Goal: Task Accomplishment & Management: Manage account settings

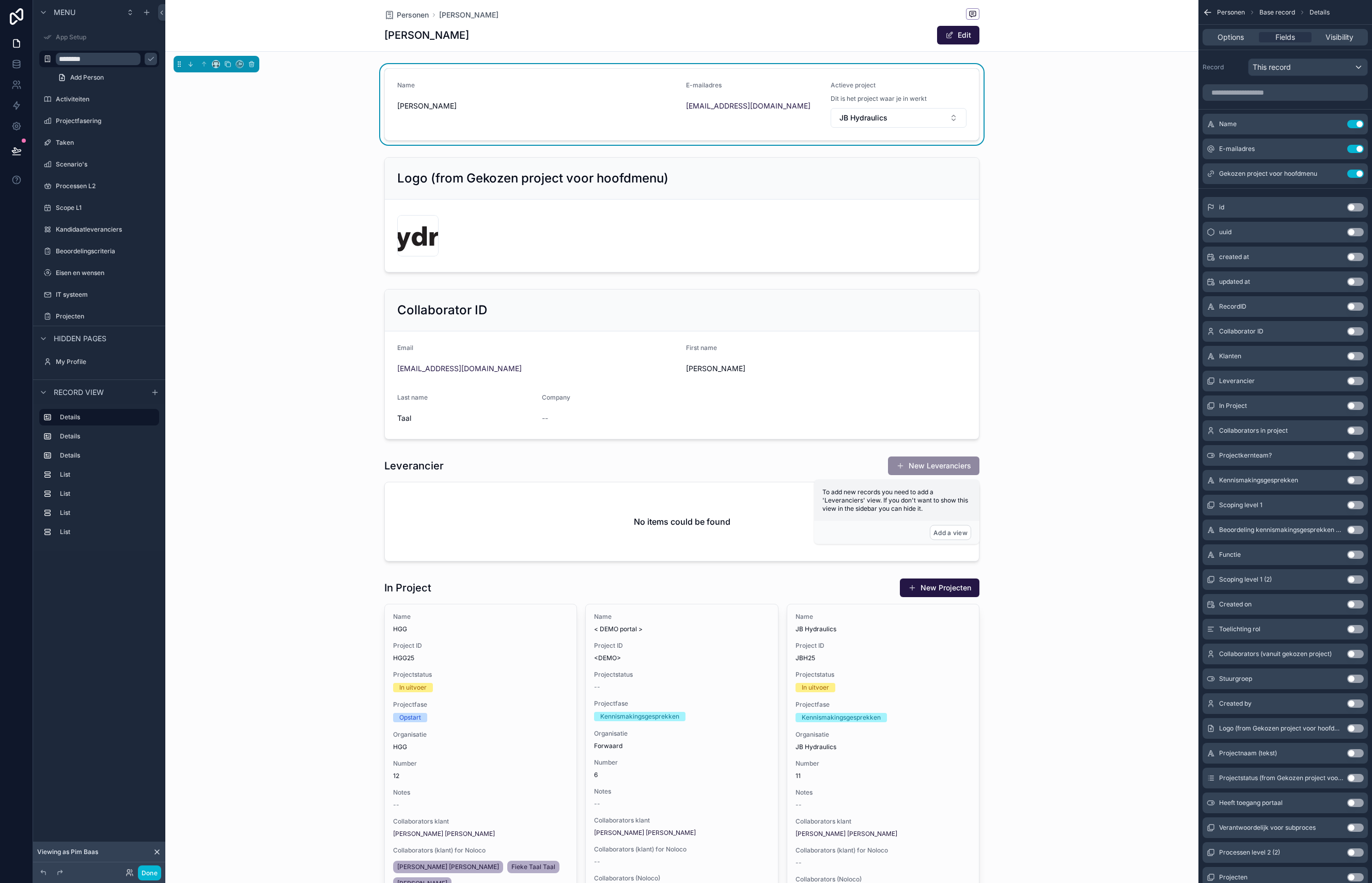
click at [310, 277] on div "Name Fieke Taal E-mailadres fieke@forwaard.nl Actieve project Dit is het projec…" at bounding box center [682, 637] width 1033 height 1146
click at [546, 202] on div "scrollable content" at bounding box center [682, 215] width 1033 height 123
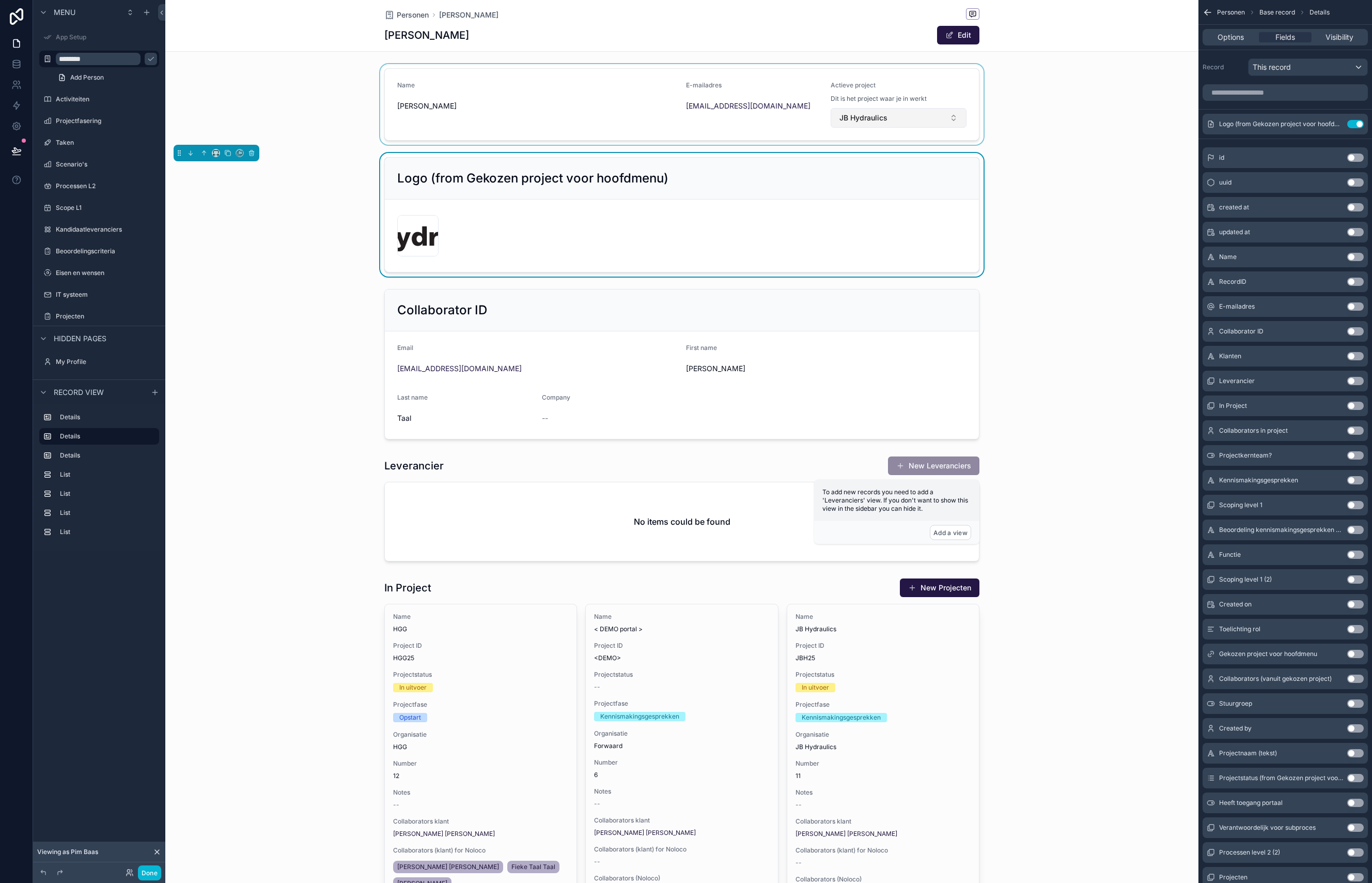
drag, startPoint x: 849, startPoint y: 117, endPoint x: 859, endPoint y: 119, distance: 10.2
click at [849, 117] on div "scrollable content" at bounding box center [682, 105] width 1033 height 81
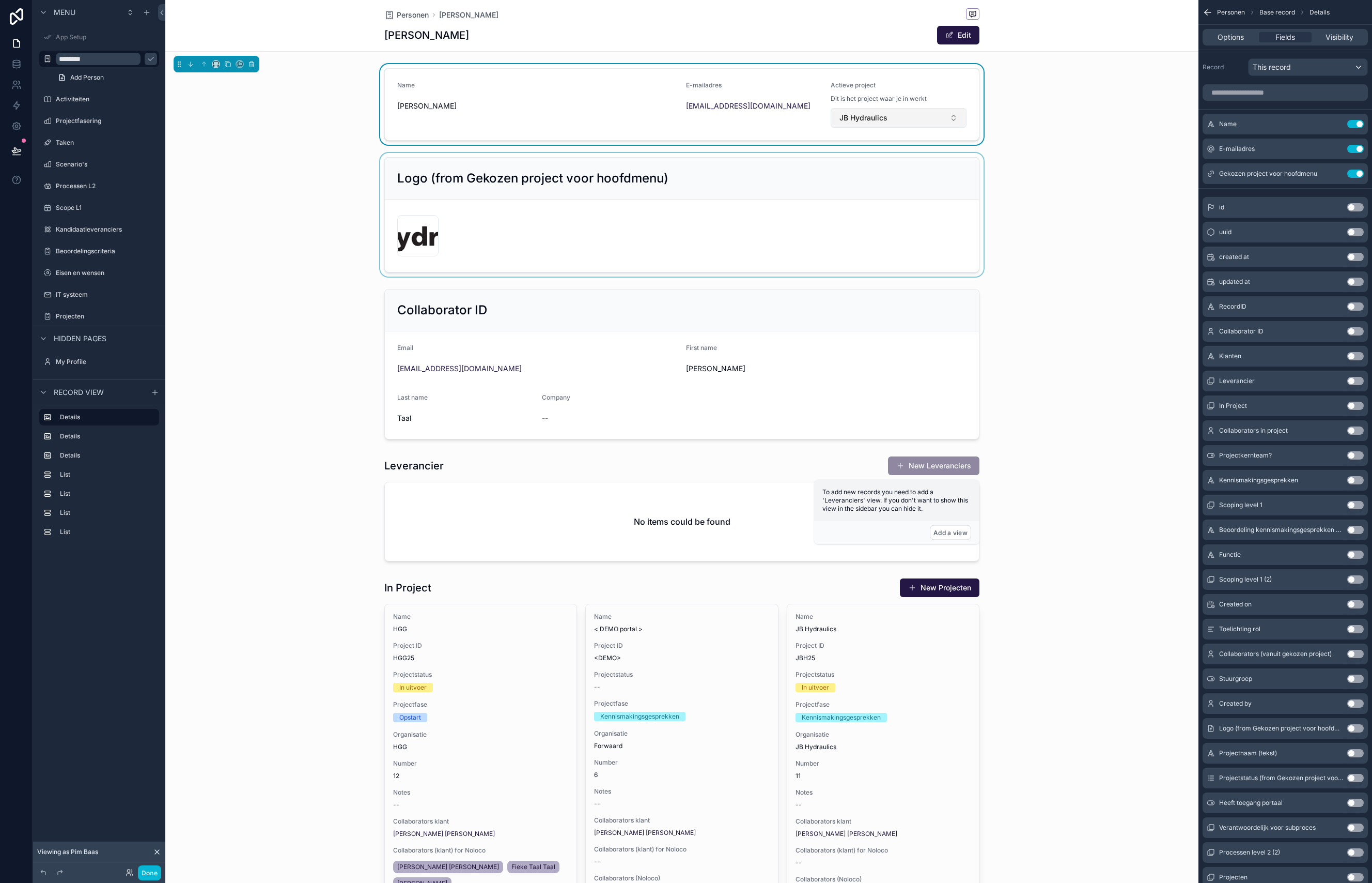
click at [862, 118] on span "JB Hydraulics" at bounding box center [863, 118] width 48 height 11
click at [863, 177] on span "Tribus - implementatie Togetr" at bounding box center [887, 177] width 99 height 11
click at [1036, 98] on div "Name Fieke Taal E-mailadres fieke@forwaard.nl Actieve project Dit is het projec…" at bounding box center [682, 105] width 1033 height 81
drag, startPoint x: 333, startPoint y: 308, endPoint x: 442, endPoint y: 377, distance: 129.0
click at [333, 308] on div "scrollable content" at bounding box center [682, 364] width 1033 height 159
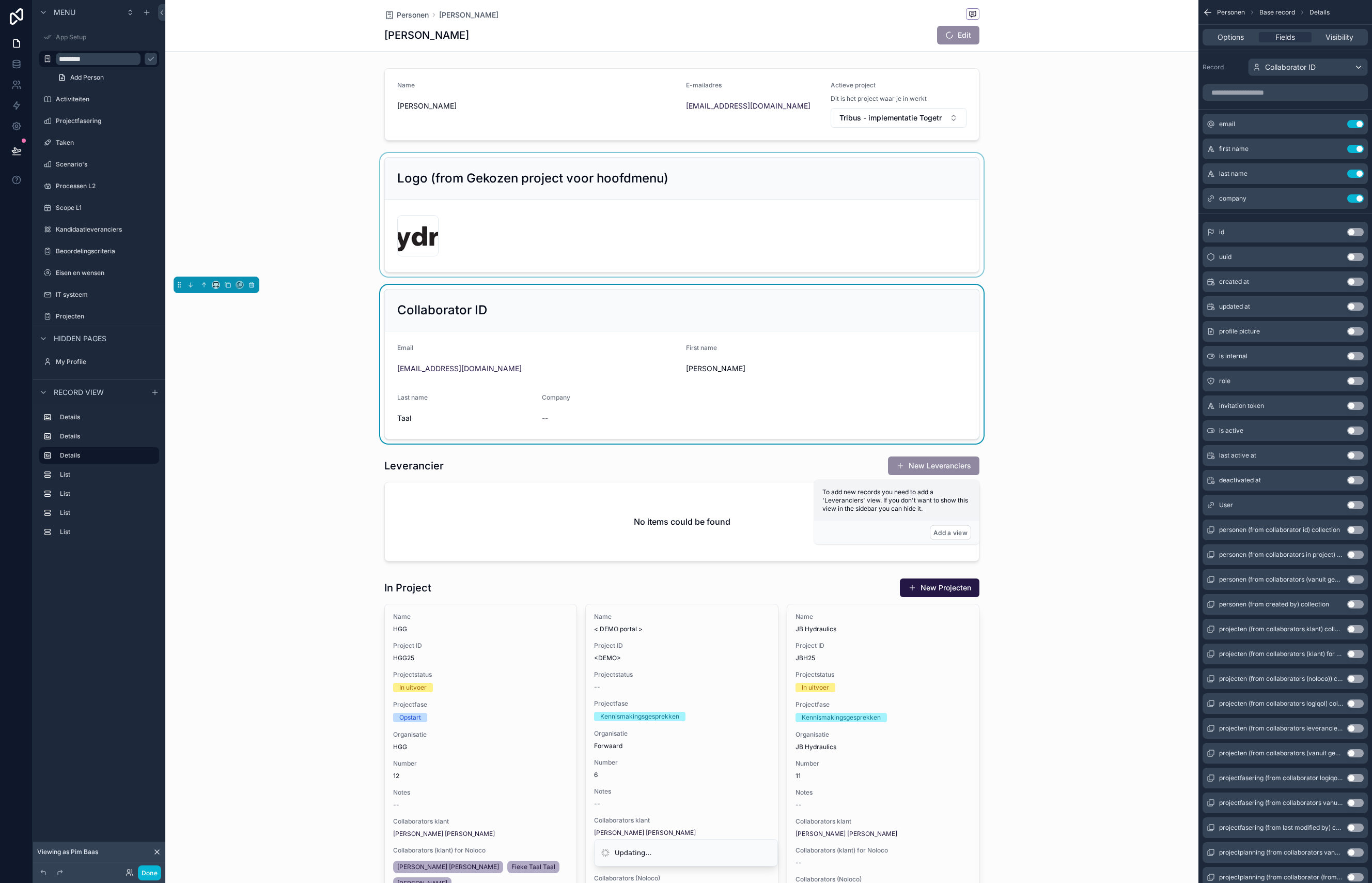
click at [562, 304] on div "Collaborator ID" at bounding box center [682, 310] width 569 height 17
click at [251, 287] on icon "scrollable content" at bounding box center [251, 285] width 0 height 2
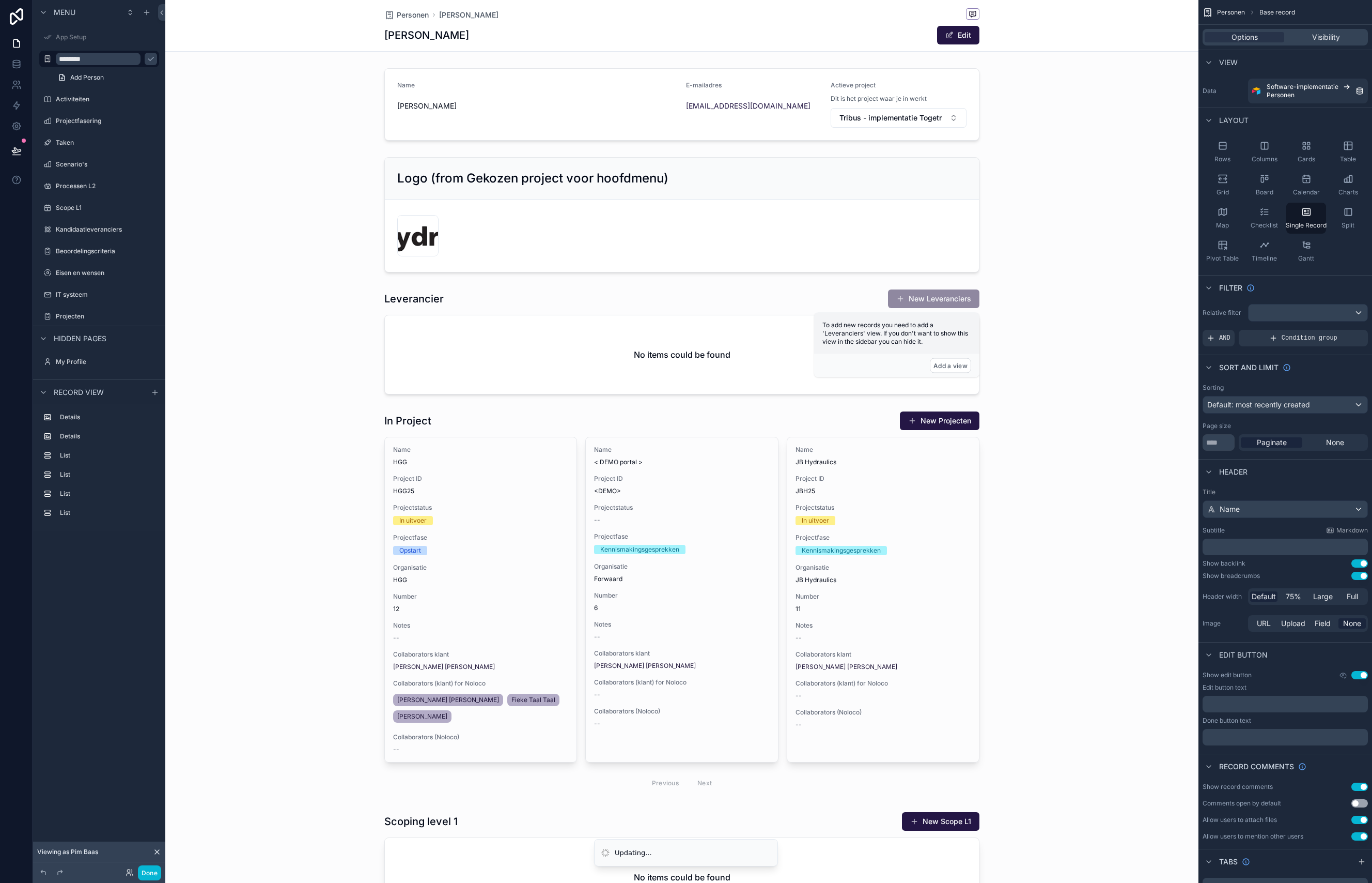
click at [483, 322] on div "scrollable content" at bounding box center [682, 755] width 1033 height 1510
click at [865, 291] on div "scrollable content" at bounding box center [682, 341] width 1033 height 113
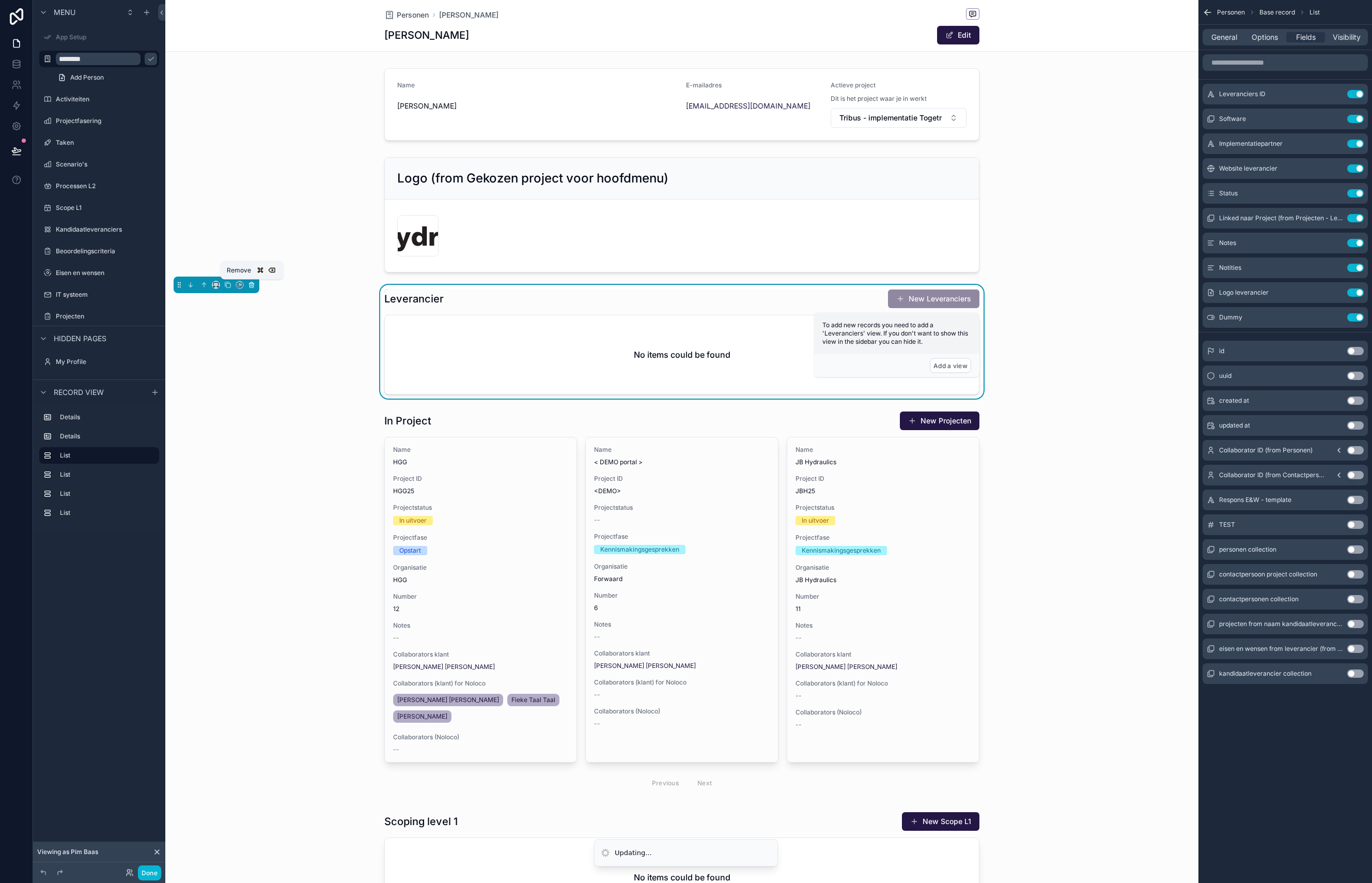
click at [253, 289] on icon "scrollable content" at bounding box center [251, 285] width 7 height 7
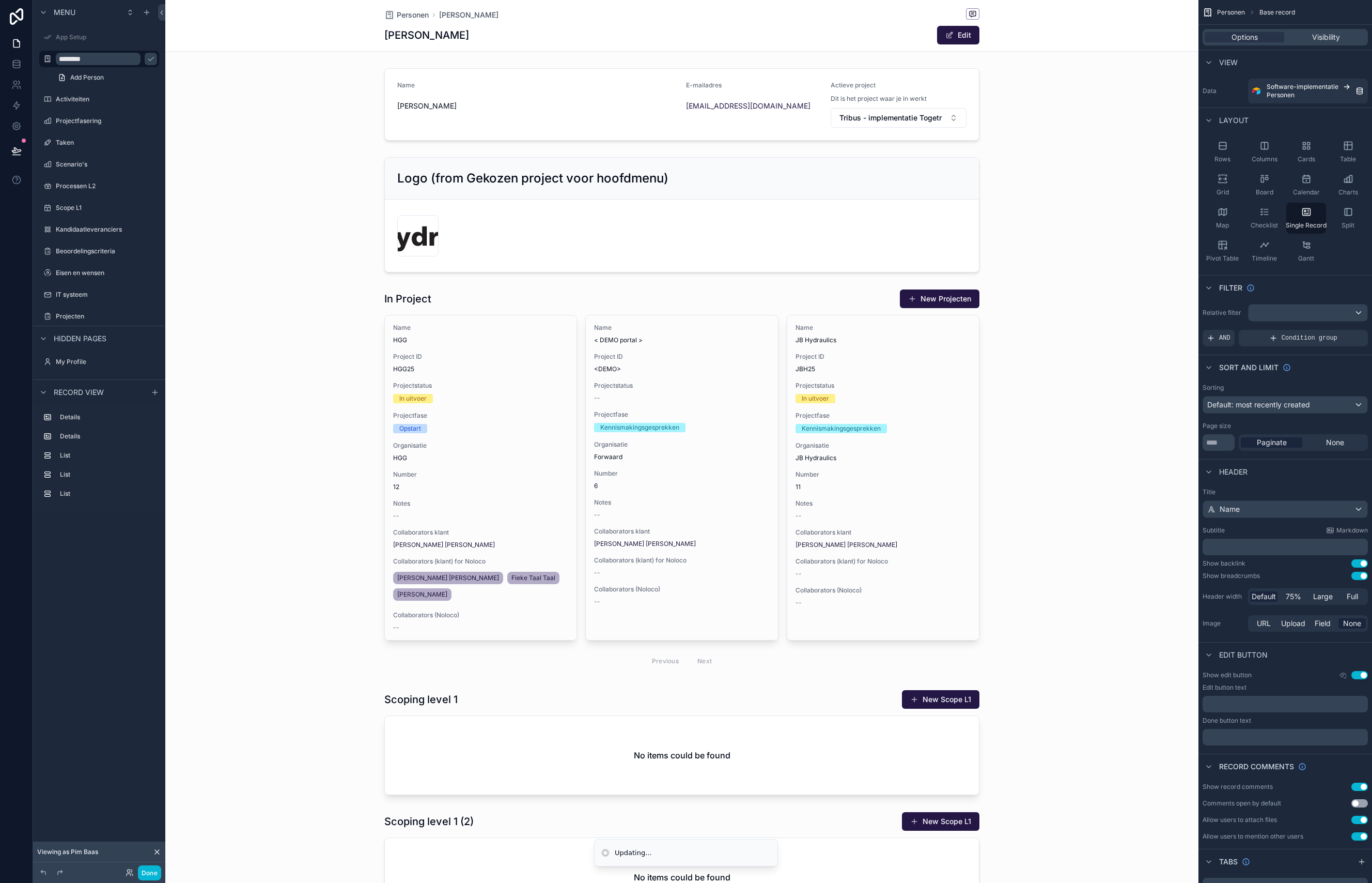
click at [771, 287] on div "scrollable content" at bounding box center [682, 694] width 1033 height 1388
click at [795, 299] on div "scrollable content" at bounding box center [682, 480] width 1033 height 392
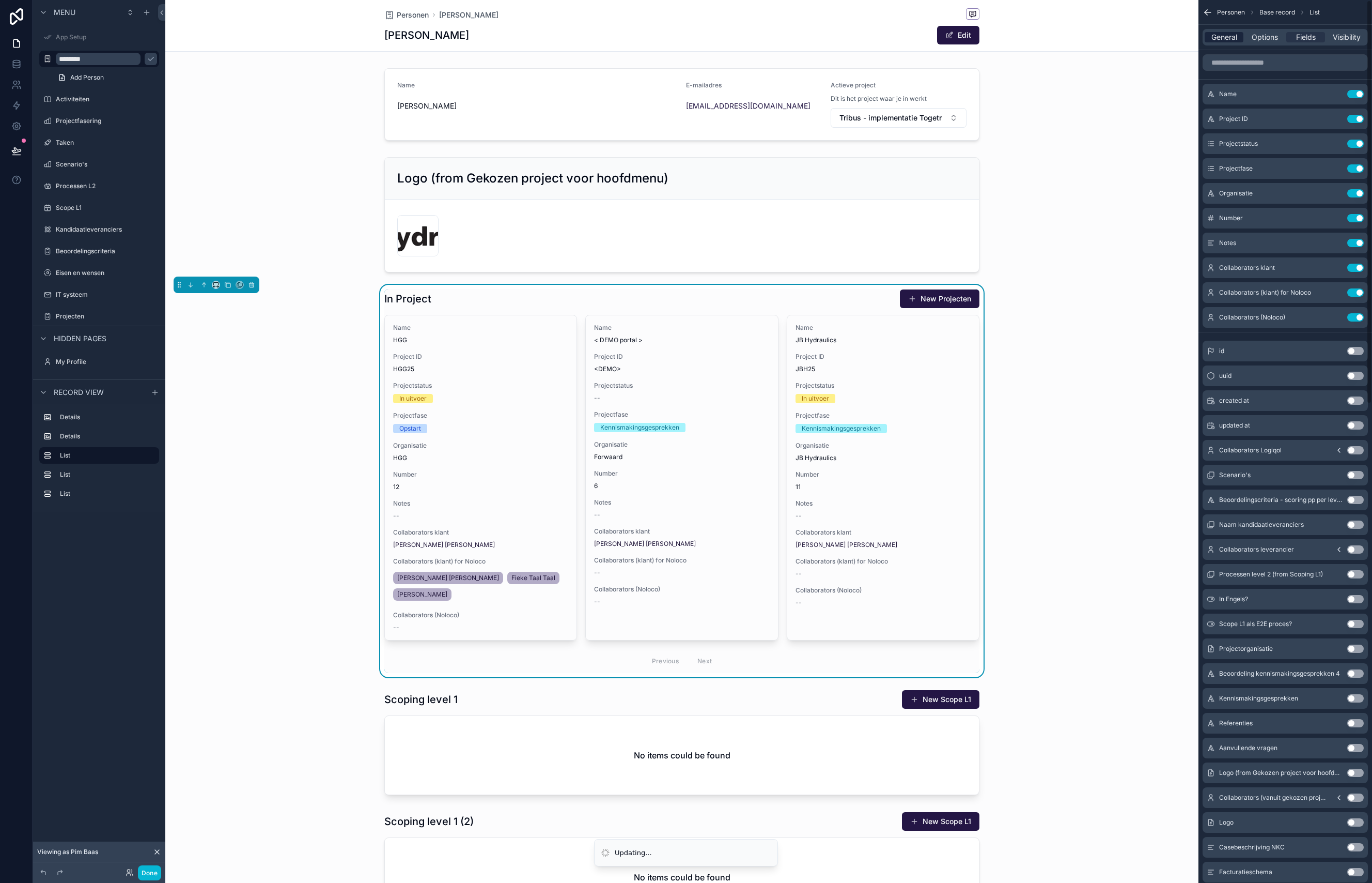
click at [1221, 38] on span "General" at bounding box center [1224, 37] width 26 height 11
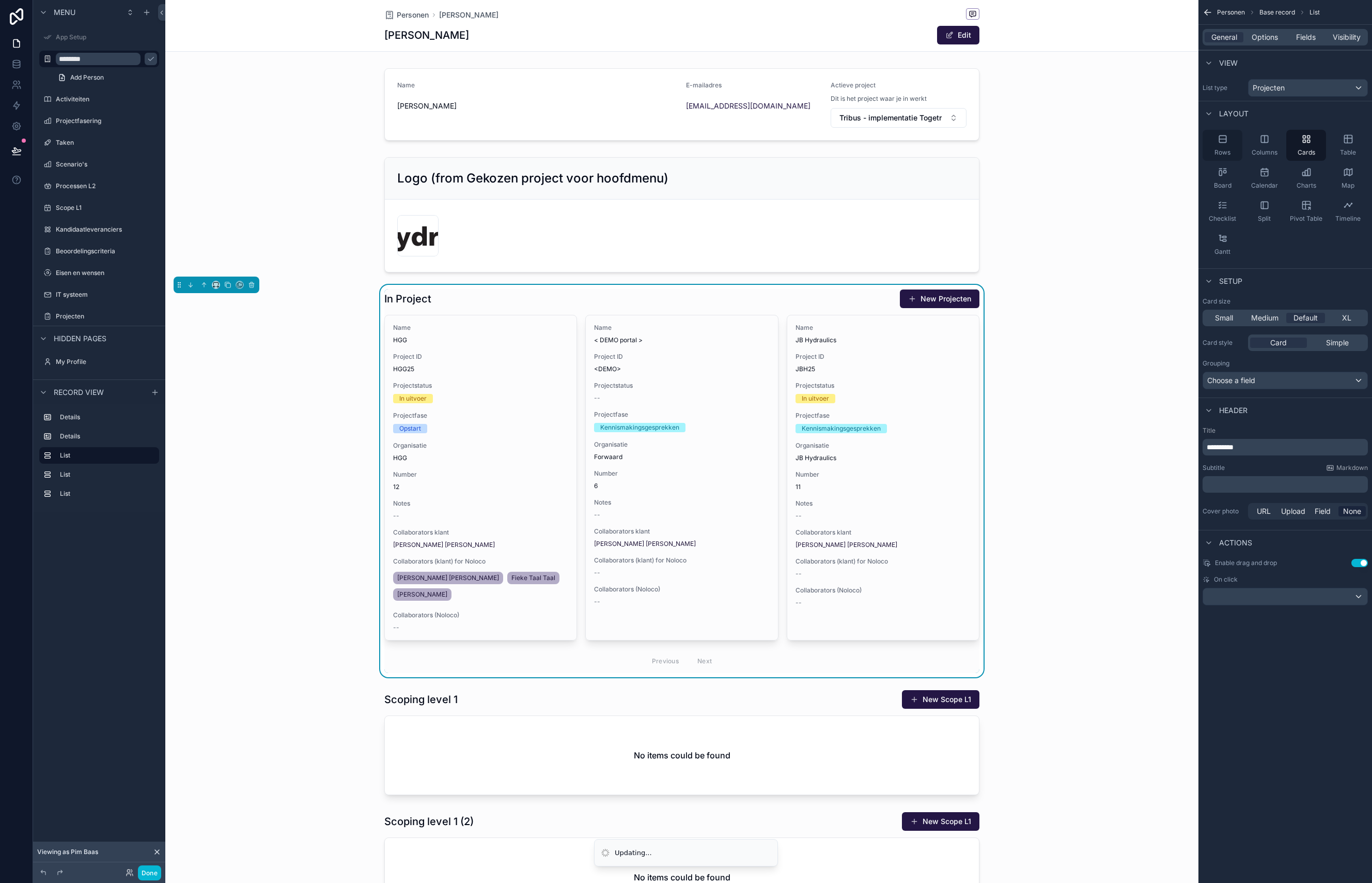
click at [1221, 139] on icon "scrollable content" at bounding box center [1222, 139] width 7 height 0
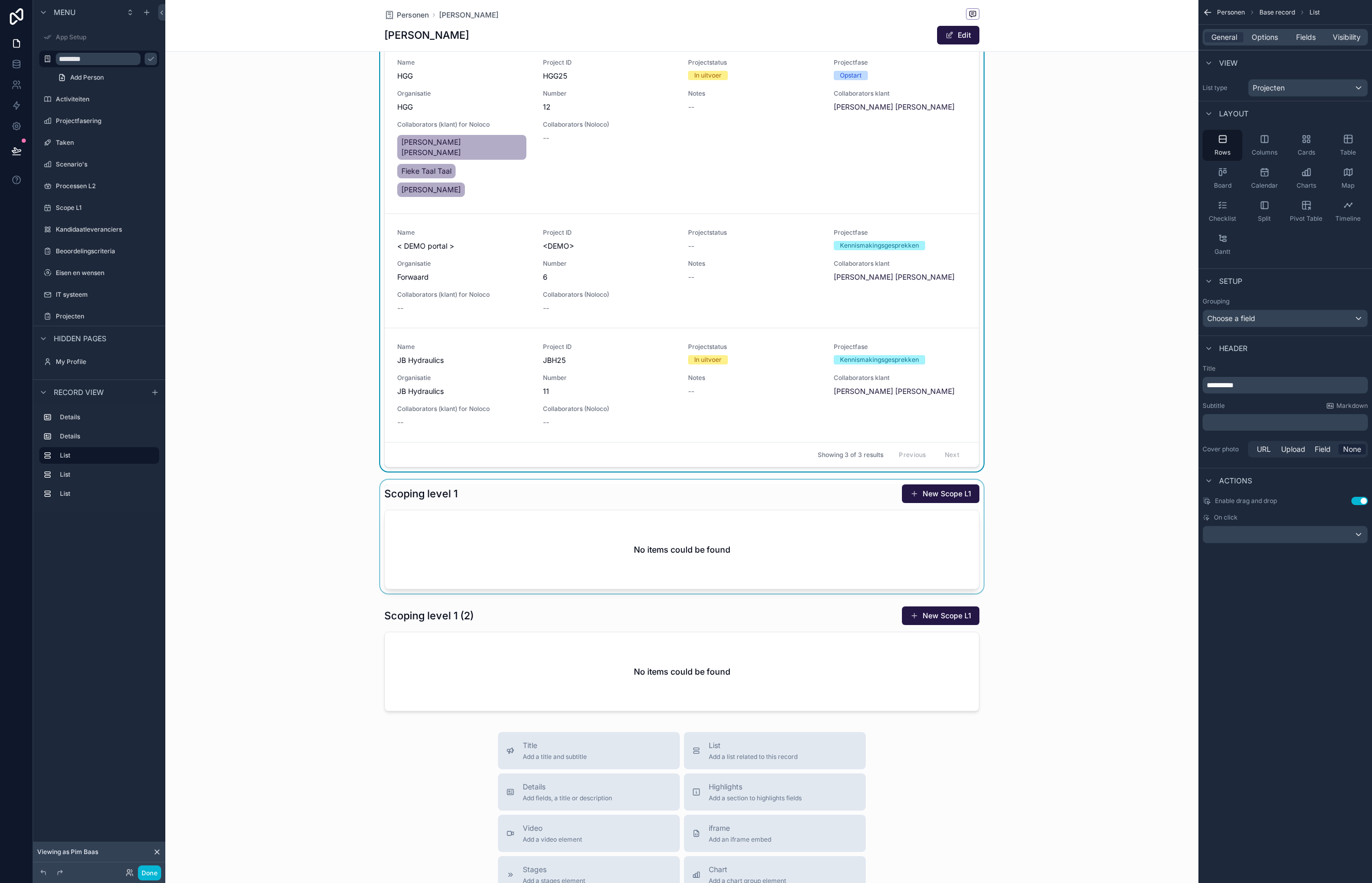
scroll to position [232, 0]
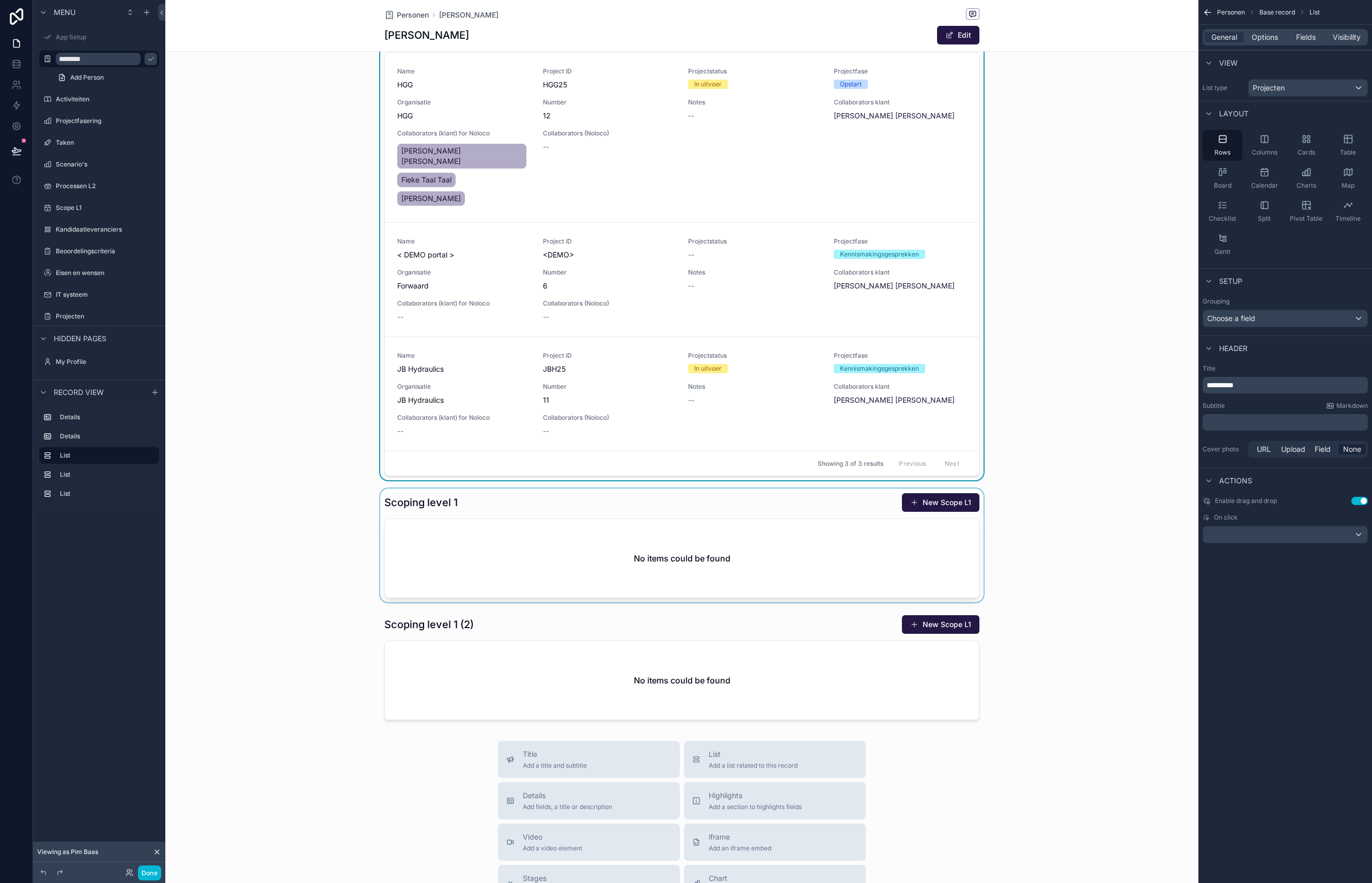
click at [537, 495] on div "scrollable content" at bounding box center [682, 545] width 1033 height 113
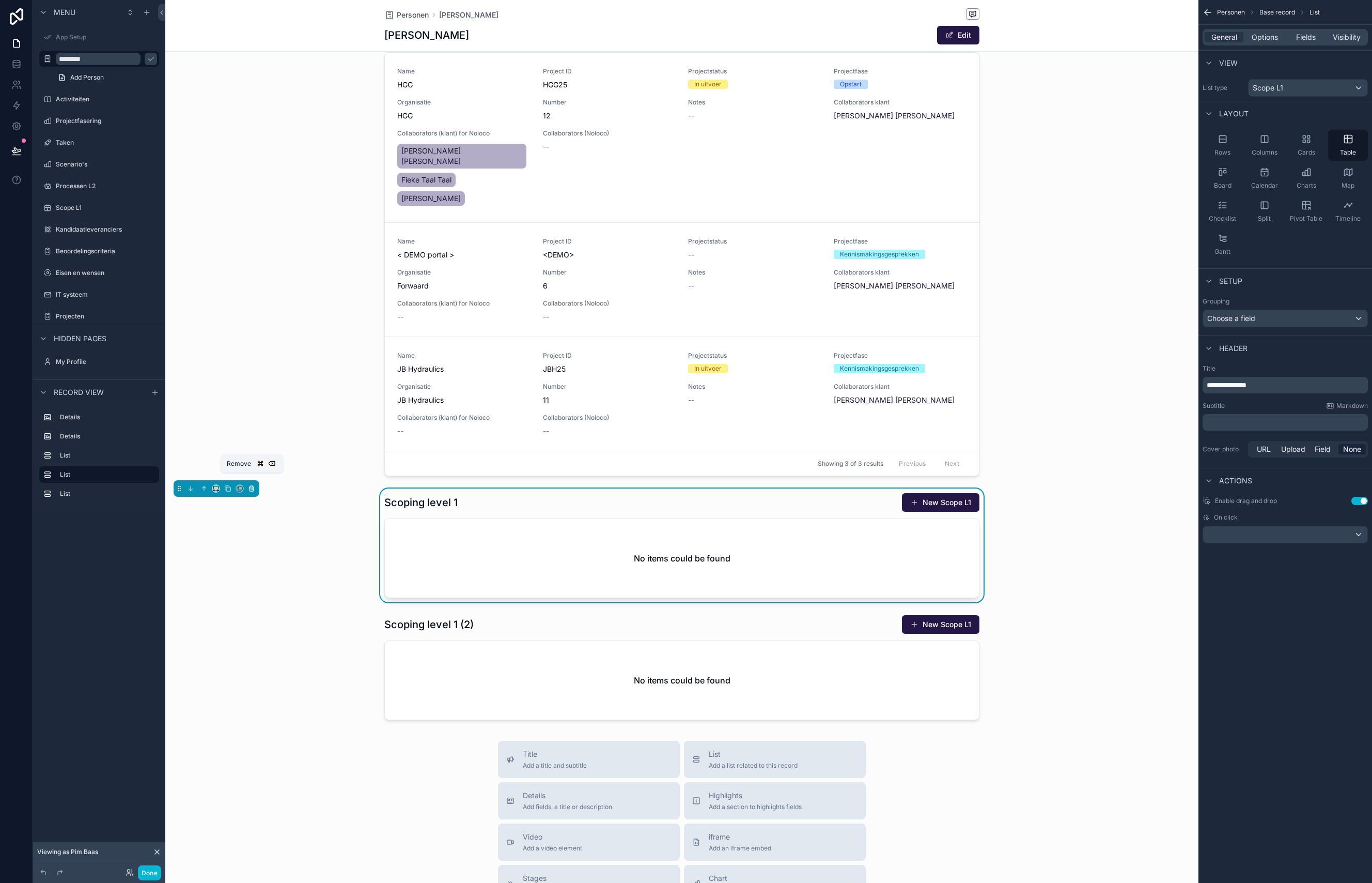
click at [255, 485] on icon "scrollable content" at bounding box center [251, 488] width 7 height 7
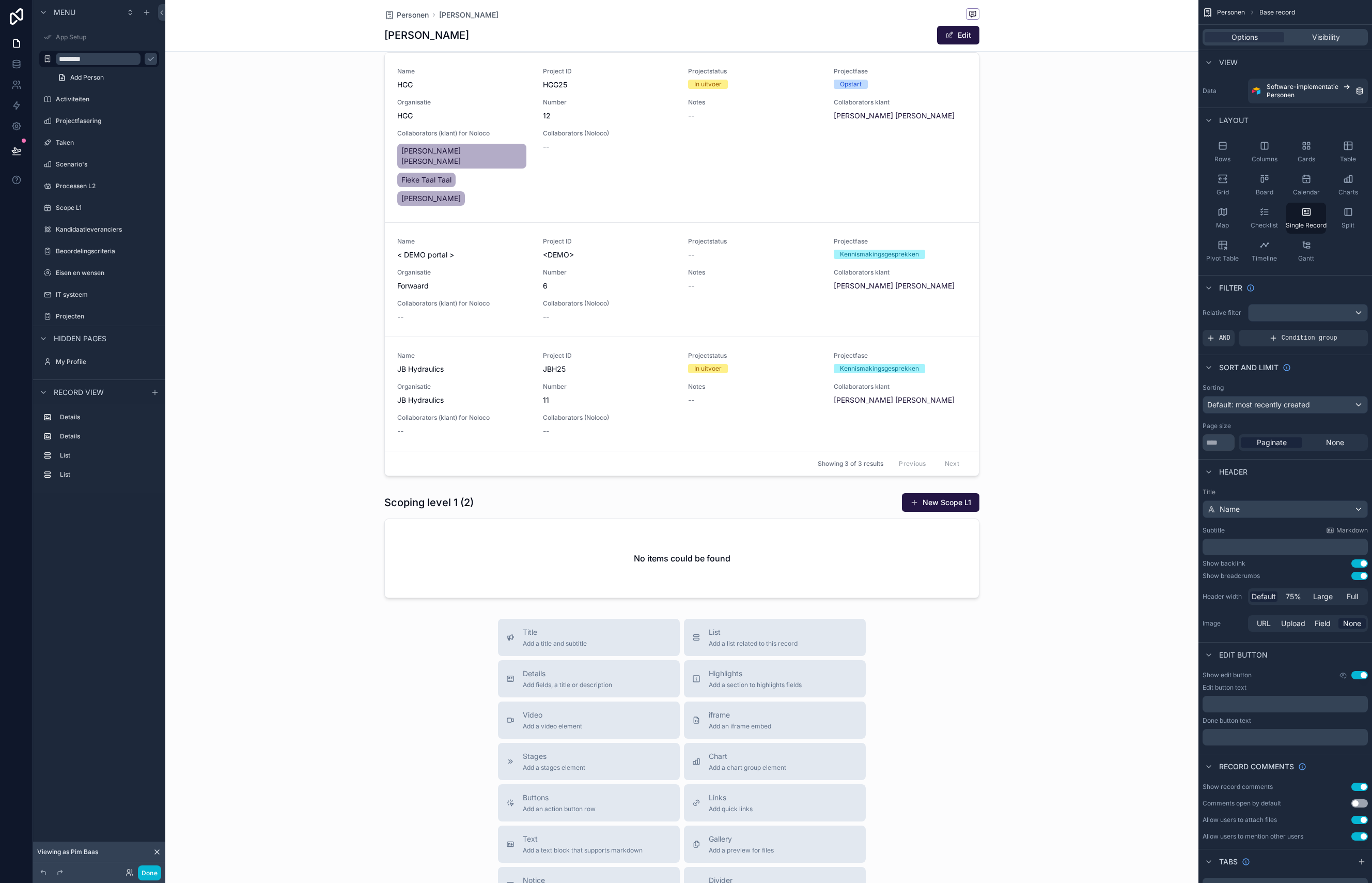
click at [425, 498] on div "scrollable content" at bounding box center [682, 419] width 1033 height 1301
click at [647, 519] on div "scrollable content" at bounding box center [682, 545] width 1033 height 113
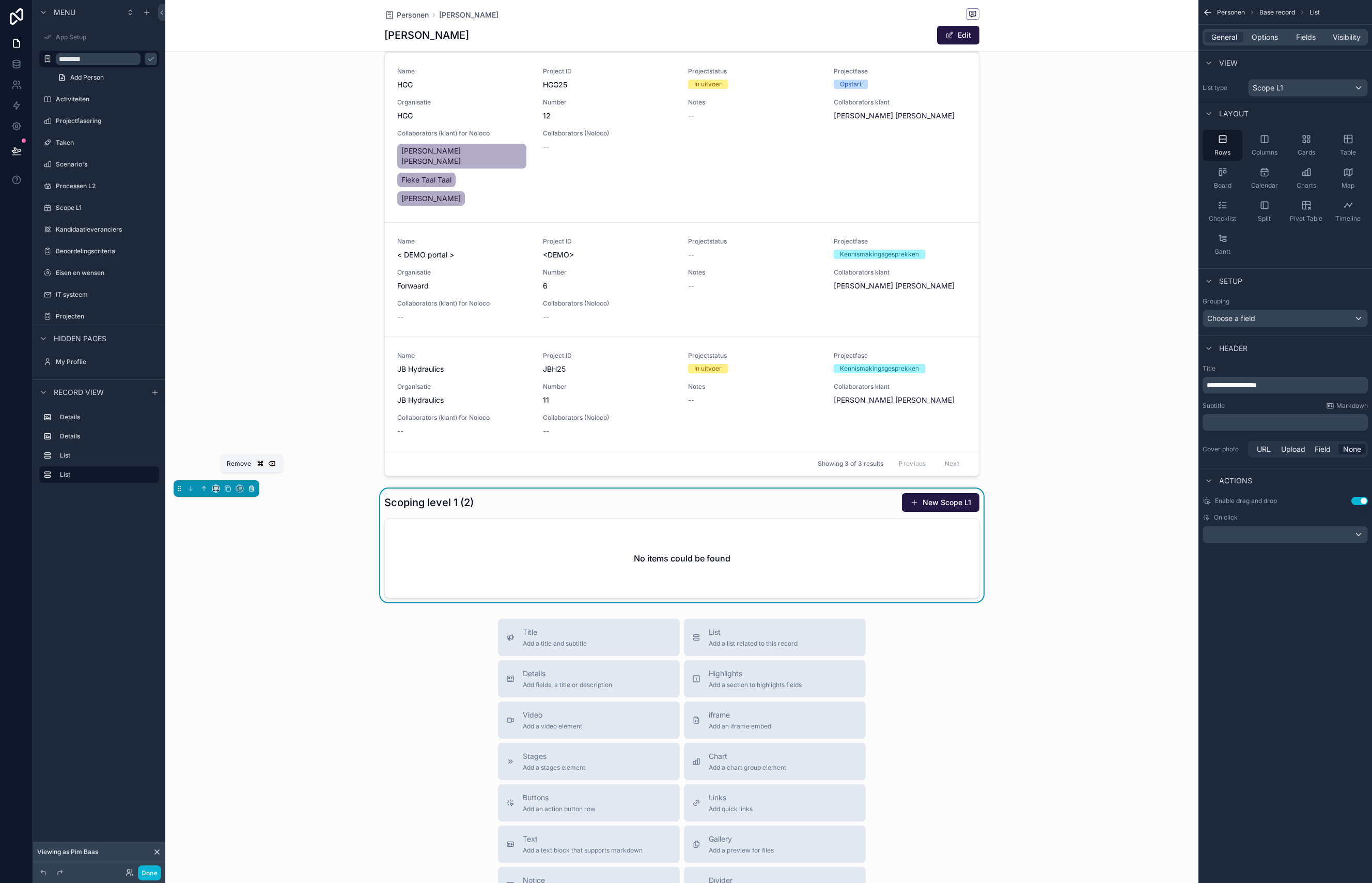
click at [253, 485] on icon "scrollable content" at bounding box center [251, 488] width 7 height 7
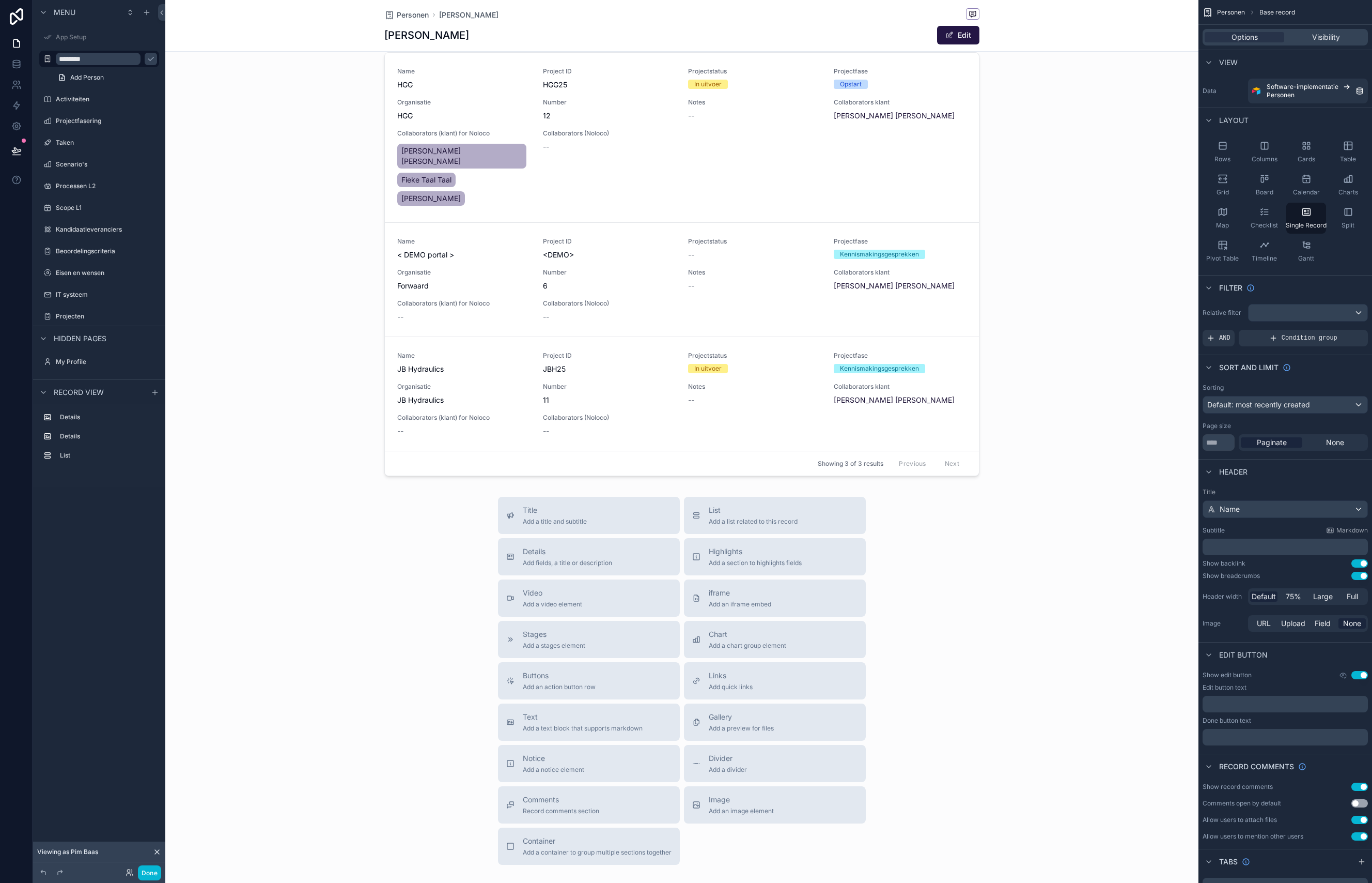
scroll to position [0, 0]
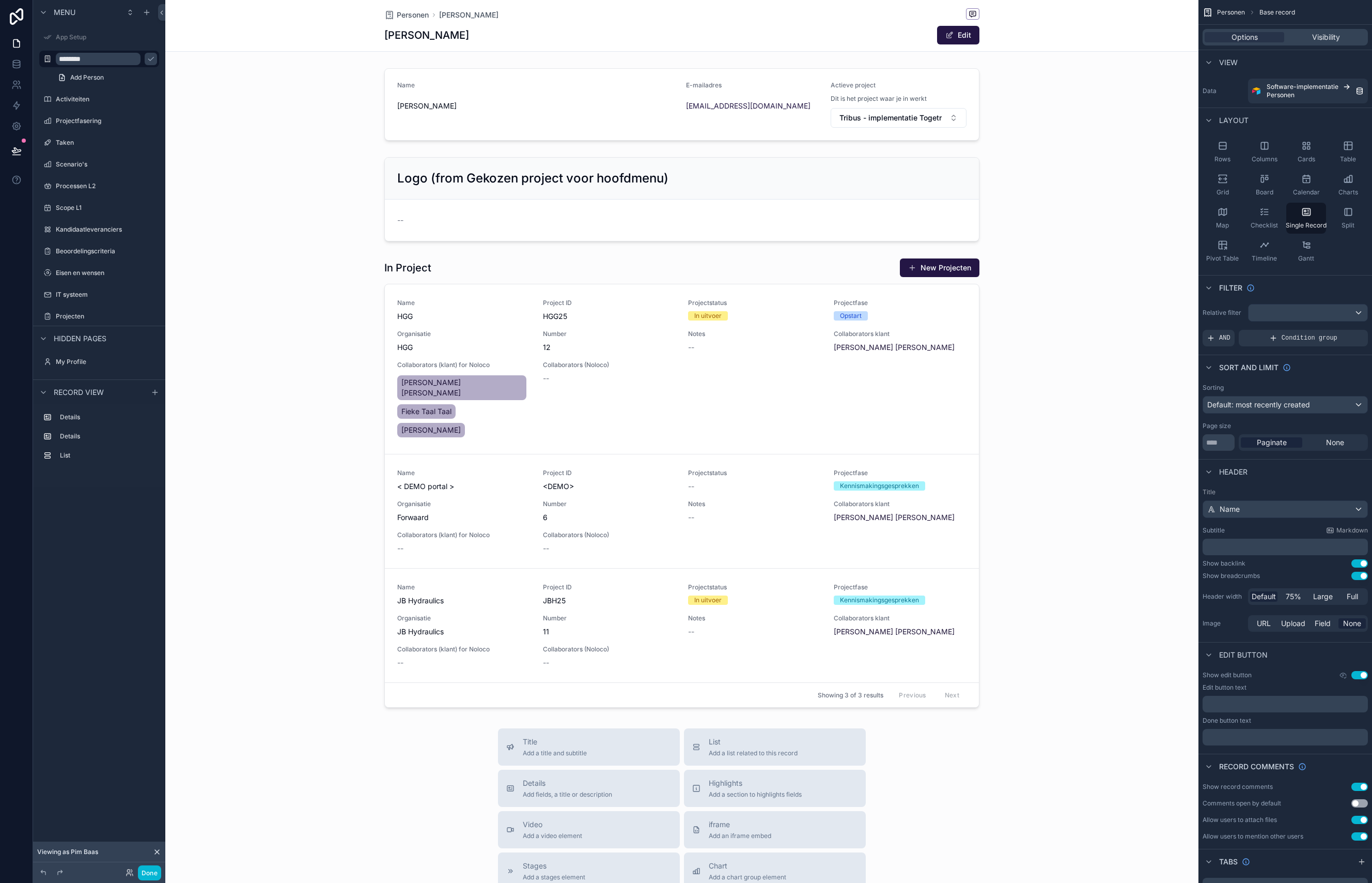
click at [480, 187] on div "scrollable content" at bounding box center [682, 589] width 1033 height 1179
click at [694, 181] on div "scrollable content" at bounding box center [682, 199] width 1033 height 92
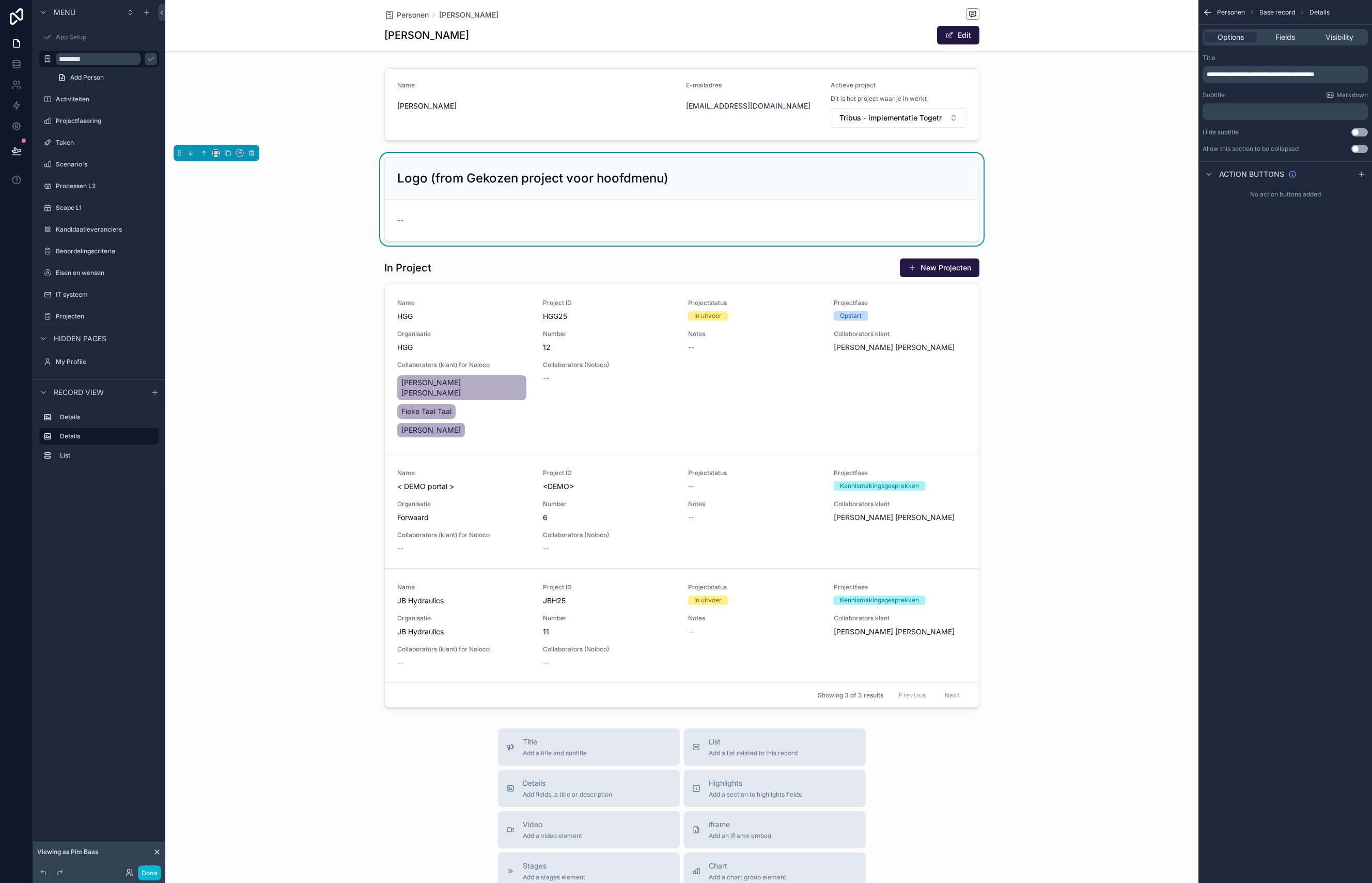
click at [1243, 77] on span "**********" at bounding box center [1261, 74] width 107 height 6
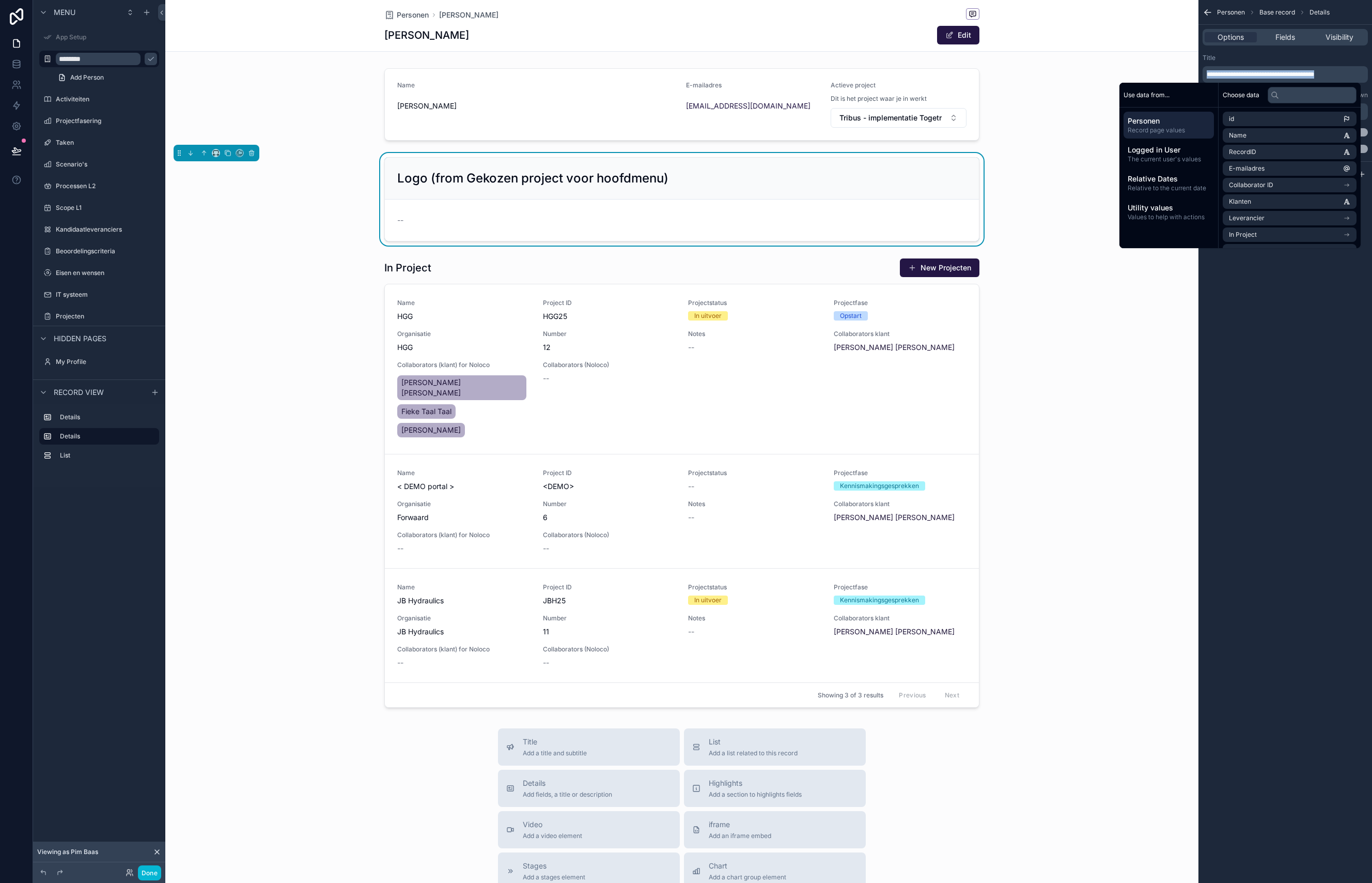
click at [1243, 77] on span "**********" at bounding box center [1261, 74] width 107 height 6
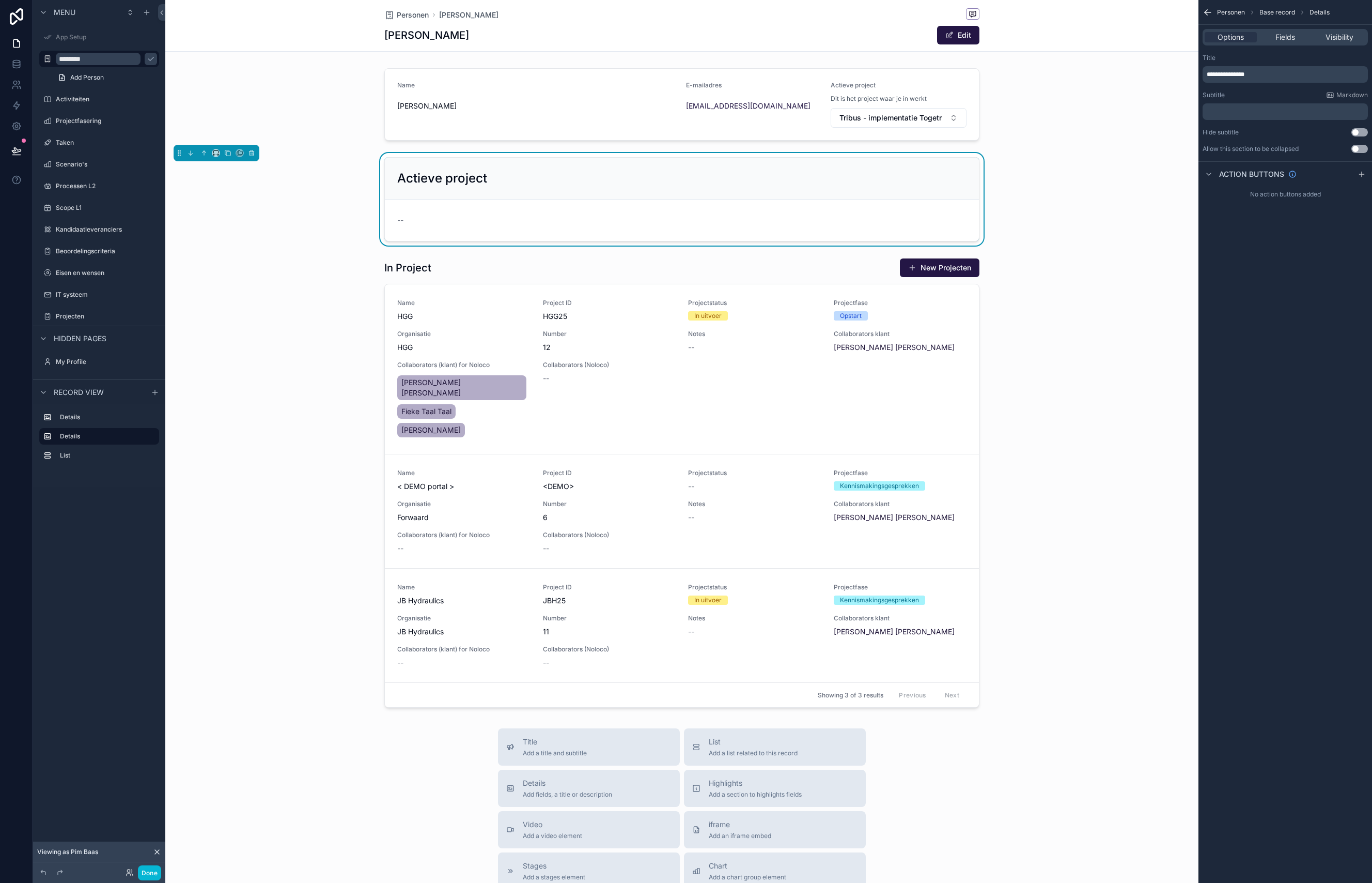
drag, startPoint x: 1036, startPoint y: 383, endPoint x: 1021, endPoint y: 375, distance: 17.0
click at [1030, 377] on div "scrollable content" at bounding box center [682, 482] width 1033 height 458
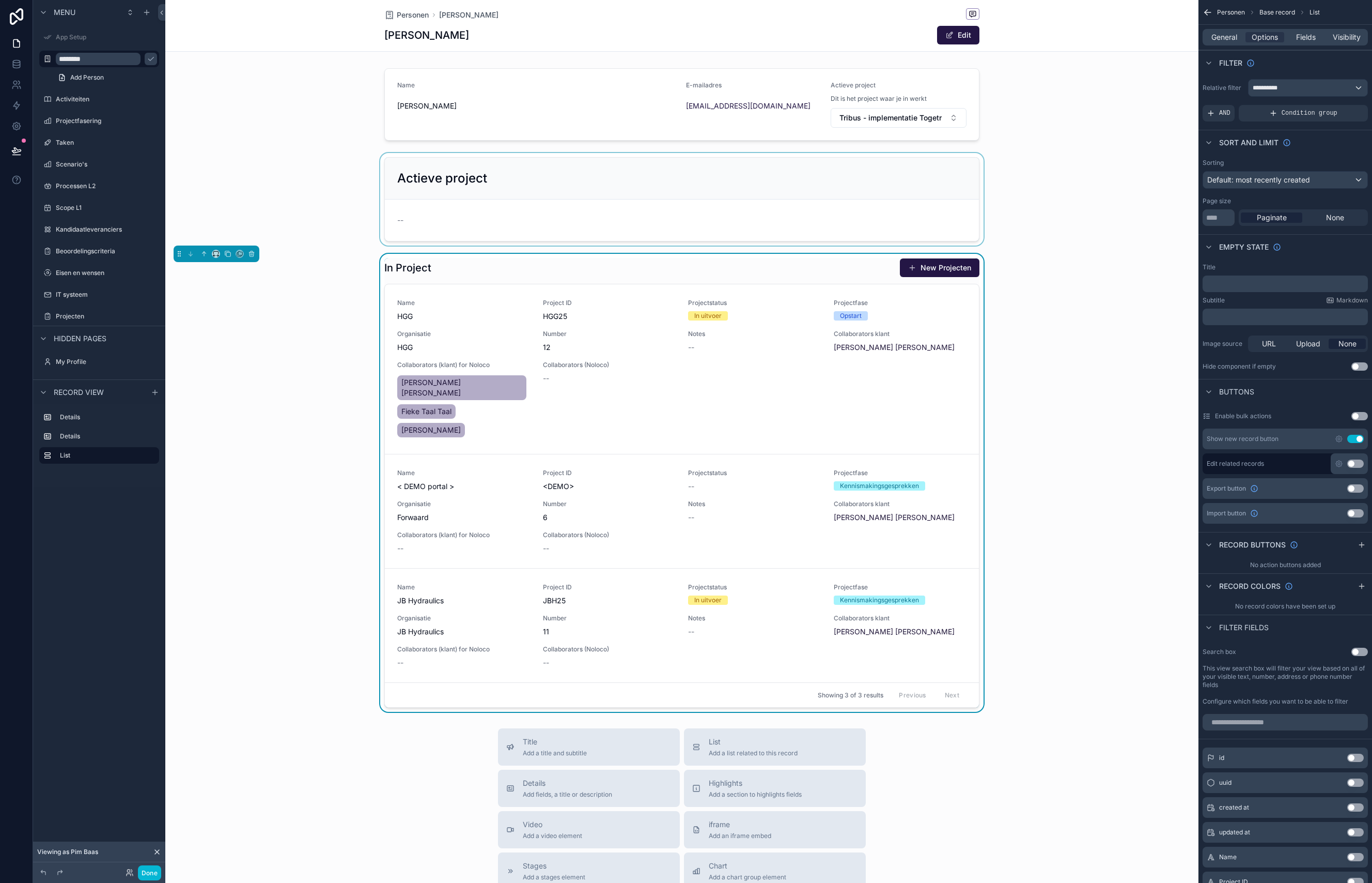
click at [936, 187] on div "scrollable content" at bounding box center [682, 199] width 1033 height 92
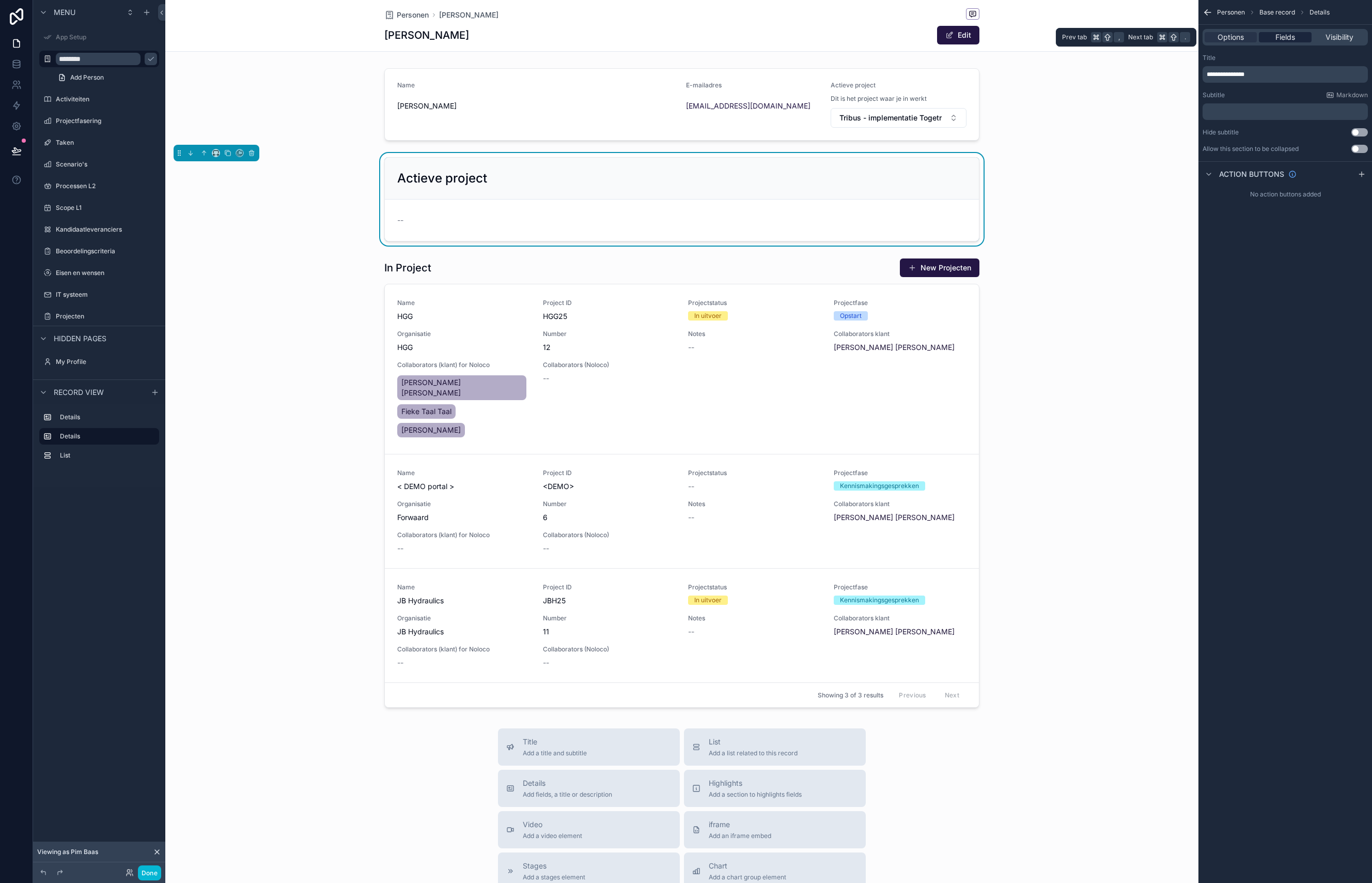
click at [1286, 39] on span "Fields" at bounding box center [1285, 37] width 20 height 11
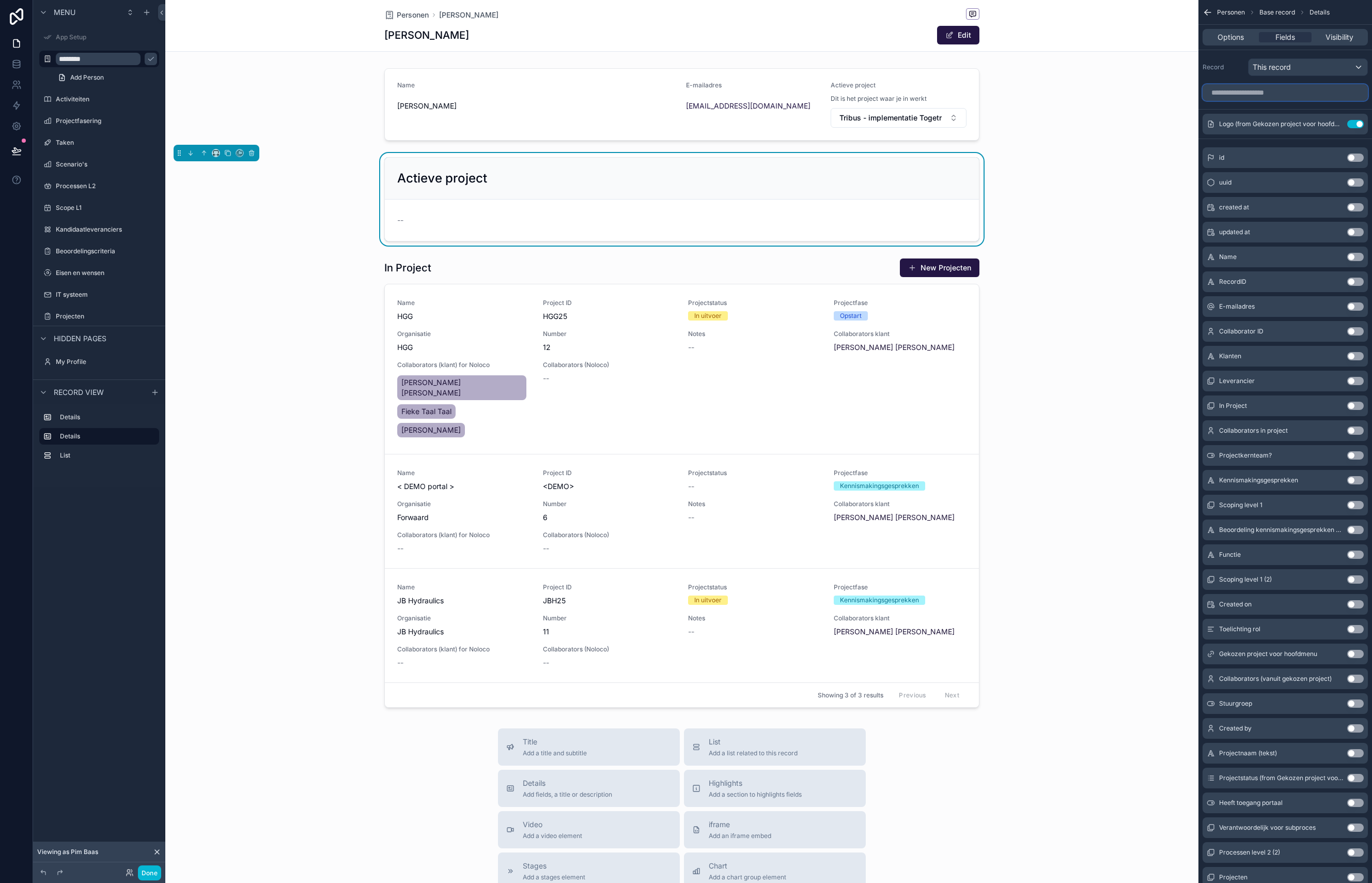
click at [1289, 95] on input "scrollable content" at bounding box center [1285, 92] width 165 height 17
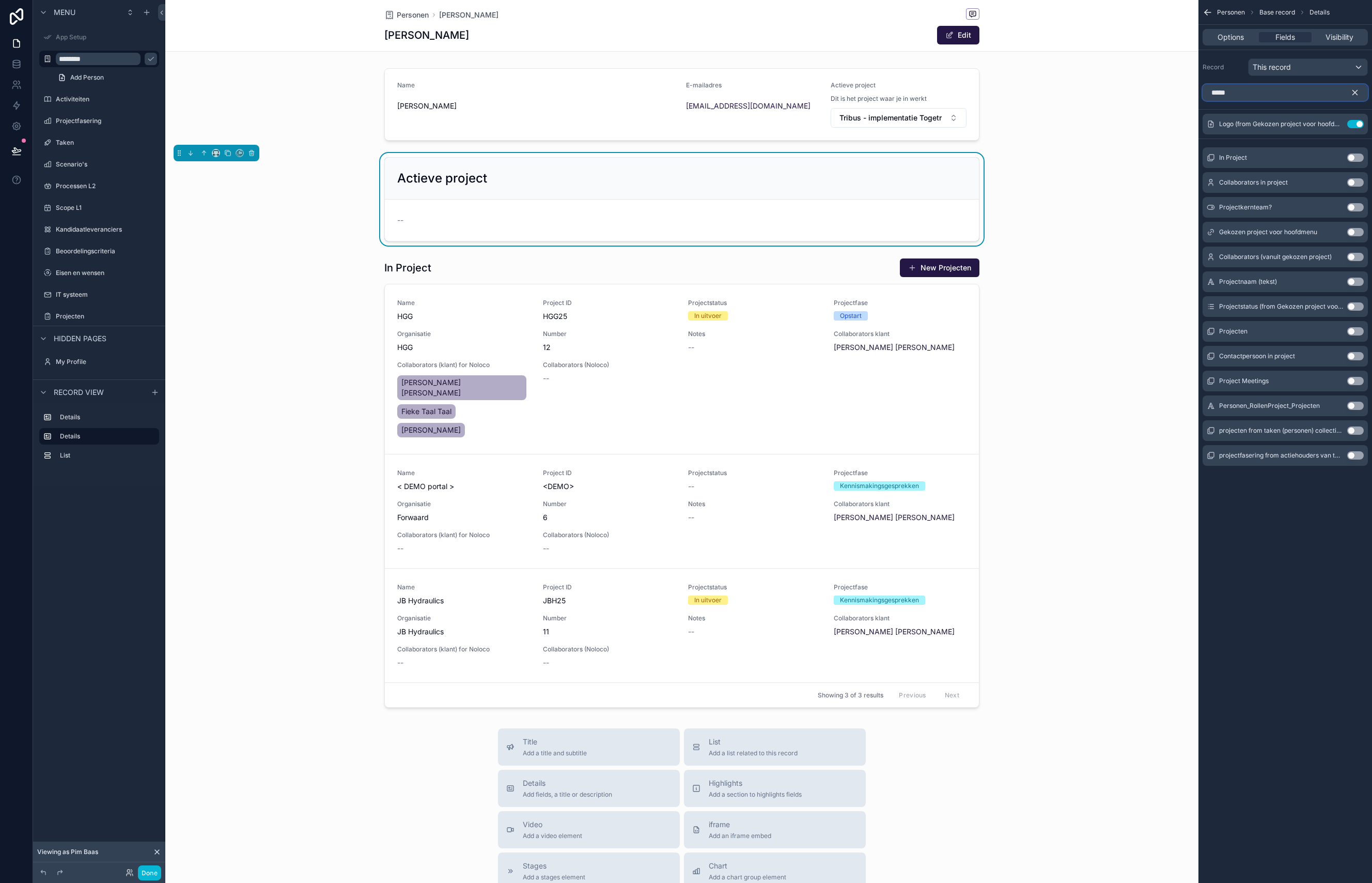
type input "*****"
click at [1355, 330] on button "Use setting" at bounding box center [1355, 331] width 17 height 8
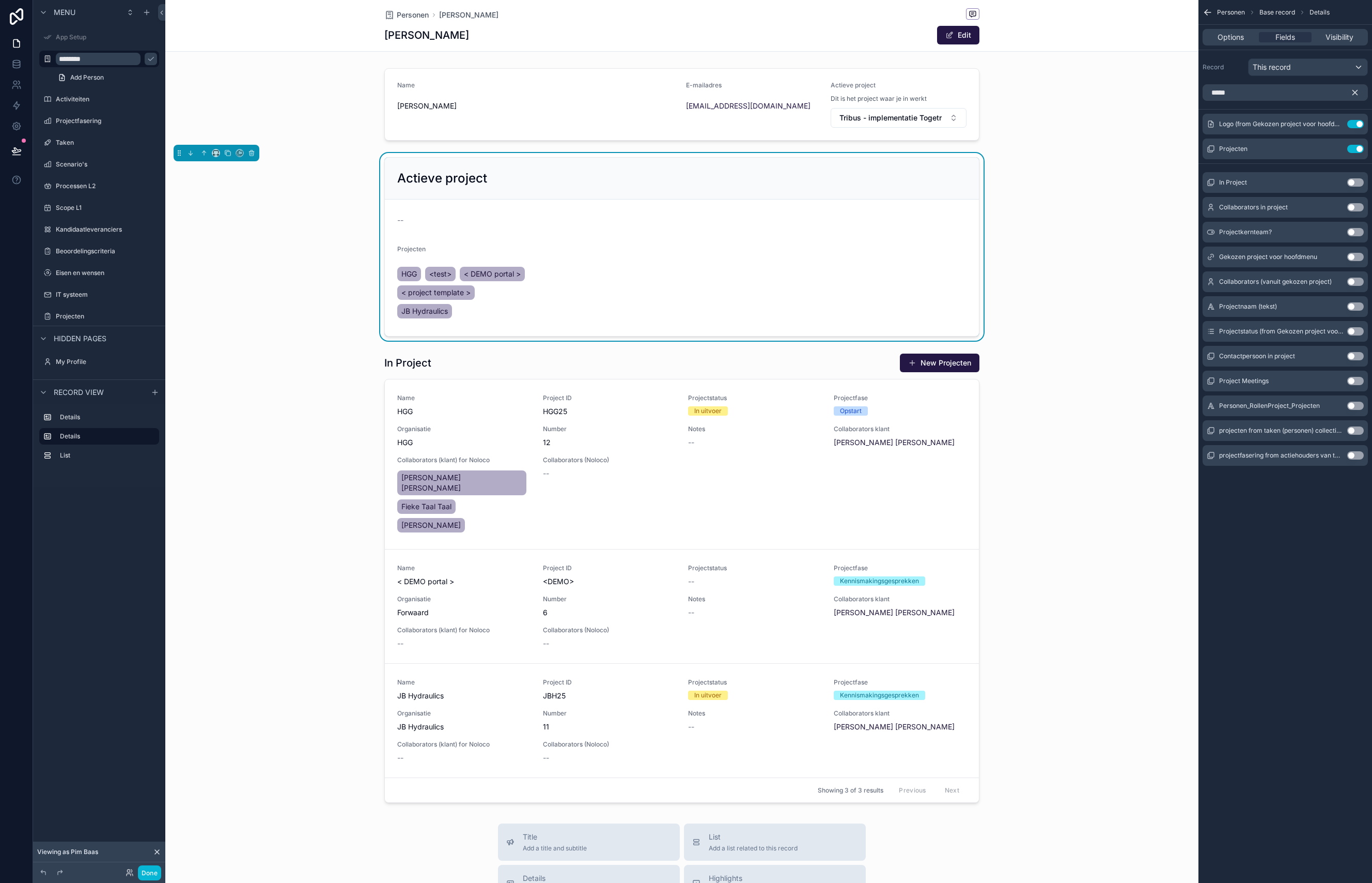
click at [741, 237] on form "-- Projecten HGG <test> < DEMO portal > < project template > JB Hydraulics" at bounding box center [682, 268] width 594 height 137
click at [1357, 95] on icon "scrollable content" at bounding box center [1355, 92] width 5 height 5
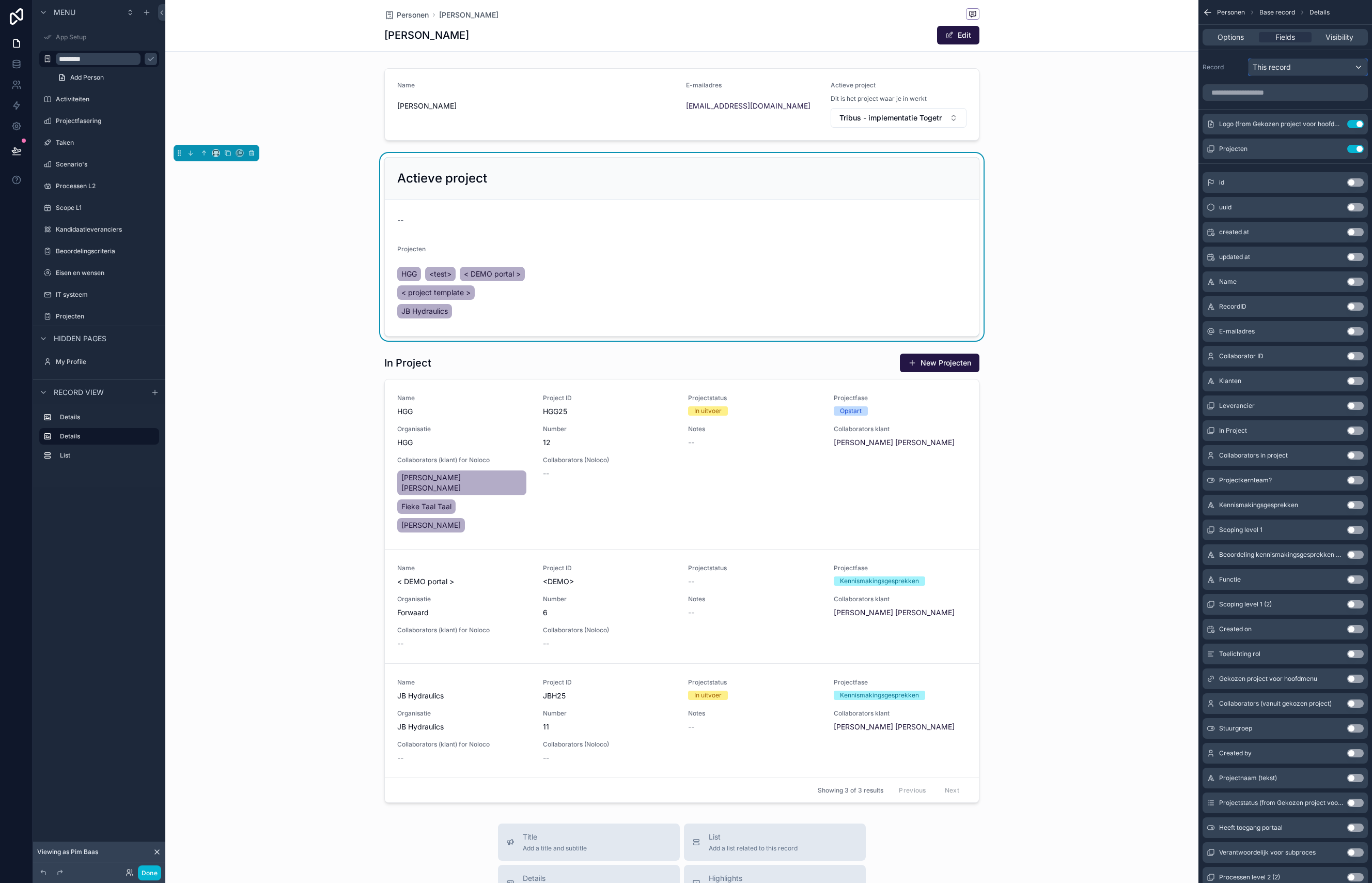
click at [1326, 65] on div "This record" at bounding box center [1308, 67] width 119 height 17
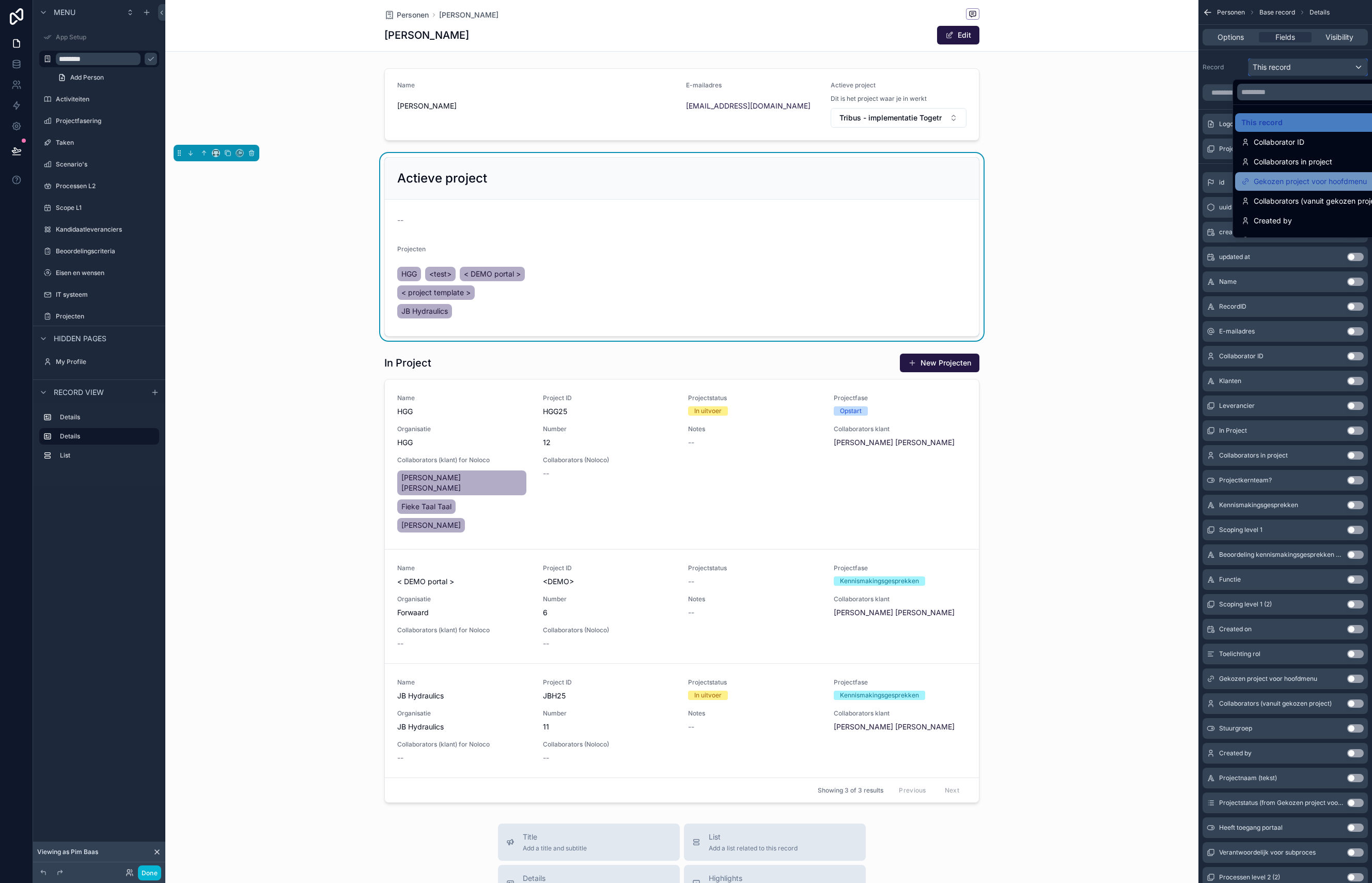
scroll to position [15, 0]
click at [1217, 67] on div "scrollable content" at bounding box center [686, 441] width 1372 height 883
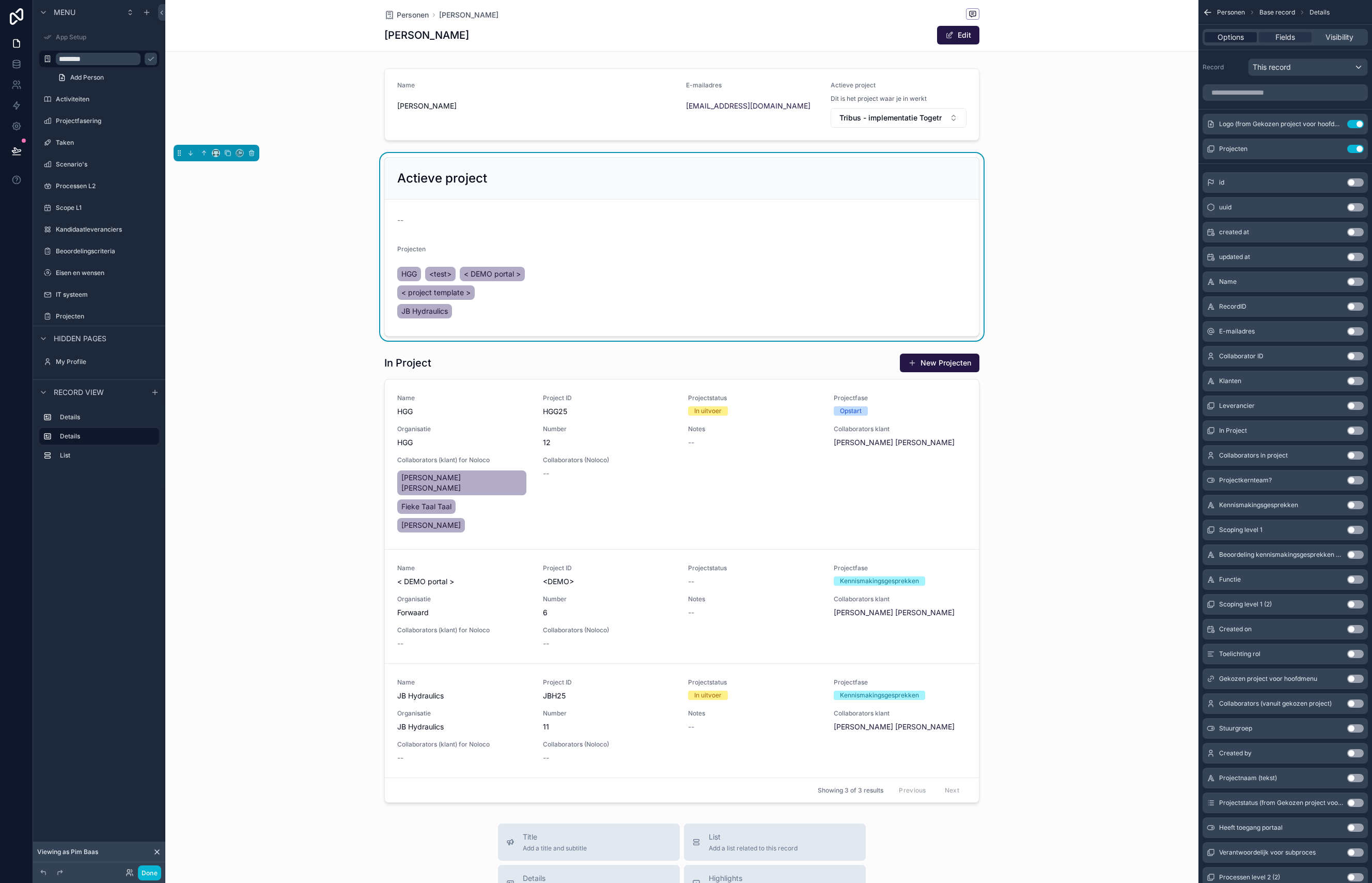
click at [1229, 34] on span "Options" at bounding box center [1231, 37] width 27 height 11
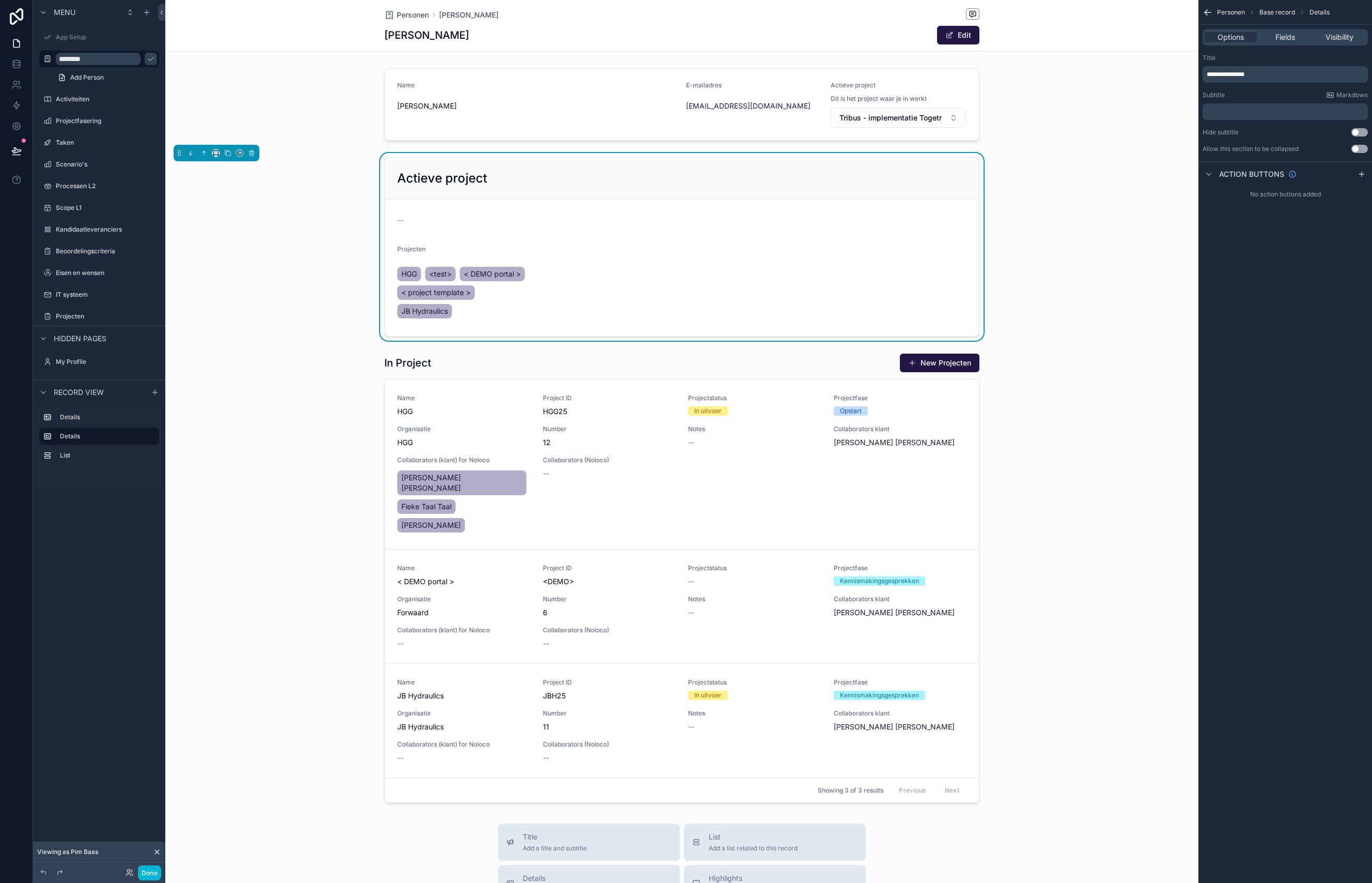
click at [1227, 13] on span "Personen" at bounding box center [1231, 12] width 28 height 8
click at [1210, 11] on icon "scrollable content" at bounding box center [1208, 13] width 11 height 11
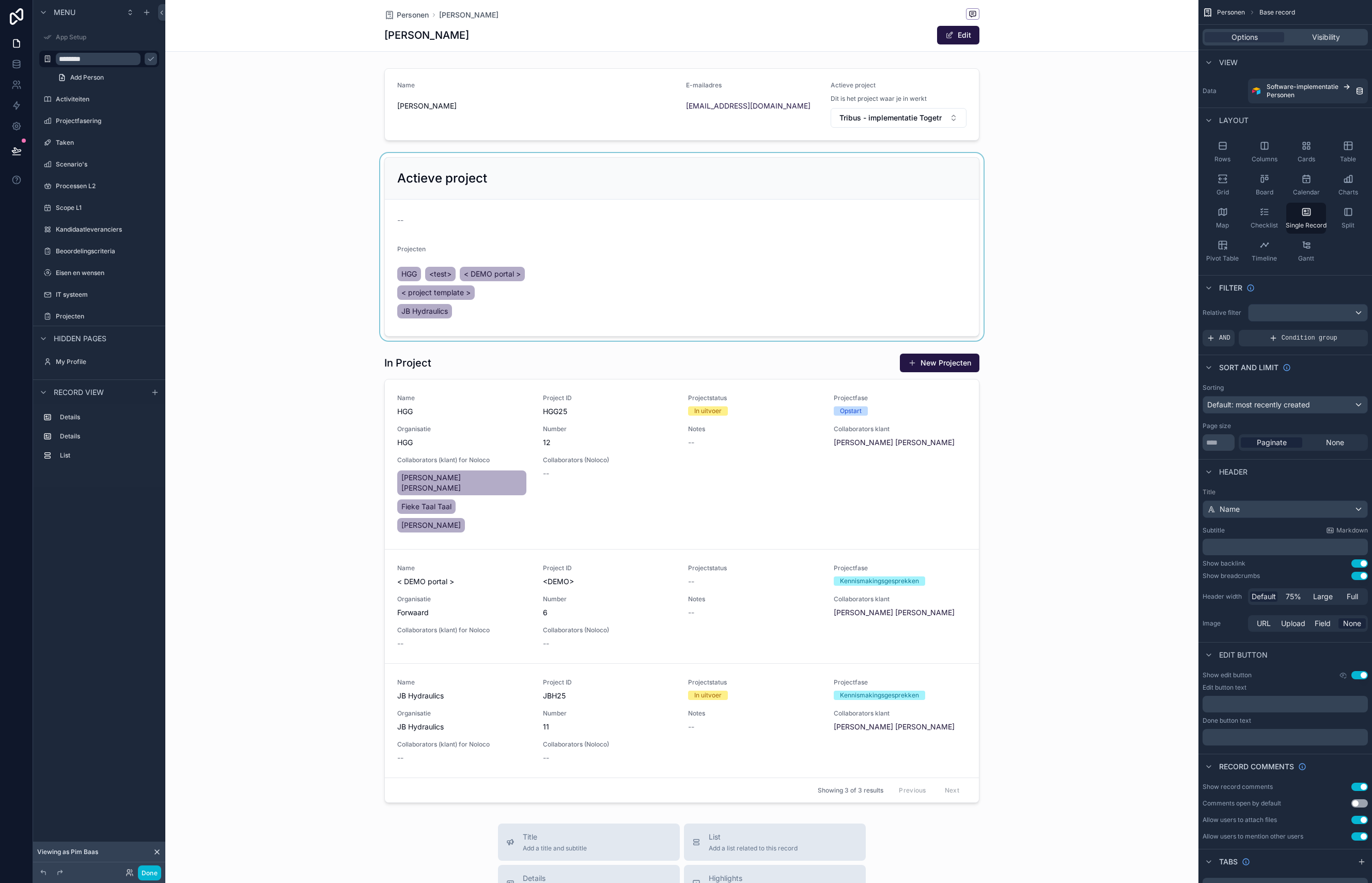
click at [712, 260] on div "scrollable content" at bounding box center [682, 247] width 1033 height 188
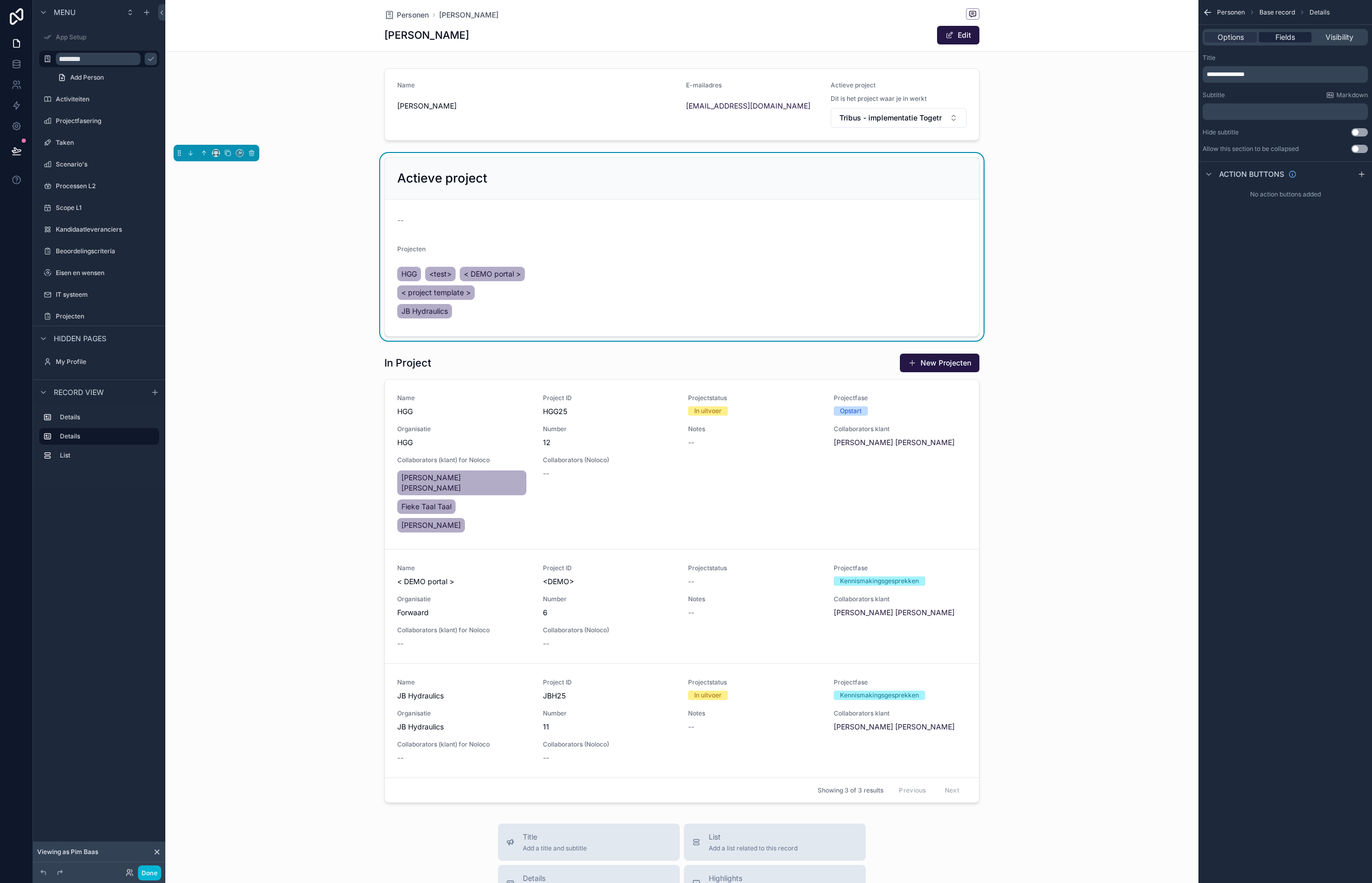
click at [1282, 40] on span "Fields" at bounding box center [1285, 37] width 20 height 11
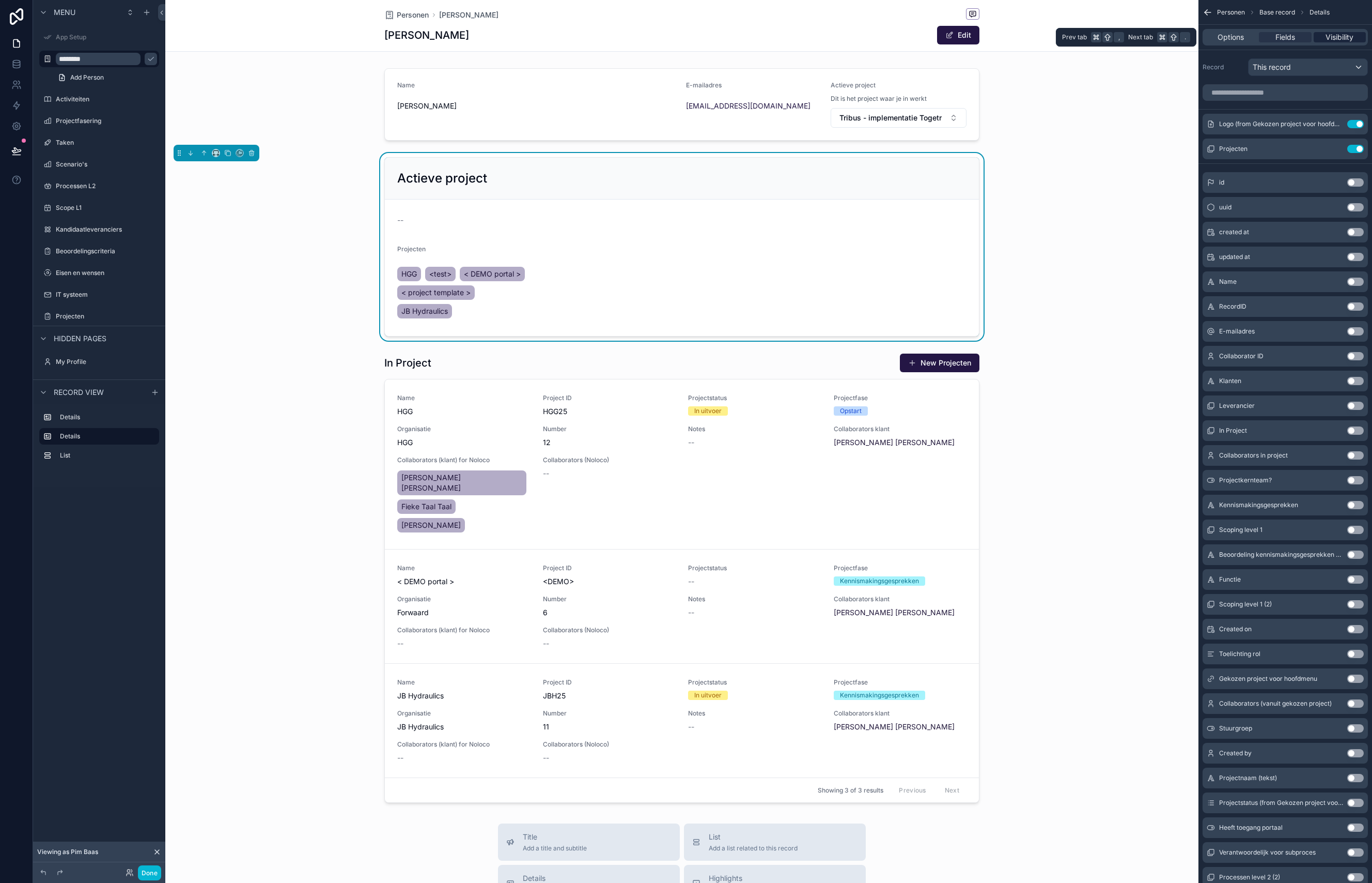
click at [1336, 38] on span "Visibility" at bounding box center [1340, 37] width 28 height 11
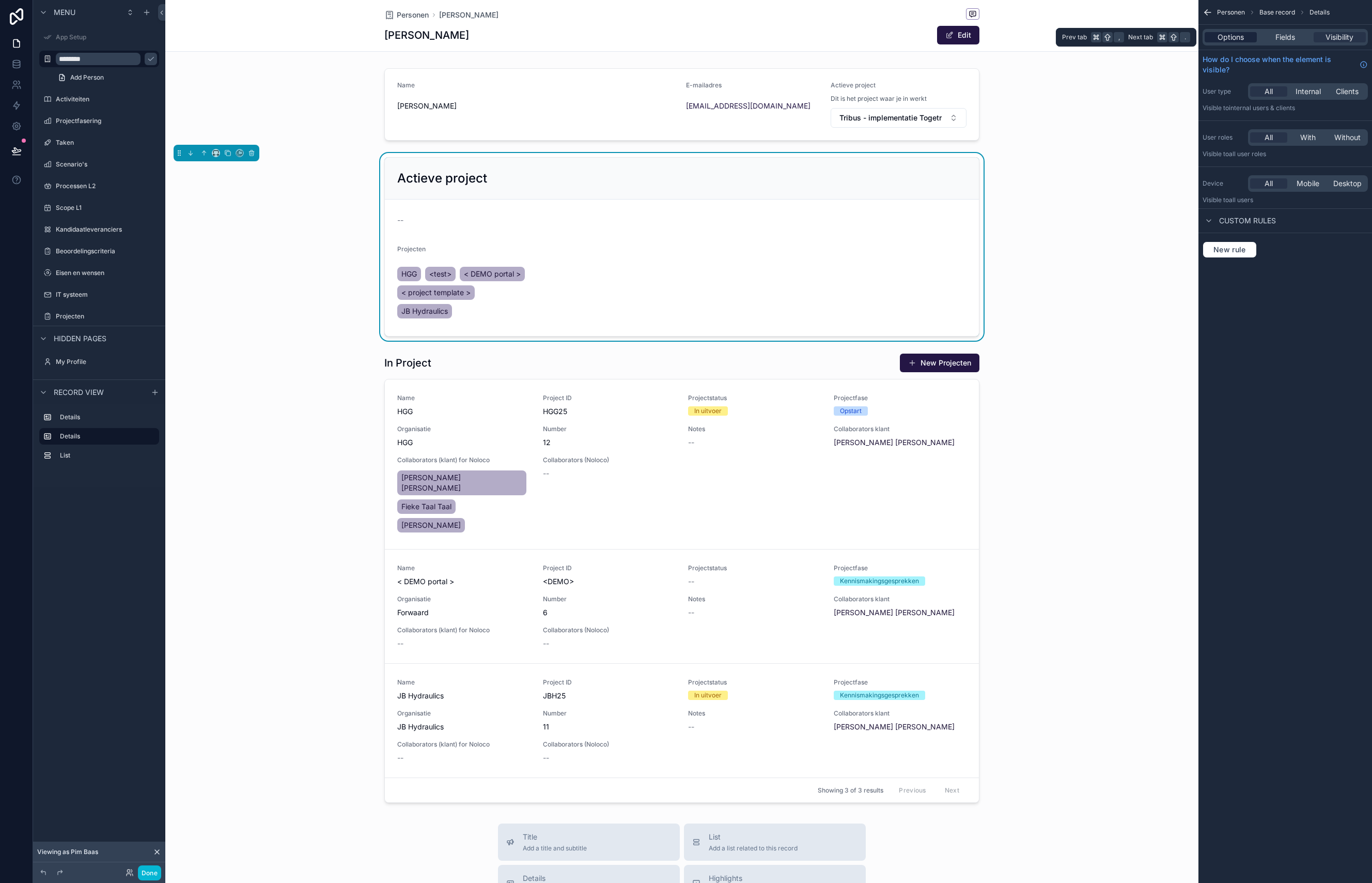
click at [1240, 36] on span "Options" at bounding box center [1231, 37] width 27 height 11
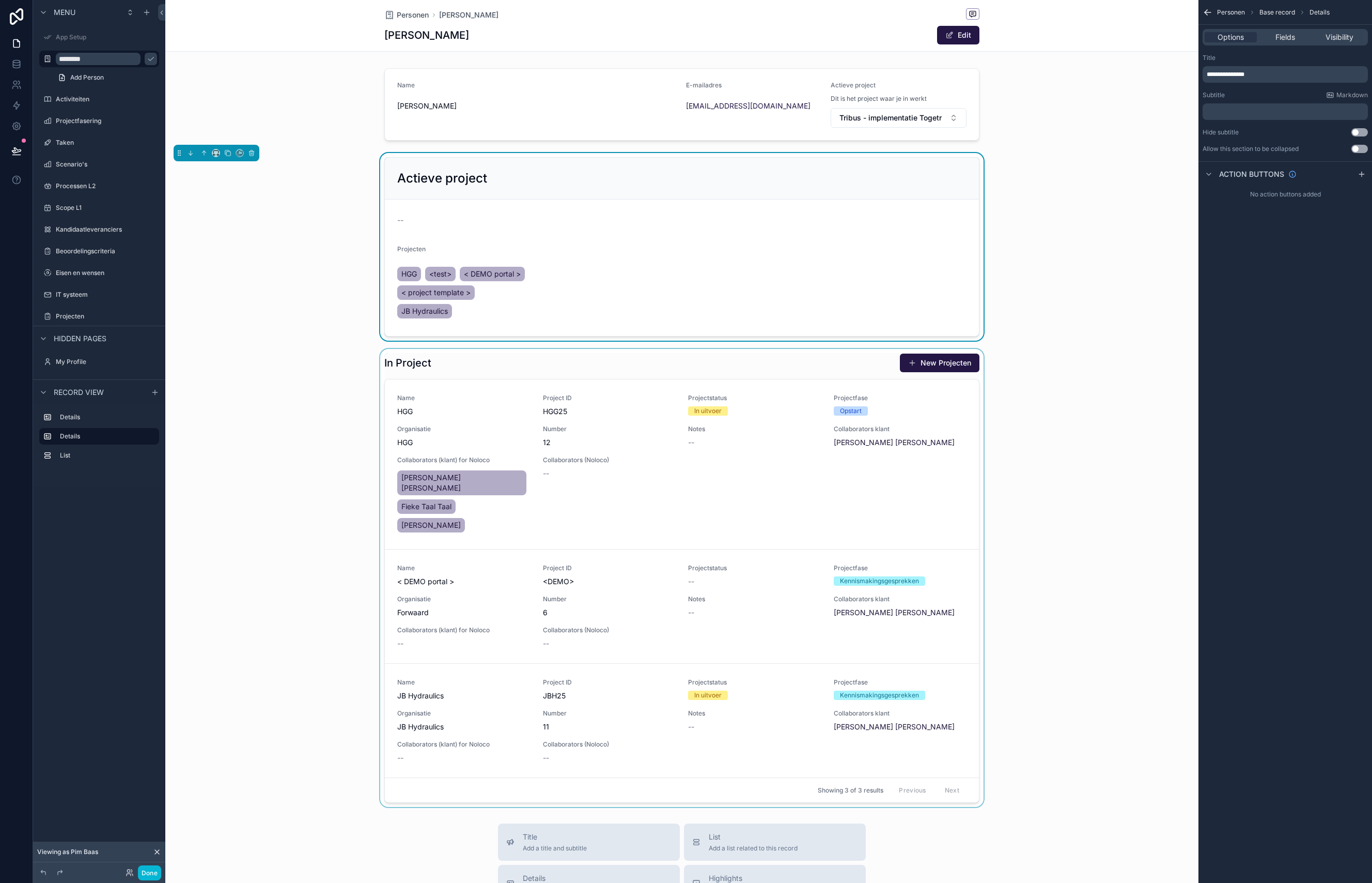
click at [684, 361] on div "scrollable content" at bounding box center [682, 578] width 1033 height 458
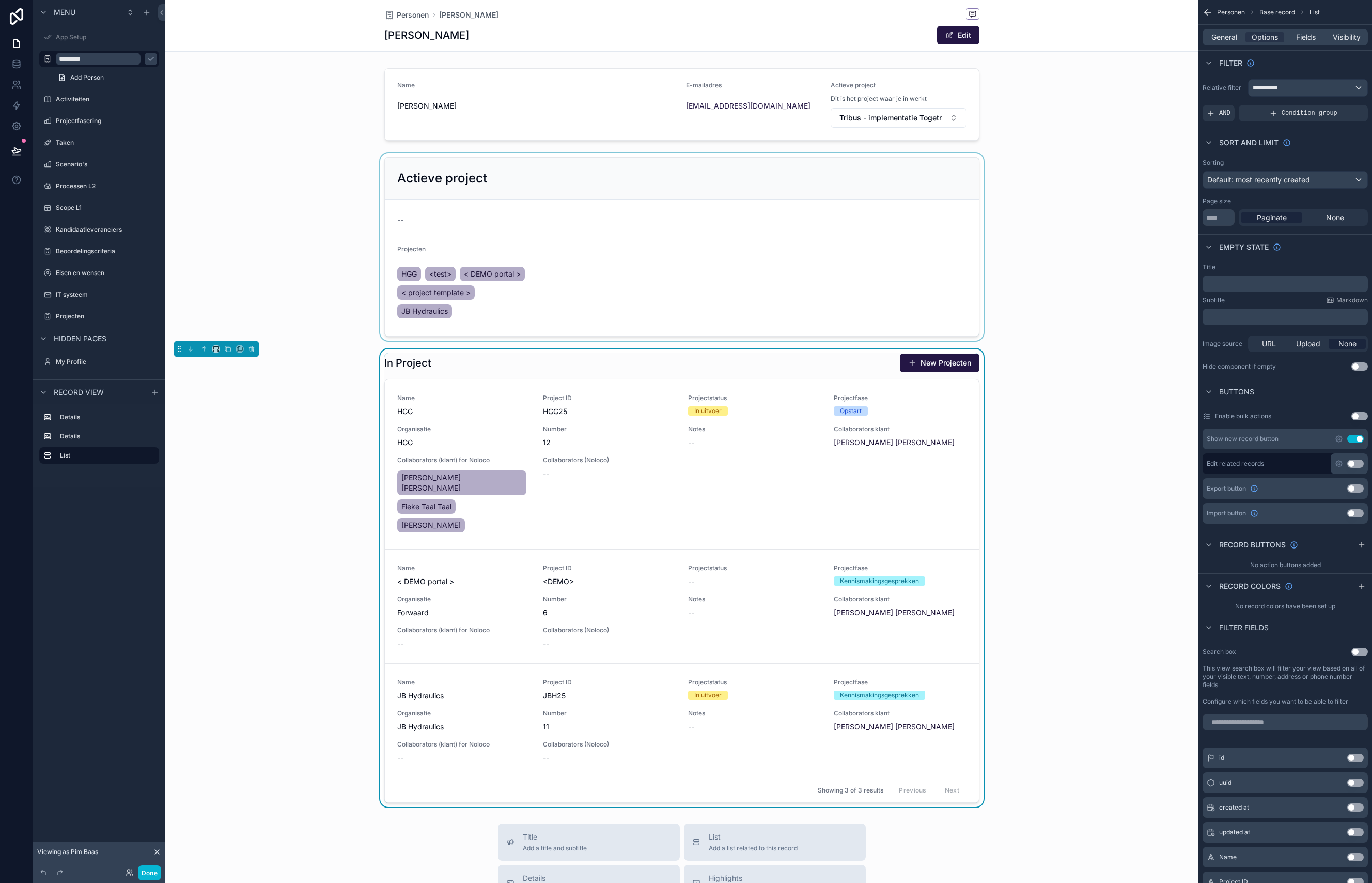
click at [968, 172] on div "scrollable content" at bounding box center [682, 247] width 1033 height 188
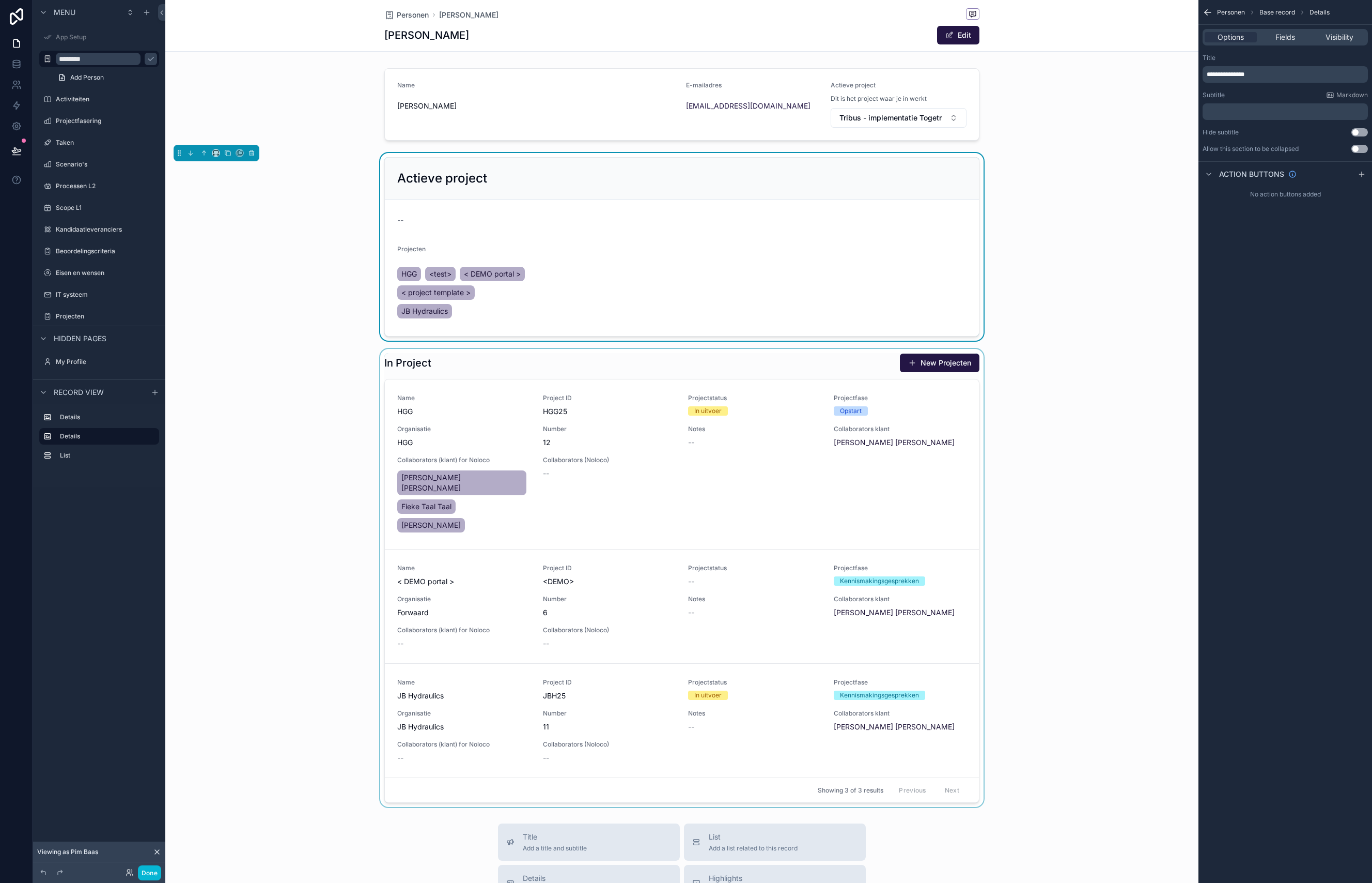
click at [867, 353] on div "scrollable content" at bounding box center [682, 578] width 1033 height 458
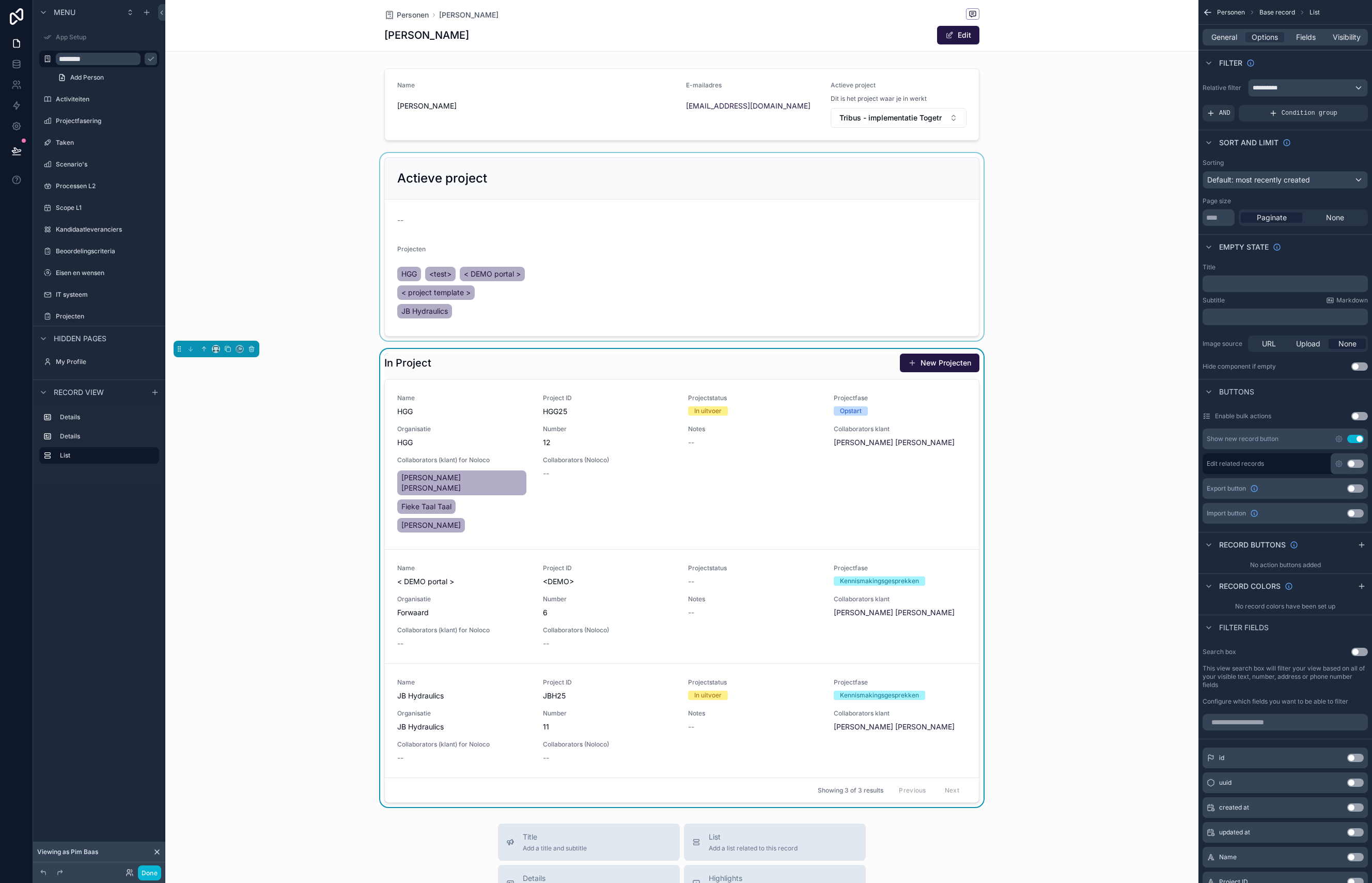
click at [973, 167] on div "scrollable content" at bounding box center [682, 247] width 1033 height 188
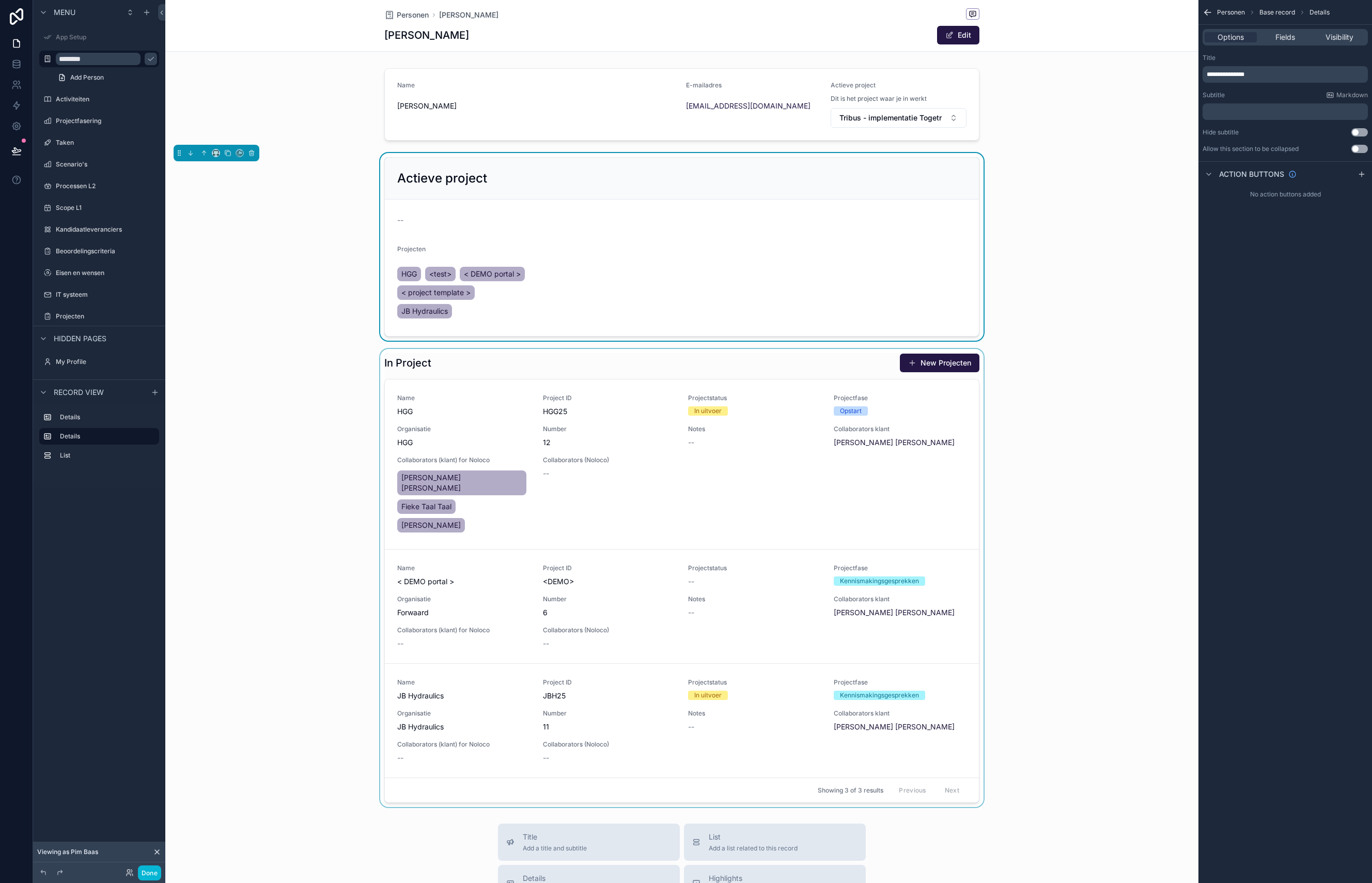
click at [1282, 13] on span "Base record" at bounding box center [1277, 12] width 36 height 8
click at [1287, 38] on span "Fields" at bounding box center [1285, 37] width 20 height 11
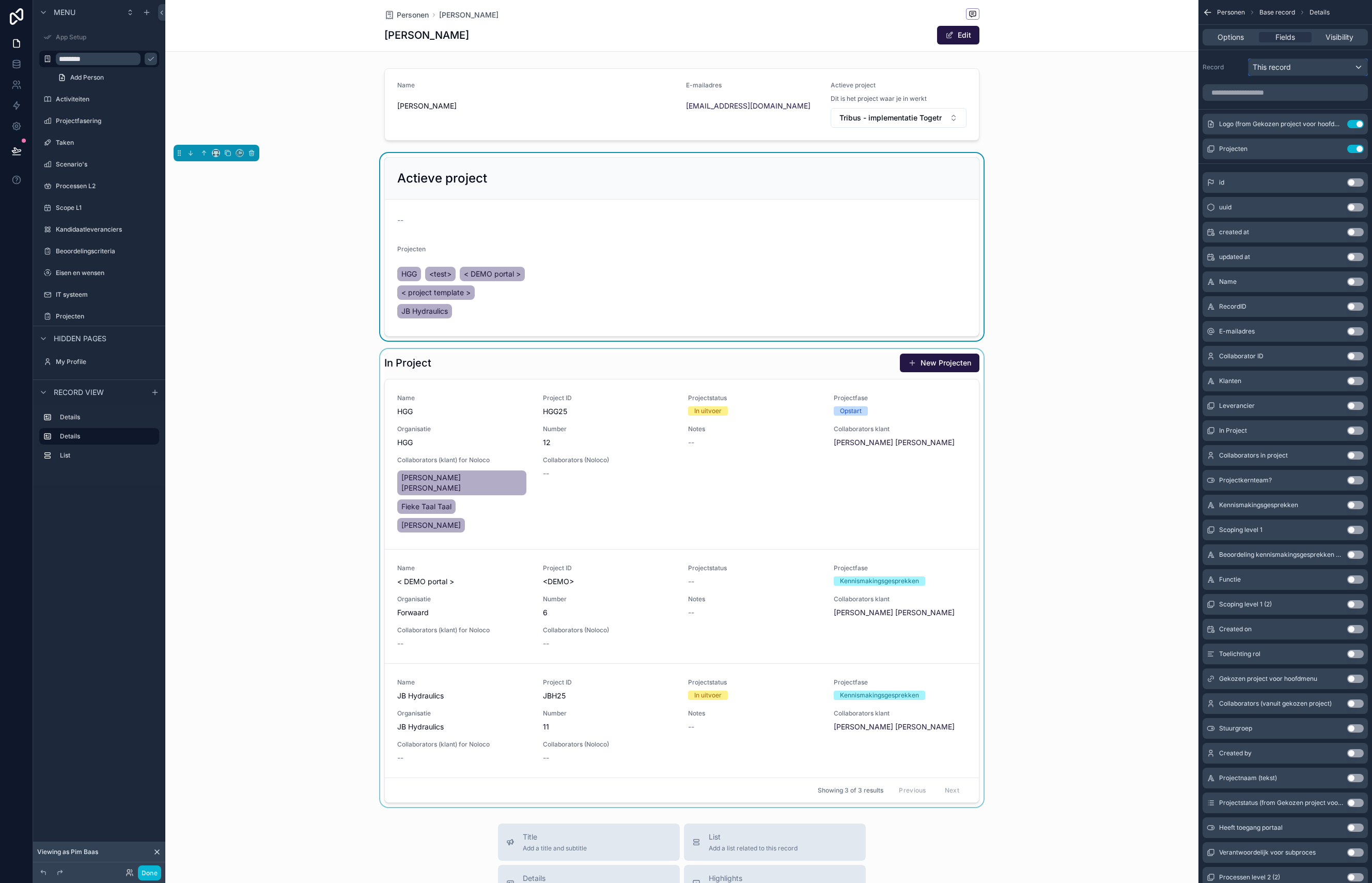
click at [1287, 66] on span "This record" at bounding box center [1272, 67] width 38 height 11
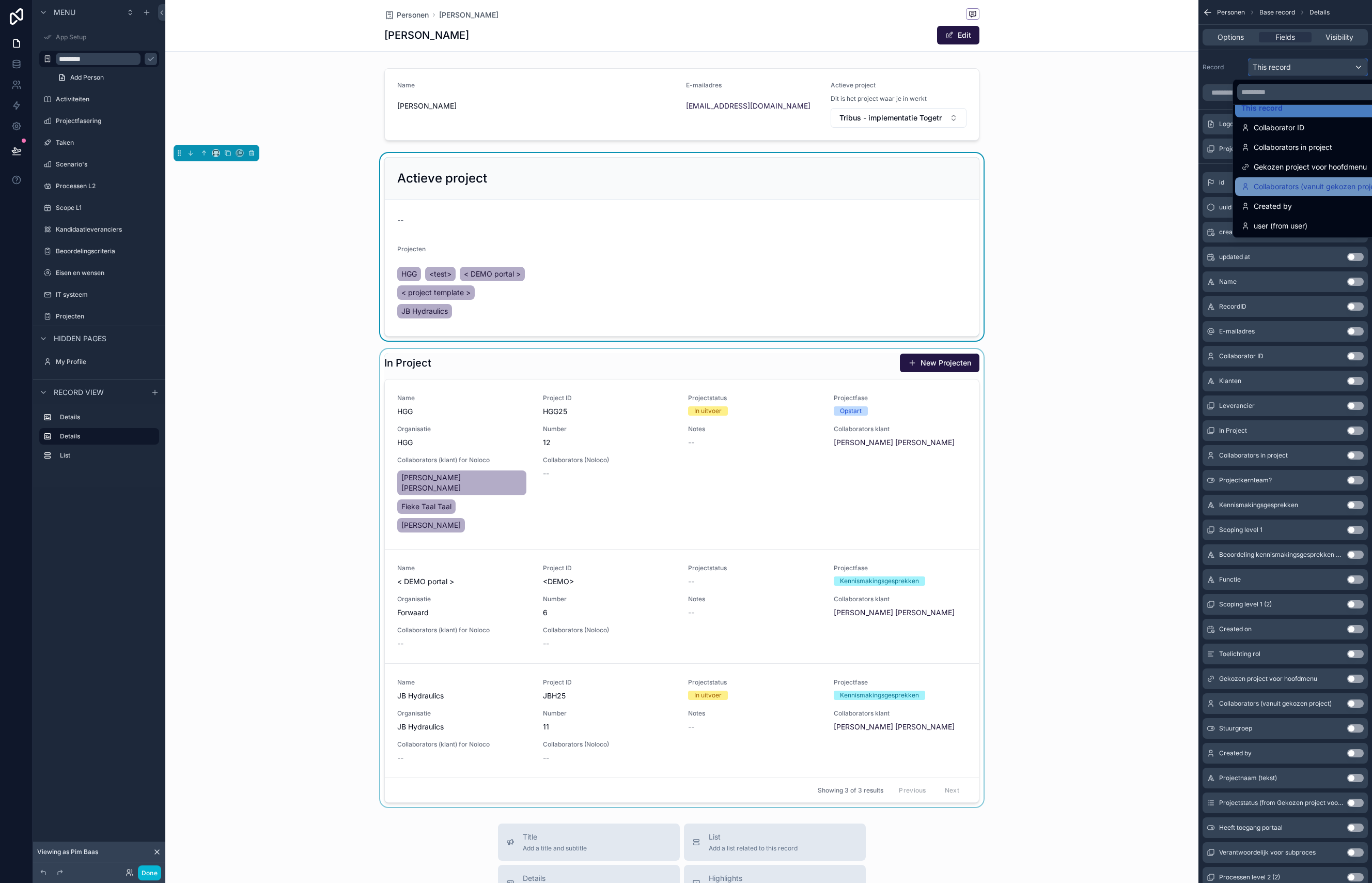
scroll to position [0, 0]
click at [1308, 175] on div "Gekozen project voor hoofdmenu" at bounding box center [1313, 181] width 155 height 19
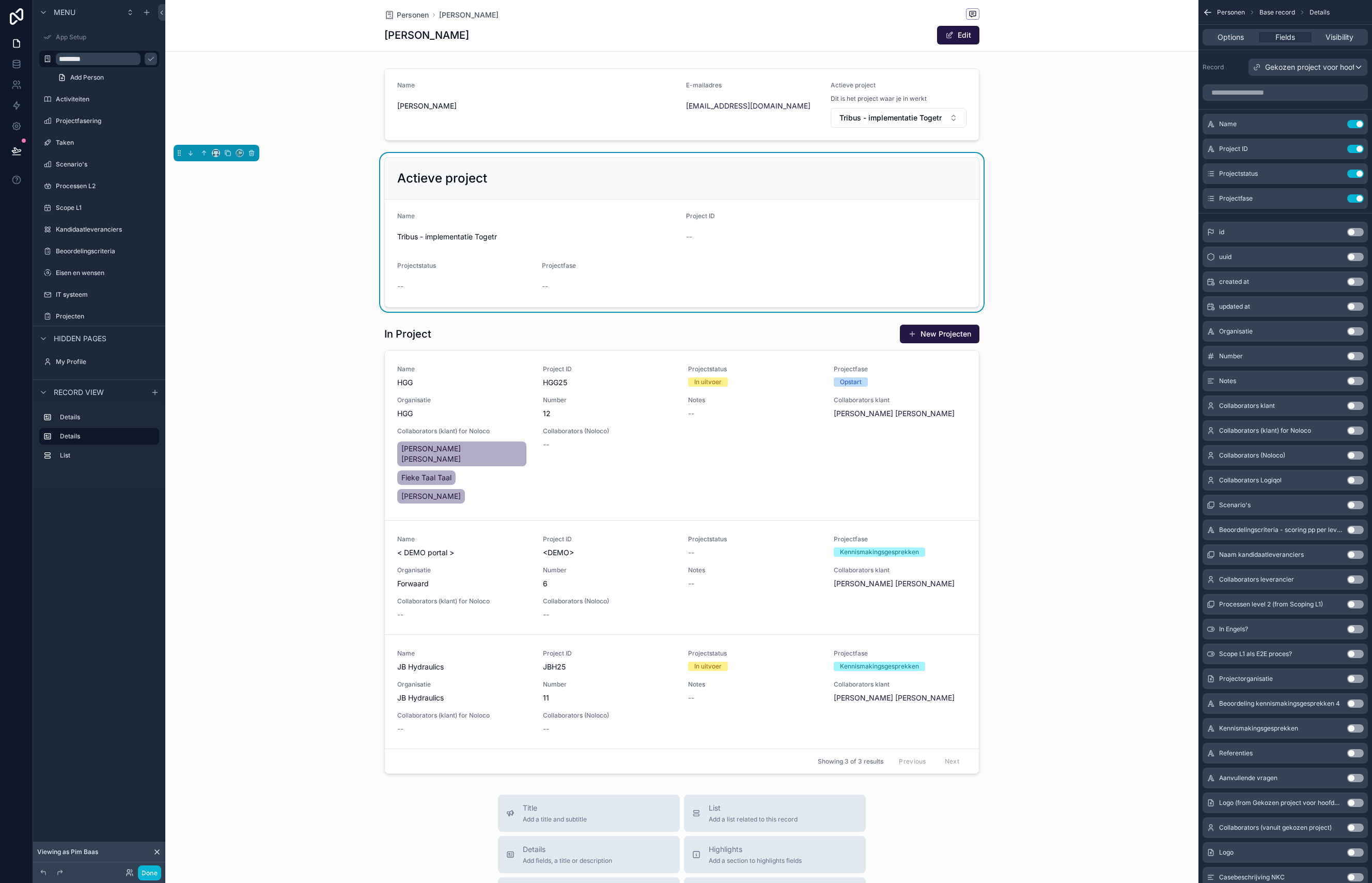
click at [679, 181] on div "Actieve project" at bounding box center [682, 178] width 569 height 17
click at [468, 336] on div "scrollable content" at bounding box center [682, 549] width 1033 height 458
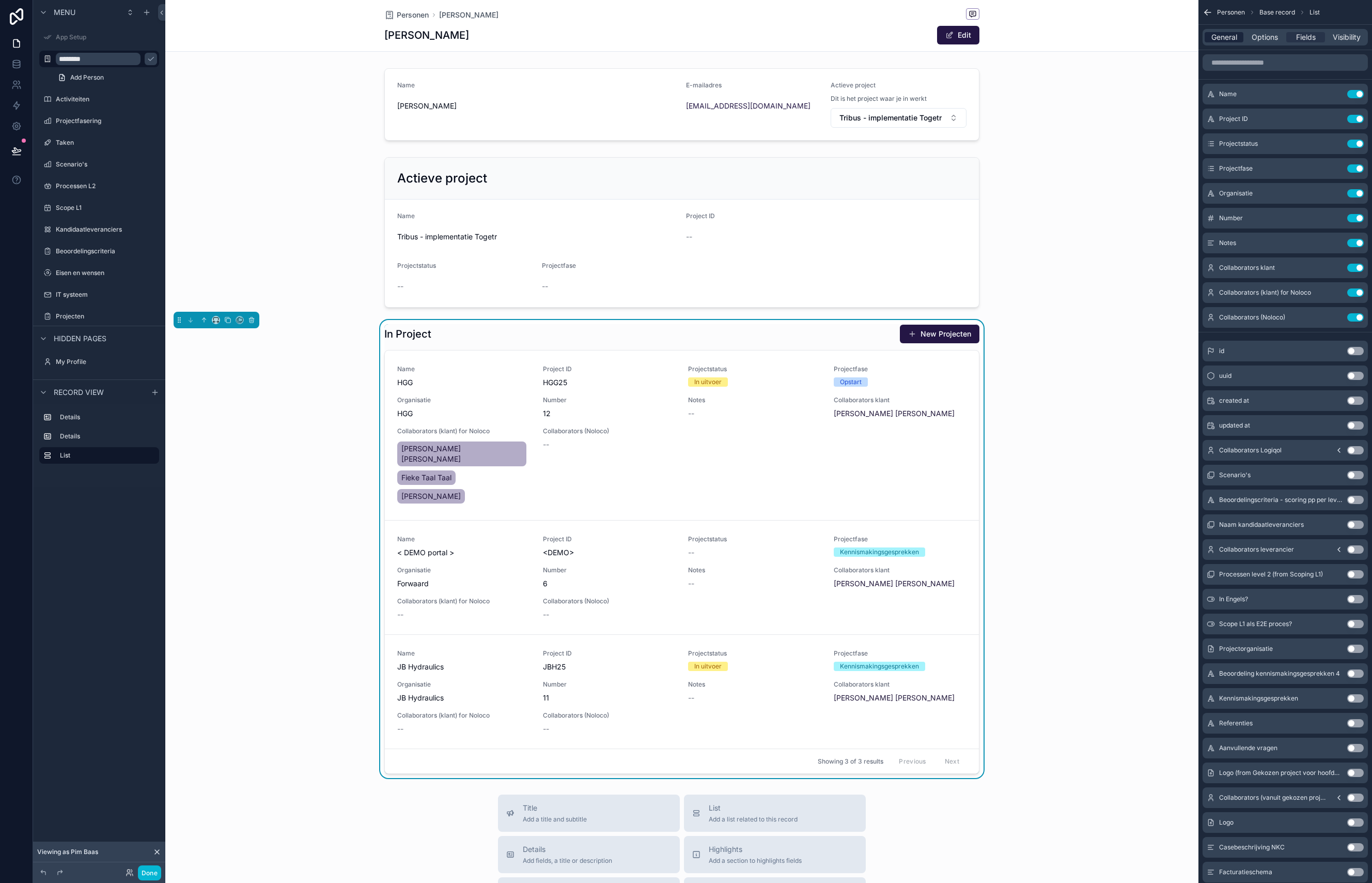
click at [1239, 38] on div "General" at bounding box center [1224, 37] width 38 height 11
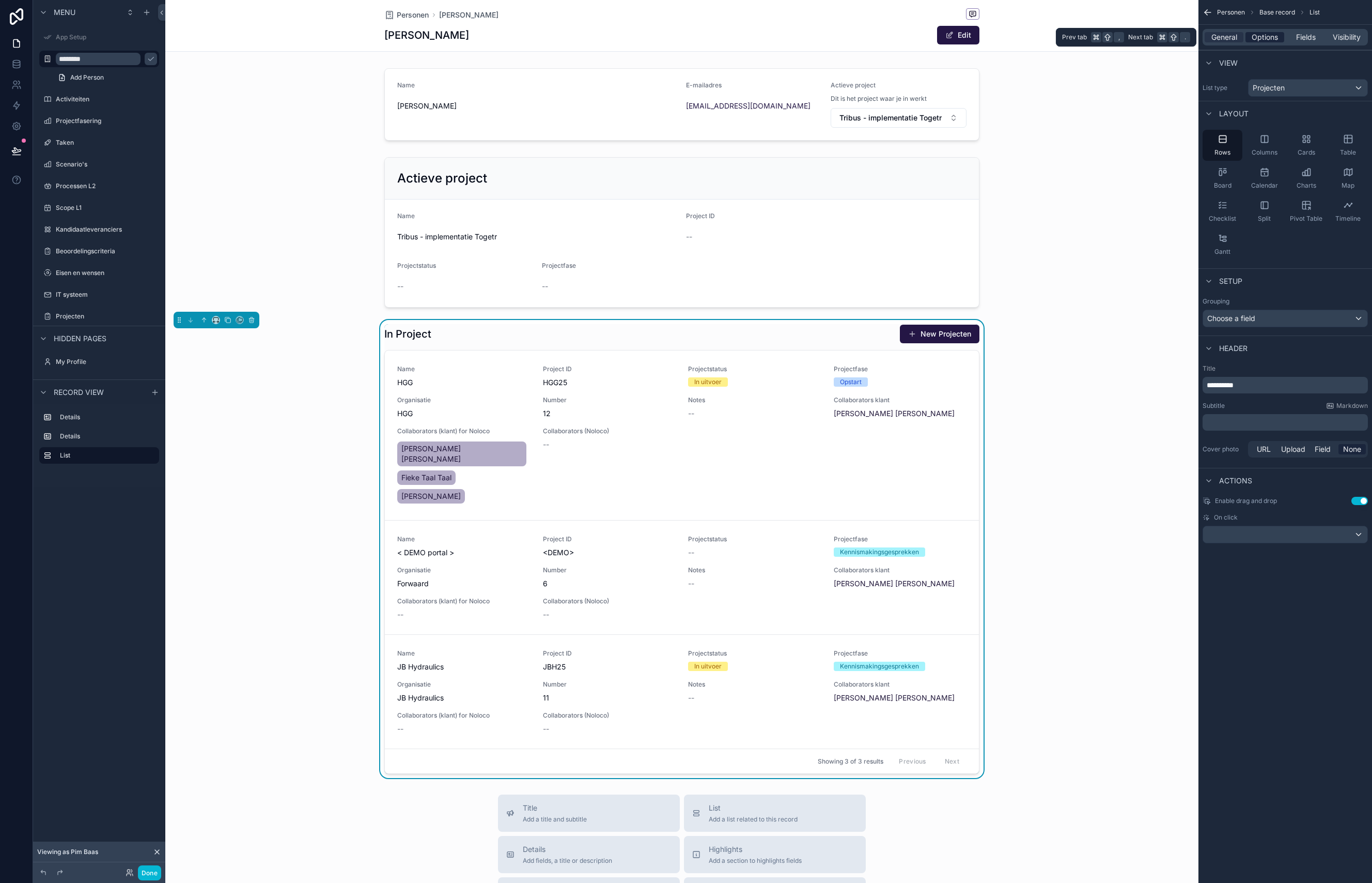
click at [1262, 34] on span "Options" at bounding box center [1265, 37] width 27 height 11
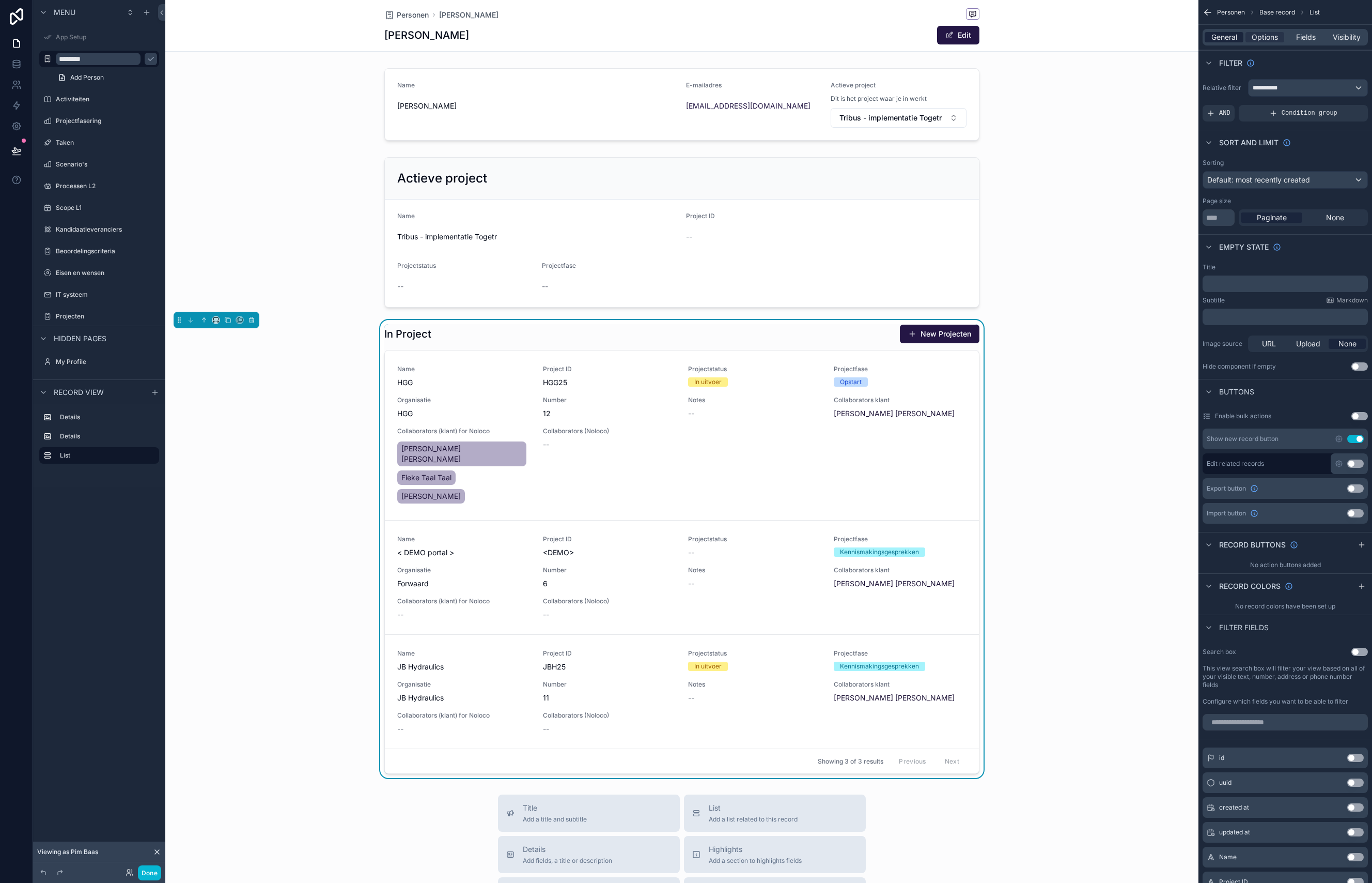
click at [1227, 37] on span "General" at bounding box center [1224, 37] width 26 height 11
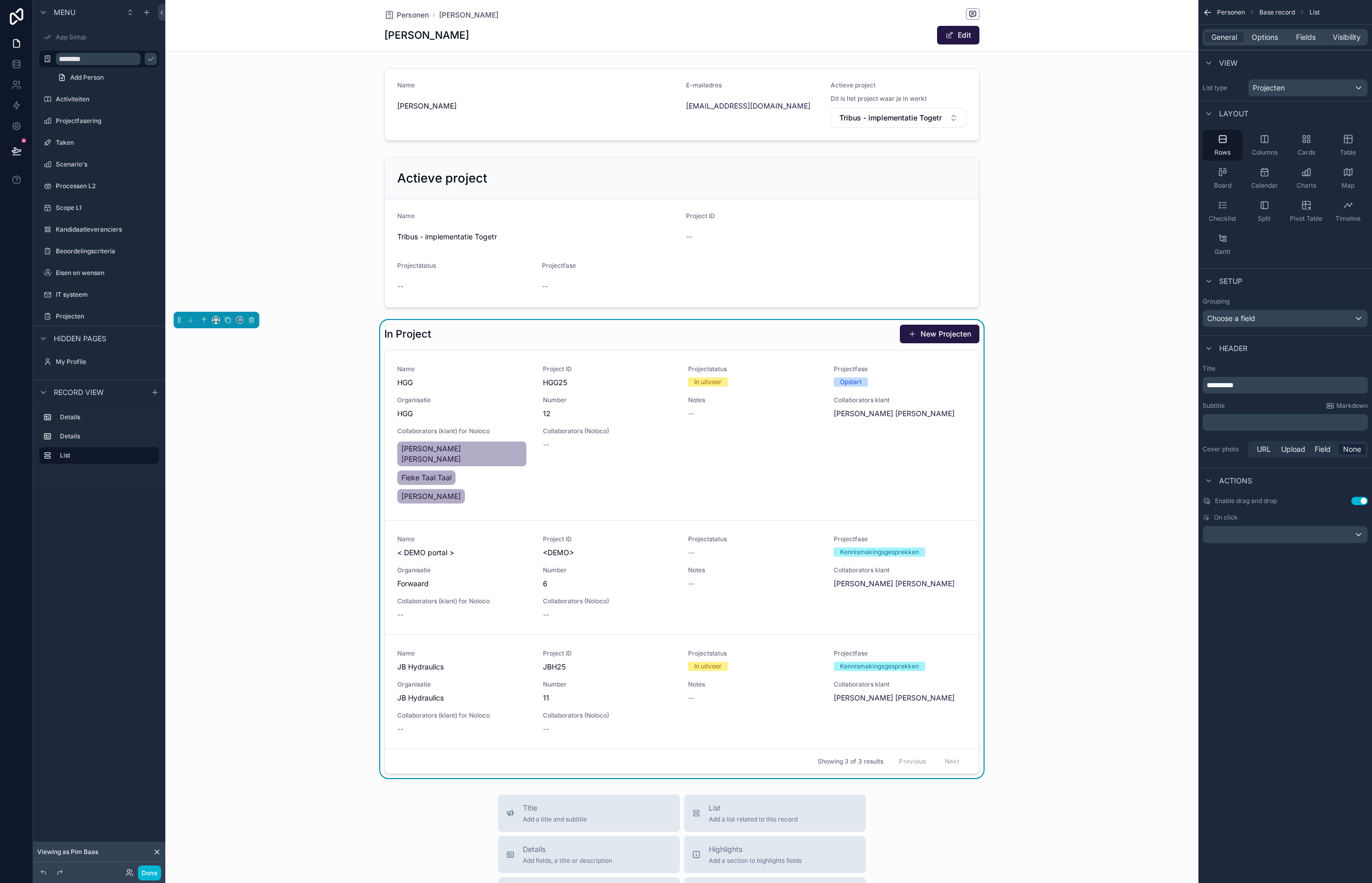
click at [1233, 384] on span "**********" at bounding box center [1220, 385] width 27 height 7
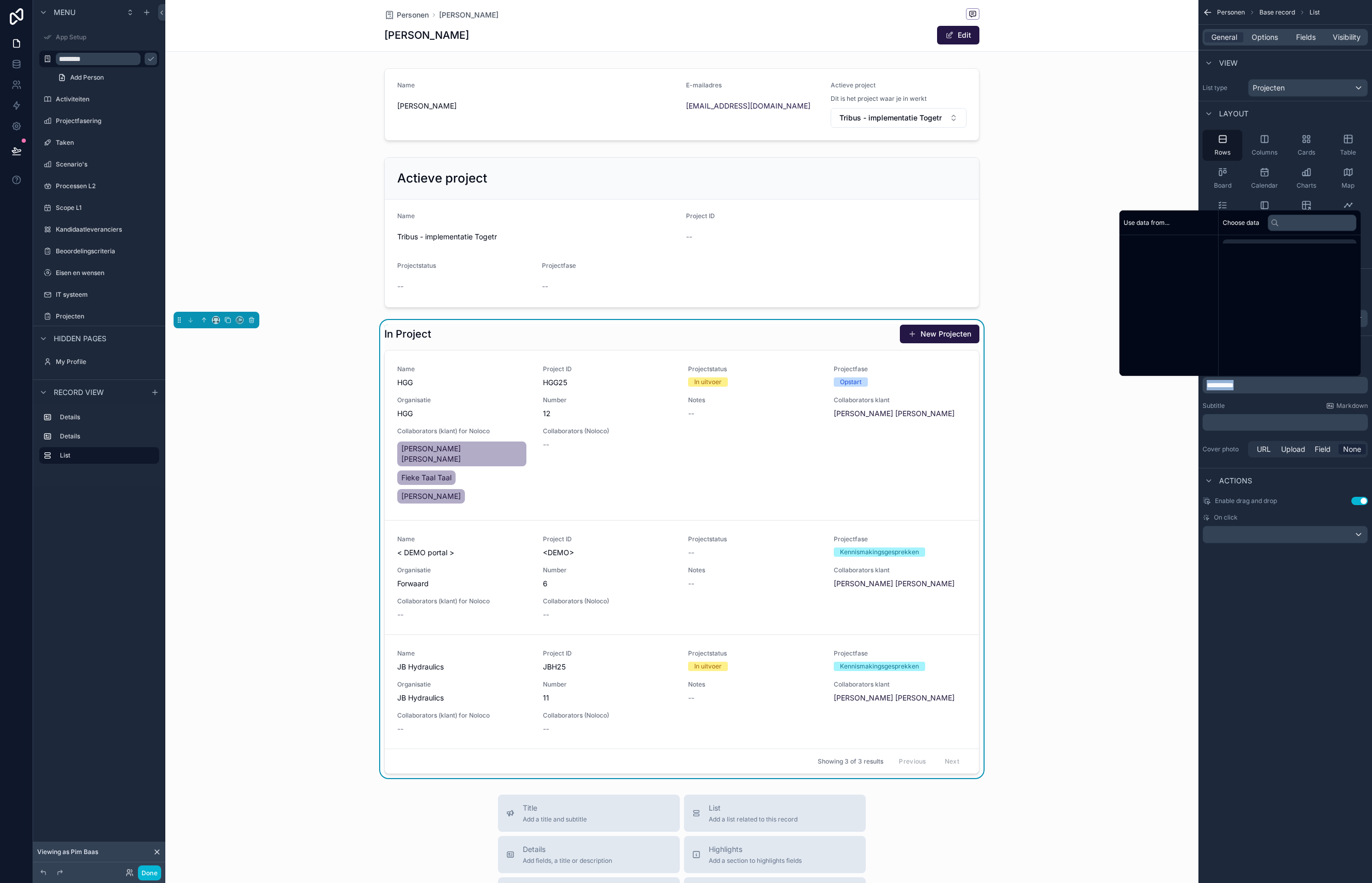
click at [1233, 384] on span "**********" at bounding box center [1220, 385] width 27 height 7
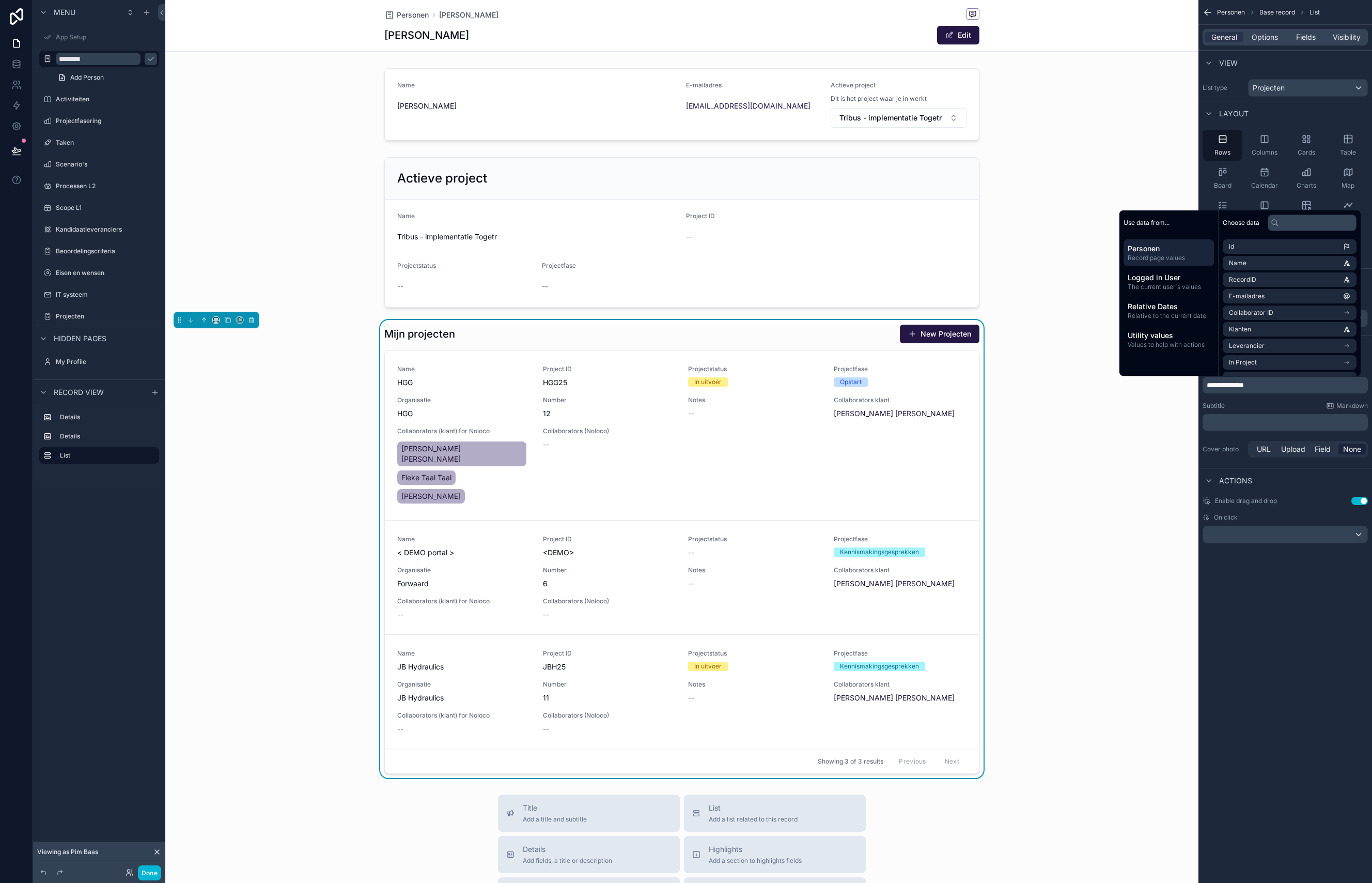
click at [1025, 504] on div "Mijn projecten New Projecten Name HGG Project ID HGG25 Projectstatus In uitvoer…" at bounding box center [682, 549] width 1033 height 458
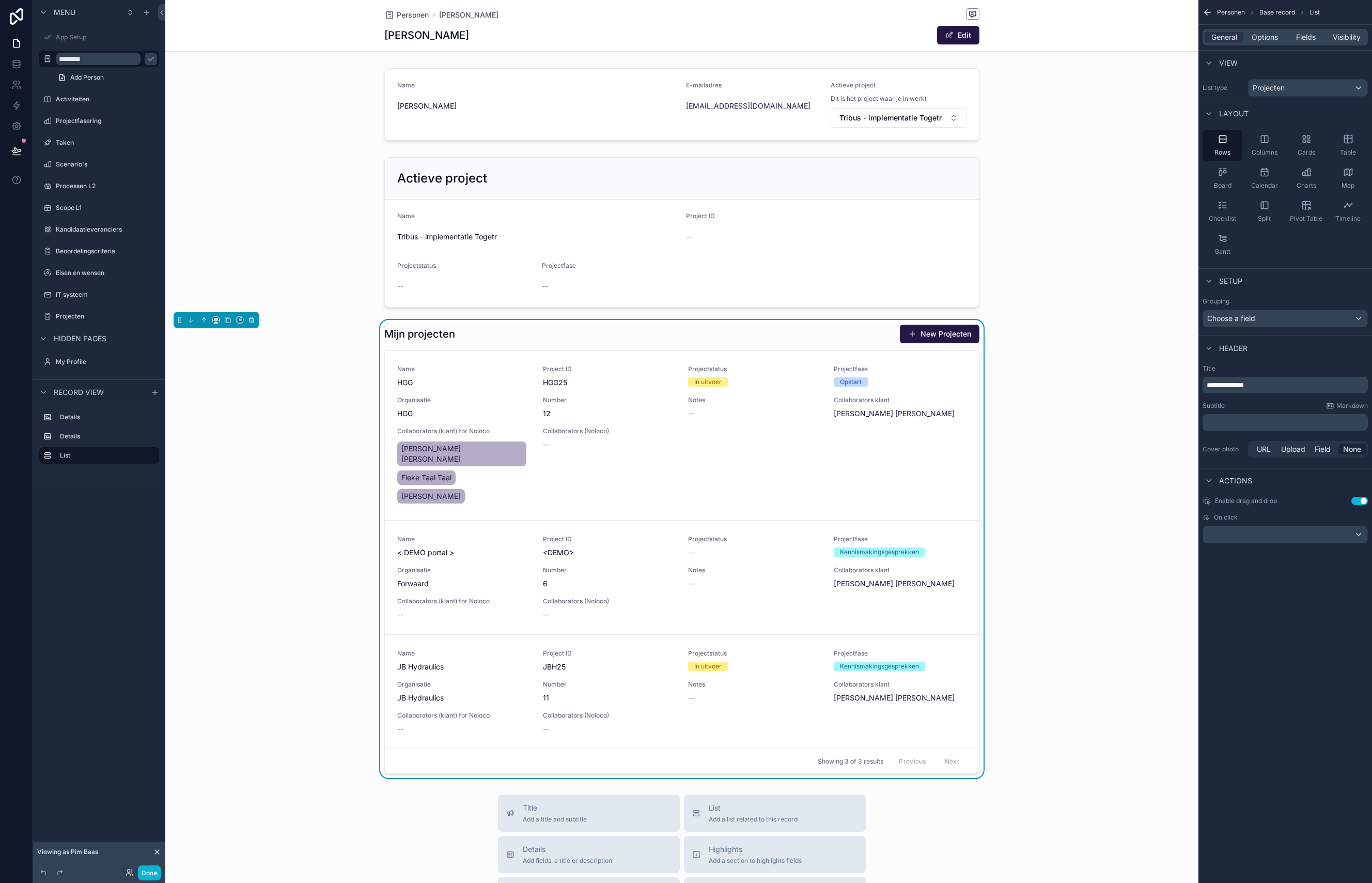
click at [831, 341] on div "Mijn projecten New Projecten" at bounding box center [682, 334] width 595 height 20
click at [784, 354] on link "Name HGG Project ID HGG25 Projectstatus In uitvoer Projectfase Opstart Organisa…" at bounding box center [682, 435] width 594 height 170
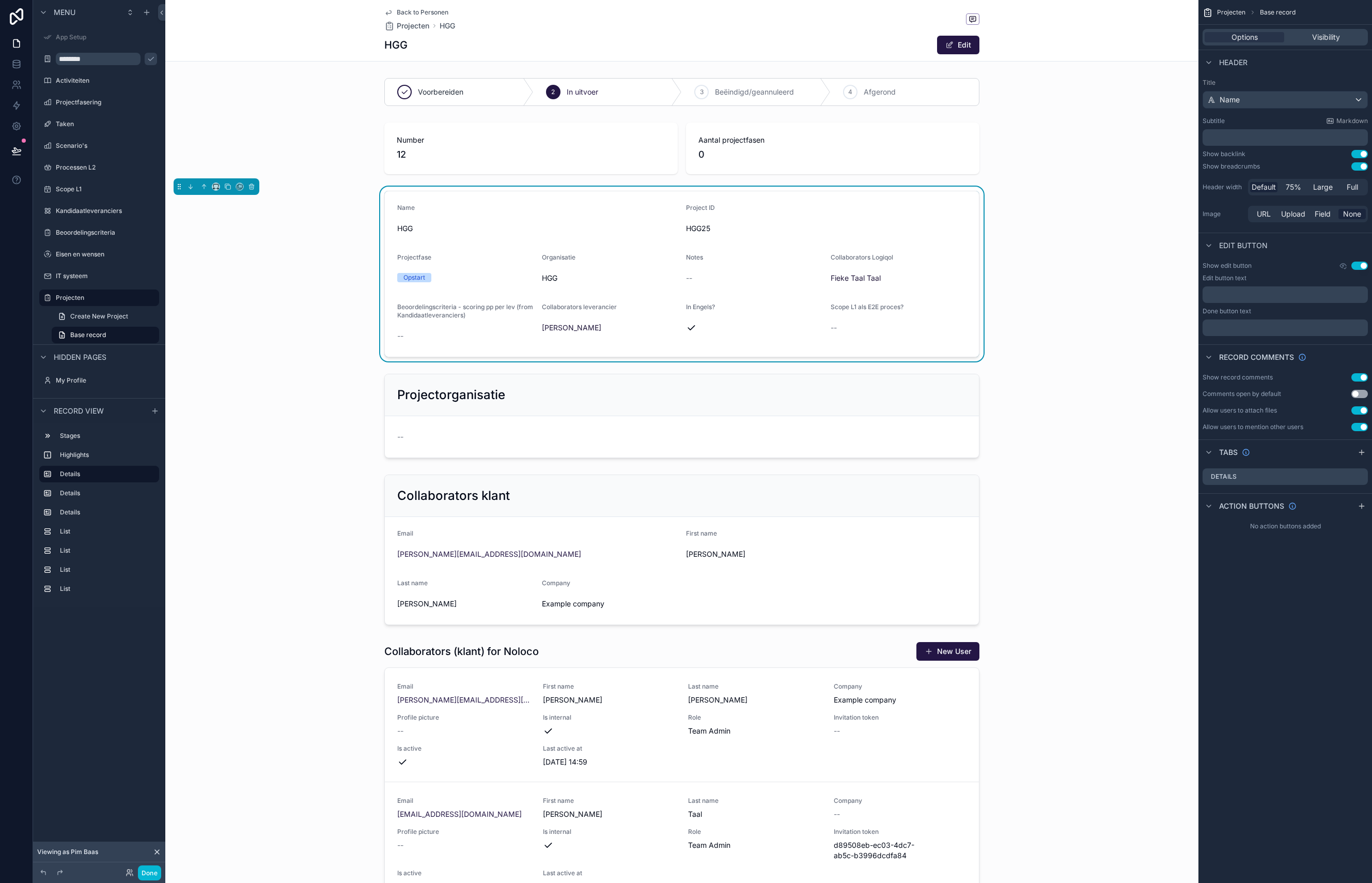
click at [404, 11] on span "Back to Personen" at bounding box center [422, 12] width 52 height 8
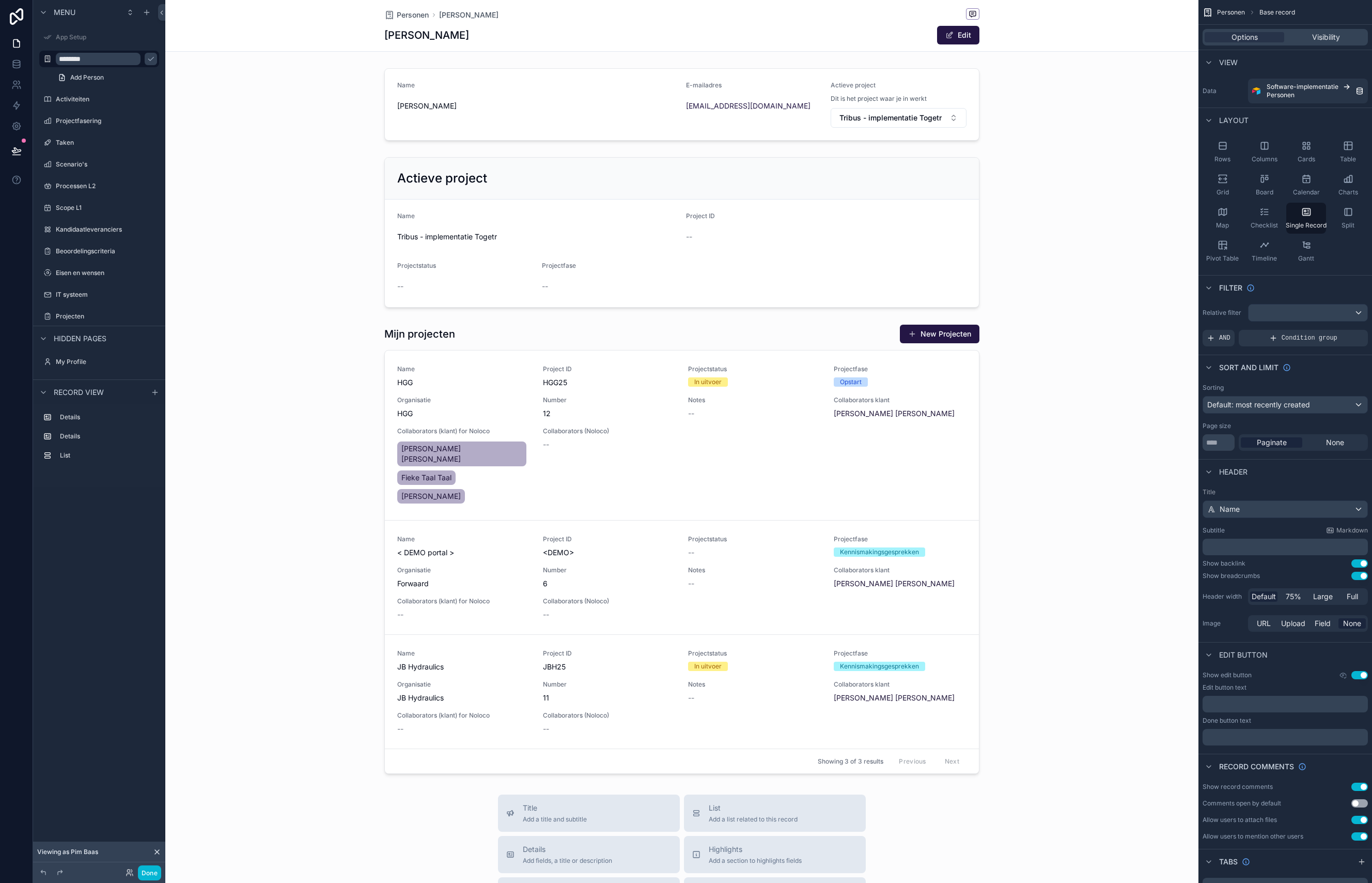
click at [1043, 414] on div "scrollable content" at bounding box center [682, 622] width 1033 height 1245
click at [712, 328] on div "scrollable content" at bounding box center [682, 549] width 1033 height 458
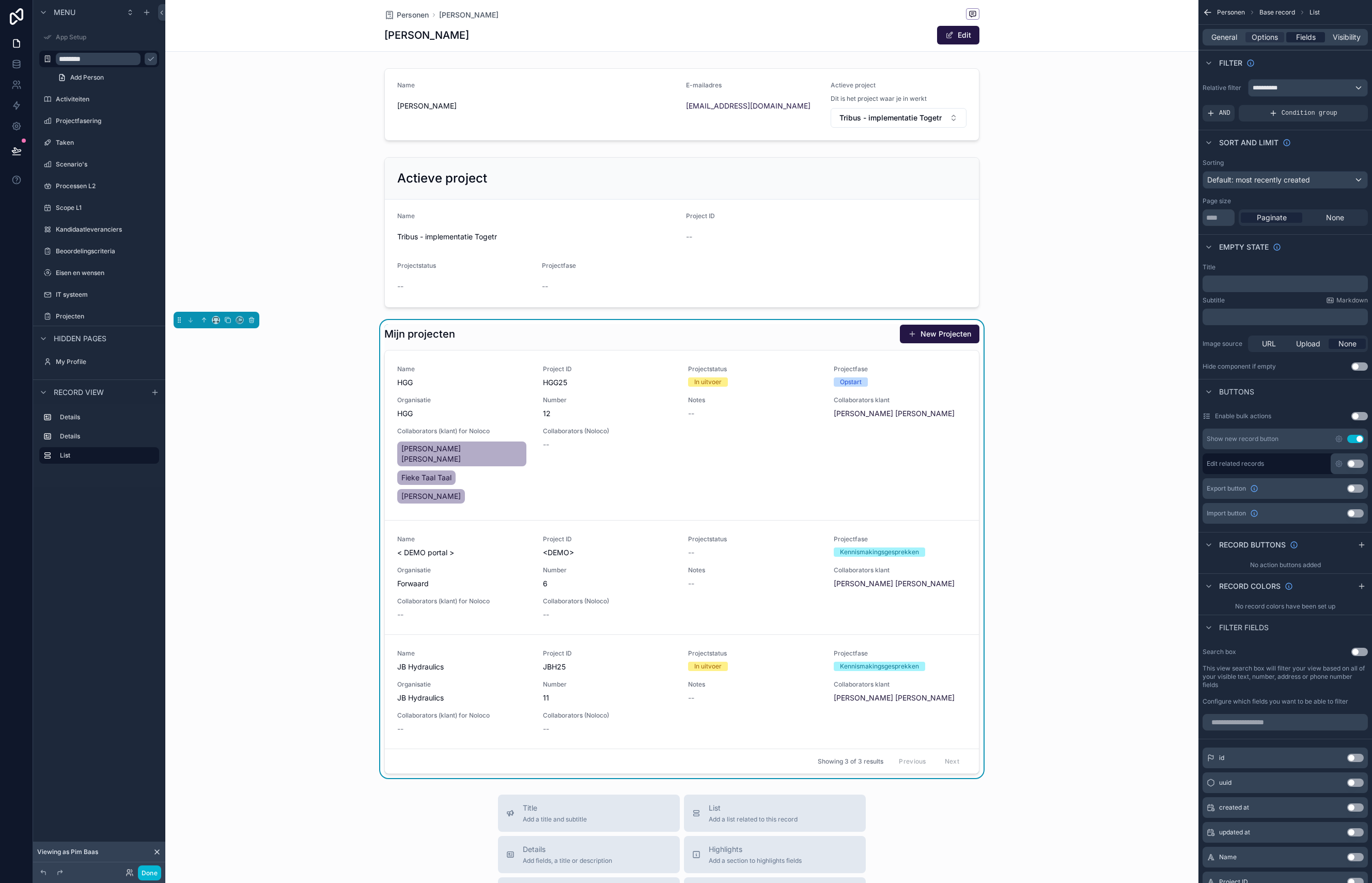
click at [1317, 36] on div "Fields" at bounding box center [1306, 37] width 38 height 11
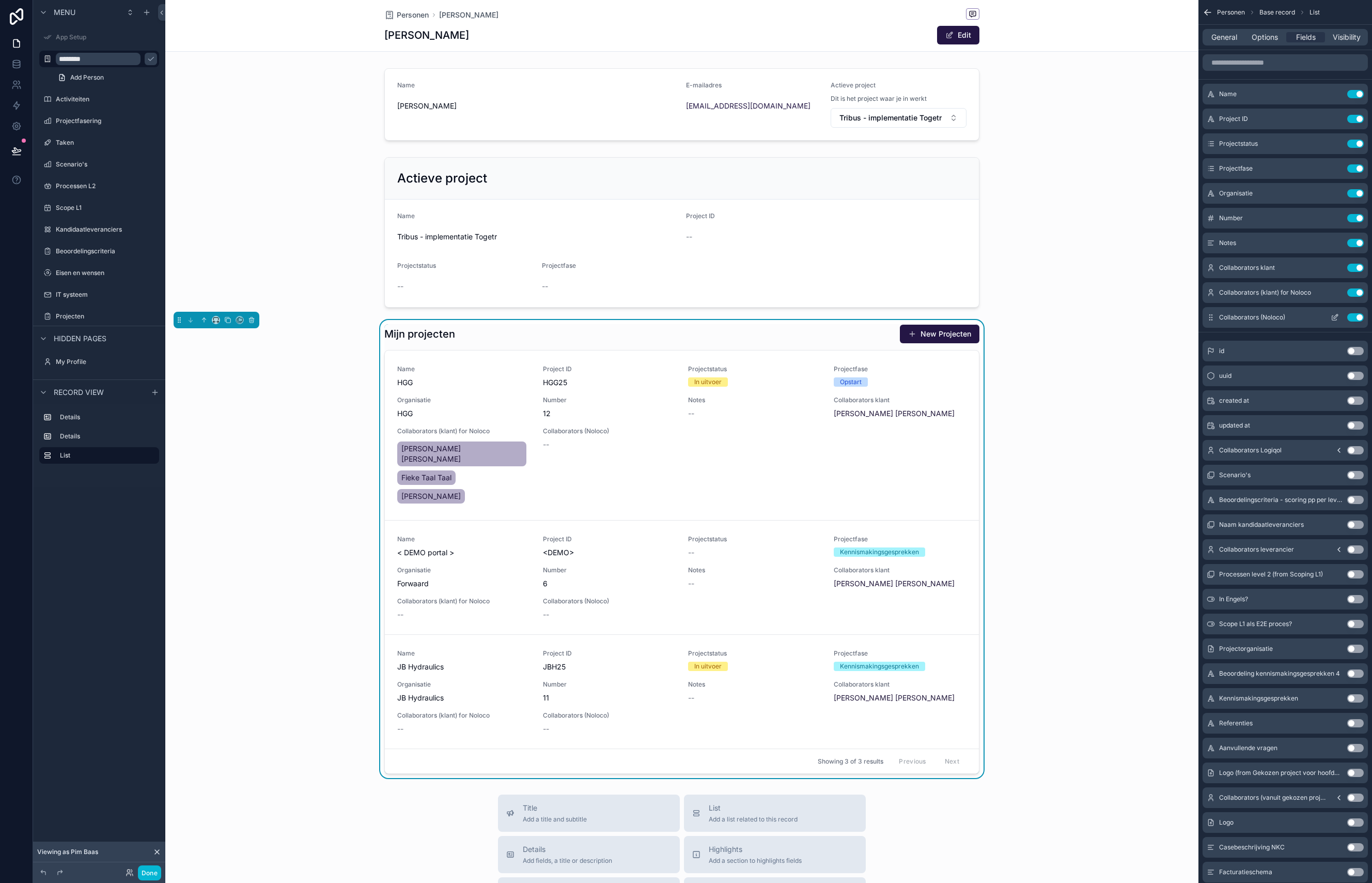
click at [1353, 315] on button "Use setting" at bounding box center [1355, 317] width 17 height 8
drag, startPoint x: 1354, startPoint y: 293, endPoint x: 1354, endPoint y: 276, distance: 17.0
click at [1354, 293] on button "Use setting" at bounding box center [1355, 293] width 17 height 8
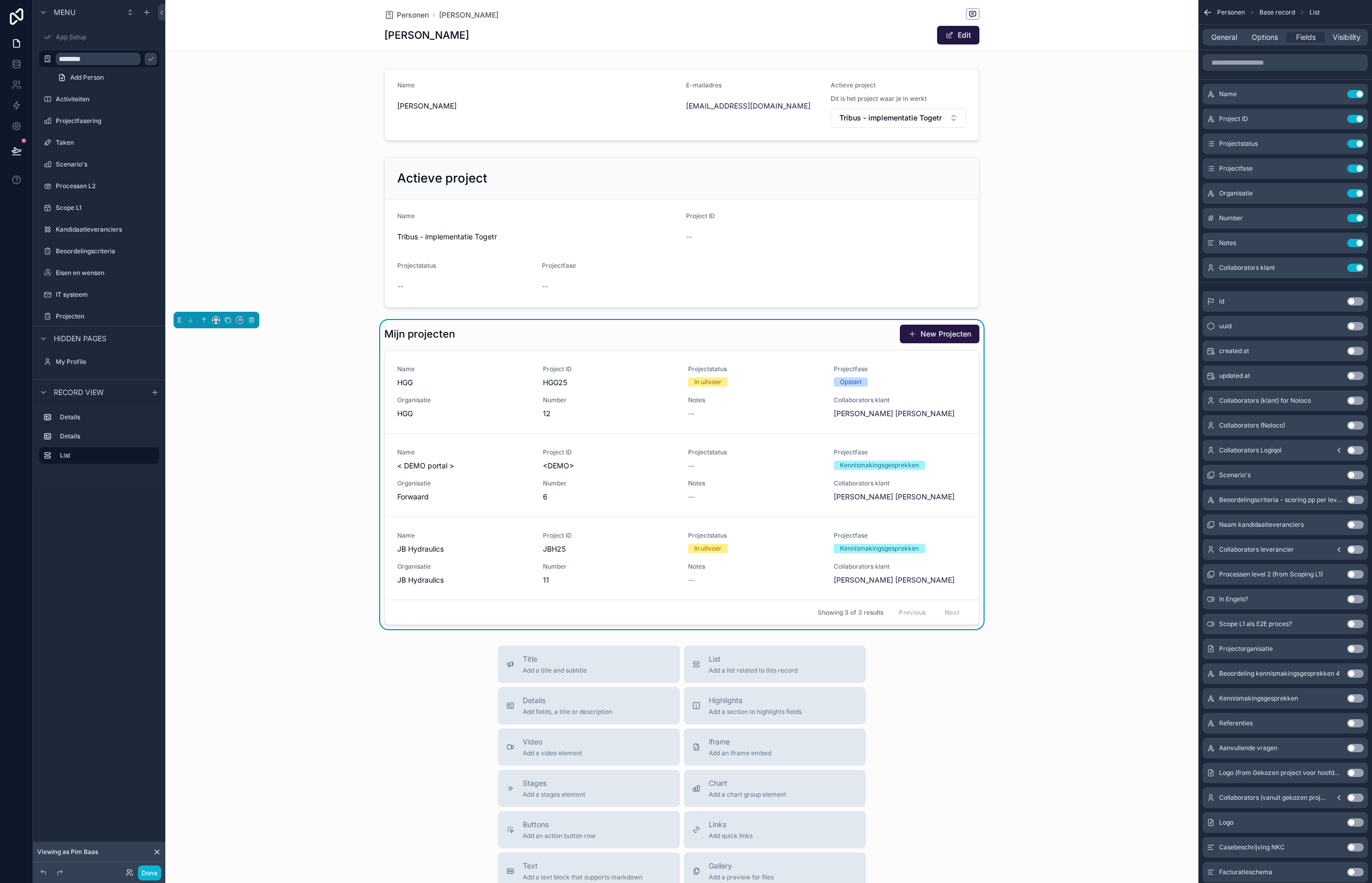
click at [1355, 264] on button "Use setting" at bounding box center [1355, 267] width 17 height 8
click at [1353, 219] on button "Use setting" at bounding box center [1355, 218] width 17 height 8
click at [1352, 194] on button "Use setting" at bounding box center [1355, 193] width 17 height 8
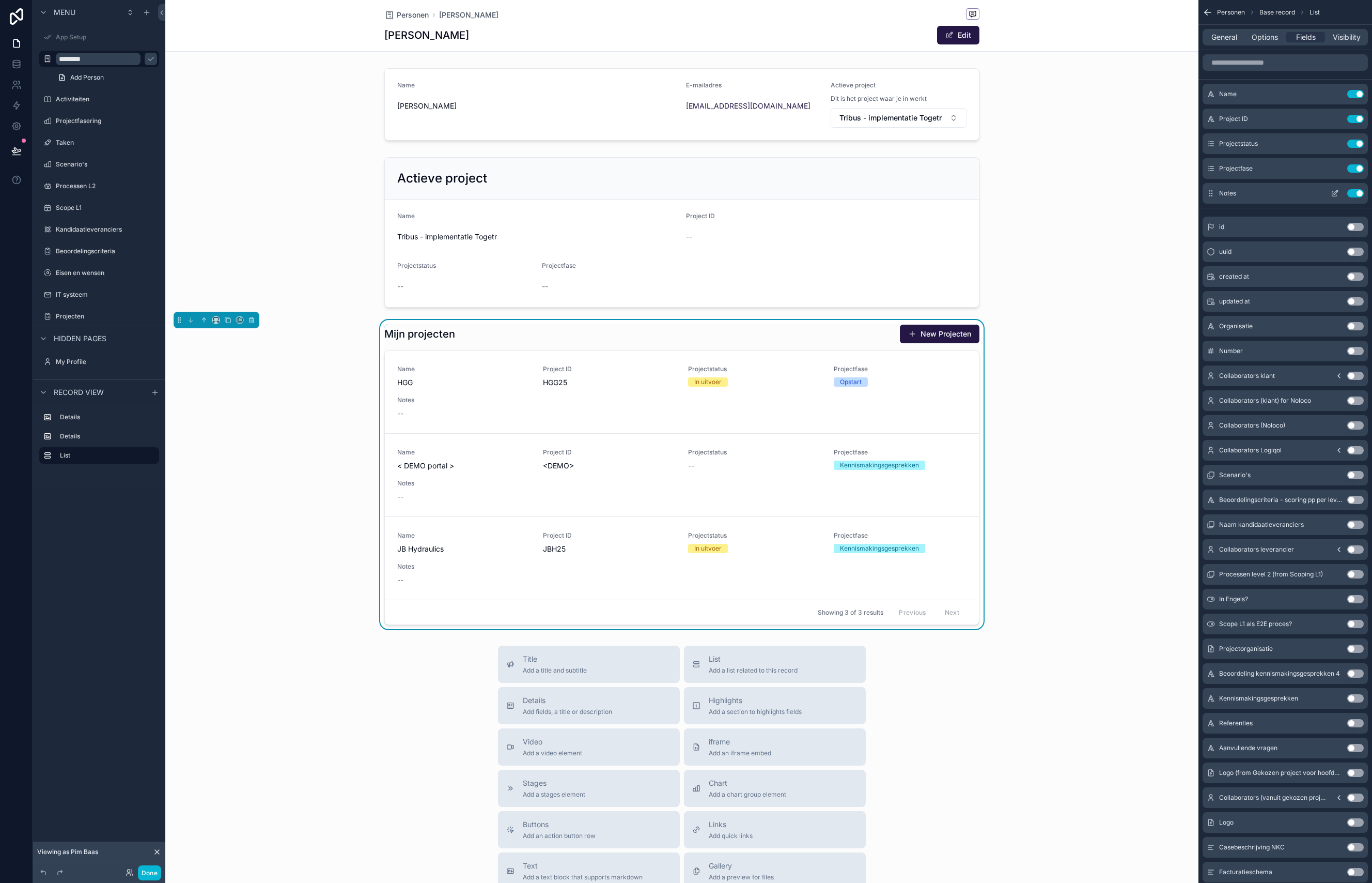
click at [1357, 195] on button "Use setting" at bounding box center [1355, 193] width 17 height 8
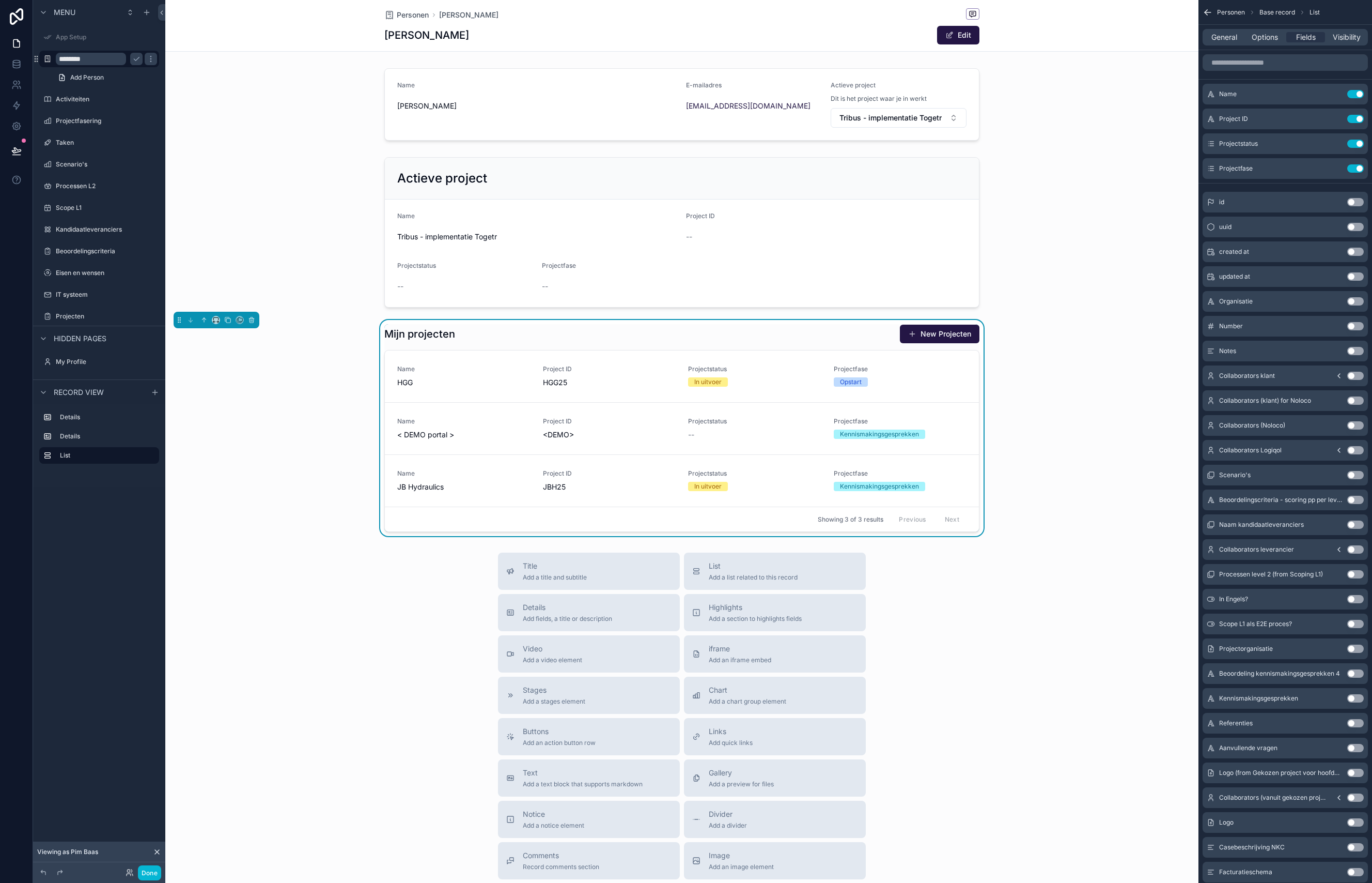
click at [100, 60] on input "********" at bounding box center [91, 58] width 70 height 13
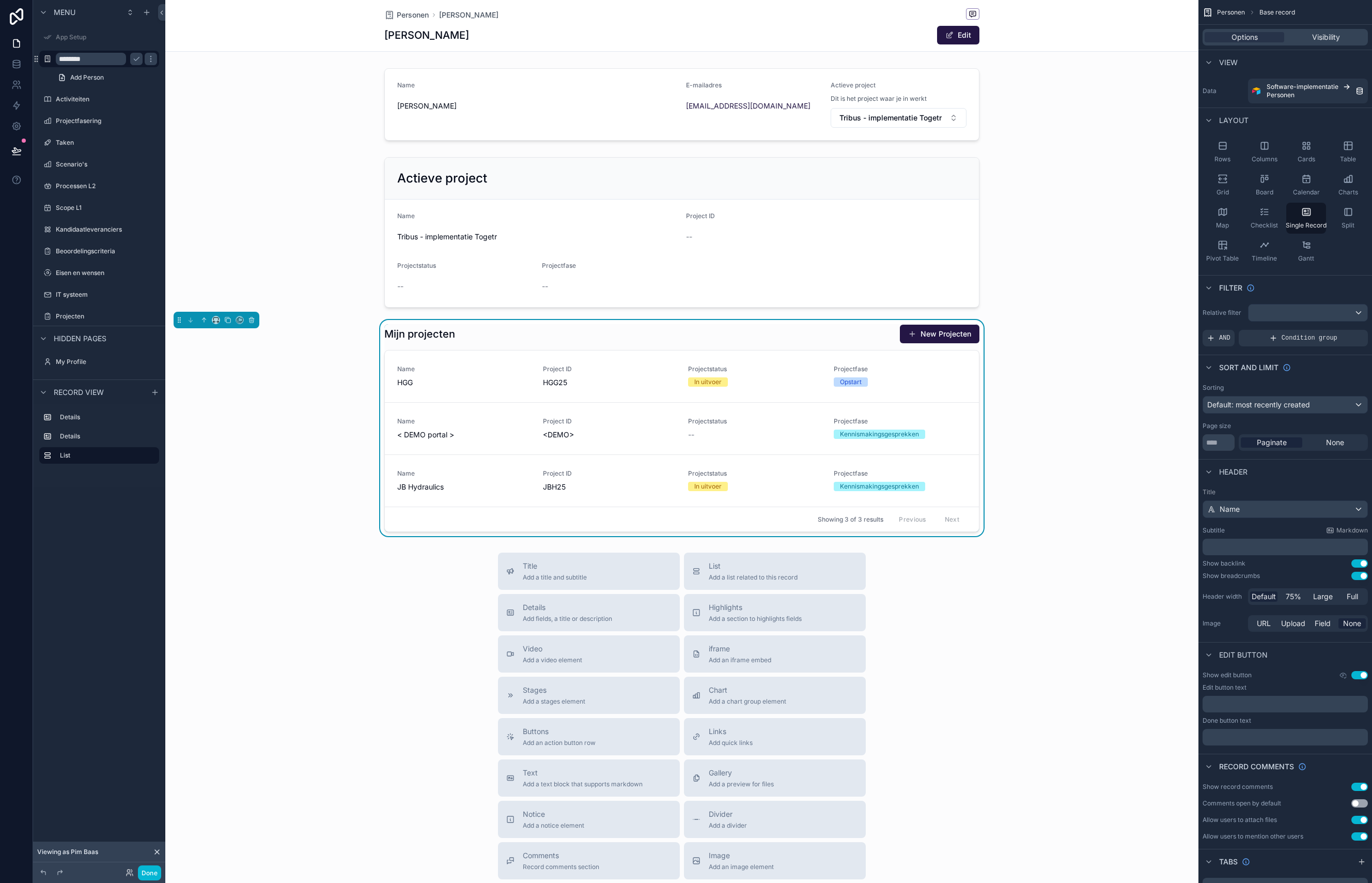
click at [100, 60] on input "********" at bounding box center [91, 58] width 70 height 13
click at [90, 60] on input "********" at bounding box center [91, 58] width 70 height 13
click at [71, 63] on input "********" at bounding box center [91, 58] width 70 height 13
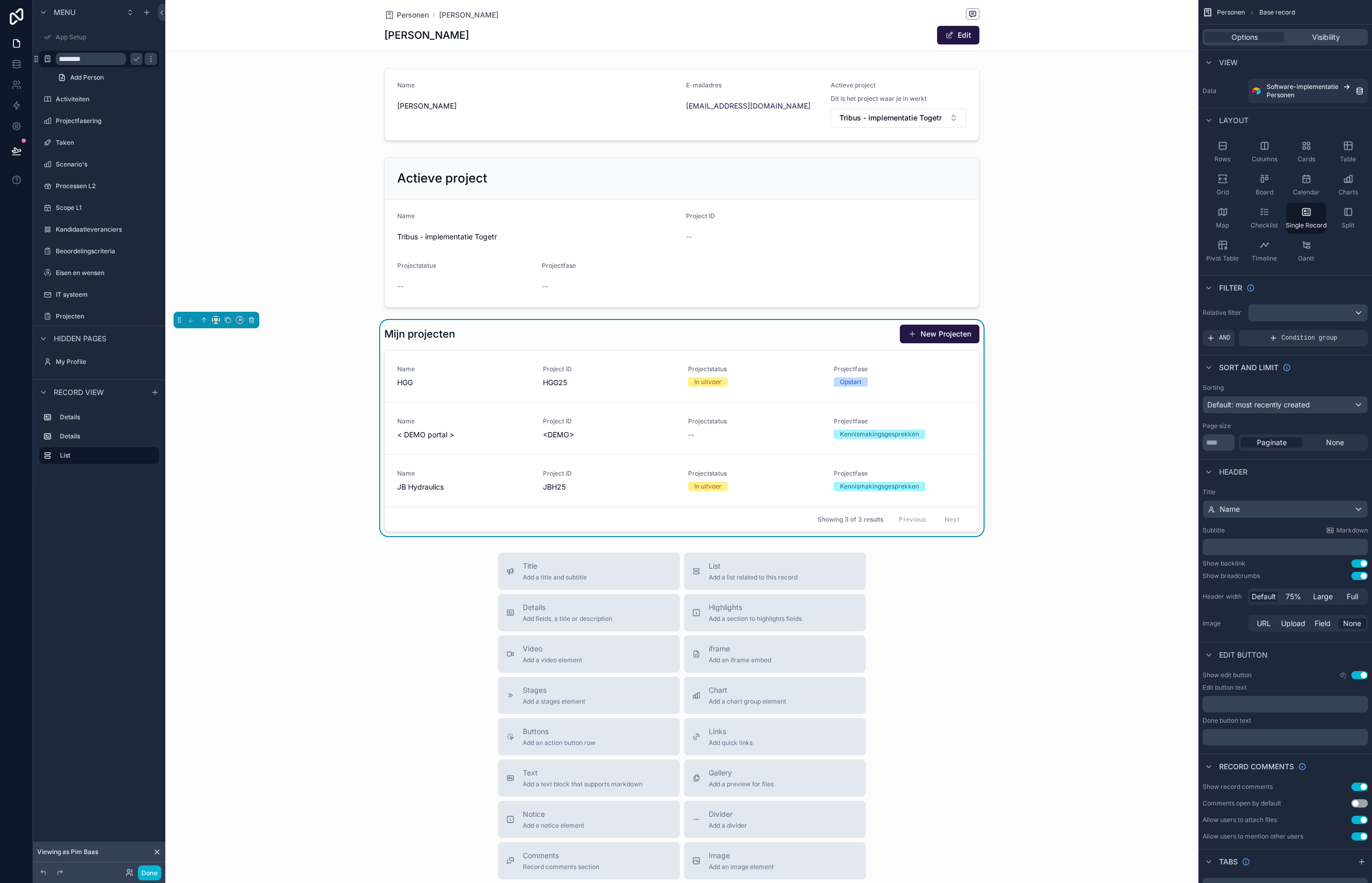
click at [71, 64] on input "********" at bounding box center [91, 58] width 70 height 13
type input "**********"
click at [573, 90] on div "scrollable content" at bounding box center [682, 105] width 1033 height 81
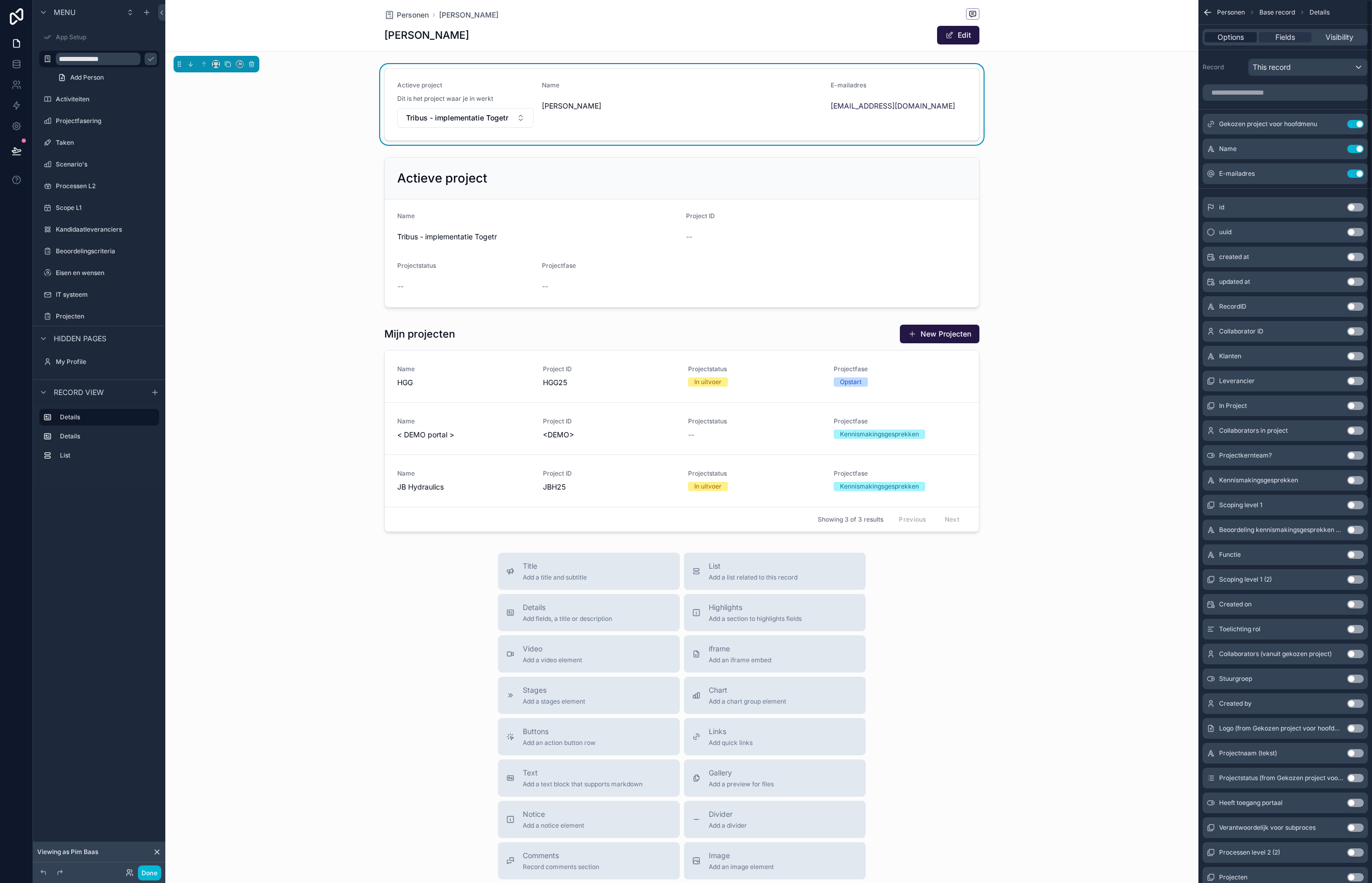
click at [1235, 38] on span "Options" at bounding box center [1231, 37] width 27 height 11
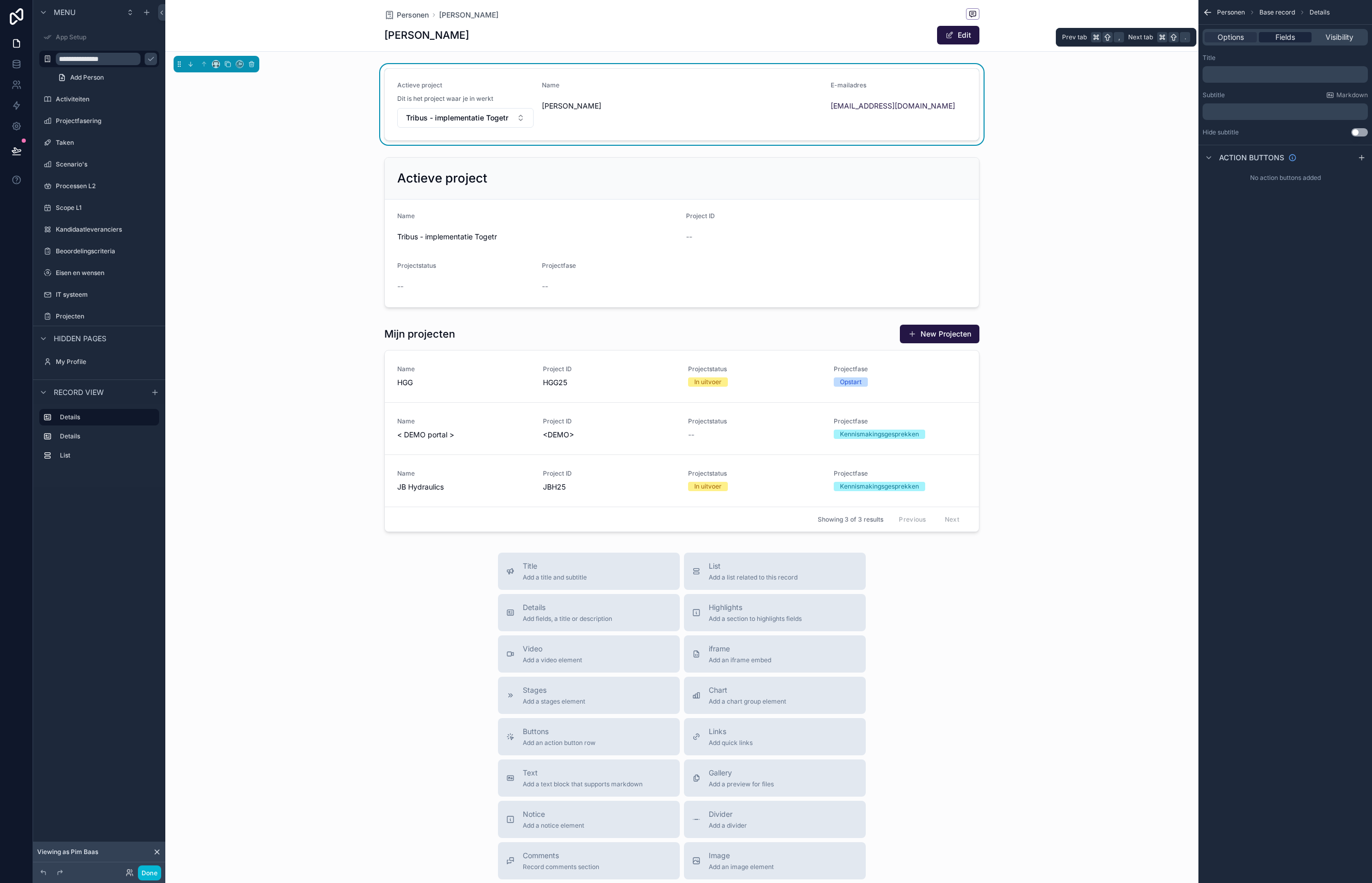
click at [1310, 41] on div "Fields" at bounding box center [1284, 37] width 52 height 11
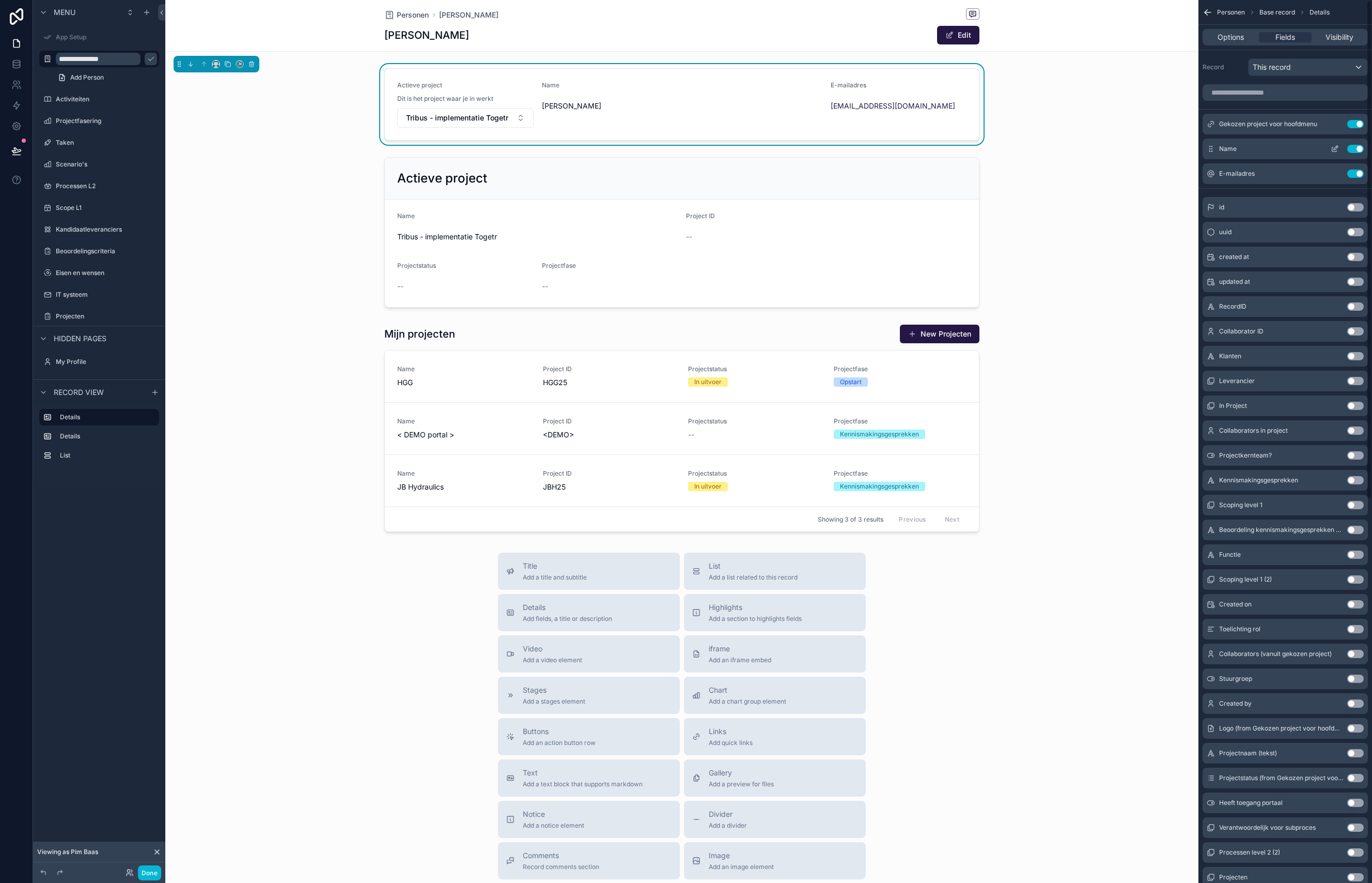
scroll to position [1, 0]
click at [1355, 151] on button "Use setting" at bounding box center [1355, 148] width 17 height 8
click at [1356, 149] on button "Use setting" at bounding box center [1355, 149] width 17 height 8
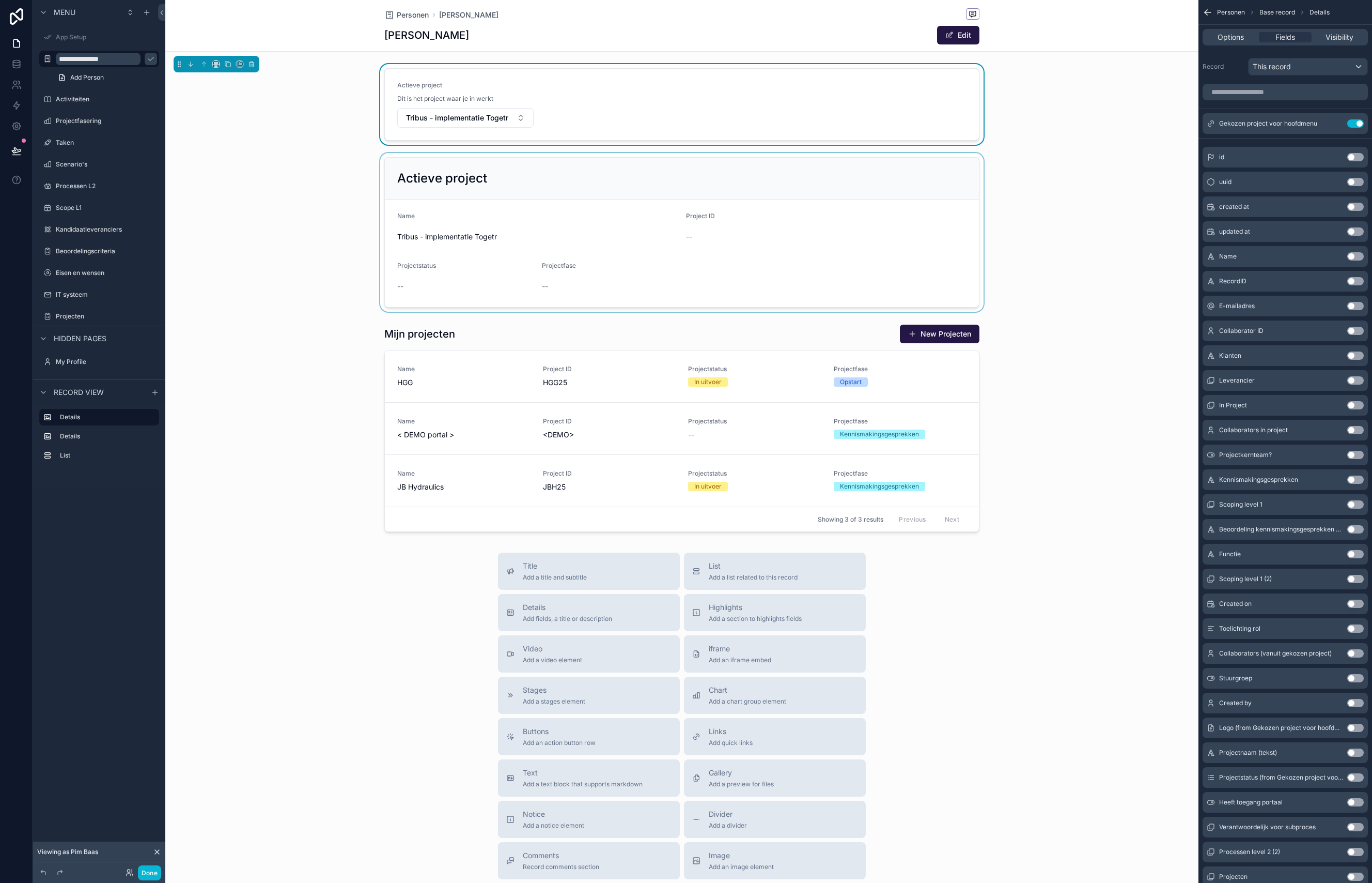
click at [1088, 159] on div "scrollable content" at bounding box center [682, 232] width 1033 height 159
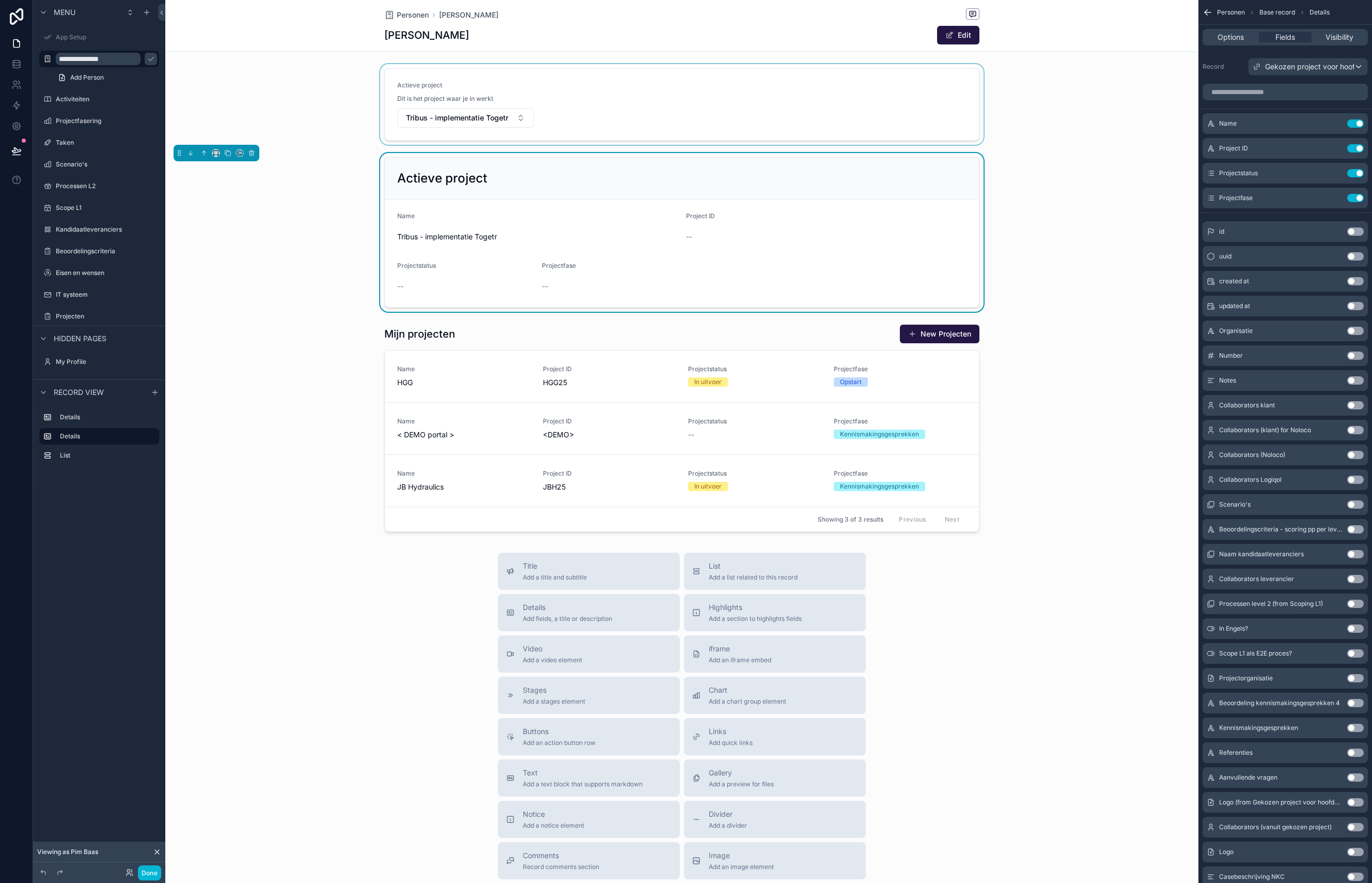
click at [971, 77] on div "scrollable content" at bounding box center [682, 105] width 1033 height 81
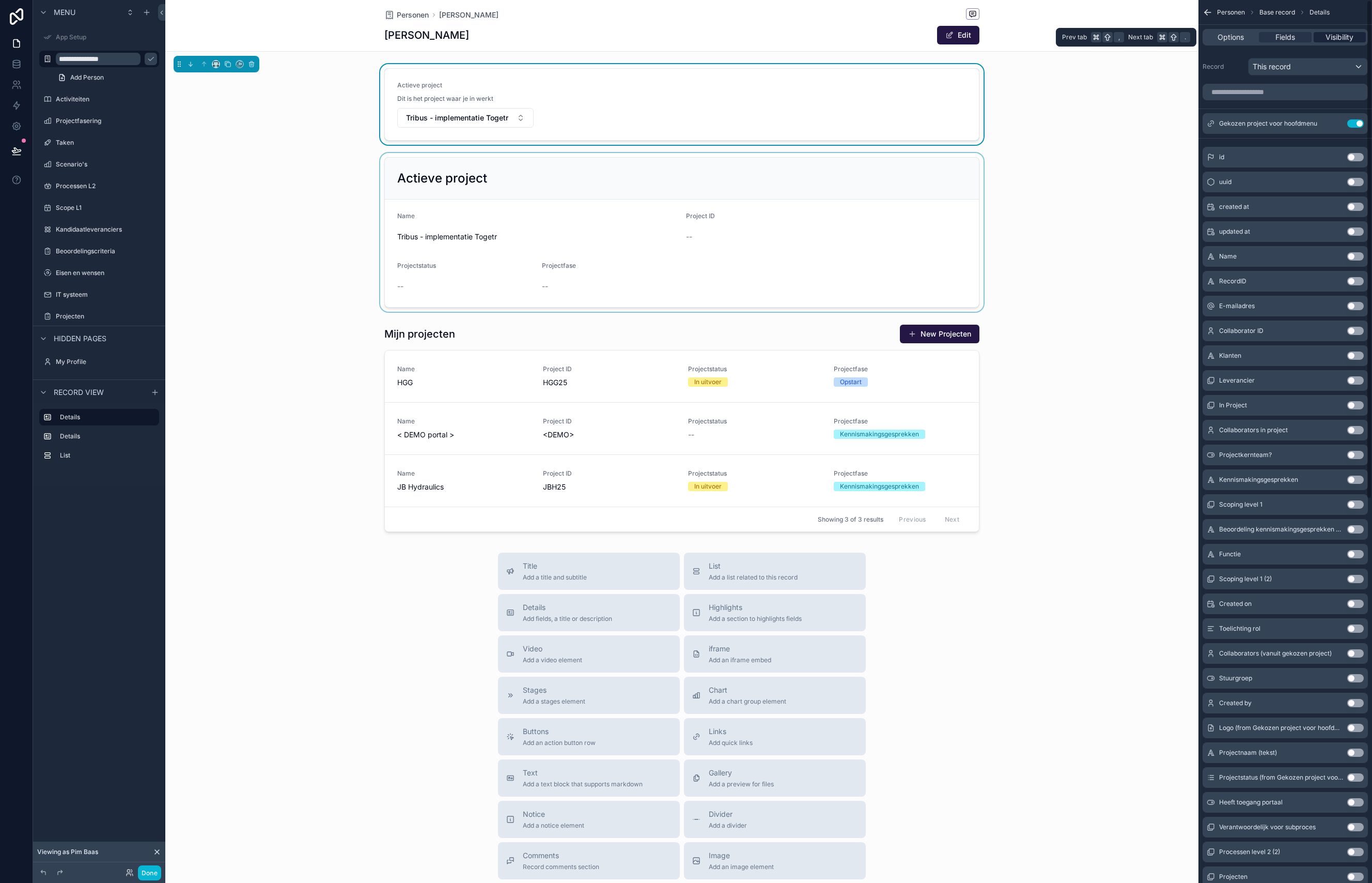
click at [1329, 38] on span "Visibility" at bounding box center [1340, 37] width 28 height 11
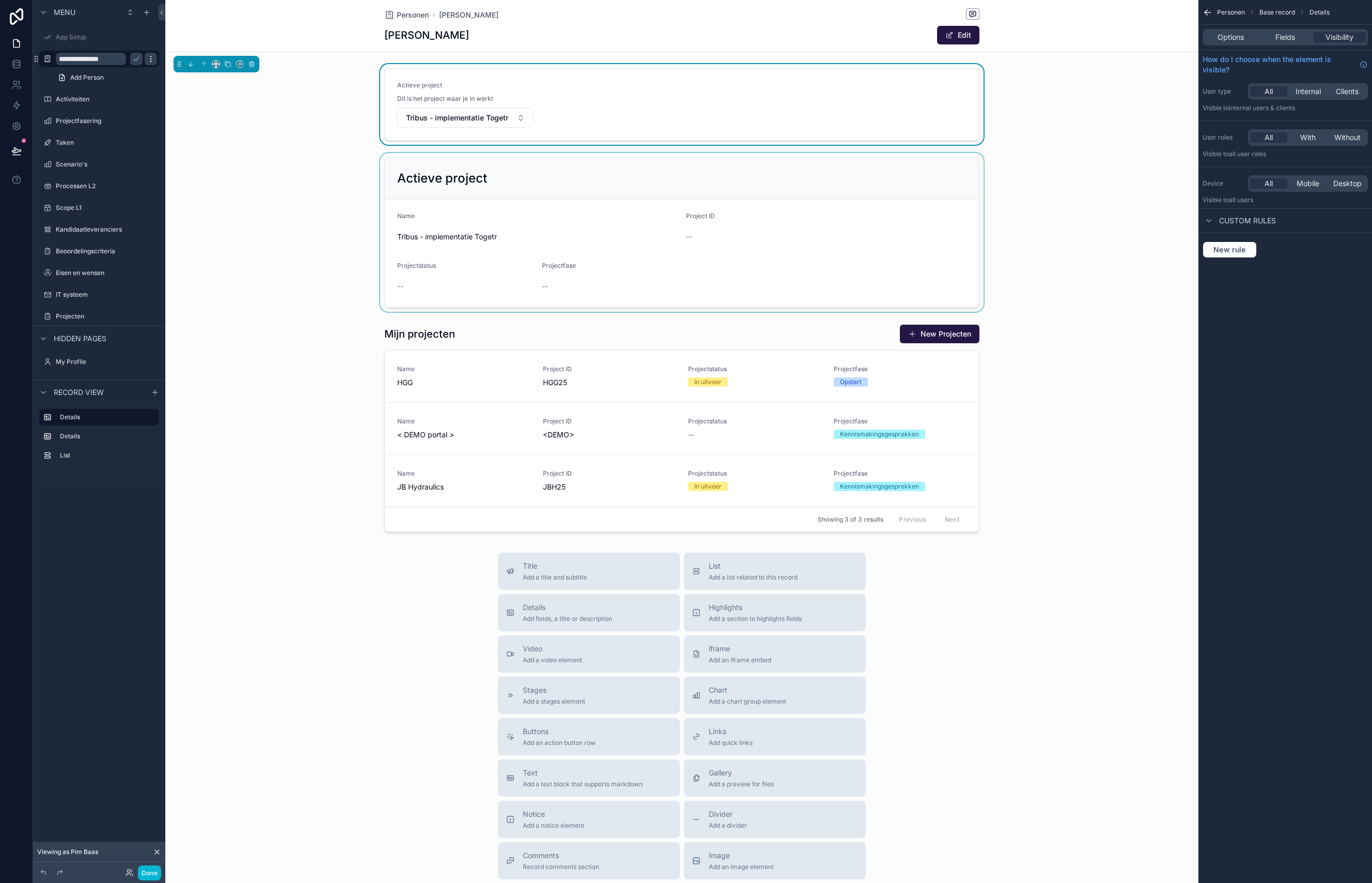
click at [149, 60] on icon "scrollable content" at bounding box center [151, 59] width 8 height 8
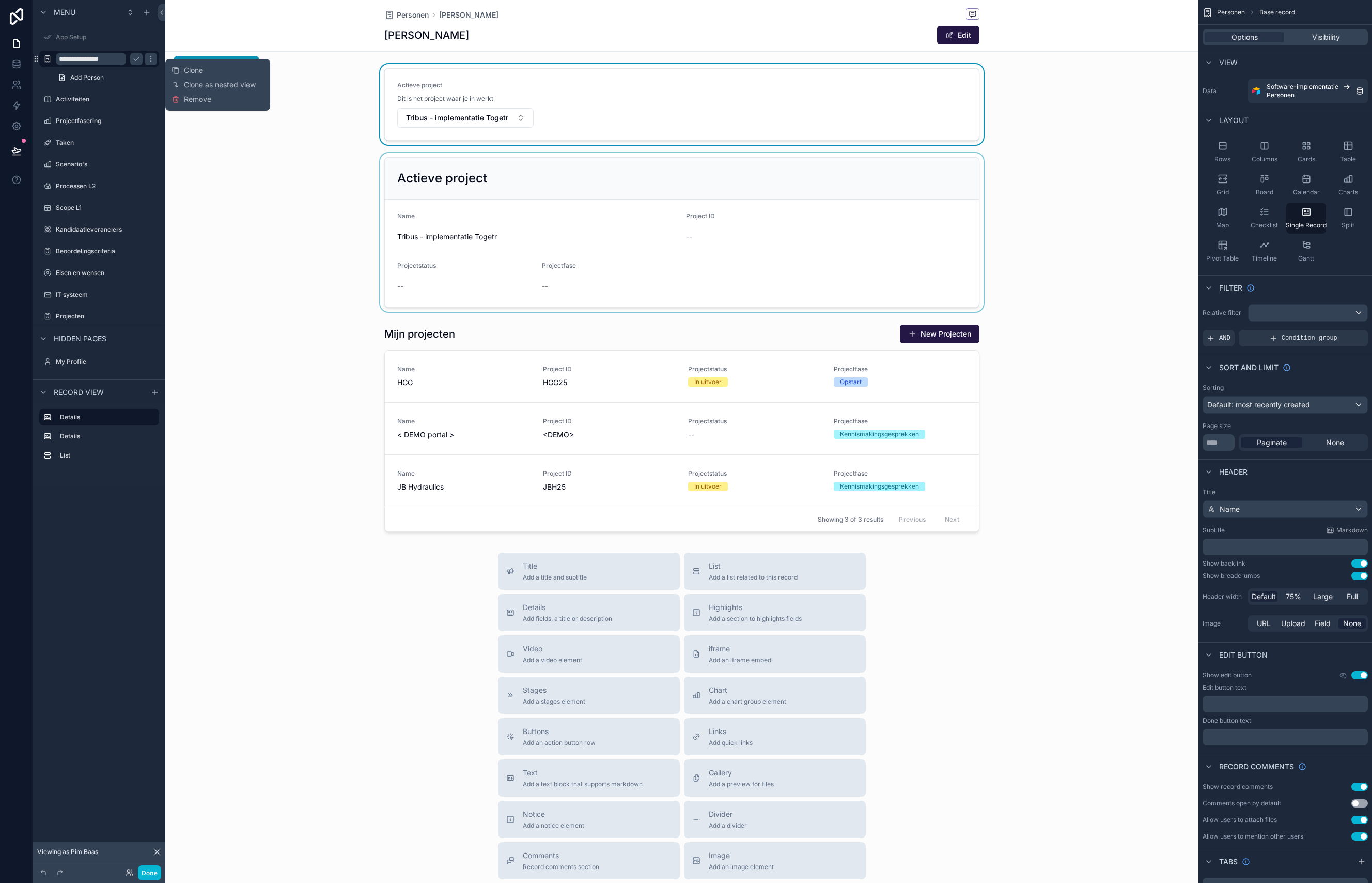
click at [200, 131] on div "Actieve project Dit is het project waar je in werkt Tribus - implementatie Toge…" at bounding box center [682, 105] width 1033 height 81
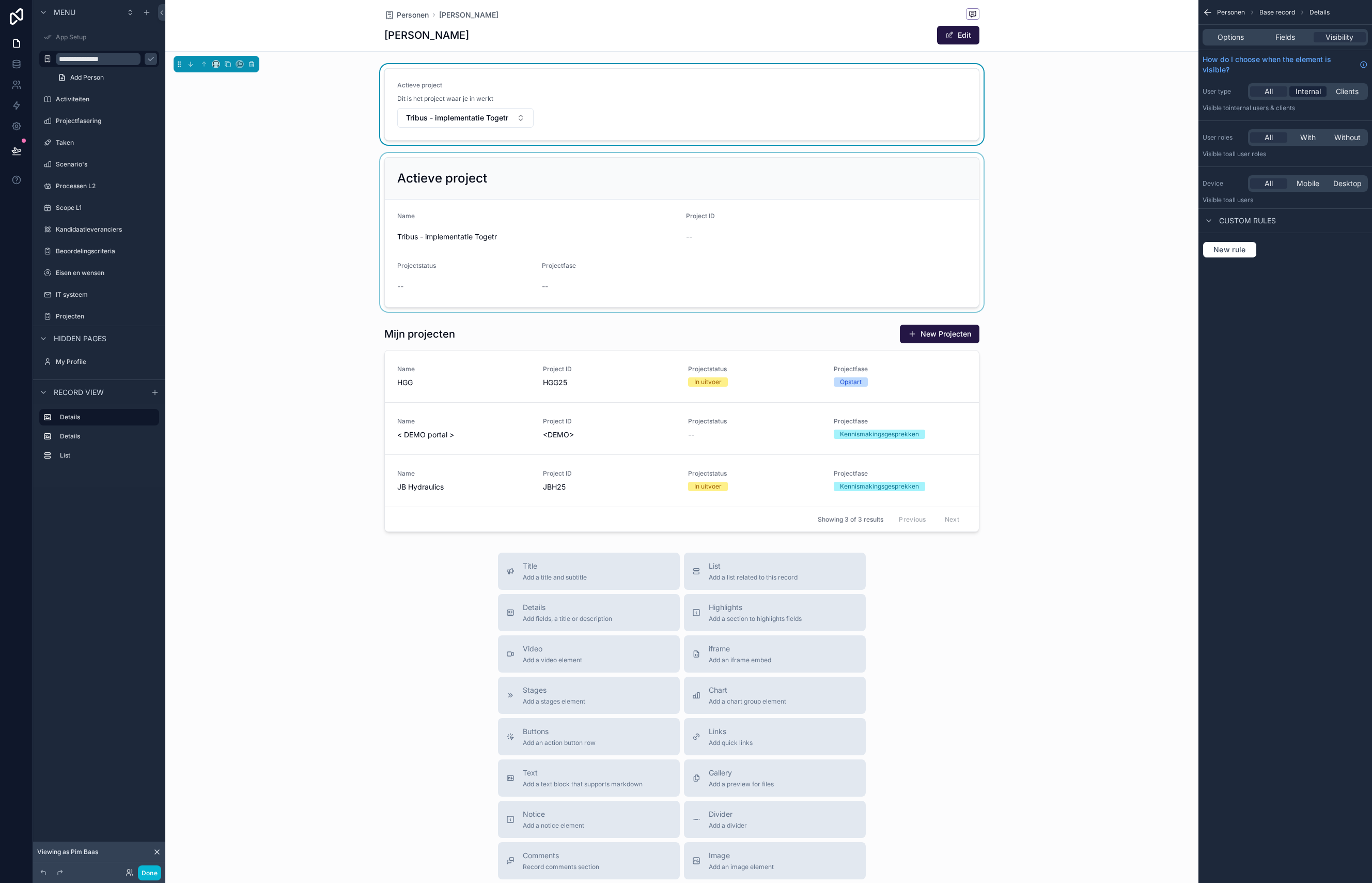
click at [1311, 95] on span "Internal" at bounding box center [1308, 92] width 25 height 11
click at [1313, 137] on span "With" at bounding box center [1308, 137] width 15 height 11
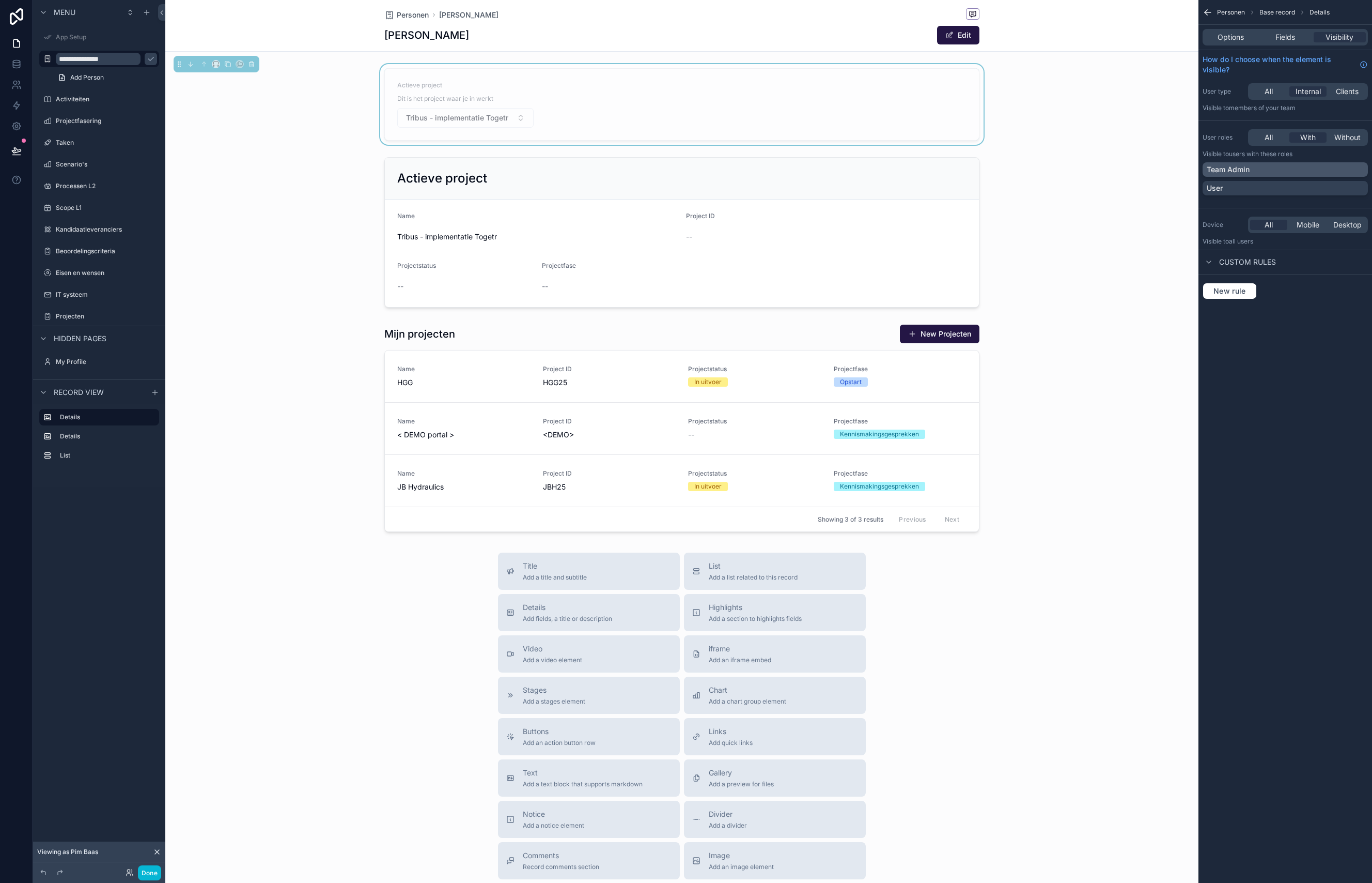
click at [1272, 176] on div "Team Admin" at bounding box center [1285, 170] width 165 height 15
click at [1290, 163] on div "User roles All With Without Visible to Users with these roles Team Admin User" at bounding box center [1285, 165] width 174 height 78
click at [1282, 139] on div "All" at bounding box center [1269, 137] width 37 height 11
click at [1174, 180] on div "scrollable content" at bounding box center [682, 232] width 1033 height 159
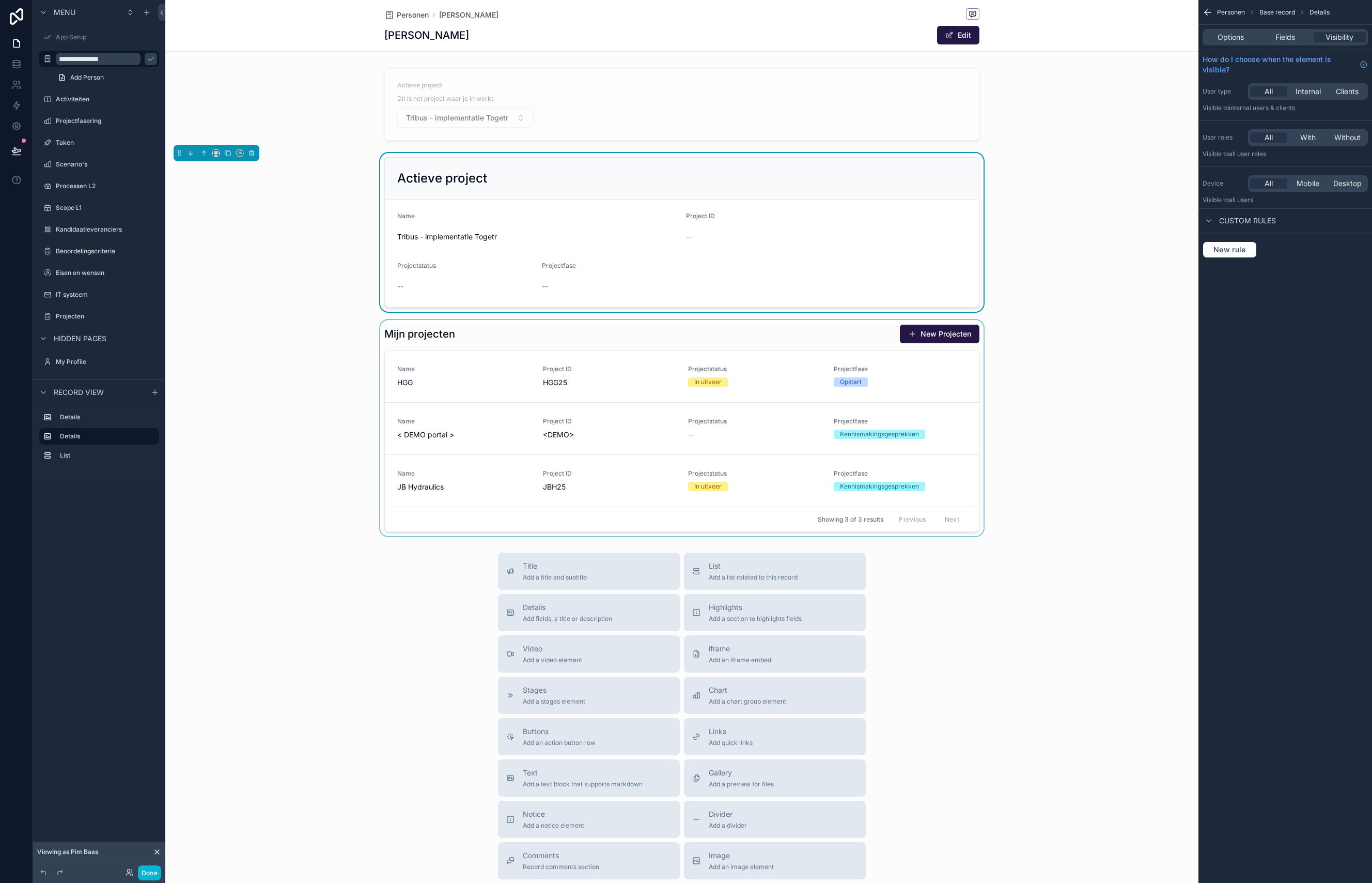
click at [235, 470] on div "scrollable content" at bounding box center [682, 428] width 1033 height 216
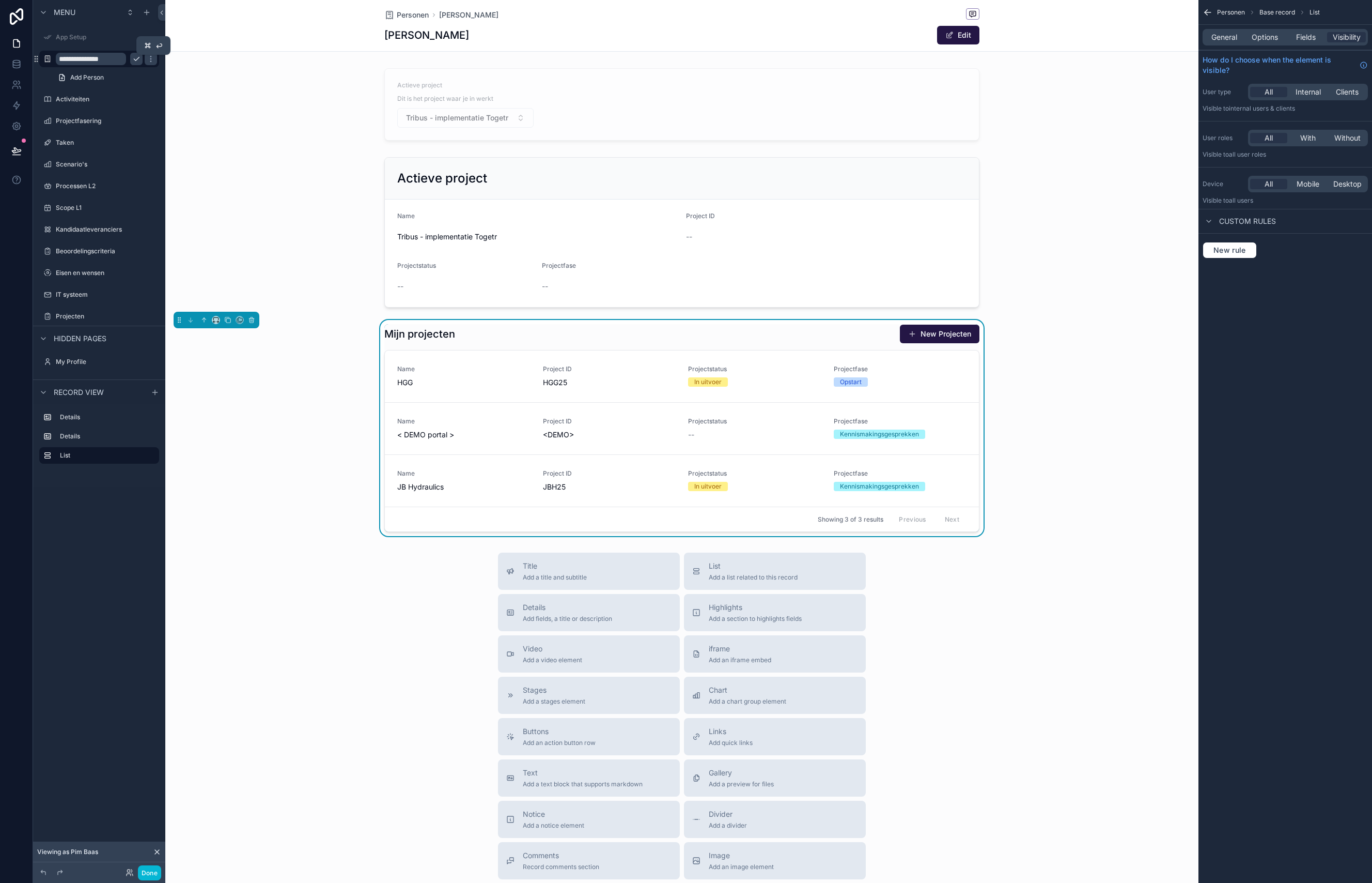
click at [139, 60] on icon "scrollable content" at bounding box center [136, 59] width 8 height 8
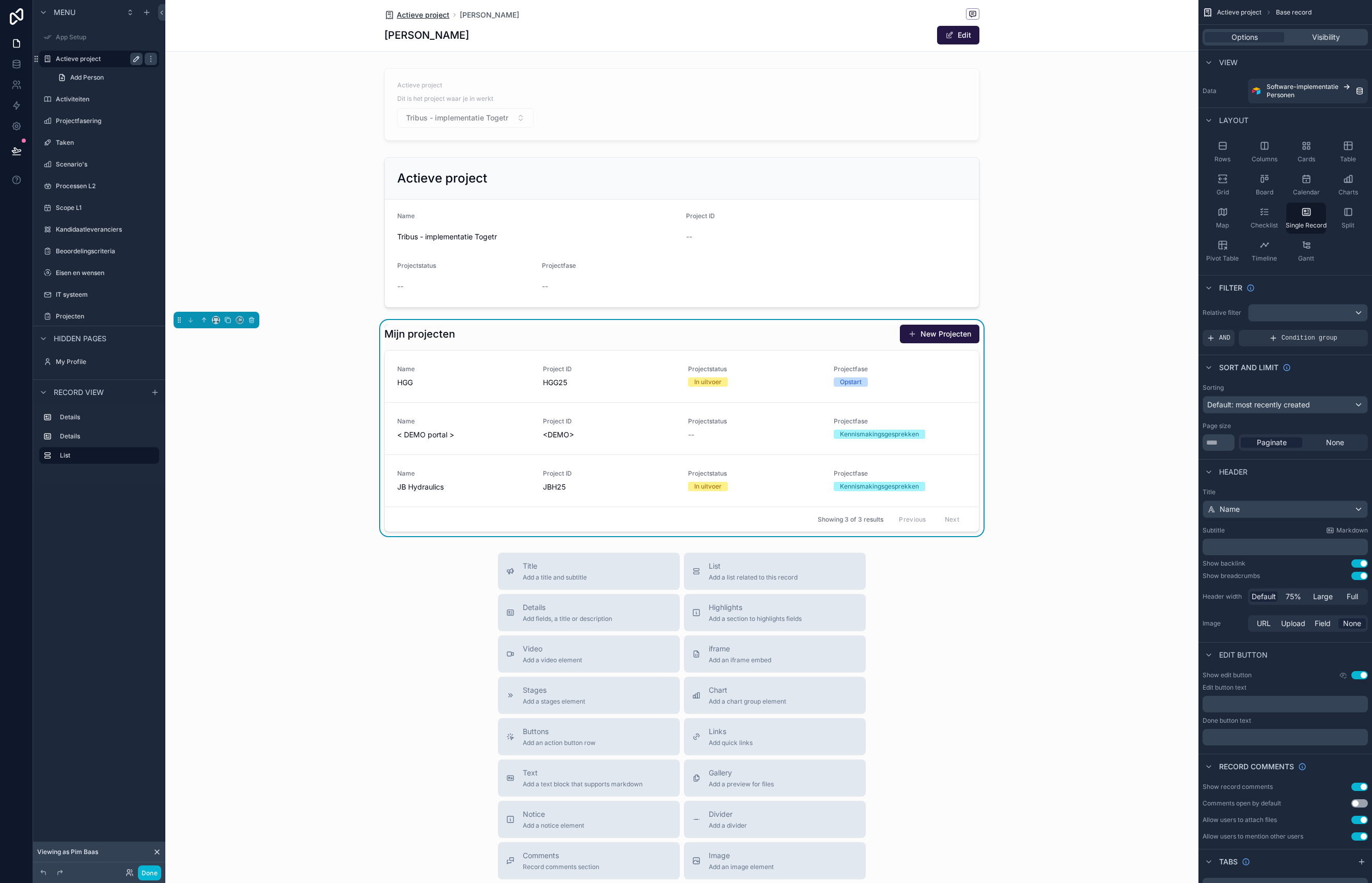
click at [419, 12] on span "Actieve project" at bounding box center [422, 15] width 52 height 11
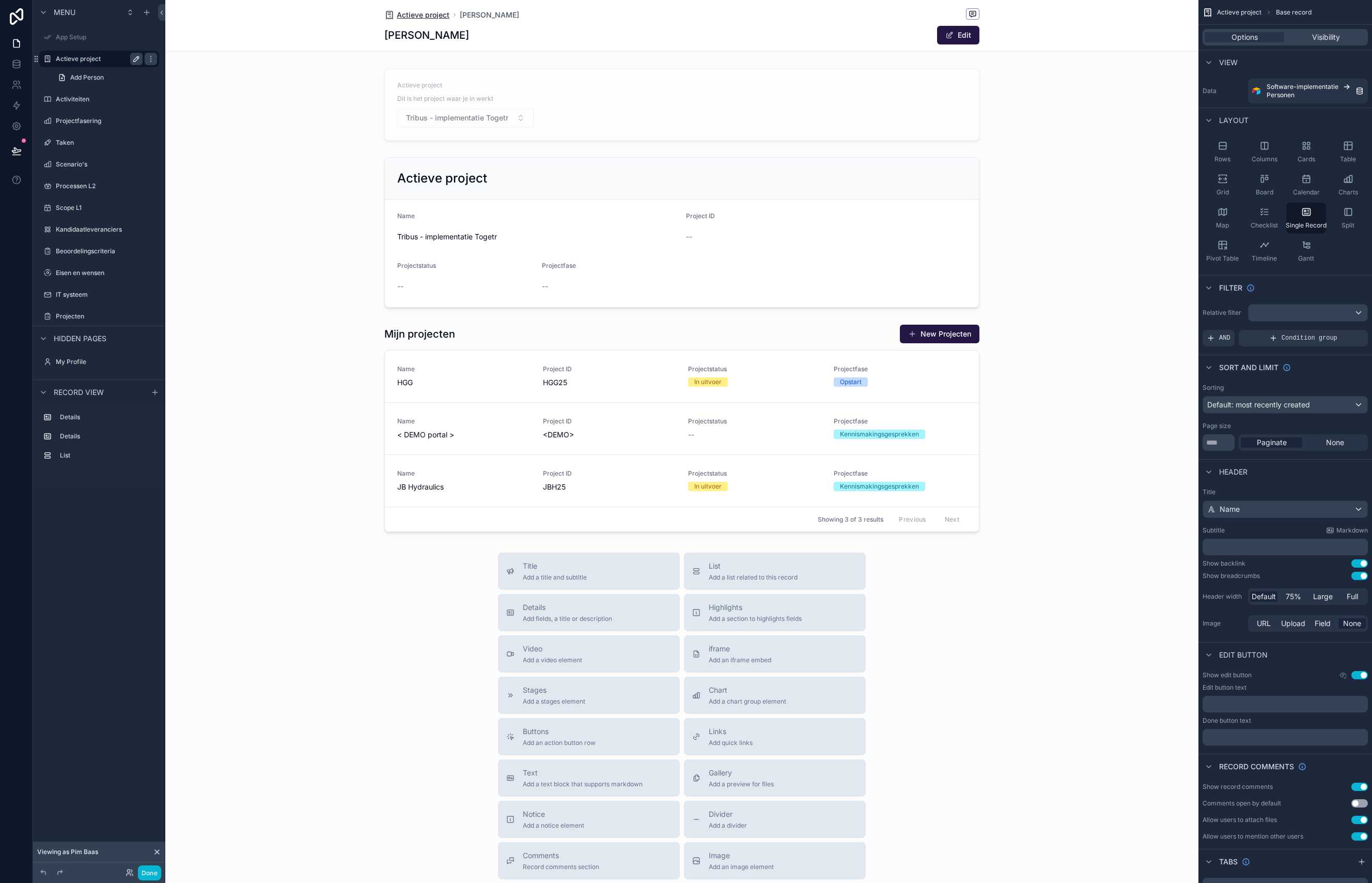
click at [420, 15] on span "Actieve project" at bounding box center [422, 15] width 52 height 11
click at [278, 230] on div "scrollable content" at bounding box center [682, 232] width 1033 height 159
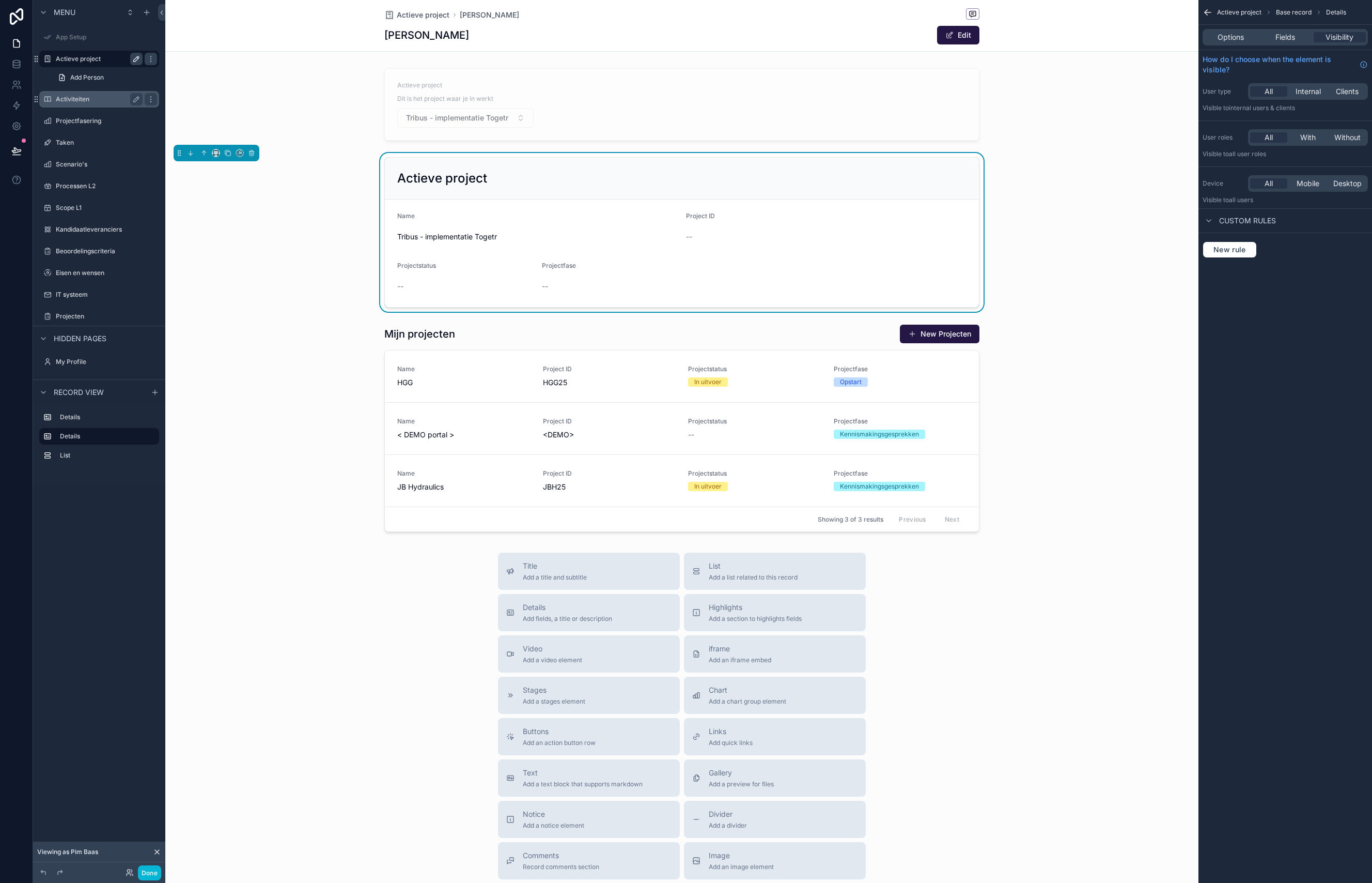
click at [76, 105] on div "Activiteiten" at bounding box center [99, 99] width 115 height 17
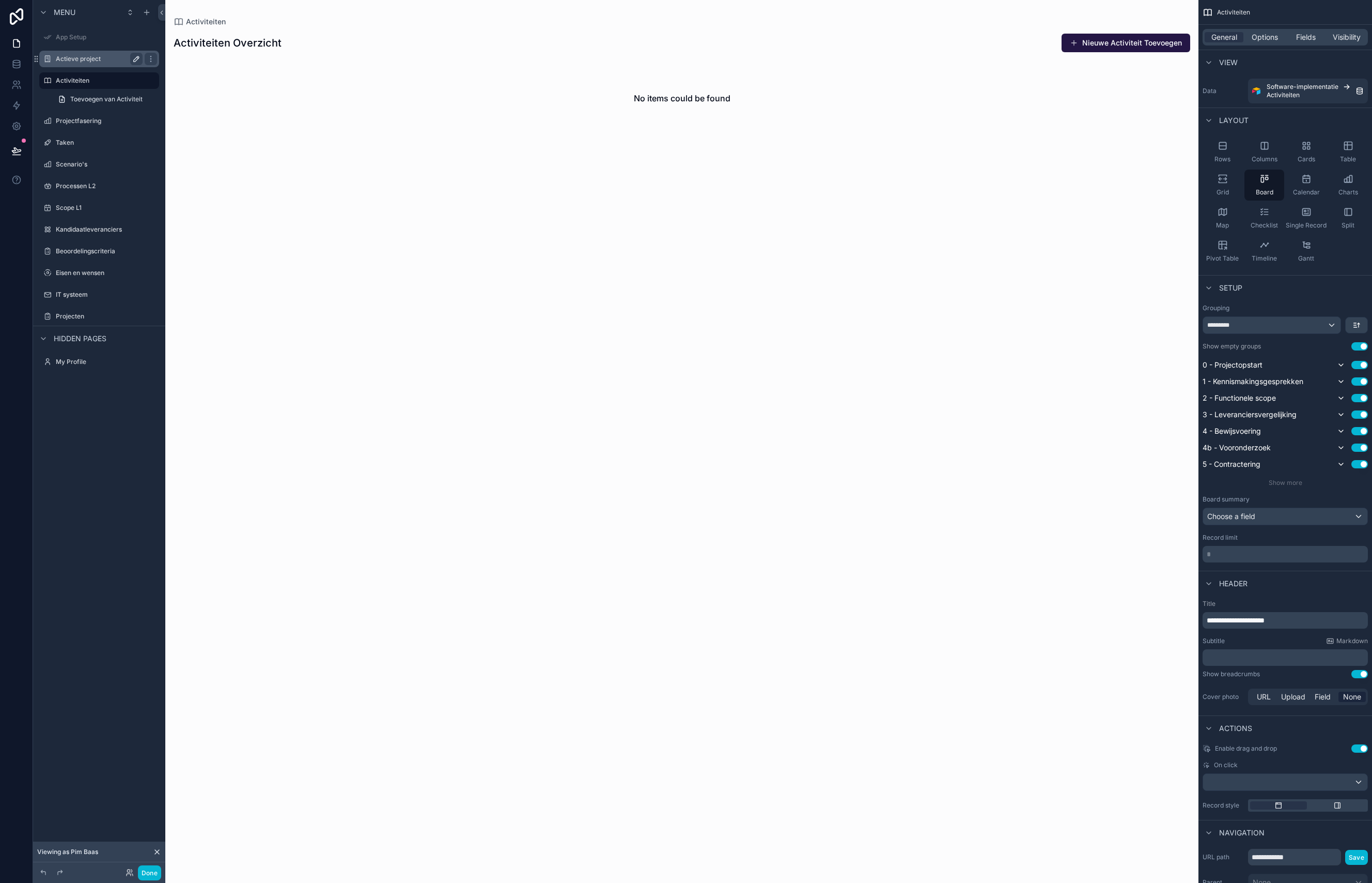
click at [80, 57] on label "Actieve project" at bounding box center [97, 59] width 83 height 8
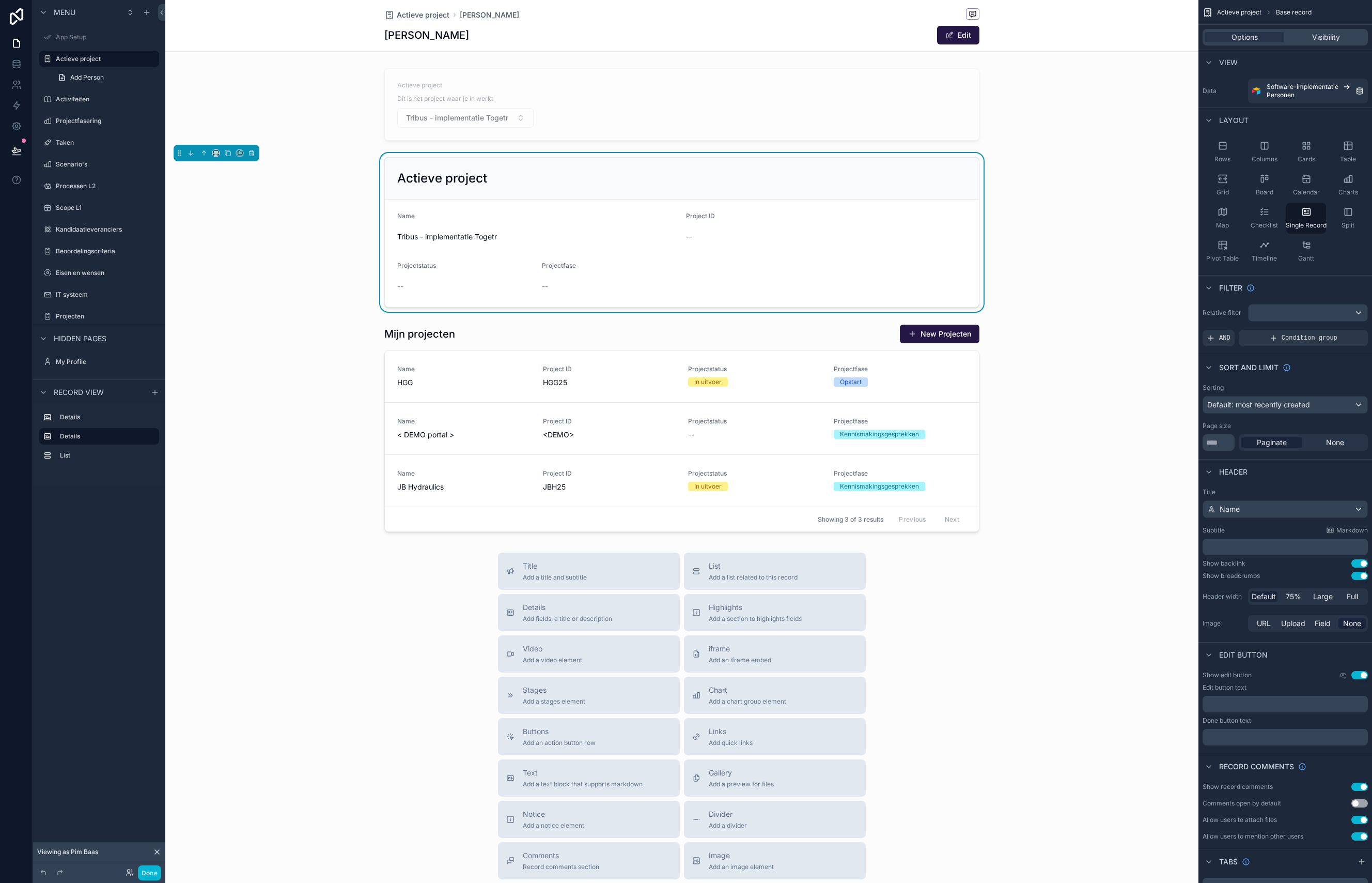
click at [157, 854] on icon at bounding box center [157, 852] width 8 height 8
click at [129, 872] on icon at bounding box center [129, 870] width 3 height 3
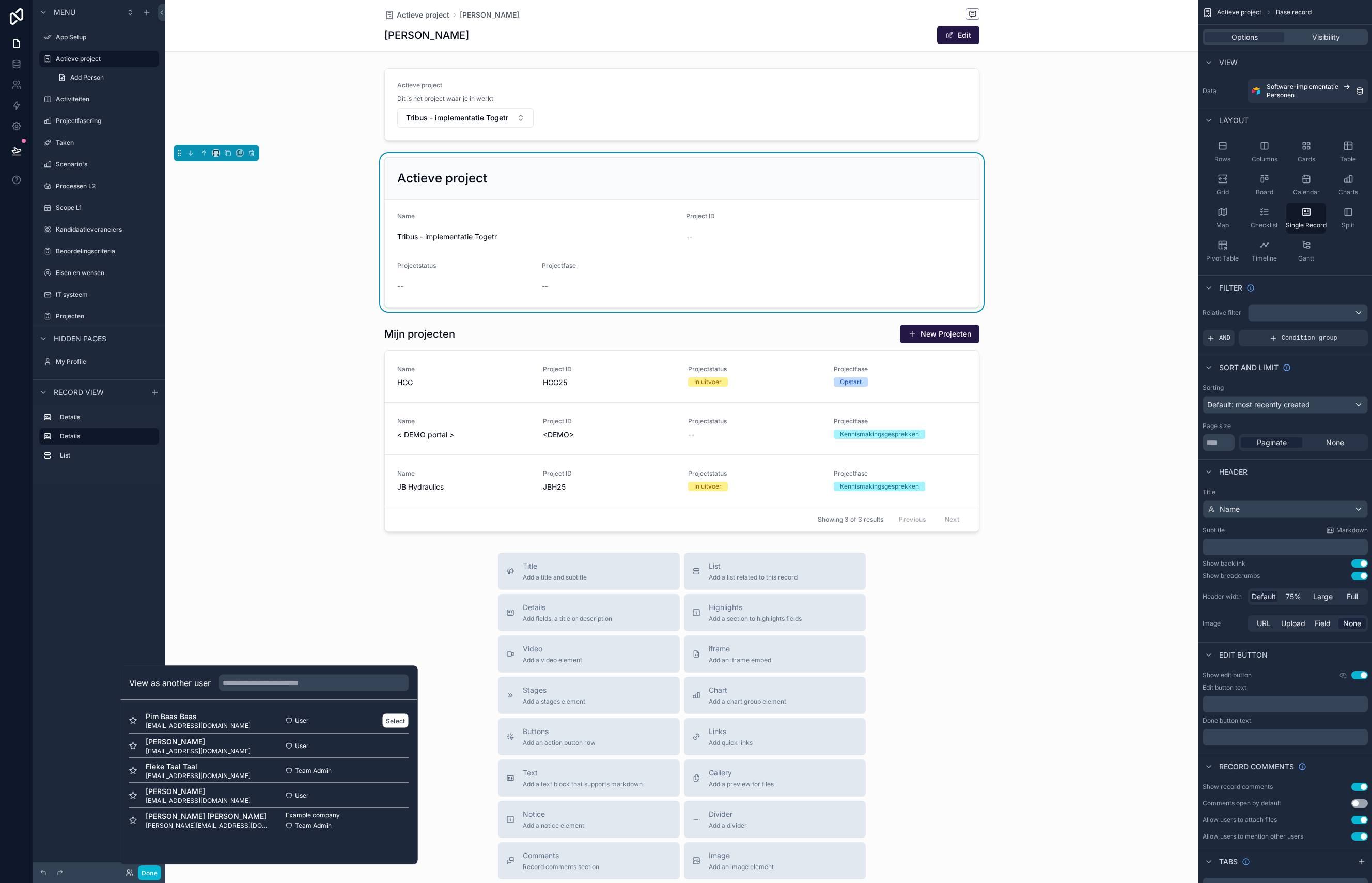
click at [216, 721] on div "Pim Baas Baas p.baas@jb-hydraulics.nl" at bounding box center [199, 720] width 140 height 19
click at [395, 715] on button "Select" at bounding box center [395, 720] width 27 height 15
click at [237, 522] on div "scrollable content" at bounding box center [682, 428] width 1033 height 216
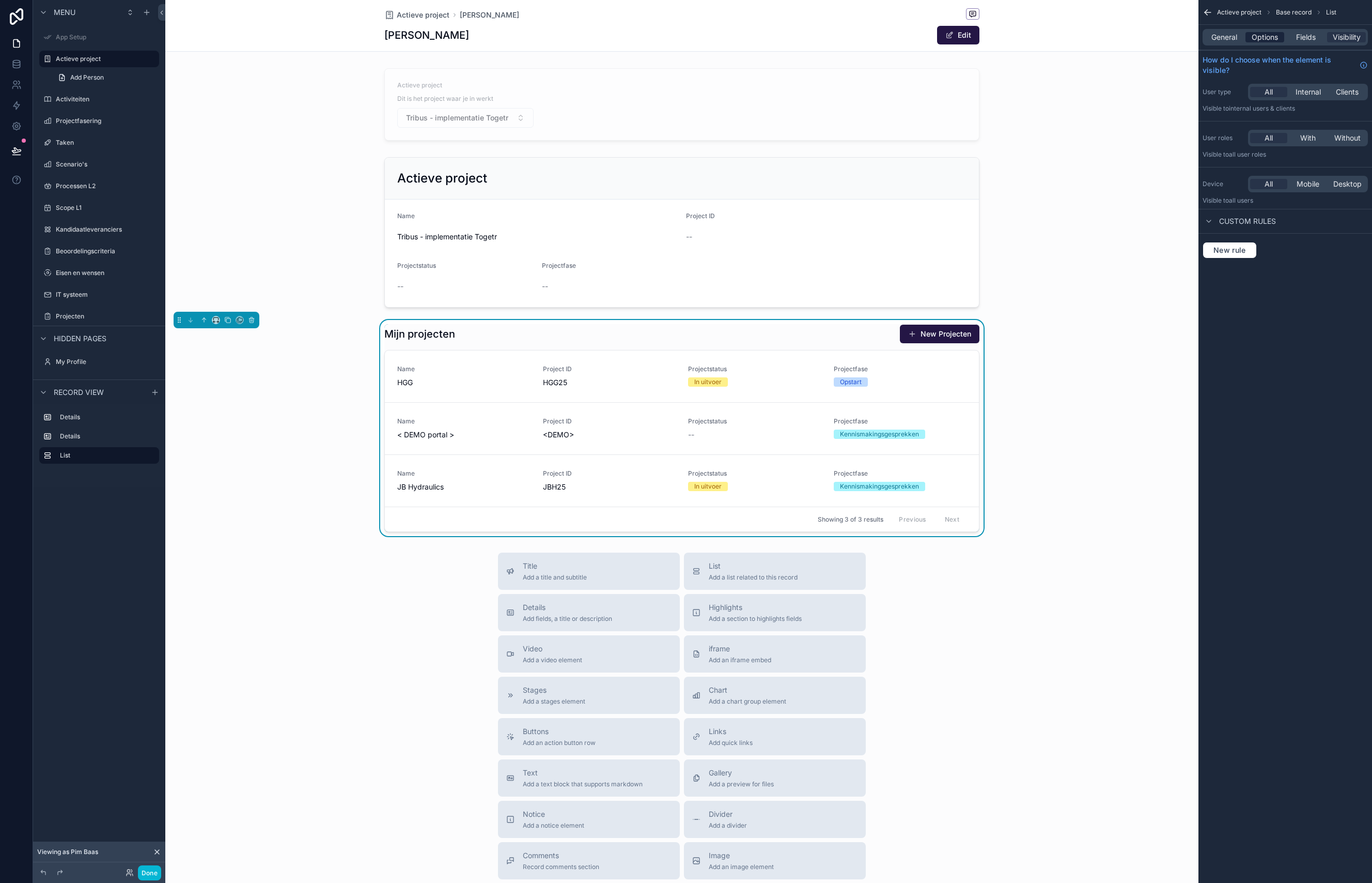
click at [1259, 40] on span "Options" at bounding box center [1265, 37] width 27 height 11
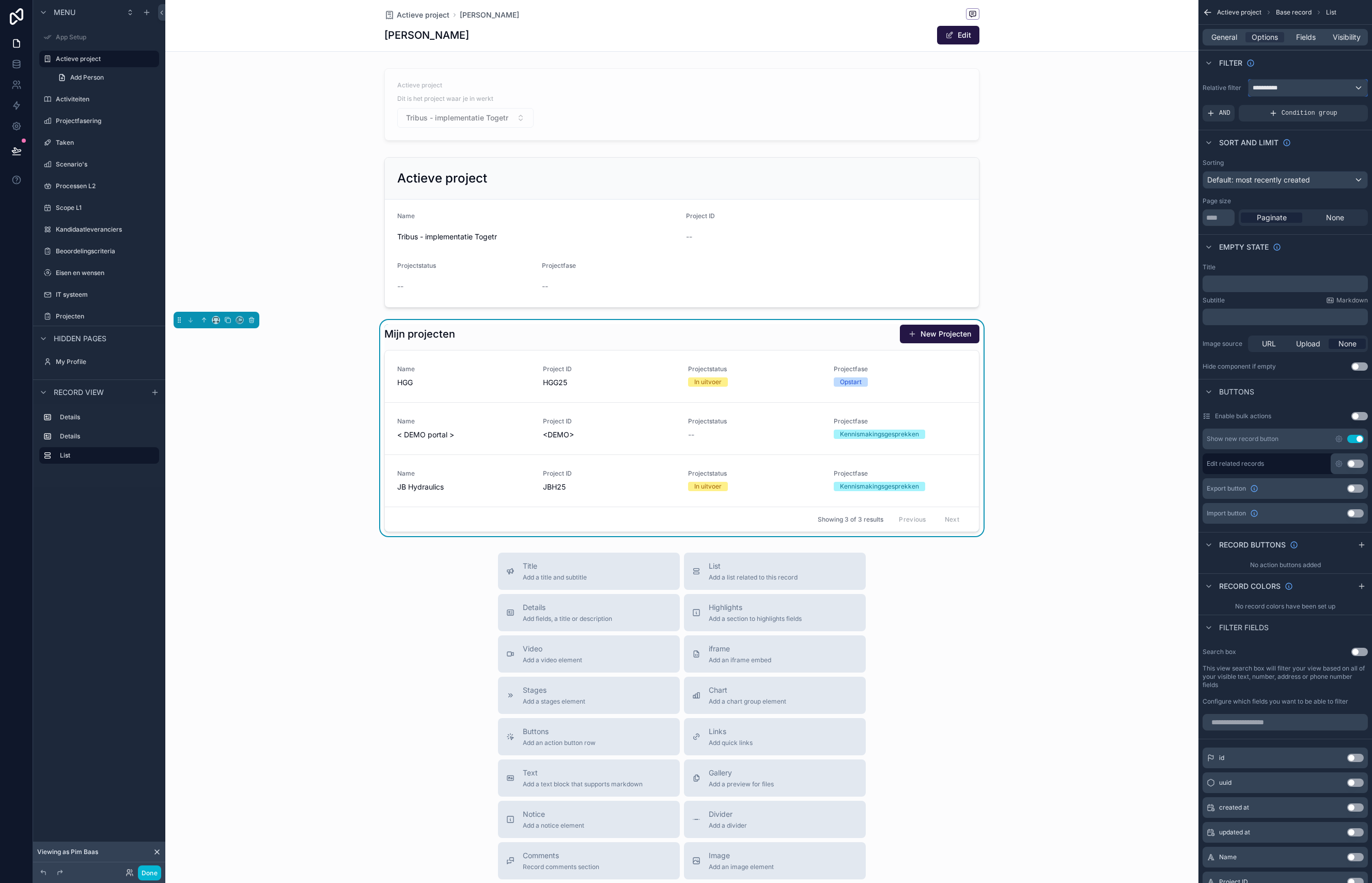
click at [1284, 90] on div "**********" at bounding box center [1308, 88] width 119 height 17
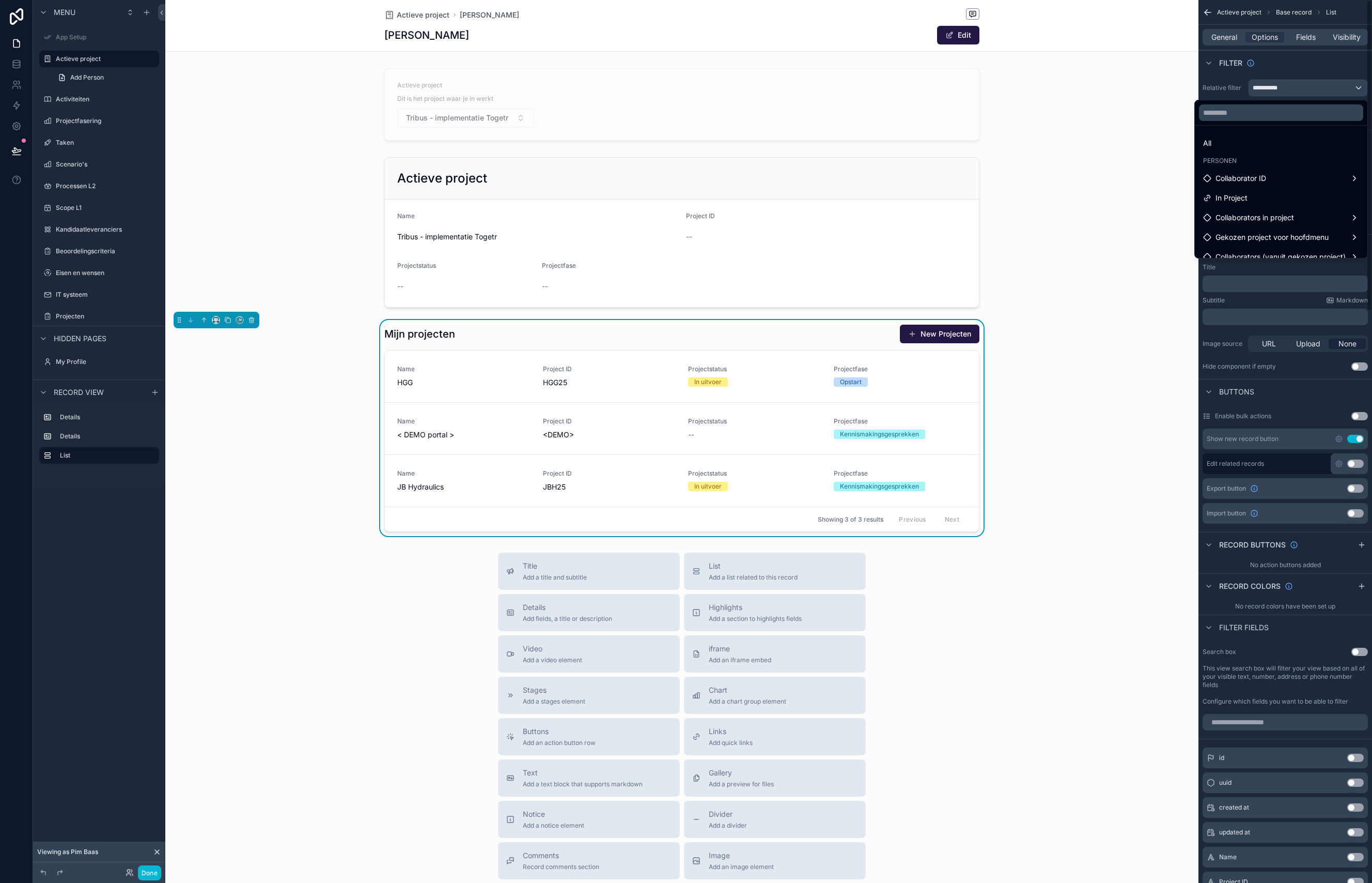
click at [1229, 89] on div "scrollable content" at bounding box center [686, 441] width 1372 height 883
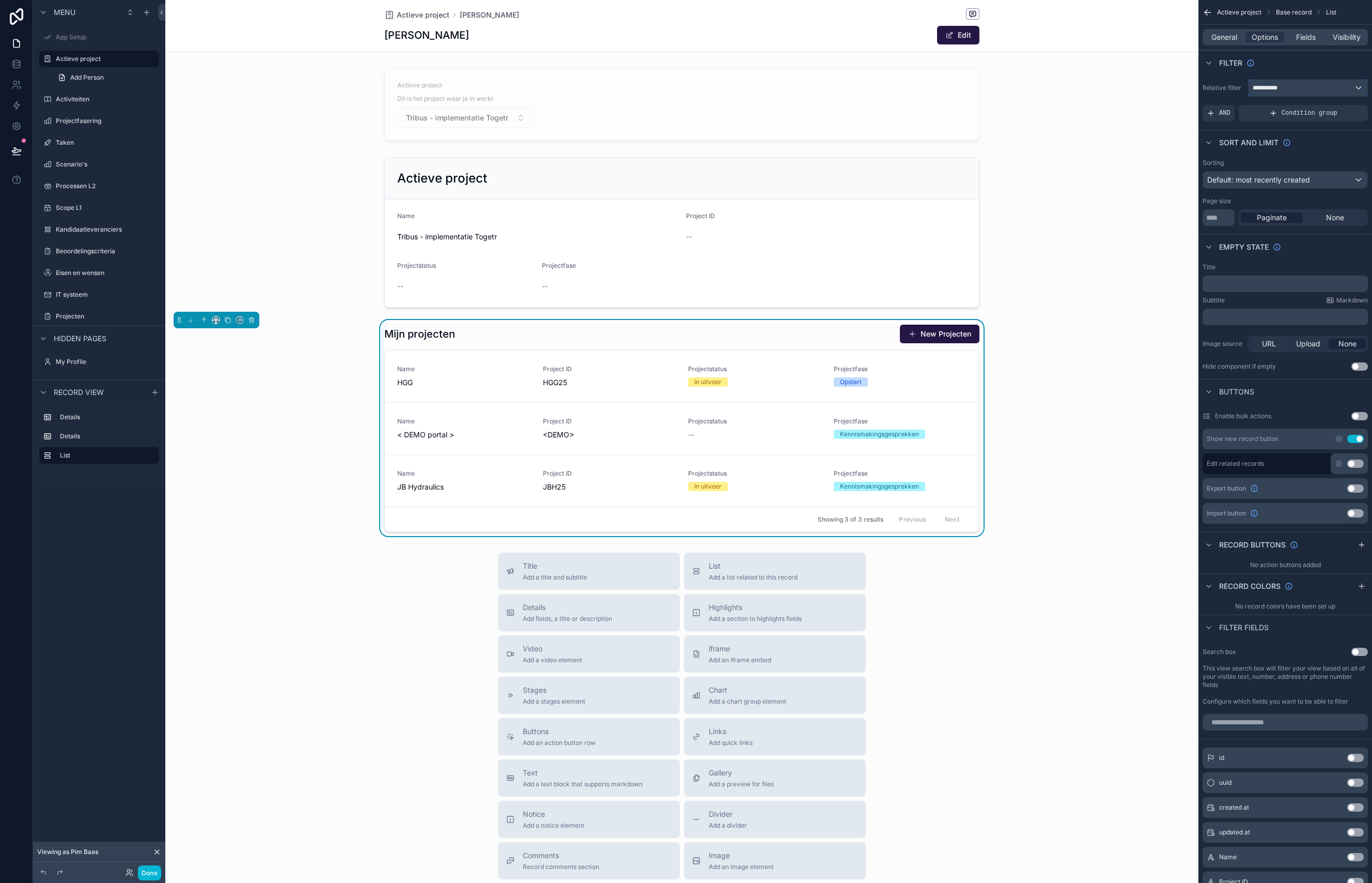
click at [1334, 90] on div "**********" at bounding box center [1308, 88] width 119 height 17
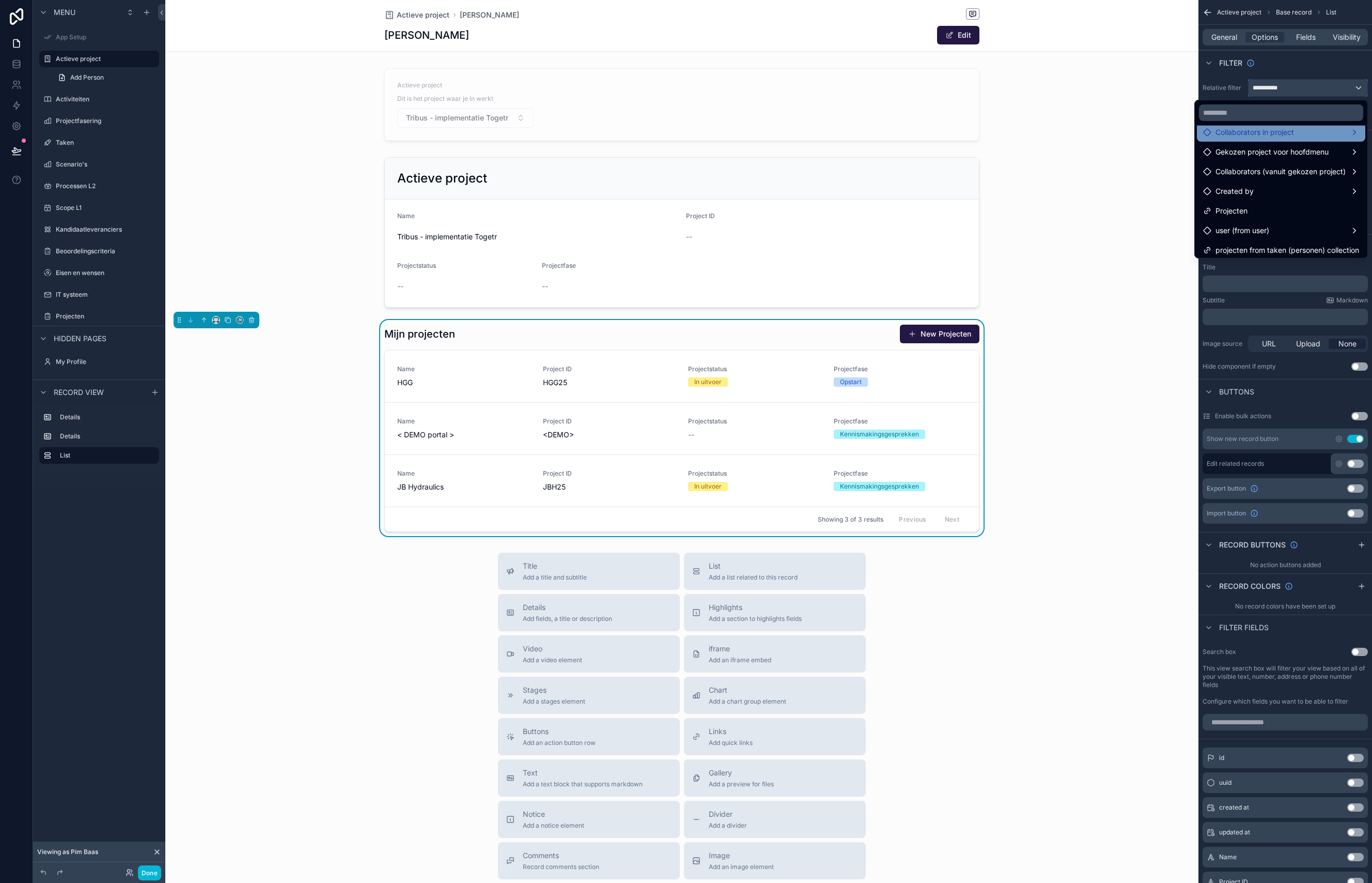
scroll to position [89, 0]
click at [1257, 230] on span "user (from user)" at bounding box center [1242, 227] width 54 height 13
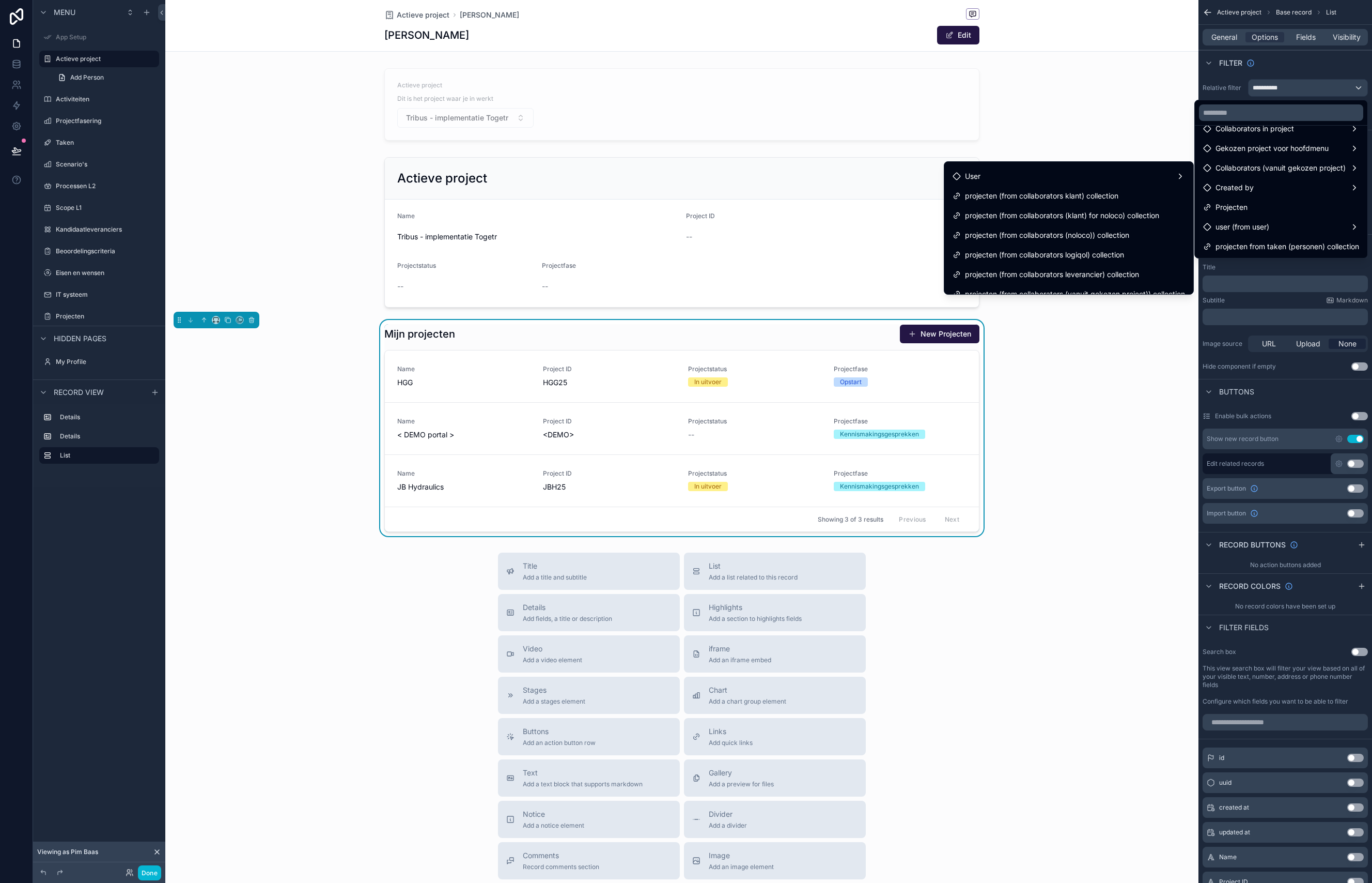
scroll to position [48, 0]
click at [1093, 244] on span "projecten (from collaborators logiqol) collection" at bounding box center [1044, 243] width 159 height 13
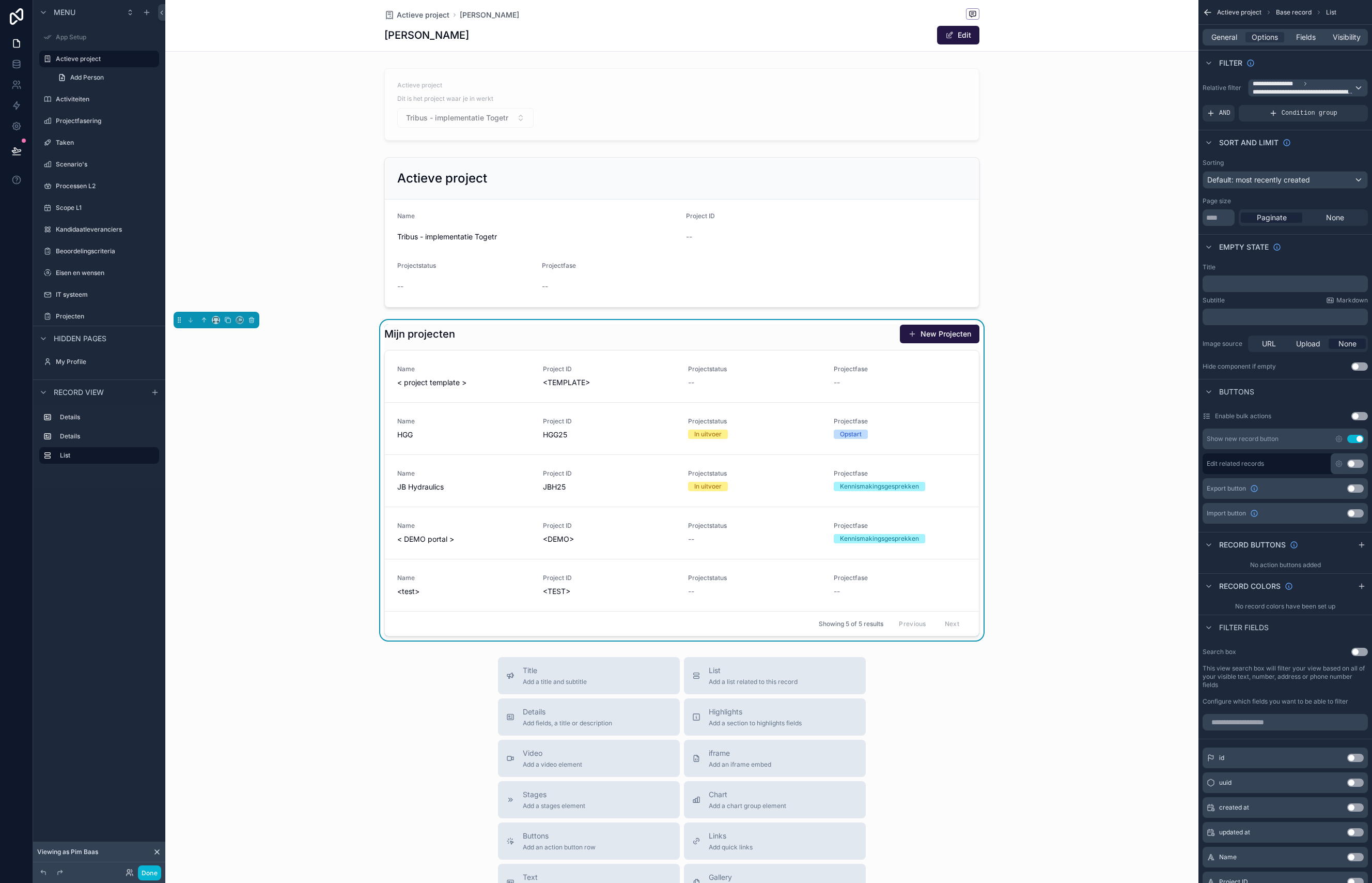
click at [159, 851] on icon at bounding box center [157, 852] width 8 height 8
click at [150, 58] on icon "scrollable content" at bounding box center [151, 59] width 8 height 8
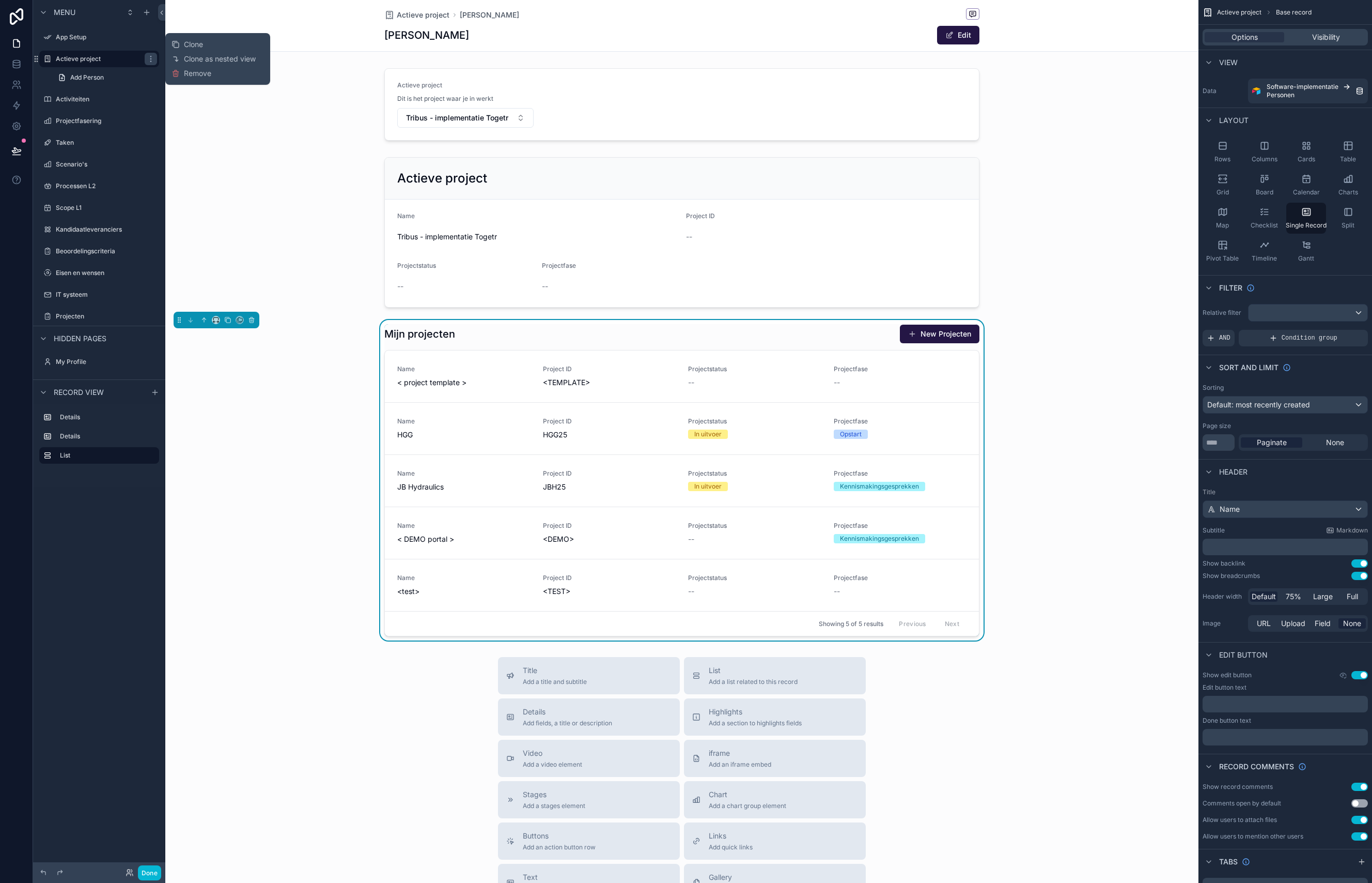
click at [219, 45] on div "Clone Clone as nested view Remove" at bounding box center [218, 58] width 92 height 43
click at [197, 44] on span "Clone" at bounding box center [193, 44] width 19 height 11
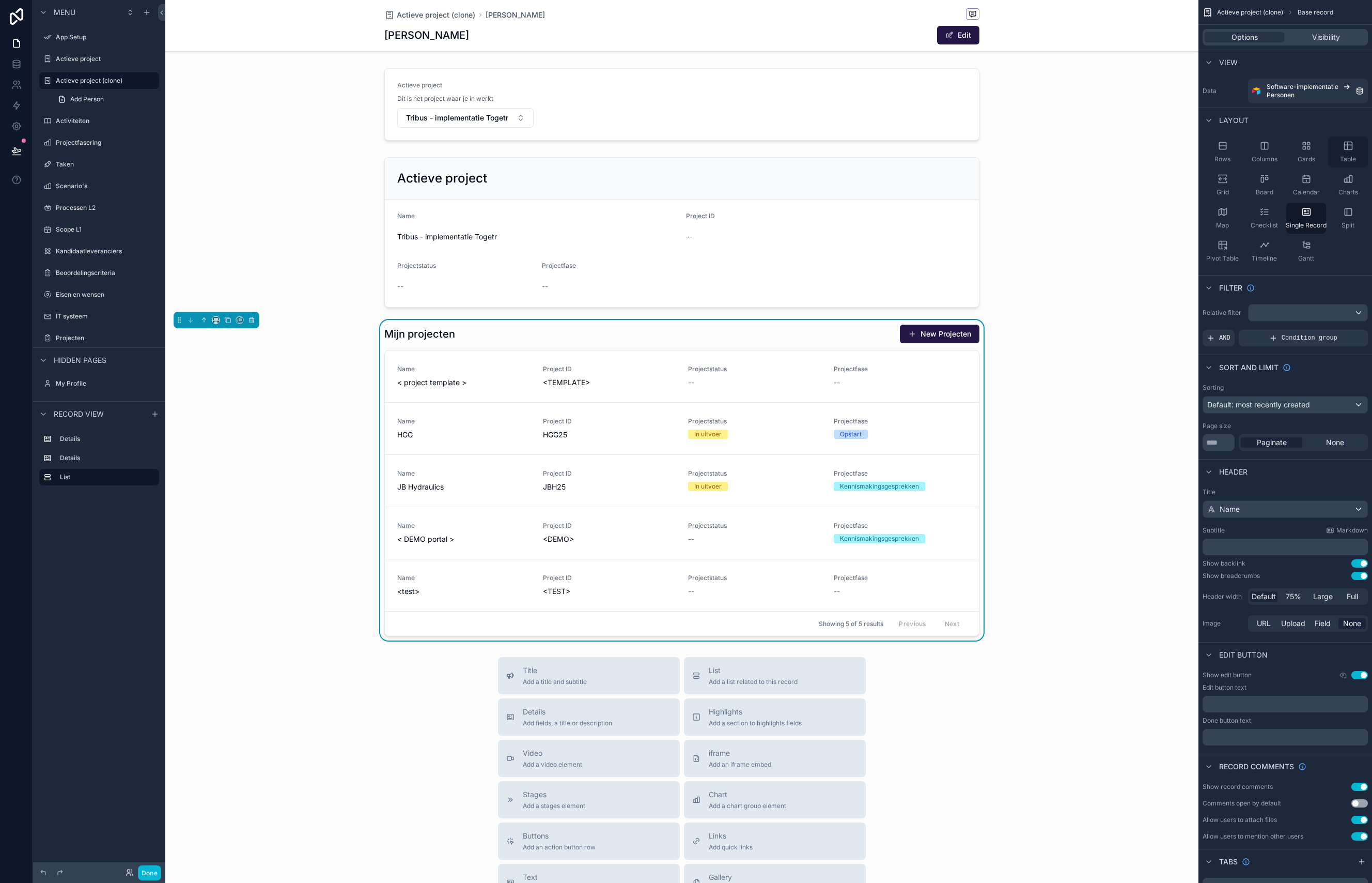
click at [1345, 150] on icon "scrollable content" at bounding box center [1348, 146] width 8 height 8
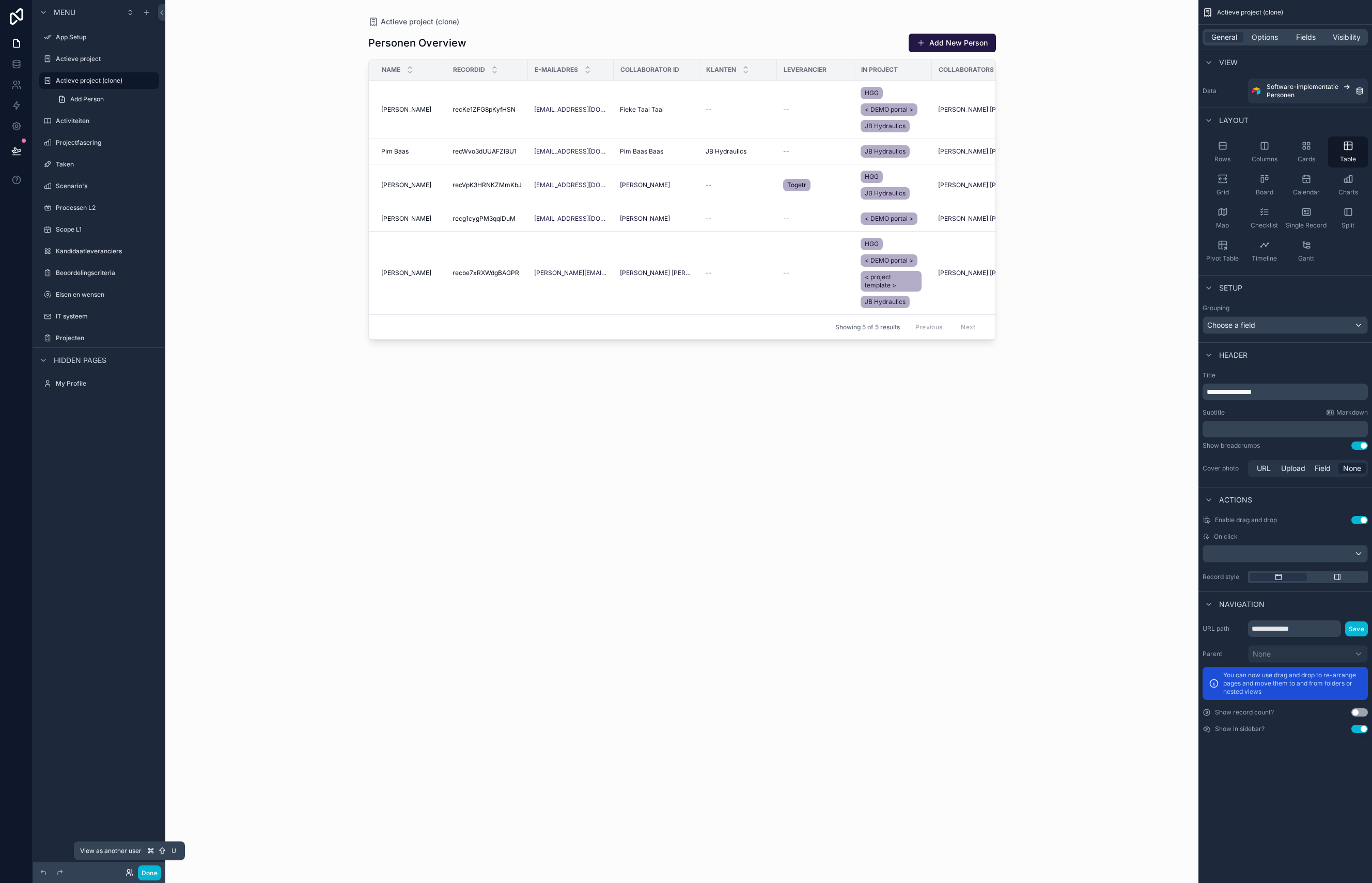
click at [127, 871] on icon at bounding box center [129, 870] width 3 height 3
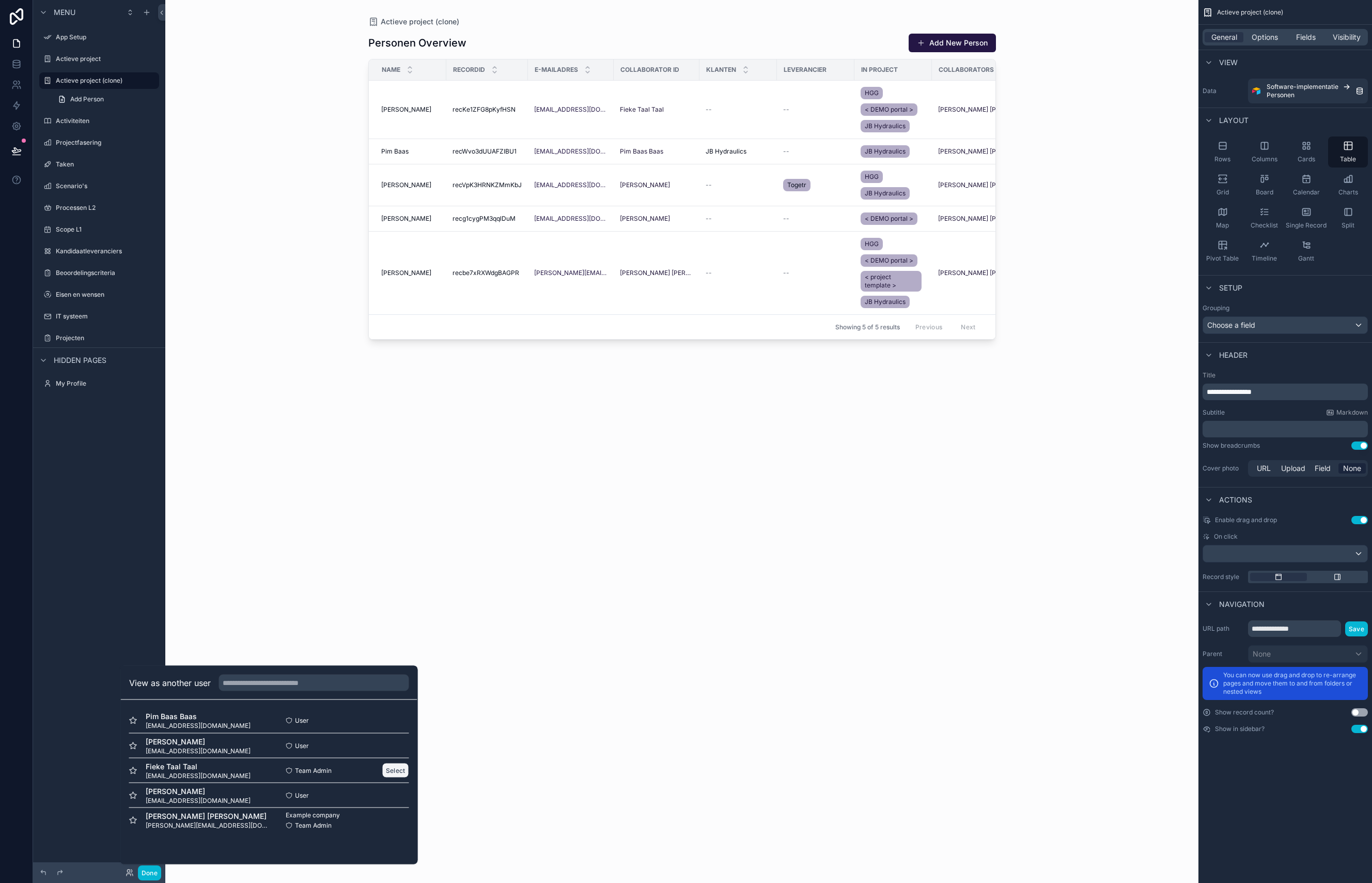
click at [396, 770] on button "Select" at bounding box center [395, 770] width 27 height 15
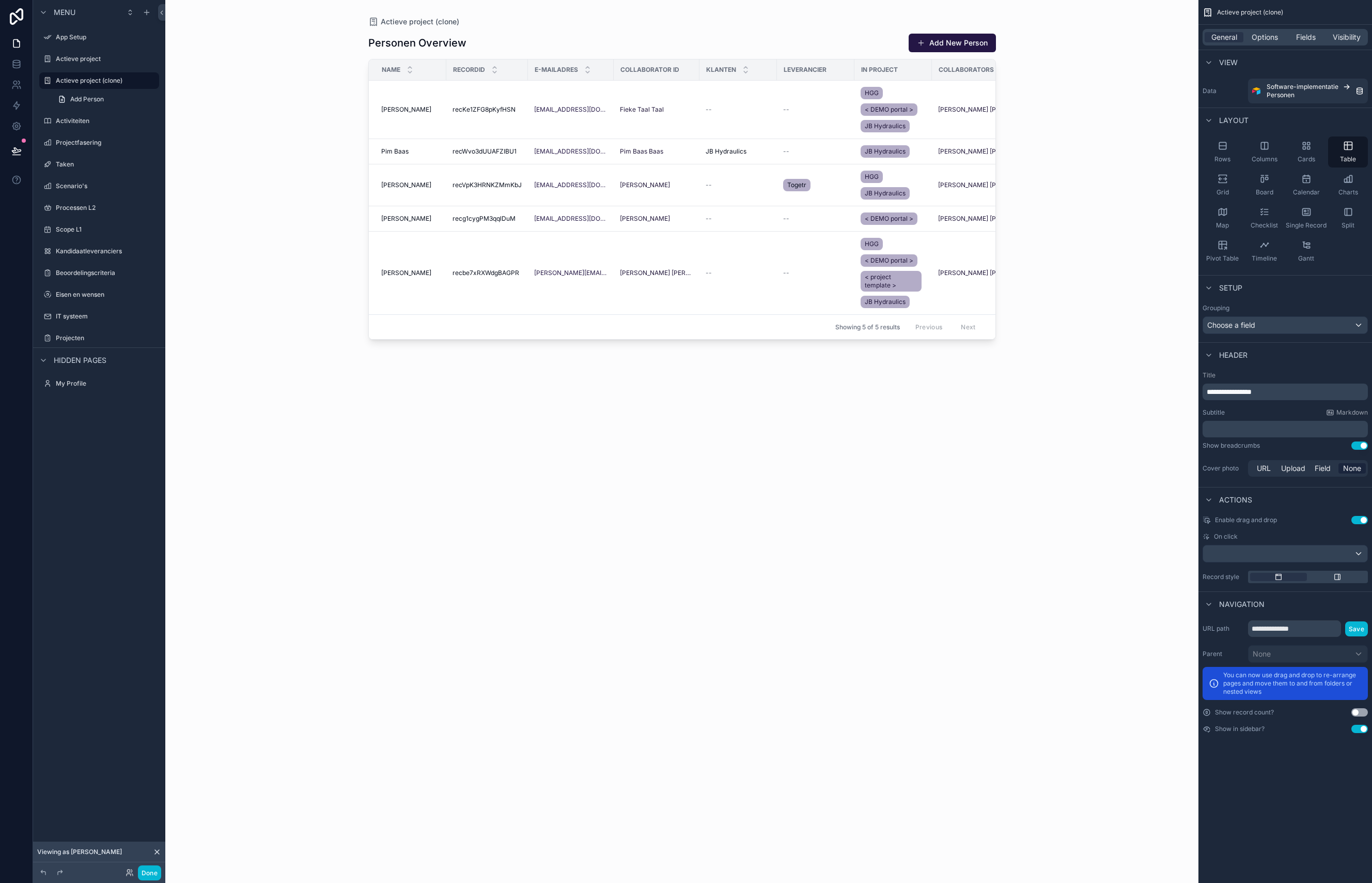
click at [787, 95] on div "scrollable content" at bounding box center [682, 435] width 660 height 870
click at [837, 106] on div "--" at bounding box center [816, 109] width 65 height 8
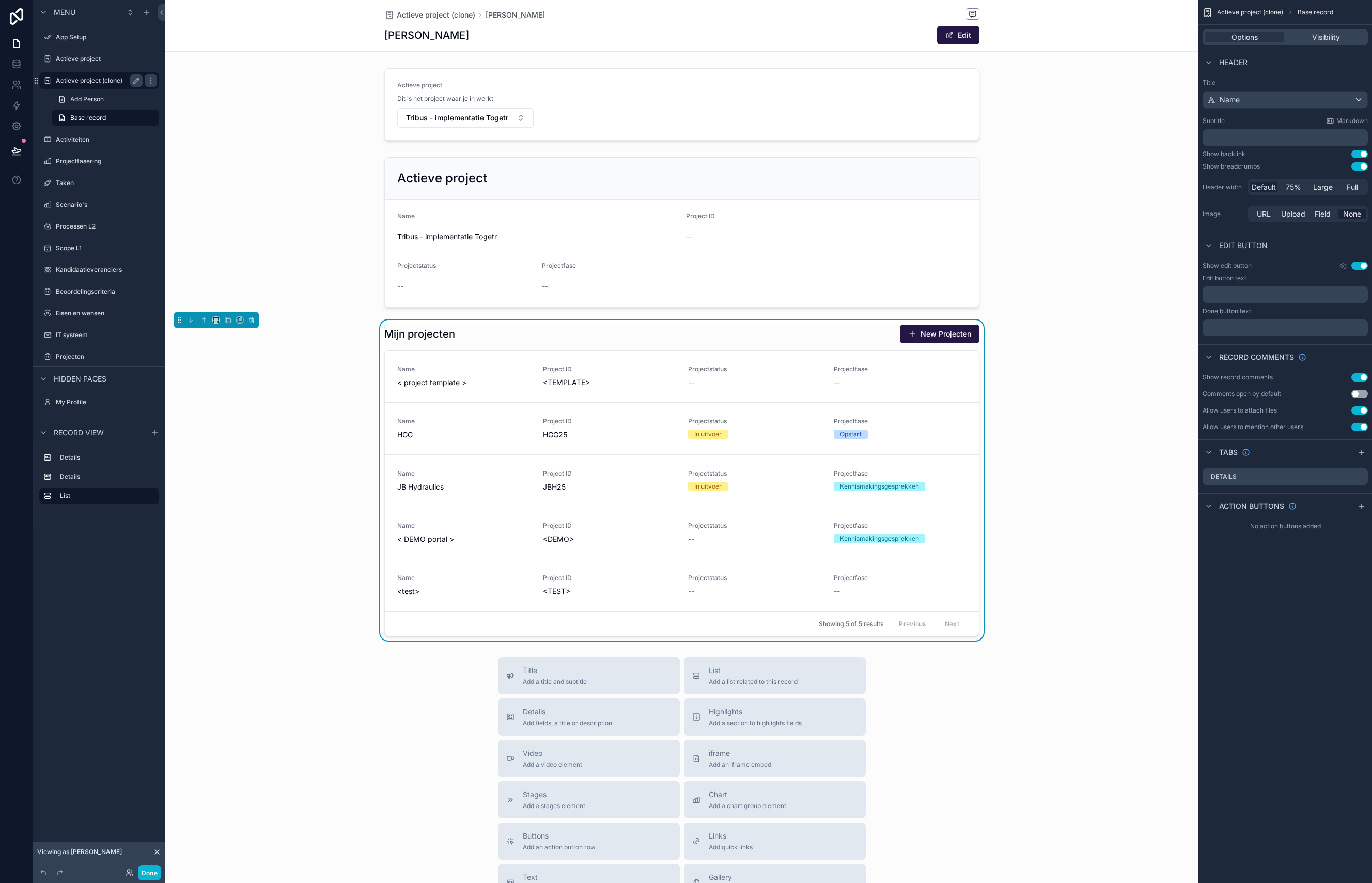
click at [83, 83] on label "Actieve project (clone)" at bounding box center [97, 80] width 83 height 8
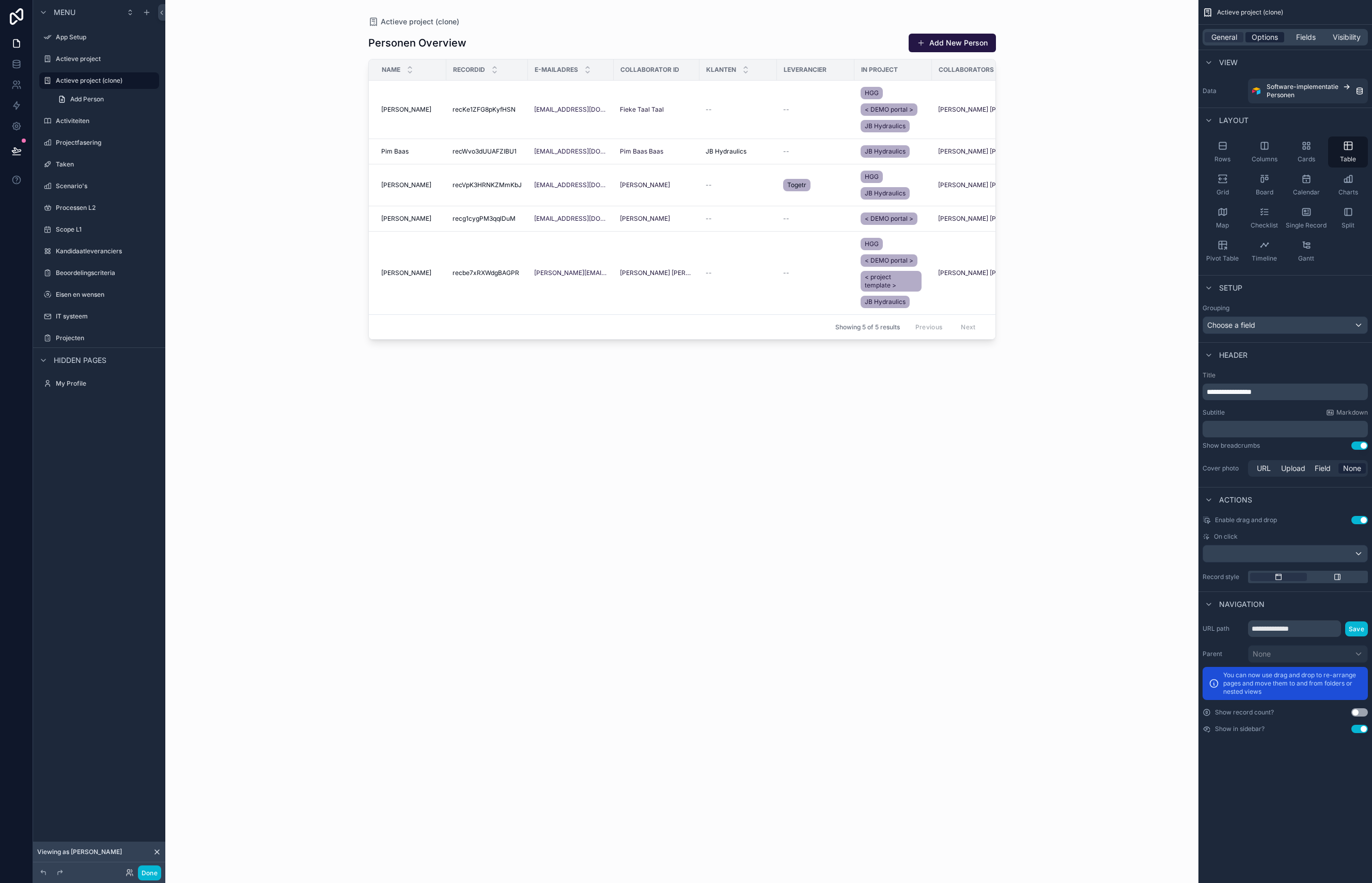
click at [1275, 40] on span "Options" at bounding box center [1265, 37] width 27 height 11
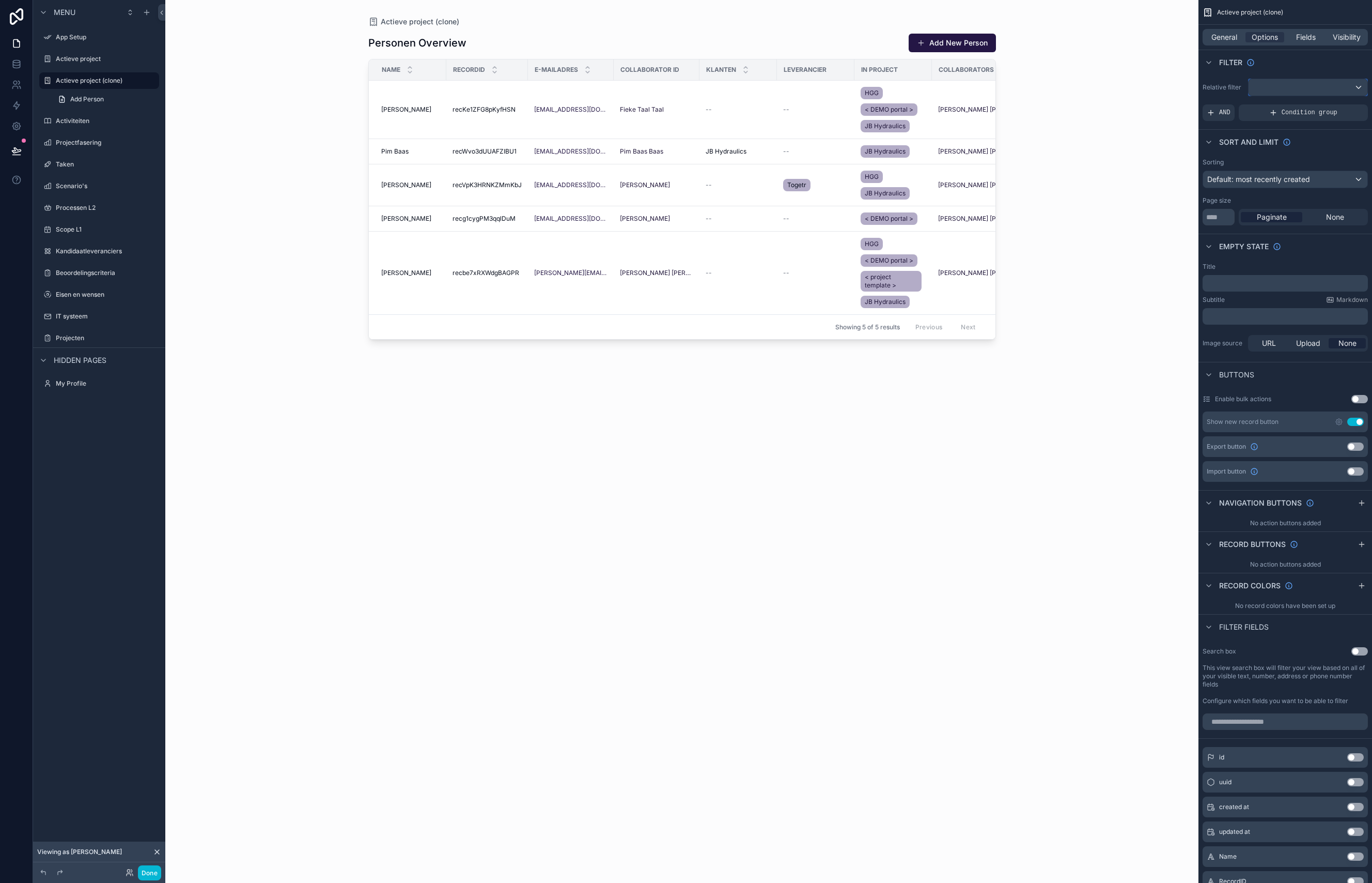
click at [1302, 92] on div "scrollable content" at bounding box center [1308, 87] width 119 height 17
click at [1292, 165] on span "Logged in User" at bounding box center [1299, 162] width 86 height 13
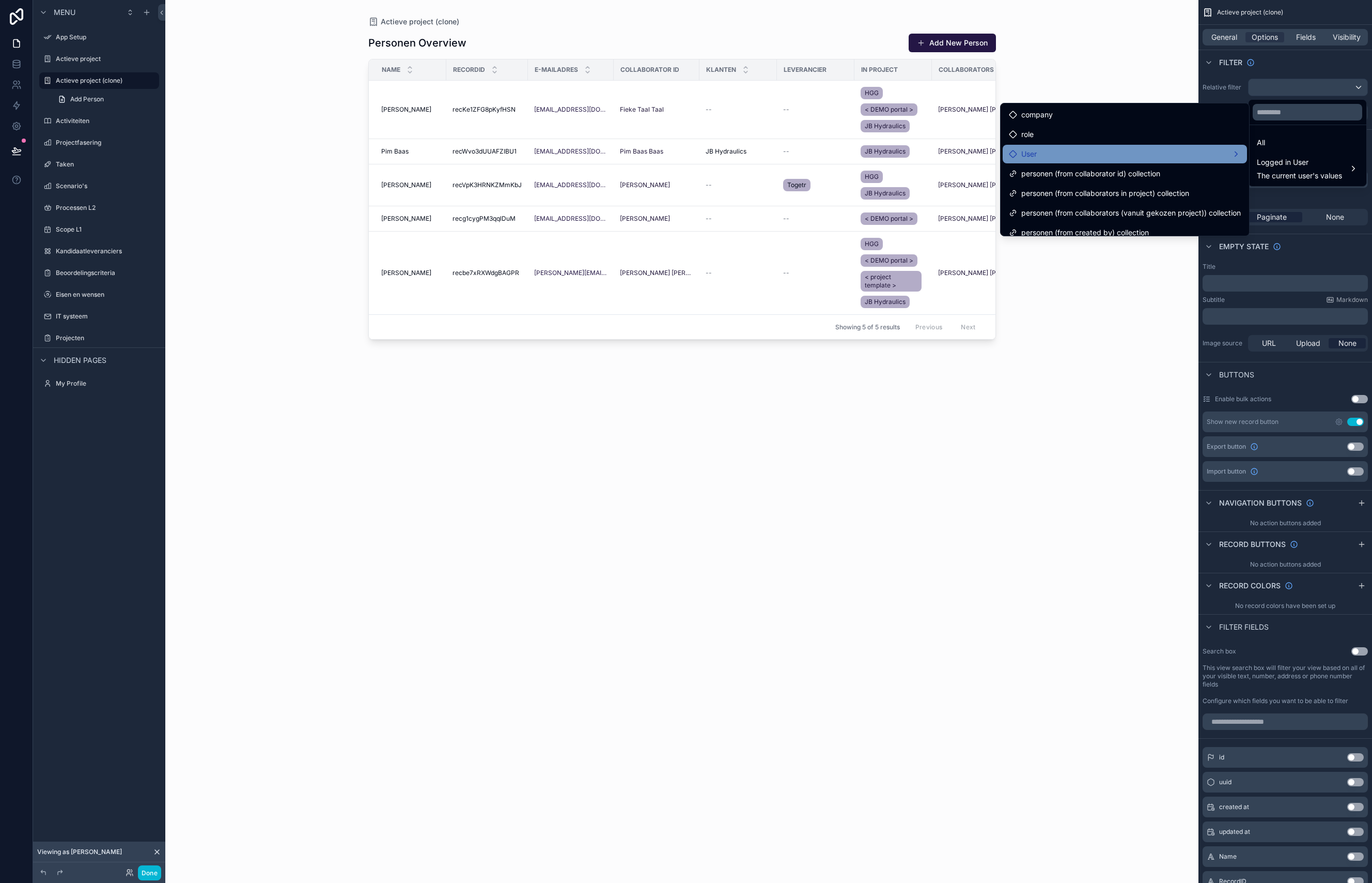
click at [1085, 155] on div "User" at bounding box center [1125, 154] width 232 height 13
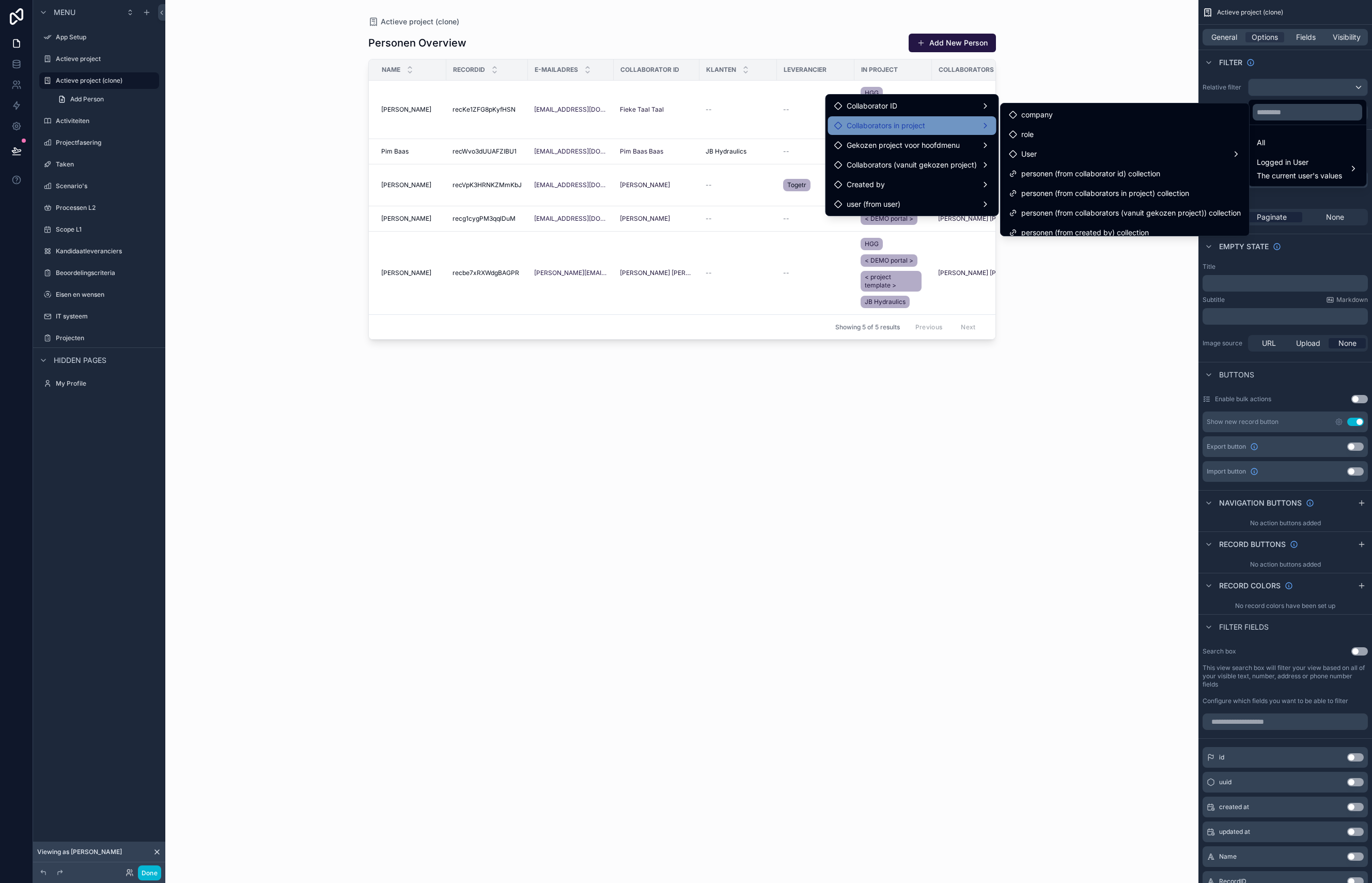
click at [895, 130] on span "Collaborators in project" at bounding box center [886, 125] width 78 height 13
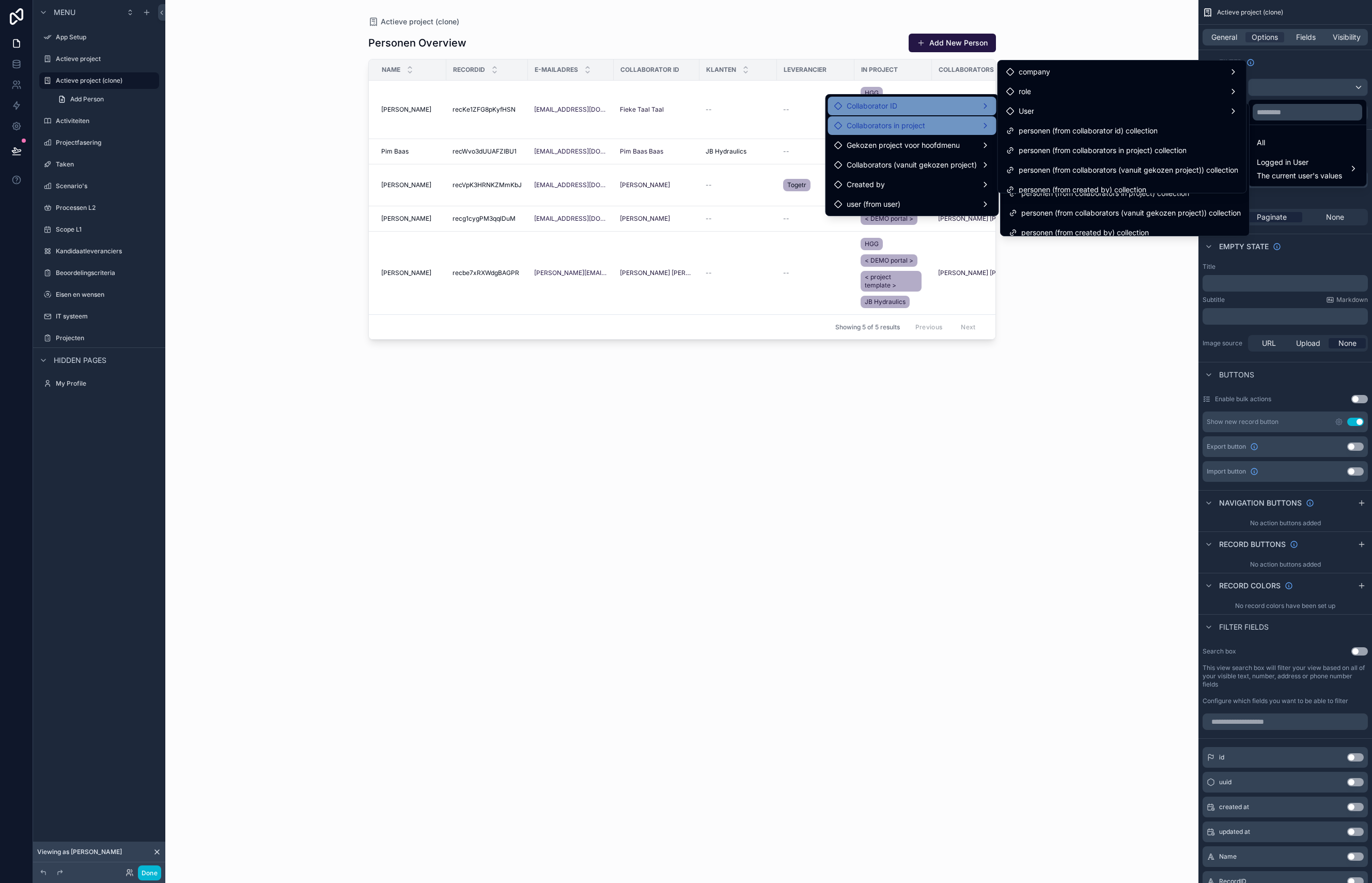
click at [892, 107] on span "Collaborator ID" at bounding box center [872, 105] width 50 height 13
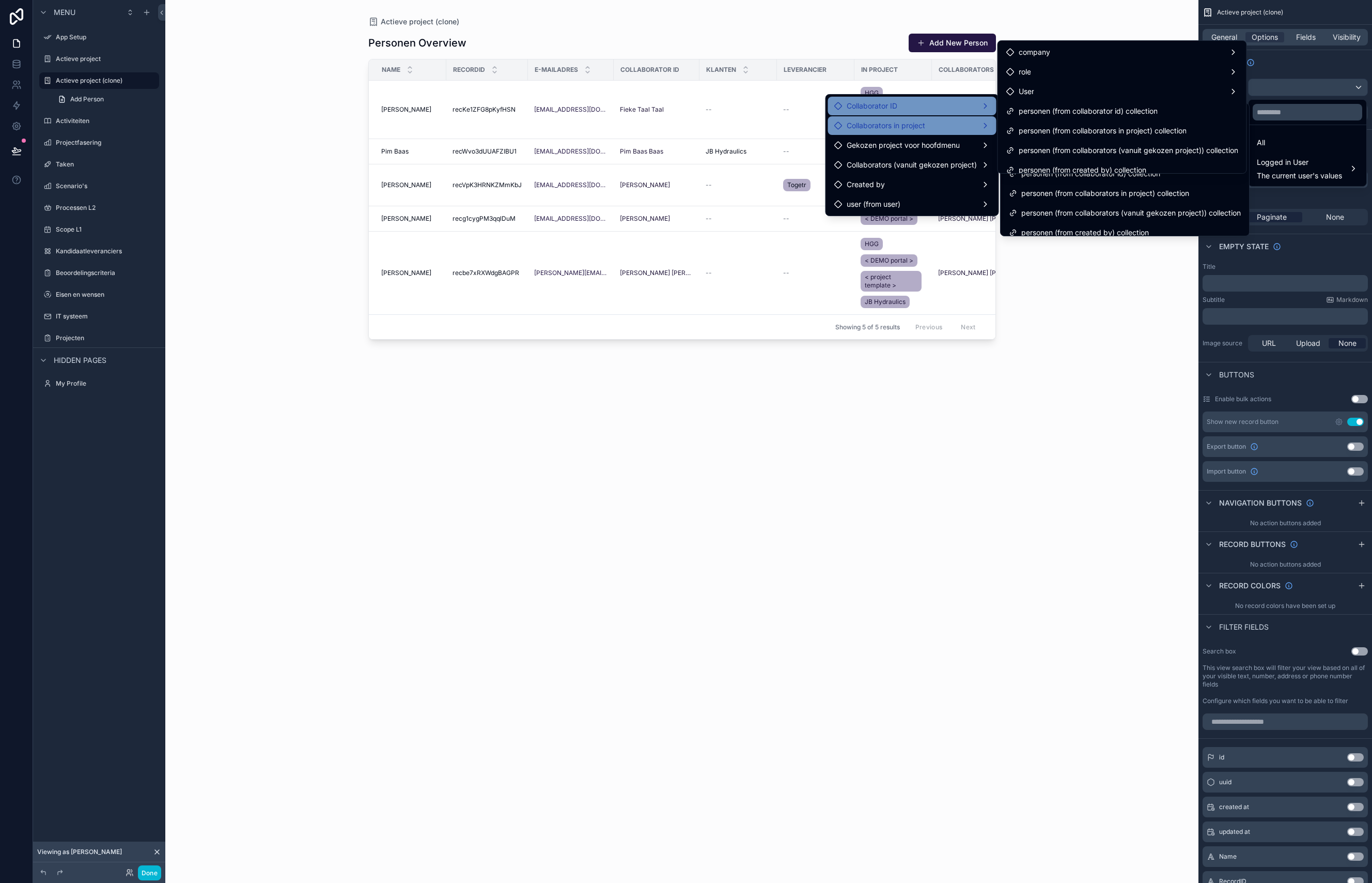
click at [889, 130] on span "Collaborators in project" at bounding box center [886, 125] width 78 height 13
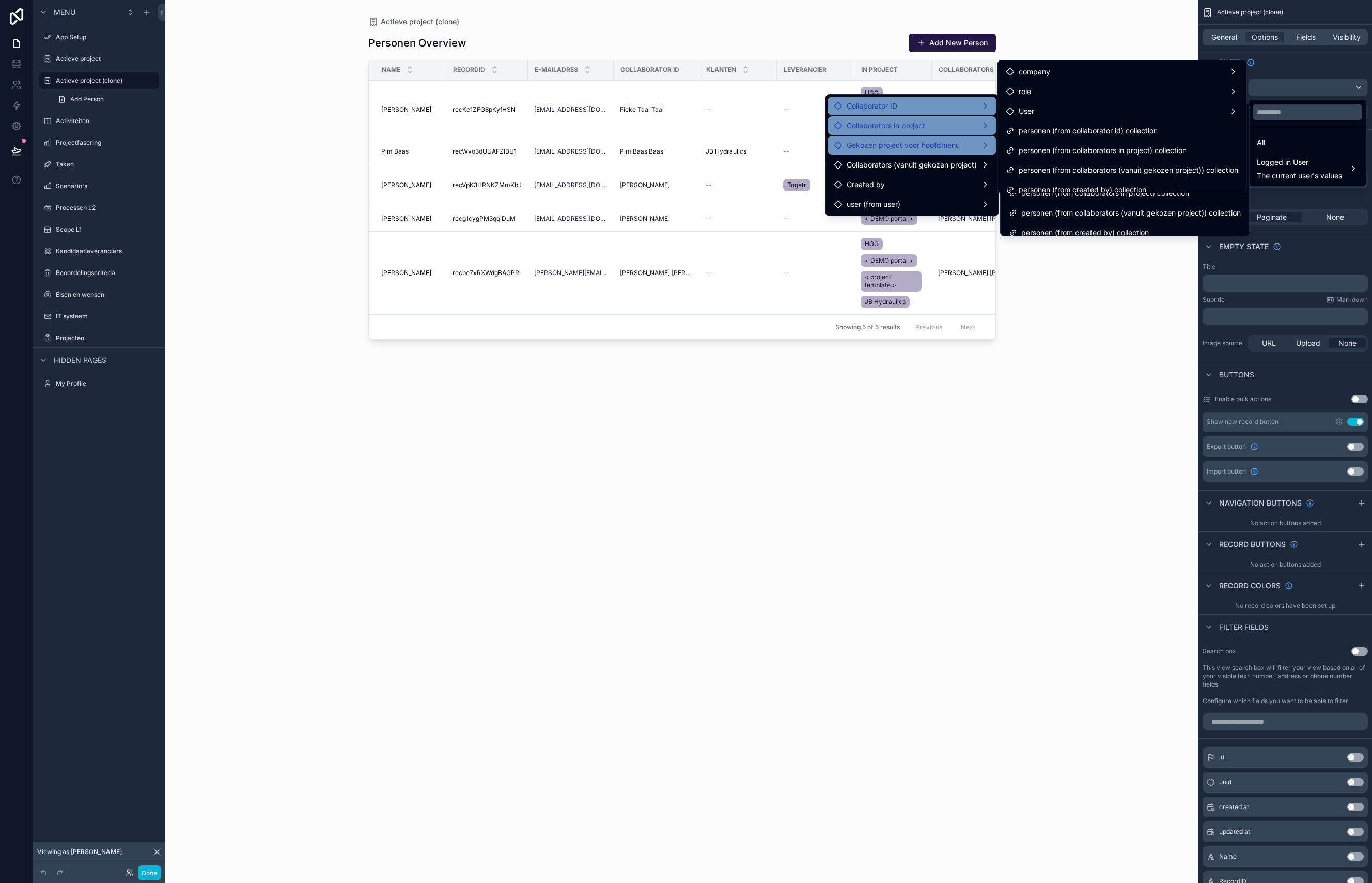
click at [879, 147] on span "Gekozen project voor hoofdmenu" at bounding box center [903, 145] width 113 height 13
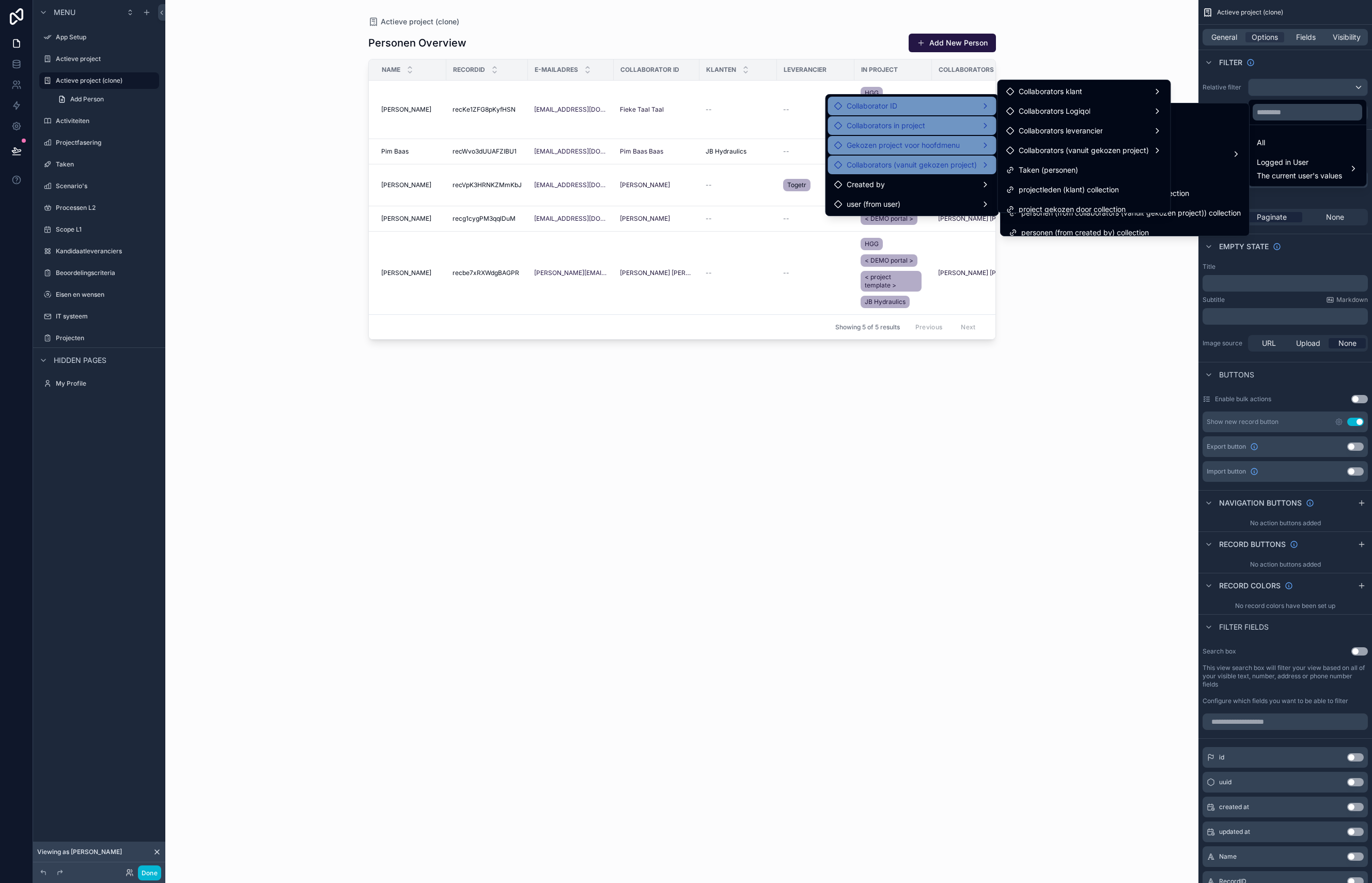
click at [876, 169] on span "Collaborators (vanuit gekozen project)" at bounding box center [912, 165] width 130 height 13
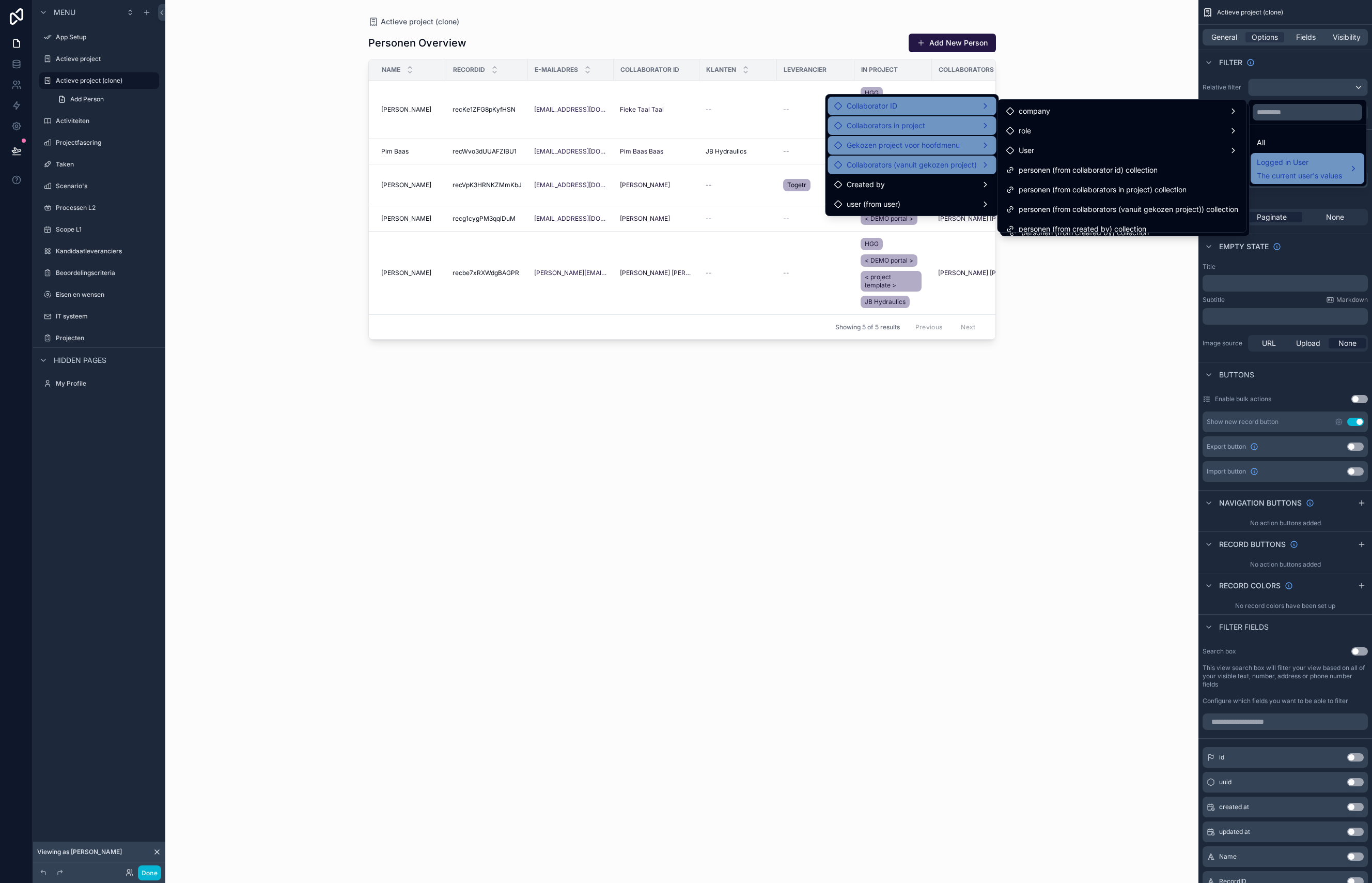
click at [1307, 180] on span "The current user's values" at bounding box center [1299, 176] width 86 height 11
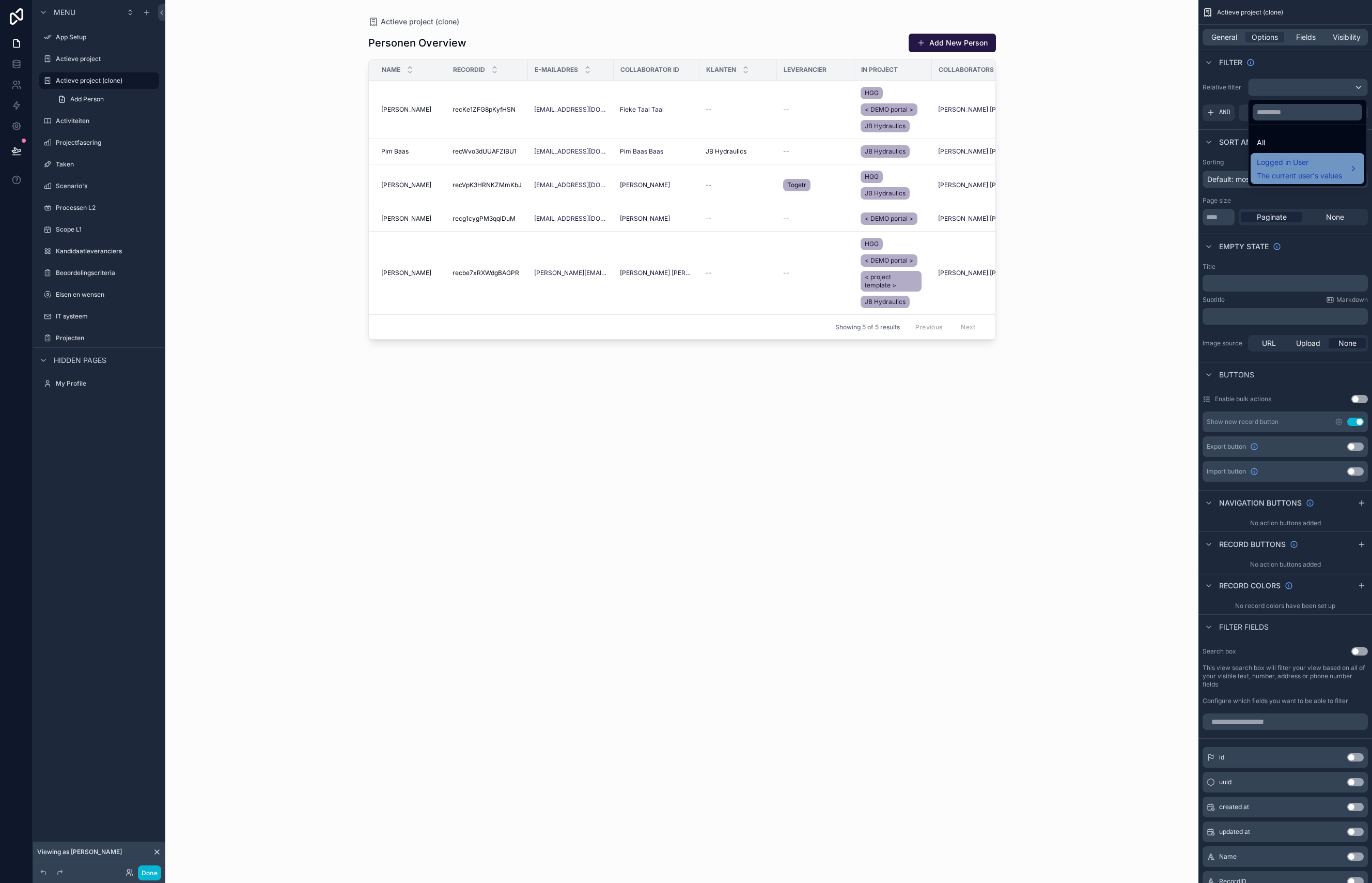
click at [1307, 180] on span "The current user's values" at bounding box center [1299, 176] width 86 height 11
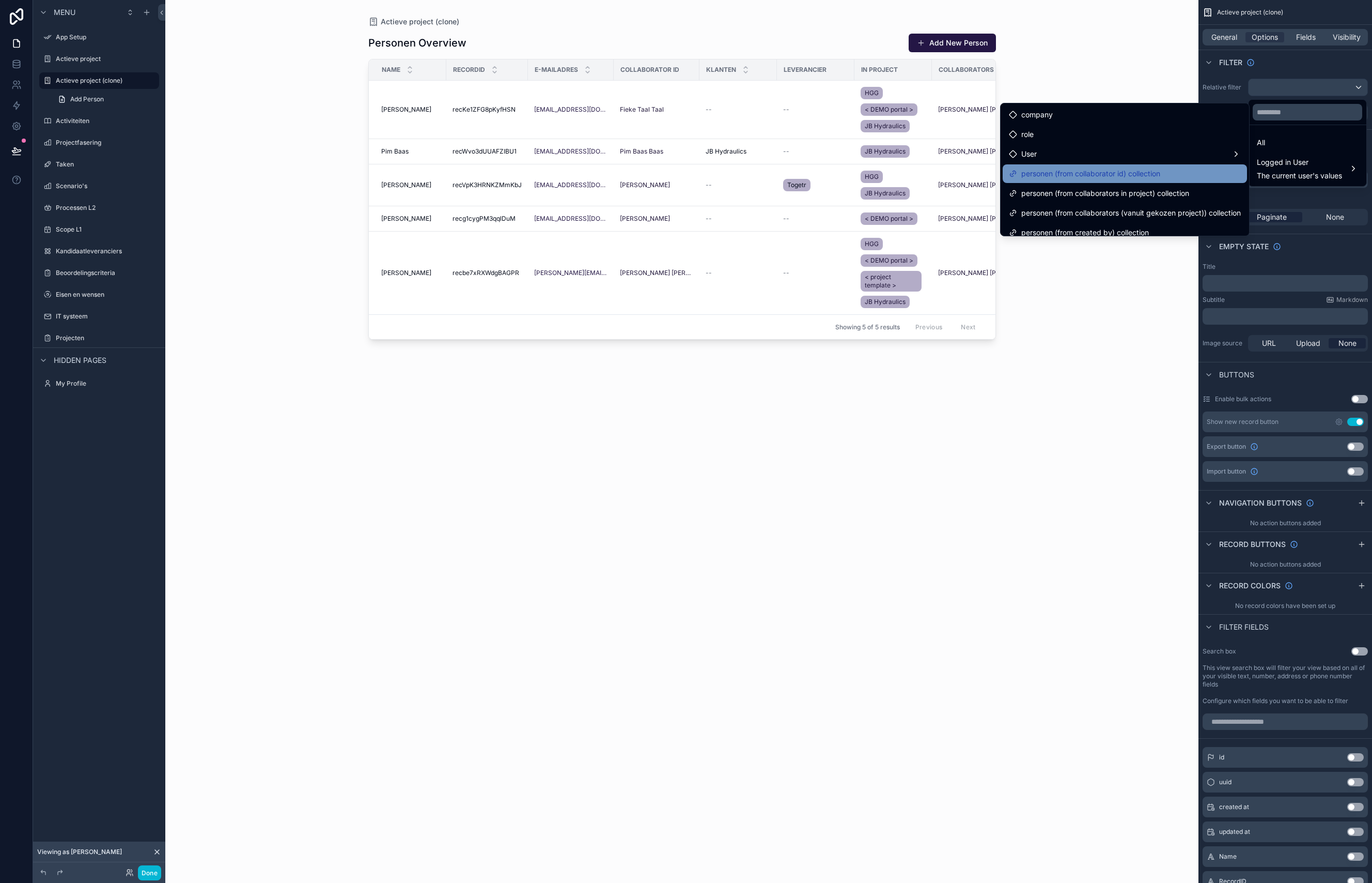
scroll to position [8, 0]
click at [1137, 184] on span "personen (from collaborators in project) collection" at bounding box center [1105, 185] width 168 height 13
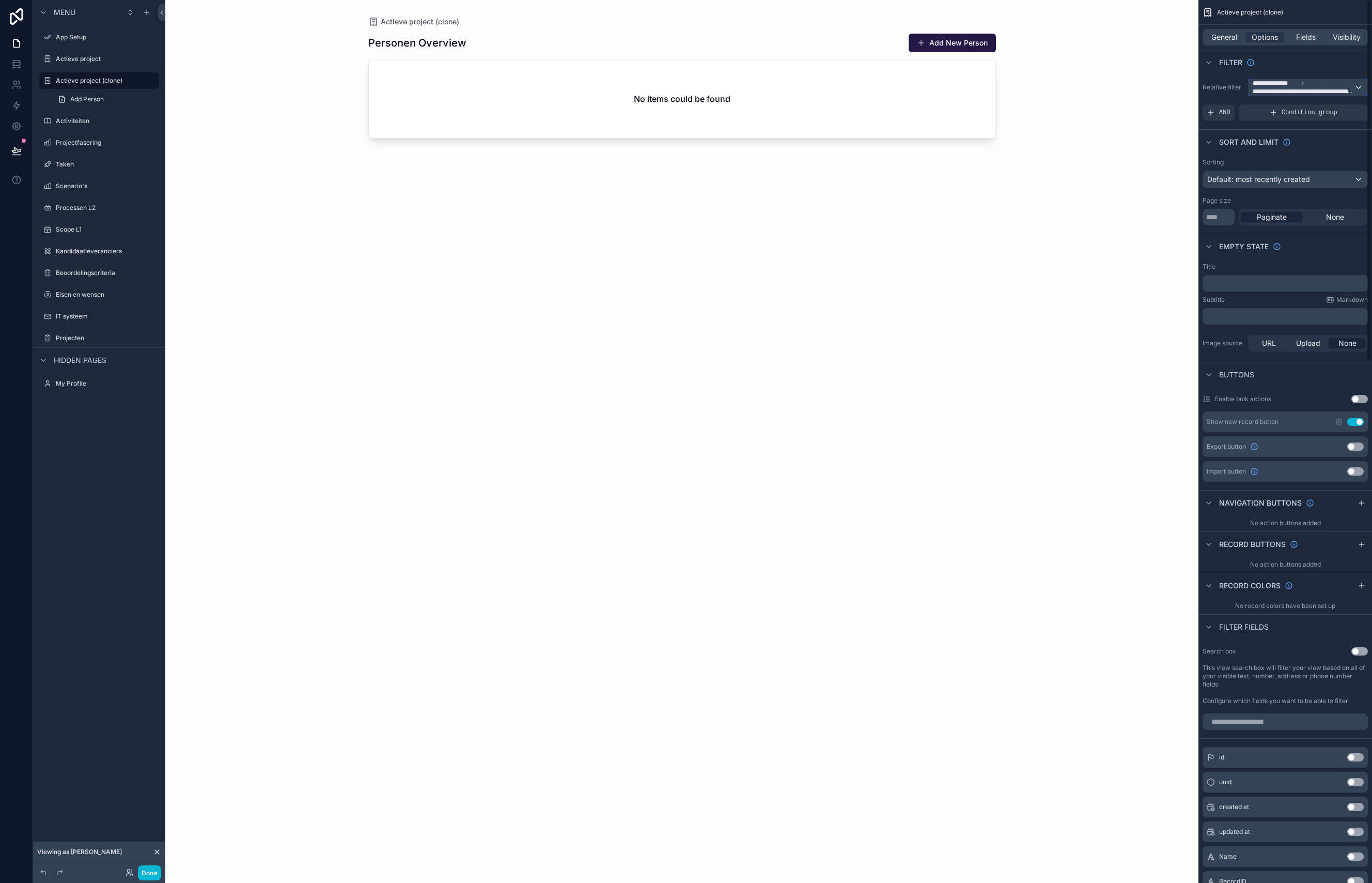
click at [1333, 88] on span "**********" at bounding box center [1303, 92] width 101 height 8
click at [1299, 174] on span "The current user's values" at bounding box center [1299, 176] width 86 height 11
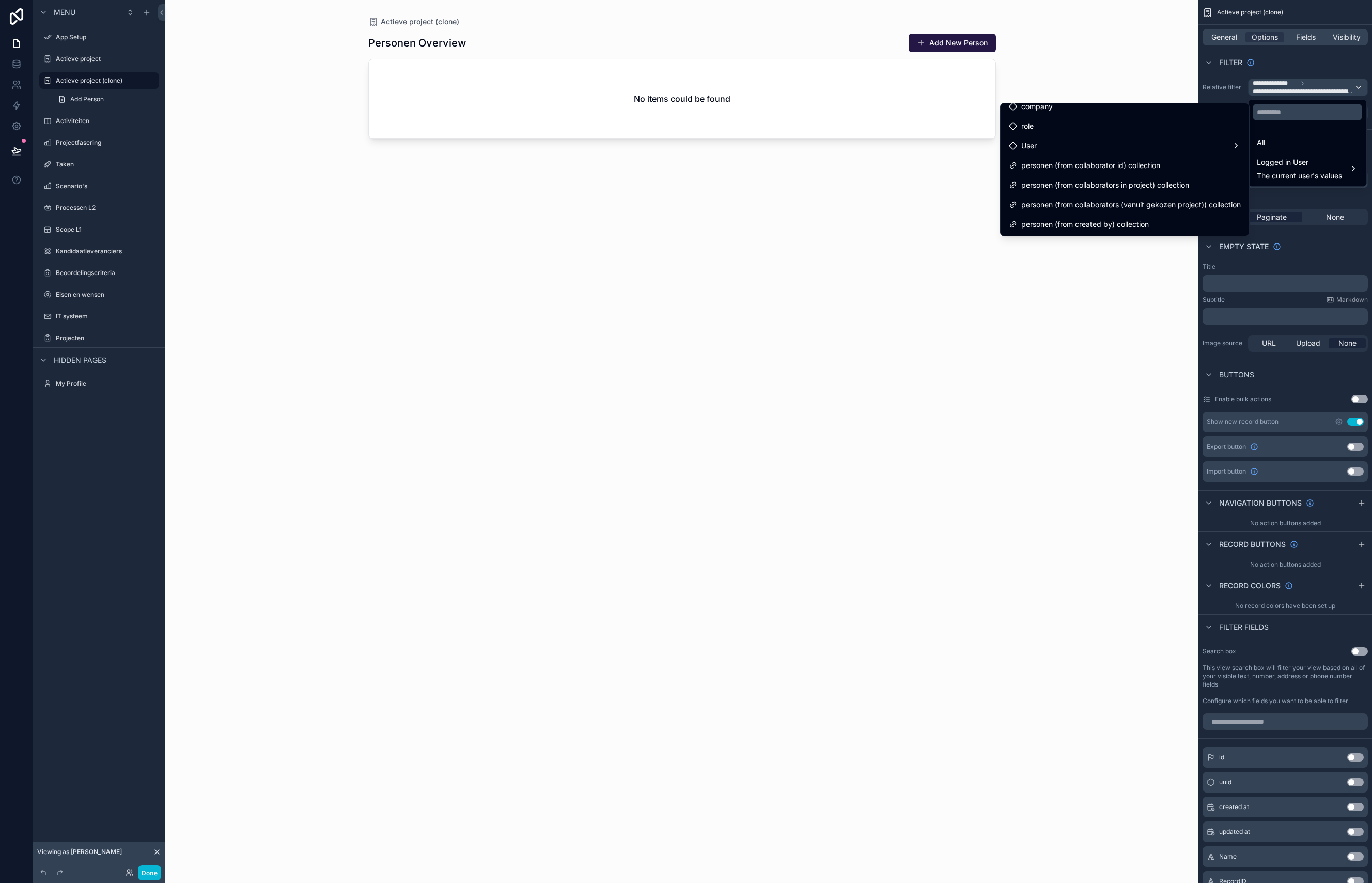
click at [791, 251] on div "Personen Overview Add New Person No items could be found" at bounding box center [682, 448] width 627 height 843
click at [1072, 149] on div "User" at bounding box center [1125, 145] width 232 height 13
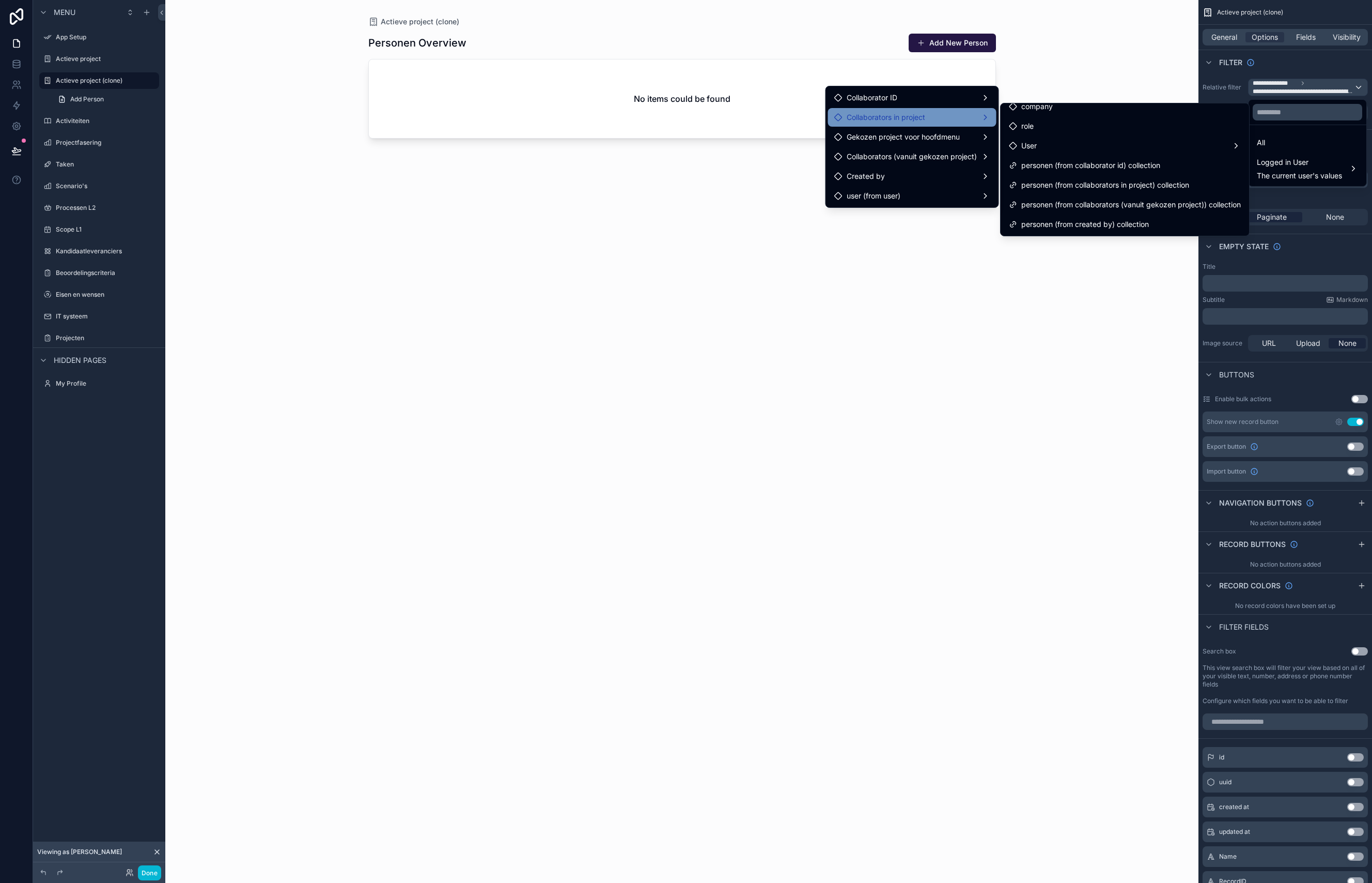
click at [960, 120] on div "Collaborators in project" at bounding box center [912, 117] width 156 height 13
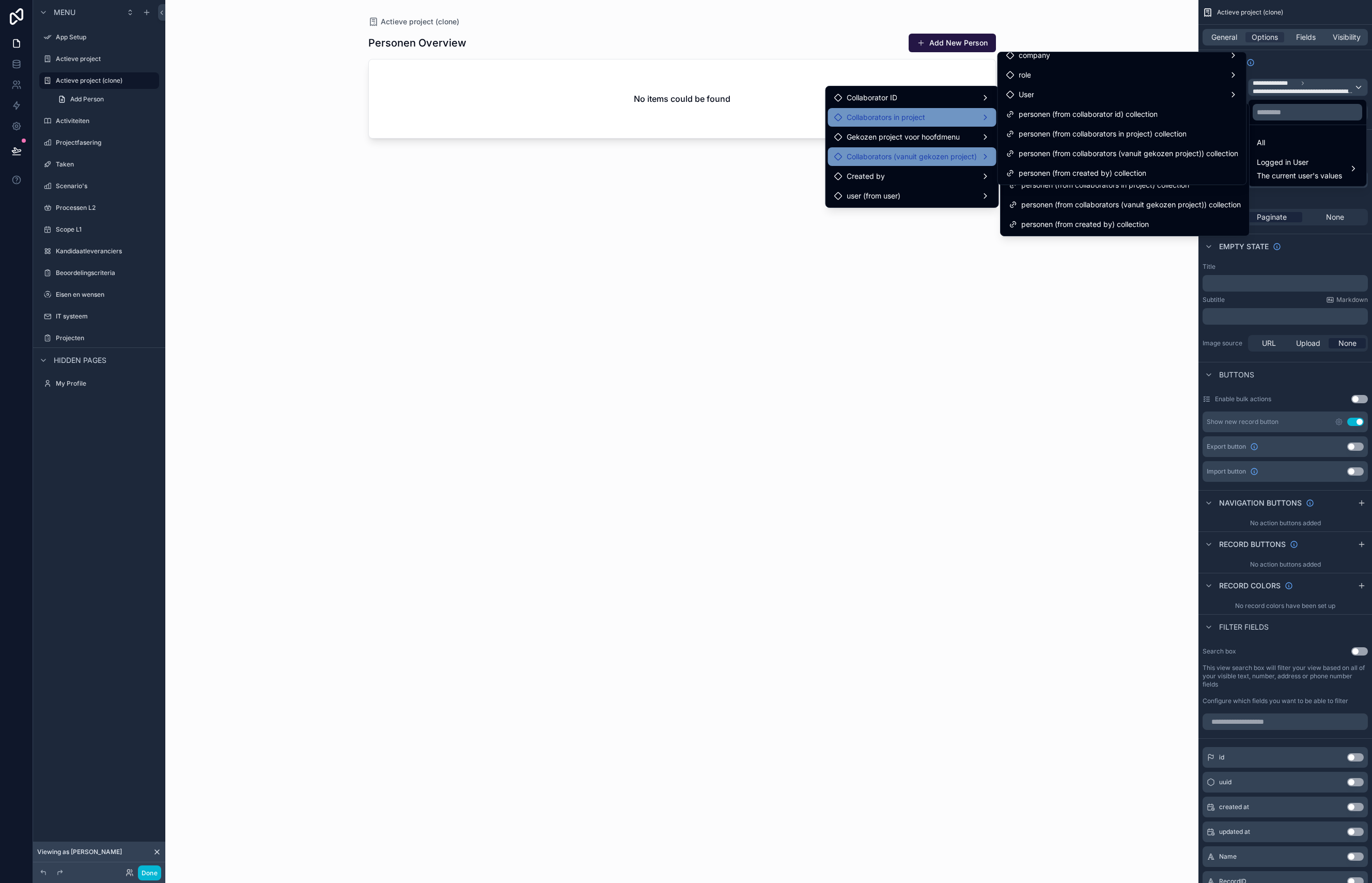
click at [954, 155] on span "Collaborators (vanuit gekozen project)" at bounding box center [912, 157] width 130 height 13
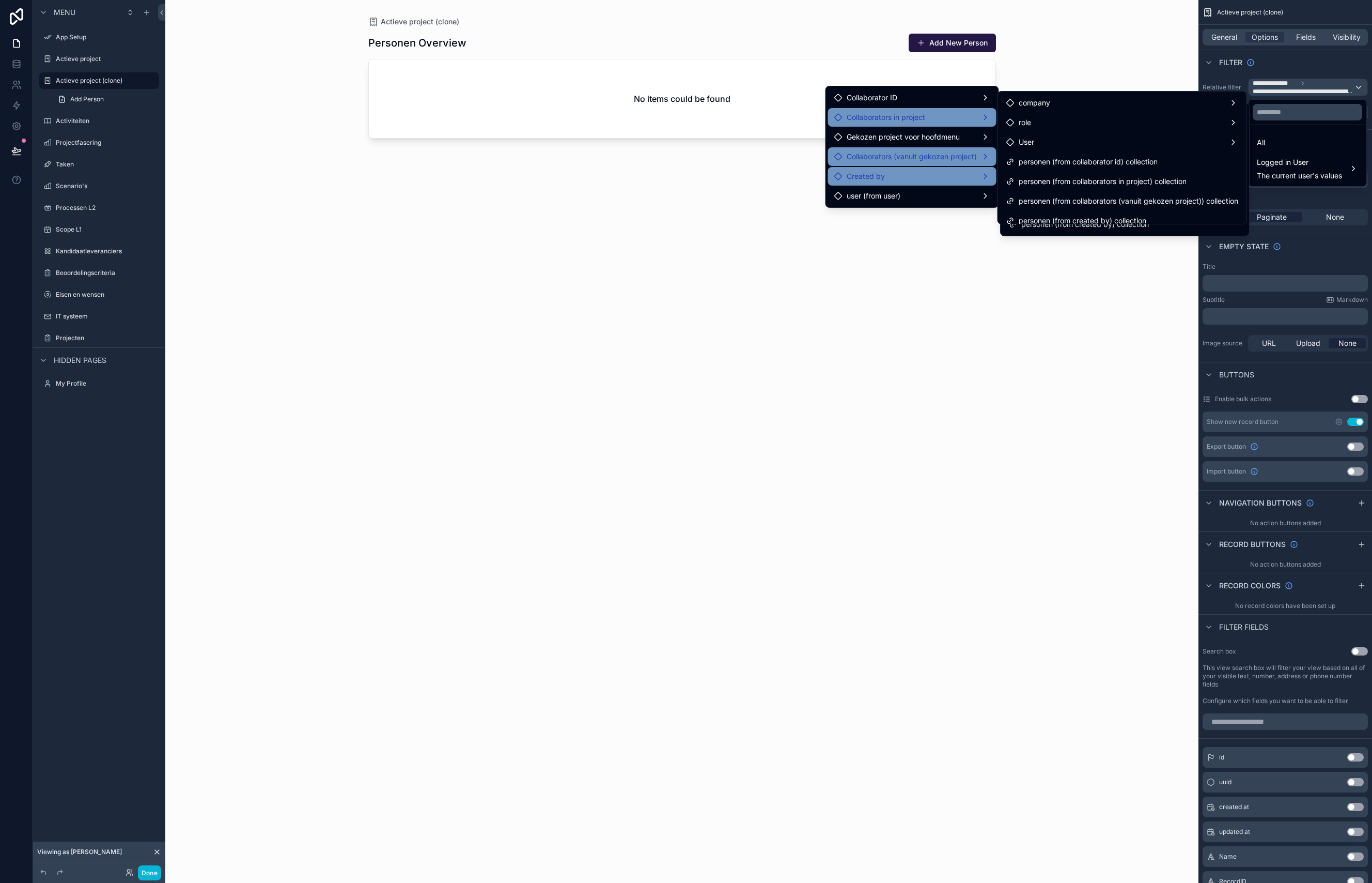
click at [936, 172] on div "Created by" at bounding box center [912, 176] width 156 height 13
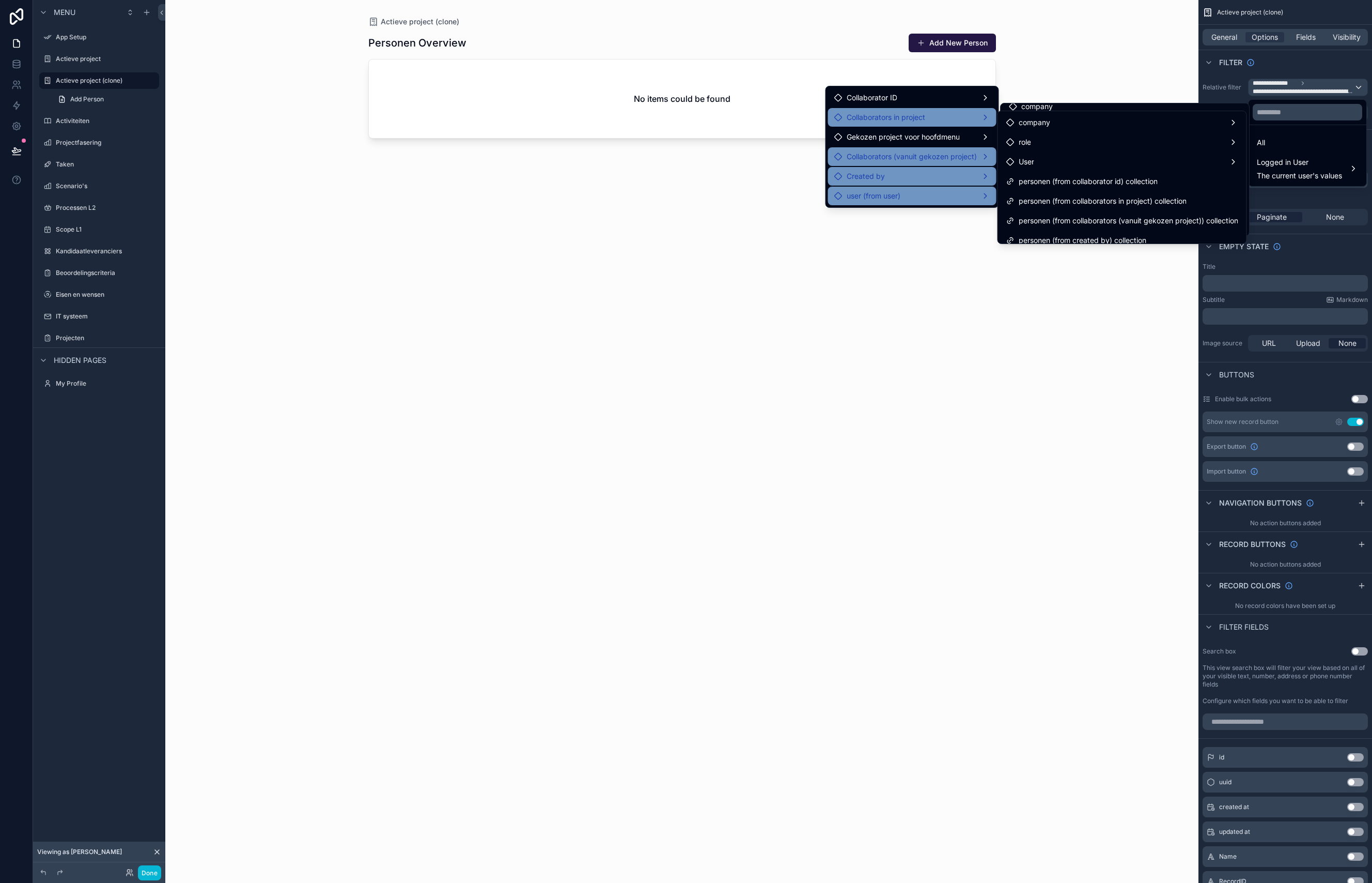
click at [922, 194] on div "user (from user)" at bounding box center [912, 196] width 156 height 13
click at [888, 320] on div "Personen Overview Add New Person No items could be found" at bounding box center [682, 448] width 627 height 843
click at [1133, 72] on div "Actieve project (clone) Personen Overview Add New Person No items could be found" at bounding box center [682, 441] width 1033 height 883
click at [1303, 90] on div "scrollable content" at bounding box center [686, 441] width 1372 height 883
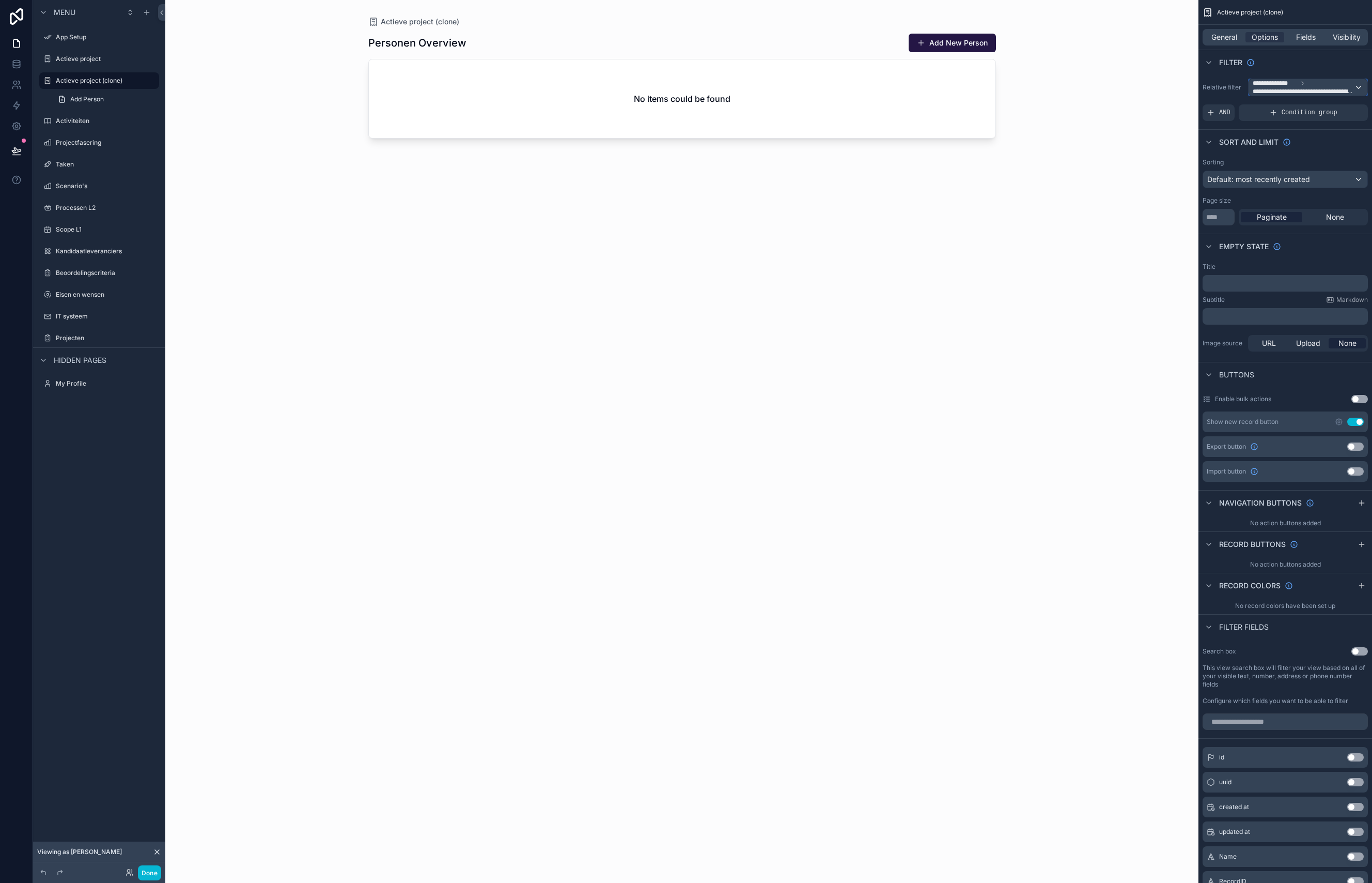
click at [1280, 86] on span "**********" at bounding box center [1275, 83] width 45 height 8
click at [1266, 184] on div "Logged in User The current user's values" at bounding box center [1307, 169] width 113 height 31
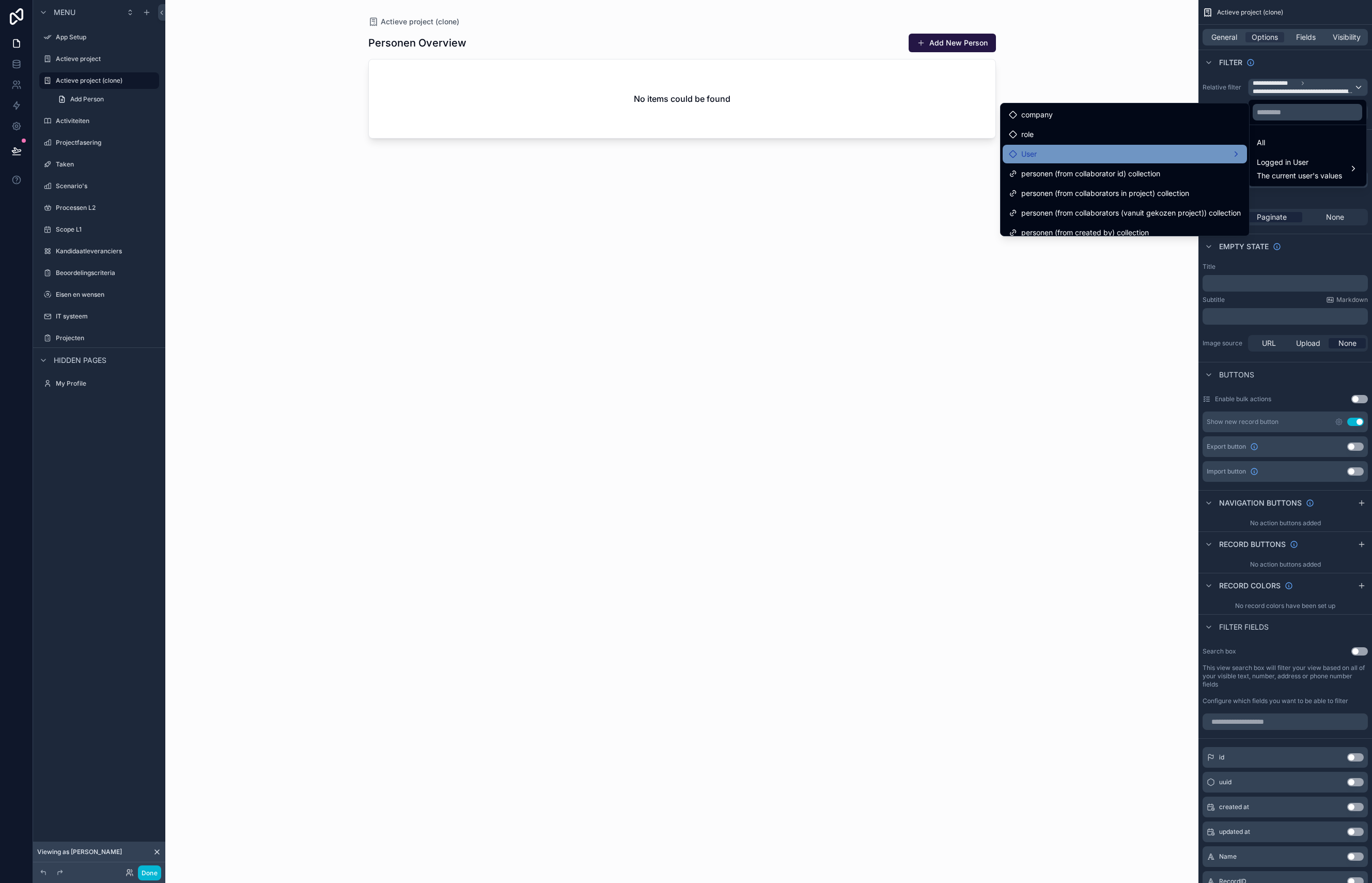
click at [1090, 161] on div "User" at bounding box center [1125, 154] width 244 height 19
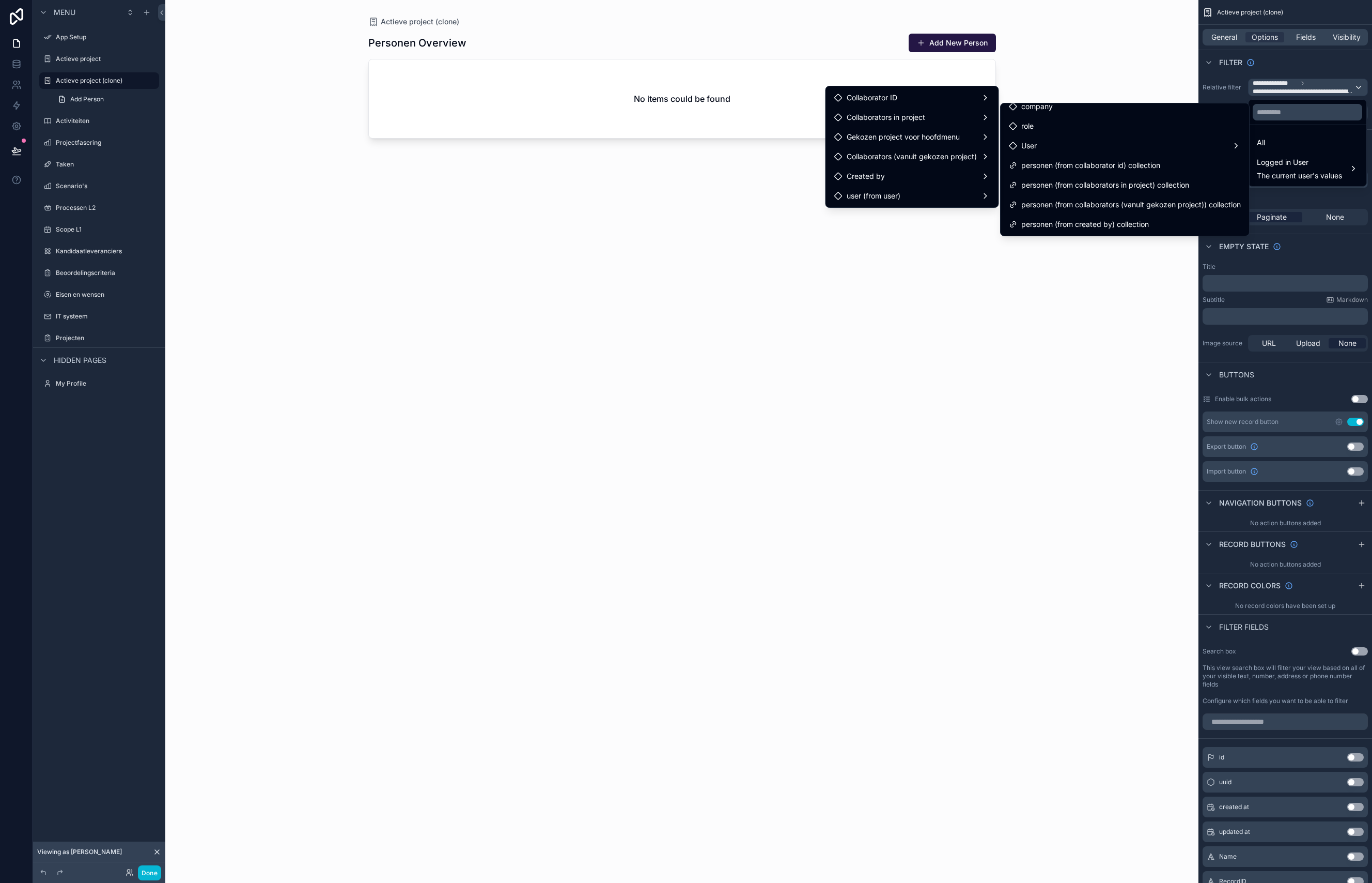
click at [1071, 330] on div "Actieve project (clone) Personen Overview Add New Person No items could be found" at bounding box center [682, 441] width 1033 height 883
click at [1329, 180] on span "The current user's values" at bounding box center [1299, 176] width 86 height 11
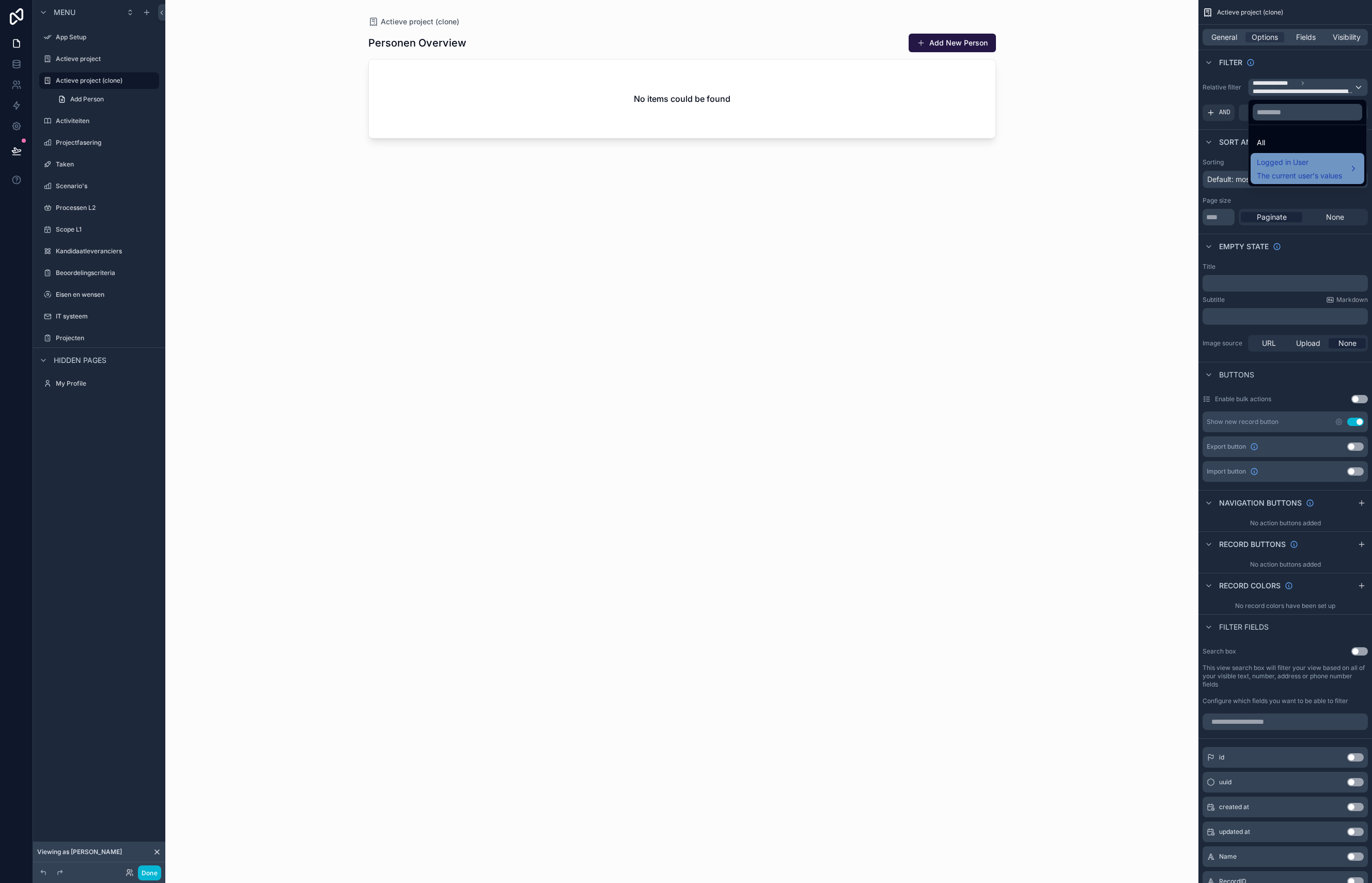
click at [1316, 167] on span "Logged in User" at bounding box center [1299, 162] width 86 height 13
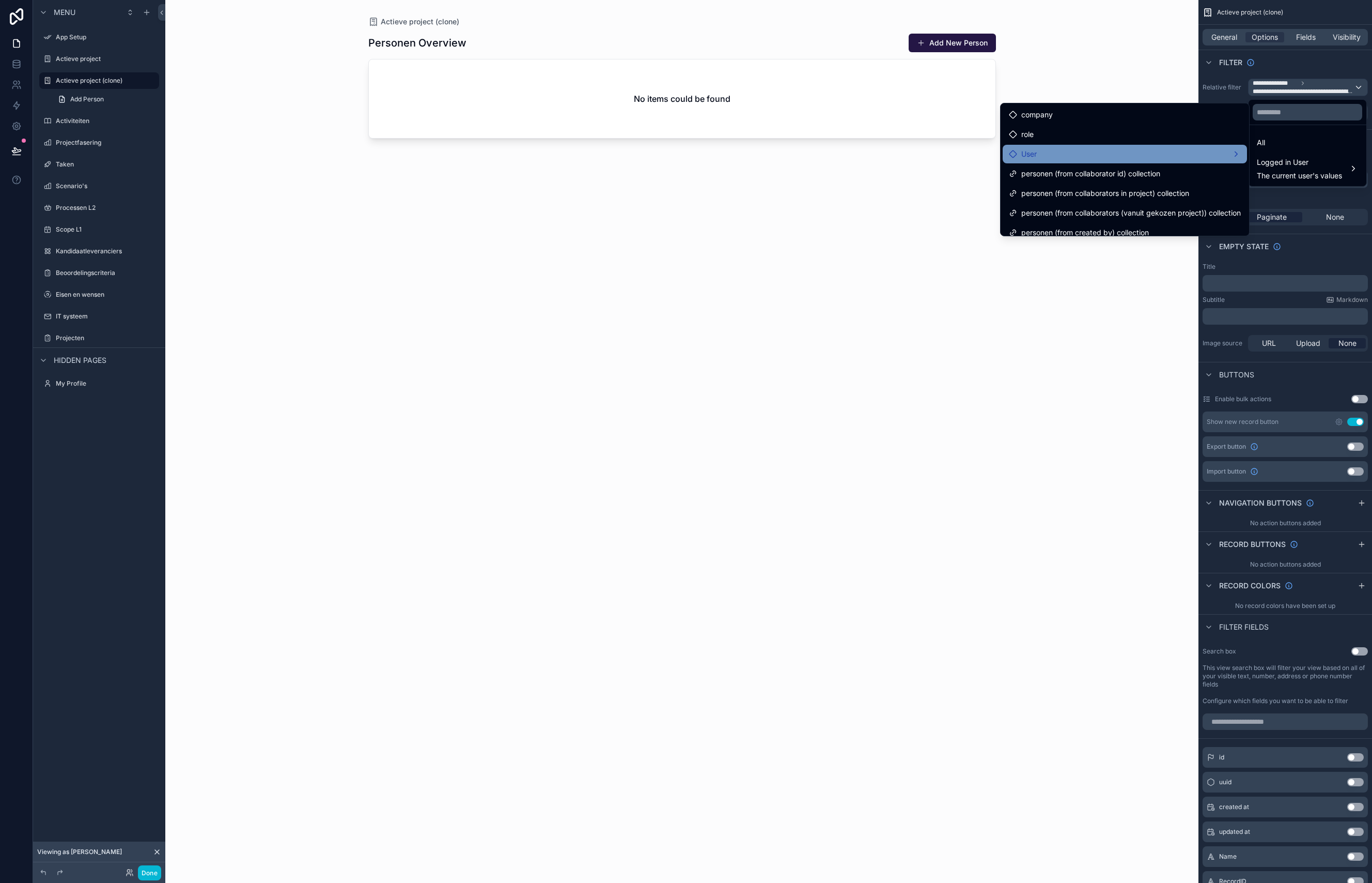
scroll to position [1, 0]
click at [1038, 154] on div "User" at bounding box center [1125, 153] width 232 height 13
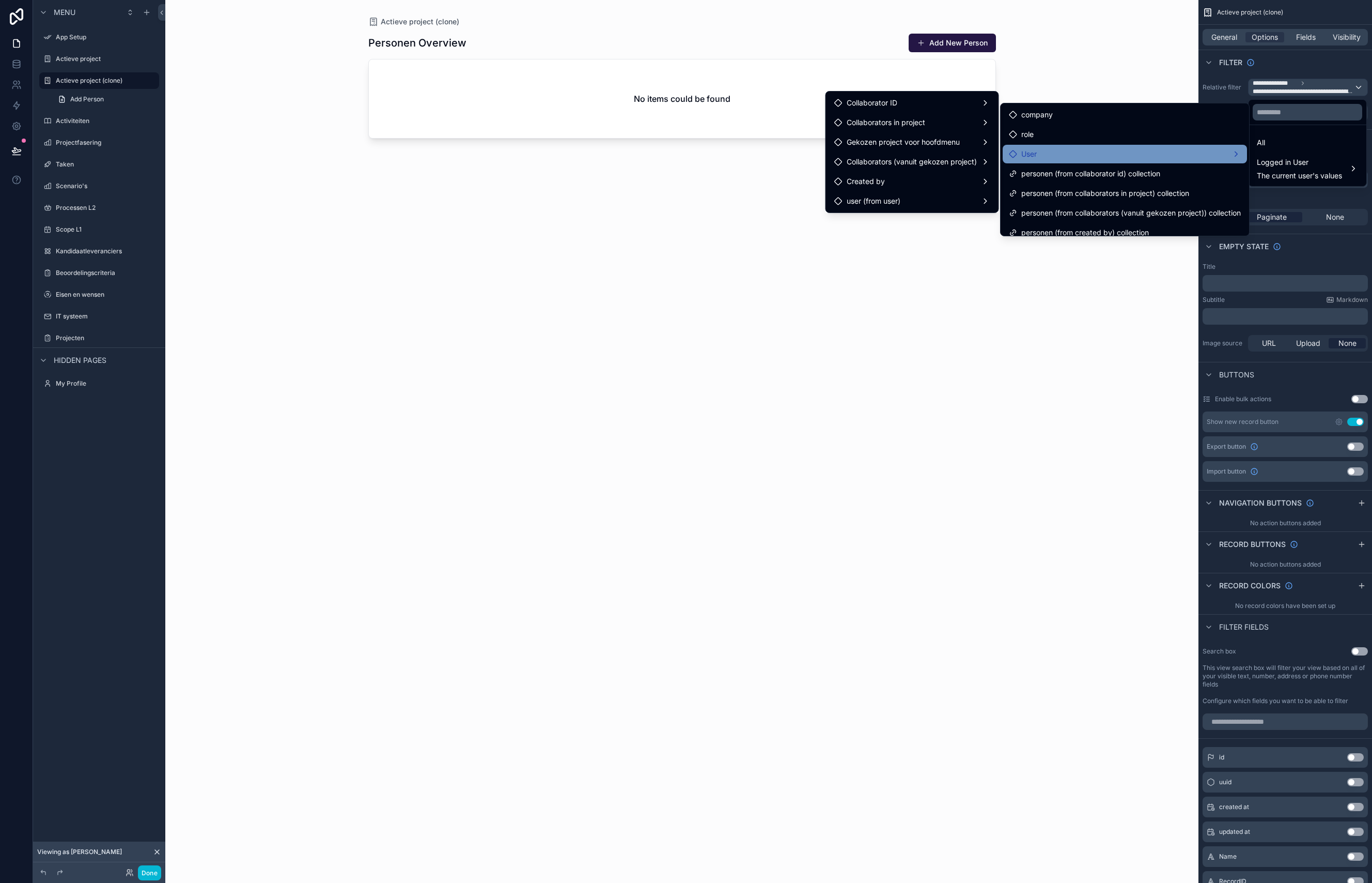
scroll to position [3, 0]
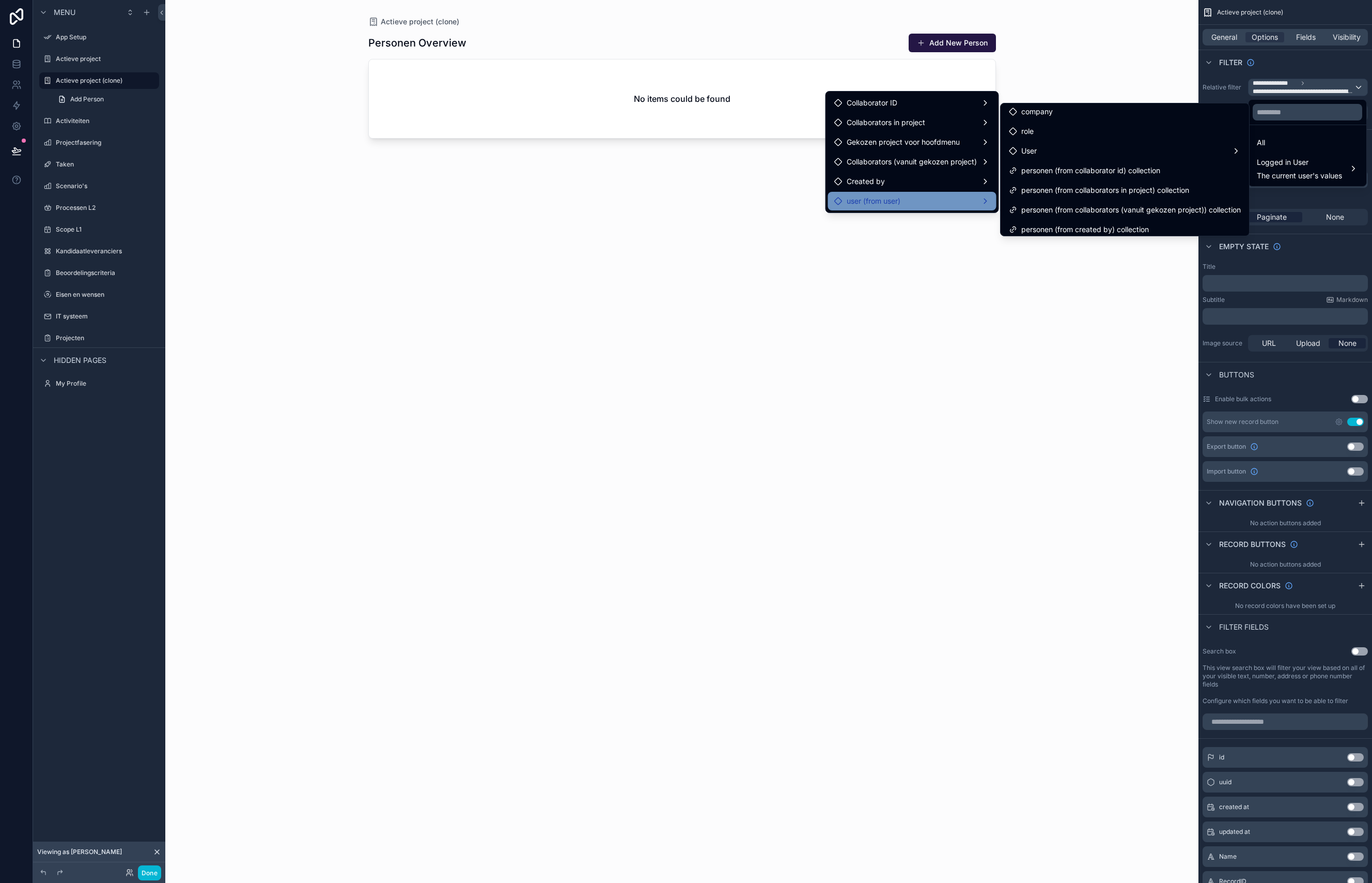
click at [901, 204] on span "user (from user)" at bounding box center [873, 201] width 54 height 13
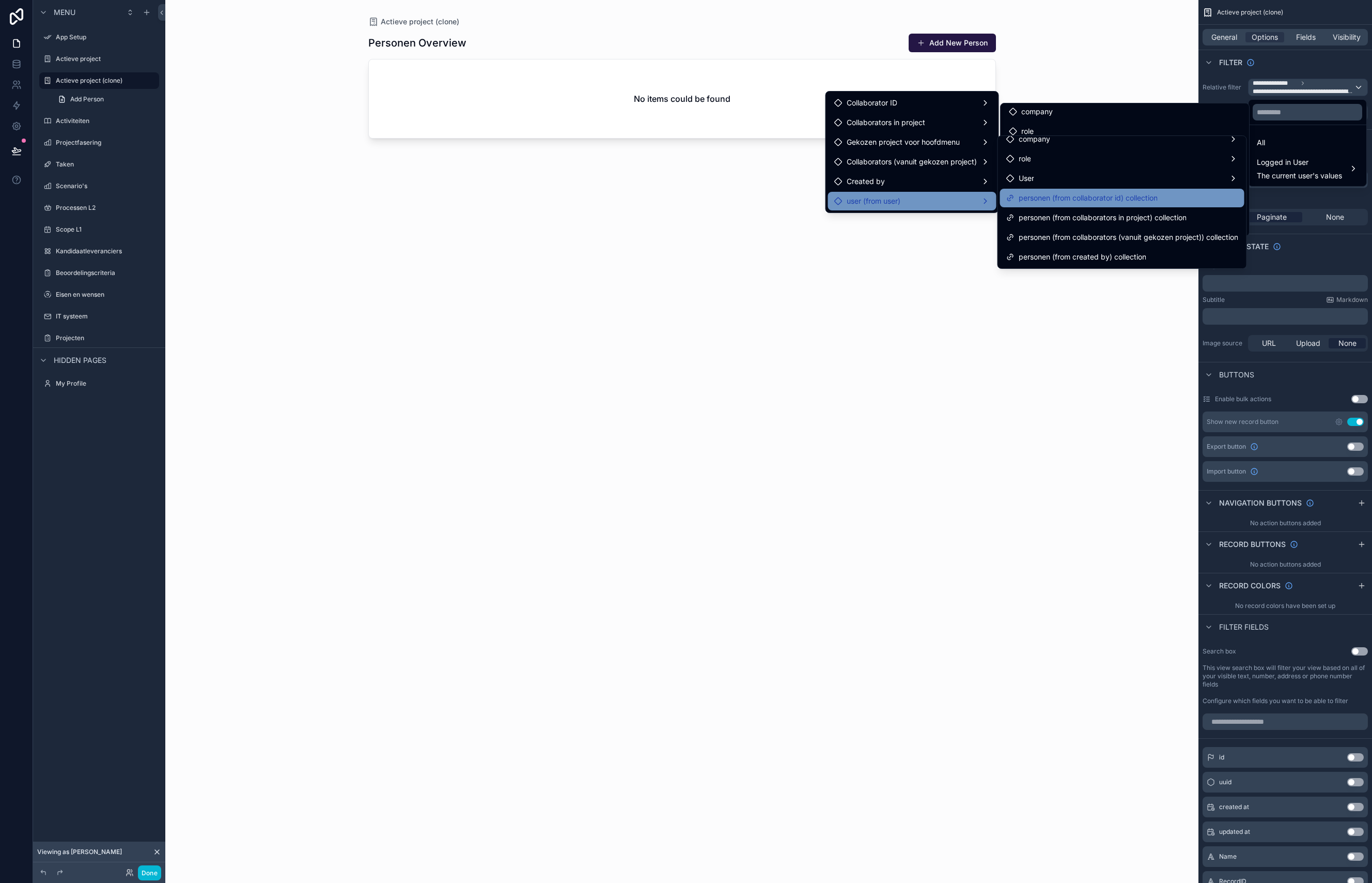
scroll to position [0, 0]
click at [887, 177] on div "Created by" at bounding box center [912, 181] width 156 height 13
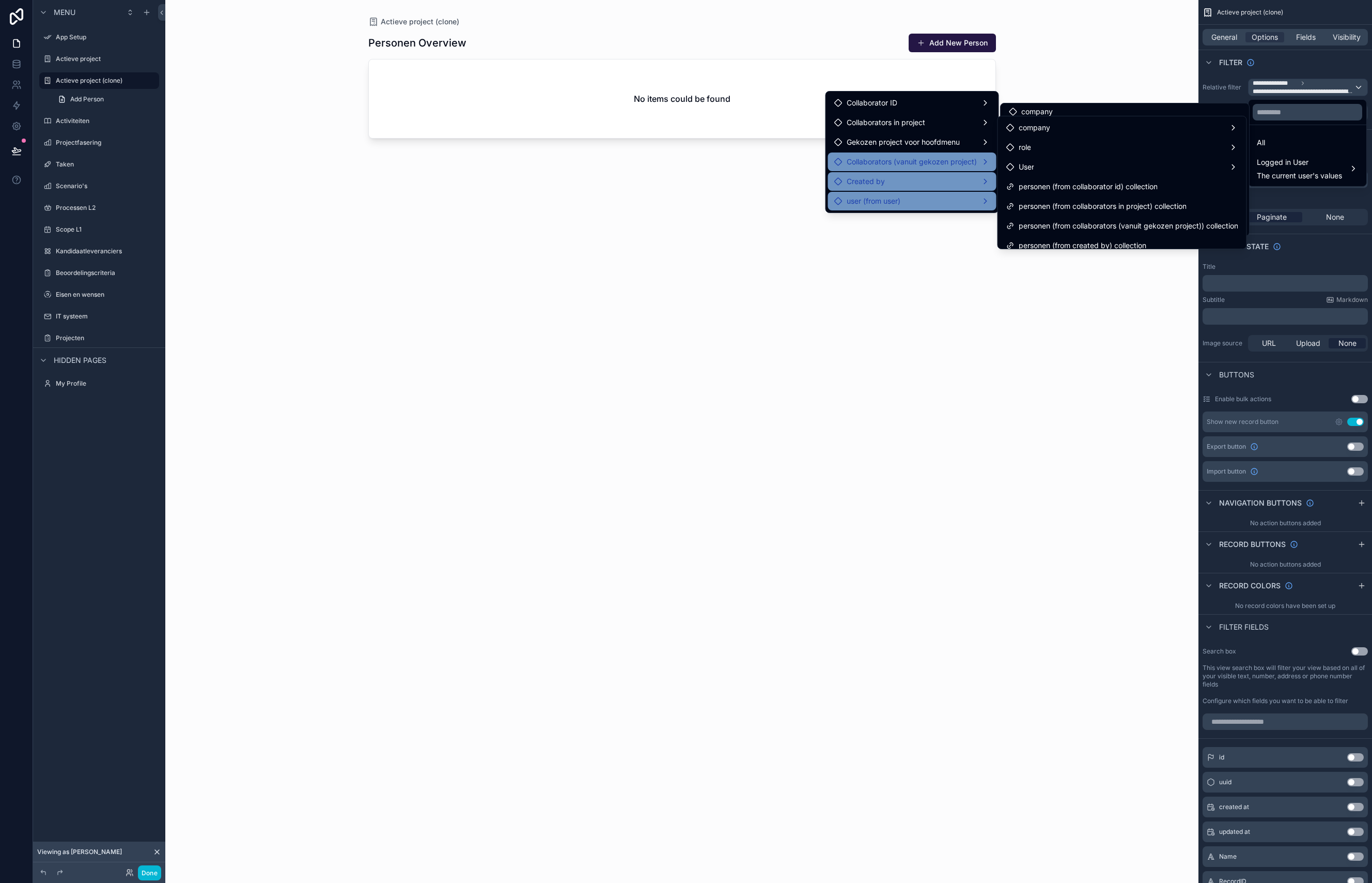
click at [891, 169] on div "Collaborators (vanuit gekozen project)" at bounding box center [912, 162] width 168 height 19
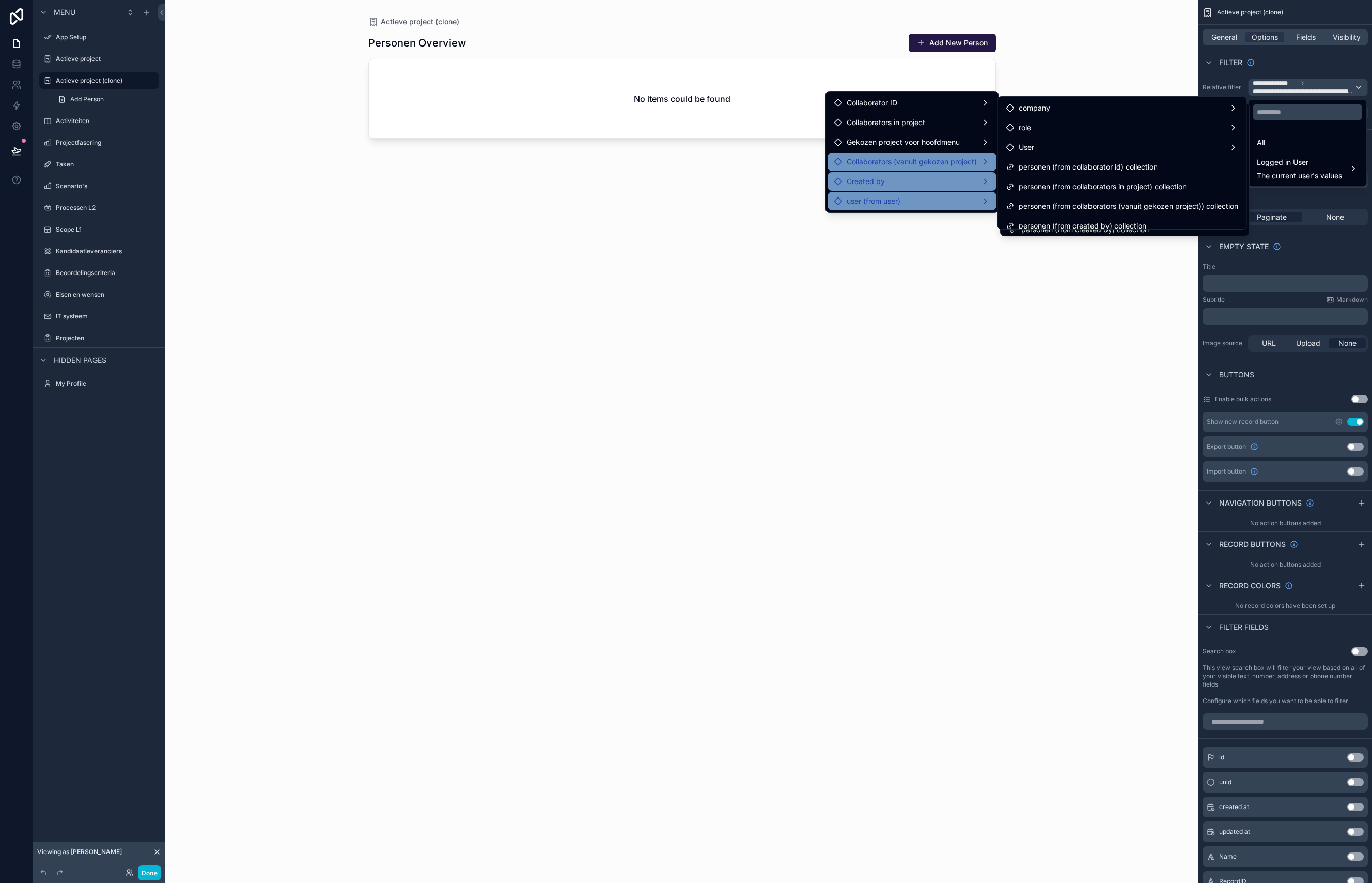
click at [893, 184] on div "Created by" at bounding box center [912, 181] width 156 height 13
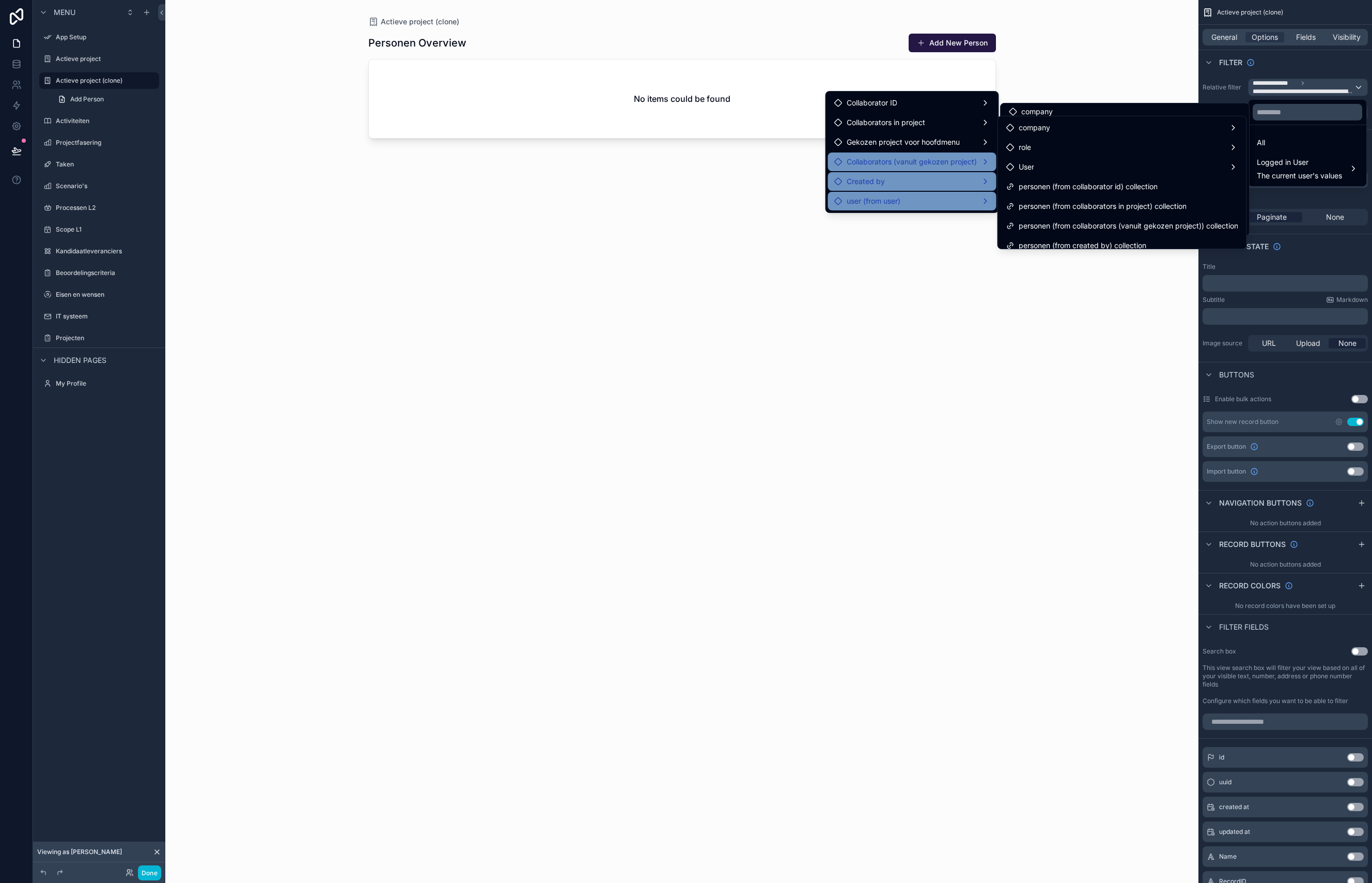
click at [951, 155] on div "Collaborators (vanuit gekozen project)" at bounding box center [912, 162] width 168 height 19
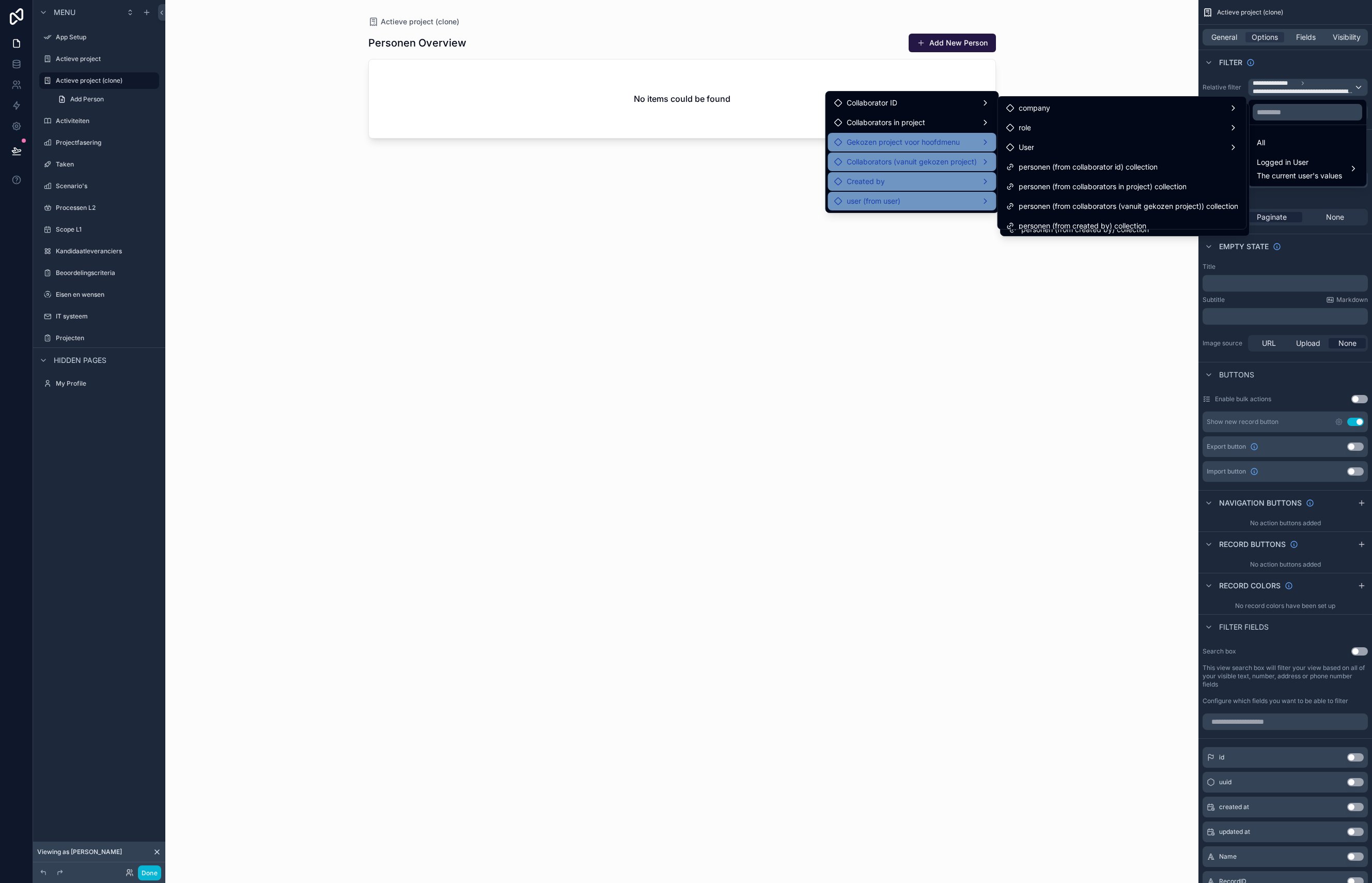
click at [948, 147] on span "Gekozen project voor hoofdmenu" at bounding box center [903, 142] width 113 height 13
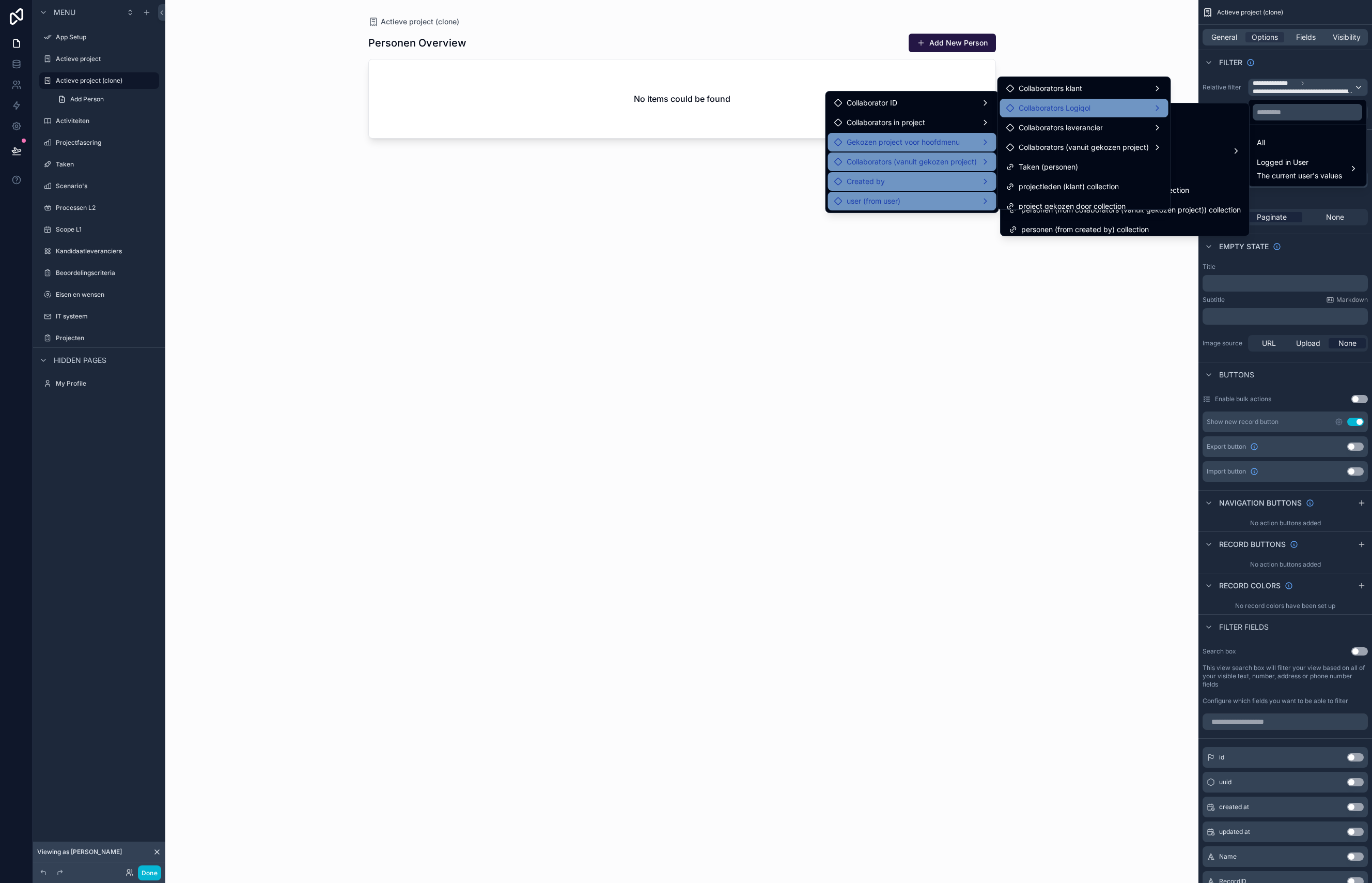
click at [1034, 111] on span "Collaborators Logiqol" at bounding box center [1054, 107] width 72 height 13
click at [1071, 107] on span "Collaborators Logiqol" at bounding box center [1054, 107] width 72 height 13
click at [1061, 111] on span "Collaborators Logiqol" at bounding box center [1054, 107] width 72 height 13
click at [1010, 103] on div "Collaborators Logiqol" at bounding box center [1048, 107] width 84 height 13
click at [1009, 109] on icon at bounding box center [1010, 108] width 8 height 8
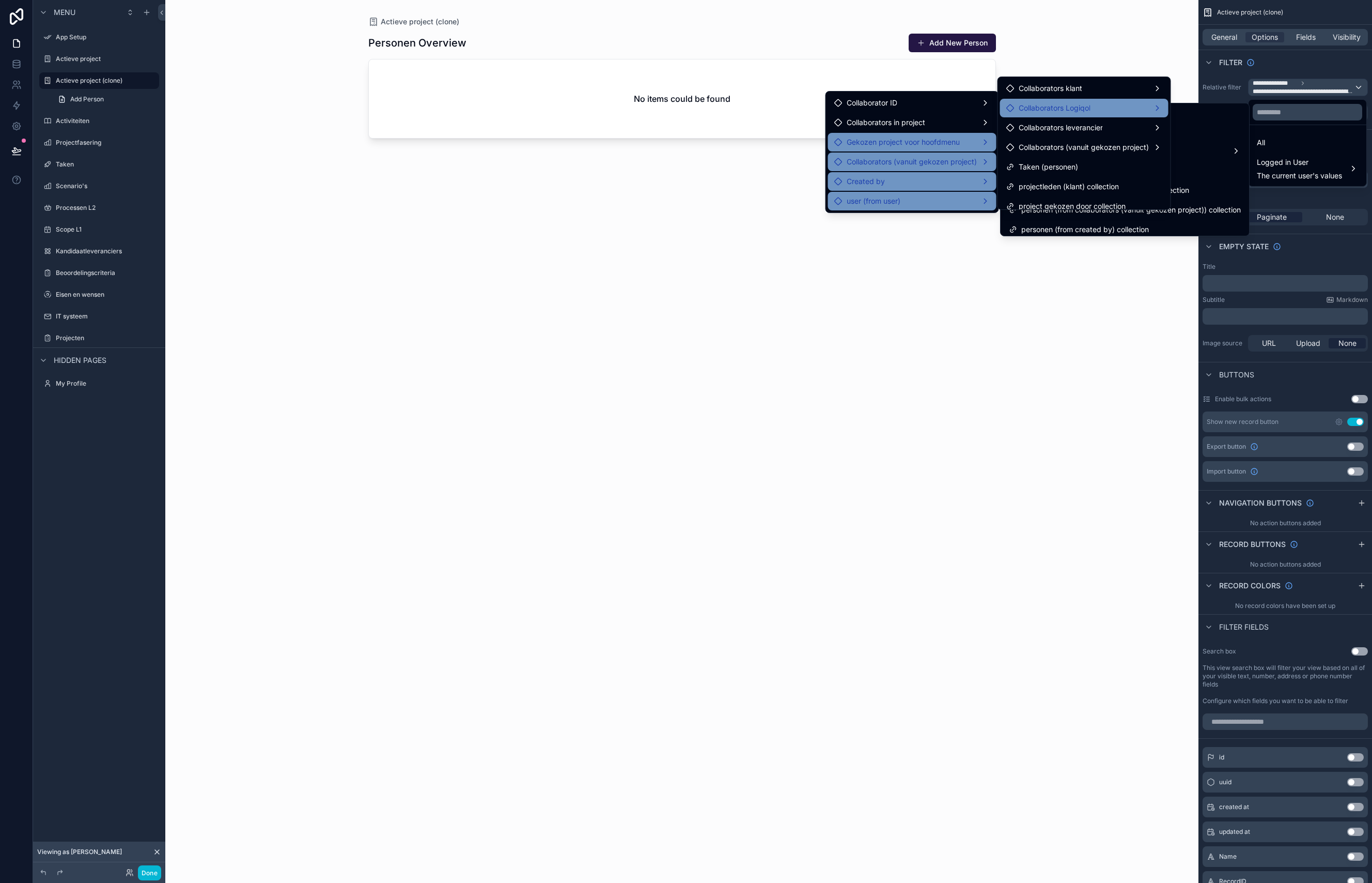
click at [1009, 109] on icon at bounding box center [1010, 108] width 8 height 8
click at [901, 99] on div "Collaborator ID" at bounding box center [912, 103] width 156 height 13
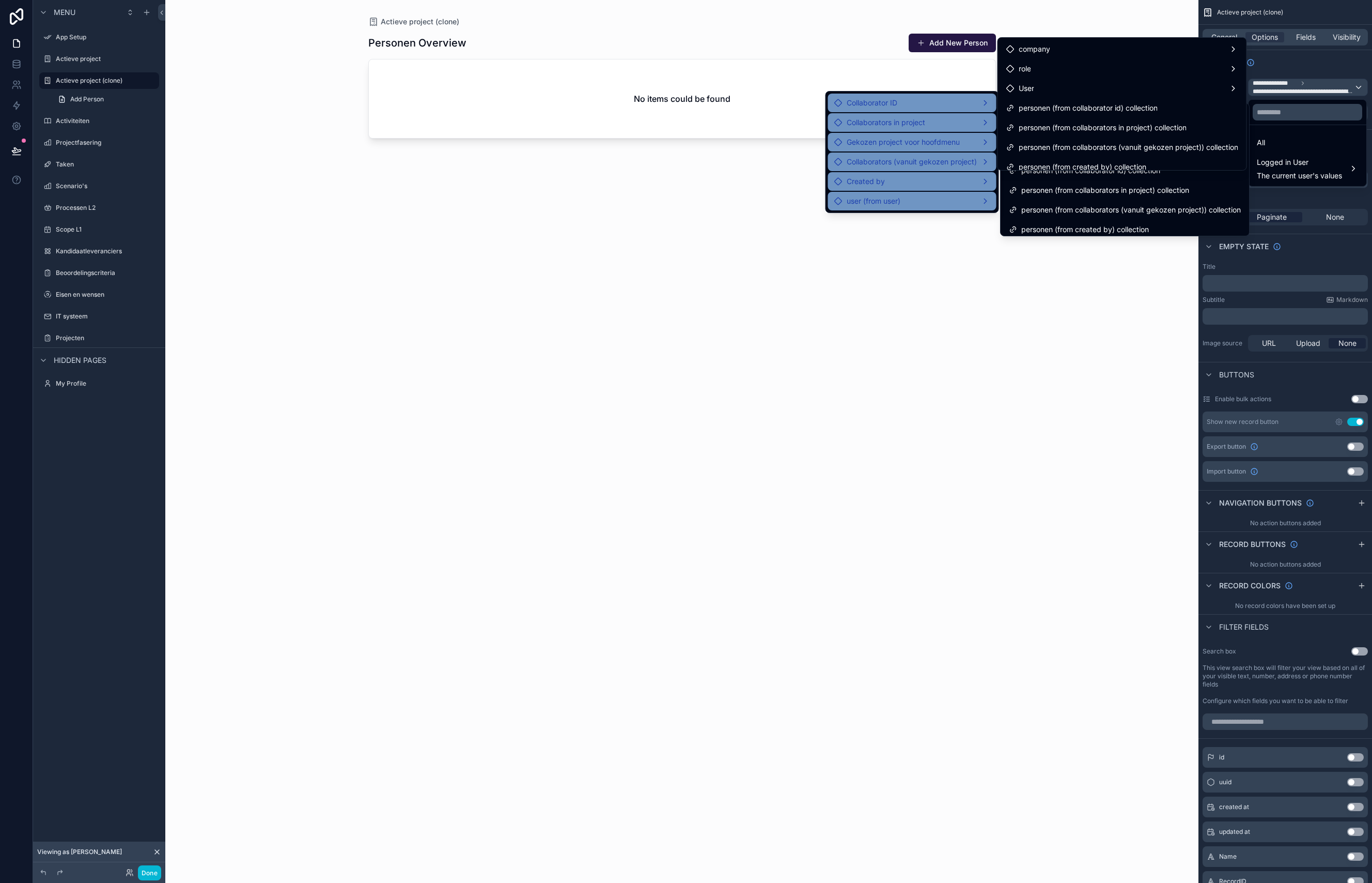
click at [892, 128] on span "Collaborators in project" at bounding box center [886, 122] width 78 height 13
click at [892, 141] on span "Gekozen project voor hoofdmenu" at bounding box center [903, 142] width 113 height 13
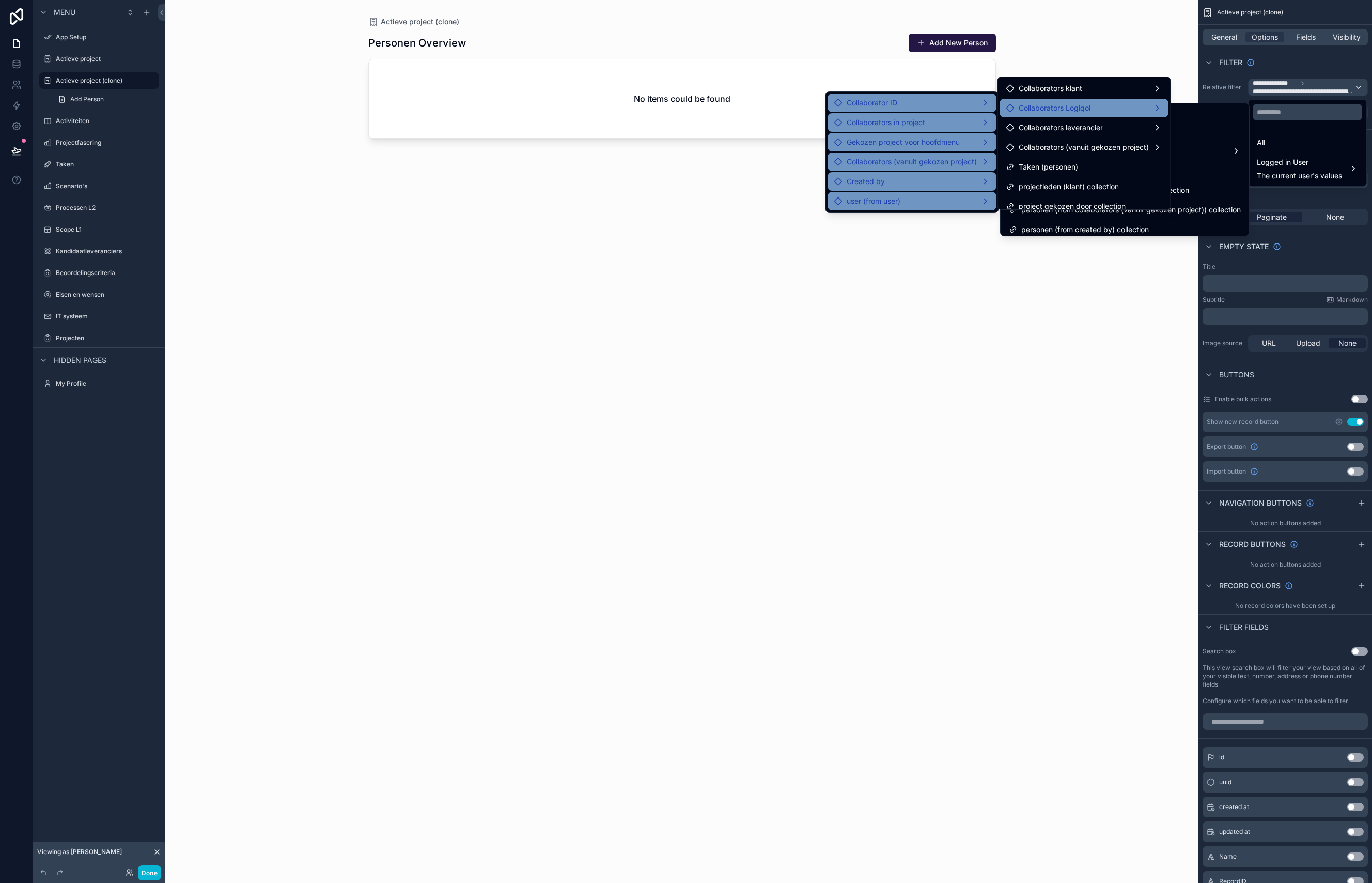
click at [1090, 104] on span "Collaborators Logiqol" at bounding box center [1054, 107] width 72 height 13
click at [1074, 108] on span "Collaborators Logiqol" at bounding box center [1054, 107] width 72 height 13
click at [1057, 88] on span "Collaborators klant" at bounding box center [1050, 88] width 64 height 13
click at [1055, 127] on span "Collaborators leverancier" at bounding box center [1060, 127] width 84 height 13
click at [1054, 140] on div "Collaborators (vanuit gekozen project)" at bounding box center [1084, 147] width 168 height 19
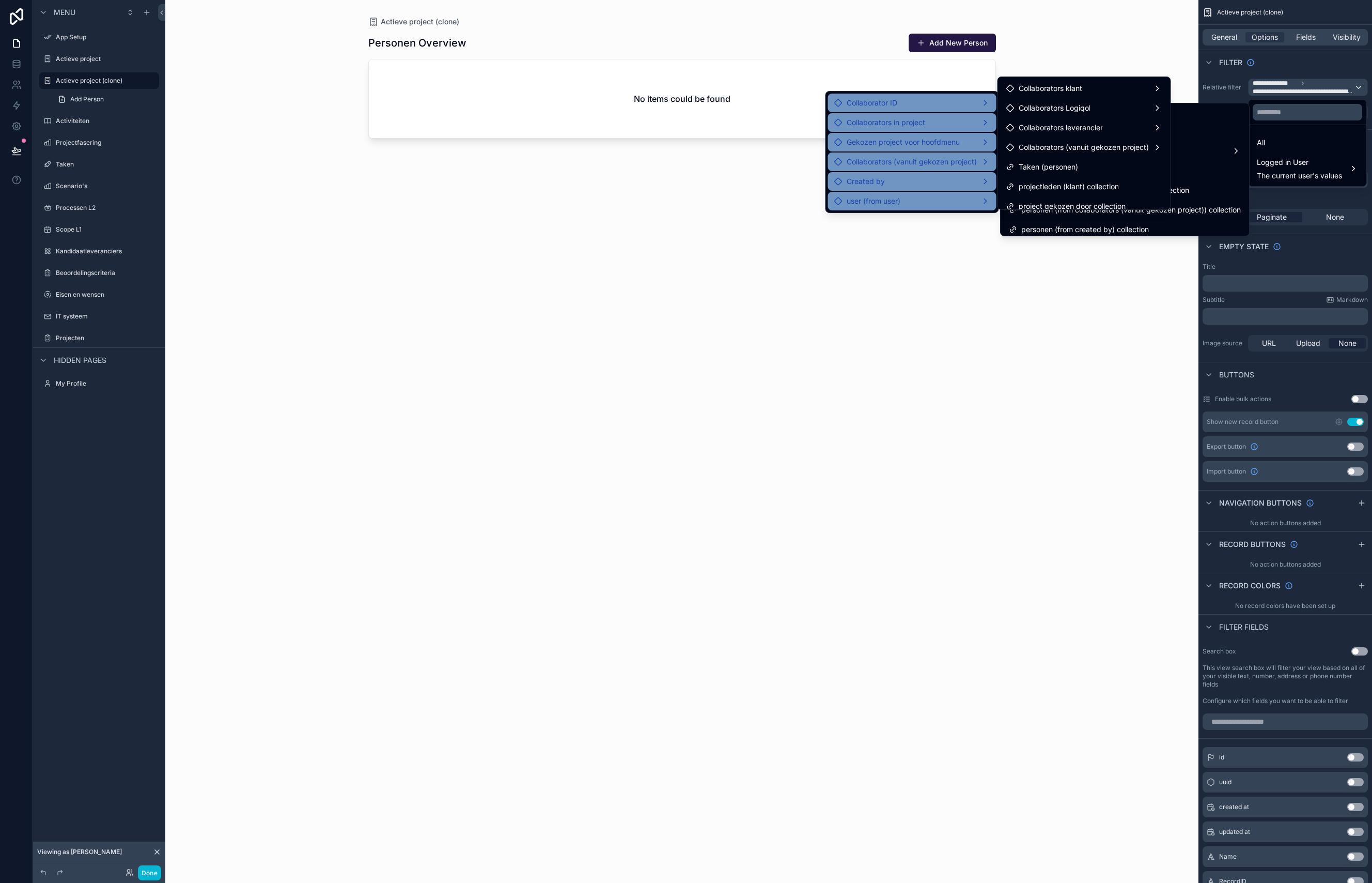
click at [908, 289] on div "Personen Overview Add New Person No items could be found" at bounding box center [682, 448] width 627 height 843
click at [896, 294] on div "Personen Overview Add New Person No items could be found" at bounding box center [682, 448] width 627 height 843
drag, startPoint x: 898, startPoint y: 291, endPoint x: 877, endPoint y: 293, distance: 21.1
click at [897, 291] on div "Personen Overview Add New Person No items could be found" at bounding box center [682, 448] width 627 height 843
click at [1313, 165] on span "Logged in User" at bounding box center [1299, 162] width 86 height 13
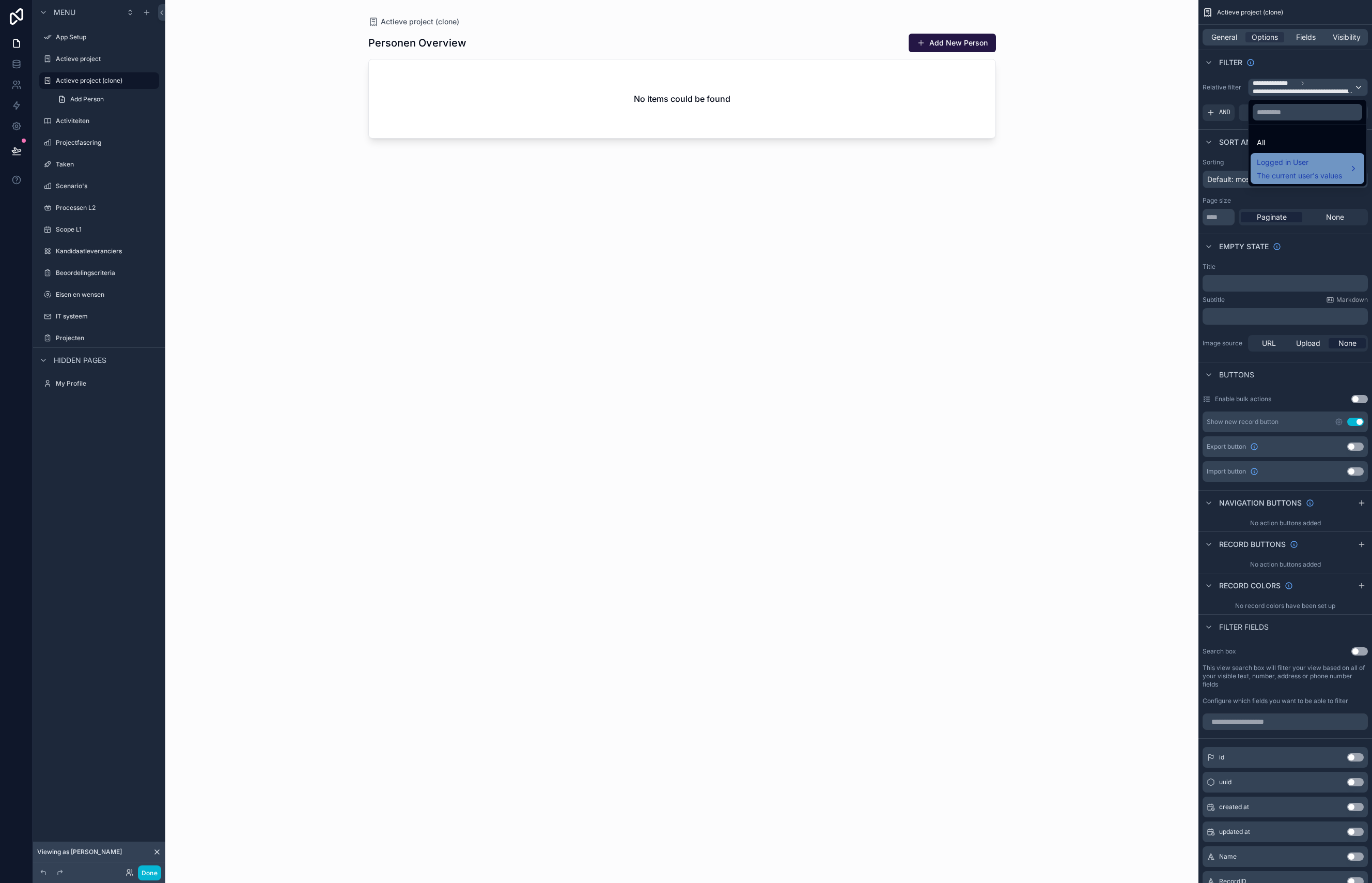
click at [1313, 165] on span "Logged in User" at bounding box center [1299, 162] width 86 height 13
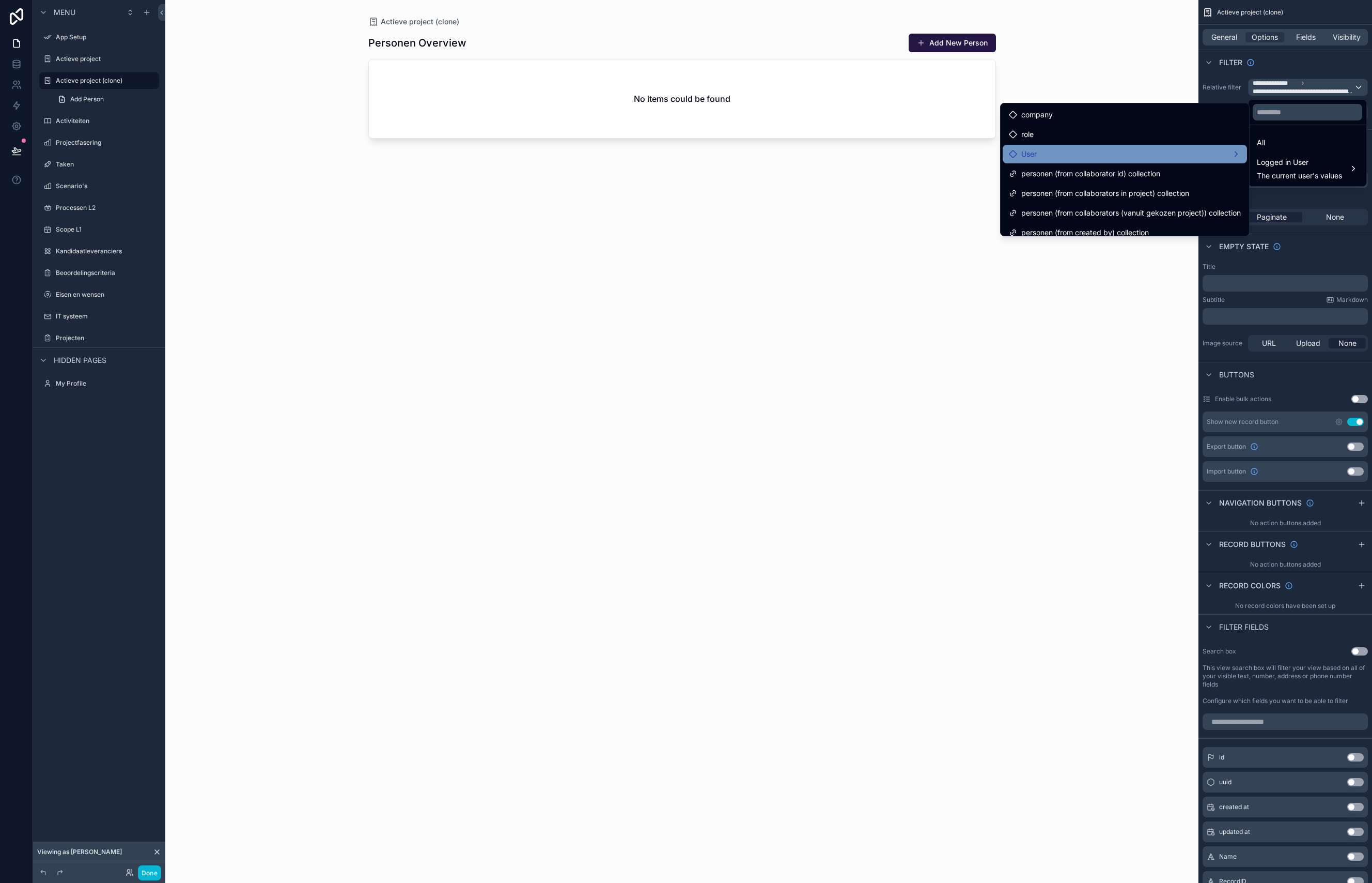
click at [1125, 154] on div "User" at bounding box center [1125, 154] width 232 height 13
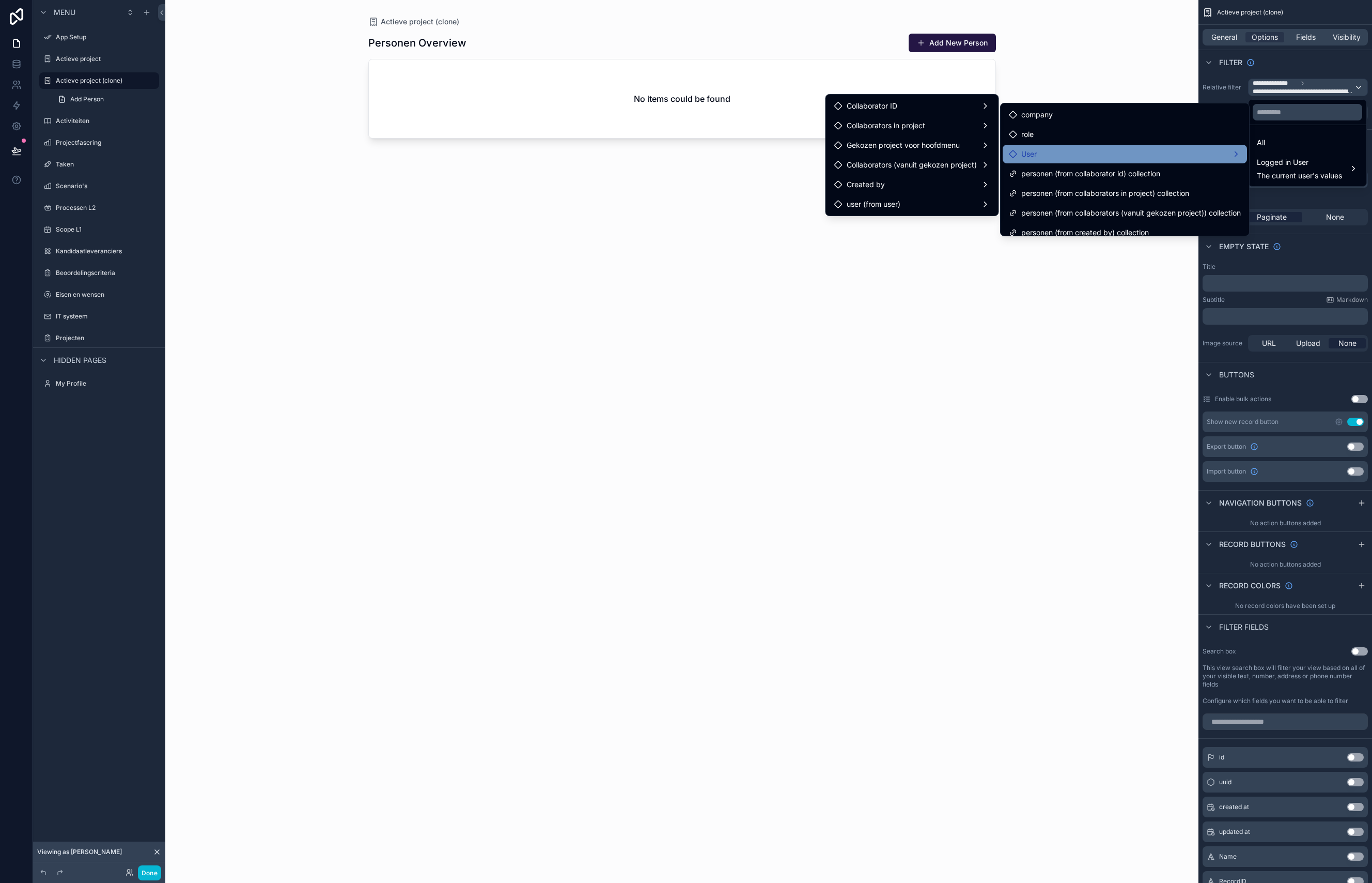
click at [1043, 155] on div "User" at bounding box center [1125, 154] width 232 height 13
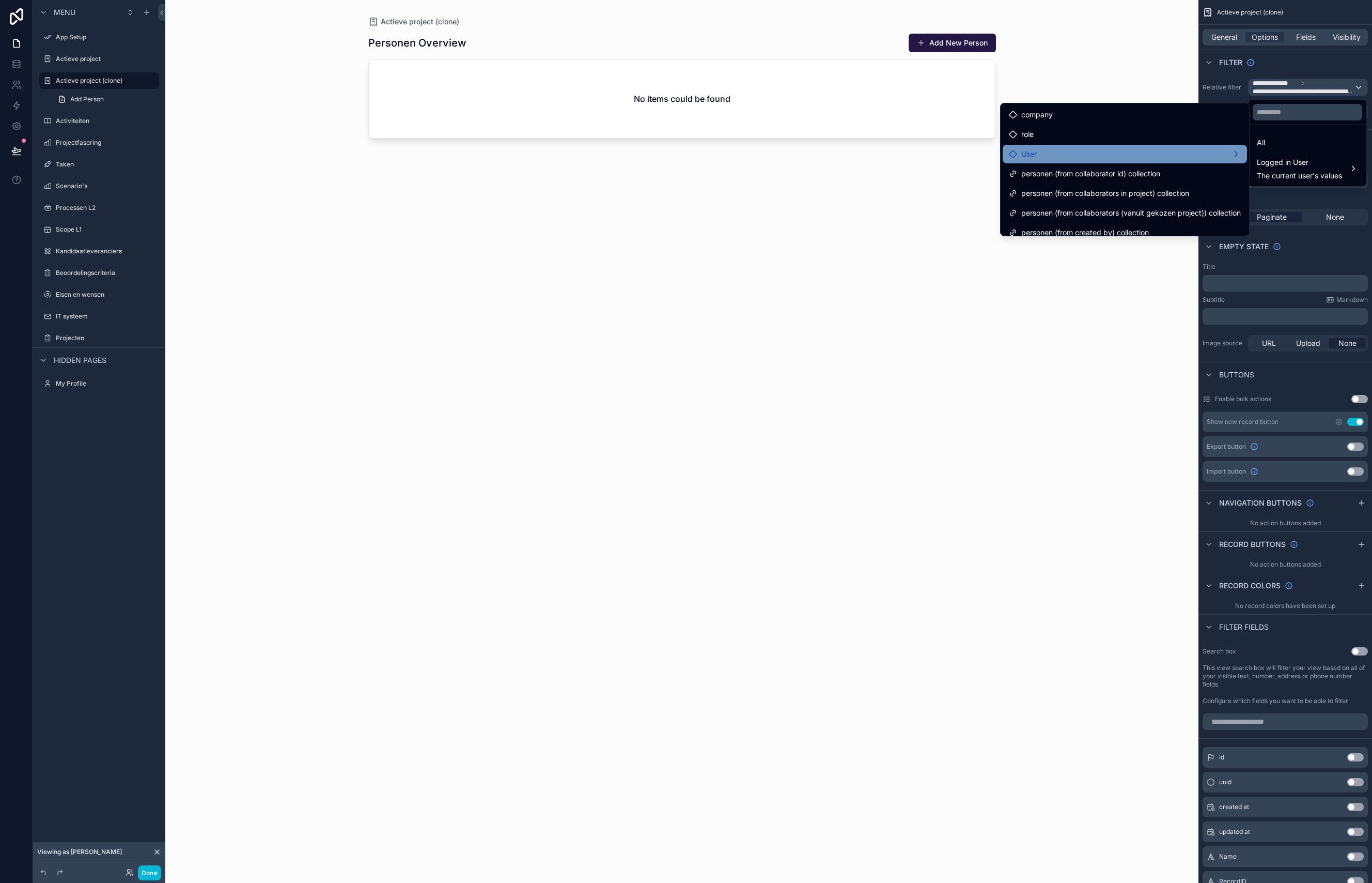
click at [1043, 155] on div "User" at bounding box center [1125, 154] width 232 height 13
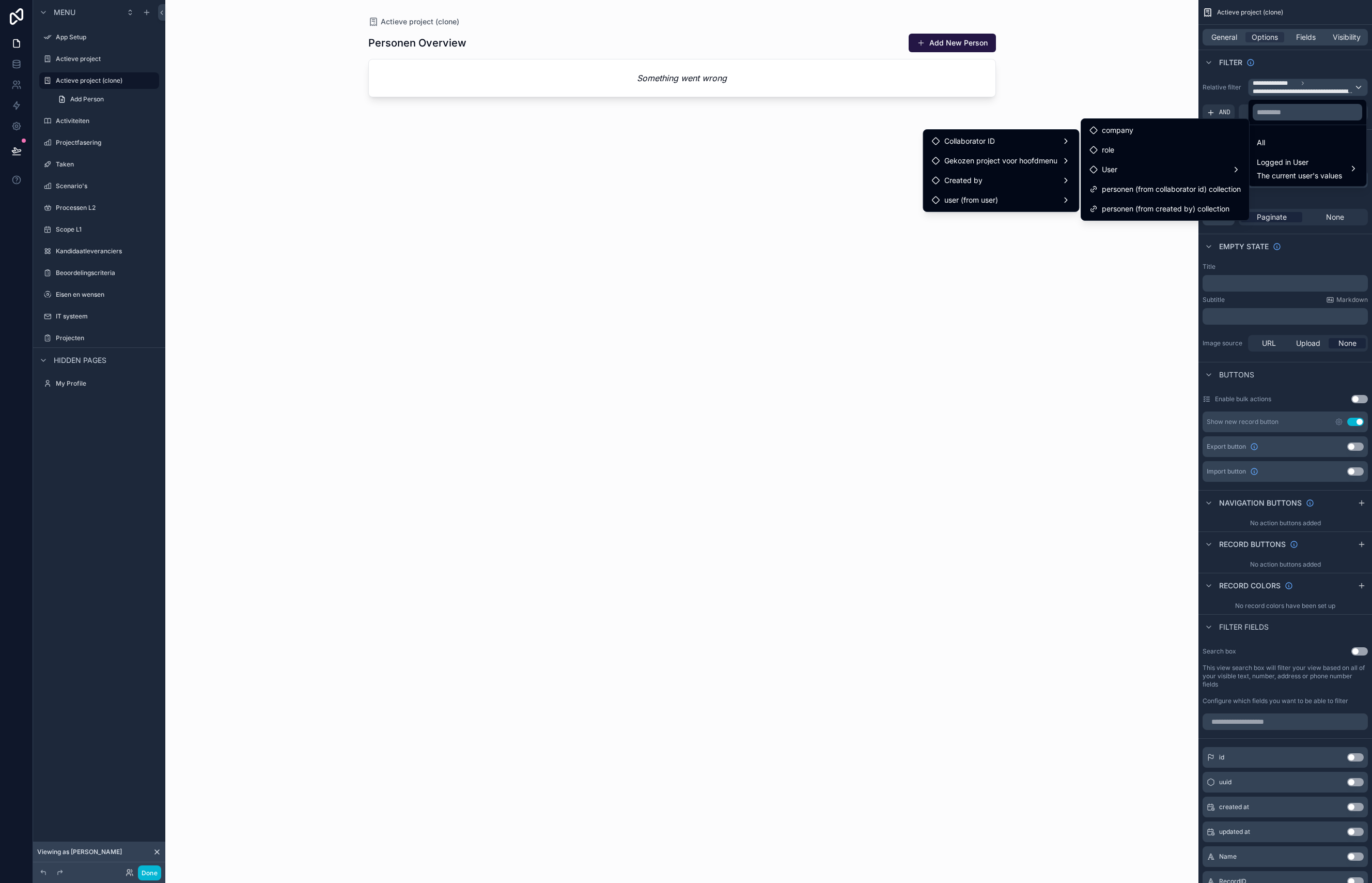
drag, startPoint x: 682, startPoint y: 350, endPoint x: 801, endPoint y: 310, distance: 125.5
click at [682, 350] on div "Personen Overview Add New Person Something went wrong" at bounding box center [682, 448] width 627 height 843
click at [1353, 88] on div "scrollable content" at bounding box center [686, 441] width 1372 height 883
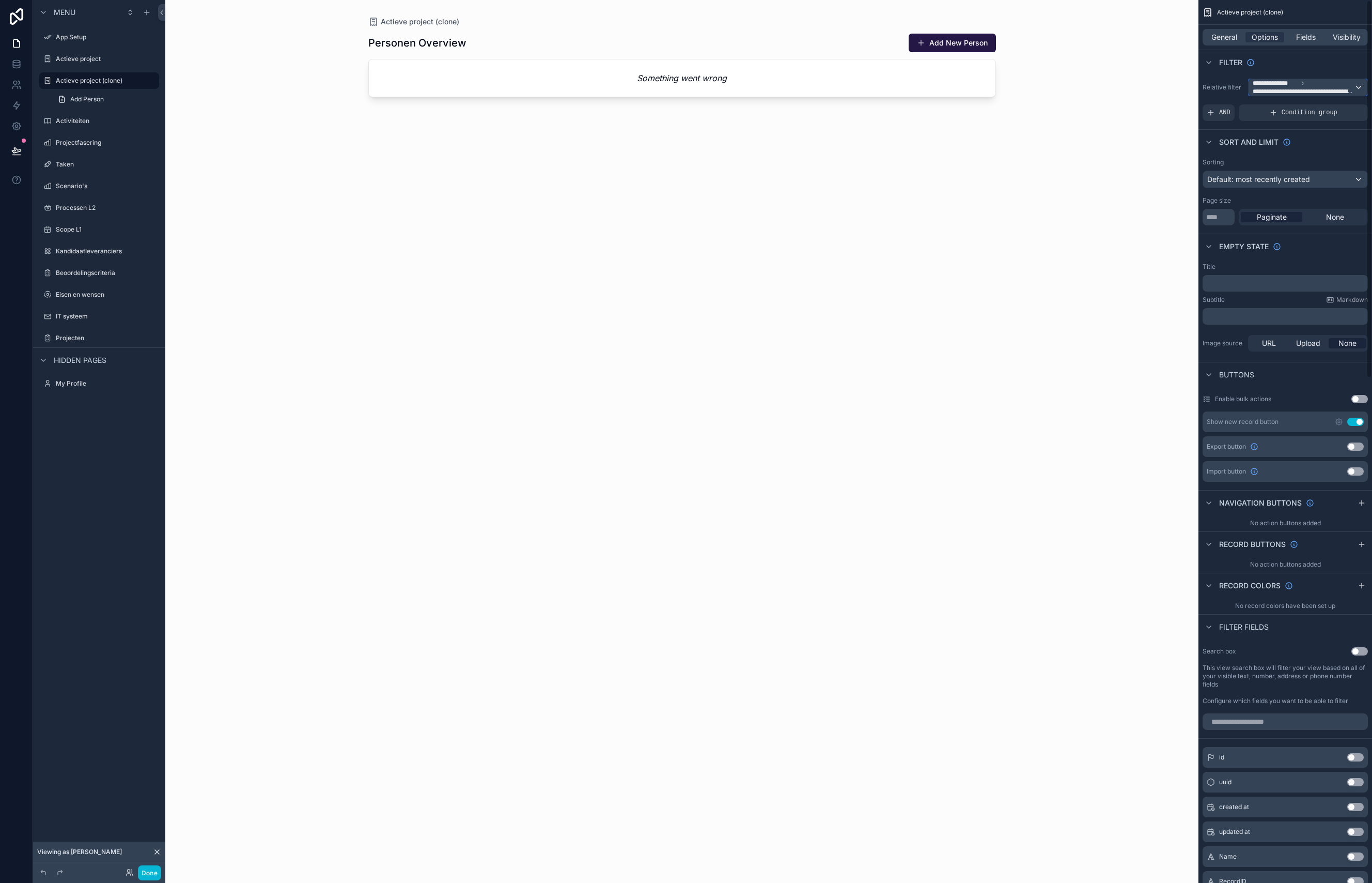
click at [1359, 89] on div "**********" at bounding box center [1308, 87] width 119 height 17
click at [1341, 80] on div "scrollable content" at bounding box center [686, 441] width 1372 height 883
click at [1361, 85] on div "**********" at bounding box center [1308, 87] width 119 height 17
click at [1306, 141] on div "All" at bounding box center [1307, 143] width 101 height 13
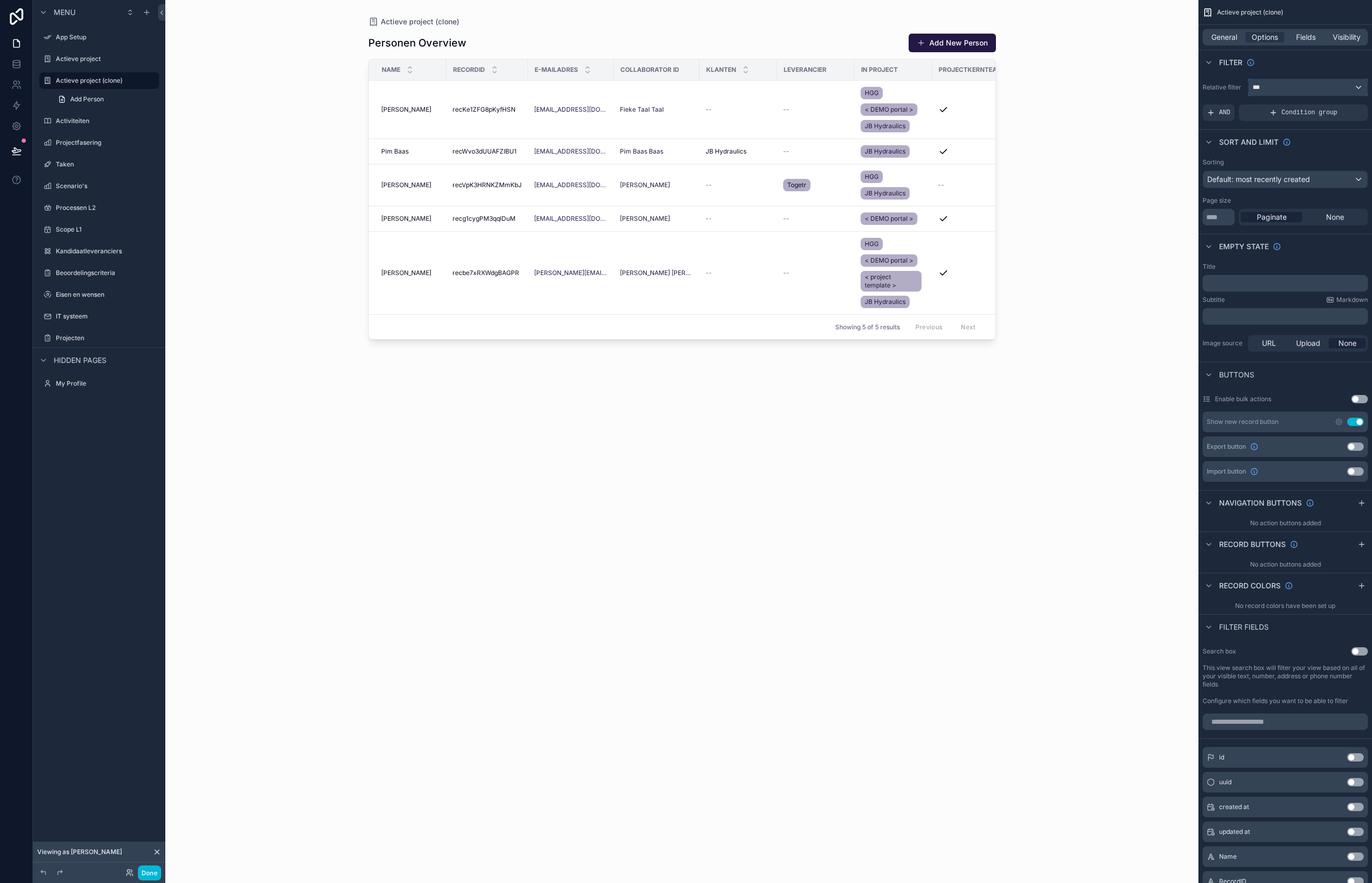
click at [1284, 88] on div "***" at bounding box center [1308, 87] width 119 height 17
click at [1284, 167] on span "Logged in User" at bounding box center [1299, 162] width 86 height 13
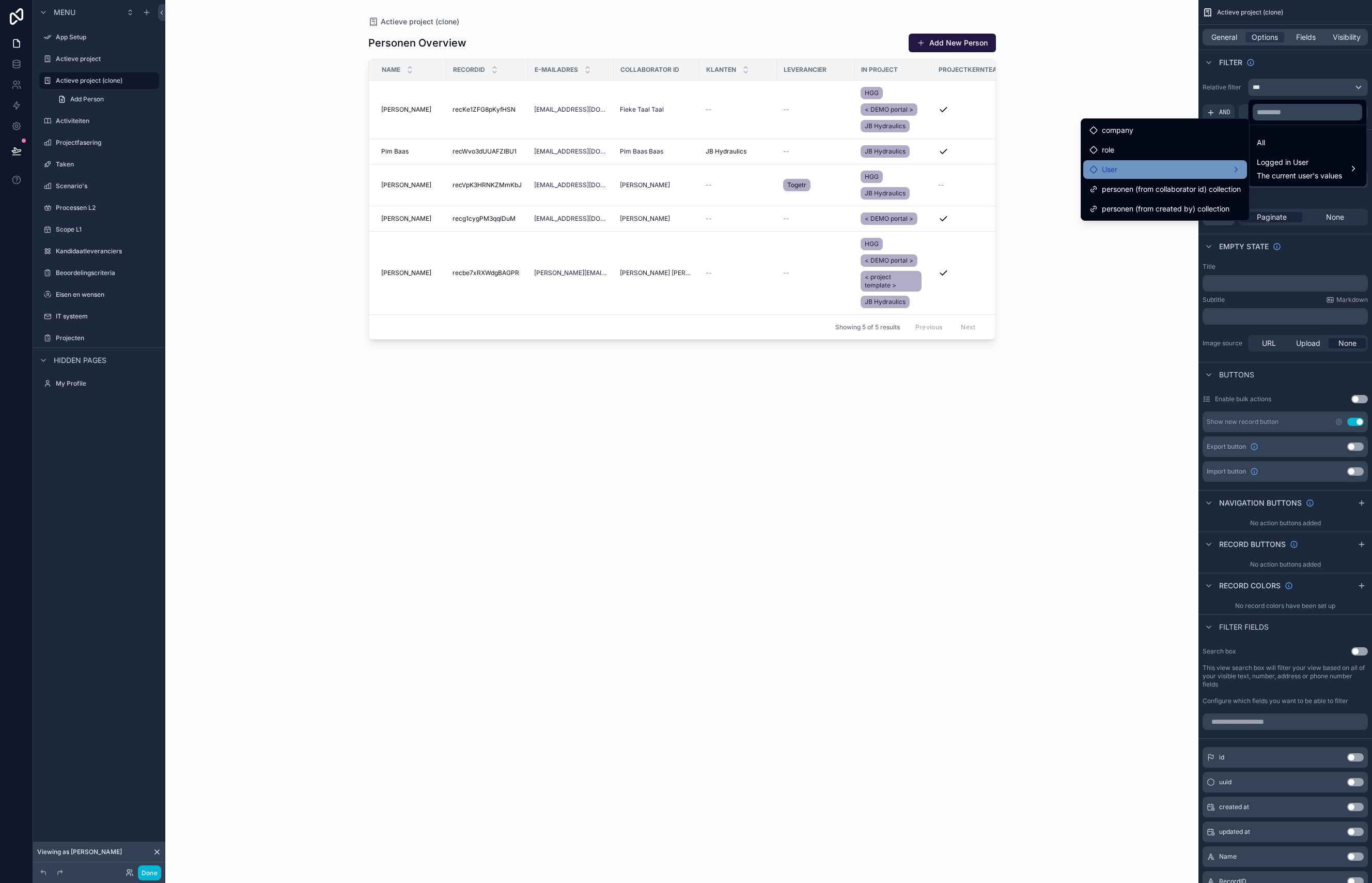
click at [1154, 174] on div "User" at bounding box center [1165, 169] width 151 height 13
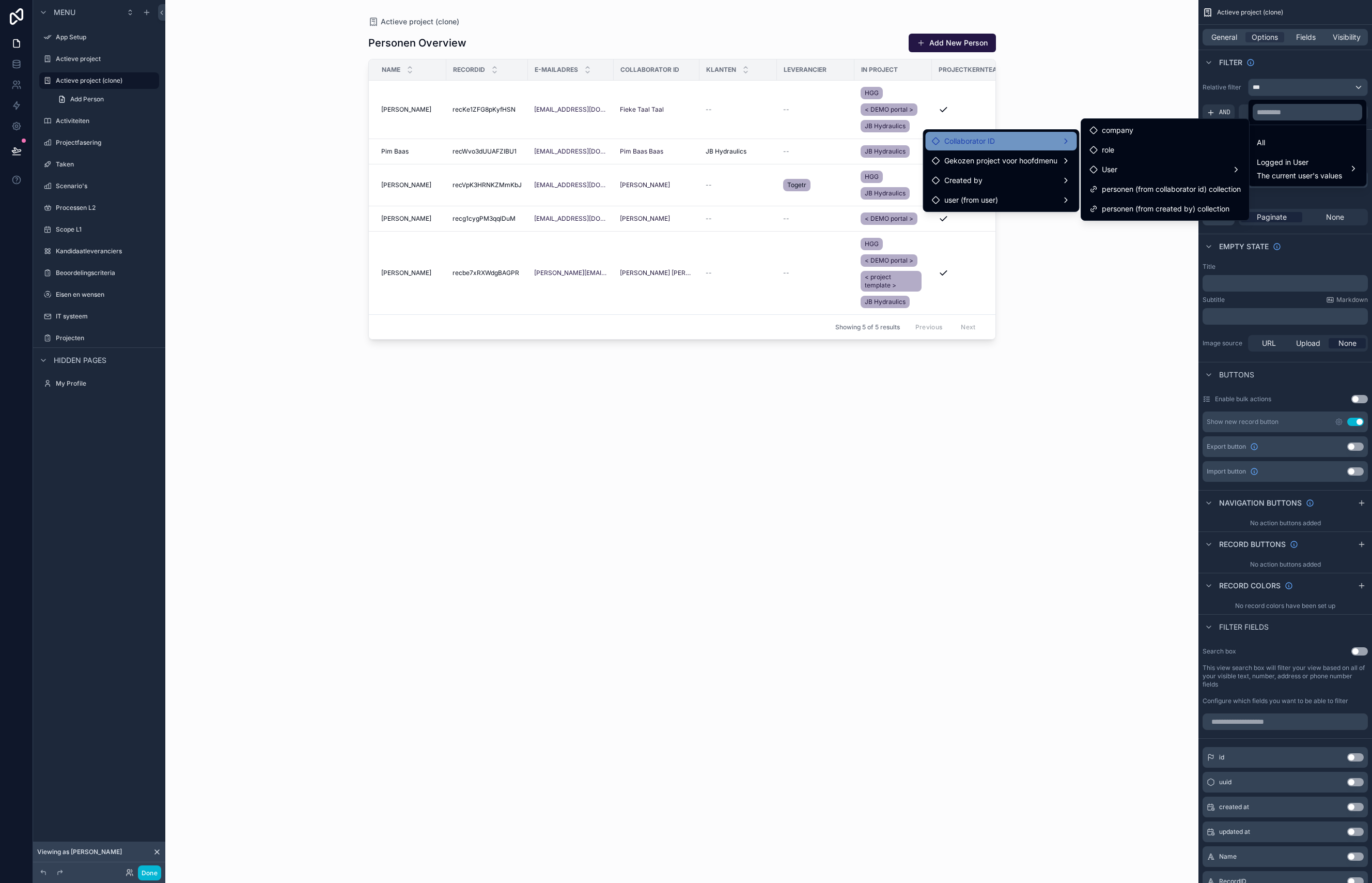
click at [1019, 142] on div "Collaborator ID" at bounding box center [1001, 141] width 139 height 13
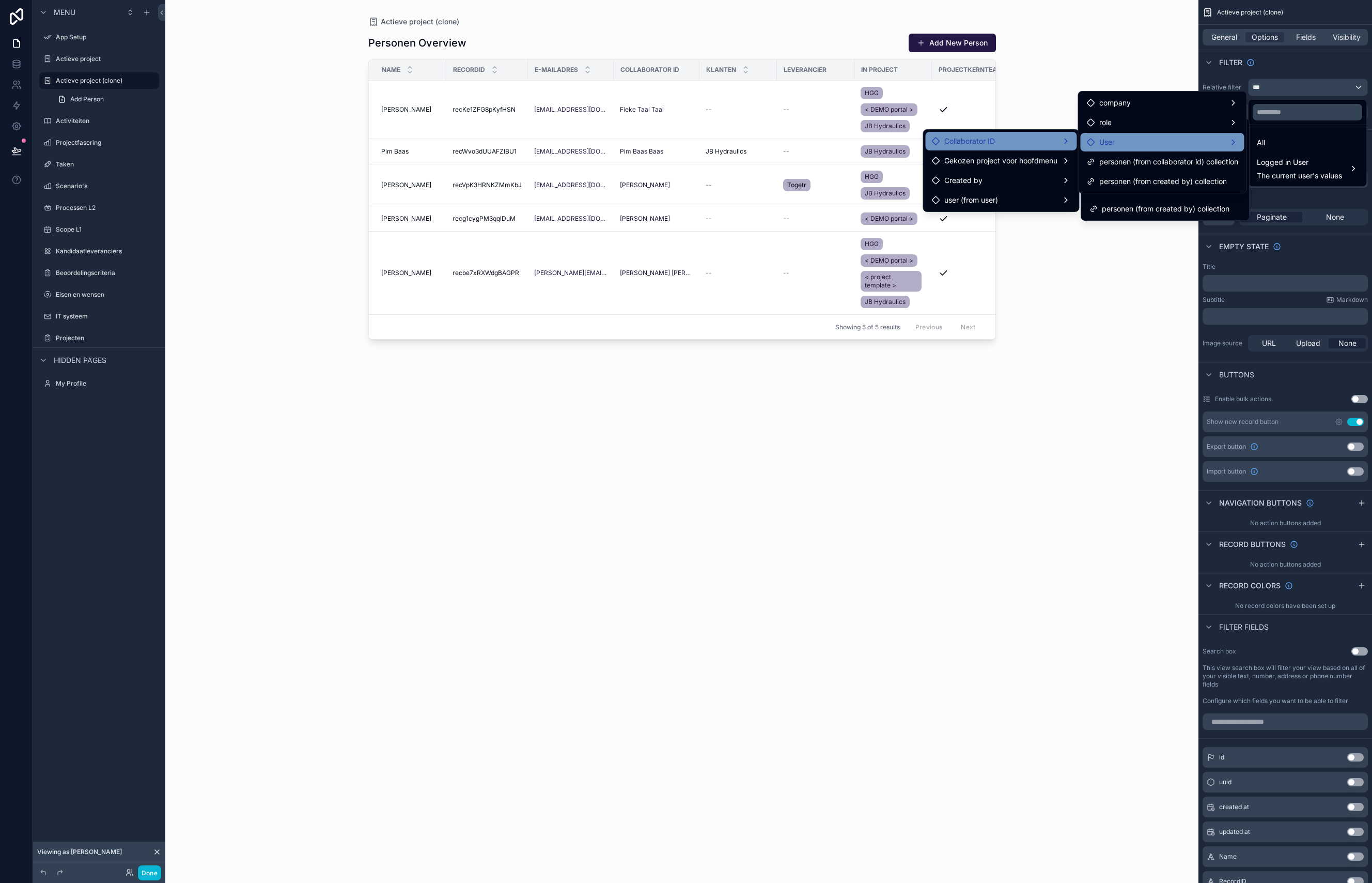
click at [1135, 139] on div "User" at bounding box center [1162, 142] width 151 height 13
click at [1139, 167] on span "personen (from collaborator id) collection" at bounding box center [1169, 161] width 139 height 13
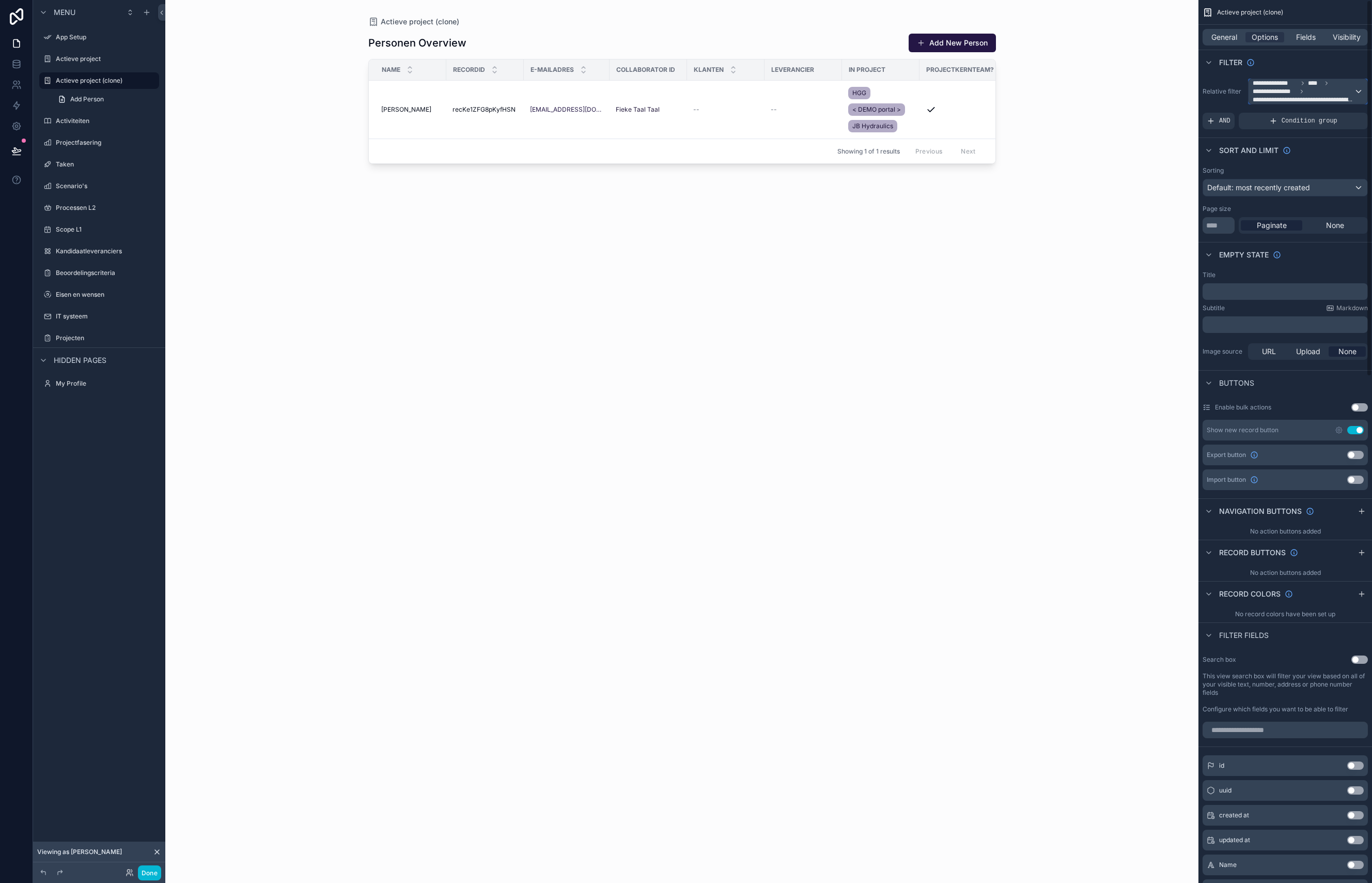
click at [1320, 90] on span "**********" at bounding box center [1303, 91] width 101 height 25
click at [1284, 173] on span "Logged in User" at bounding box center [1299, 170] width 86 height 13
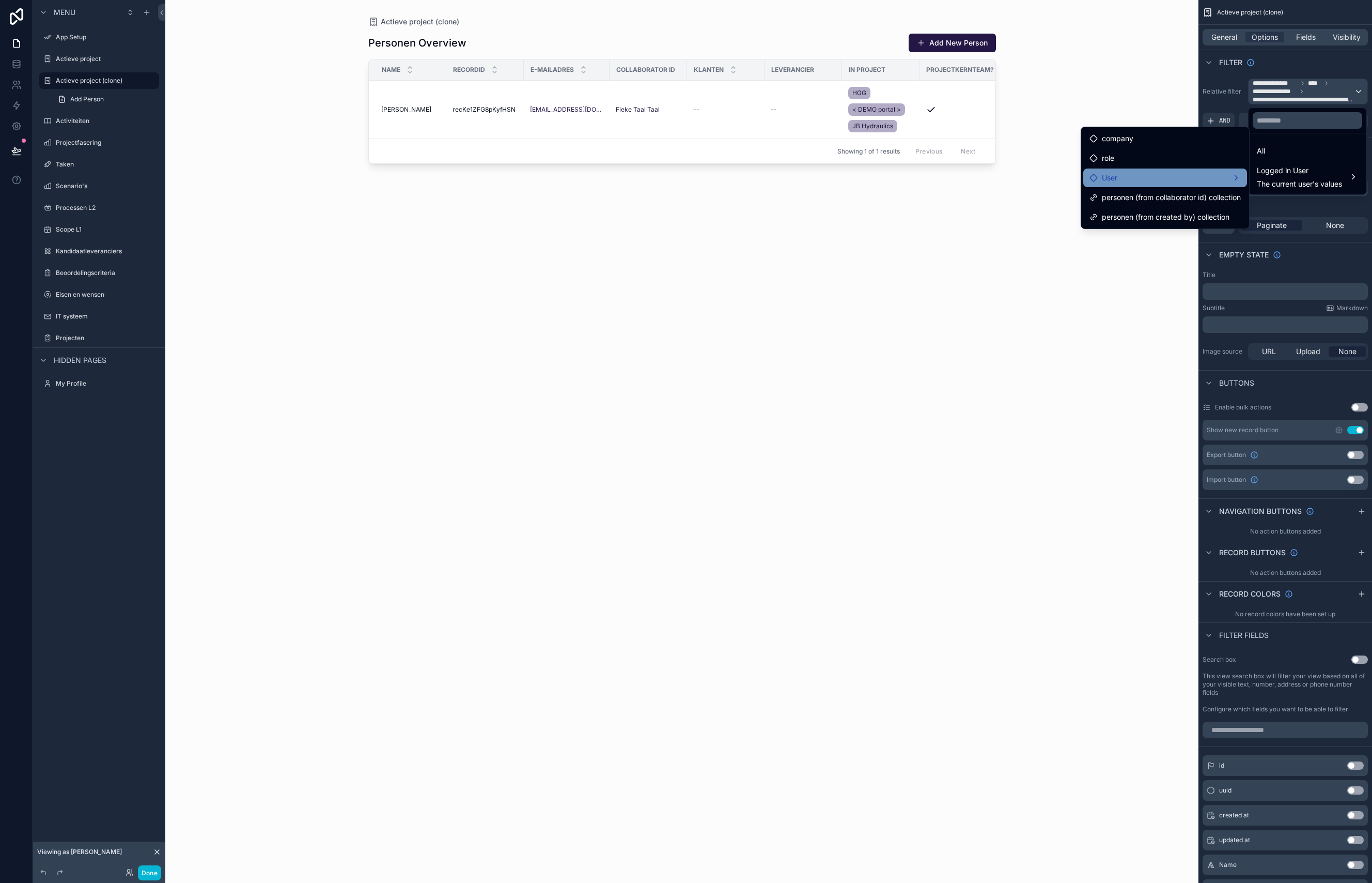
click at [1141, 184] on div "User" at bounding box center [1165, 178] width 164 height 19
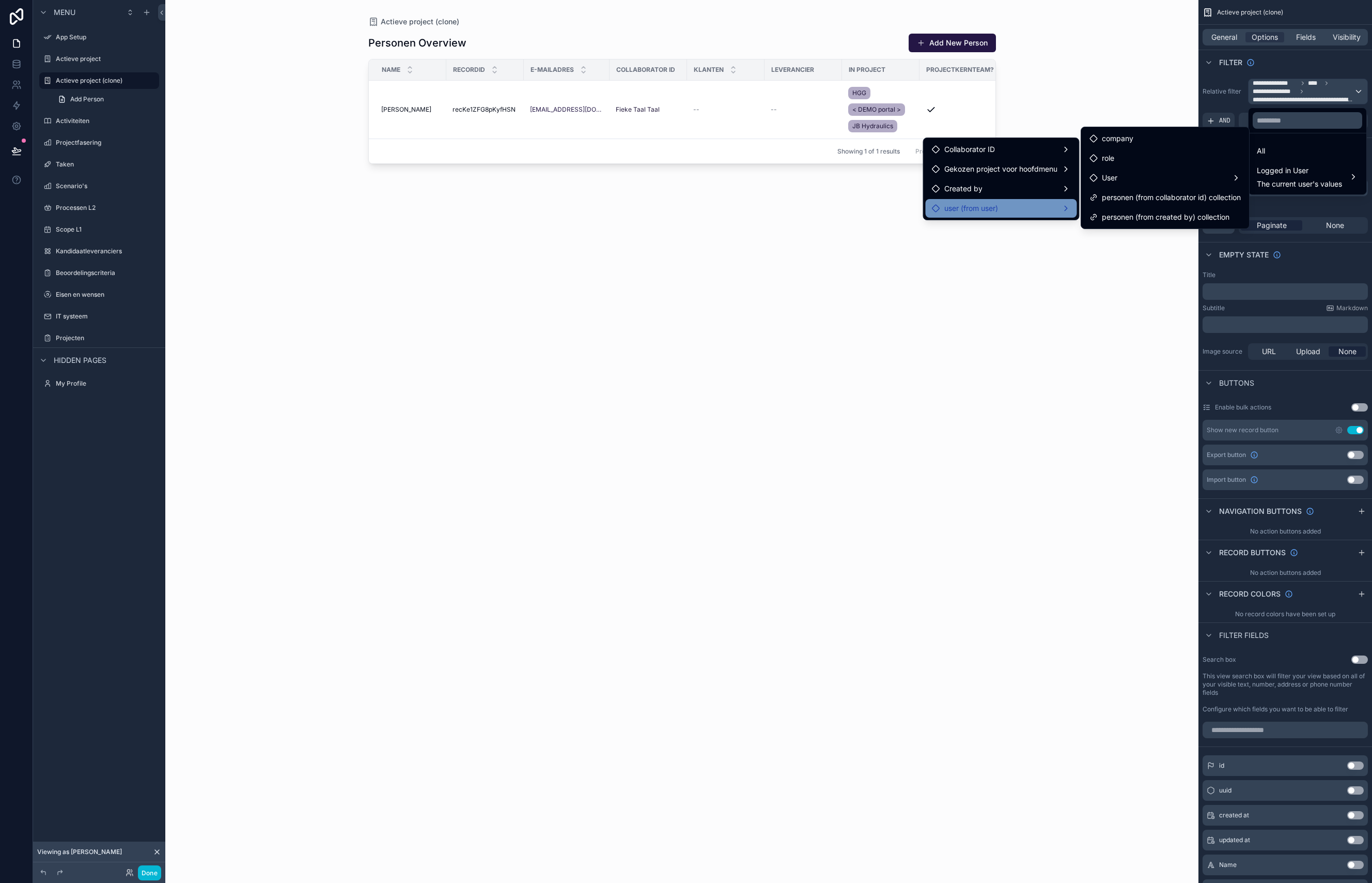
click at [1017, 204] on div "user (from user)" at bounding box center [1001, 208] width 139 height 13
click at [1147, 233] on span "personen (from collaborator id) collection" at bounding box center [1169, 229] width 139 height 13
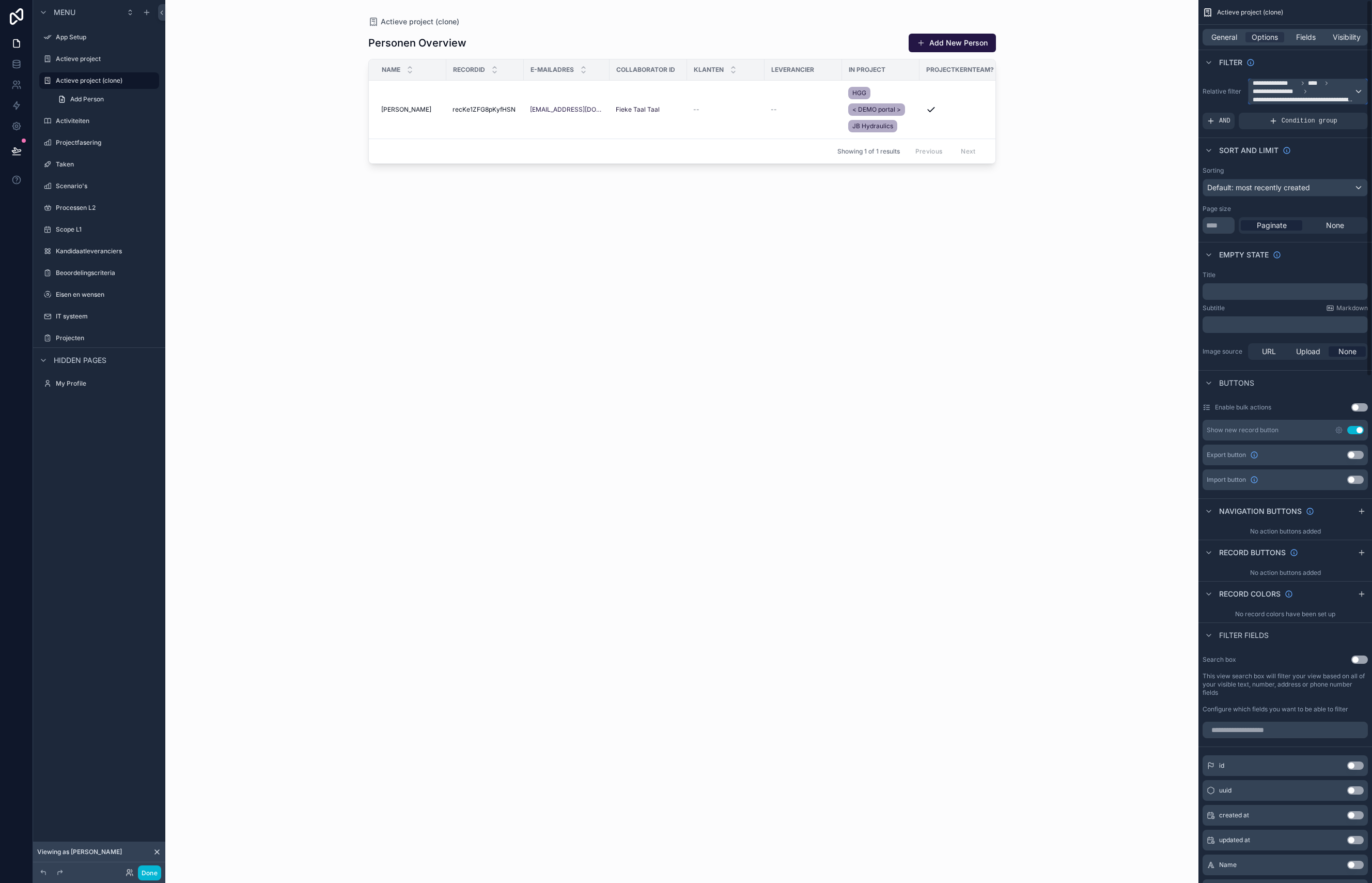
click at [1322, 89] on span "**********" at bounding box center [1303, 91] width 101 height 25
click at [1293, 174] on span "Logged in User" at bounding box center [1299, 170] width 86 height 13
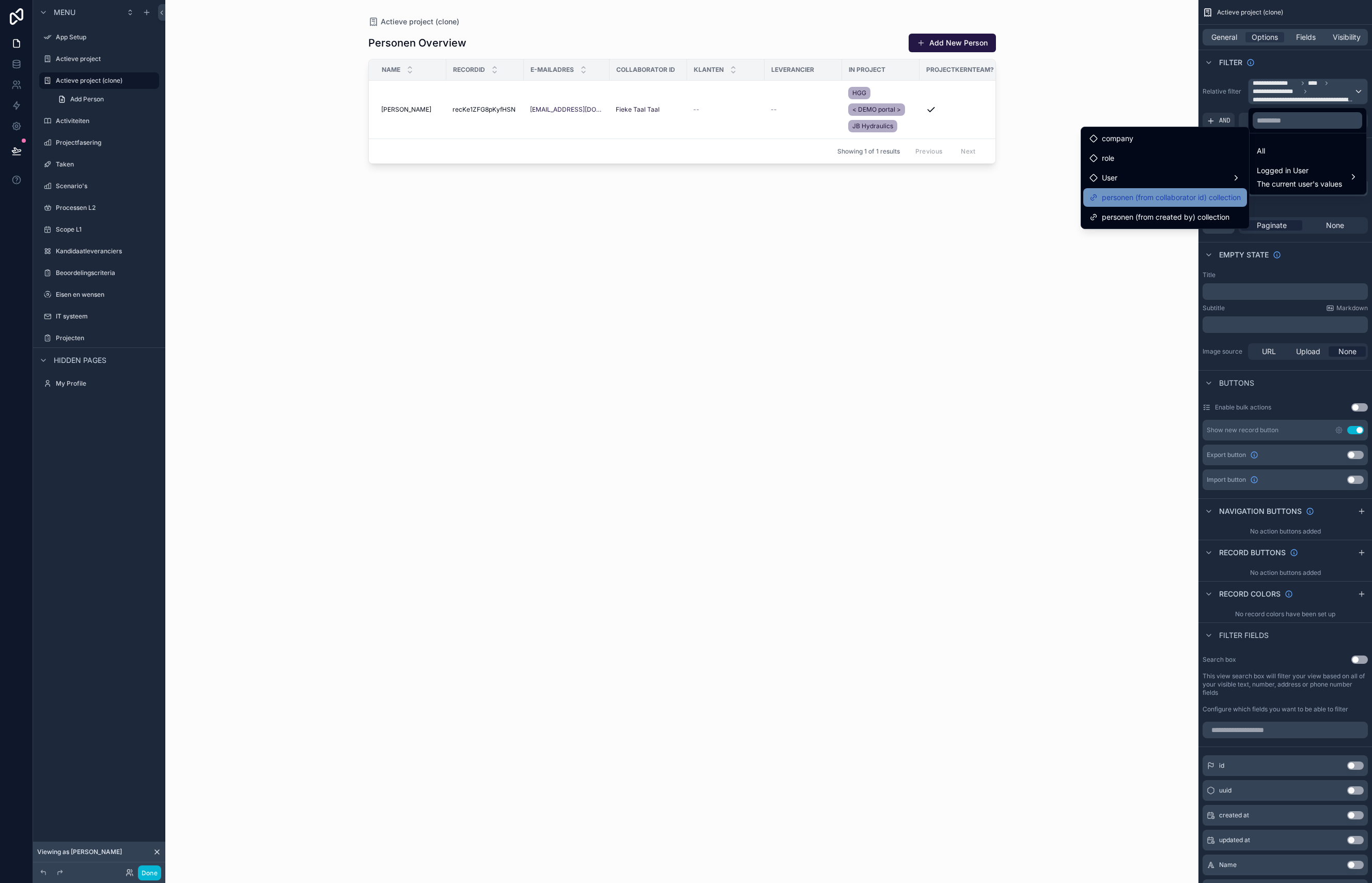
click at [1142, 200] on span "personen (from collaborator id) collection" at bounding box center [1172, 197] width 139 height 13
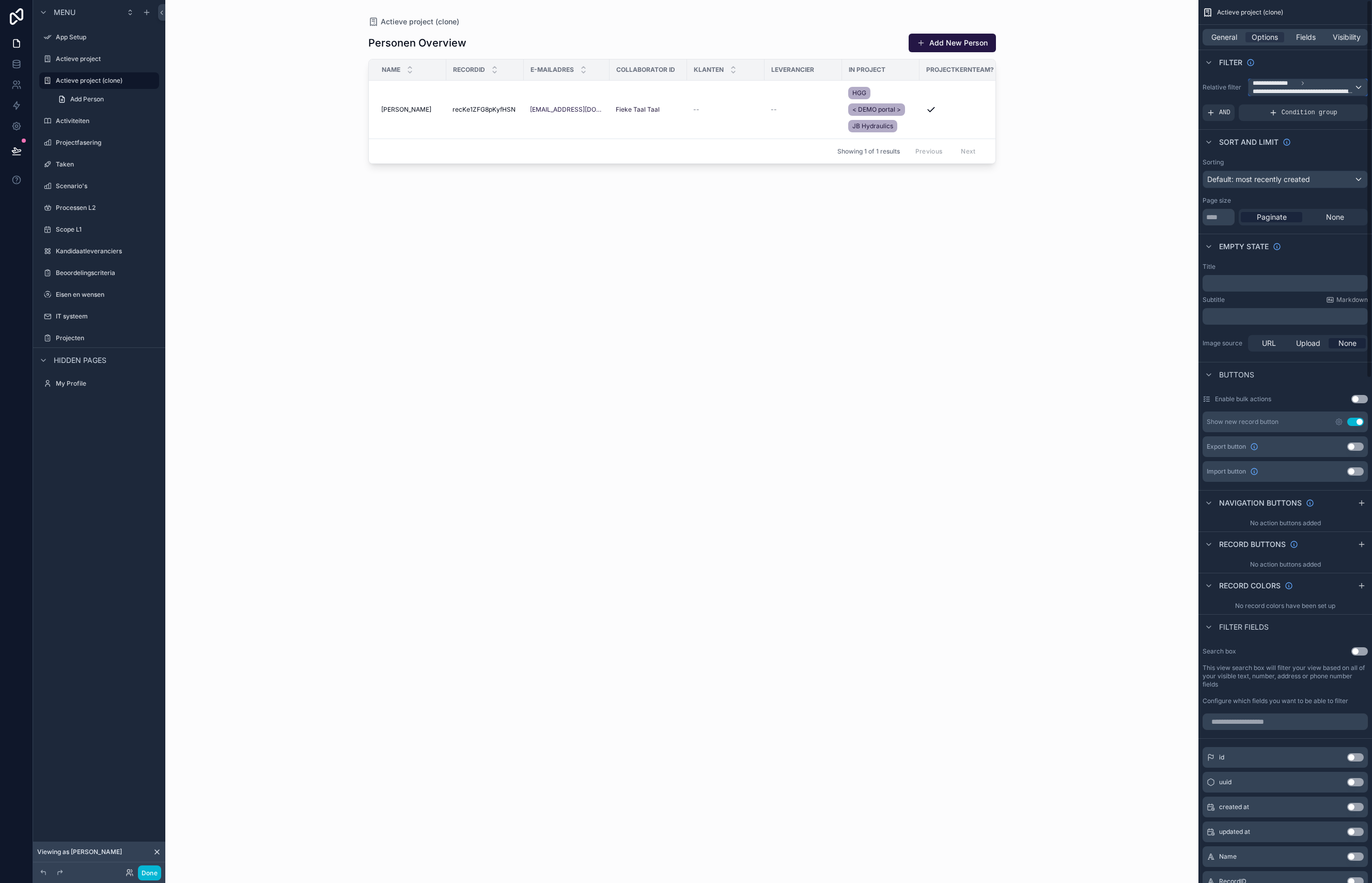
click at [1273, 86] on span "**********" at bounding box center [1275, 83] width 45 height 8
click at [987, 270] on div "Personen Overview Add New Person Name RecordID E-mailadres Collaborator ID Klan…" at bounding box center [682, 448] width 627 height 843
click at [755, 109] on td "--" at bounding box center [725, 110] width 78 height 58
click at [849, 88] on link "HGG" at bounding box center [859, 93] width 22 height 13
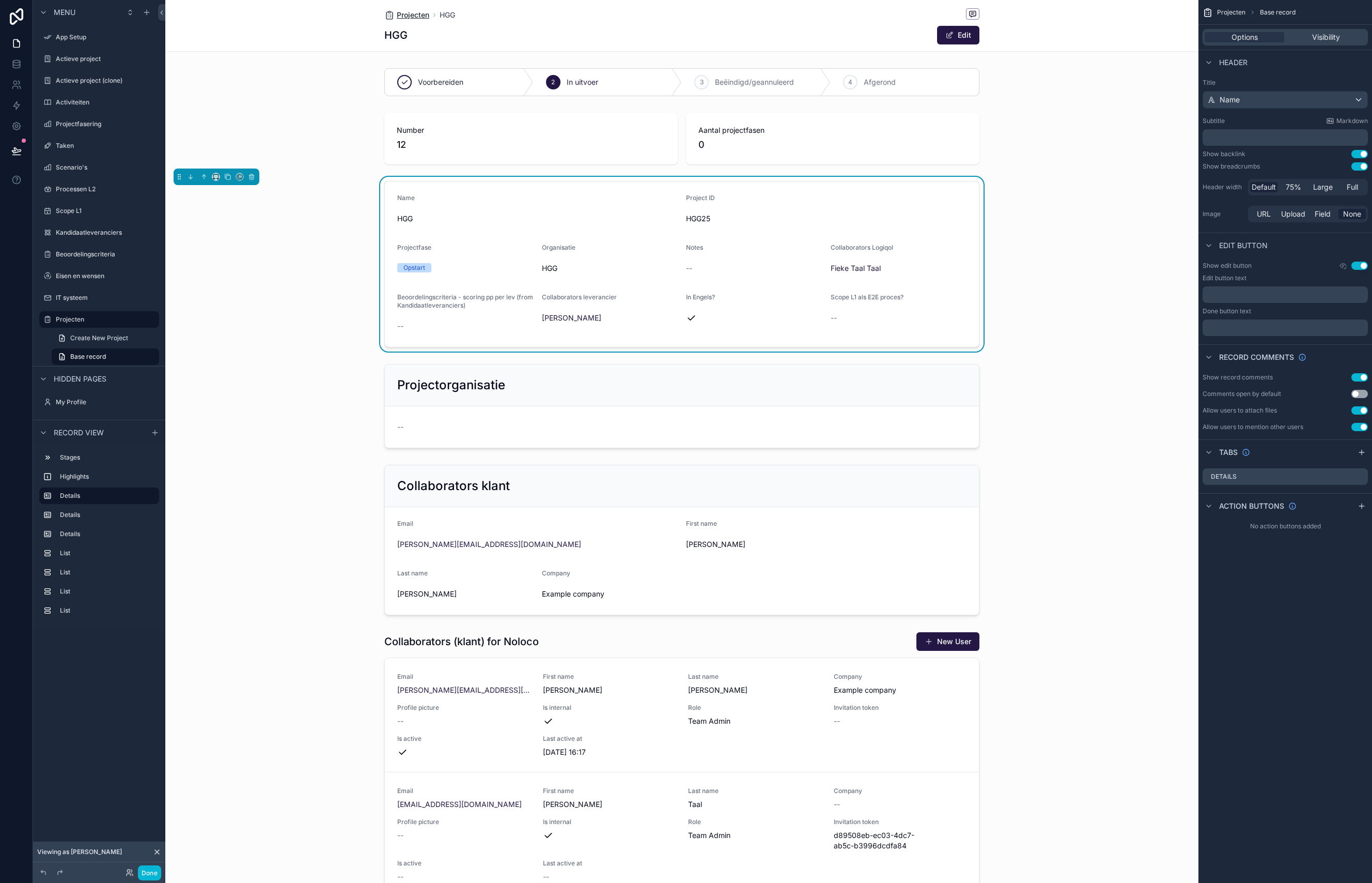
click at [412, 13] on span "Projecten" at bounding box center [412, 15] width 32 height 11
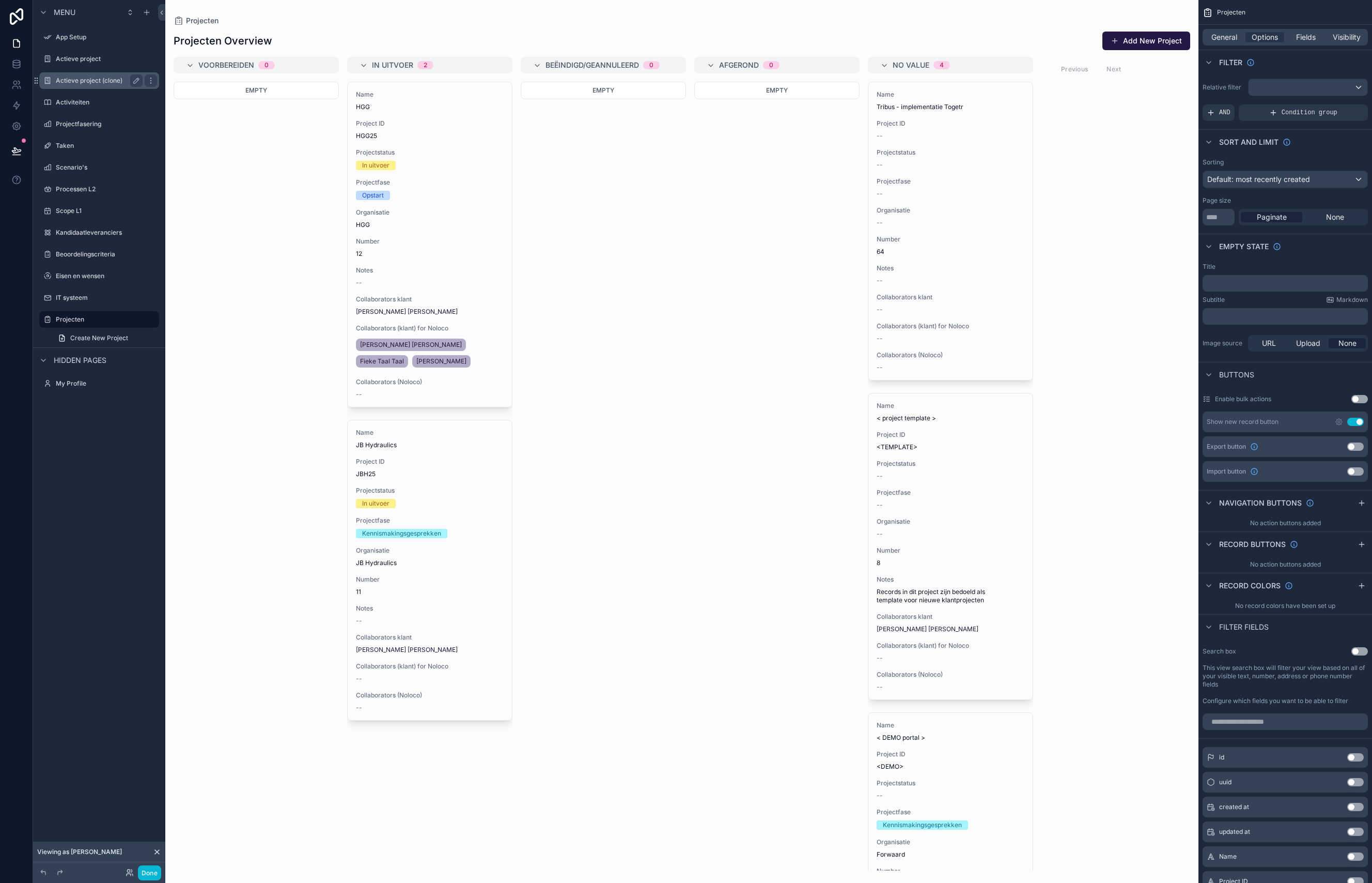
click at [86, 79] on label "Actieve project (clone)" at bounding box center [97, 80] width 83 height 8
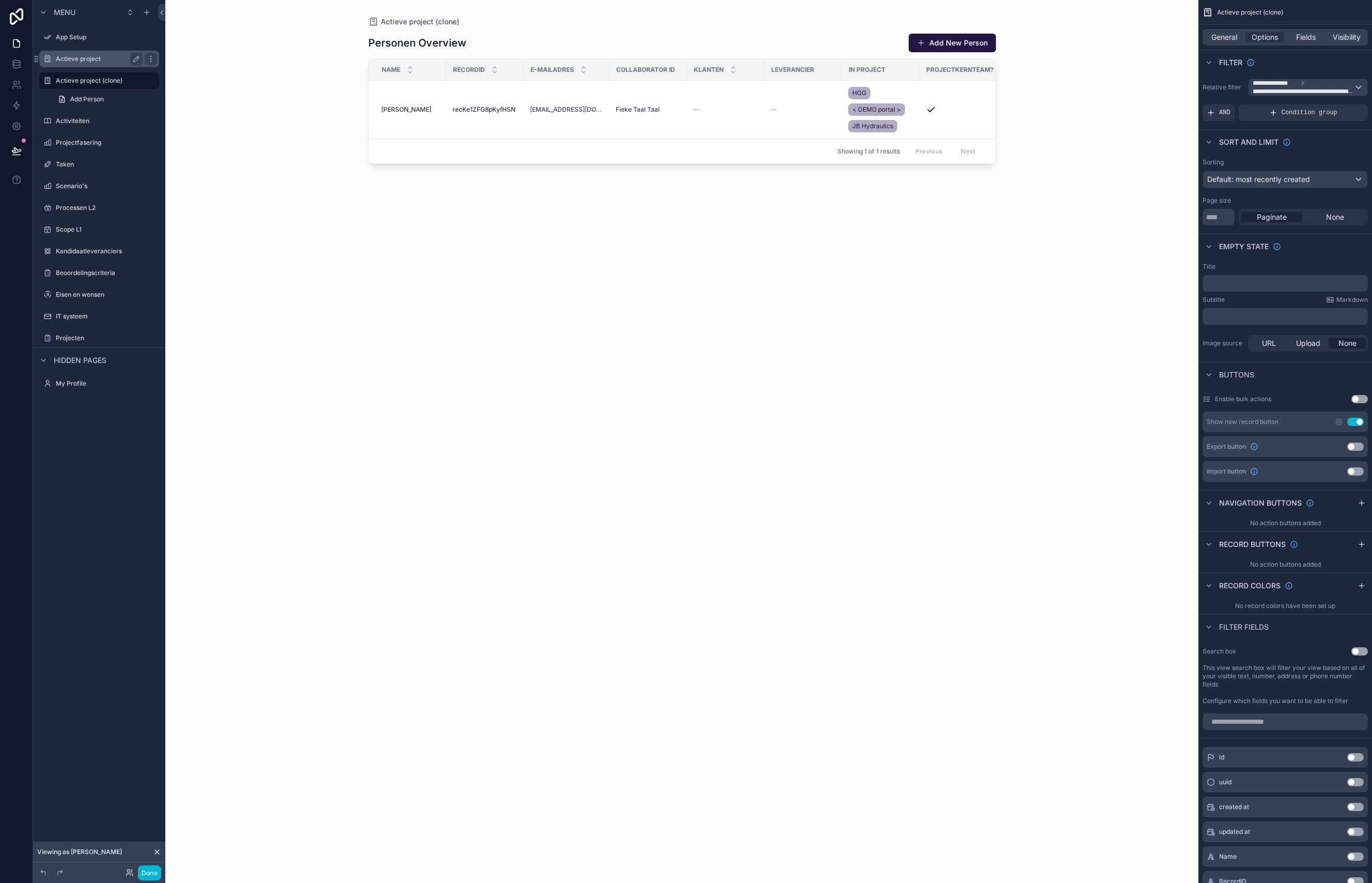
click at [84, 58] on label "Actieve project" at bounding box center [97, 59] width 83 height 8
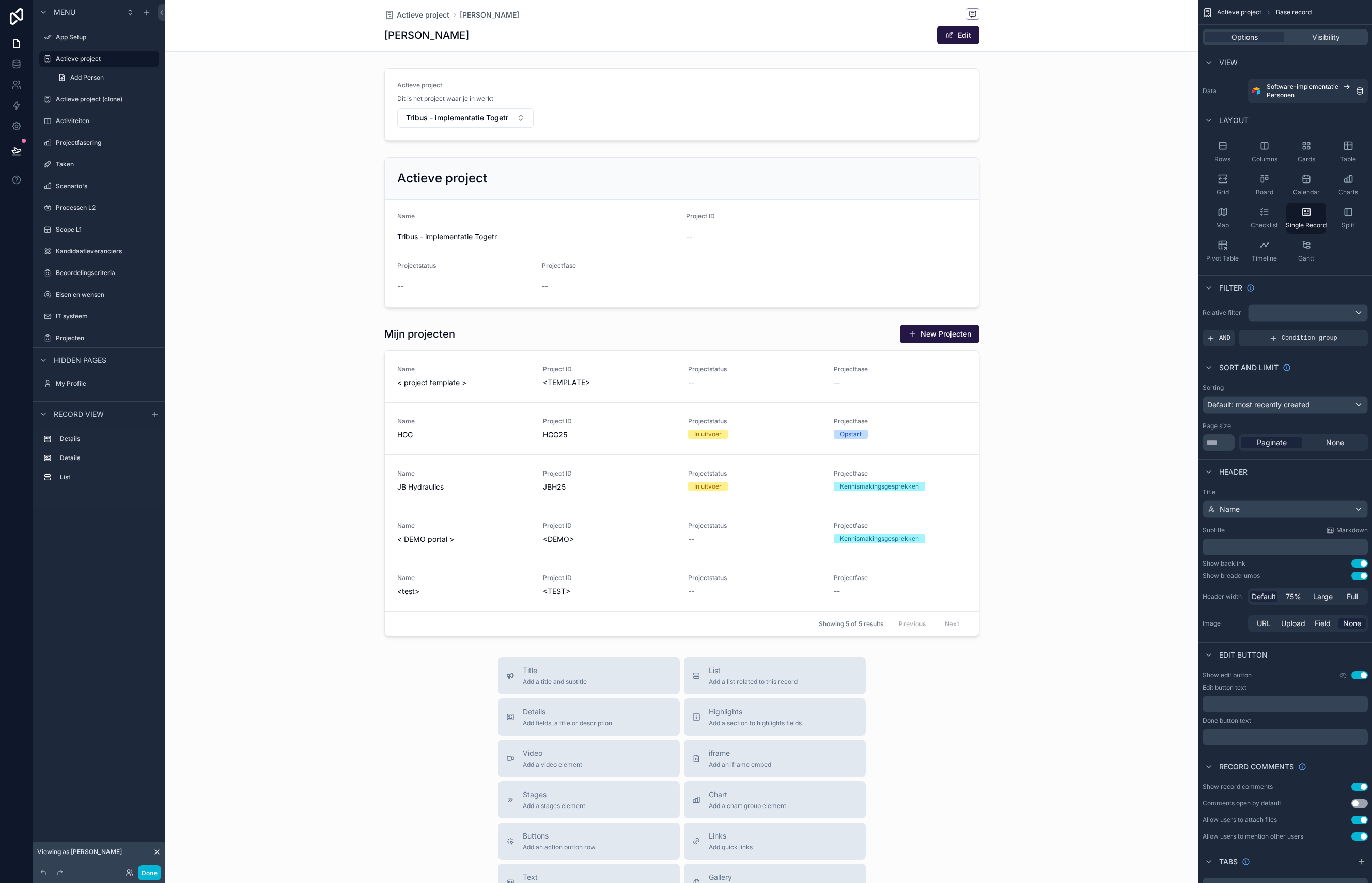
click at [804, 359] on div "scrollable content" at bounding box center [682, 553] width 1033 height 1107
click at [822, 342] on div "scrollable content" at bounding box center [682, 480] width 1033 height 320
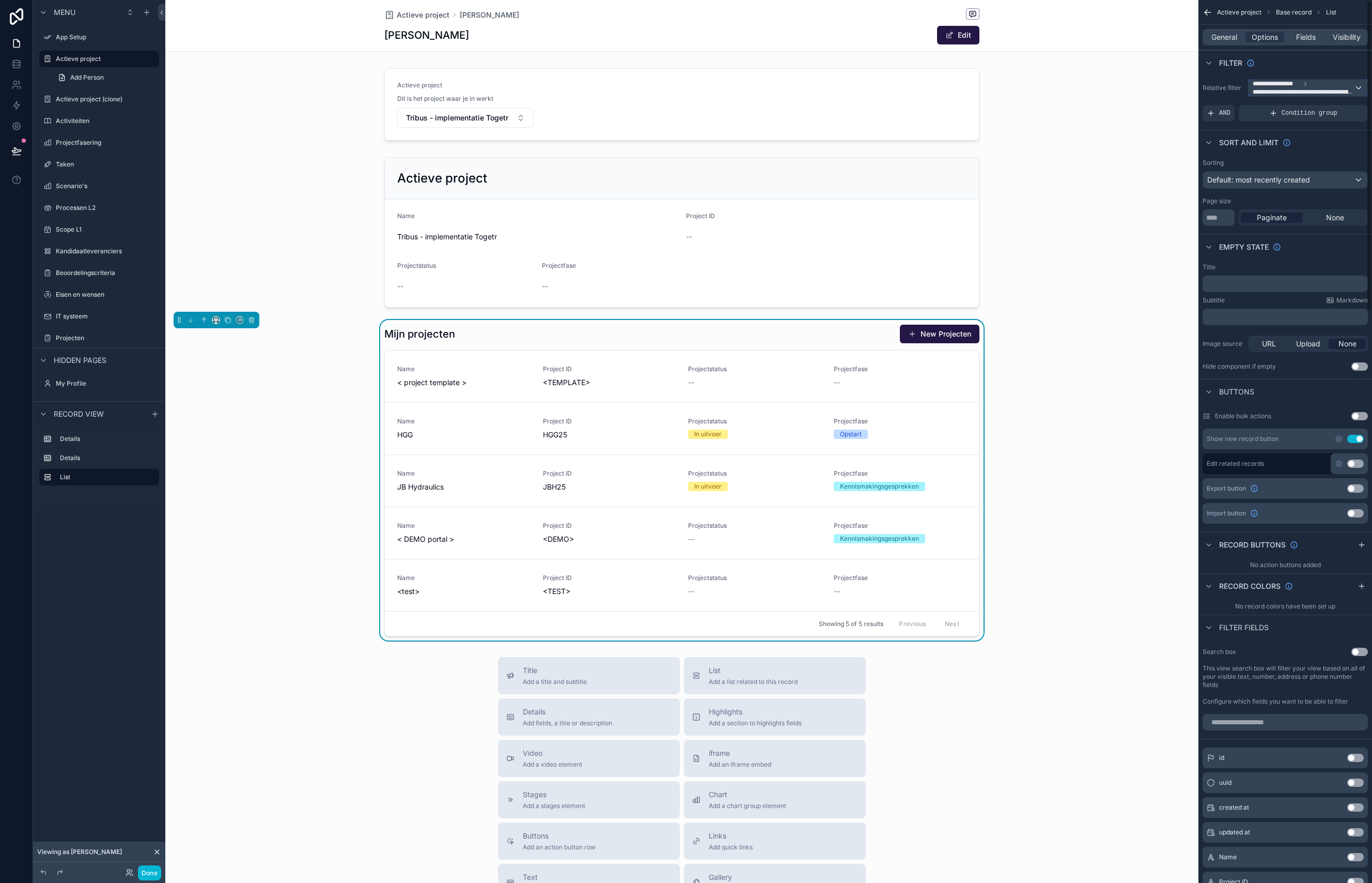
click at [1317, 83] on span "**********" at bounding box center [1303, 88] width 101 height 17
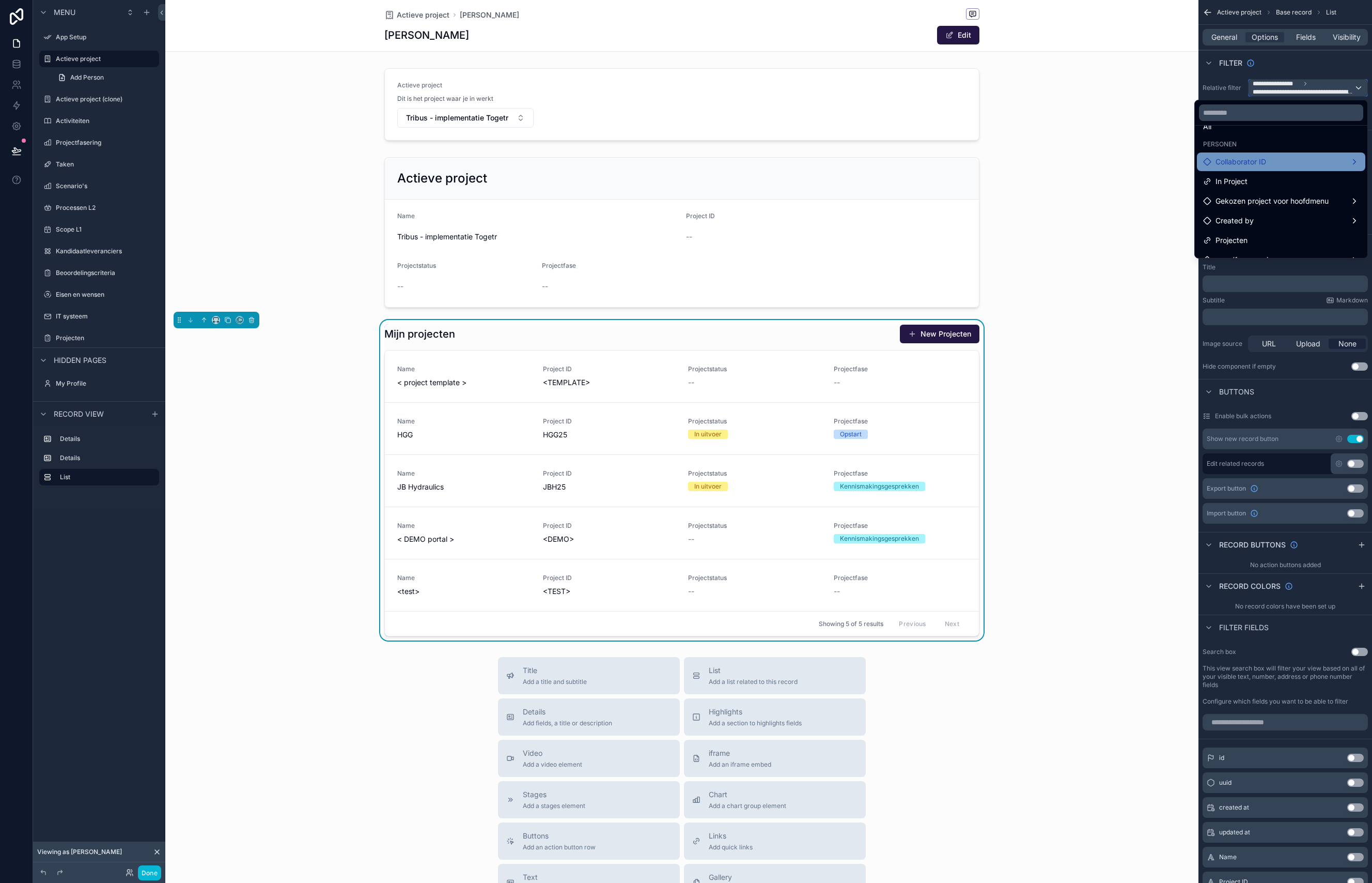
scroll to position [50, 0]
click at [1247, 228] on span "user (from user)" at bounding box center [1242, 227] width 54 height 13
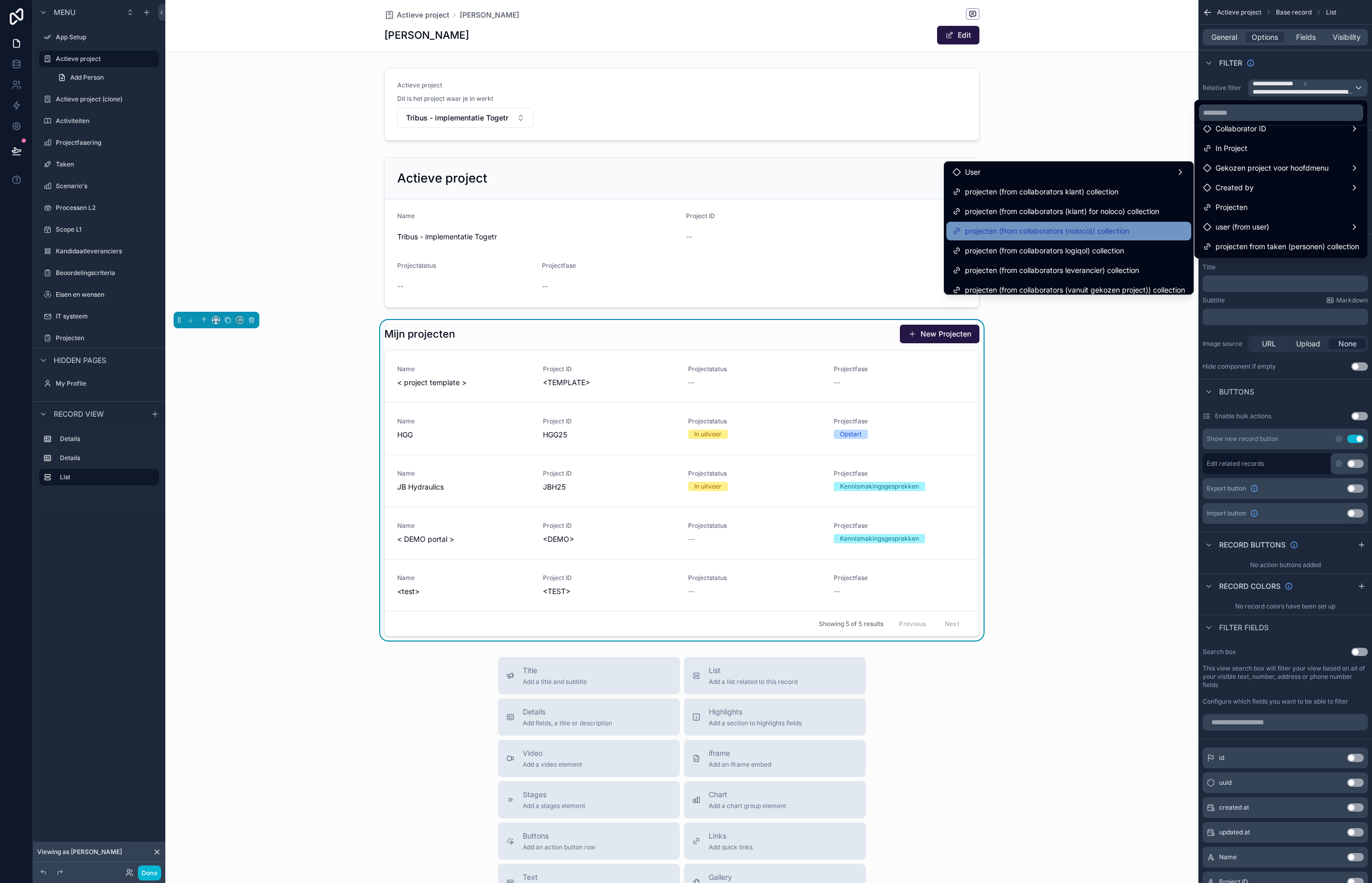
scroll to position [48, 0]
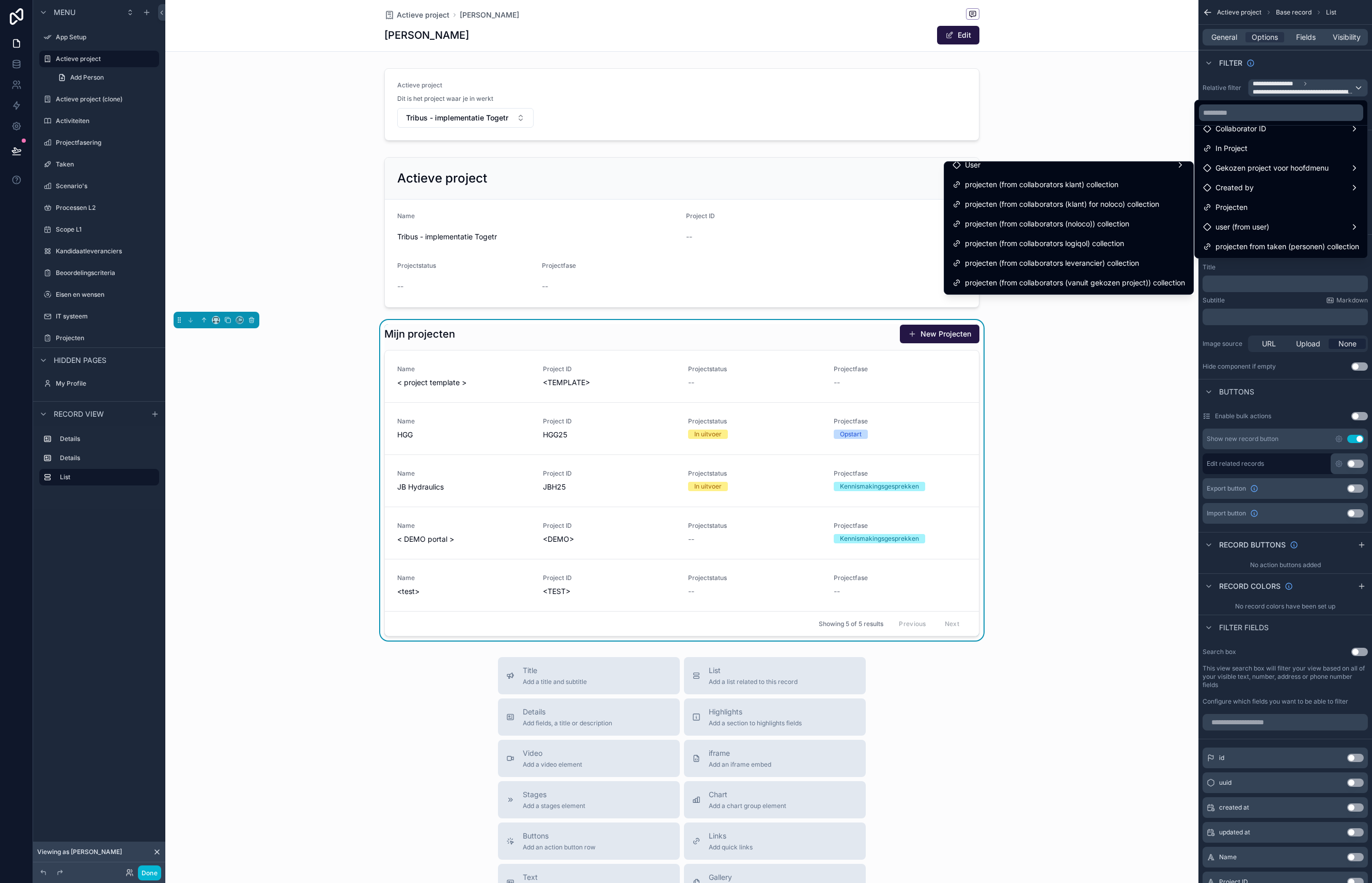
click at [1111, 359] on div "Mijn projecten New Projecten Name < project template > Project ID <TEMPLATE> Pr…" at bounding box center [682, 480] width 1033 height 320
click at [295, 511] on div "Mijn projecten New Projecten Name < project template > Project ID <TEMPLATE> Pr…" at bounding box center [682, 480] width 1033 height 320
click at [94, 102] on div "scrollable content" at bounding box center [686, 441] width 1372 height 883
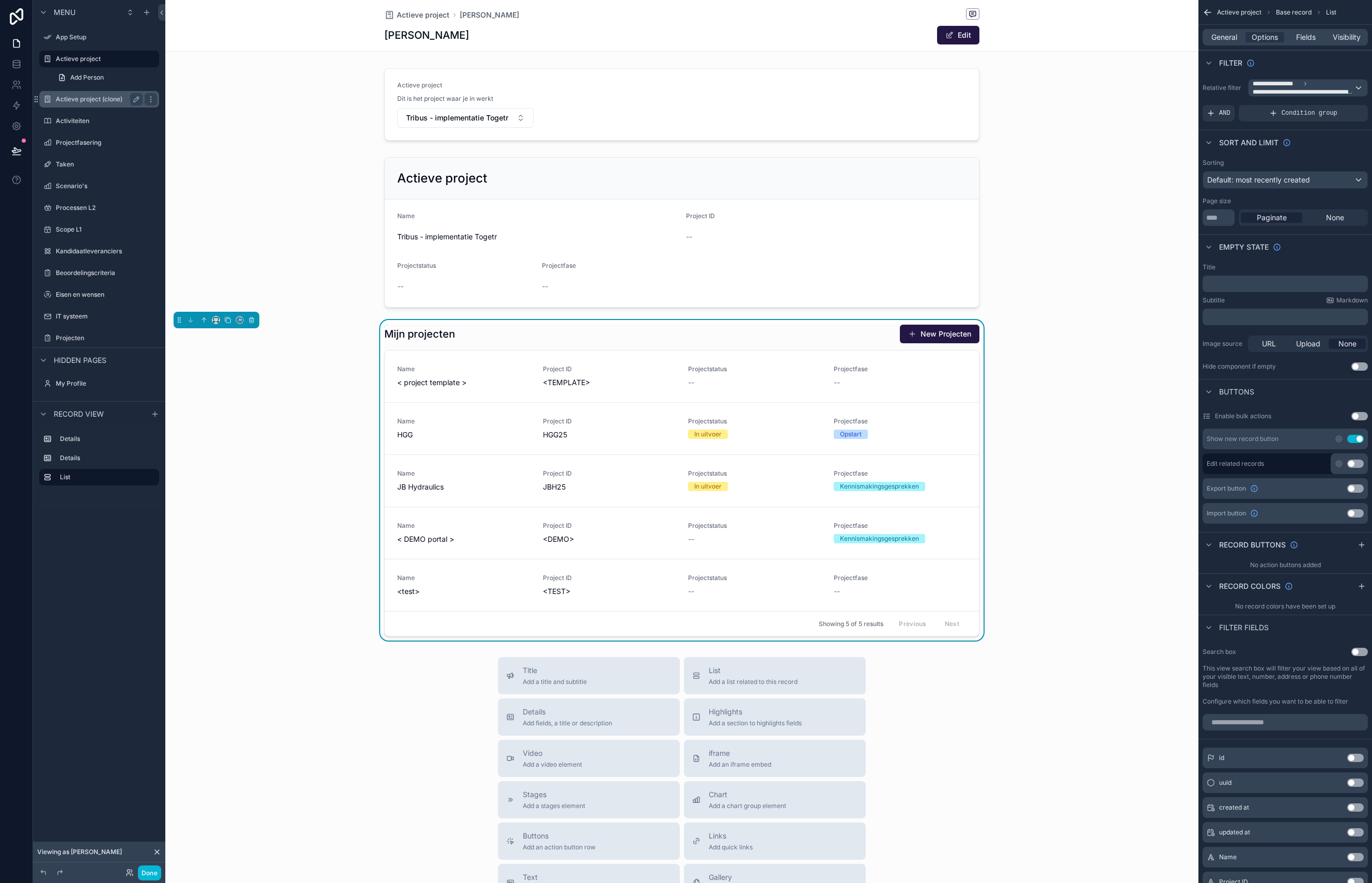
click at [85, 100] on label "Actieve project (clone)" at bounding box center [97, 99] width 83 height 8
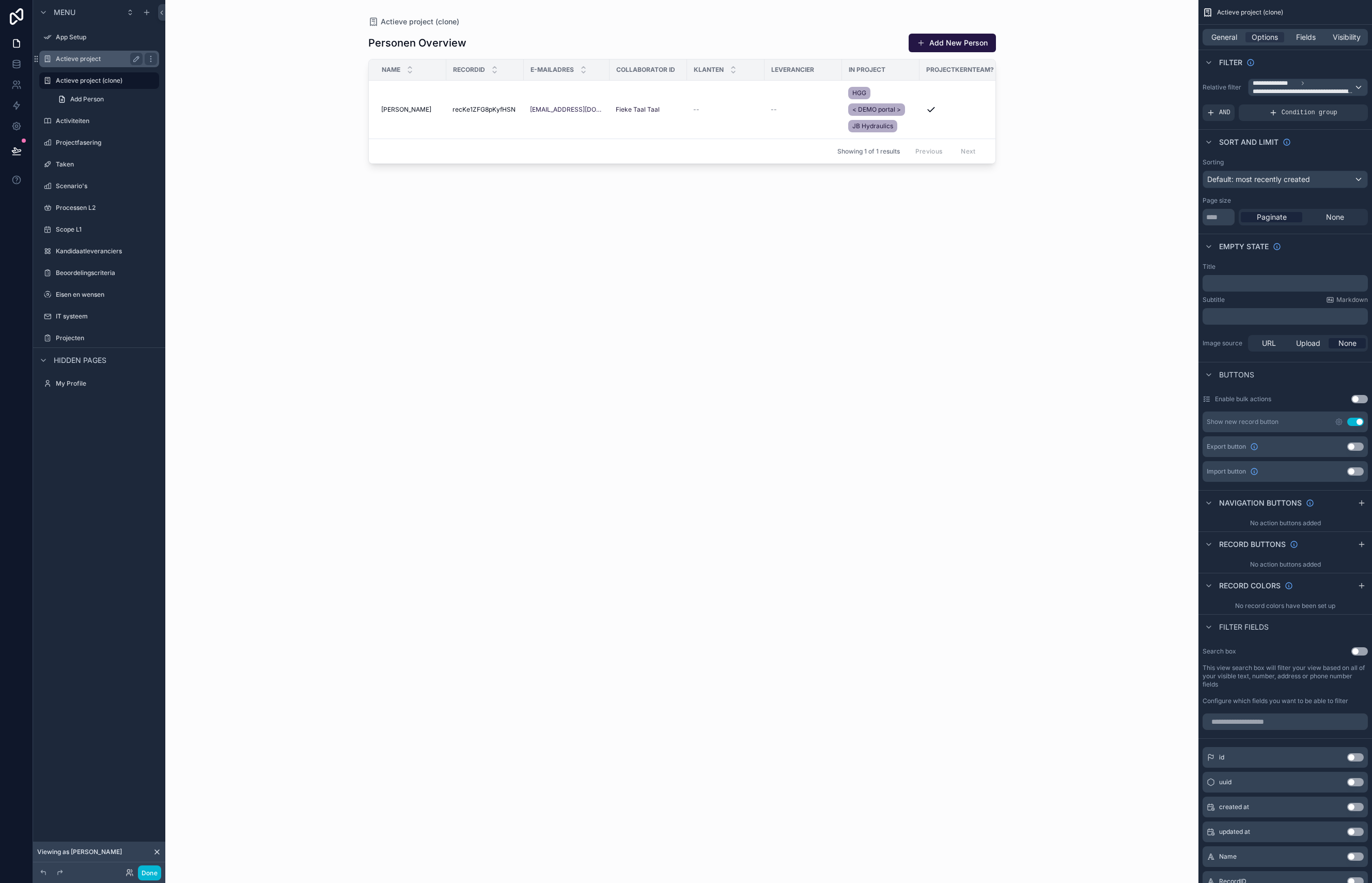
click at [88, 66] on div "Actieve project" at bounding box center [99, 58] width 115 height 17
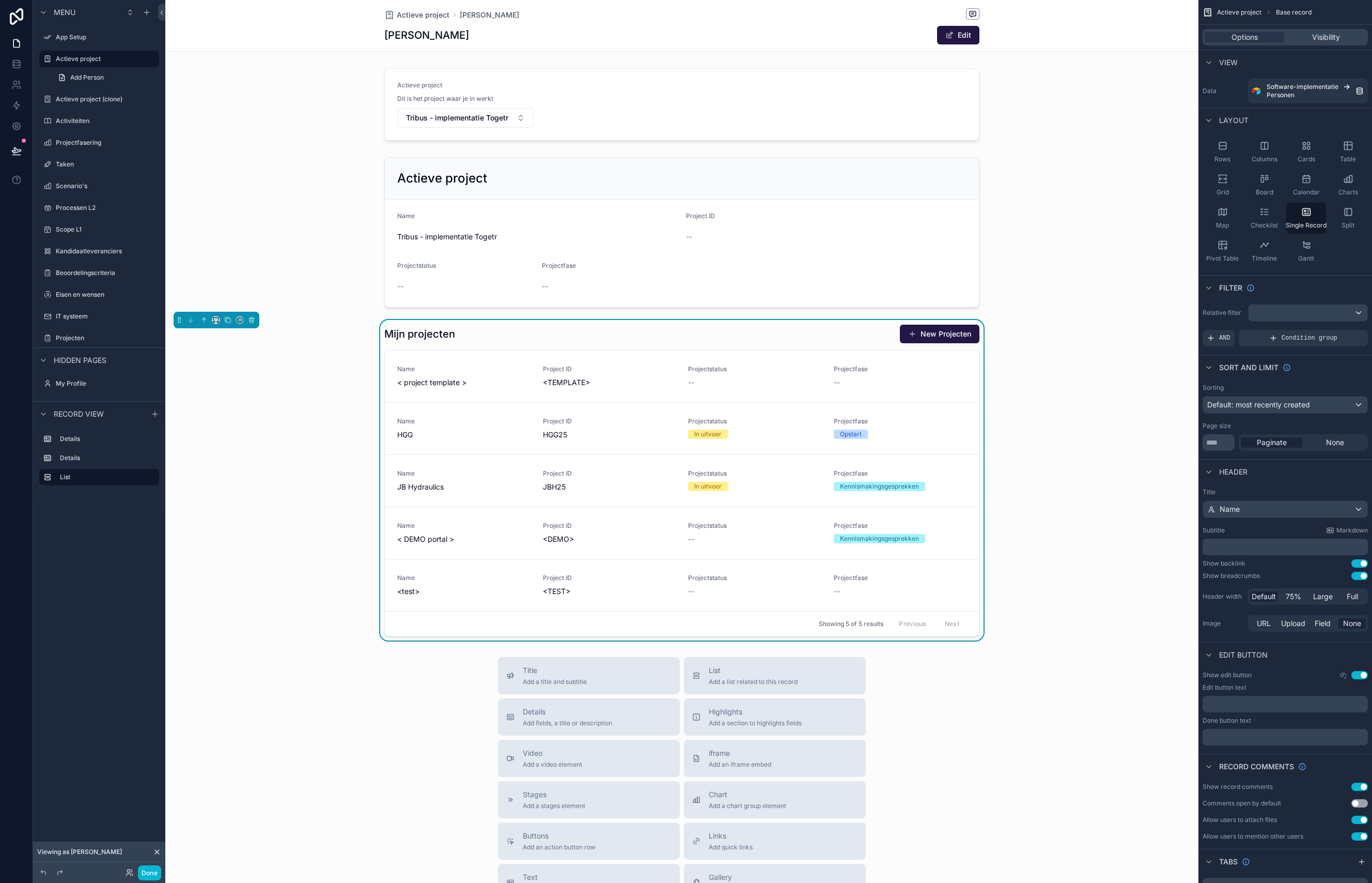
click at [156, 849] on icon at bounding box center [157, 852] width 8 height 8
click at [131, 873] on icon at bounding box center [129, 872] width 8 height 8
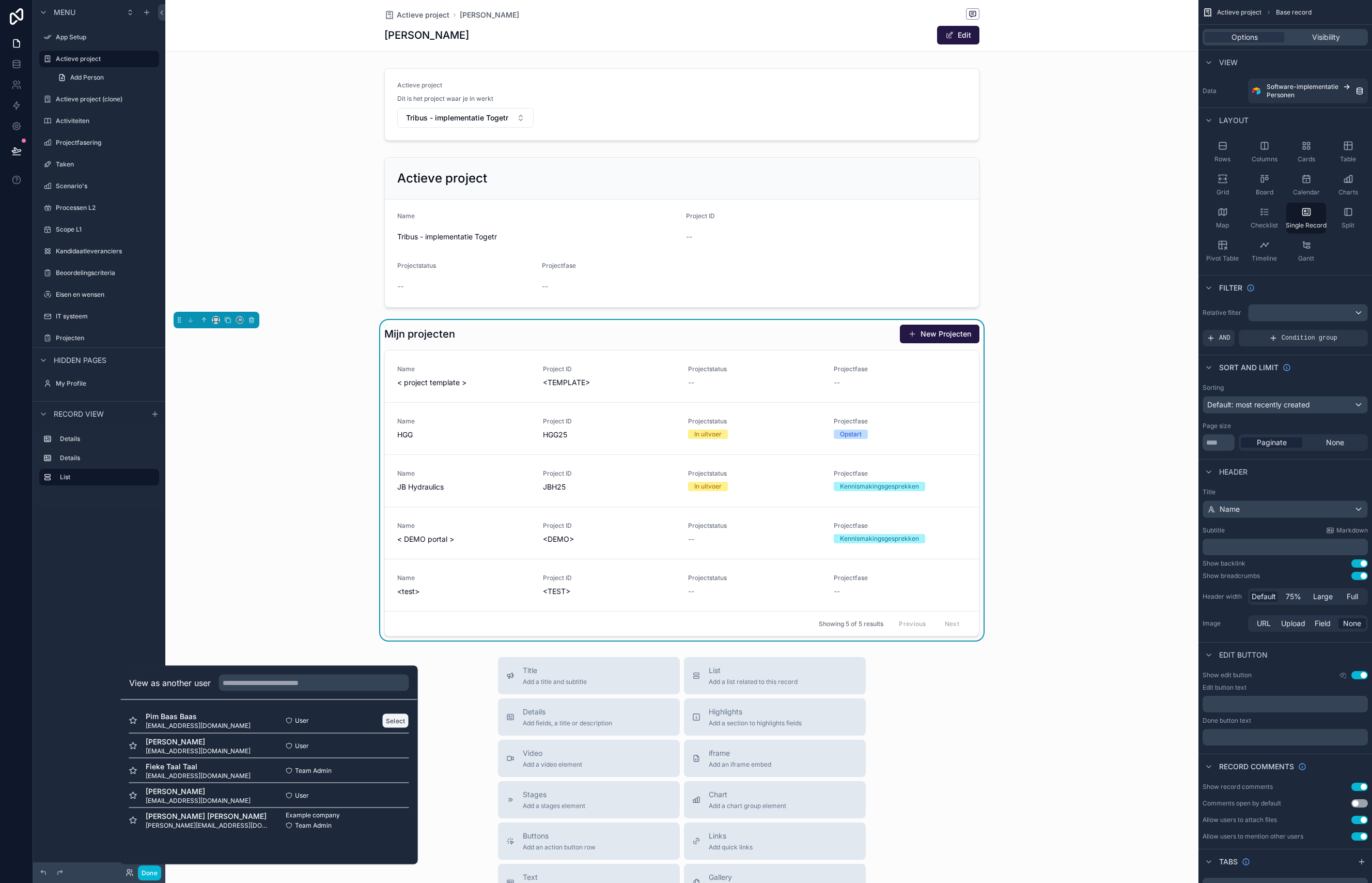
click at [397, 723] on button "Select" at bounding box center [395, 720] width 27 height 15
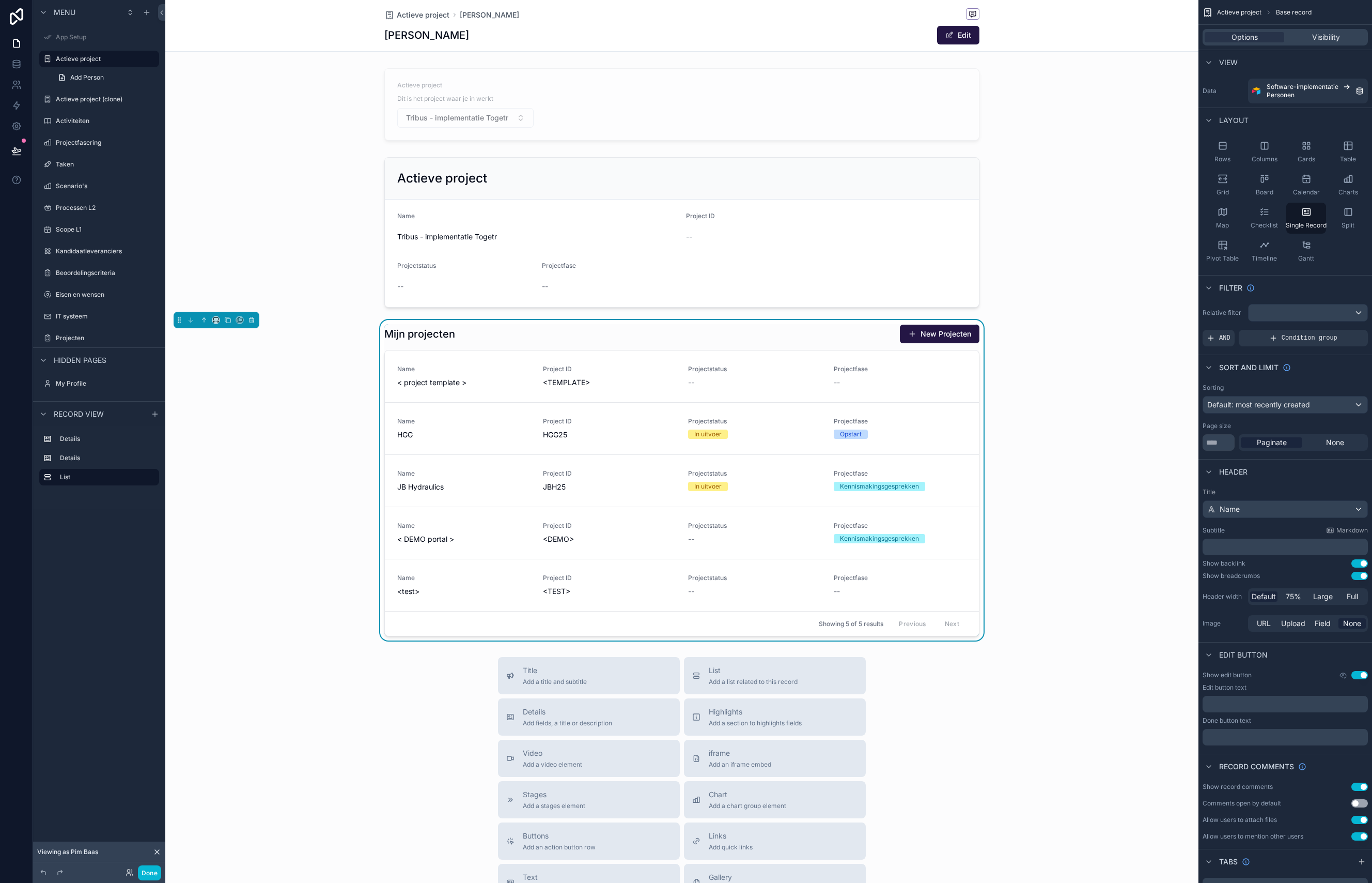
click at [258, 565] on div "Mijn projecten New Projecten Name < project template > Project ID <TEMPLATE> Pr…" at bounding box center [682, 480] width 1033 height 320
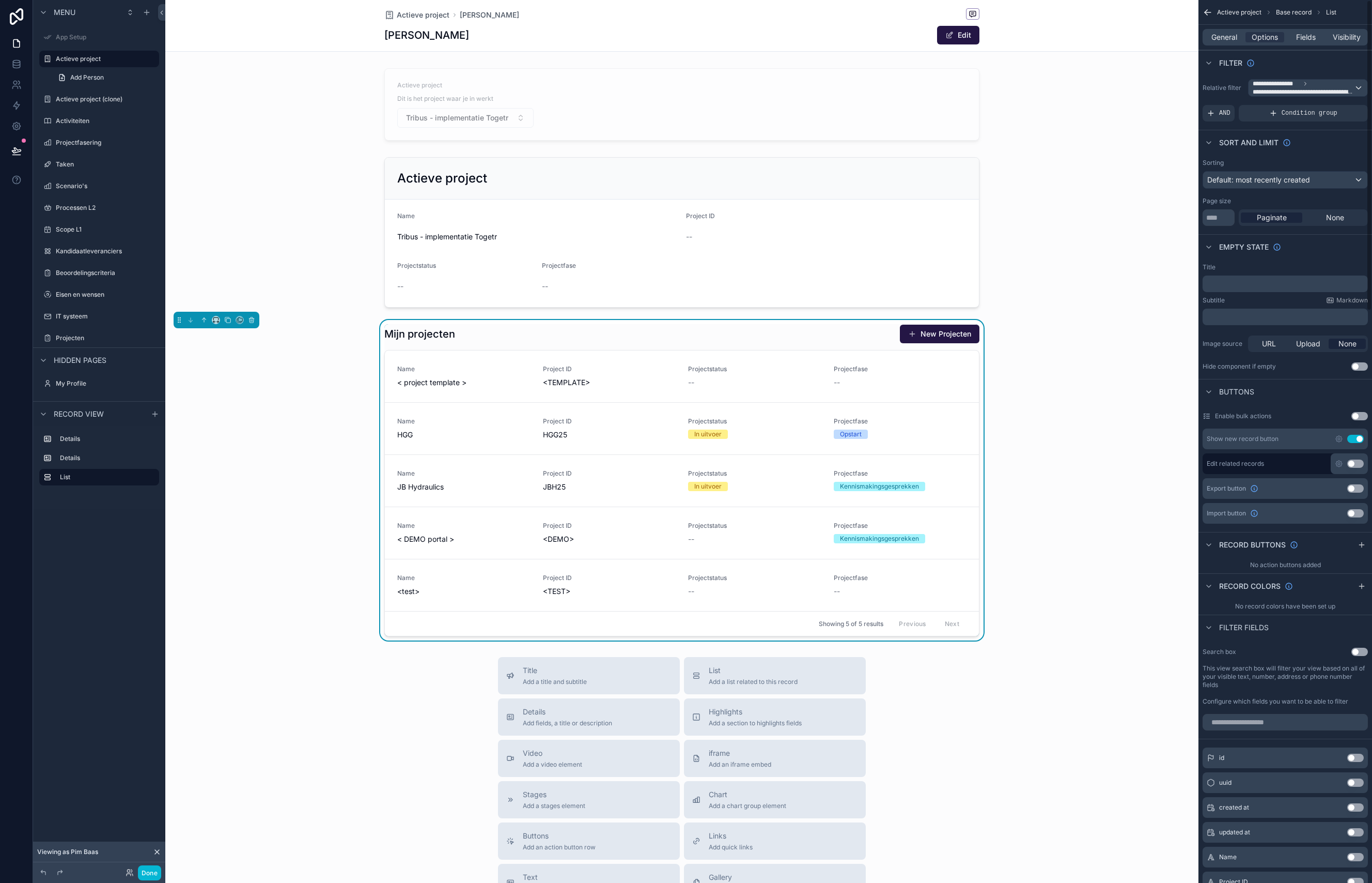
click at [1097, 126] on div "scrollable content" at bounding box center [682, 105] width 1033 height 81
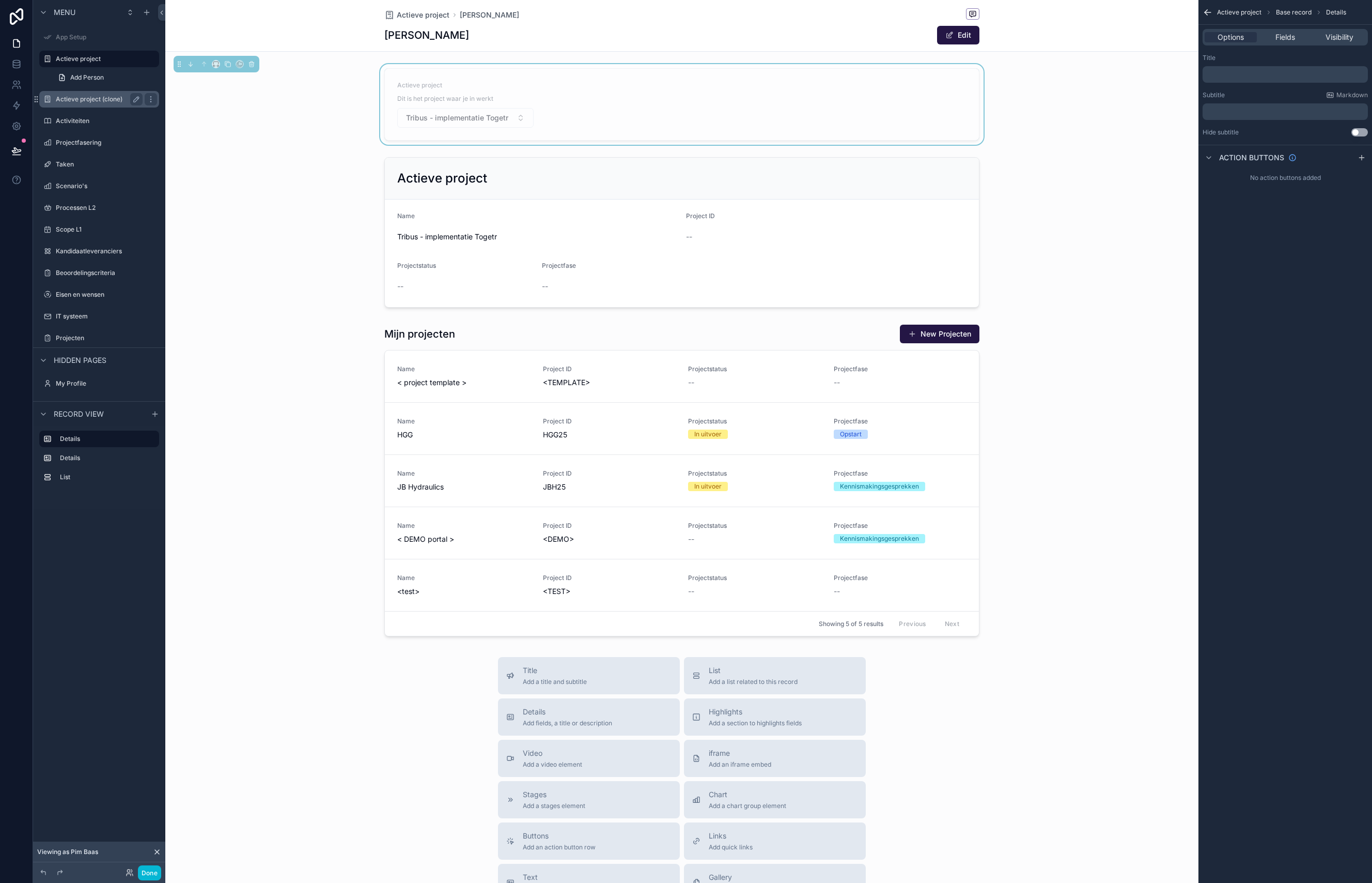
click at [80, 104] on div "Actieve project (clone)" at bounding box center [99, 99] width 87 height 13
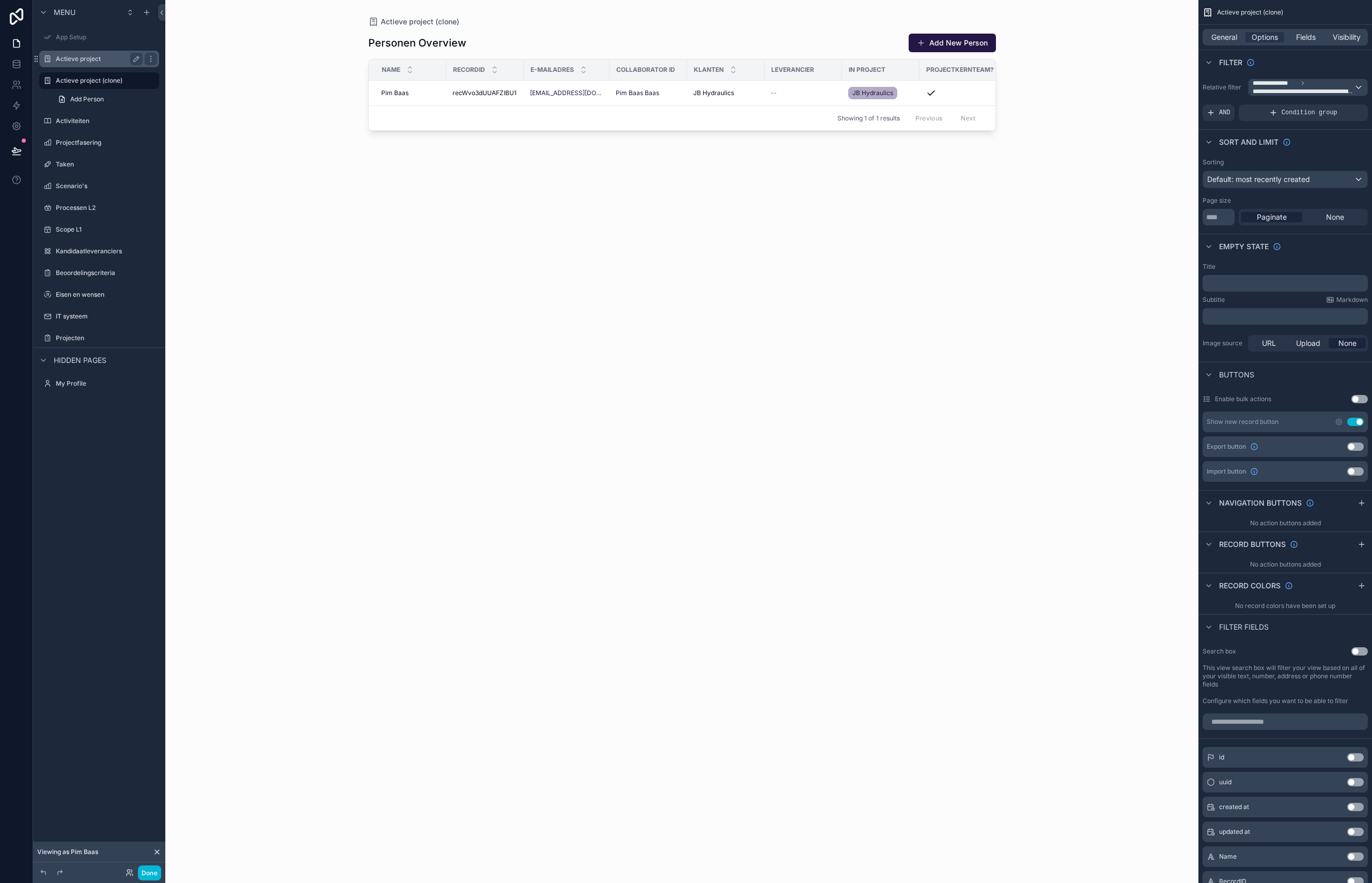
click at [88, 59] on label "Actieve project" at bounding box center [97, 59] width 83 height 8
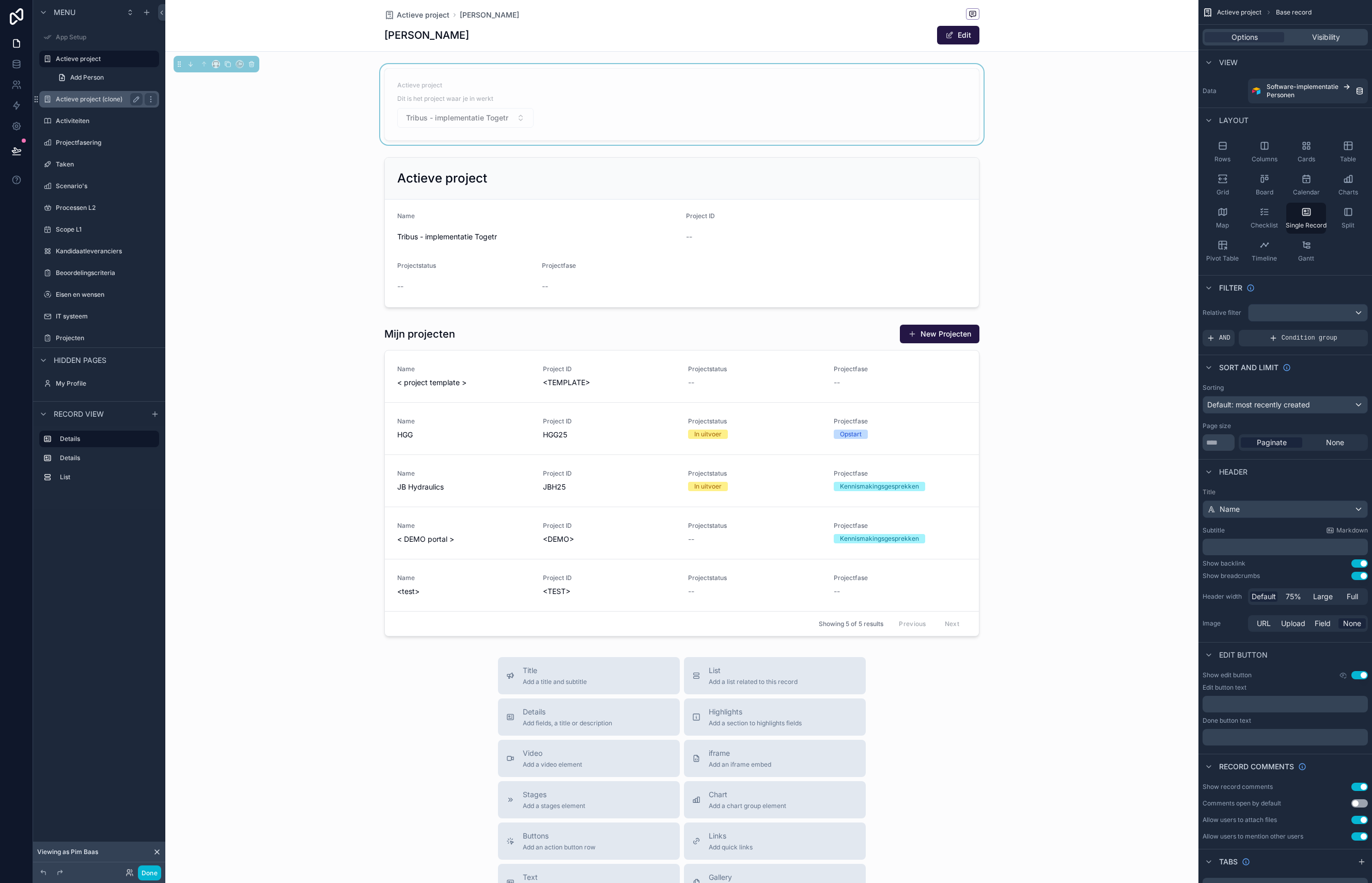
click at [92, 96] on label "Actieve project (clone)" at bounding box center [97, 99] width 83 height 8
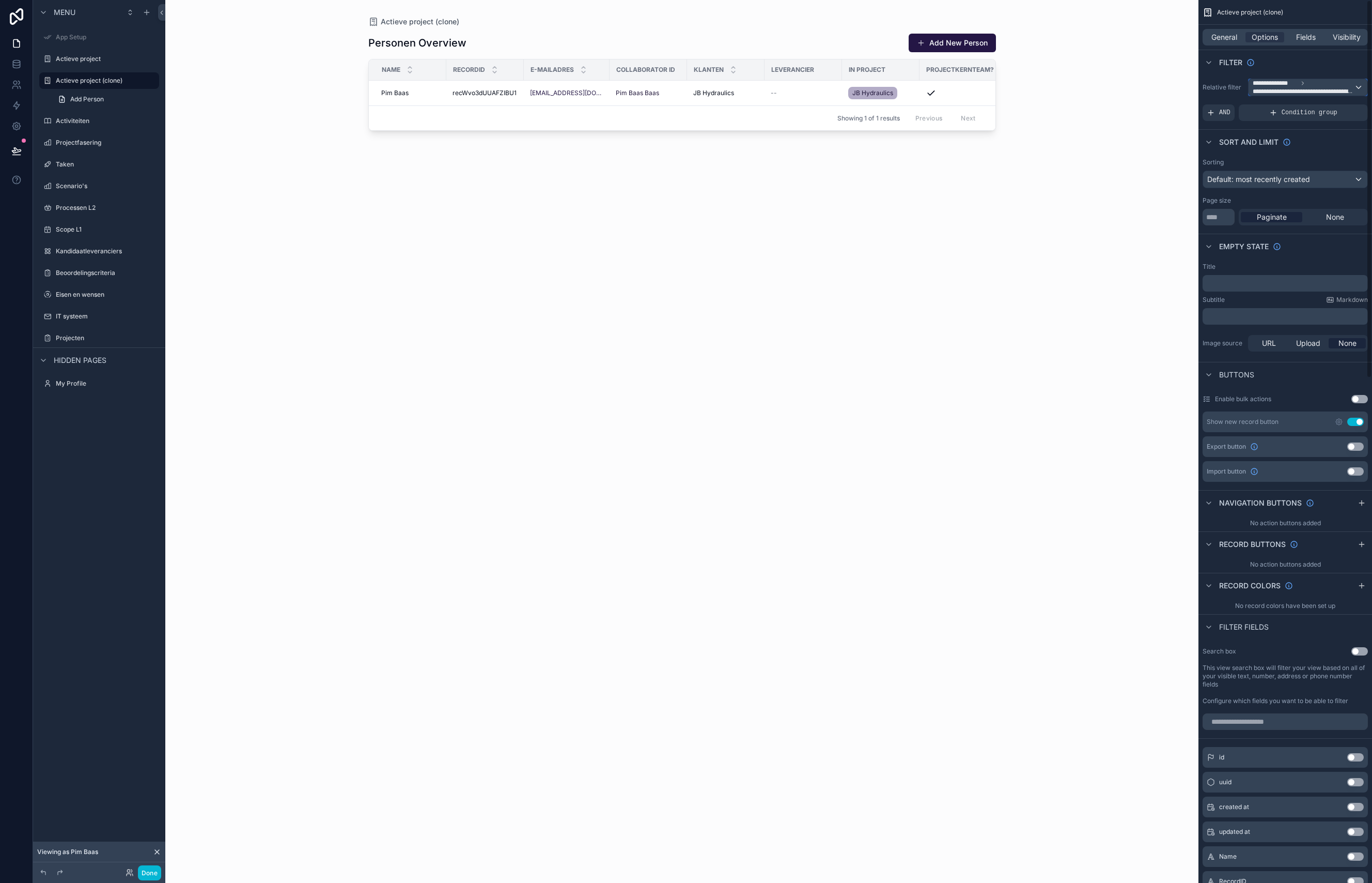
click at [1324, 92] on span "**********" at bounding box center [1303, 92] width 101 height 8
click at [924, 235] on div "scrollable content" at bounding box center [682, 435] width 660 height 870
click at [90, 58] on div "scrollable content" at bounding box center [686, 441] width 1372 height 883
click at [1336, 85] on span "**********" at bounding box center [1303, 87] width 101 height 17
click at [1292, 173] on span "The current user's values" at bounding box center [1299, 176] width 86 height 11
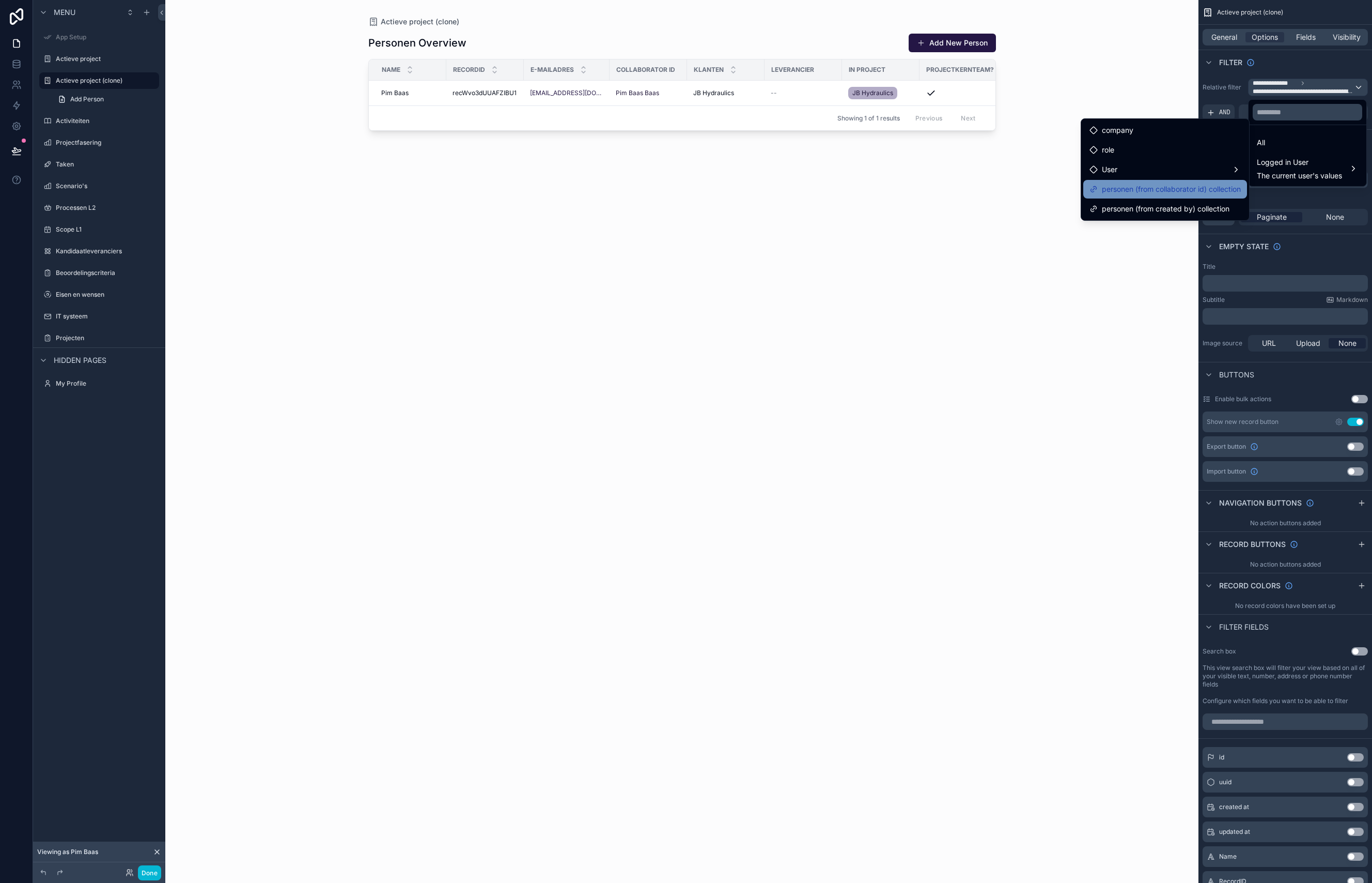
click at [1200, 193] on span "personen (from collaborator id) collection" at bounding box center [1172, 189] width 139 height 13
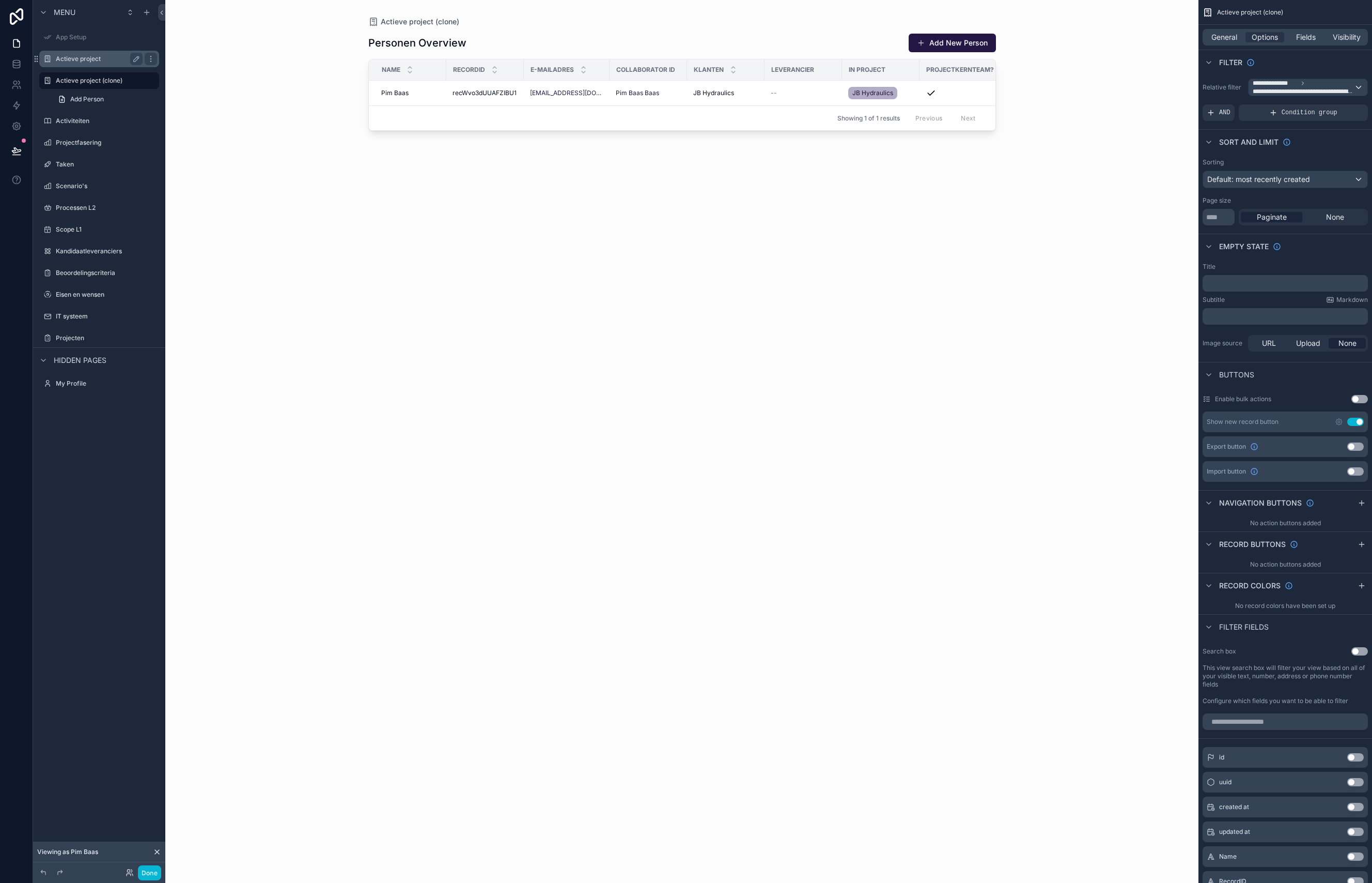
click at [100, 57] on label "Actieve project" at bounding box center [97, 59] width 83 height 8
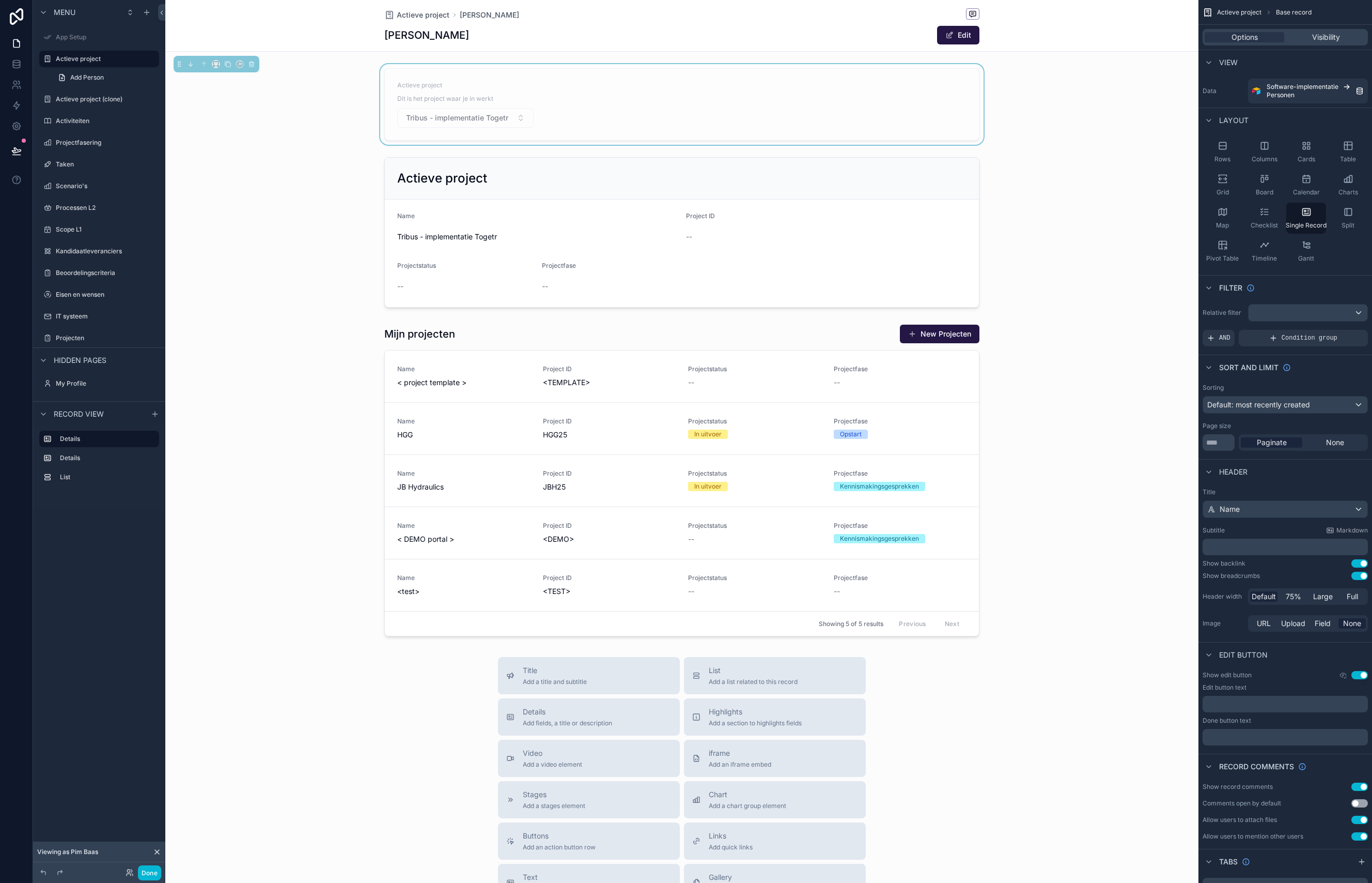
click at [698, 44] on div "[PERSON_NAME] Edit" at bounding box center [682, 35] width 595 height 20
click at [1294, 319] on div "scrollable content" at bounding box center [1308, 312] width 119 height 17
click at [1280, 395] on div "Logged in User The current user's values" at bounding box center [1299, 393] width 86 height 25
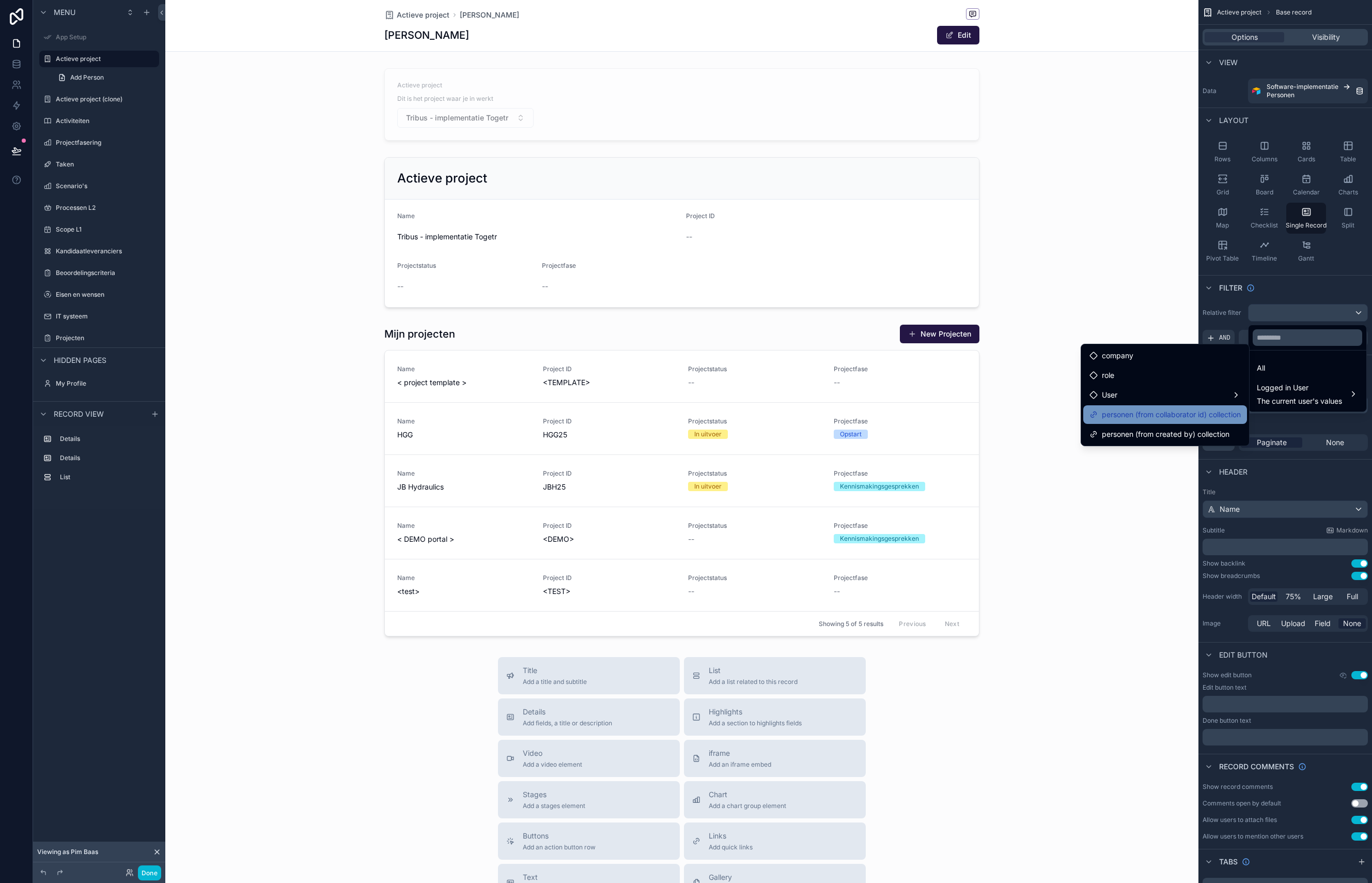
click at [1216, 413] on span "personen (from collaborator id) collection" at bounding box center [1172, 414] width 139 height 13
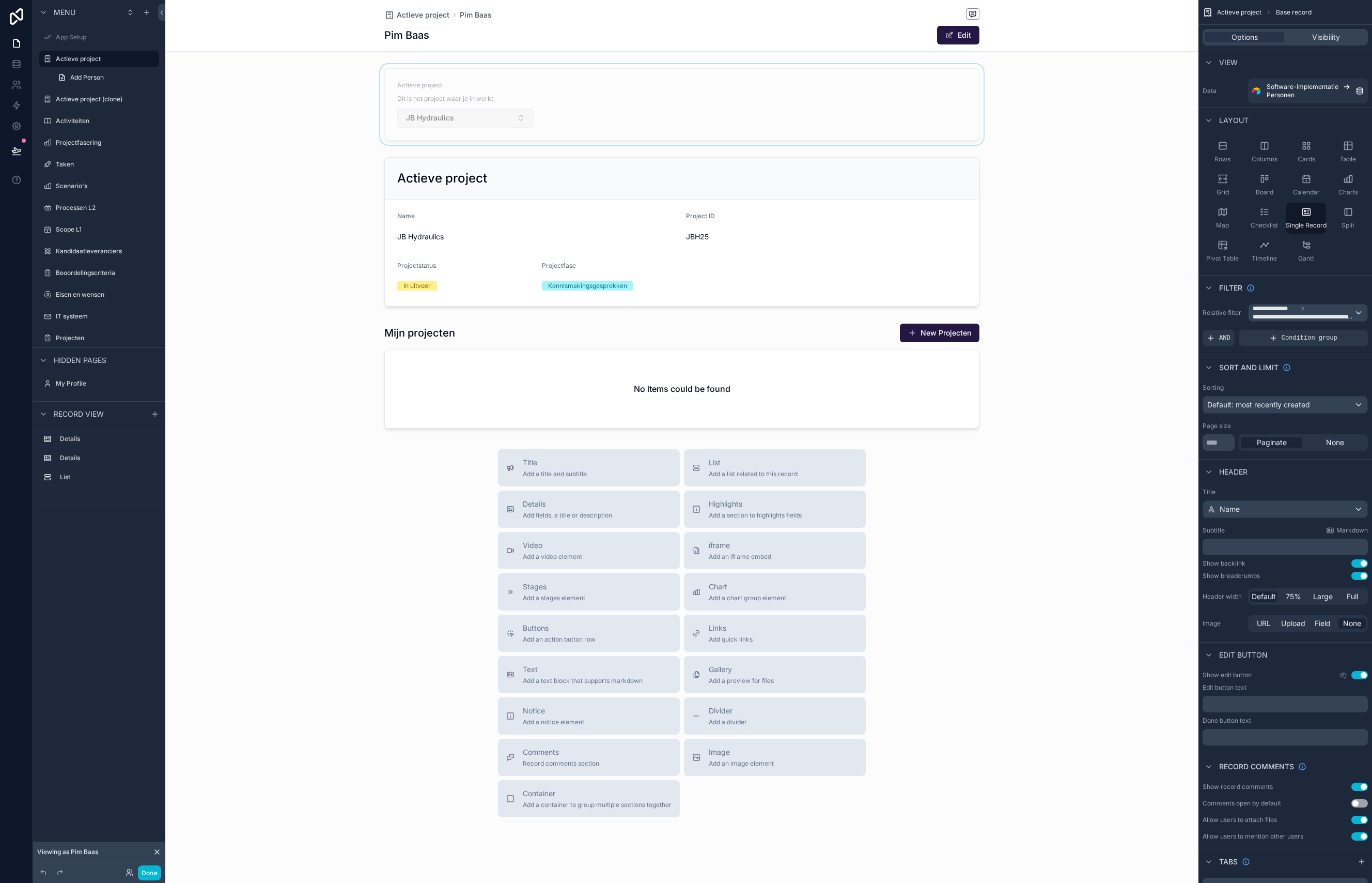
drag, startPoint x: 528, startPoint y: 108, endPoint x: 510, endPoint y: 117, distance: 20.1
click at [528, 108] on div "scrollable content" at bounding box center [682, 105] width 1033 height 81
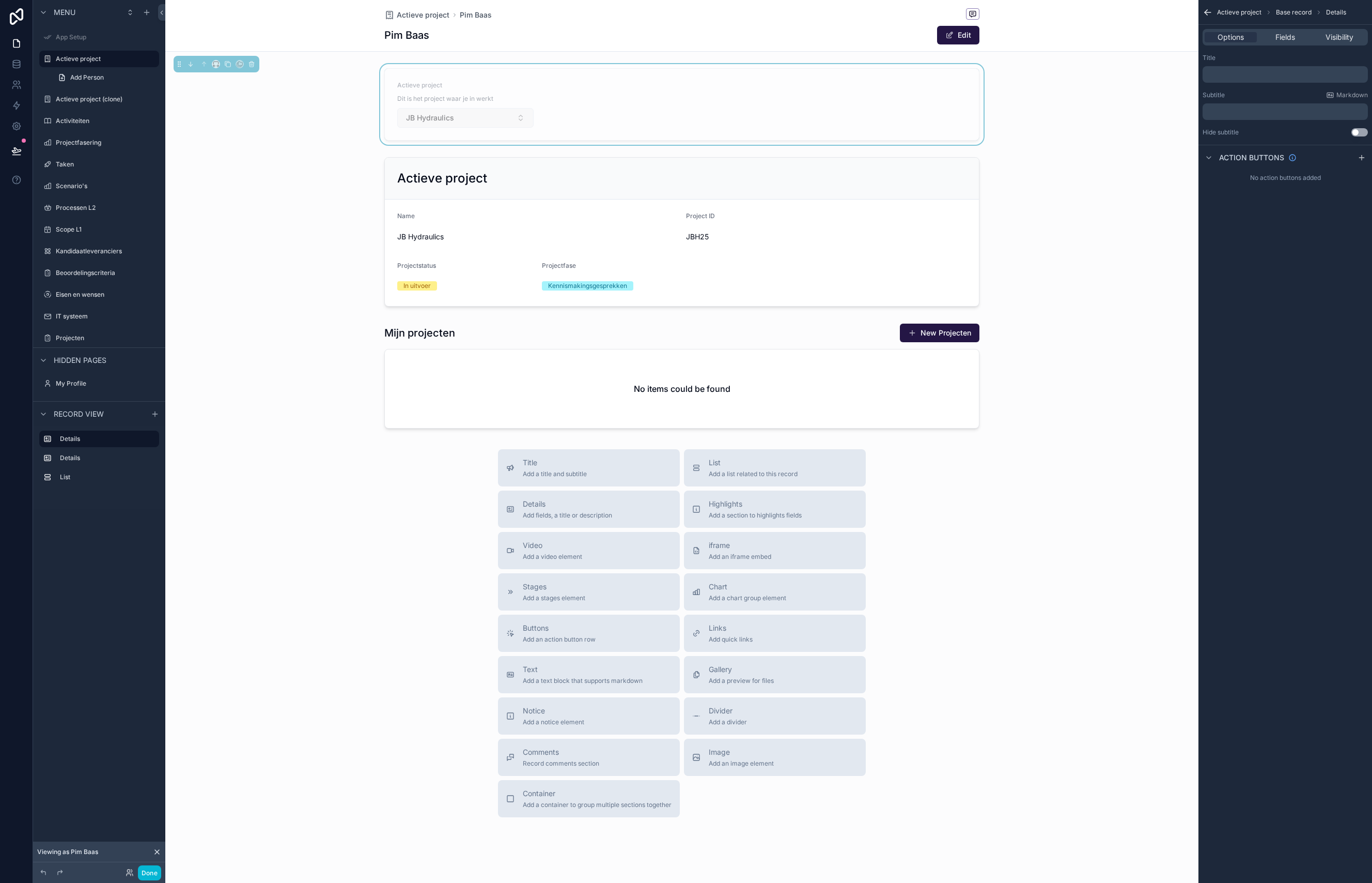
click at [508, 117] on button "JB Hydraulics" at bounding box center [466, 118] width 137 height 20
click at [509, 117] on button "JB Hydraulics" at bounding box center [466, 118] width 137 height 20
click at [509, 117] on button "JB Hydraulics" at bounding box center [466, 118] width 137 height 20
click at [638, 108] on form "Actieve project Dit is het project waar je in werkt JB Hydraulics" at bounding box center [682, 105] width 594 height 72
click at [553, 117] on form "Actieve project Dit is het project waar je in werkt JB Hydraulics" at bounding box center [682, 105] width 594 height 72
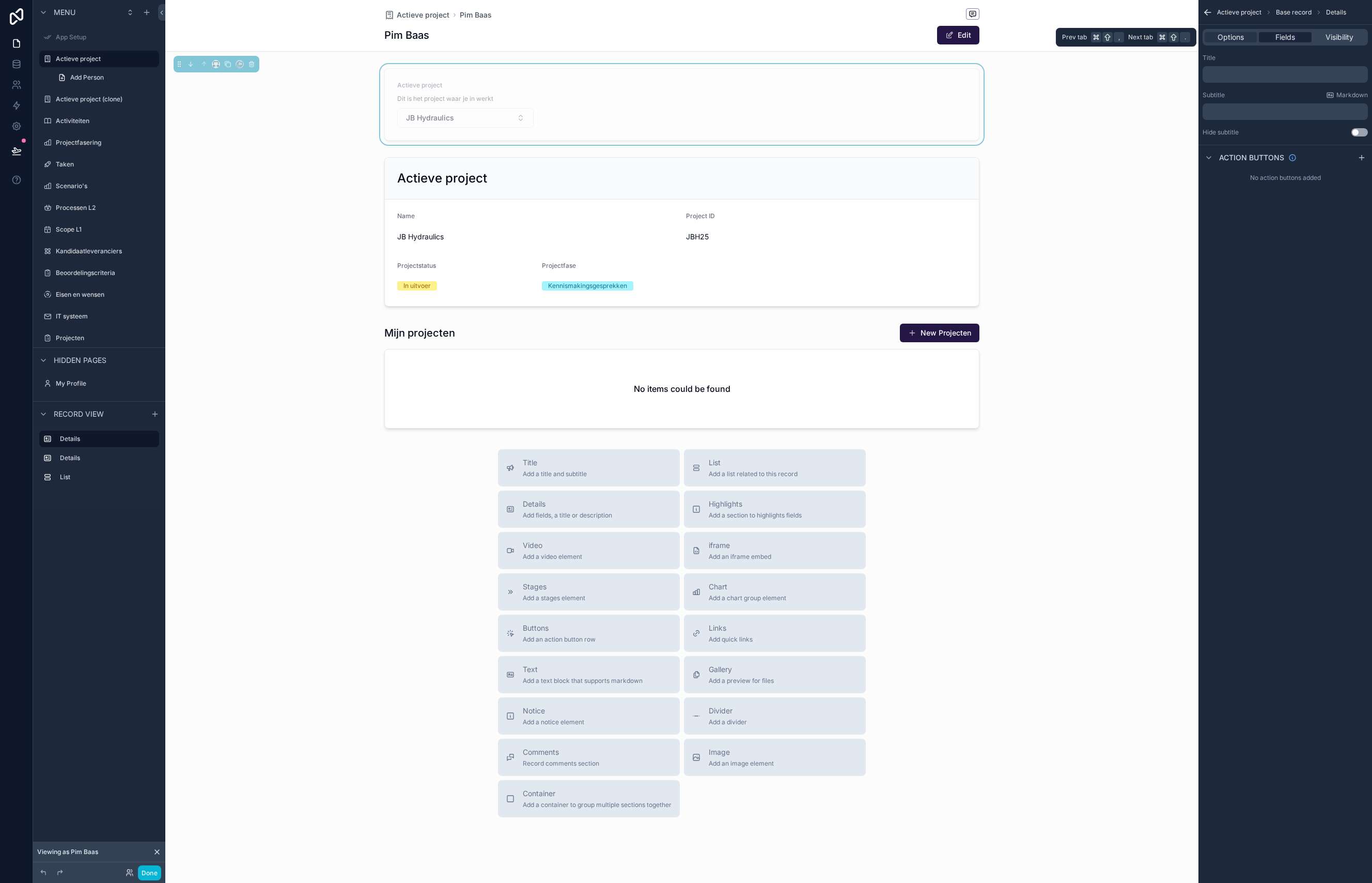
click at [1294, 41] on span "Fields" at bounding box center [1285, 37] width 20 height 11
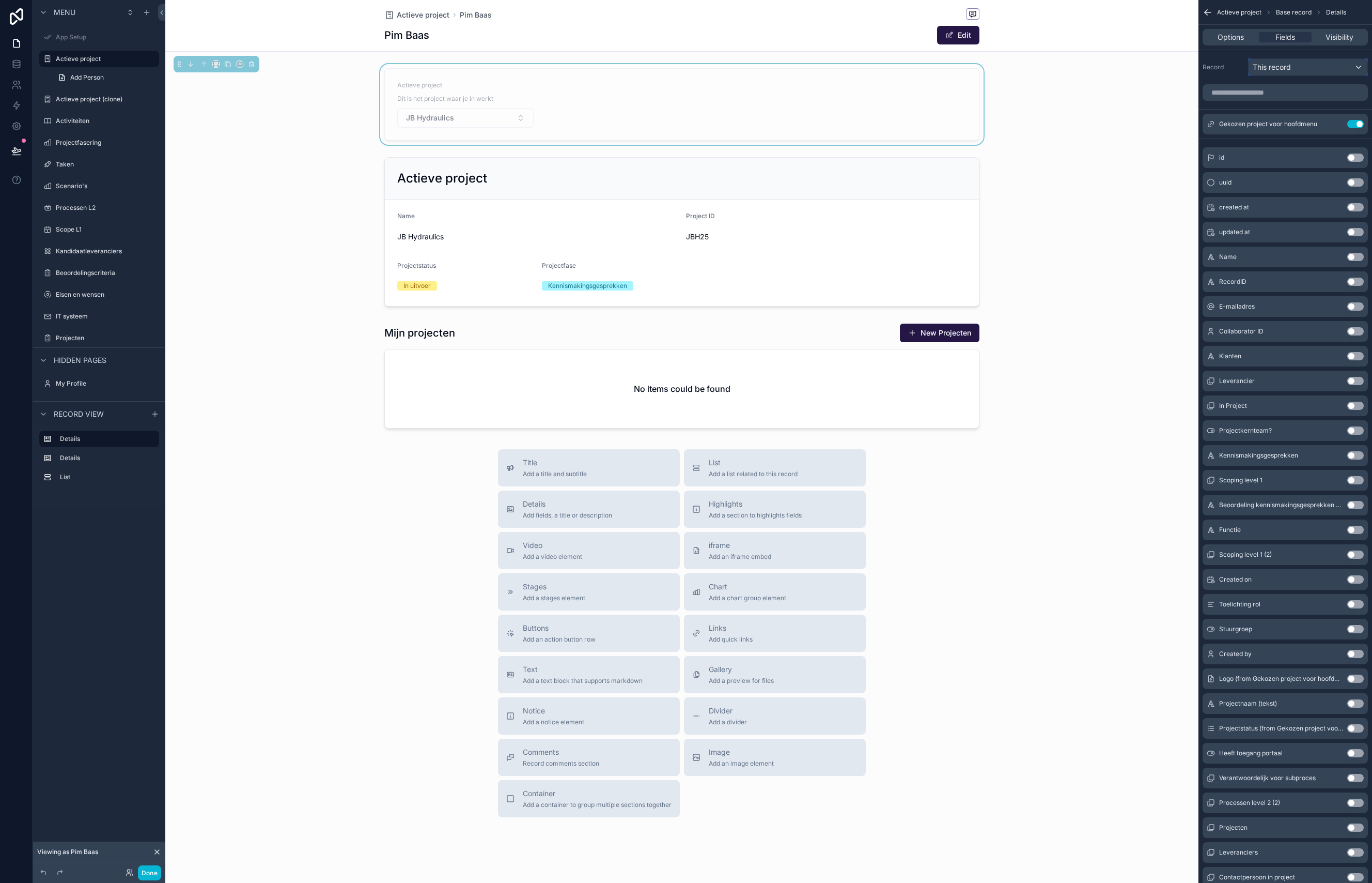
click at [1296, 74] on div "This record" at bounding box center [1308, 67] width 119 height 17
click at [1227, 66] on div "scrollable content" at bounding box center [686, 441] width 1372 height 883
click at [1229, 38] on span "Options" at bounding box center [1231, 37] width 27 height 11
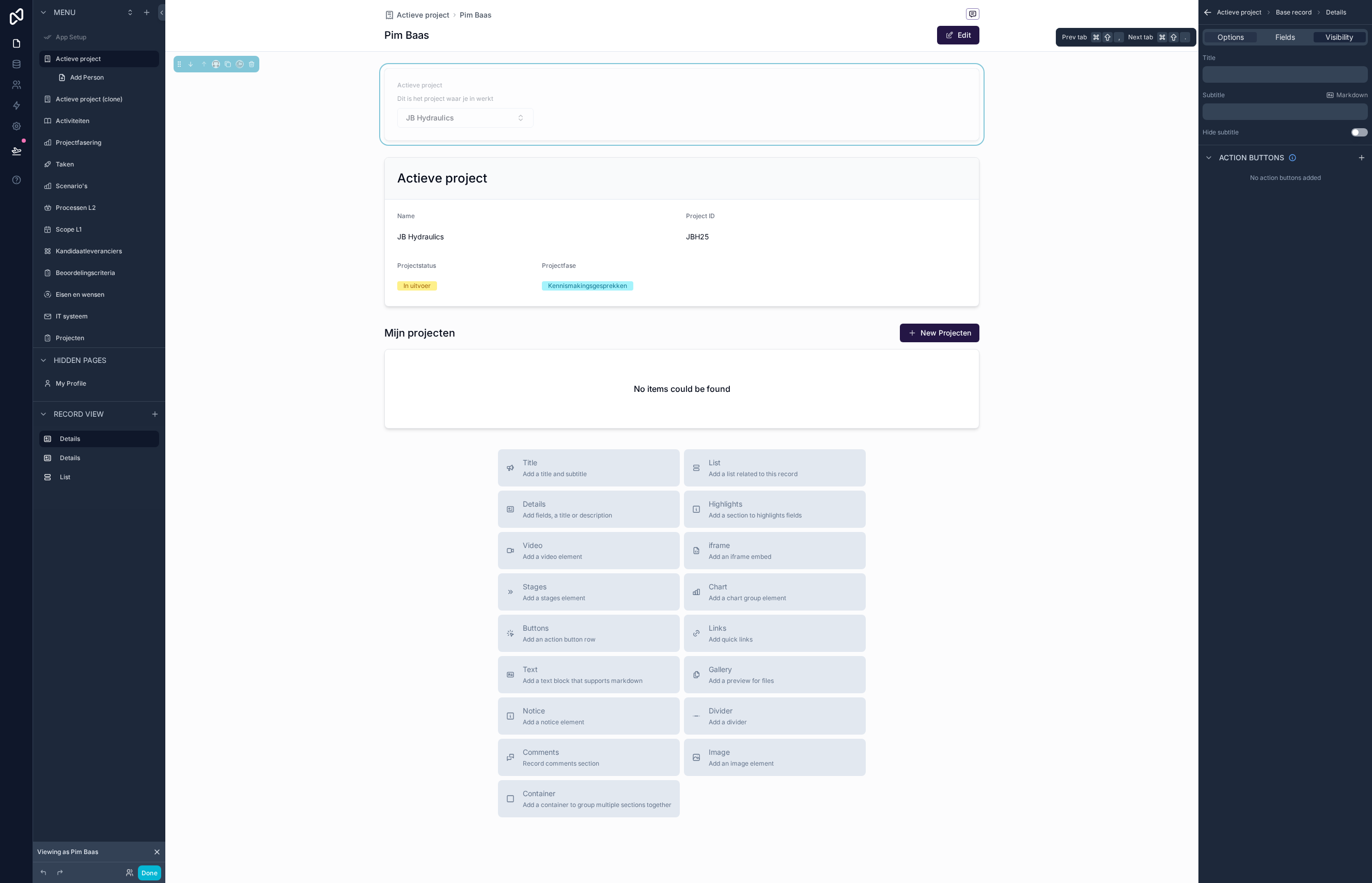
click at [1357, 34] on div "Visibility" at bounding box center [1340, 37] width 52 height 11
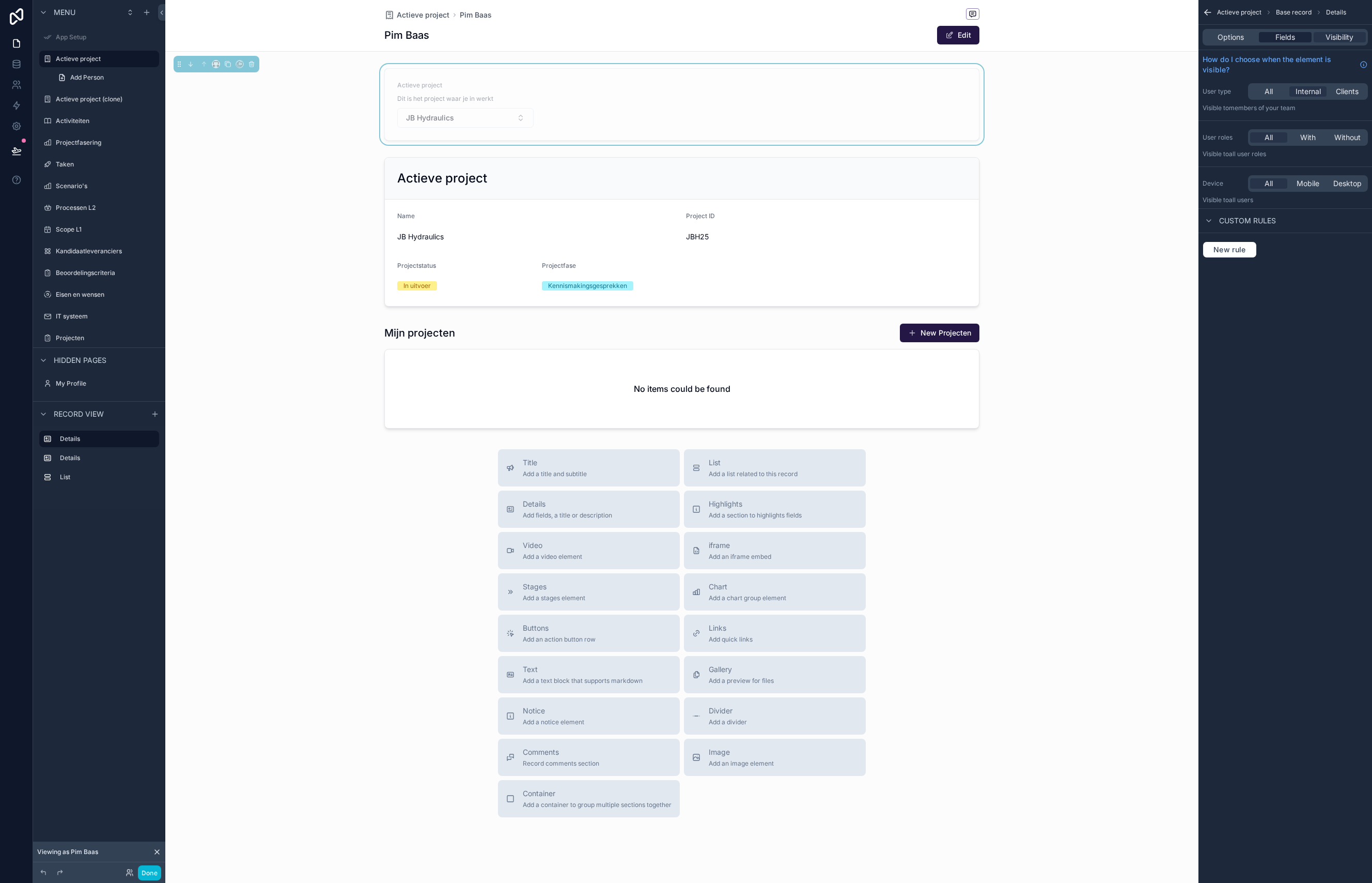
click at [1294, 36] on span "Fields" at bounding box center [1285, 37] width 20 height 11
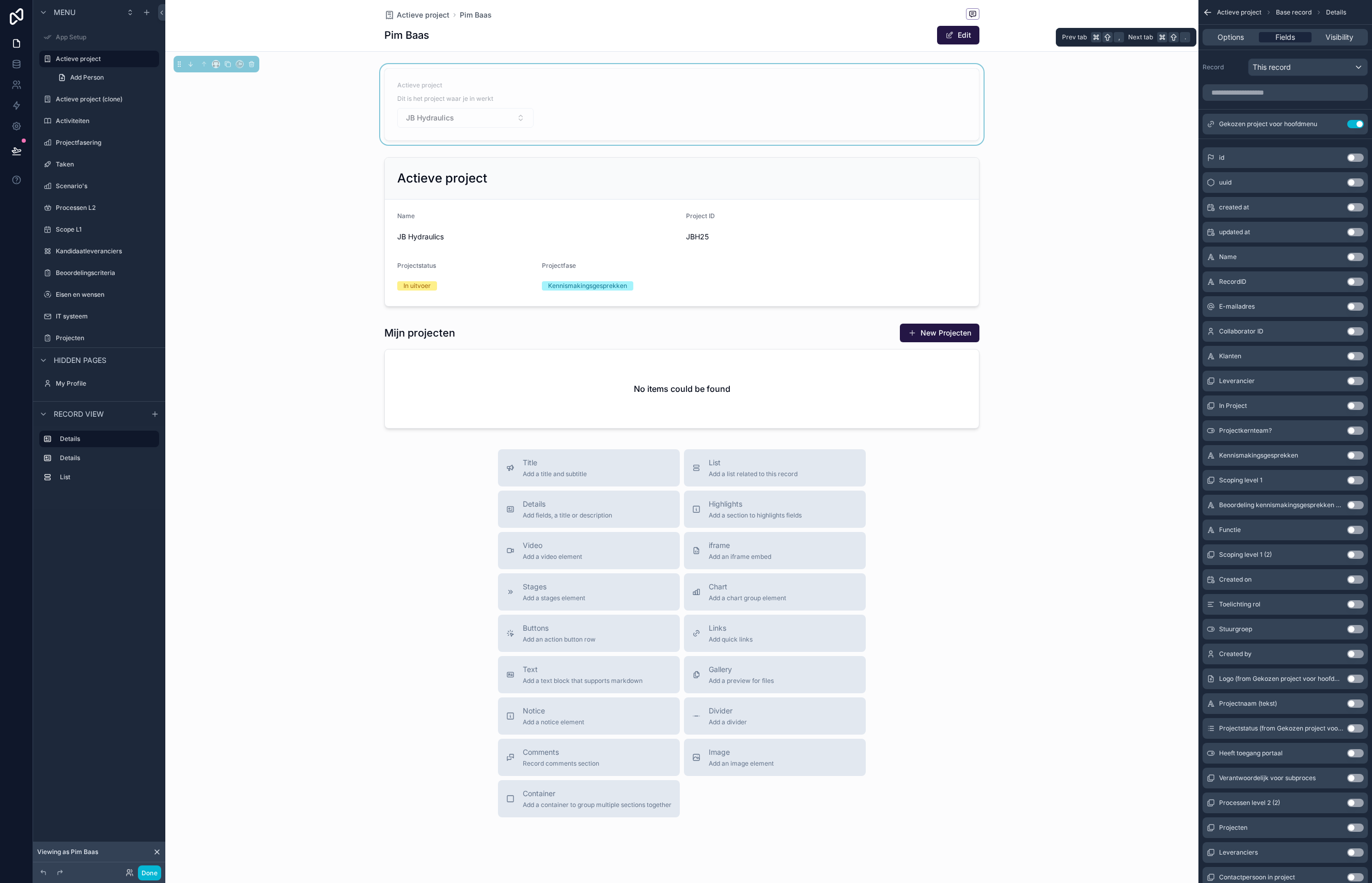
scroll to position [1, 0]
click at [1336, 123] on icon "scrollable content" at bounding box center [1336, 121] width 4 height 4
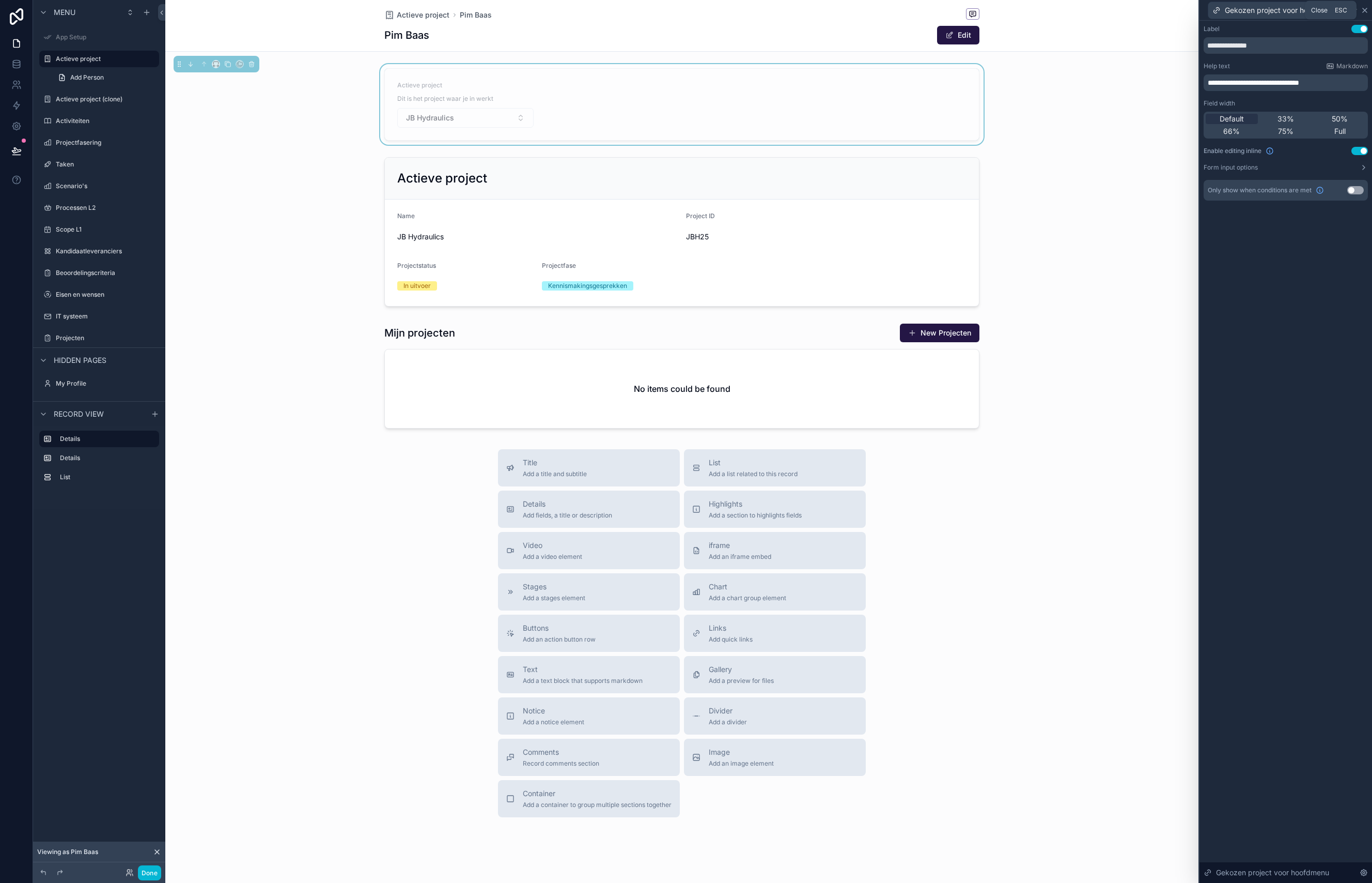
click at [1369, 11] on icon at bounding box center [1365, 10] width 8 height 8
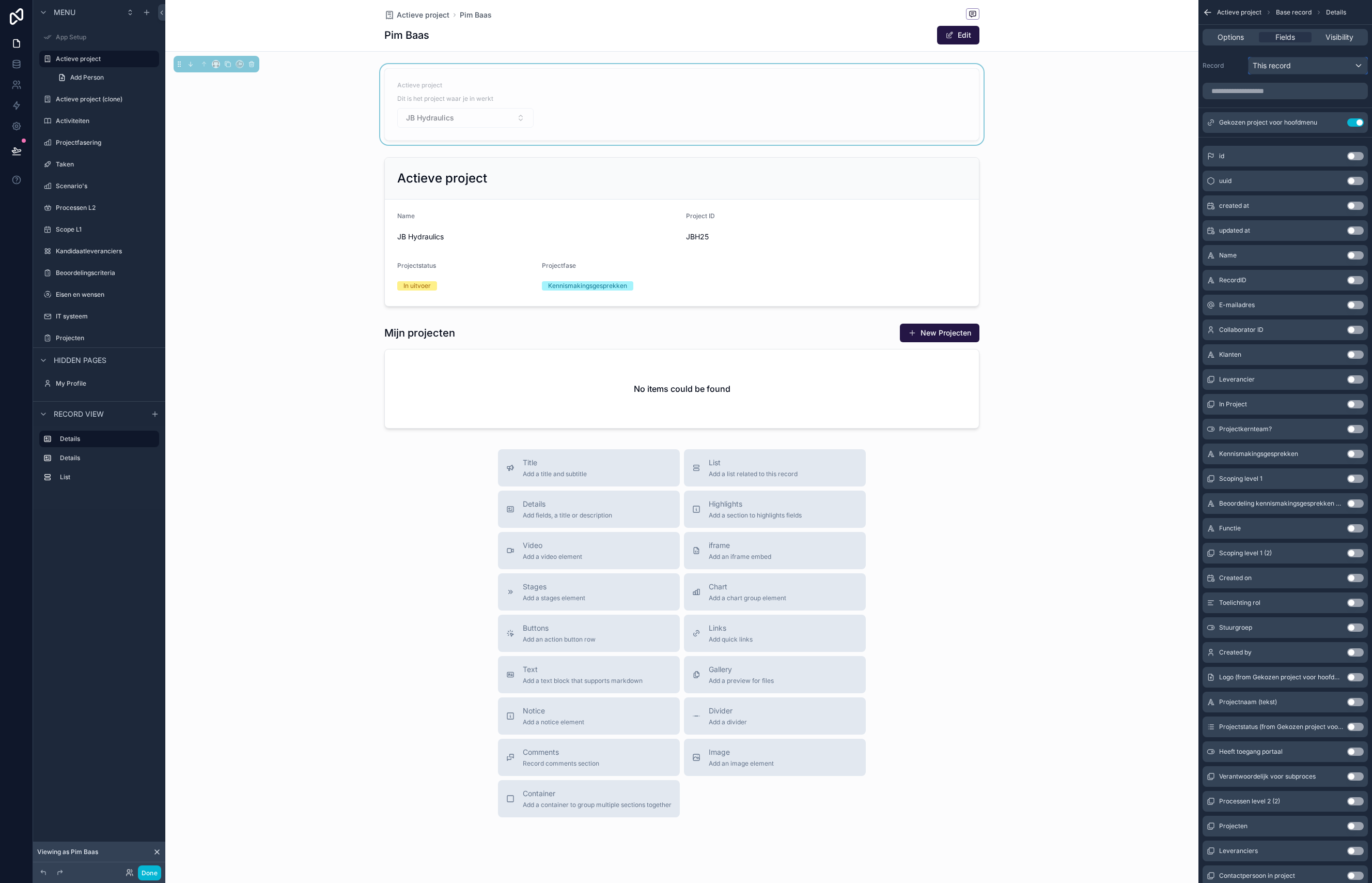
click at [1280, 68] on span "This record" at bounding box center [1272, 66] width 38 height 11
click at [1286, 198] on span "user (from user)" at bounding box center [1296, 199] width 54 height 13
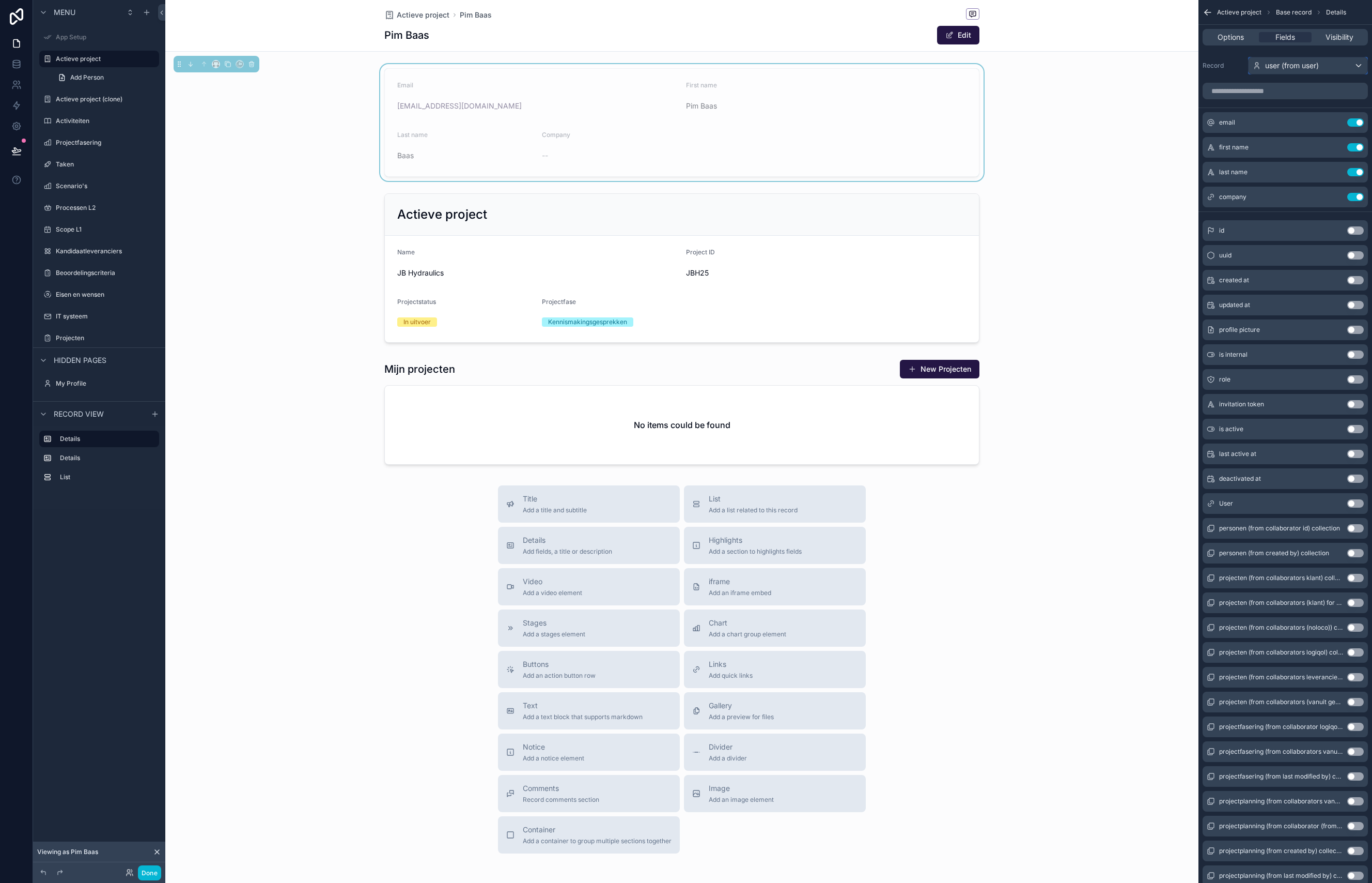
click at [1282, 60] on div "user (from user)" at bounding box center [1308, 65] width 119 height 17
click at [1278, 125] on span "This record" at bounding box center [1276, 121] width 38 height 13
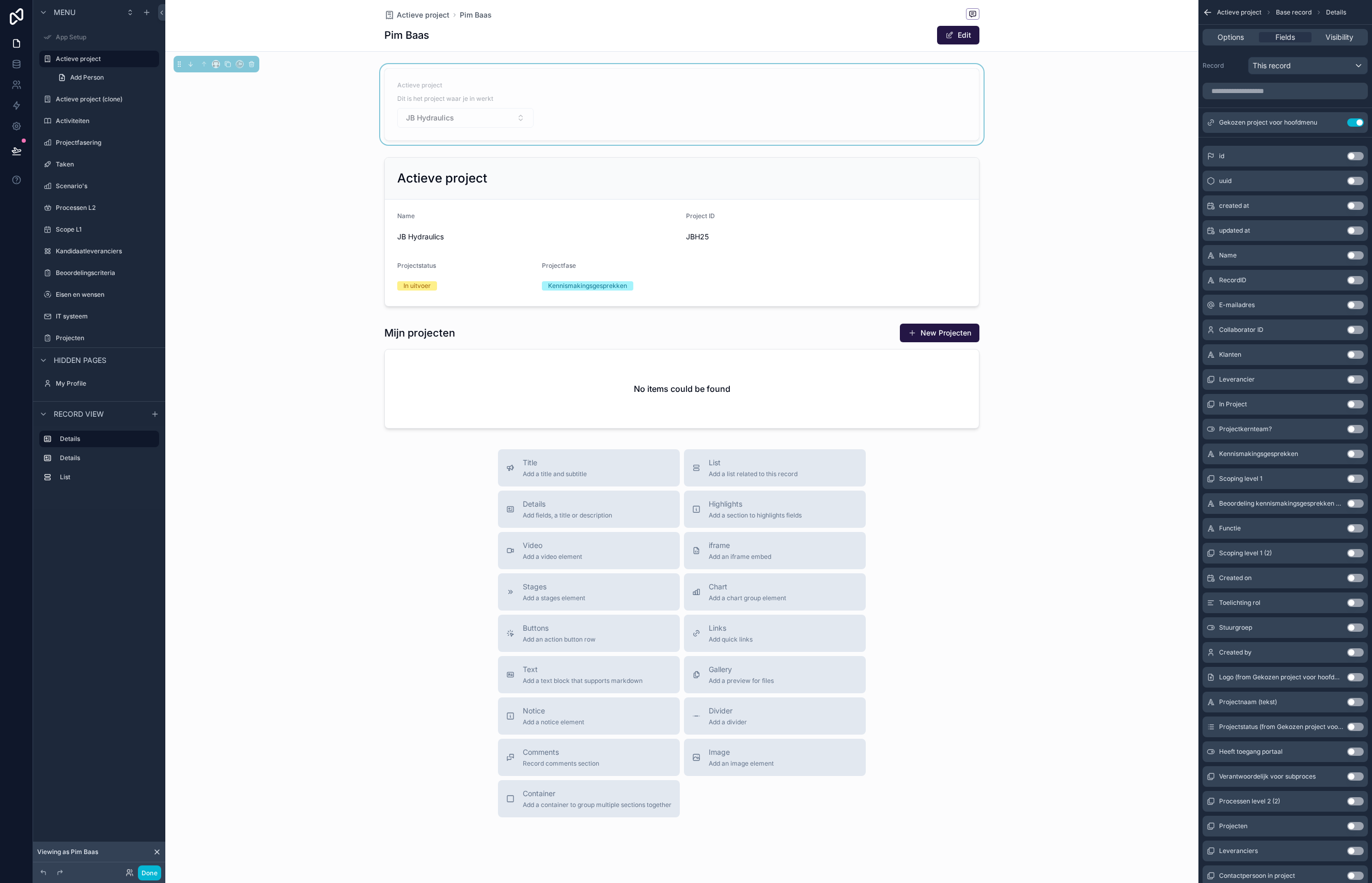
click at [1081, 121] on div "Actieve project Dit is het project waar je in werkt JB Hydraulics" at bounding box center [682, 105] width 1033 height 81
click at [469, 116] on button "JB Hydraulics" at bounding box center [466, 118] width 137 height 20
click at [1099, 107] on div "Actieve project Dit is het project waar je in werkt JB Hydraulics" at bounding box center [682, 105] width 1033 height 81
click at [687, 93] on form "Actieve project Dit is het project waar je in werkt JB Hydraulics" at bounding box center [682, 105] width 594 height 72
click at [524, 117] on button "JB Hydraulics" at bounding box center [466, 118] width 137 height 20
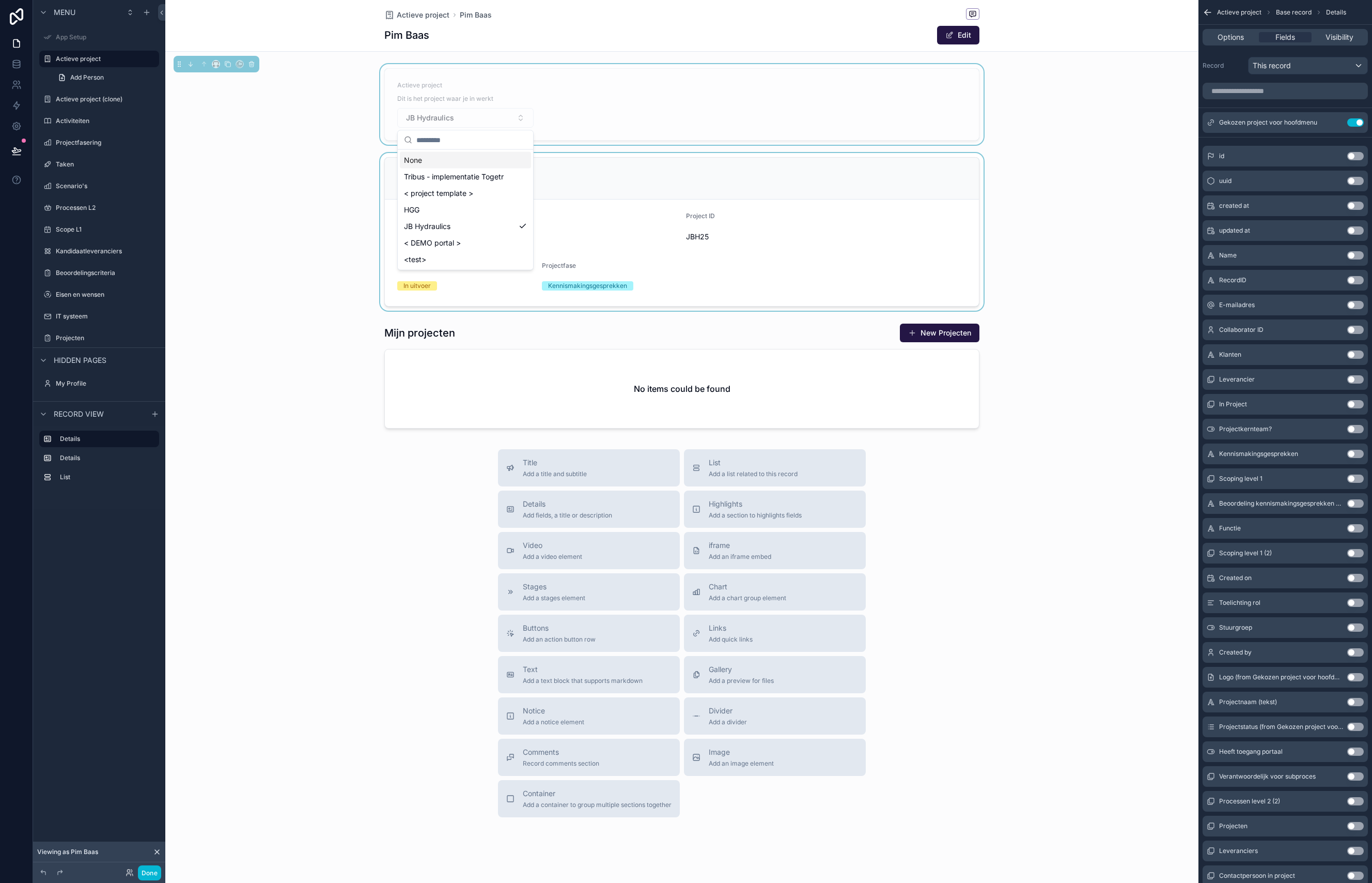
click at [331, 174] on div "scrollable content" at bounding box center [682, 232] width 1033 height 158
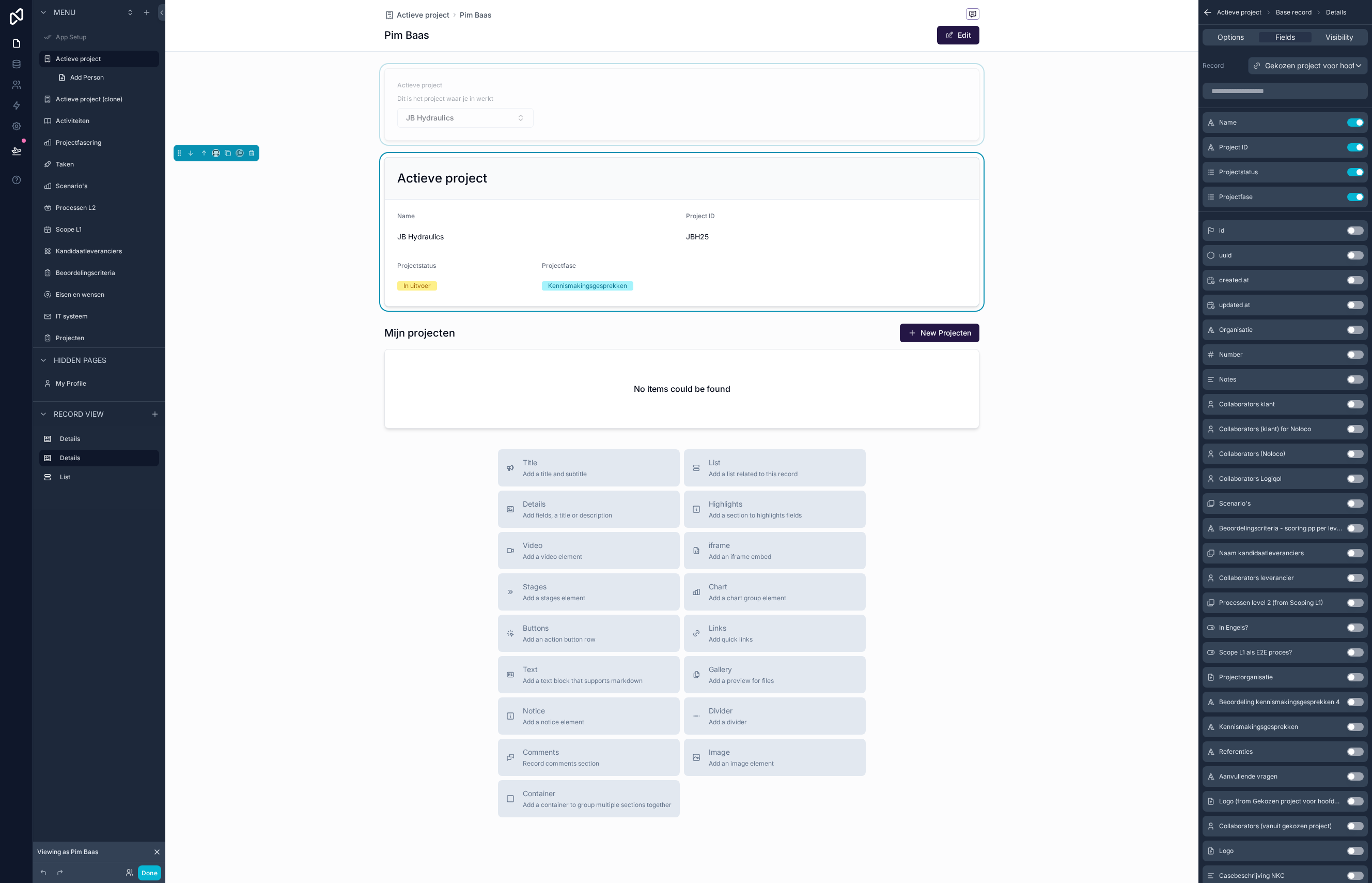
drag, startPoint x: 452, startPoint y: 86, endPoint x: 446, endPoint y: 90, distance: 7.2
click at [452, 86] on div "scrollable content" at bounding box center [682, 105] width 1033 height 81
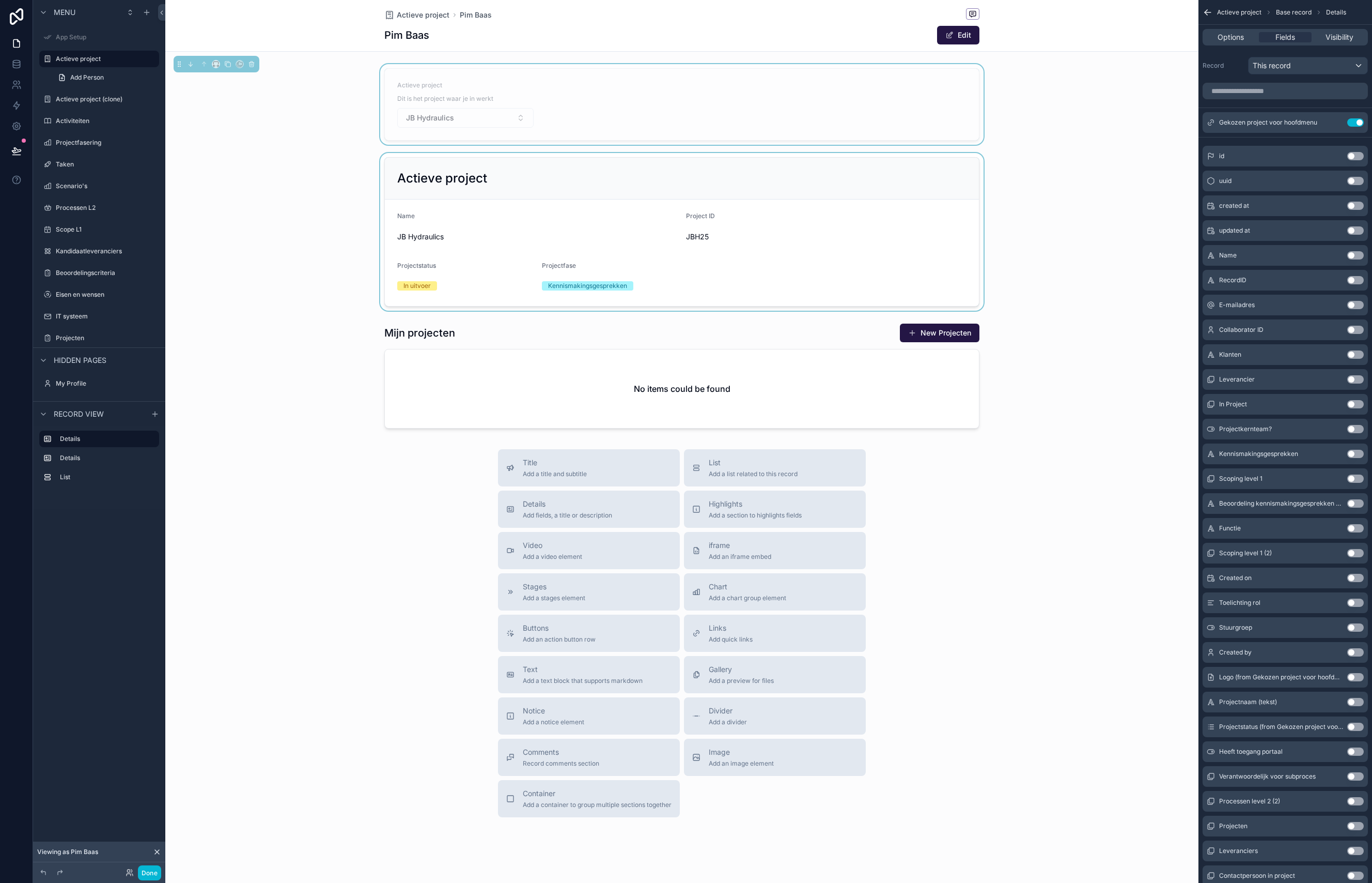
click at [439, 97] on span "Dit is het project waar je in werkt" at bounding box center [445, 99] width 96 height 8
click at [667, 102] on form "Actieve project Dit is het project waar je in werkt JB Hydraulics" at bounding box center [682, 105] width 594 height 72
click at [1338, 123] on icon "scrollable content" at bounding box center [1335, 122] width 8 height 8
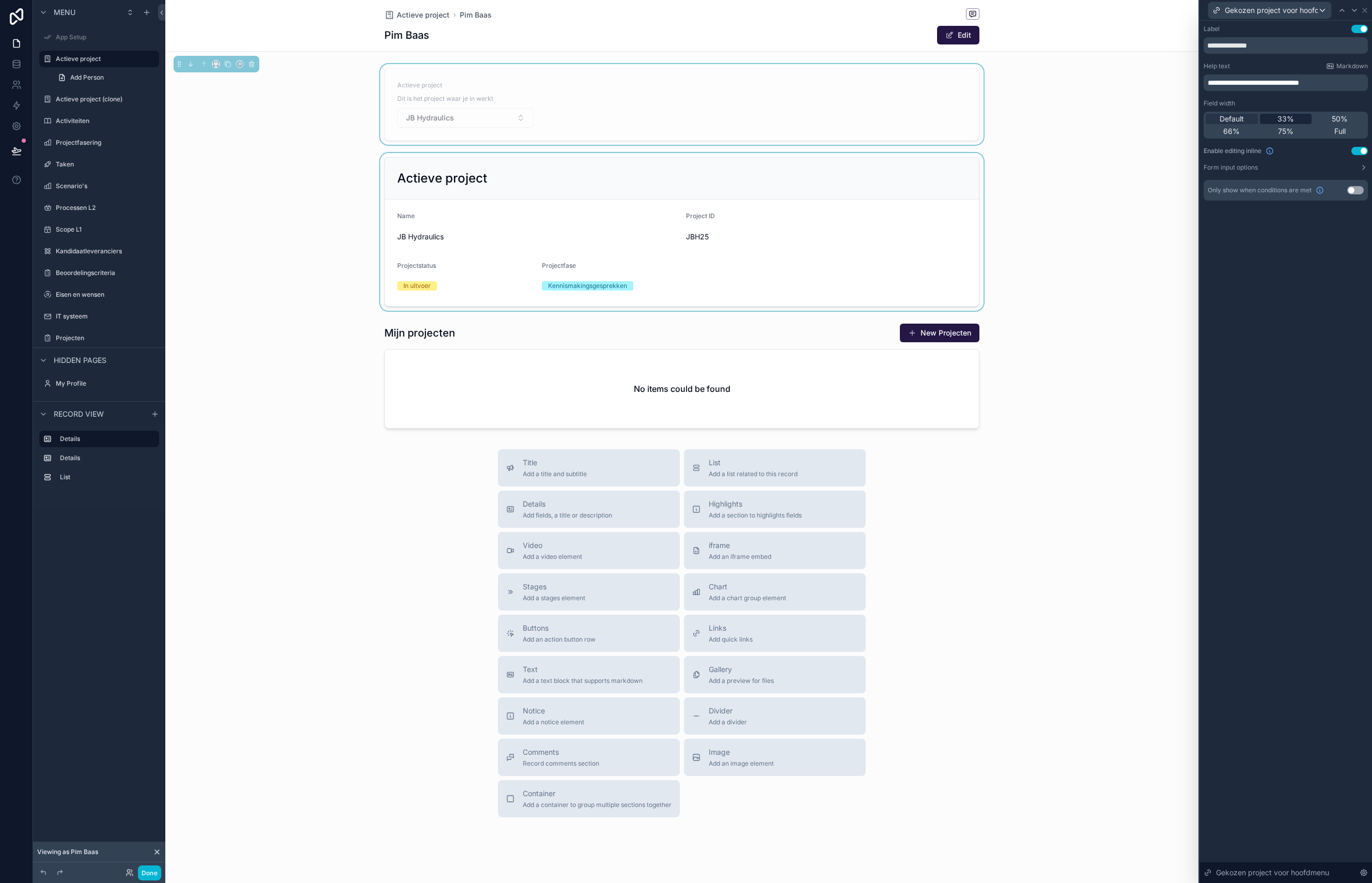
click at [1279, 121] on span "33%" at bounding box center [1285, 119] width 17 height 11
click at [1243, 120] on span "Default" at bounding box center [1231, 119] width 25 height 11
click at [1236, 169] on label "Form input options" at bounding box center [1231, 167] width 54 height 8
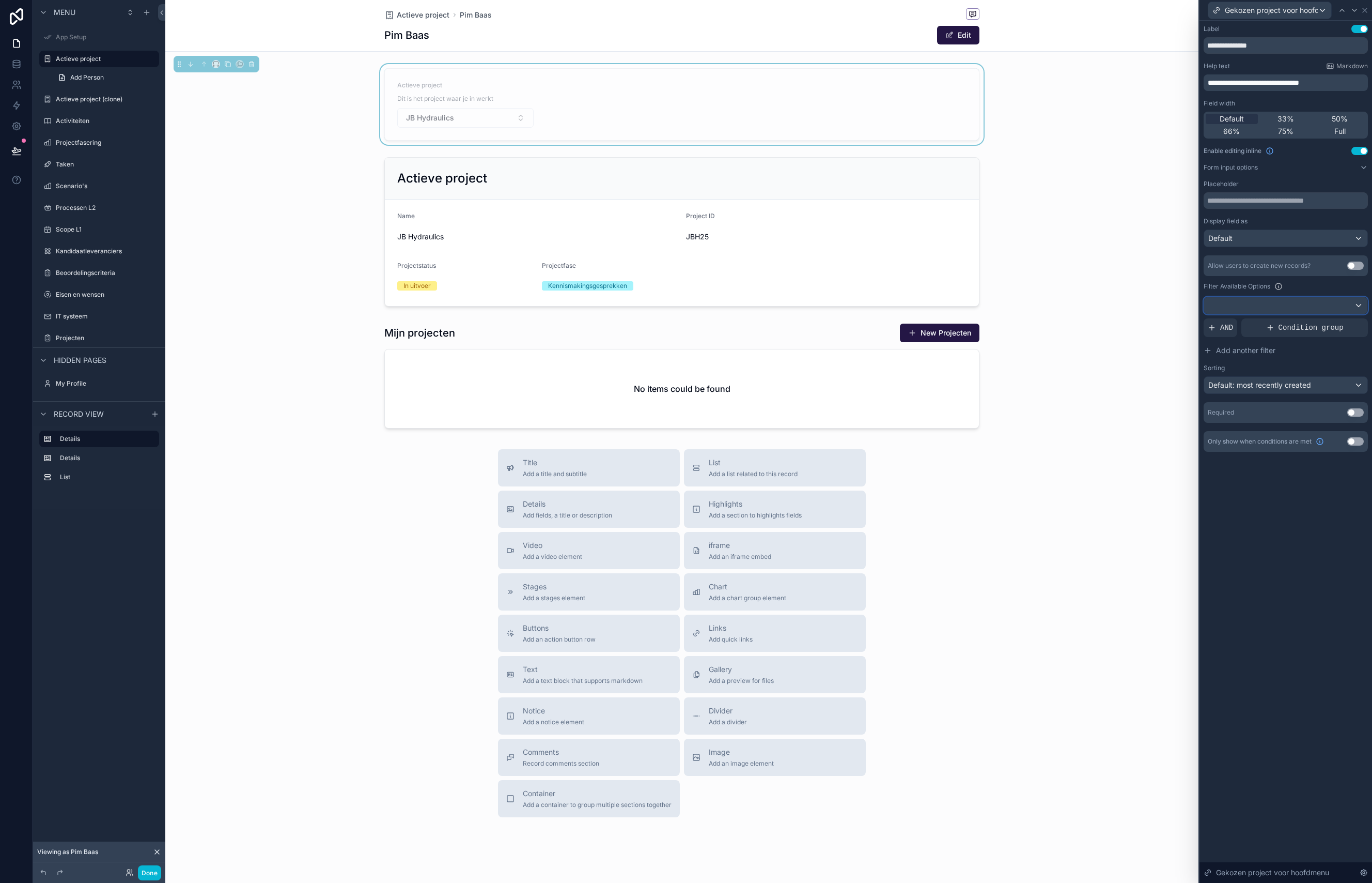
click at [1296, 305] on div at bounding box center [1286, 305] width 163 height 17
click at [1352, 308] on div at bounding box center [1286, 441] width 172 height 883
click at [1357, 303] on div at bounding box center [1286, 305] width 163 height 17
click at [1239, 360] on div "----" at bounding box center [1285, 360] width 146 height 13
click at [1297, 331] on span "Condition group" at bounding box center [1311, 328] width 65 height 11
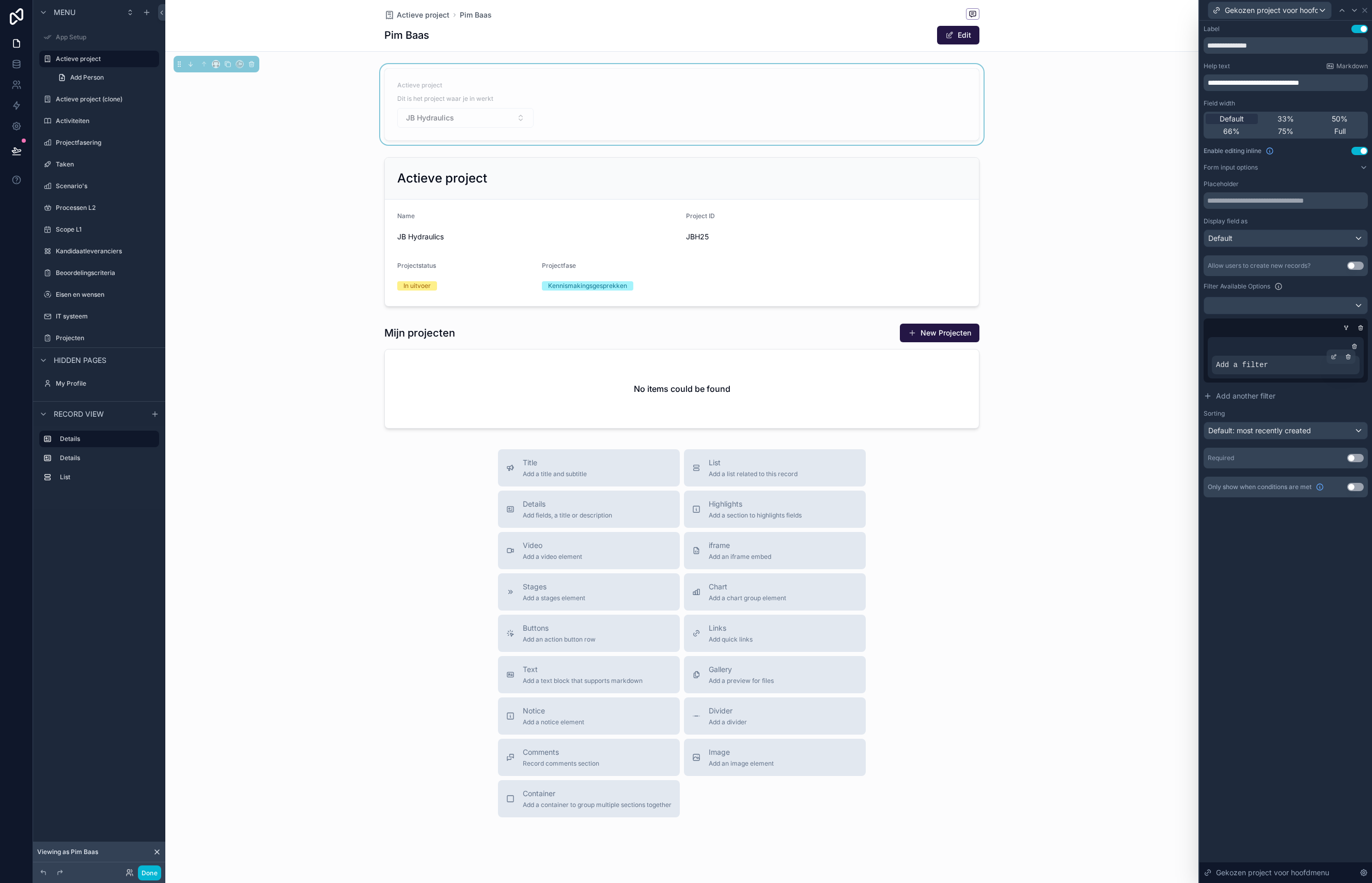
click at [1255, 368] on span "Add a filter" at bounding box center [1242, 365] width 52 height 11
click at [1333, 355] on icon at bounding box center [1334, 356] width 6 height 6
click at [1131, 354] on div "Select a field" at bounding box center [1111, 349] width 62 height 17
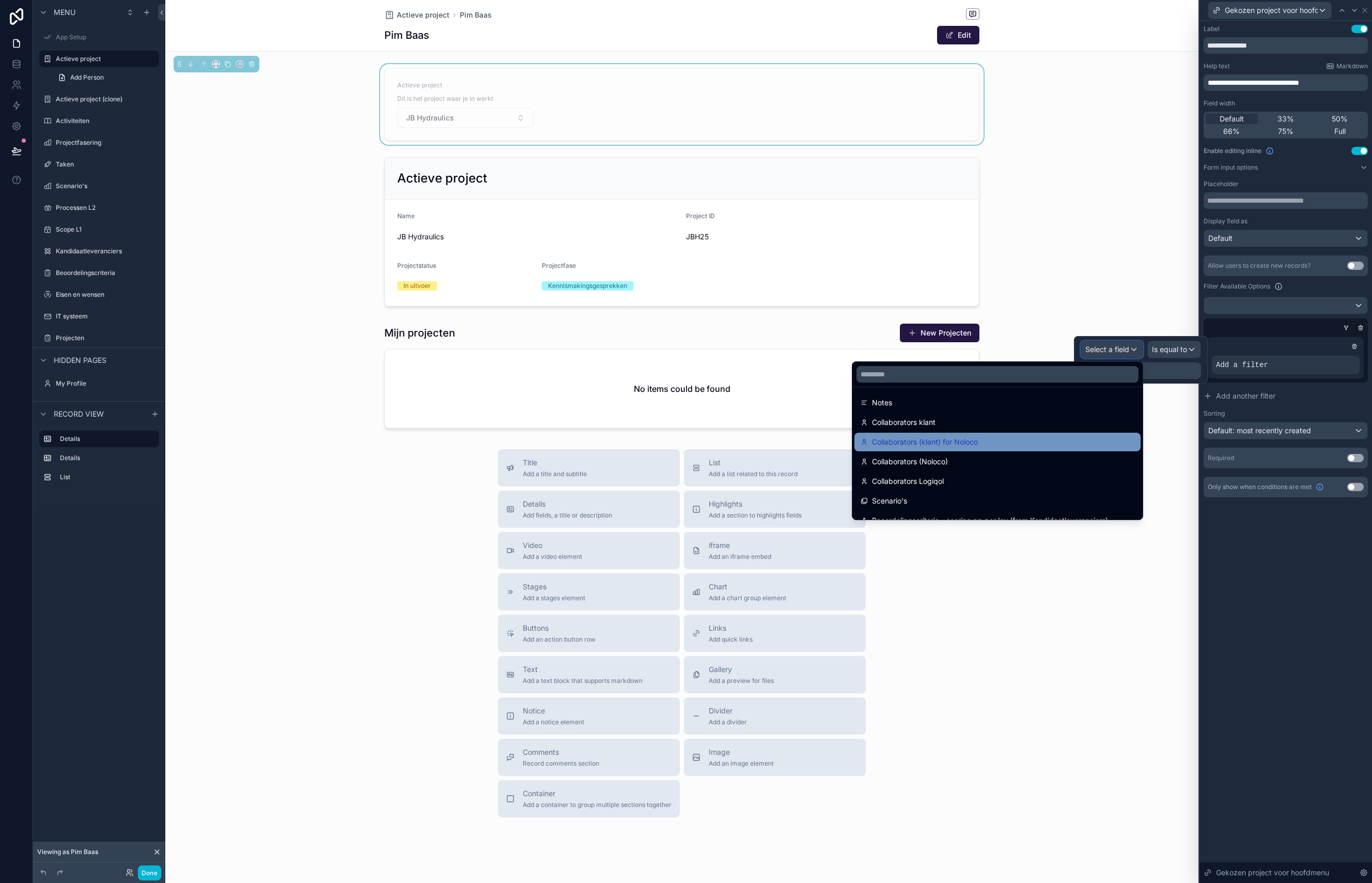
scroll to position [198, 0]
click at [969, 428] on div "Collaborators klant" at bounding box center [997, 423] width 274 height 13
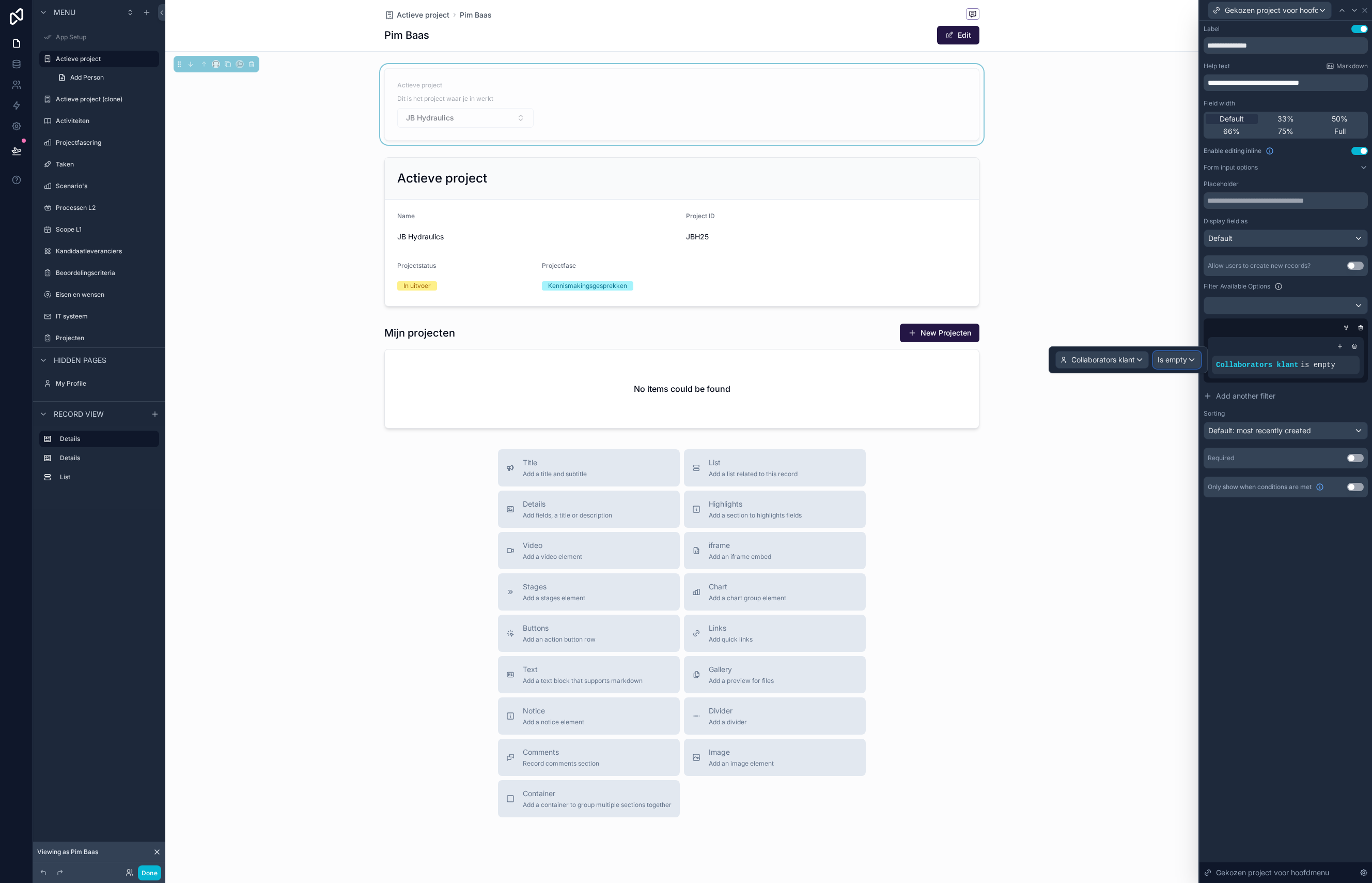
click at [1170, 358] on span "Is empty" at bounding box center [1172, 360] width 29 height 11
click at [1192, 492] on div "Is one of" at bounding box center [1200, 494] width 76 height 13
click at [1135, 369] on div "Some value" at bounding box center [1128, 370] width 145 height 17
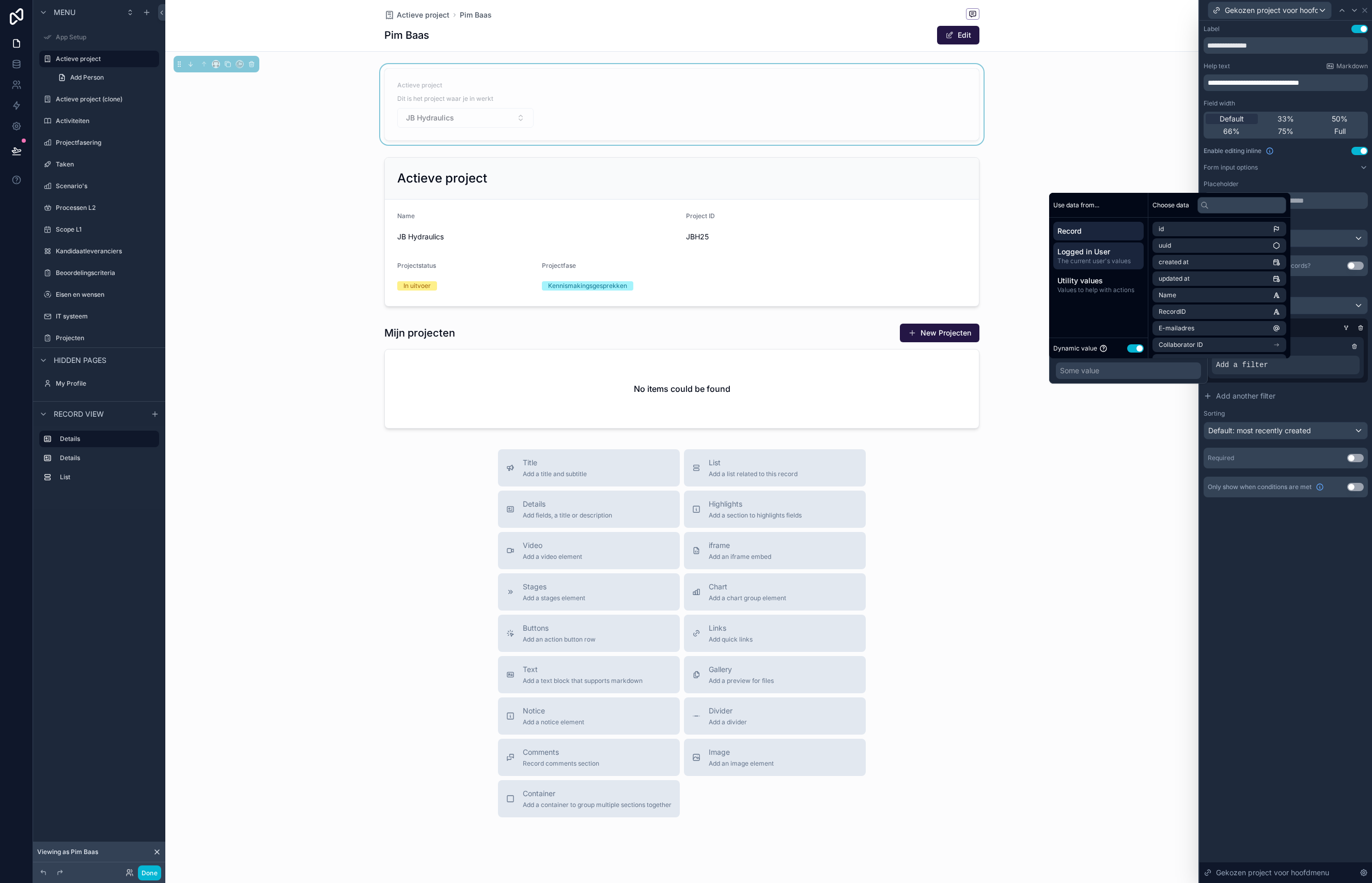
click at [1109, 251] on span "Logged in User" at bounding box center [1099, 252] width 82 height 11
click at [1170, 230] on span "Logged in User" at bounding box center [1180, 229] width 44 height 8
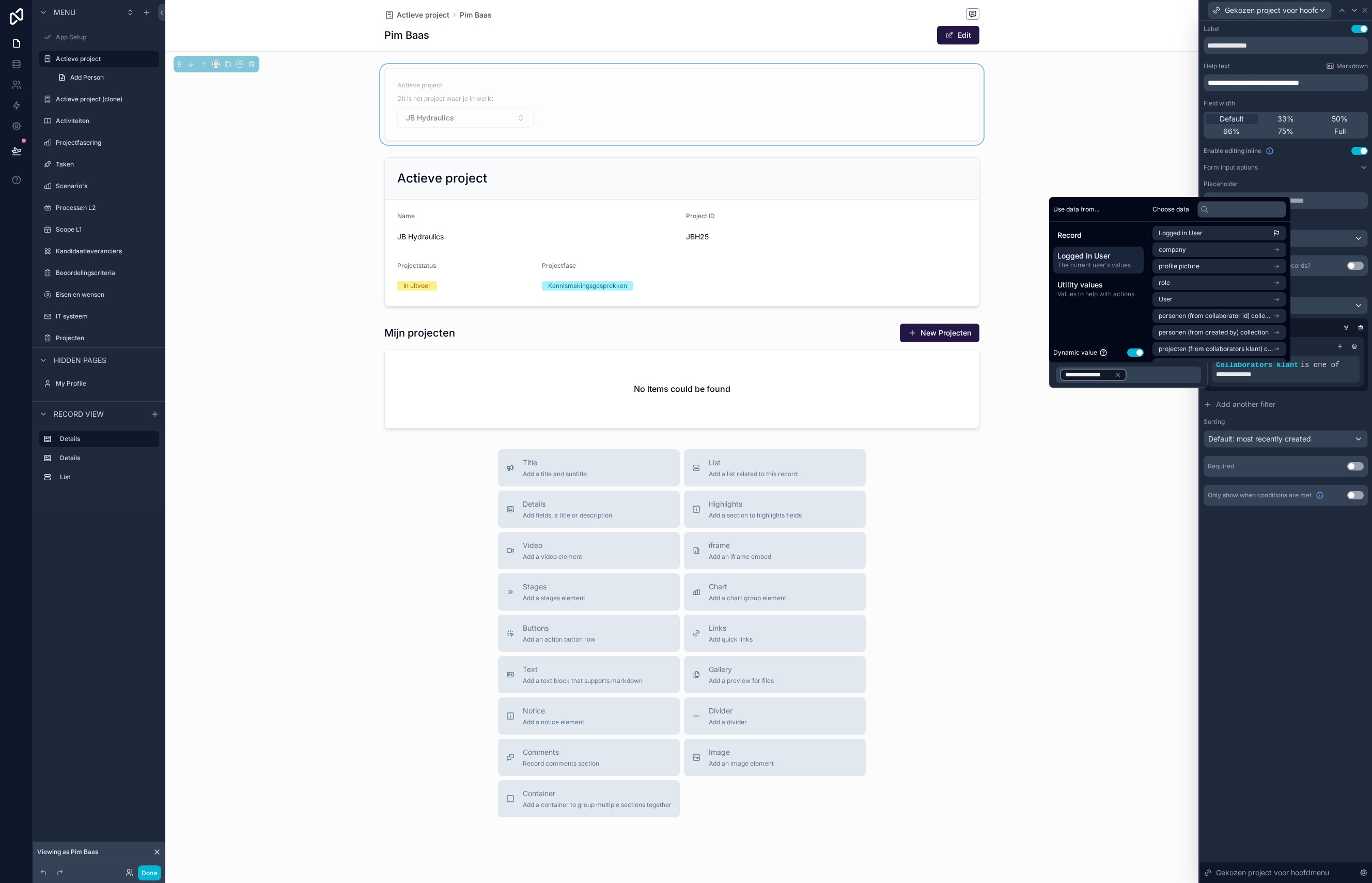
click at [1131, 488] on div "Title Add a title and subtitle List Add a list related to this record Details A…" at bounding box center [682, 633] width 1033 height 368
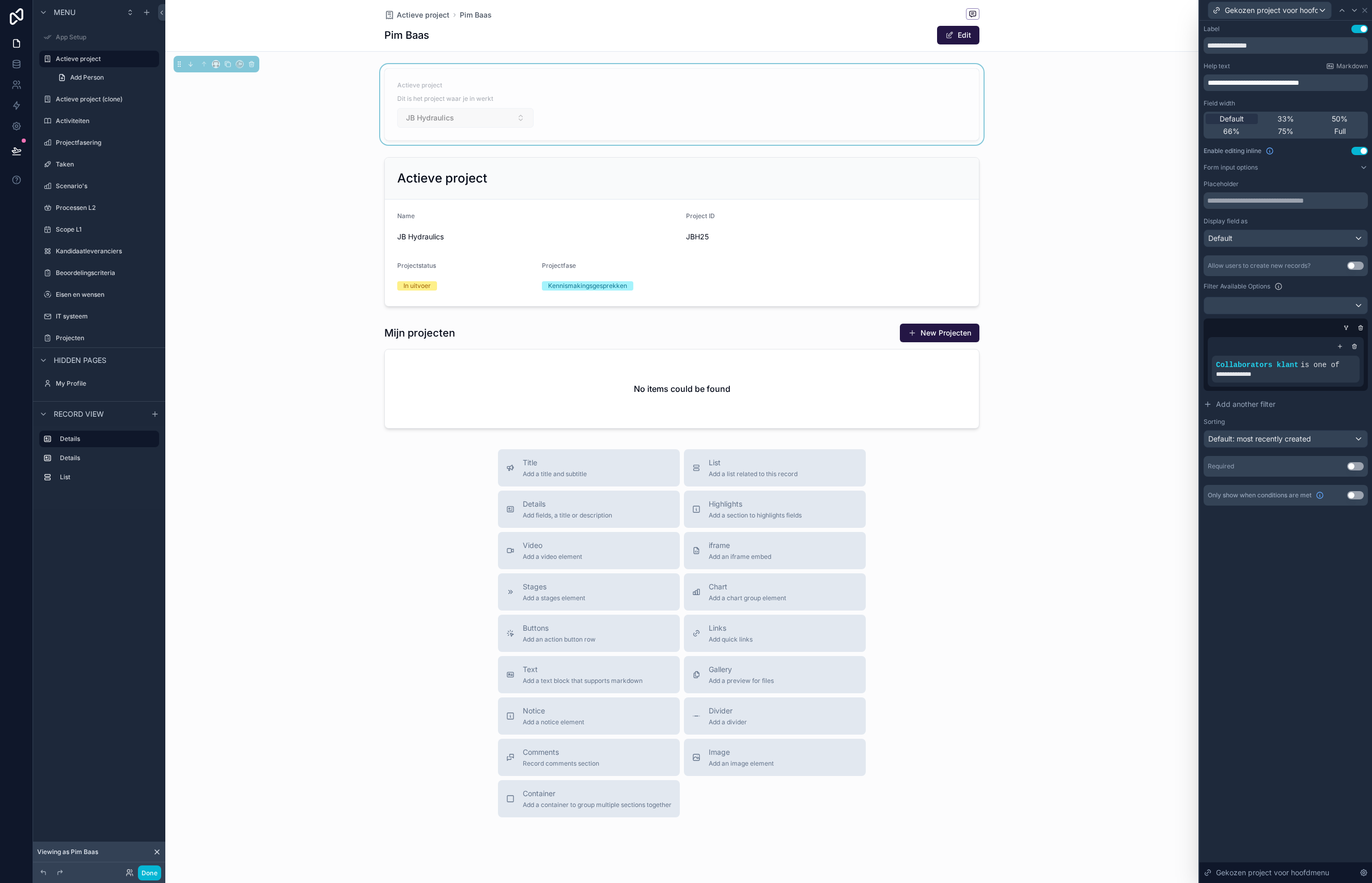
click at [498, 121] on button "JB Hydraulics" at bounding box center [466, 118] width 137 height 20
click at [1151, 172] on div "scrollable content" at bounding box center [682, 232] width 1033 height 158
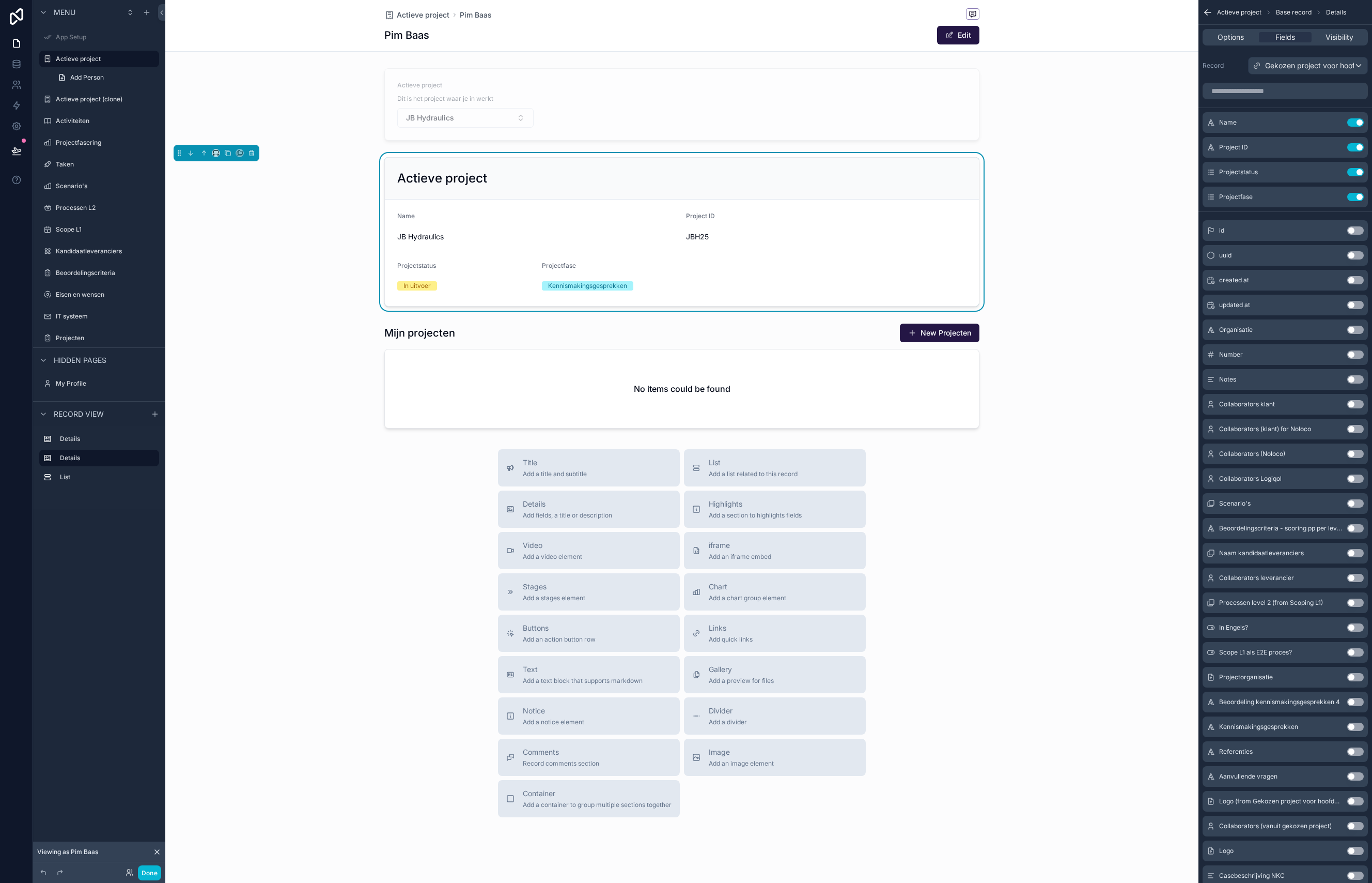
click at [160, 850] on icon at bounding box center [157, 852] width 8 height 8
click at [127, 874] on icon at bounding box center [129, 874] width 4 height 2
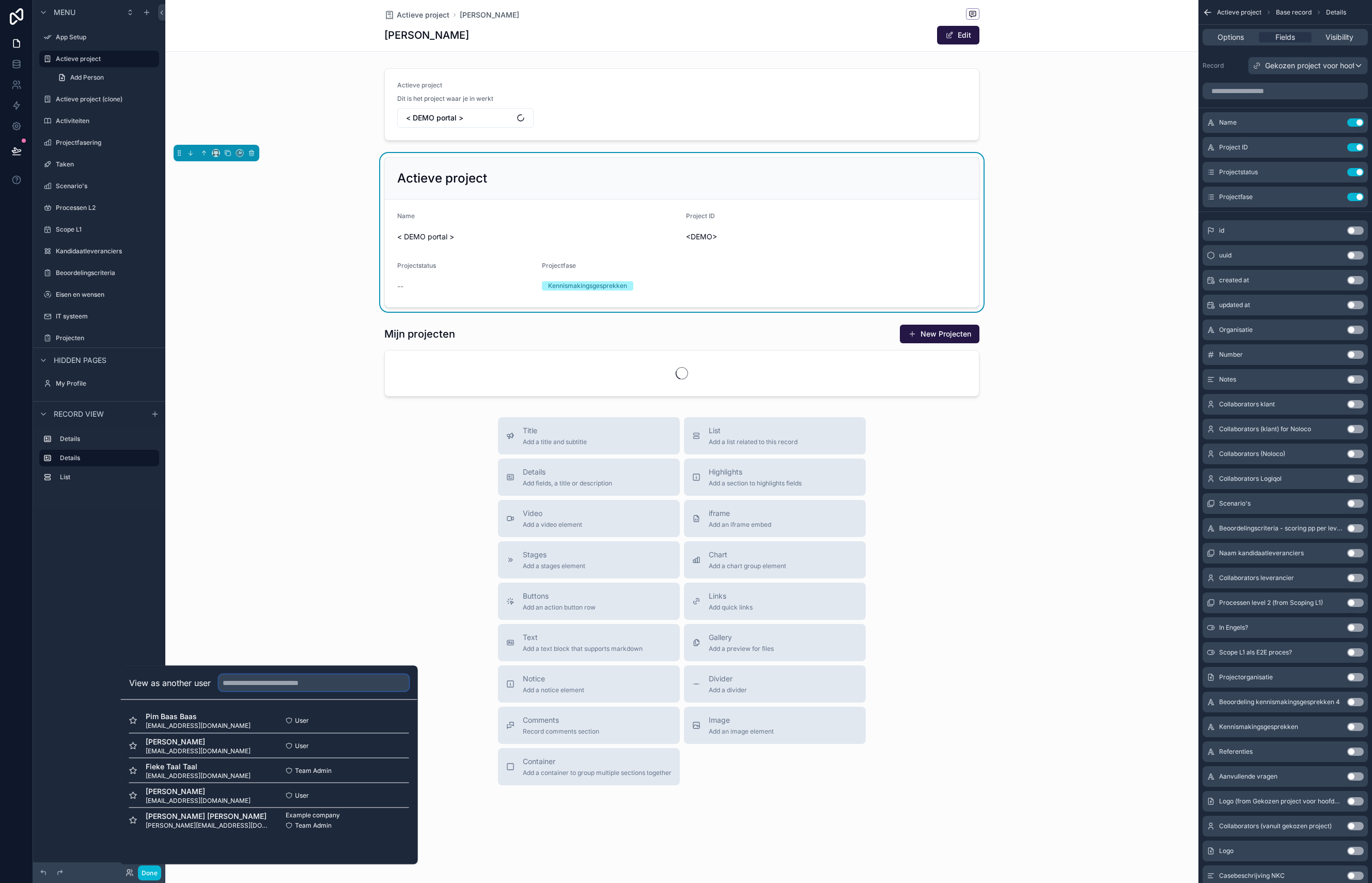
click at [282, 681] on input "text" at bounding box center [314, 683] width 190 height 17
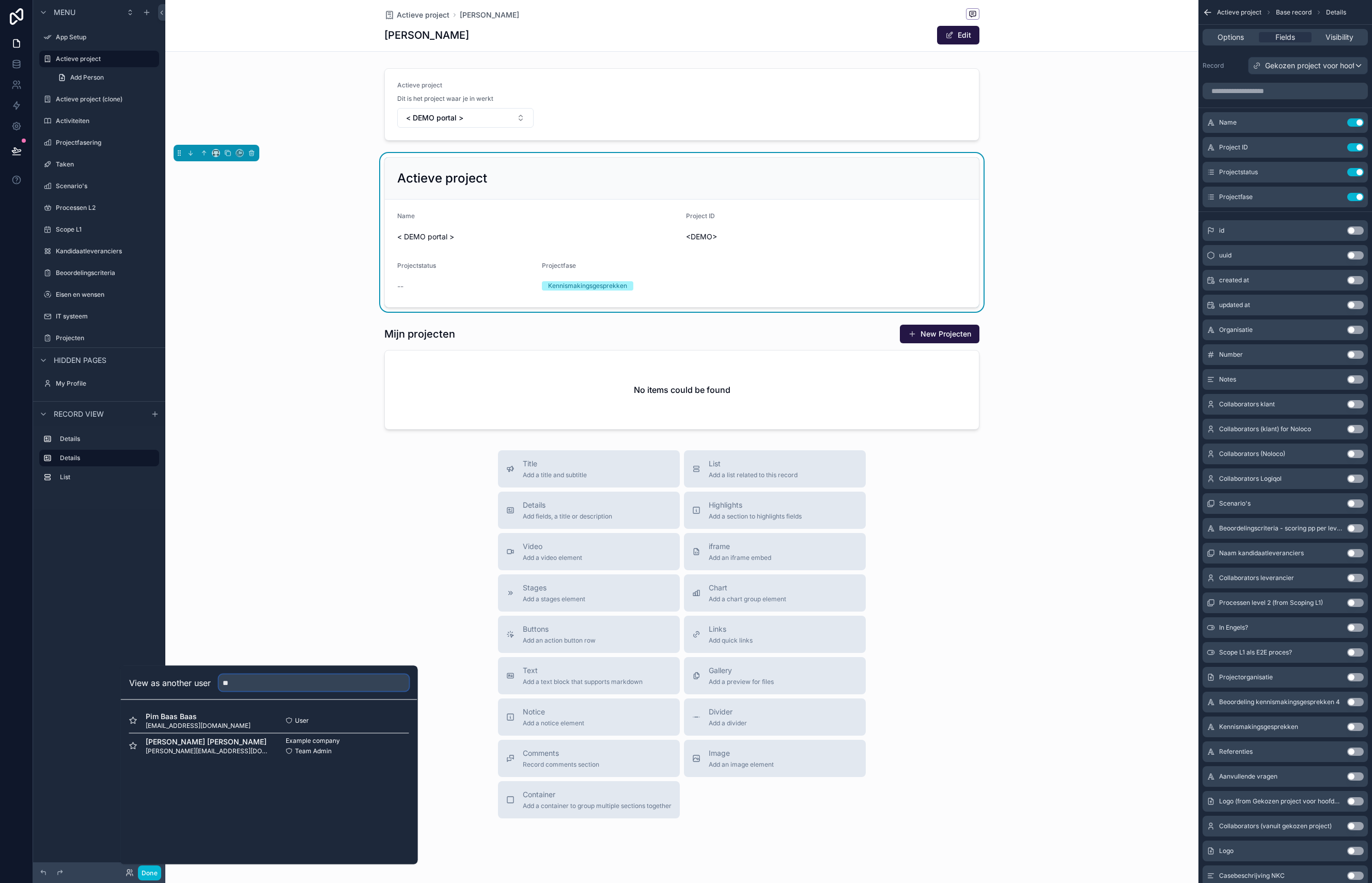
type input "***"
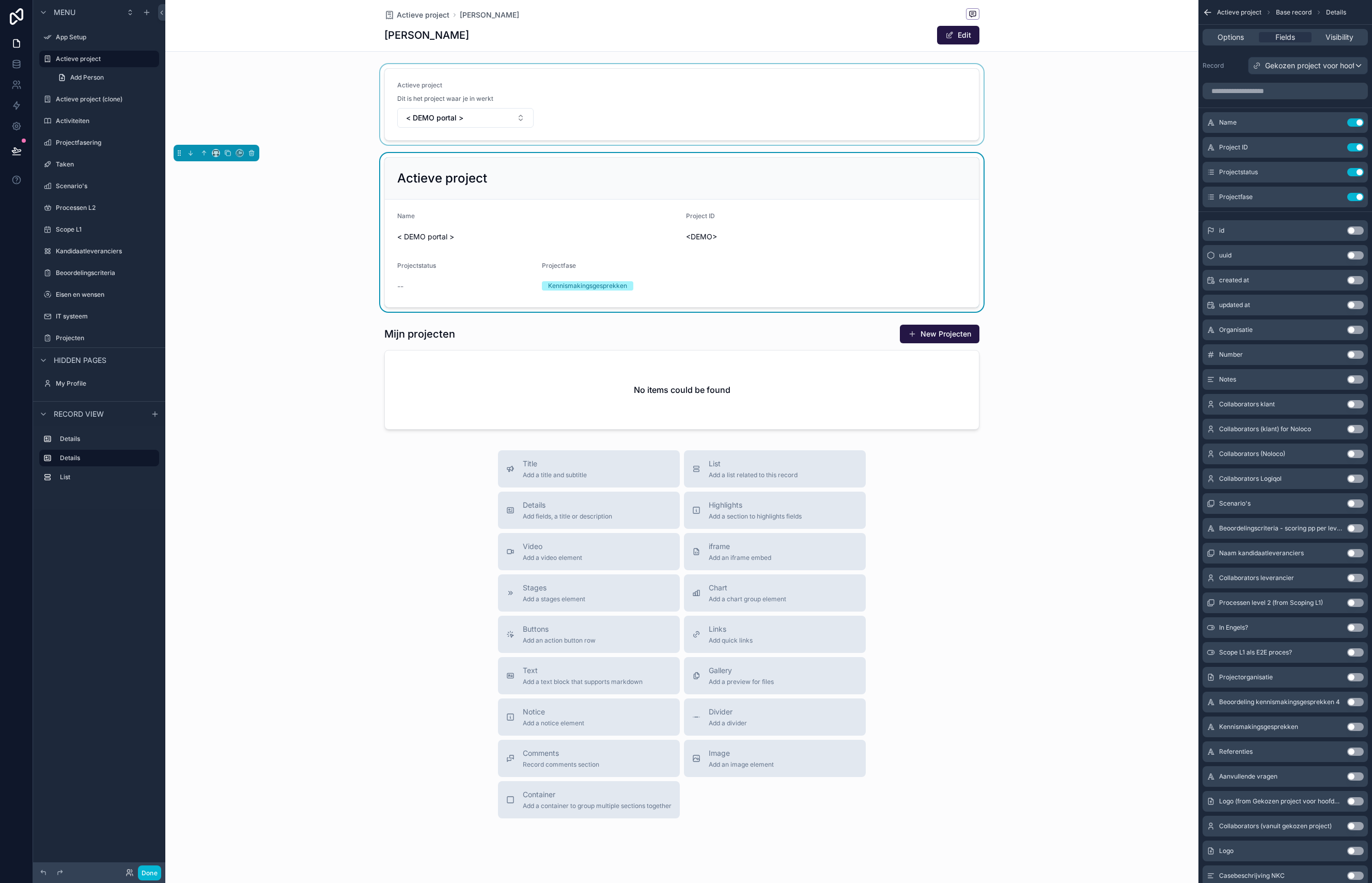
click at [461, 109] on div "scrollable content" at bounding box center [682, 105] width 1033 height 81
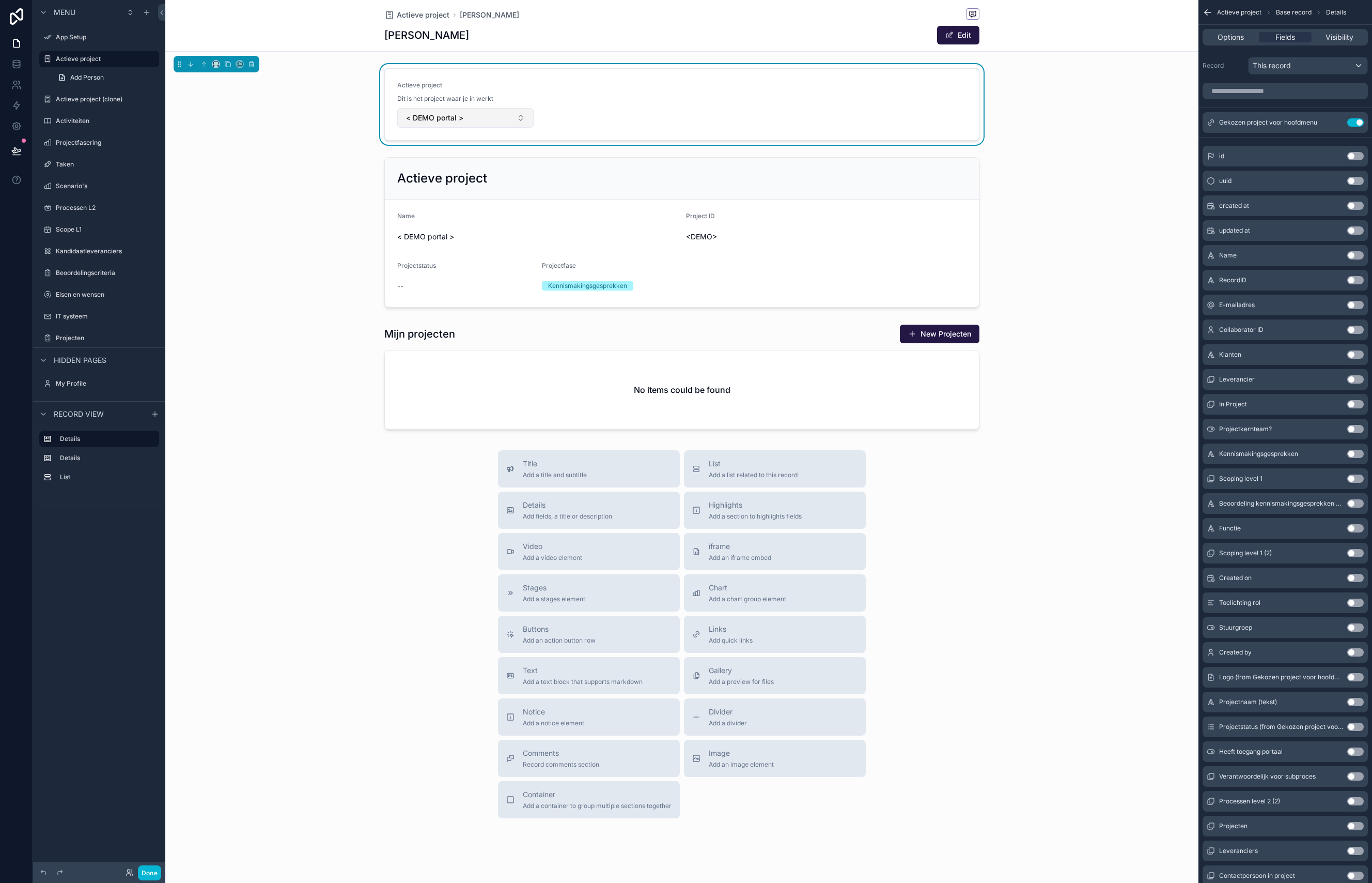
click at [472, 120] on button "< DEMO portal >" at bounding box center [466, 118] width 137 height 20
click at [279, 205] on div "scrollable content" at bounding box center [682, 232] width 1033 height 159
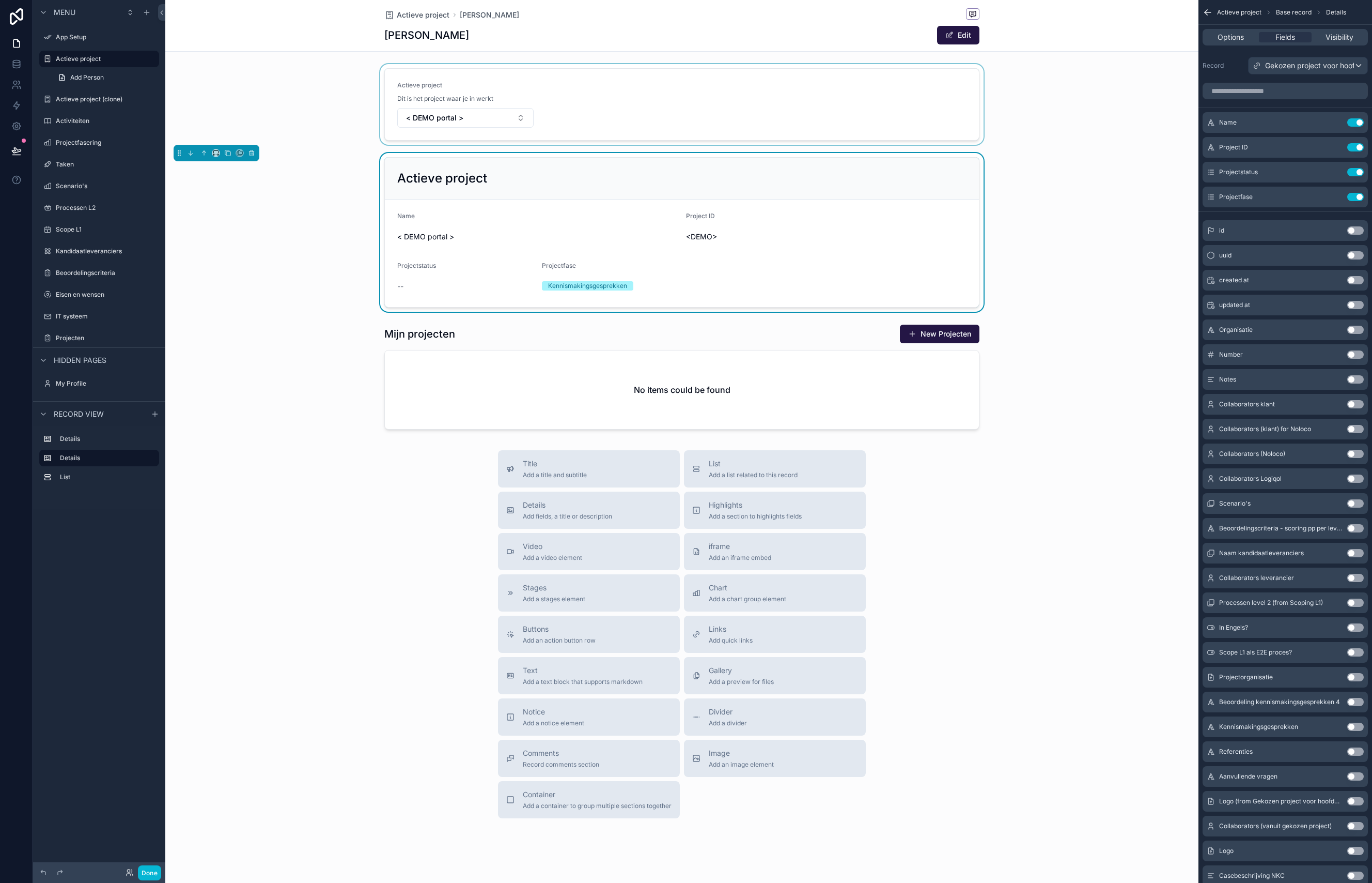
click at [625, 105] on div "scrollable content" at bounding box center [682, 105] width 1033 height 81
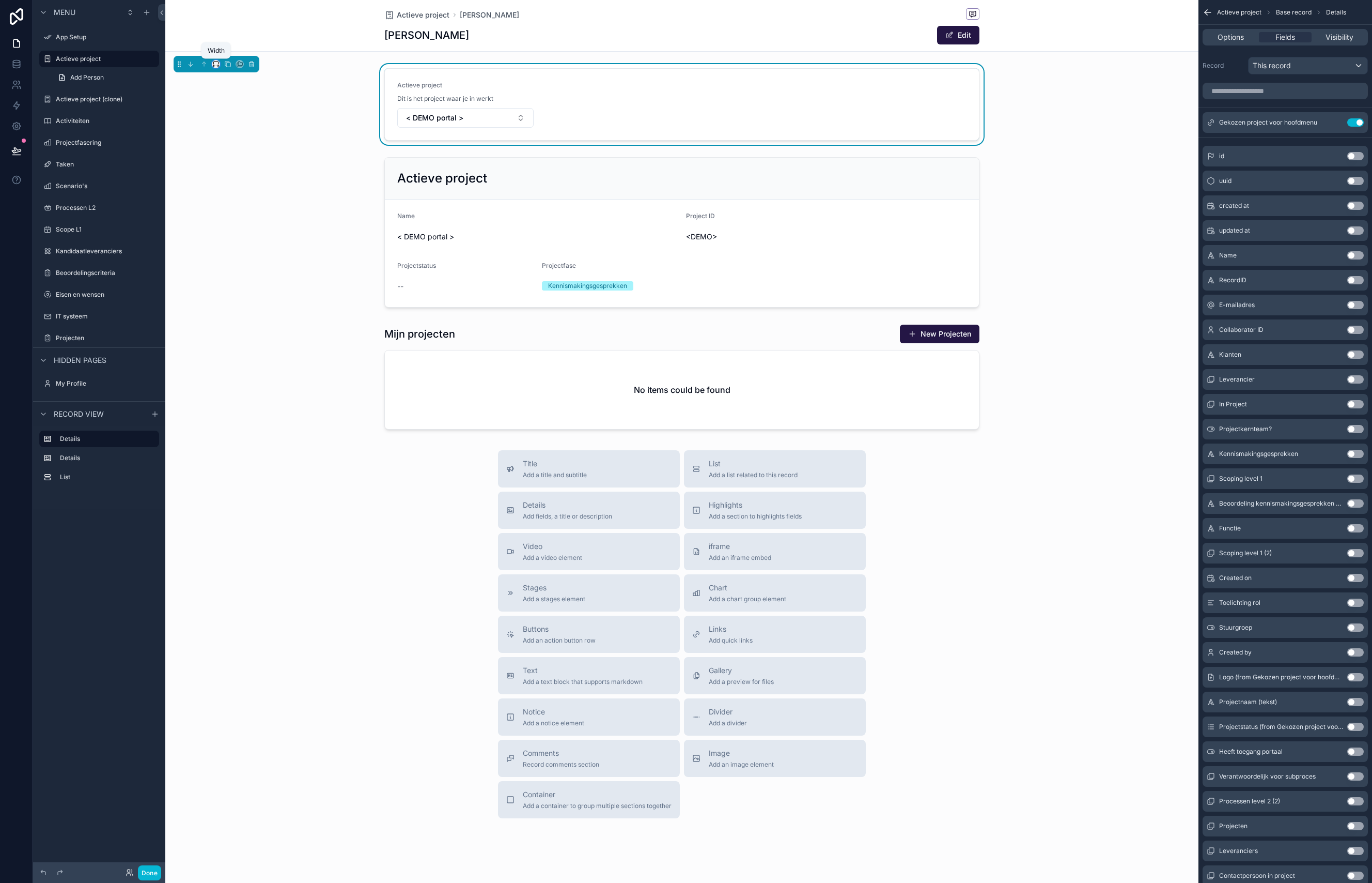
click at [218, 66] on icon "scrollable content" at bounding box center [219, 66] width 1 height 2
click at [218, 66] on div "scrollable content" at bounding box center [686, 441] width 1372 height 883
click at [218, 66] on icon "scrollable content" at bounding box center [219, 66] width 1 height 2
click at [236, 106] on span "25%" at bounding box center [229, 103] width 16 height 13
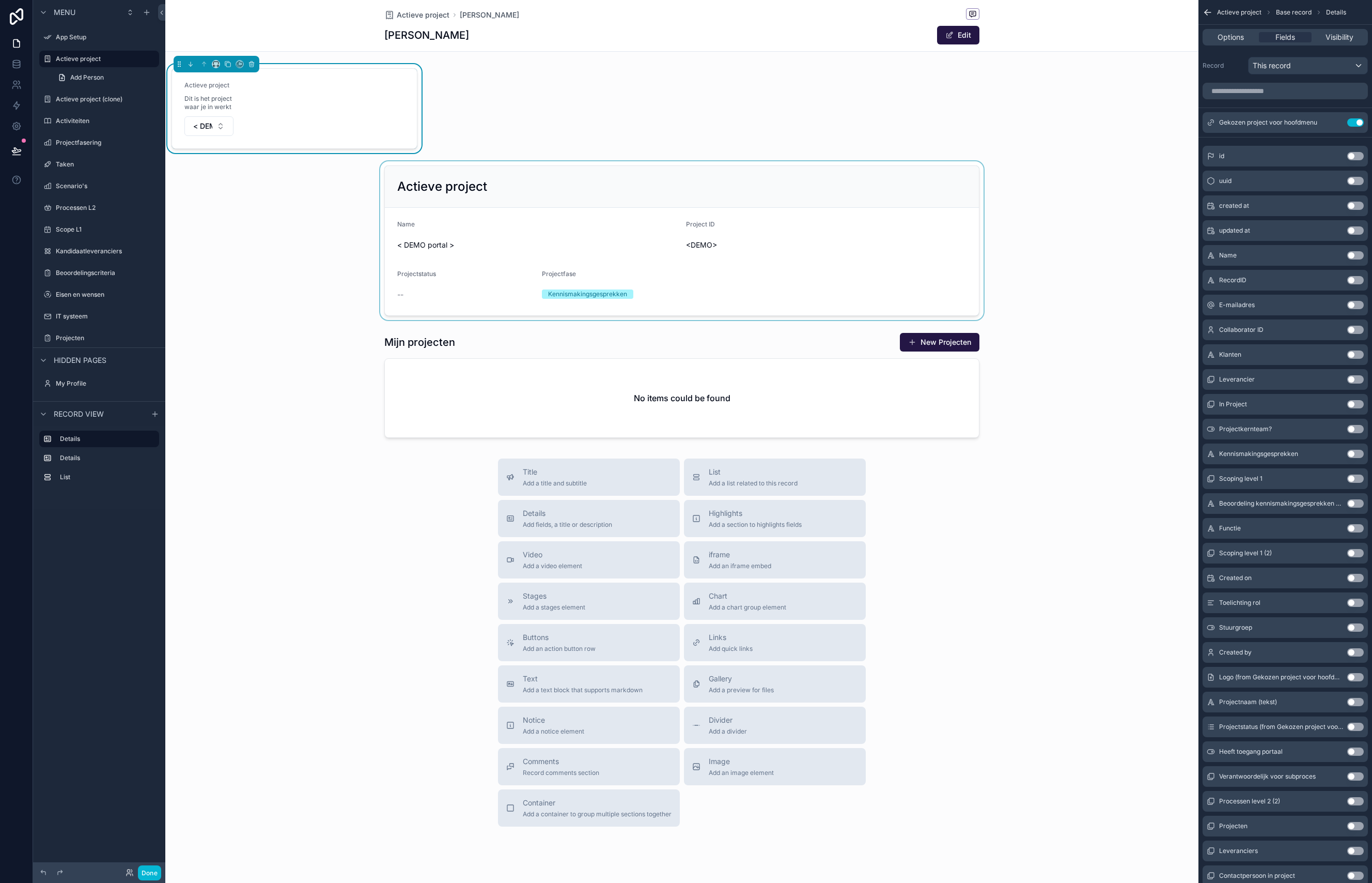
click at [478, 181] on div "scrollable content" at bounding box center [682, 240] width 1033 height 159
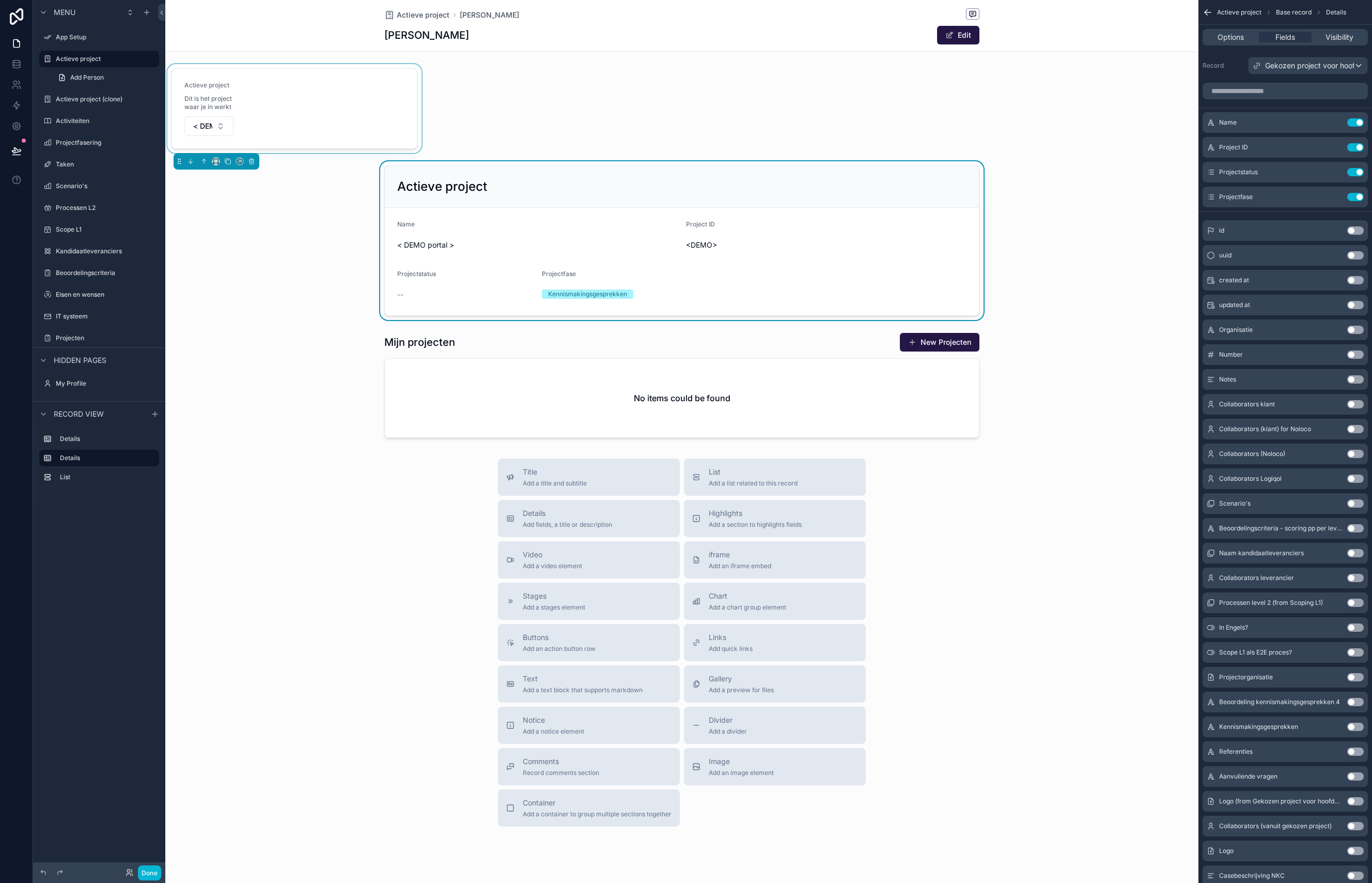
click at [317, 127] on div "scrollable content" at bounding box center [294, 109] width 259 height 89
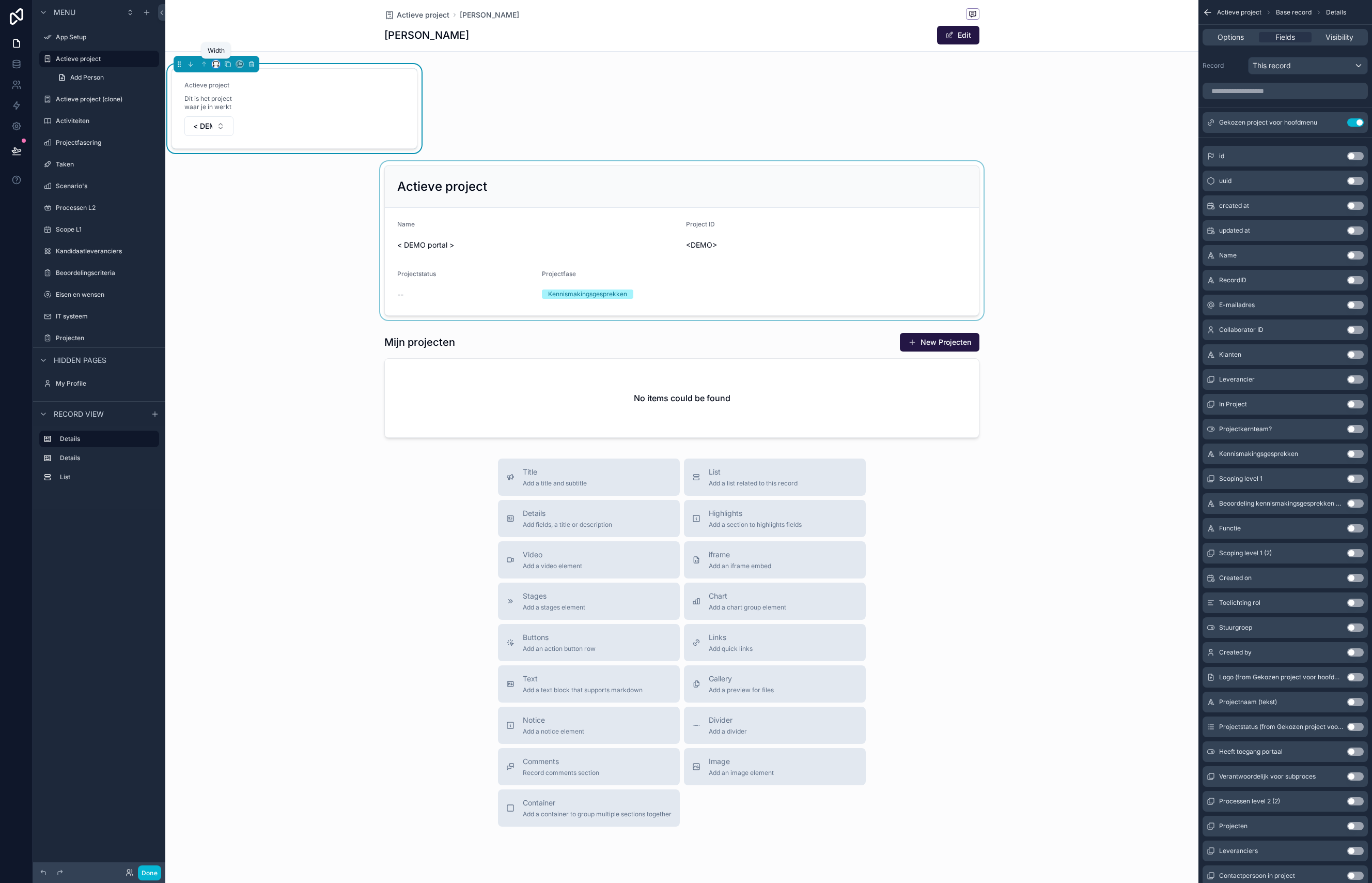
click at [218, 65] on icon "scrollable content" at bounding box center [216, 64] width 7 height 7
click at [511, 227] on div "scrollable content" at bounding box center [686, 441] width 1372 height 883
click at [515, 174] on div "scrollable content" at bounding box center [682, 240] width 1033 height 159
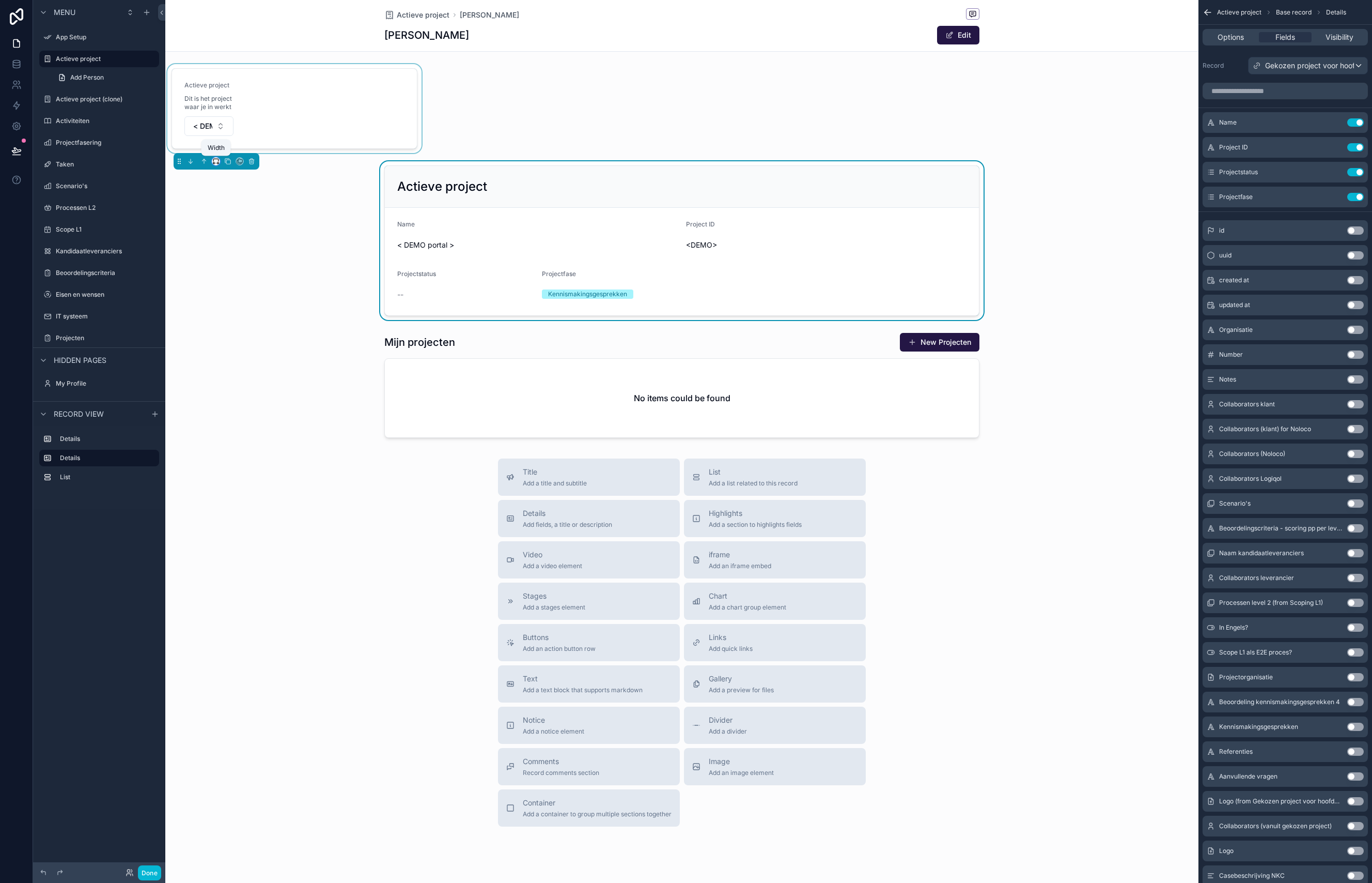
click at [216, 162] on icon "scrollable content" at bounding box center [216, 161] width 7 height 7
click at [244, 273] on div "75%" at bounding box center [237, 279] width 32 height 13
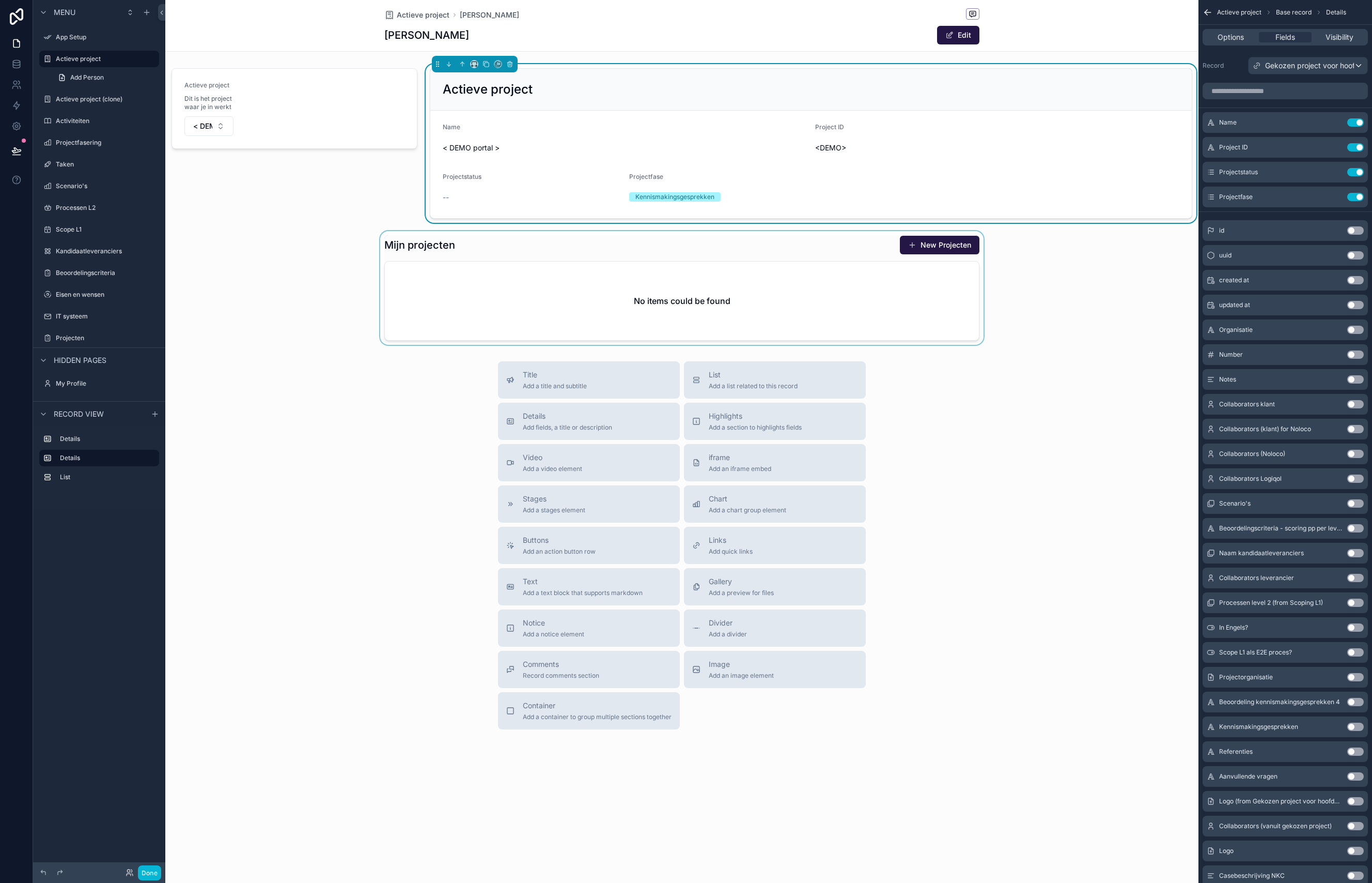
click at [532, 245] on div "scrollable content" at bounding box center [682, 287] width 1033 height 113
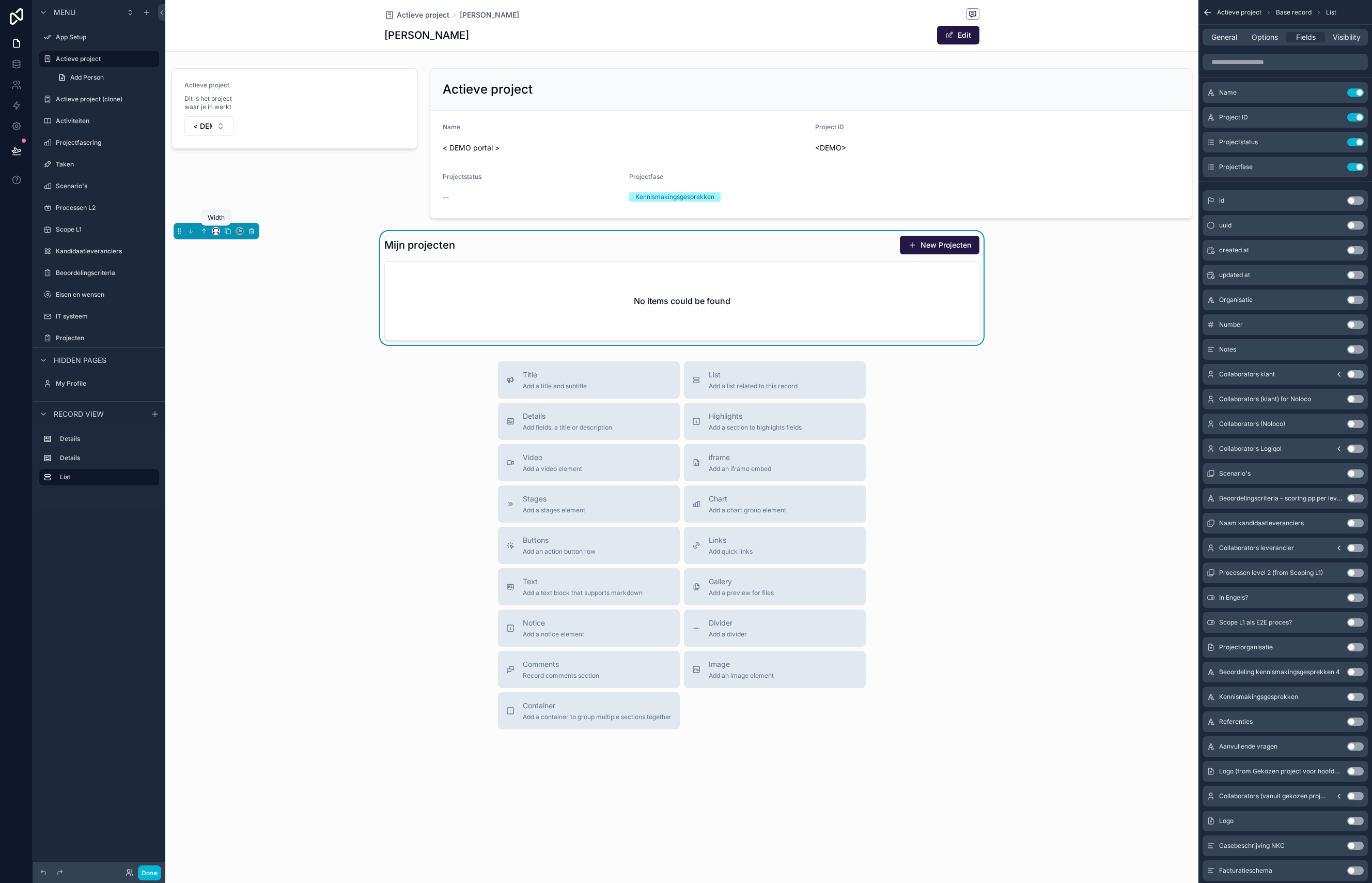
click at [216, 230] on icon "scrollable content" at bounding box center [216, 231] width 7 height 7
click at [237, 344] on div "75%" at bounding box center [237, 348] width 32 height 13
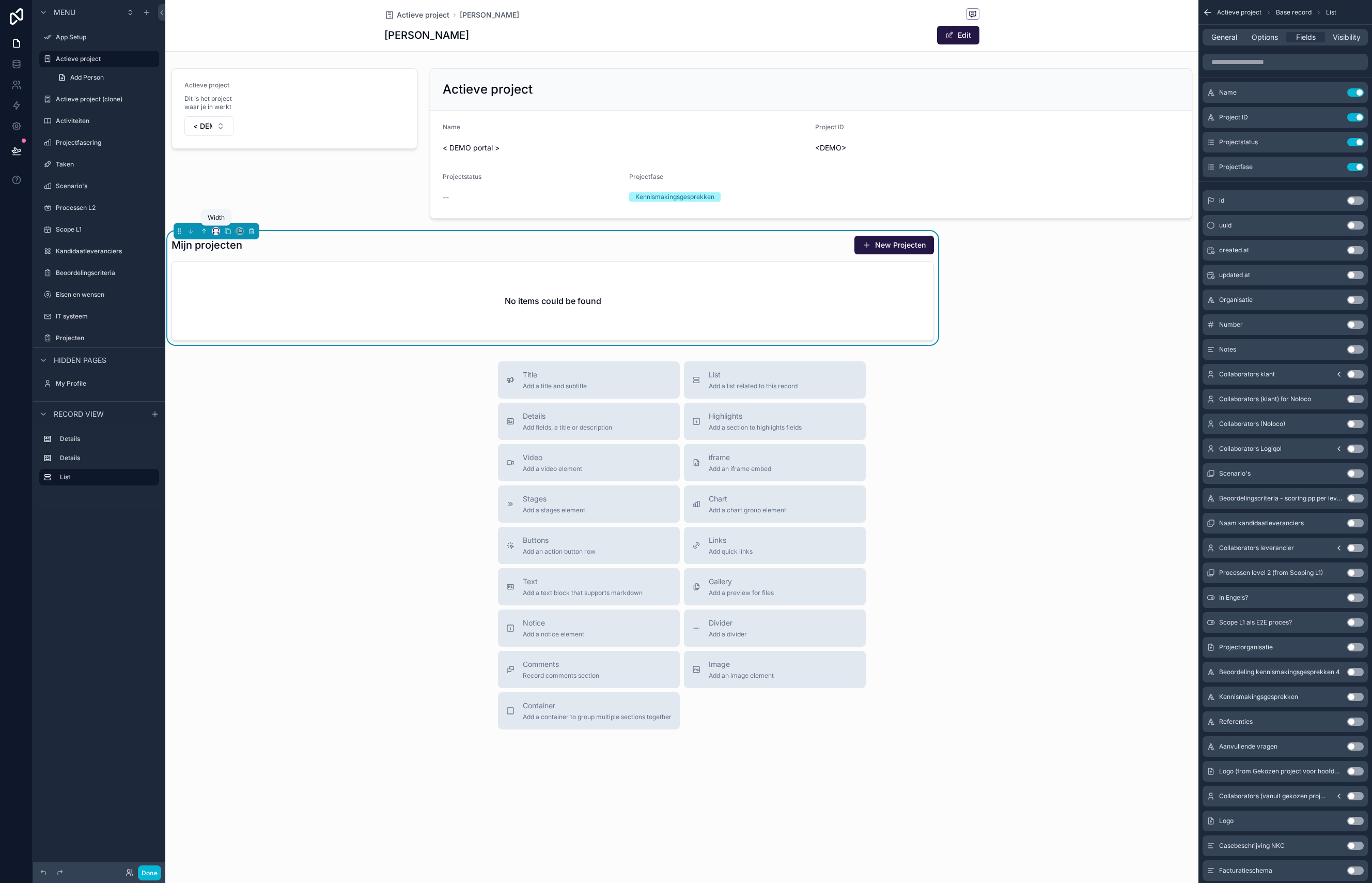
click at [218, 231] on icon "scrollable content" at bounding box center [216, 230] width 5 height 3
click at [415, 569] on div "scrollable content" at bounding box center [686, 441] width 1372 height 883
click at [786, 633] on div "Divider Add a divider" at bounding box center [775, 628] width 165 height 21
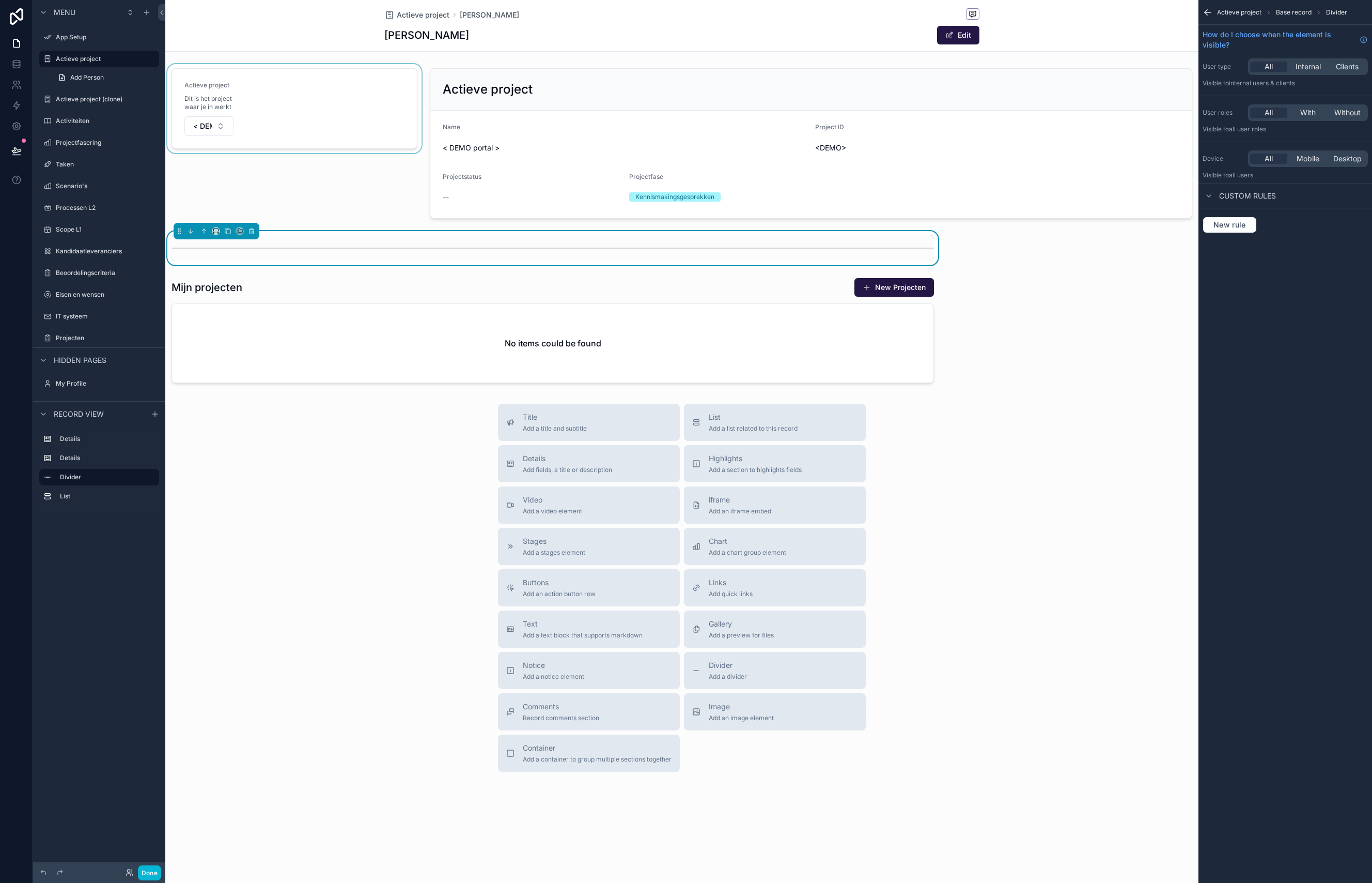
click at [220, 121] on div "scrollable content" at bounding box center [294, 143] width 259 height 159
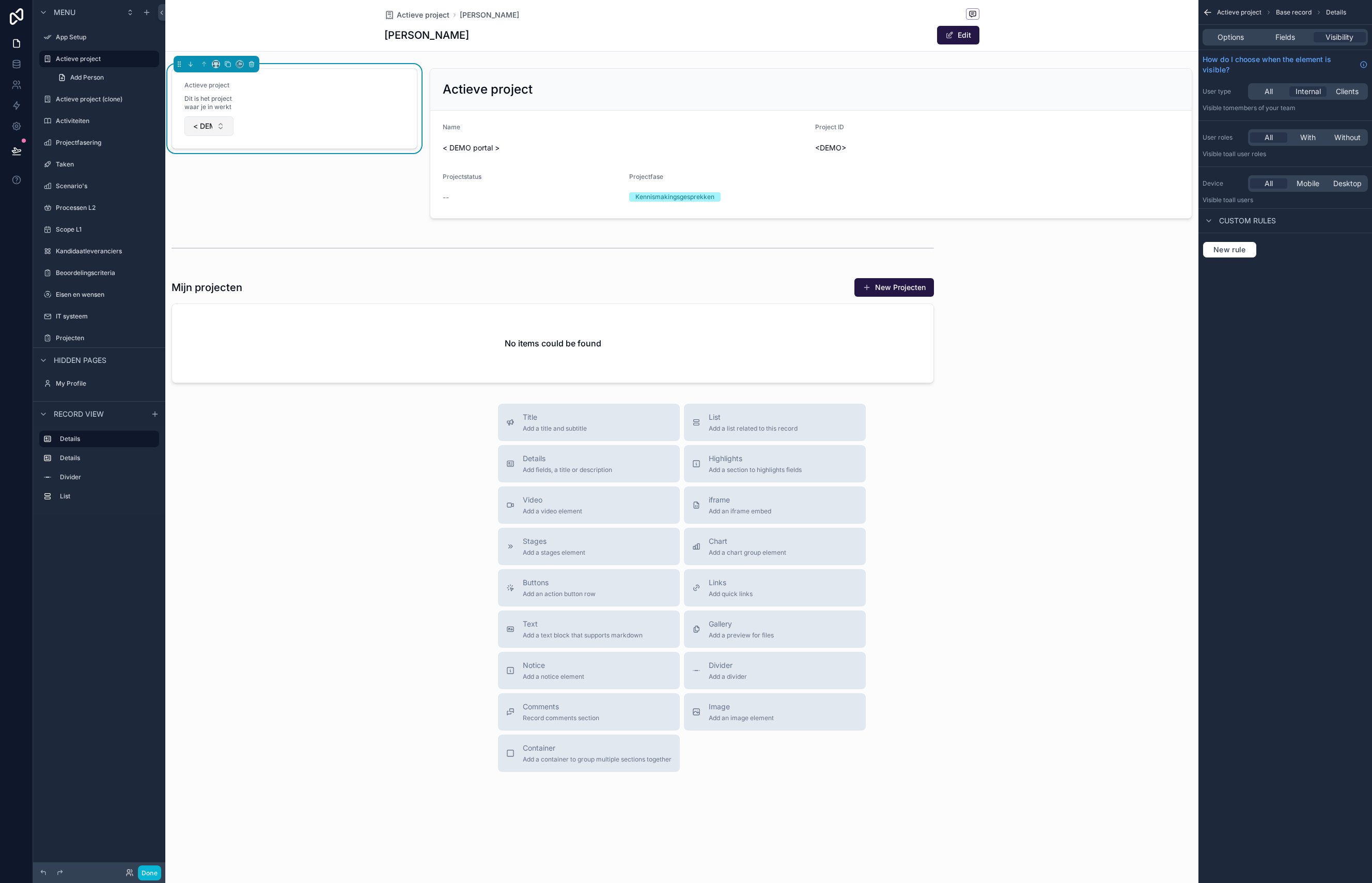
click at [225, 130] on button "< DEMO portal >" at bounding box center [209, 126] width 49 height 20
click at [286, 104] on form "Actieve project Dit is het project waar je in werkt < DEMO portal >" at bounding box center [294, 109] width 245 height 80
click at [1231, 41] on span "Options" at bounding box center [1231, 37] width 27 height 11
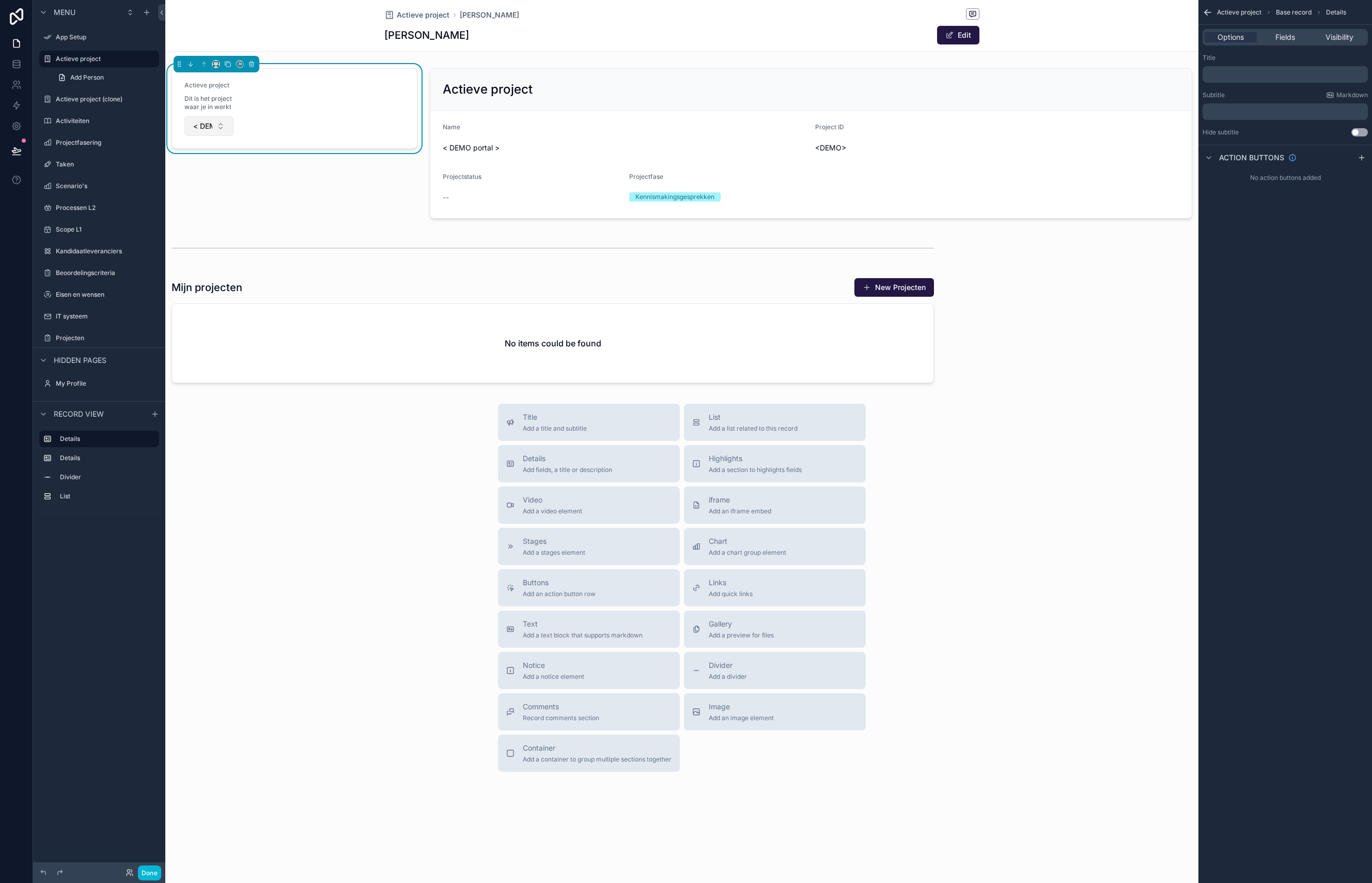
click at [221, 128] on button "< DEMO portal >" at bounding box center [209, 126] width 49 height 20
click at [227, 98] on span "Dit is het project waar je in werkt" at bounding box center [209, 103] width 49 height 17
click at [1304, 36] on div "Fields" at bounding box center [1284, 37] width 52 height 11
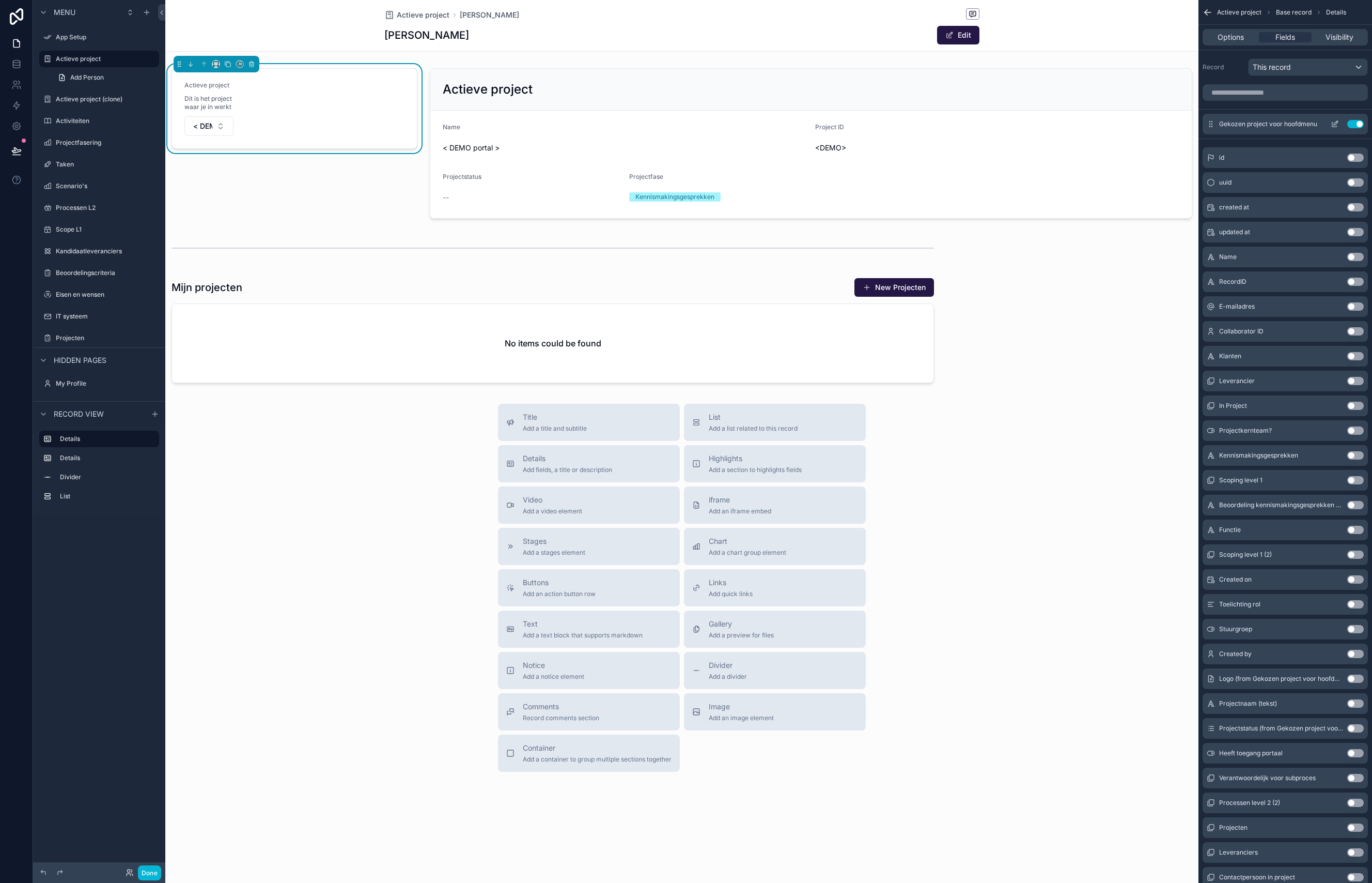
click at [1332, 125] on icon "scrollable content" at bounding box center [1334, 125] width 5 height 5
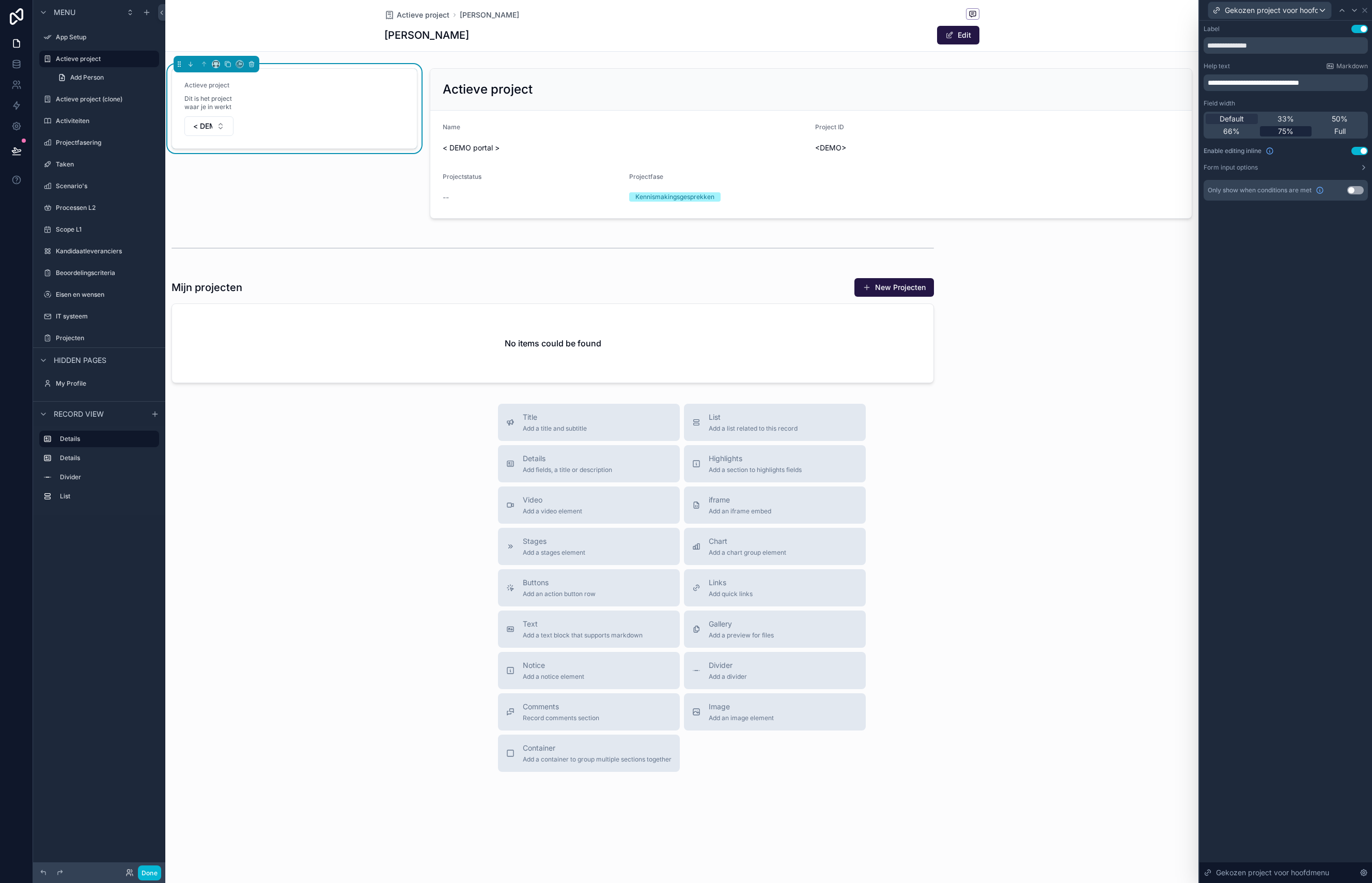
click at [1288, 133] on span "75%" at bounding box center [1285, 131] width 15 height 11
click at [1288, 132] on span "75%" at bounding box center [1285, 131] width 15 height 11
click at [1280, 121] on span "33%" at bounding box center [1285, 119] width 17 height 11
click at [1284, 130] on span "75%" at bounding box center [1285, 131] width 15 height 11
click at [1336, 129] on span "Full" at bounding box center [1340, 131] width 11 height 11
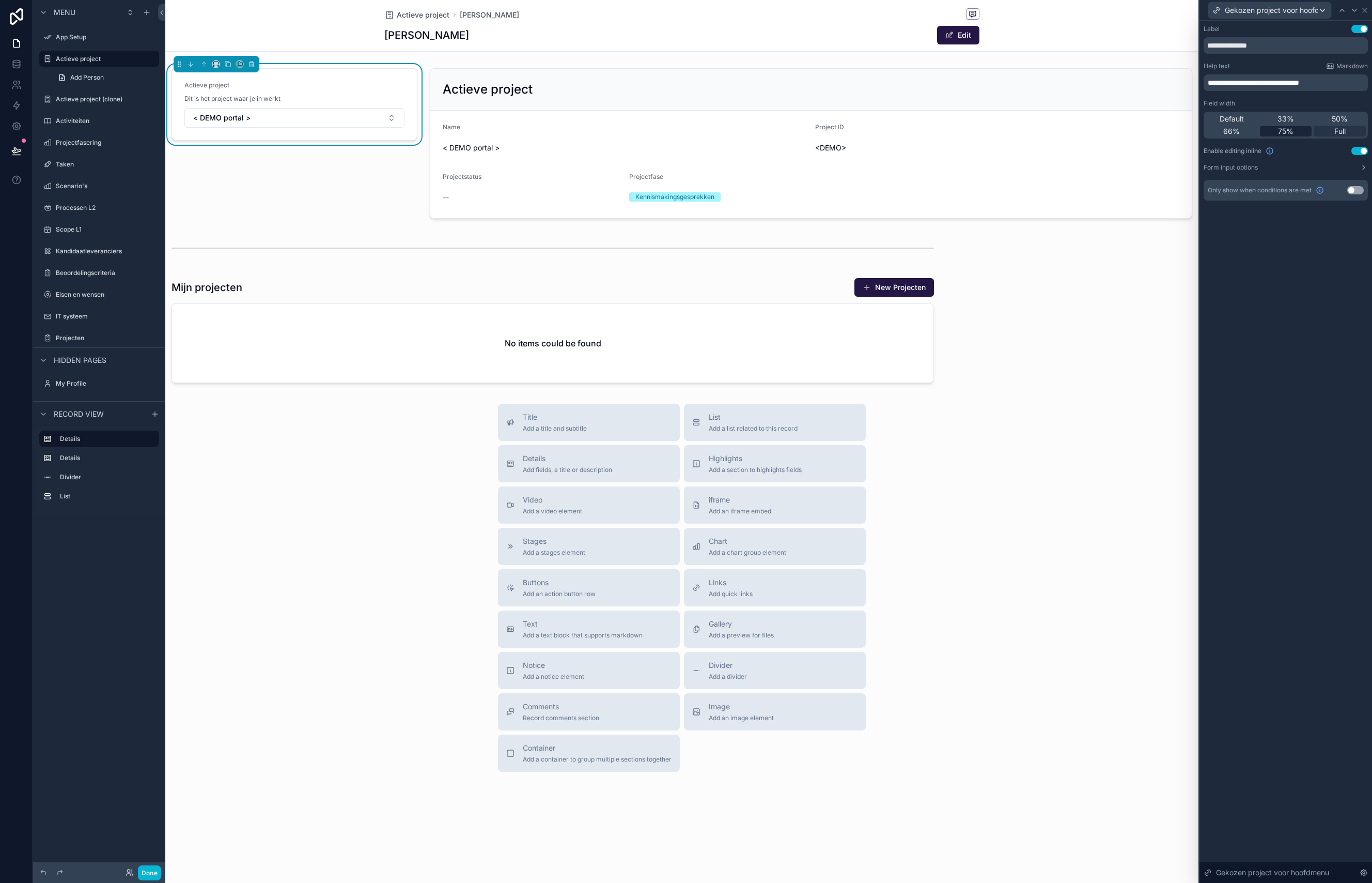
click at [1300, 131] on div "75%" at bounding box center [1286, 131] width 52 height 11
click at [1221, 170] on label "Form input options" at bounding box center [1231, 167] width 54 height 8
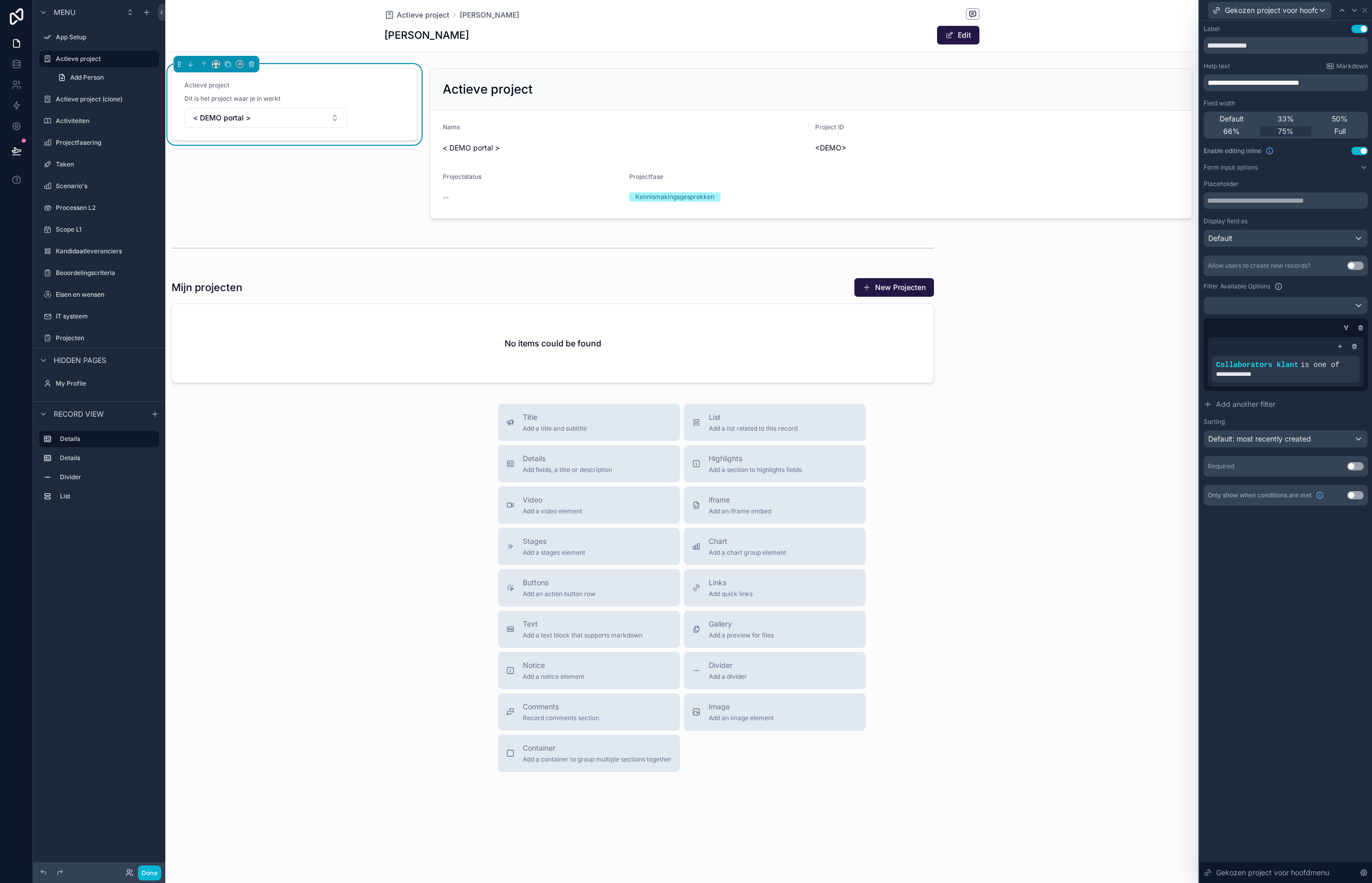
click at [403, 86] on form "Actieve project Dit is het project waar je in werkt < DEMO portal >" at bounding box center [294, 105] width 245 height 72
click at [857, 85] on div "scrollable content" at bounding box center [811, 143] width 775 height 159
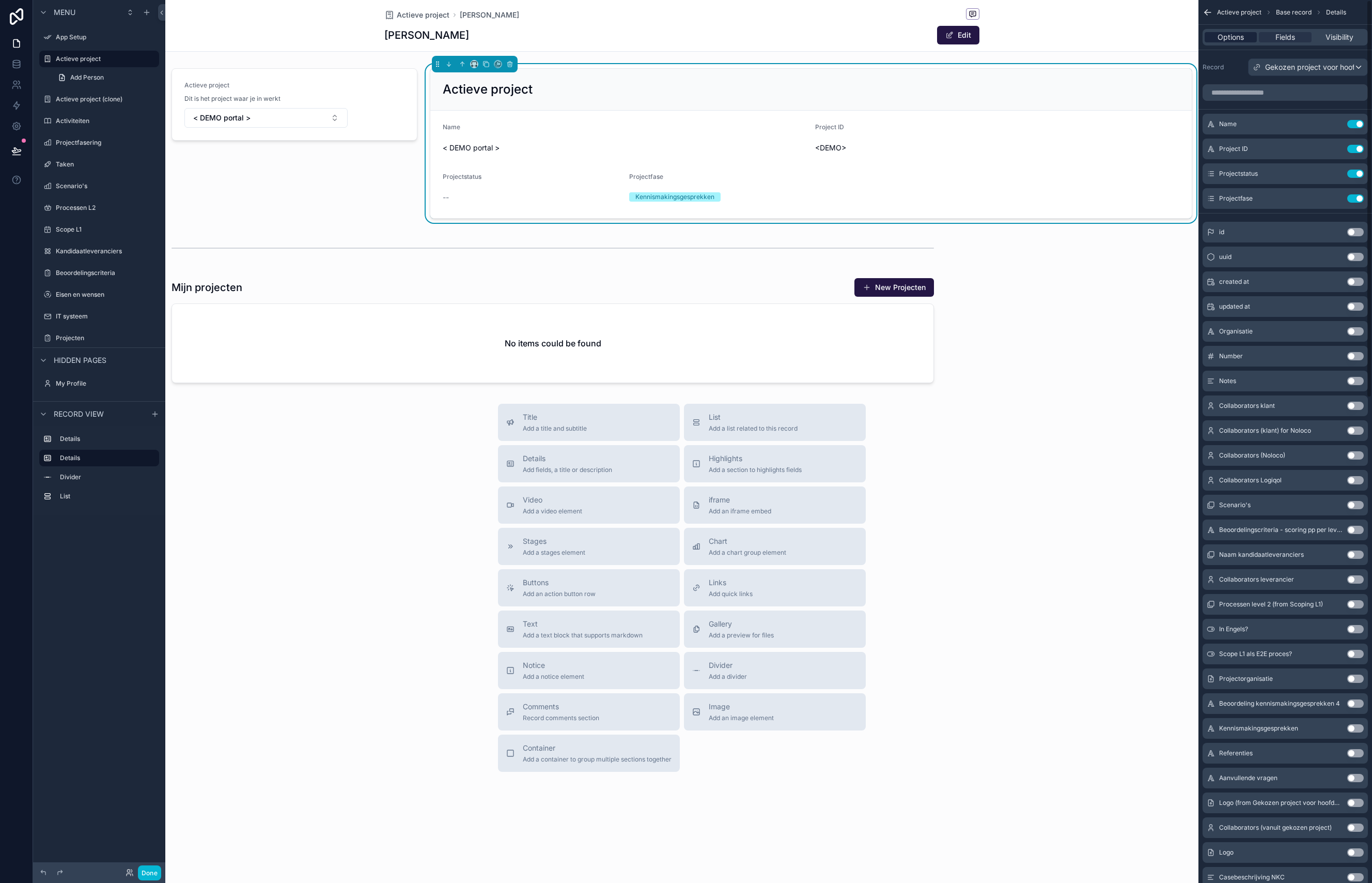
click at [1221, 36] on span "Options" at bounding box center [1231, 37] width 27 height 11
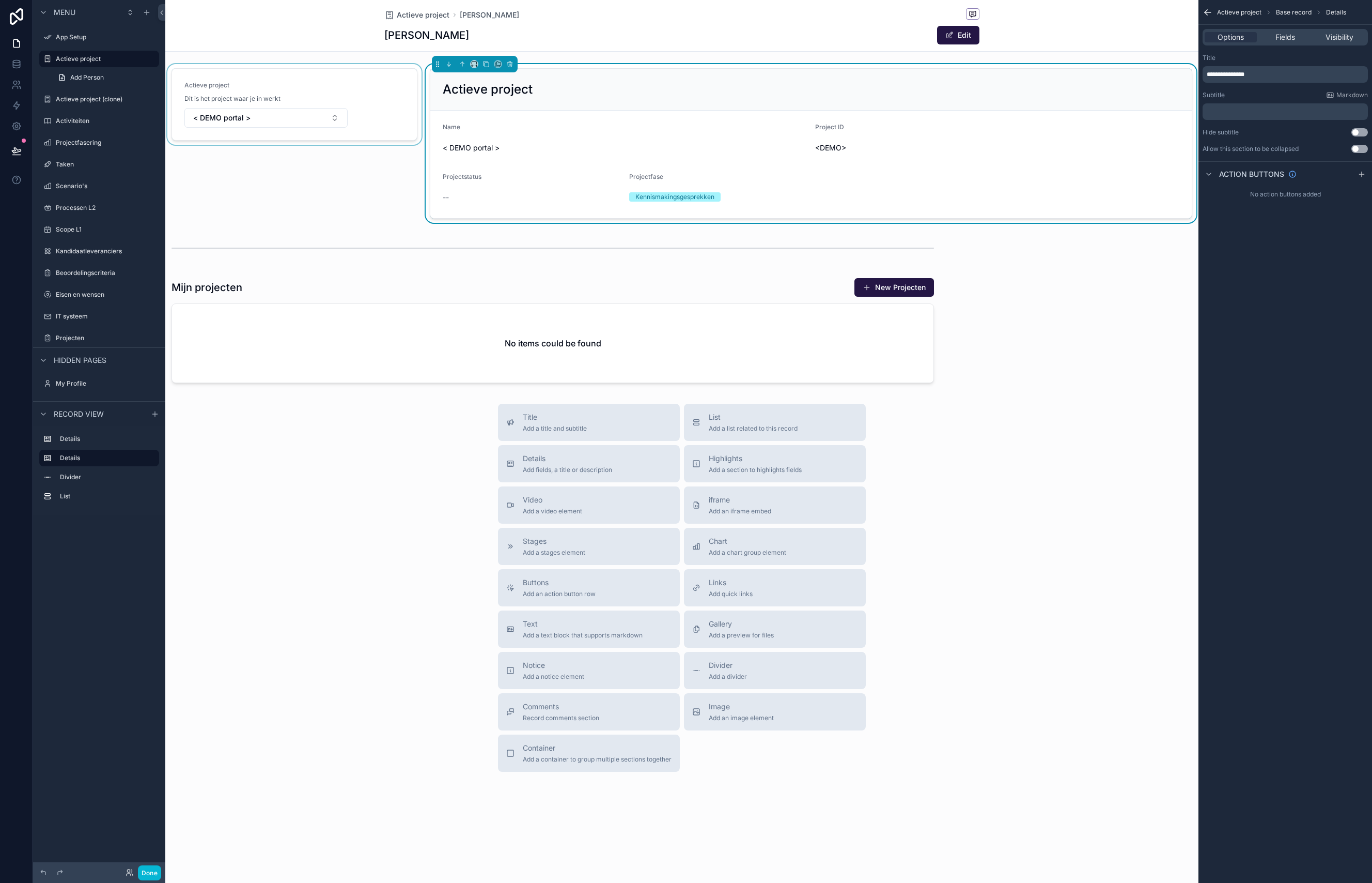
click at [393, 90] on div "scrollable content" at bounding box center [294, 143] width 259 height 159
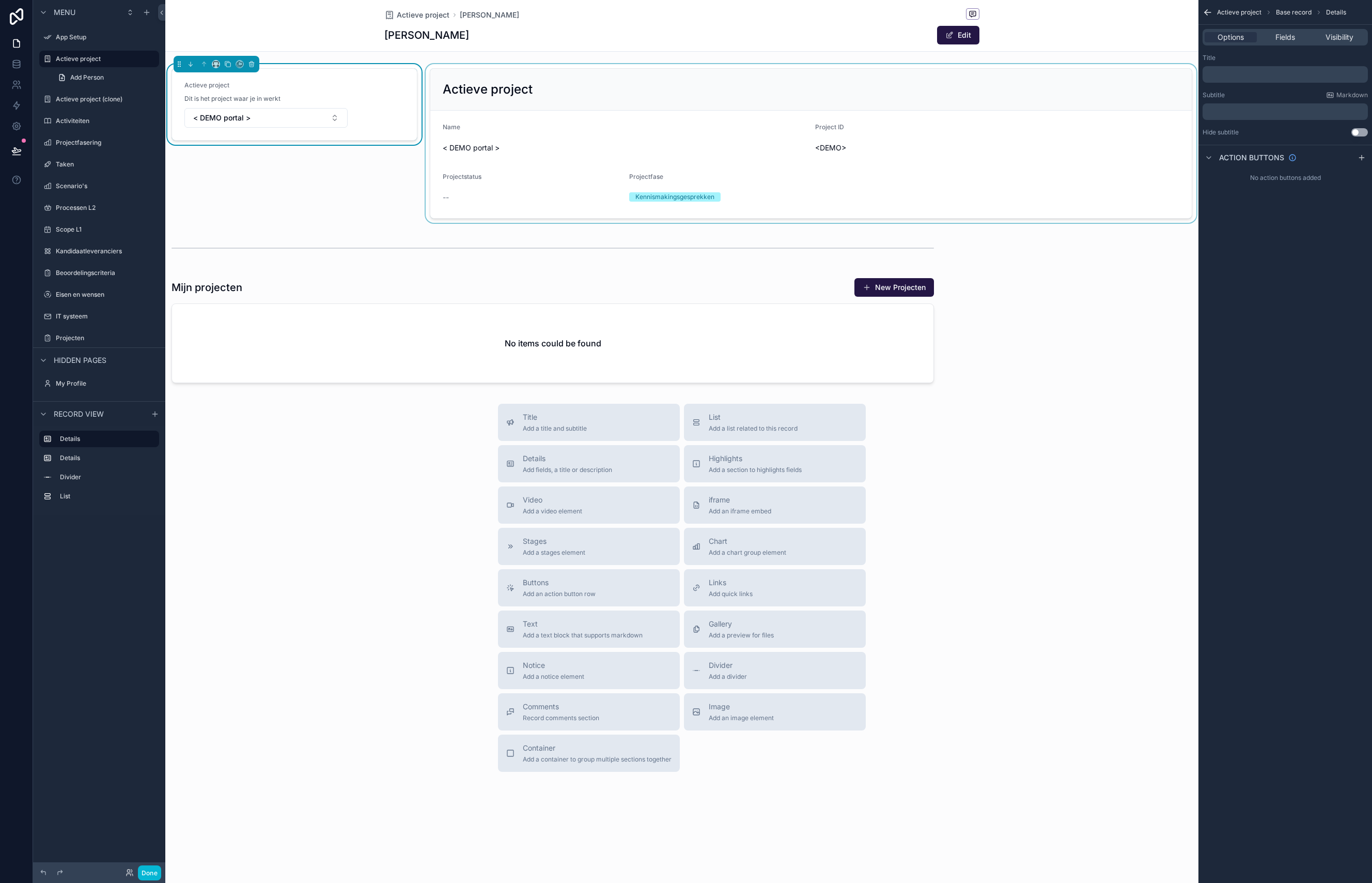
click at [1239, 78] on p "﻿" at bounding box center [1286, 74] width 159 height 8
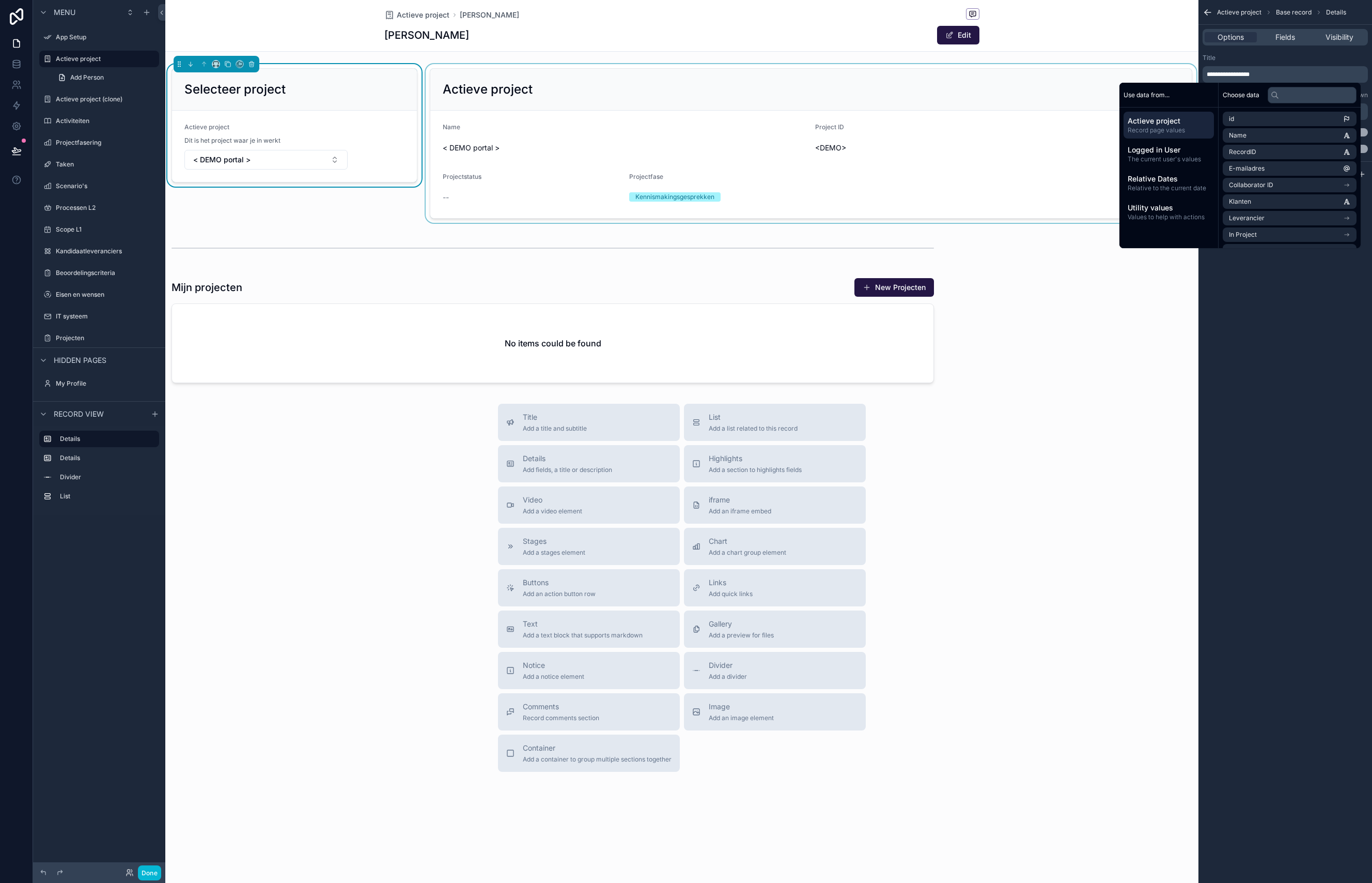
click at [492, 92] on div "scrollable content" at bounding box center [811, 143] width 775 height 159
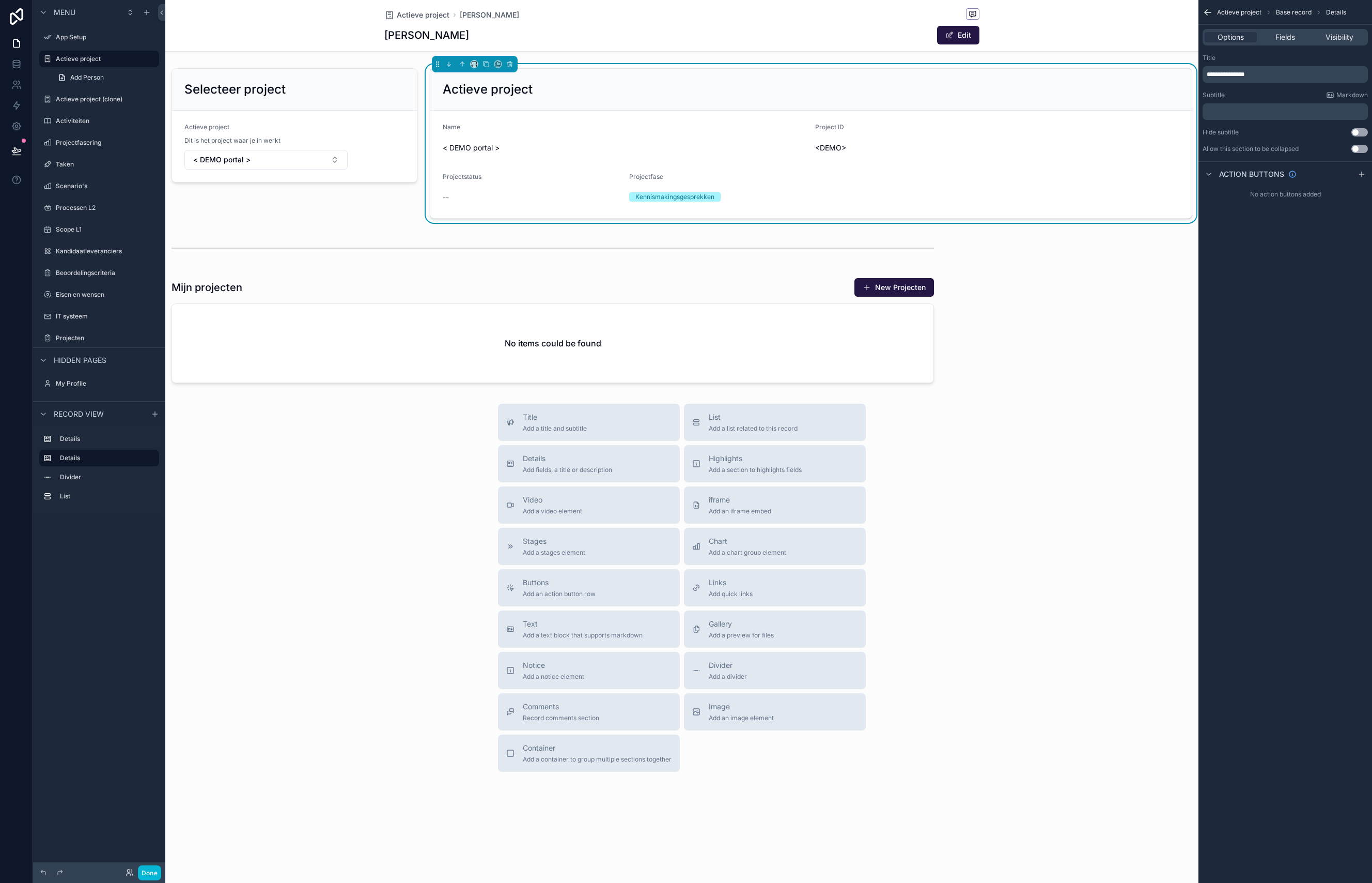
click at [471, 86] on h2 "Actieve project" at bounding box center [488, 89] width 90 height 17
click at [471, 86] on h2 "Actieve project" at bounding box center [488, 89] width 90 height 17
click at [1214, 72] on span "**********" at bounding box center [1225, 74] width 38 height 6
click at [371, 216] on div "scrollable content" at bounding box center [294, 143] width 259 height 159
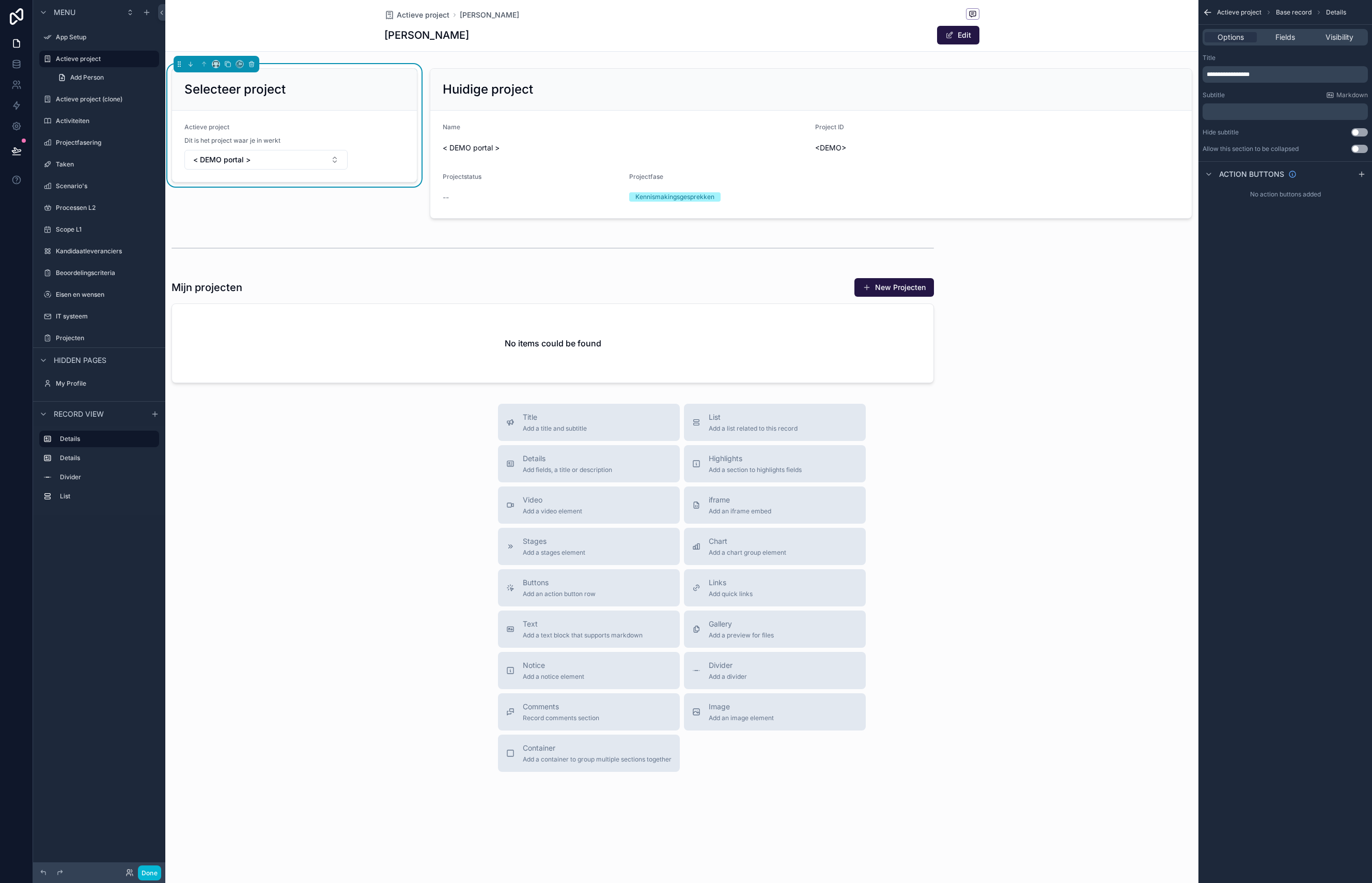
click at [267, 127] on div "Actieve project" at bounding box center [266, 129] width 163 height 13
click at [419, 226] on div "Selecteer project Actieve project Dit is het project waar je in werkt < DEMO po…" at bounding box center [682, 226] width 1033 height 323
click at [410, 86] on div "Selecteer project" at bounding box center [294, 90] width 245 height 42
click at [883, 353] on div "scrollable content" at bounding box center [552, 330] width 775 height 113
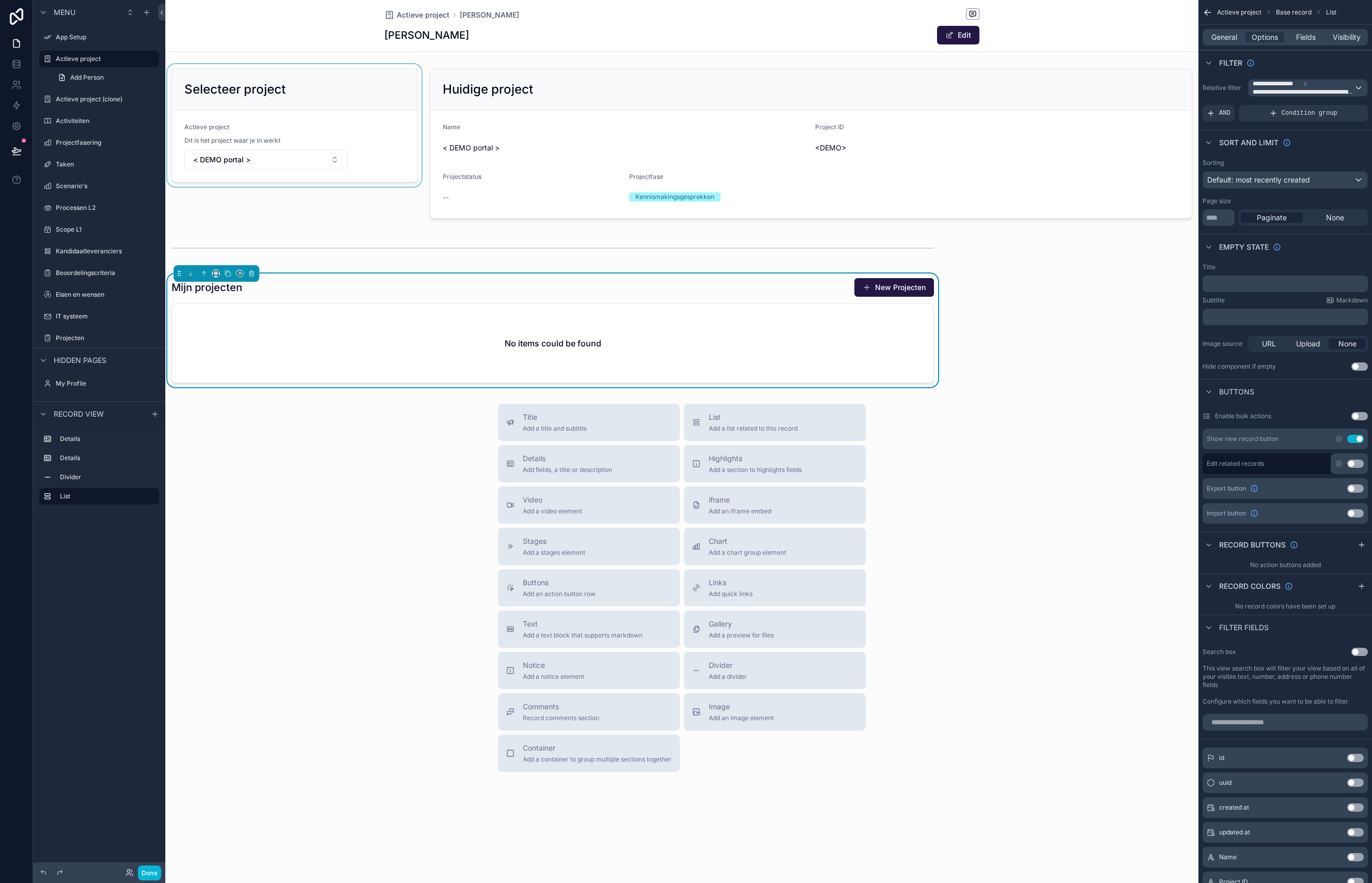
click at [401, 90] on div "scrollable content" at bounding box center [294, 143] width 259 height 159
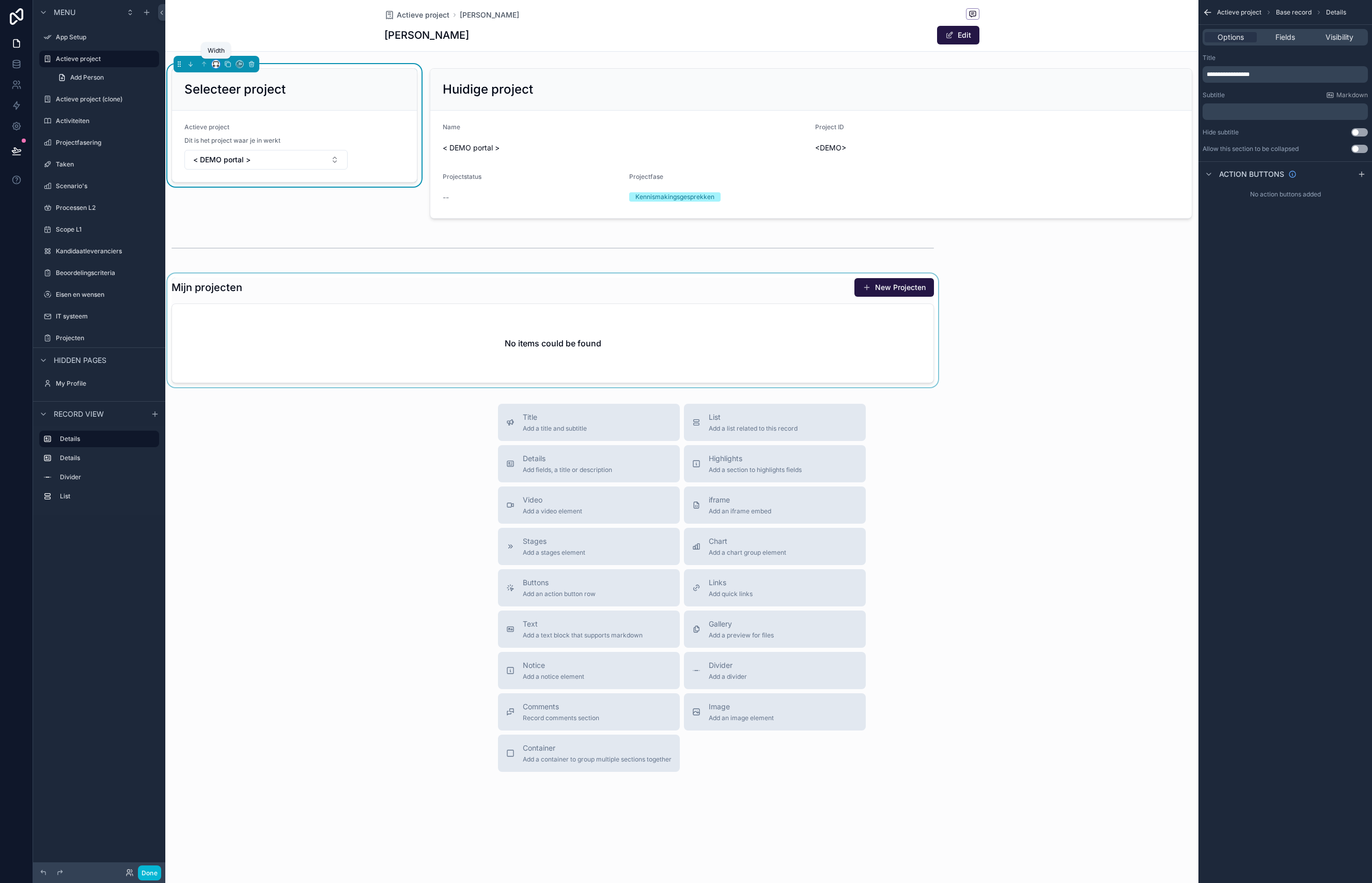
click at [214, 65] on icon "scrollable content" at bounding box center [216, 64] width 7 height 7
click at [538, 95] on div "scrollable content" at bounding box center [686, 441] width 1372 height 883
click at [599, 84] on div "scrollable content" at bounding box center [811, 143] width 775 height 159
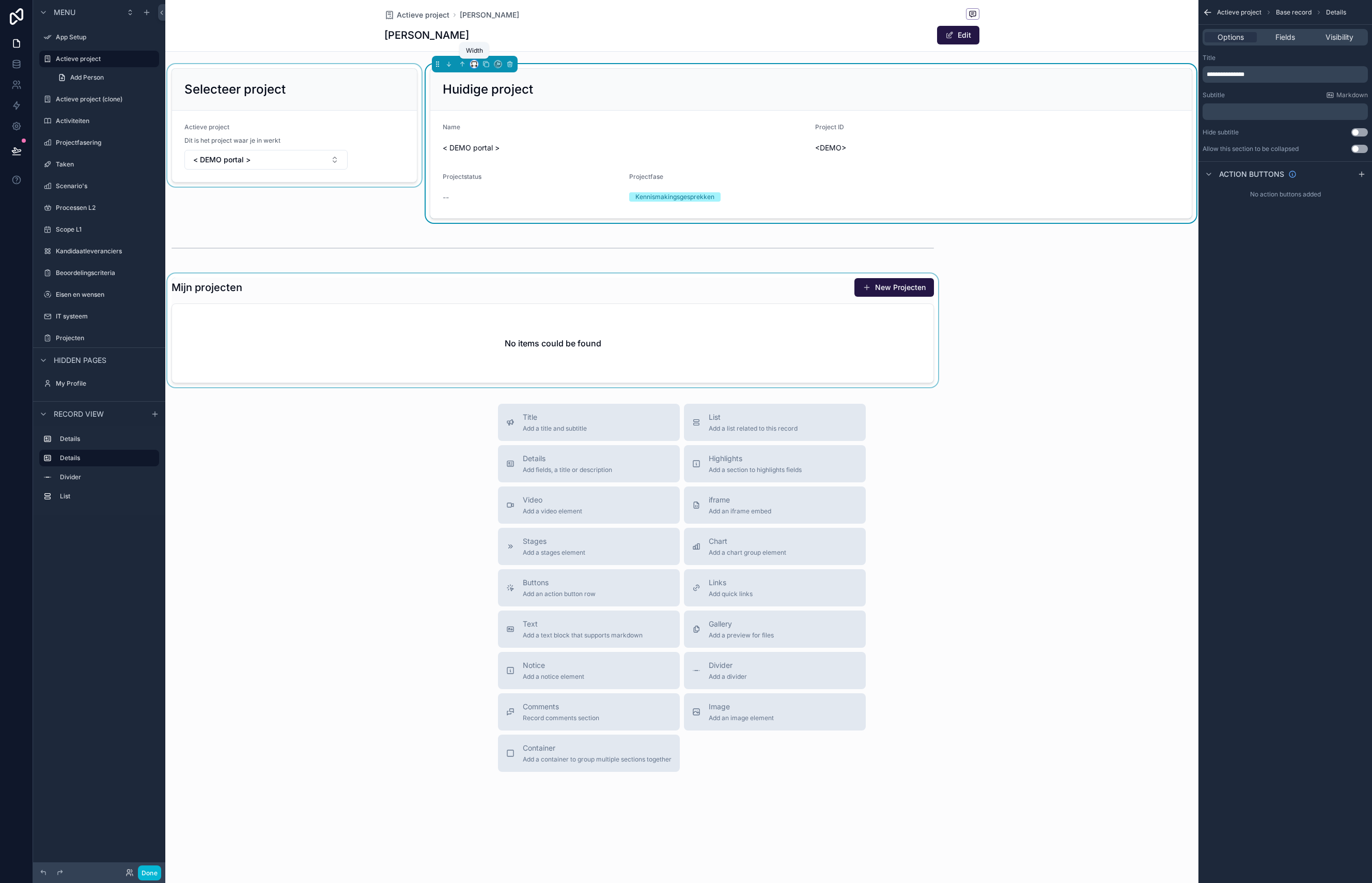
click at [476, 64] on icon "scrollable content" at bounding box center [474, 64] width 7 height 7
click at [498, 147] on div "50%" at bounding box center [495, 143] width 32 height 13
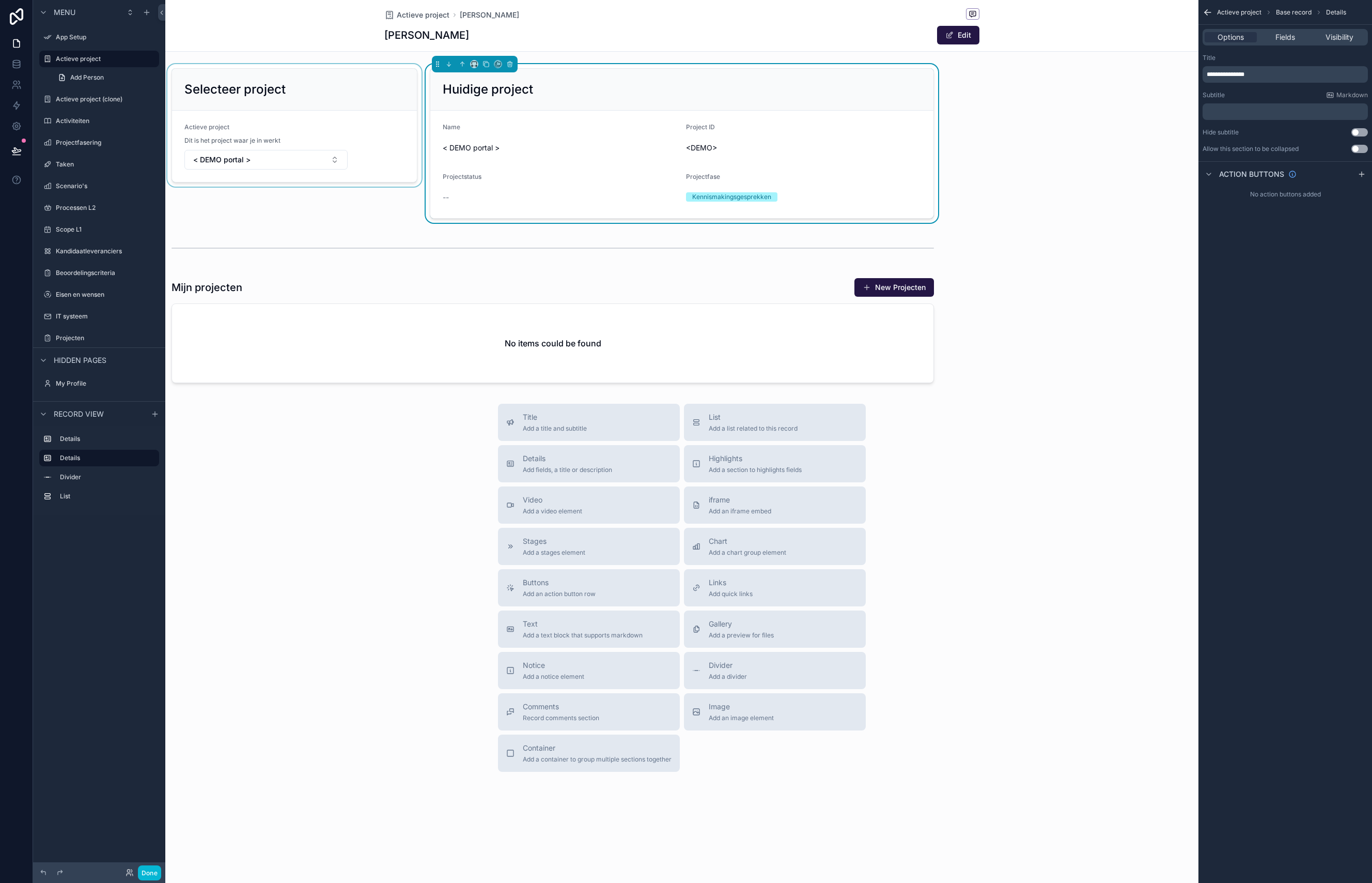
click at [378, 90] on div "scrollable content" at bounding box center [294, 143] width 259 height 159
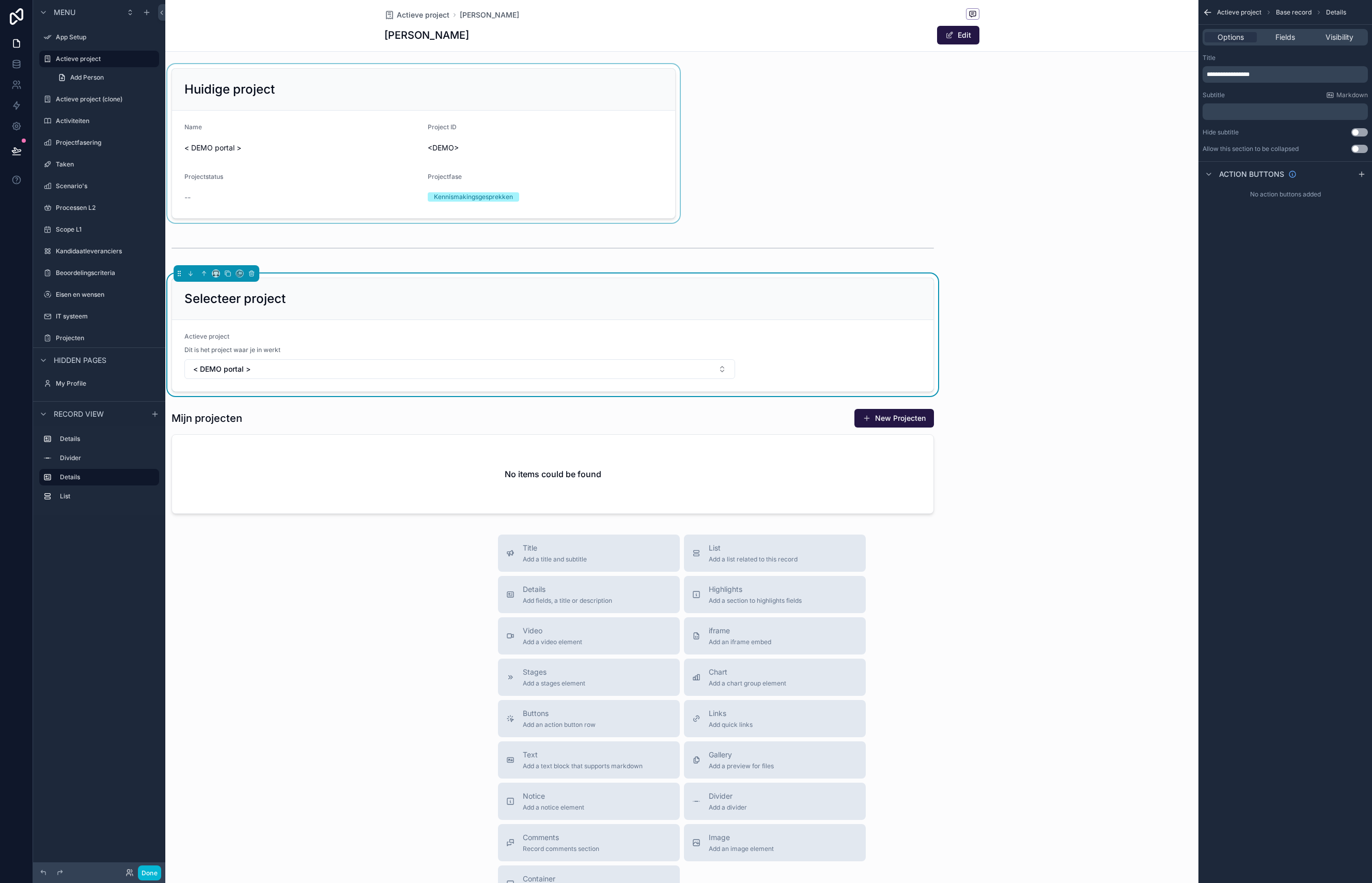
click at [478, 90] on div "scrollable content" at bounding box center [423, 143] width 517 height 159
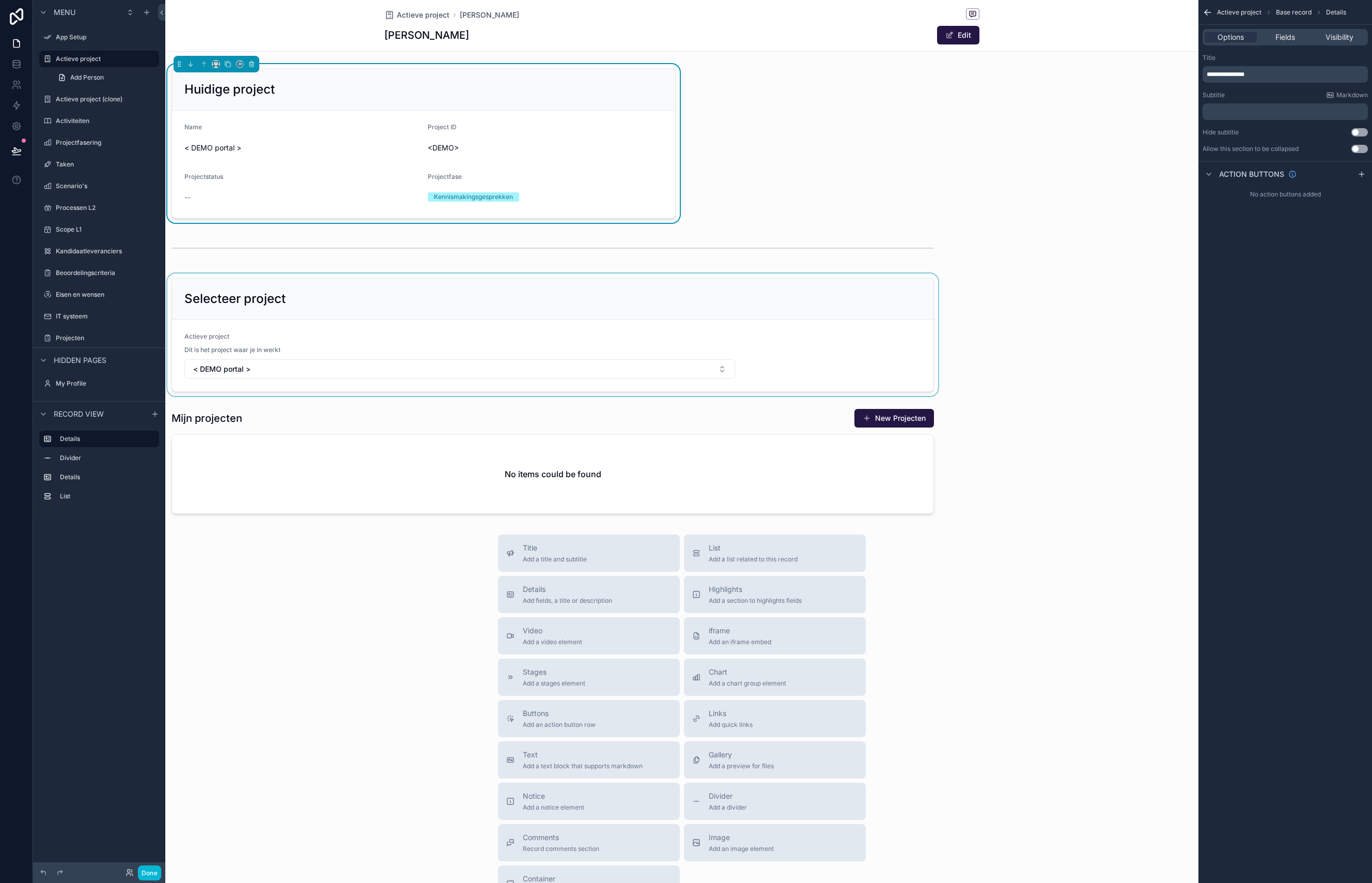
click at [373, 275] on div "scrollable content" at bounding box center [552, 334] width 775 height 123
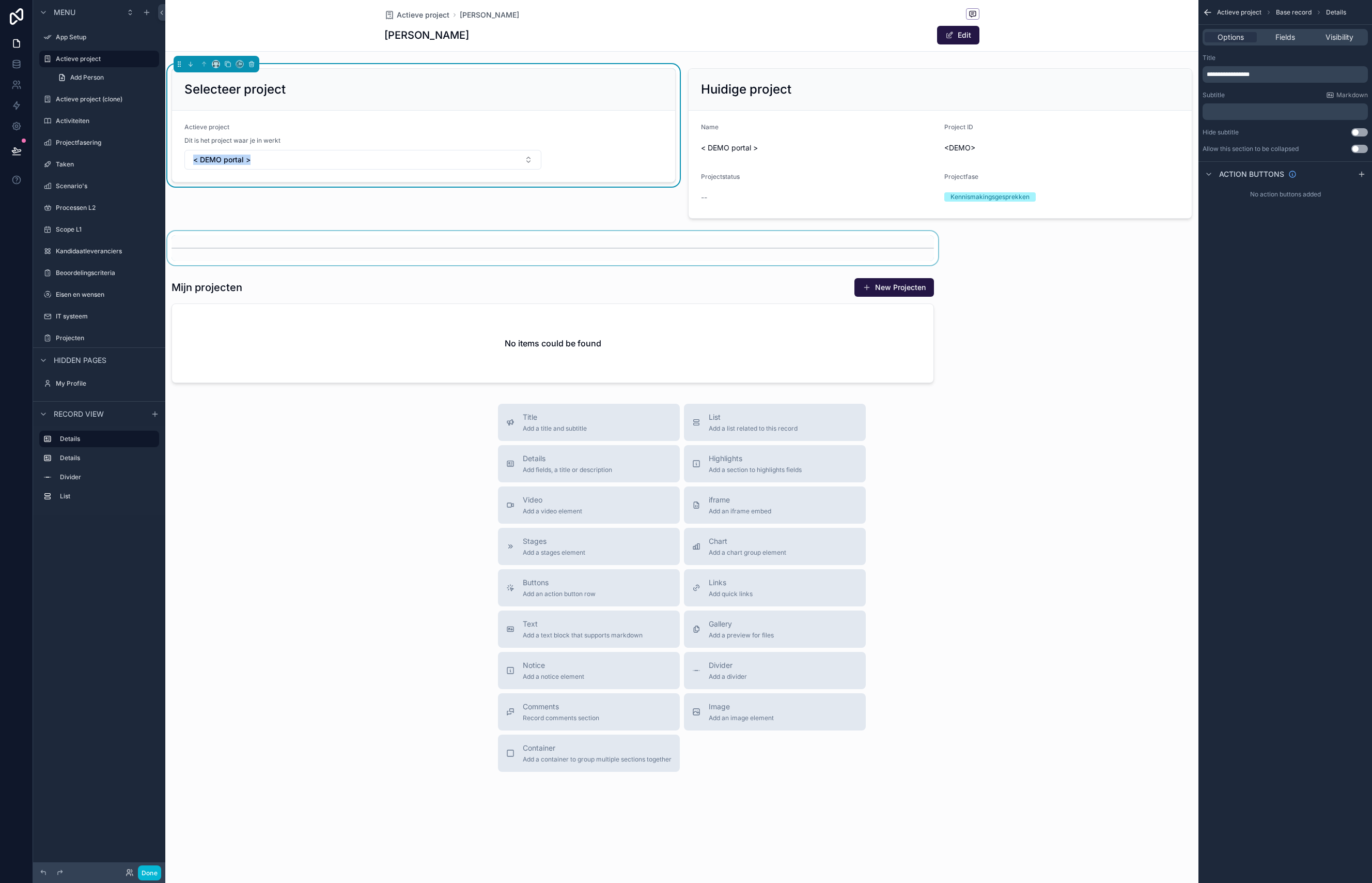
drag, startPoint x: 475, startPoint y: 239, endPoint x: 475, endPoint y: 192, distance: 47.0
click at [475, 231] on div "scrollable content" at bounding box center [552, 247] width 775 height 34
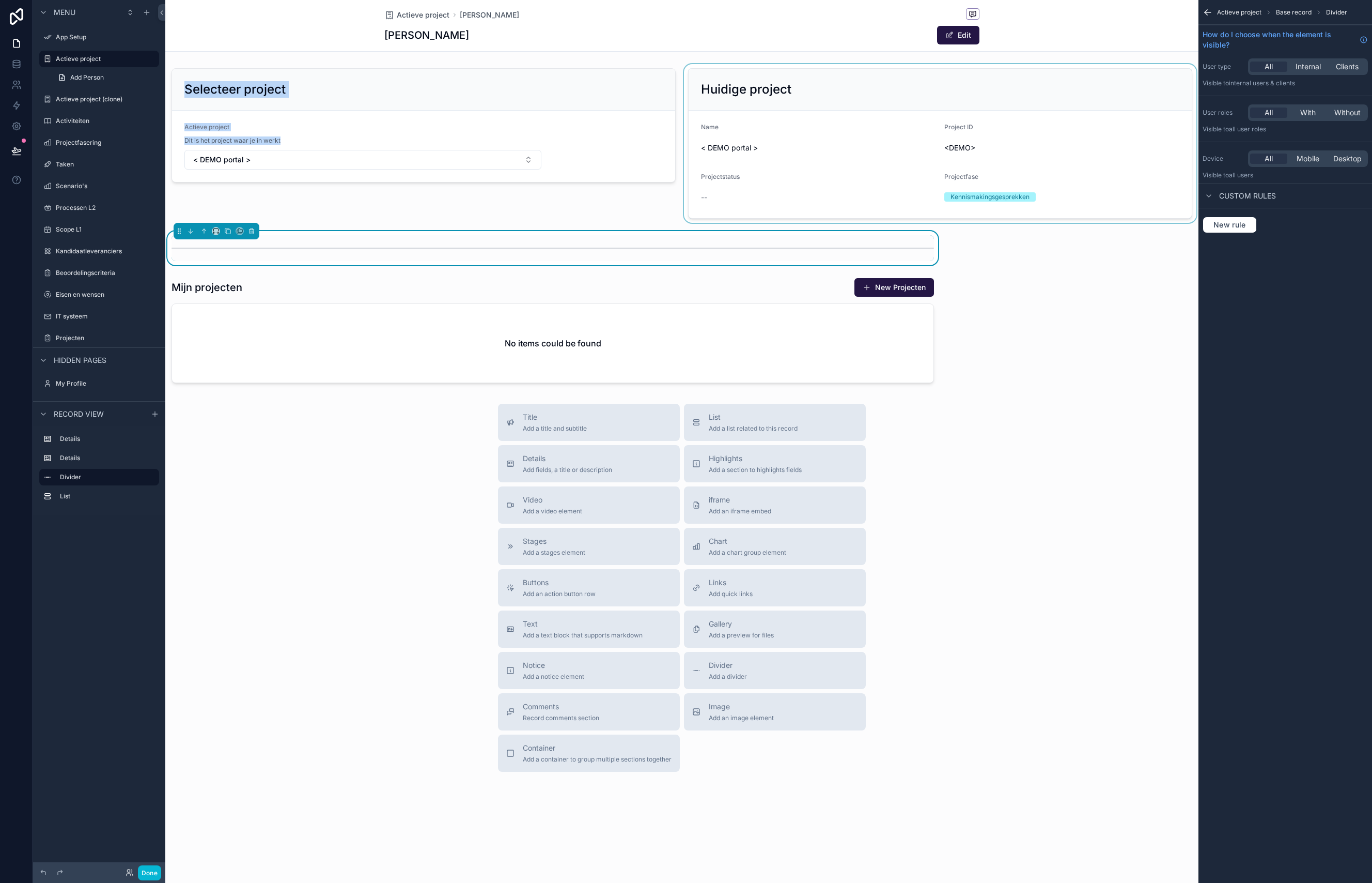
click at [737, 72] on div "scrollable content" at bounding box center [940, 143] width 517 height 159
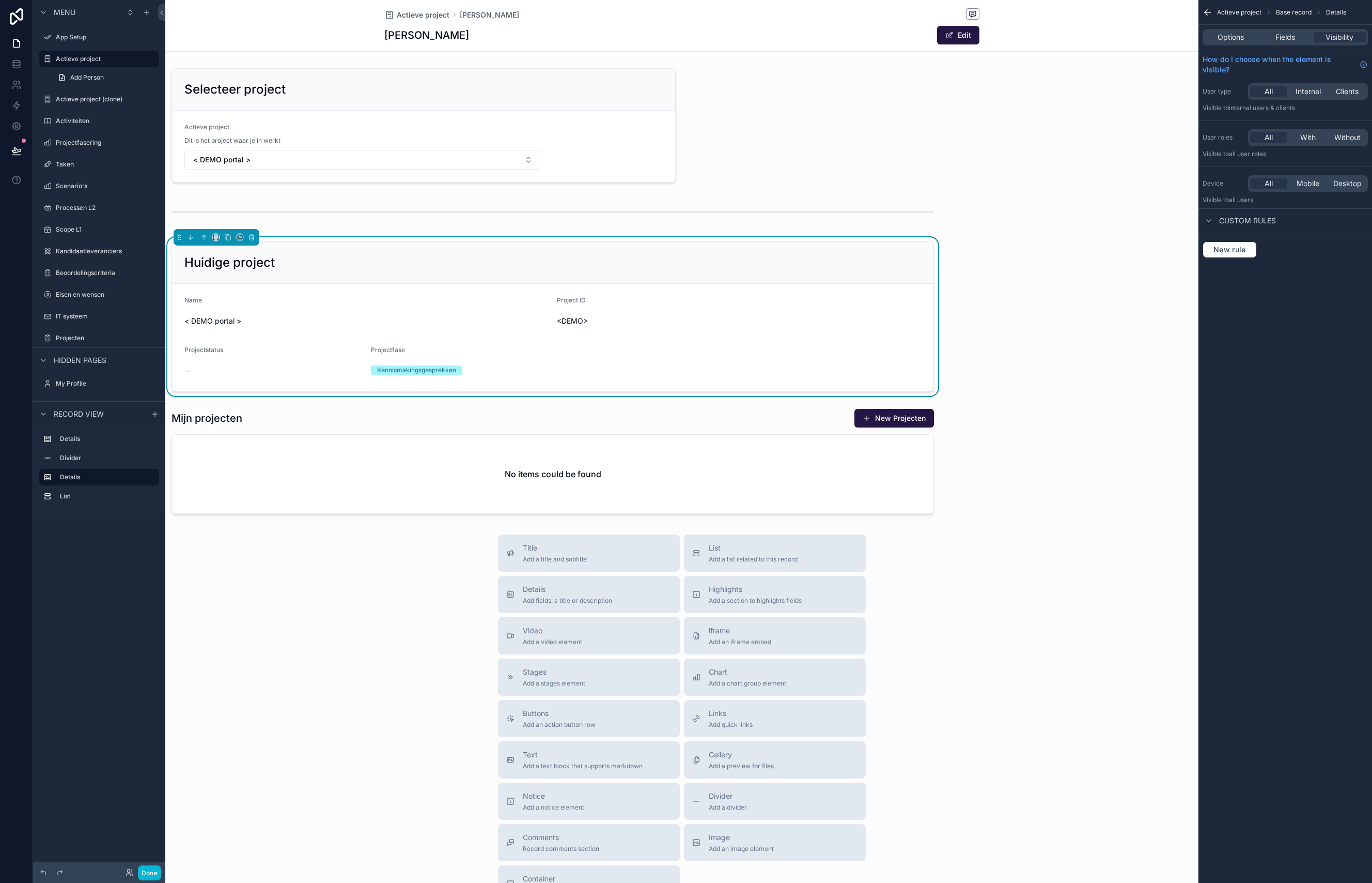
click at [849, 121] on div "Selecteer project Actieve project Dit is het project waar je in werkt < DEMO po…" at bounding box center [682, 291] width 1033 height 454
click at [375, 436] on div "scrollable content" at bounding box center [552, 460] width 775 height 113
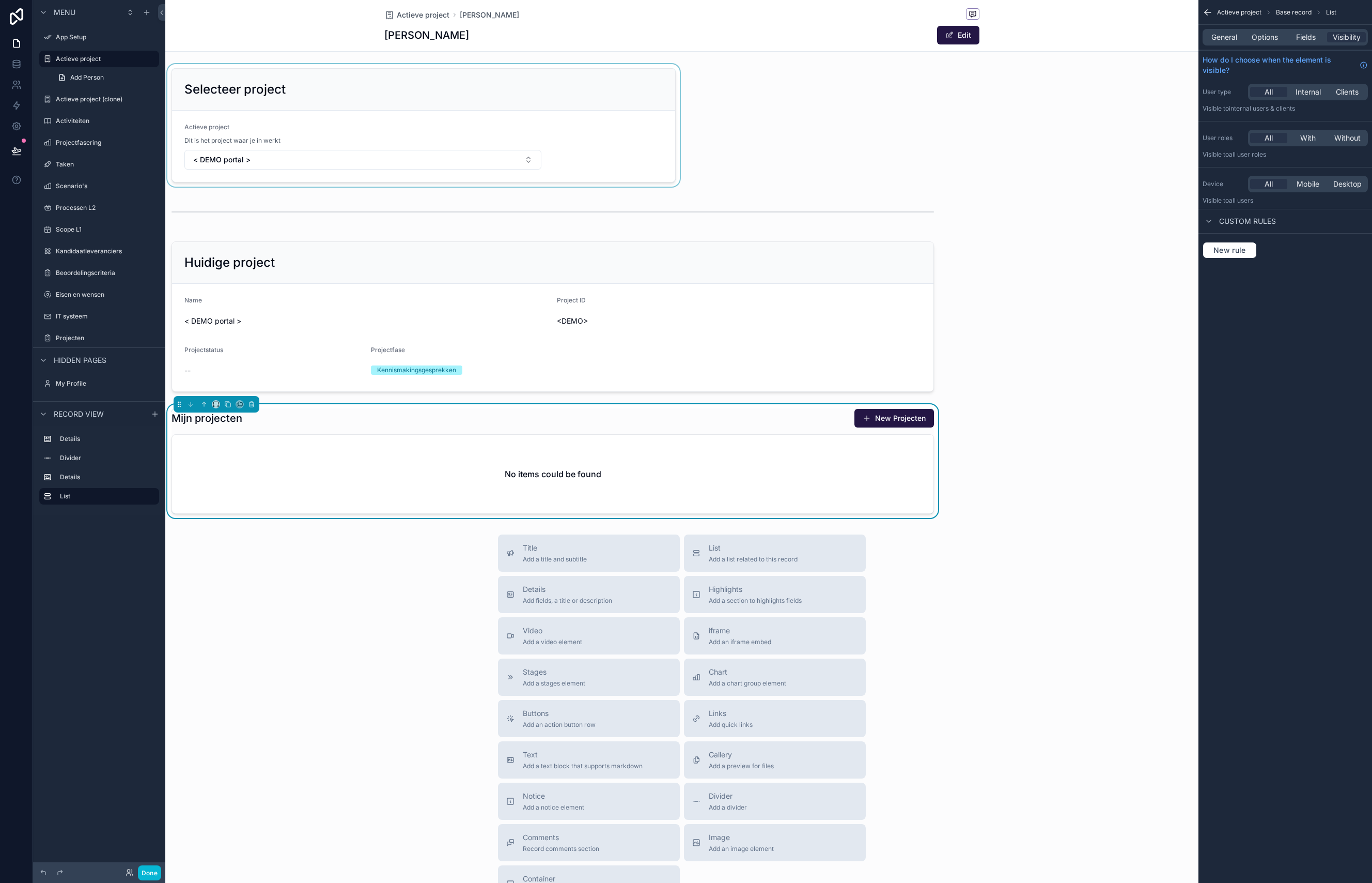
click at [509, 90] on div "scrollable content" at bounding box center [423, 125] width 517 height 123
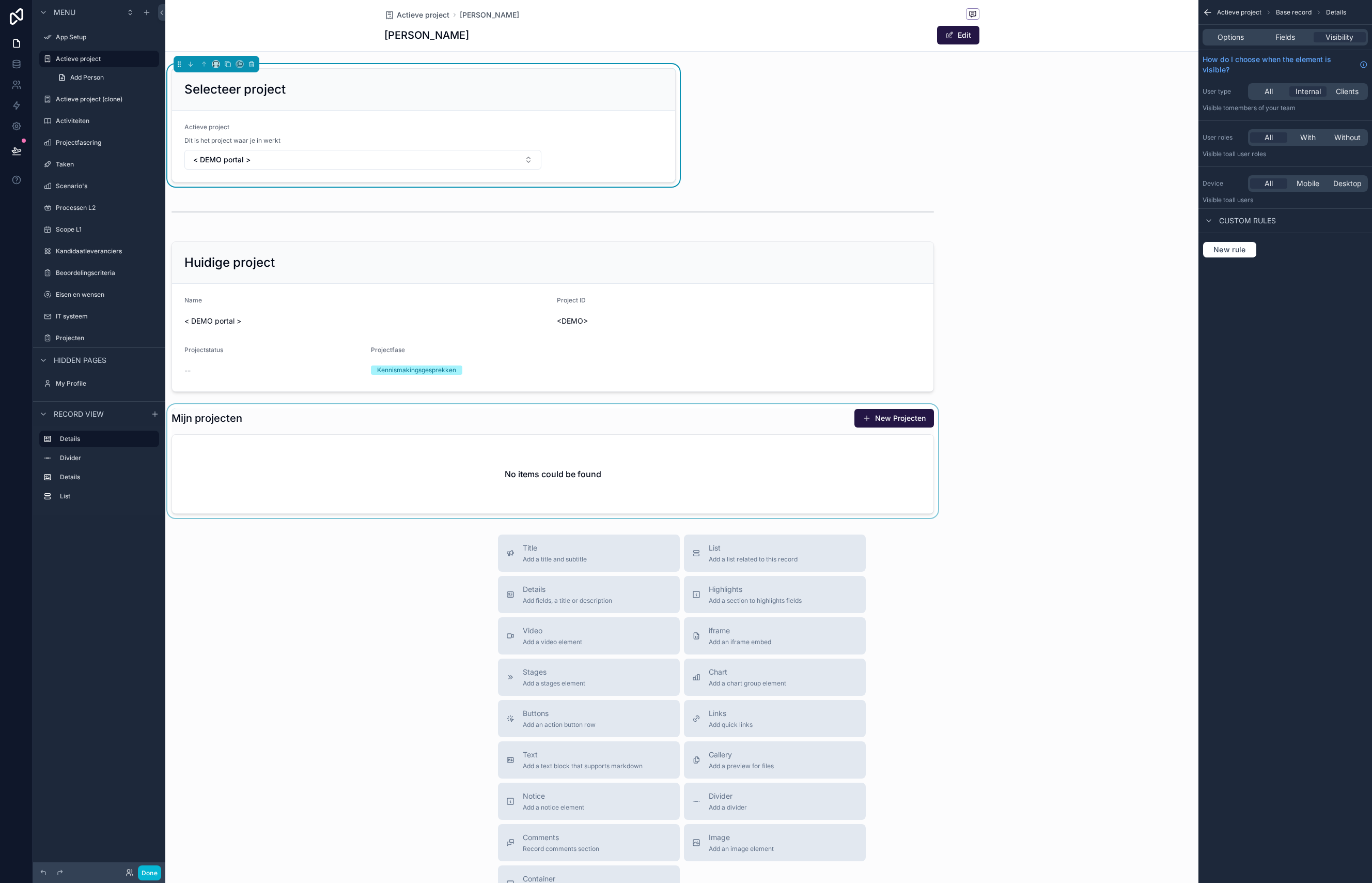
click at [216, 90] on h2 "Selecteer project" at bounding box center [235, 89] width 101 height 17
click at [216, 64] on icon "scrollable content" at bounding box center [216, 64] width 7 height 7
click at [238, 92] on div "Default" at bounding box center [236, 84] width 44 height 19
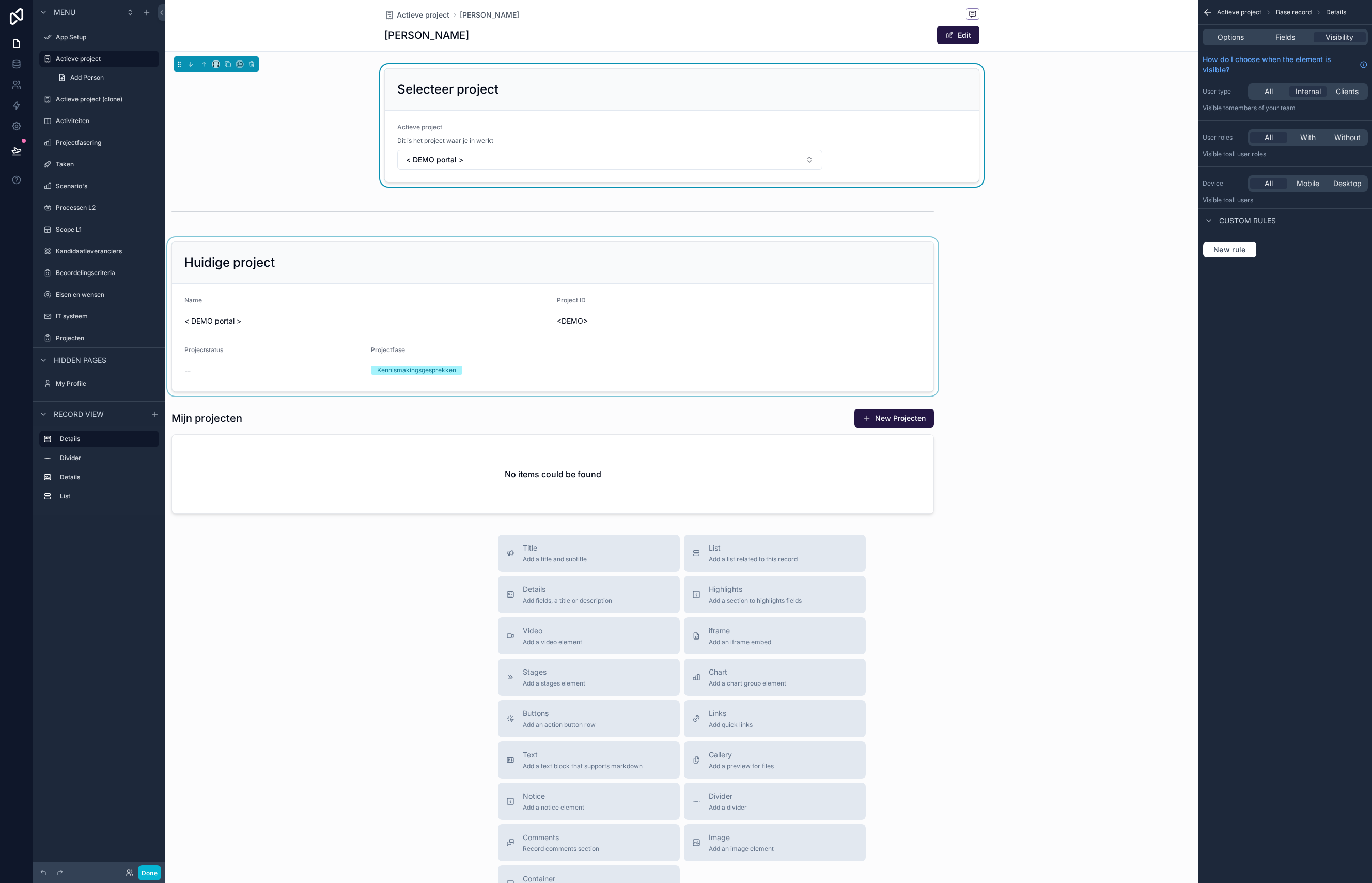
click at [448, 266] on div "scrollable content" at bounding box center [552, 316] width 775 height 159
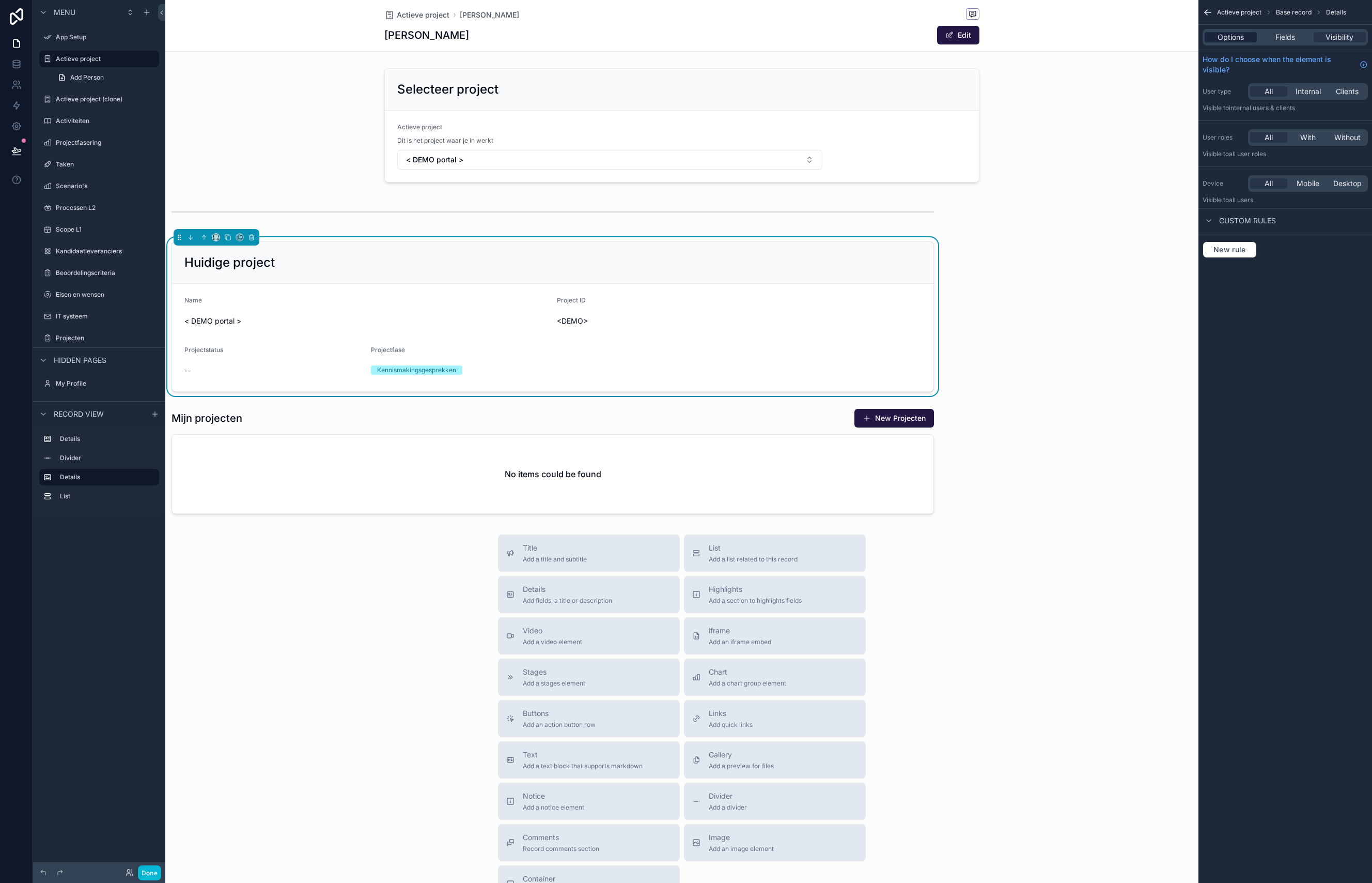
click at [1240, 34] on span "Options" at bounding box center [1231, 37] width 27 height 11
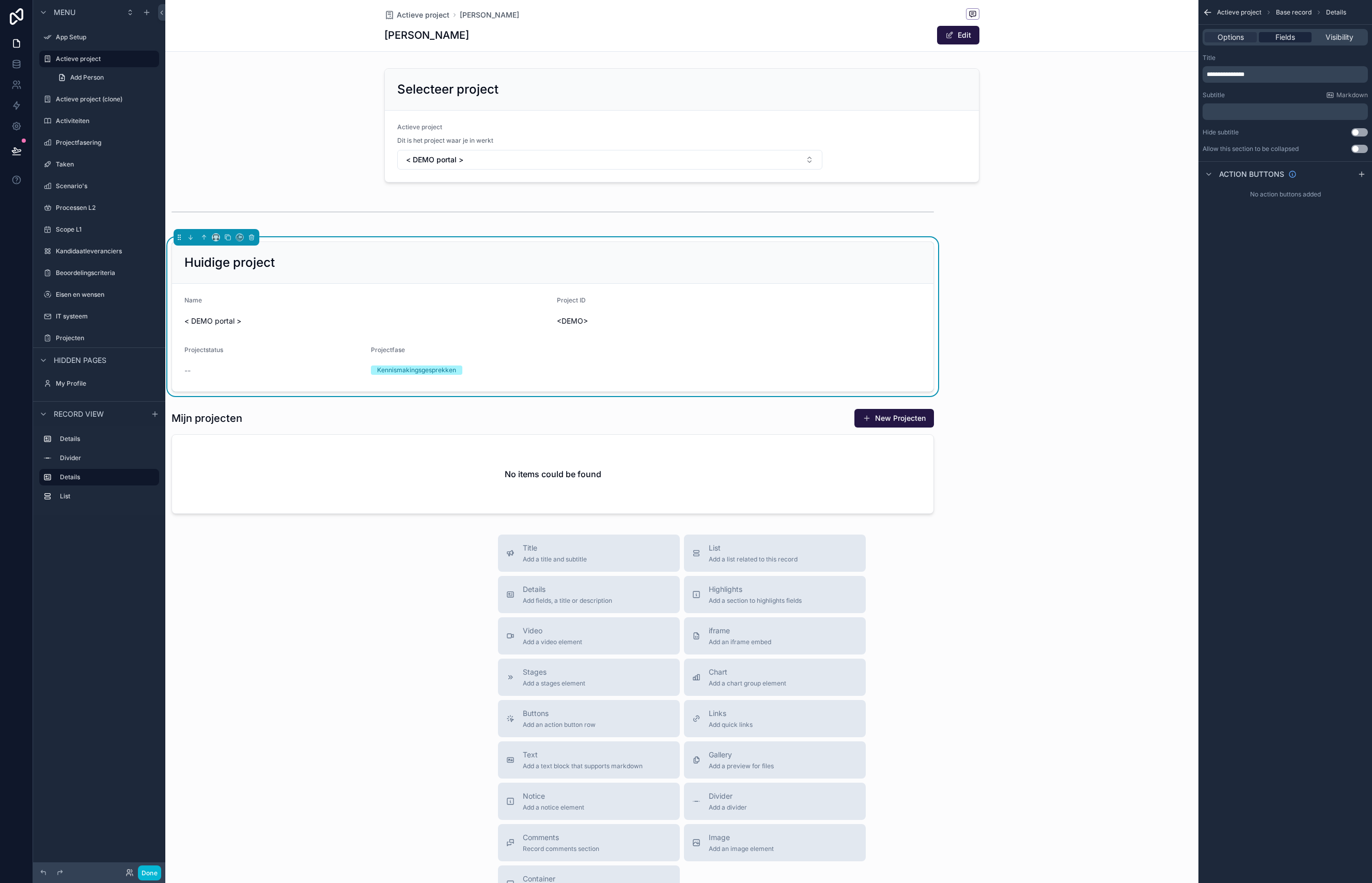
click at [1267, 36] on div "Fields" at bounding box center [1284, 37] width 52 height 11
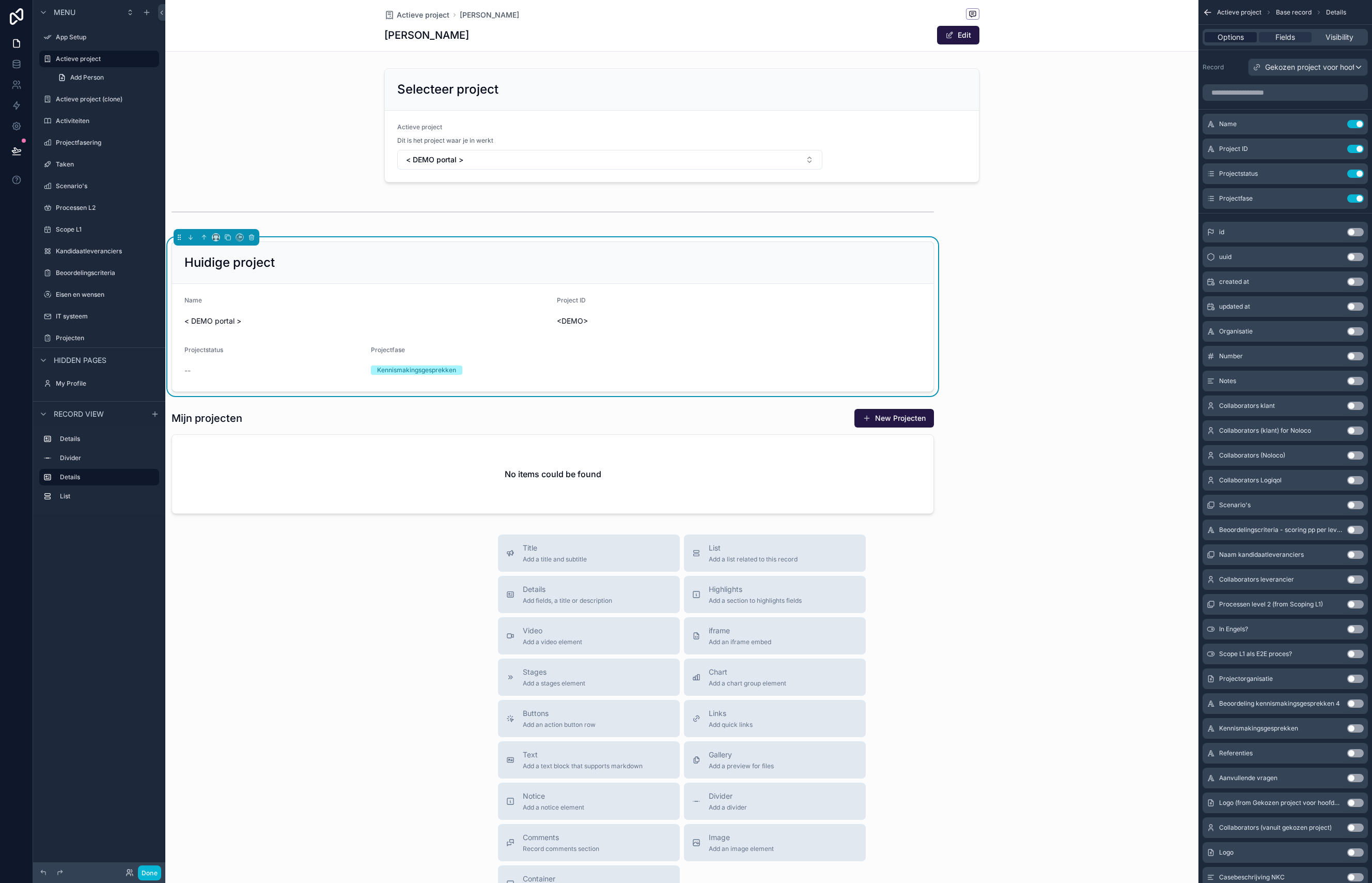
click at [1226, 38] on span "Options" at bounding box center [1231, 37] width 27 height 11
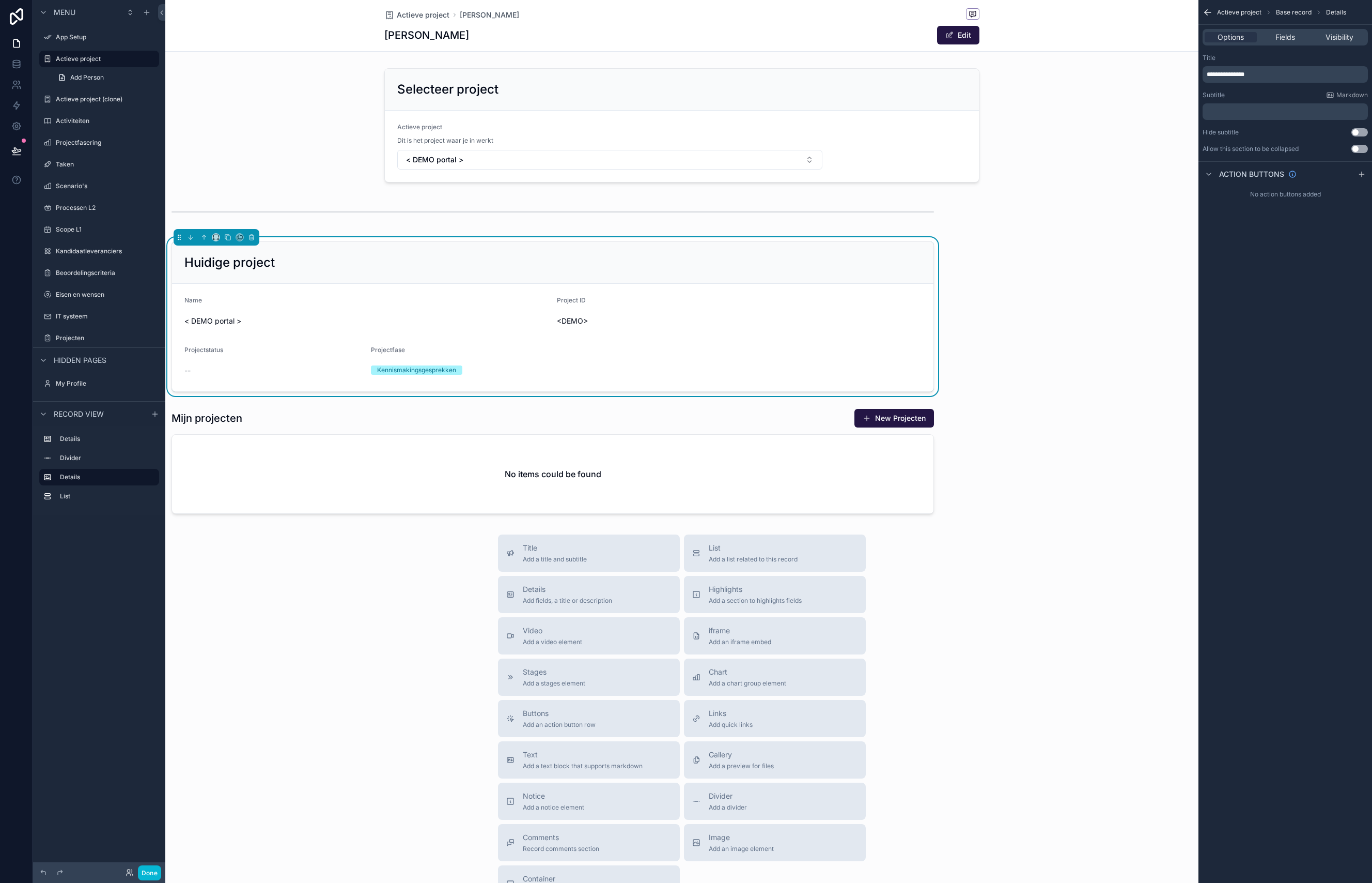
click at [504, 275] on div "Huidige project" at bounding box center [552, 263] width 761 height 42
click at [218, 238] on icon "scrollable content" at bounding box center [216, 236] width 5 height 3
click at [228, 251] on span "Default" at bounding box center [233, 257] width 25 height 13
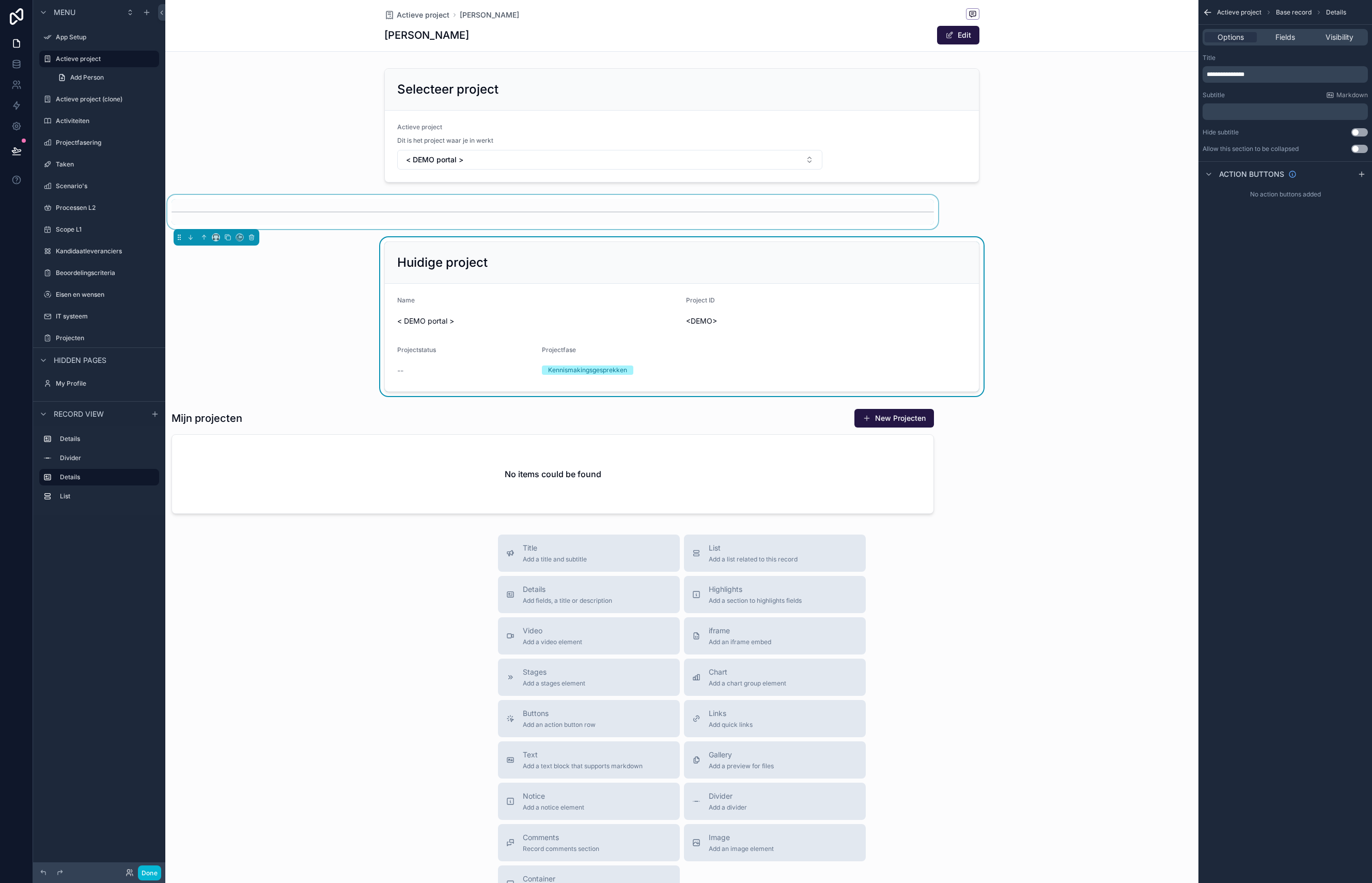
click at [301, 213] on div "scrollable content" at bounding box center [552, 212] width 775 height 34
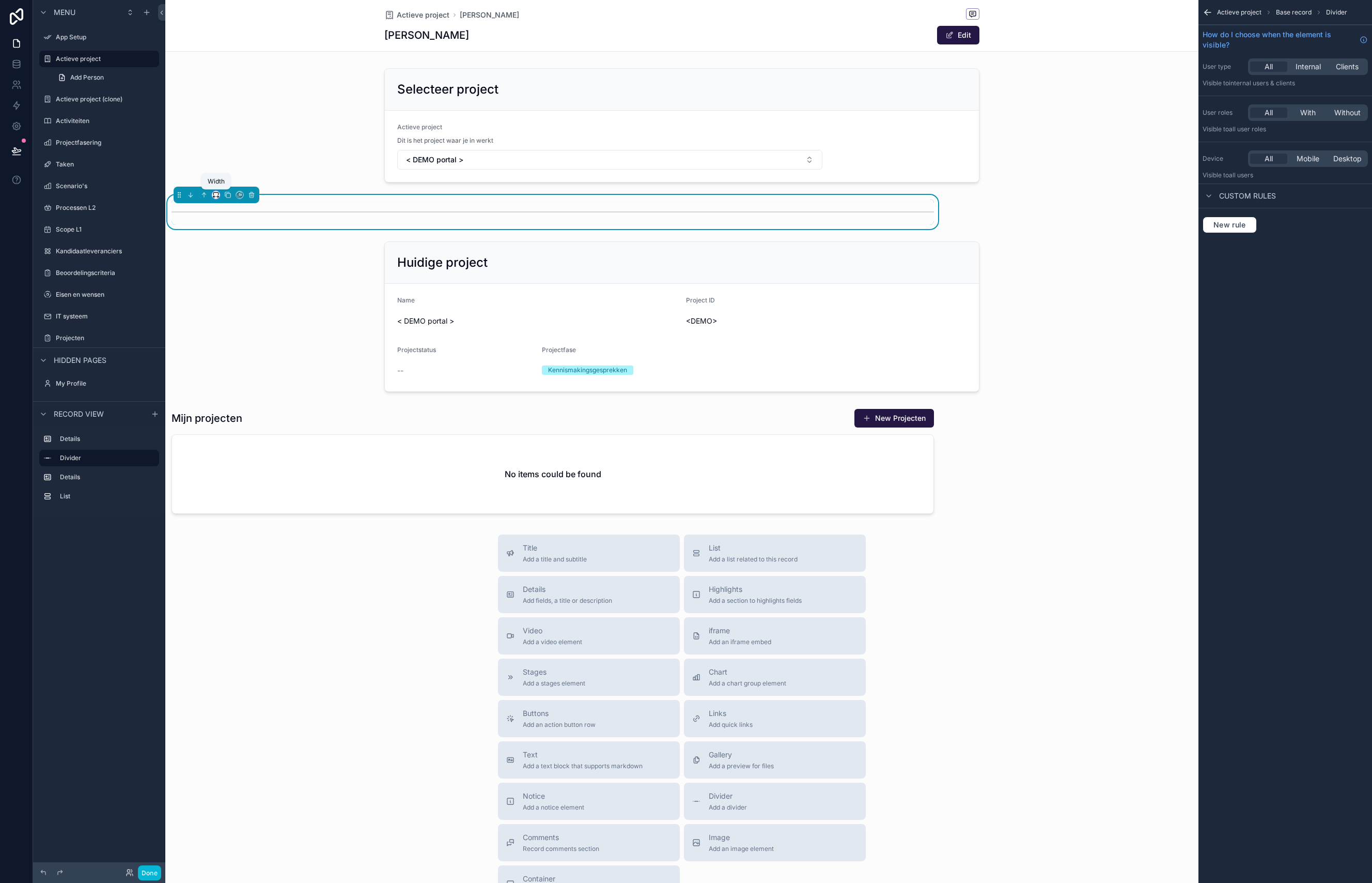
click at [215, 194] on icon "scrollable content" at bounding box center [216, 194] width 7 height 7
click at [239, 214] on span "Default" at bounding box center [233, 214] width 25 height 13
click at [389, 427] on div "scrollable content" at bounding box center [552, 460] width 775 height 113
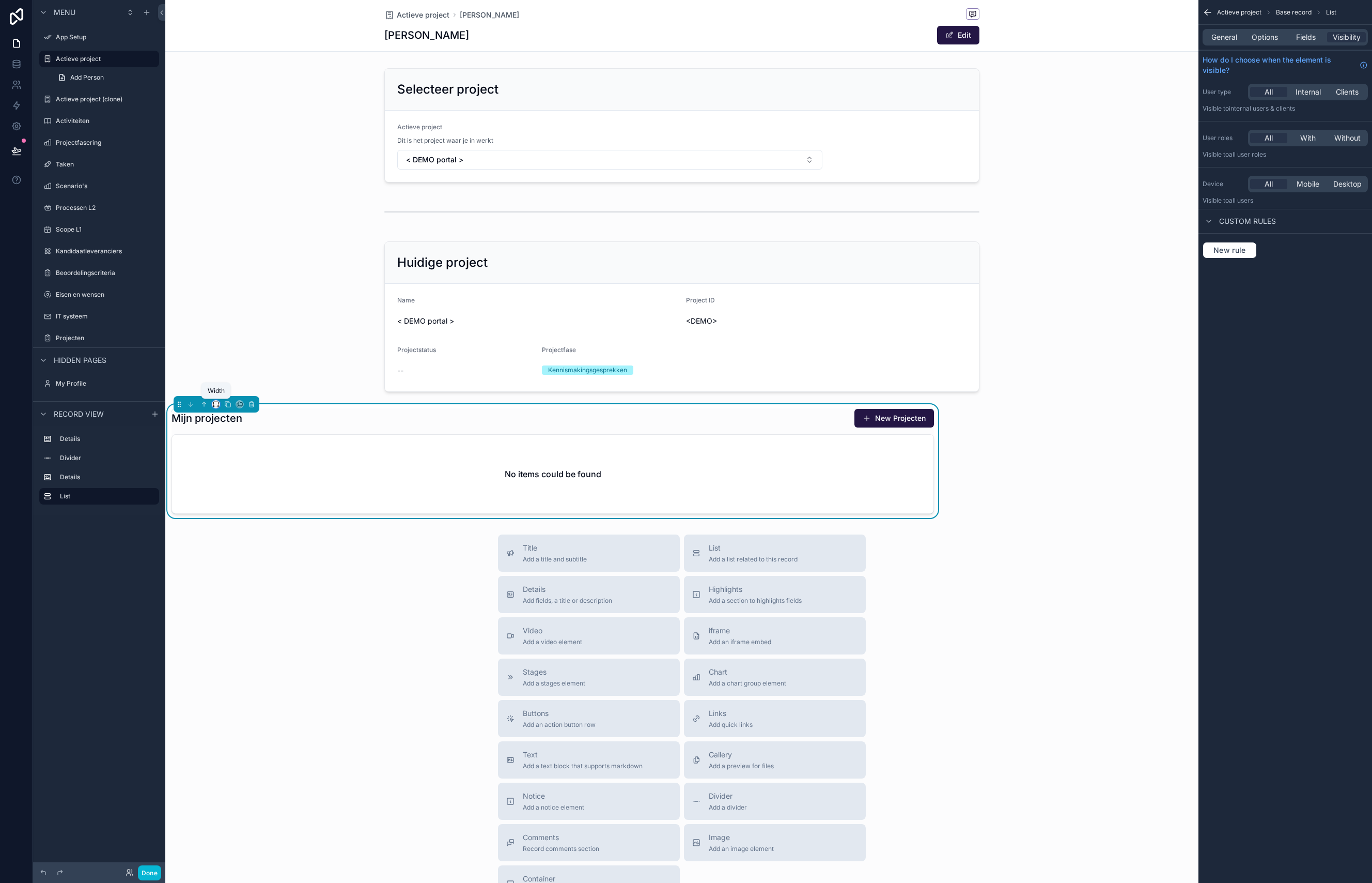
click at [216, 407] on icon "scrollable content" at bounding box center [216, 404] width 7 height 7
click at [235, 421] on span "Default" at bounding box center [233, 423] width 25 height 13
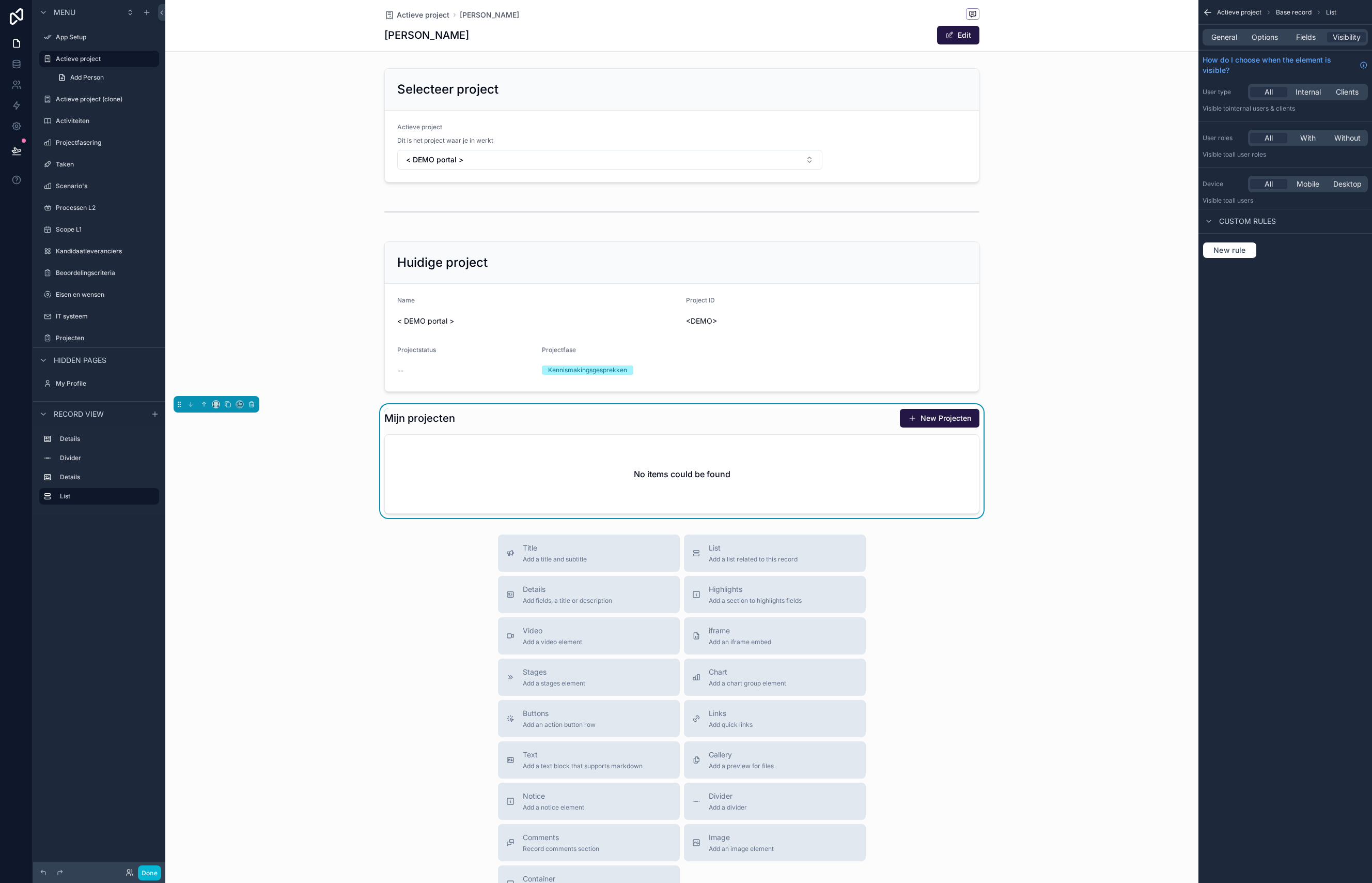
click at [269, 212] on div "scrollable content" at bounding box center [682, 212] width 1033 height 34
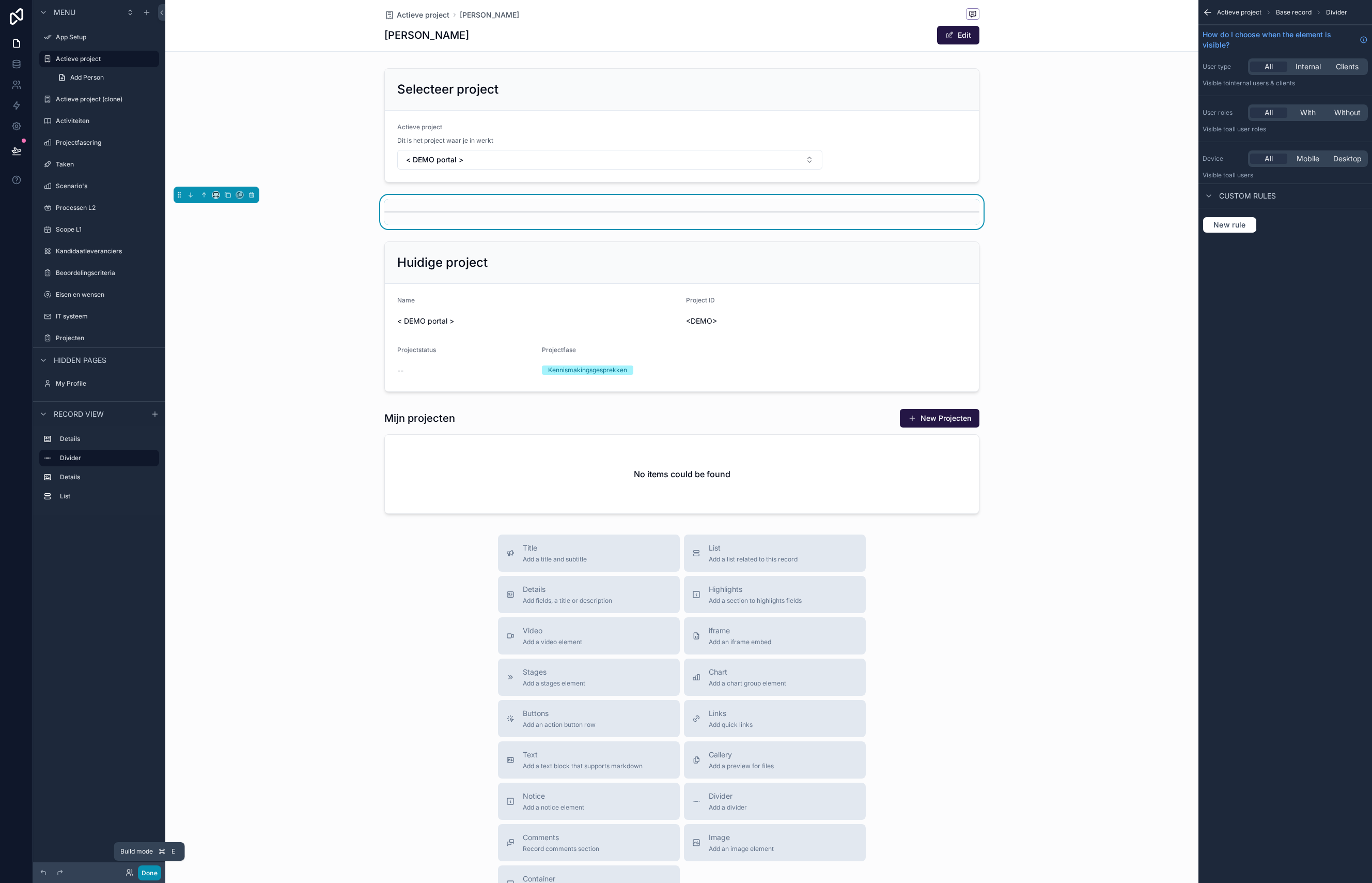
click at [148, 876] on button "Done" at bounding box center [149, 872] width 23 height 15
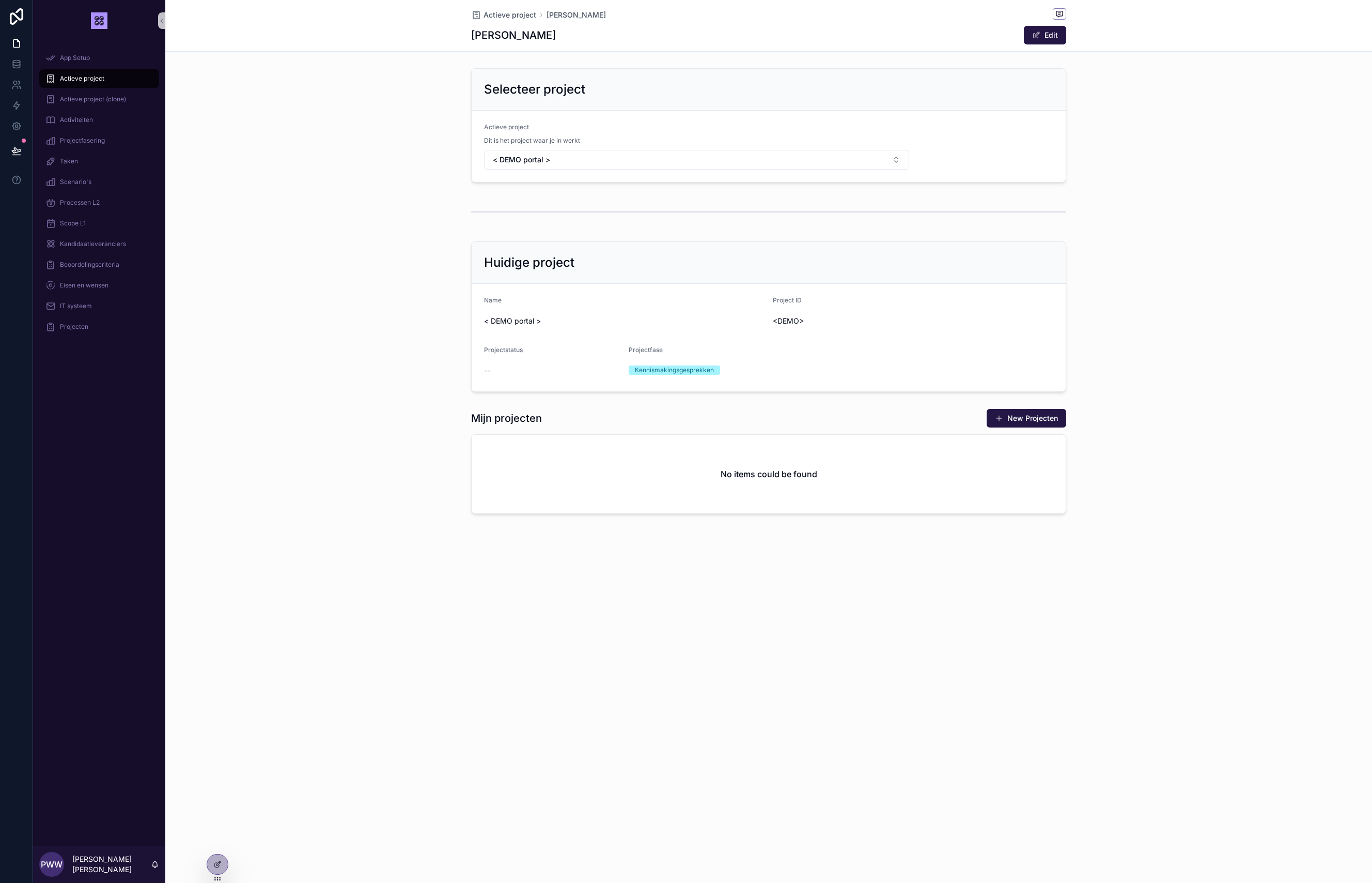
click at [313, 324] on div "Huidige project Name < DEMO portal > Project ID <DEMO> Projectstatus -- Project…" at bounding box center [769, 316] width 1207 height 159
click at [114, 869] on p "[PERSON_NAME] [PERSON_NAME]" at bounding box center [111, 864] width 78 height 21
drag, startPoint x: 134, startPoint y: 869, endPoint x: 95, endPoint y: 869, distance: 39.0
click at [134, 869] on p "[PERSON_NAME] [PERSON_NAME]" at bounding box center [111, 864] width 78 height 21
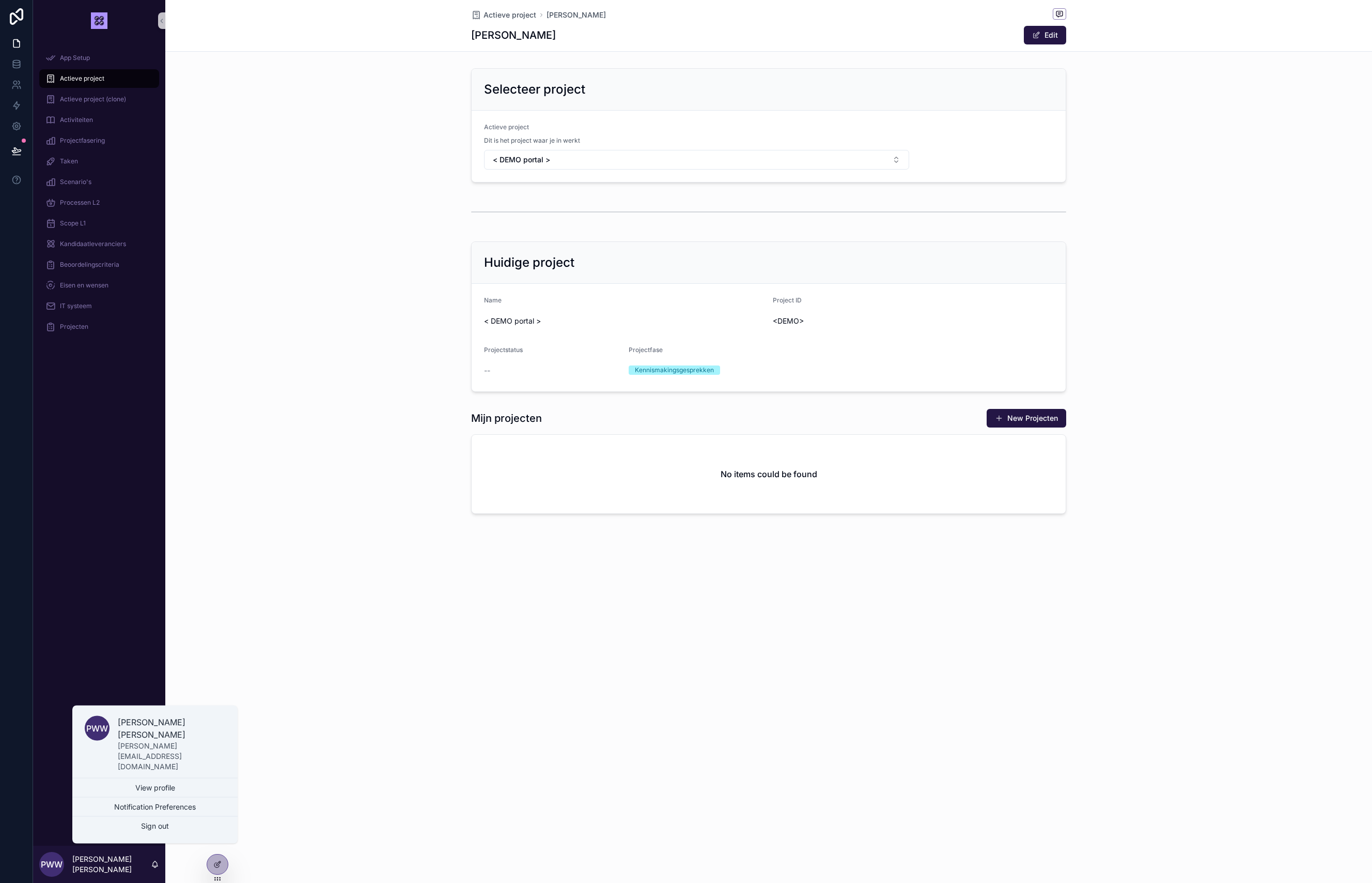
click at [50, 866] on span "PWW" at bounding box center [52, 864] width 22 height 13
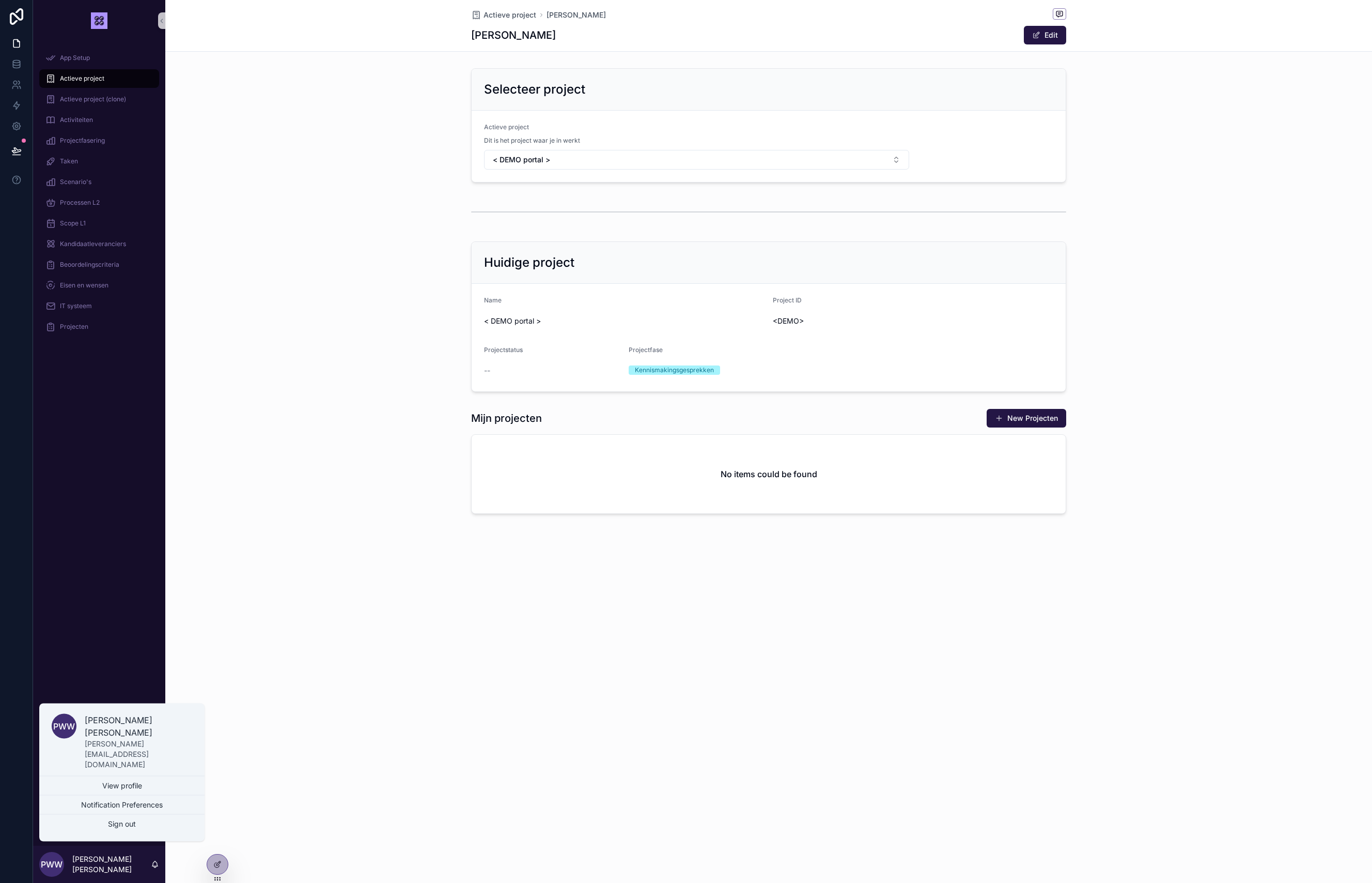
drag, startPoint x: 90, startPoint y: 618, endPoint x: 162, endPoint y: 703, distance: 111.4
click at [90, 618] on div "App Setup Actieve project Actieve project (clone) Activiteiten Projectfasering …" at bounding box center [99, 443] width 132 height 804
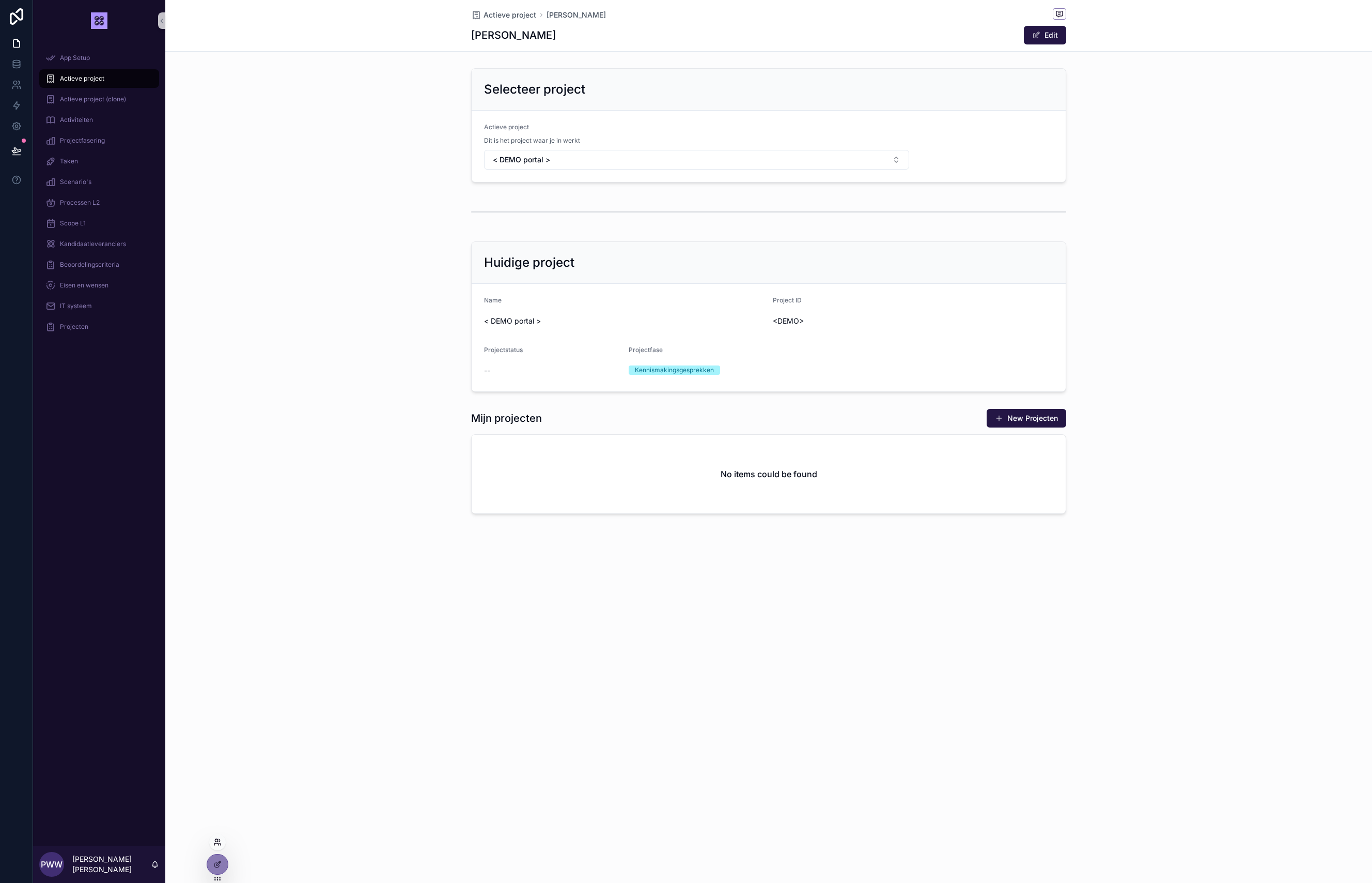
click at [219, 843] on icon at bounding box center [218, 842] width 8 height 8
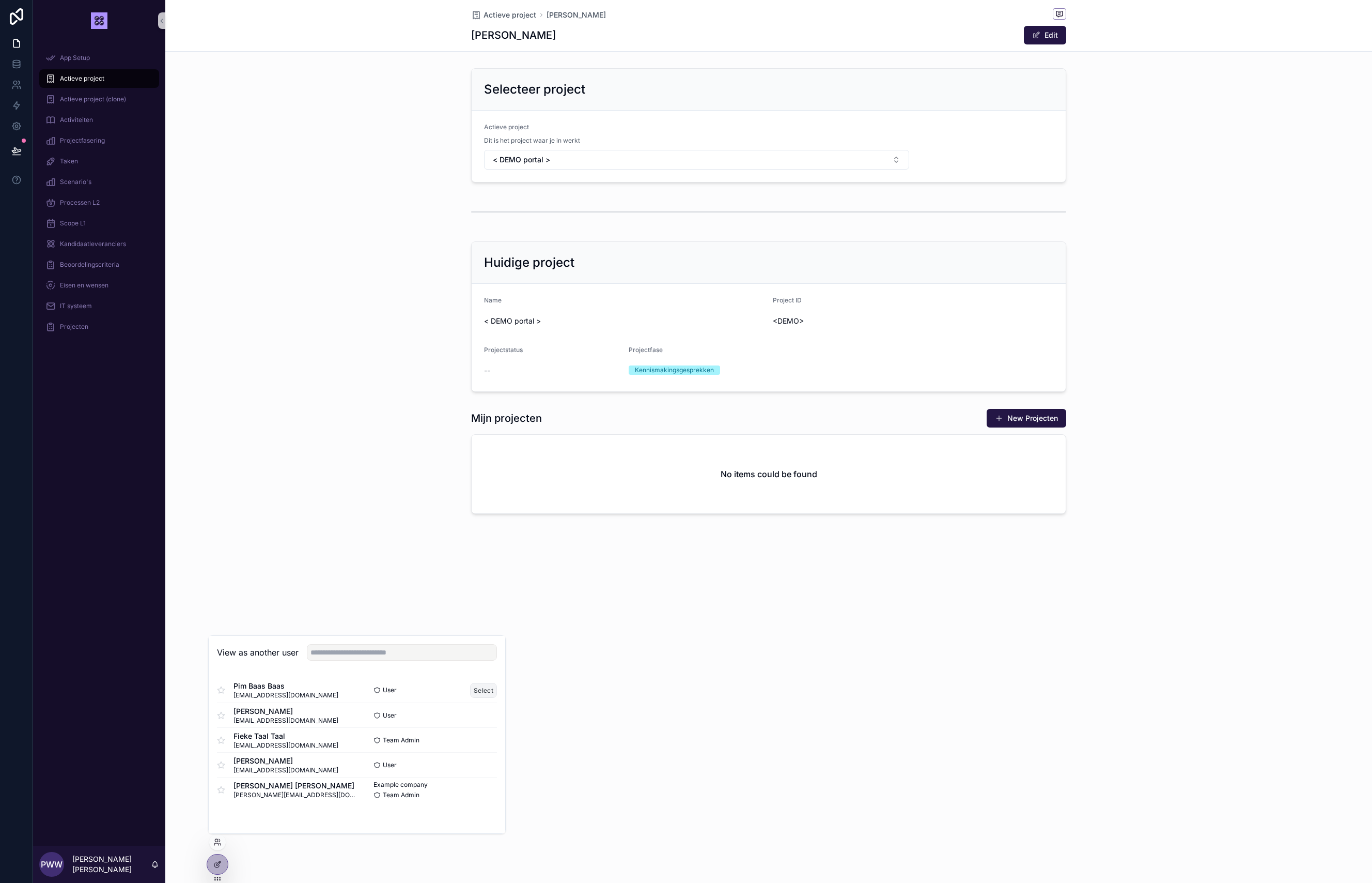
click at [483, 689] on button "Select" at bounding box center [483, 690] width 27 height 15
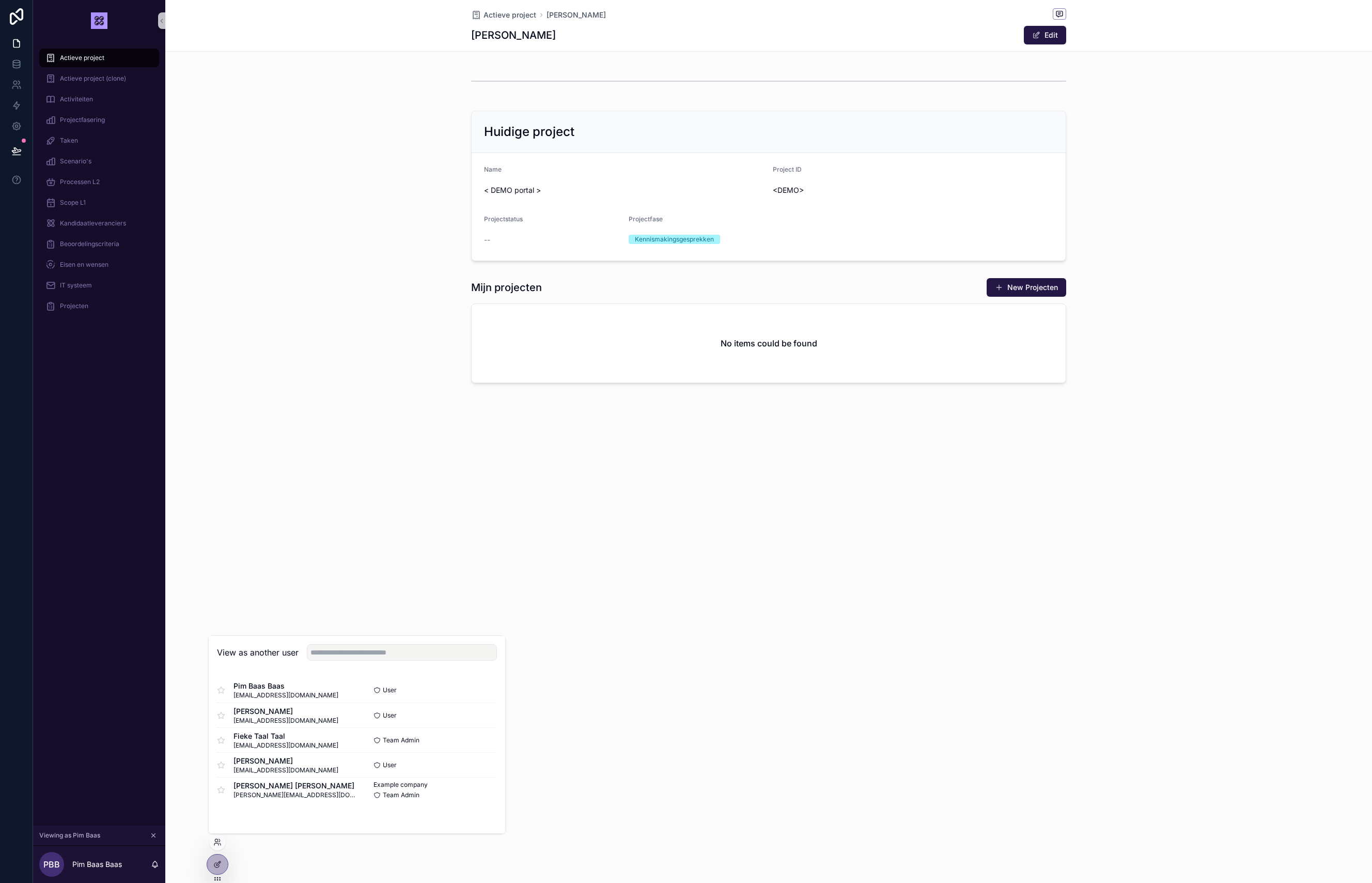
click at [262, 342] on div "Mijn projecten New Projecten No items could be found" at bounding box center [769, 330] width 1207 height 113
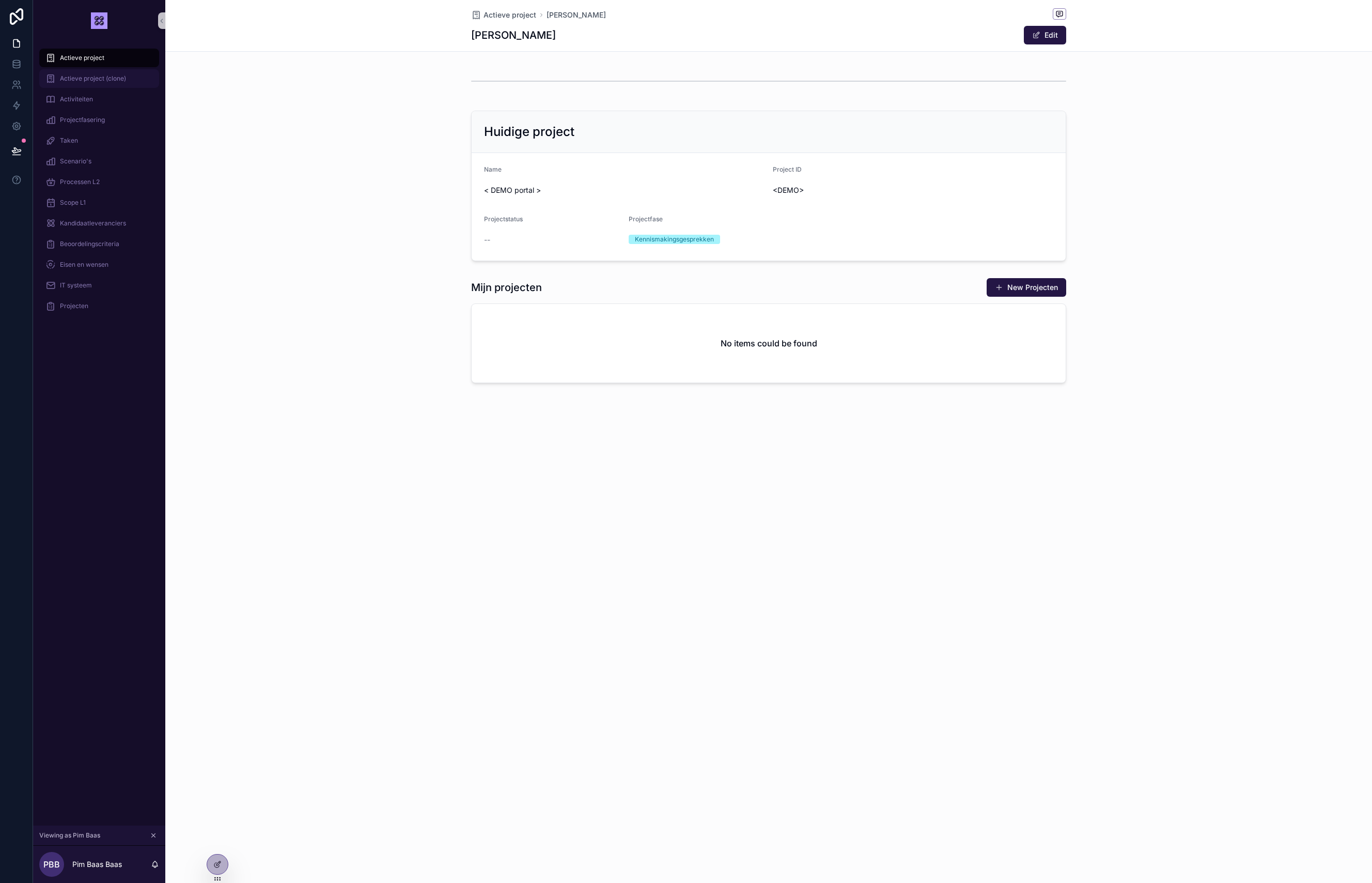
click at [97, 83] on div "Actieve project (clone)" at bounding box center [99, 78] width 107 height 17
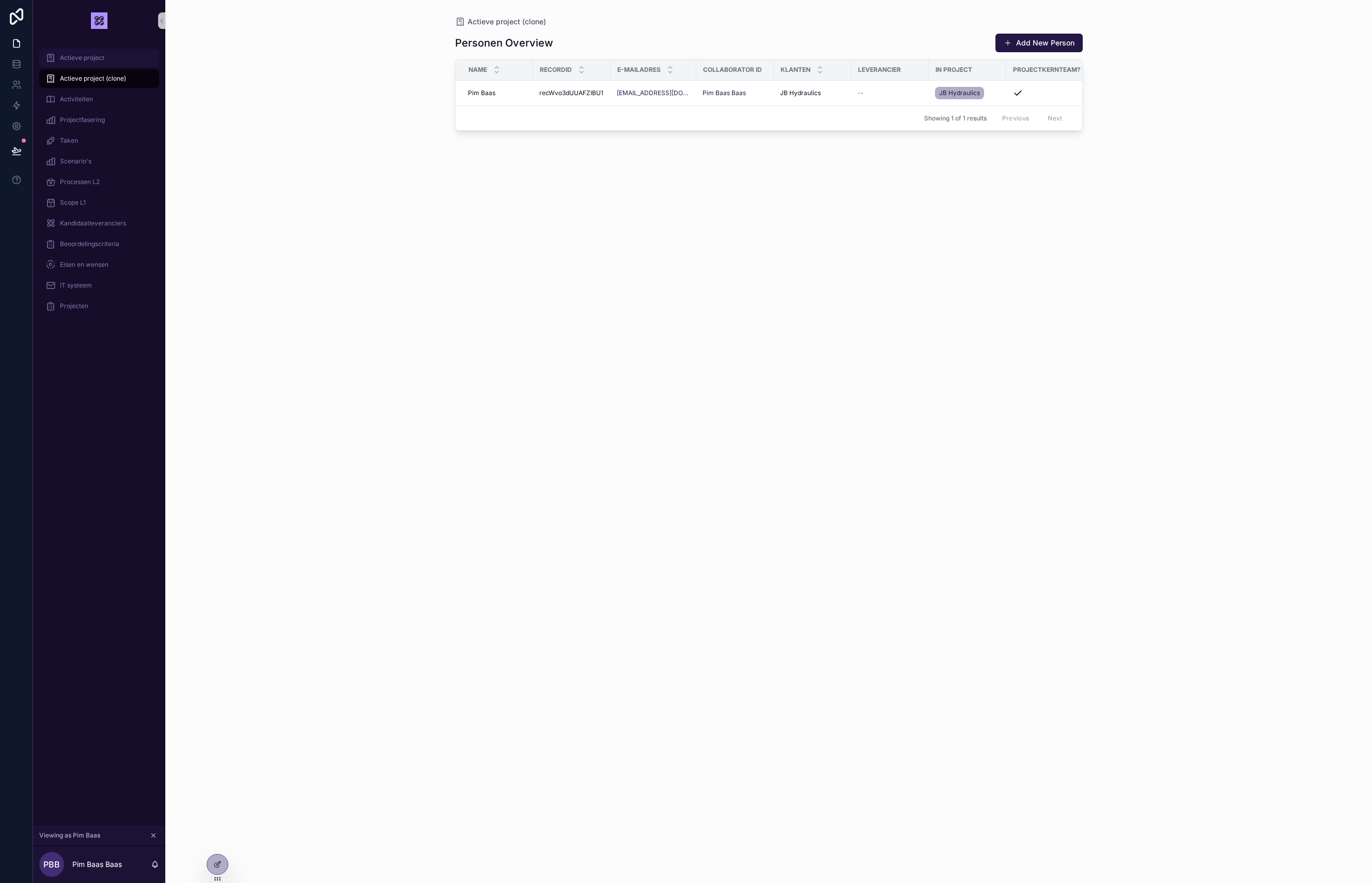
click at [83, 55] on span "Actieve project" at bounding box center [82, 58] width 44 height 8
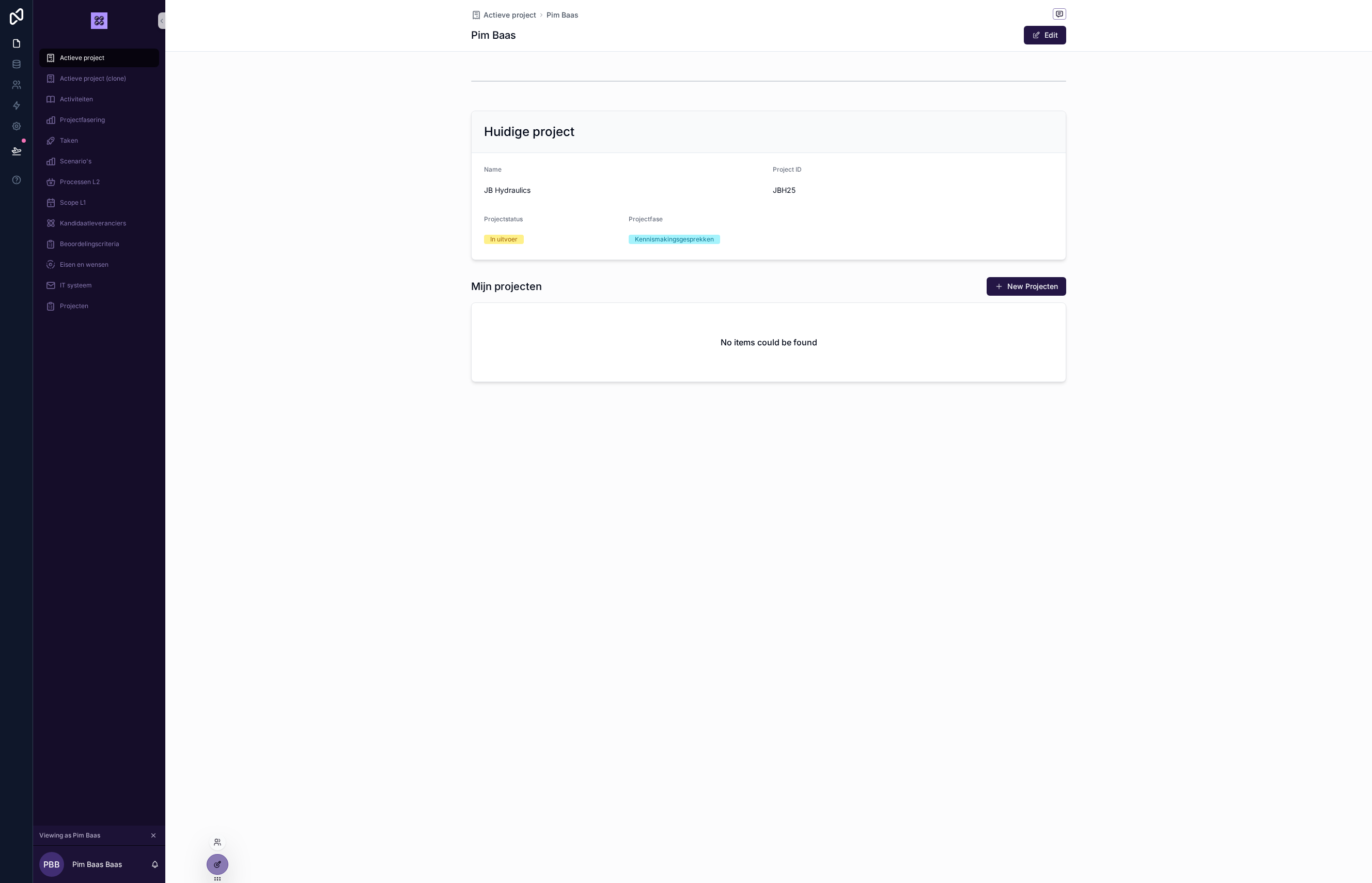
click at [218, 862] on icon at bounding box center [218, 864] width 8 height 8
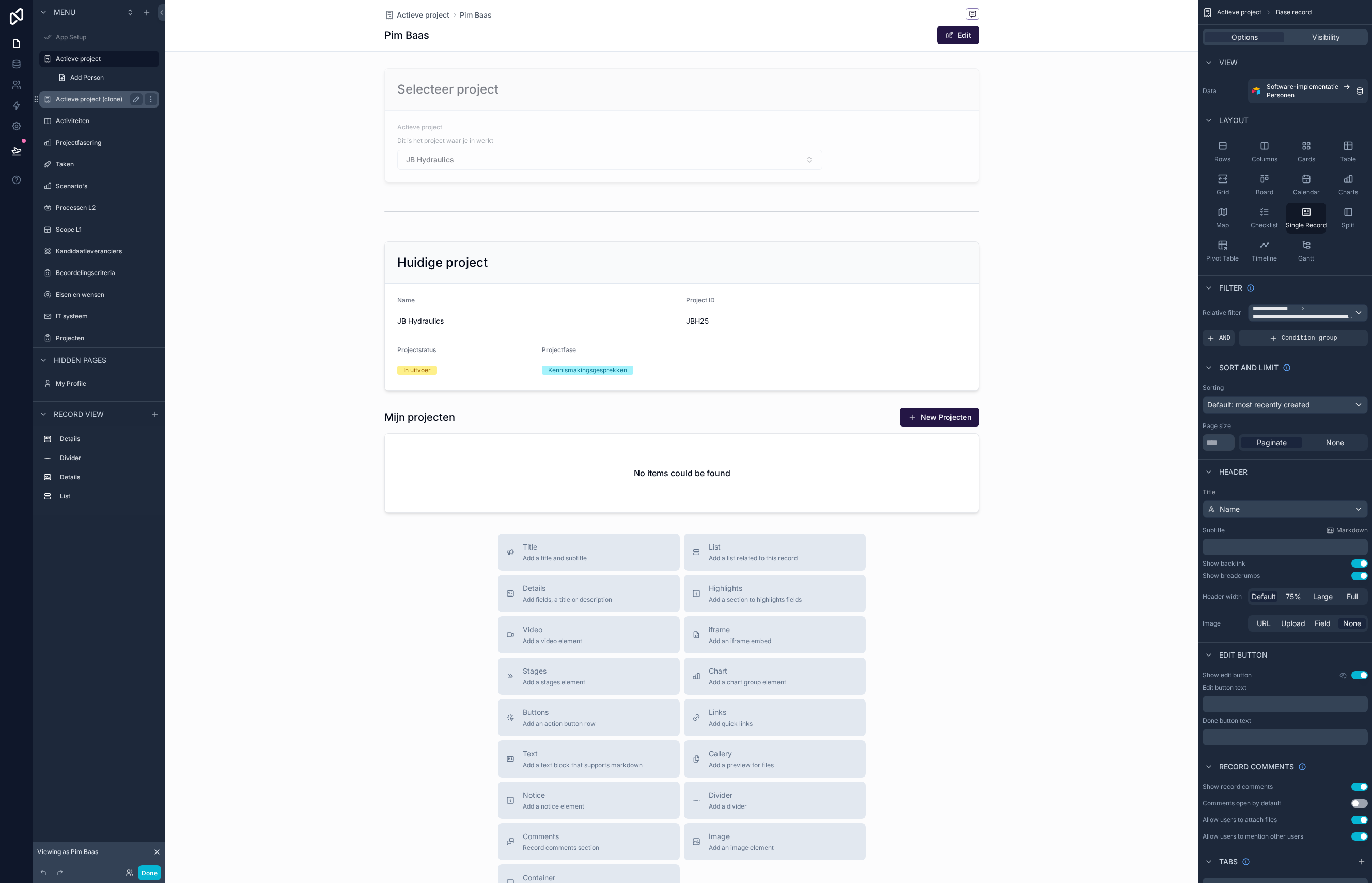
click at [89, 107] on div "Actieve project (clone)" at bounding box center [99, 99] width 115 height 17
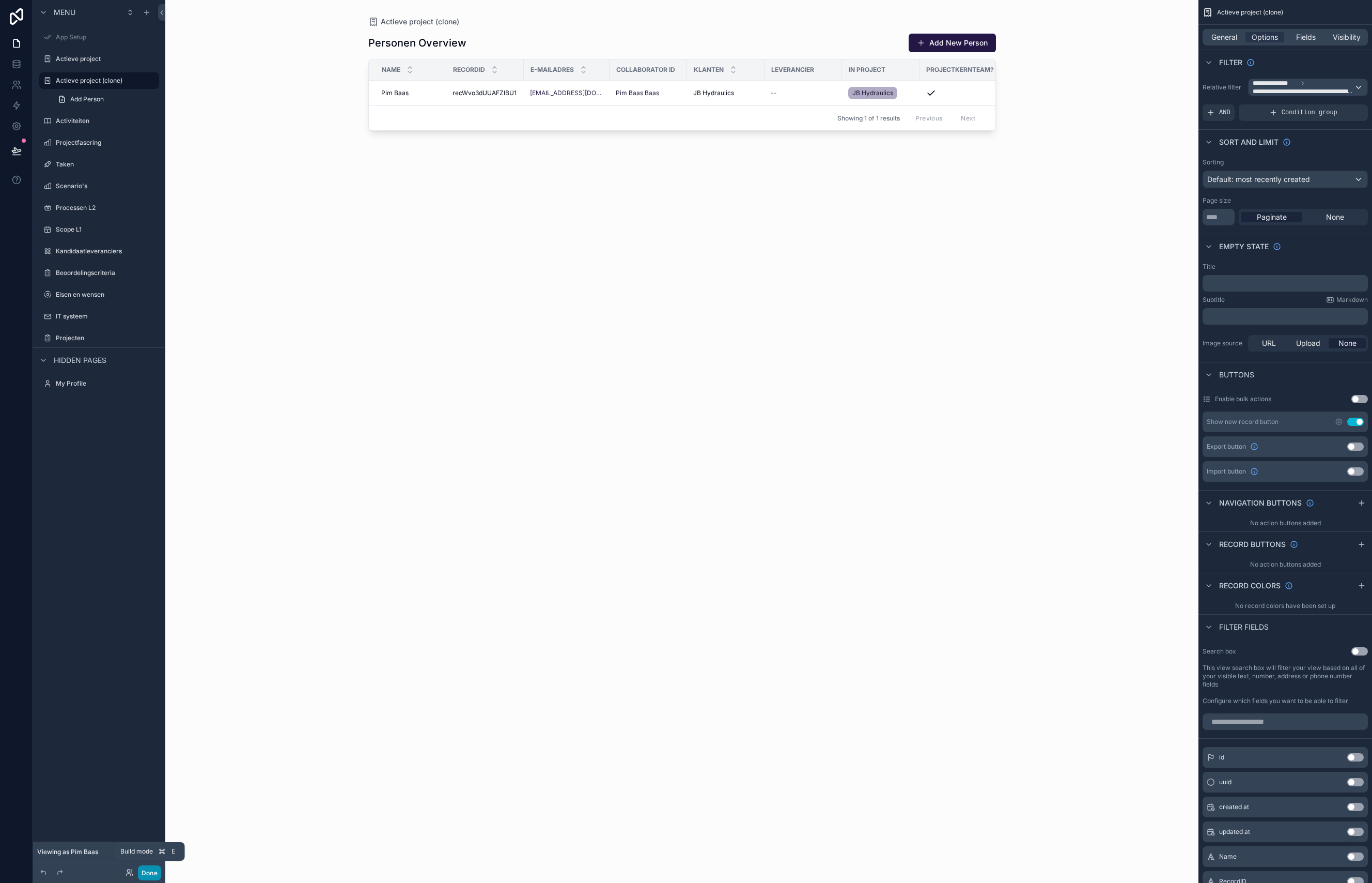
click at [153, 871] on button "Done" at bounding box center [149, 872] width 23 height 15
click at [96, 58] on label "Actieve project" at bounding box center [97, 59] width 83 height 8
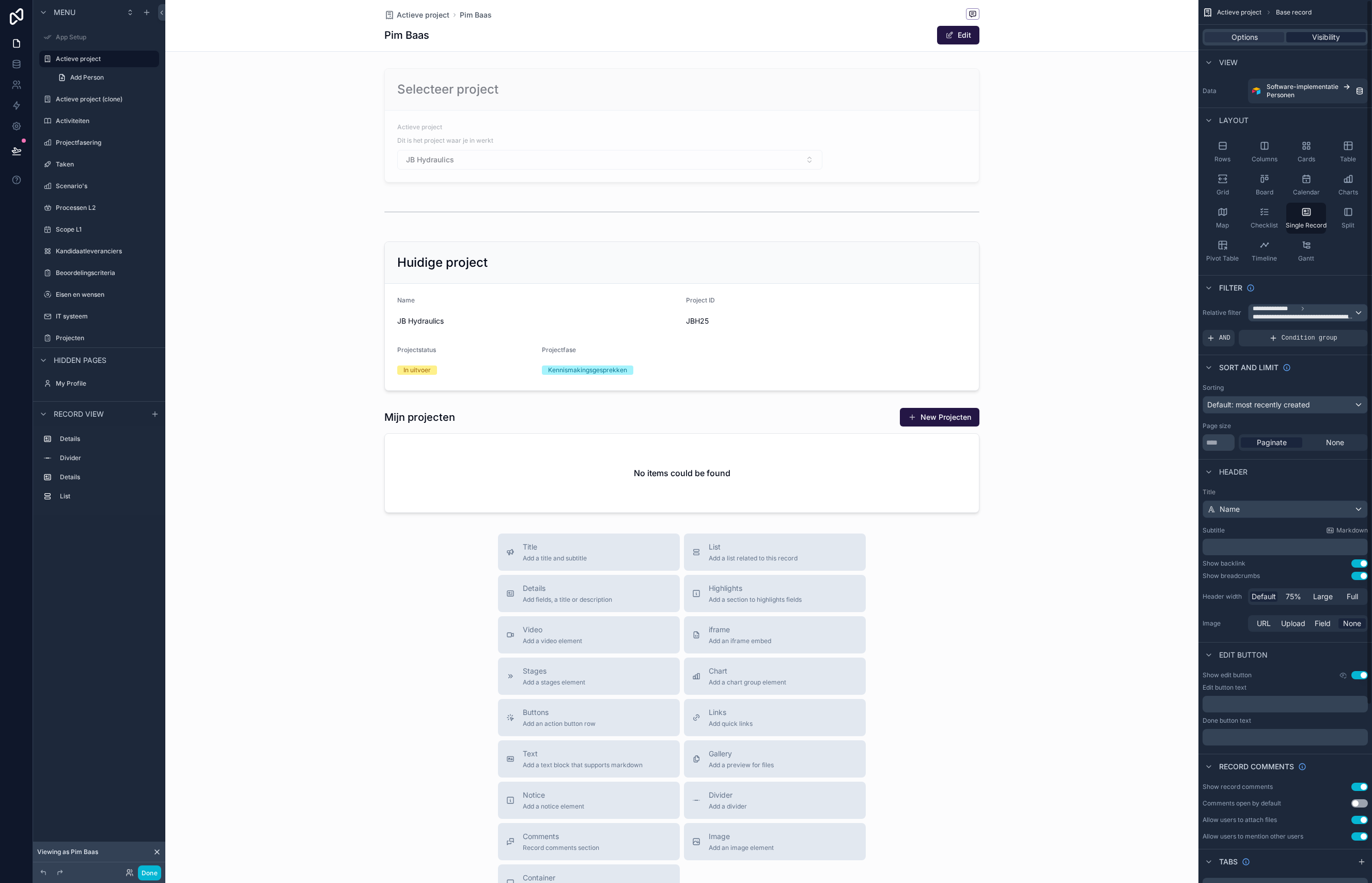
click at [1353, 37] on div "Visibility" at bounding box center [1326, 37] width 80 height 11
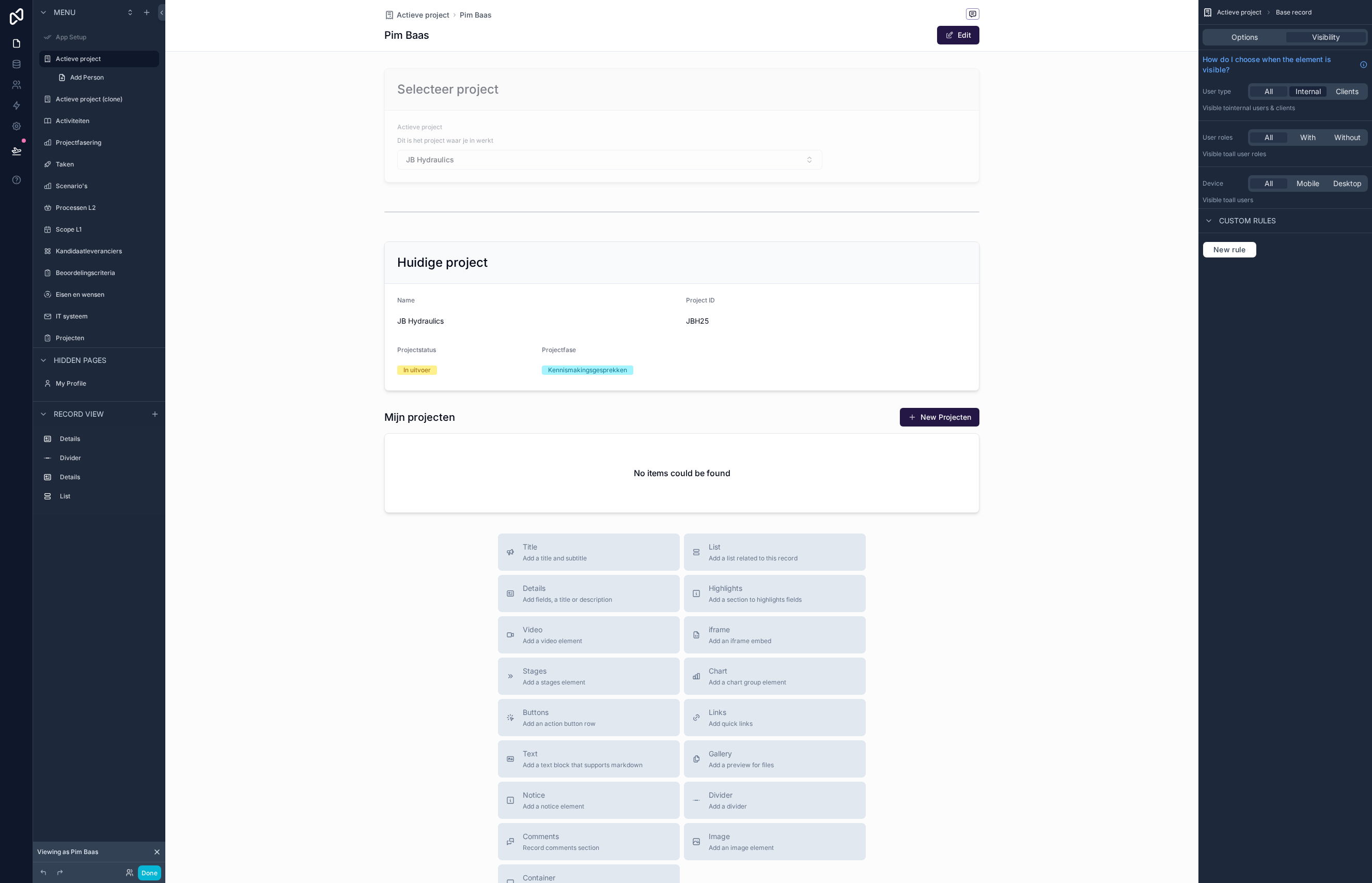
click at [1326, 94] on div "Internal" at bounding box center [1308, 92] width 37 height 11
click at [98, 99] on label "Actieve project (clone)" at bounding box center [97, 99] width 83 height 8
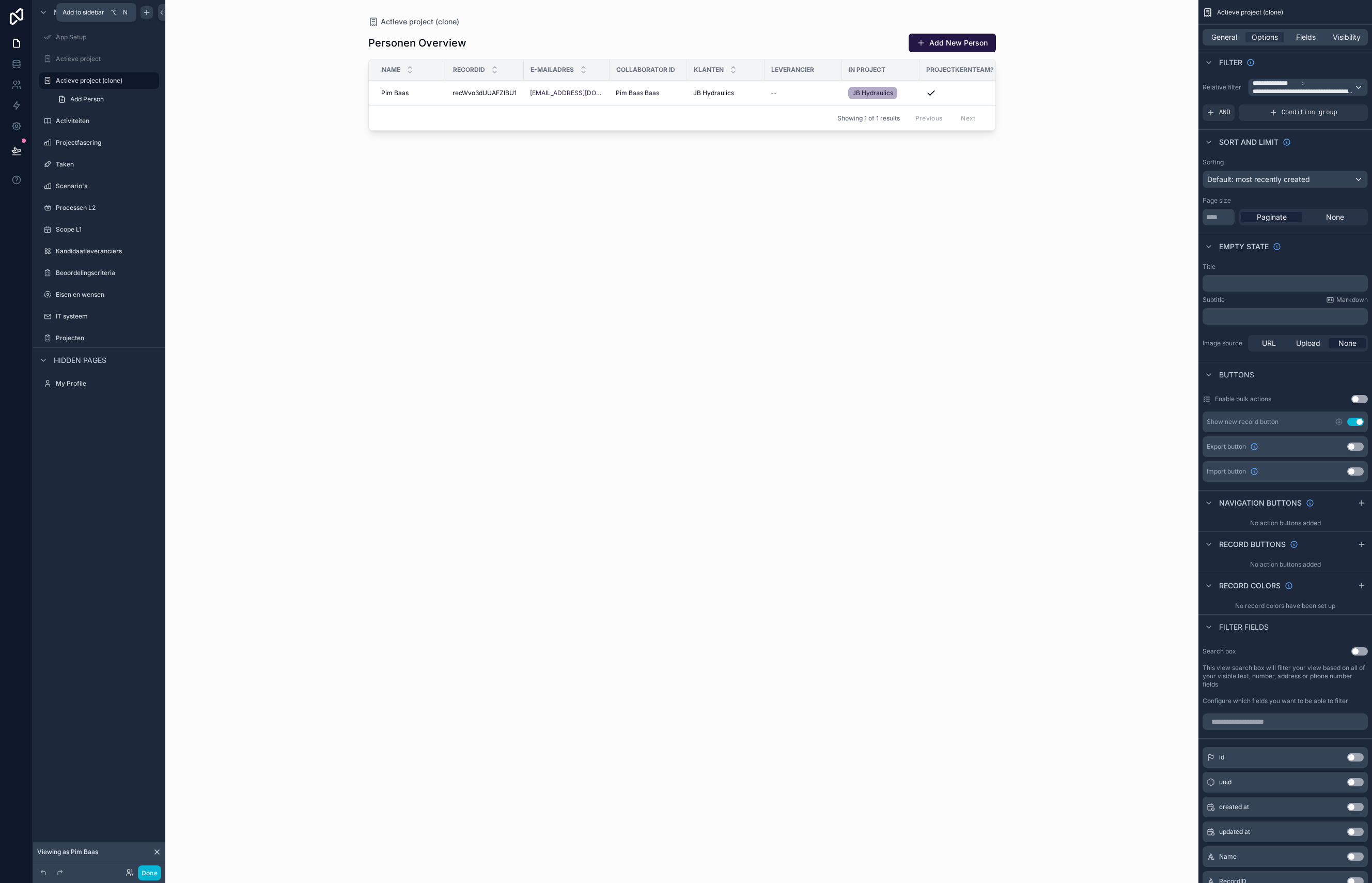
click at [149, 15] on icon "scrollable content" at bounding box center [147, 12] width 8 height 8
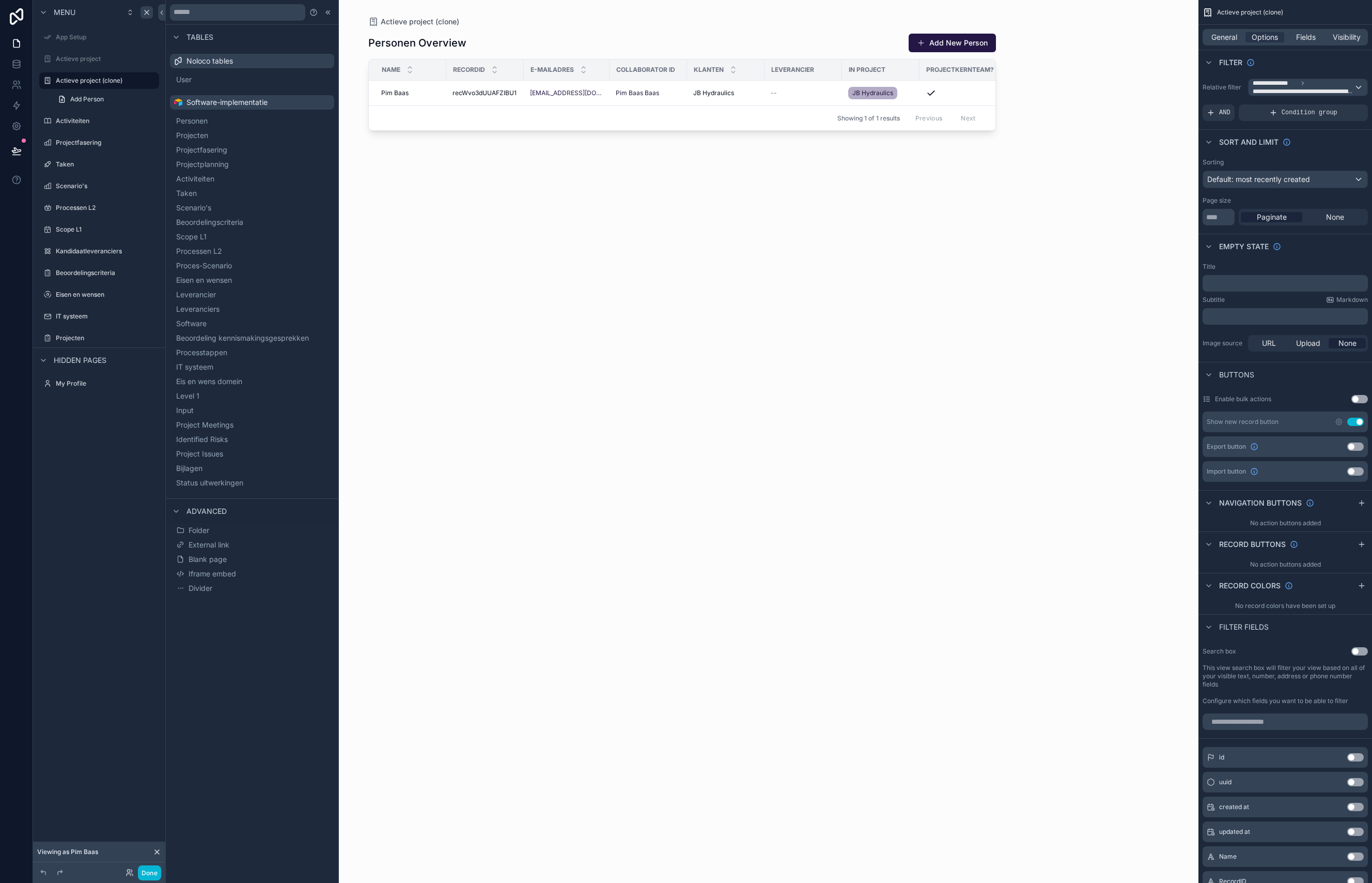
click at [216, 525] on button "Folder" at bounding box center [252, 530] width 156 height 15
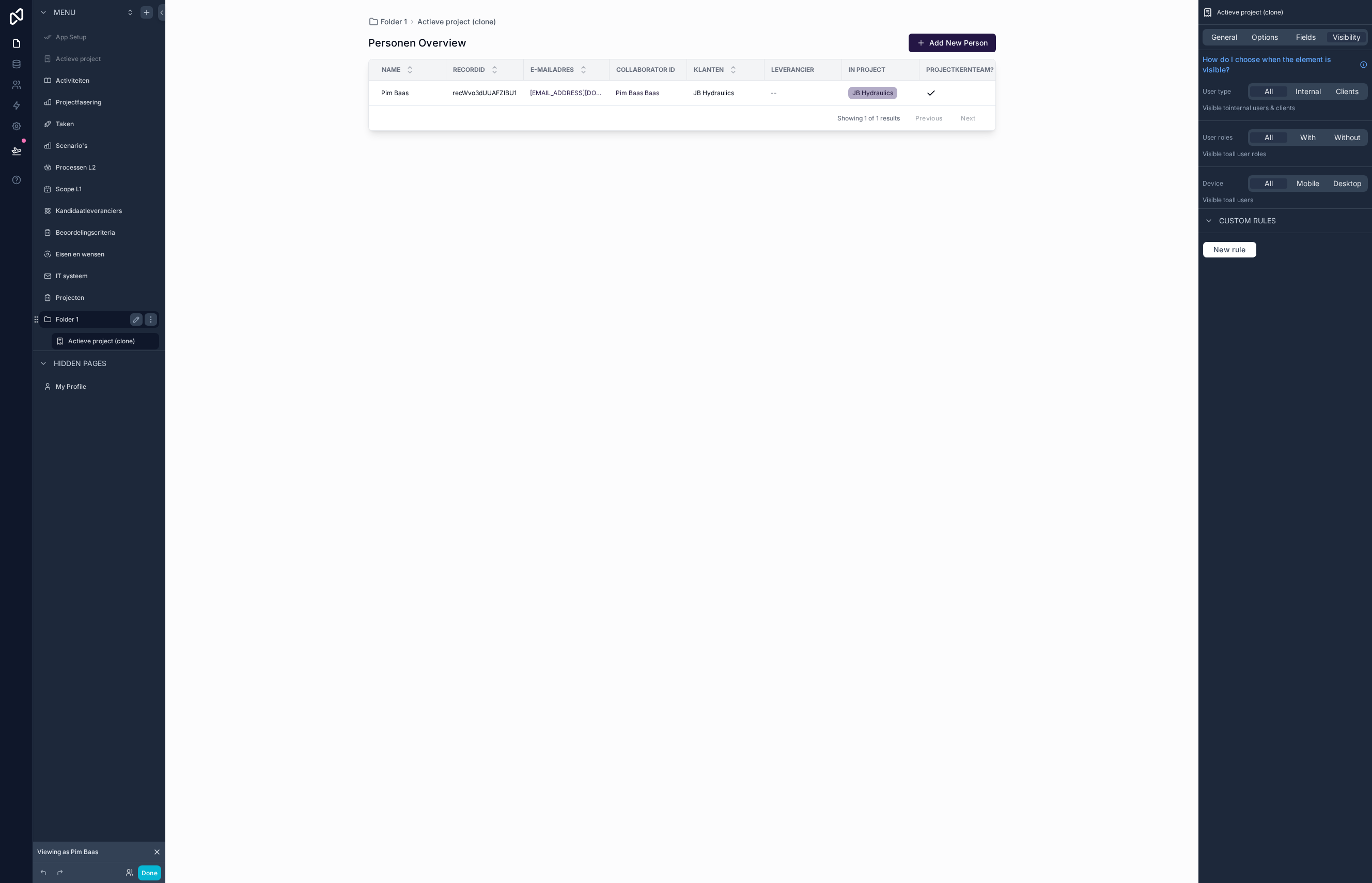
click at [100, 320] on label "Folder 1" at bounding box center [97, 319] width 83 height 8
drag, startPoint x: 70, startPoint y: 319, endPoint x: 79, endPoint y: 319, distance: 9.0
click at [70, 319] on label "Folder 1" at bounding box center [97, 319] width 83 height 8
click at [132, 318] on button "scrollable content" at bounding box center [136, 319] width 13 height 13
click at [89, 322] on input "********" at bounding box center [91, 319] width 70 height 13
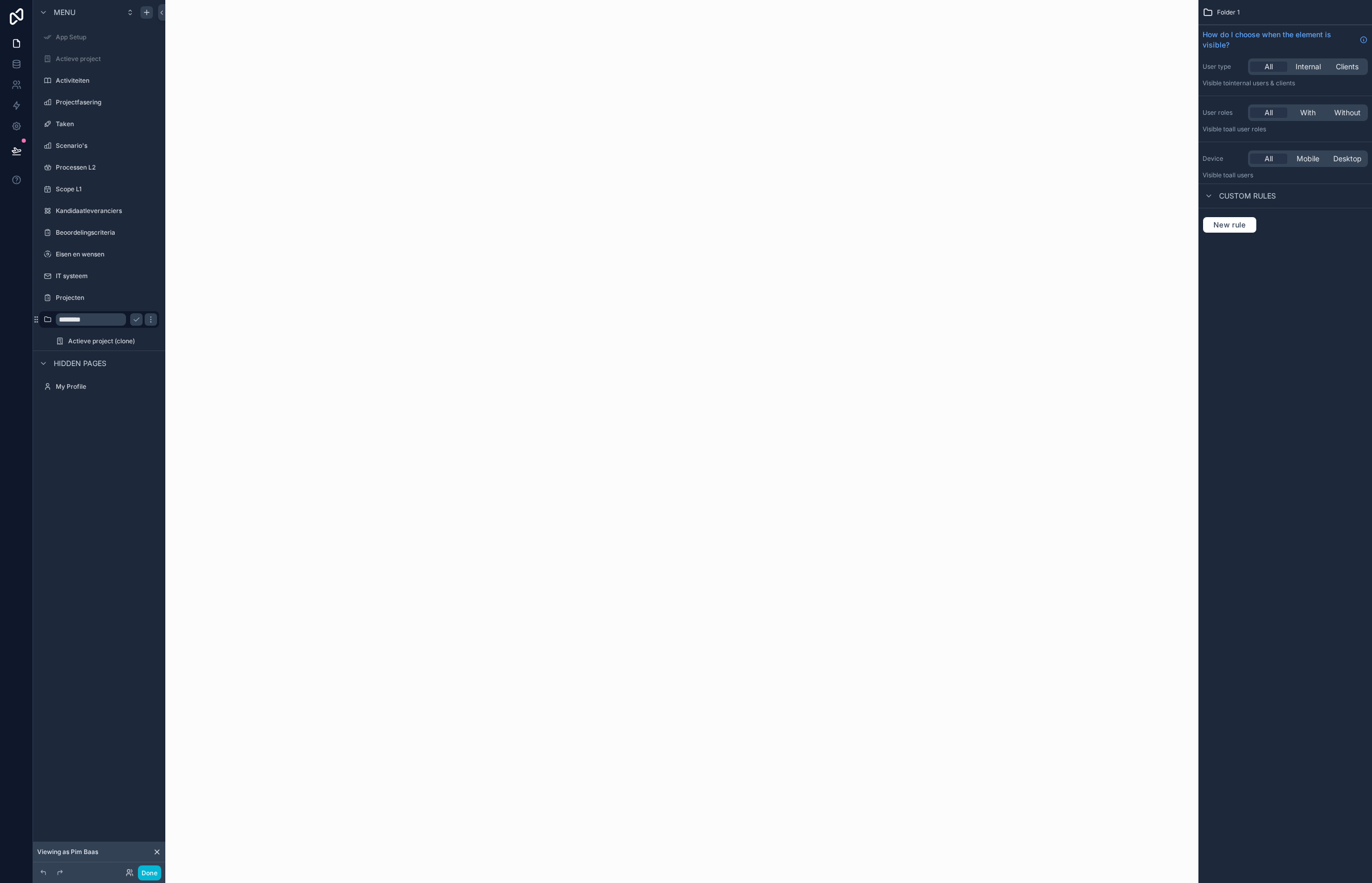
click at [89, 322] on input "********" at bounding box center [91, 319] width 70 height 13
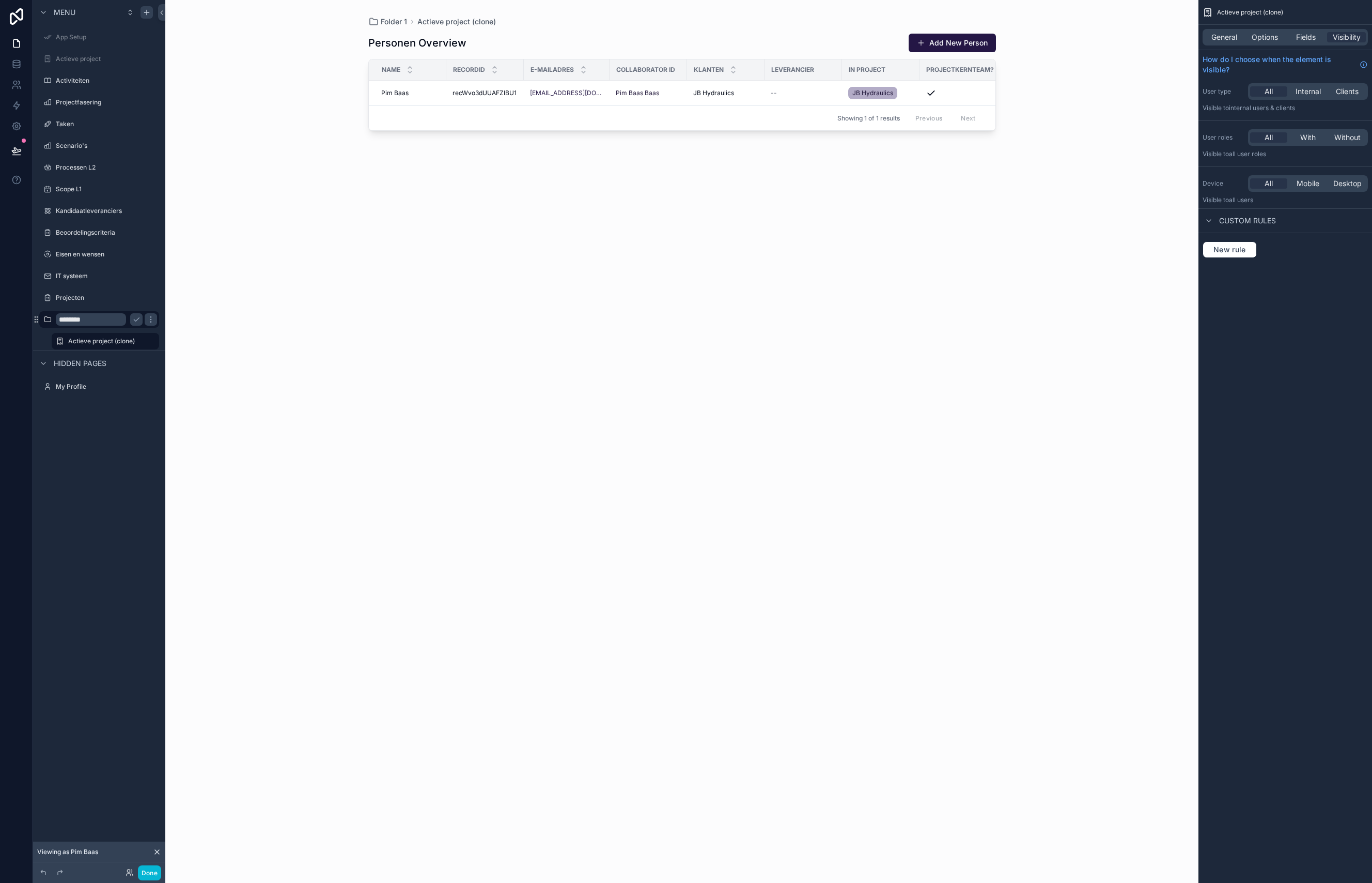
click at [89, 322] on input "********" at bounding box center [91, 319] width 70 height 13
click at [74, 320] on input "********" at bounding box center [91, 319] width 70 height 13
type input "*"
type input "****"
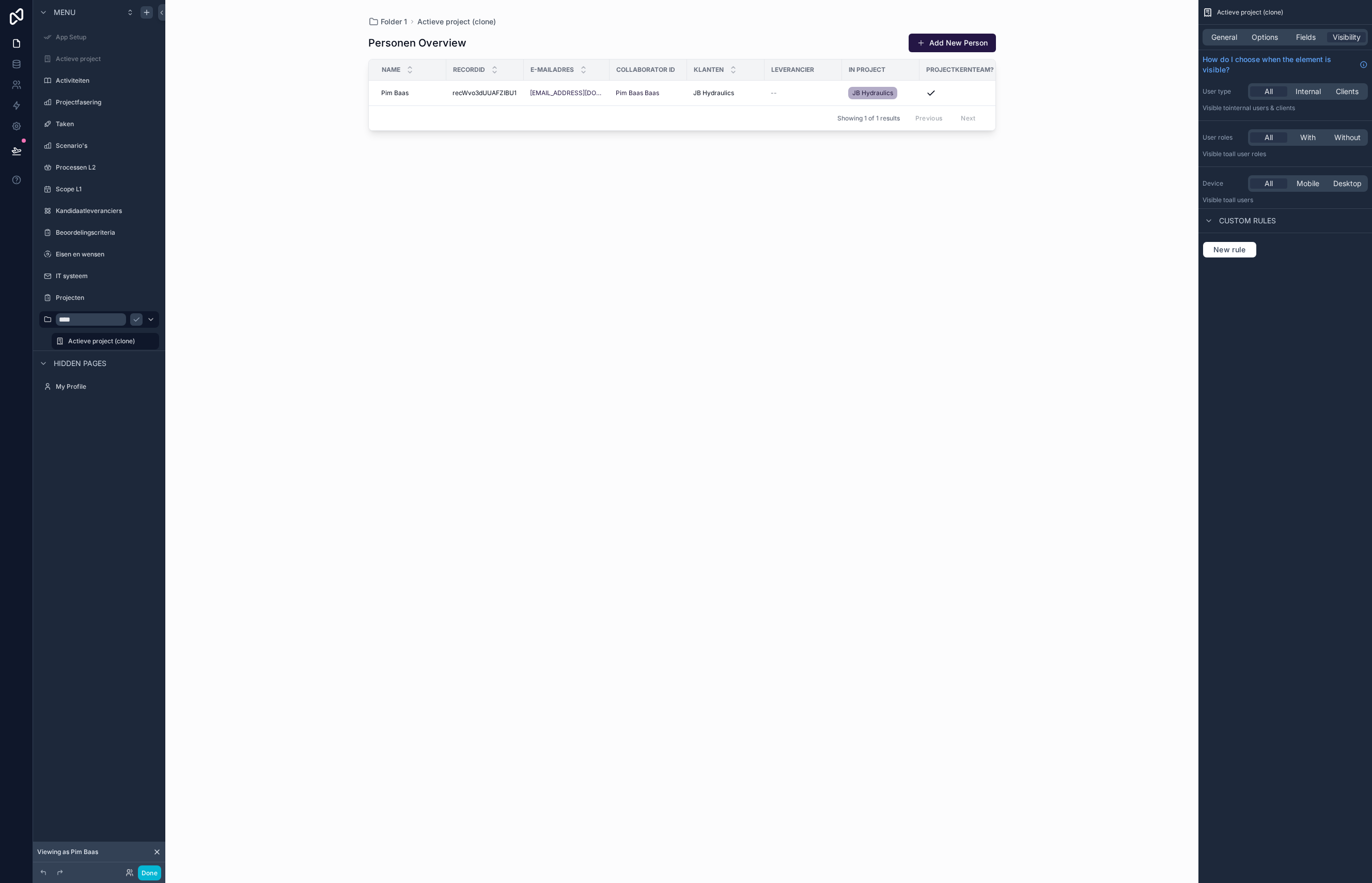
click at [134, 429] on div "Menu App Setup Actieve project Activiteiten Projectfasering Taken Scenario's Pr…" at bounding box center [99, 214] width 132 height 429
click at [137, 319] on icon "scrollable content" at bounding box center [136, 319] width 8 height 8
click at [153, 320] on icon "scrollable content" at bounding box center [151, 319] width 8 height 8
click at [190, 354] on span "Visibility" at bounding box center [198, 352] width 28 height 11
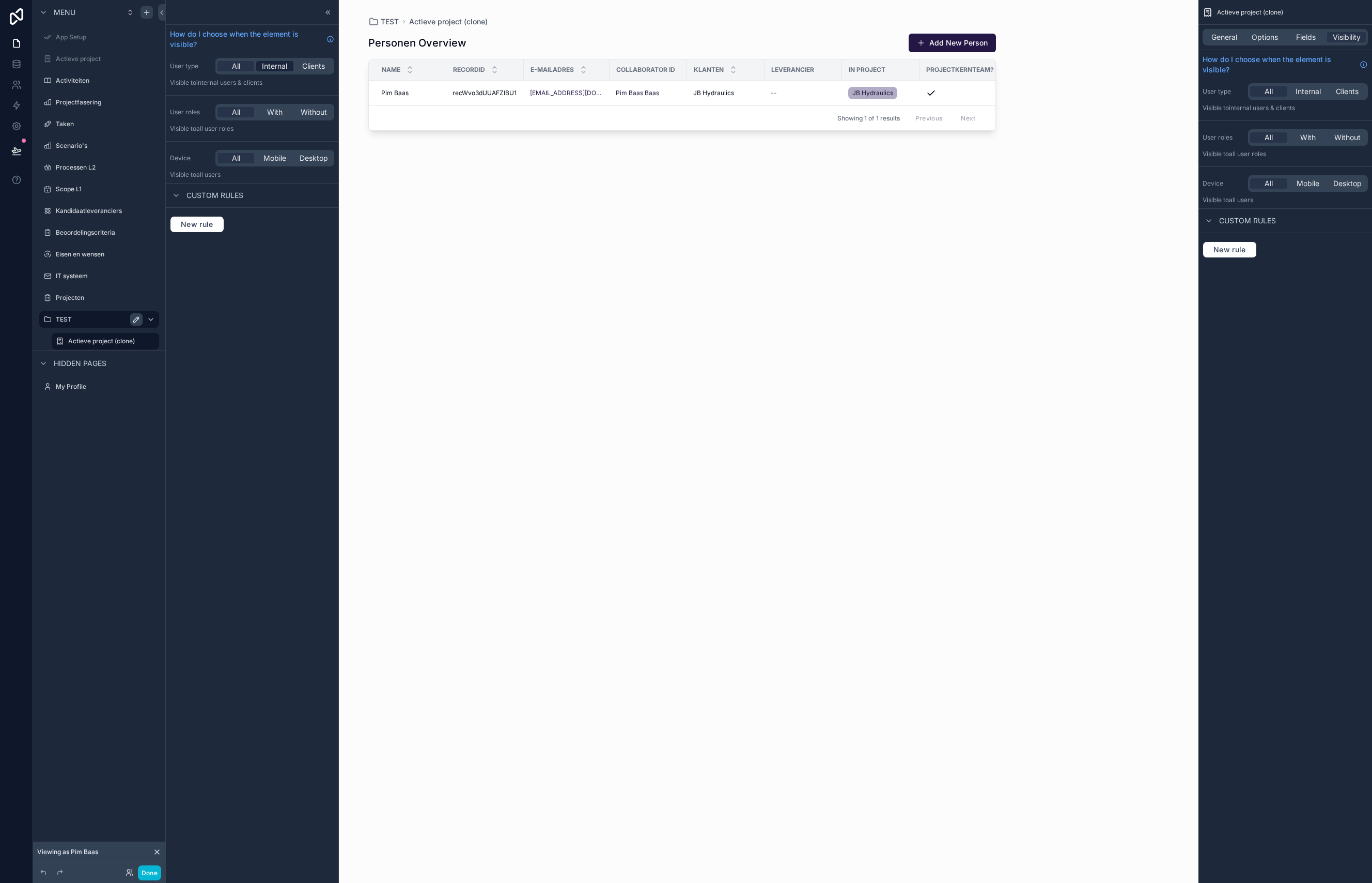
click at [275, 70] on span "Internal" at bounding box center [275, 66] width 25 height 11
click at [122, 439] on div "Menu App Setup Actieve project Activiteiten Projectfasering Taken Scenario's Pr…" at bounding box center [99, 435] width 132 height 870
click at [84, 80] on label "Activiteiten" at bounding box center [97, 80] width 83 height 8
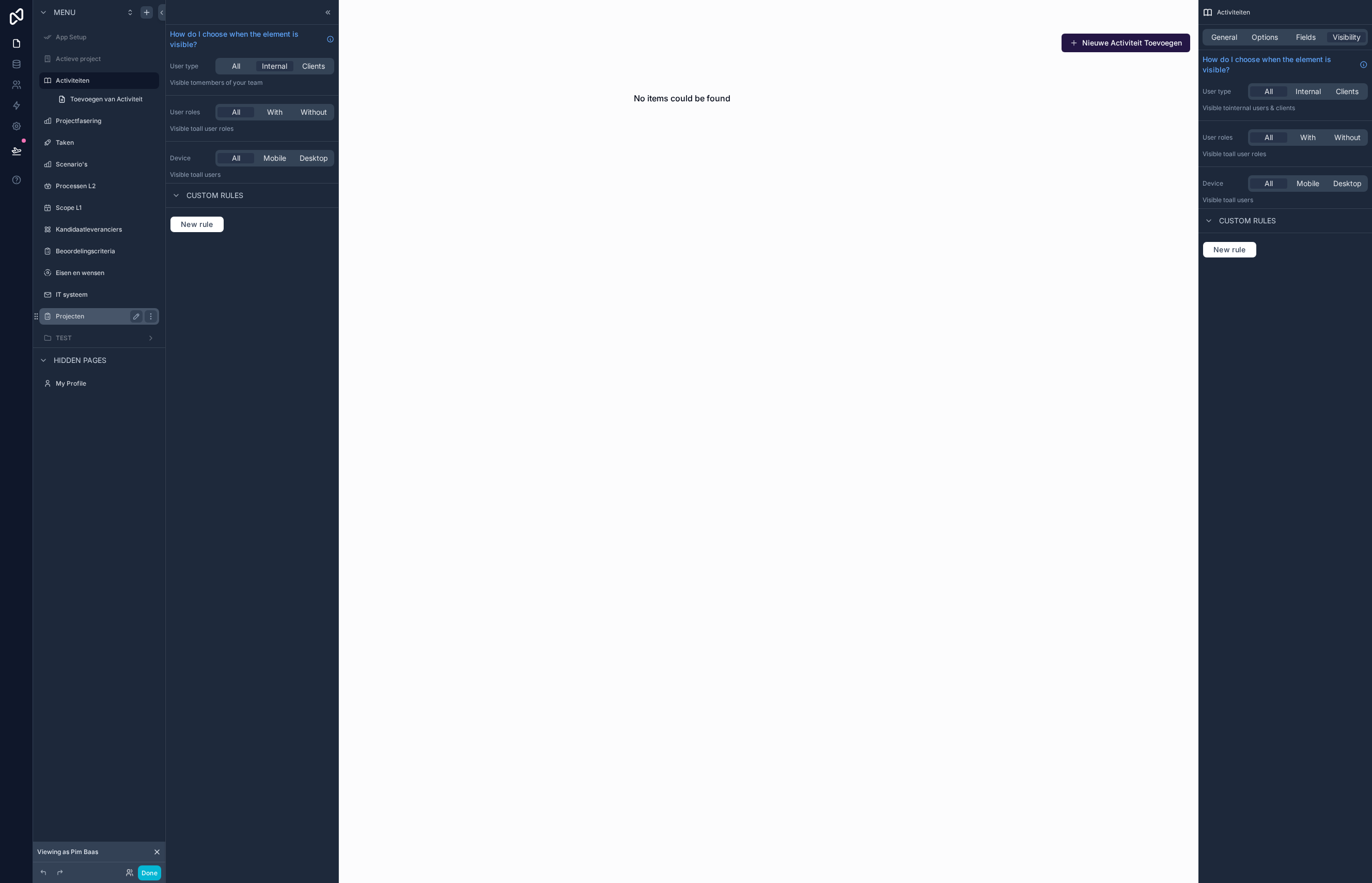
click at [97, 315] on label "Projecten" at bounding box center [97, 316] width 83 height 8
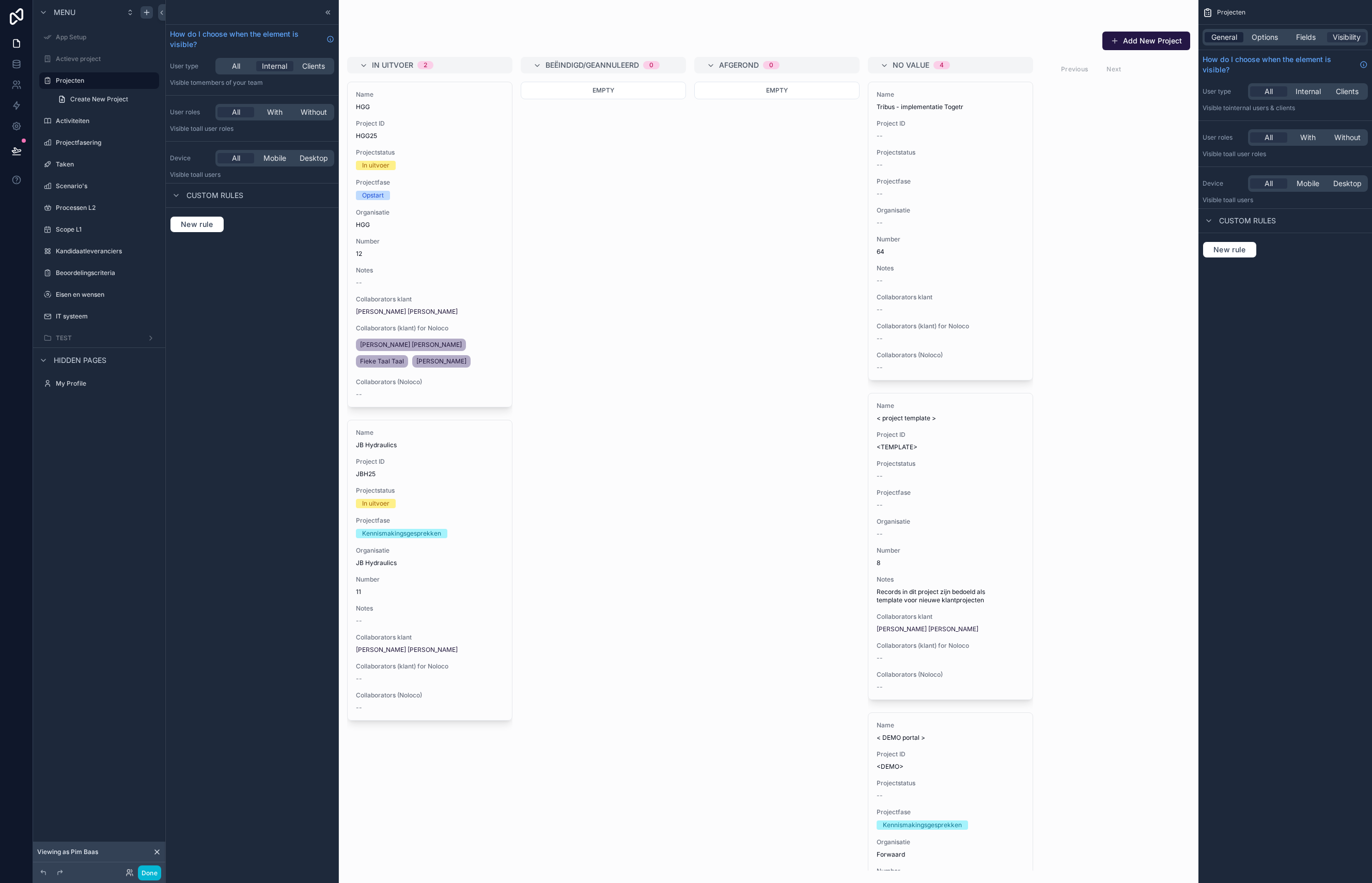
click at [1239, 36] on div "General" at bounding box center [1224, 37] width 38 height 11
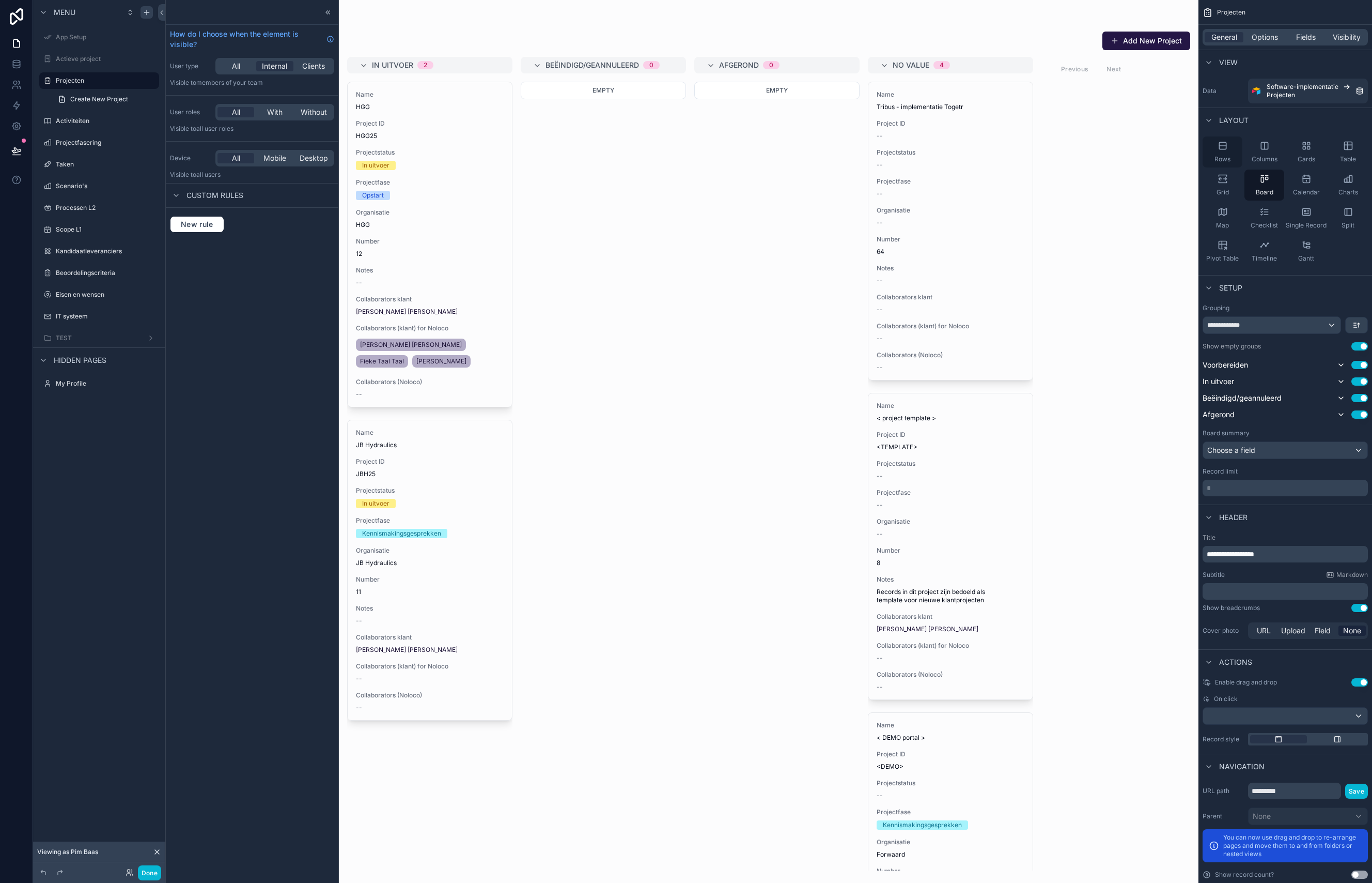
click at [1222, 146] on icon "scrollable content" at bounding box center [1222, 146] width 7 height 0
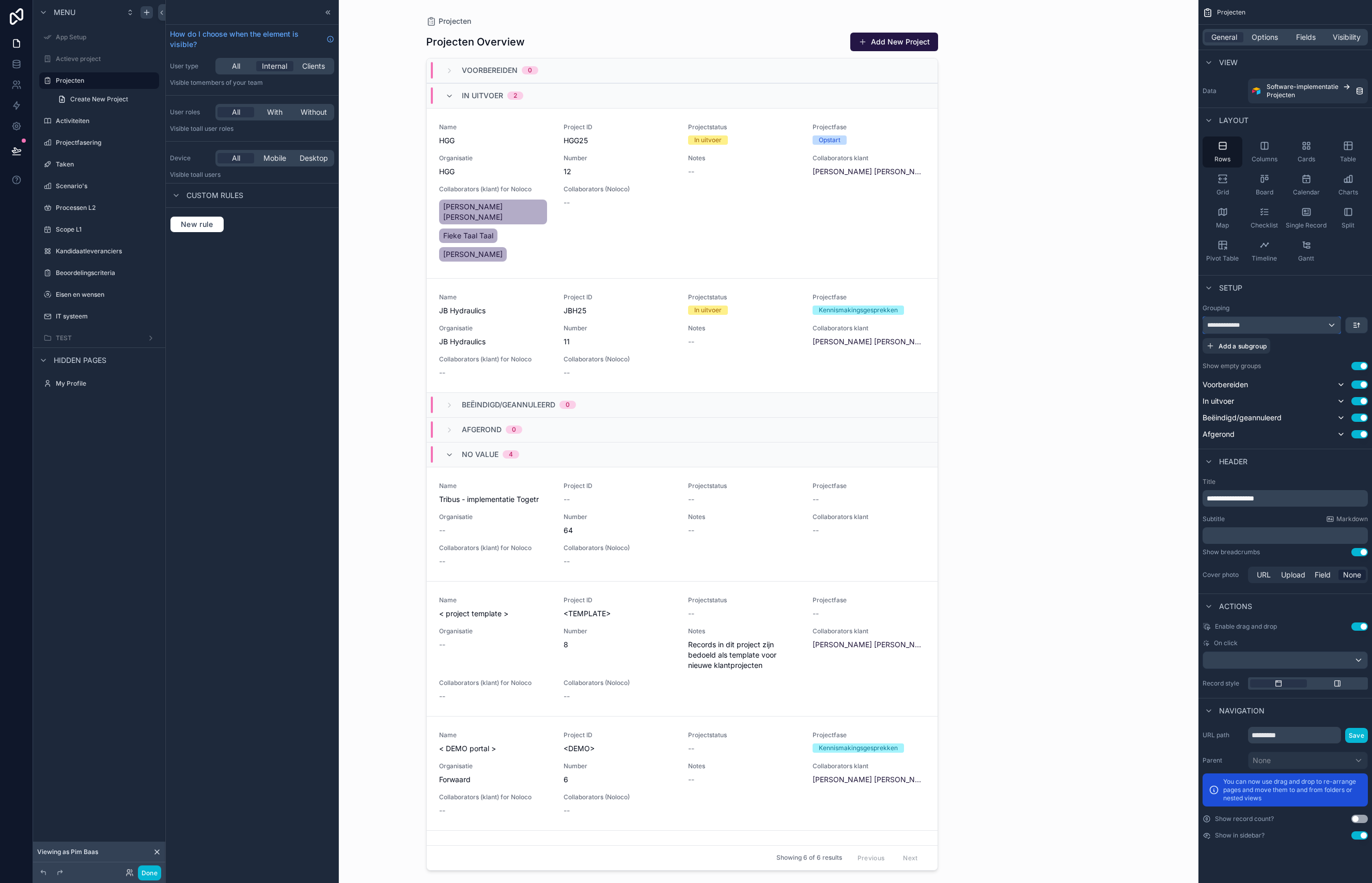
click at [1336, 323] on div "**********" at bounding box center [1271, 325] width 137 height 17
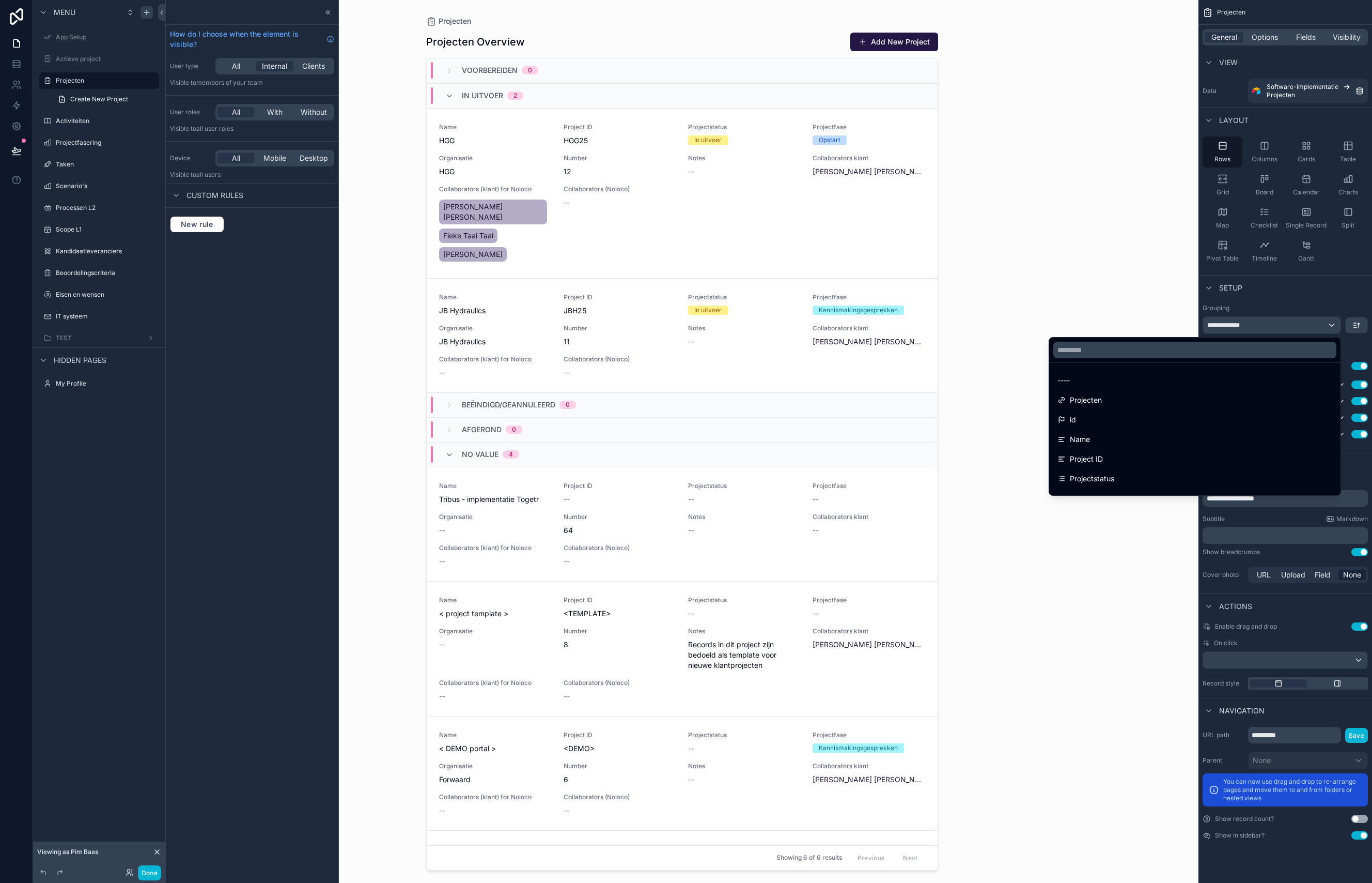
click at [1336, 323] on div "scrollable content" at bounding box center [686, 441] width 1372 height 883
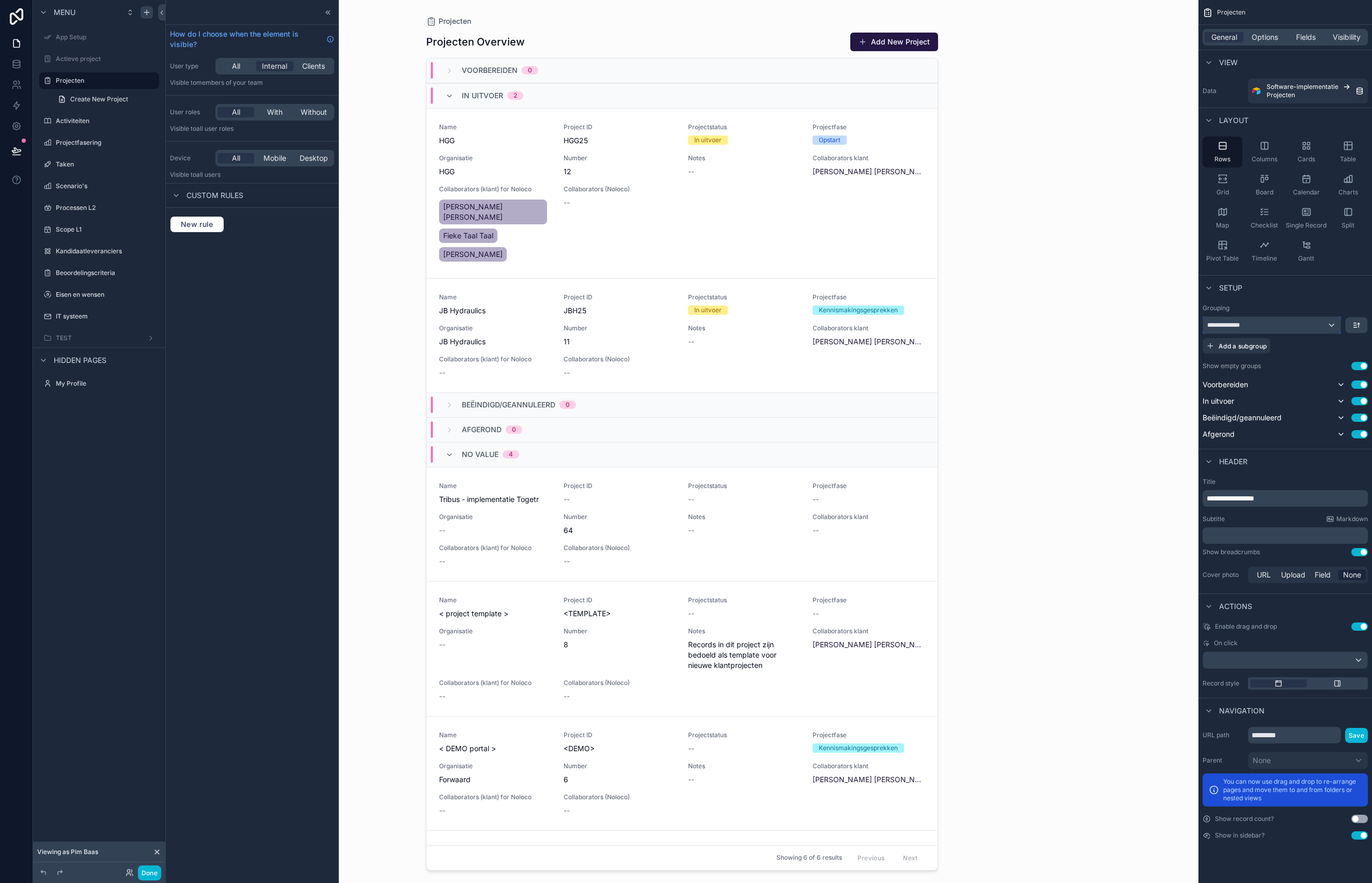
click at [1303, 324] on div "**********" at bounding box center [1271, 325] width 137 height 17
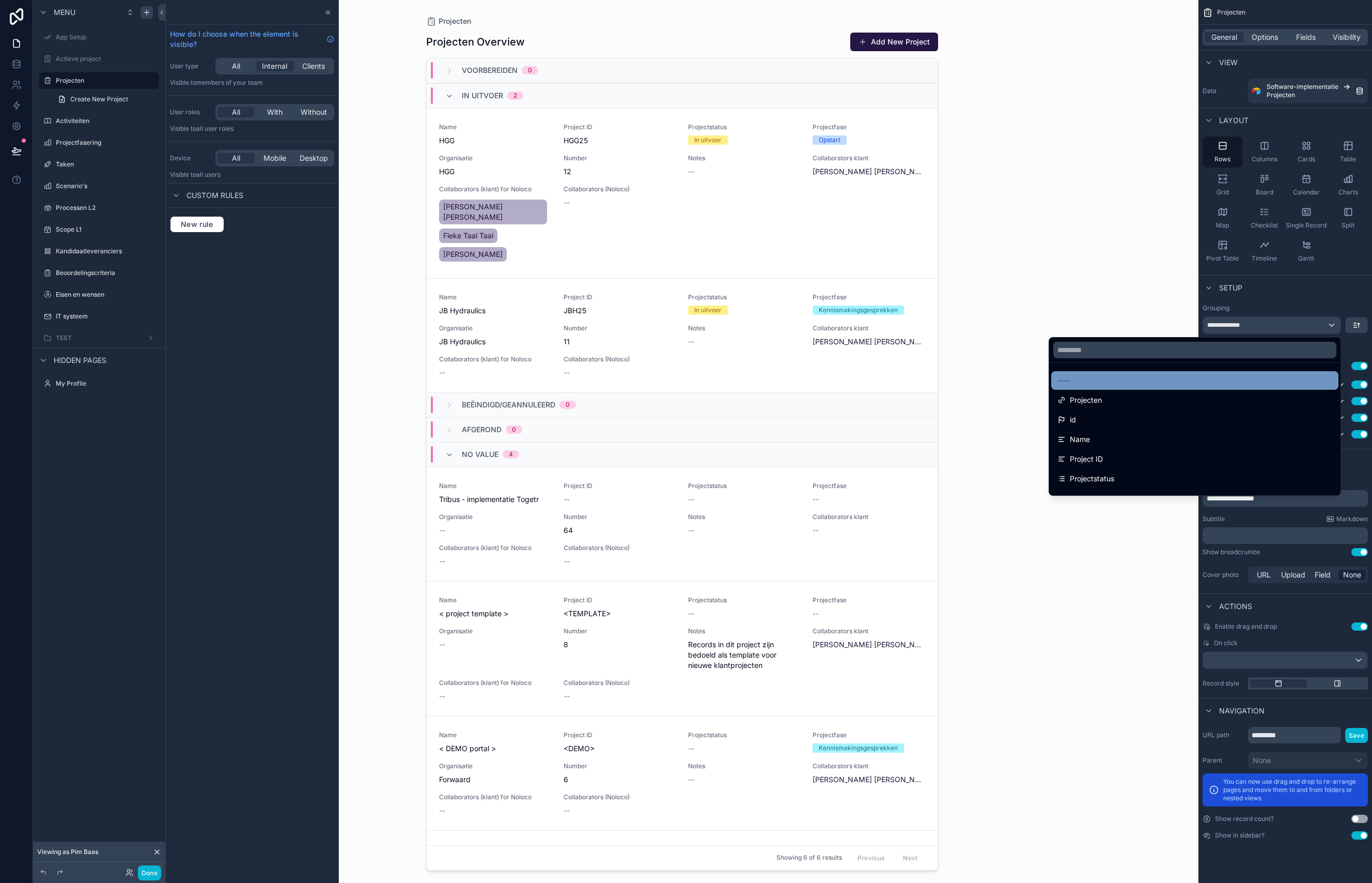
click at [1124, 385] on div "----" at bounding box center [1195, 380] width 275 height 13
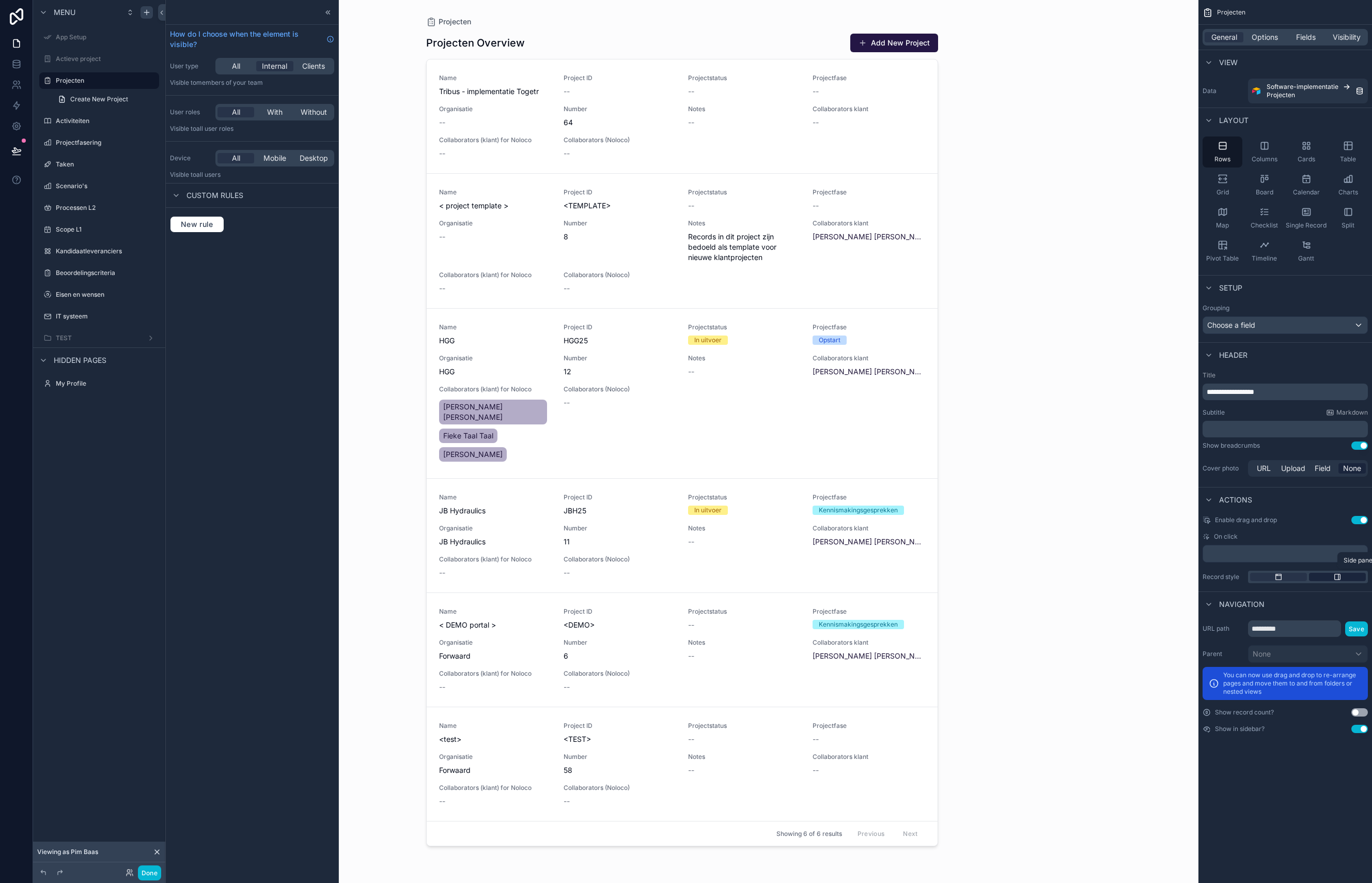
click at [1320, 578] on div "scrollable content" at bounding box center [1338, 577] width 57 height 8
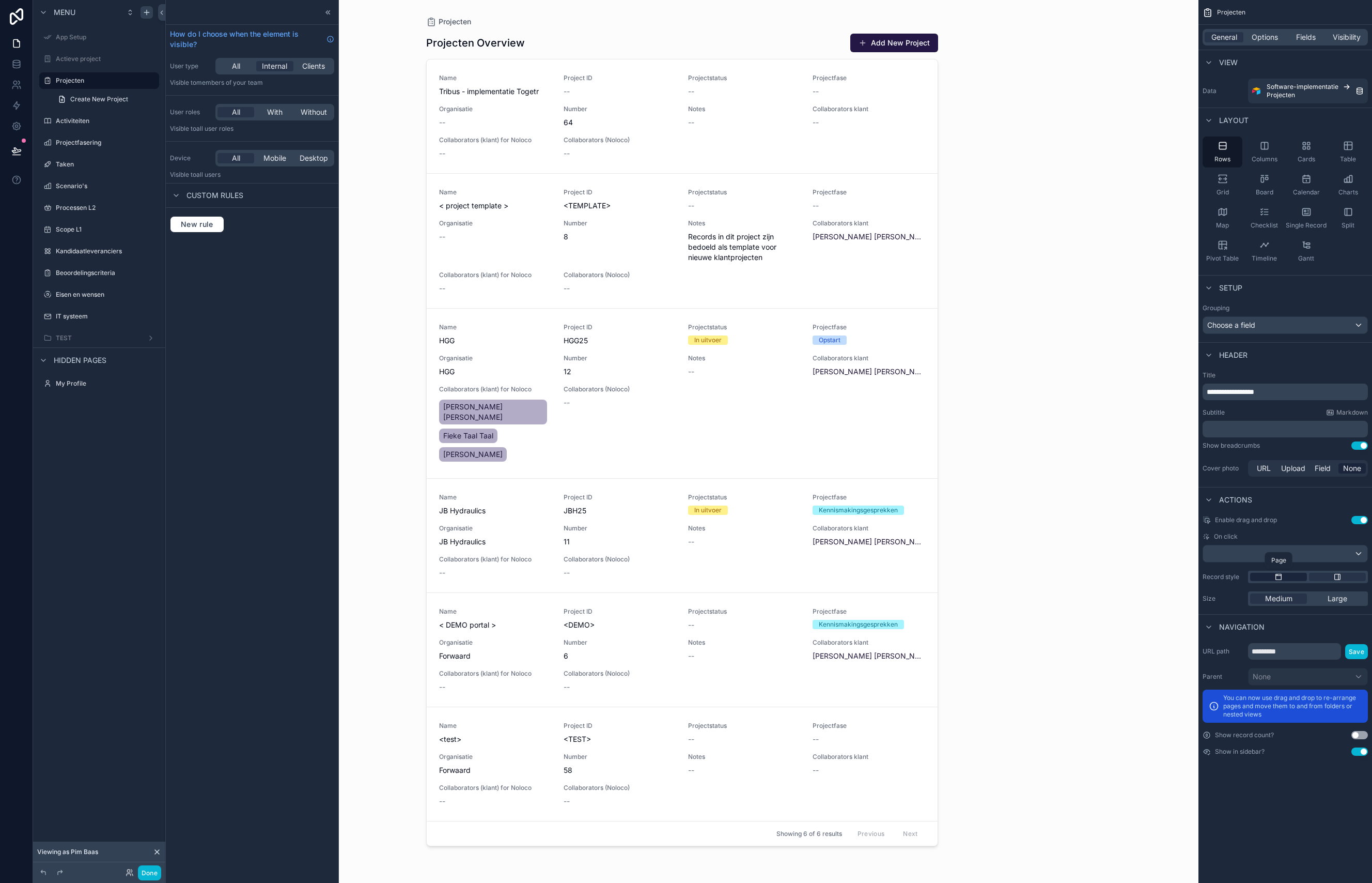
click at [1298, 579] on div "scrollable content" at bounding box center [1278, 577] width 57 height 8
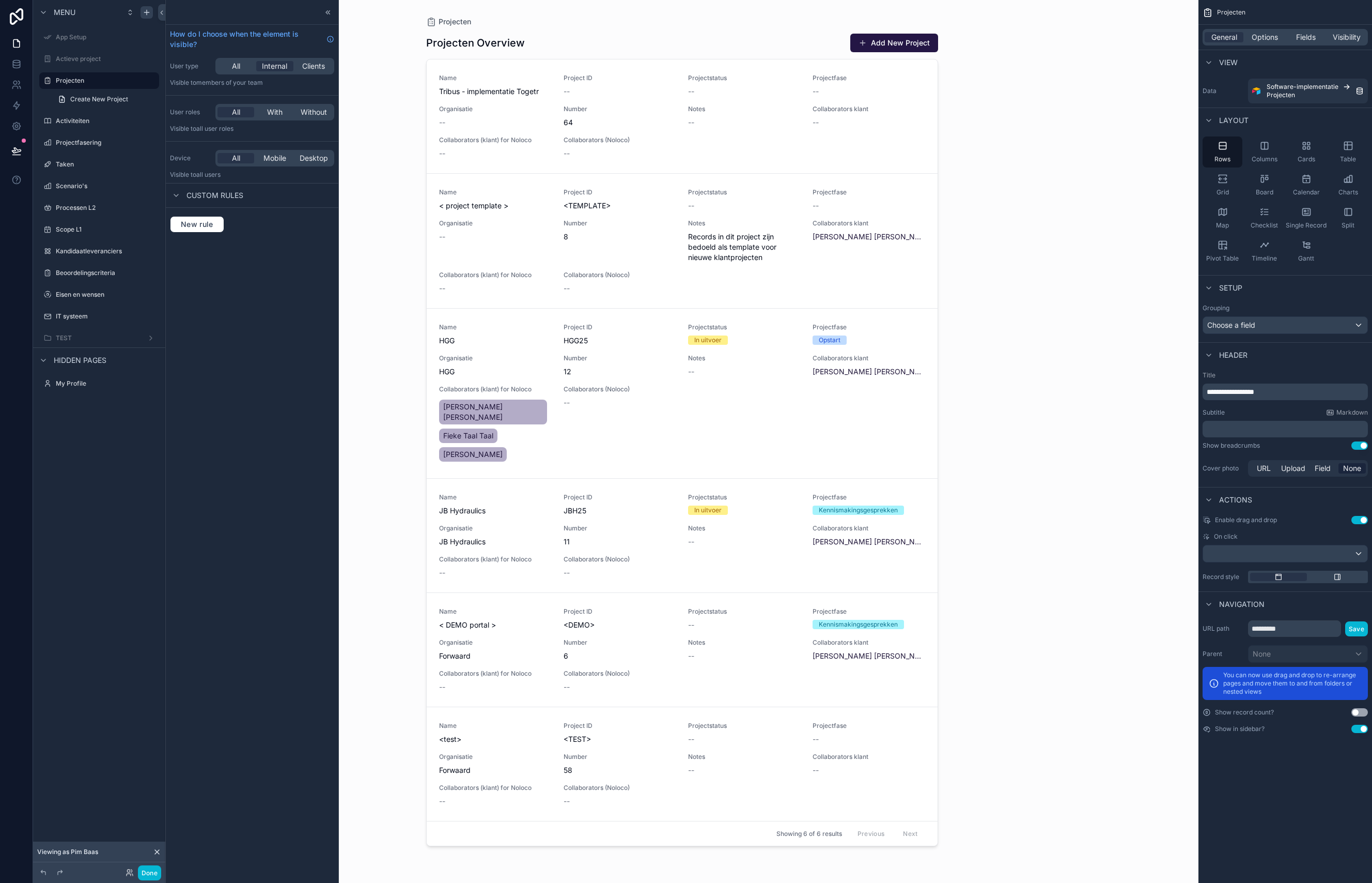
click at [533, 153] on div "scrollable content" at bounding box center [682, 435] width 529 height 870
click at [1254, 40] on span "Options" at bounding box center [1265, 37] width 27 height 11
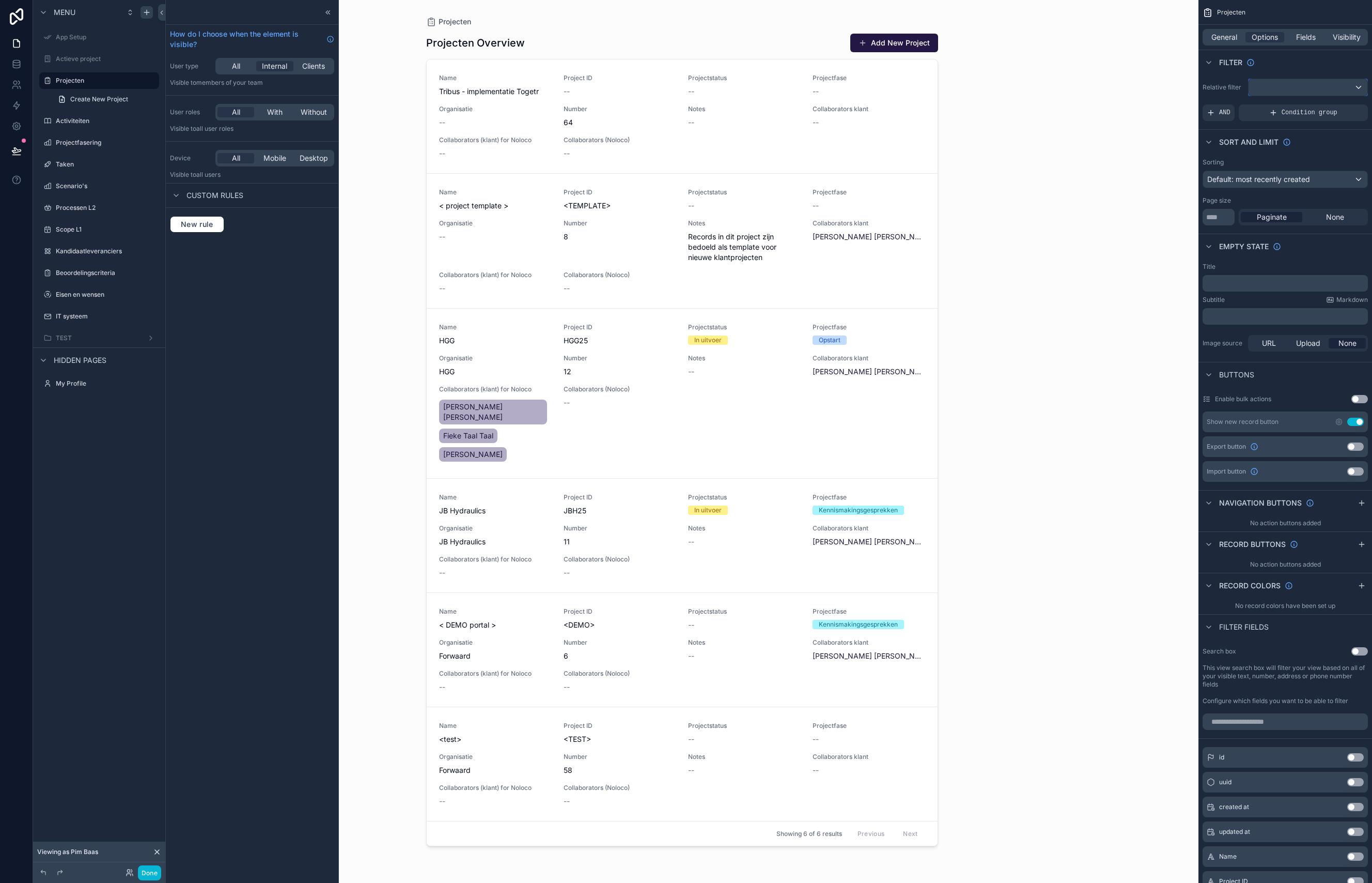
click at [1297, 89] on div "scrollable content" at bounding box center [1308, 87] width 119 height 17
click at [1298, 167] on span "Logged in User" at bounding box center [1299, 162] width 86 height 13
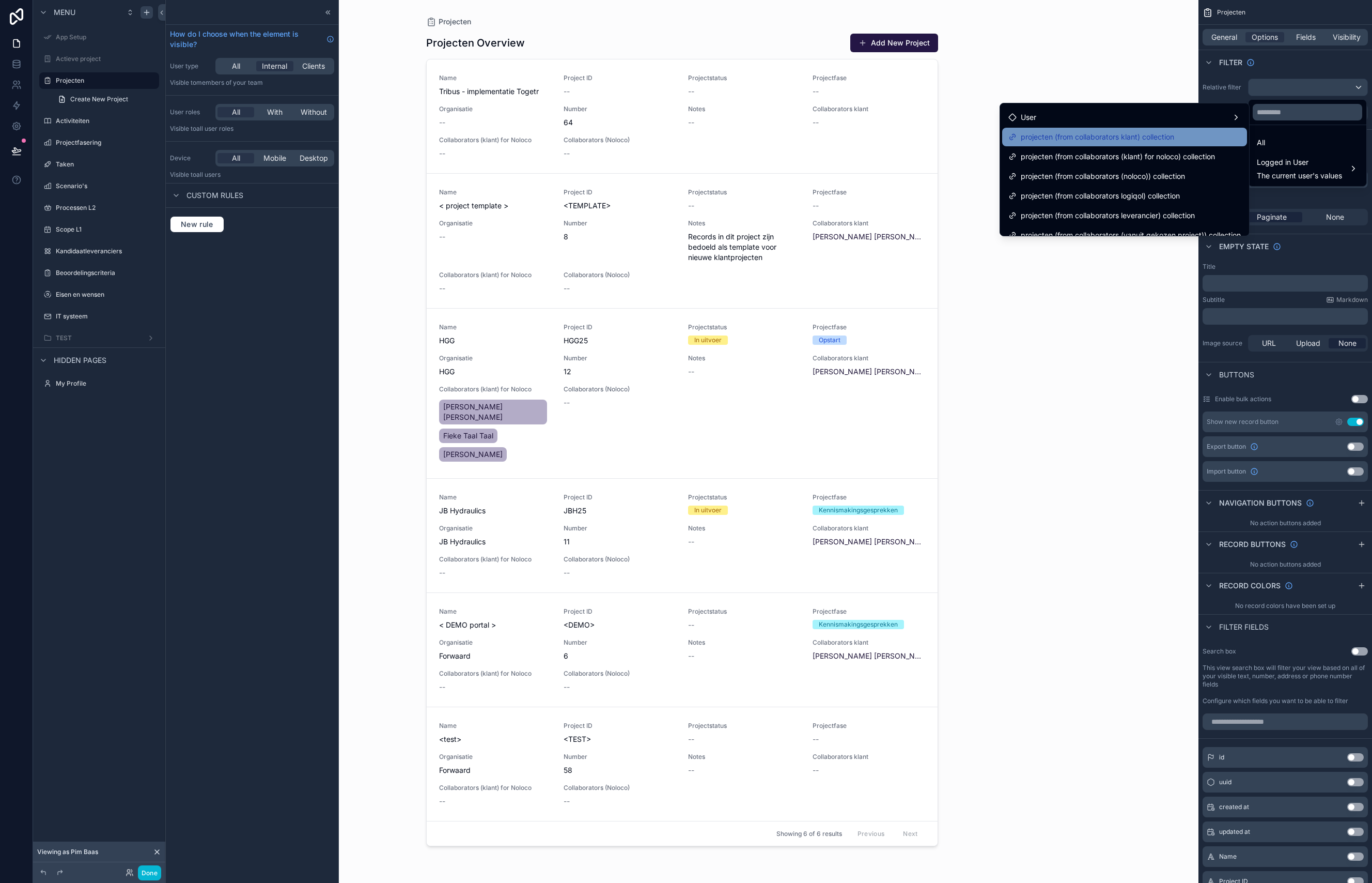
scroll to position [48, 0]
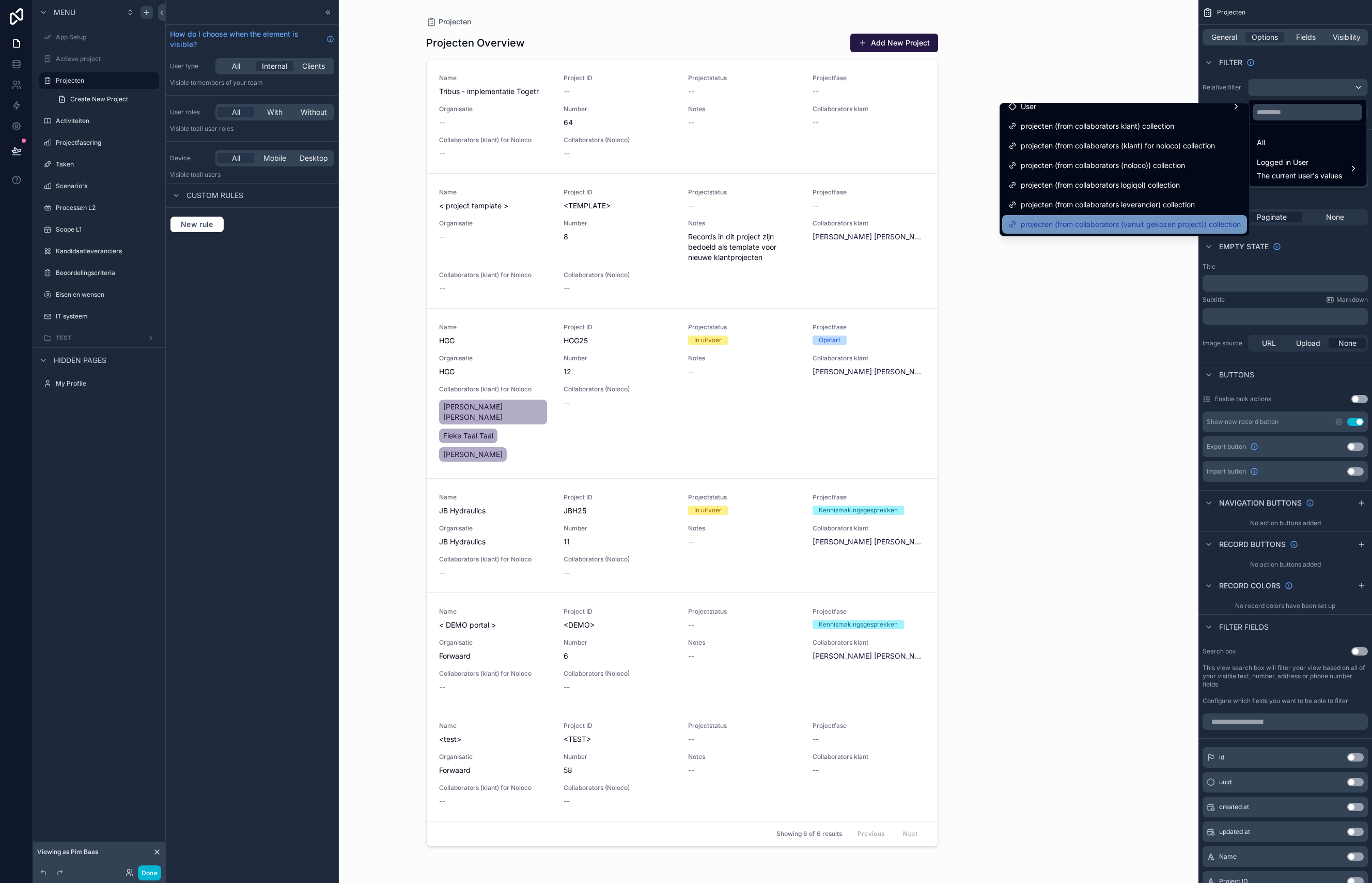
click at [1119, 226] on span "projecten (from collaborators (vanuit gekozen project)) collection" at bounding box center [1131, 224] width 220 height 13
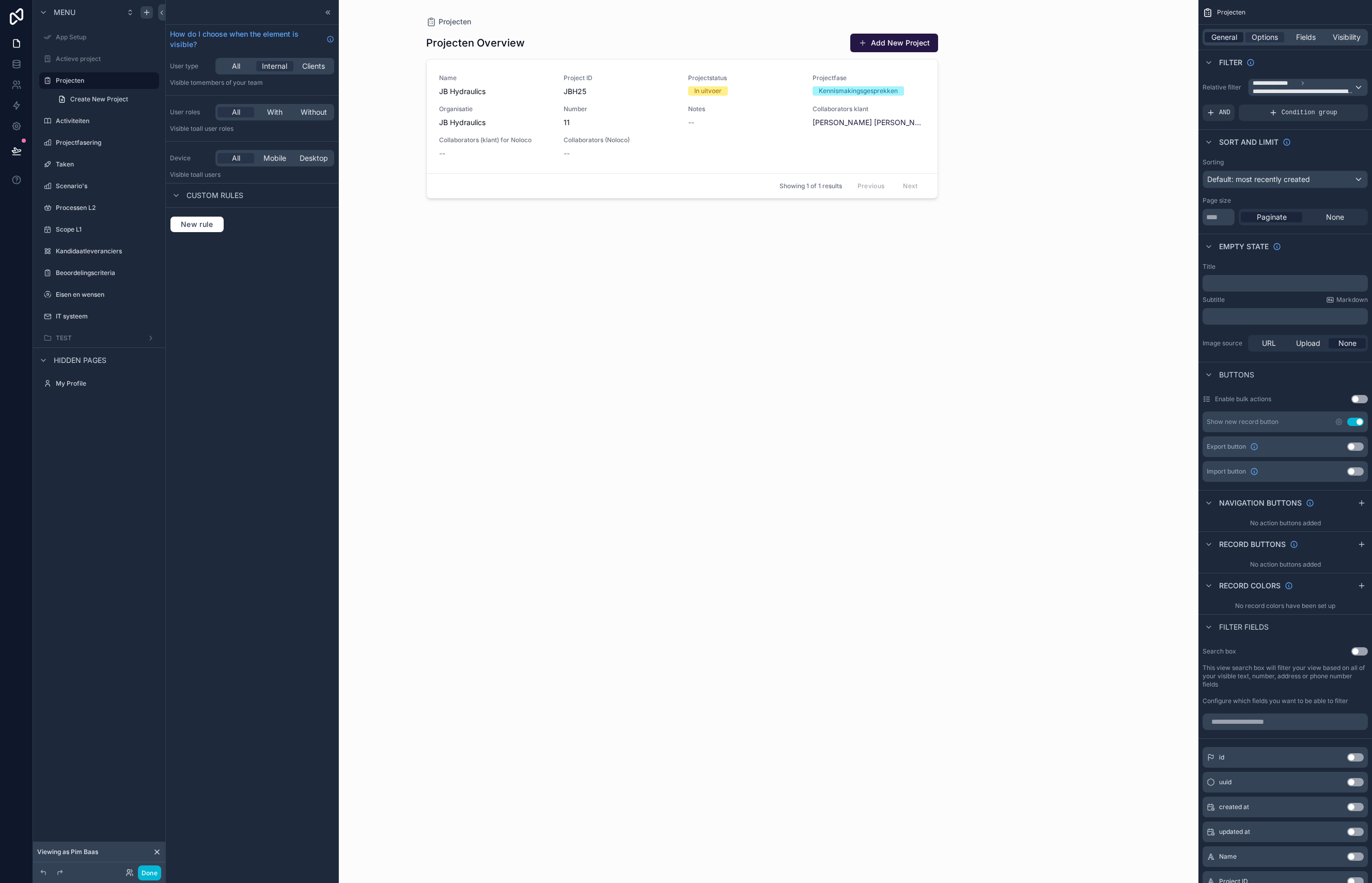
click at [1228, 38] on span "General" at bounding box center [1224, 37] width 26 height 11
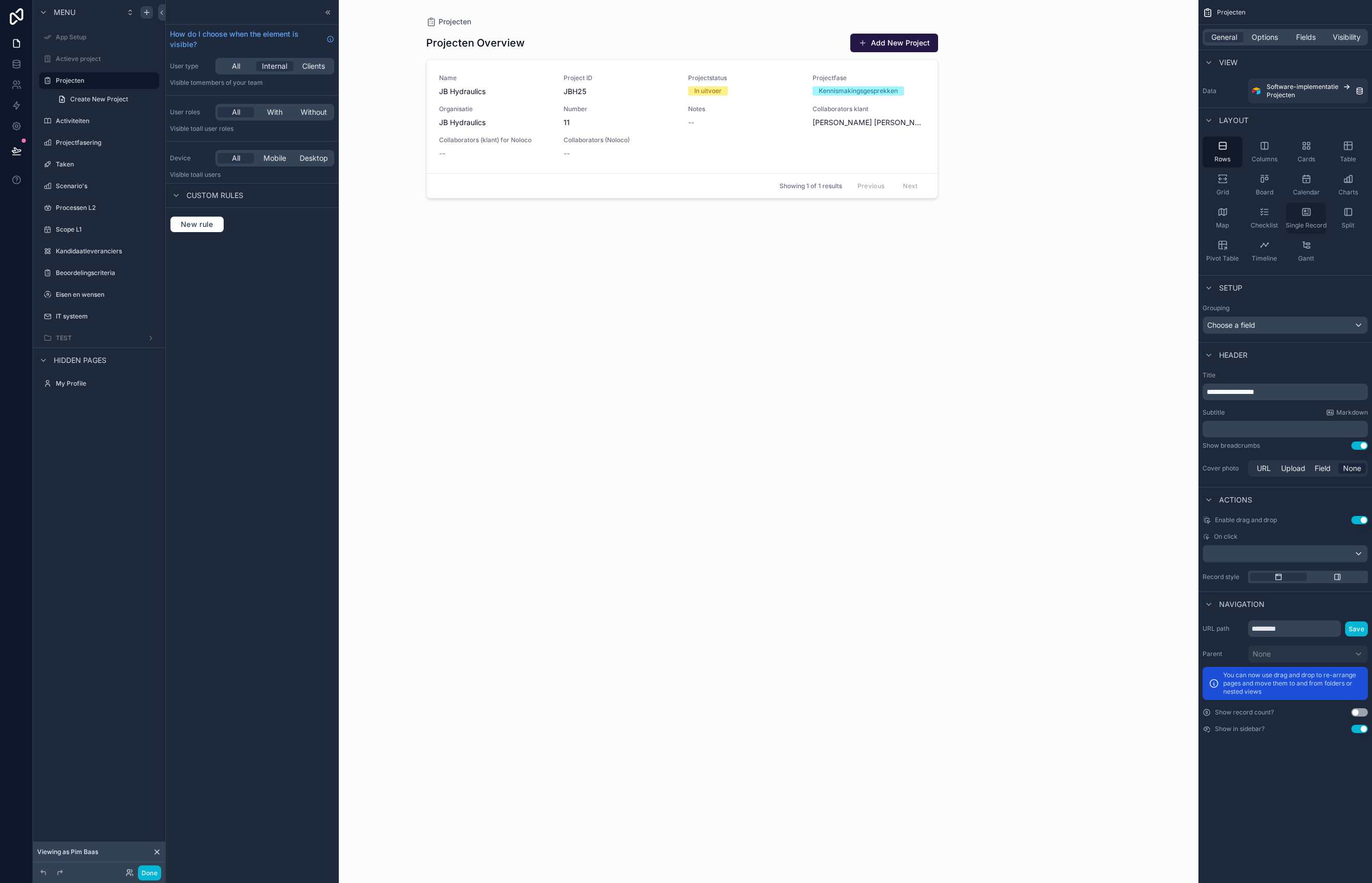
click at [1310, 221] on span "Single Record" at bounding box center [1306, 225] width 41 height 8
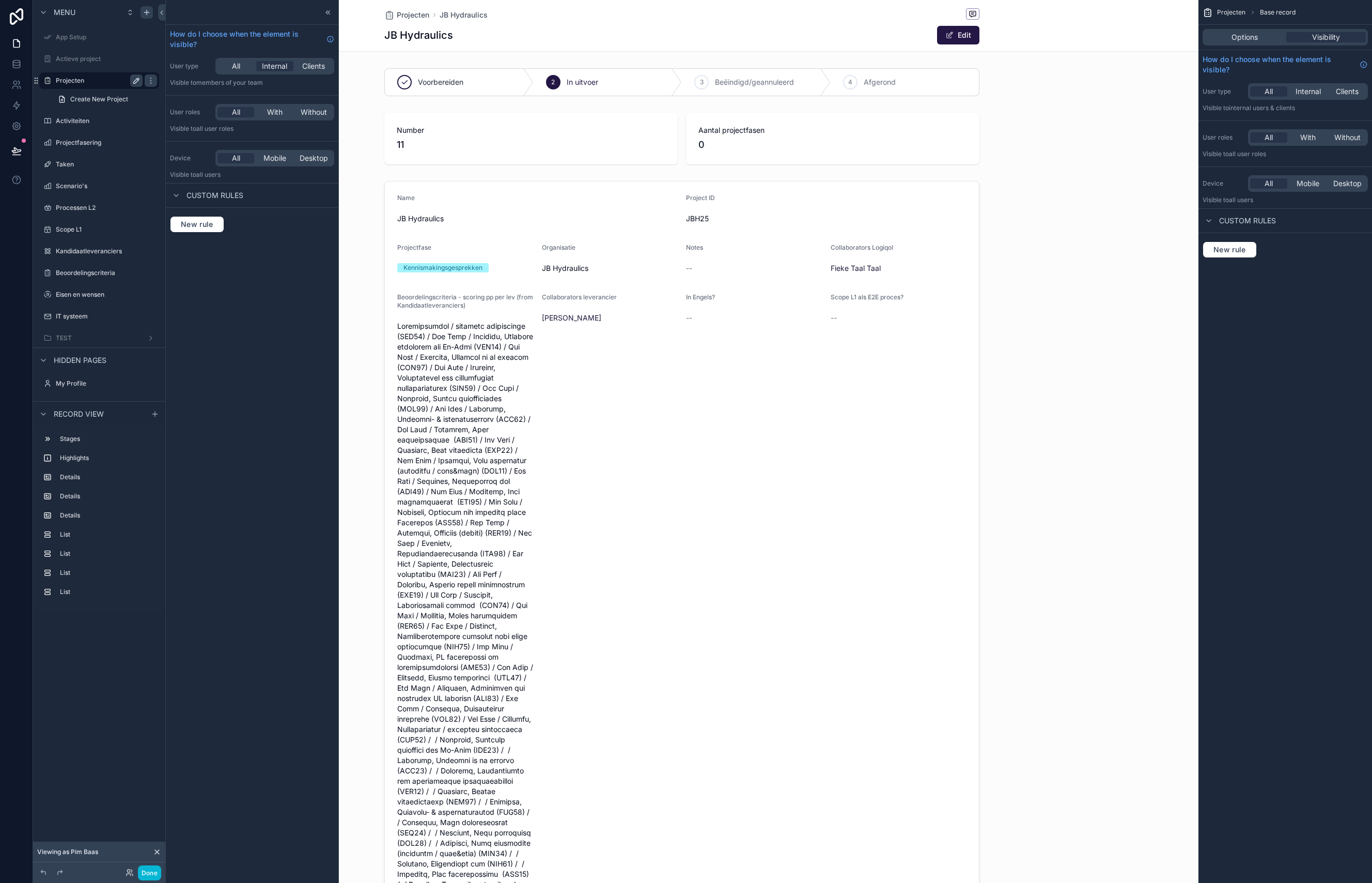
click at [137, 82] on icon "scrollable content" at bounding box center [136, 80] width 8 height 8
click at [103, 82] on input "*********" at bounding box center [91, 80] width 70 height 13
click at [103, 82] on input "*********" at bounding box center [91, 80] width 70 height 13
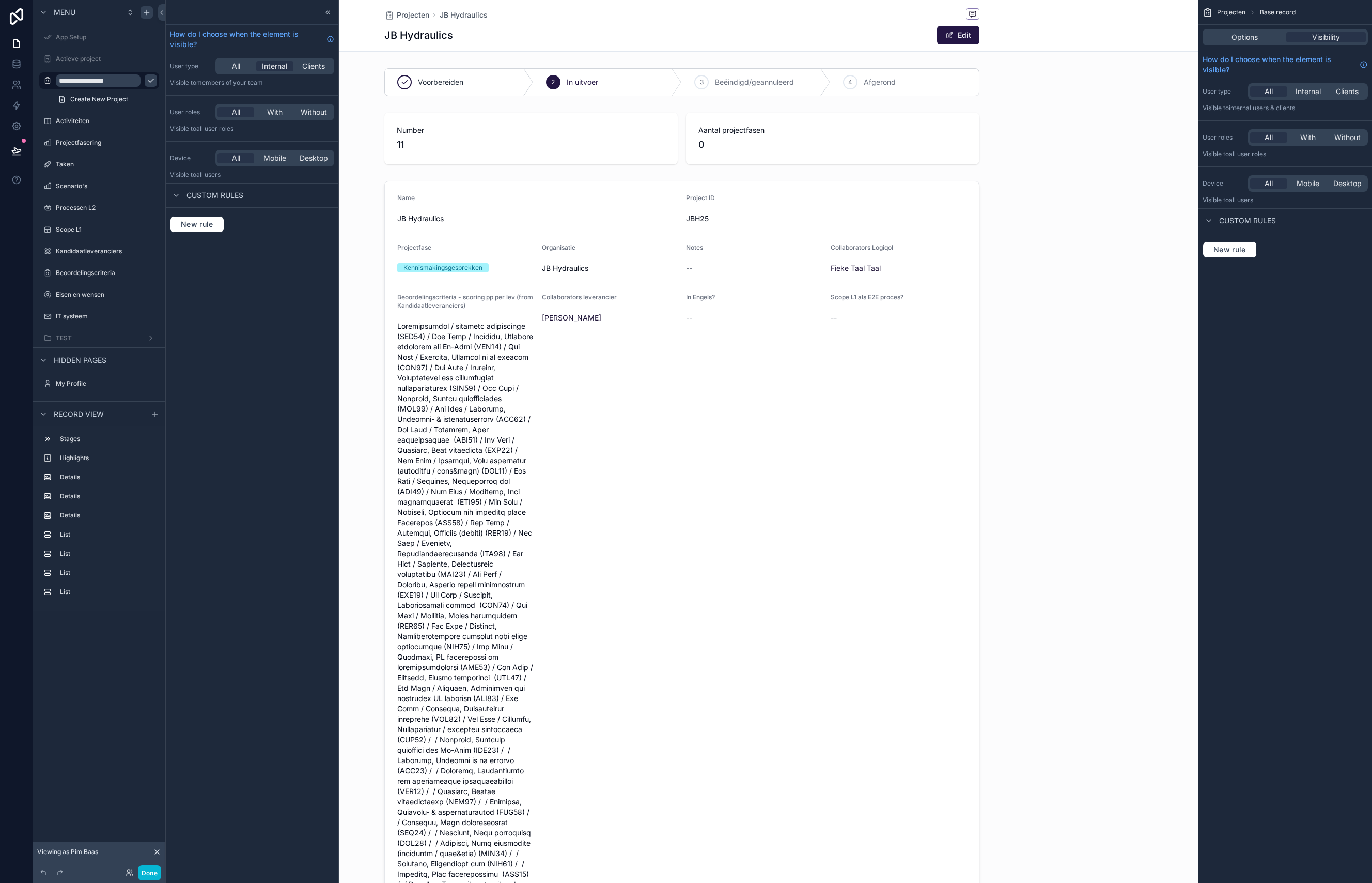
type input "**********"
click at [266, 456] on div "How do I choose when the element is visible? User type All Internal Clients Vis…" at bounding box center [252, 441] width 172 height 883
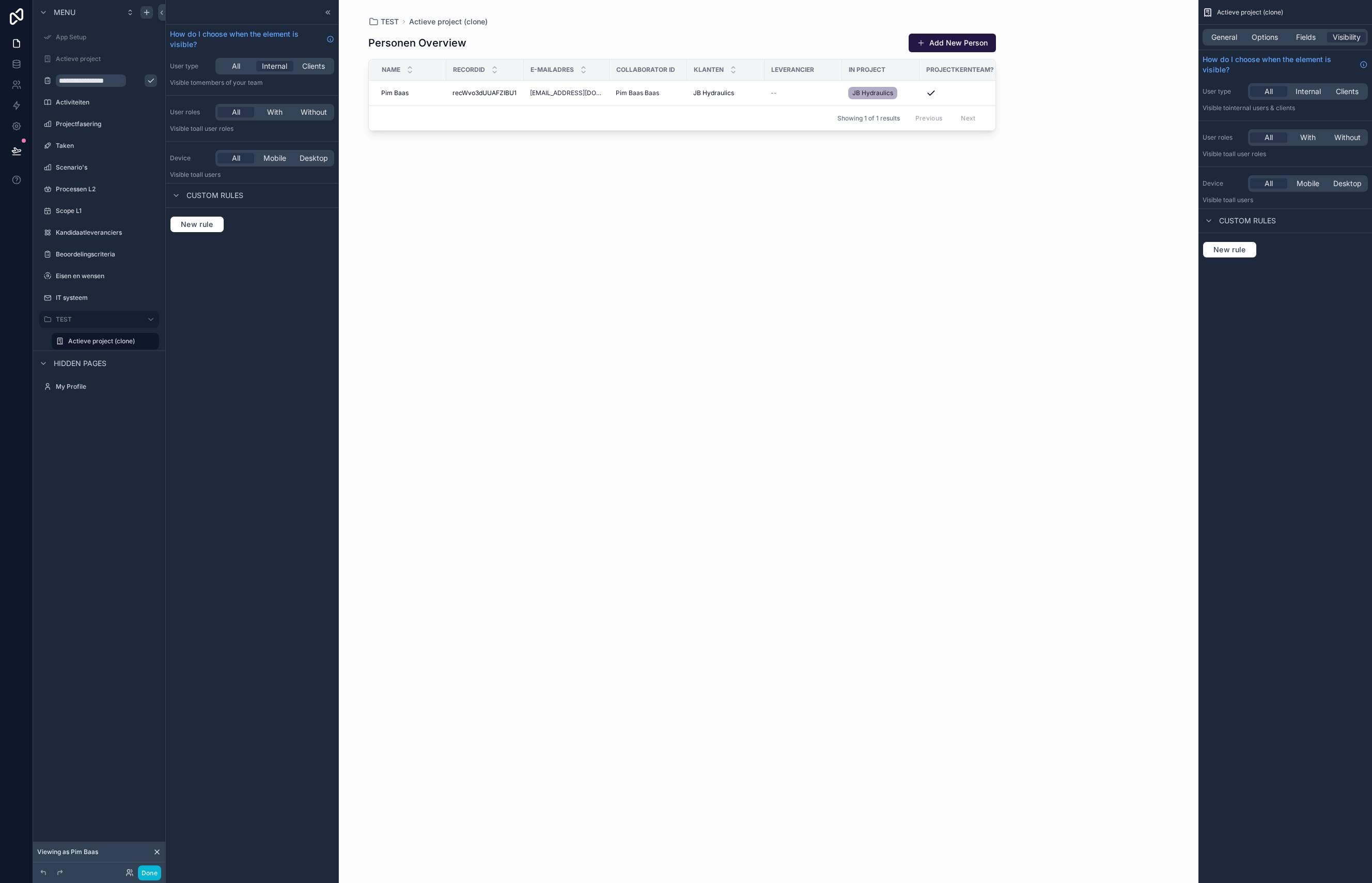
click at [147, 80] on icon "scrollable content" at bounding box center [151, 80] width 8 height 8
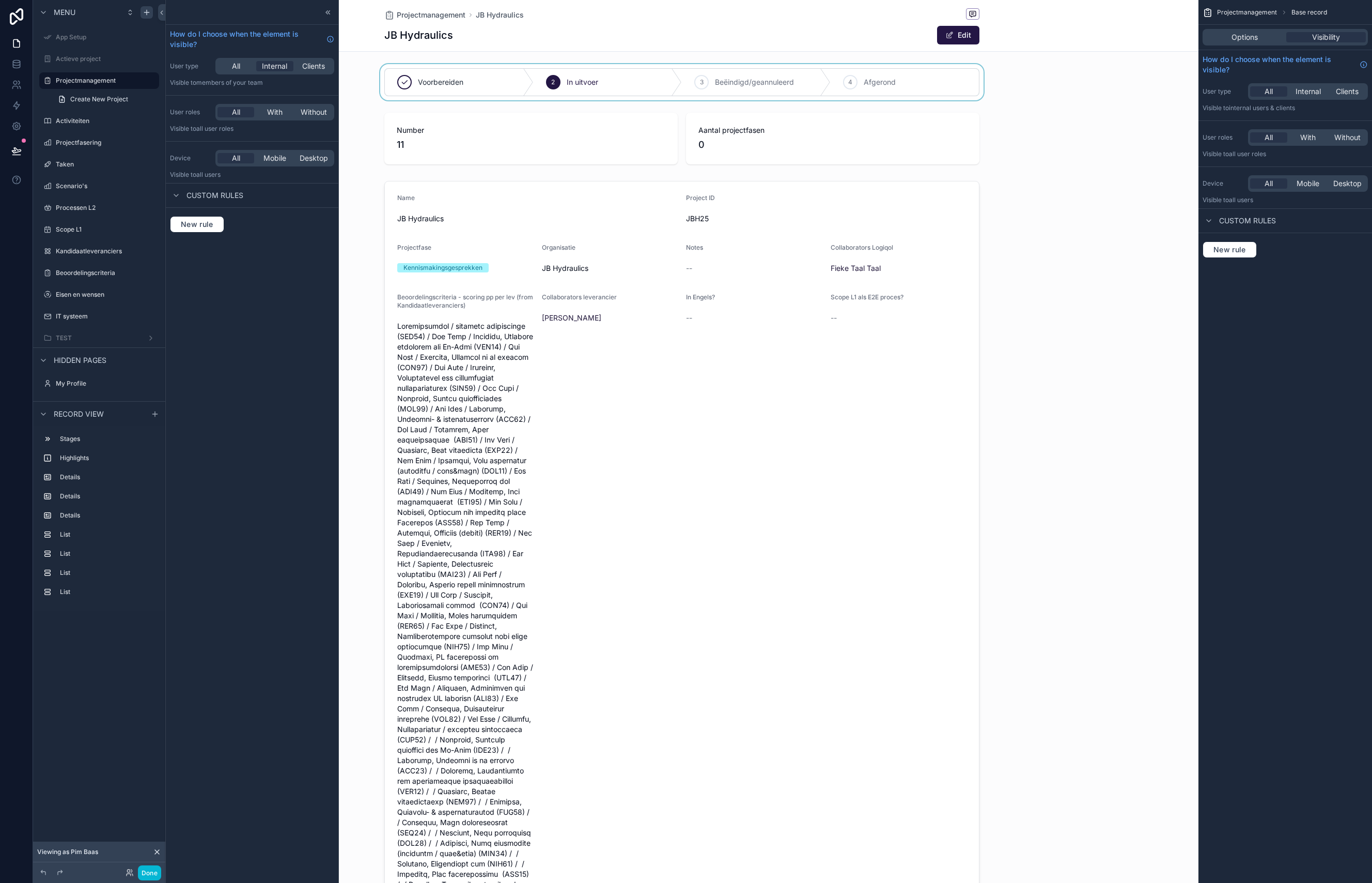
click at [636, 78] on div "scrollable content" at bounding box center [682, 82] width 1033 height 36
click at [651, 139] on div "scrollable content" at bounding box center [682, 139] width 1033 height 60
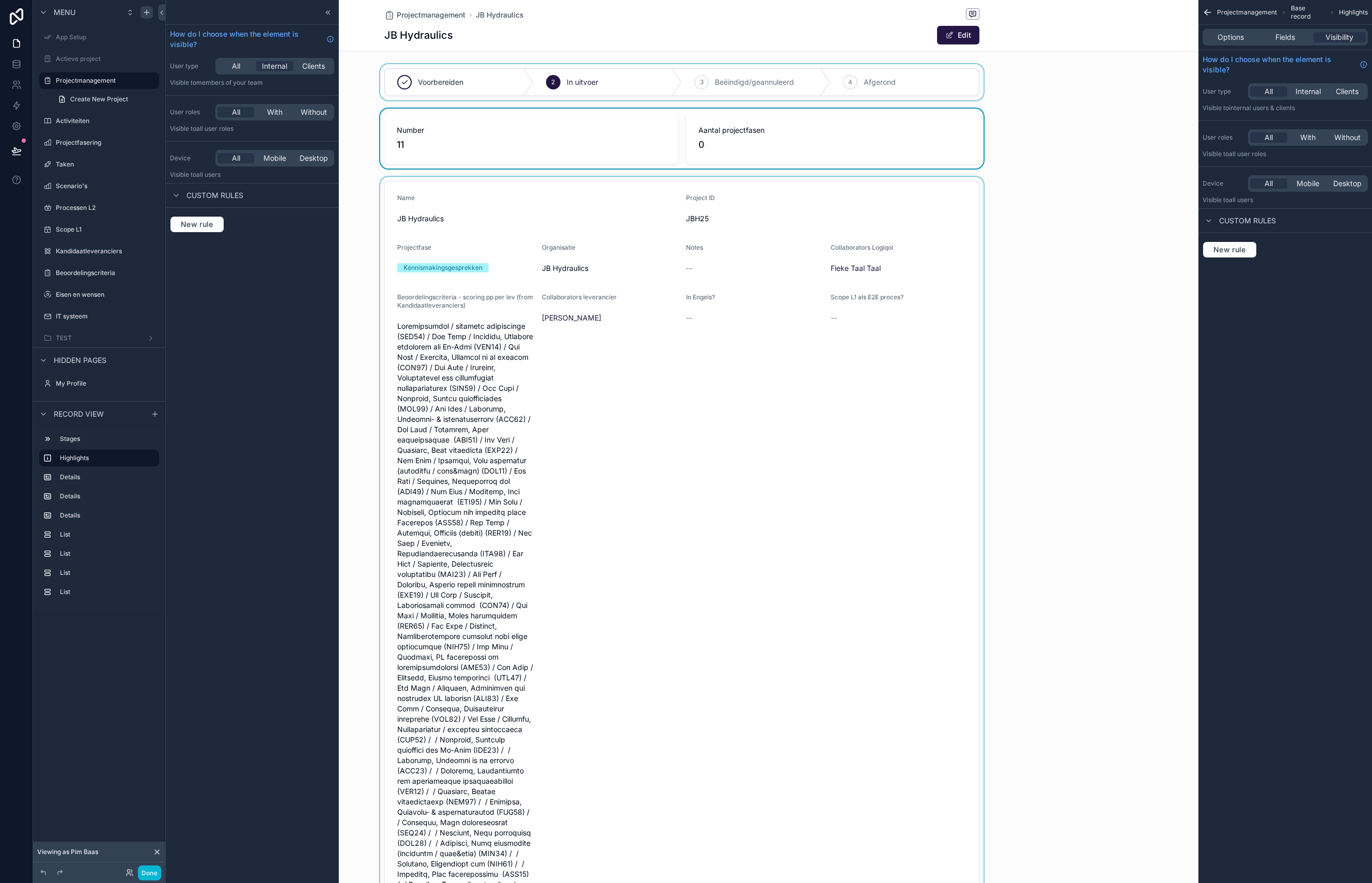
click at [1298, 40] on div "Fields" at bounding box center [1284, 37] width 52 height 11
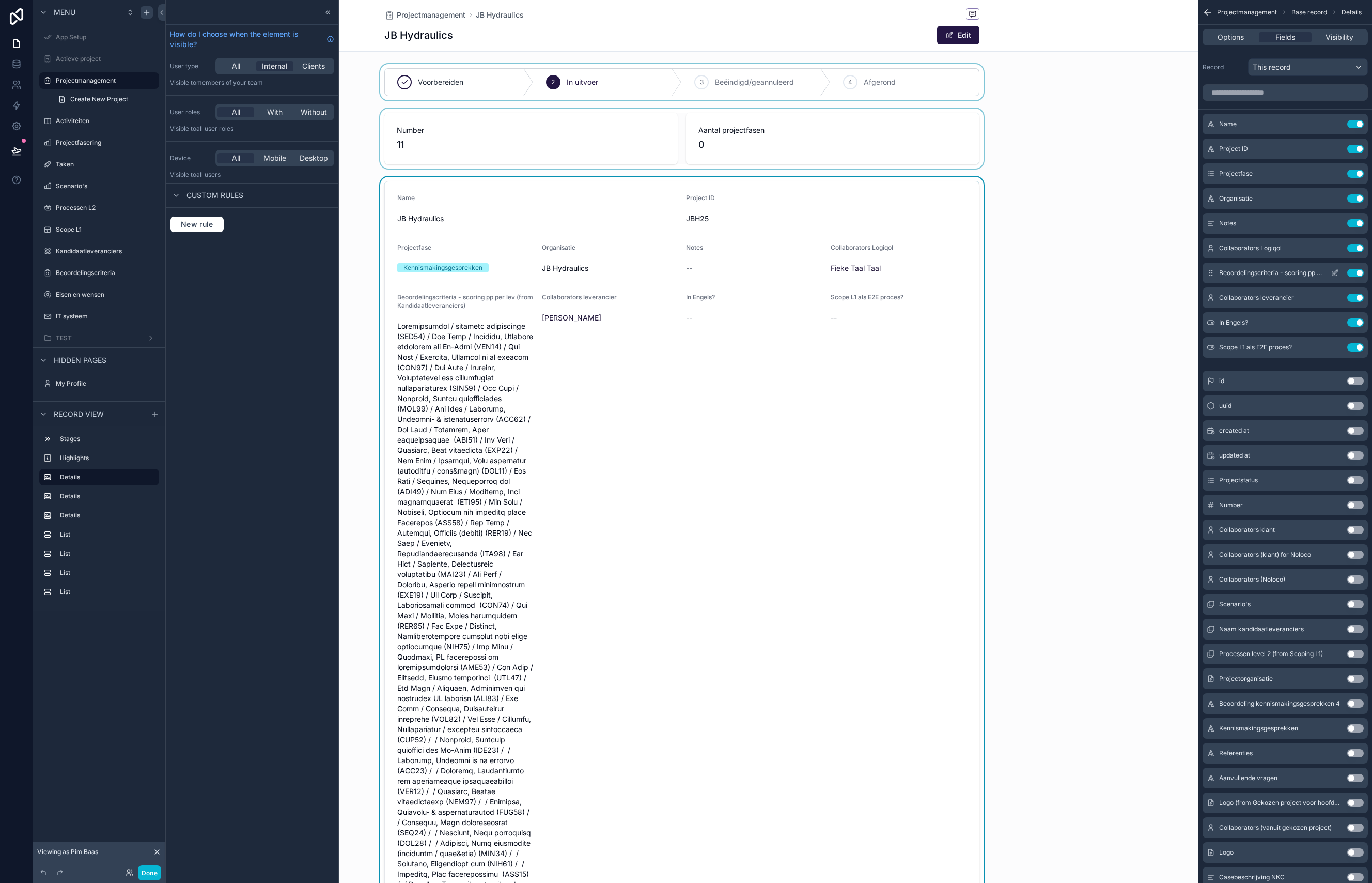
click at [1357, 277] on div "Beoordelingscriteria - scoring pp per [PERSON_NAME] (from Kandidaatleveranciers…" at bounding box center [1285, 273] width 165 height 21
click at [1355, 272] on button "Use setting" at bounding box center [1355, 273] width 17 height 8
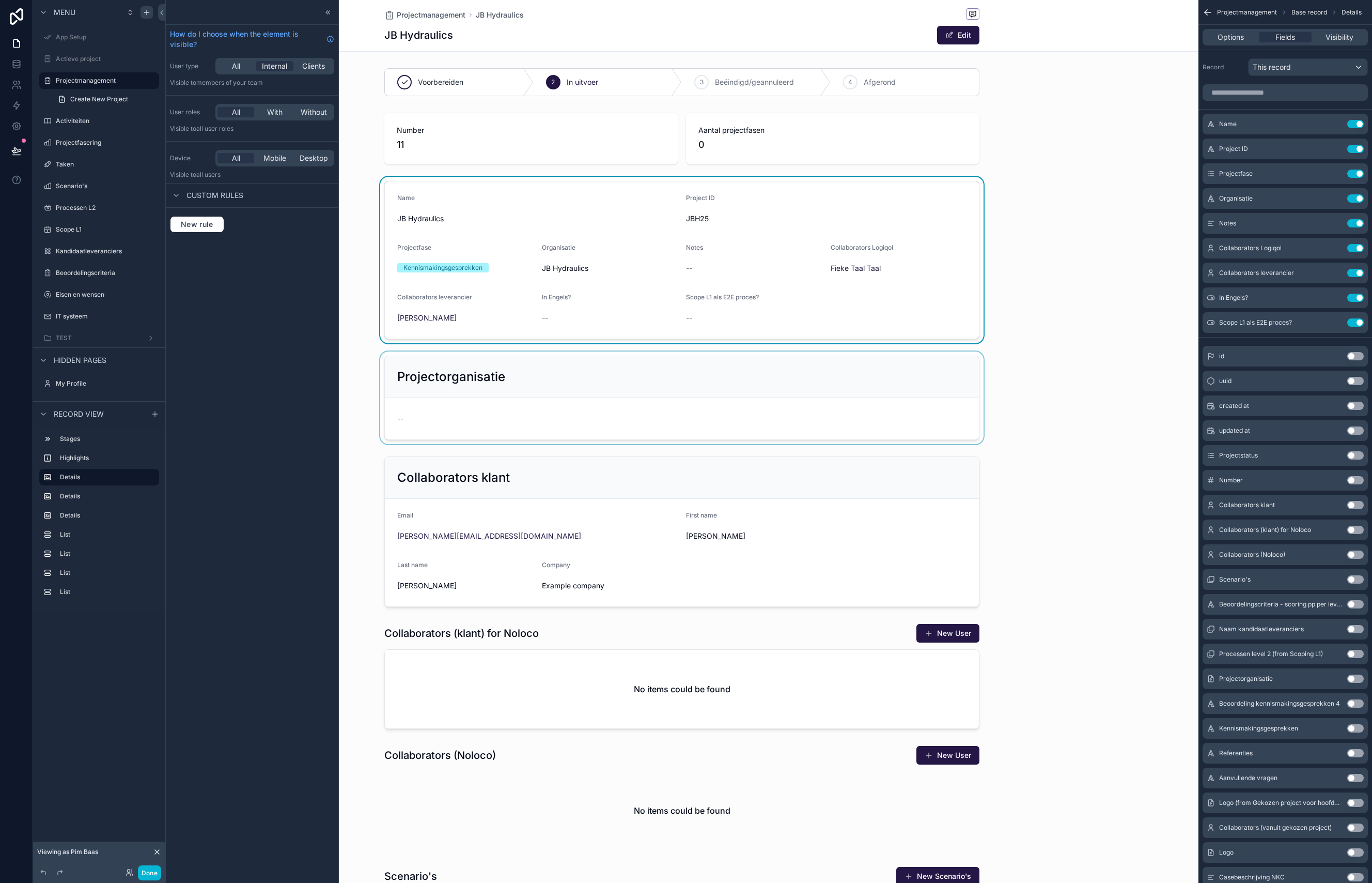
click at [721, 387] on div "scrollable content" at bounding box center [682, 397] width 1033 height 92
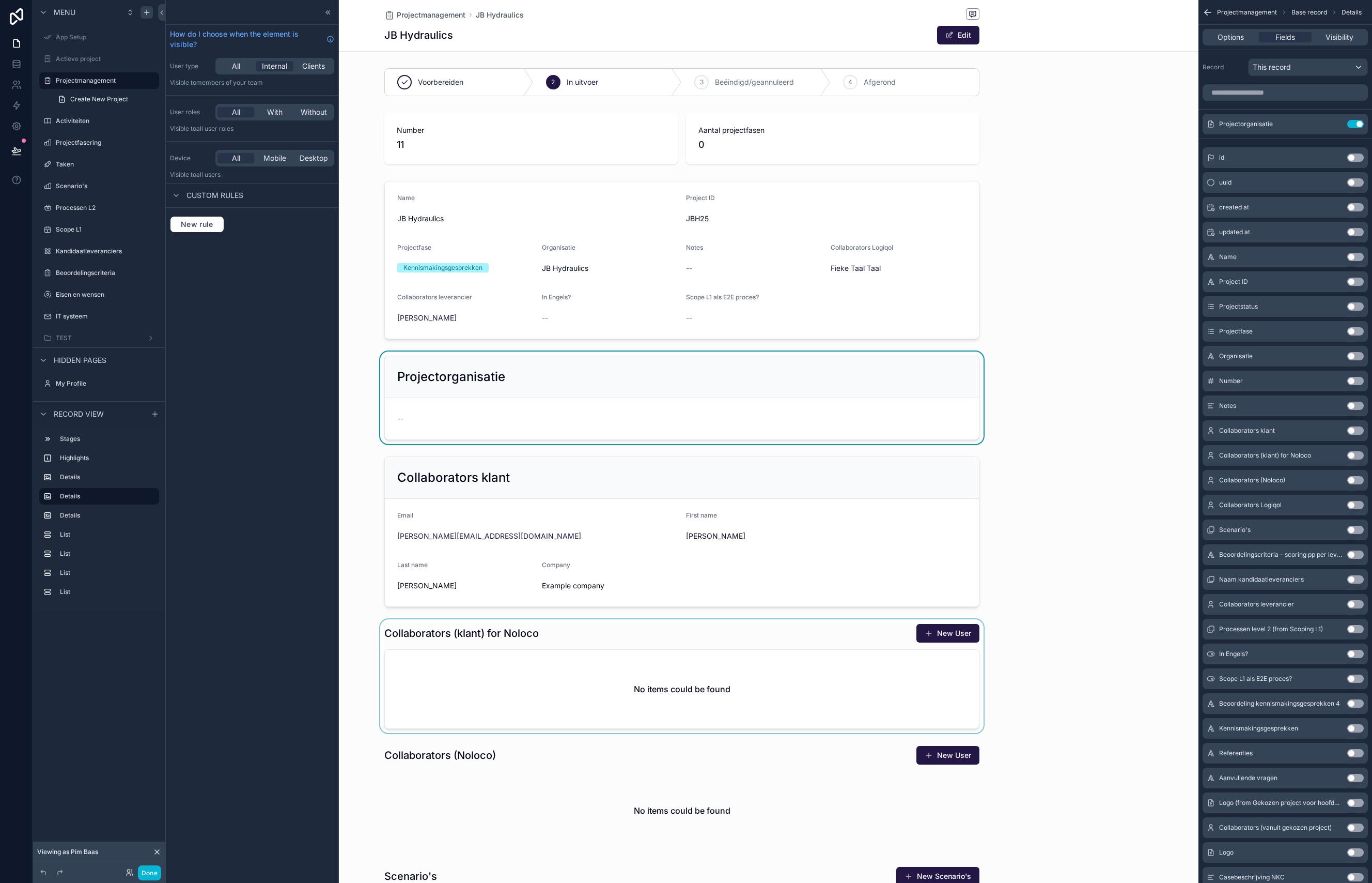
click at [854, 638] on div "scrollable content" at bounding box center [682, 675] width 1033 height 113
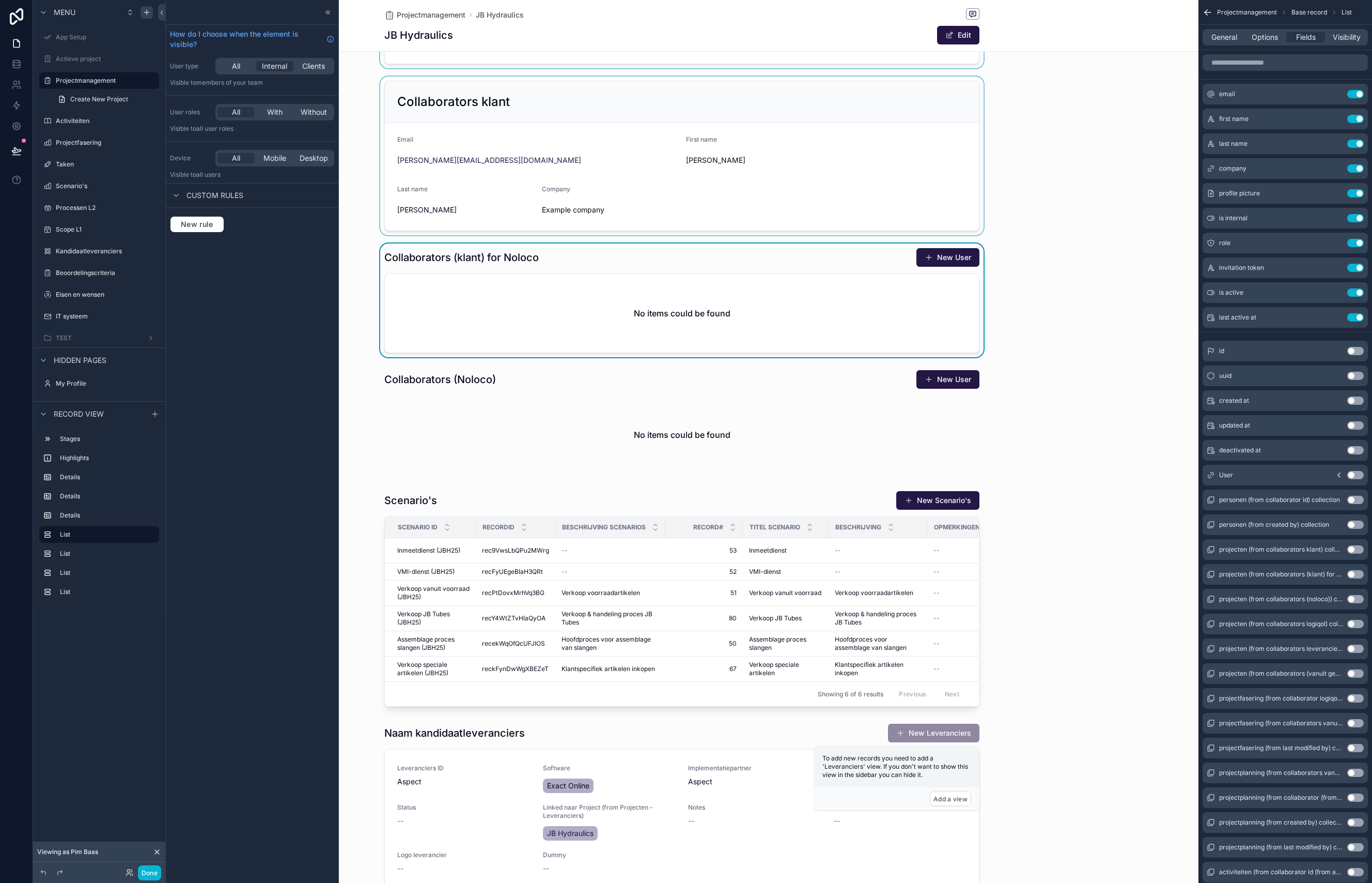
scroll to position [377, 0]
click at [813, 492] on div "scrollable content" at bounding box center [682, 597] width 1033 height 224
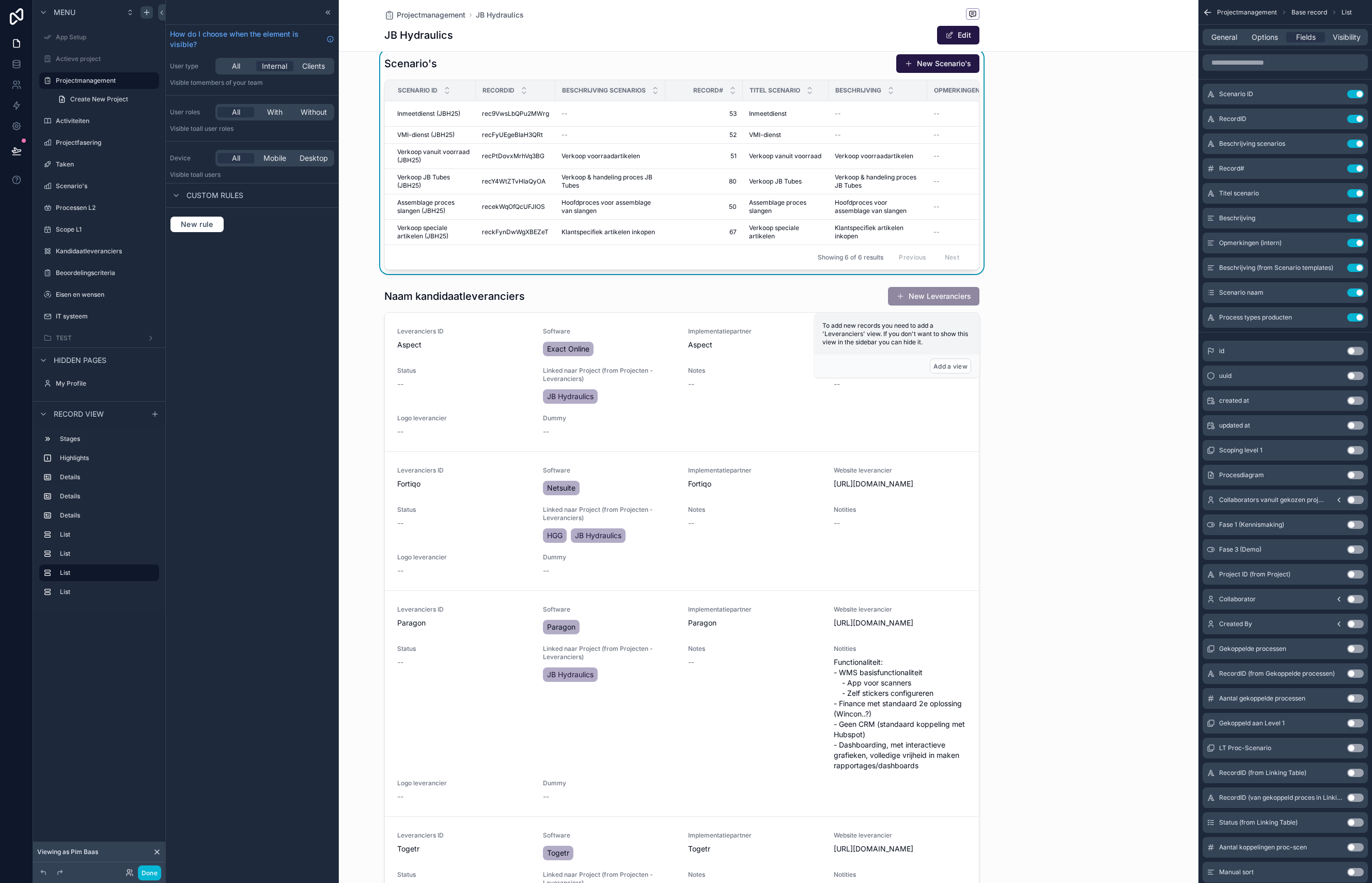
scroll to position [807, 0]
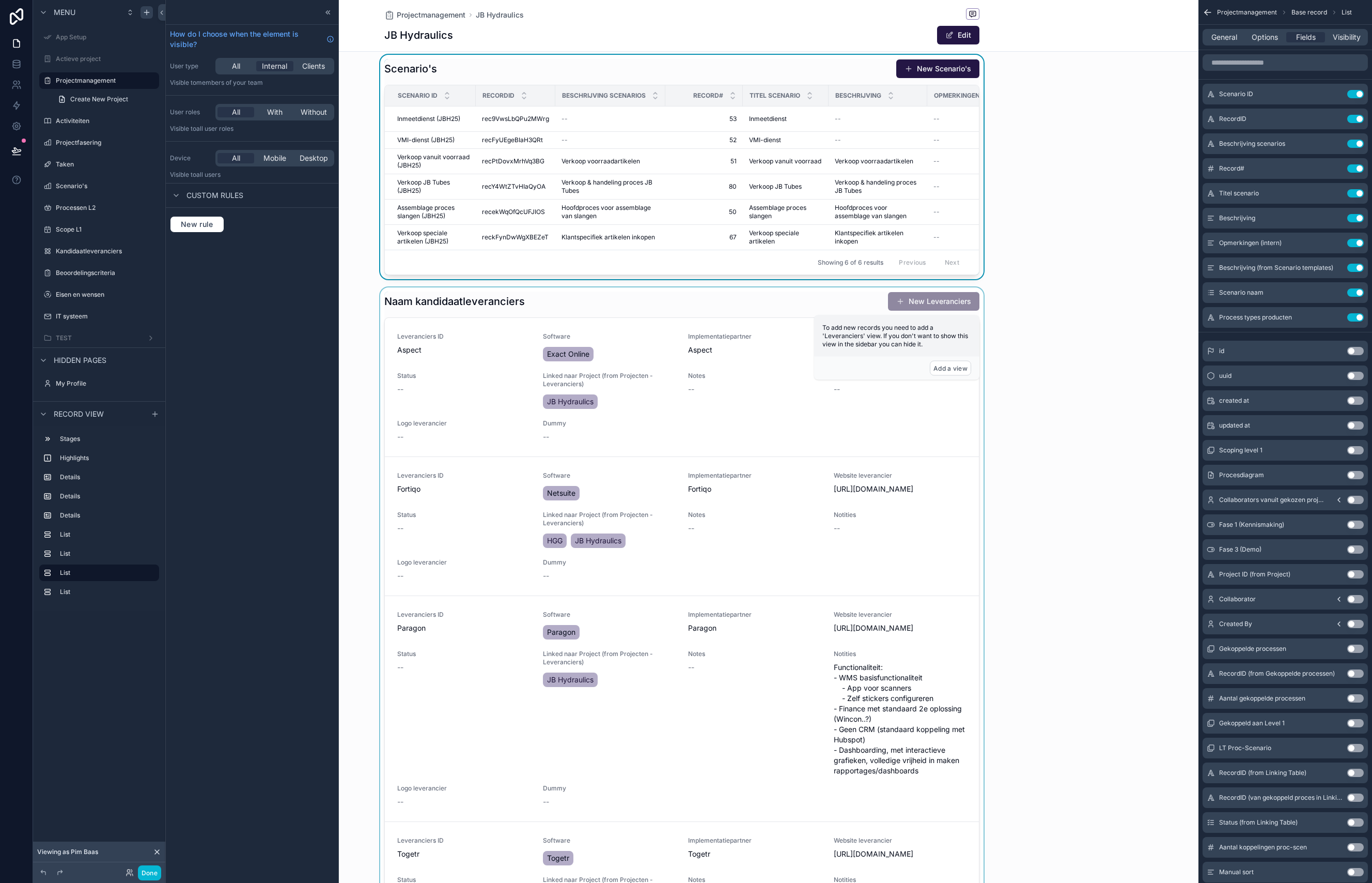
click at [803, 296] on div "scrollable content" at bounding box center [682, 635] width 1033 height 696
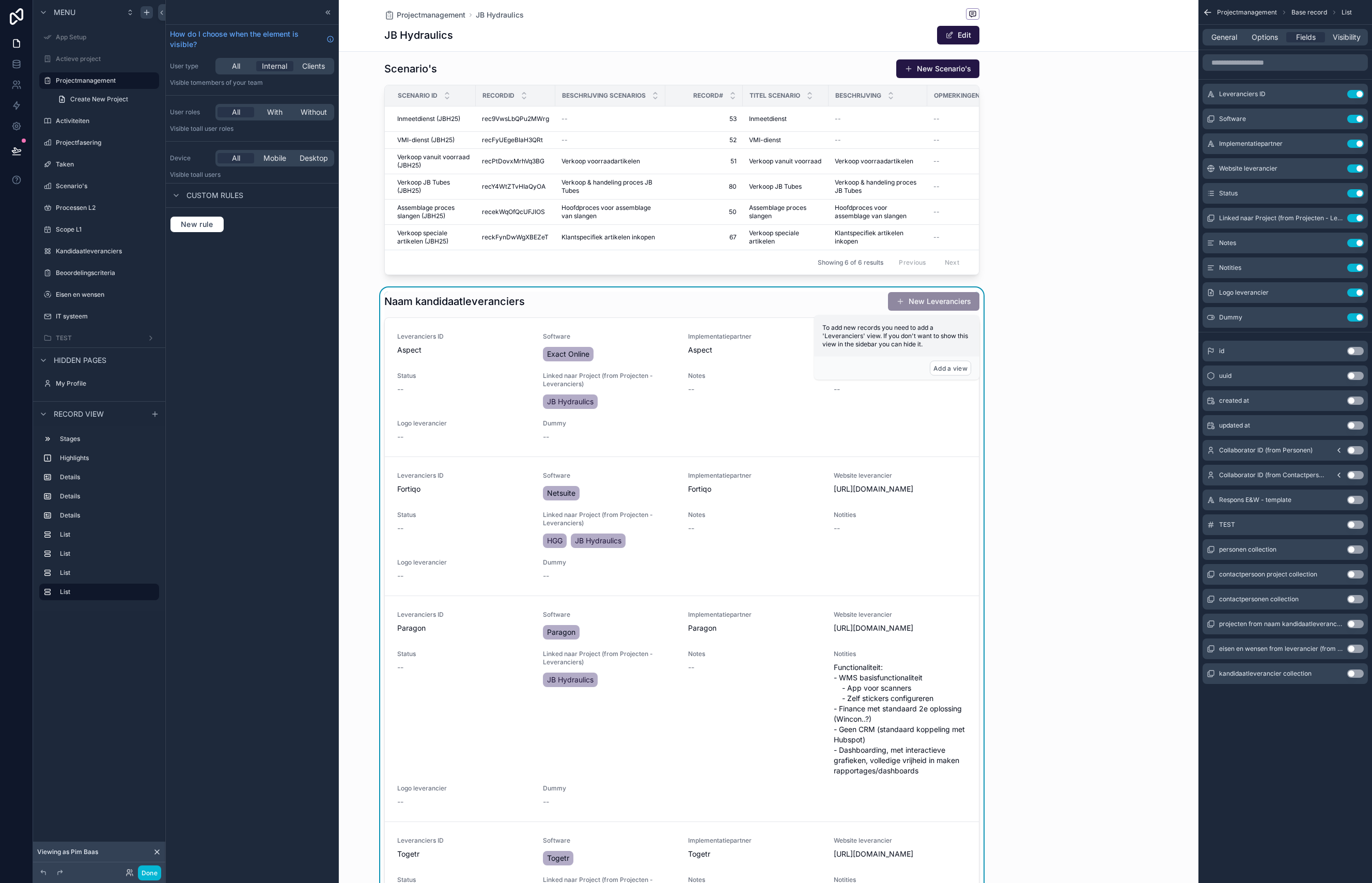
click at [844, 305] on div "Naam kandidaatleveranciers New Leveranciers" at bounding box center [682, 301] width 595 height 20
click at [483, 293] on div "Naam kandidaatleveranciers New Leveranciers" at bounding box center [682, 301] width 595 height 20
click at [1082, 396] on div "Naam kandidaatleveranciers New Leveranciers Leveranciers ID Aspect Software Exa…" at bounding box center [682, 635] width 1033 height 696
click at [845, 104] on div "Beschrijving" at bounding box center [877, 96] width 97 height 20
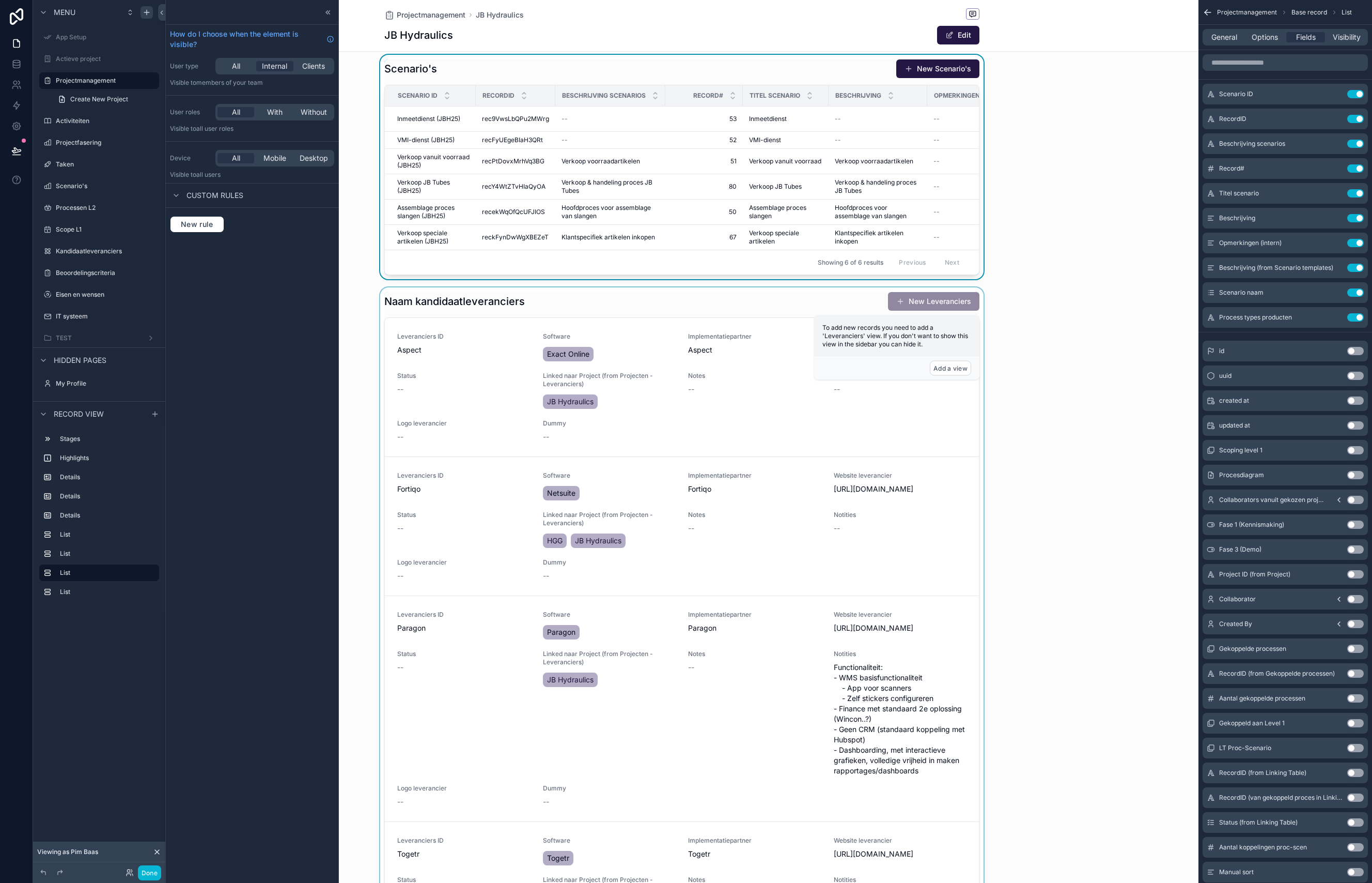
click at [568, 292] on div "scrollable content" at bounding box center [682, 635] width 1033 height 696
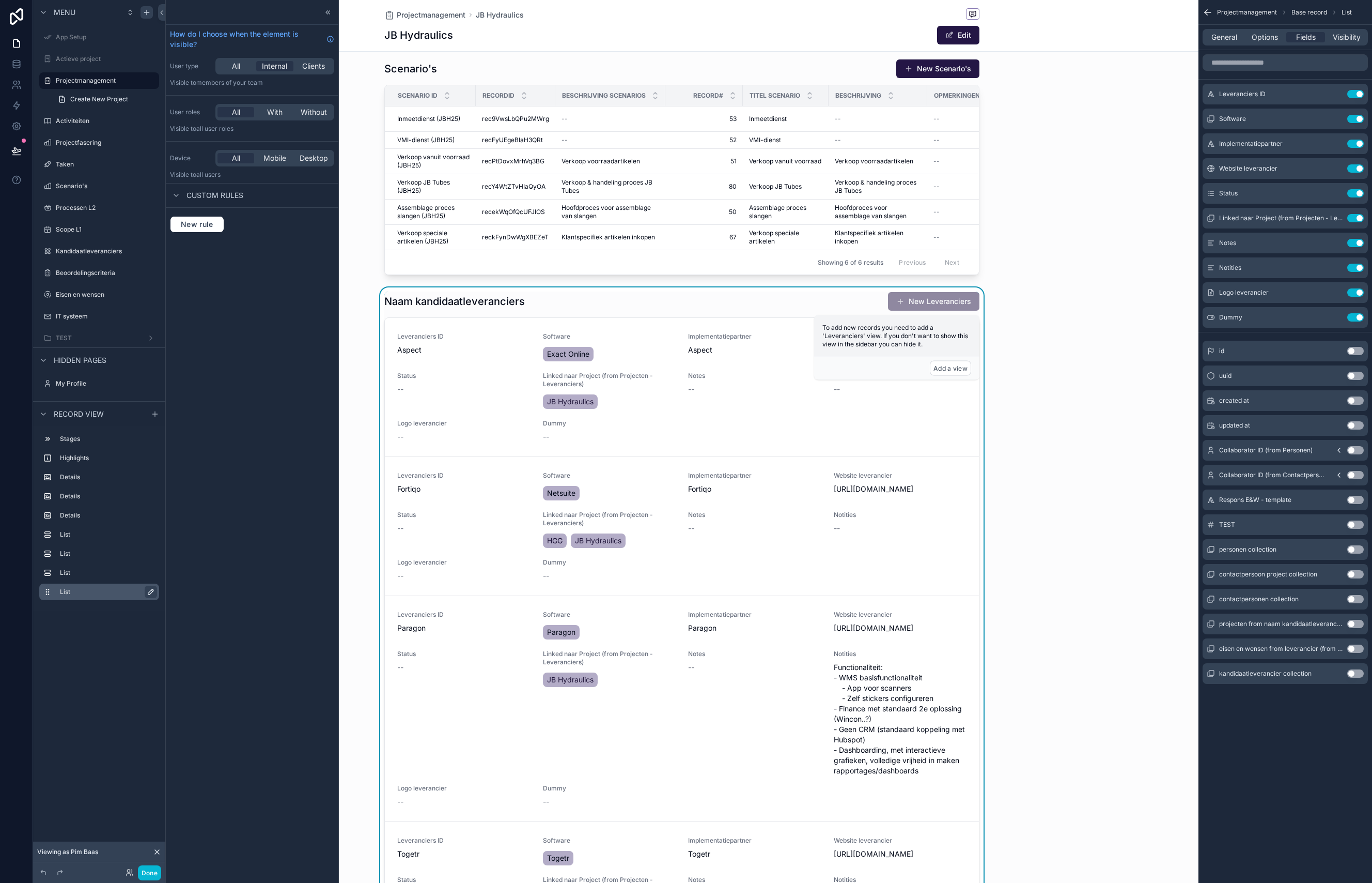
click at [149, 591] on icon "scrollable content" at bounding box center [151, 592] width 8 height 8
click at [48, 594] on icon "scrollable content" at bounding box center [47, 592] width 8 height 8
click at [48, 592] on icon "scrollable content" at bounding box center [47, 592] width 8 height 8
click at [72, 630] on div "Menu App Setup Actieve project Projectmanagement Create New Project Activiteite…" at bounding box center [99, 326] width 132 height 651
drag, startPoint x: 1357, startPoint y: 169, endPoint x: 1356, endPoint y: 151, distance: 18.0
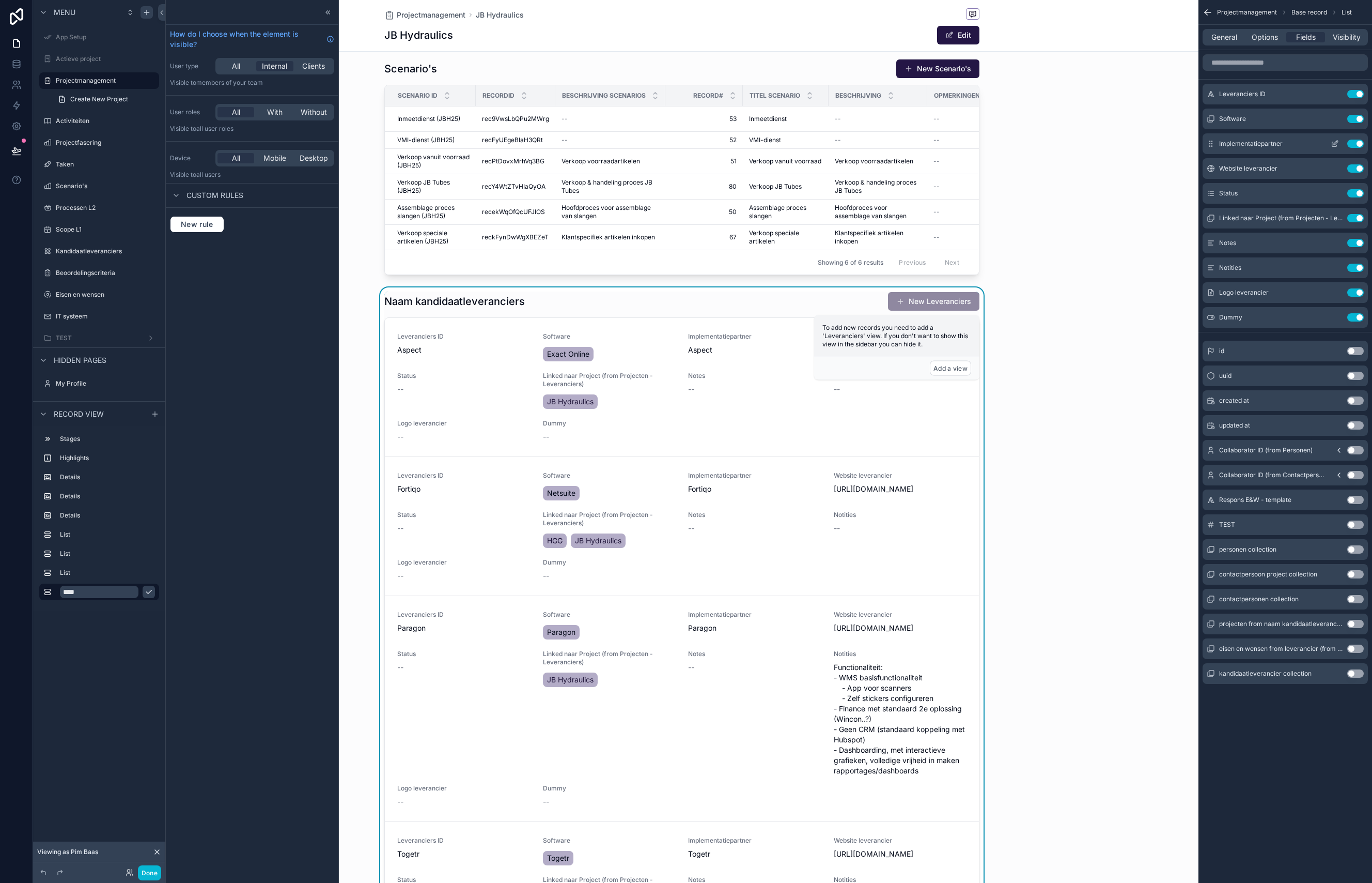
click at [1357, 169] on button "Use setting" at bounding box center [1355, 169] width 17 height 8
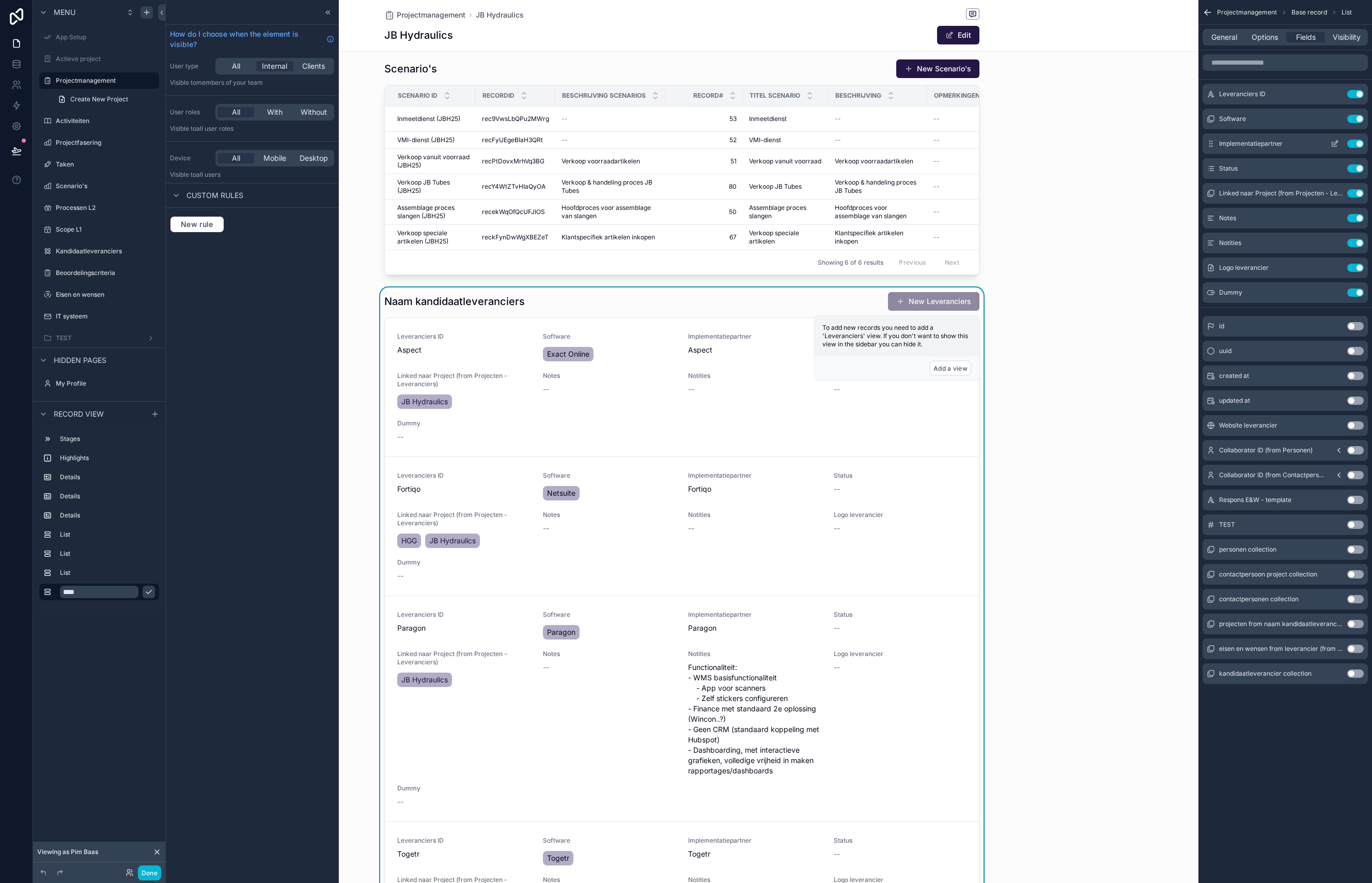
click at [1357, 144] on button "Use setting" at bounding box center [1355, 143] width 17 height 8
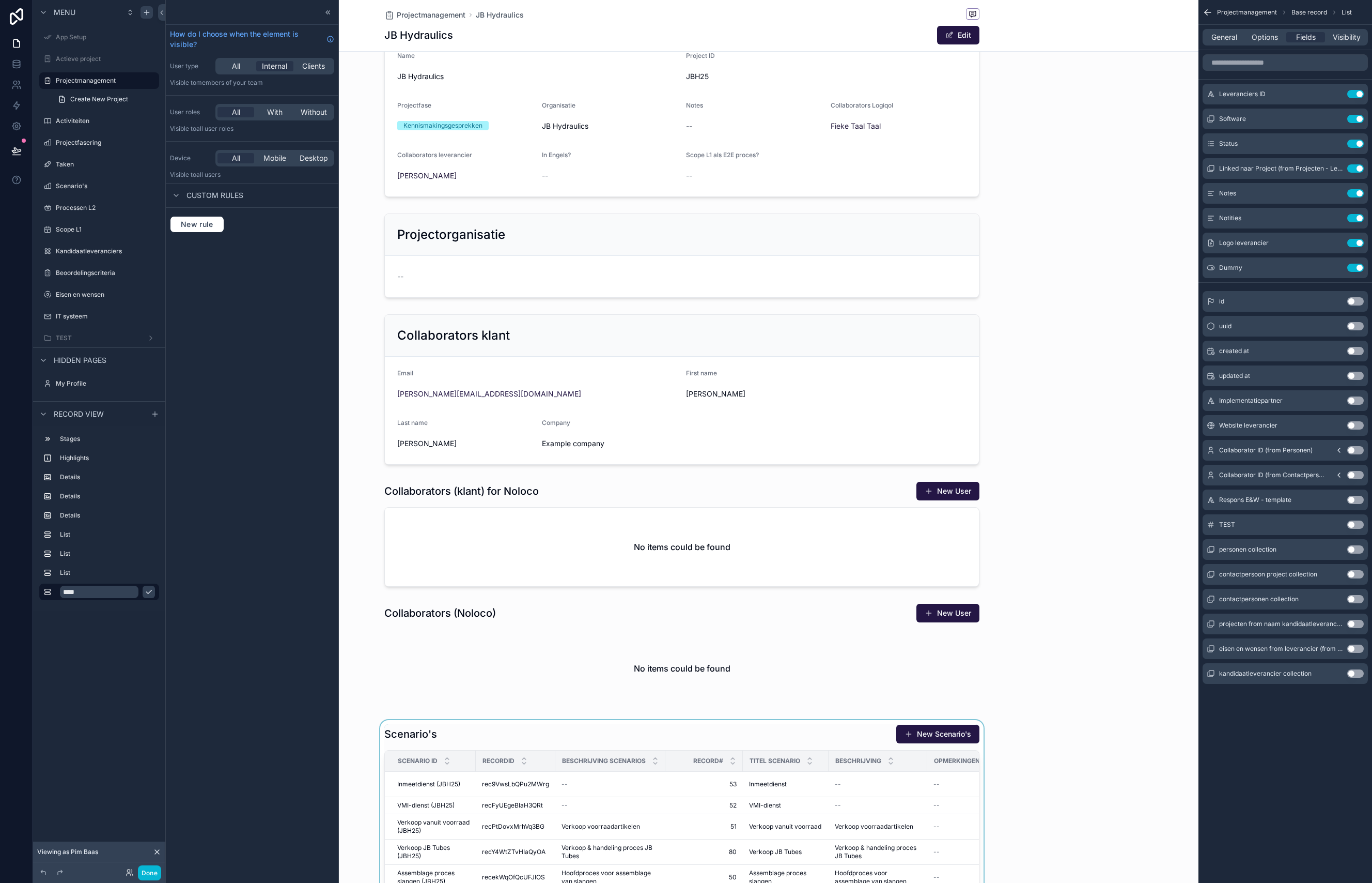
scroll to position [0, 0]
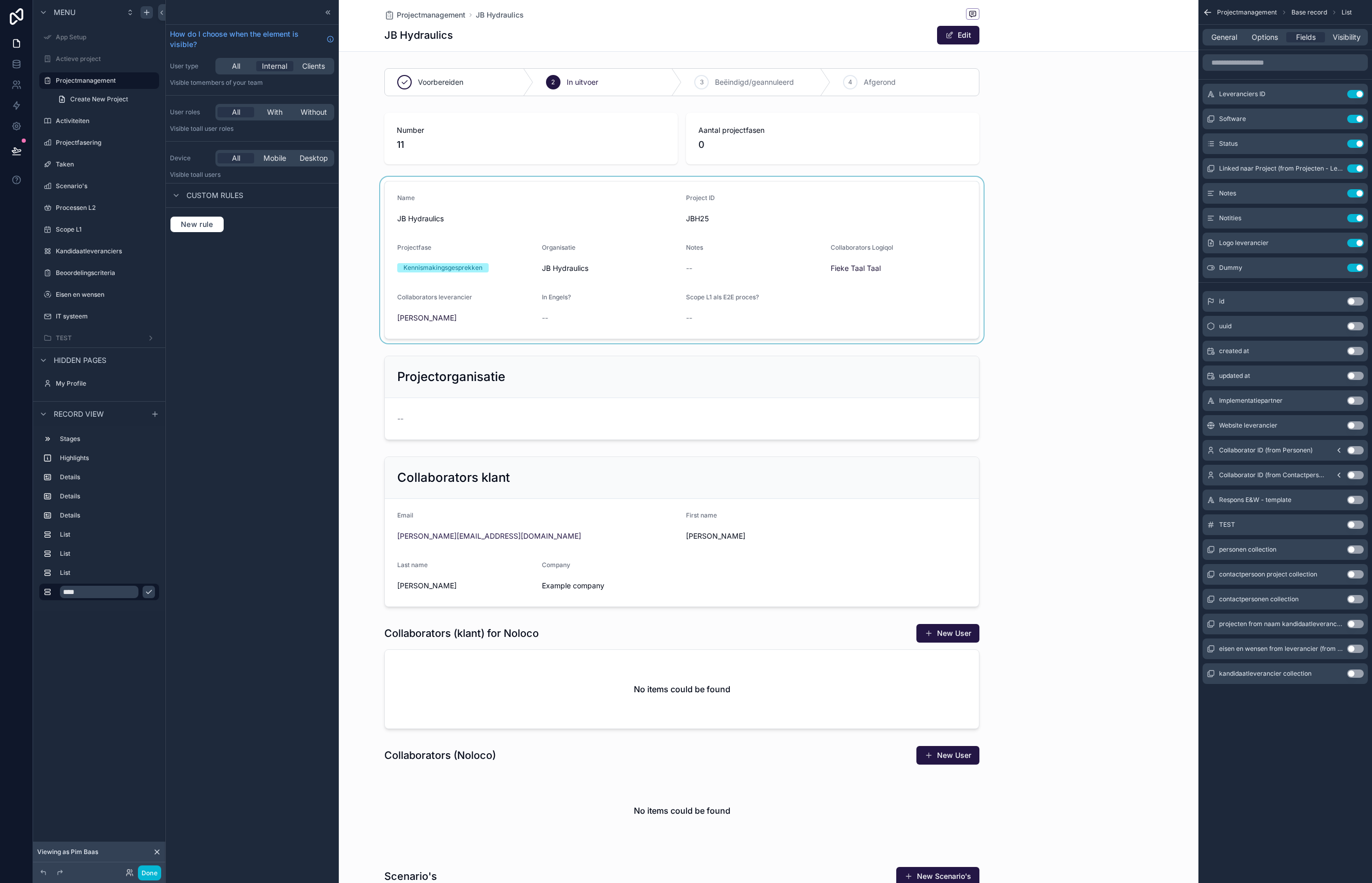
click at [1054, 262] on div "scrollable content" at bounding box center [682, 259] width 1033 height 167
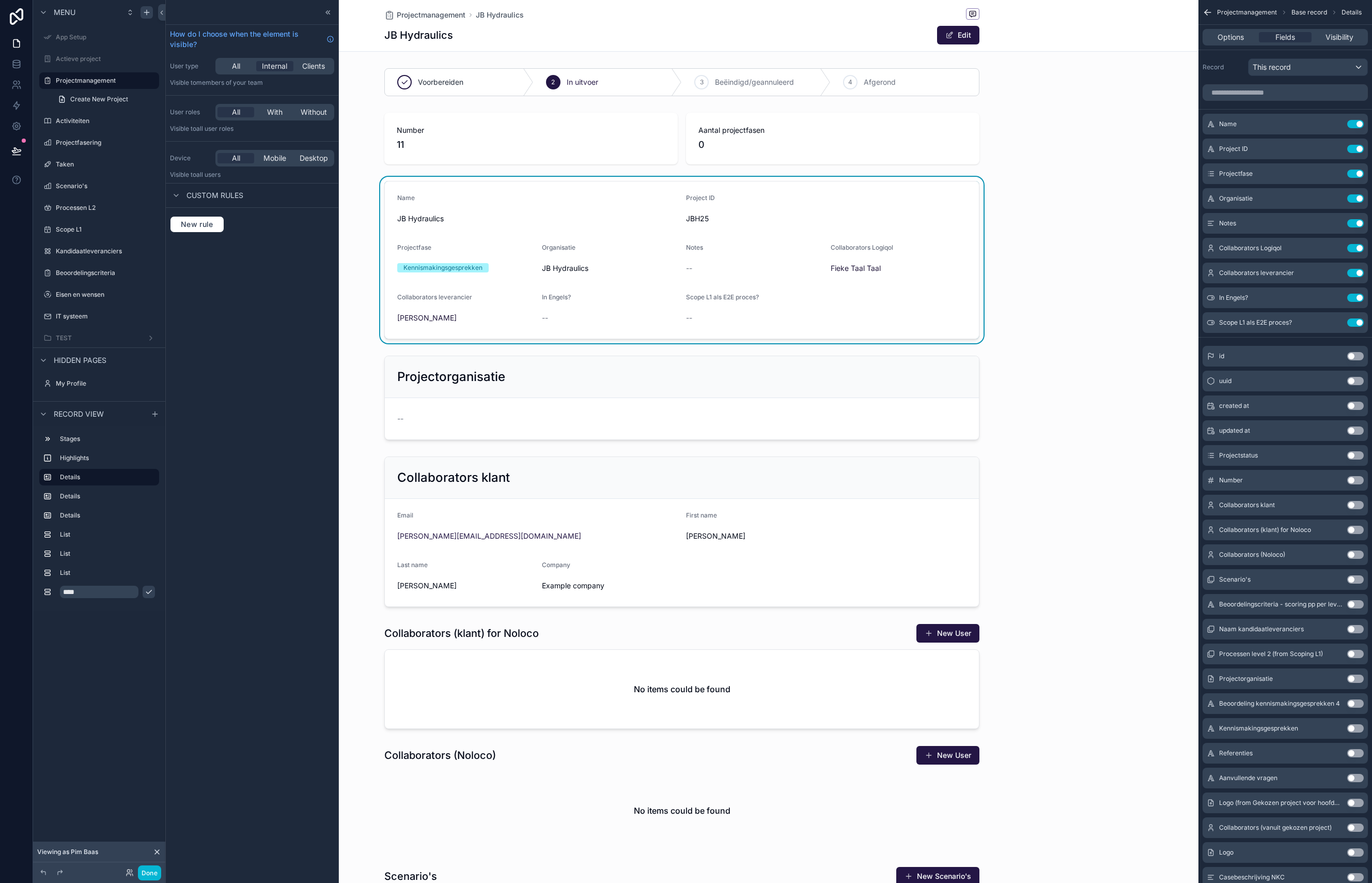
click at [875, 23] on div "Projectmanagement JB Hydraulics JB Hydraulics Edit" at bounding box center [682, 25] width 595 height 51
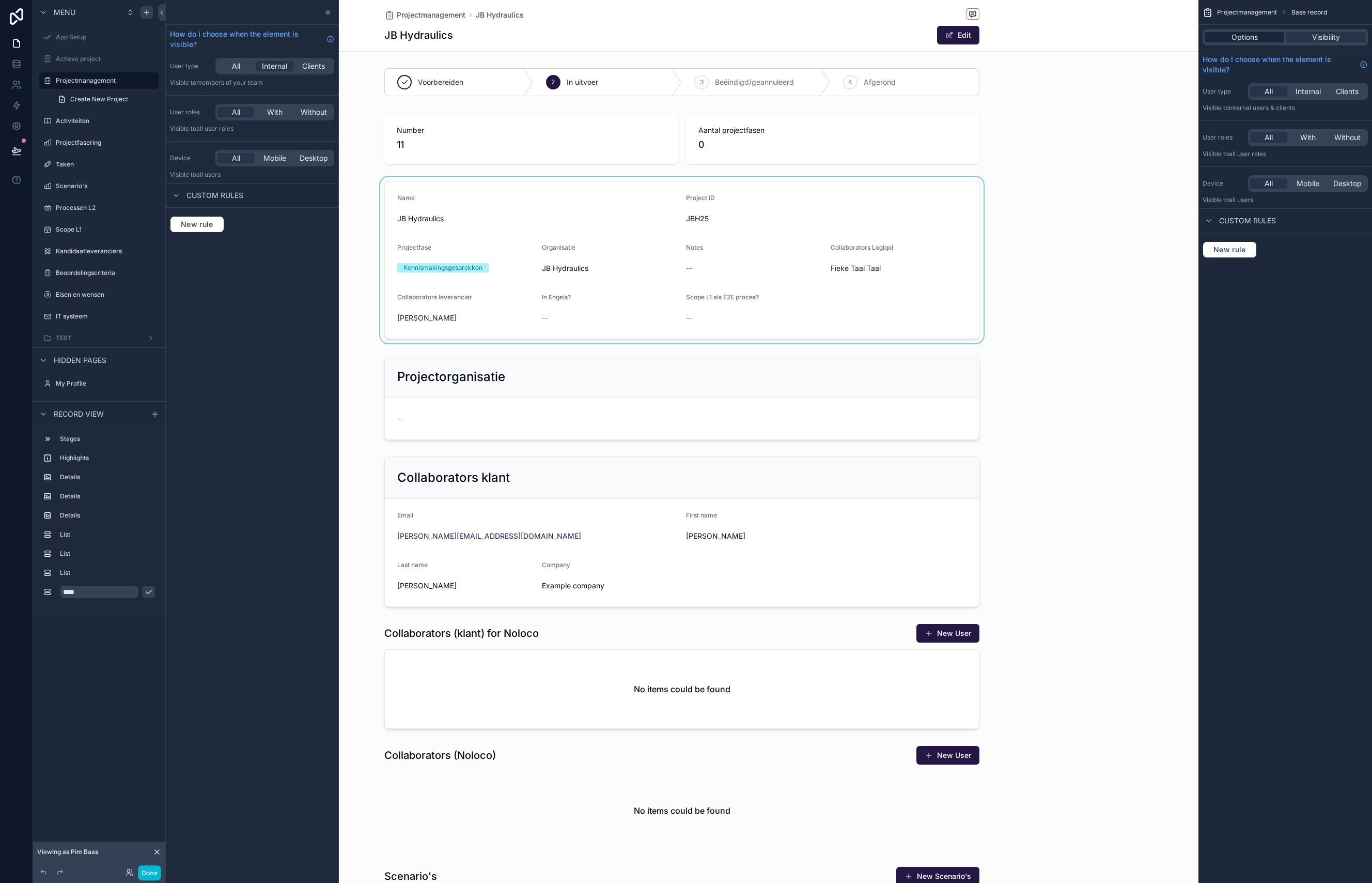
click at [1257, 40] on span "Options" at bounding box center [1245, 37] width 27 height 11
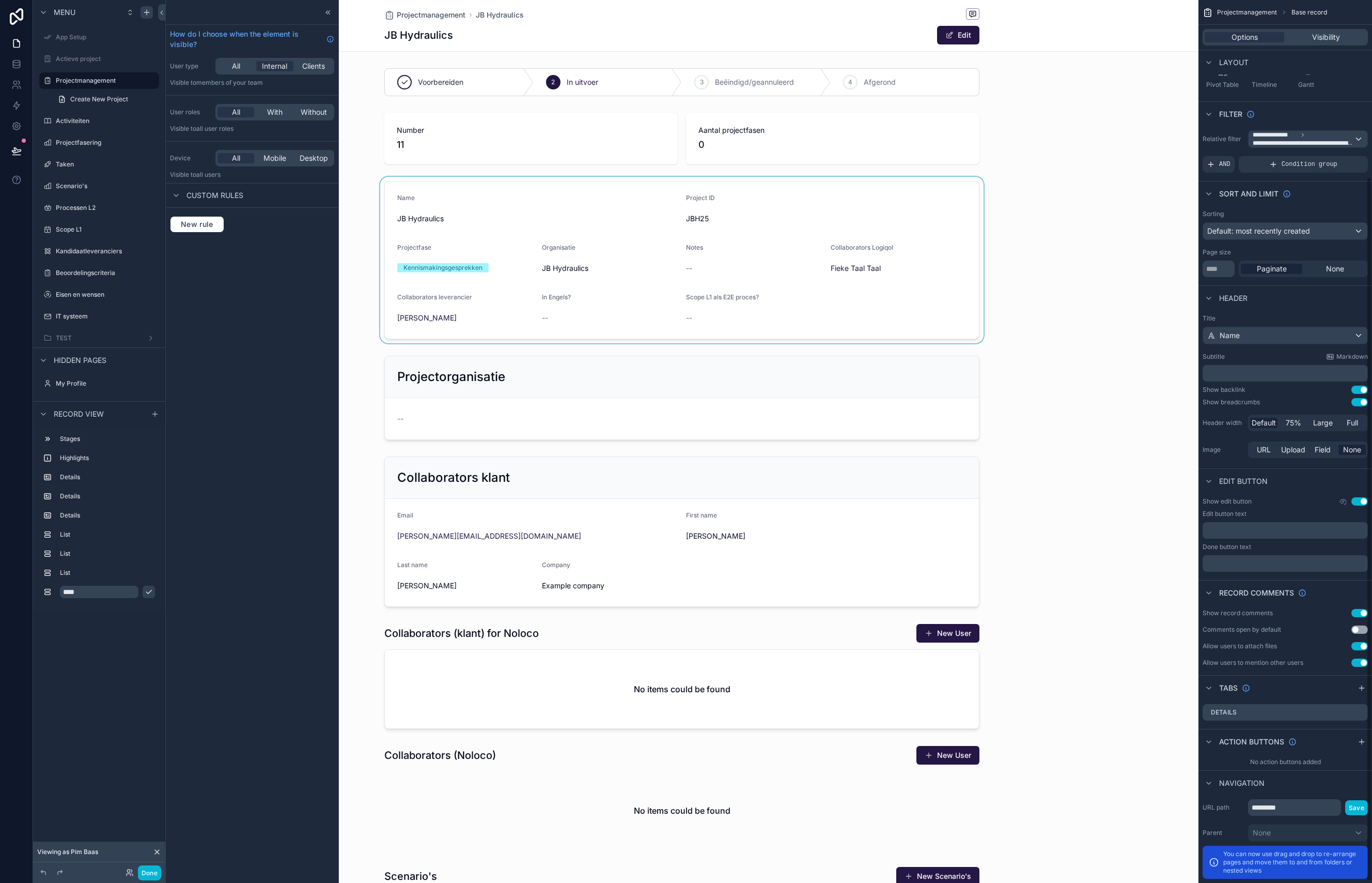
scroll to position [224, 0]
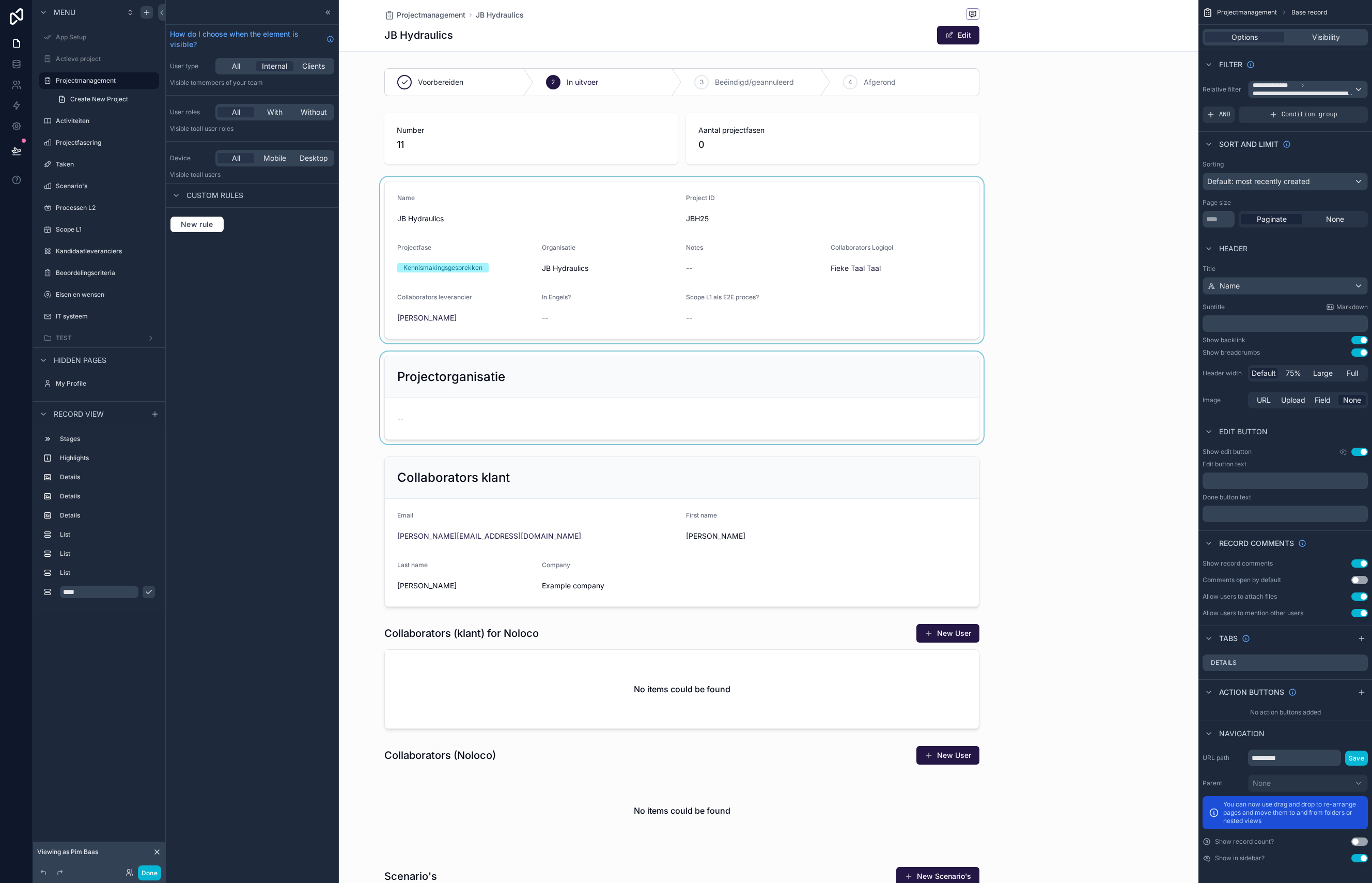
click at [747, 366] on div "scrollable content" at bounding box center [682, 397] width 1033 height 92
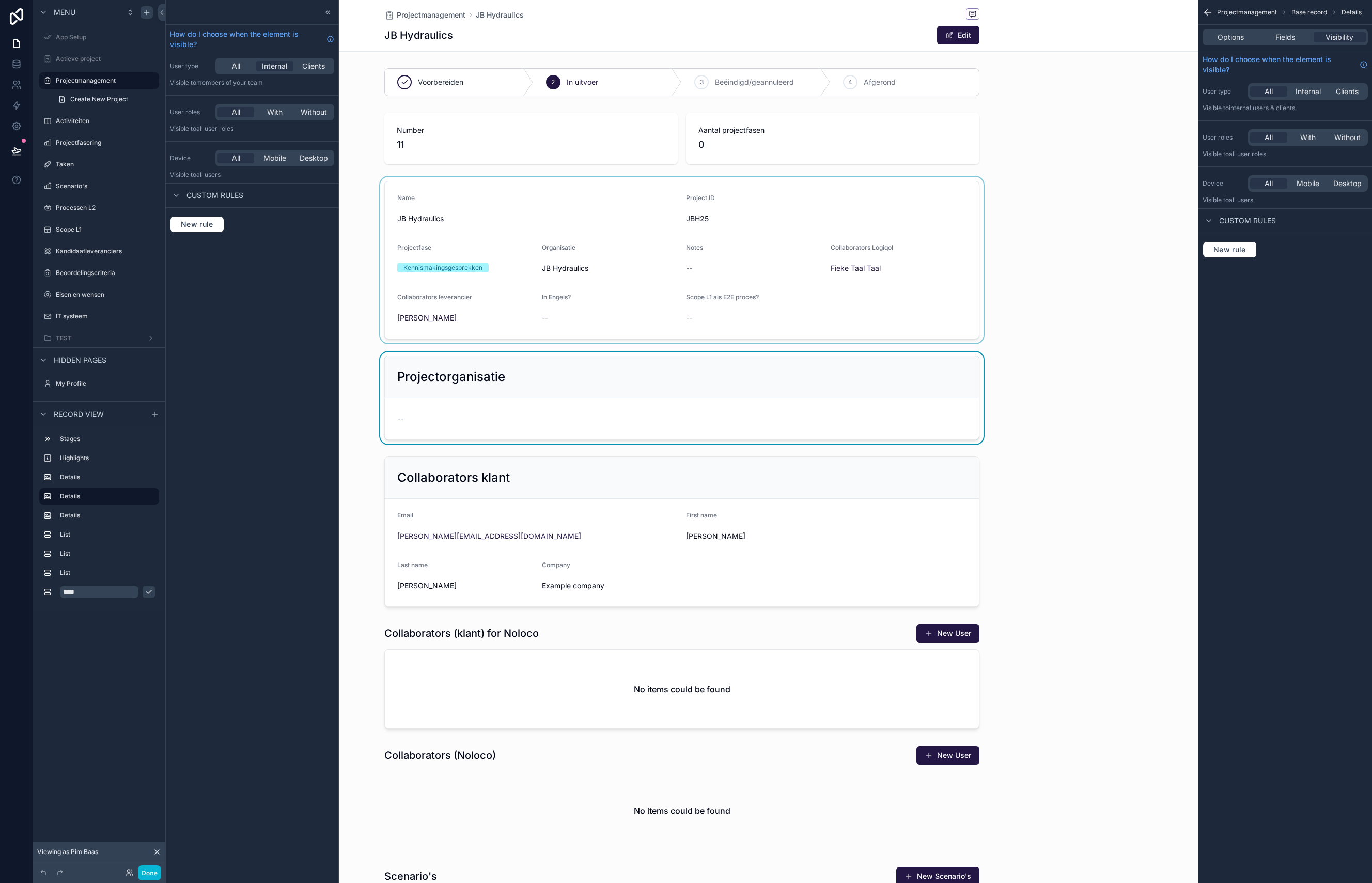
scroll to position [0, 0]
click at [328, 11] on icon at bounding box center [328, 12] width 8 height 8
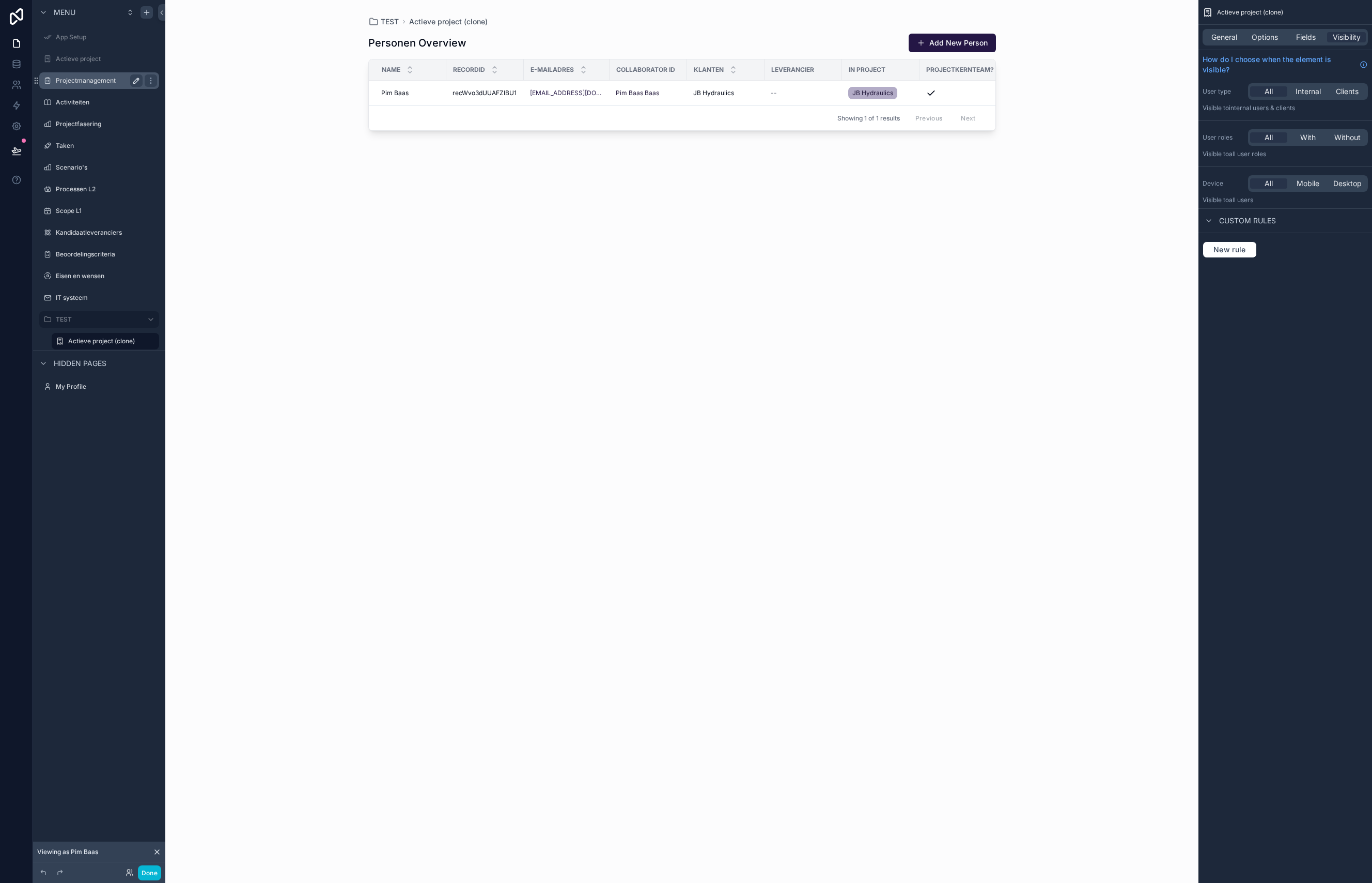
click at [86, 84] on label "Projectmanagement" at bounding box center [97, 80] width 83 height 8
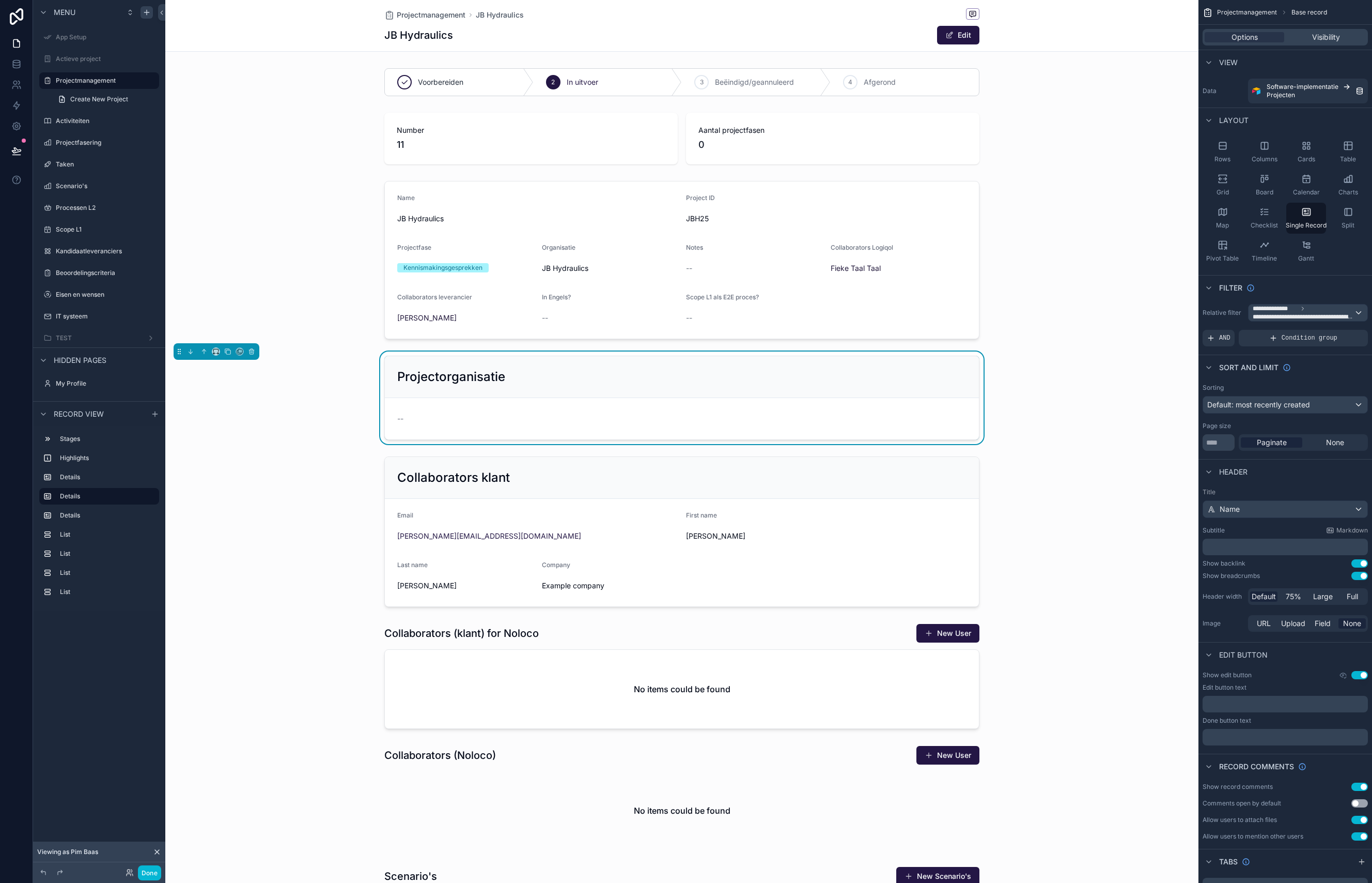
click at [532, 408] on form "--" at bounding box center [682, 419] width 594 height 41
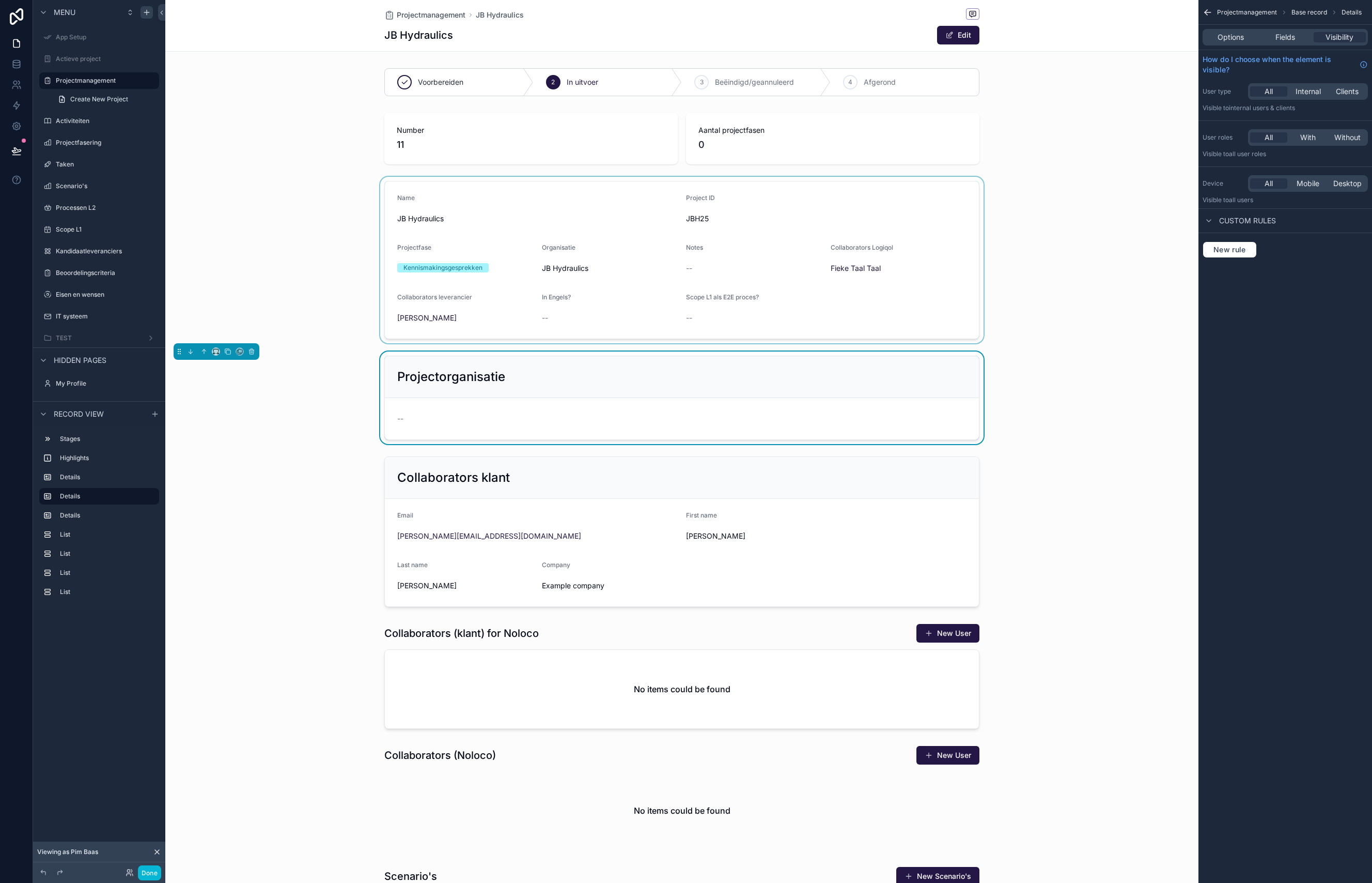
click at [542, 226] on div "scrollable content" at bounding box center [682, 259] width 1033 height 167
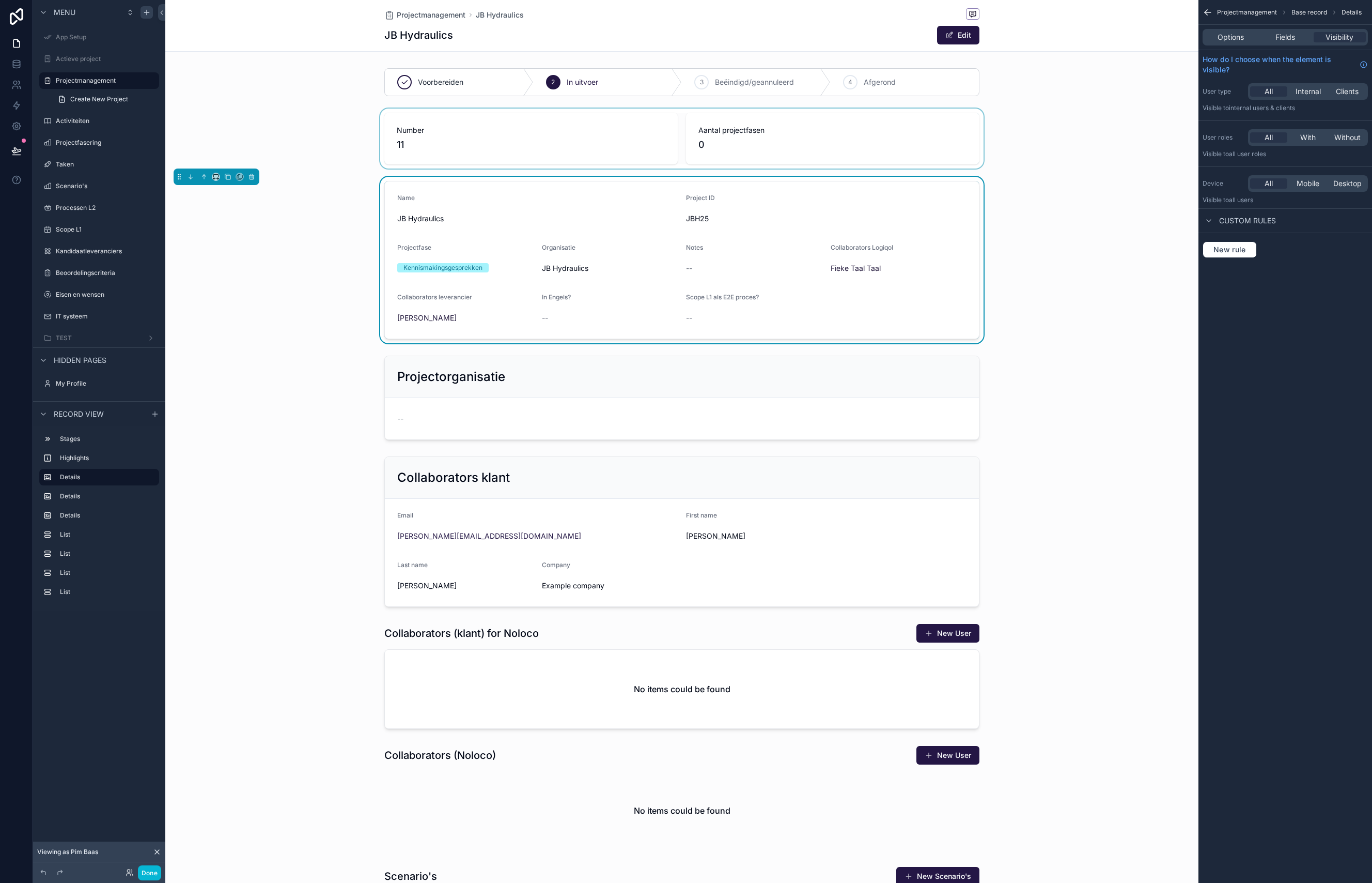
click at [556, 155] on div "scrollable content" at bounding box center [682, 139] width 1033 height 60
click at [251, 106] on icon "scrollable content" at bounding box center [251, 107] width 2 height 1
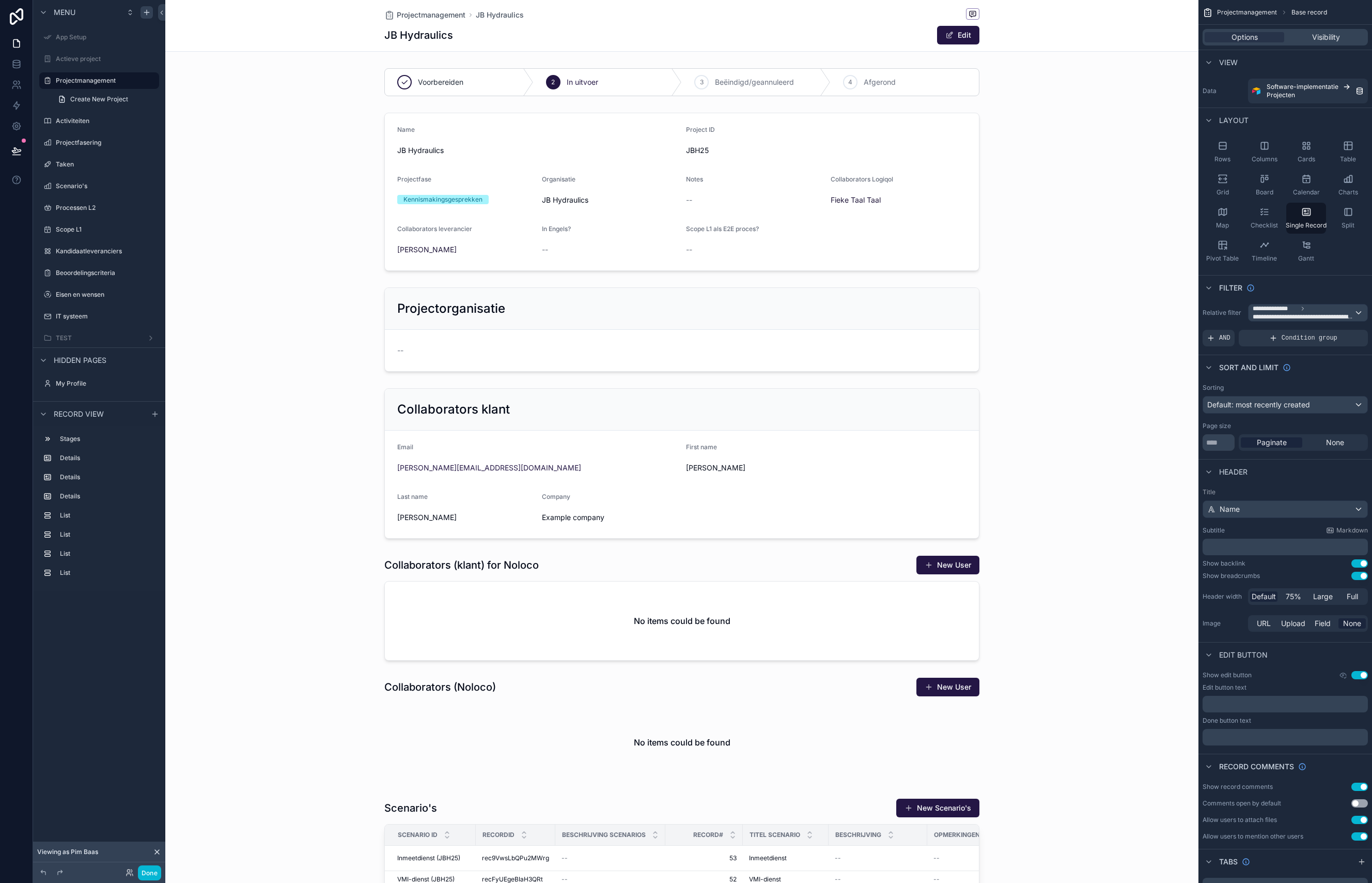
click at [515, 402] on div "scrollable content" at bounding box center [682, 463] width 1033 height 159
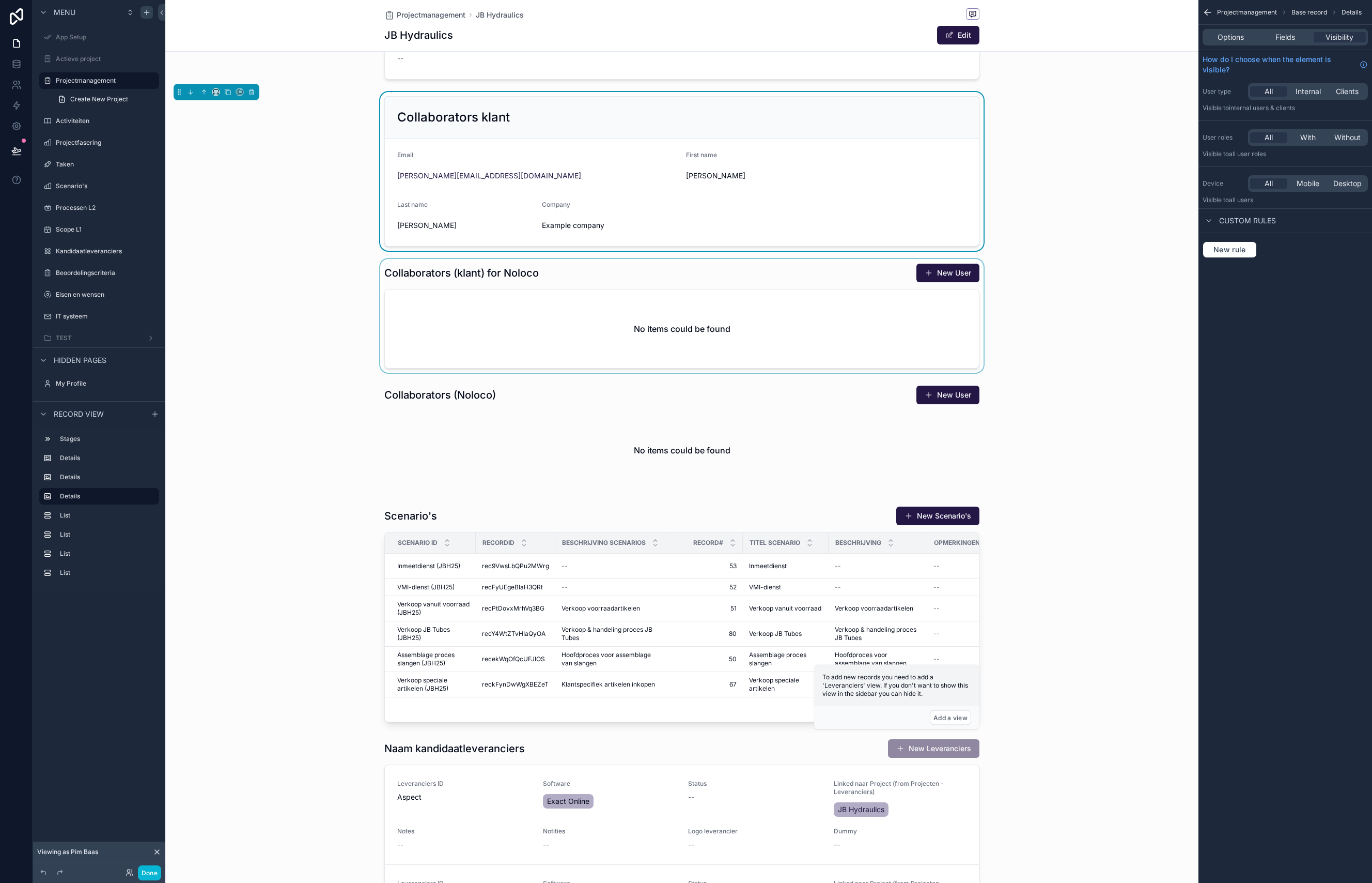
scroll to position [389, 0]
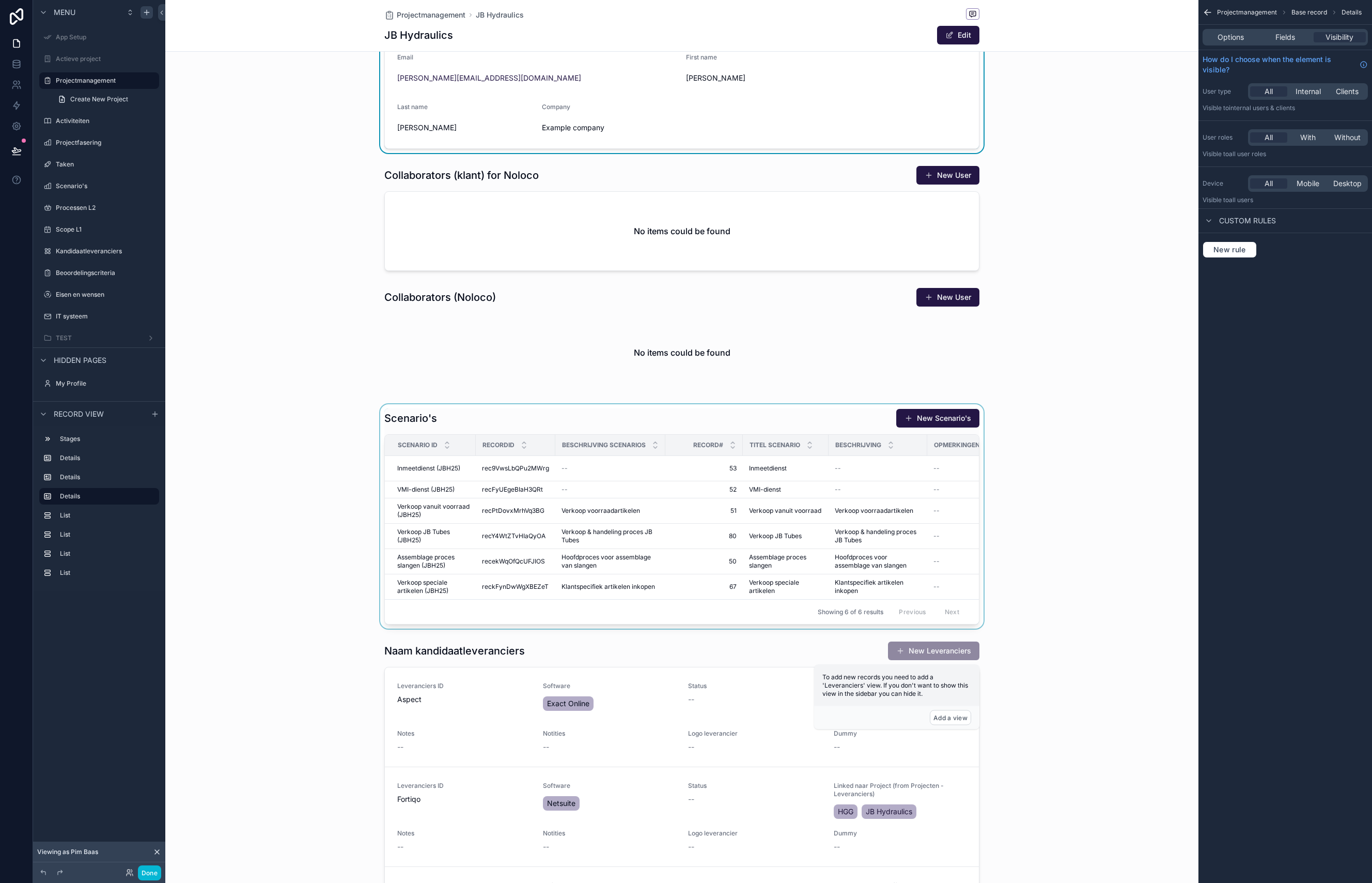
click at [468, 413] on div "scrollable content" at bounding box center [682, 516] width 1033 height 224
click at [251, 405] on icon "scrollable content" at bounding box center [251, 404] width 0 height 2
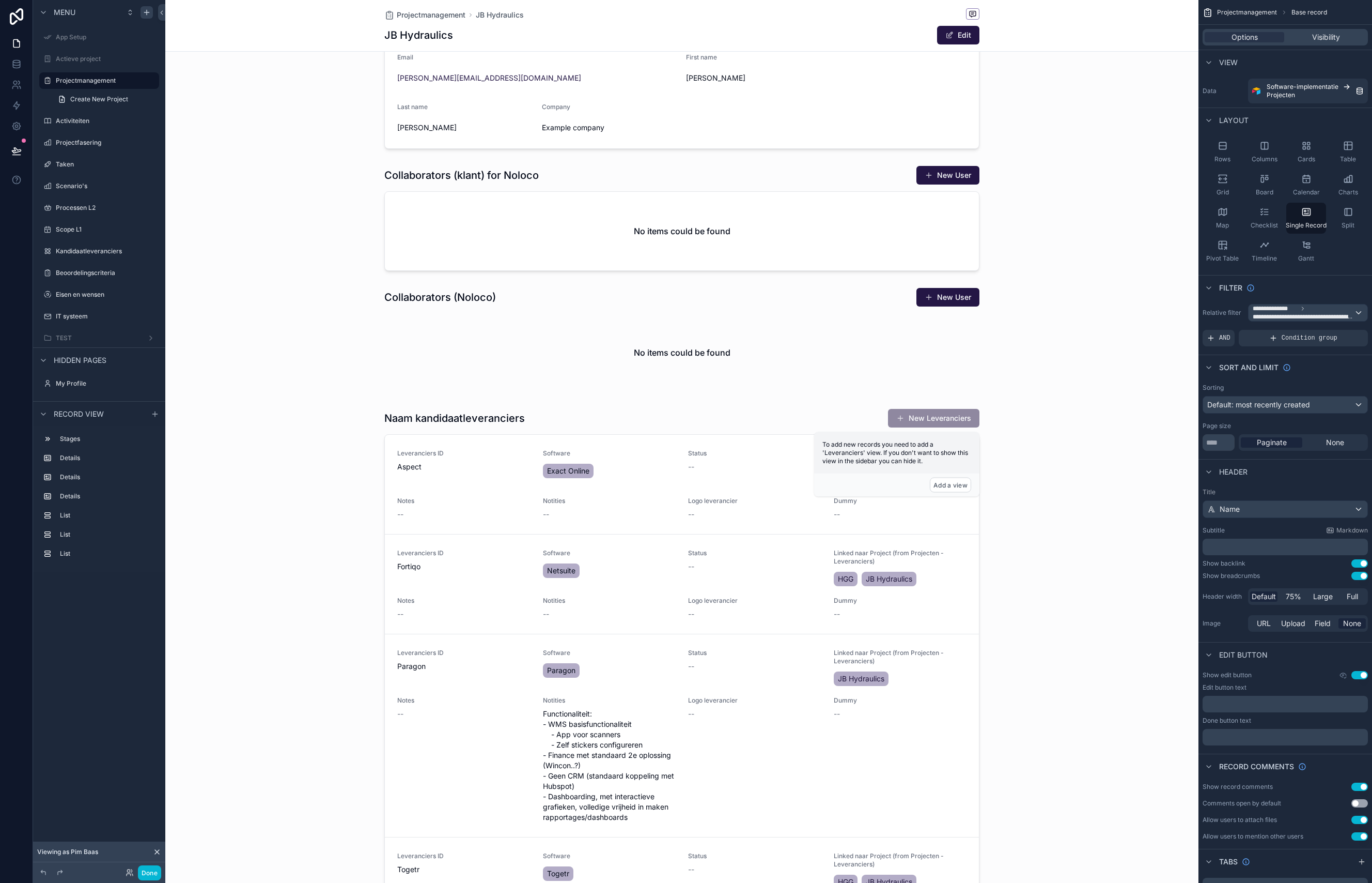
click at [487, 411] on div "scrollable content" at bounding box center [682, 589] width 1033 height 1957
click at [591, 421] on div "scrollable content" at bounding box center [682, 752] width 1033 height 696
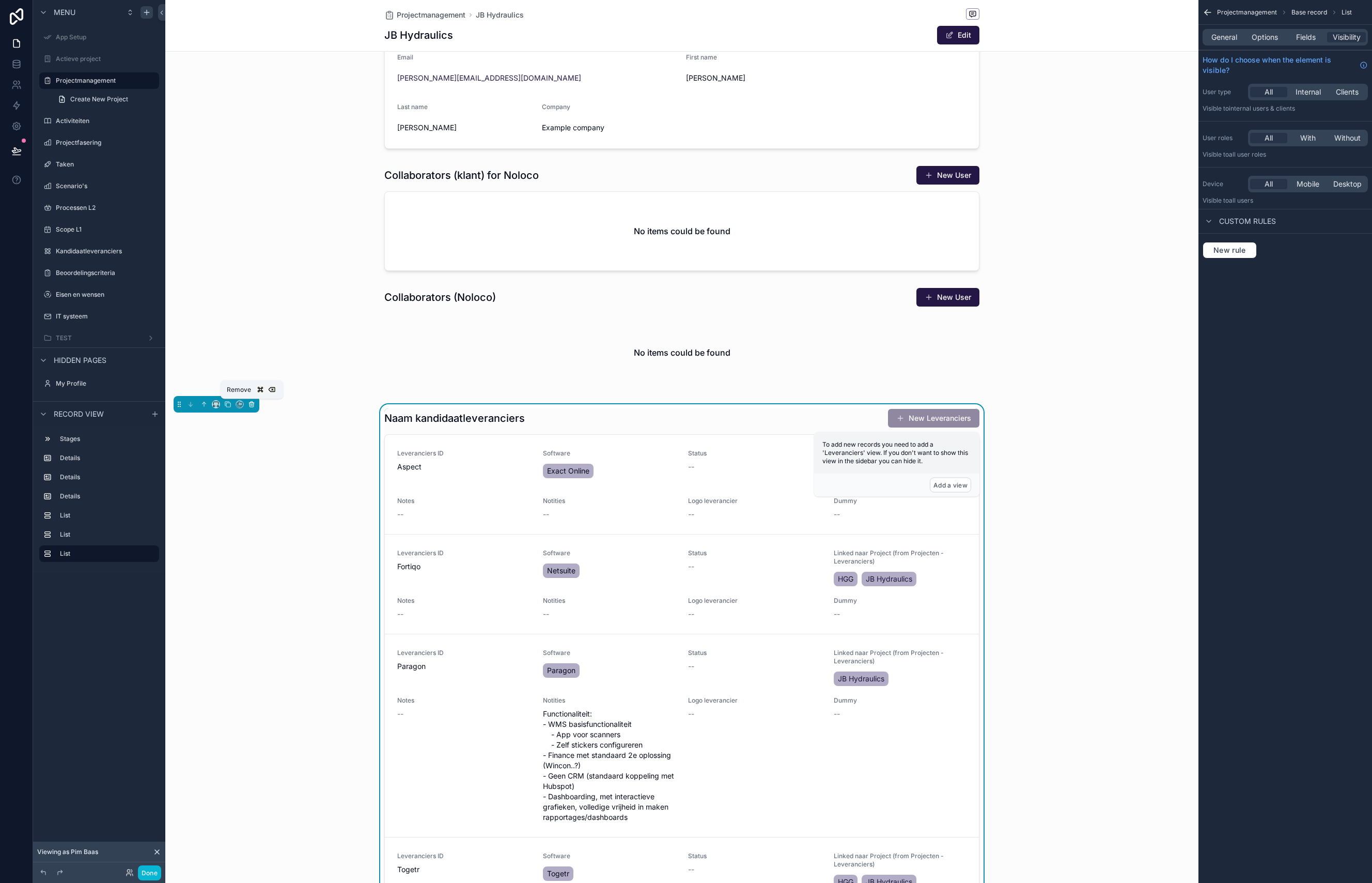
click at [252, 404] on icon "scrollable content" at bounding box center [252, 404] width 0 height 2
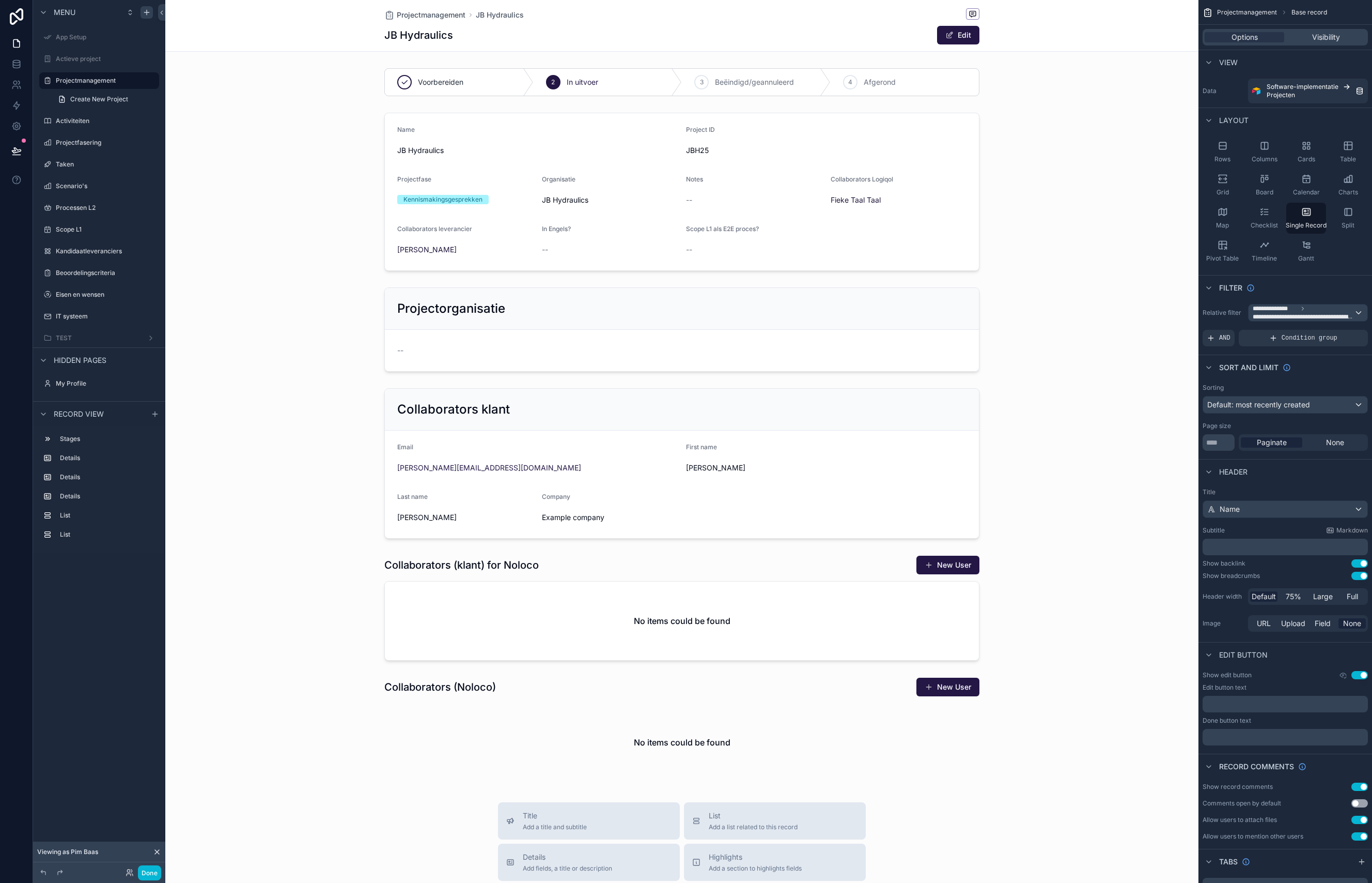
scroll to position [224, 0]
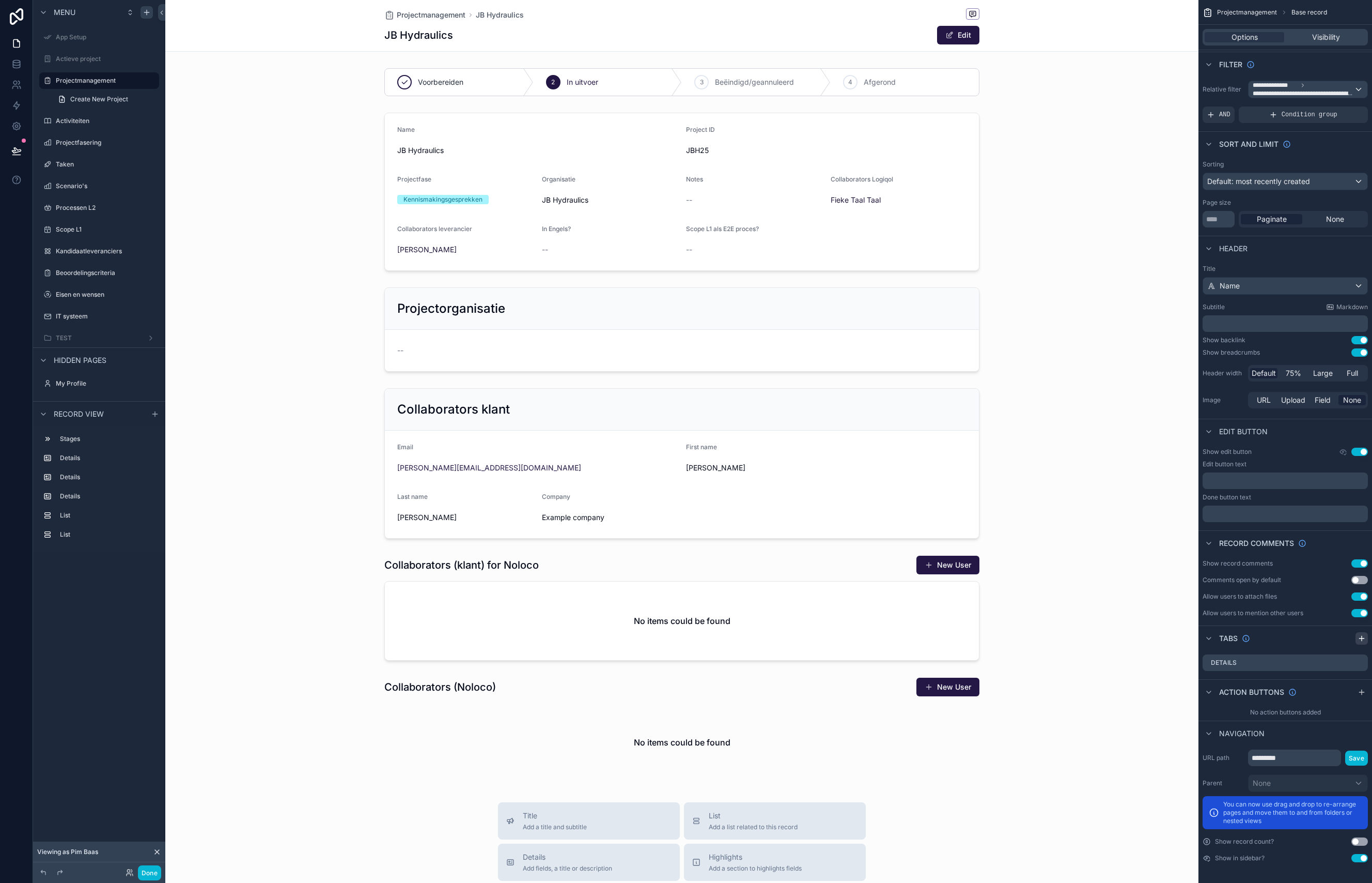
click at [1361, 638] on icon "scrollable content" at bounding box center [1361, 638] width 0 height 5
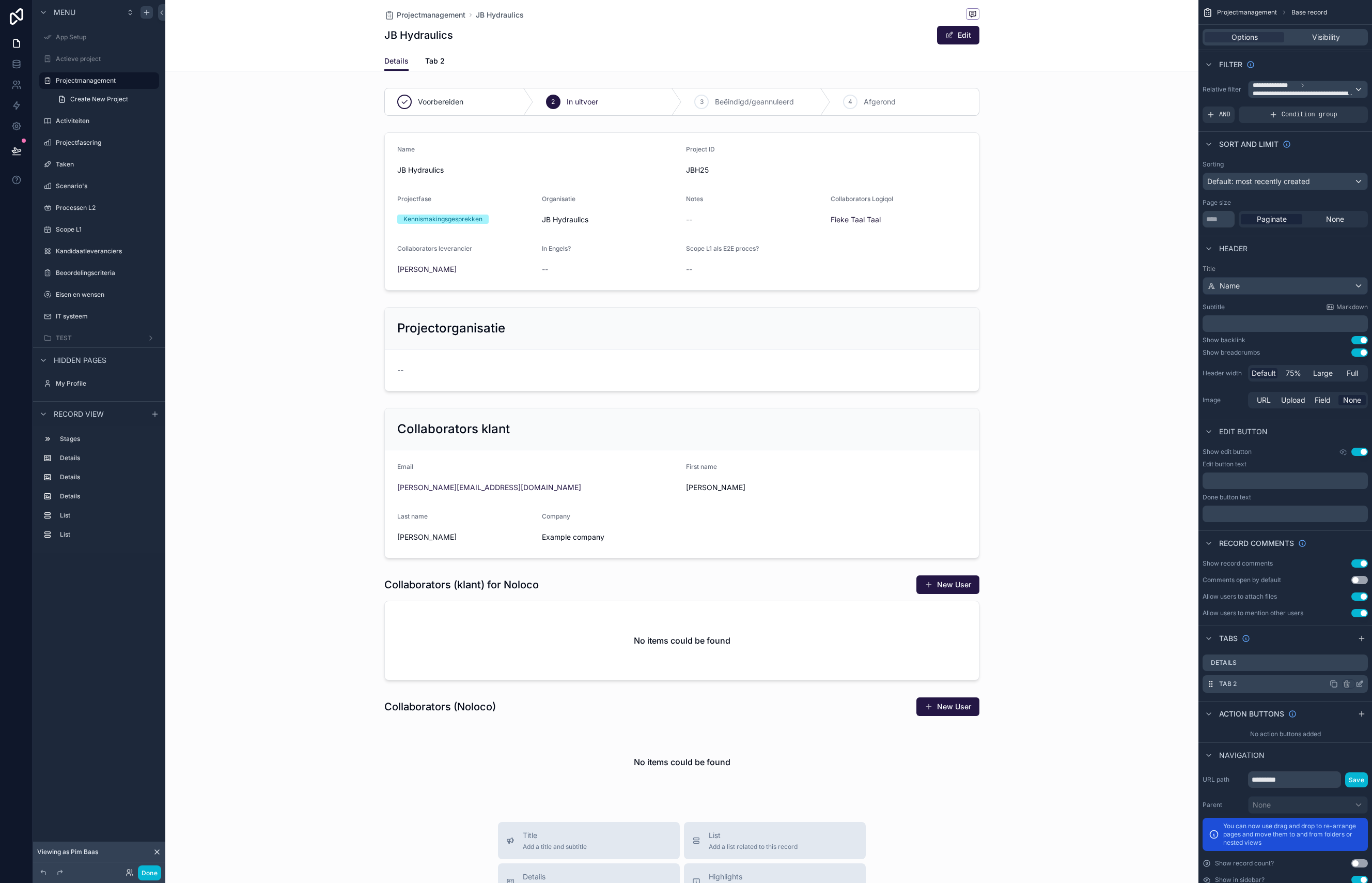
click at [1358, 683] on icon "scrollable content" at bounding box center [1359, 683] width 8 height 8
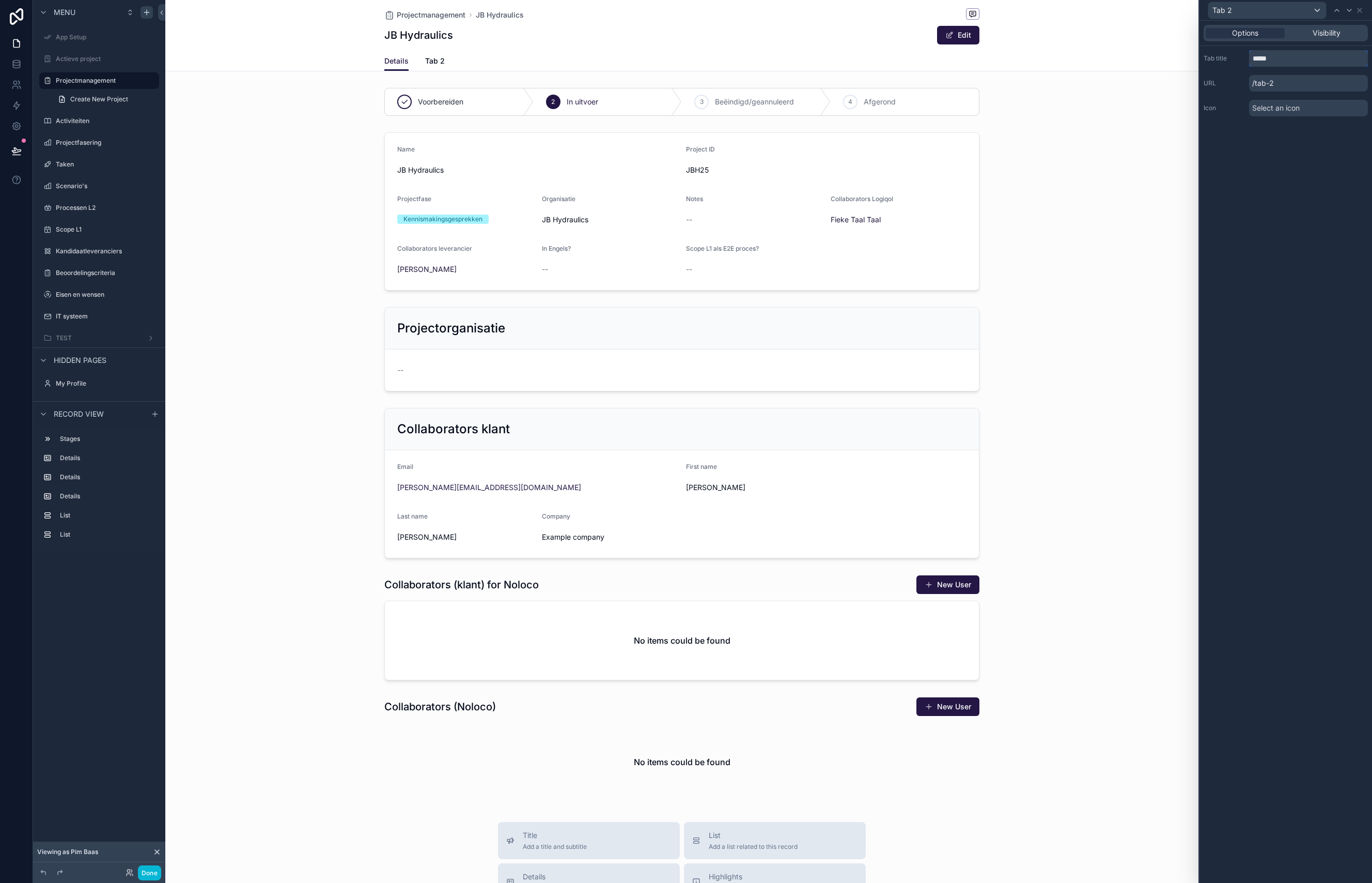
click at [1306, 52] on input "*****" at bounding box center [1308, 58] width 119 height 17
click at [1307, 52] on input "*****" at bounding box center [1308, 58] width 119 height 17
type input "********"
click at [1294, 152] on div "Options Visibility Tab title ******** URL /planning Icon Select an icon" at bounding box center [1286, 451] width 172 height 862
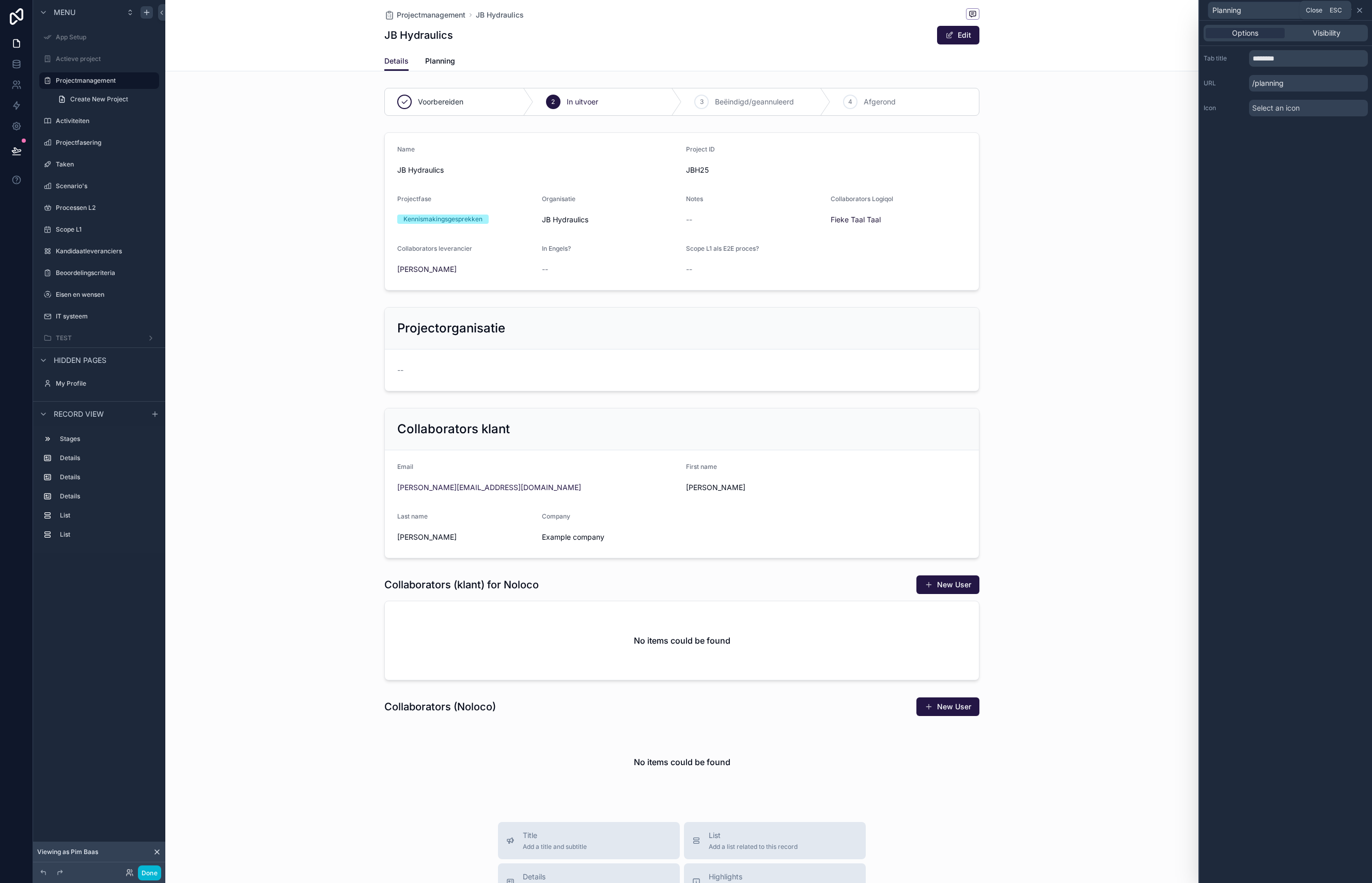
click at [1363, 7] on icon at bounding box center [1359, 10] width 8 height 8
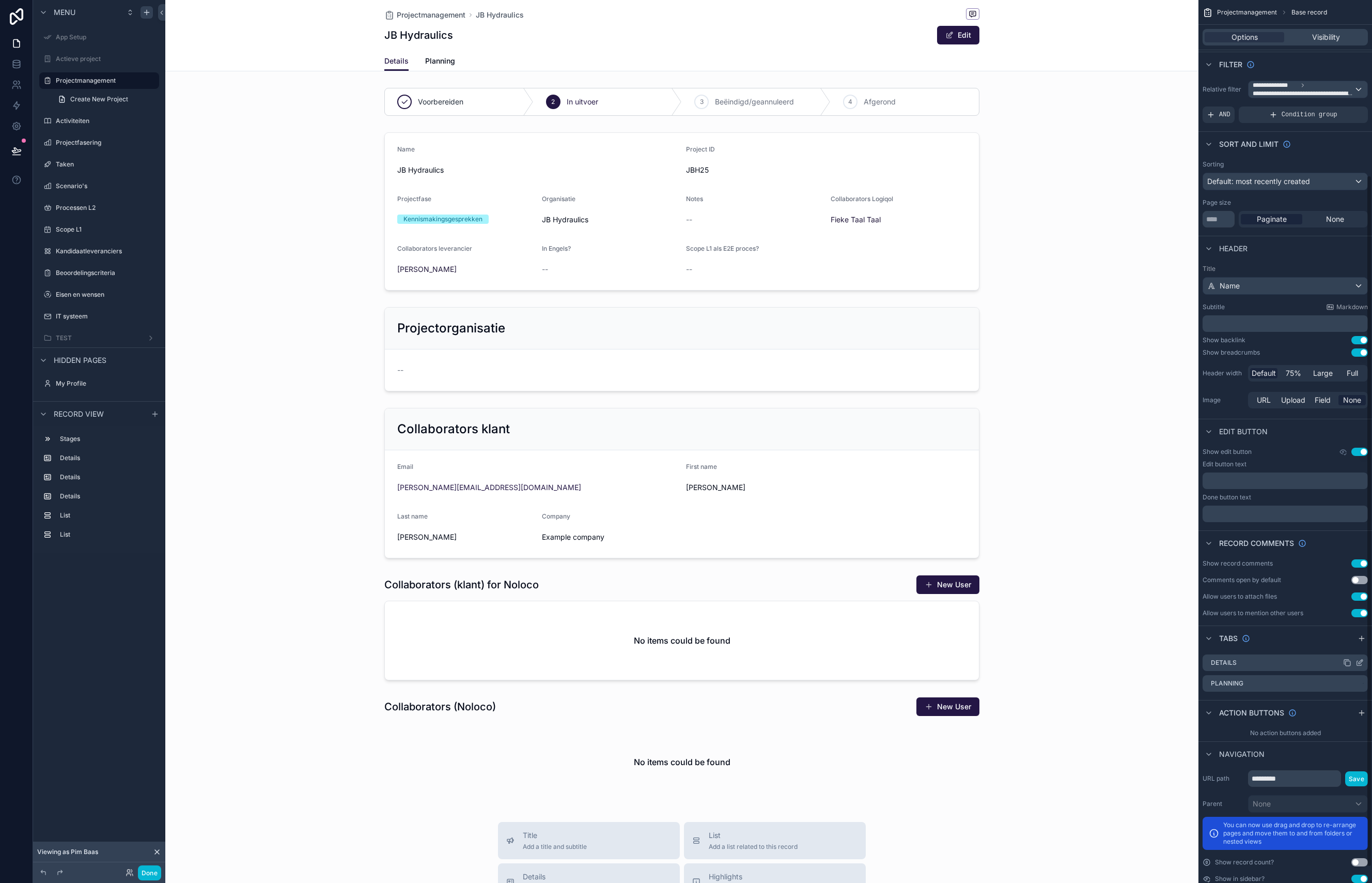
scroll to position [224, 0]
click at [1254, 663] on div "Details" at bounding box center [1285, 662] width 165 height 17
click at [1362, 665] on icon "scrollable content" at bounding box center [1359, 662] width 8 height 8
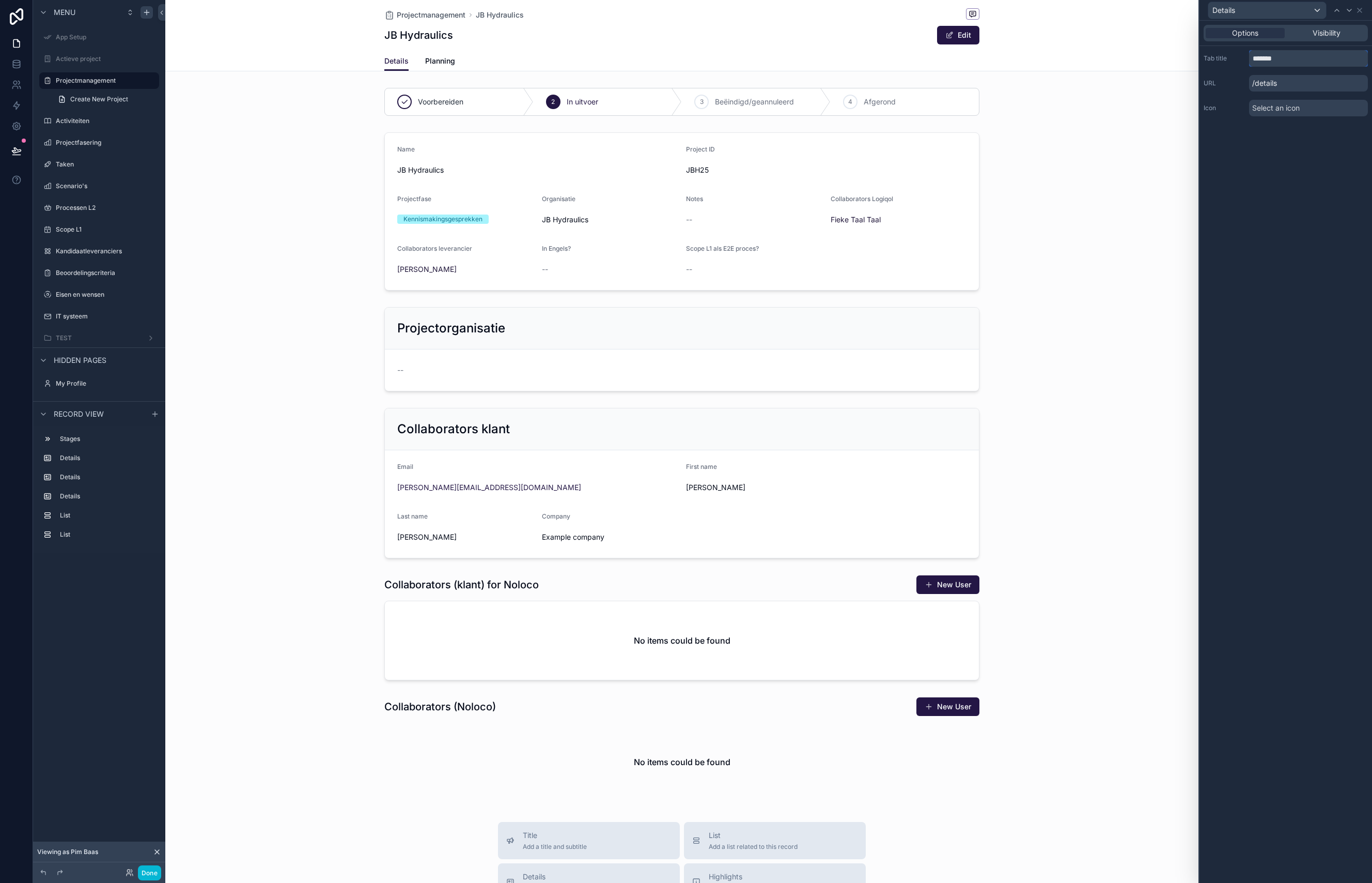
click at [1259, 57] on input "*******" at bounding box center [1308, 58] width 119 height 17
type input "********"
click at [1271, 274] on div "Options Visibility Tab title ******** URL /algemeen Icon Select an icon" at bounding box center [1286, 451] width 172 height 862
click at [68, 62] on label "Actieve project" at bounding box center [97, 59] width 83 height 8
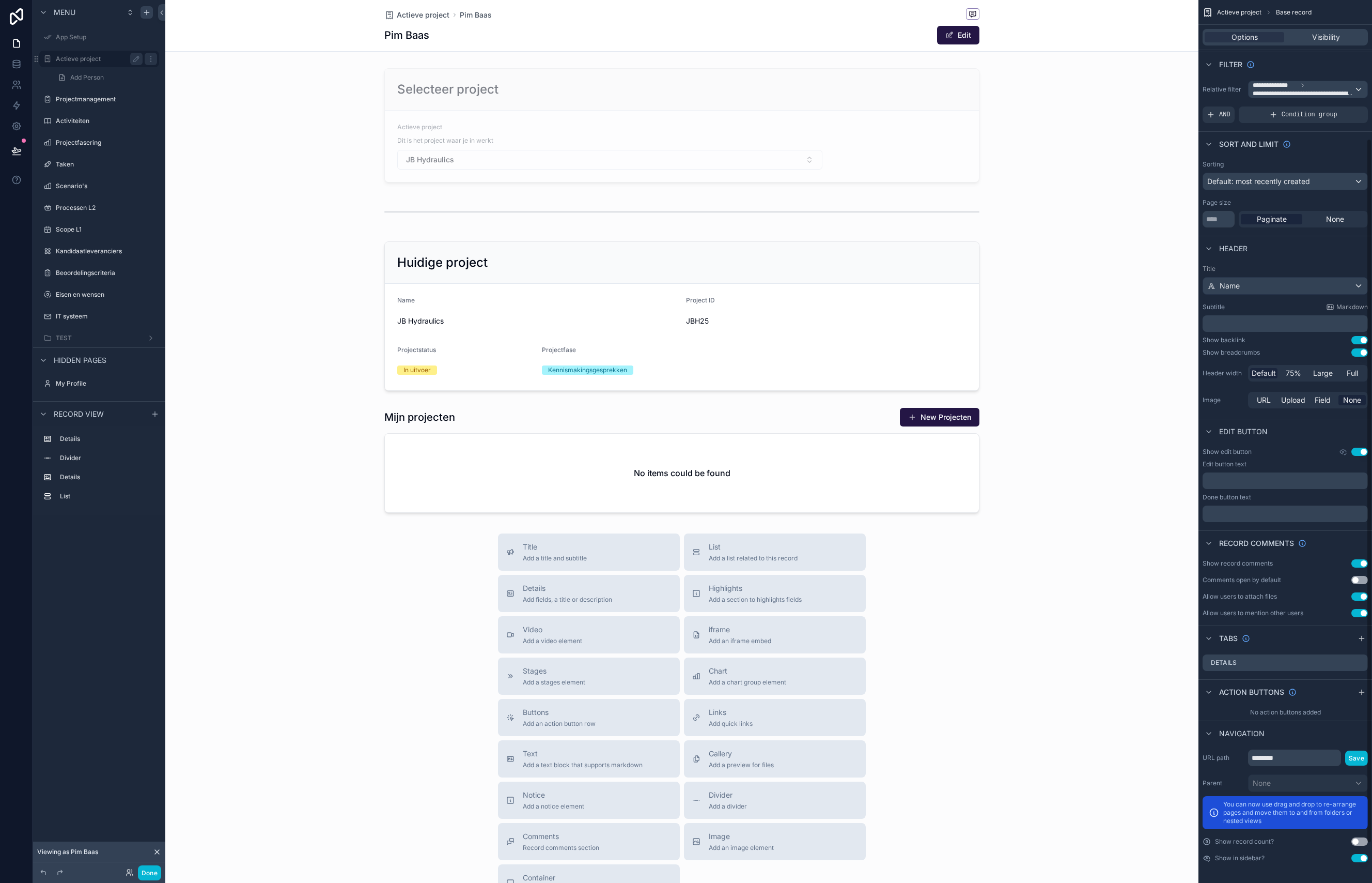
scroll to position [174, 0]
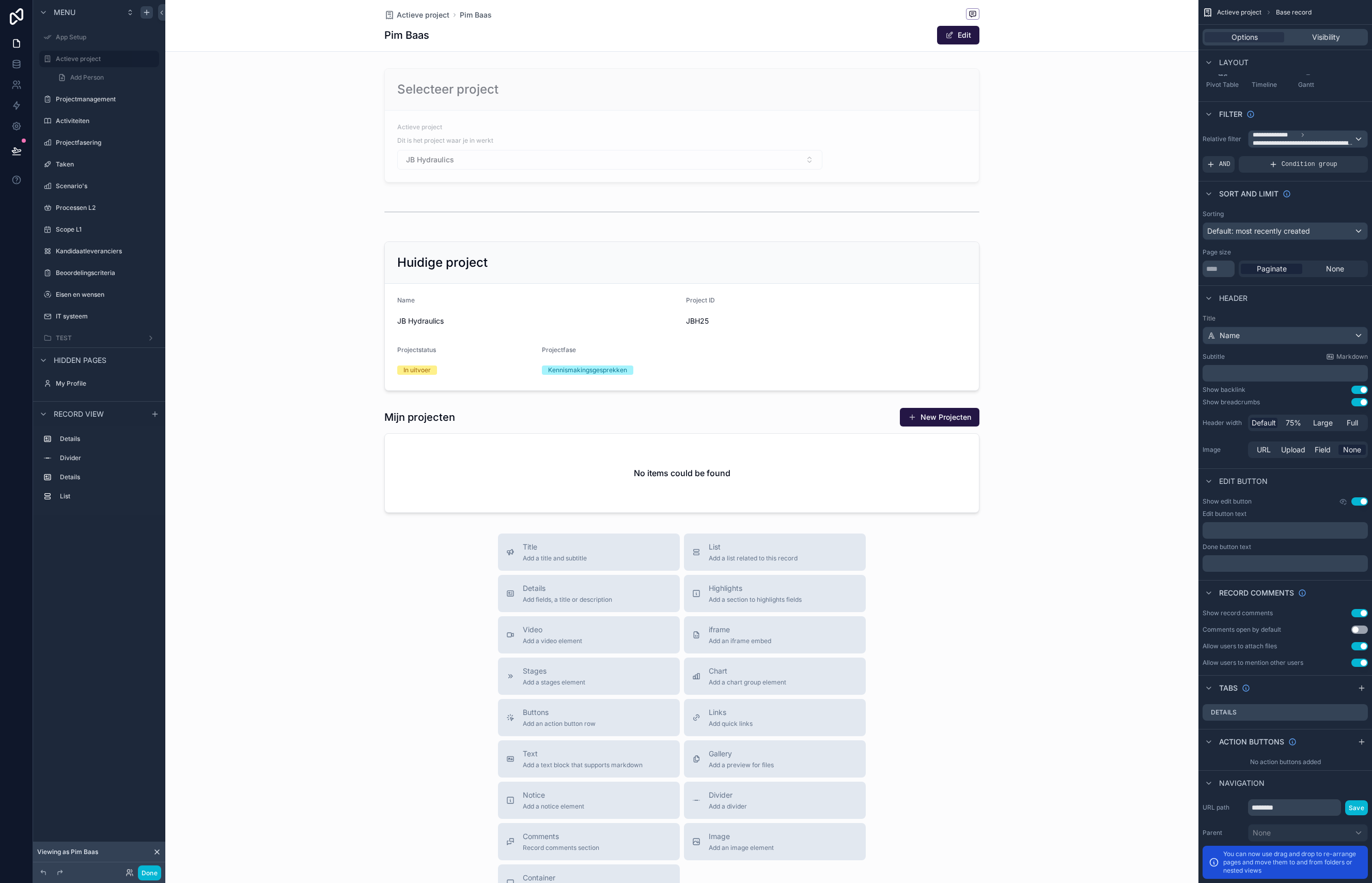
click at [450, 165] on div "scrollable content" at bounding box center [682, 492] width 1033 height 984
click at [450, 161] on div "scrollable content" at bounding box center [682, 125] width 1033 height 123
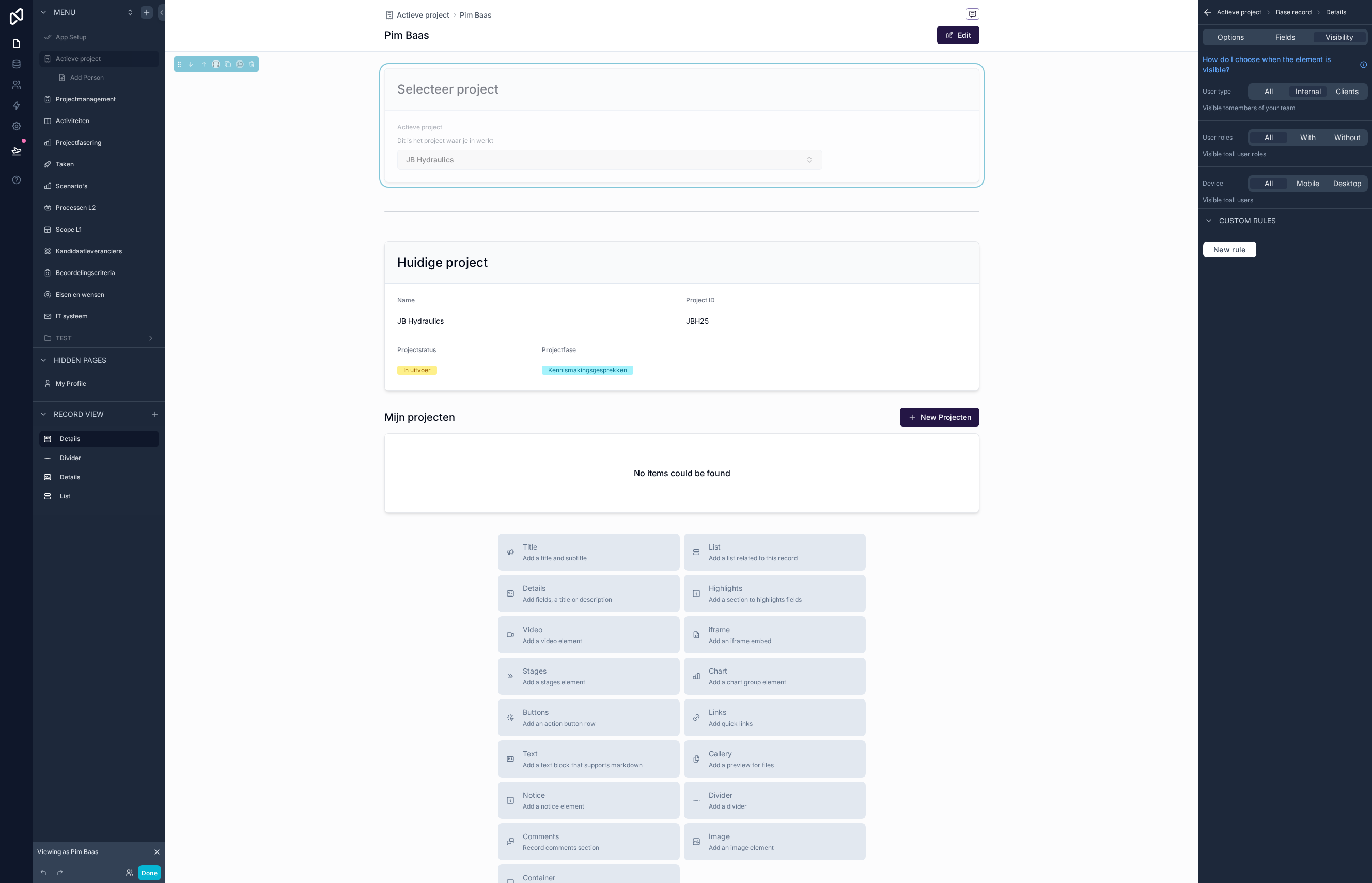
click at [524, 160] on button "JB Hydraulics" at bounding box center [609, 160] width 425 height 20
click at [536, 123] on div "Actieve project" at bounding box center [609, 129] width 425 height 13
click at [667, 161] on button "JB Hydraulics" at bounding box center [609, 160] width 425 height 20
click at [218, 62] on icon "scrollable content" at bounding box center [216, 63] width 5 height 3
click at [227, 85] on span "Default" at bounding box center [233, 84] width 25 height 13
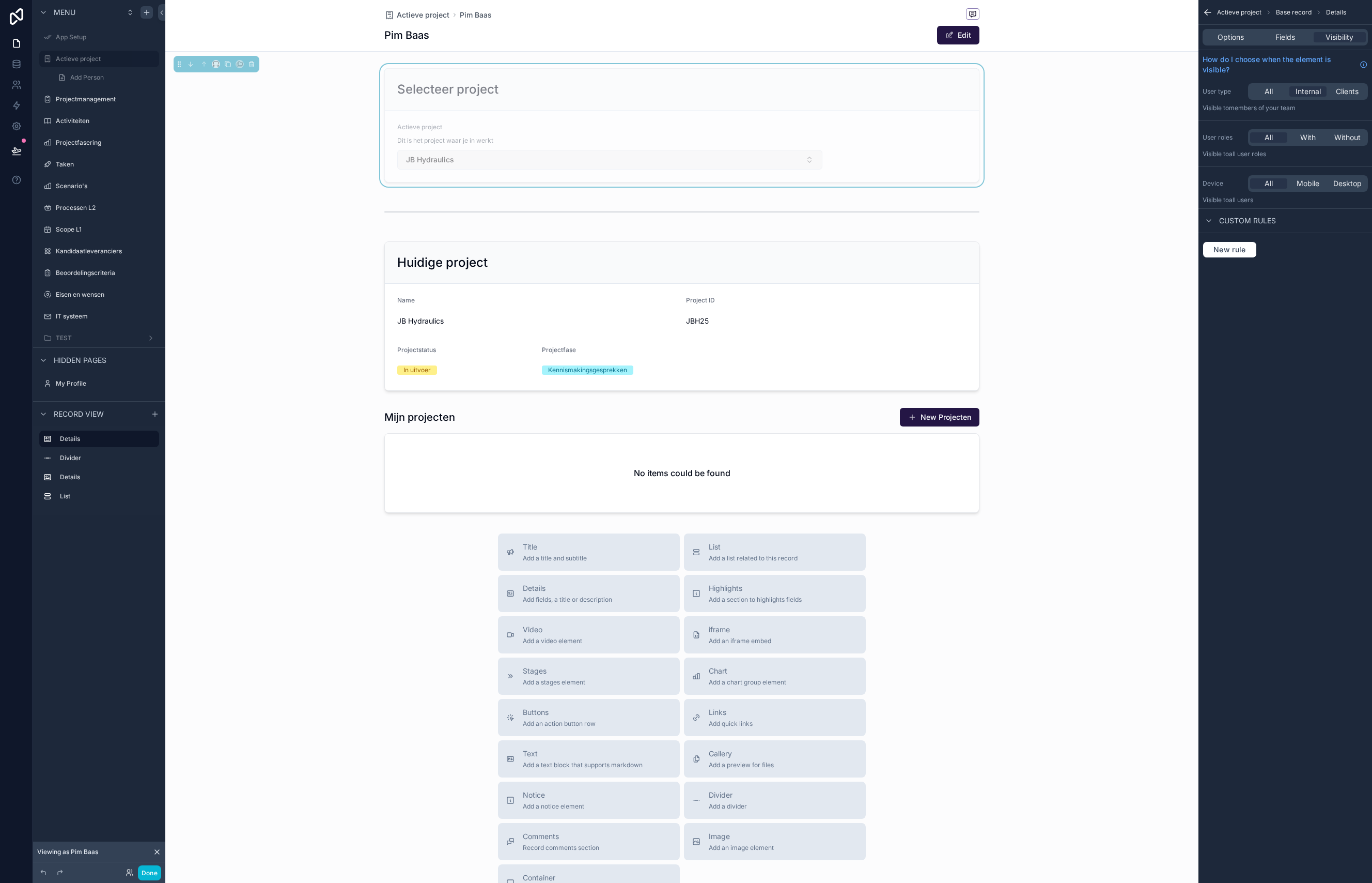
click at [499, 155] on button "JB Hydraulics" at bounding box center [609, 160] width 425 height 20
click at [901, 130] on form "Actieve project Dit is het project waar je in werkt JB Hydraulics" at bounding box center [682, 147] width 594 height 72
click at [1284, 43] on div "Options Fields Visibility" at bounding box center [1285, 37] width 165 height 17
click at [1287, 36] on span "Fields" at bounding box center [1285, 37] width 20 height 11
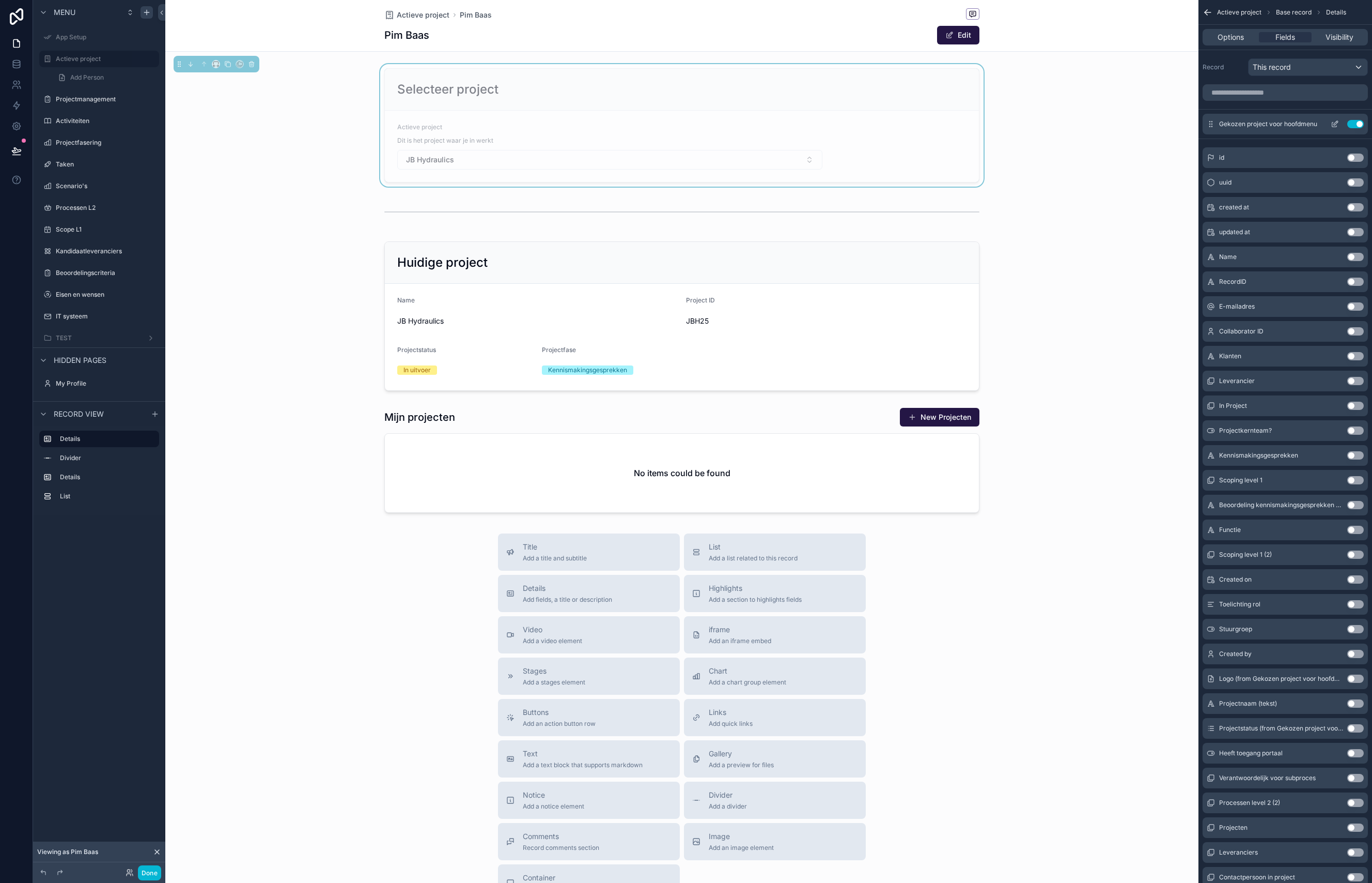
click at [1338, 121] on icon "scrollable content" at bounding box center [1336, 123] width 4 height 4
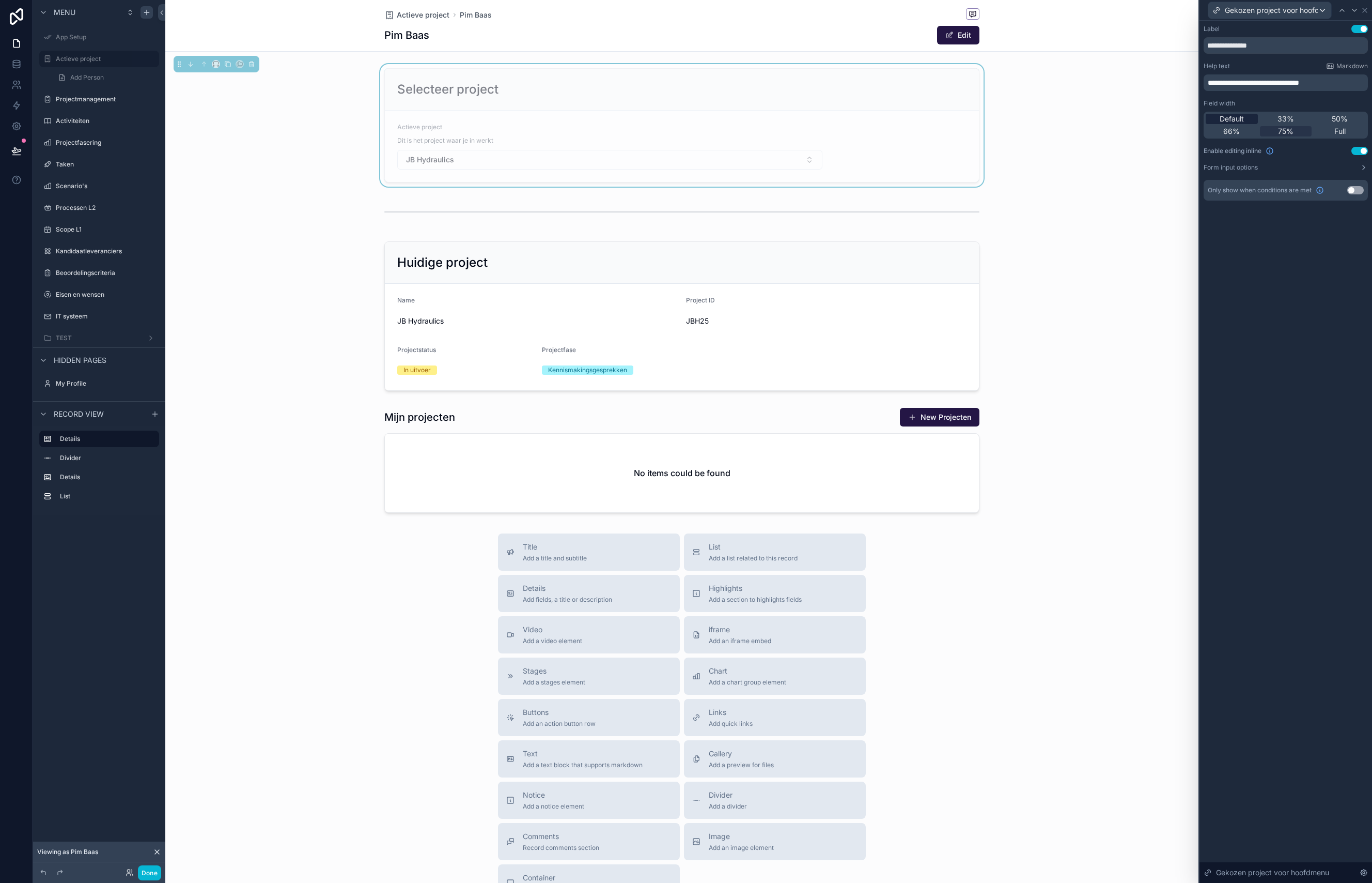
click at [1237, 117] on span "Default" at bounding box center [1231, 119] width 25 height 11
click at [277, 146] on div "Selecteer project Actieve project Dit is het project waar je in werkt JB Hydrau…" at bounding box center [682, 125] width 1033 height 123
click at [556, 130] on form "Actieve project Dit is het project waar je in werkt JB Hydraulics" at bounding box center [682, 147] width 594 height 72
click at [1356, 30] on button "Use setting" at bounding box center [1359, 29] width 17 height 8
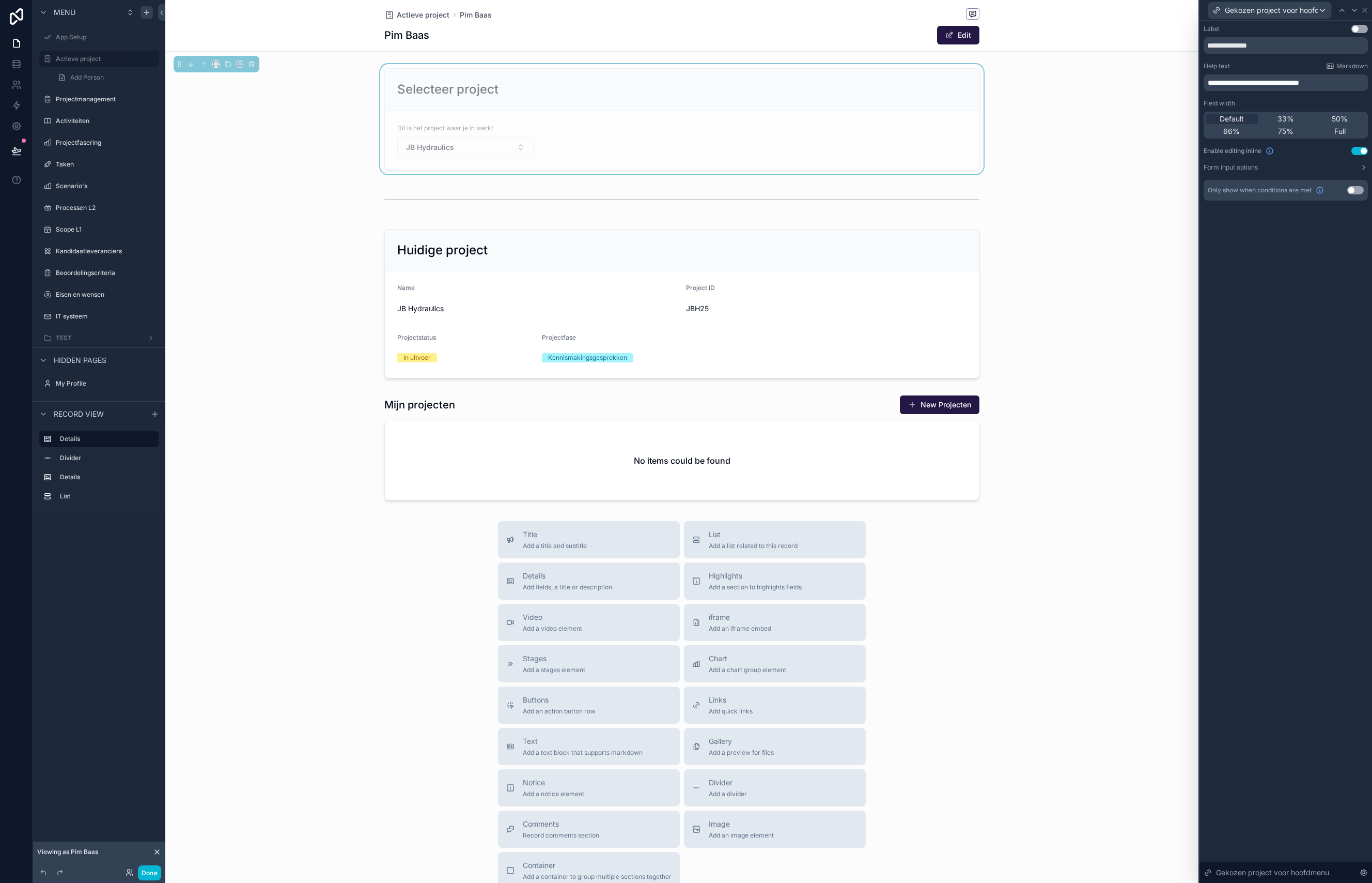
click at [1346, 81] on p "**********" at bounding box center [1286, 83] width 158 height 11
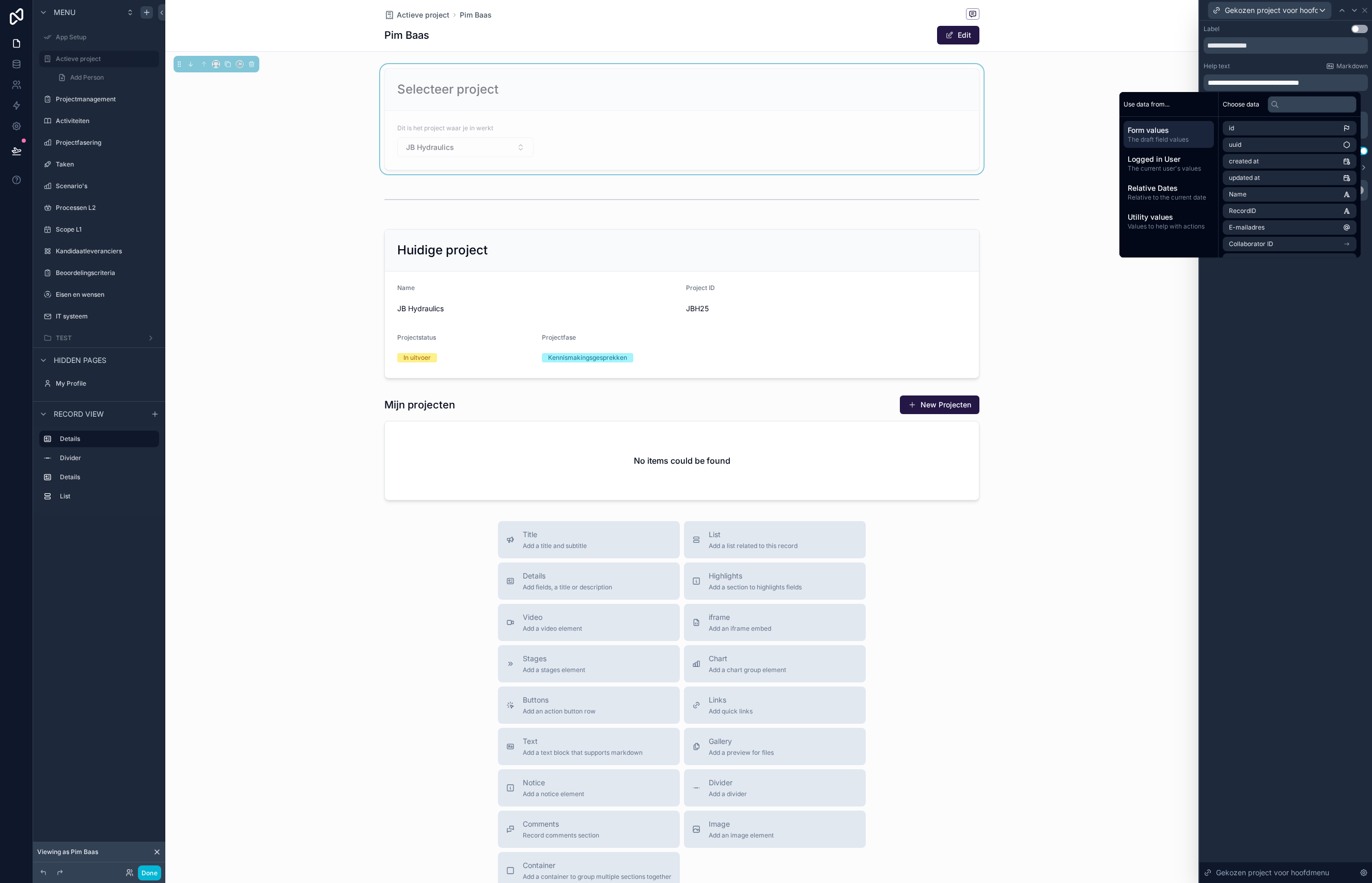
click at [1343, 82] on p "**********" at bounding box center [1286, 83] width 158 height 11
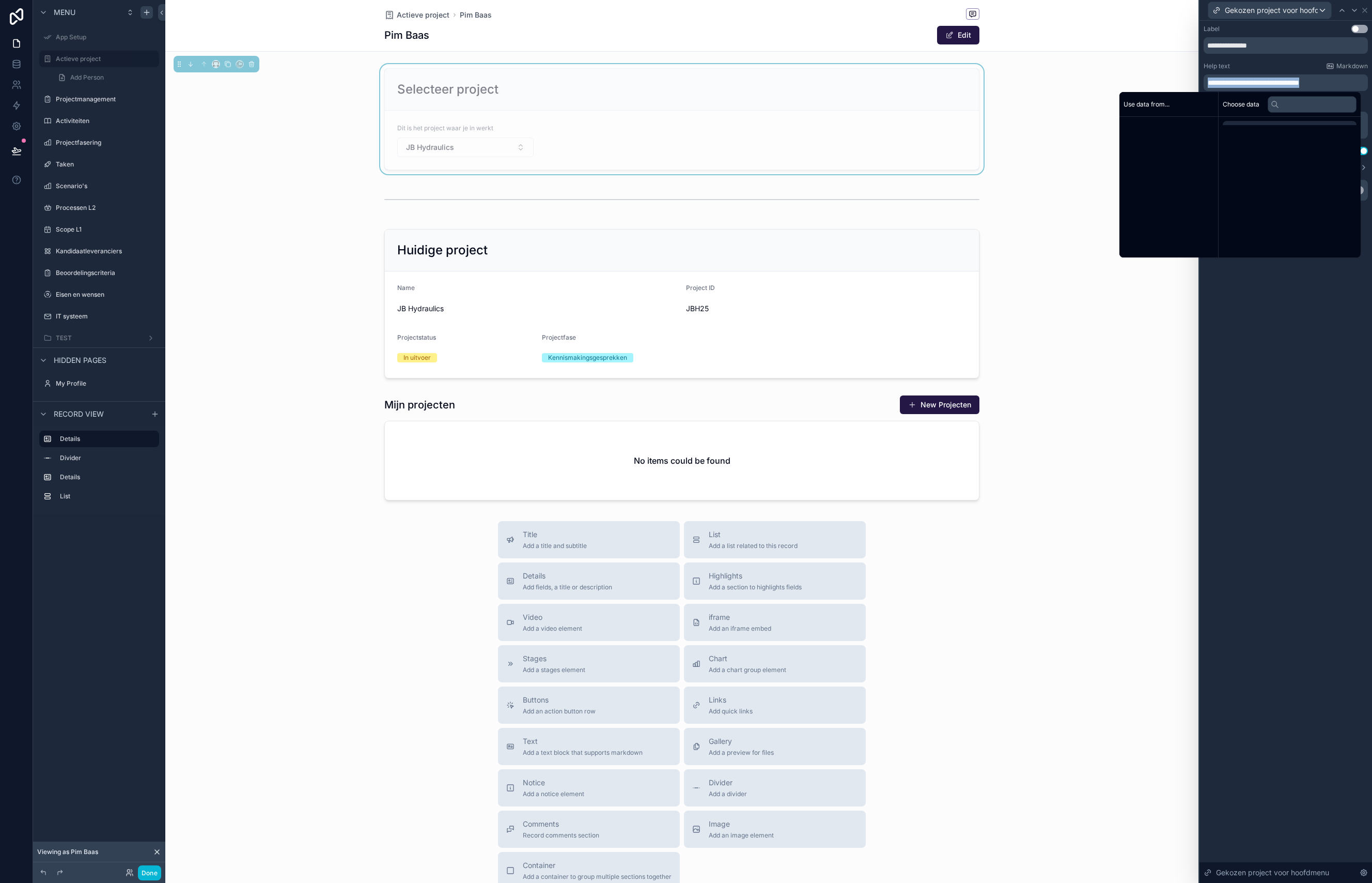
click at [1343, 82] on p "**********" at bounding box center [1286, 83] width 158 height 11
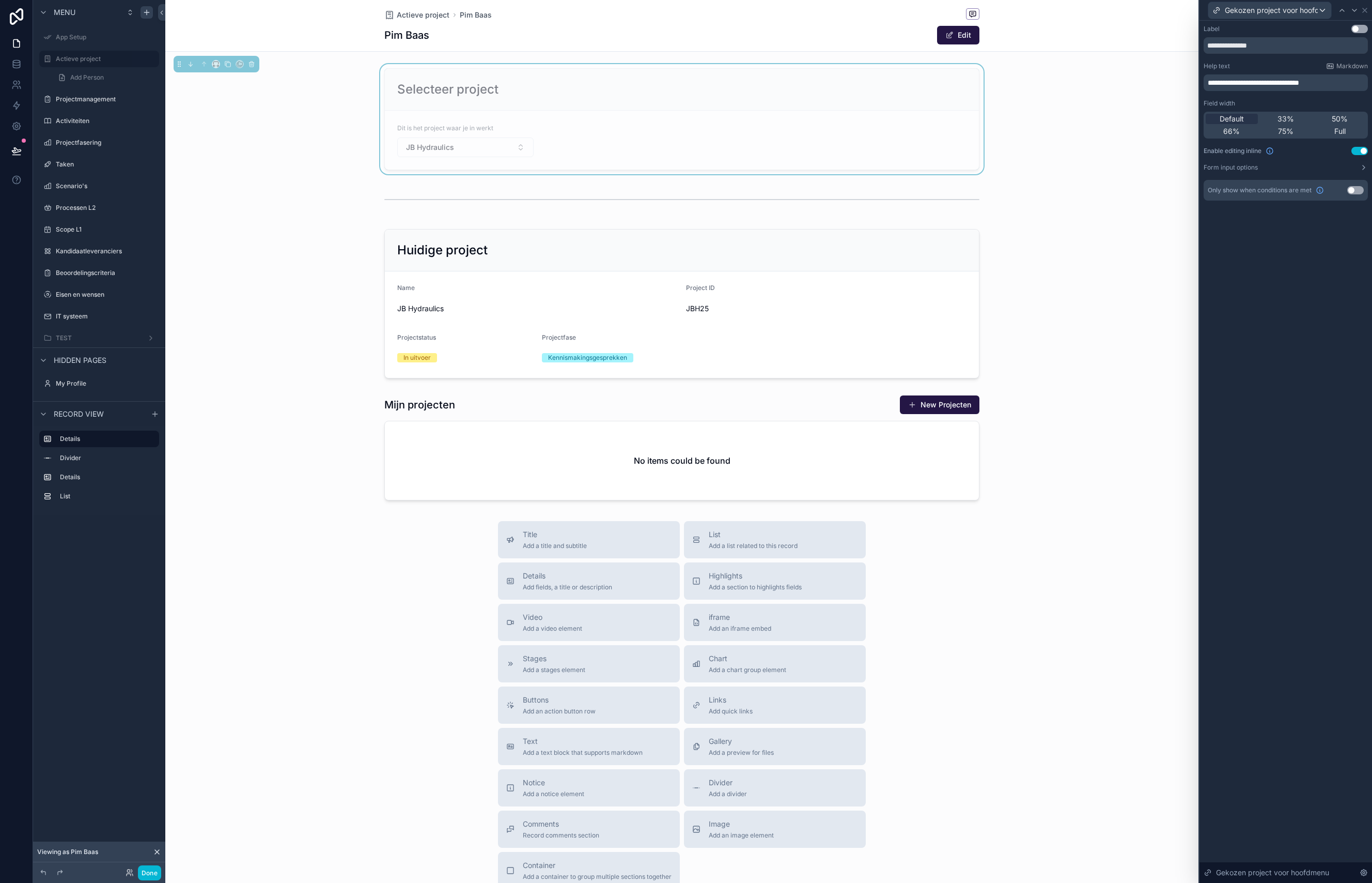
click at [1343, 82] on p "**********" at bounding box center [1286, 83] width 158 height 11
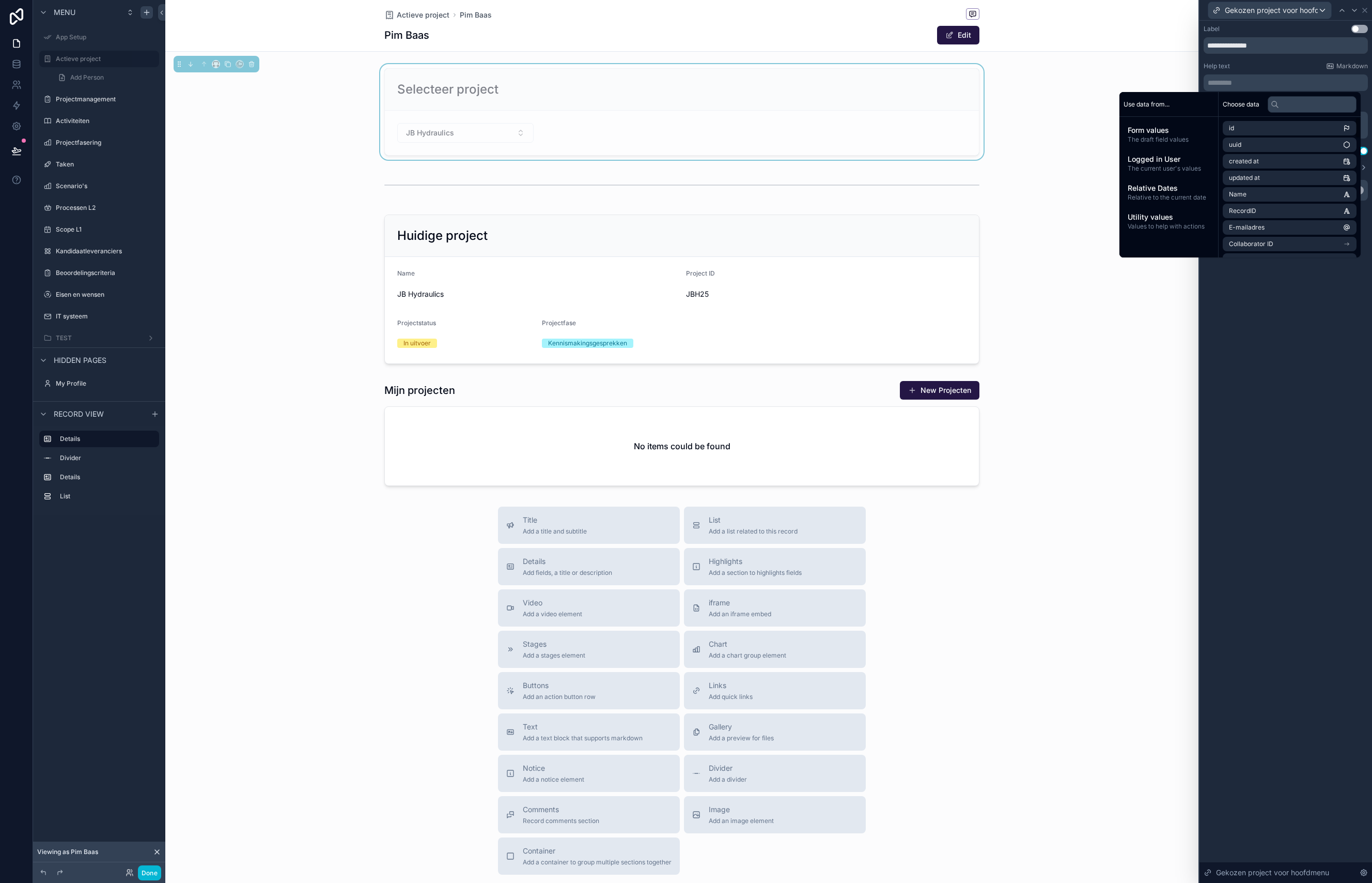
click at [1316, 340] on div "**********" at bounding box center [1286, 451] width 172 height 862
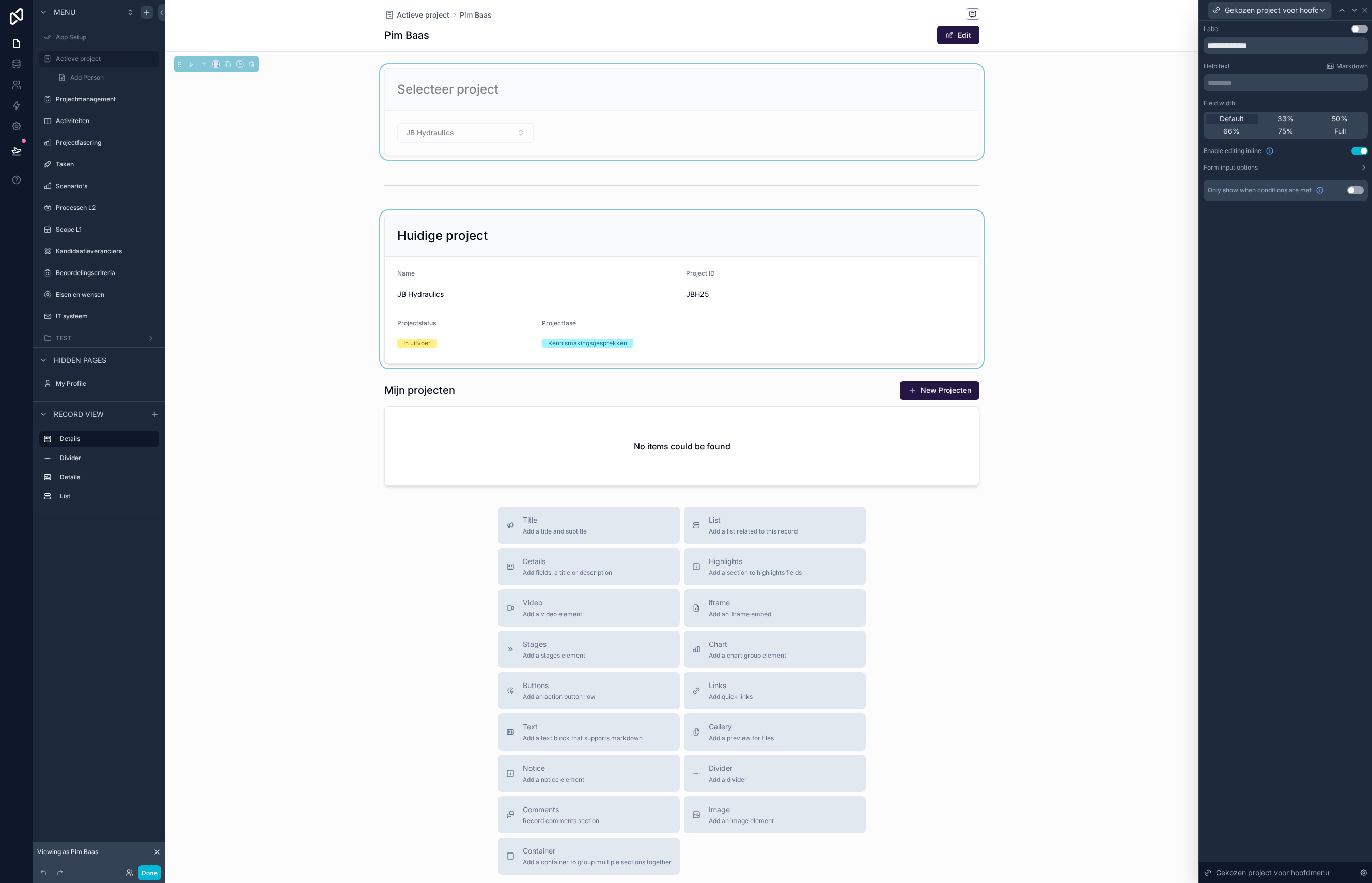
click at [1135, 233] on div "scrollable content" at bounding box center [682, 289] width 1033 height 158
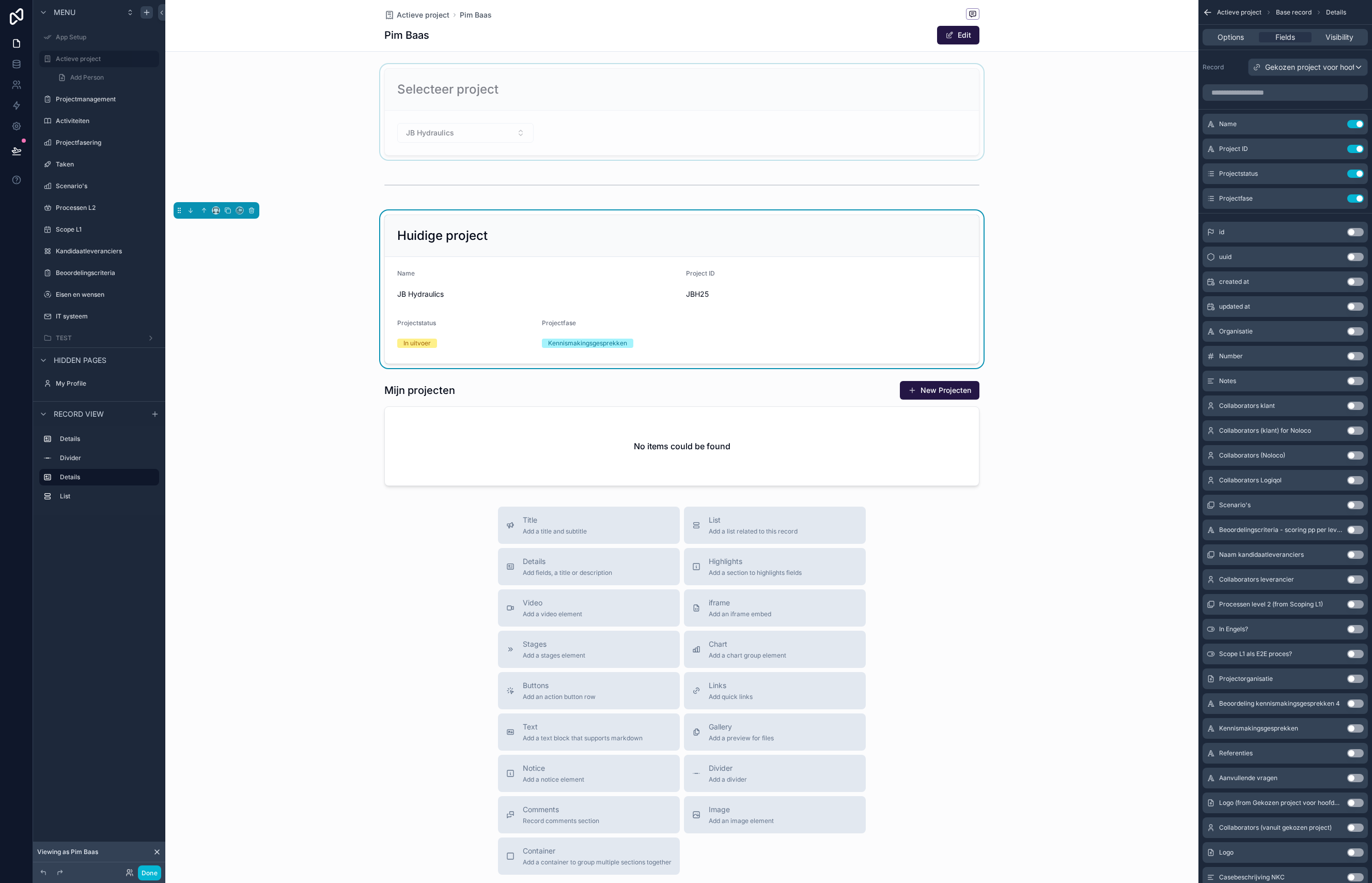
click at [941, 83] on div "scrollable content" at bounding box center [682, 112] width 1033 height 96
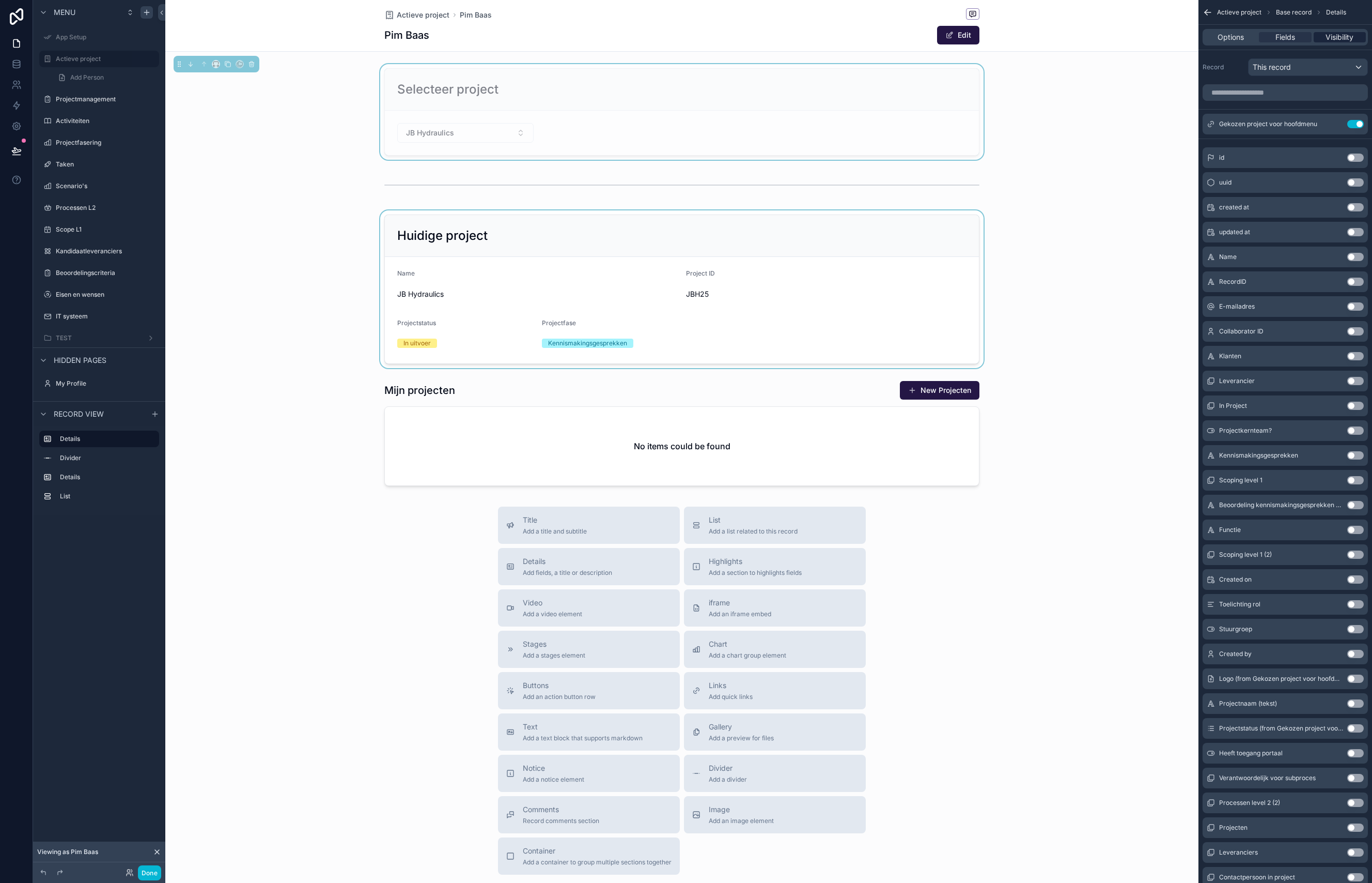
click at [1345, 34] on span "Visibility" at bounding box center [1340, 37] width 28 height 11
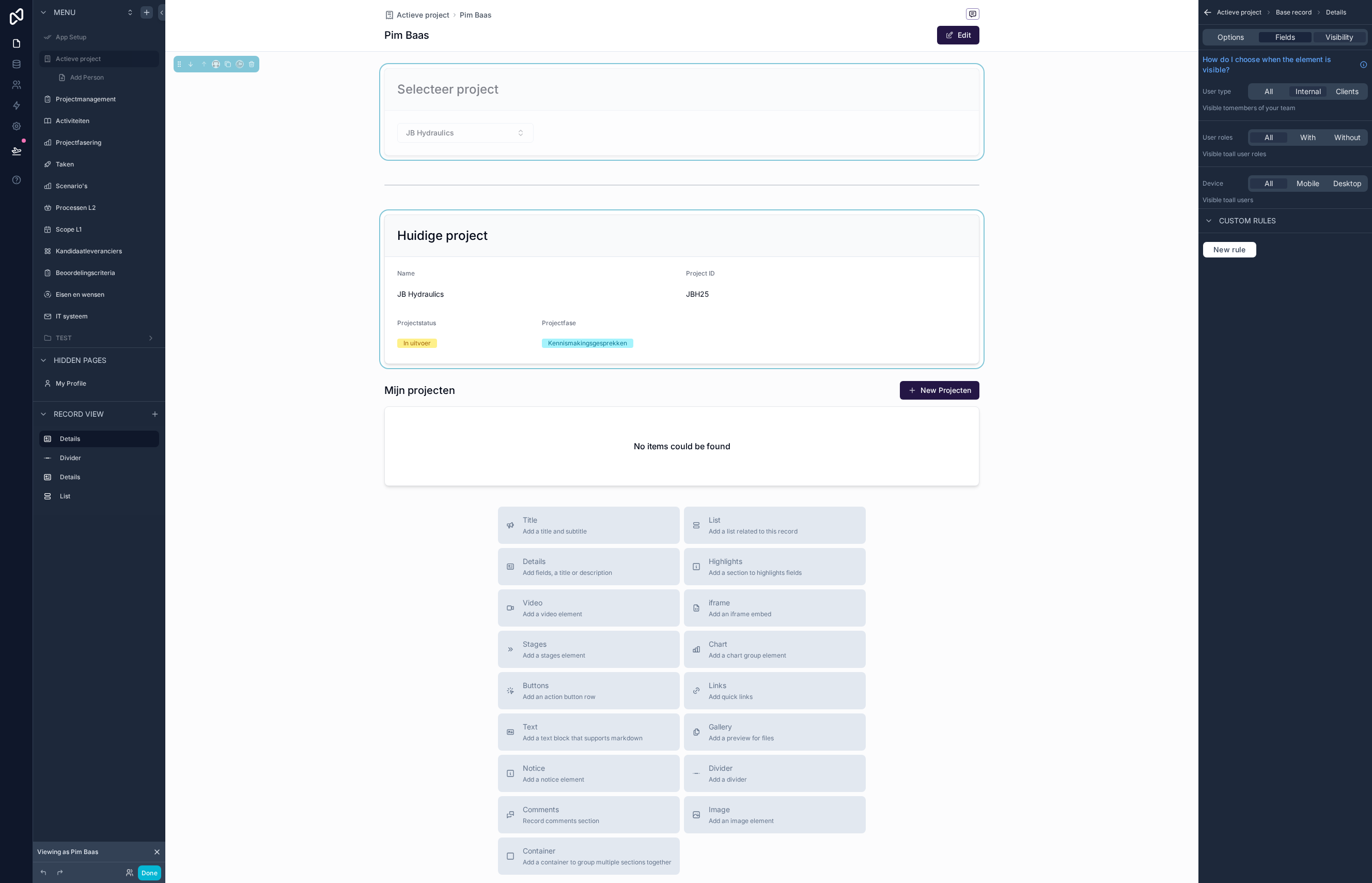
click at [1299, 36] on div "Fields" at bounding box center [1284, 37] width 52 height 11
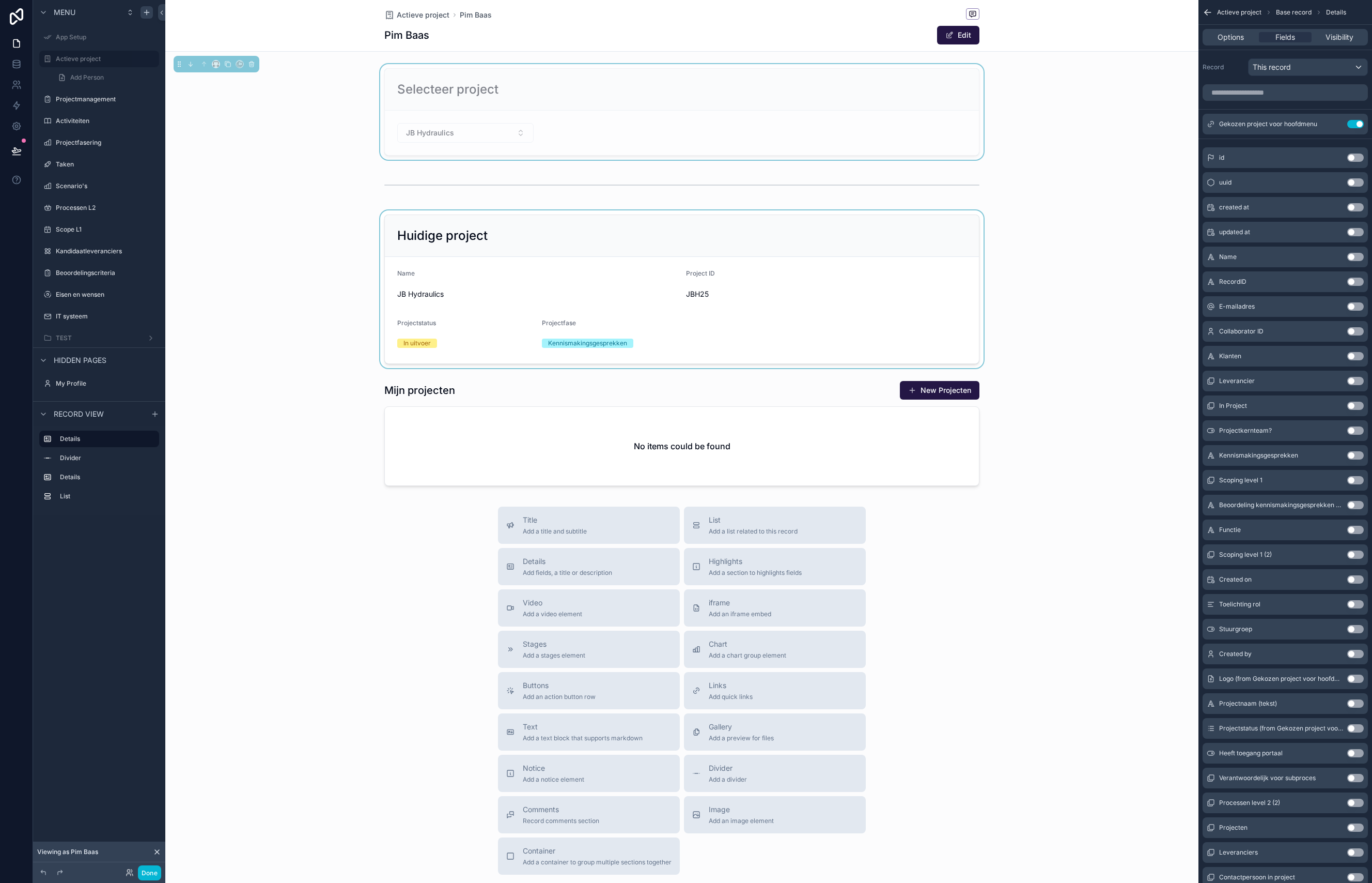
click at [1228, 45] on div "Options Fields Visibility" at bounding box center [1285, 37] width 165 height 17
click at [1228, 41] on span "Options" at bounding box center [1231, 37] width 27 height 11
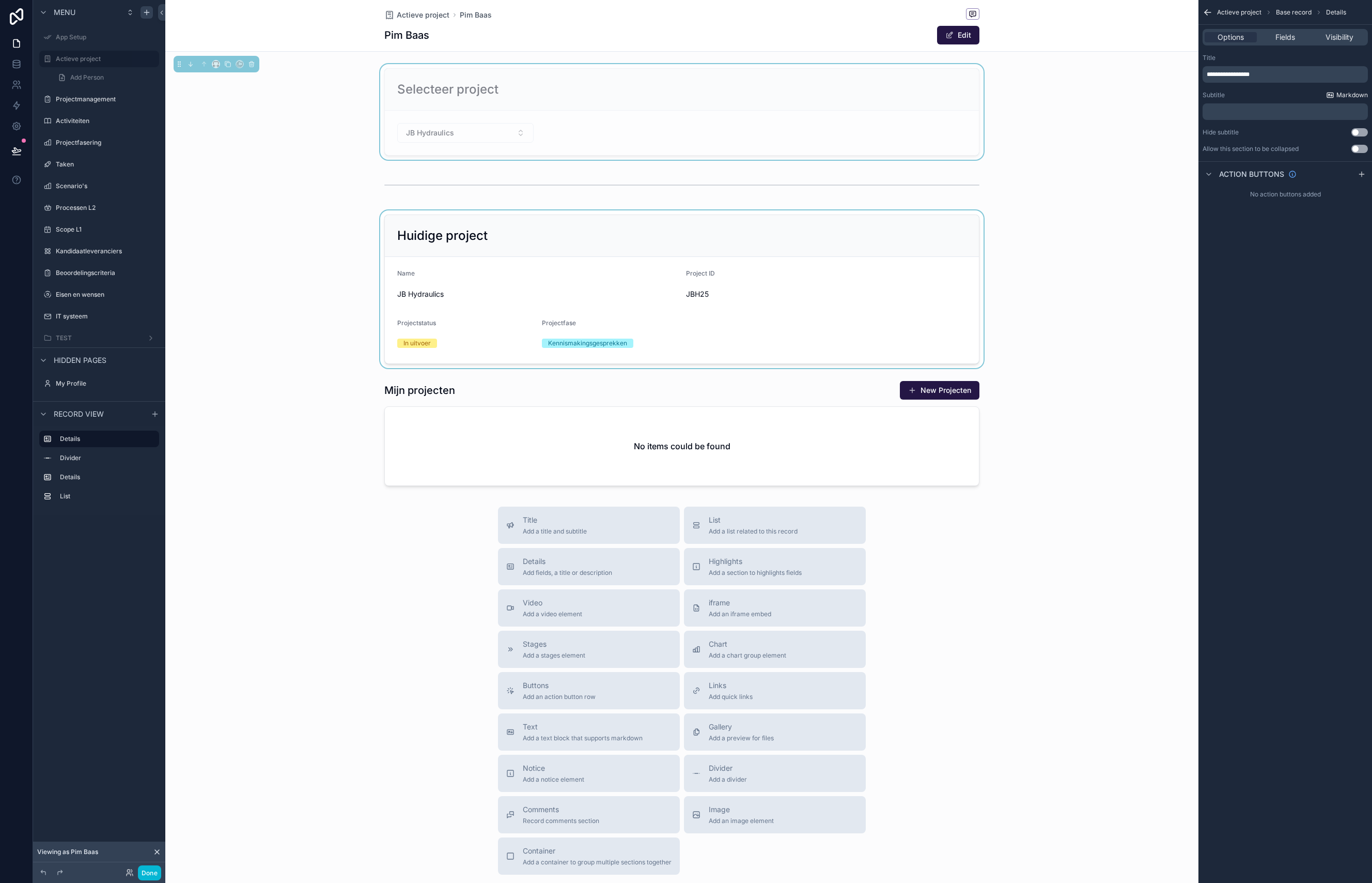
click at [1344, 98] on span "Markdown" at bounding box center [1352, 95] width 32 height 8
click at [162, 852] on div "Viewing as Pim Baas" at bounding box center [99, 851] width 132 height 21
click at [159, 852] on icon at bounding box center [157, 852] width 8 height 8
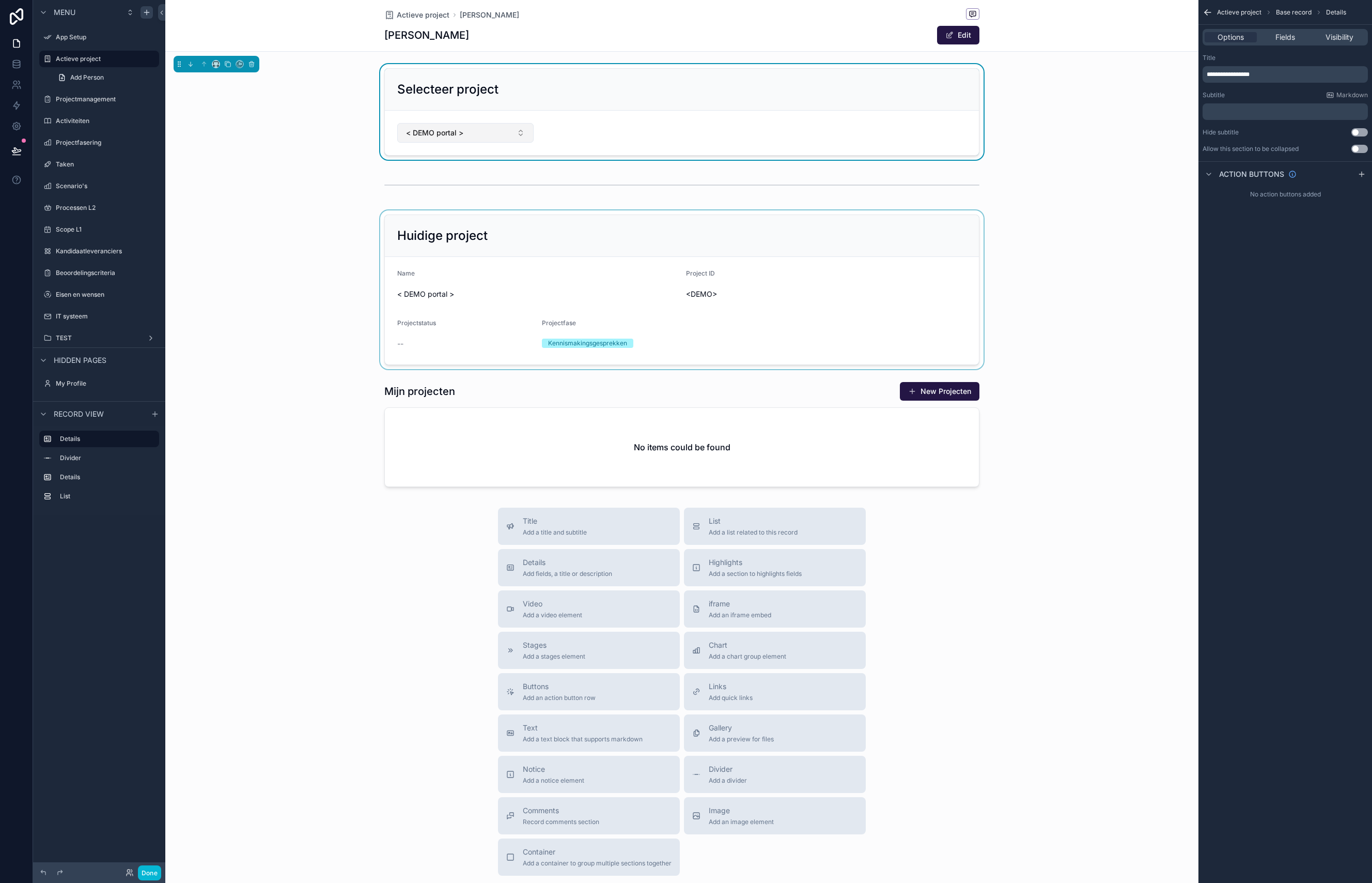
click at [451, 133] on span "< DEMO portal >" at bounding box center [434, 133] width 57 height 11
click at [285, 238] on div "scrollable content" at bounding box center [682, 289] width 1033 height 159
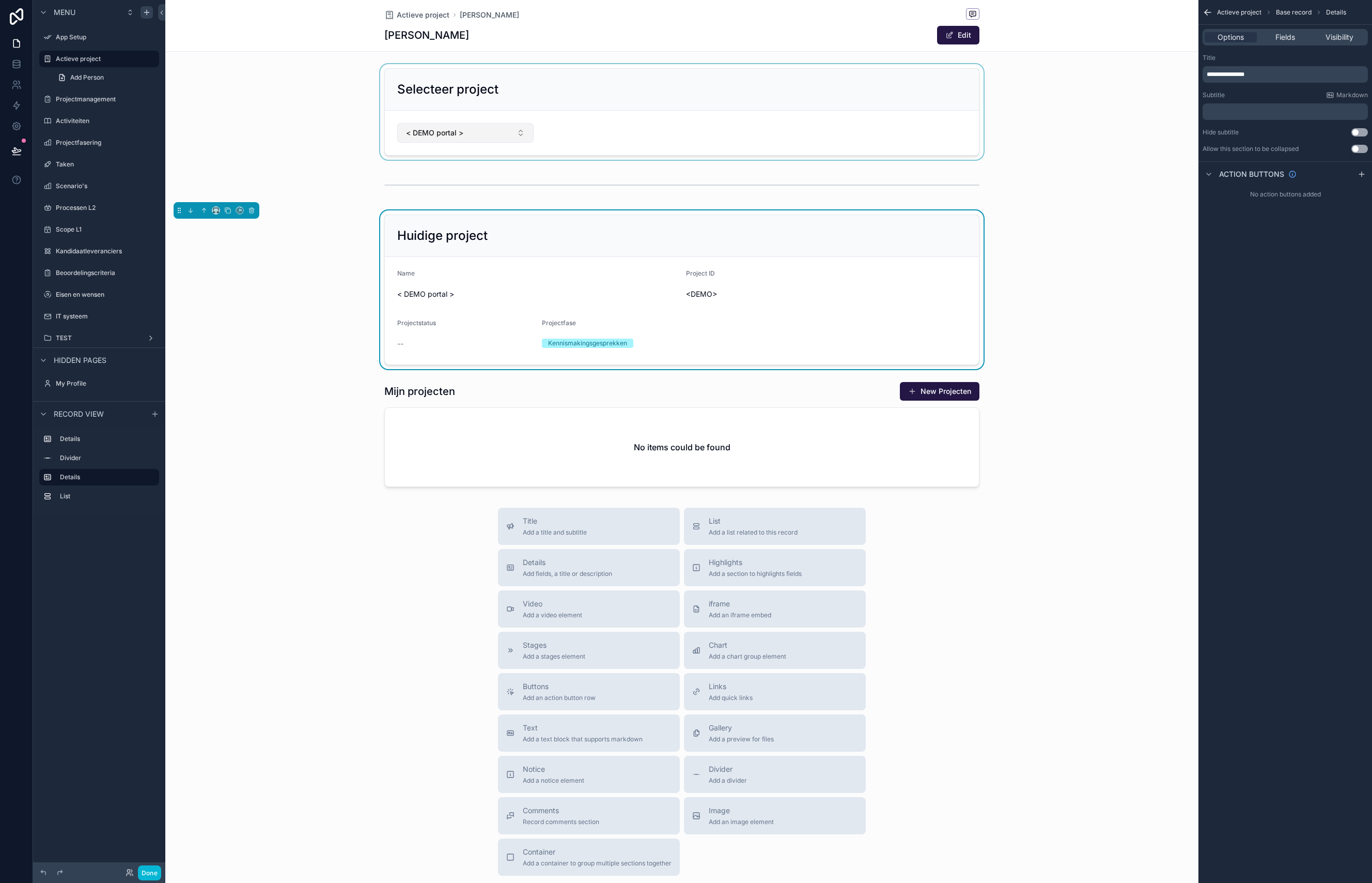
click at [425, 130] on div "scrollable content" at bounding box center [682, 112] width 1033 height 96
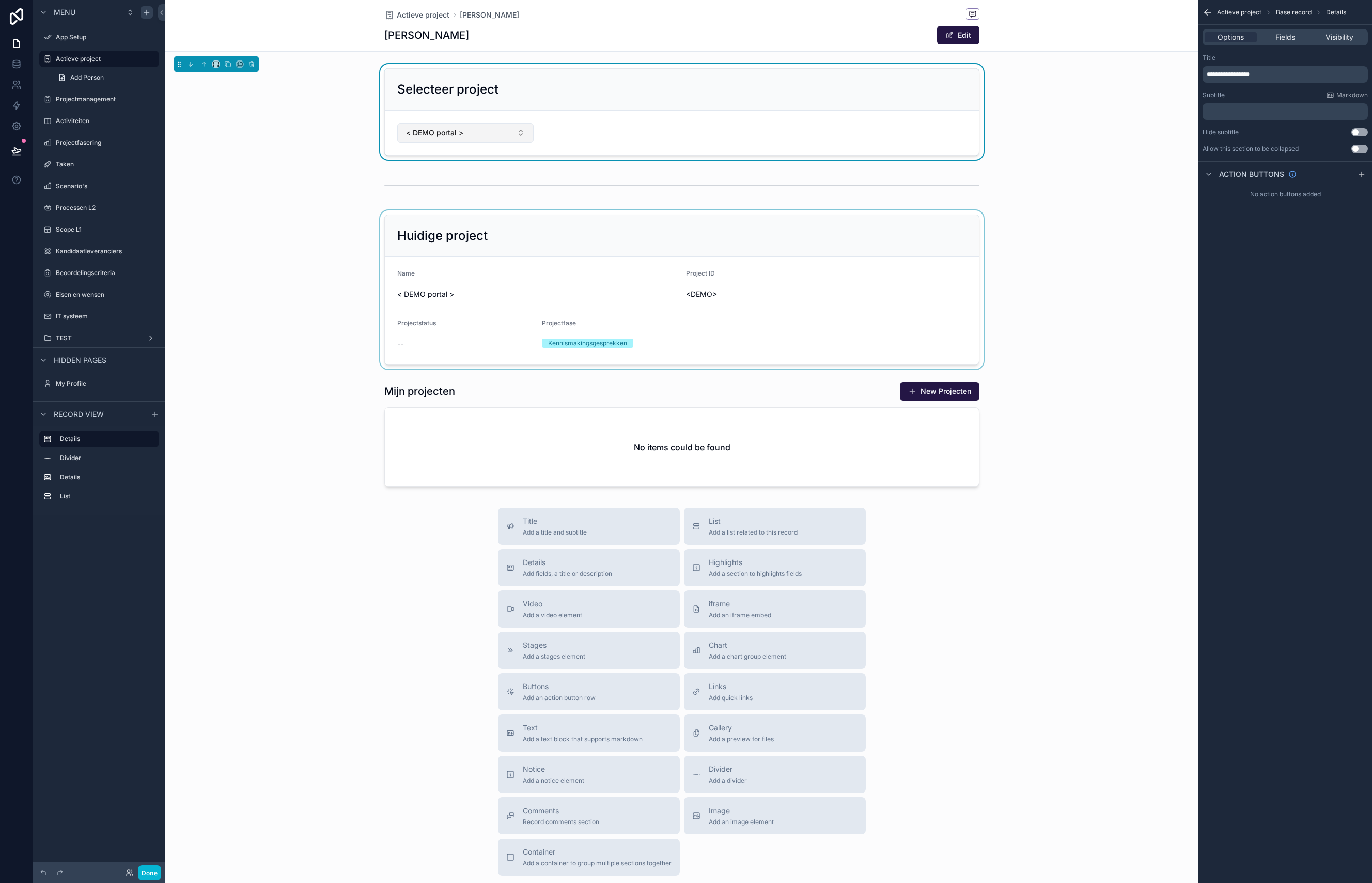
click at [469, 132] on button "< DEMO portal >" at bounding box center [466, 133] width 137 height 20
click at [288, 192] on div "scrollable content" at bounding box center [682, 184] width 1033 height 34
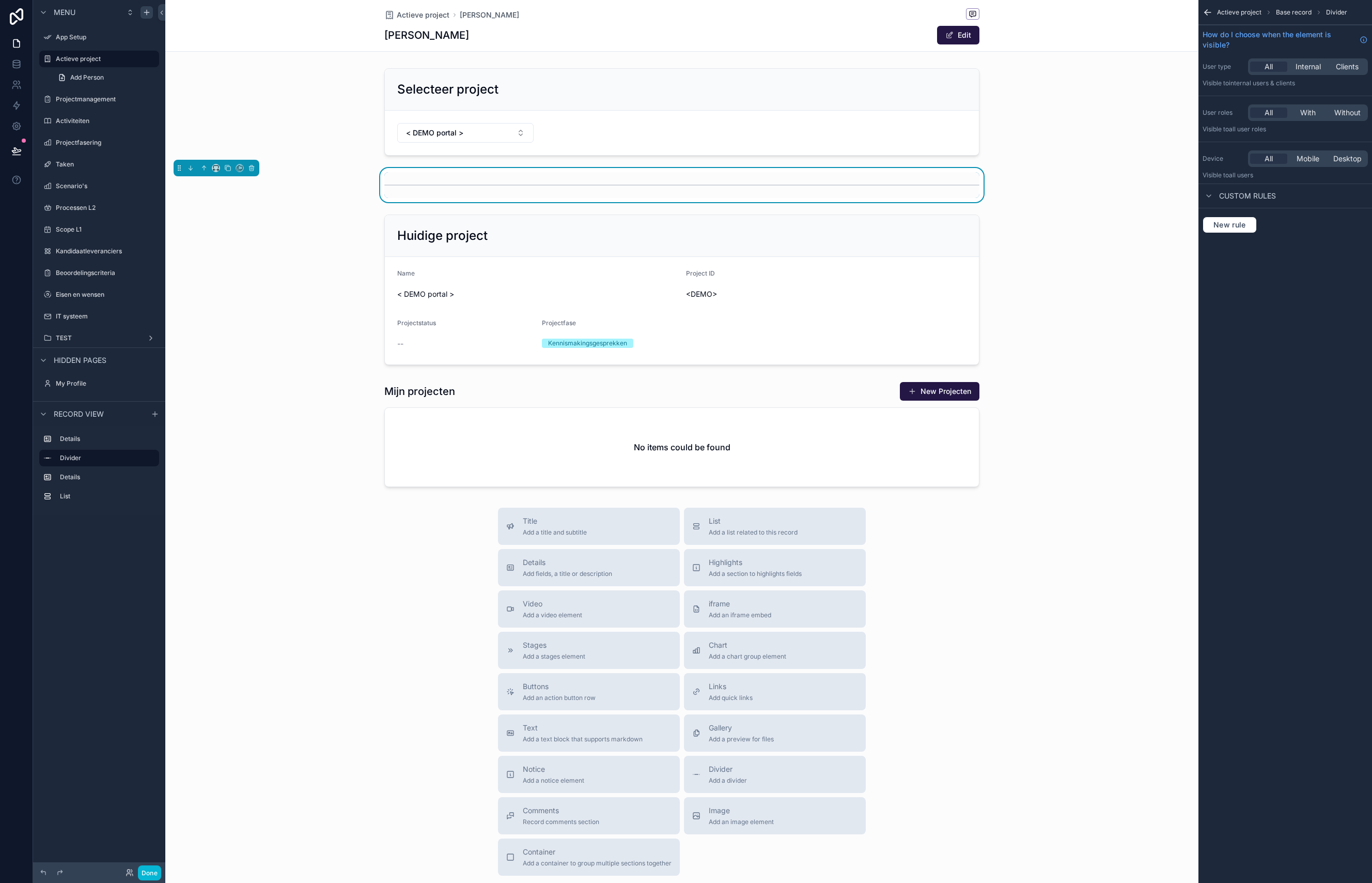
scroll to position [3, 0]
click at [158, 869] on button "Done" at bounding box center [149, 872] width 23 height 15
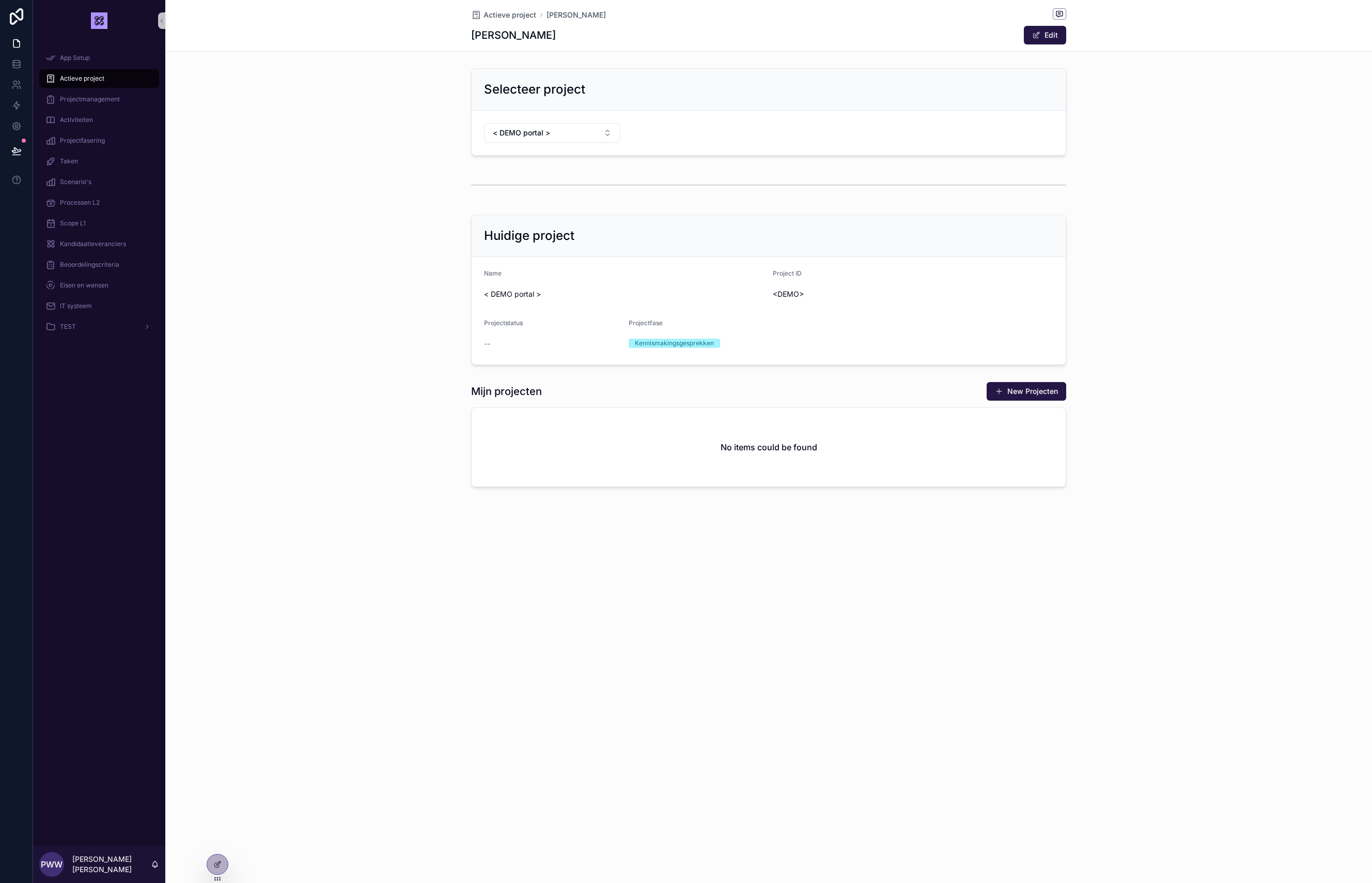
scroll to position [0, 0]
click at [550, 131] on button "< DEMO portal >" at bounding box center [552, 133] width 137 height 20
click at [536, 193] on span "Tribus - implementatie Togetr" at bounding box center [540, 192] width 99 height 11
click at [221, 845] on icon at bounding box center [220, 844] width 1 height 2
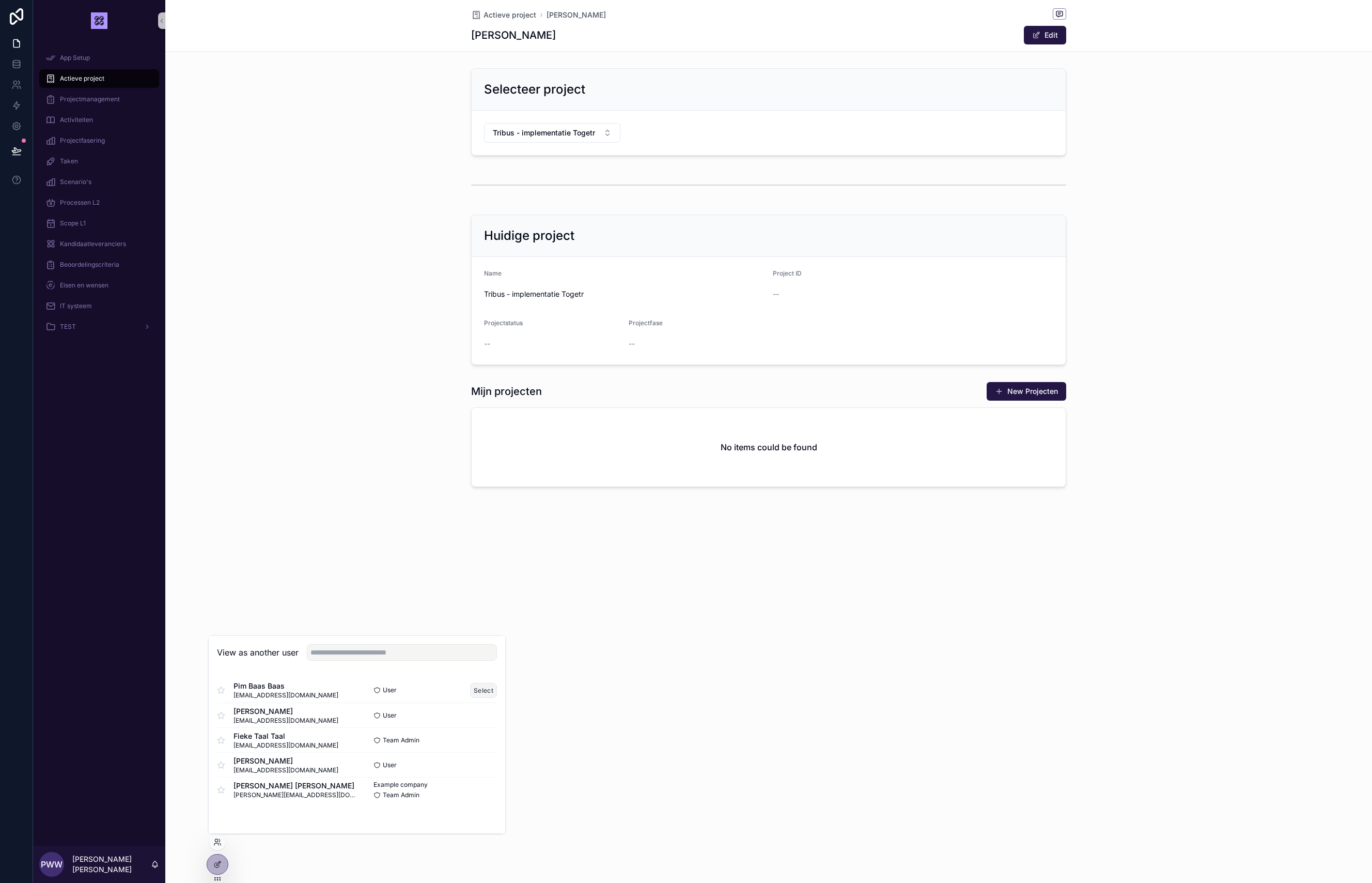
click at [482, 689] on button "Select" at bounding box center [483, 690] width 27 height 15
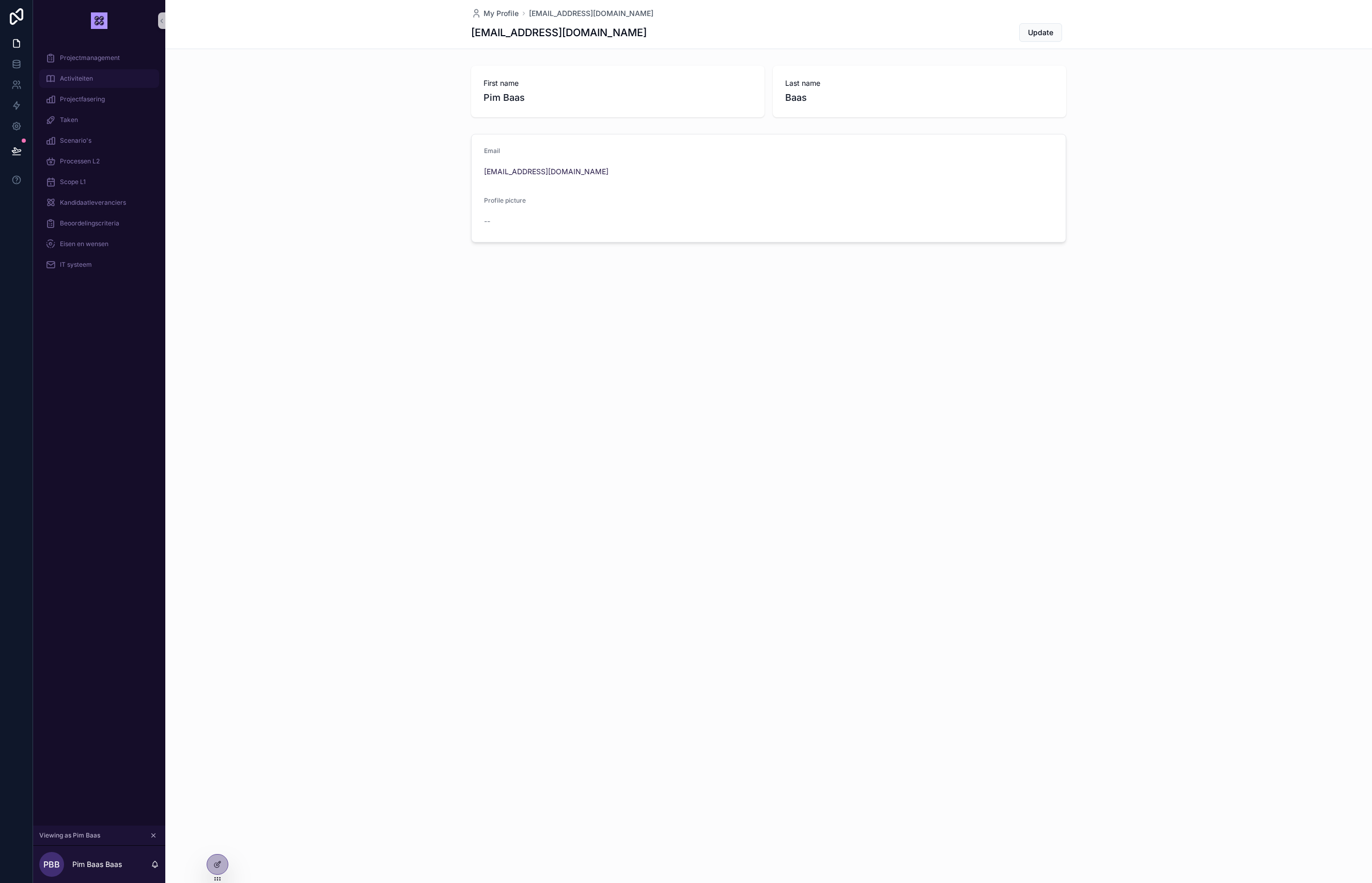
click at [88, 78] on span "Activiteiten" at bounding box center [76, 78] width 33 height 8
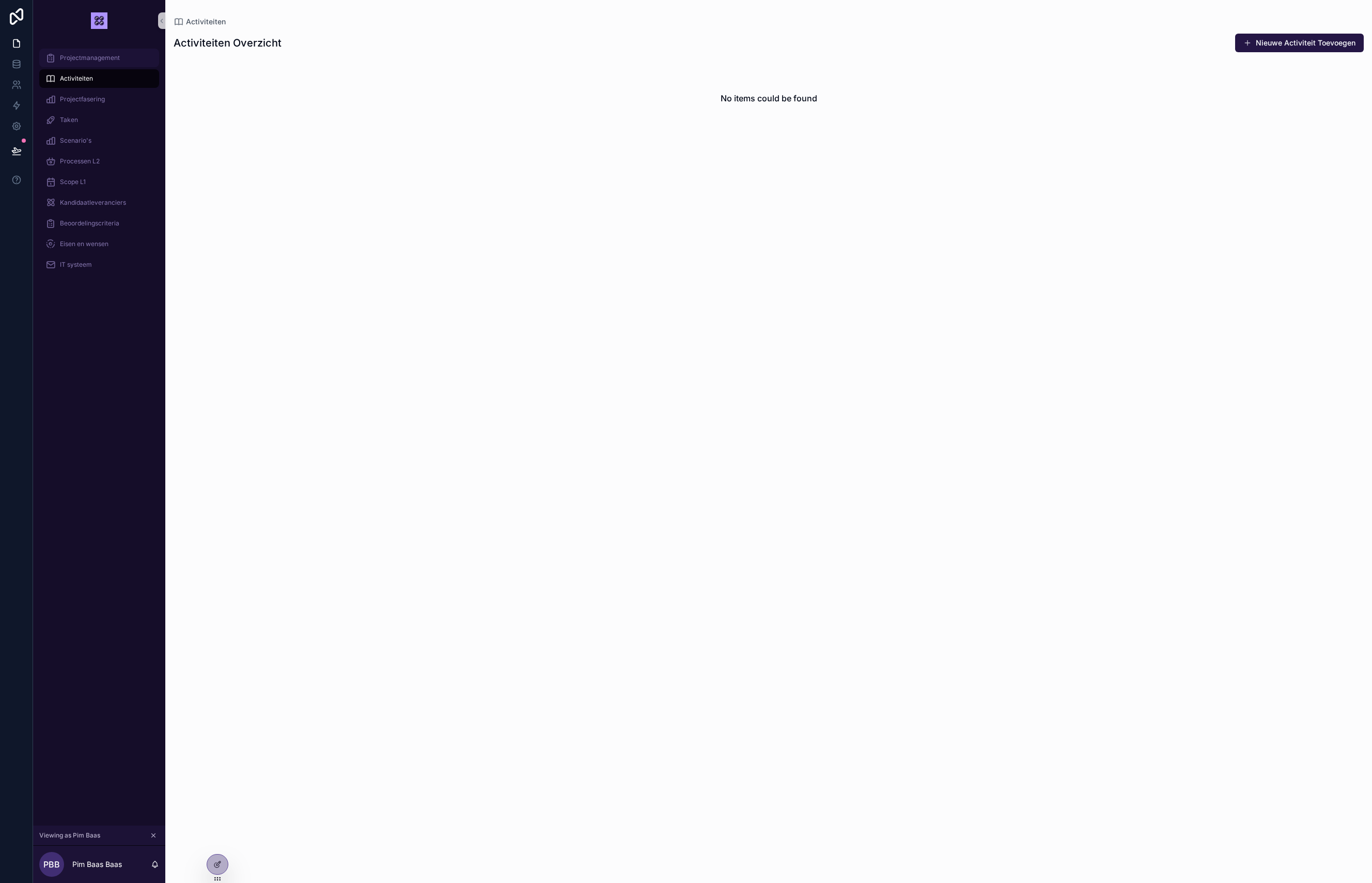
click at [93, 62] on span "Projectmanagement" at bounding box center [90, 58] width 60 height 8
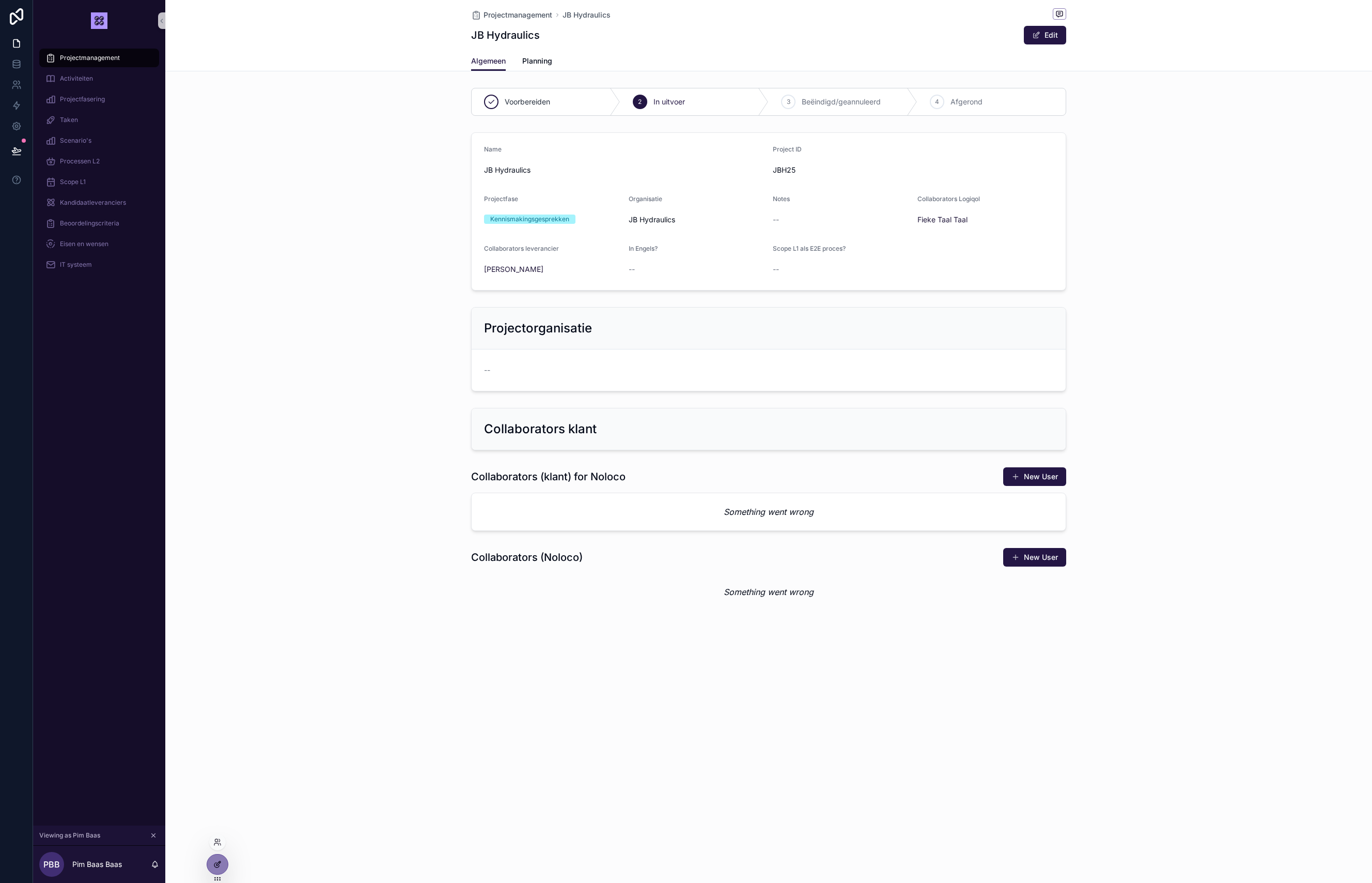
click at [219, 862] on icon at bounding box center [219, 862] width 1 height 1
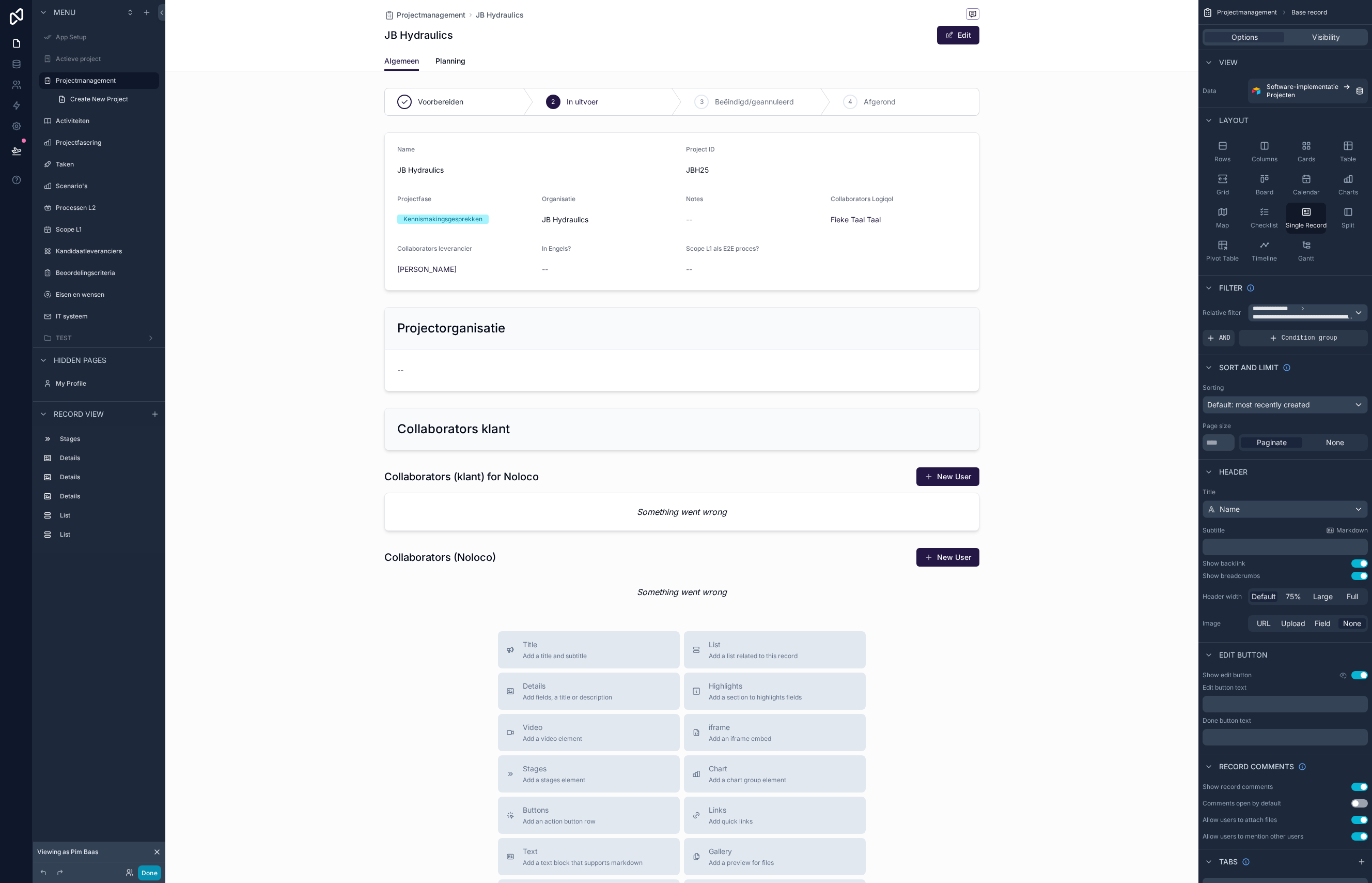
click at [158, 872] on button "Done" at bounding box center [149, 872] width 23 height 15
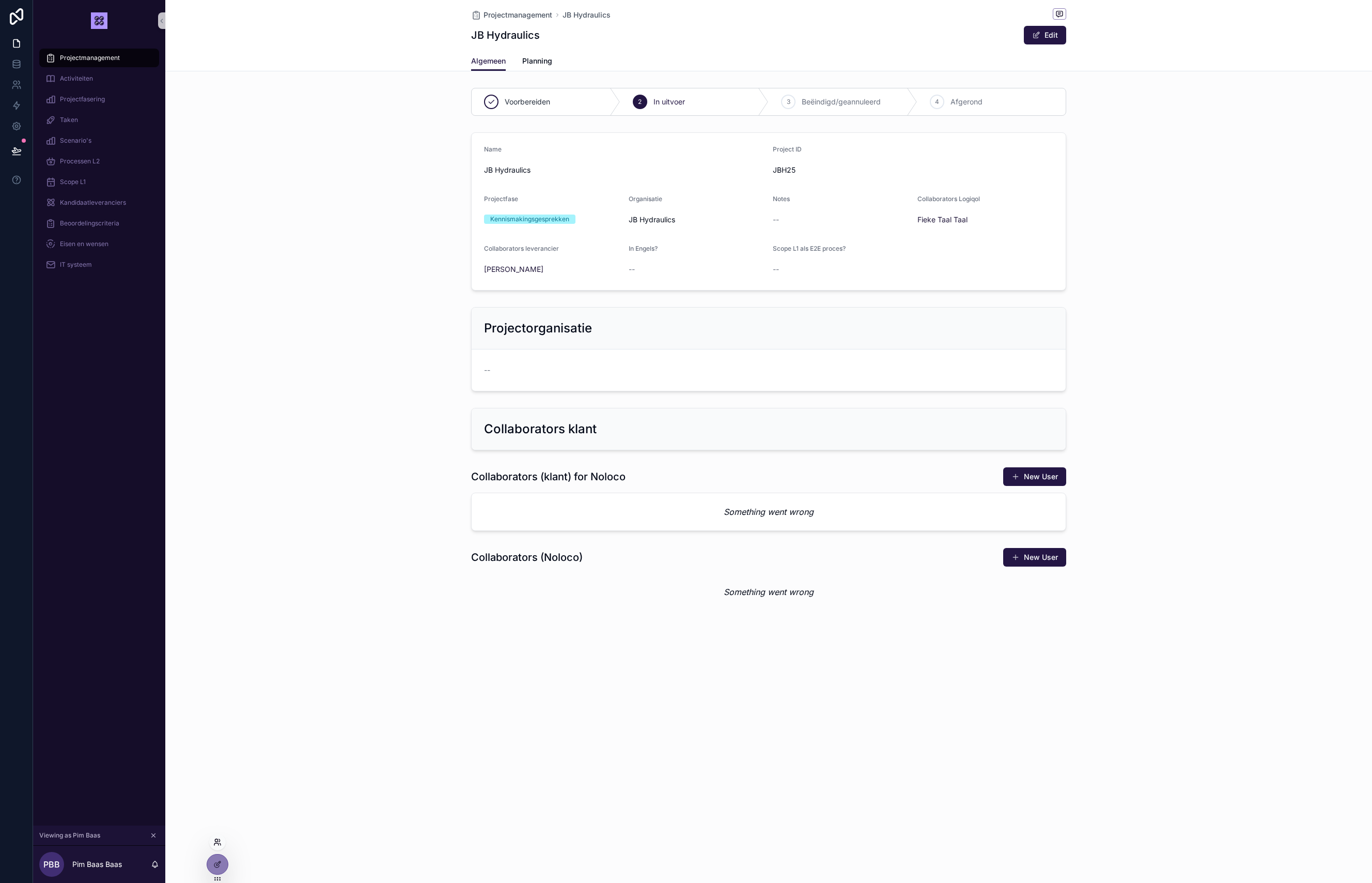
click at [221, 844] on icon at bounding box center [220, 844] width 1 height 2
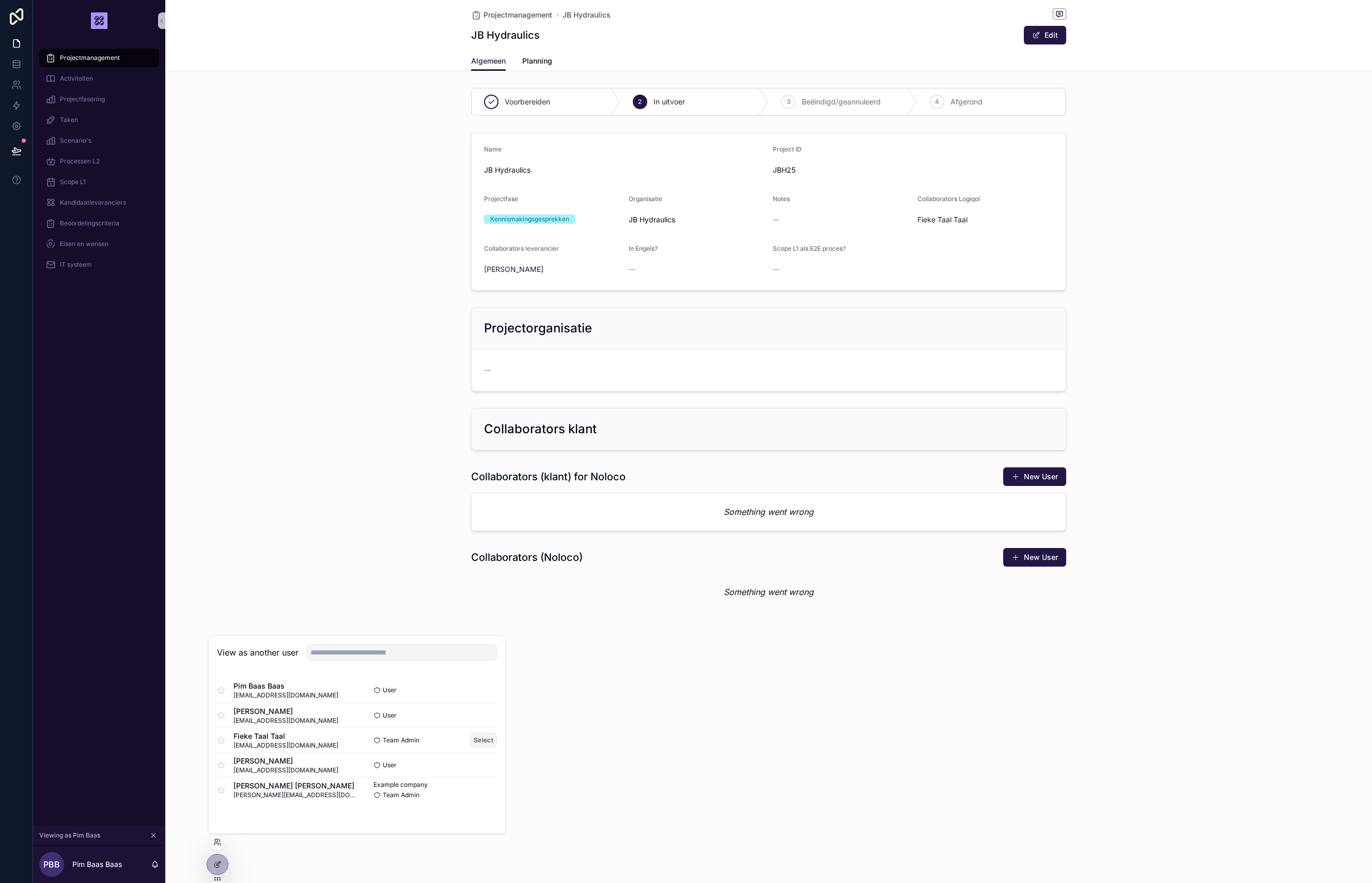
click at [483, 738] on button "Select" at bounding box center [483, 740] width 27 height 15
click at [331, 325] on div "Projectorganisatie --" at bounding box center [769, 348] width 1207 height 92
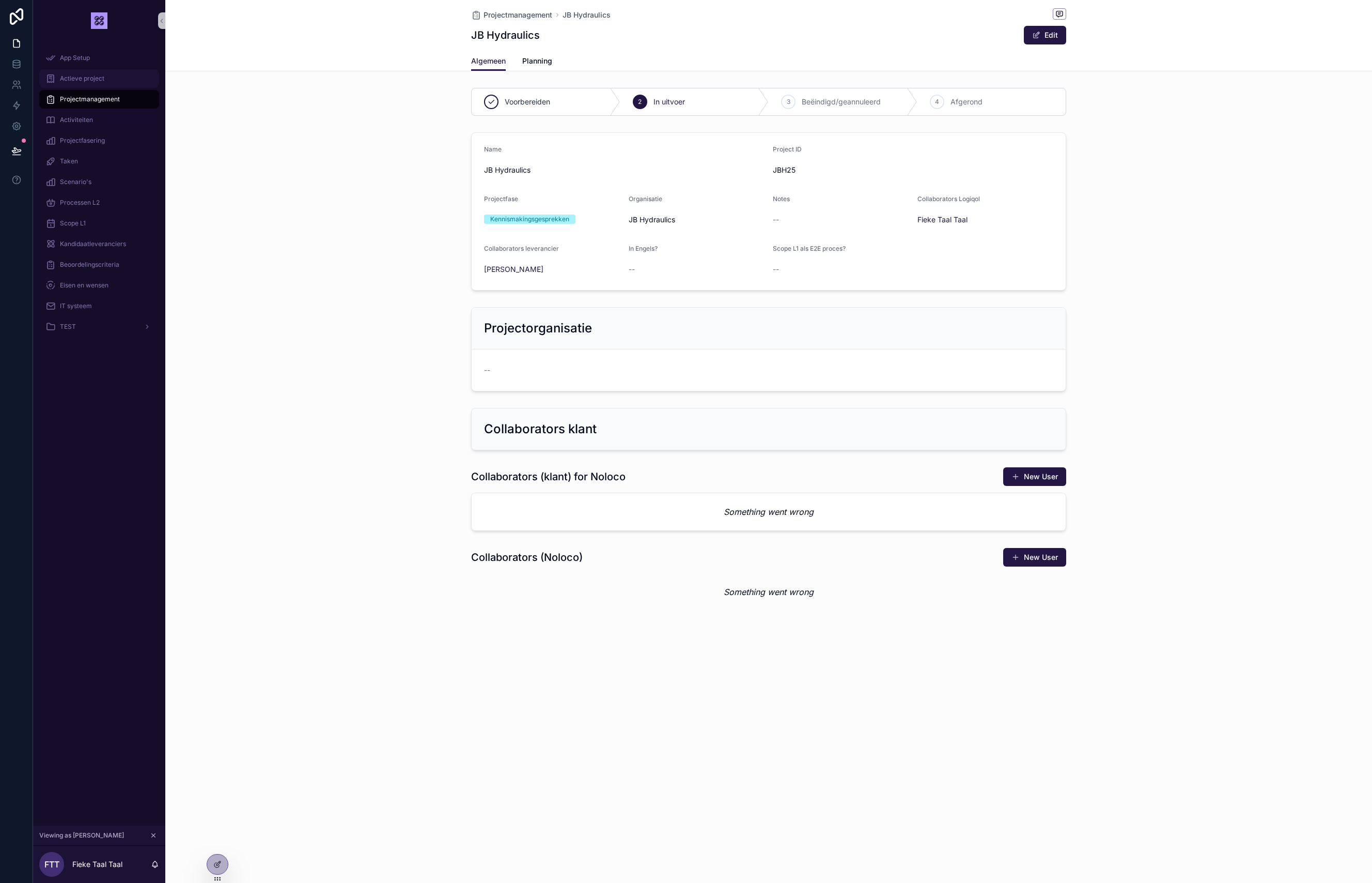
click at [70, 76] on span "Actieve project" at bounding box center [82, 78] width 44 height 8
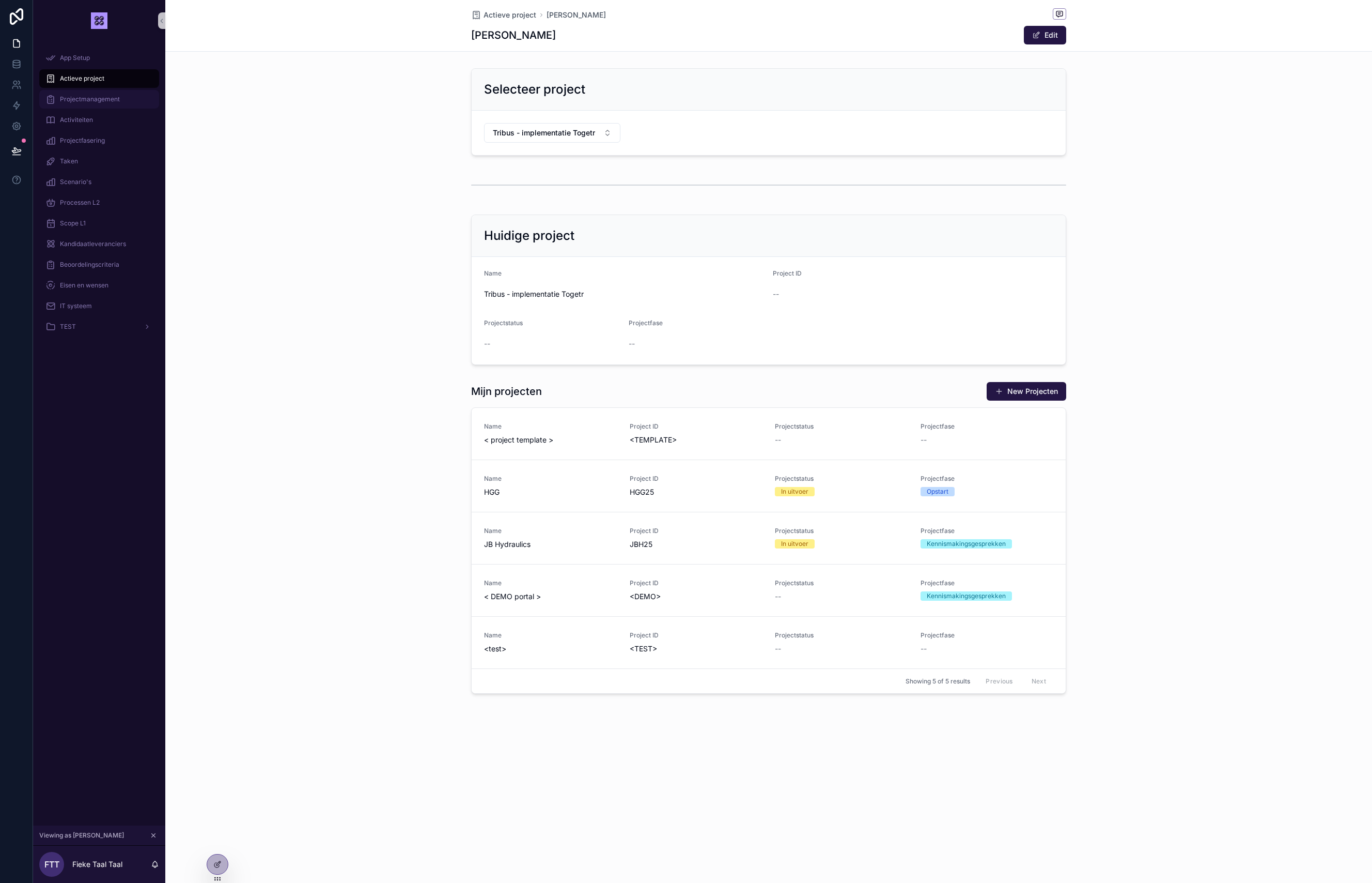
click at [88, 101] on span "Projectmanagement" at bounding box center [90, 99] width 60 height 8
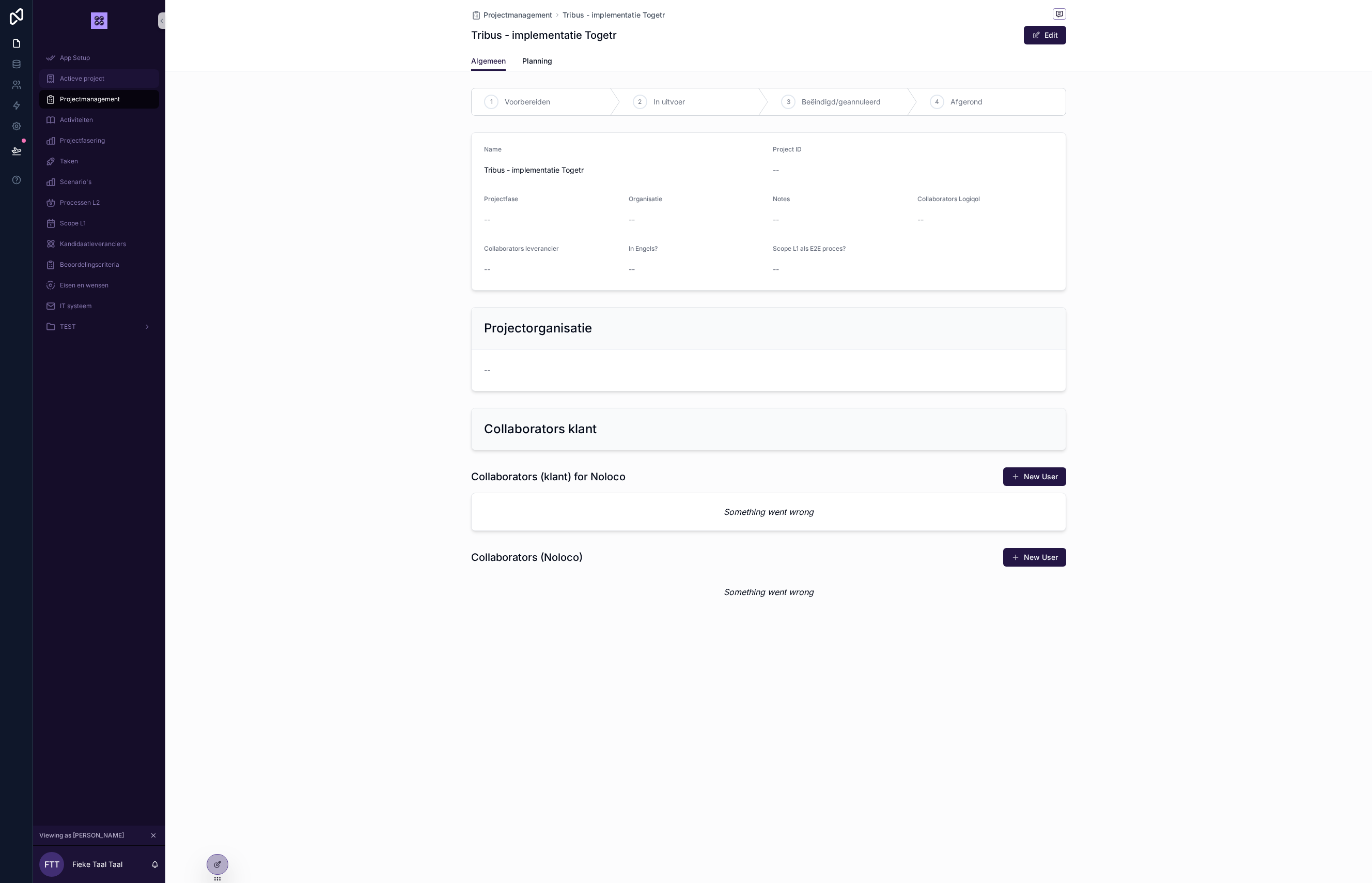
click at [93, 72] on div "Actieve project" at bounding box center [99, 78] width 107 height 17
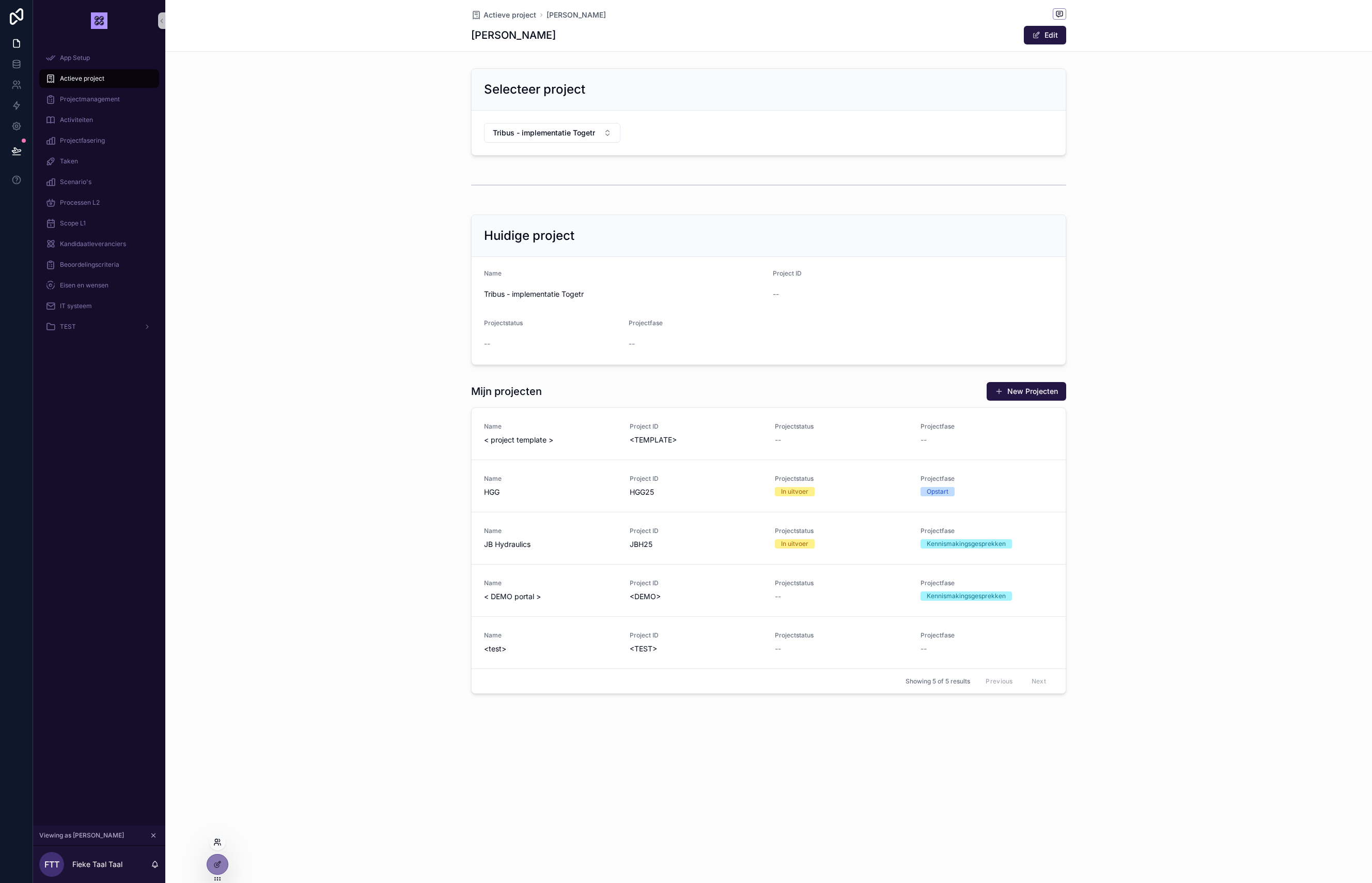
click at [219, 841] on icon at bounding box center [219, 840] width 1 height 3
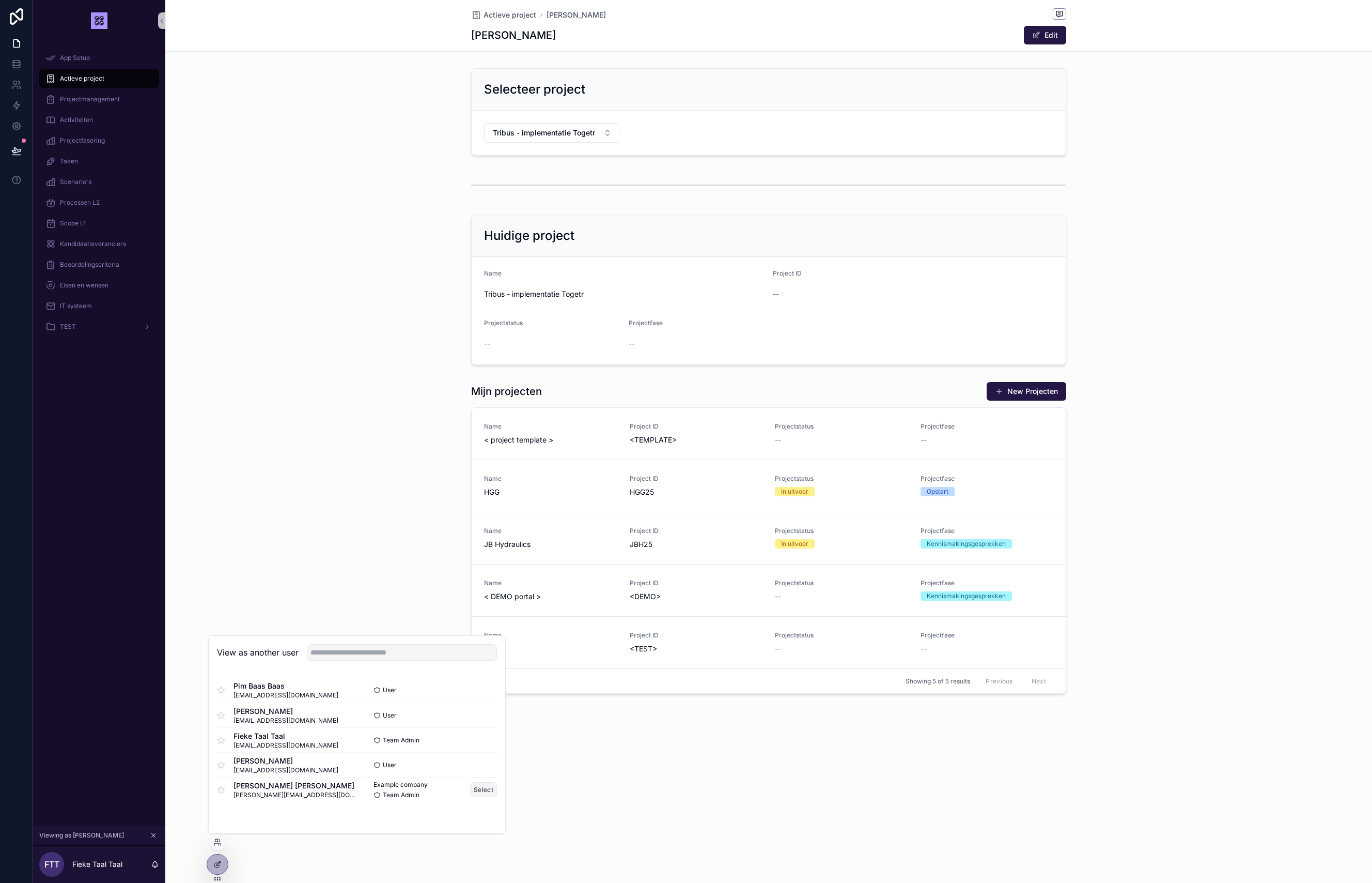
click at [484, 789] on button "Select" at bounding box center [483, 789] width 27 height 15
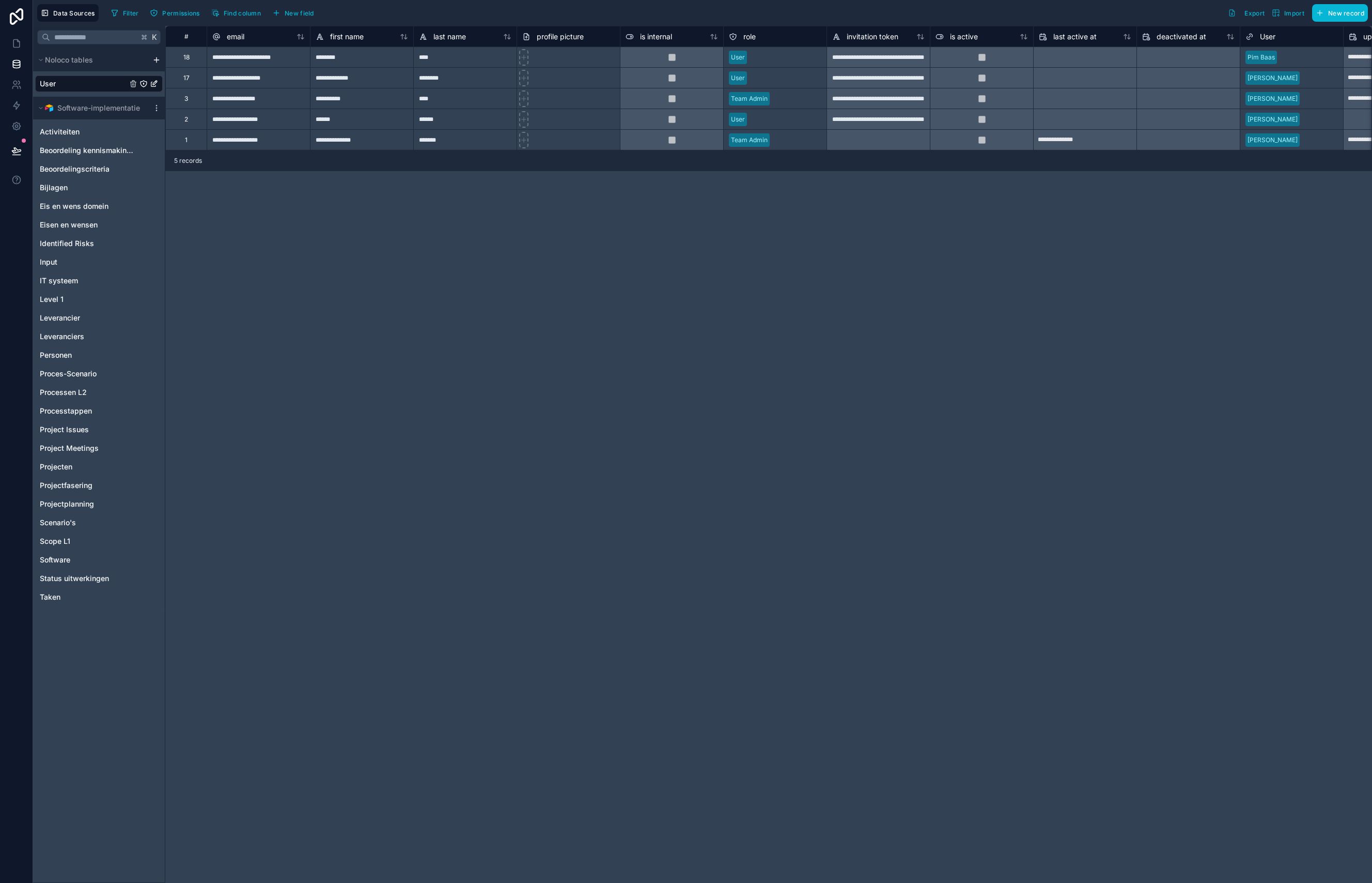
click at [403, 108] on div "**********" at bounding box center [361, 98] width 103 height 21
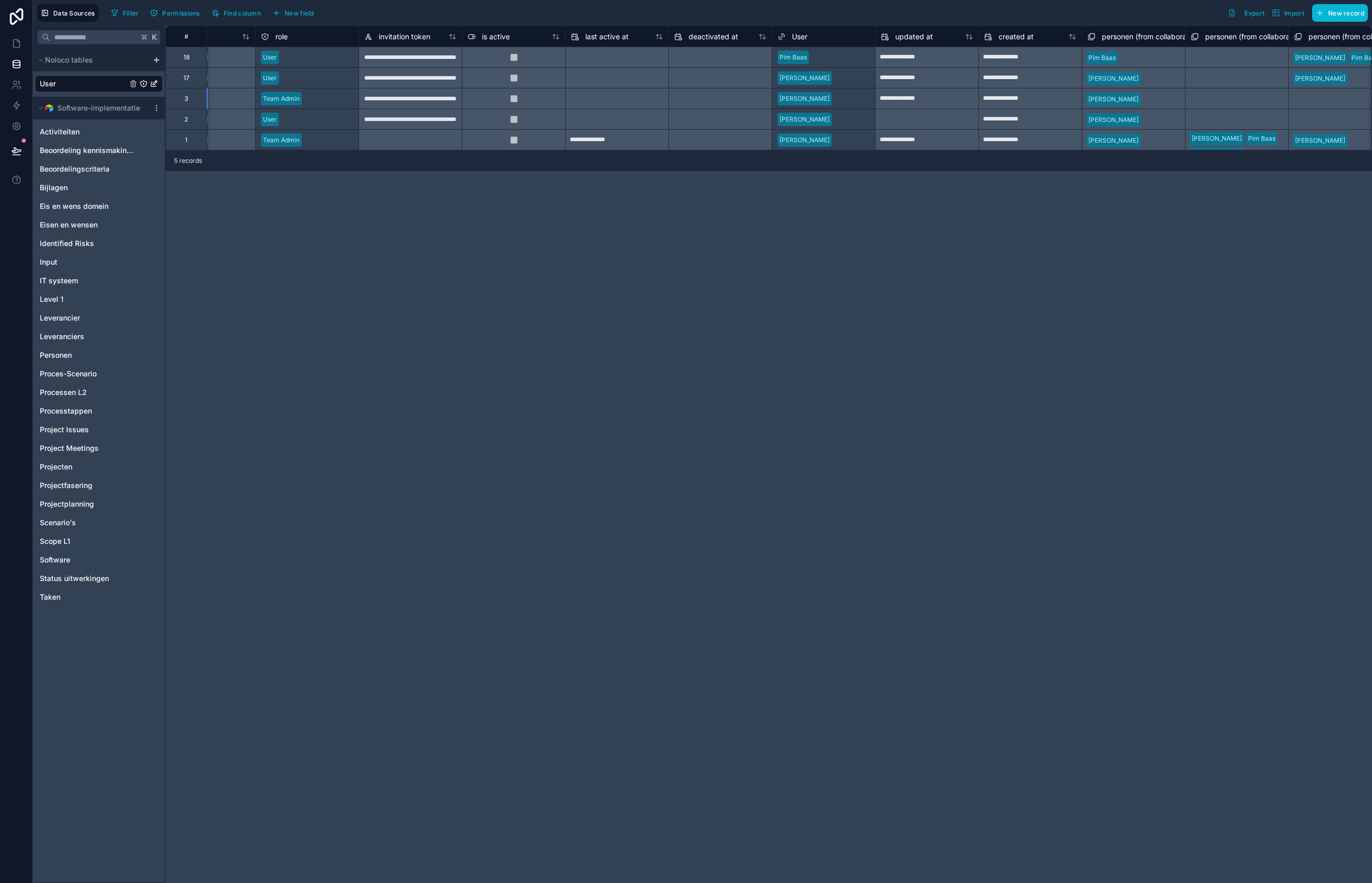
scroll to position [0, 473]
click at [755, 98] on div at bounding box center [716, 98] width 103 height 17
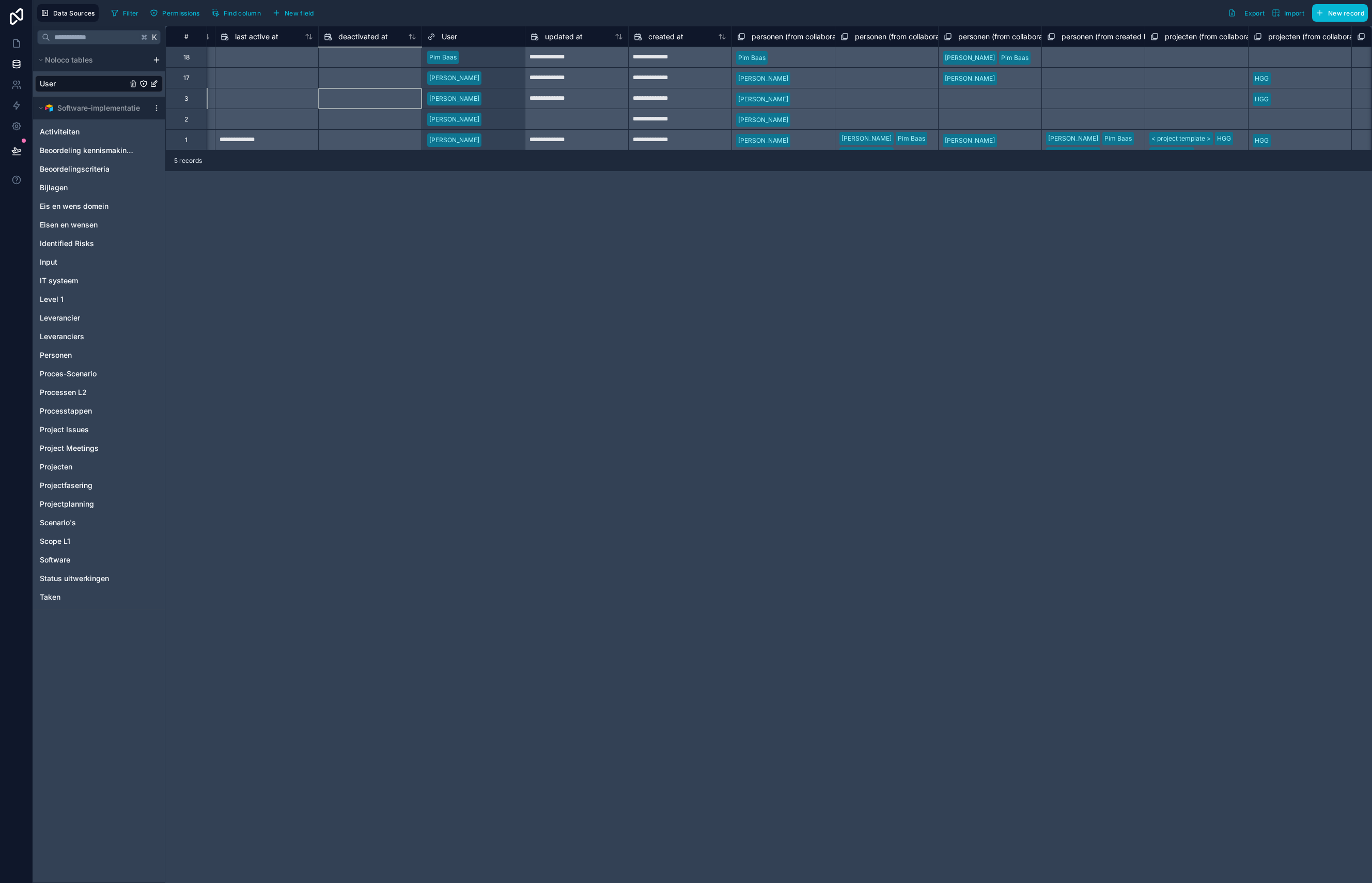
scroll to position [0, 820]
click at [810, 94] on div "[PERSON_NAME]" at bounding box center [781, 98] width 103 height 21
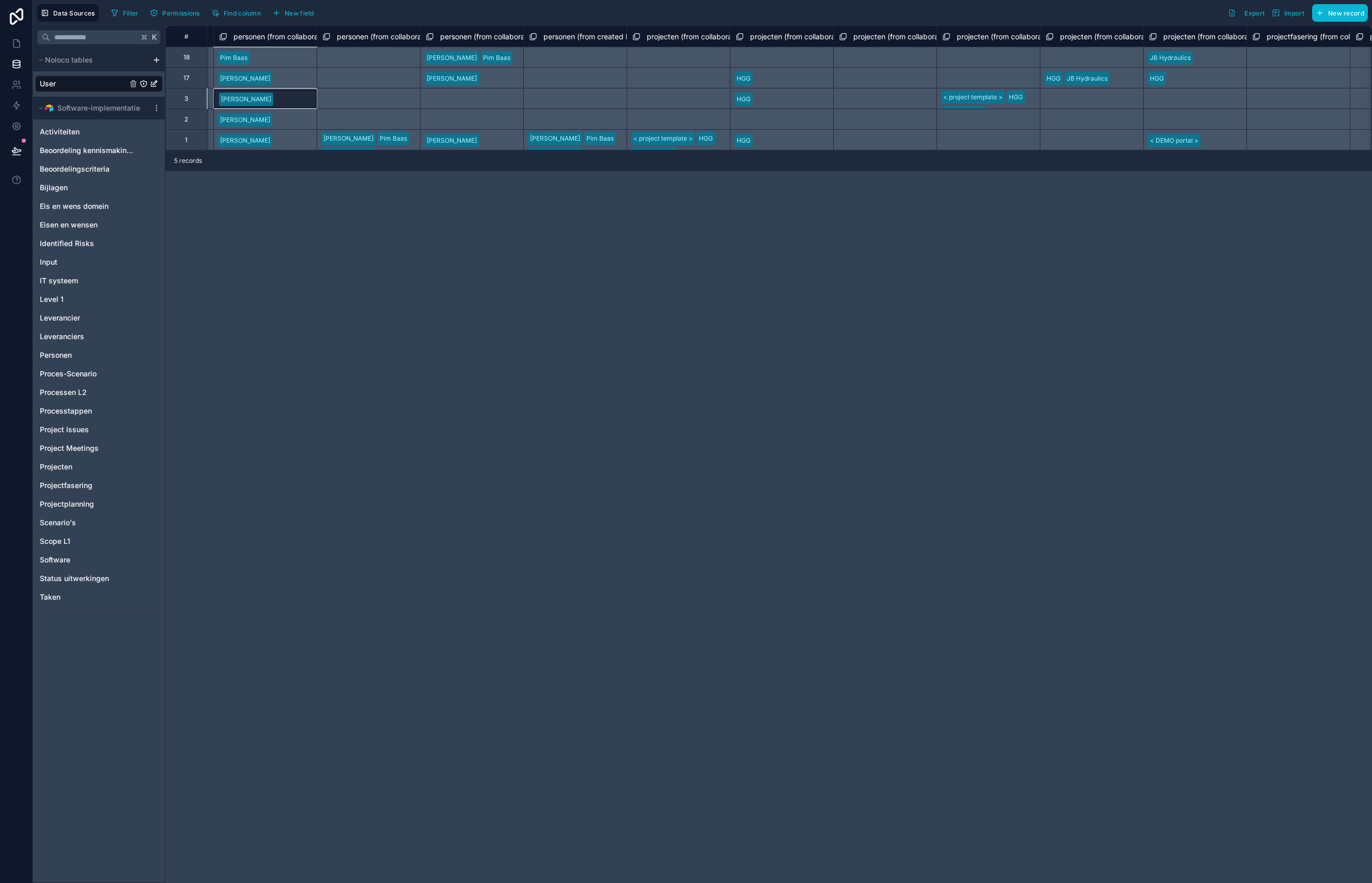
scroll to position [0, 1343]
click at [1009, 107] on div "< project template > HGG JB Hydraulics < DEMO portal > <test>" at bounding box center [982, 98] width 103 height 21
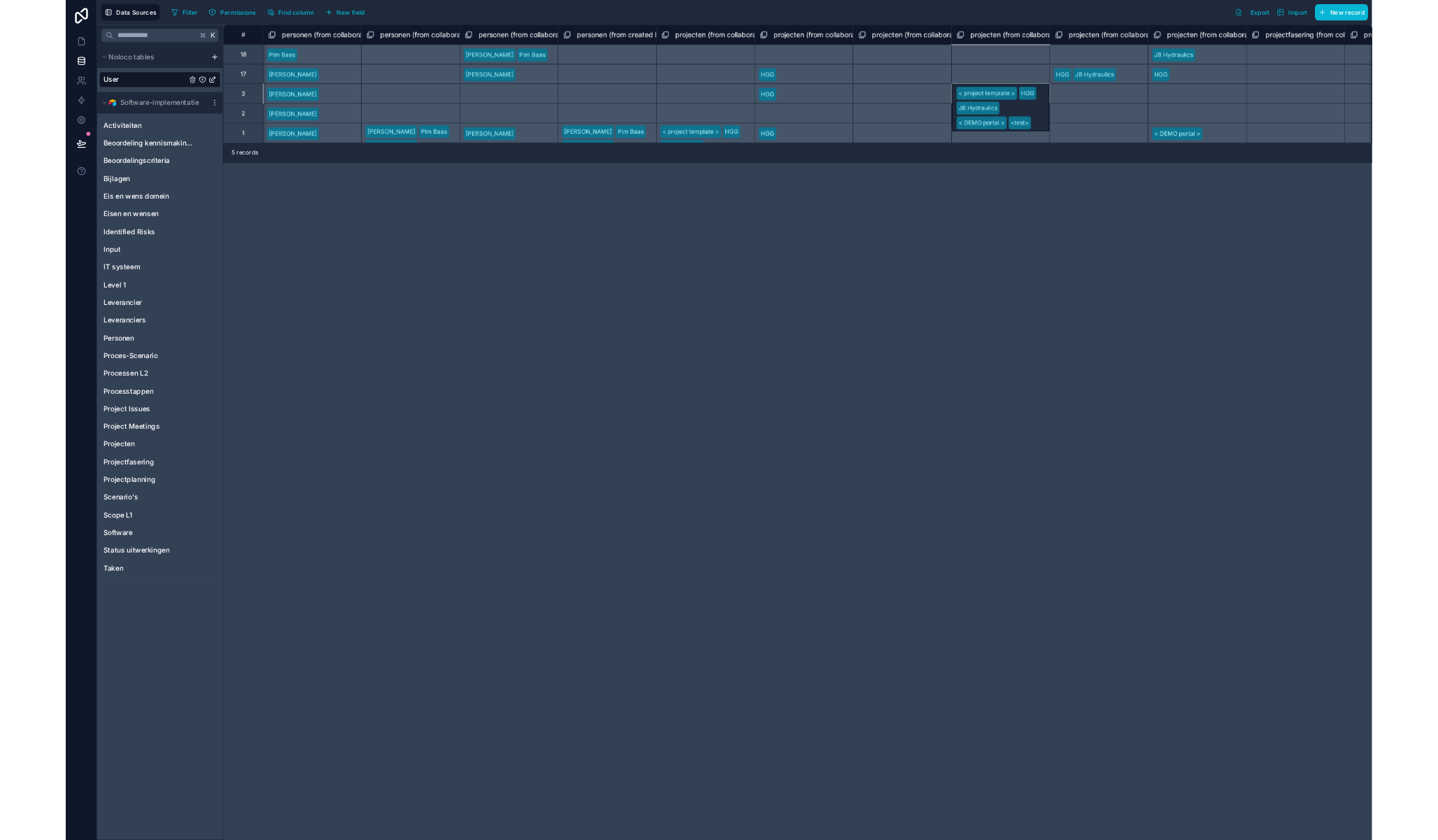
scroll to position [0, 1817]
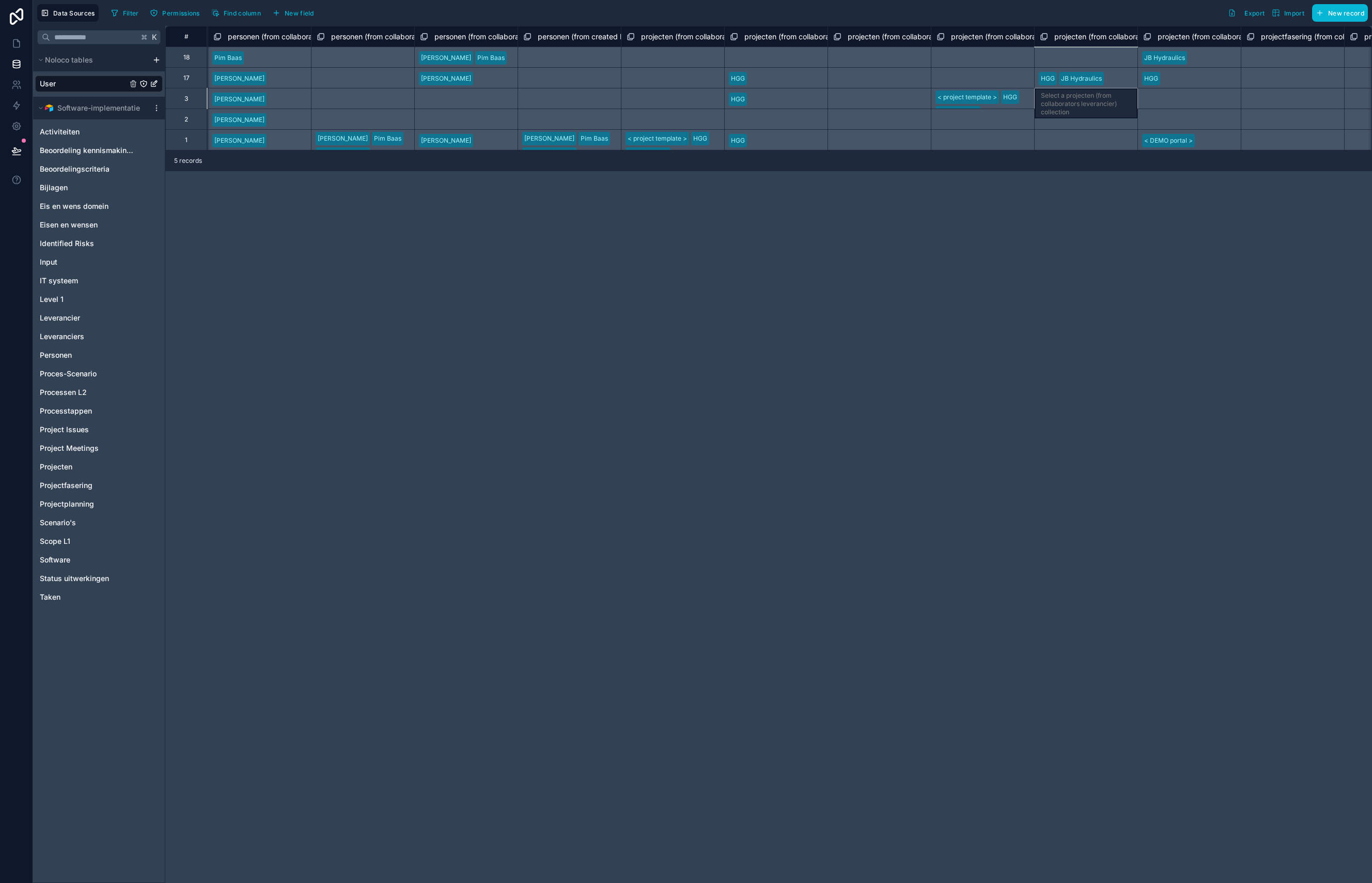
click at [1068, 108] on div "Select a projecten (from collaborators leverancier) collection" at bounding box center [1086, 98] width 103 height 21
click at [1017, 36] on span "projecten (from collaborators logiqol) collection" at bounding box center [1030, 37] width 159 height 11
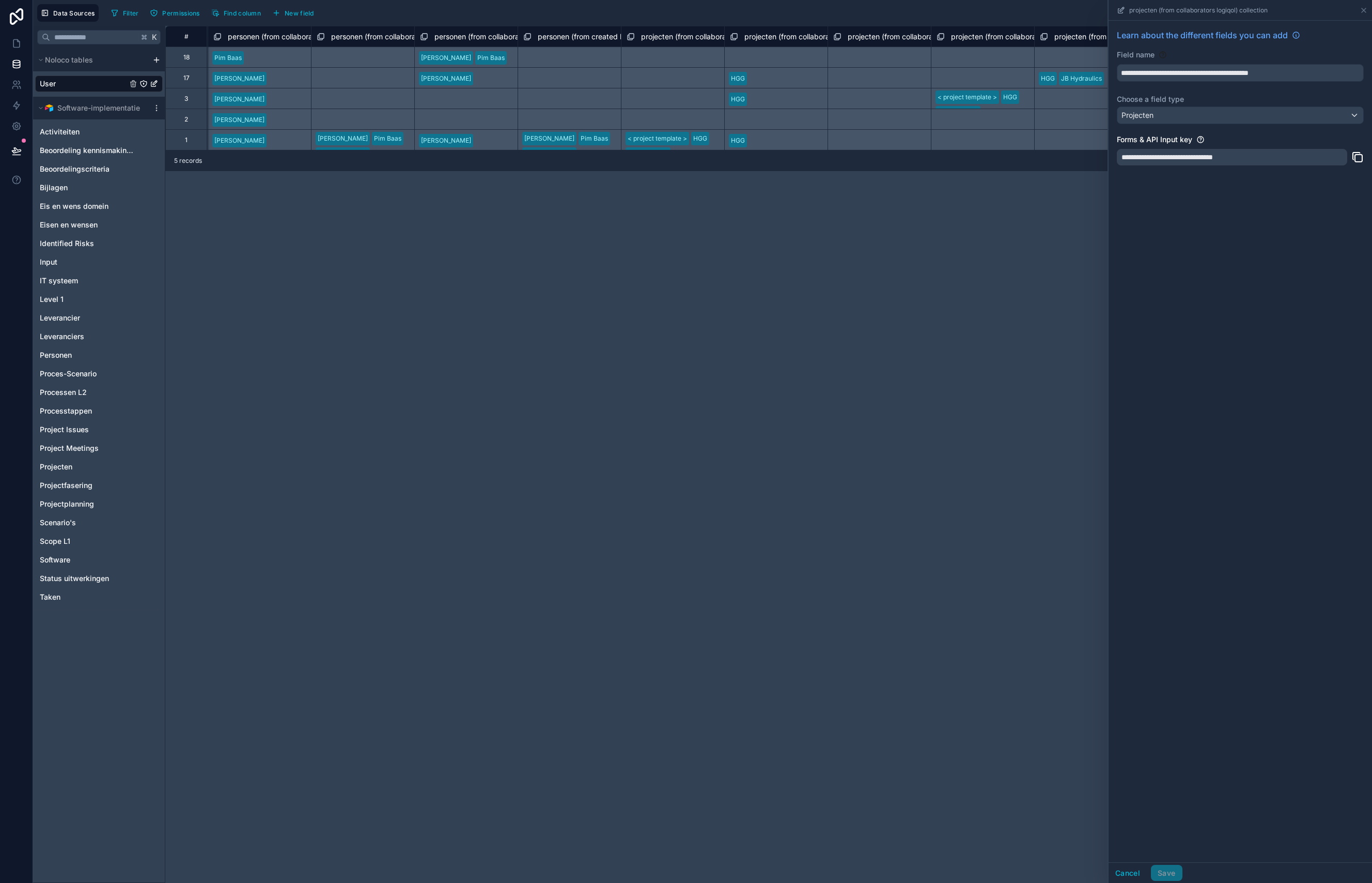
click at [973, 212] on div "**********" at bounding box center [769, 454] width 1207 height 857
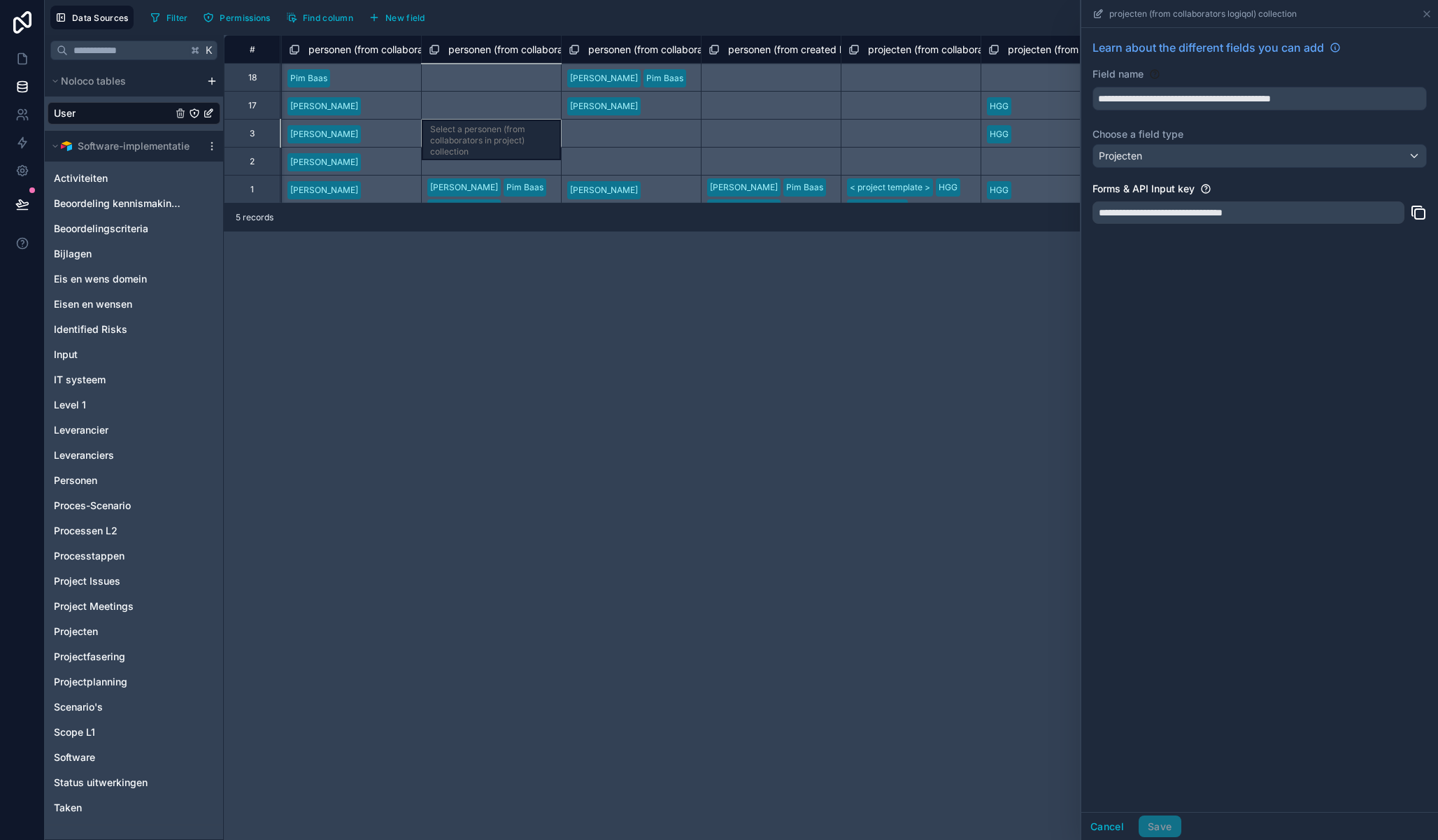
click at [454, 128] on div "Select a personen (from collaborators in project) collection" at bounding box center [491, 132] width 140 height 28
click at [466, 92] on div "Select a personen (from collaborators in project) collection" at bounding box center [491, 104] width 140 height 28
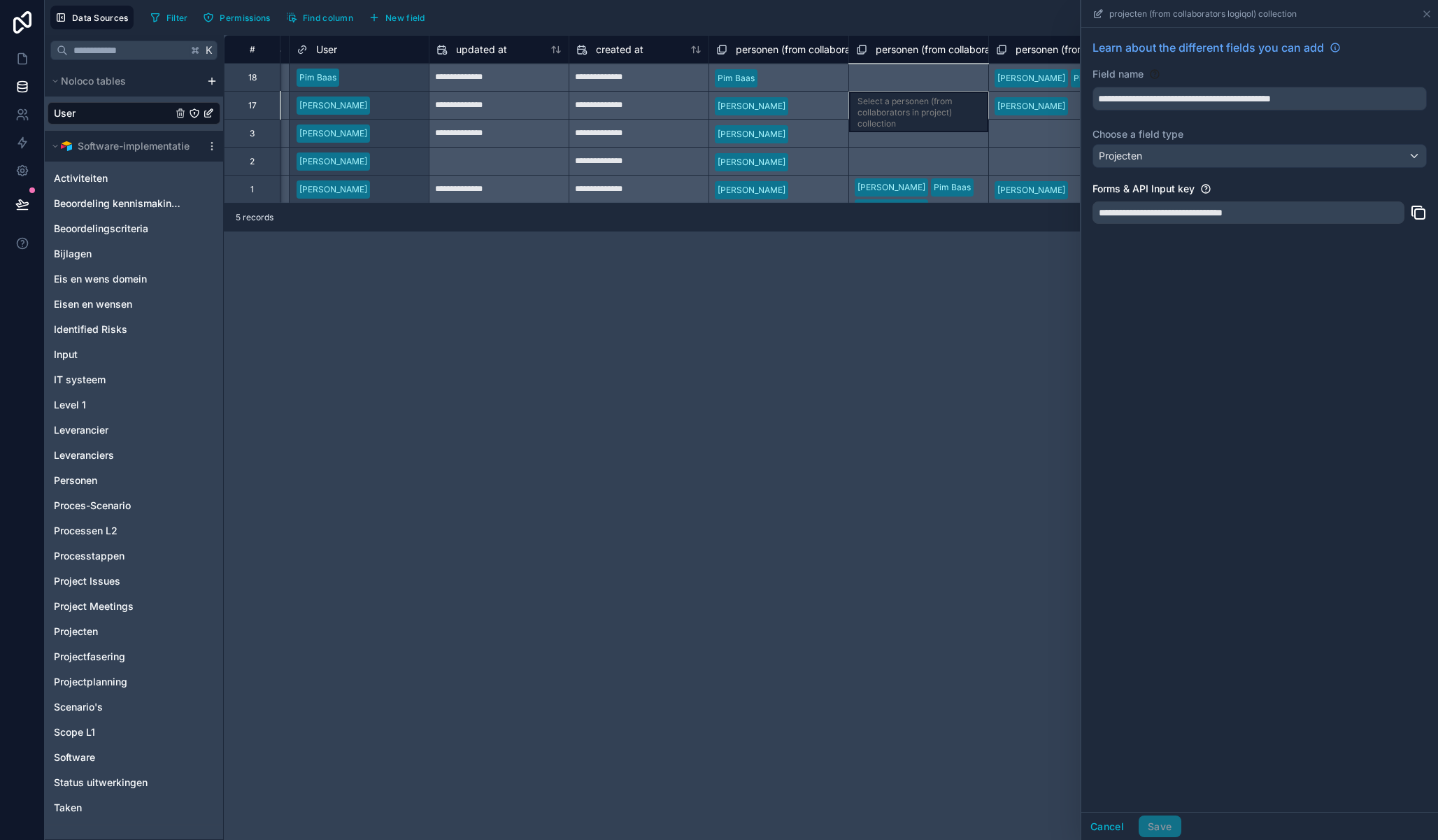
scroll to position [0, 1393]
click at [135, 483] on div "Personen" at bounding box center [134, 480] width 172 height 22
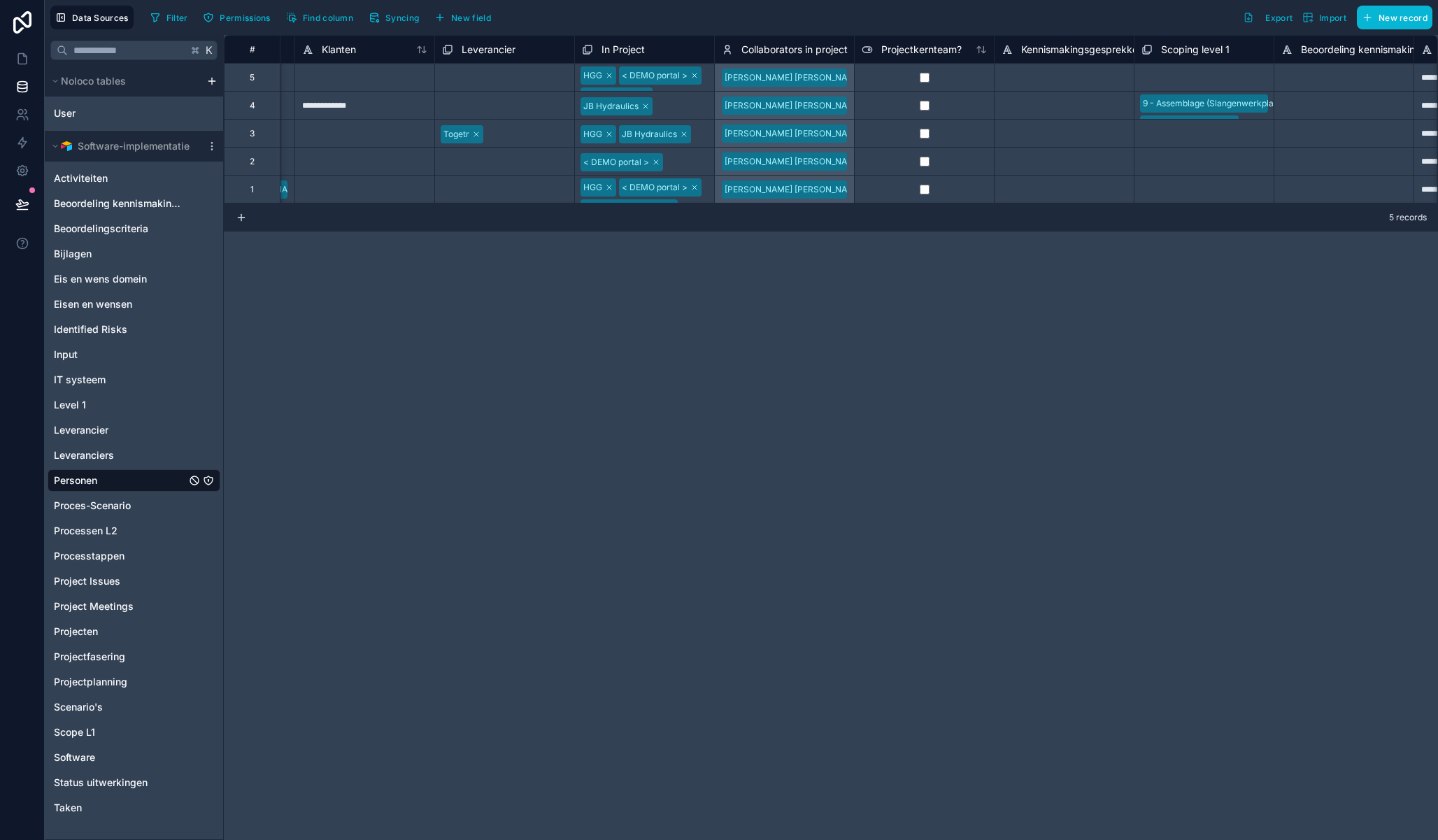
scroll to position [0, 549]
drag, startPoint x: 849, startPoint y: 50, endPoint x: 859, endPoint y: 52, distance: 10.2
click at [911, 51] on div "Projectkernteam?" at bounding box center [919, 48] width 140 height 28
click at [804, 48] on span "Collaborators in project" at bounding box center [789, 50] width 106 height 14
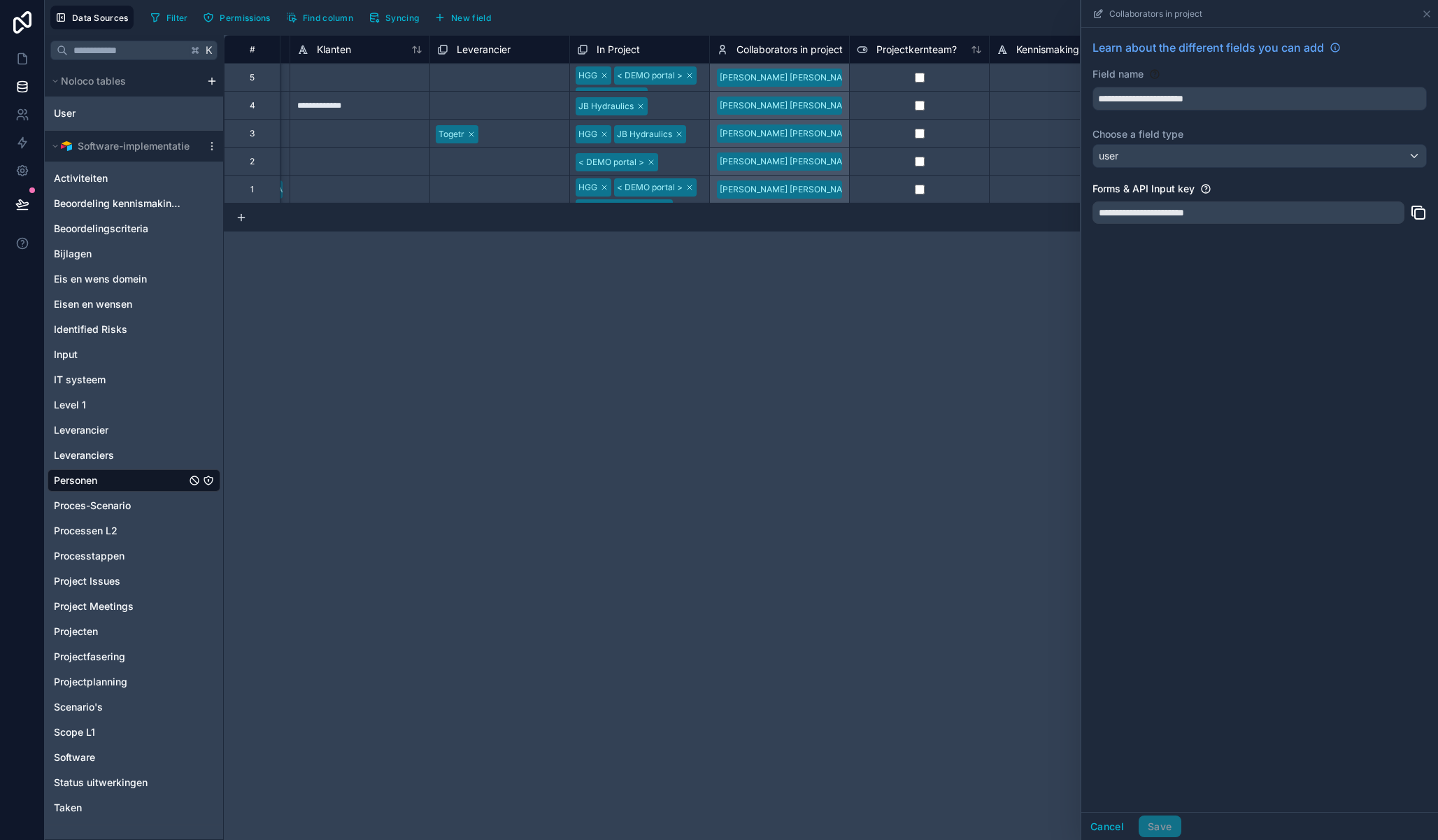
click at [779, 309] on div "**********" at bounding box center [830, 437] width 1214 height 805
click at [1426, 15] on icon at bounding box center [1426, 13] width 11 height 11
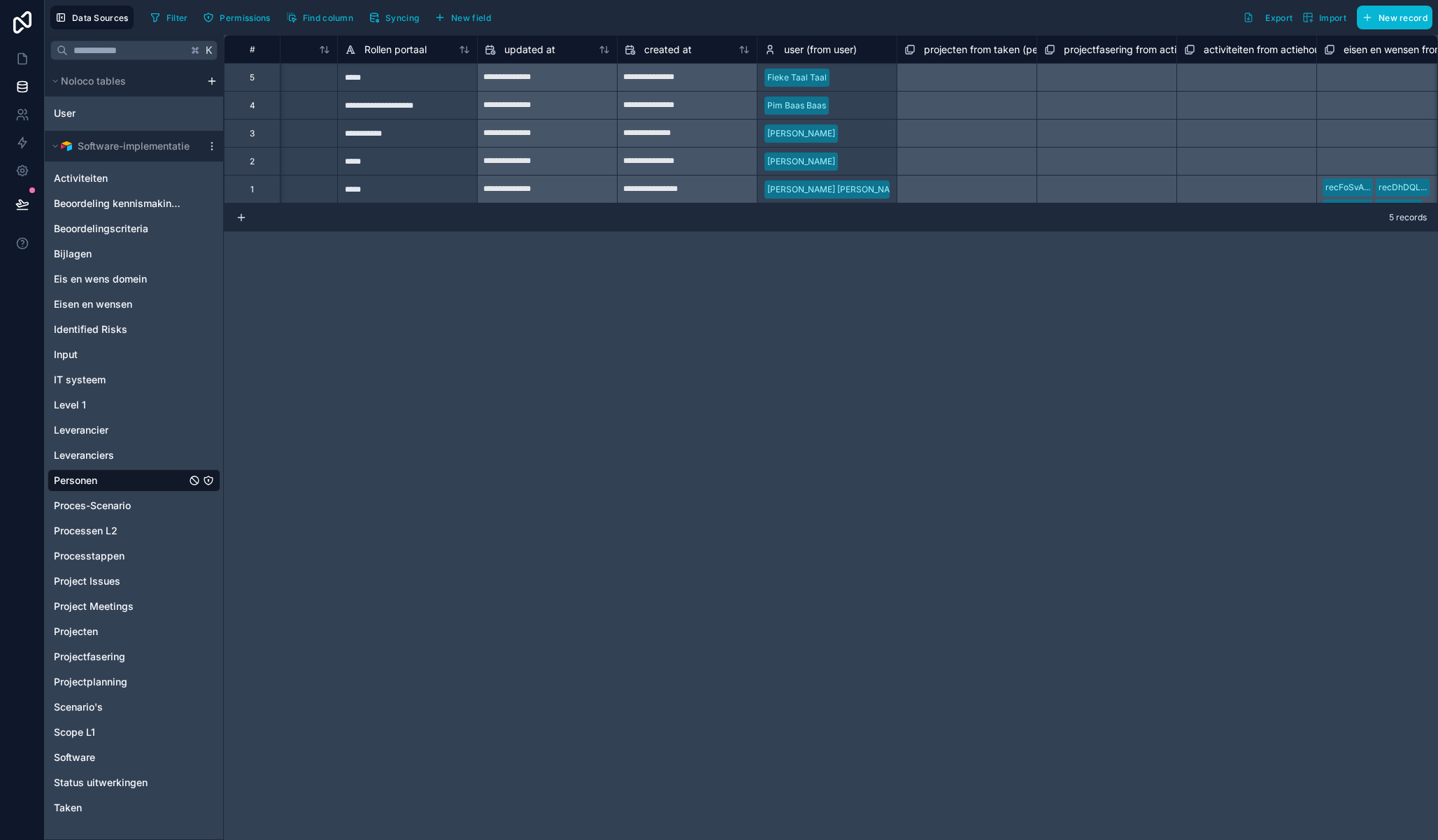
scroll to position [0, 6652]
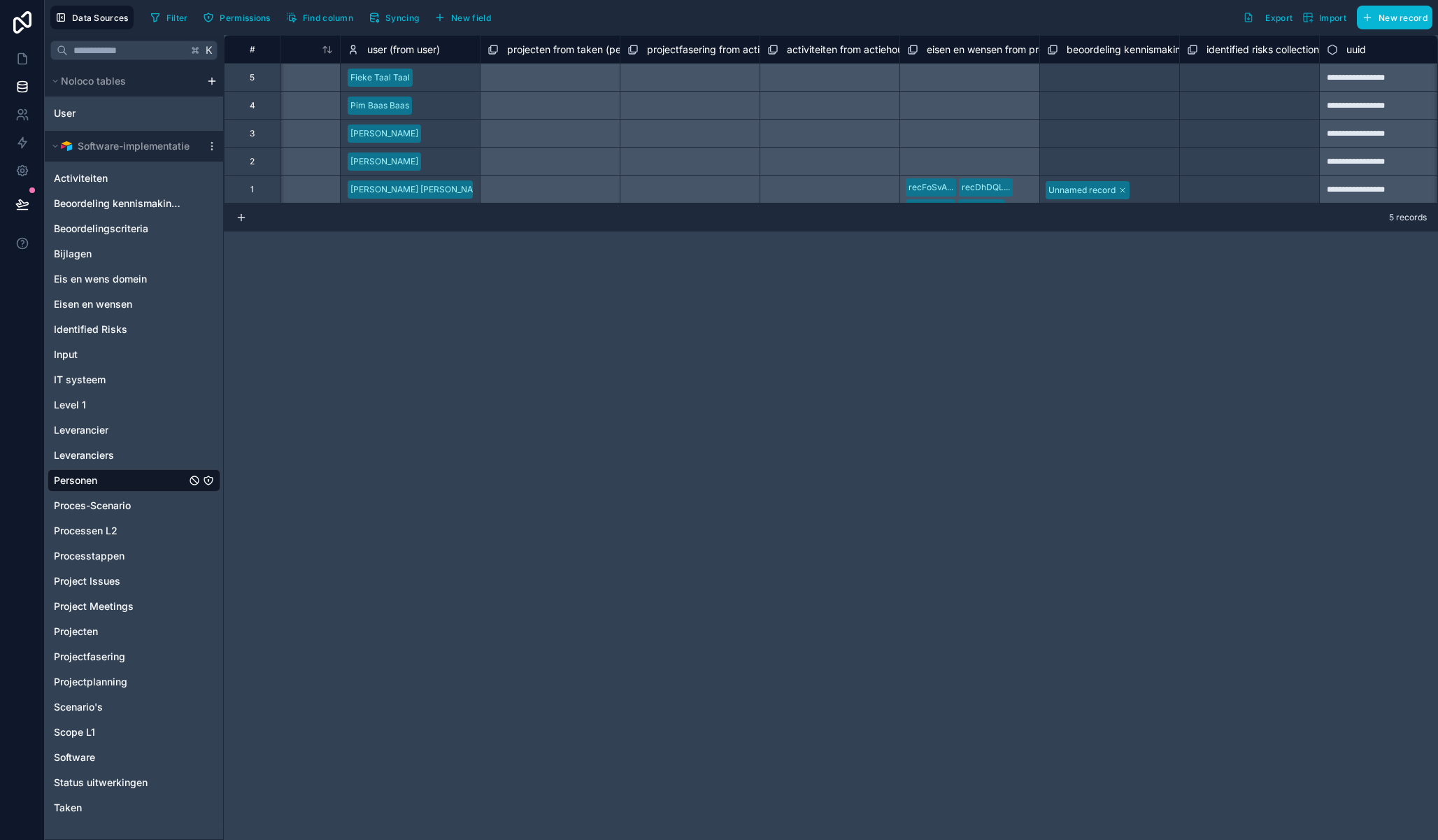
click at [432, 197] on span "[PERSON_NAME] [PERSON_NAME]" at bounding box center [409, 189] width 125 height 18
click at [416, 191] on div "[PERSON_NAME] [PERSON_NAME]" at bounding box center [418, 189] width 137 height 13
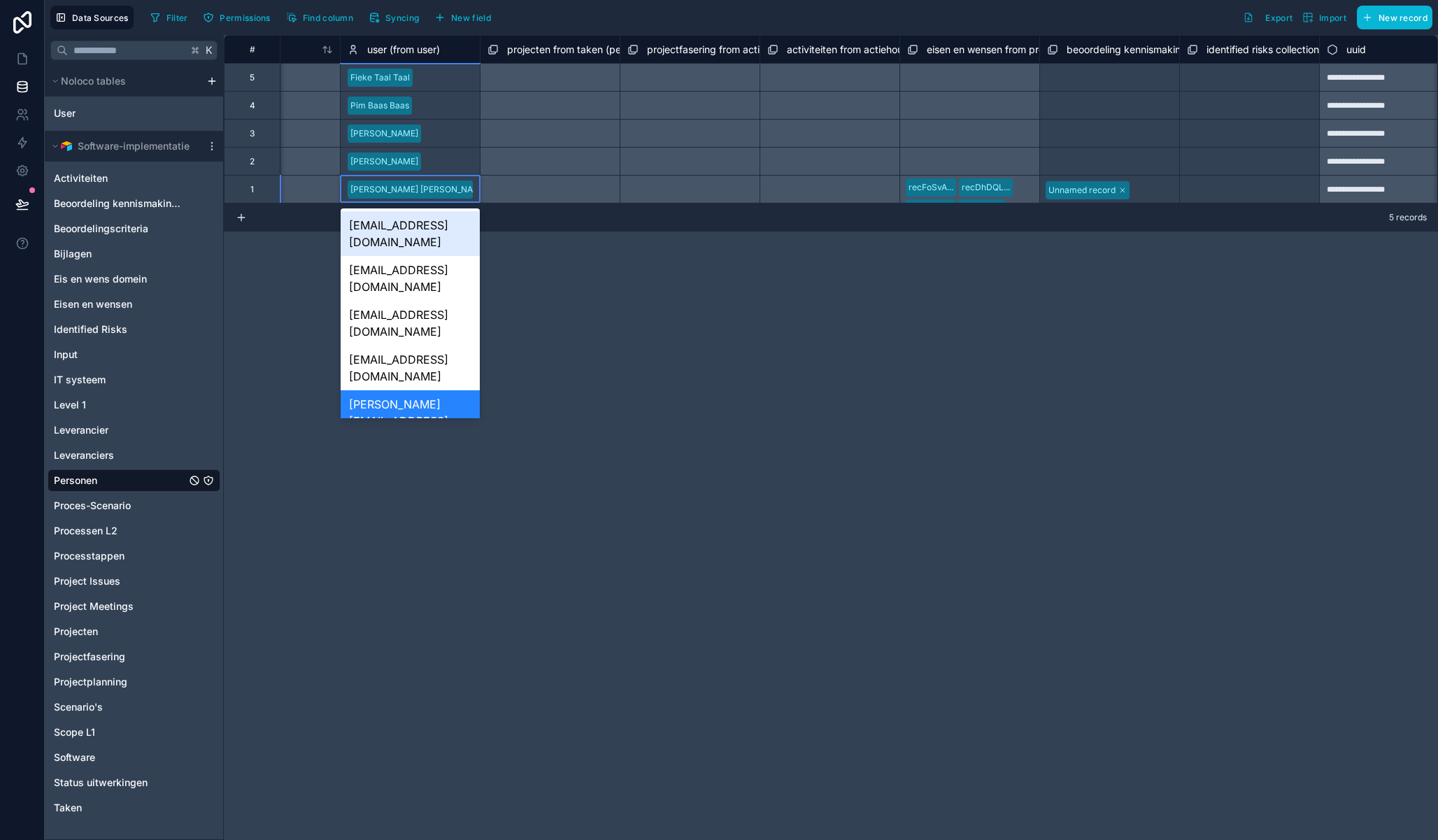
click at [861, 406] on div "**********" at bounding box center [830, 437] width 1214 height 805
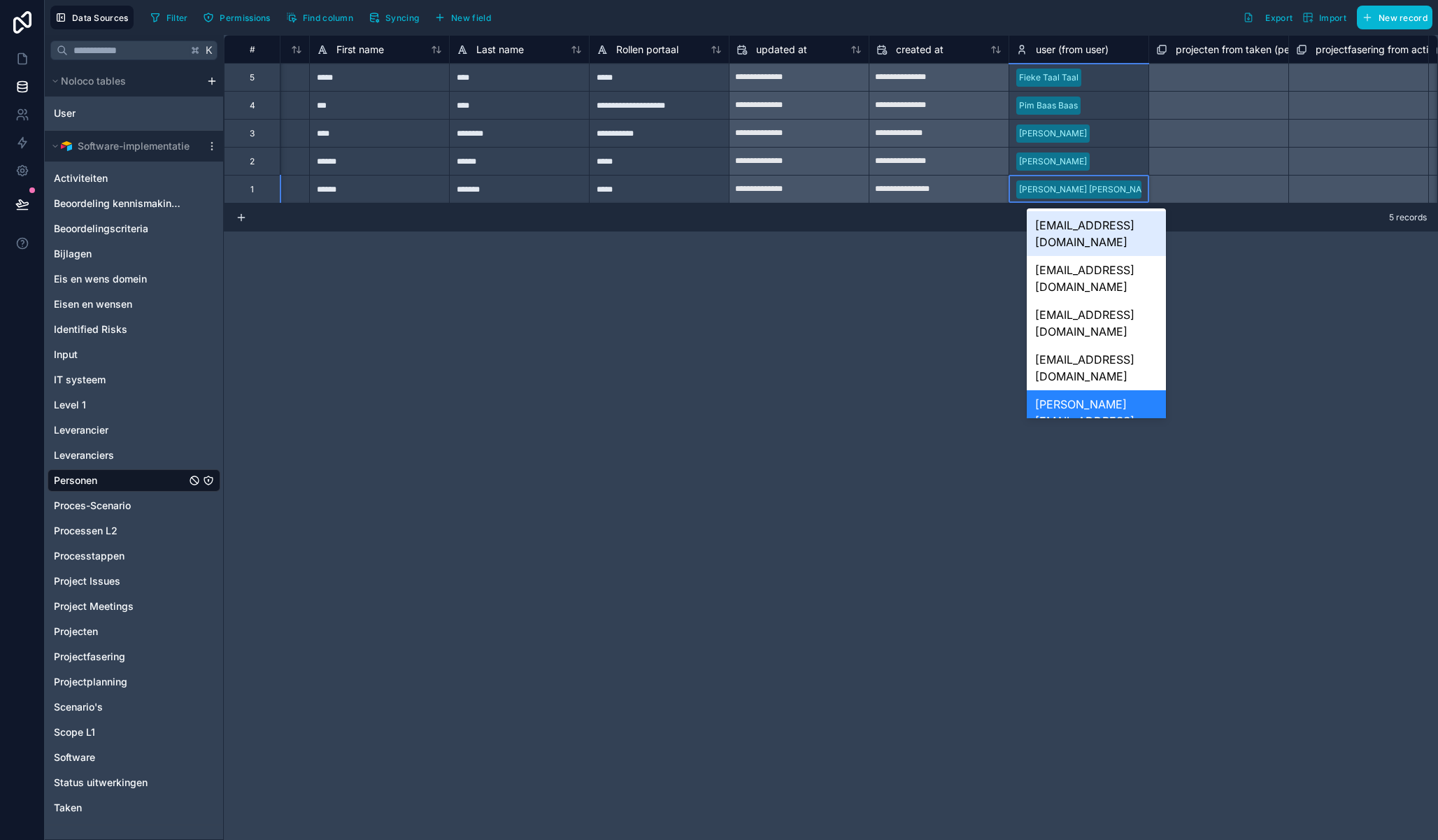
scroll to position [0, 5967]
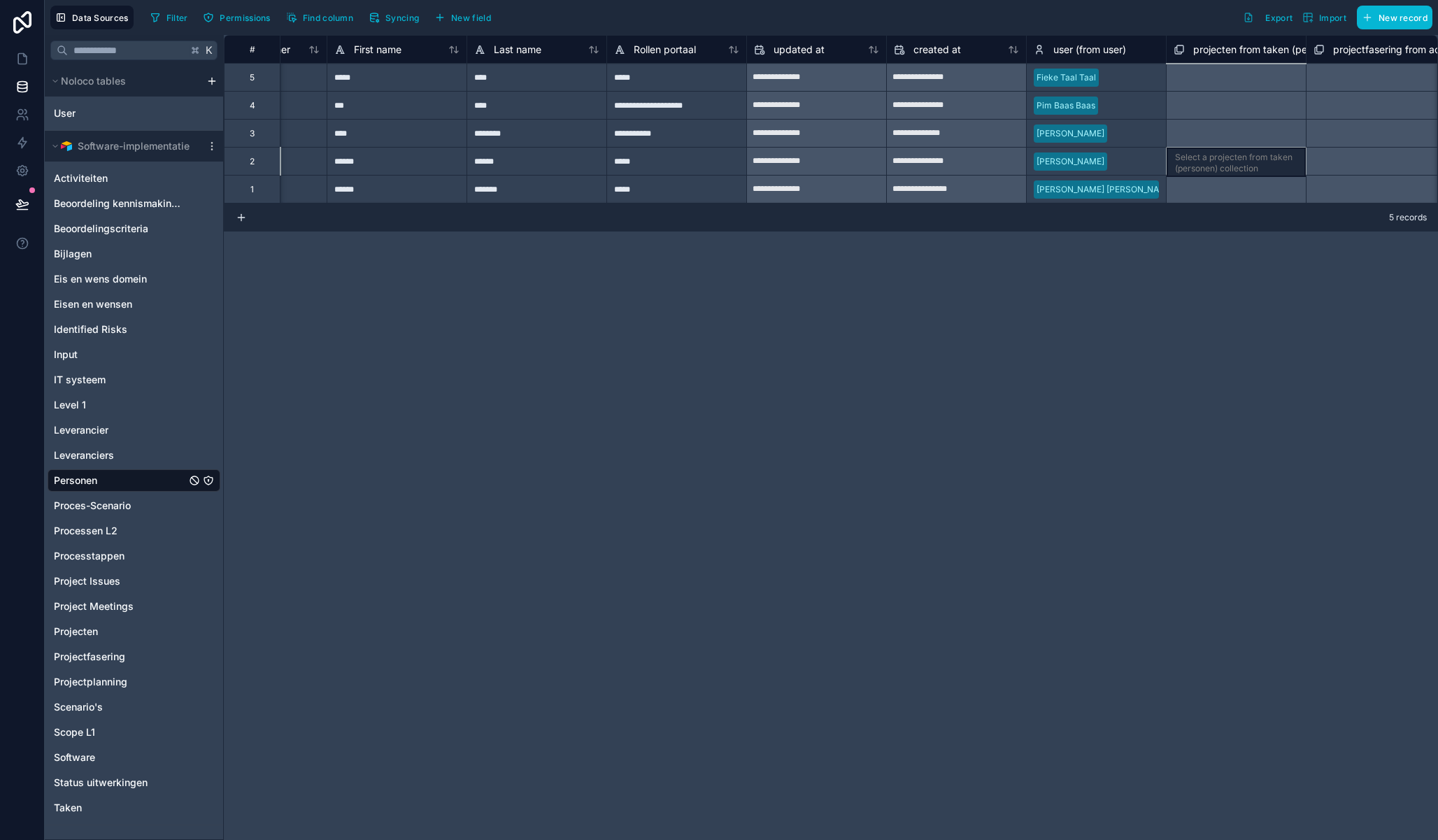
click at [1281, 148] on div "Select a projecten from taken (personen) collection" at bounding box center [1236, 161] width 140 height 28
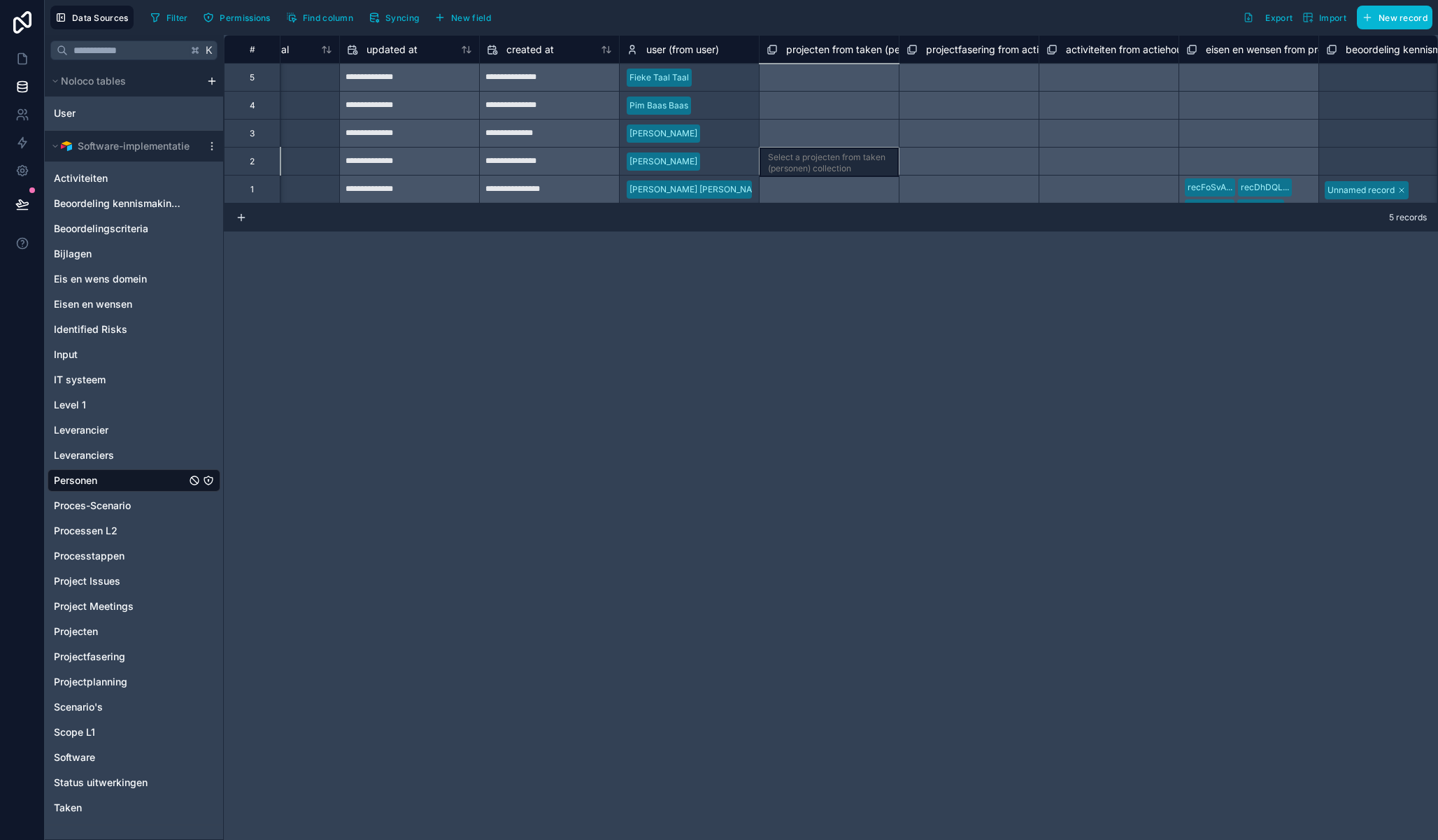
scroll to position [0, 6378]
click at [122, 112] on div "User" at bounding box center [134, 113] width 172 height 22
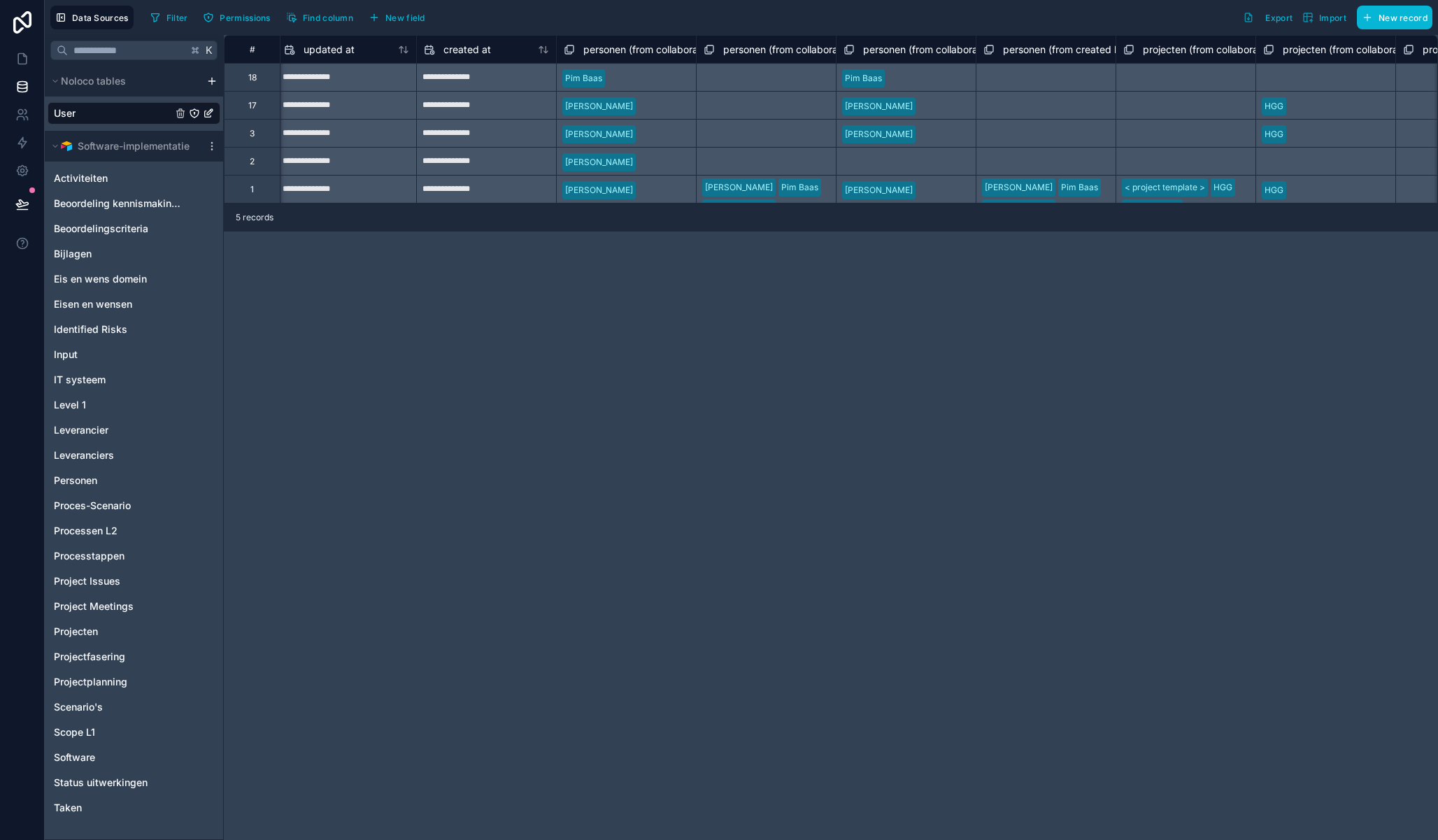
scroll to position [0, 1542]
click at [670, 55] on span "personen (from collaborator id) collection" at bounding box center [677, 50] width 189 height 14
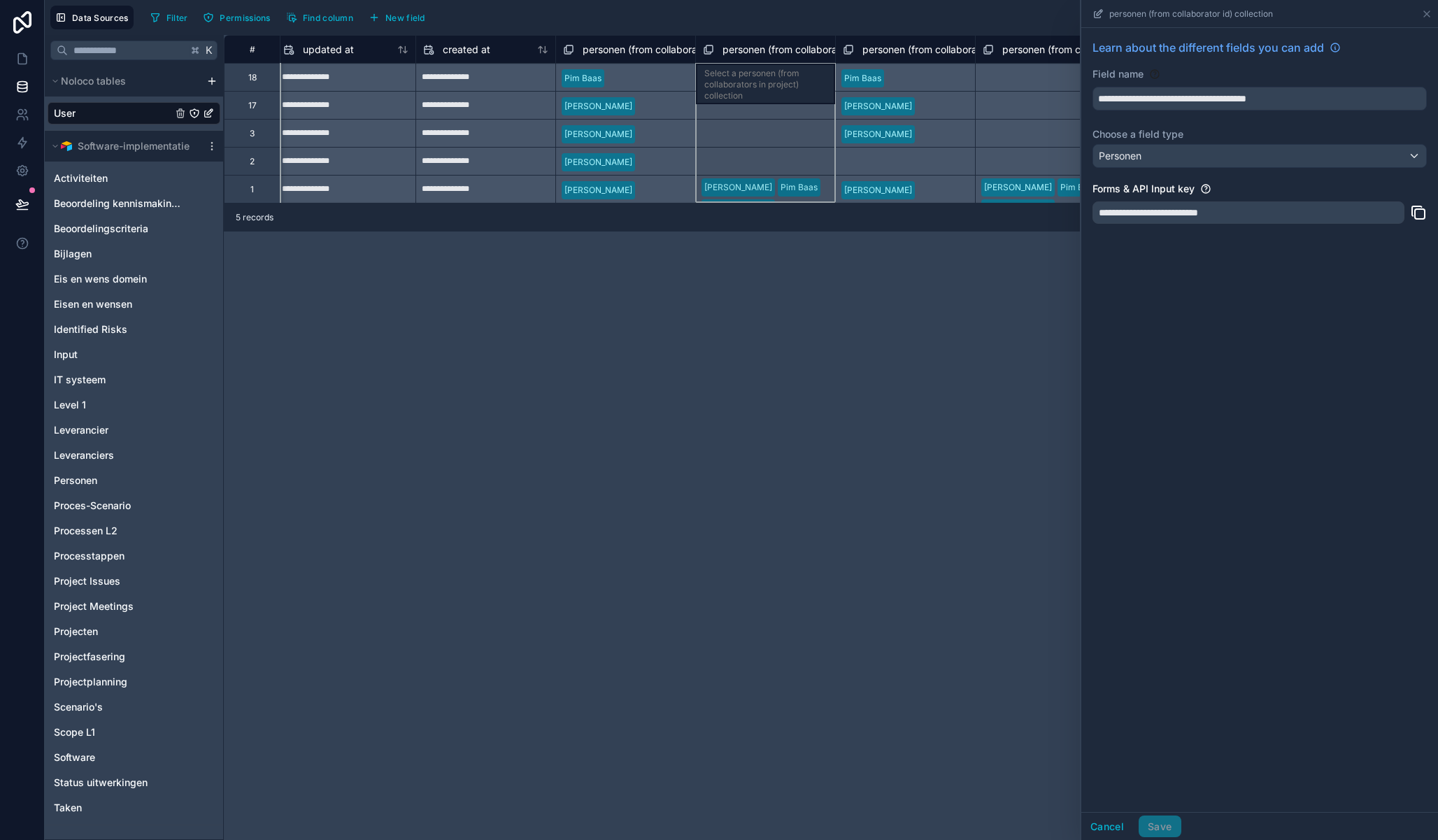
click at [746, 52] on span "personen (from collaborators in project) collection" at bounding box center [836, 50] width 227 height 14
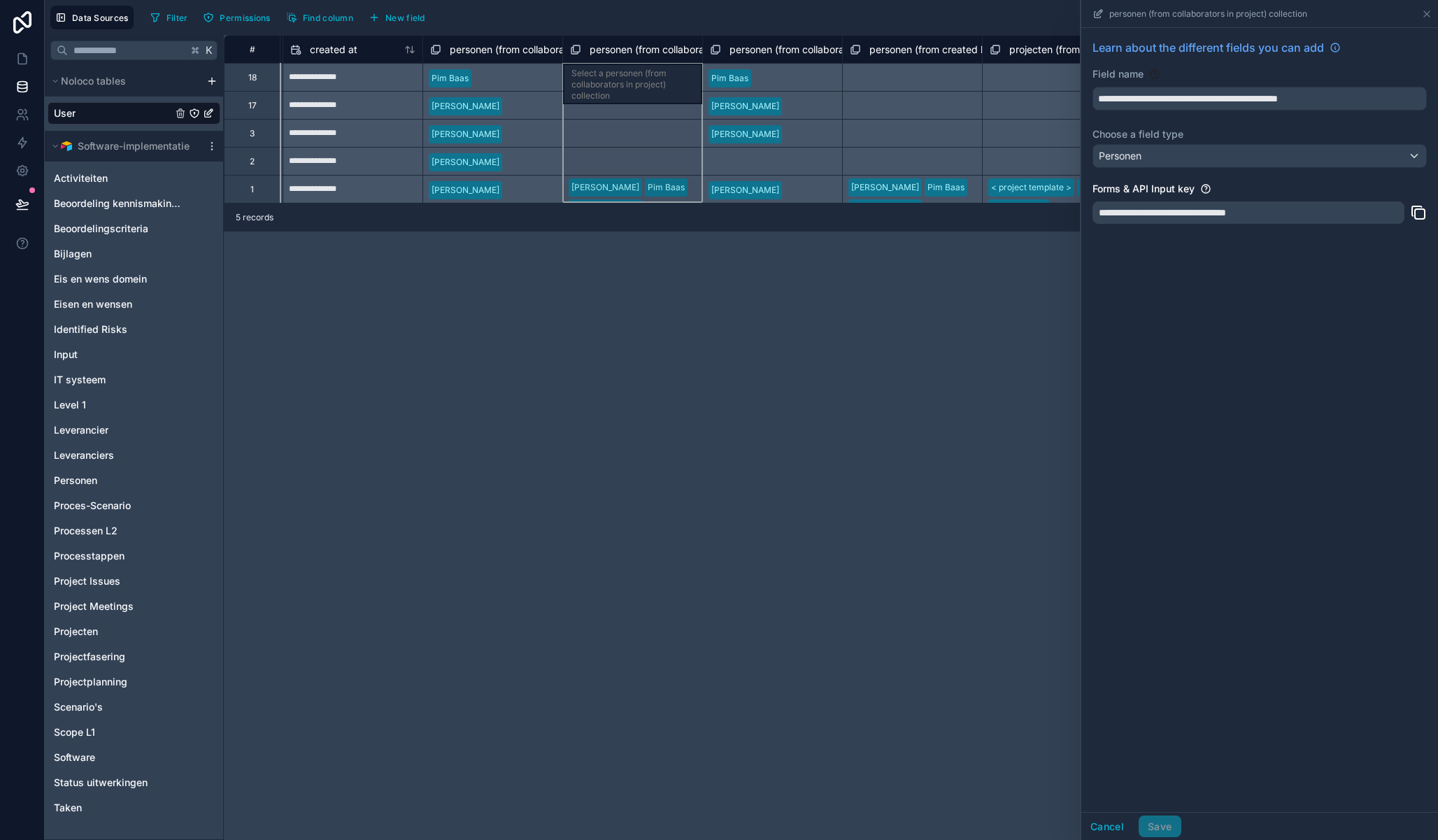
scroll to position [0, 1681]
click at [775, 62] on div "personen (from collaborators (vanuit gekozen project)) collection" at bounding box center [767, 48] width 140 height 28
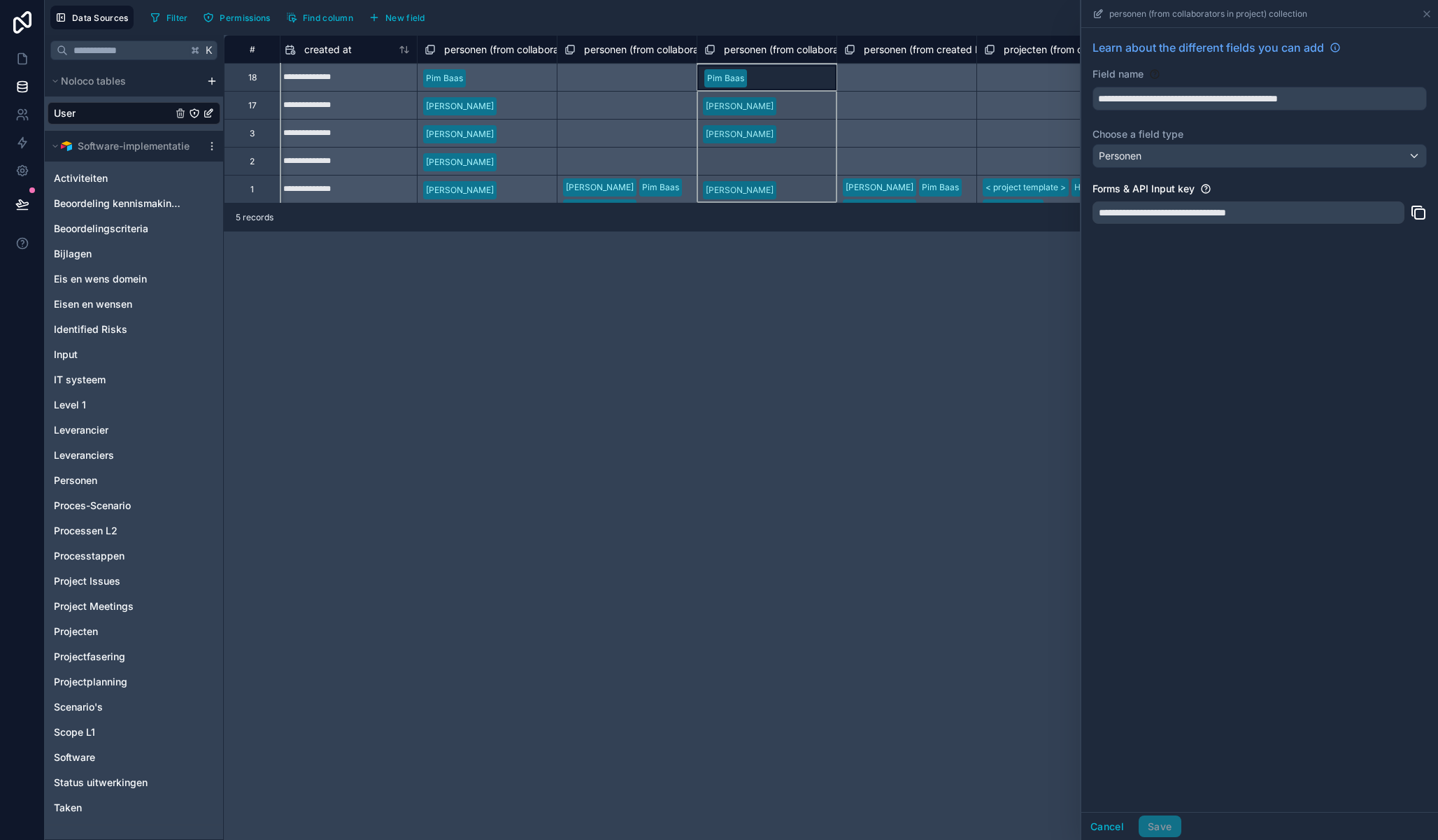
click at [777, 55] on span "personen (from collaborators (vanuit gekozen project)) collection" at bounding box center [872, 50] width 297 height 14
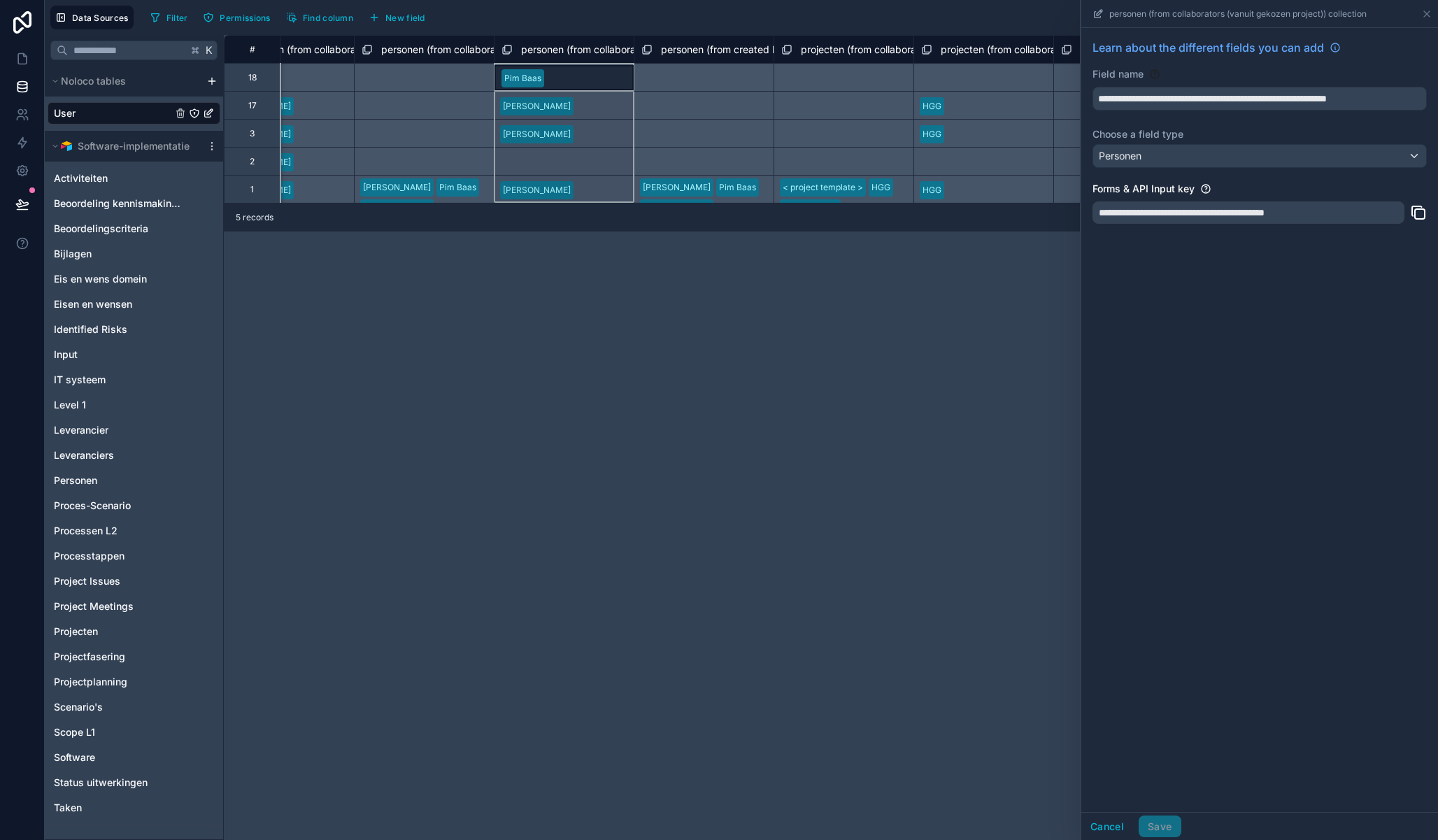
scroll to position [0, 1885]
click at [720, 48] on span "personen (from created by) collection" at bounding box center [746, 50] width 172 height 14
click at [697, 293] on div "**********" at bounding box center [830, 437] width 1214 height 805
drag, startPoint x: 695, startPoint y: 315, endPoint x: 690, endPoint y: 303, distance: 13.0
click at [695, 315] on div "**********" at bounding box center [830, 437] width 1214 height 805
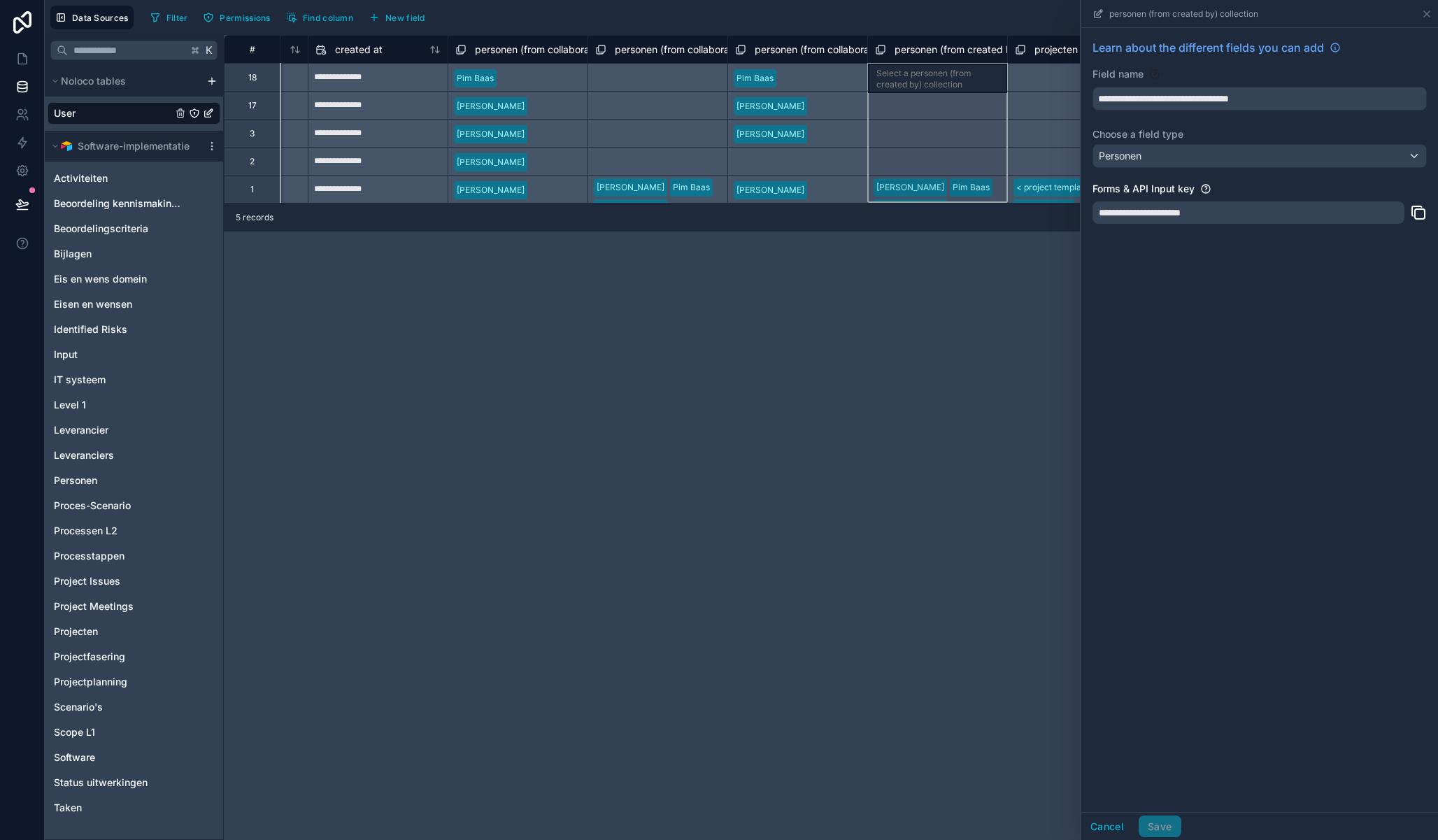
scroll to position [0, 1637]
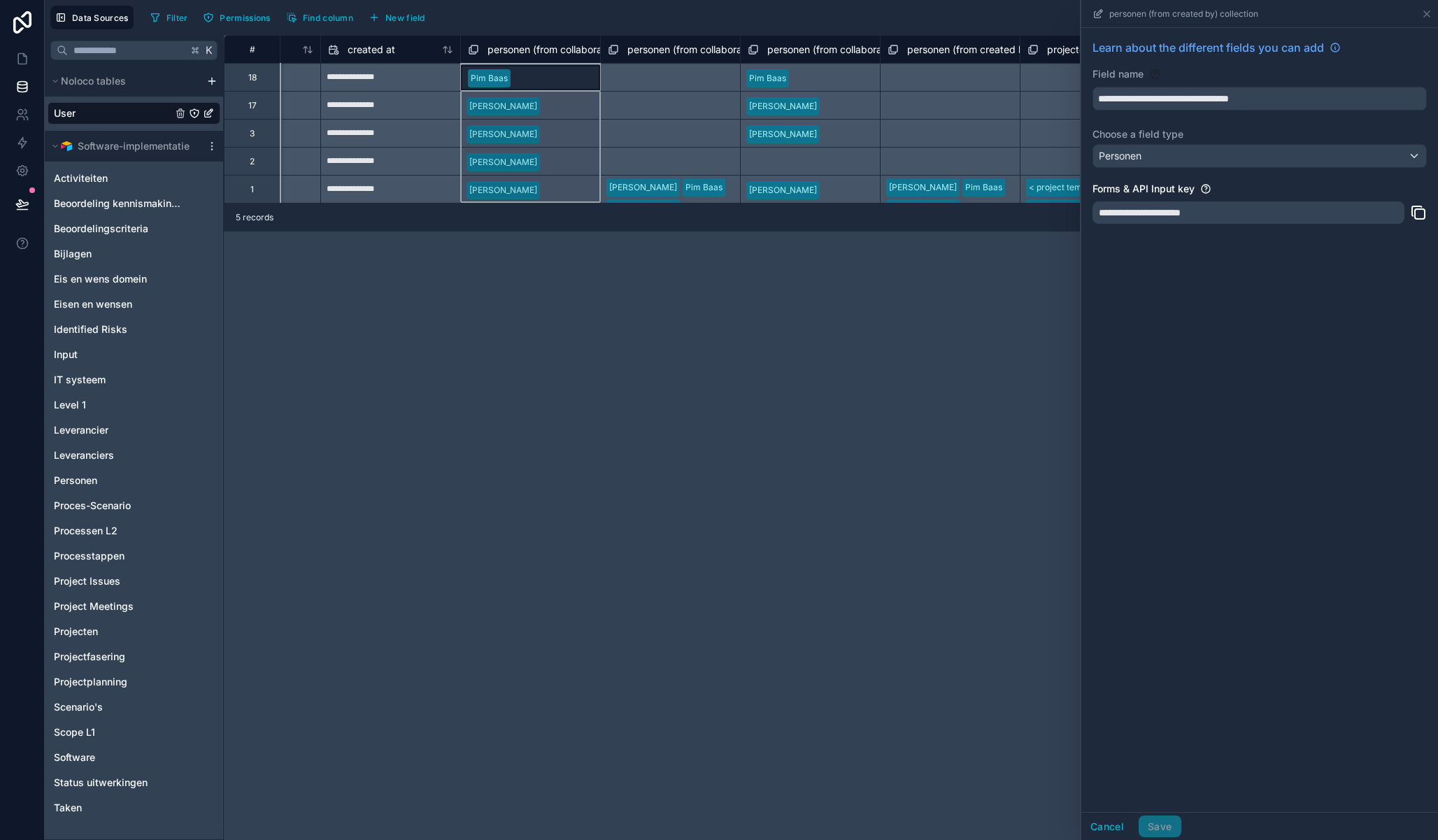
click at [543, 58] on div "personen (from collaborator id) collection" at bounding box center [530, 48] width 140 height 28
click at [546, 48] on span "personen (from collaborator id) collection" at bounding box center [582, 50] width 189 height 14
click at [666, 50] on span "personen (from collaborators in project) collection" at bounding box center [741, 50] width 227 height 14
click at [723, 306] on div "**********" at bounding box center [830, 437] width 1214 height 805
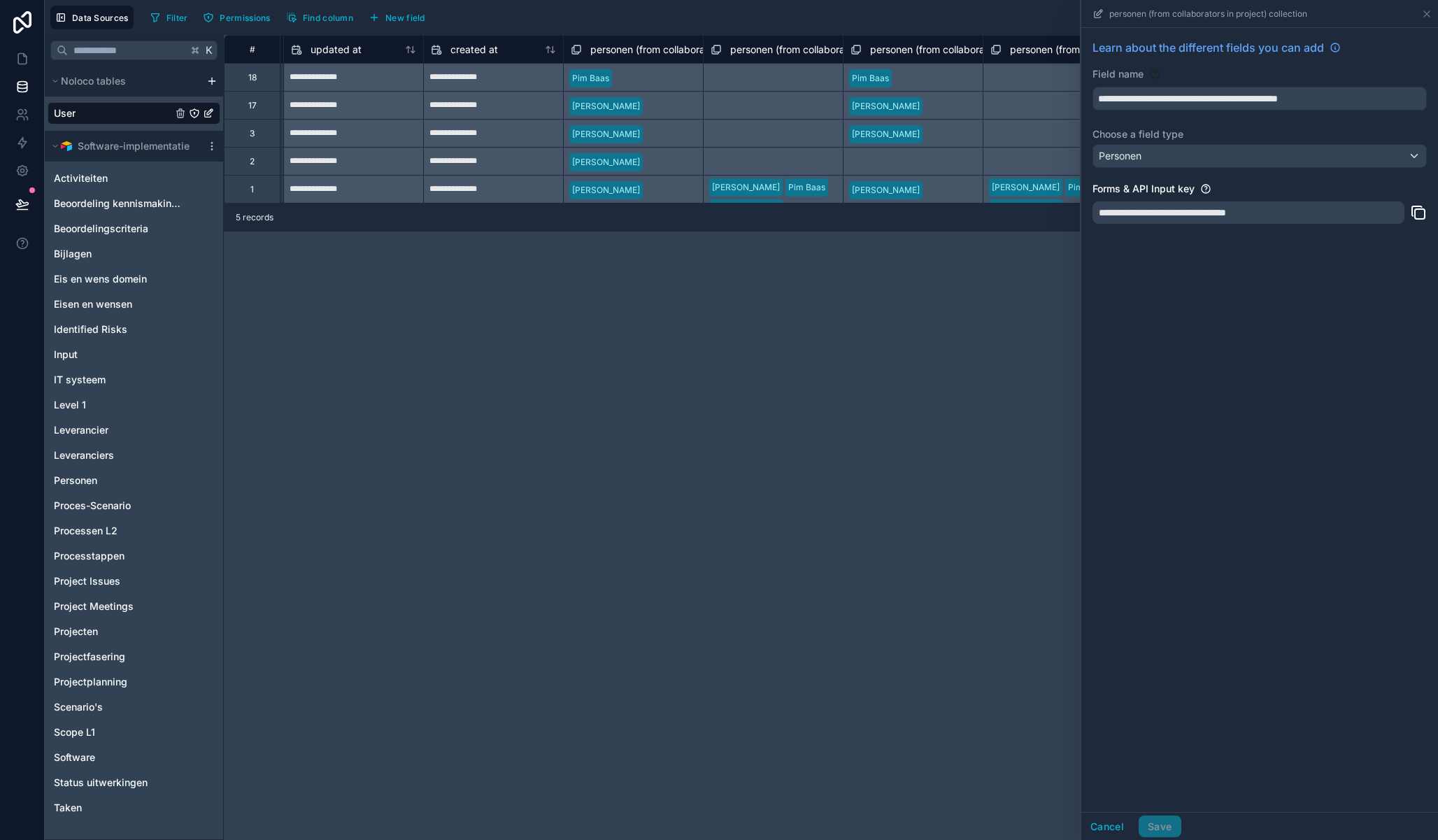
scroll to position [0, 1635]
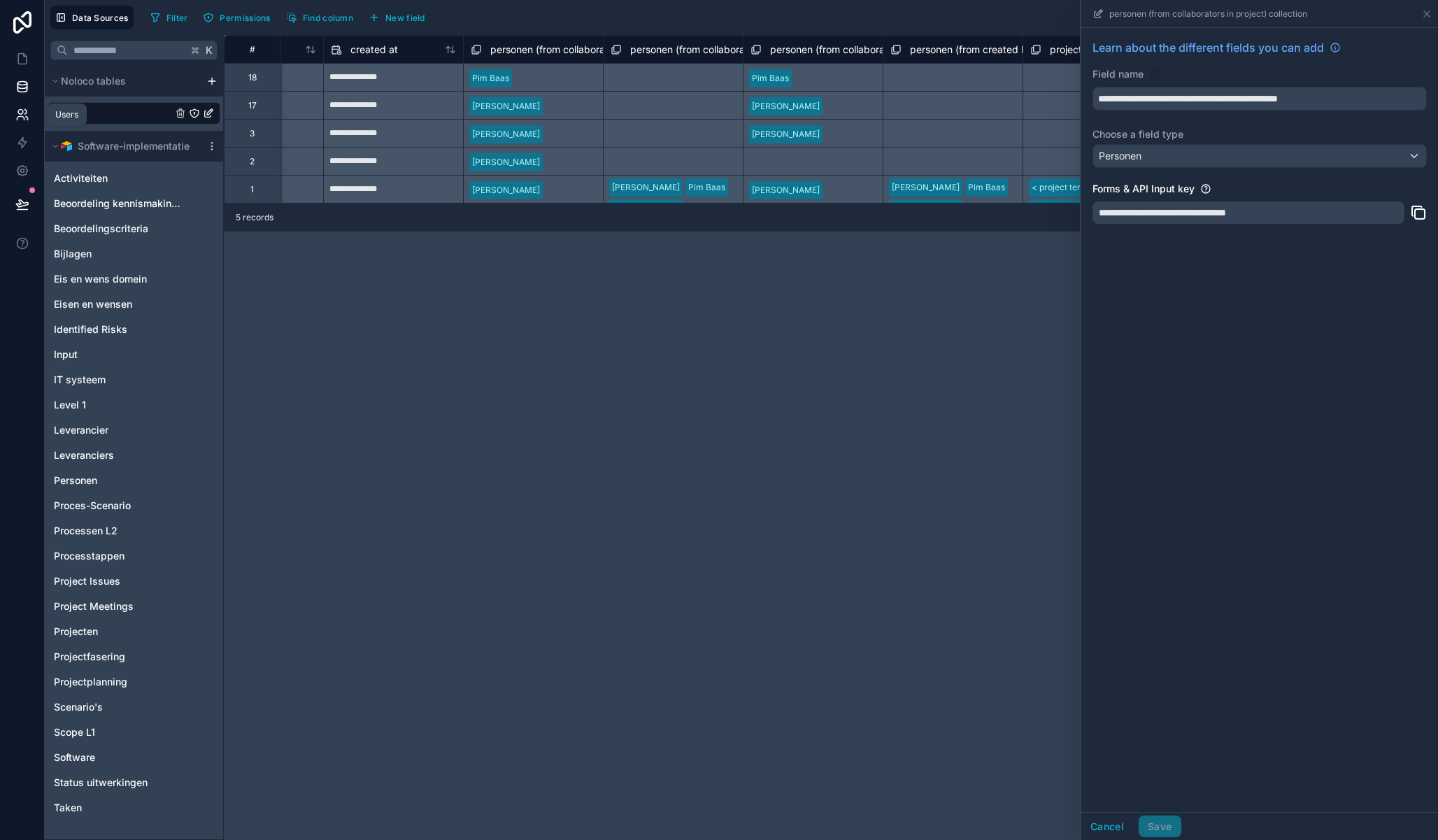
click at [28, 116] on icon at bounding box center [22, 115] width 14 height 14
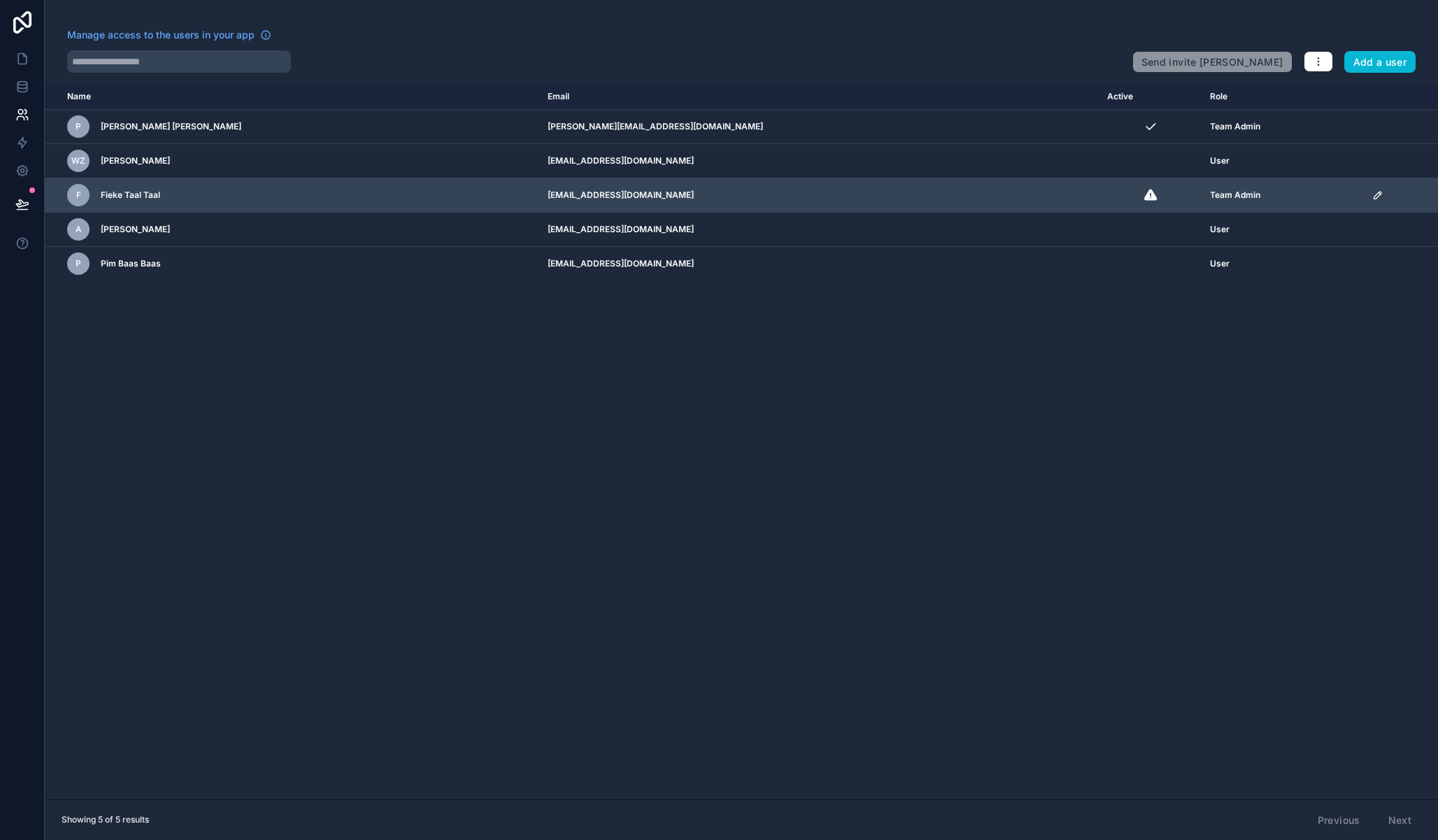
click at [172, 190] on div "F Fieke Taal Taal" at bounding box center [268, 195] width 403 height 22
click at [138, 196] on span "Fieke Taal Taal" at bounding box center [130, 195] width 59 height 11
click at [1431, 197] on td "scrollable content" at bounding box center [1400, 196] width 75 height 34
click at [1372, 197] on icon "scrollable content" at bounding box center [1377, 195] width 11 height 11
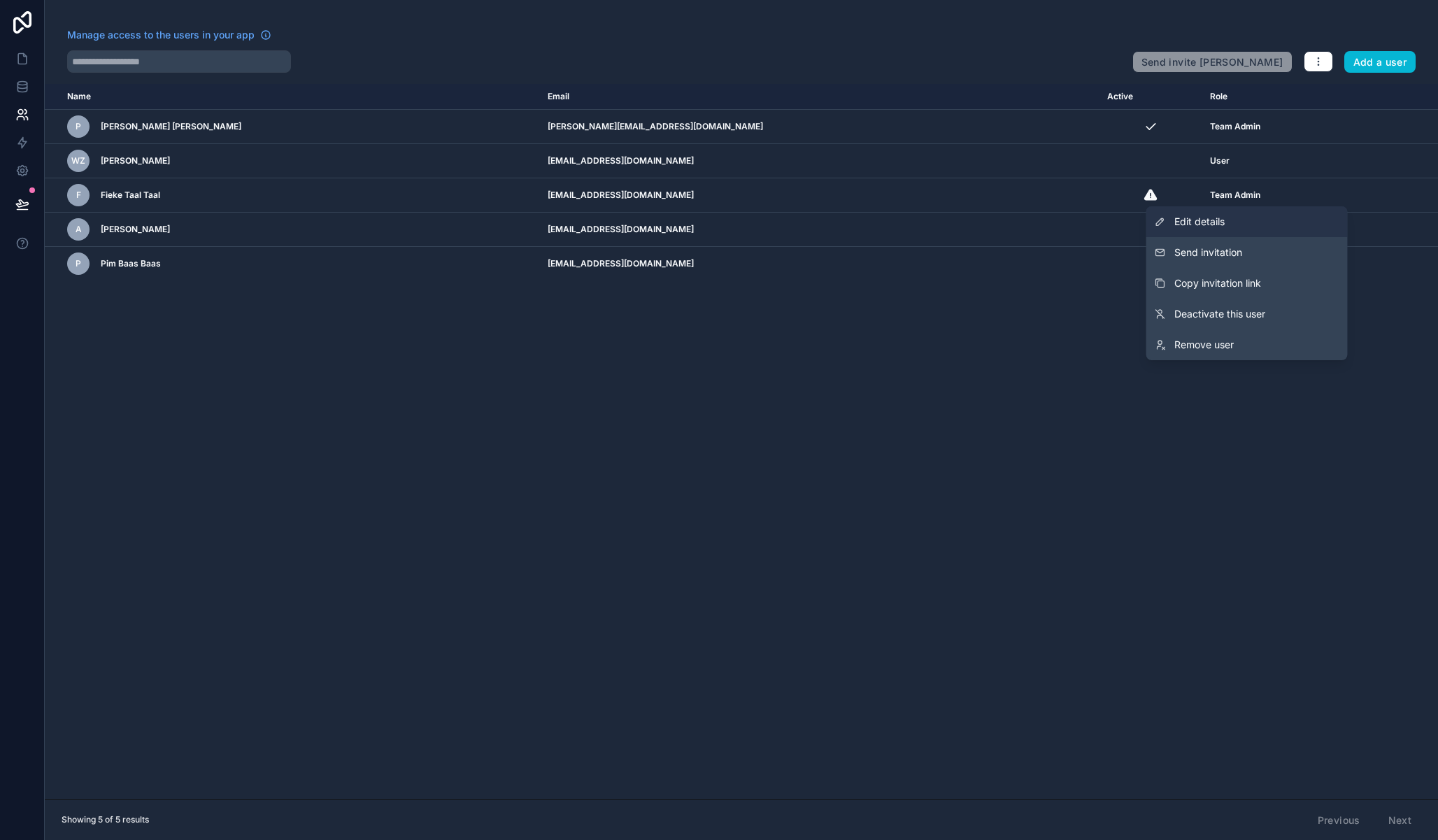
click at [1237, 222] on link "Edit details" at bounding box center [1247, 222] width 201 height 31
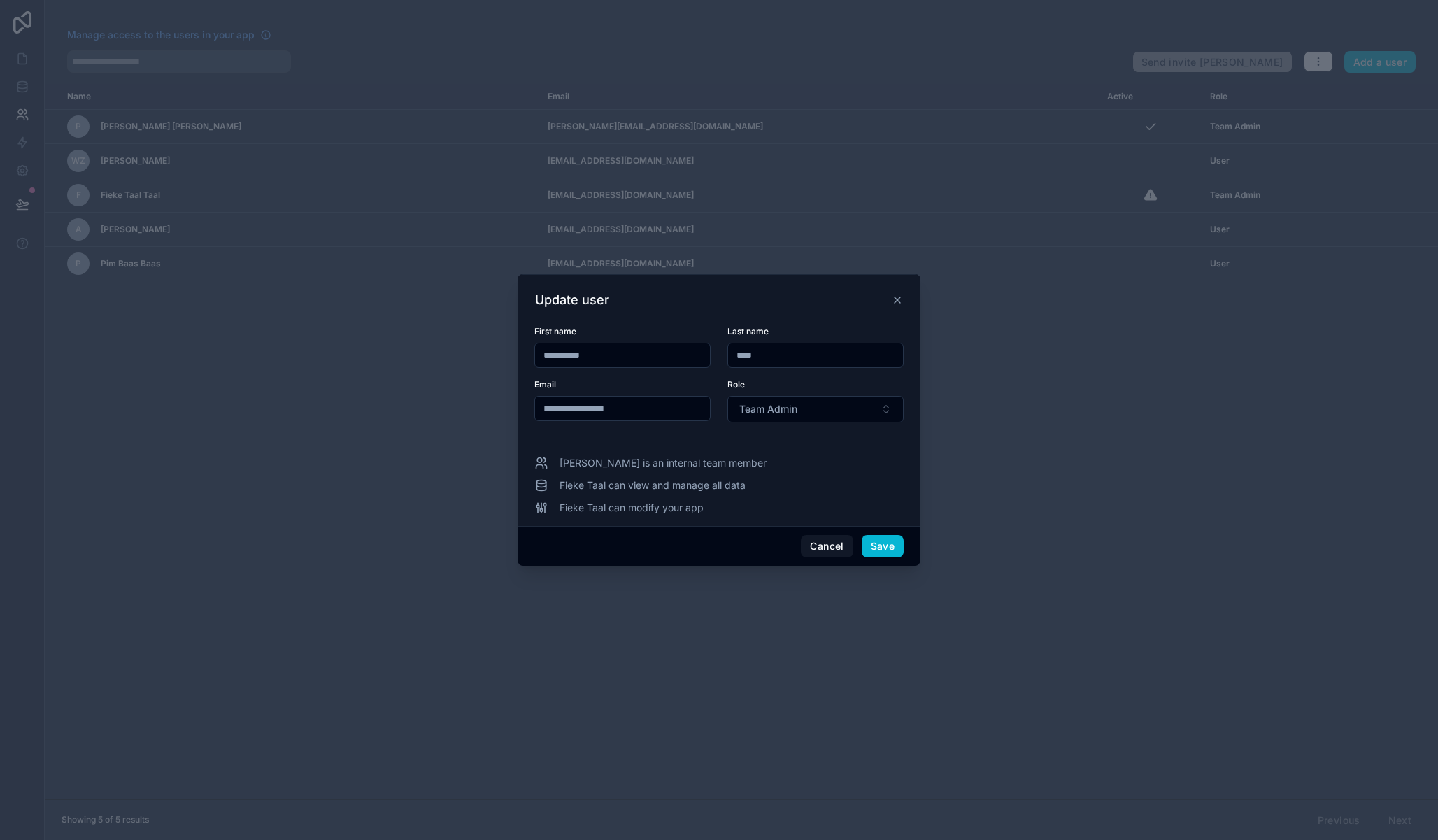
click at [613, 360] on input "**********" at bounding box center [622, 355] width 175 height 20
click at [828, 549] on button "Cancel" at bounding box center [827, 546] width 52 height 22
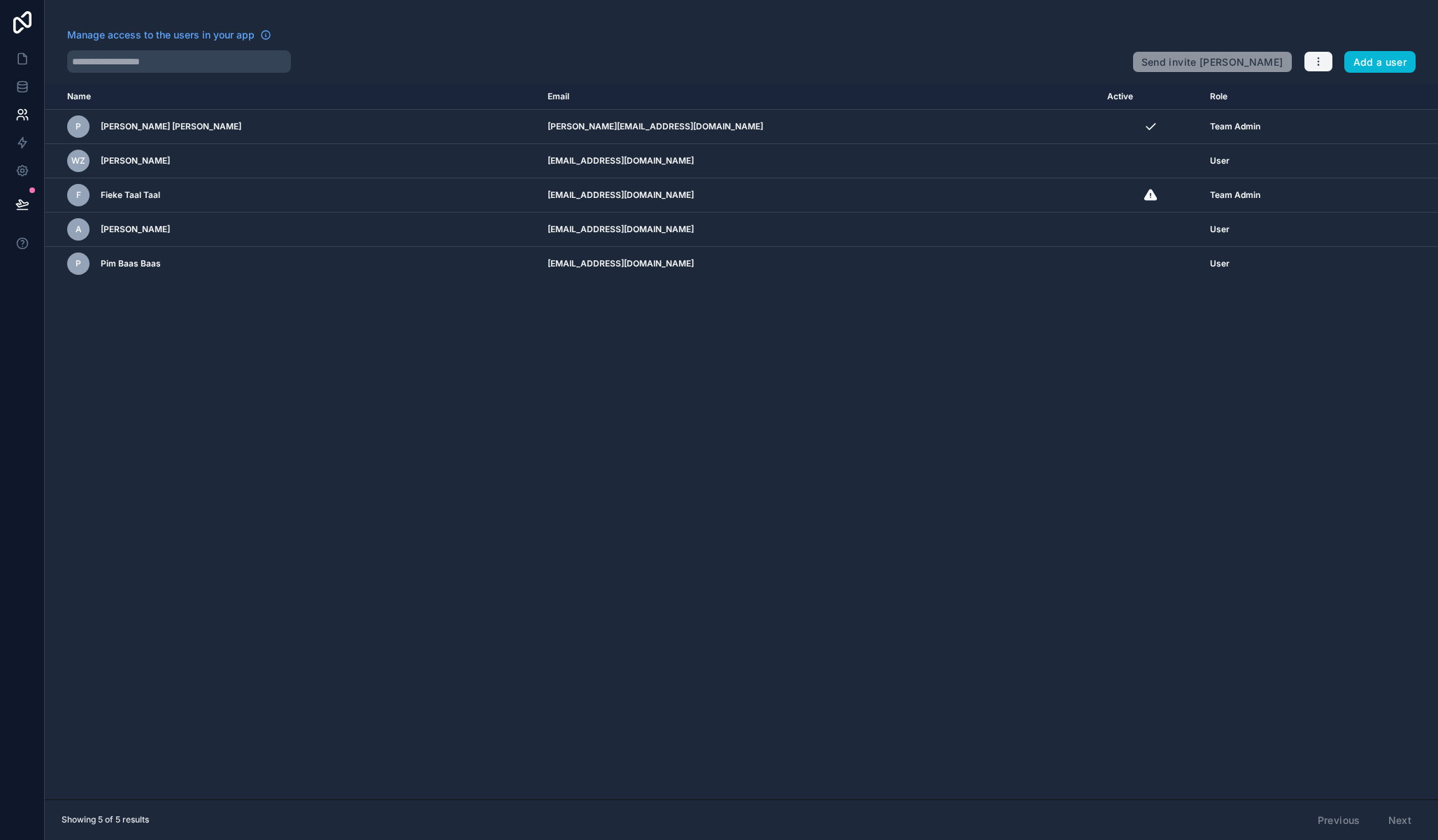
click at [1325, 62] on button "button" at bounding box center [1318, 61] width 30 height 21
click at [1329, 101] on link "Manage roles" at bounding box center [1351, 94] width 98 height 22
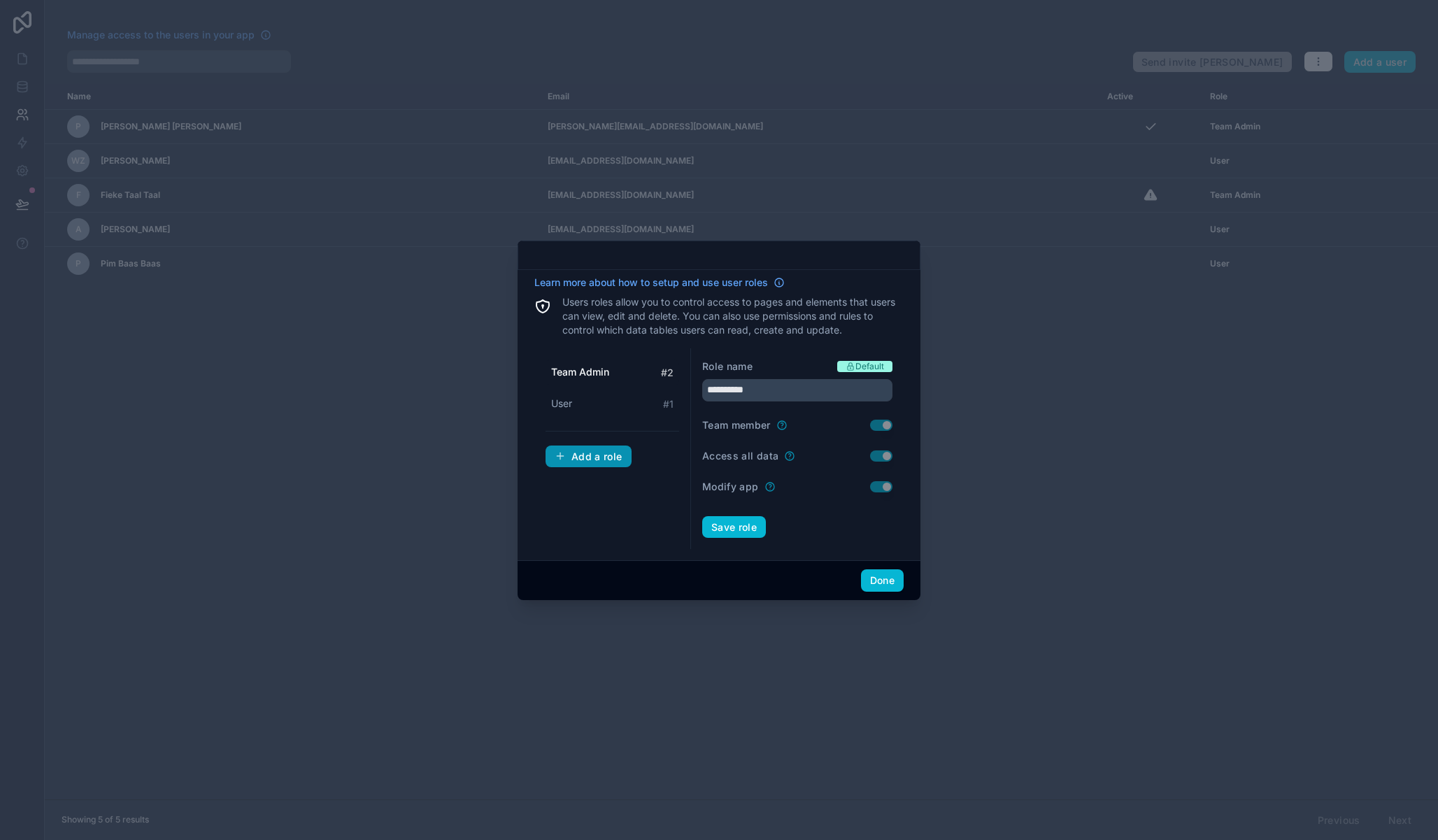
click at [595, 457] on div "Add a role" at bounding box center [589, 457] width 68 height 13
click at [582, 435] on span "New role" at bounding box center [572, 435] width 42 height 14
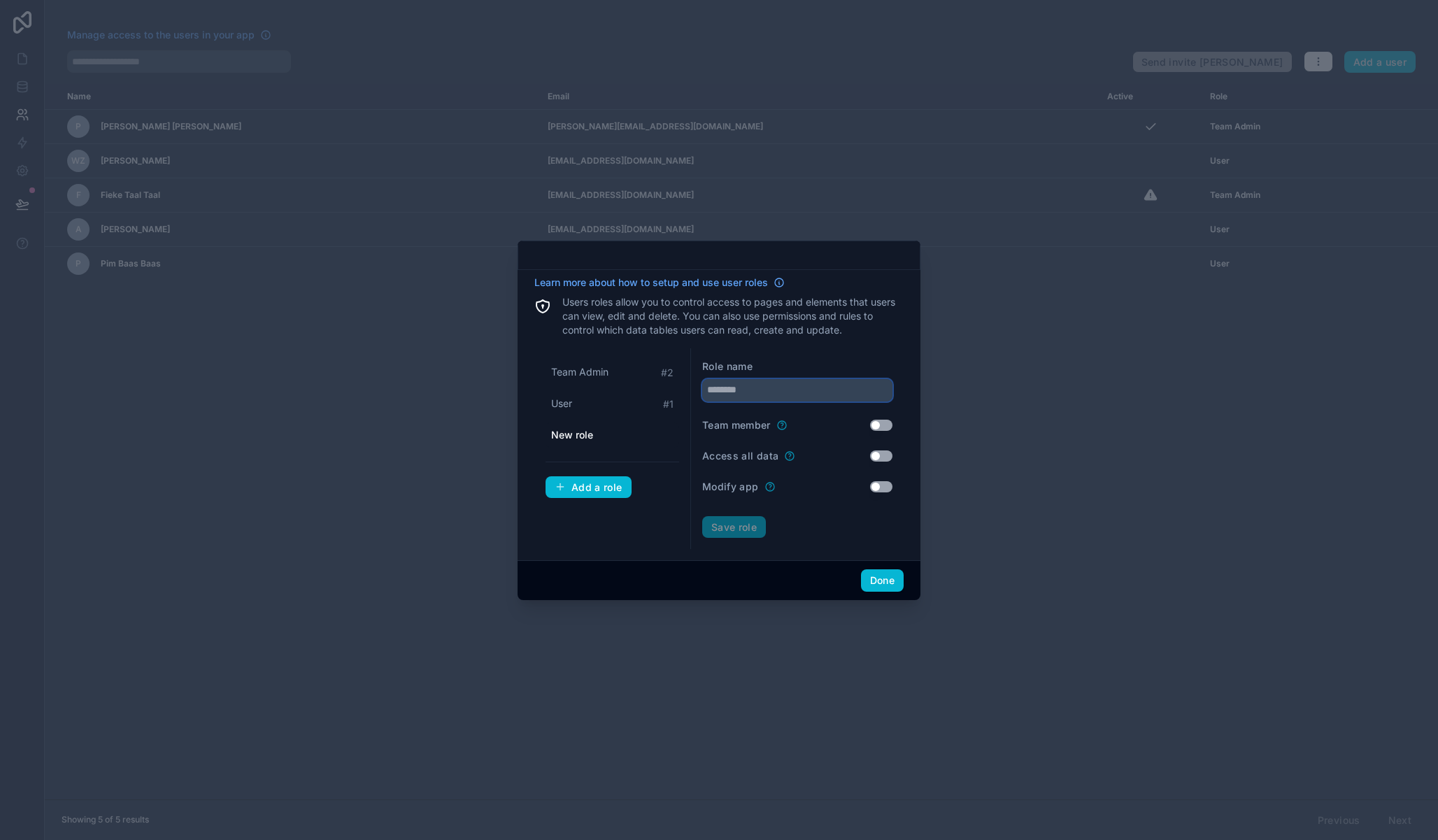
click at [739, 390] on input "text" at bounding box center [797, 389] width 190 height 22
click at [708, 389] on input "********" at bounding box center [797, 389] width 190 height 22
type input "********"
click at [715, 526] on button "Save role" at bounding box center [733, 527] width 64 height 22
click at [888, 582] on button "Done" at bounding box center [882, 580] width 43 height 22
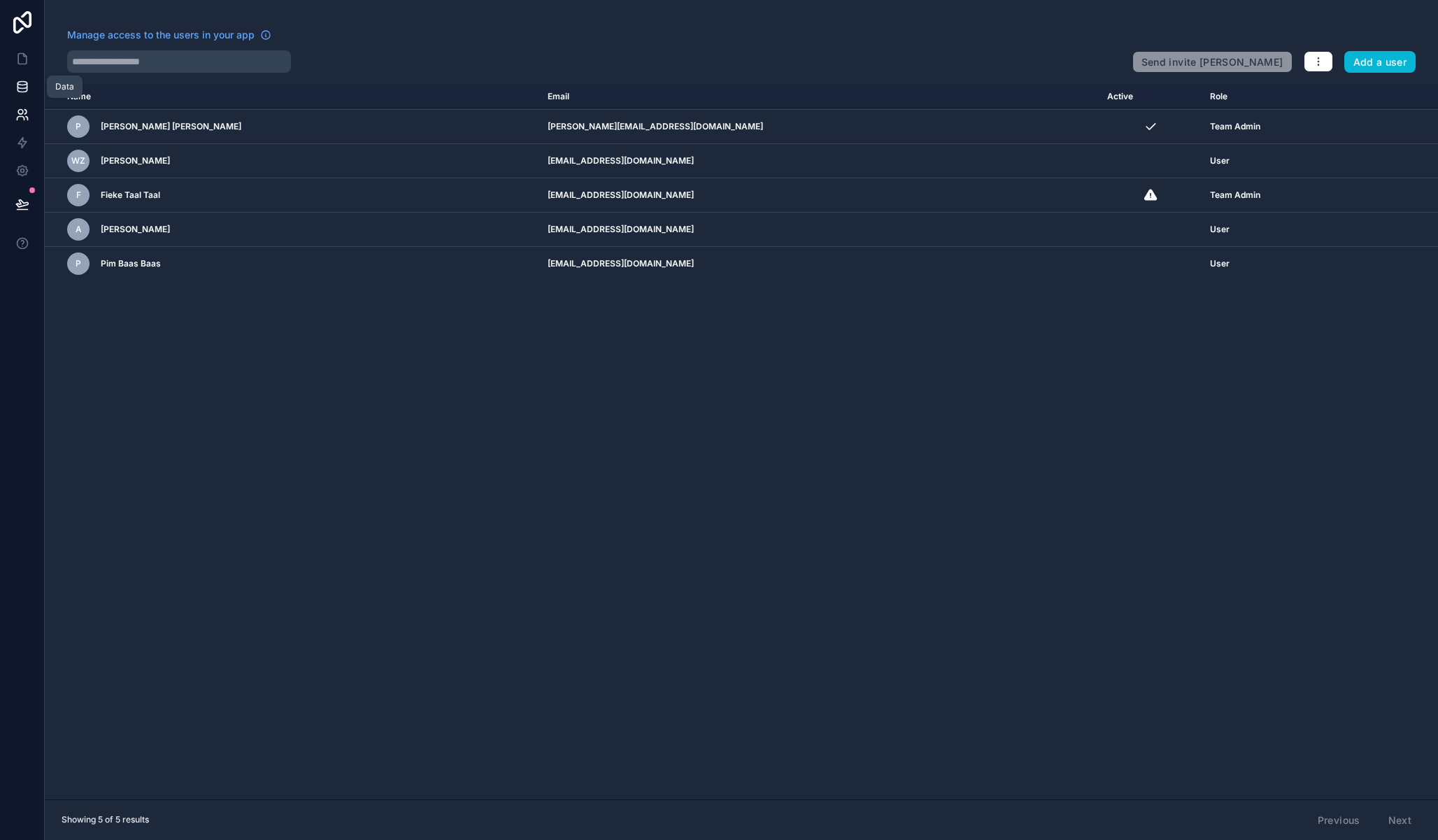
click at [22, 82] on icon at bounding box center [22, 83] width 9 height 4
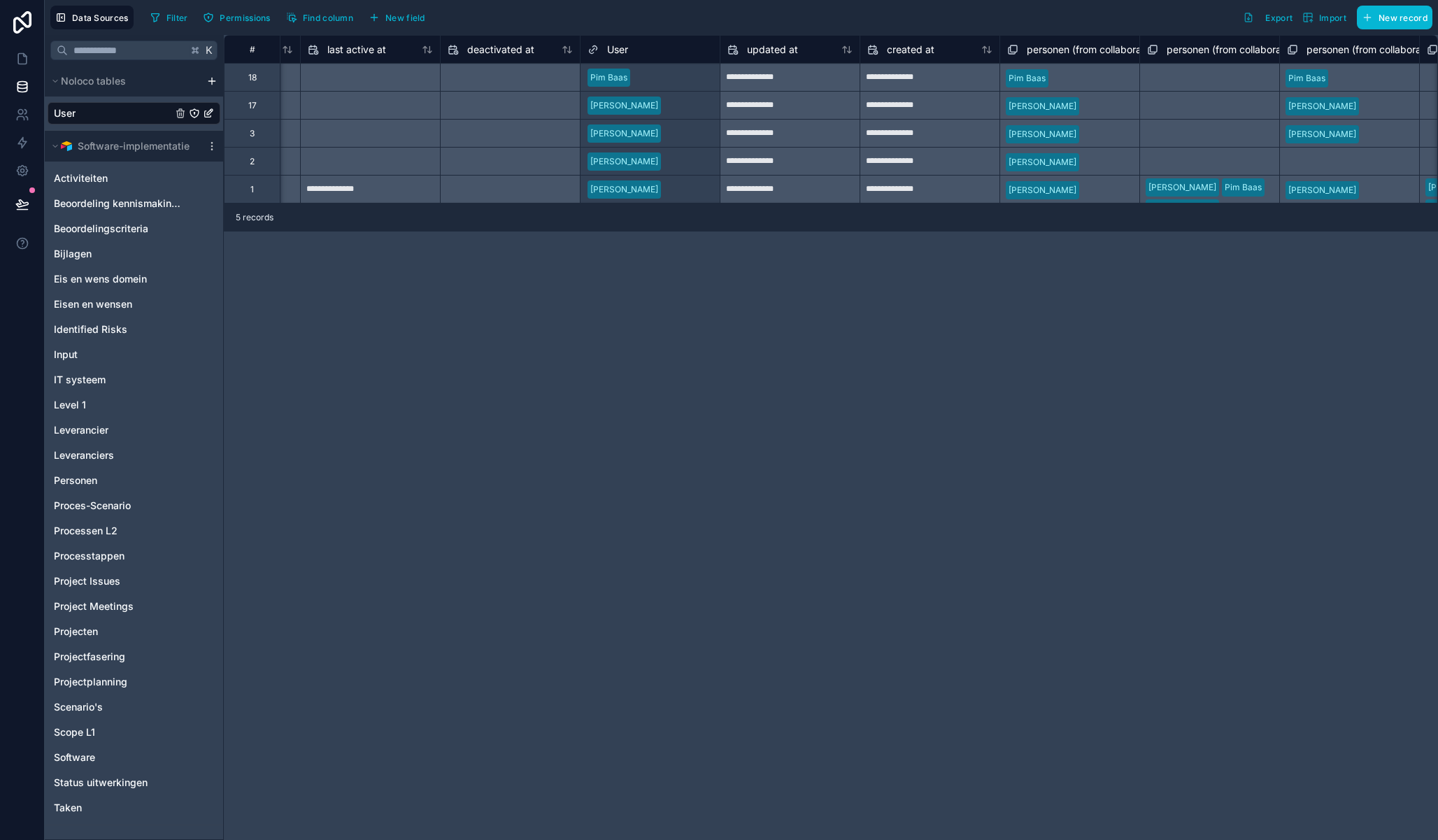
scroll to position [0, 1148]
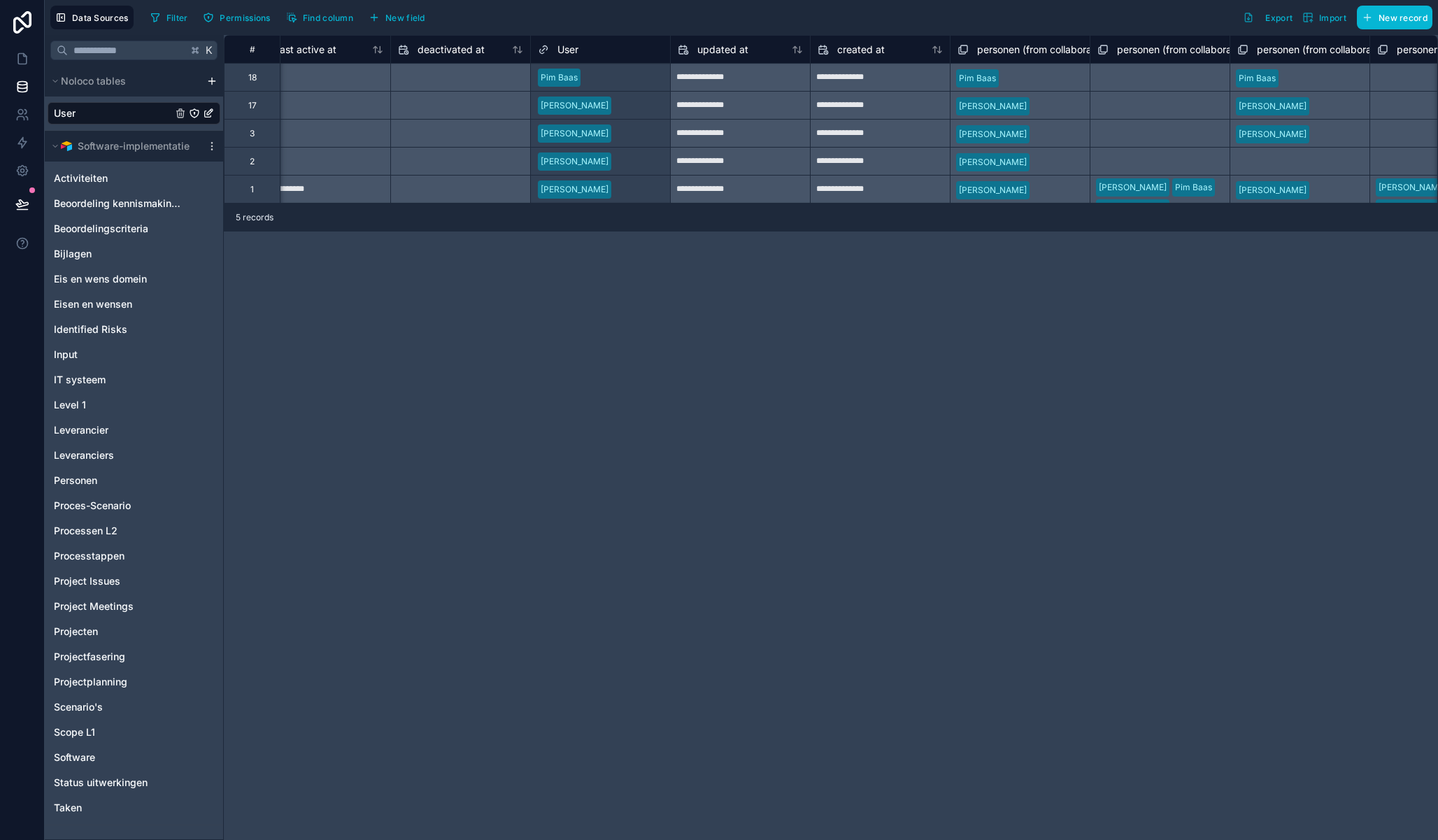
click at [1065, 75] on div "Pim Baas" at bounding box center [1020, 76] width 140 height 28
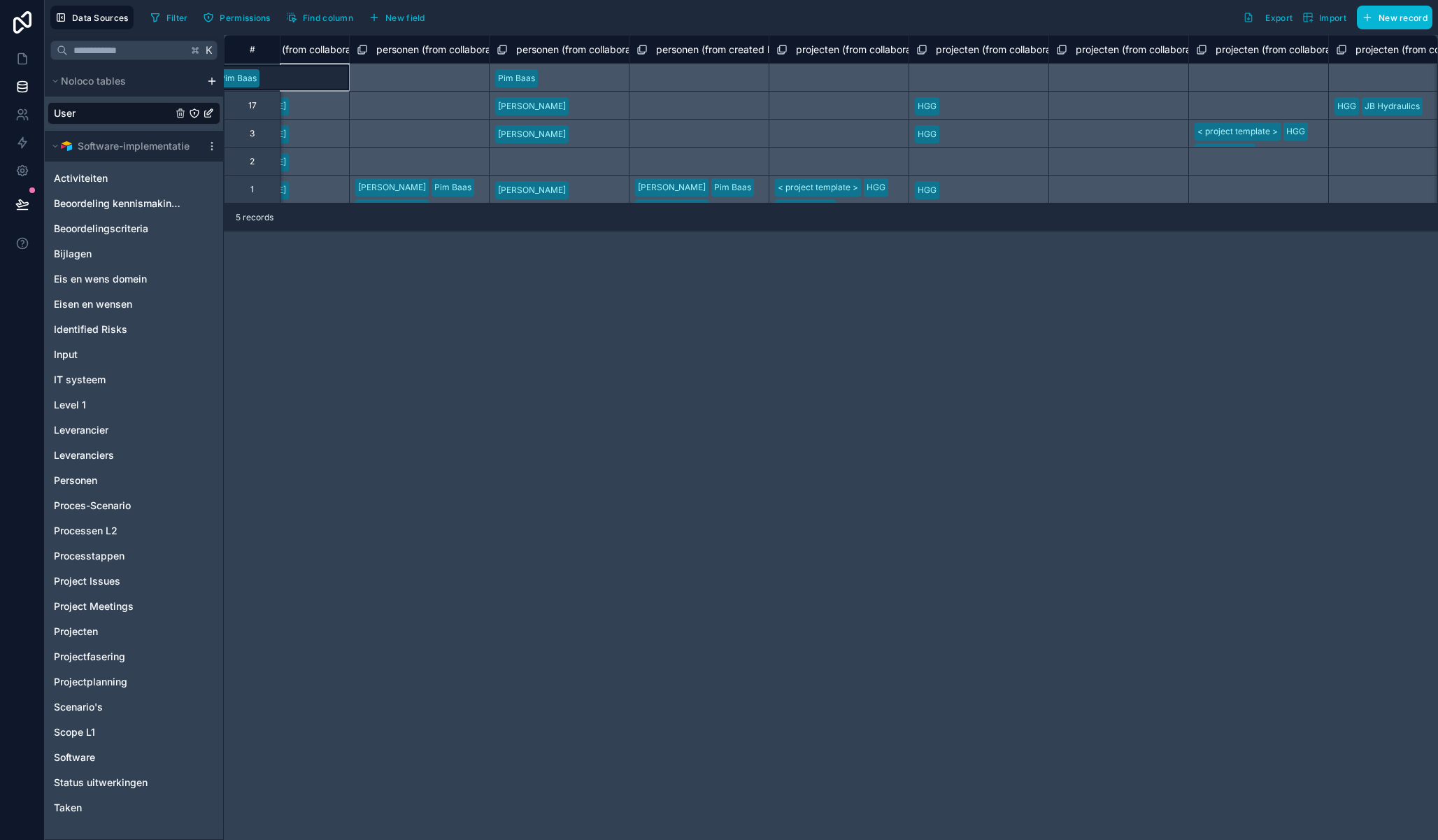
scroll to position [0, 1890]
click at [1004, 137] on div "HGG" at bounding box center [977, 132] width 140 height 28
click at [742, 186] on div "Fieke Taal Pim Baas Alex Wilbrink Wouter Zeeman Pieter Wolbers" at bounding box center [697, 188] width 140 height 28
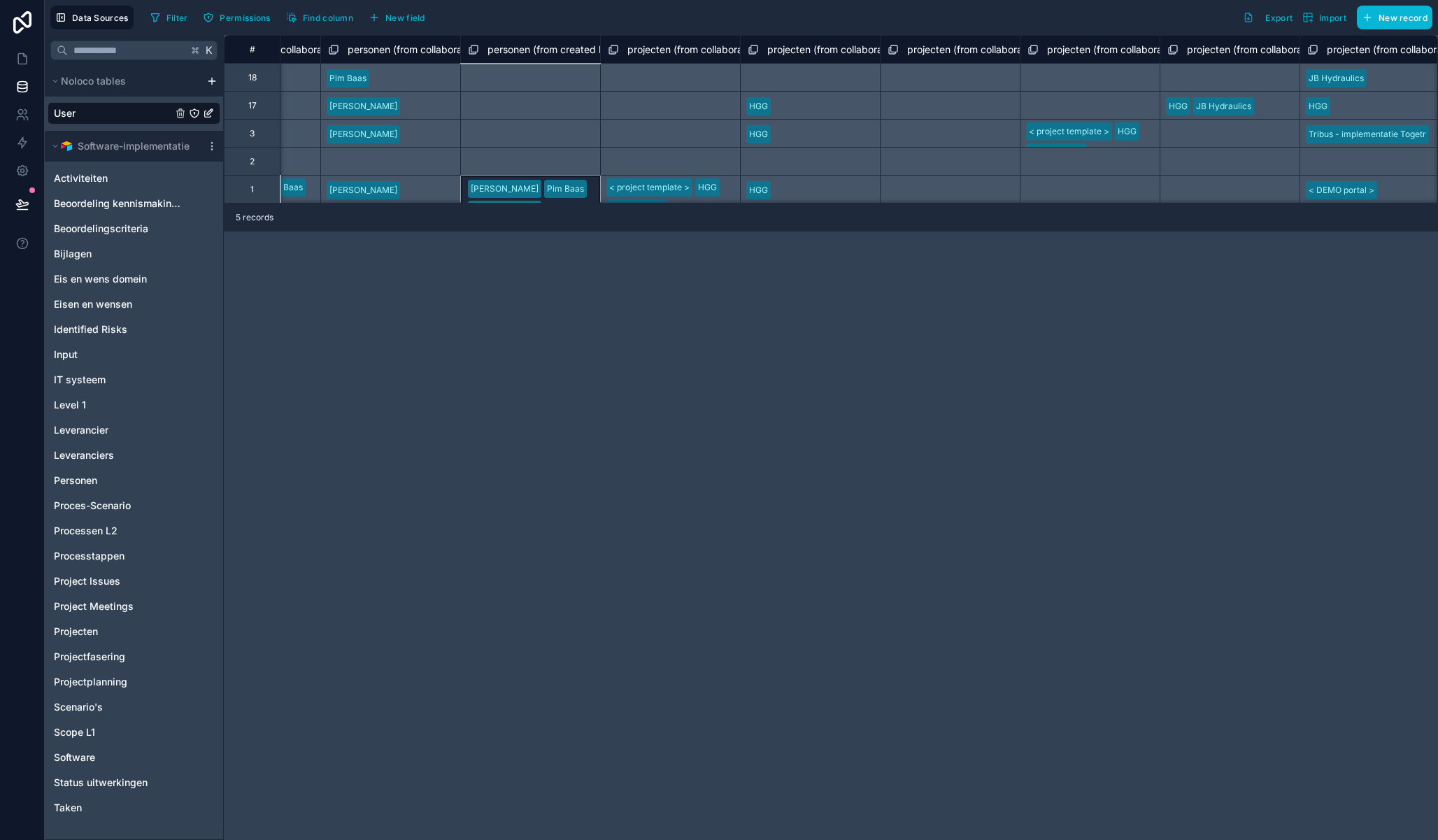
scroll to position [0, 2063]
click at [1133, 136] on div "< project template > HGG JB Hydraulics < DEMO portal > <test>" at bounding box center [1084, 132] width 140 height 28
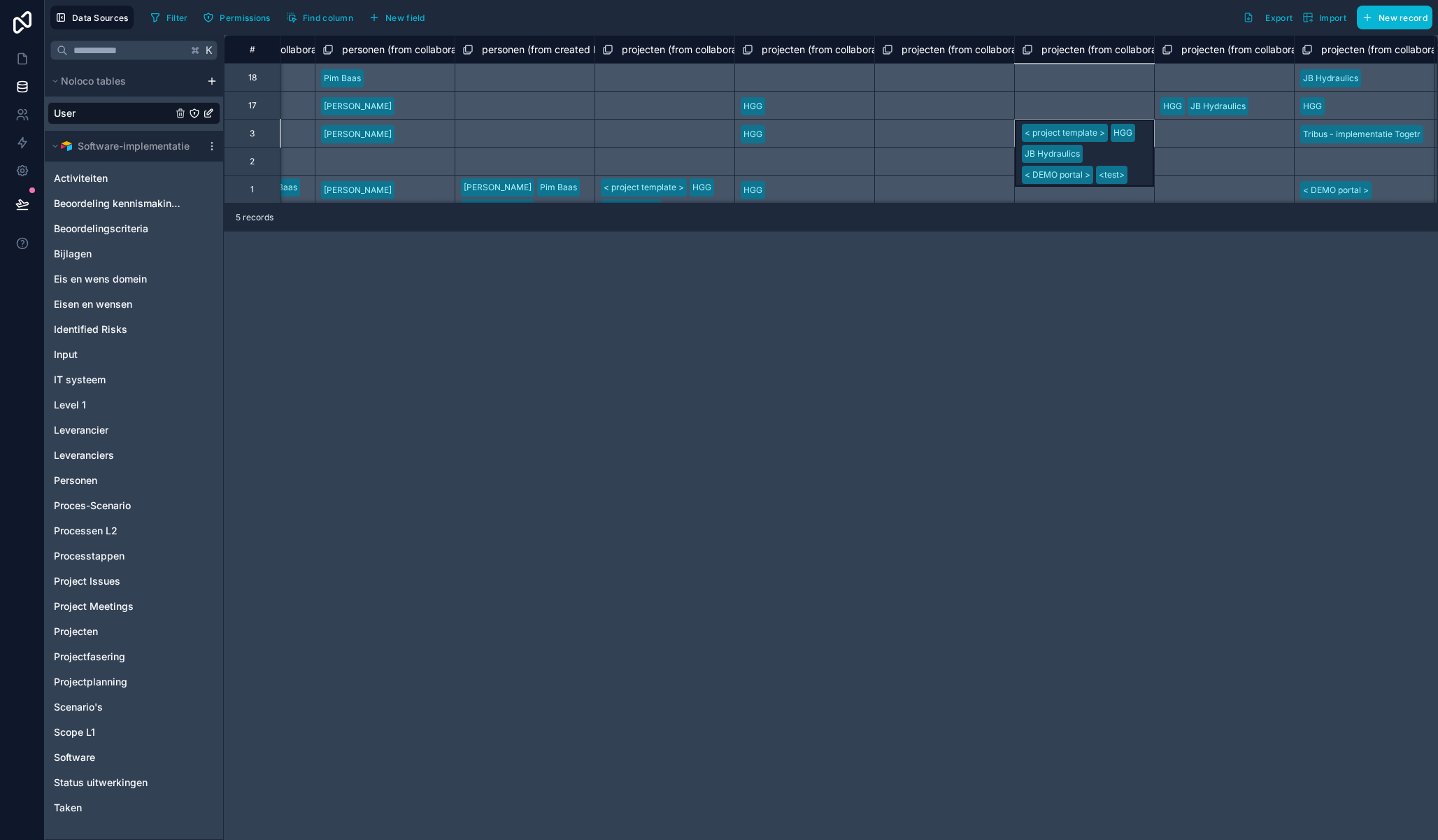
scroll to position [0, 2058]
click at [1079, 51] on span "projecten (from collaborators logiqol) collection" at bounding box center [1153, 50] width 215 height 14
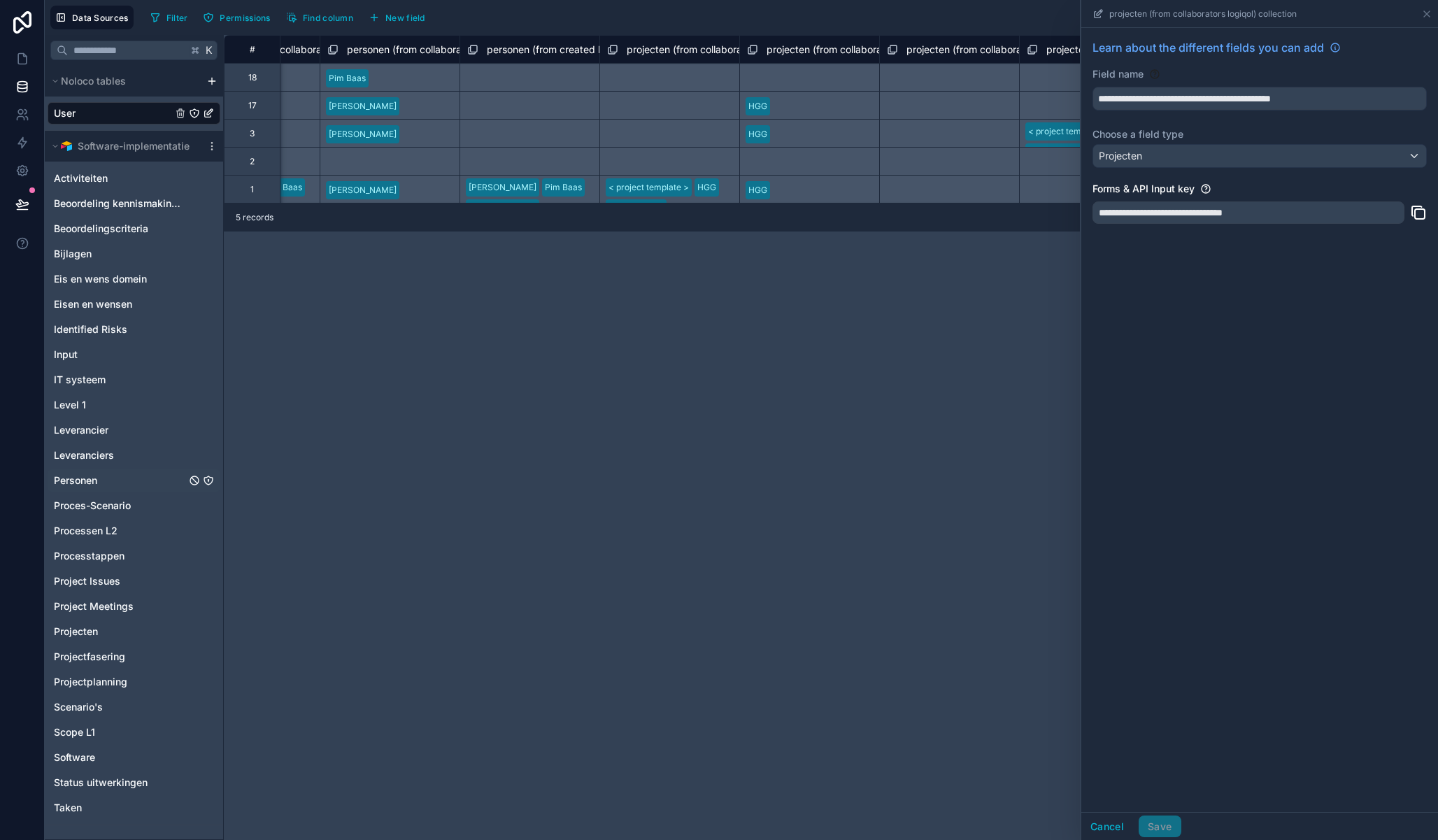
click at [121, 482] on div "Personen" at bounding box center [134, 480] width 172 height 22
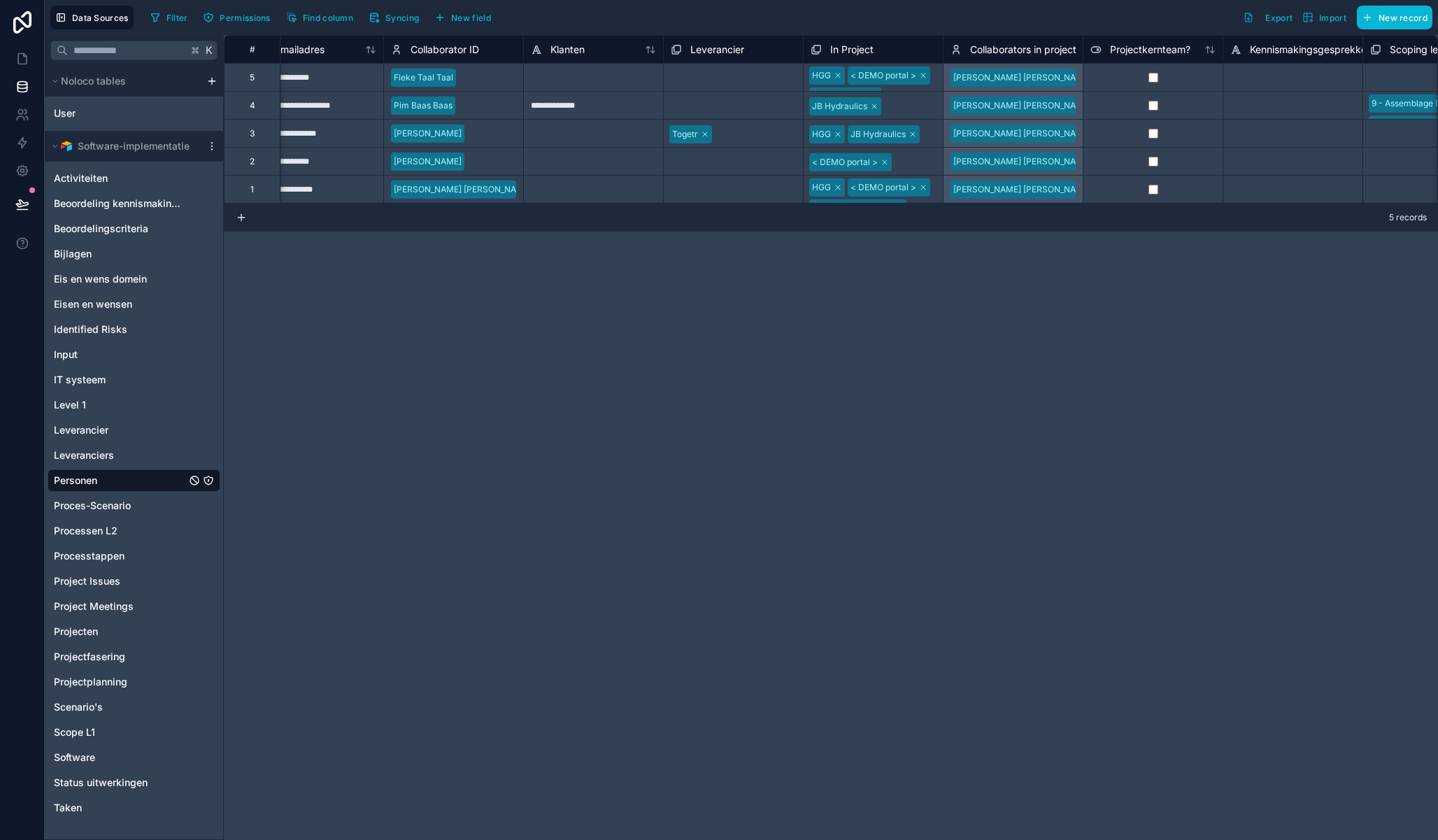
scroll to position [0, 317]
click at [1036, 51] on span "Collaborators in project" at bounding box center [1022, 50] width 106 height 14
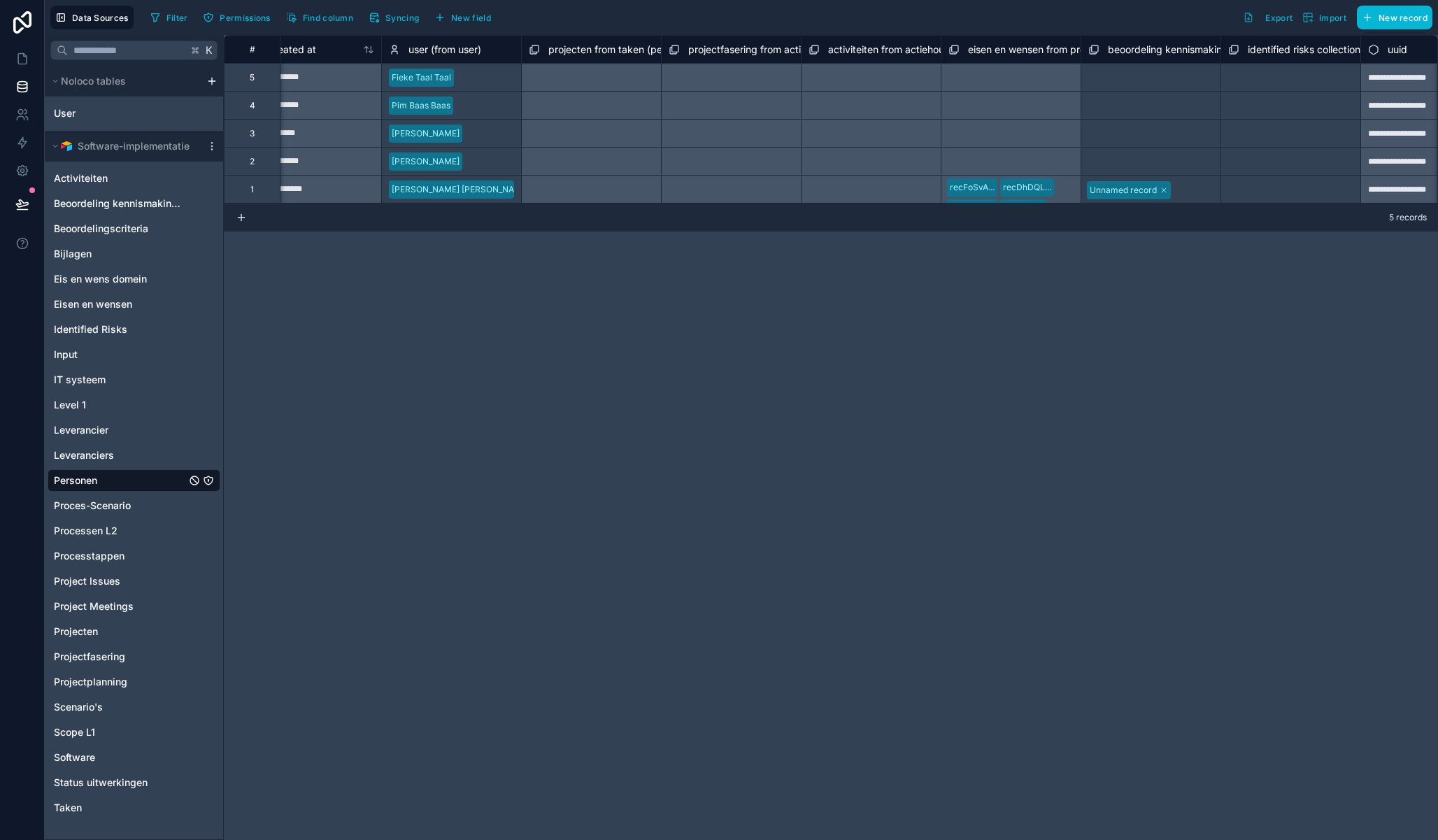
scroll to position [0, 6045]
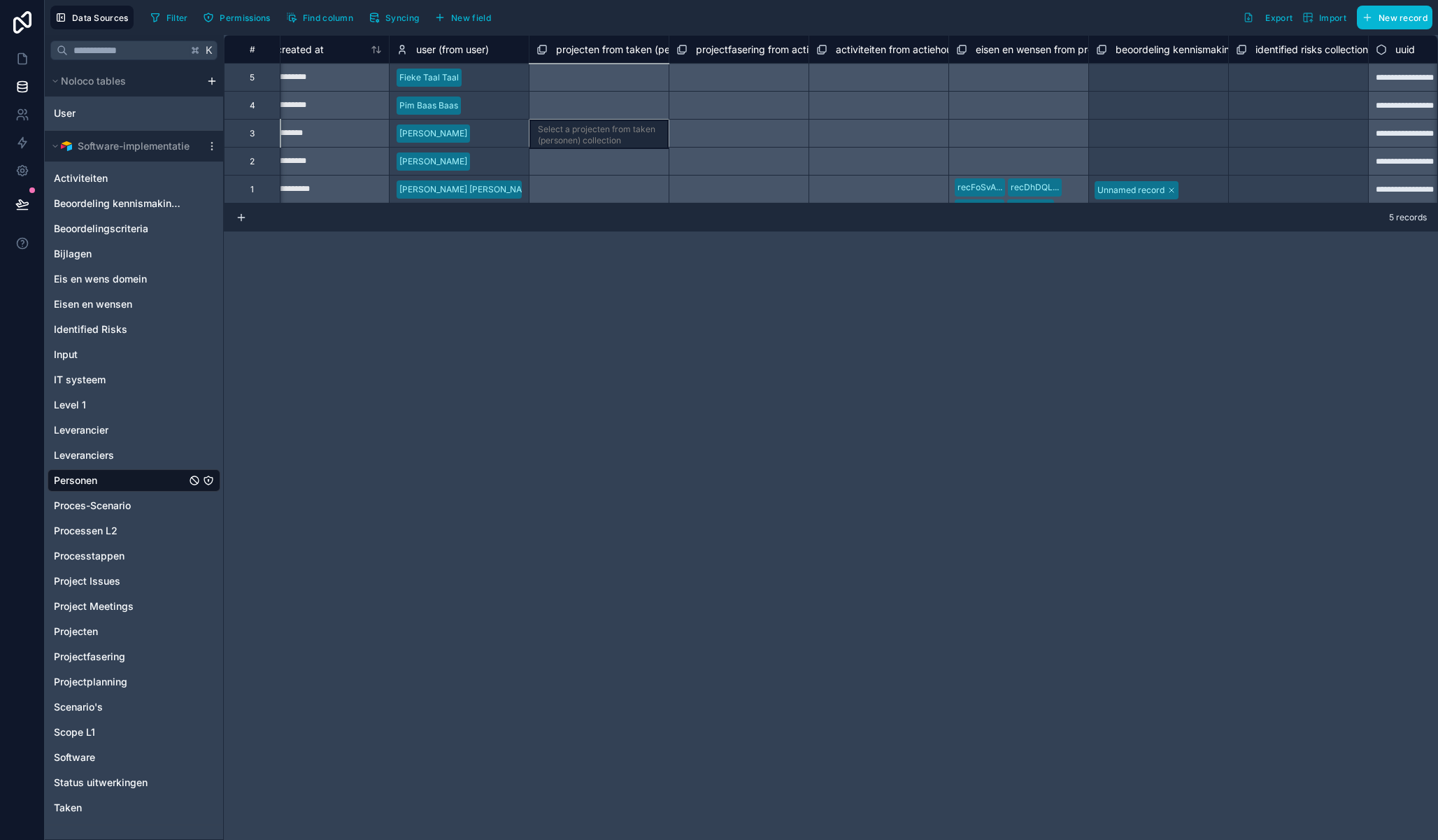
click at [634, 138] on div "Select a projecten from taken (personen) collection" at bounding box center [599, 132] width 140 height 28
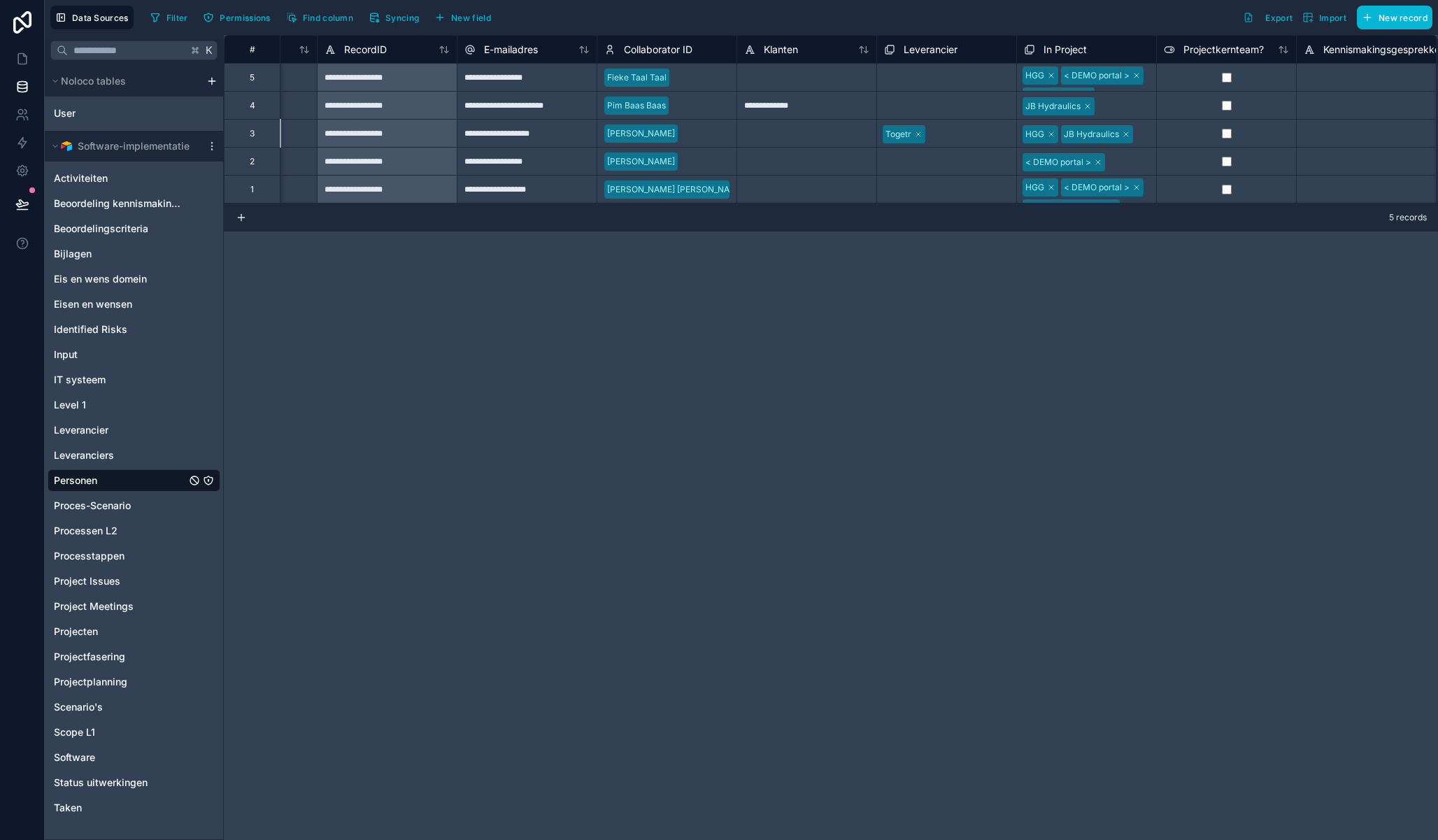
scroll to position [0, 101]
click at [1109, 97] on div "JB Hydraulics" at bounding box center [1088, 105] width 139 height 22
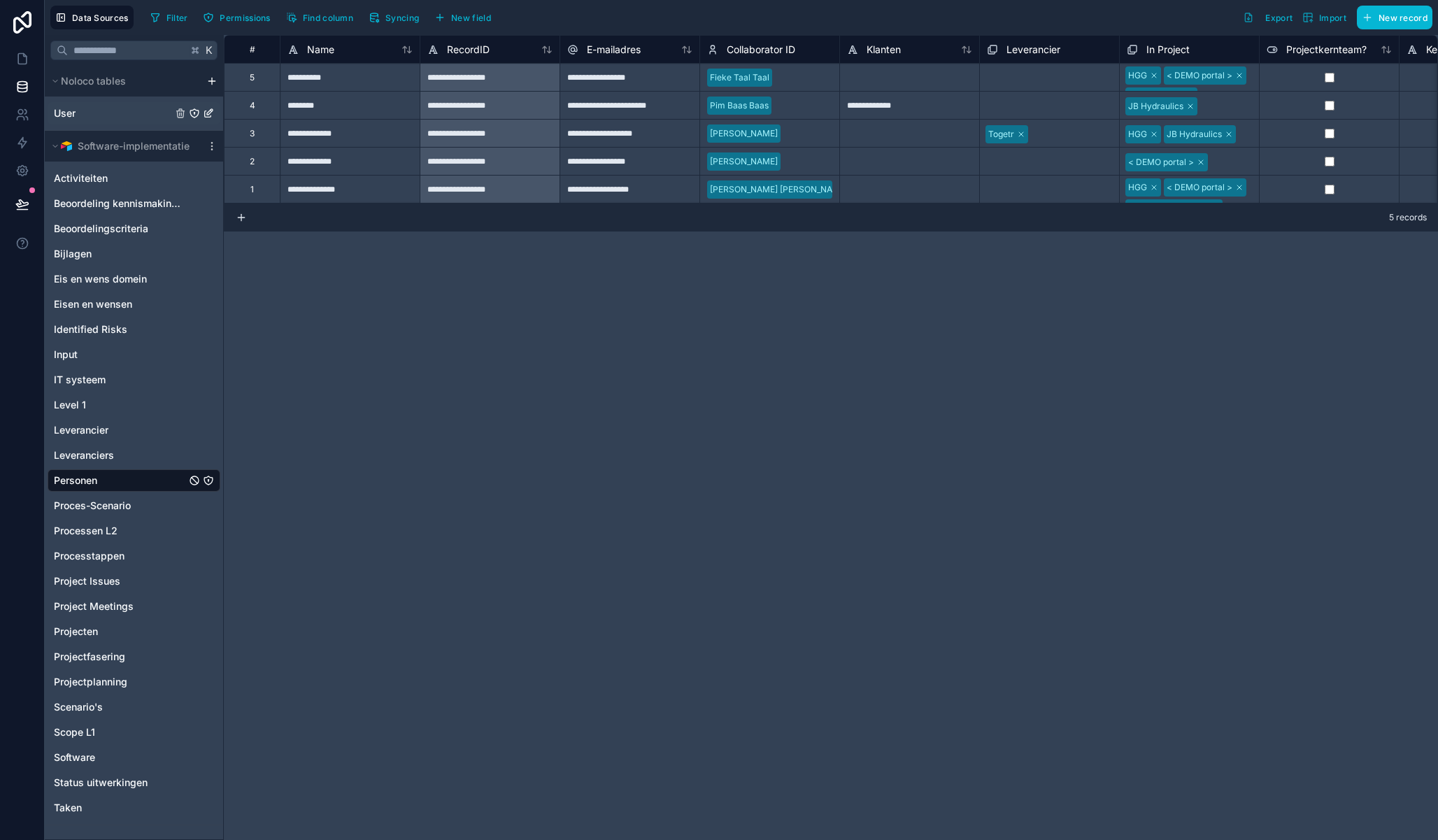
click at [155, 113] on div "User" at bounding box center [134, 113] width 172 height 22
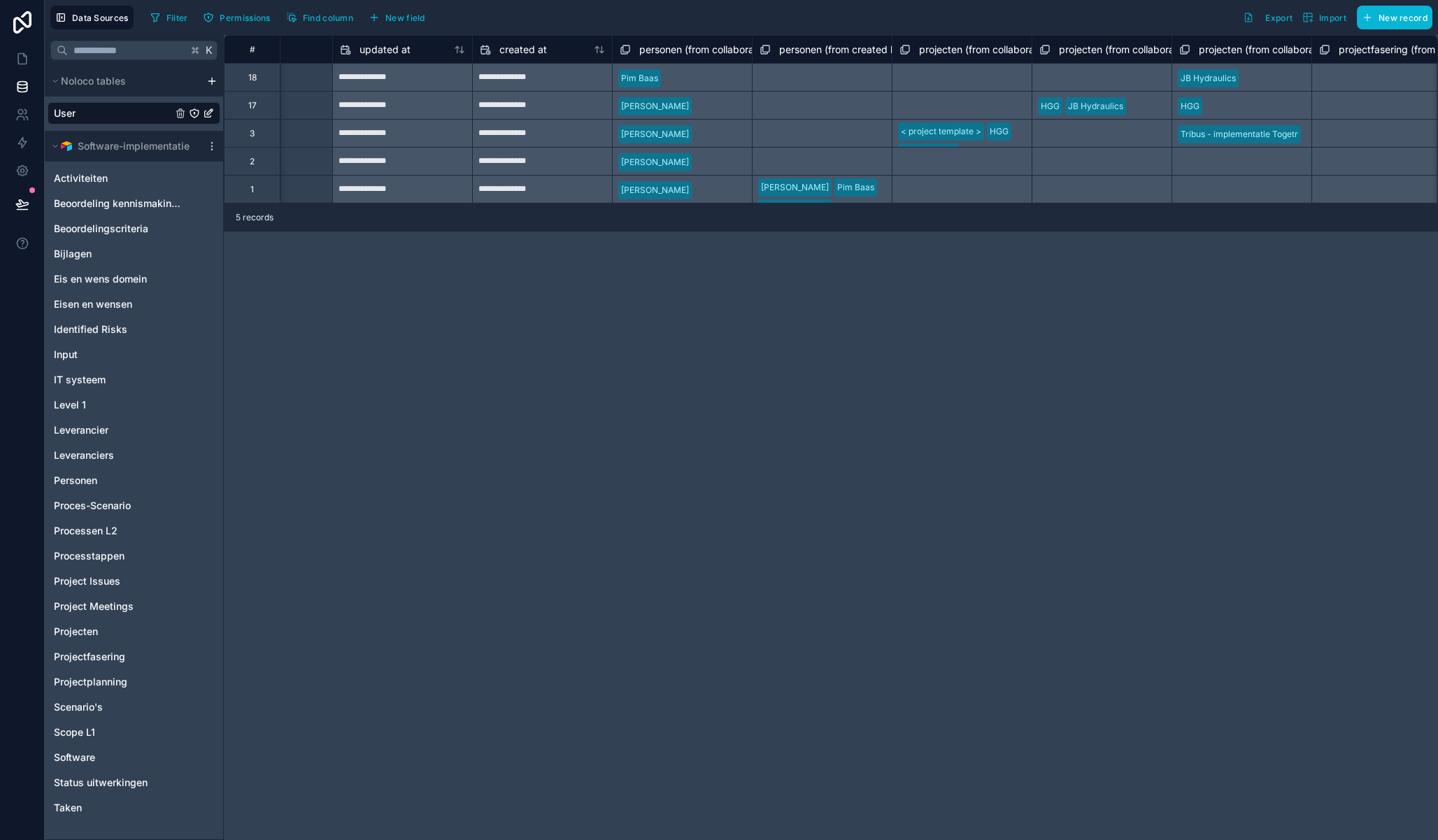
scroll to position [0, 1584]
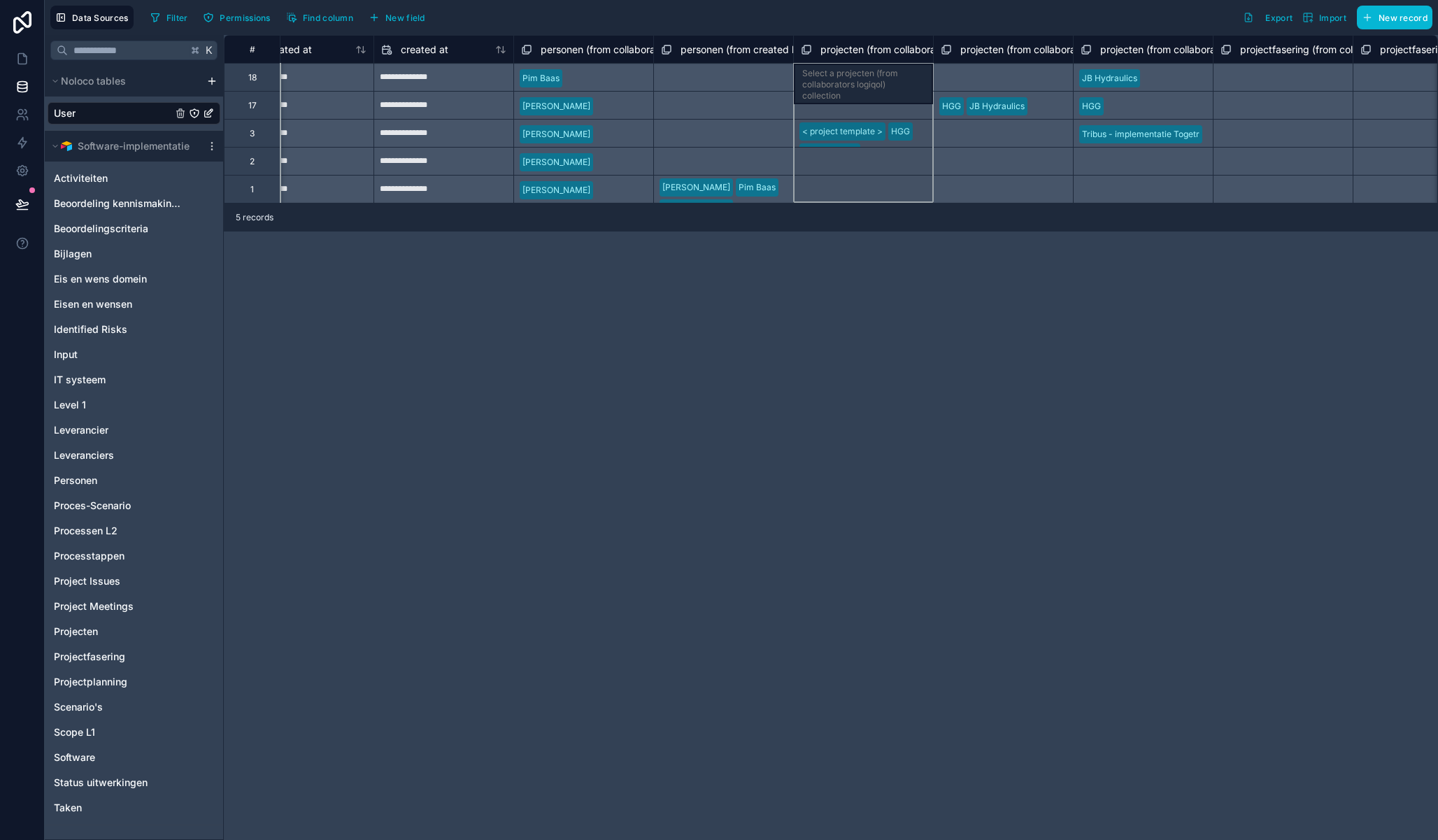
click at [883, 54] on span "projecten (from collaborators logiqol) collection" at bounding box center [928, 50] width 215 height 14
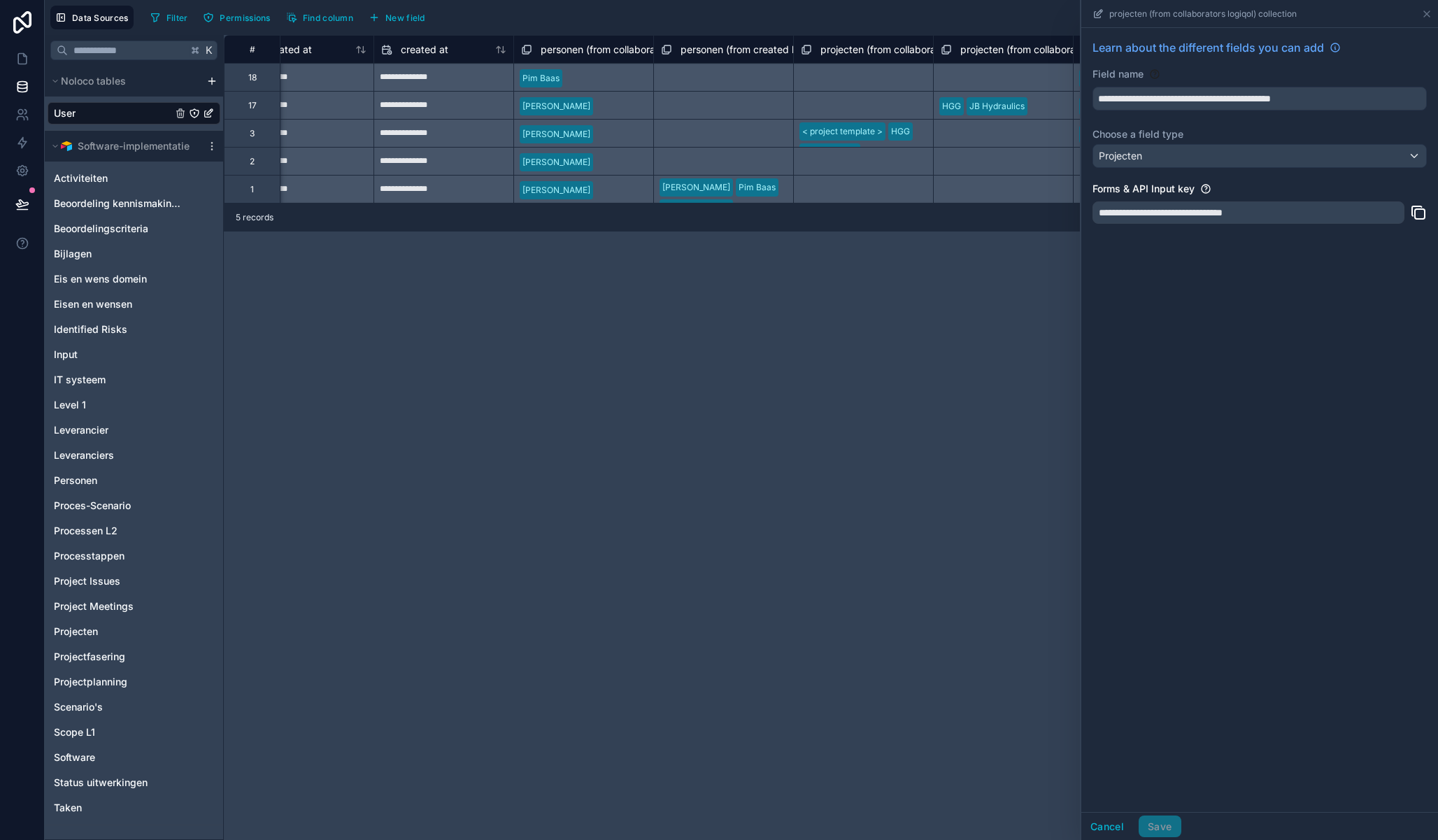
click at [846, 290] on div "**********" at bounding box center [830, 437] width 1214 height 805
click at [911, 163] on div "Select a projecten (from collaborators logiqol) collection" at bounding box center [863, 161] width 140 height 28
click at [868, 171] on div "Select a projecten (from collaborators logiqol) collection" at bounding box center [863, 161] width 140 height 28
click at [670, 328] on div "**********" at bounding box center [830, 437] width 1214 height 805
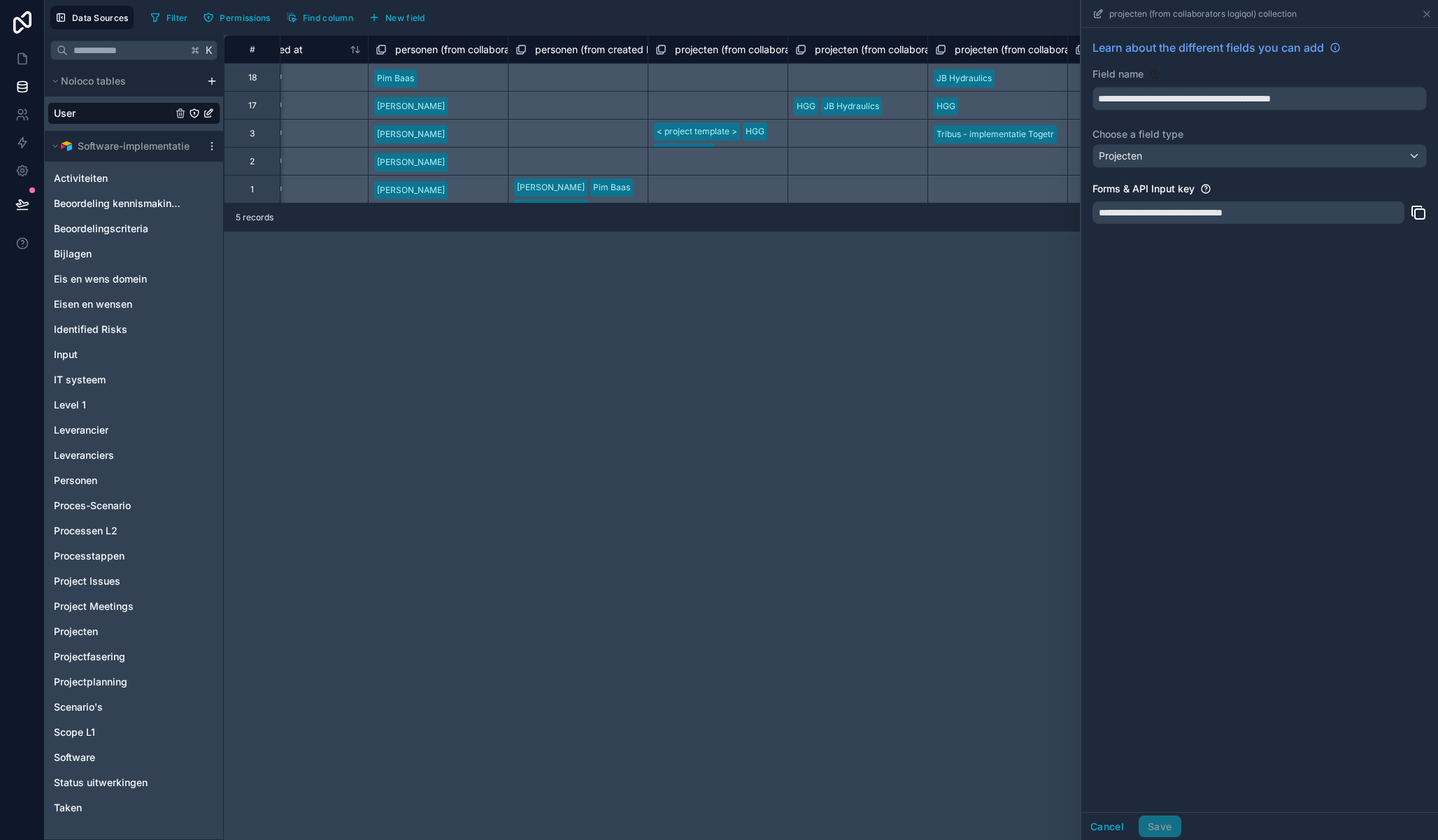
scroll to position [0, 1704]
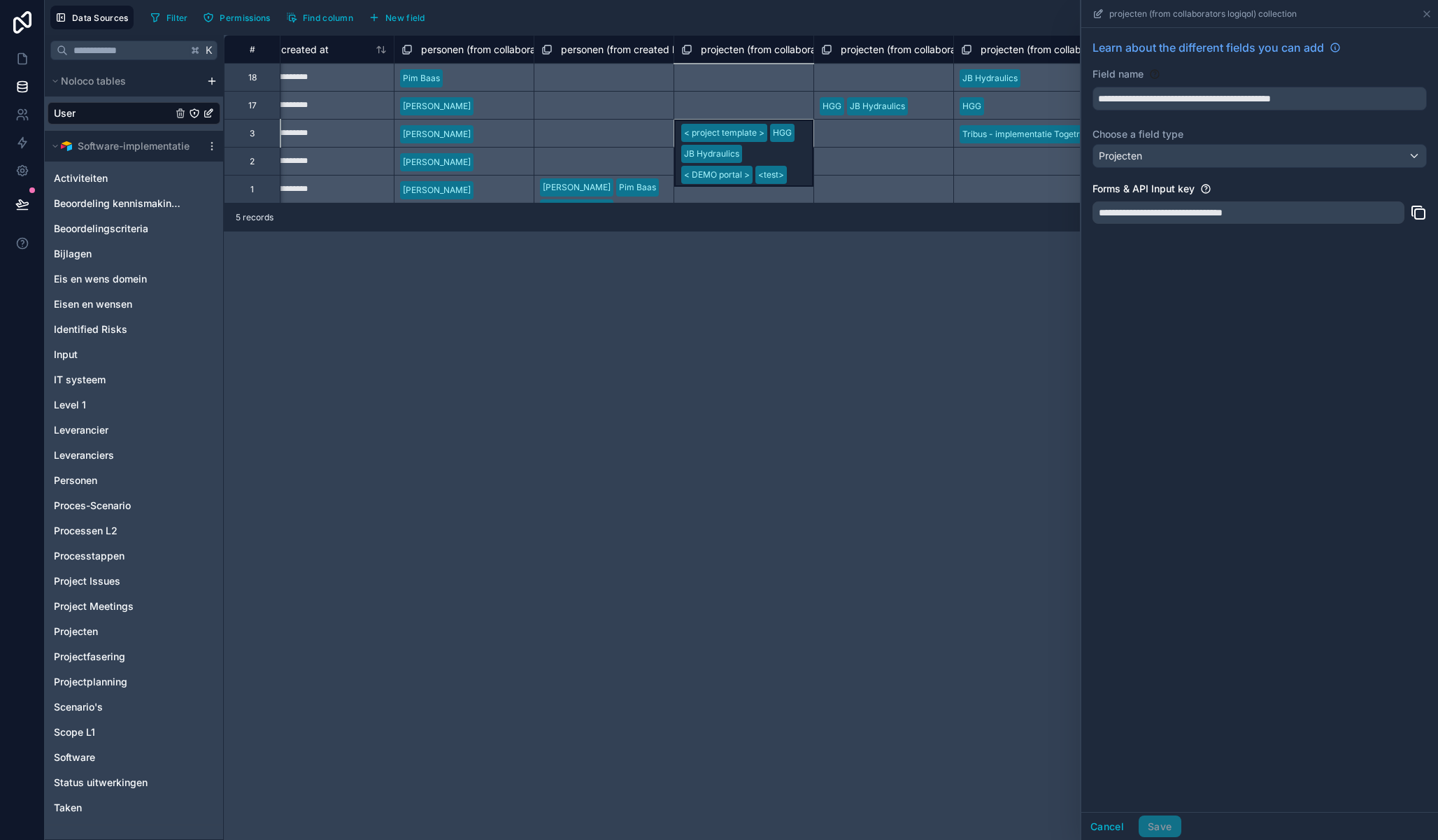
click at [793, 136] on div "< project template > HGG JB Hydraulics < DEMO portal > <test>" at bounding box center [743, 132] width 140 height 28
click at [850, 278] on div "**********" at bounding box center [830, 437] width 1214 height 805
click at [743, 195] on div "**********" at bounding box center [830, 119] width 1214 height 169
click at [734, 185] on div "Select a projecten (from collaborators logiqol) collection" at bounding box center [743, 188] width 140 height 28
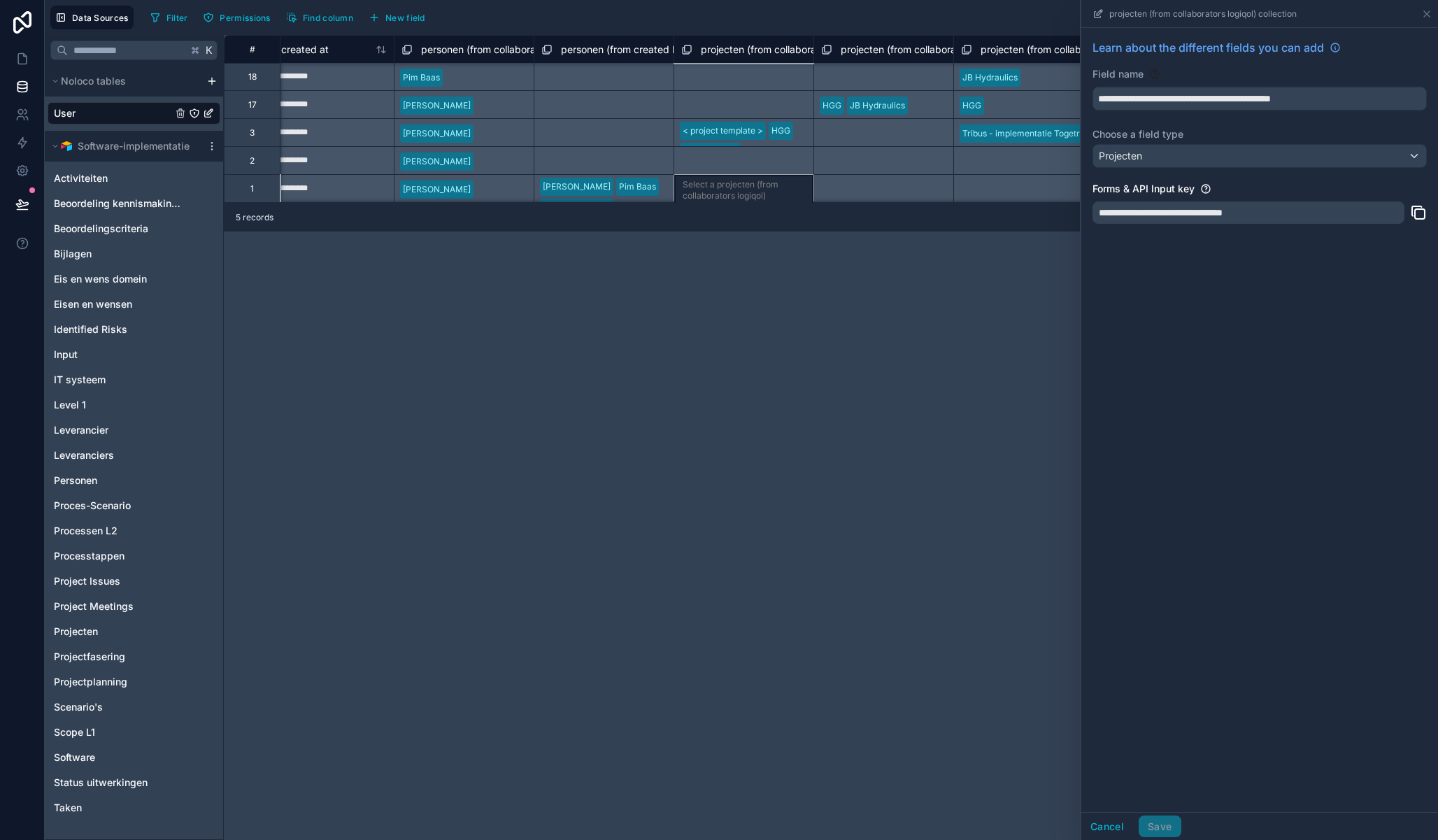
click at [730, 183] on div "Select a projecten (from collaborators logiqol) collection" at bounding box center [743, 188] width 140 height 28
click at [691, 188] on div "Select a projecten (from collaborators logiqol) collection" at bounding box center [743, 188] width 140 height 28
click at [693, 197] on div "Select a projecten (from collaborators logiqol) collection" at bounding box center [743, 188] width 140 height 28
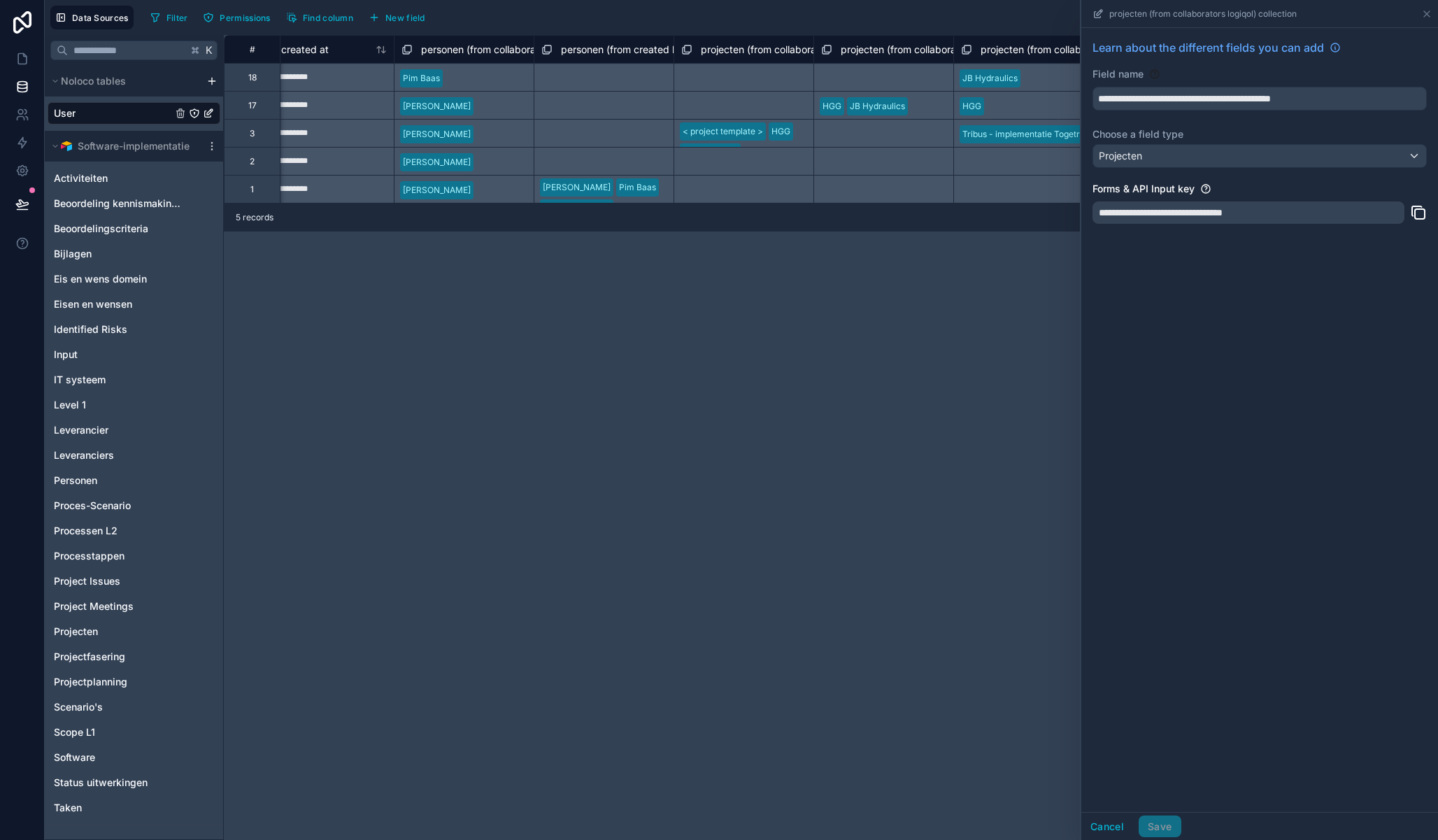
scroll to position [0, 1704]
click at [730, 314] on div "**********" at bounding box center [830, 437] width 1214 height 805
click at [1425, 16] on icon at bounding box center [1426, 13] width 11 height 11
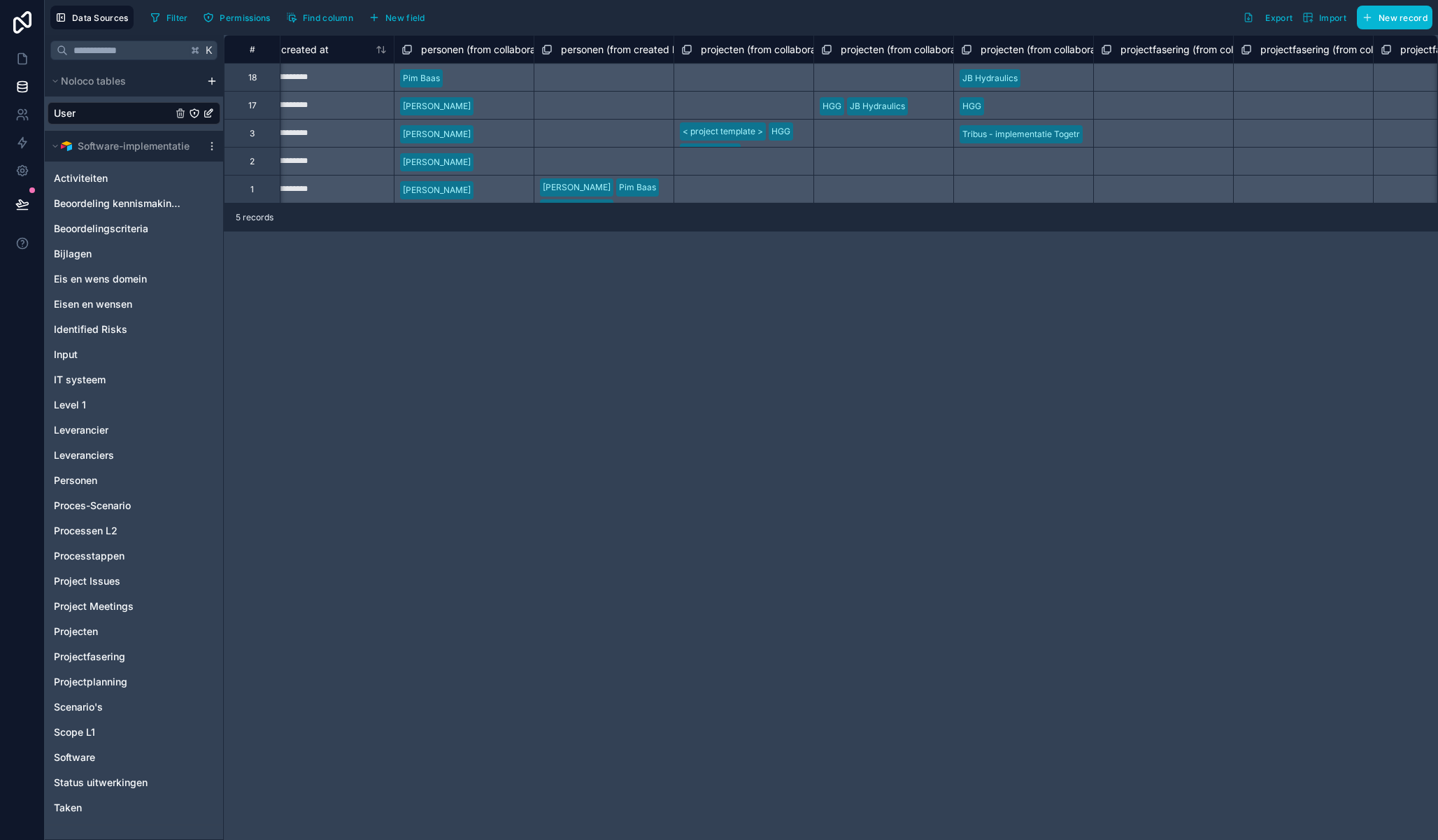
scroll to position [1, 1704]
click at [707, 191] on div "Select a projecten (from collaborators logiqol) collection" at bounding box center [743, 188] width 140 height 28
click at [719, 188] on div "Select a projecten (from collaborators logiqol) collection" at bounding box center [743, 188] width 140 height 28
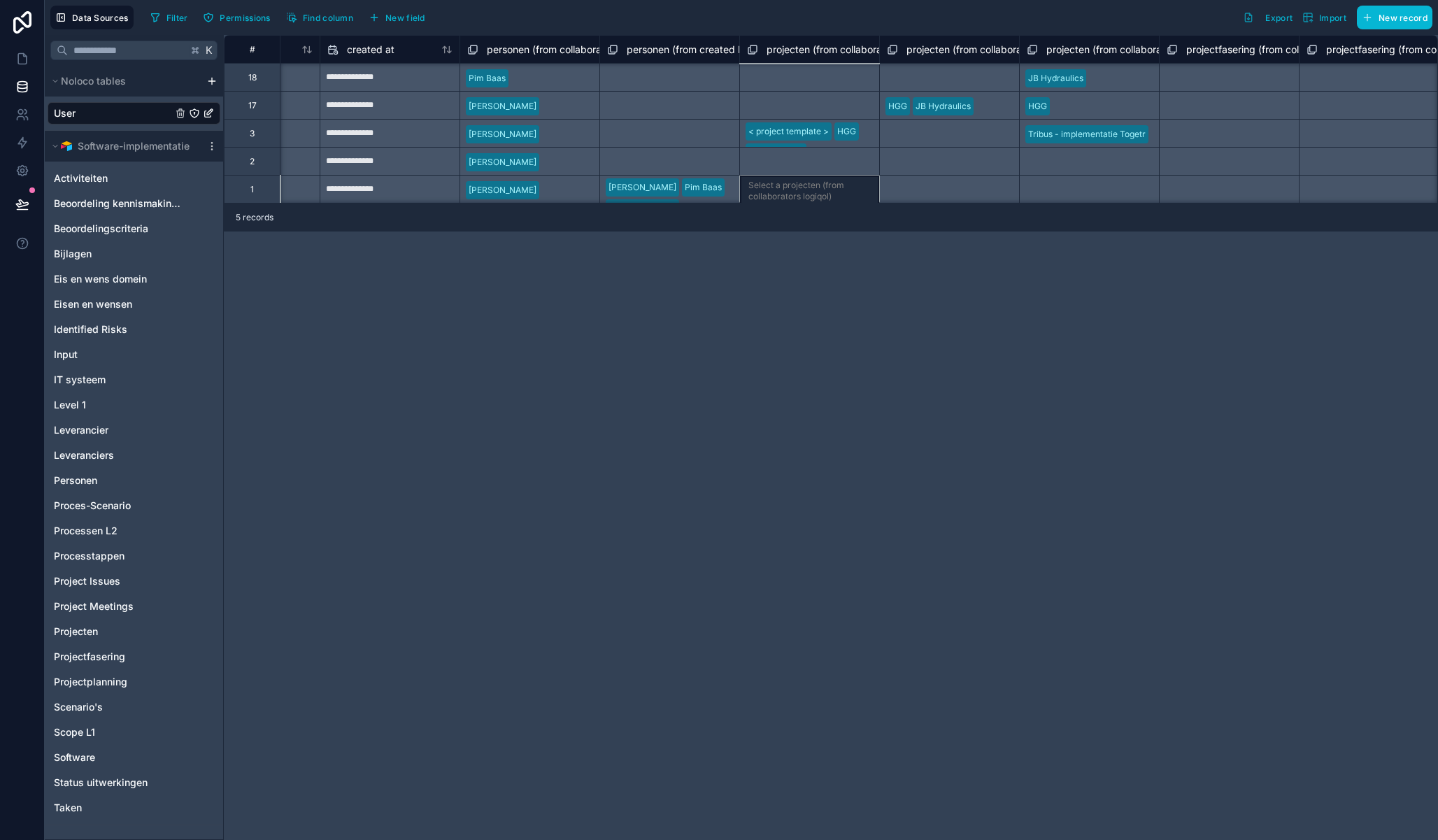
scroll to position [1, 1638]
click at [802, 181] on div "Select a projecten (from collaborators logiqol) collection" at bounding box center [809, 188] width 140 height 28
click at [942, 180] on div "Select a projecten (from collaborators leverancier) collection" at bounding box center [949, 188] width 140 height 28
click at [944, 185] on div "Select a projecten (from collaborators leverancier) collection" at bounding box center [949, 188] width 140 height 28
click at [943, 185] on div "Select a projecten (from collaborators leverancier) collection" at bounding box center [949, 188] width 140 height 28
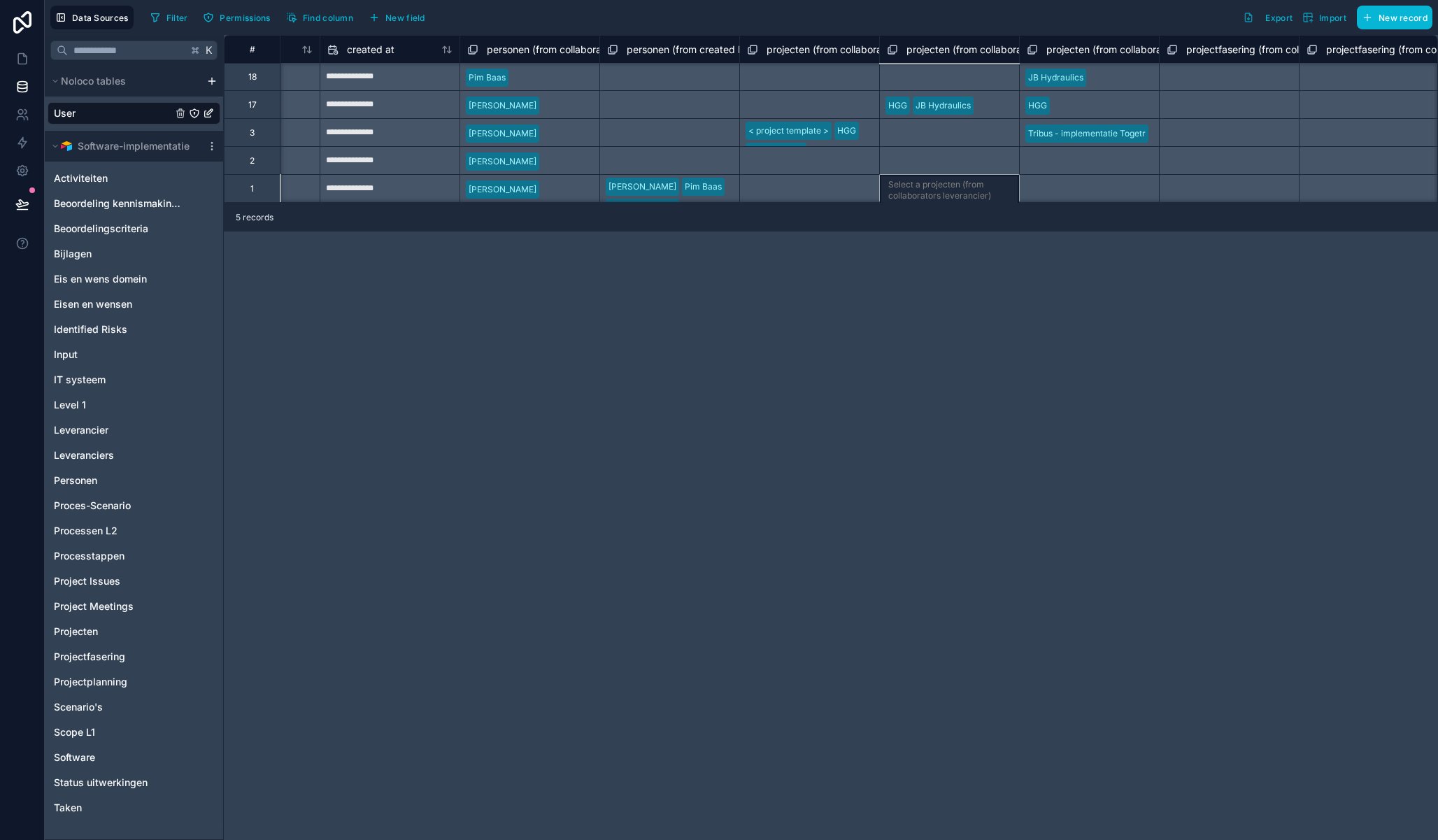
click at [943, 185] on div "Select a projecten (from collaborators leverancier) collection" at bounding box center [949, 188] width 140 height 28
click at [913, 162] on div "Select a projecten (from collaborators leverancier) collection" at bounding box center [949, 161] width 140 height 28
click at [913, 162] on div "Select a projecten (from collaborators leverancier) collection" at bounding box center [949, 161] width 140 height 28
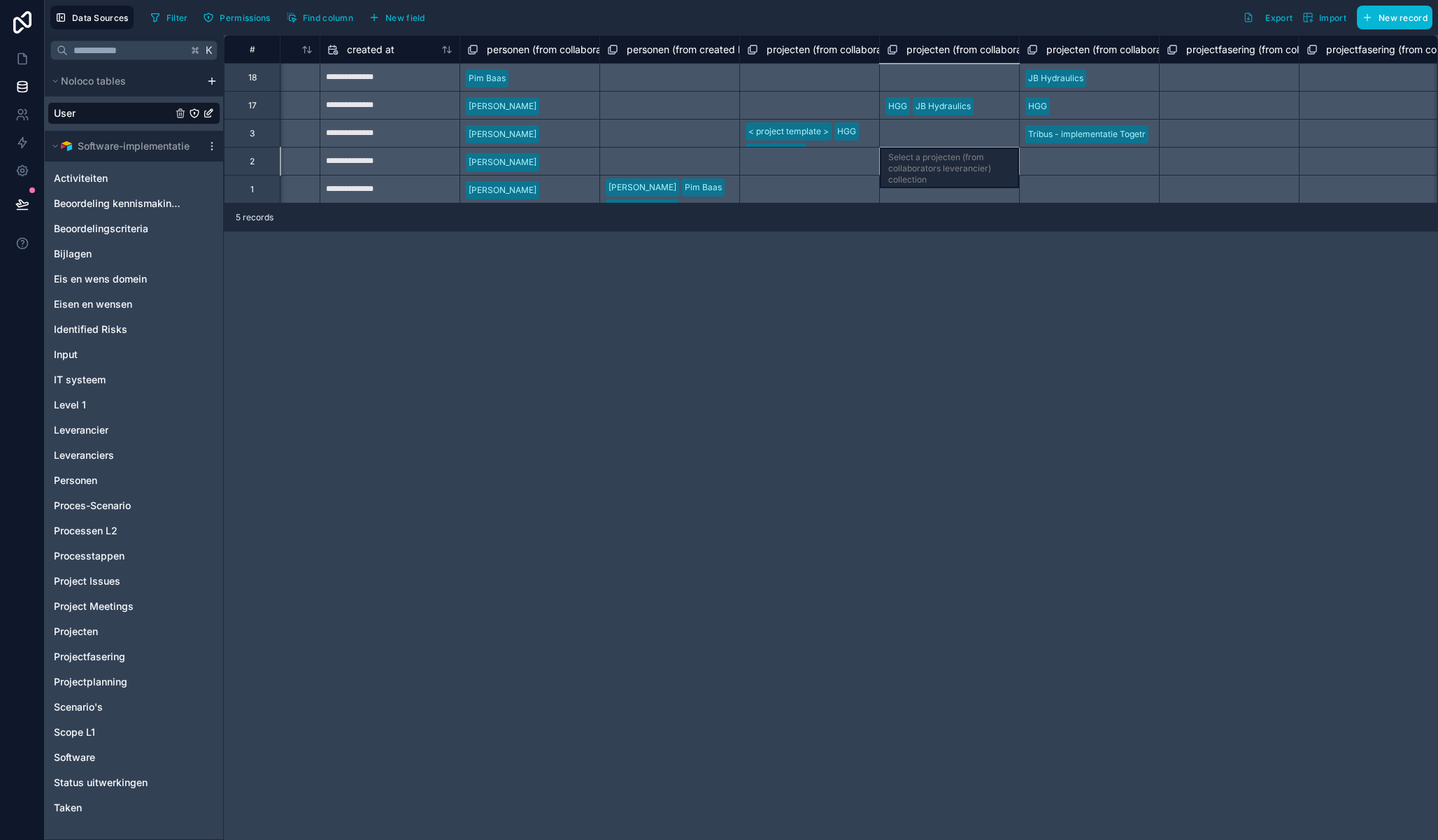
click at [913, 162] on div "Select a projecten (from collaborators leverancier) collection" at bounding box center [949, 161] width 140 height 28
click at [911, 134] on div "Select a projecten (from collaborators leverancier) collection" at bounding box center [949, 132] width 140 height 28
click at [762, 162] on div "Select a projecten (from collaborators logiqol) collection" at bounding box center [809, 161] width 140 height 28
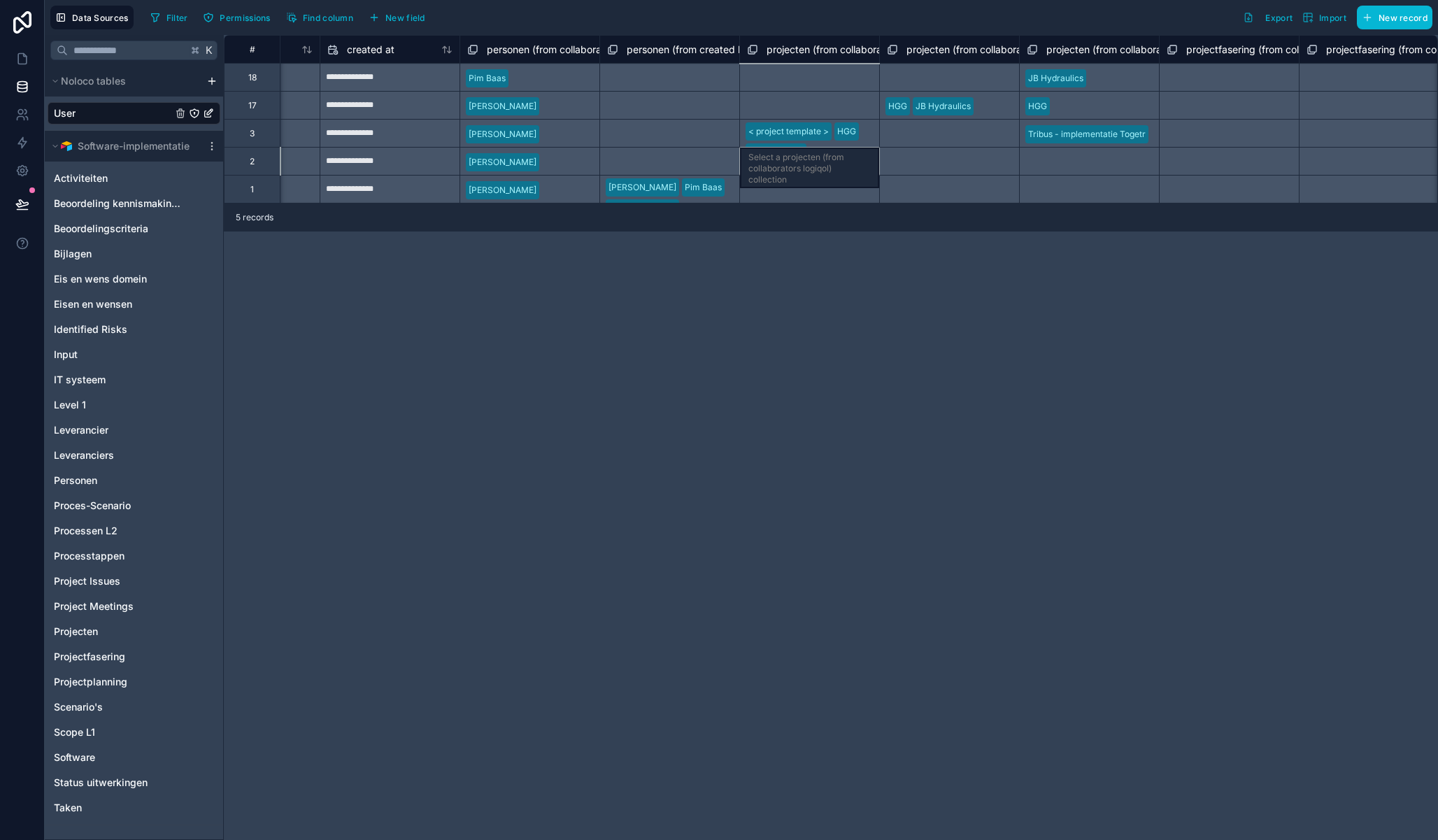
click at [770, 162] on div "Select a projecten (from collaborators logiqol) collection" at bounding box center [809, 161] width 140 height 28
click at [103, 632] on div "Projecten" at bounding box center [134, 631] width 172 height 22
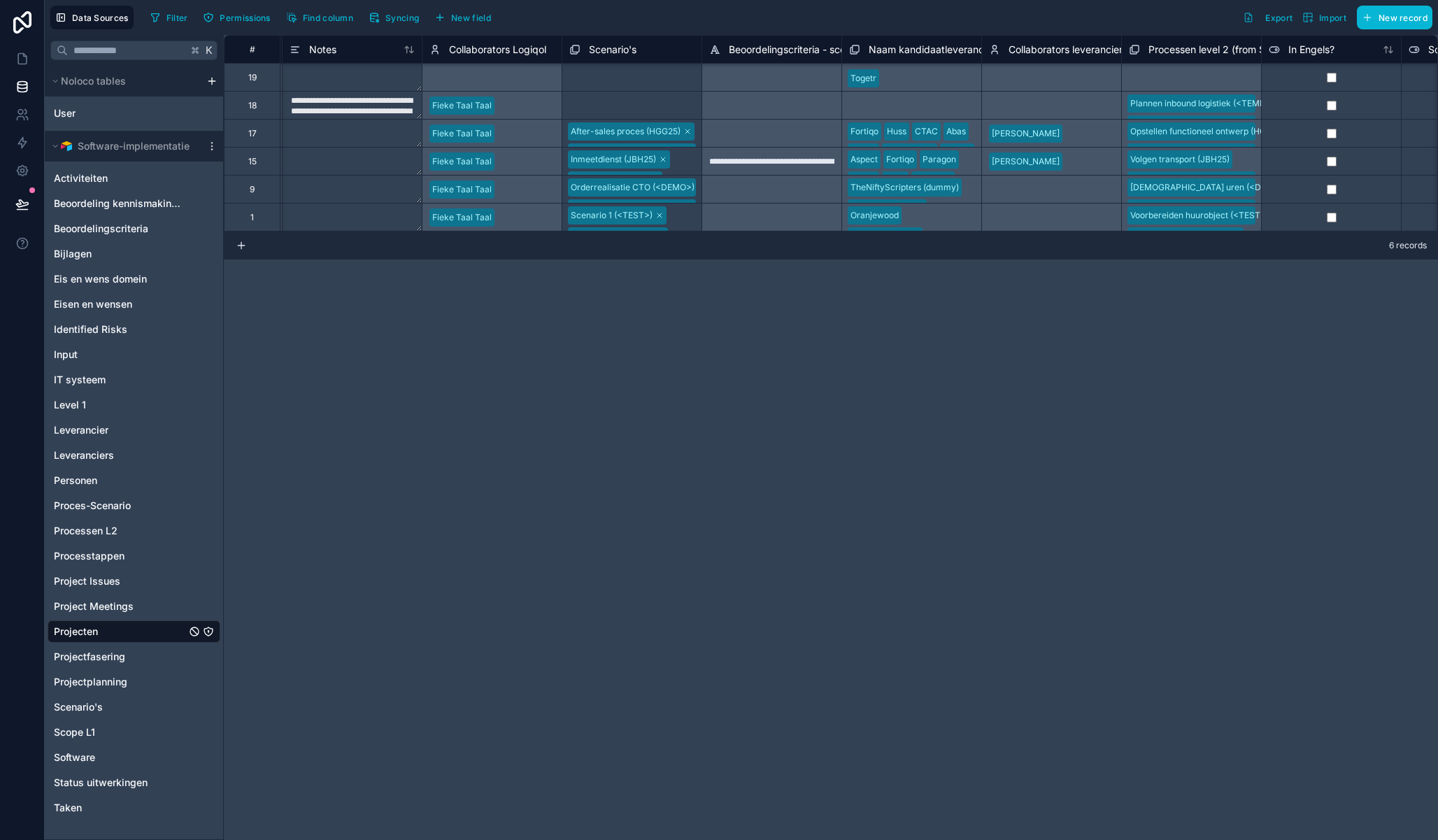
scroll to position [0, 849]
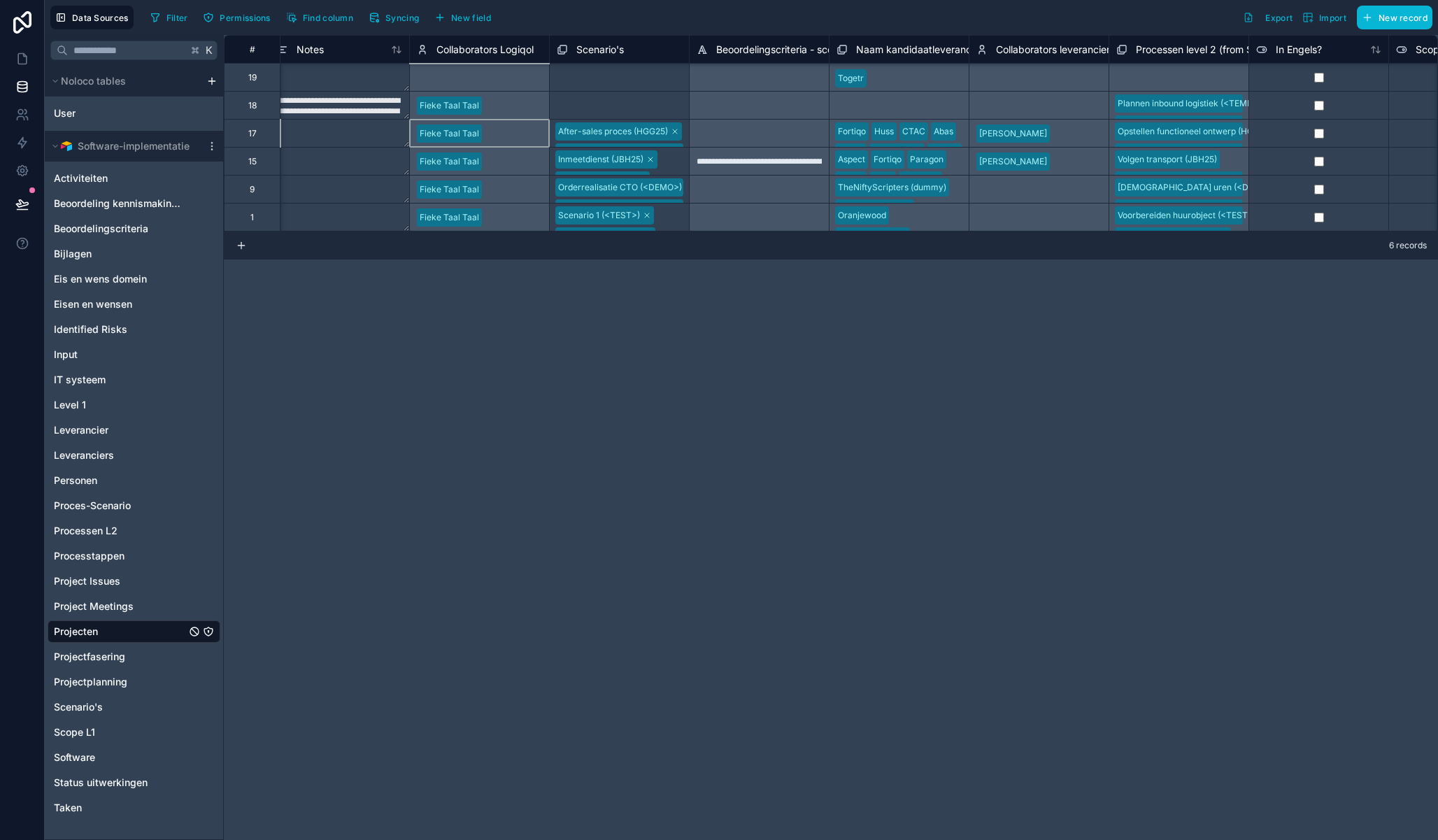
click at [506, 139] on div "Fieke Taal Taal" at bounding box center [479, 132] width 140 height 28
click at [503, 100] on div "Fieke Taal Taal" at bounding box center [479, 104] width 140 height 28
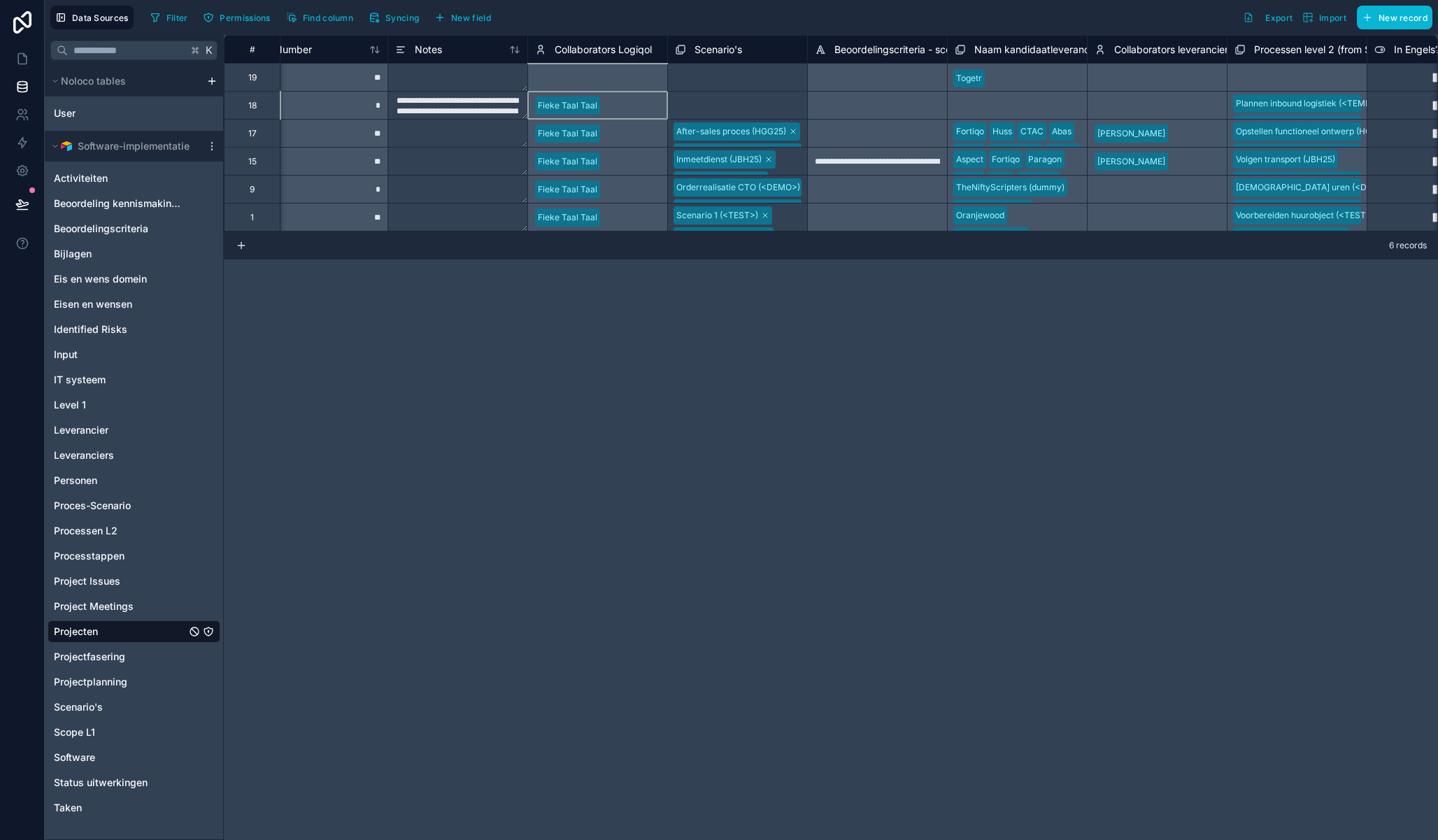
scroll to position [0, 734]
click at [636, 109] on div "Fieke Taal Taal" at bounding box center [592, 104] width 140 height 28
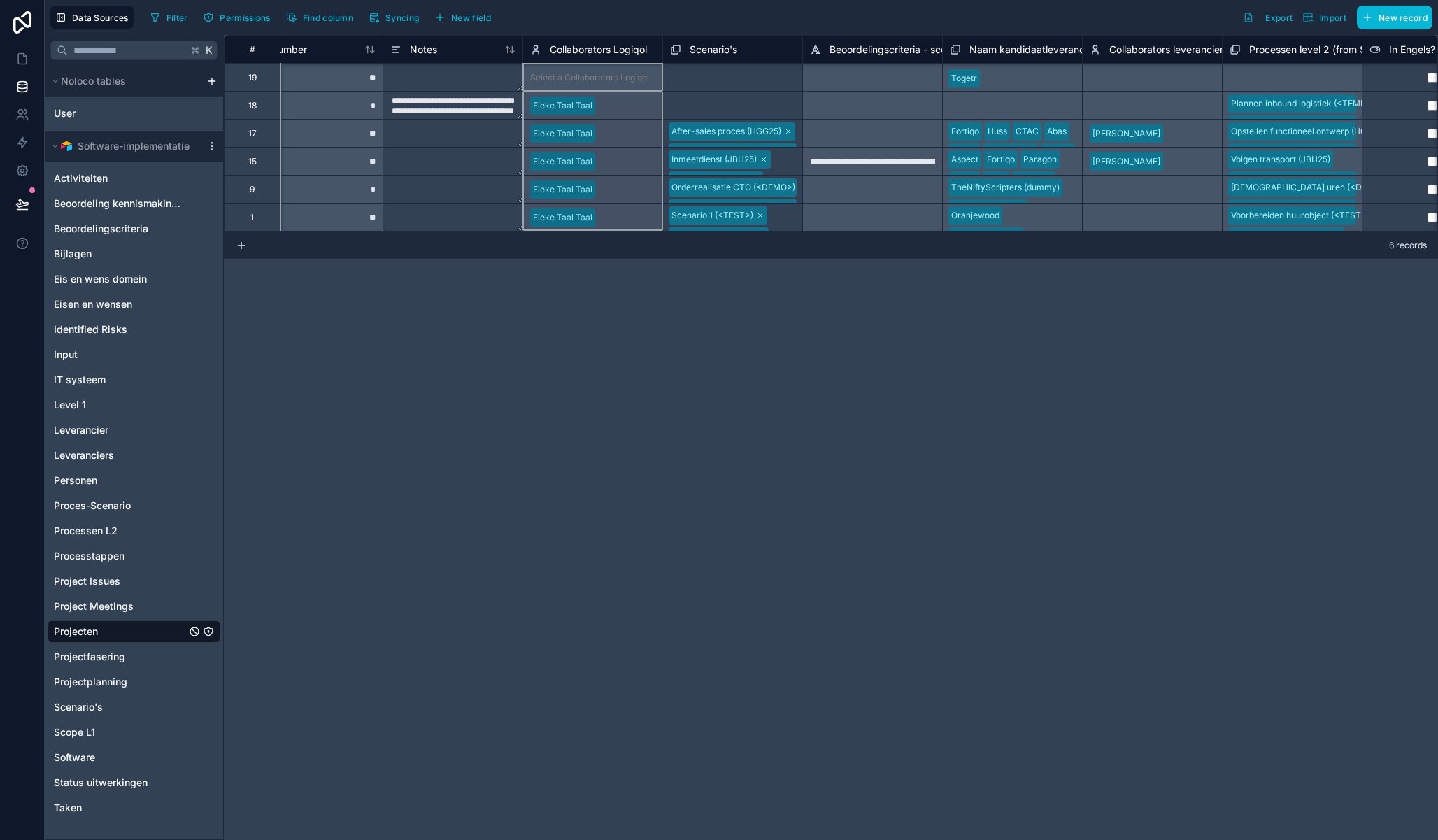
click at [621, 49] on span "Collaborators Logiqol" at bounding box center [598, 50] width 97 height 14
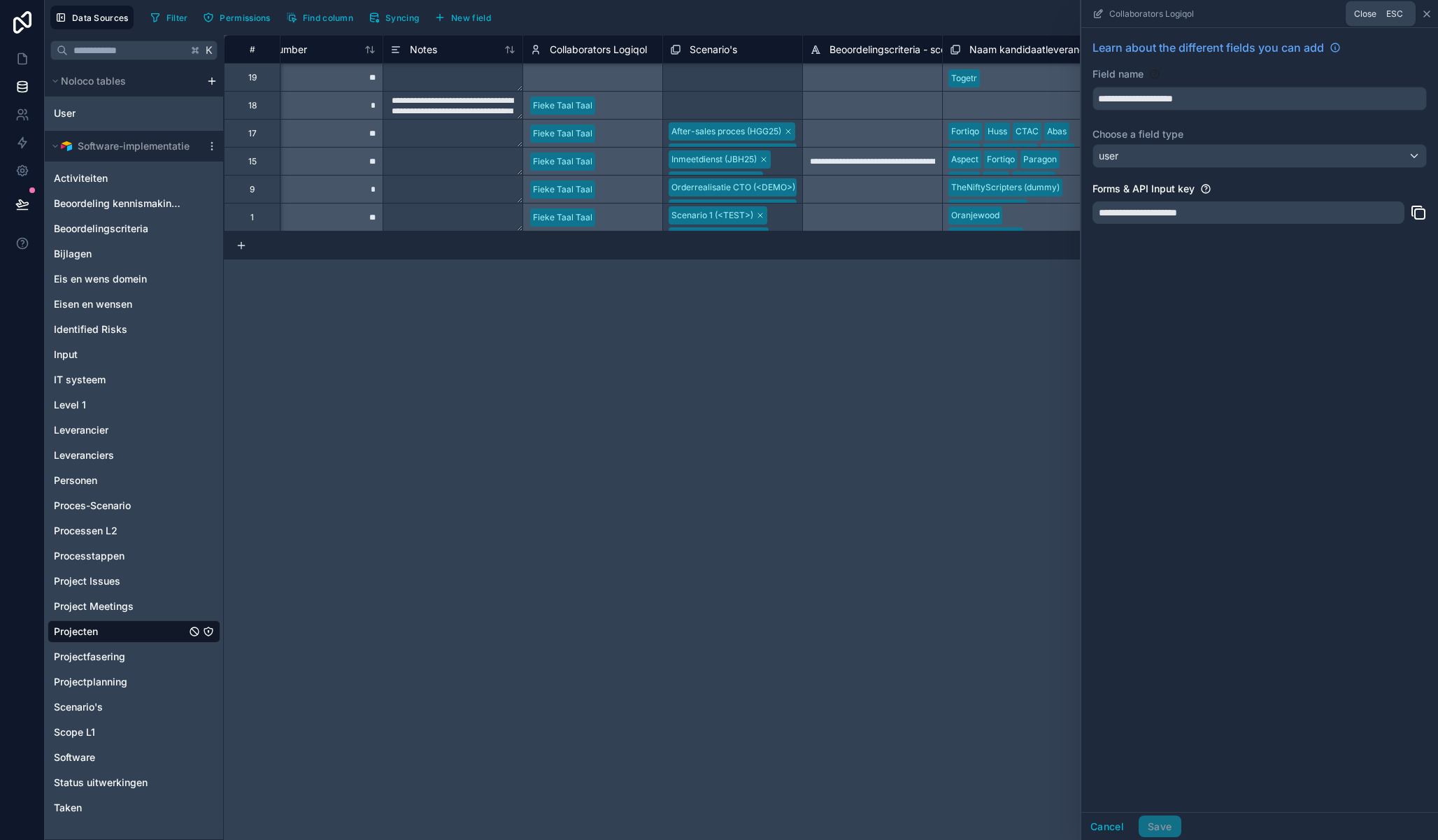
click at [1429, 12] on icon at bounding box center [1426, 13] width 5 height 5
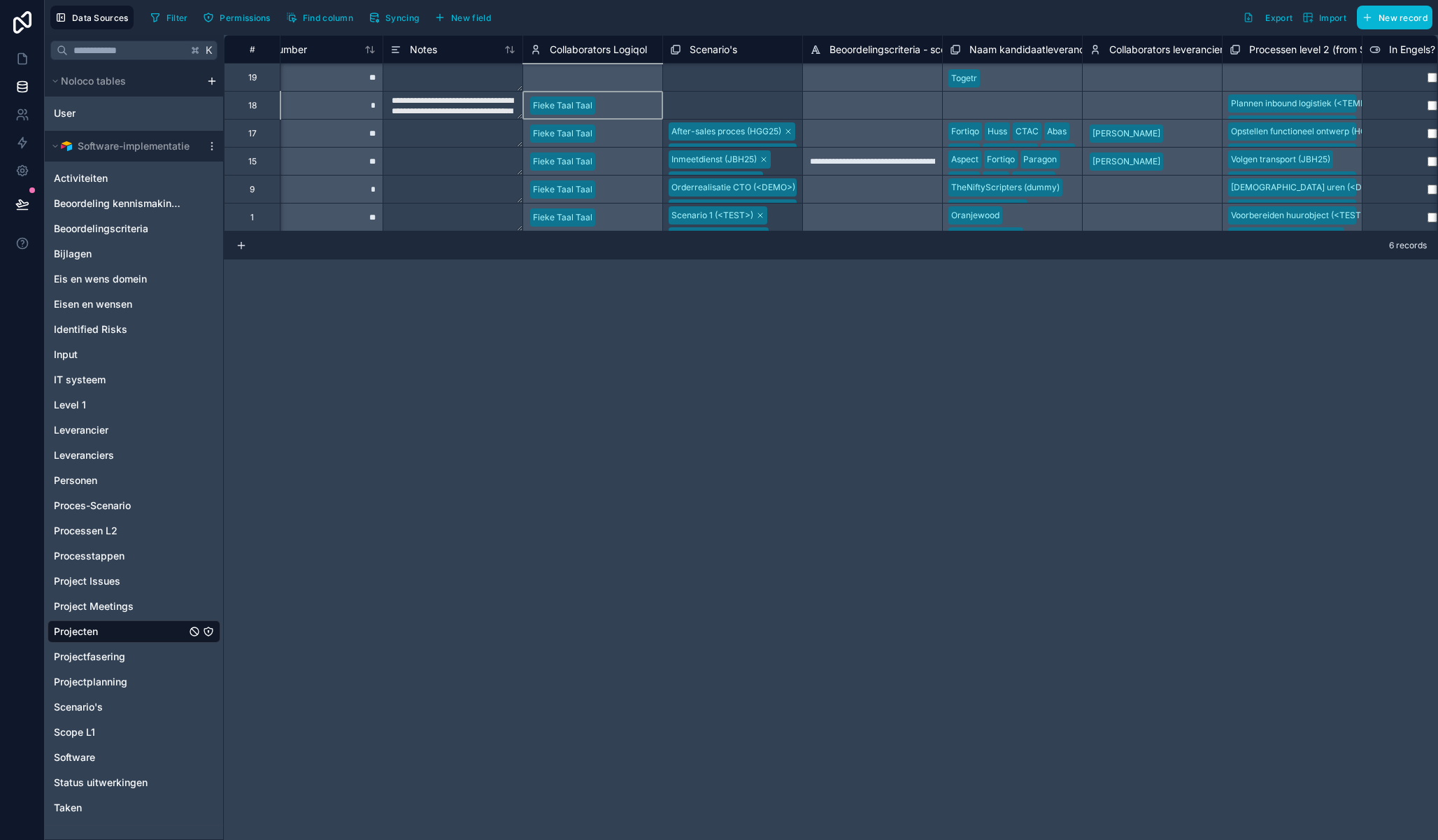
click at [609, 97] on div "Fieke Taal Taal" at bounding box center [592, 104] width 140 height 28
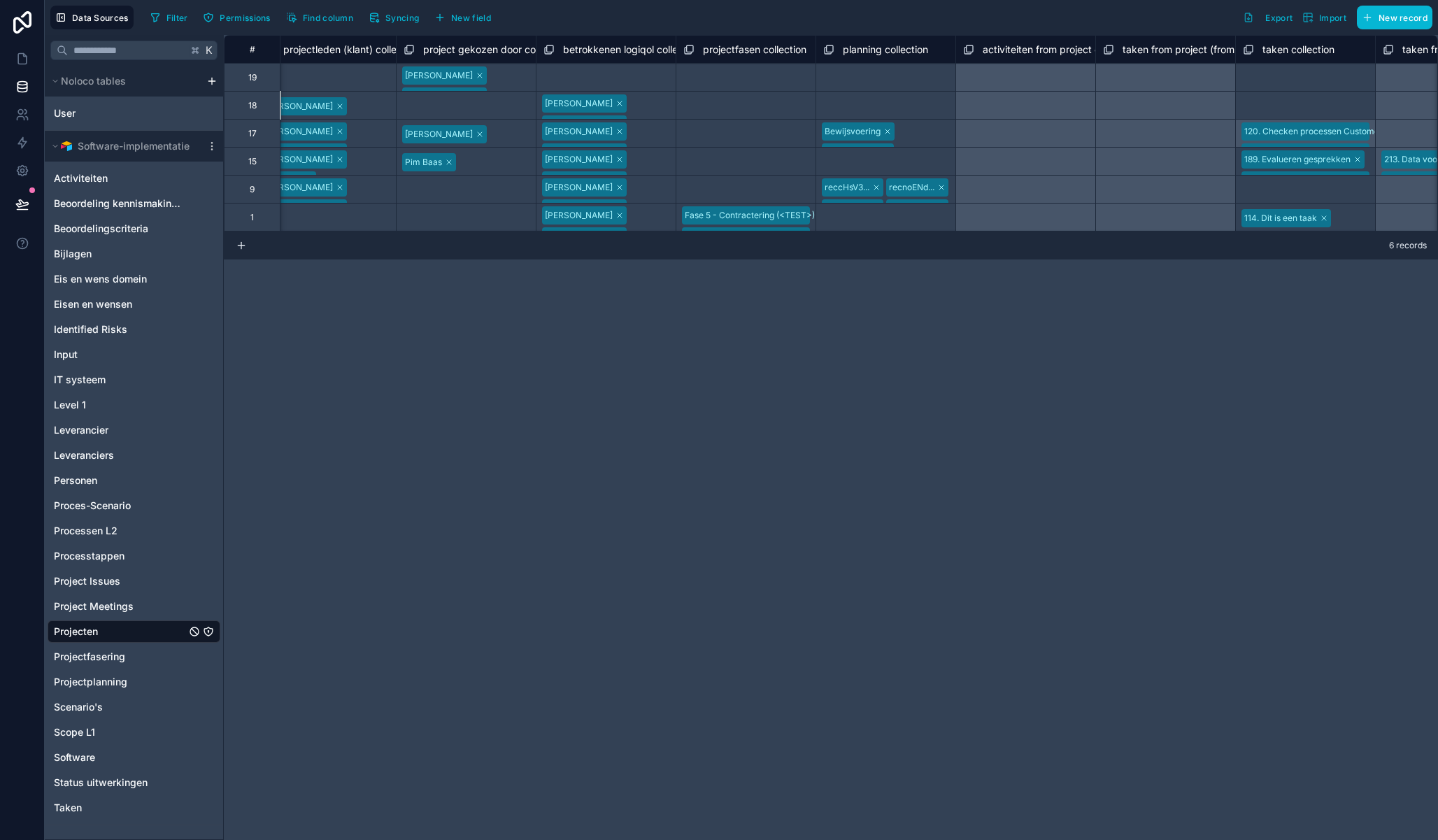
scroll to position [0, 6318]
click at [612, 96] on div "Fieke Taal Wouter Zeeman Pieter Wolbers" at bounding box center [605, 125] width 139 height 67
click at [648, 46] on span "betrokkenen logiqol collection" at bounding box center [630, 50] width 137 height 14
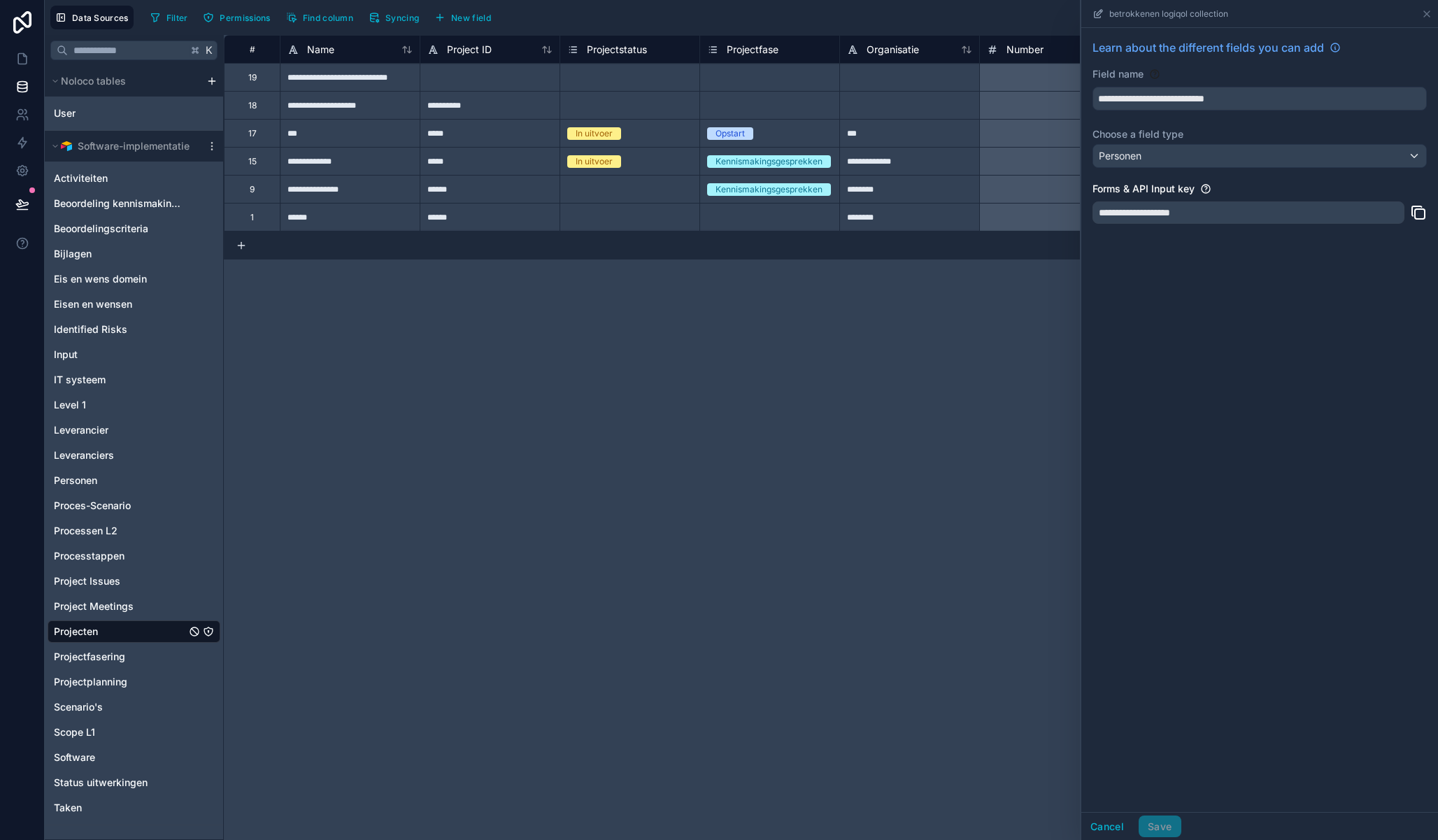
click at [704, 305] on div "**********" at bounding box center [830, 437] width 1214 height 805
click at [1424, 11] on icon at bounding box center [1426, 13] width 11 height 11
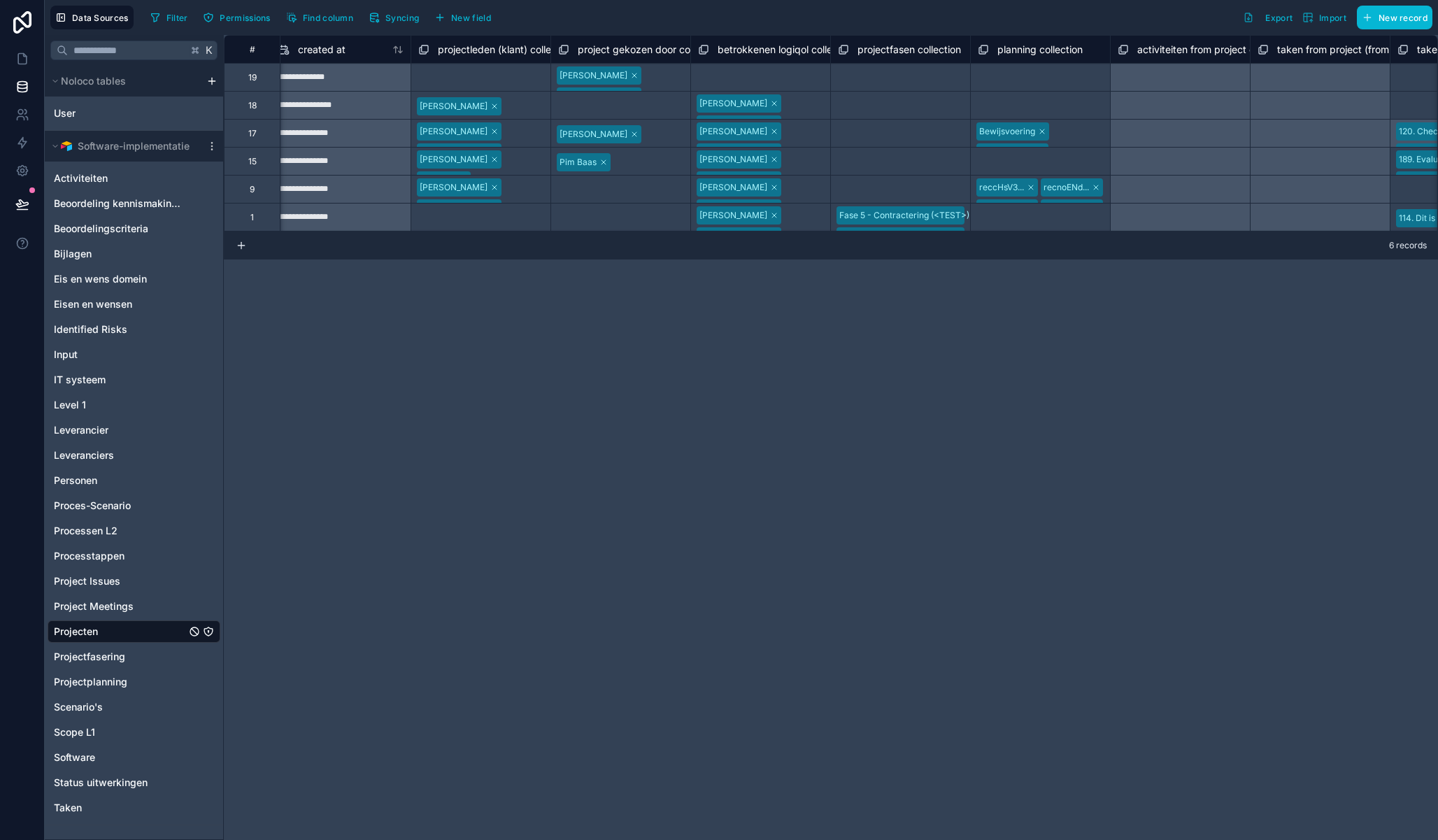
scroll to position [0, 6037]
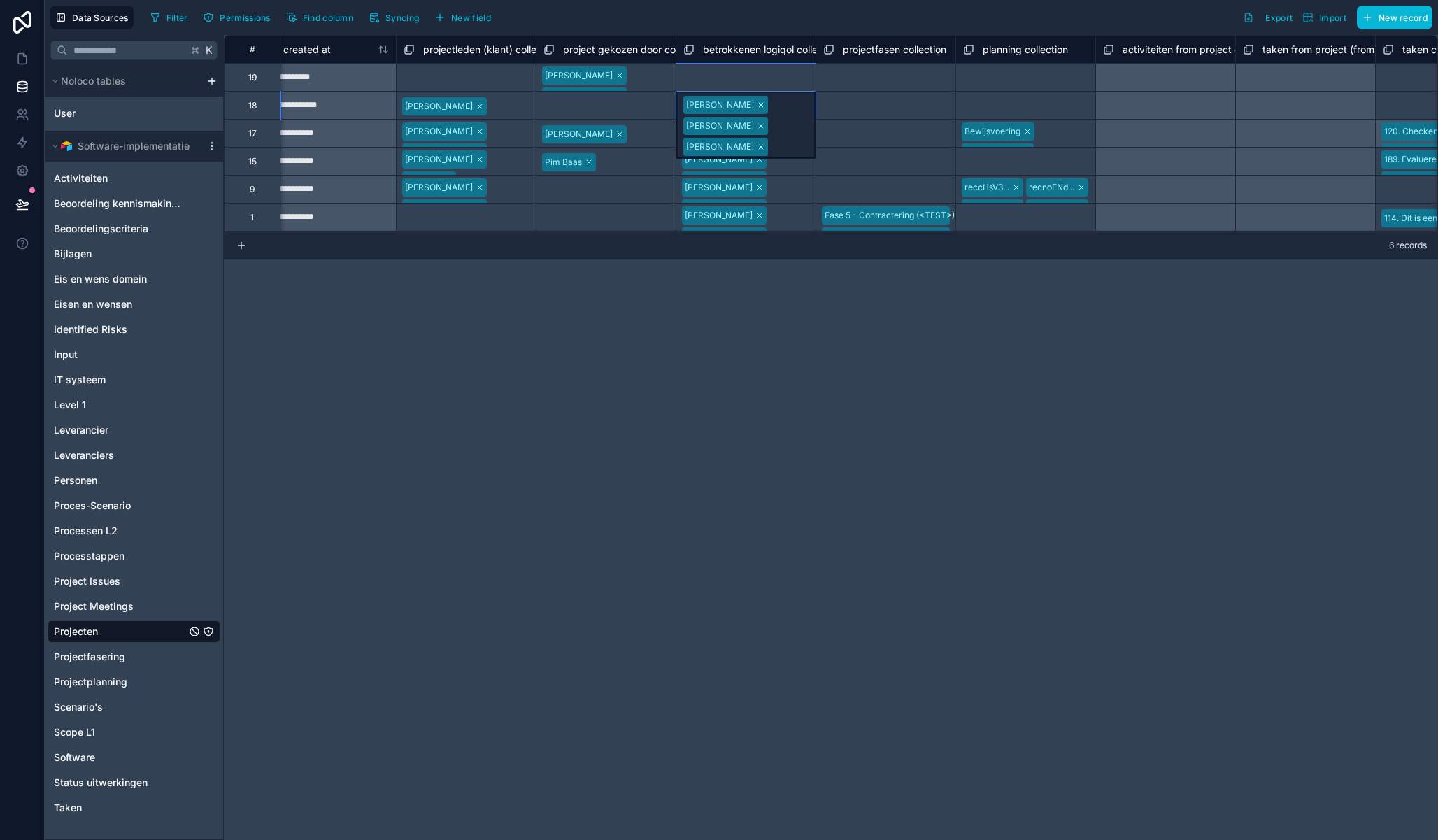
click at [789, 106] on div "Fieke Taal Wouter Zeeman Pieter Wolbers" at bounding box center [745, 125] width 139 height 67
click at [743, 344] on div "**********" at bounding box center [830, 437] width 1214 height 805
click at [785, 71] on div "Select a betrokkenen logiqol collection" at bounding box center [746, 79] width 122 height 22
click at [749, 79] on div "Select a betrokkenen logiqol collection" at bounding box center [746, 79] width 122 height 22
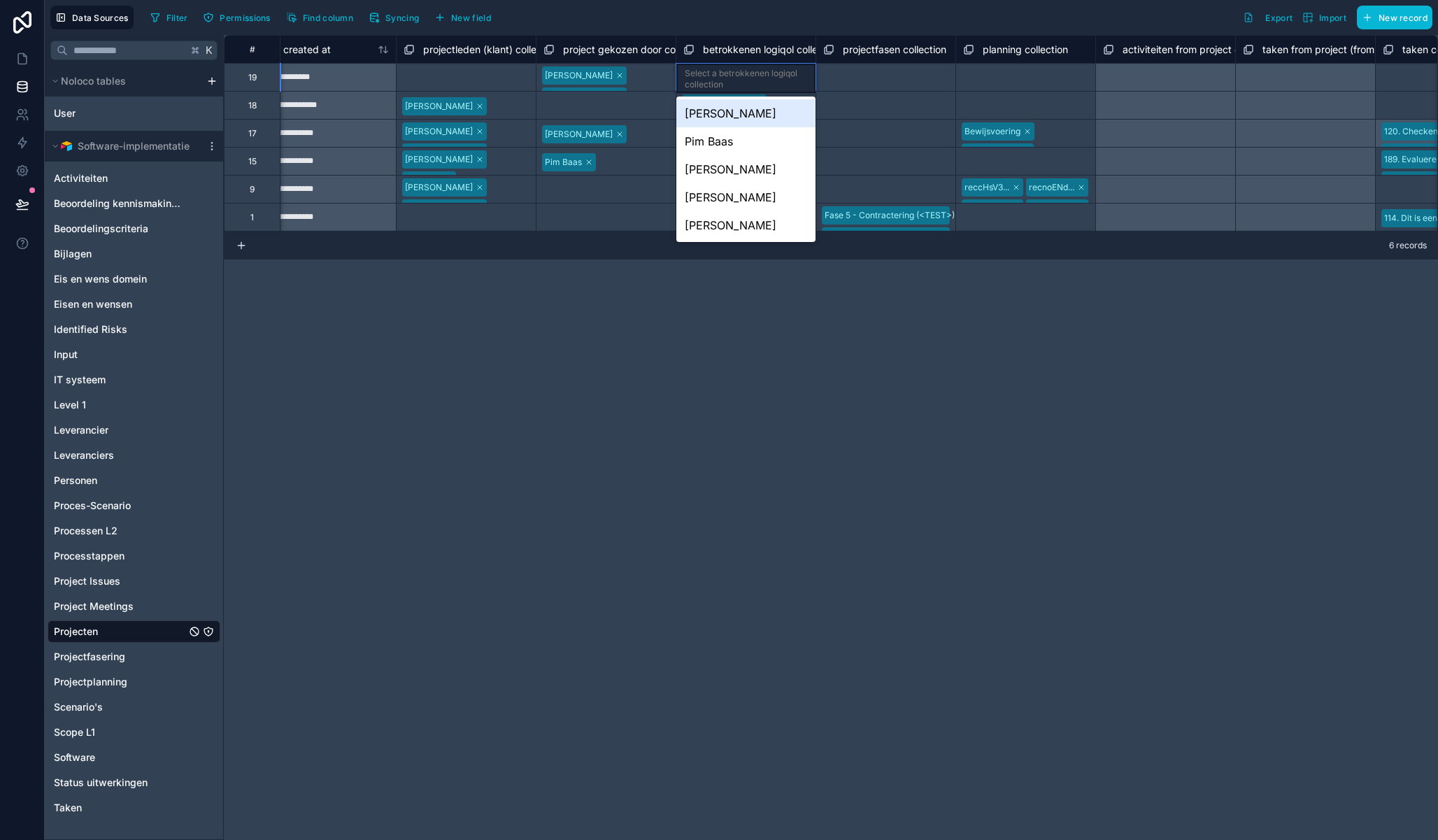
click at [749, 79] on div "Select a betrokkenen logiqol collection" at bounding box center [746, 79] width 122 height 22
click at [728, 230] on div "[PERSON_NAME]" at bounding box center [745, 224] width 139 height 28
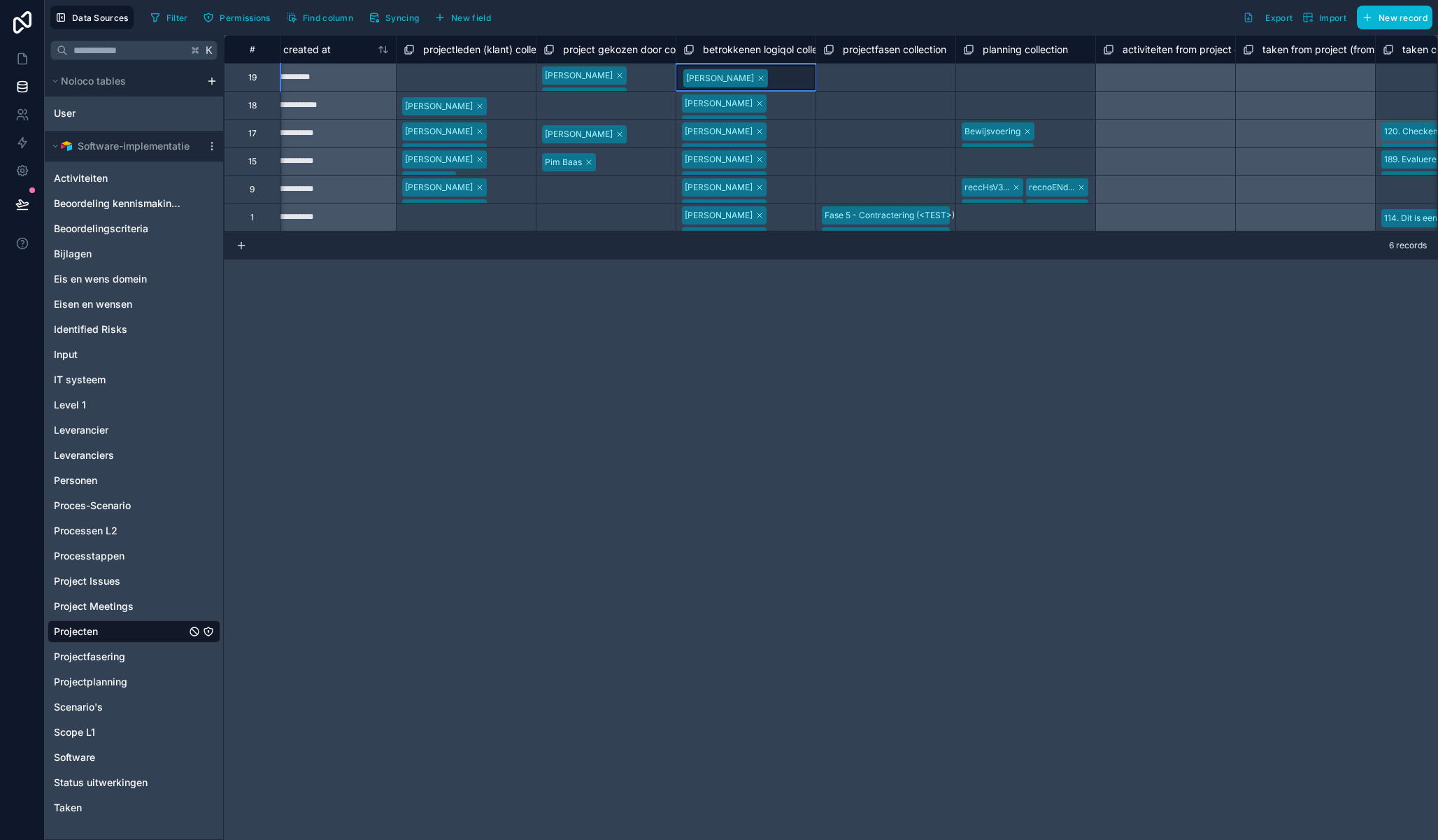
click at [779, 77] on div "[PERSON_NAME]" at bounding box center [745, 77] width 139 height 25
click at [780, 78] on div "[PERSON_NAME]" at bounding box center [745, 77] width 139 height 25
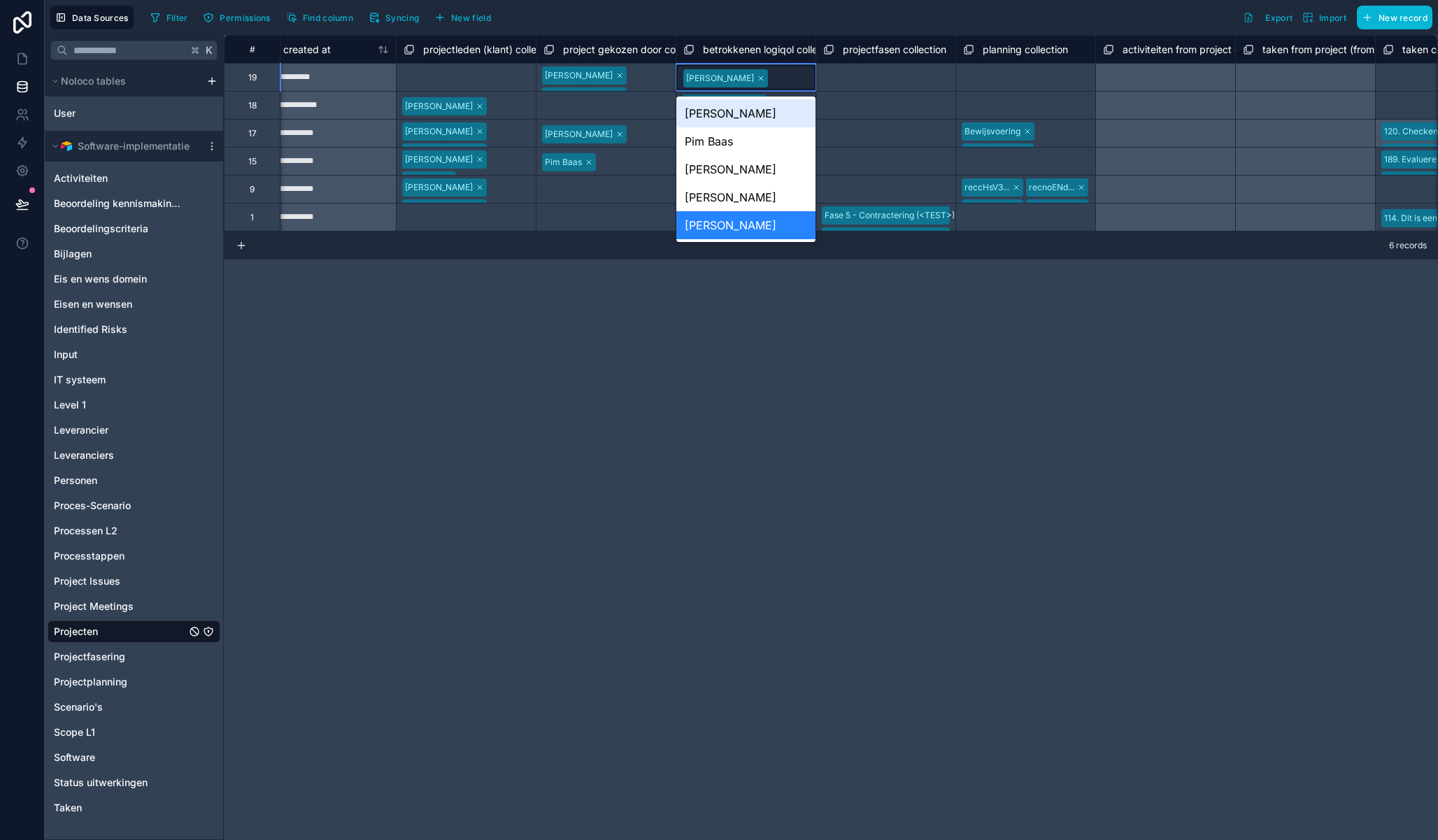
click at [734, 115] on div "[PERSON_NAME]" at bounding box center [745, 113] width 139 height 28
click at [787, 77] on div "Pieter Wolbers Fieke Taal" at bounding box center [745, 86] width 139 height 46
click at [751, 191] on div "[PERSON_NAME]" at bounding box center [745, 197] width 139 height 28
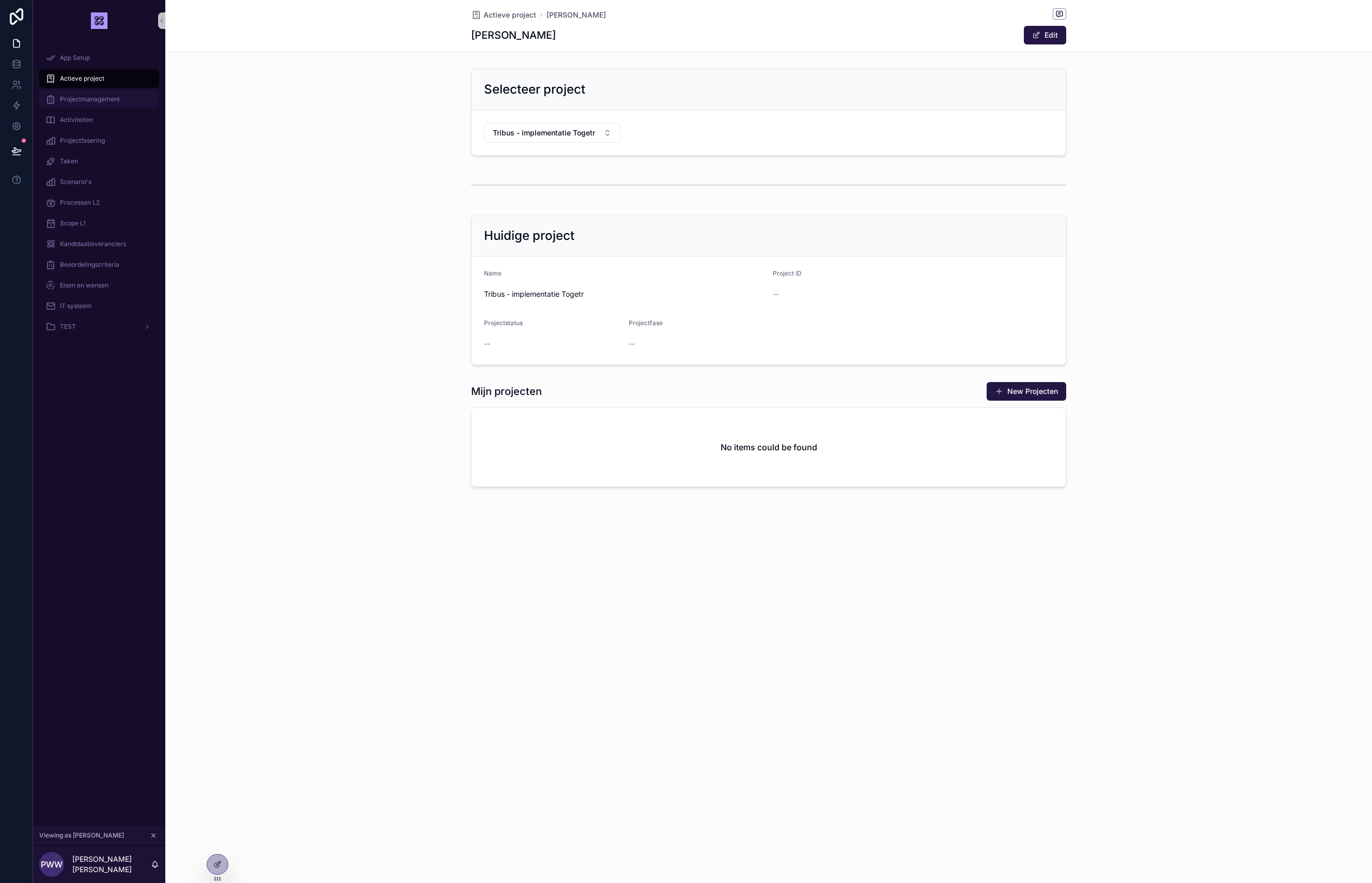
click at [103, 100] on span "Projectmanagement" at bounding box center [90, 99] width 60 height 8
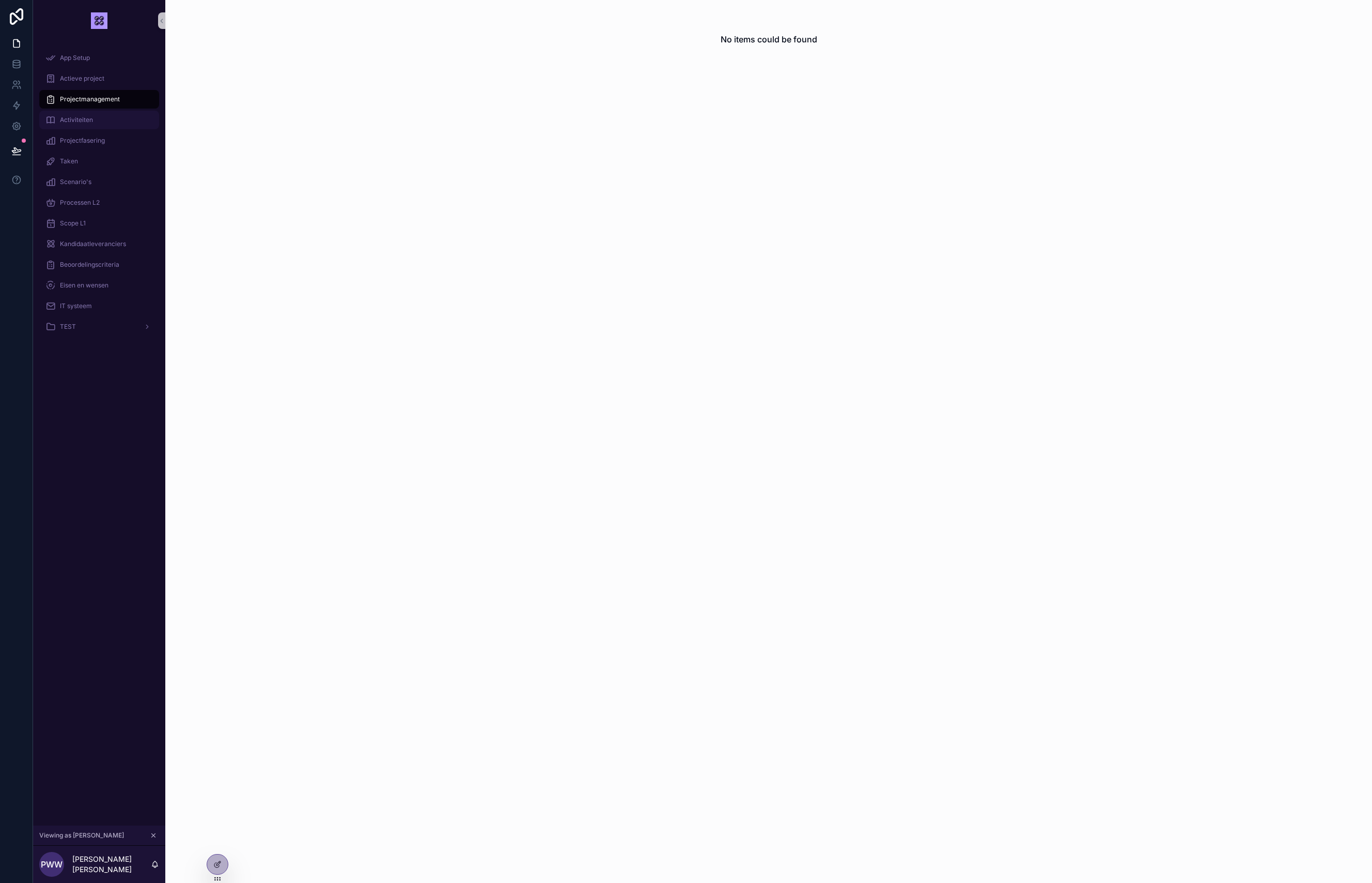
click at [60, 117] on div "Activiteiten" at bounding box center [99, 119] width 107 height 17
click at [79, 100] on span "Projectmanagement" at bounding box center [90, 99] width 60 height 8
click at [78, 78] on span "Actieve project" at bounding box center [82, 78] width 44 height 8
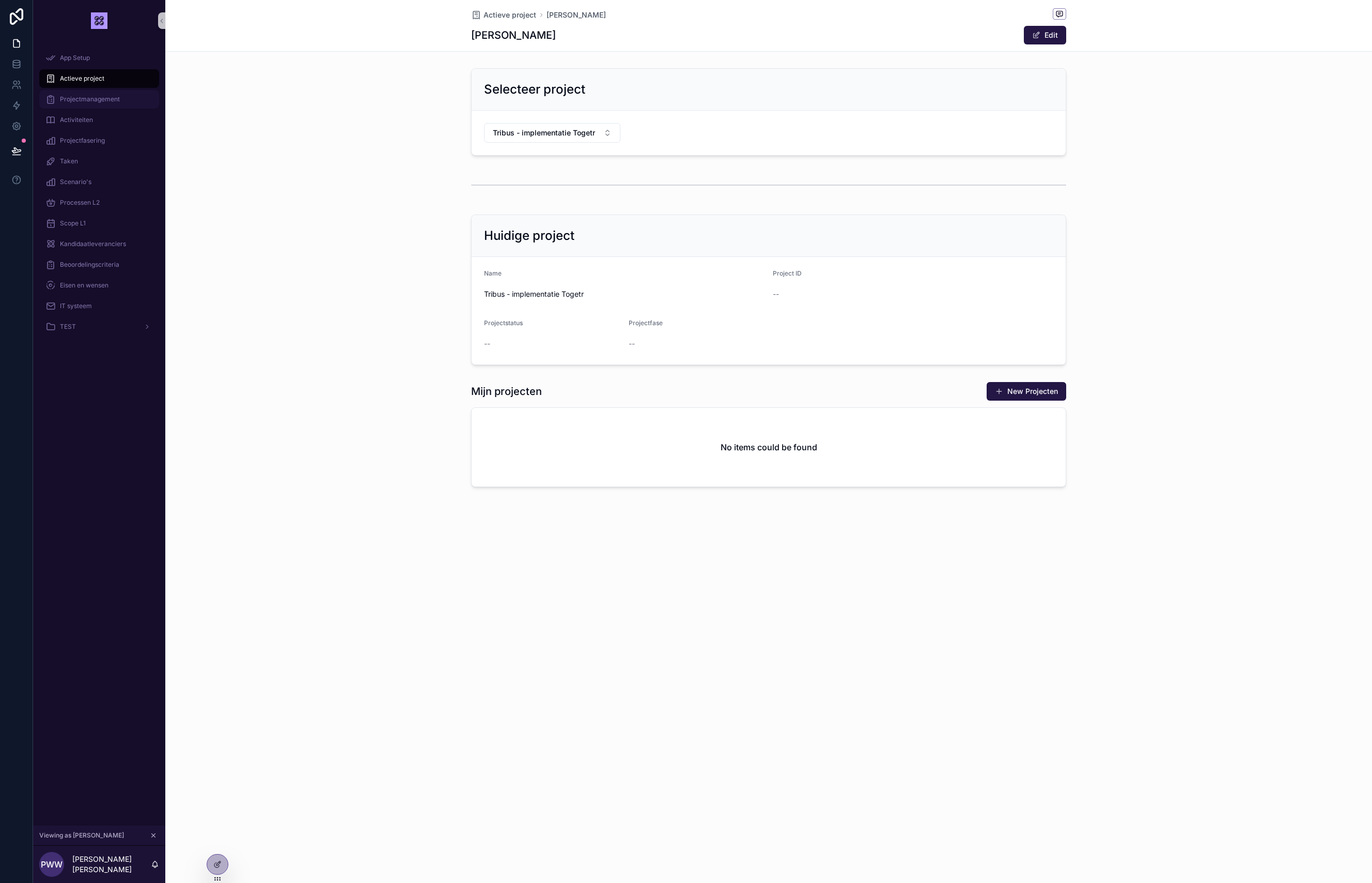
click at [68, 103] on span "Projectmanagement" at bounding box center [90, 99] width 60 height 8
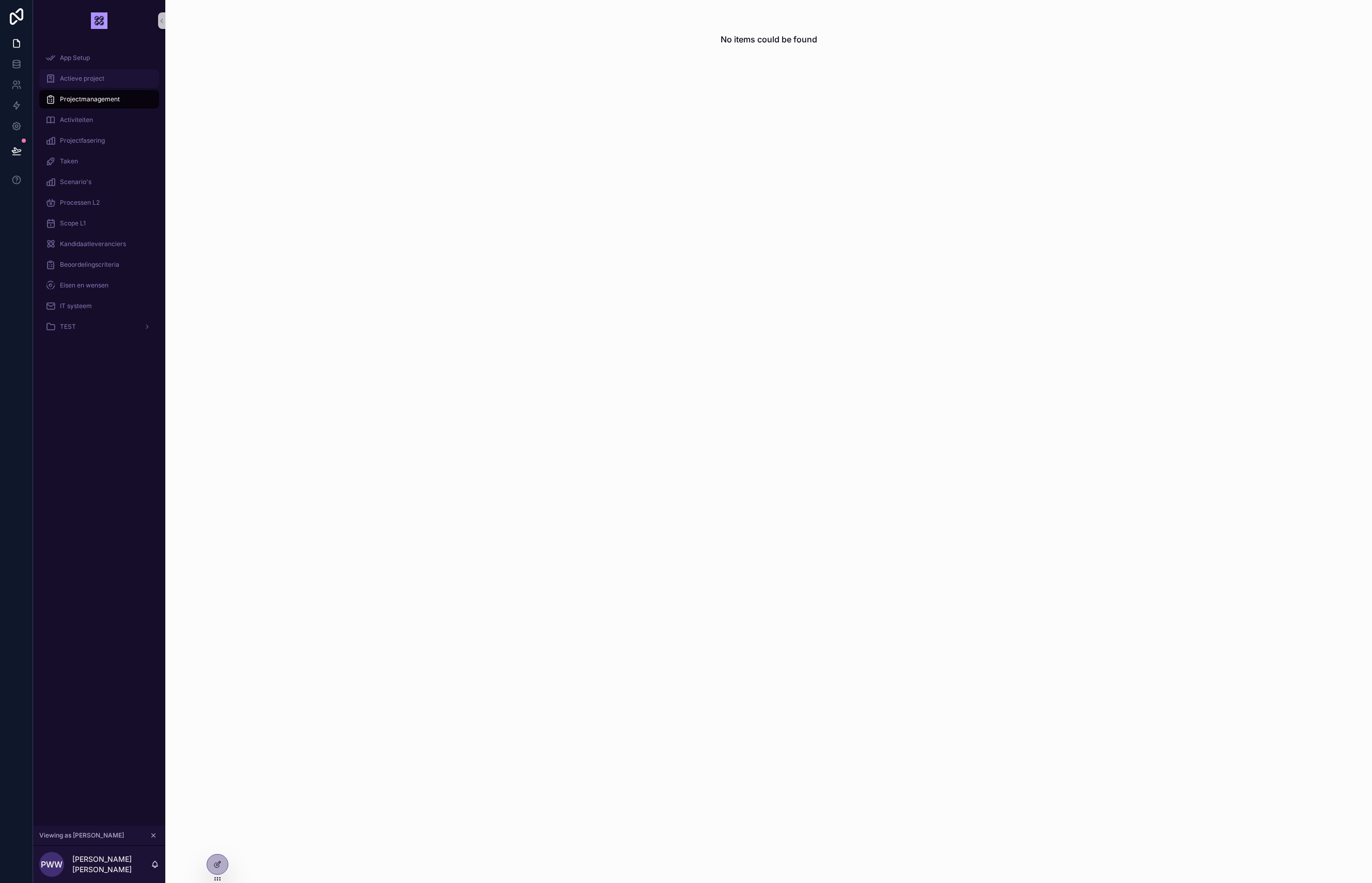
click at [80, 80] on span "Actieve project" at bounding box center [82, 78] width 44 height 8
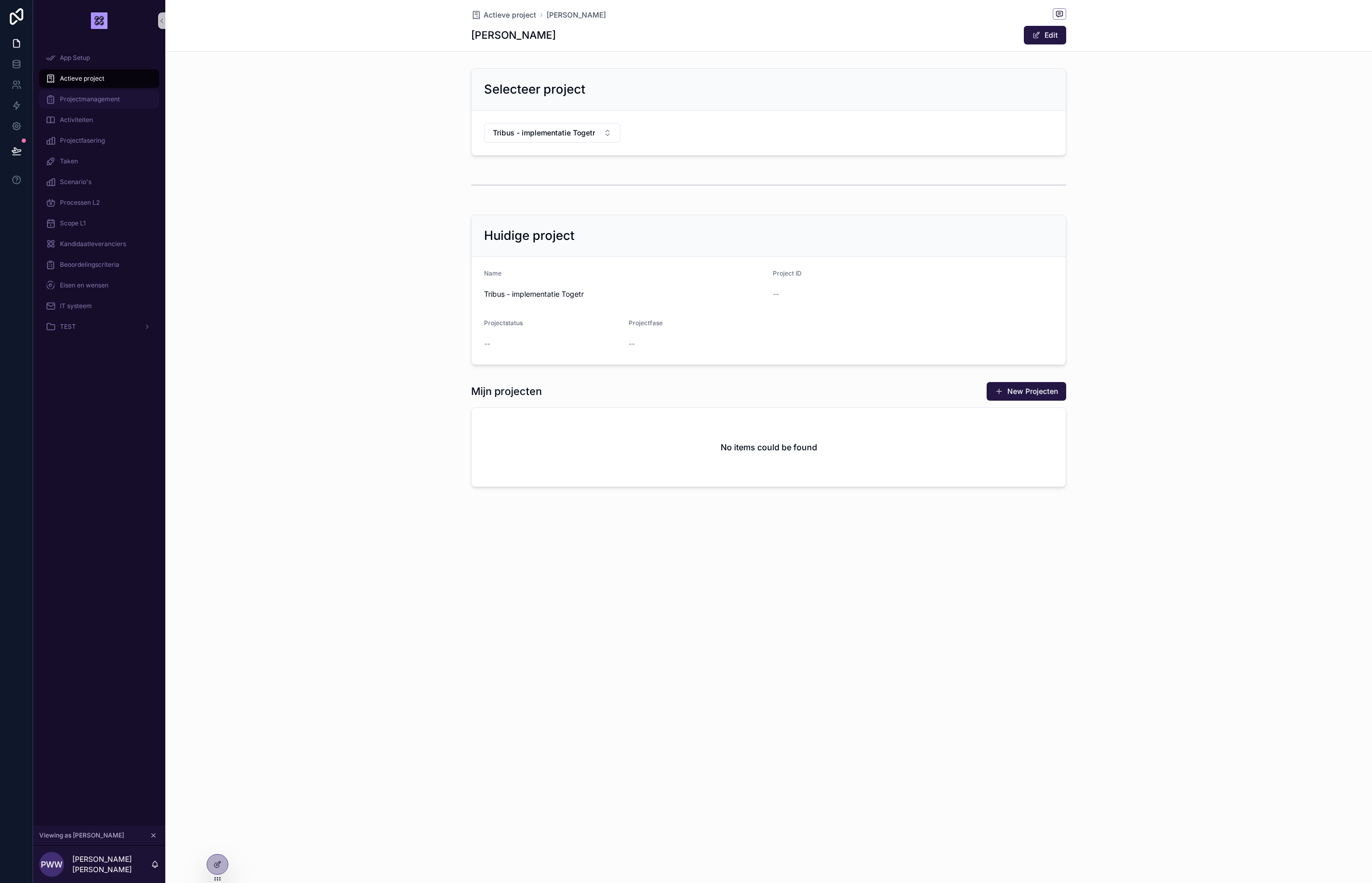
click at [82, 104] on div "Projectmanagement" at bounding box center [99, 99] width 107 height 17
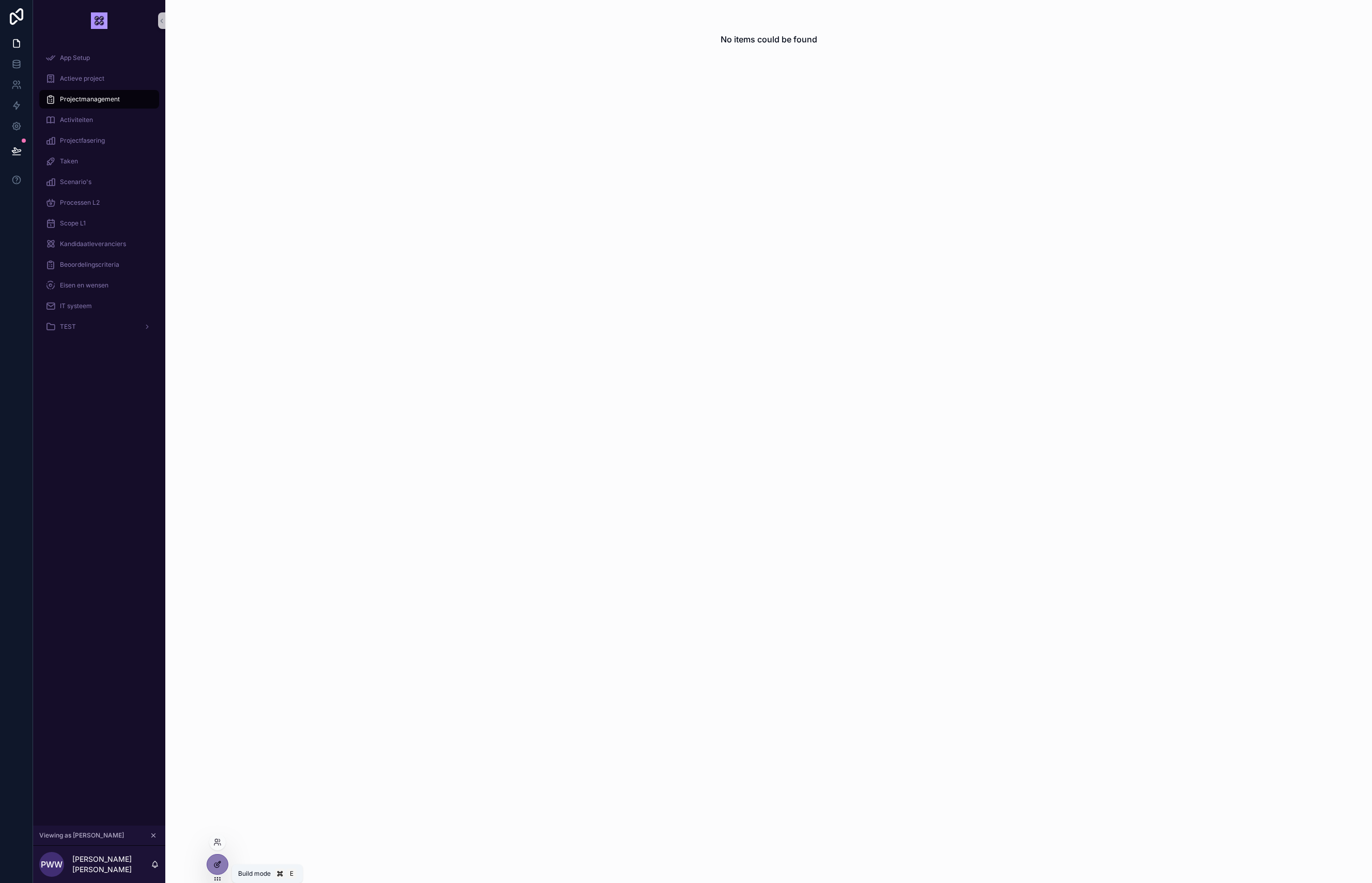
click at [212, 869] on div at bounding box center [217, 864] width 21 height 20
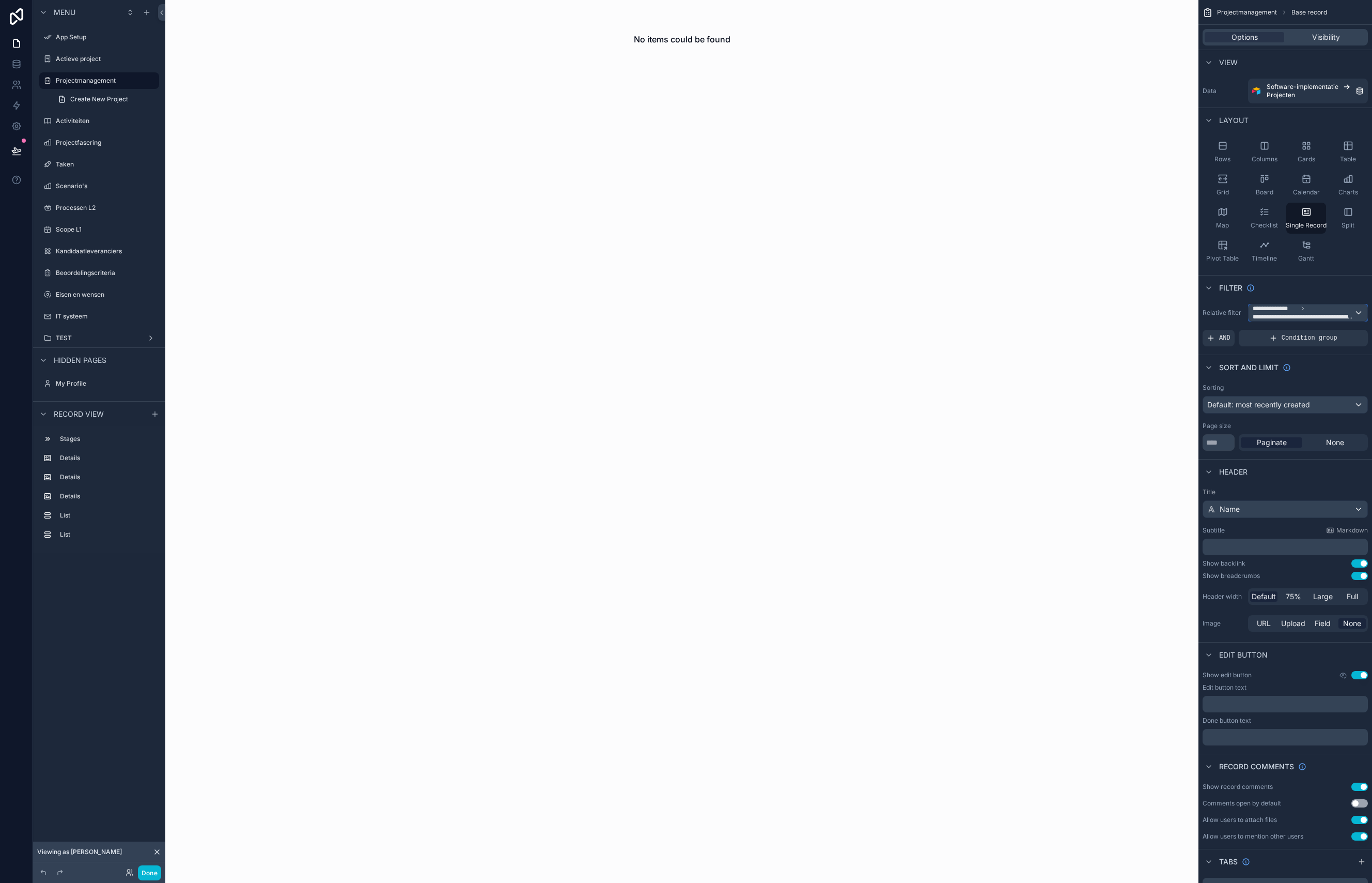
click at [1282, 316] on span "**********" at bounding box center [1303, 316] width 101 height 8
click at [1302, 405] on span "The current user's values" at bounding box center [1299, 401] width 86 height 11
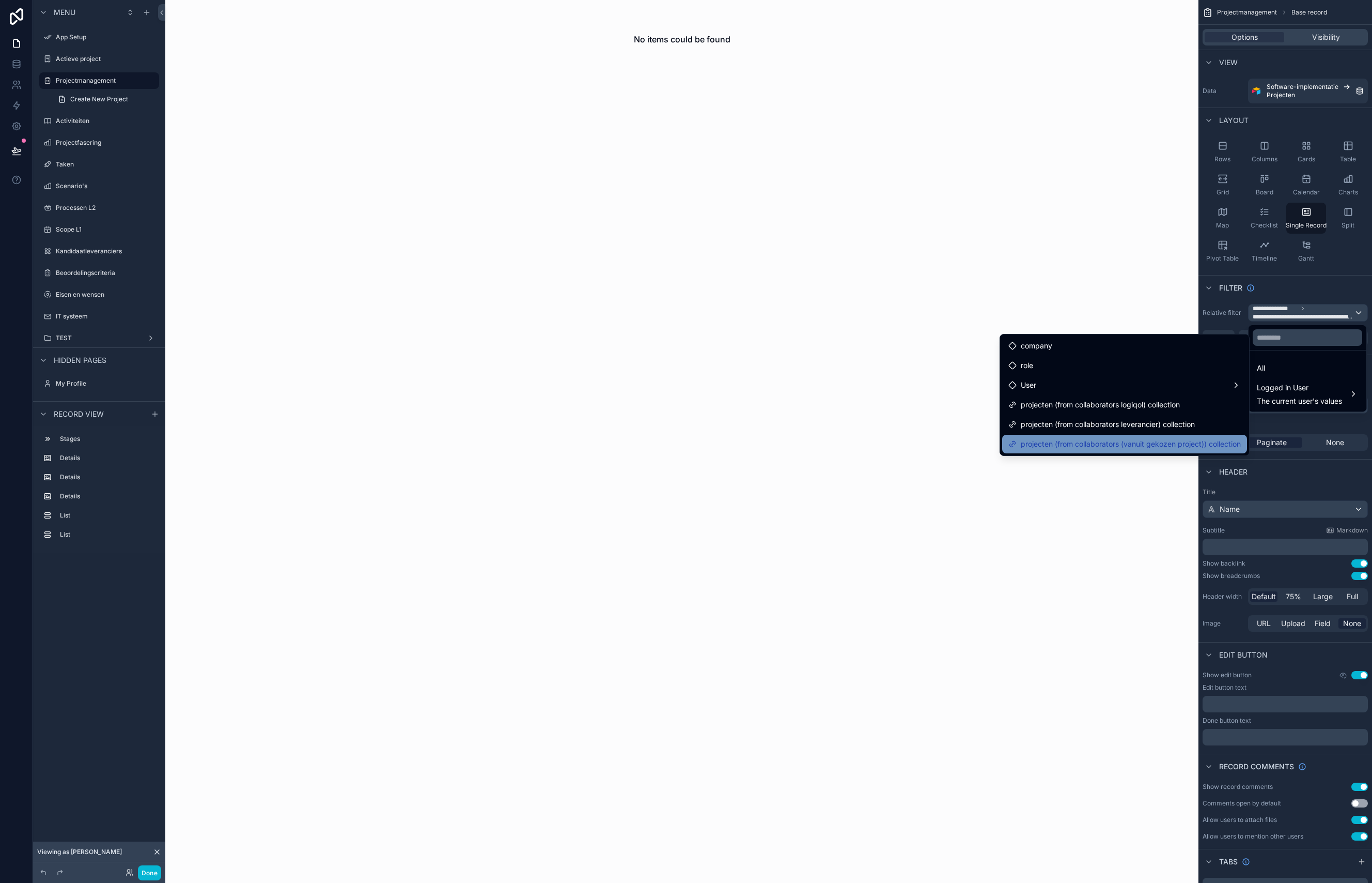
click at [1144, 446] on span "projecten (from collaborators (vanuit gekozen project)) collection" at bounding box center [1131, 444] width 220 height 13
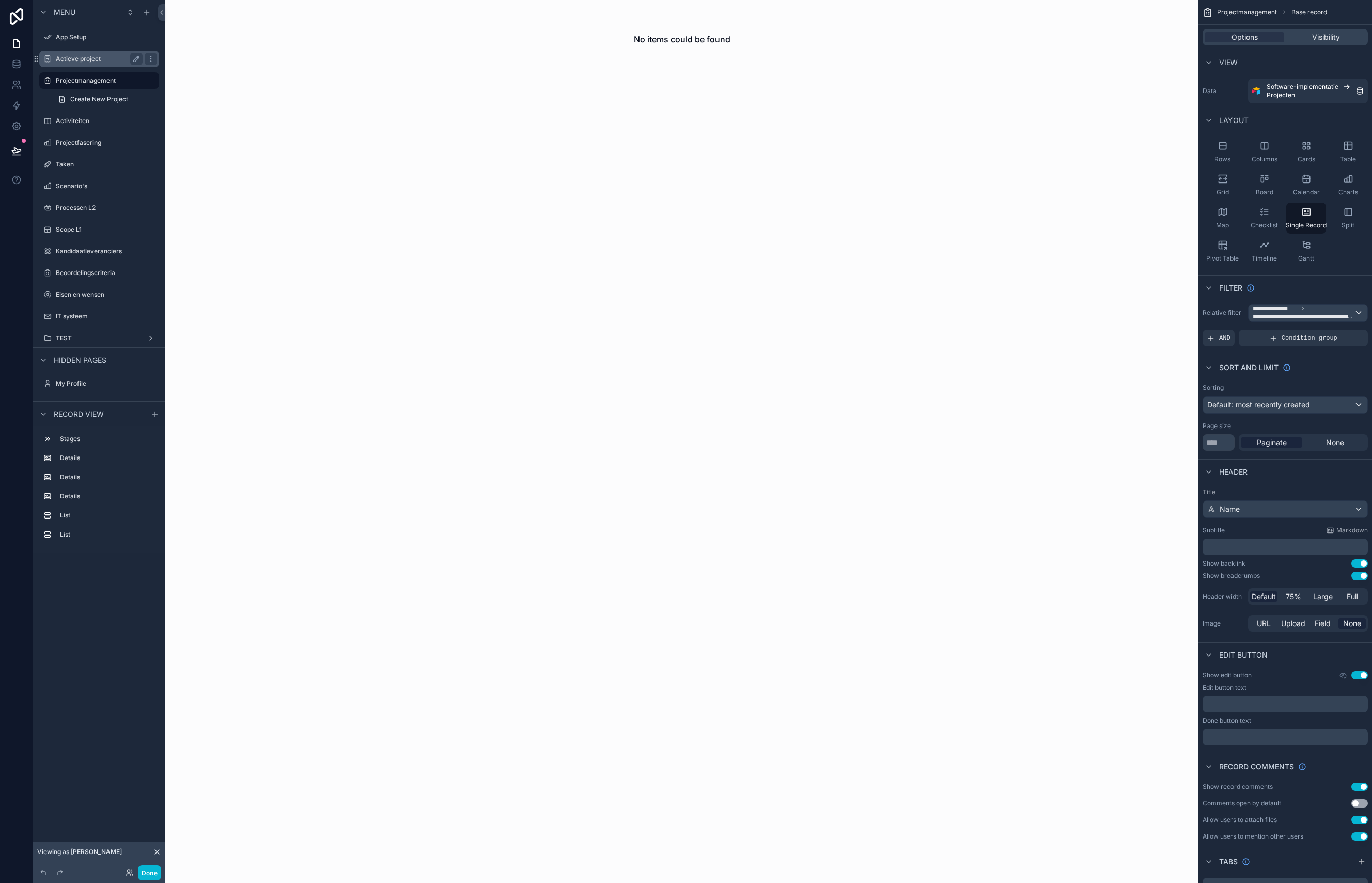
click at [68, 58] on label "Actieve project" at bounding box center [97, 59] width 83 height 8
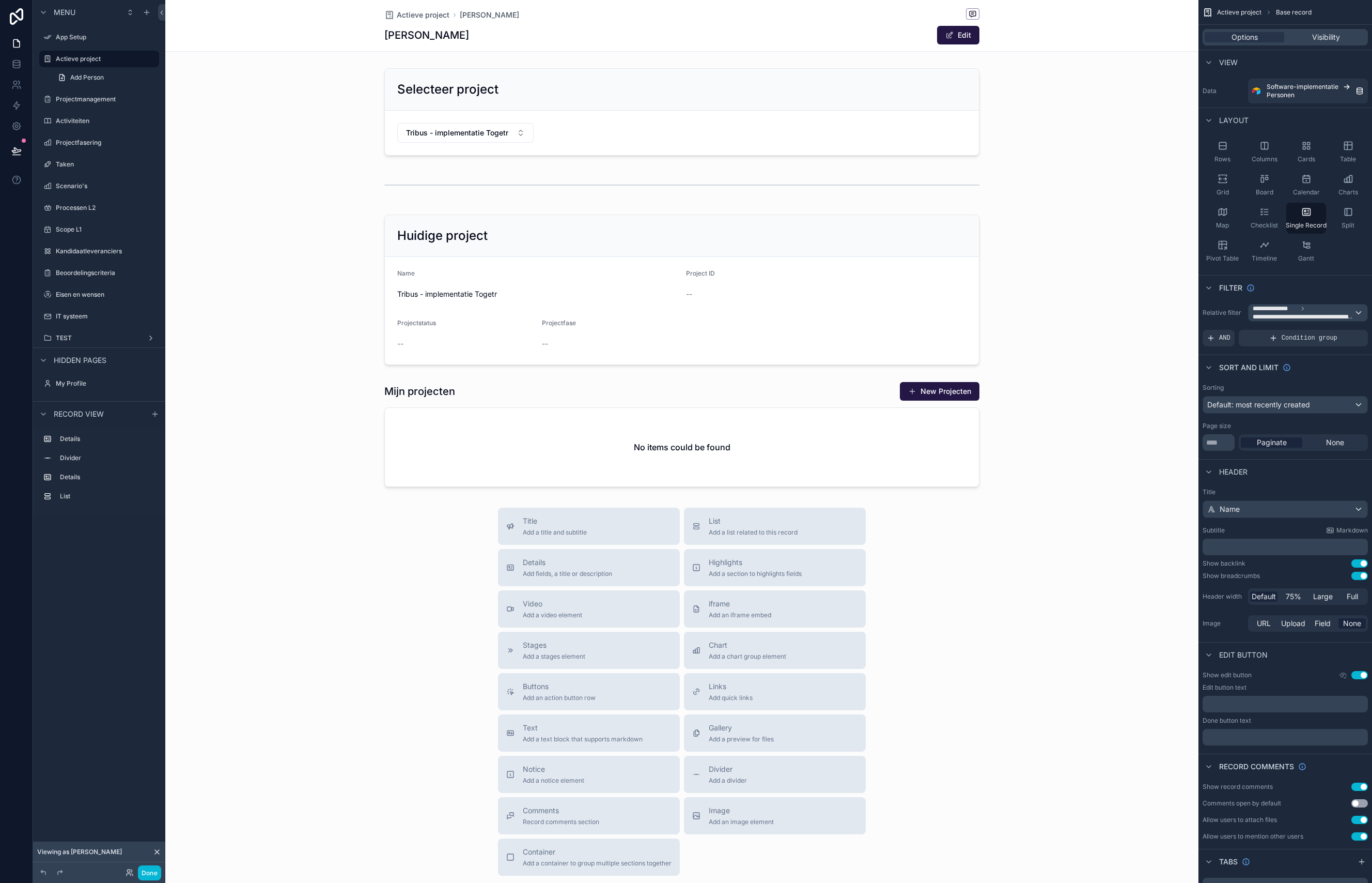
click at [485, 292] on div "scrollable content" at bounding box center [682, 479] width 1033 height 958
click at [102, 102] on label "Projectmanagement" at bounding box center [97, 99] width 83 height 8
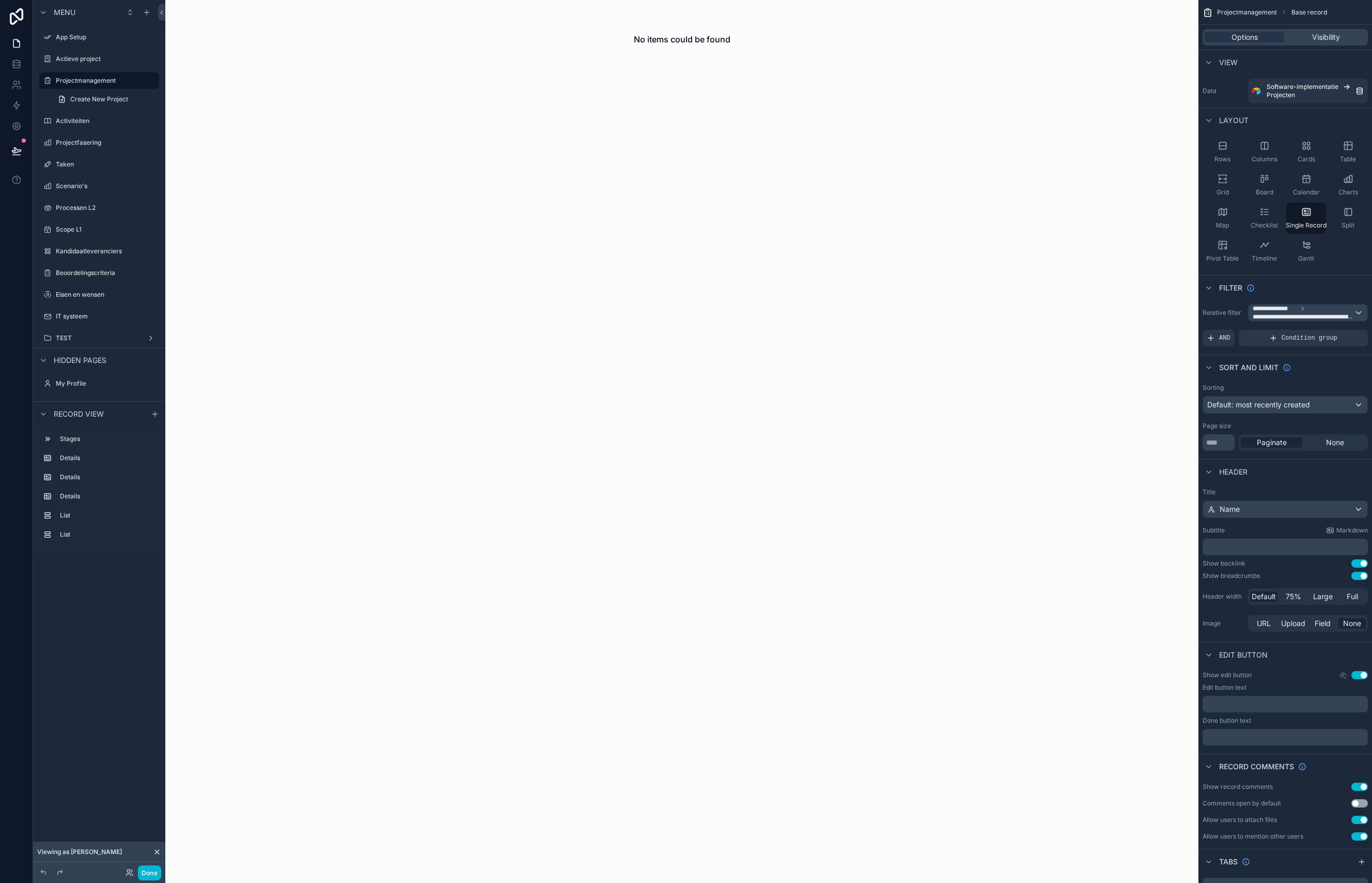
click at [158, 852] on icon at bounding box center [157, 852] width 8 height 8
click at [426, 484] on div "No items could be found" at bounding box center [682, 441] width 1033 height 883
click at [132, 872] on icon at bounding box center [129, 872] width 8 height 8
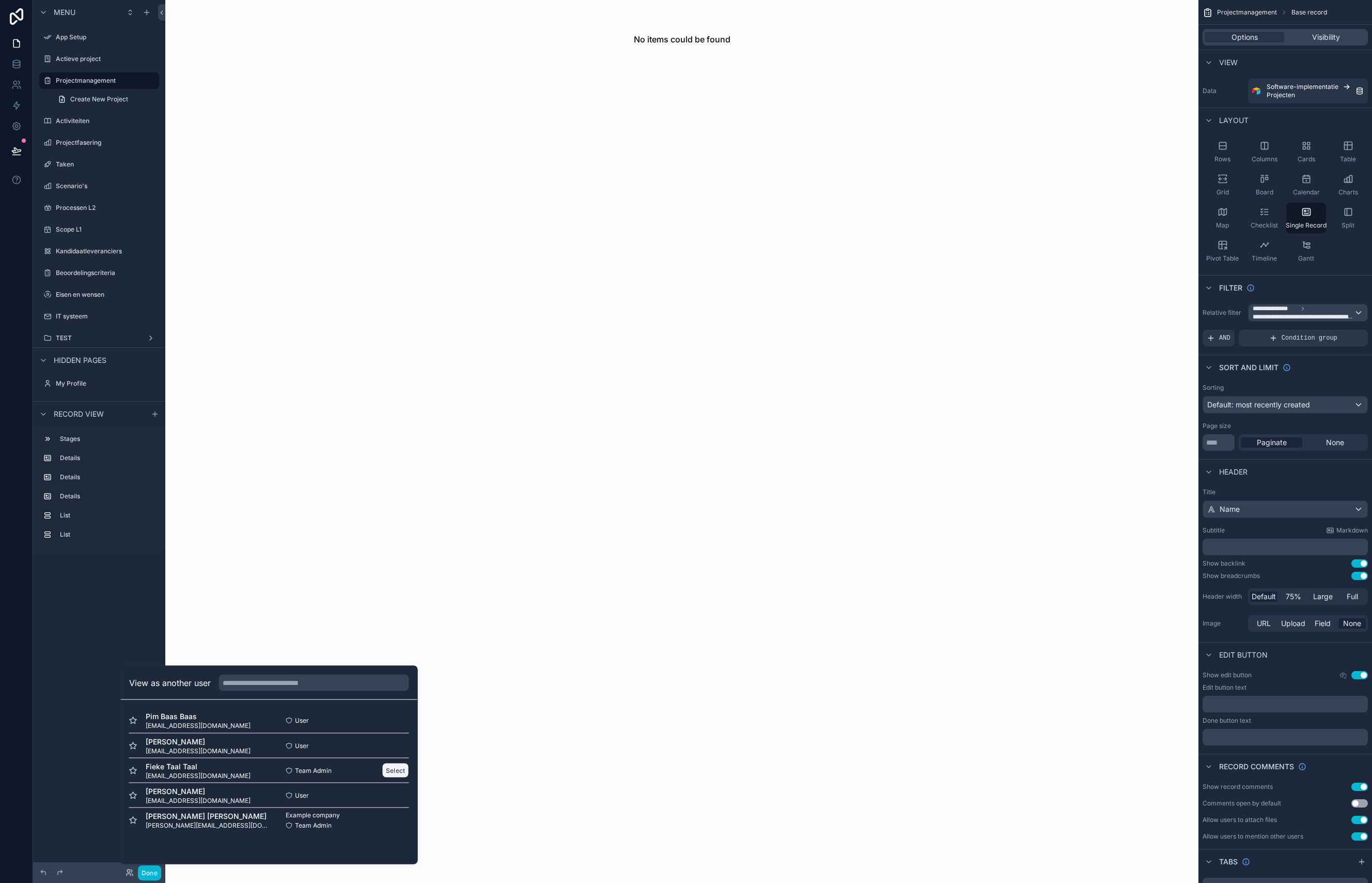
click at [397, 767] on button "Select" at bounding box center [395, 770] width 27 height 15
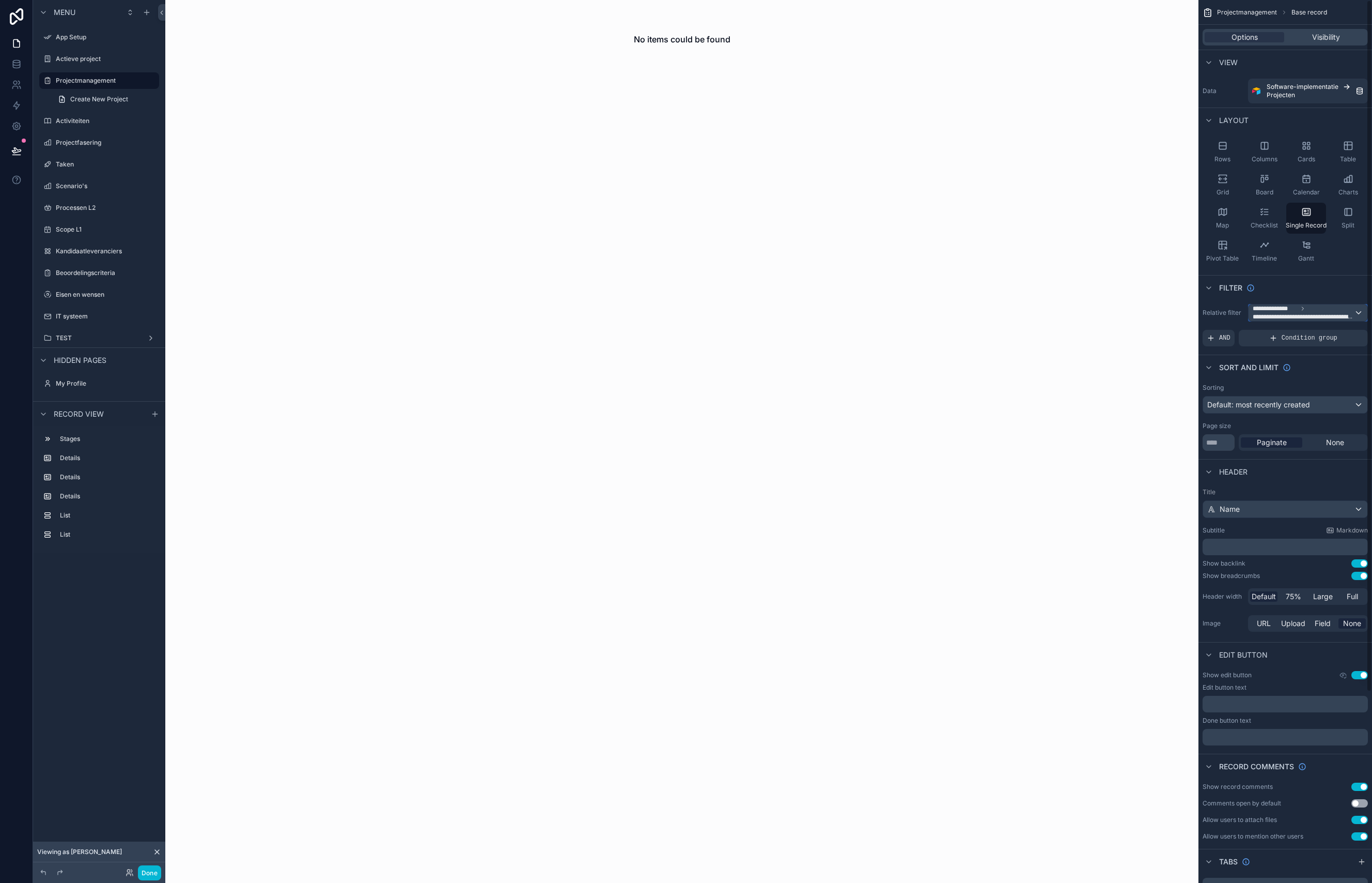
click at [1349, 315] on span "**********" at bounding box center [1303, 316] width 101 height 8
click at [1278, 368] on div "All" at bounding box center [1307, 368] width 101 height 13
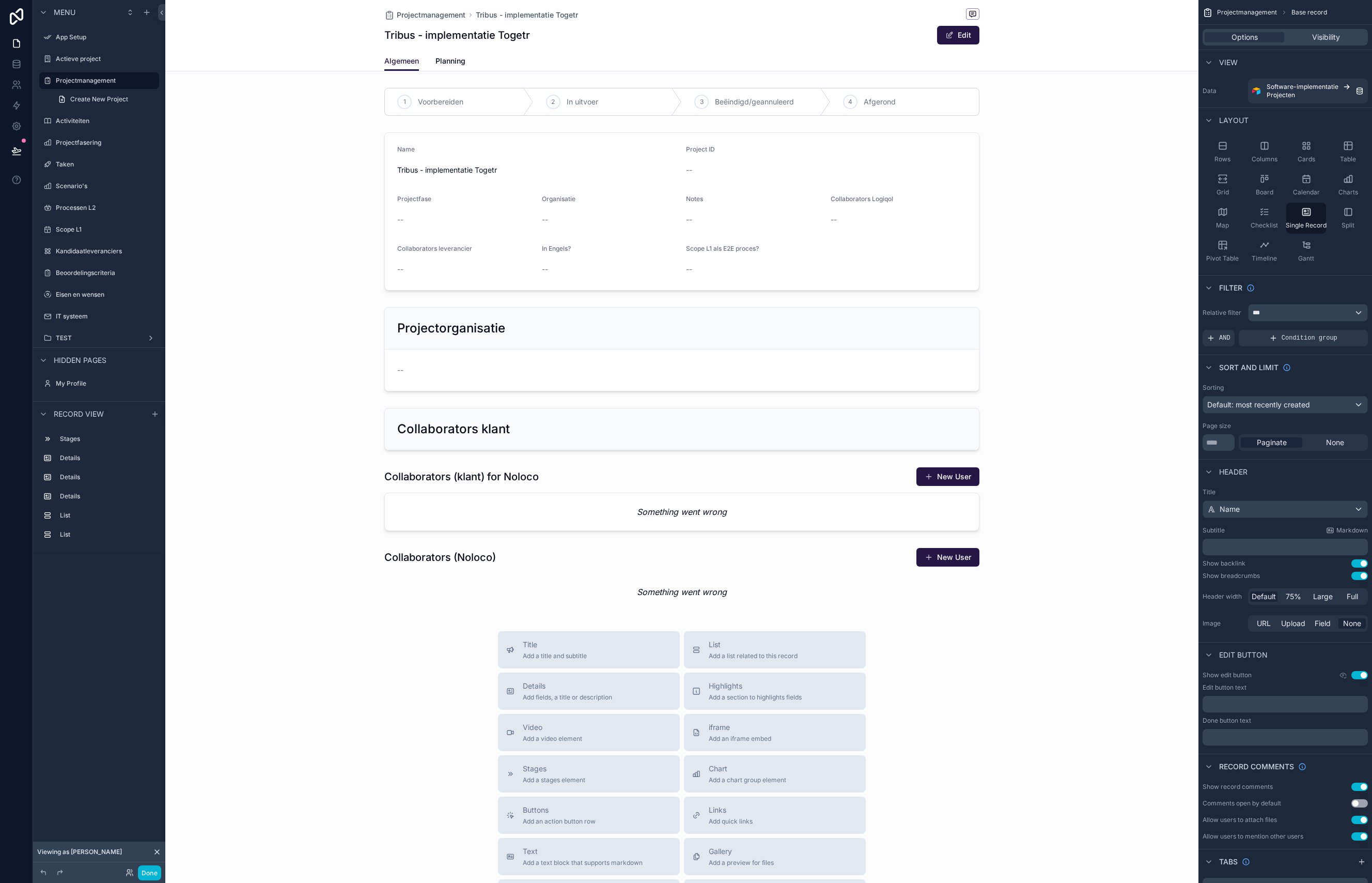
click at [233, 208] on div "scrollable content" at bounding box center [682, 541] width 1033 height 1081
click at [103, 868] on div at bounding box center [78, 872] width 83 height 13
click at [156, 856] on div "Viewing as [PERSON_NAME]" at bounding box center [99, 851] width 132 height 21
click at [158, 851] on icon at bounding box center [157, 852] width 4 height 4
click at [1306, 314] on div "***" at bounding box center [1308, 312] width 119 height 17
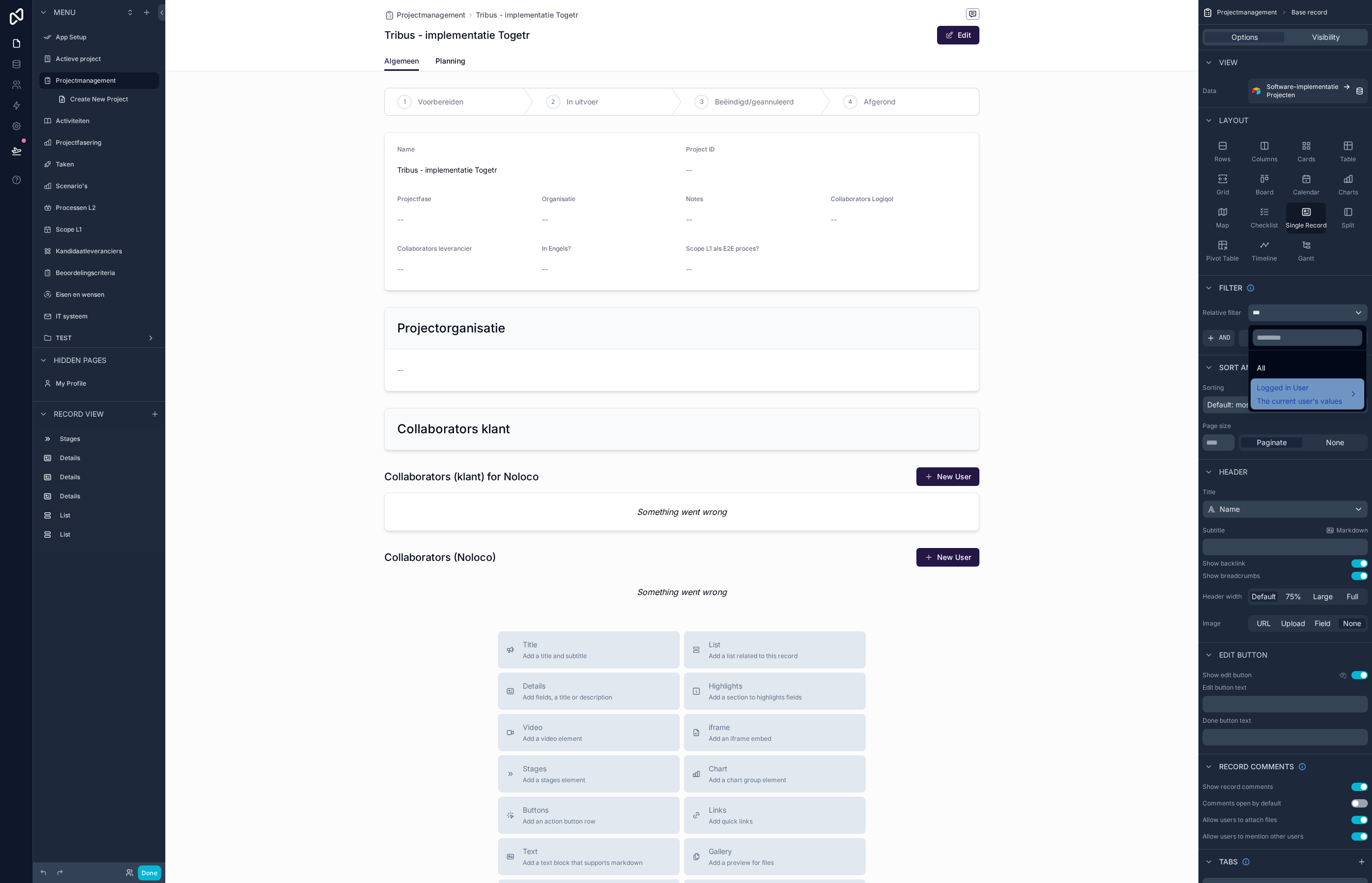
click at [1283, 392] on span "Logged in User" at bounding box center [1299, 387] width 86 height 13
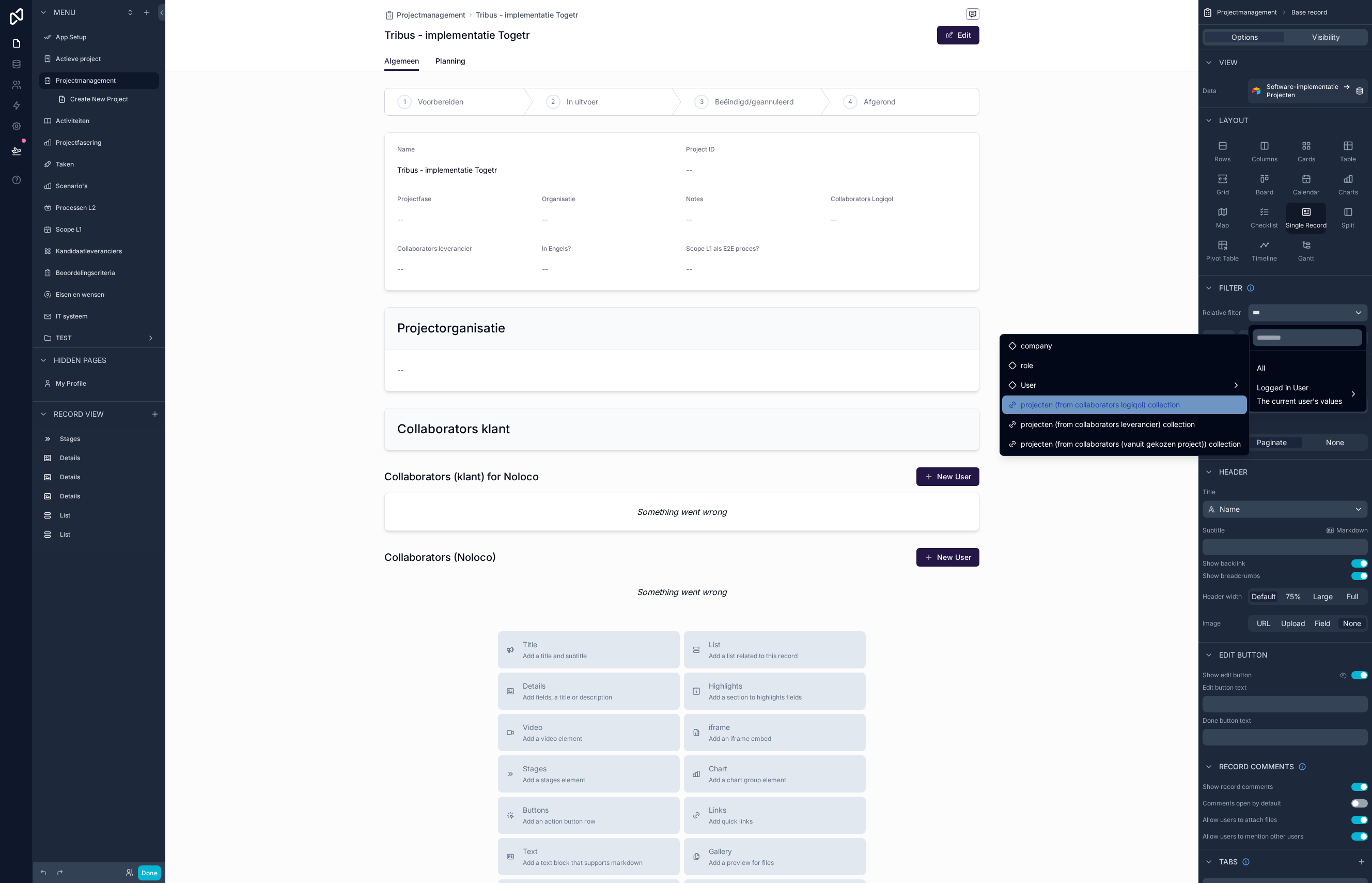
click at [1139, 409] on span "projecten (from collaborators logiqol) collection" at bounding box center [1100, 405] width 159 height 13
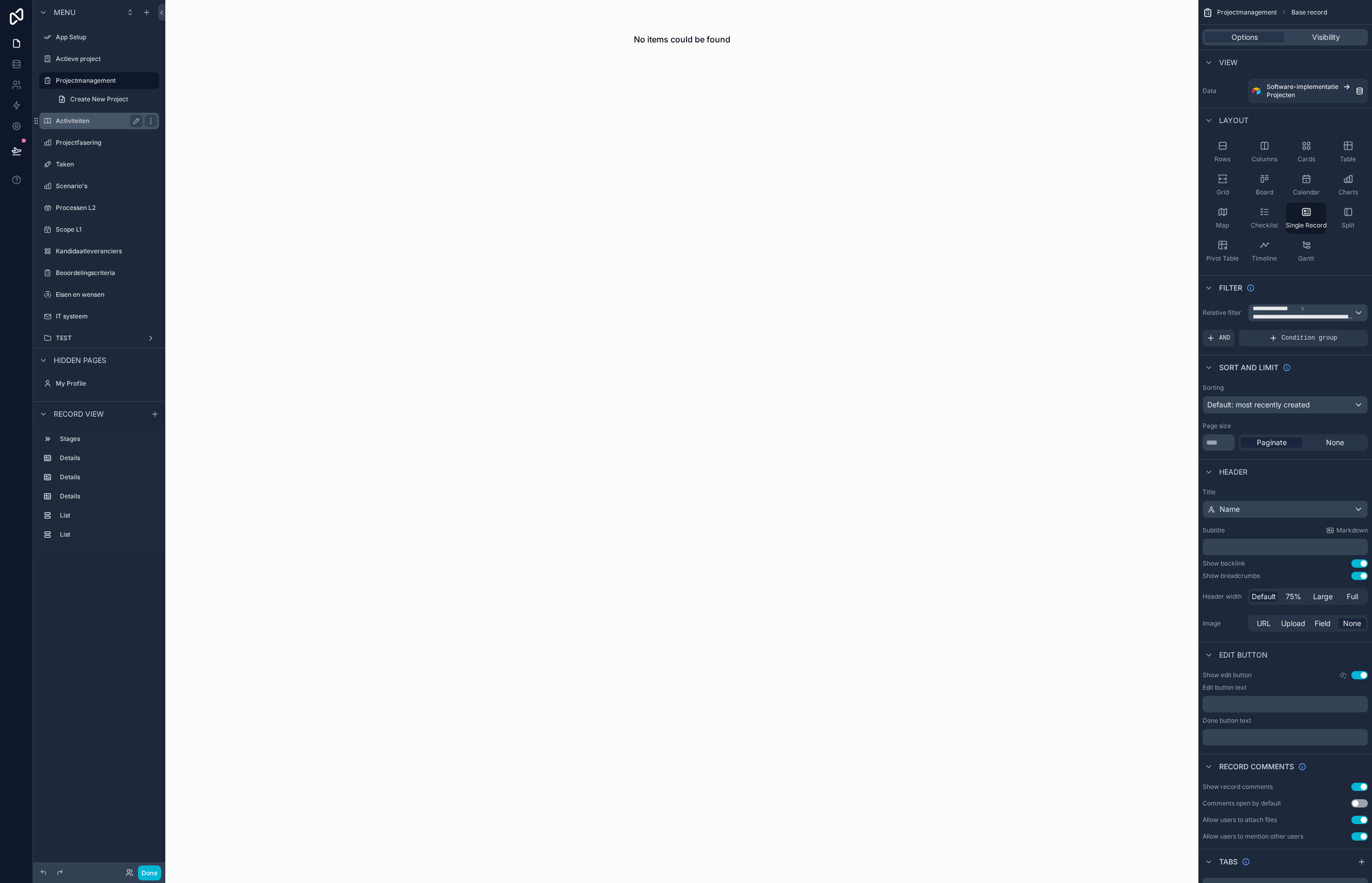
click at [81, 121] on label "Activiteiten" at bounding box center [97, 121] width 83 height 8
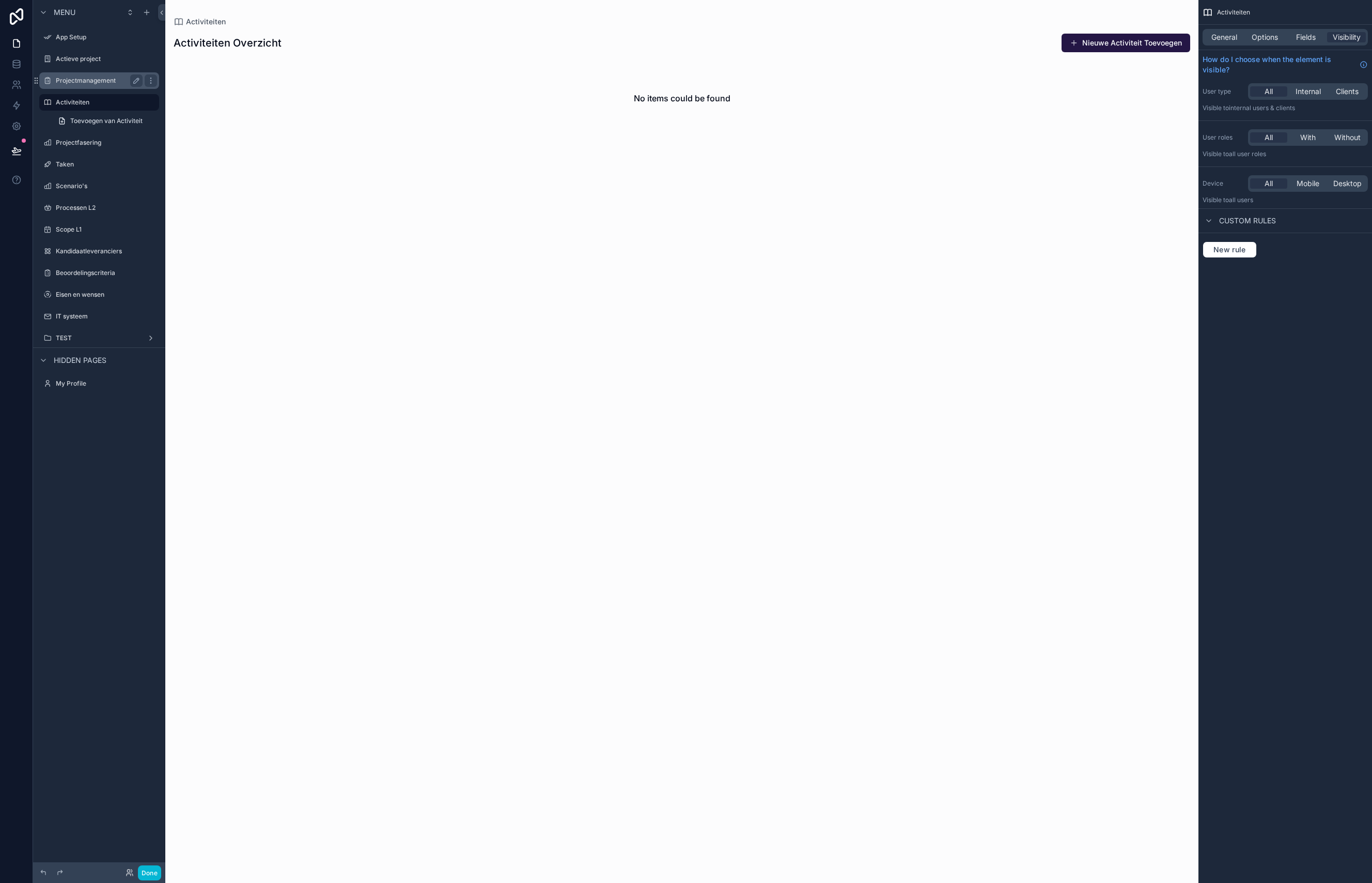
click at [95, 81] on label "Projectmanagement" at bounding box center [97, 80] width 83 height 8
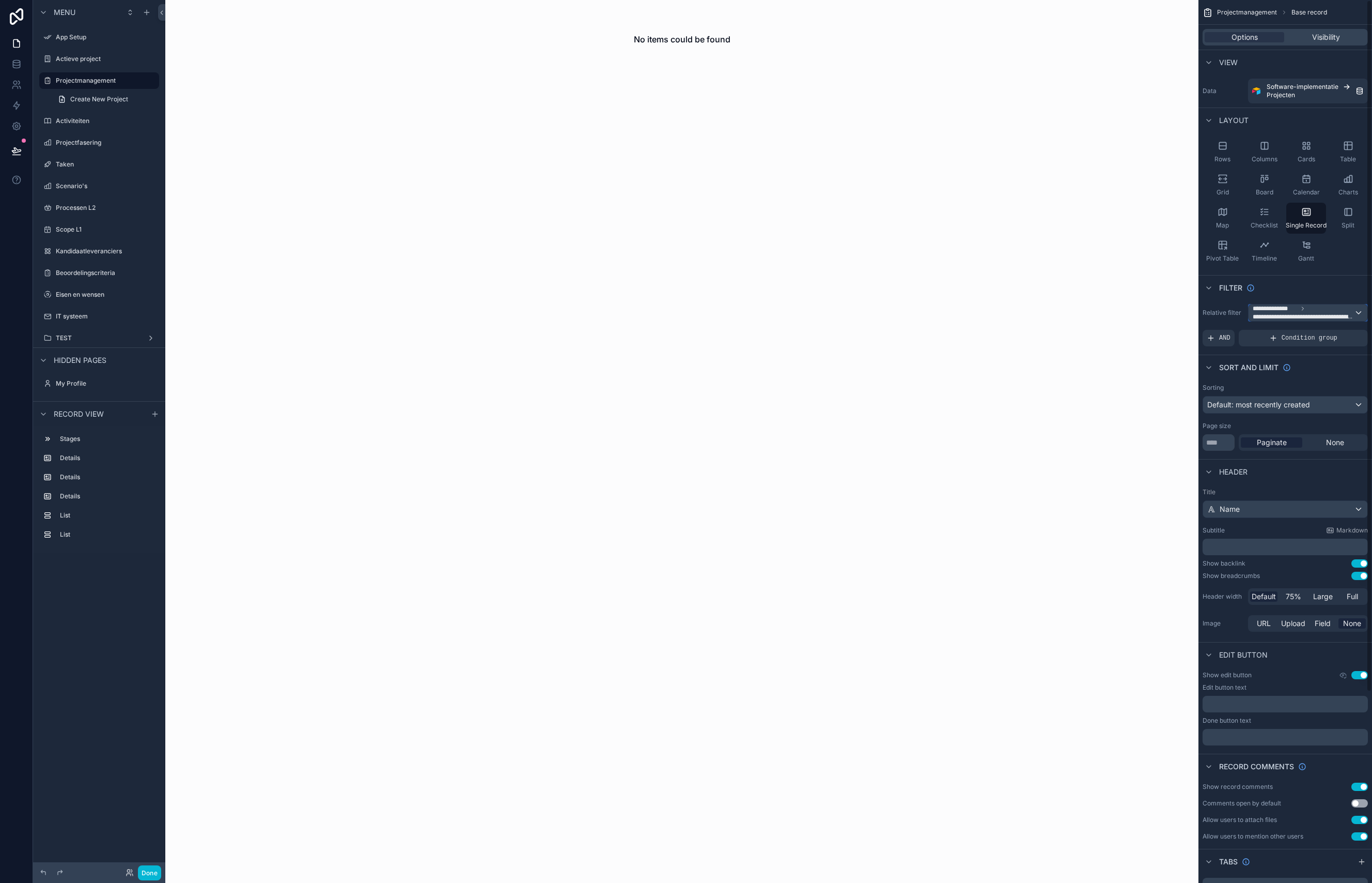
click at [1284, 314] on span "**********" at bounding box center [1303, 316] width 101 height 8
click at [1298, 393] on span "Logged in User" at bounding box center [1299, 387] width 86 height 13
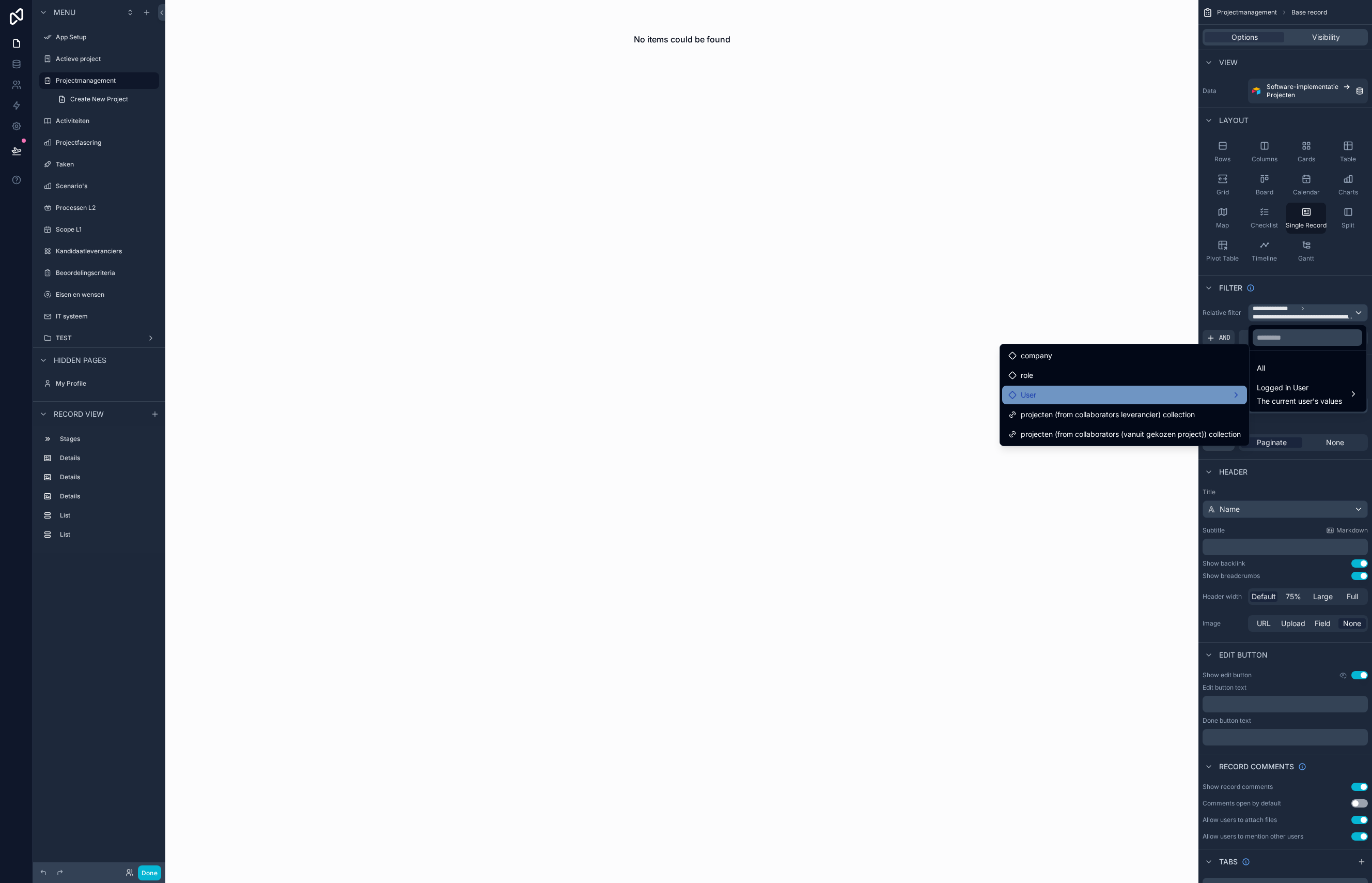
click at [1225, 391] on div "User" at bounding box center [1125, 395] width 233 height 13
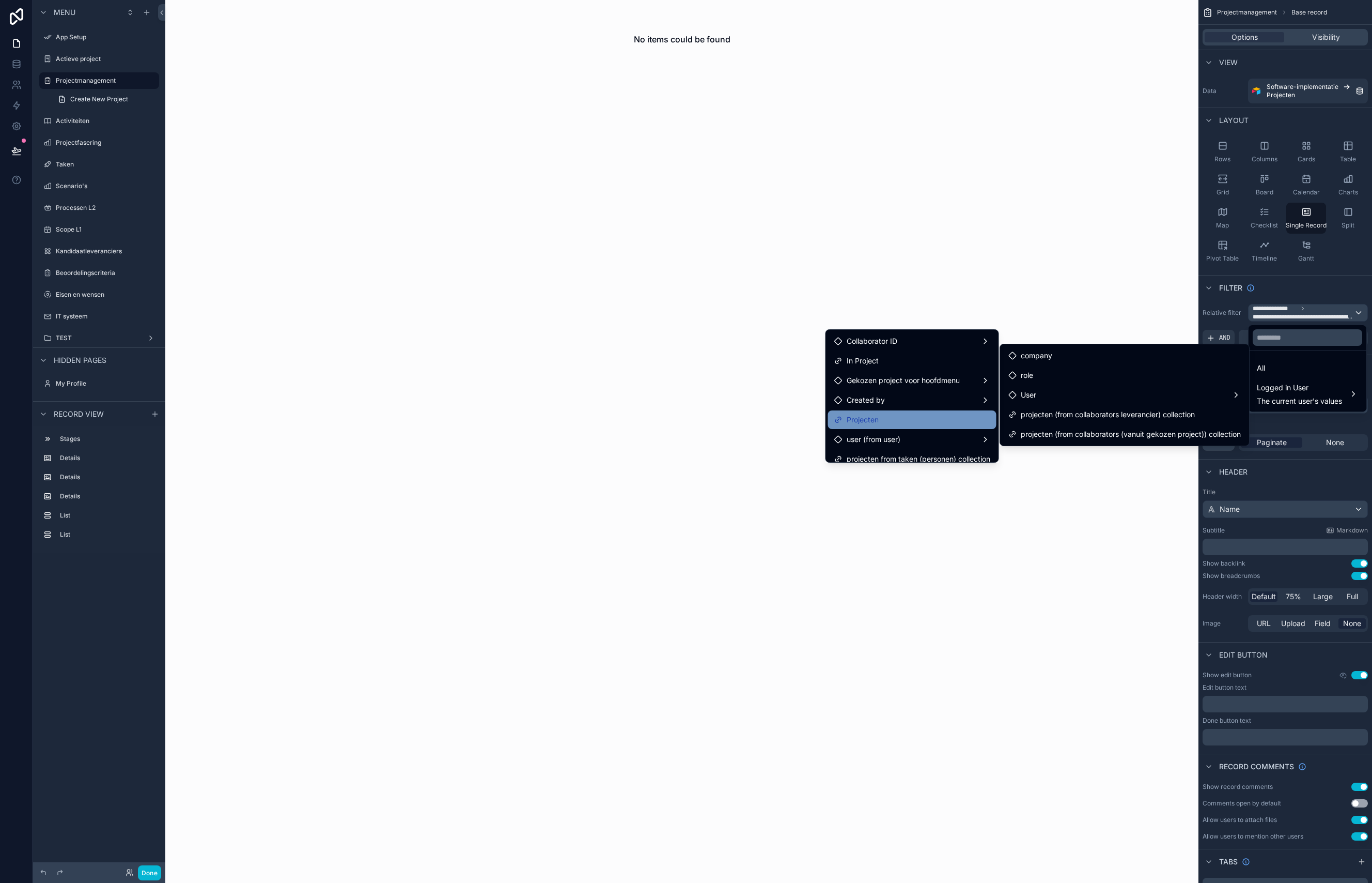
scroll to position [8, 0]
click at [894, 413] on div "Projecten" at bounding box center [912, 411] width 156 height 13
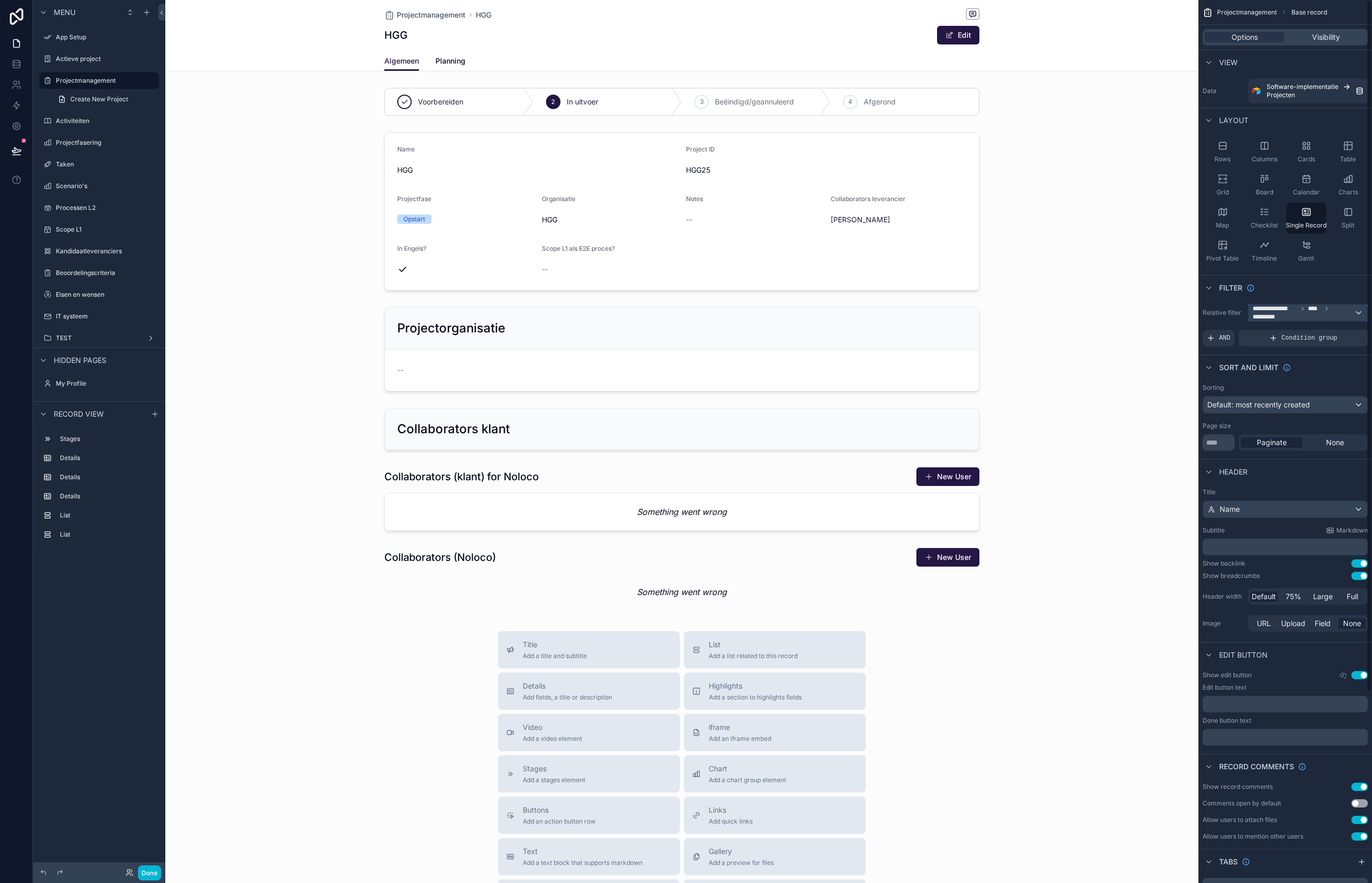
click at [1268, 319] on span "*********" at bounding box center [1267, 316] width 28 height 8
click at [1276, 387] on span "Logged in User" at bounding box center [1299, 387] width 86 height 13
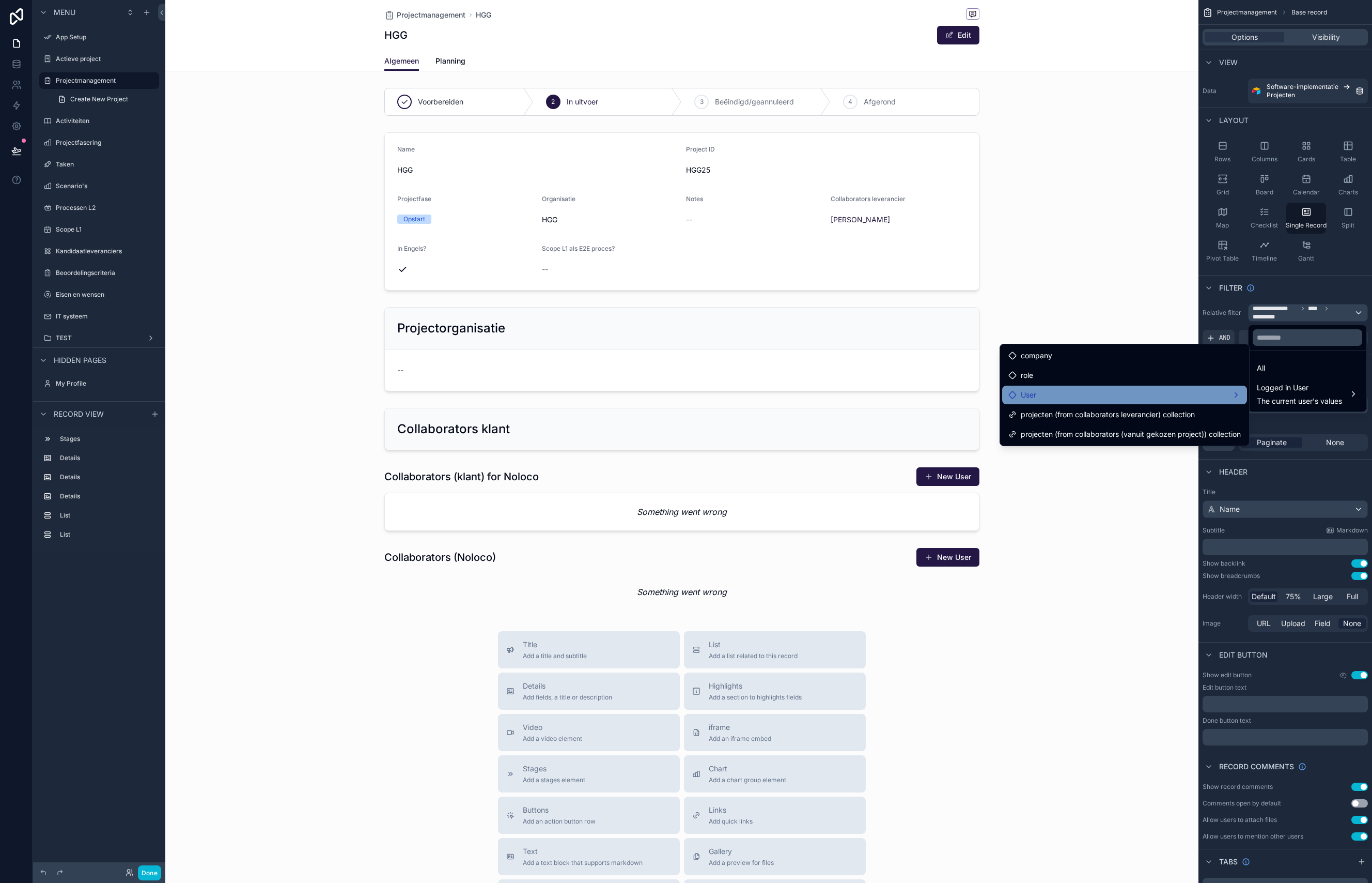
click at [1115, 391] on div "User" at bounding box center [1125, 395] width 233 height 13
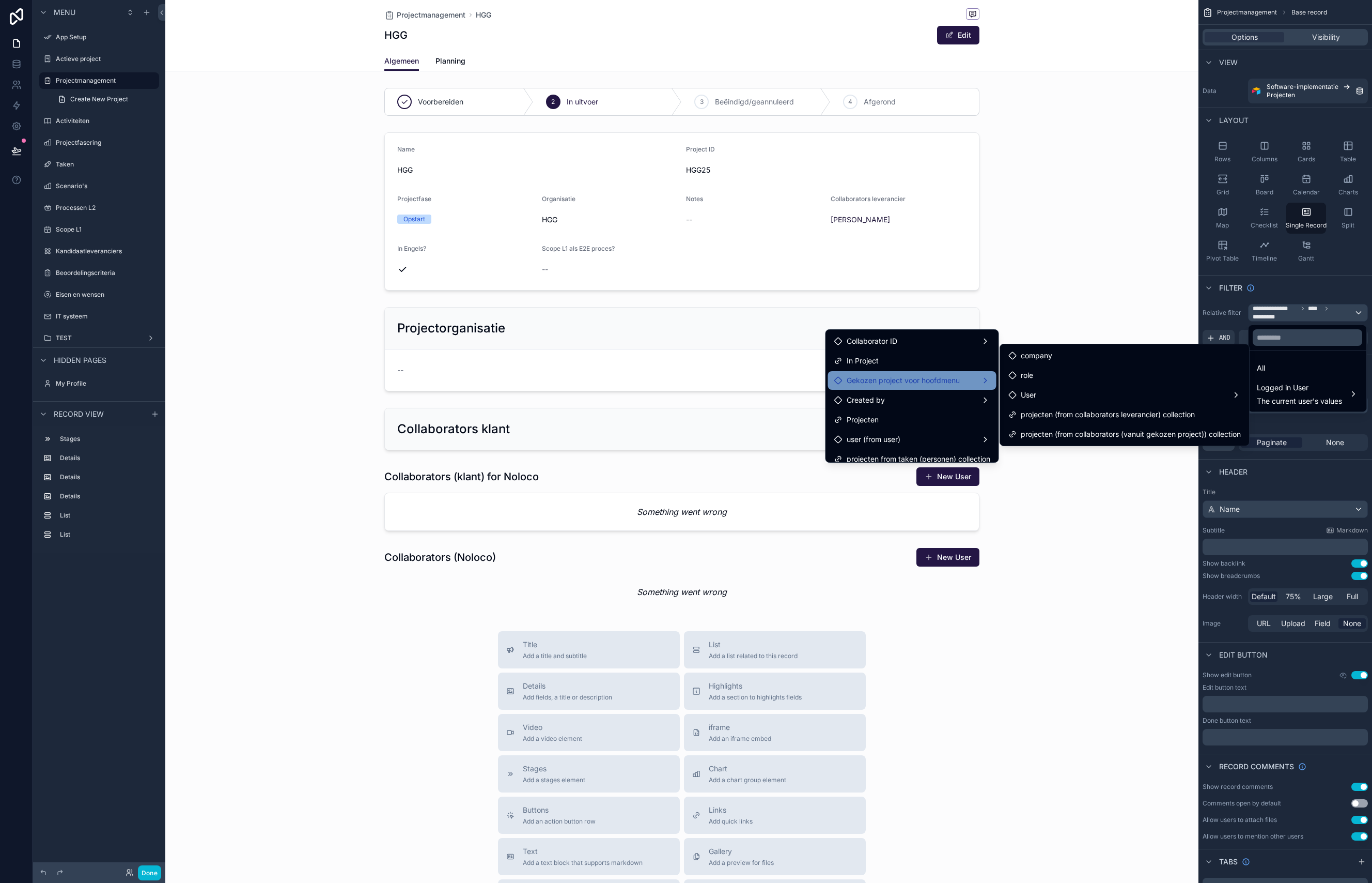
click at [914, 385] on span "Gekozen project voor hoofdmenu" at bounding box center [903, 380] width 113 height 13
click at [1062, 389] on span "Collaborators (vanuit gekozen project)" at bounding box center [1084, 391] width 130 height 13
click at [1037, 373] on span "Collaborators leverancier" at bounding box center [1060, 372] width 84 height 13
click at [1033, 389] on span "Collaborators (vanuit gekozen project)" at bounding box center [1084, 391] width 130 height 13
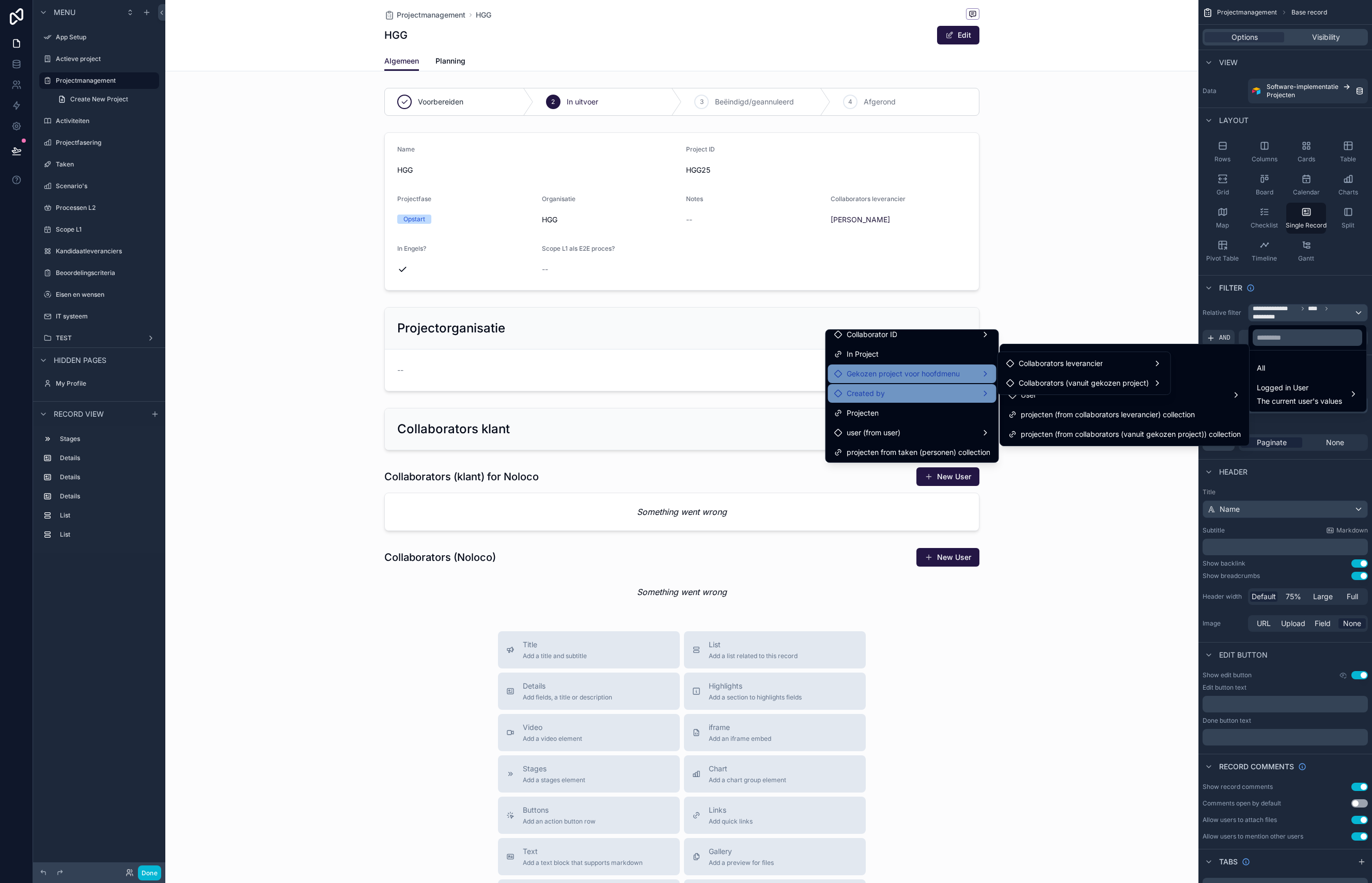
scroll to position [8, 0]
click at [881, 430] on span "user (from user)" at bounding box center [873, 431] width 54 height 13
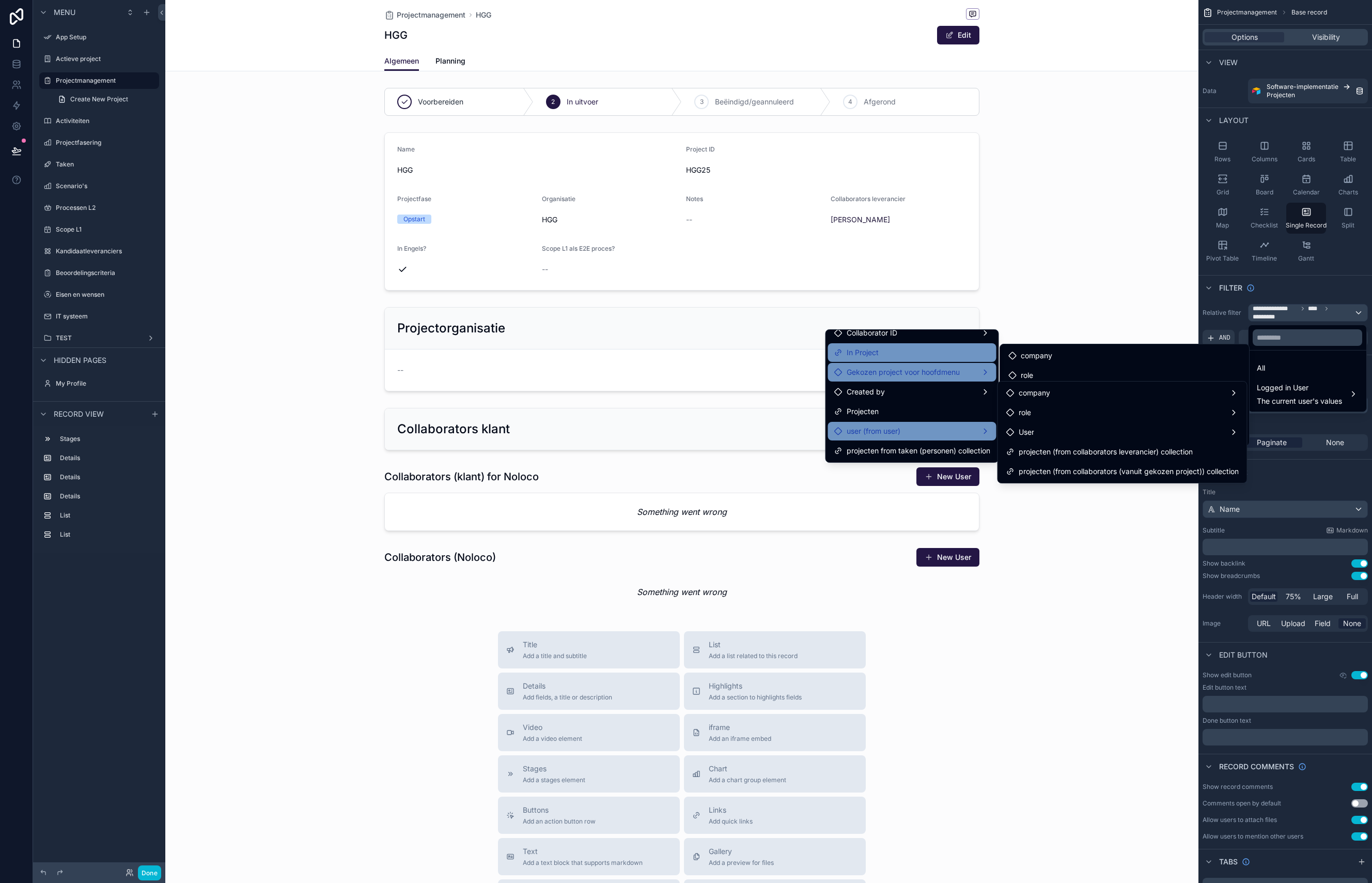
scroll to position [0, 0]
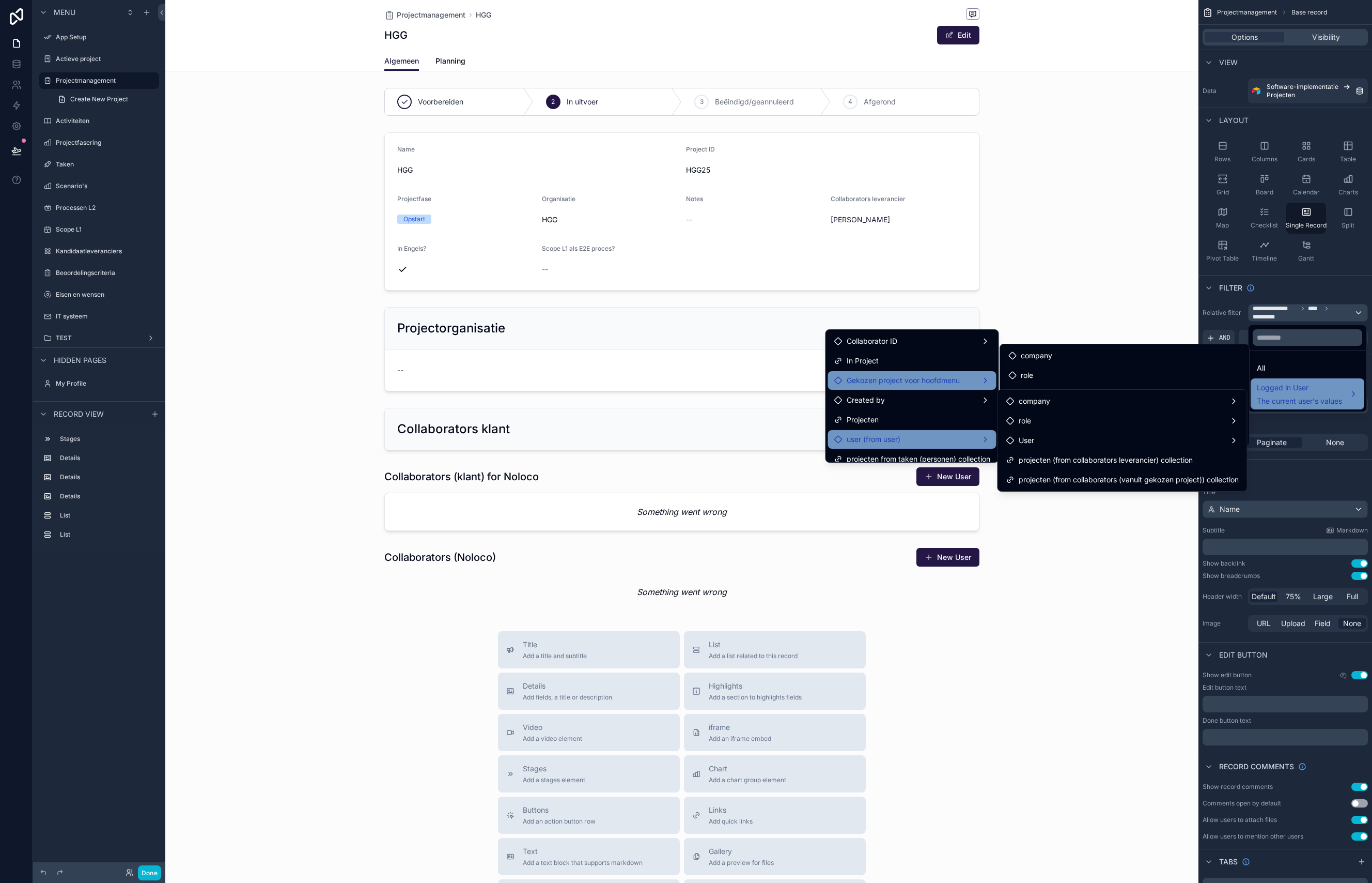
click at [1280, 386] on span "Logged in User" at bounding box center [1299, 387] width 86 height 13
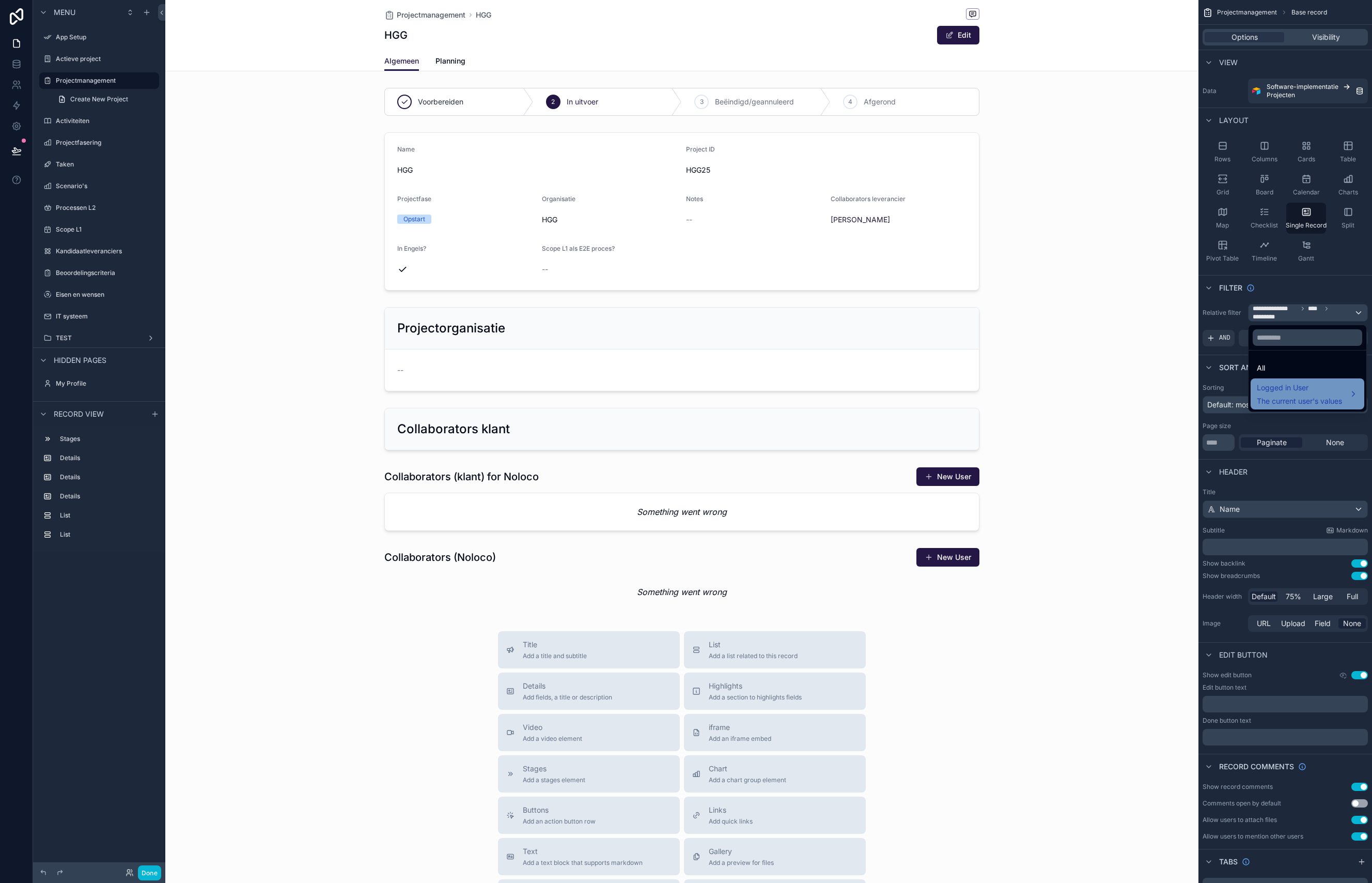
click at [1275, 392] on span "Logged in User" at bounding box center [1299, 387] width 86 height 13
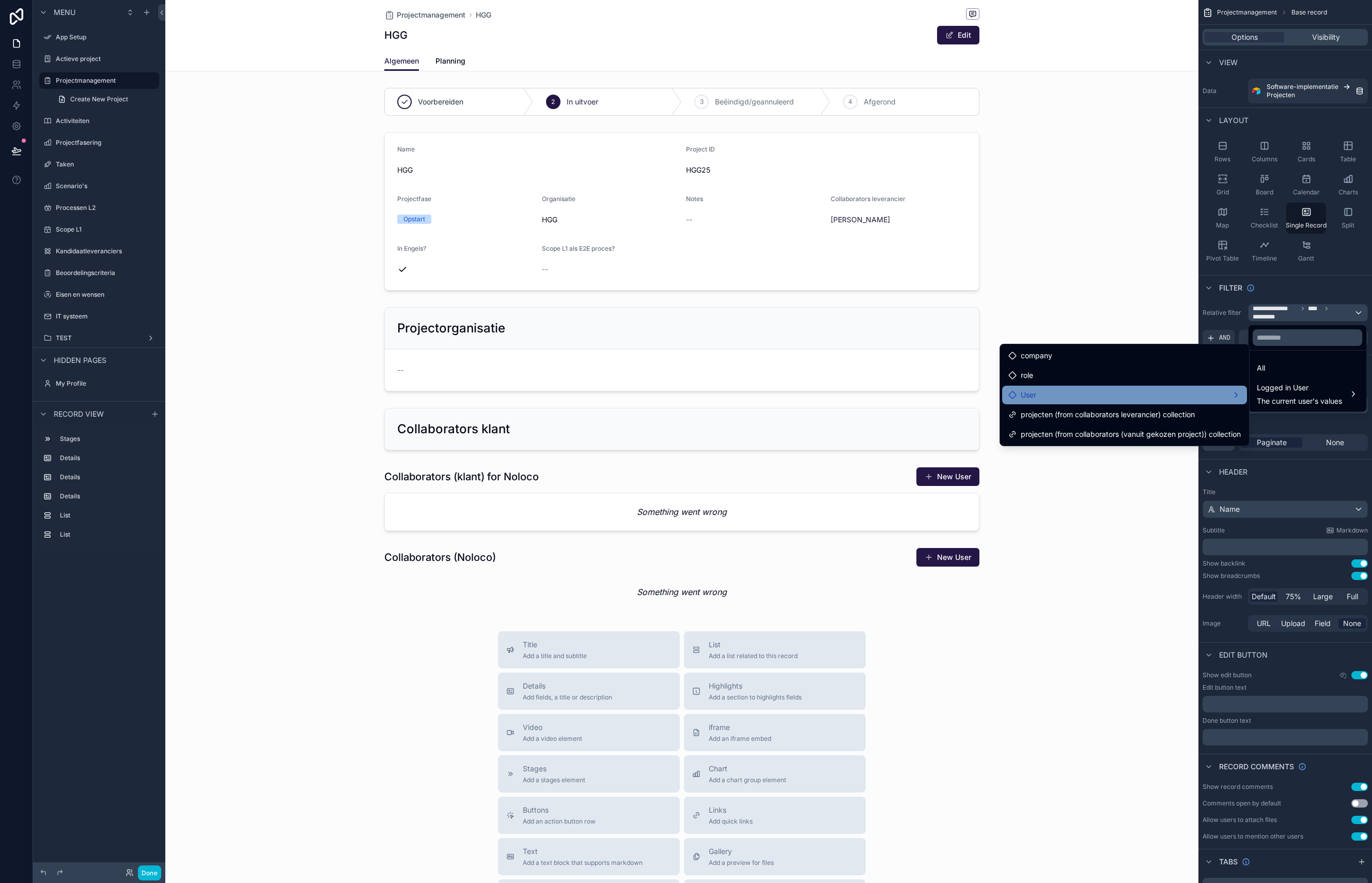
click at [1068, 399] on div "User" at bounding box center [1125, 395] width 233 height 13
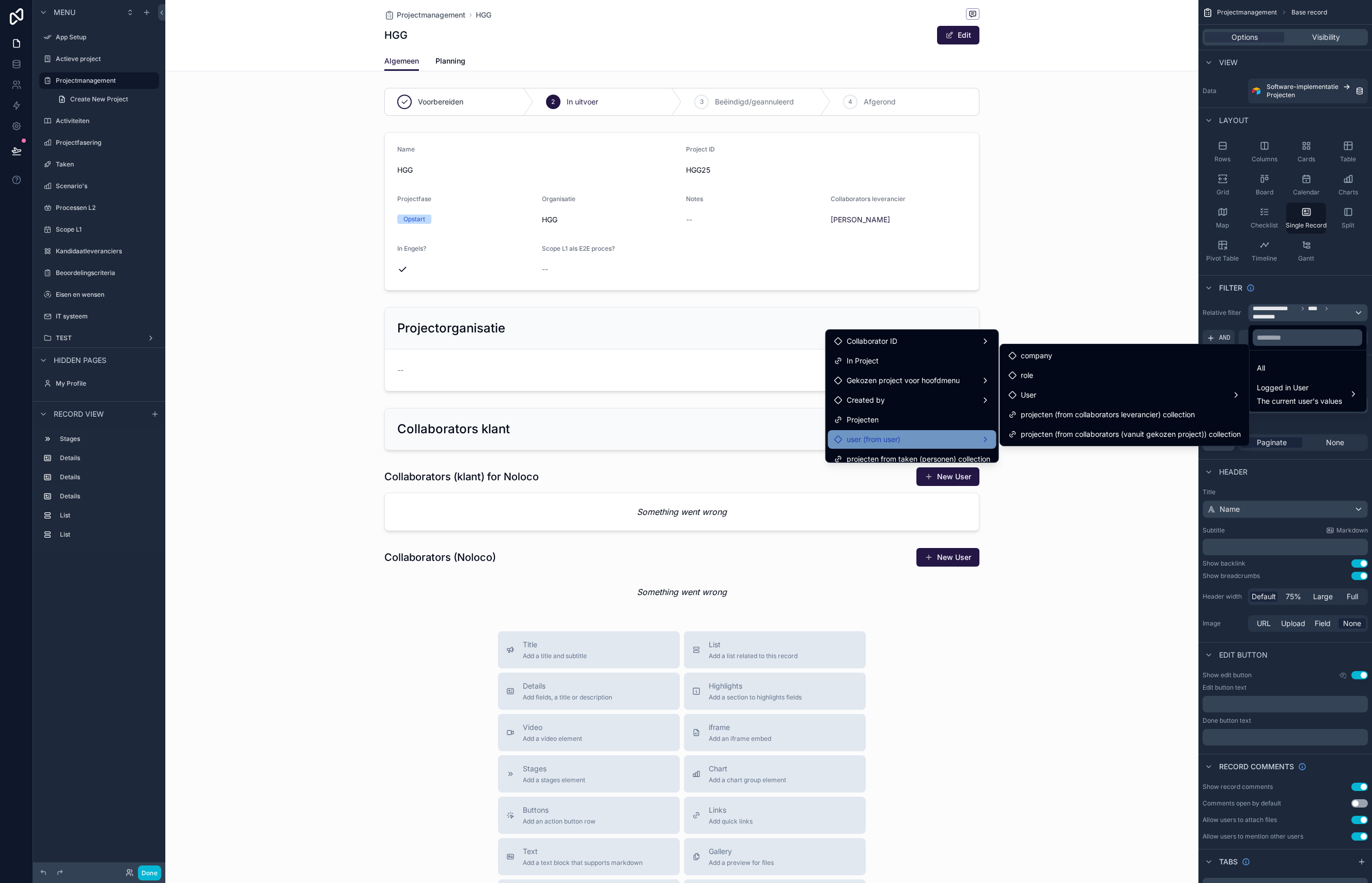
scroll to position [8, 0]
click at [885, 410] on div "Projecten" at bounding box center [912, 411] width 156 height 13
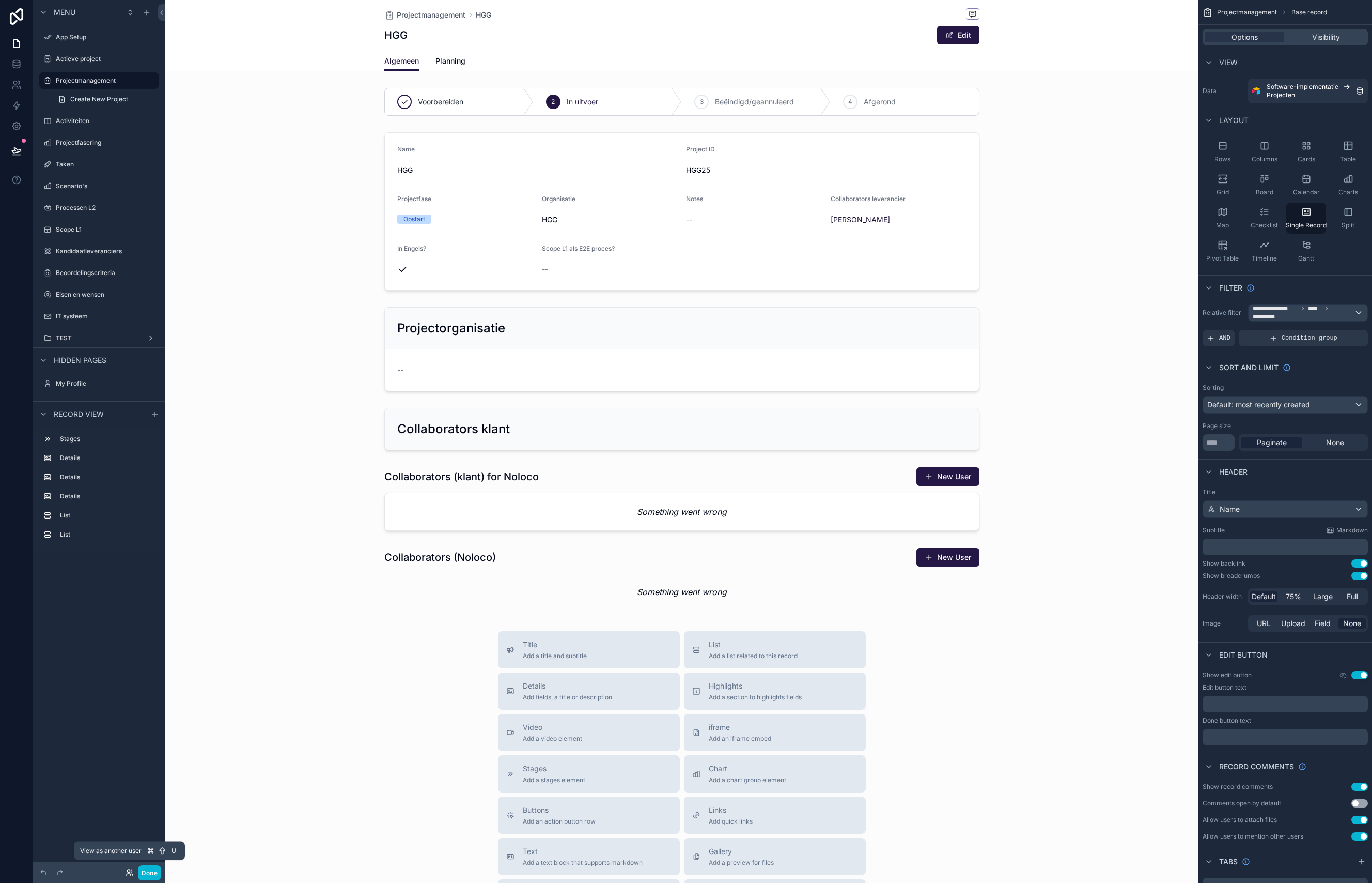
click at [125, 874] on icon at bounding box center [129, 872] width 8 height 8
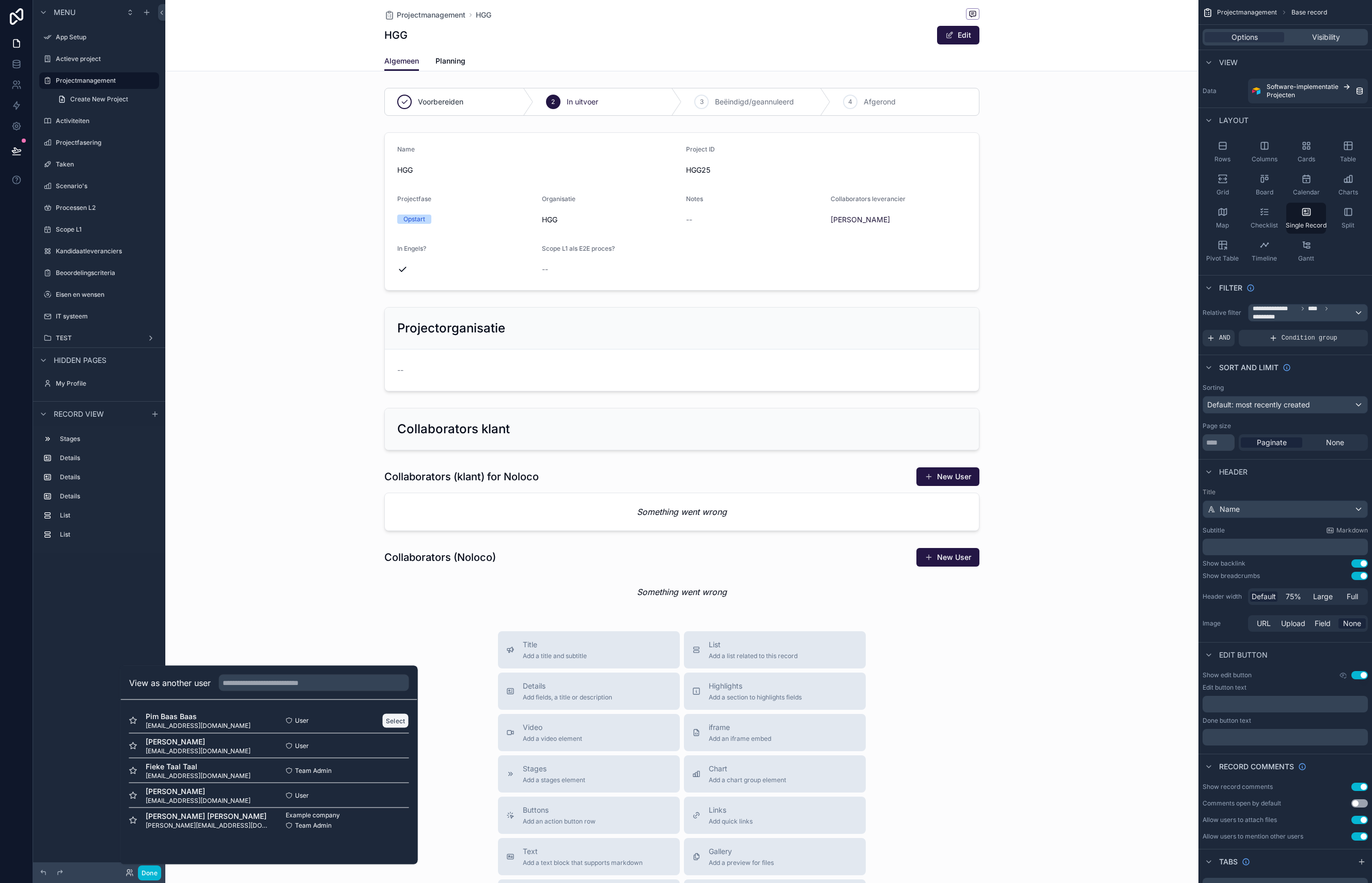
click at [403, 721] on button "Select" at bounding box center [395, 720] width 27 height 15
click at [396, 768] on button "Select" at bounding box center [395, 770] width 27 height 15
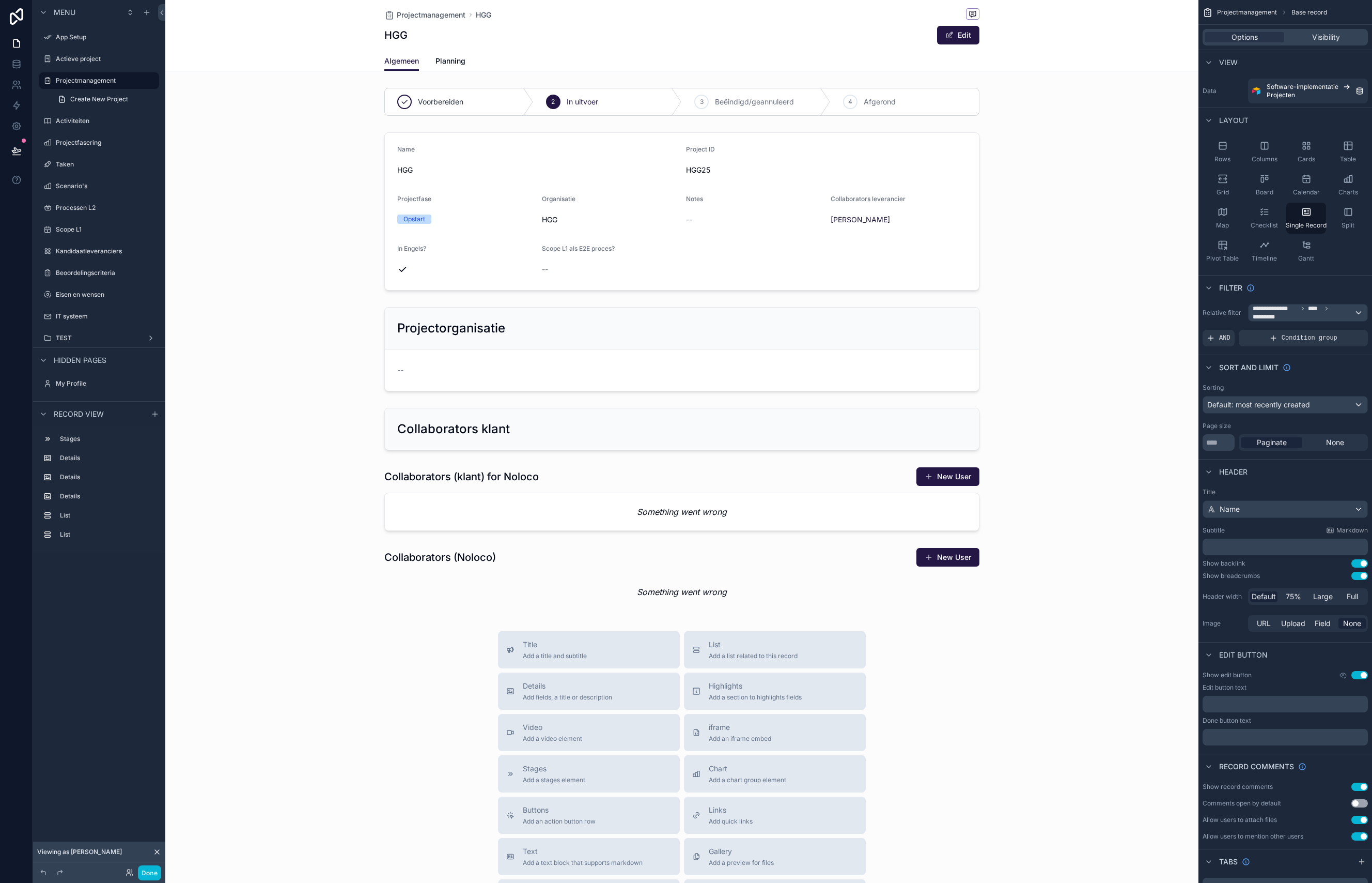
drag, startPoint x: 87, startPoint y: 856, endPoint x: 137, endPoint y: 852, distance: 50.2
click at [87, 856] on div "Viewing as [PERSON_NAME]" at bounding box center [99, 851] width 132 height 21
click at [156, 850] on icon at bounding box center [157, 852] width 4 height 4
click at [374, 115] on div "scrollable content" at bounding box center [682, 102] width 1033 height 36
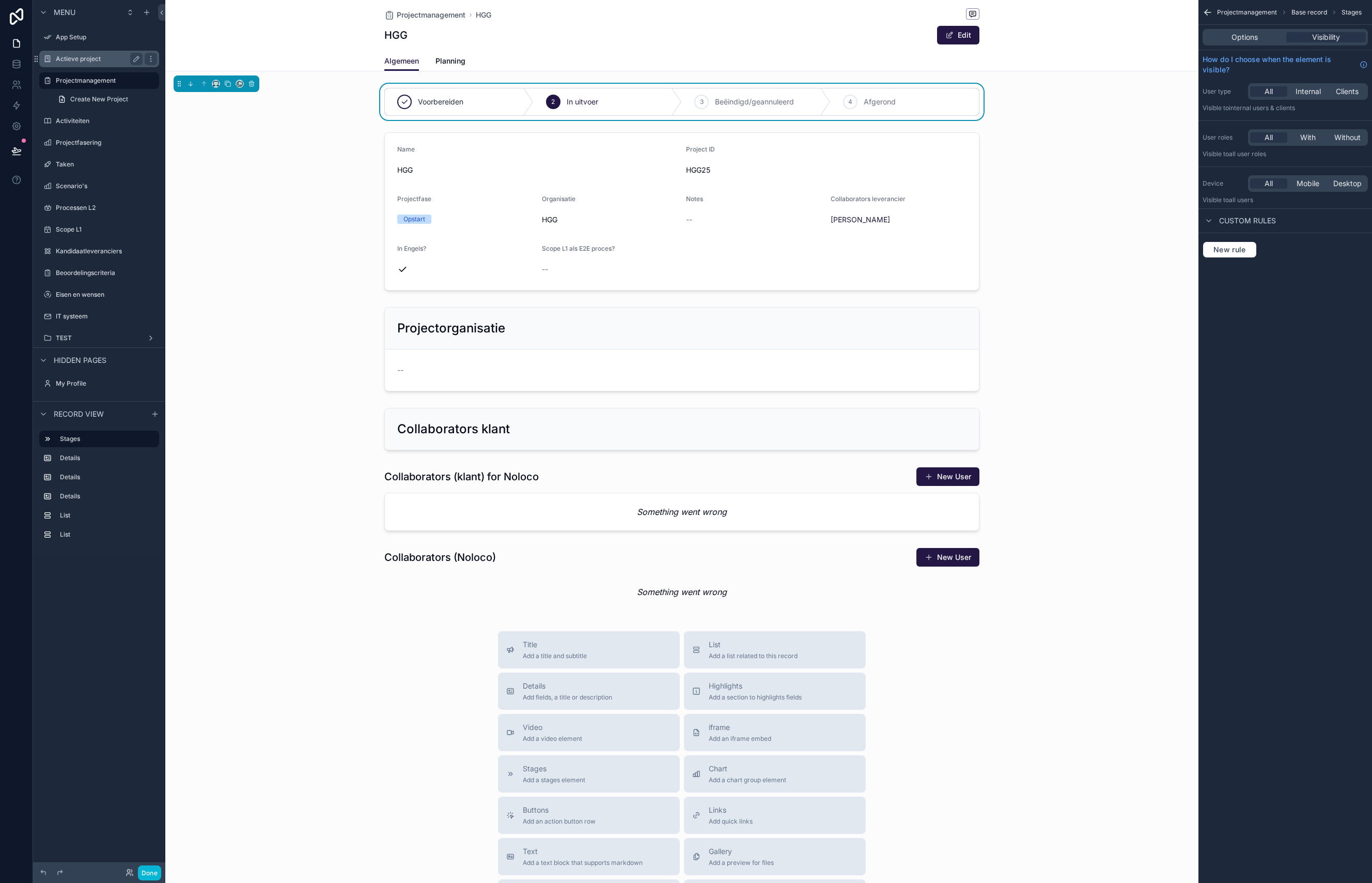
click at [99, 60] on label "Actieve project" at bounding box center [97, 59] width 83 height 8
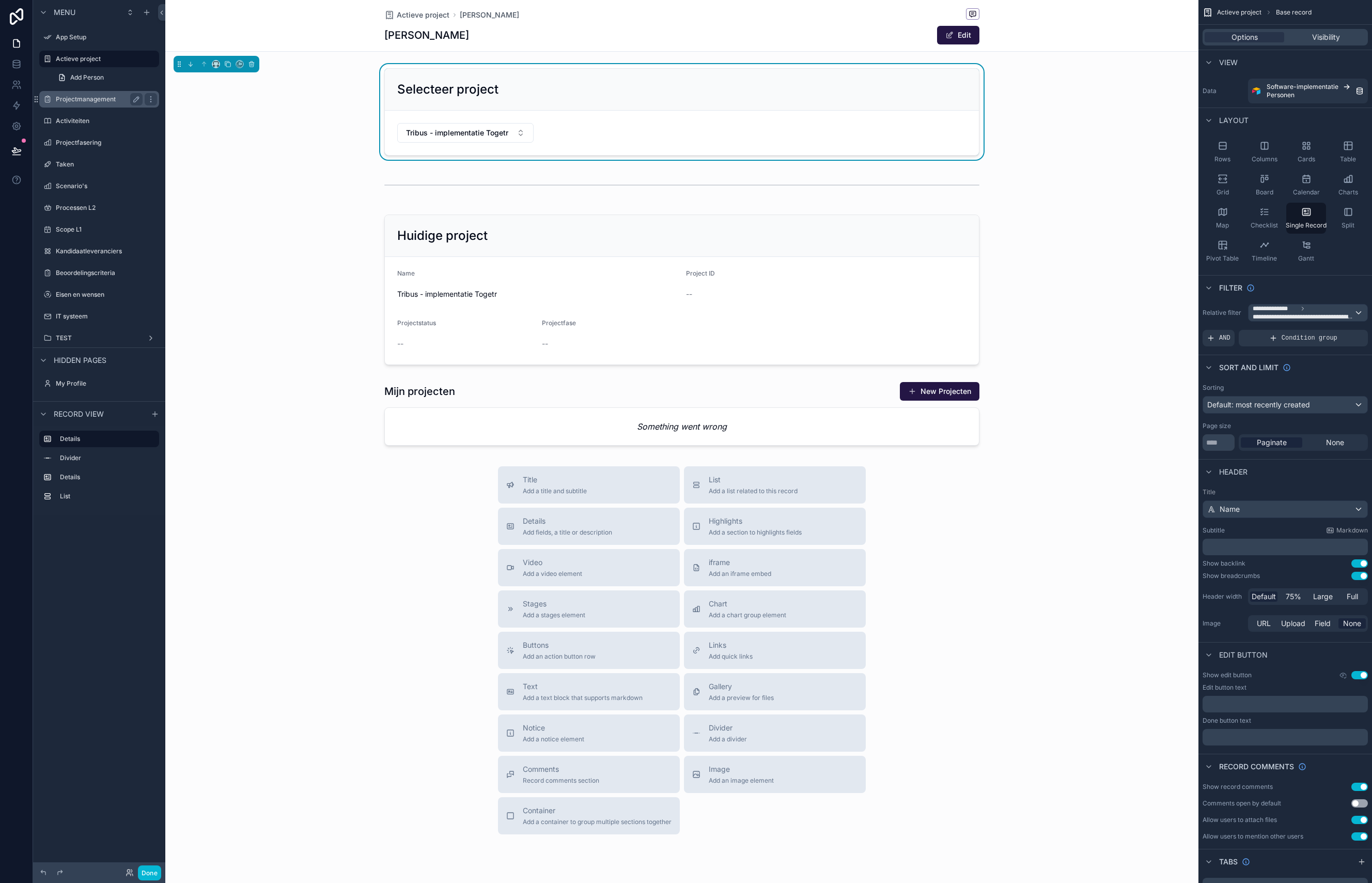
click at [94, 100] on label "Projectmanagement" at bounding box center [97, 99] width 83 height 8
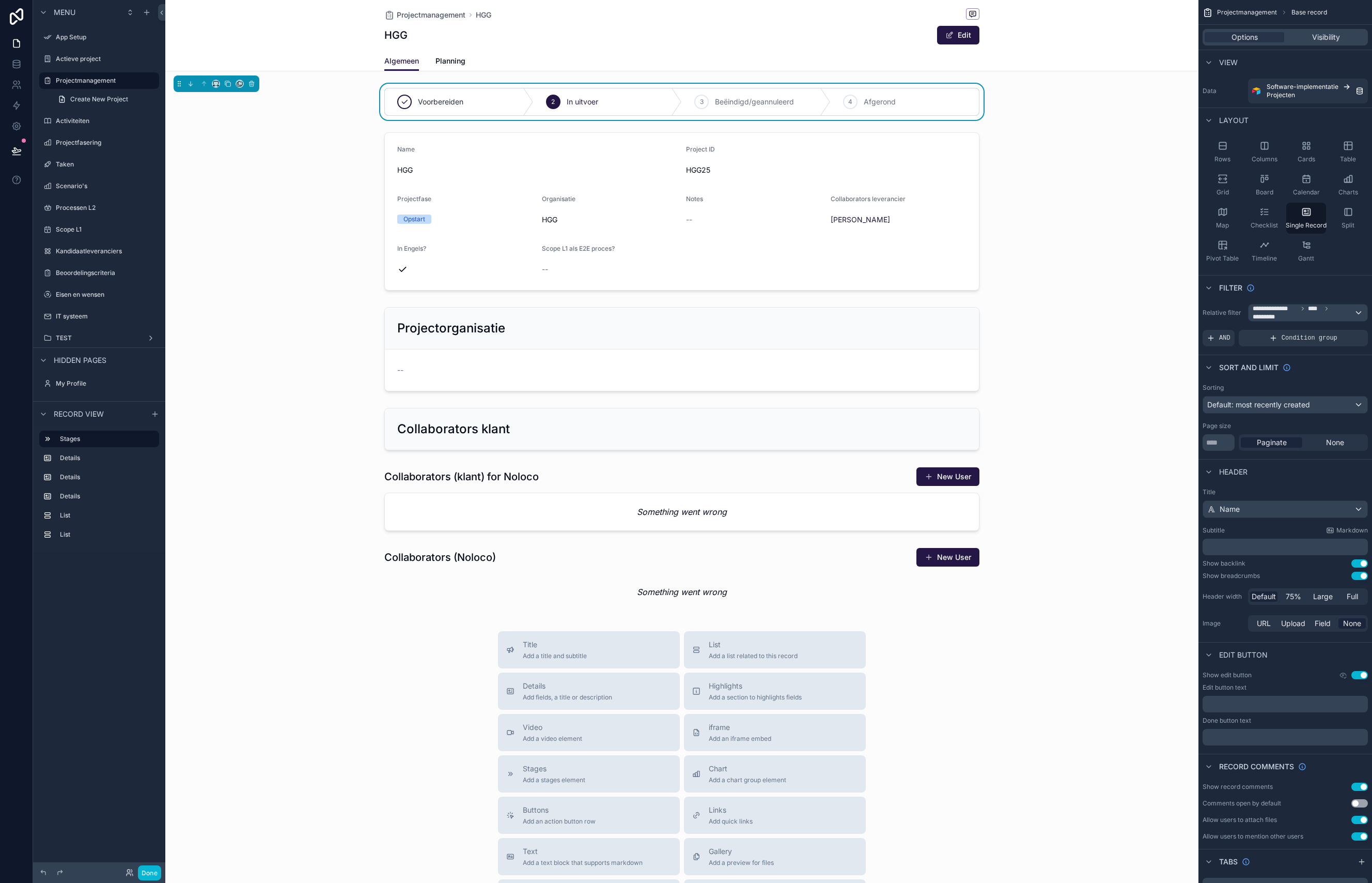
click at [1293, 303] on div "**********" at bounding box center [1285, 325] width 174 height 50
click at [1292, 314] on span "**********" at bounding box center [1303, 312] width 101 height 17
click at [1314, 407] on div "Logged in User The current user's values" at bounding box center [1307, 393] width 113 height 31
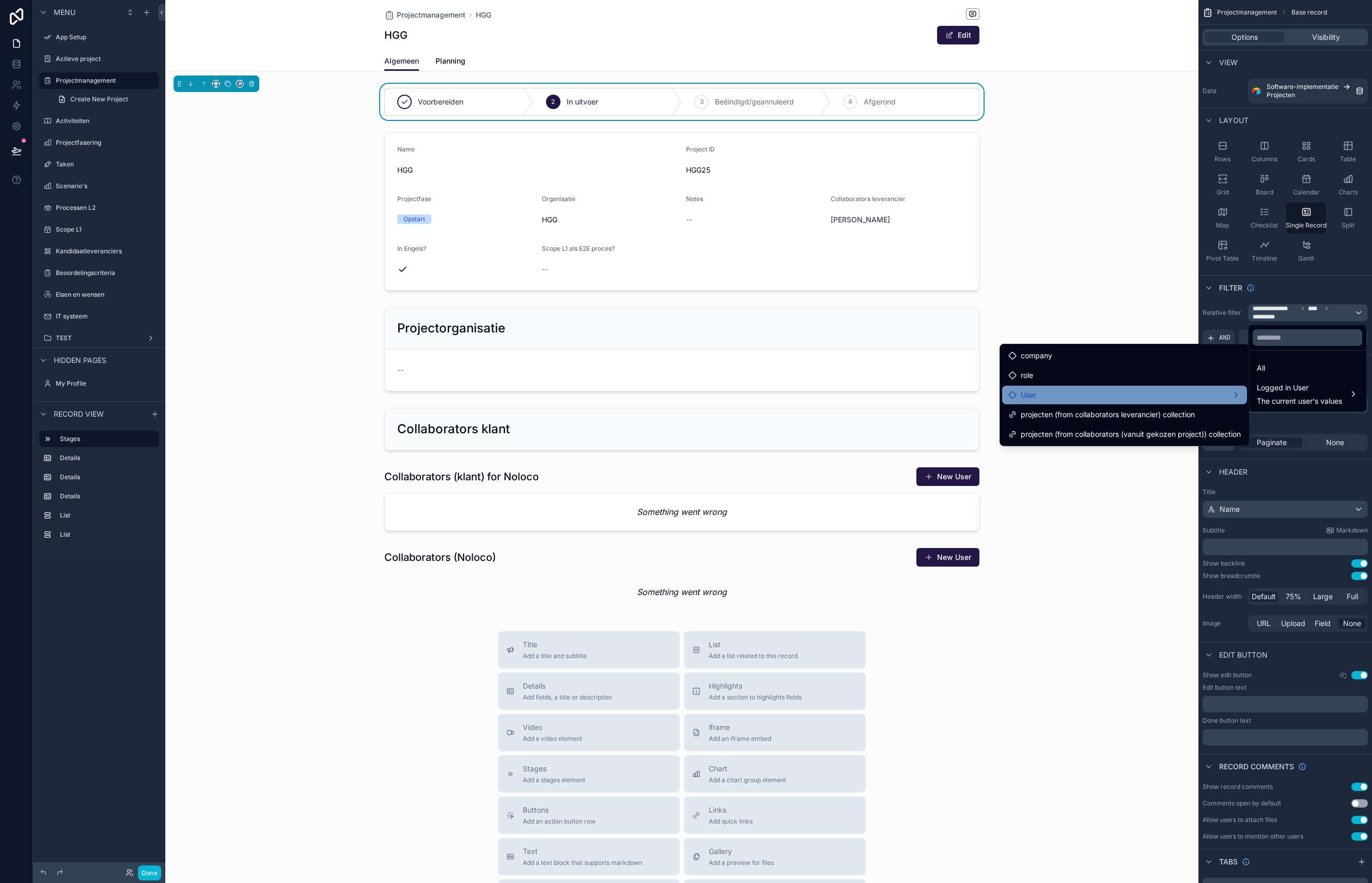
click at [1042, 394] on div "User" at bounding box center [1125, 395] width 233 height 13
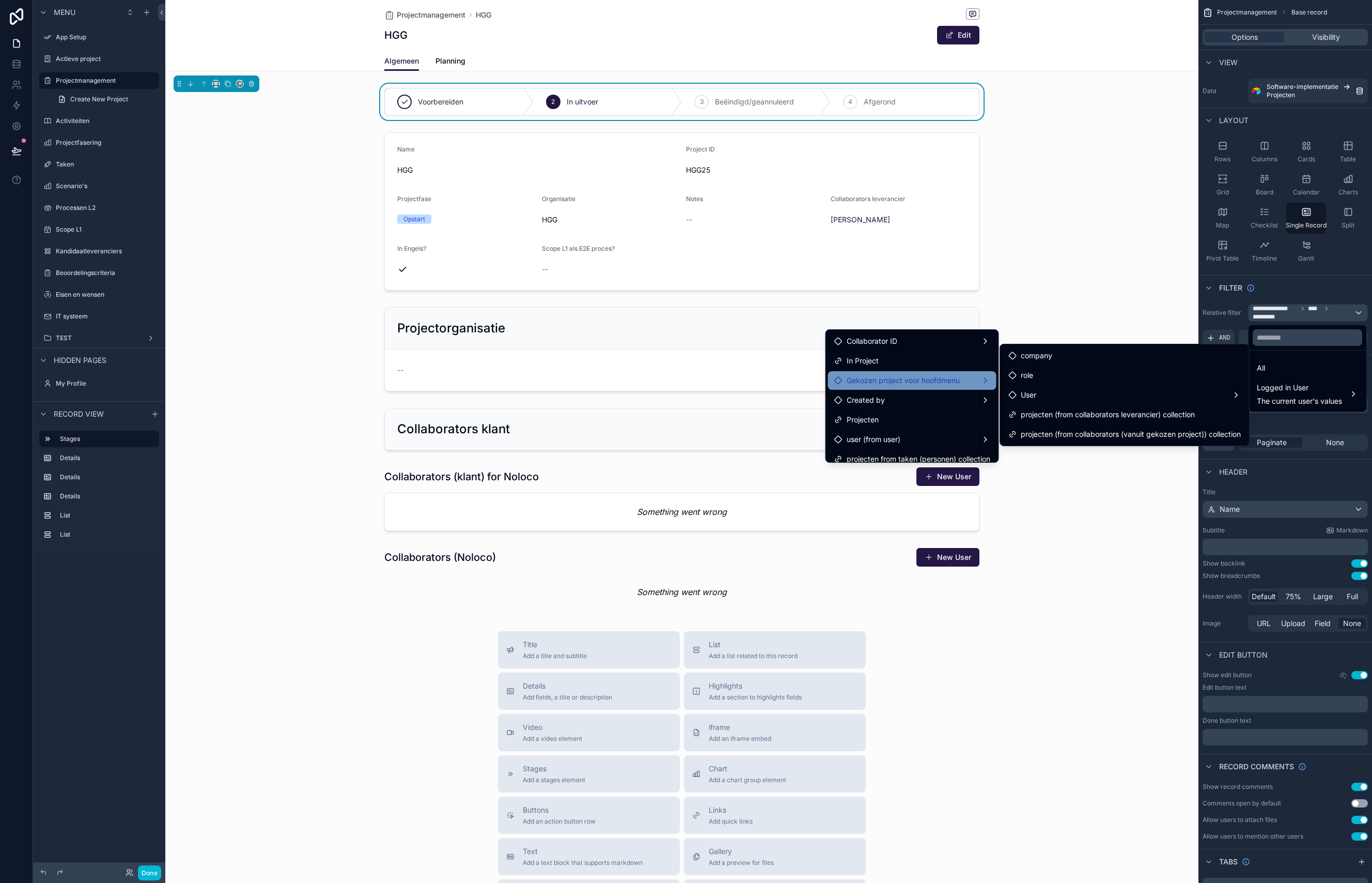
click at [941, 380] on span "Gekozen project voor hoofdmenu" at bounding box center [903, 380] width 113 height 13
click at [1058, 389] on span "Collaborators (vanuit gekozen project)" at bounding box center [1084, 391] width 130 height 13
click at [1011, 392] on icon at bounding box center [1010, 391] width 8 height 8
click at [1308, 506] on div "scrollable content" at bounding box center [686, 441] width 1372 height 883
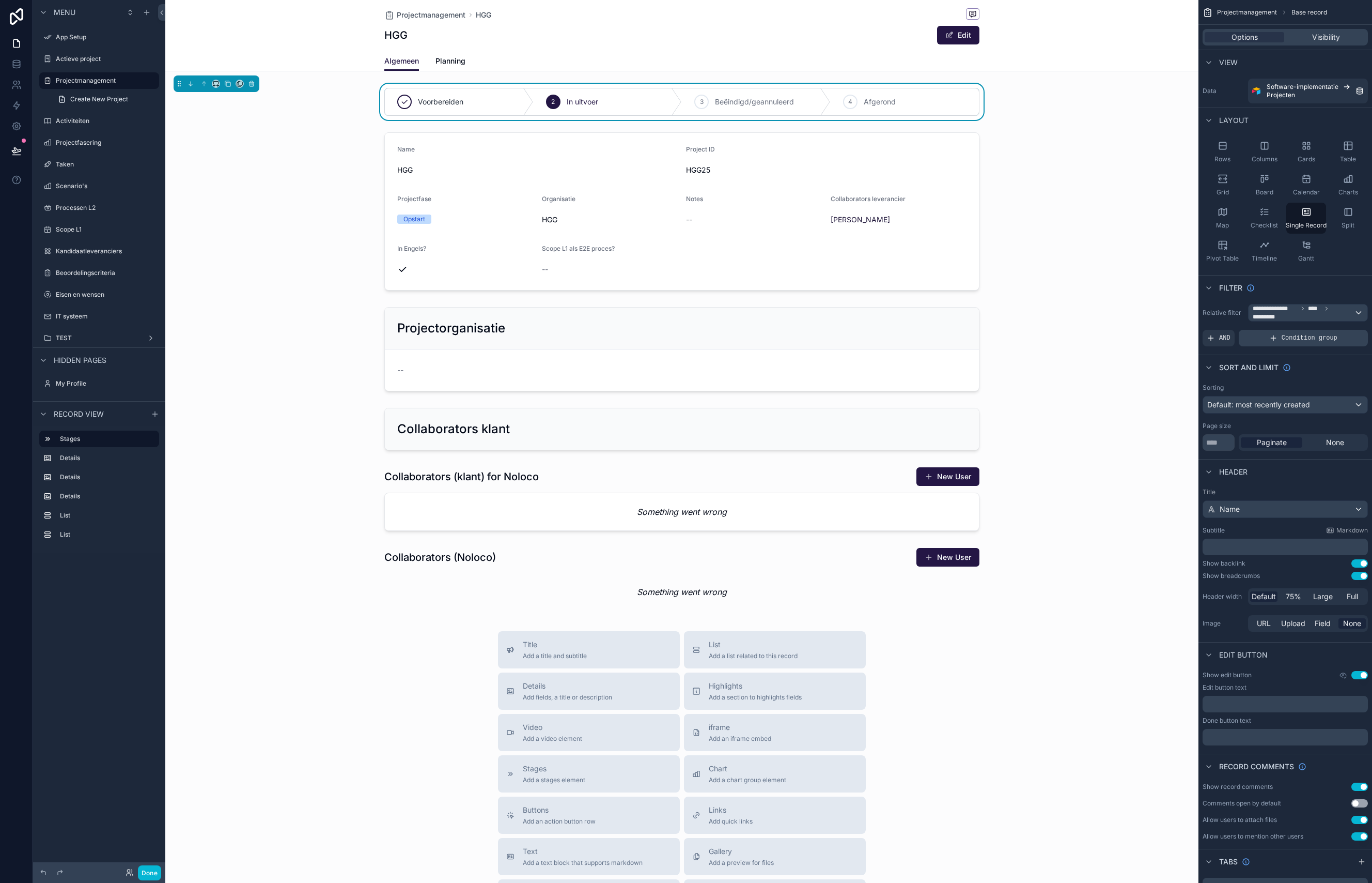
click at [1256, 338] on div "Condition group" at bounding box center [1303, 338] width 129 height 17
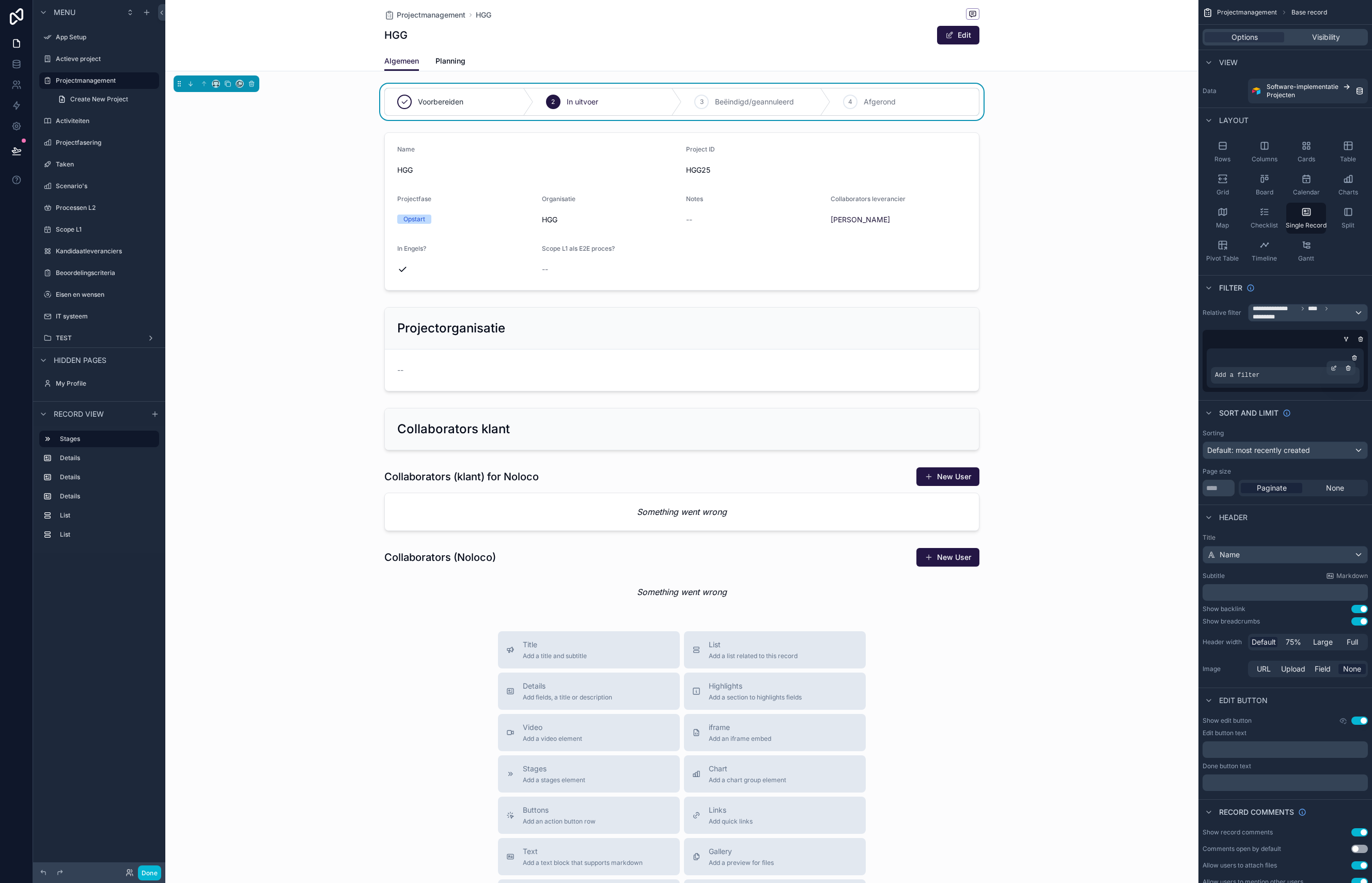
click at [1251, 378] on span "Add a filter" at bounding box center [1237, 375] width 44 height 8
click at [1315, 377] on div "Add a filter" at bounding box center [1285, 375] width 149 height 17
click at [1336, 370] on icon "scrollable content" at bounding box center [1334, 368] width 6 height 6
click at [1120, 360] on span "Select a field" at bounding box center [1106, 359] width 44 height 9
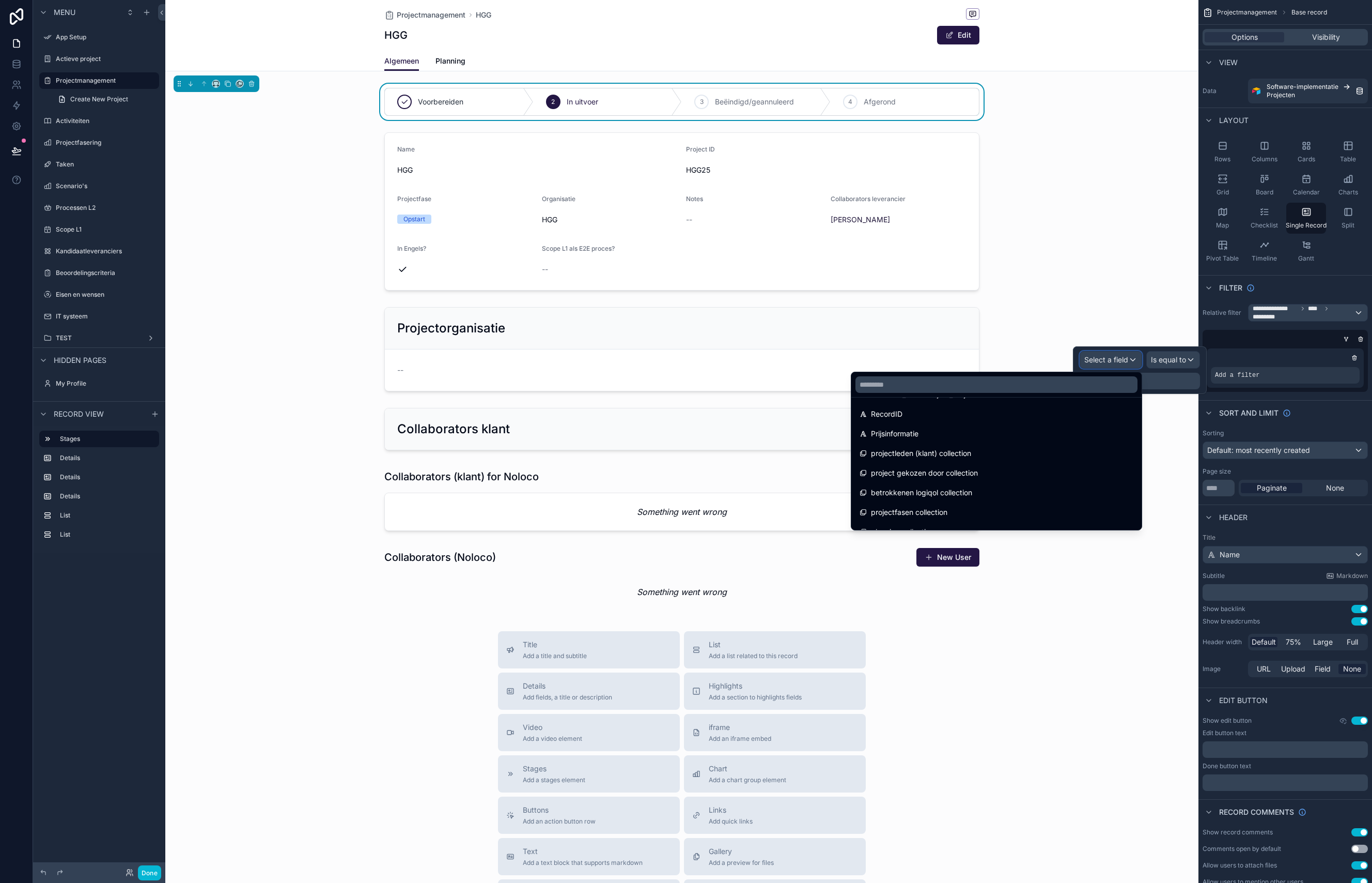
scroll to position [865, 0]
click at [956, 492] on span "betrokkenen logiqol collection" at bounding box center [921, 492] width 101 height 13
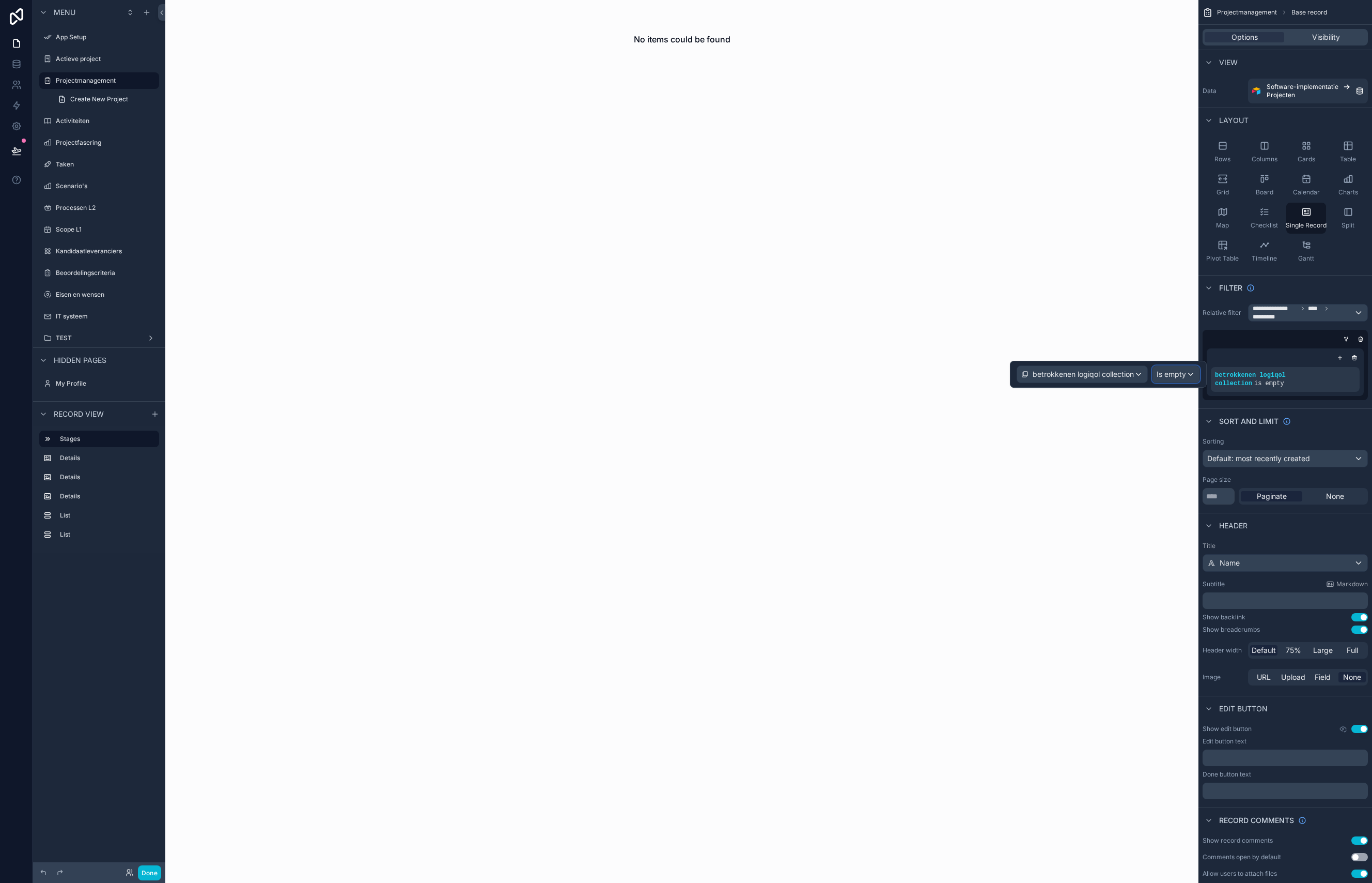
click at [1179, 375] on span "Is empty" at bounding box center [1171, 374] width 29 height 11
click at [1198, 472] on div "Is one of" at bounding box center [1198, 468] width 76 height 13
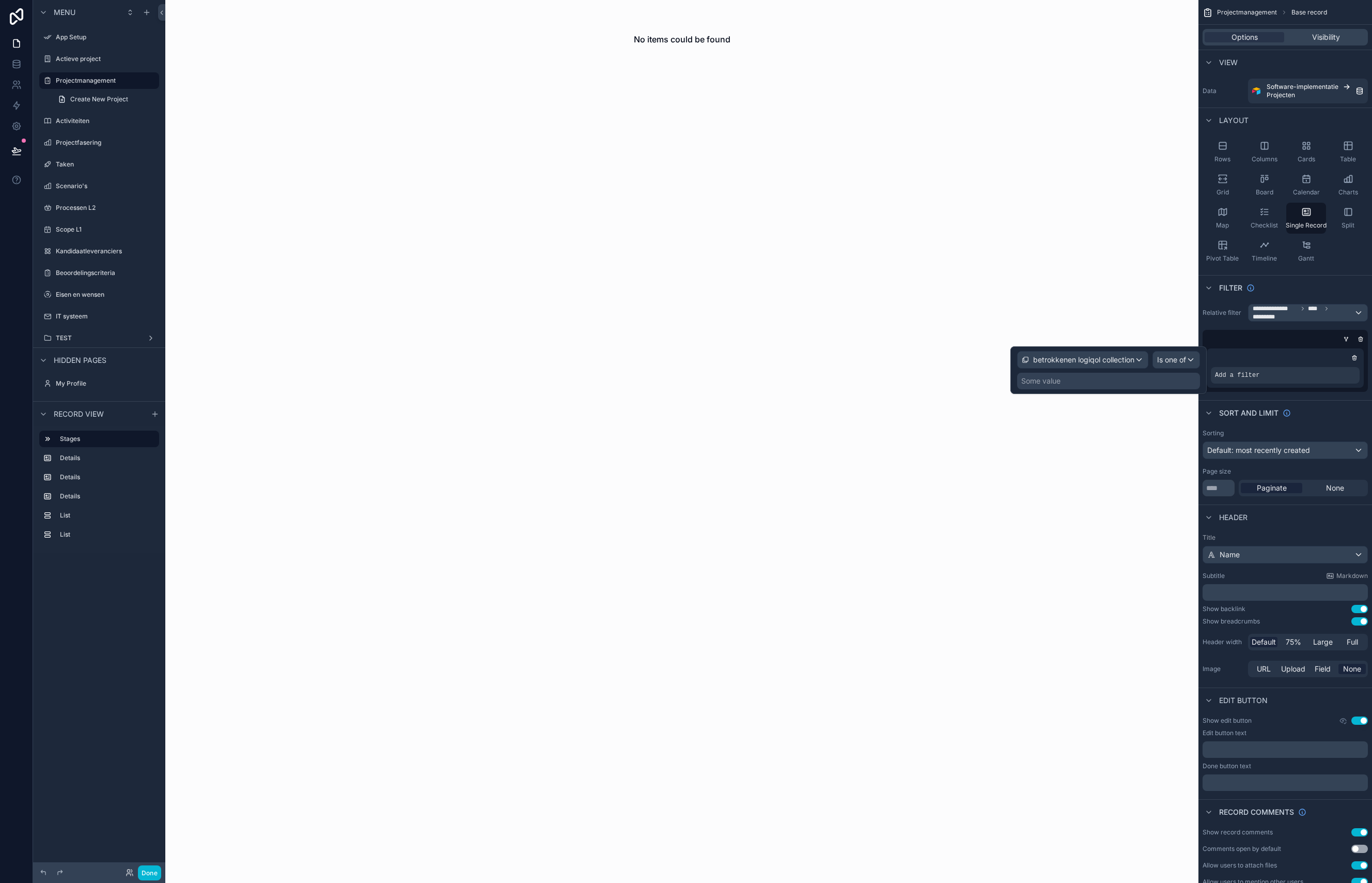
click at [1065, 385] on div "Some value" at bounding box center [1109, 381] width 183 height 17
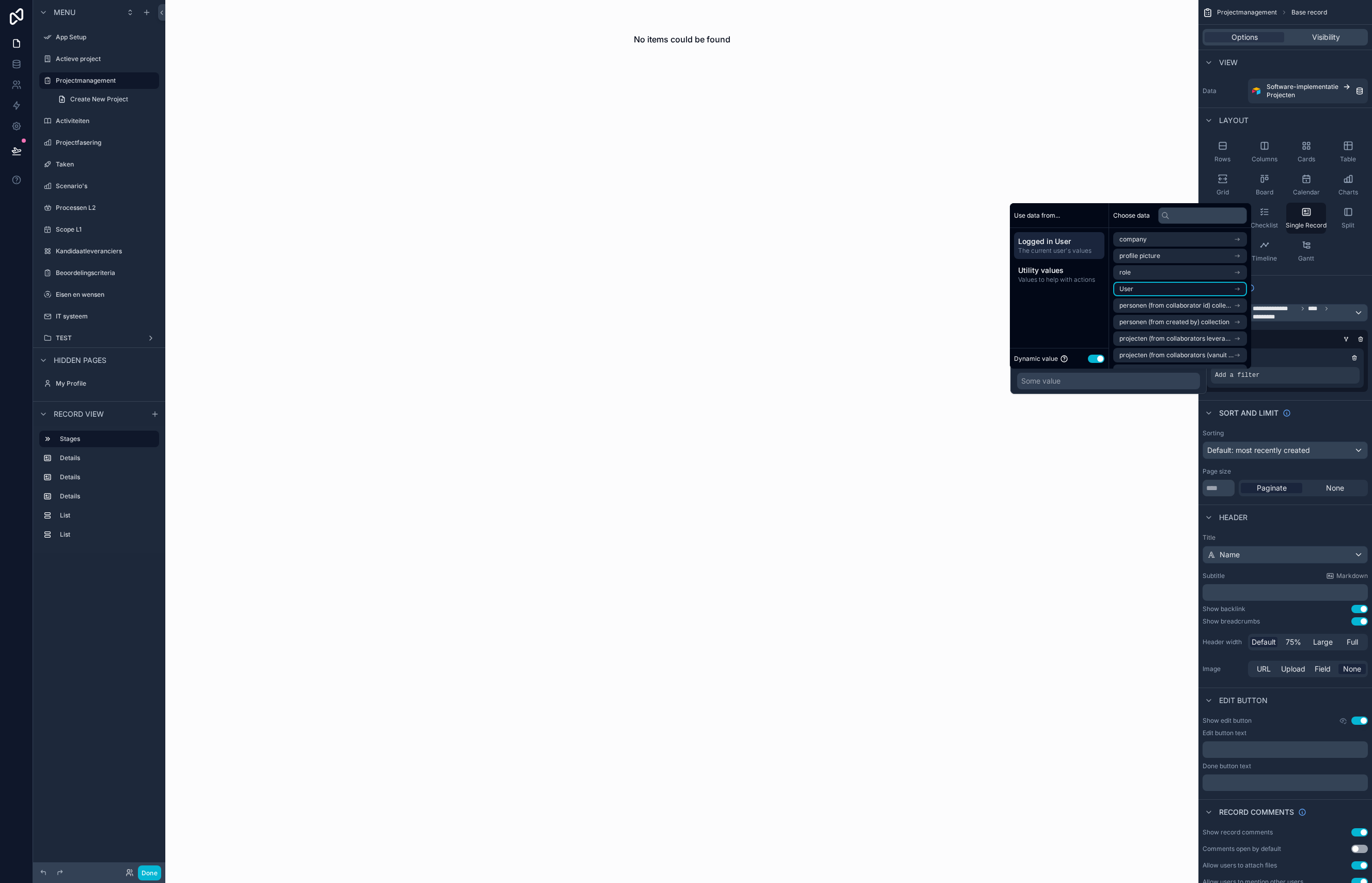
click at [1158, 289] on li "User" at bounding box center [1180, 289] width 134 height 15
click at [1160, 261] on li "User" at bounding box center [1180, 258] width 134 height 15
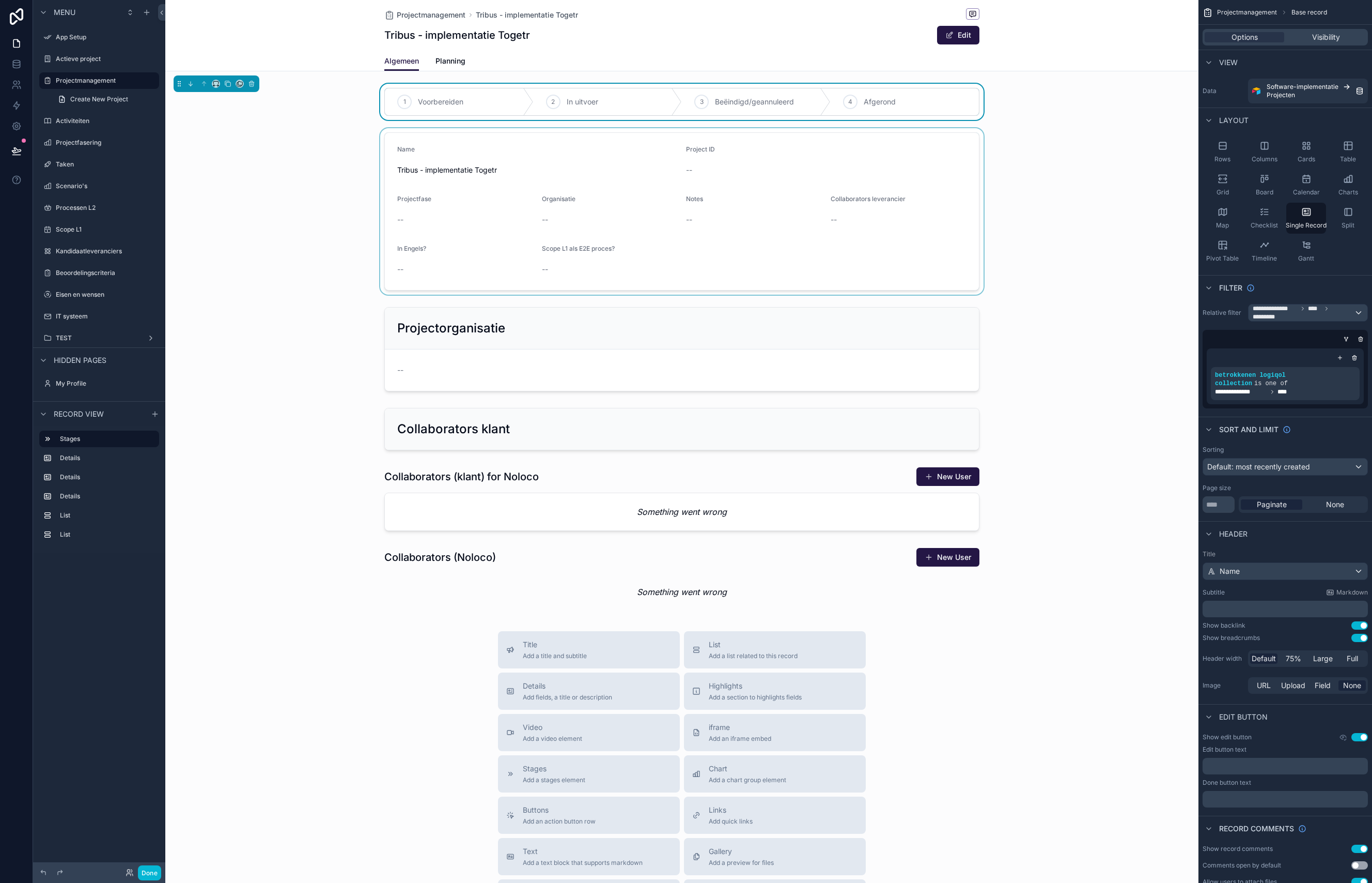
click at [1101, 133] on div "scrollable content" at bounding box center [682, 211] width 1033 height 167
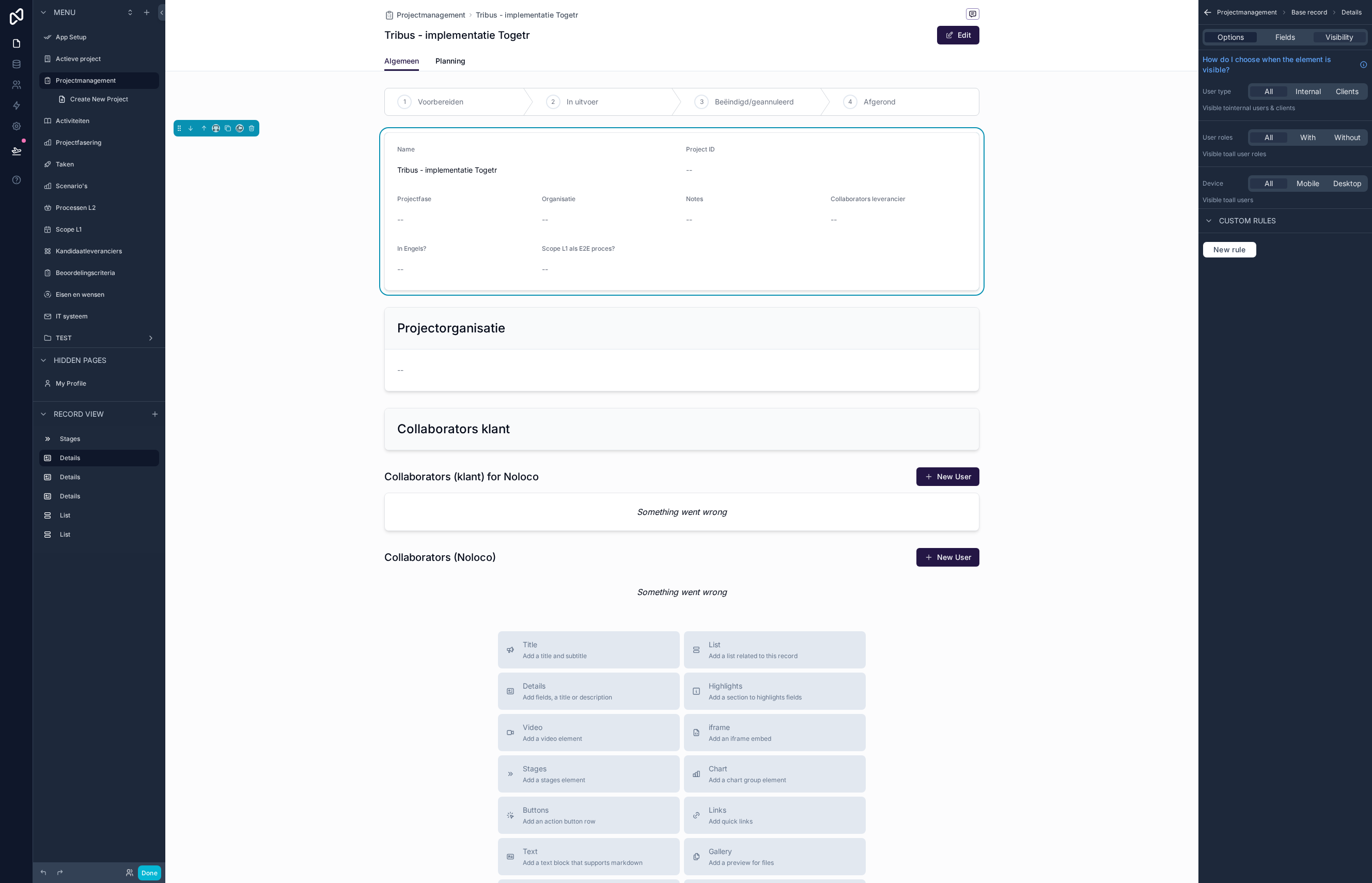
click at [1218, 38] on span "Options" at bounding box center [1231, 37] width 27 height 11
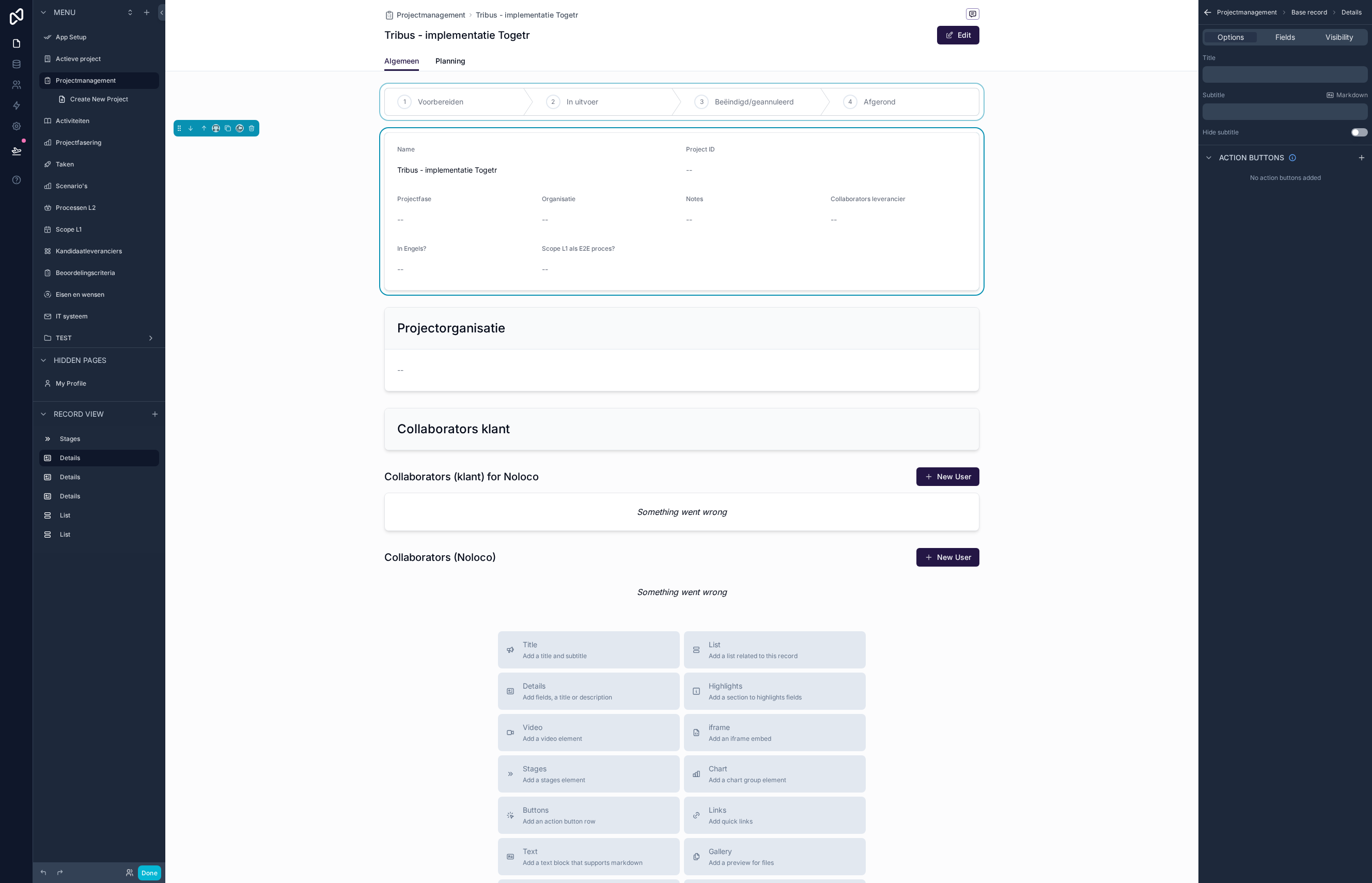
click at [1109, 108] on div "scrollable content" at bounding box center [682, 102] width 1033 height 36
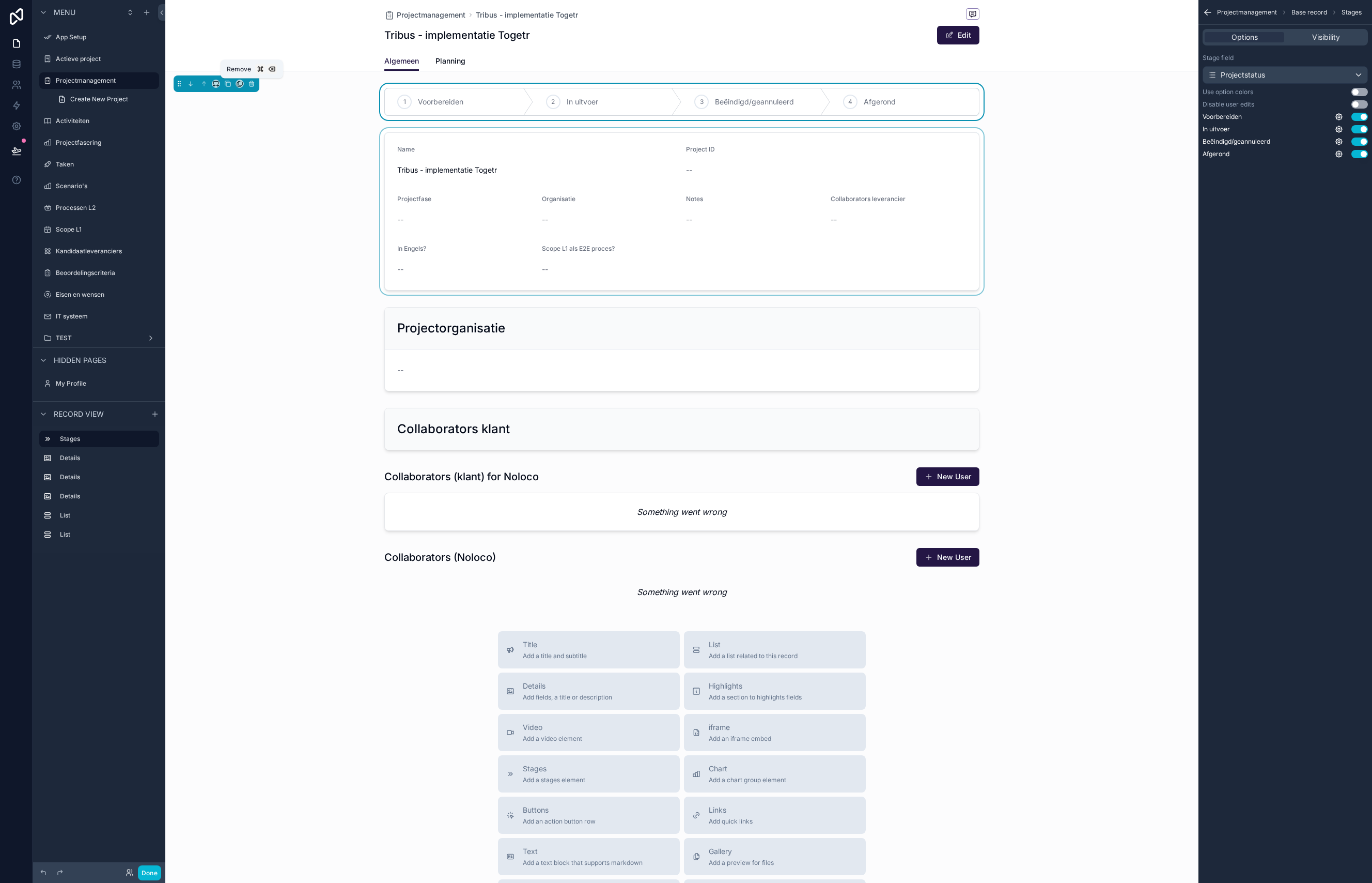
click at [241, 74] on div "Remove" at bounding box center [252, 69] width 62 height 19
drag, startPoint x: 1308, startPoint y: 40, endPoint x: 1293, endPoint y: 38, distance: 15.1
click at [1308, 40] on div "Visibility" at bounding box center [1326, 37] width 80 height 11
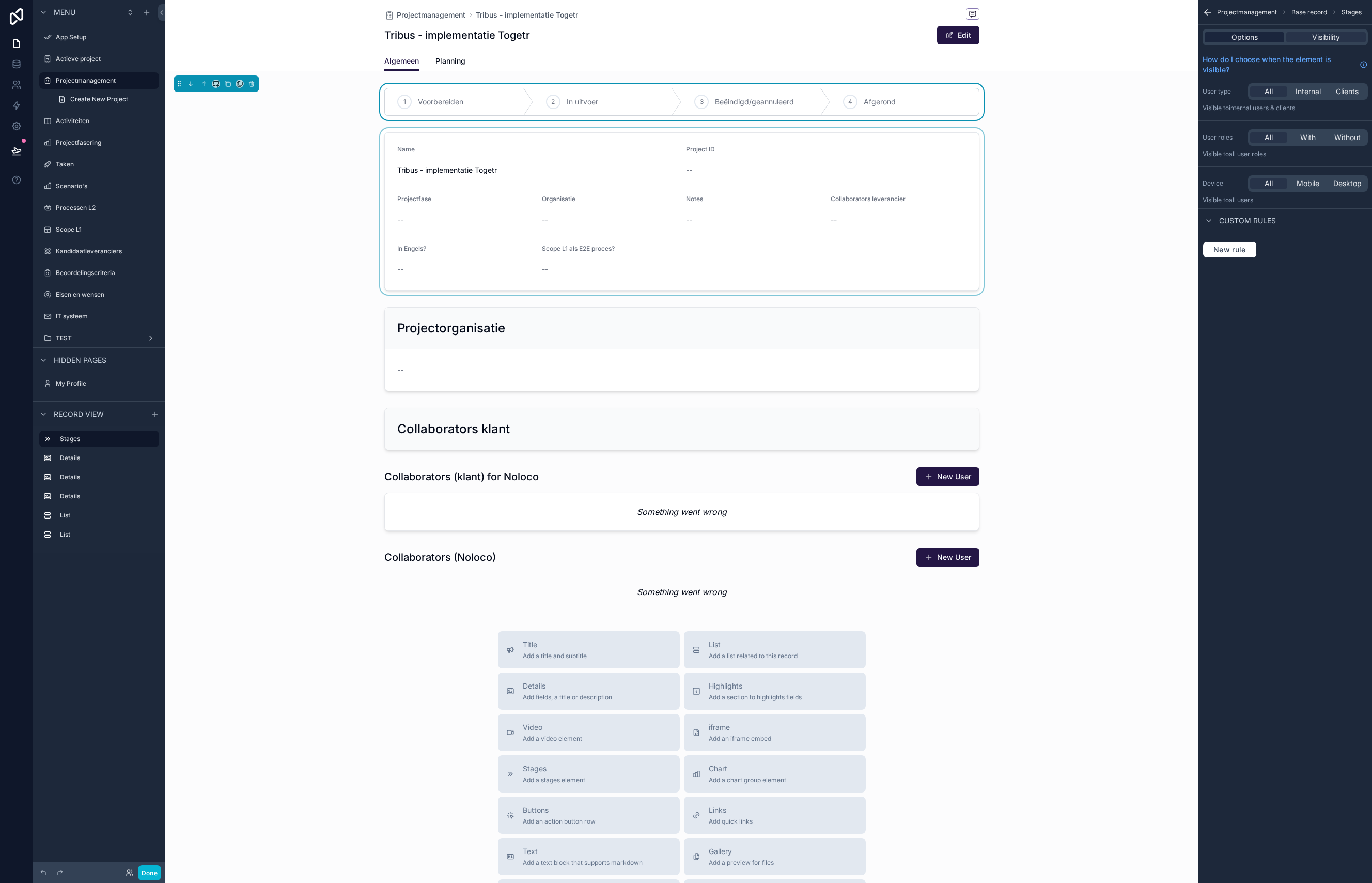
click at [1266, 36] on div "Options" at bounding box center [1245, 37] width 80 height 11
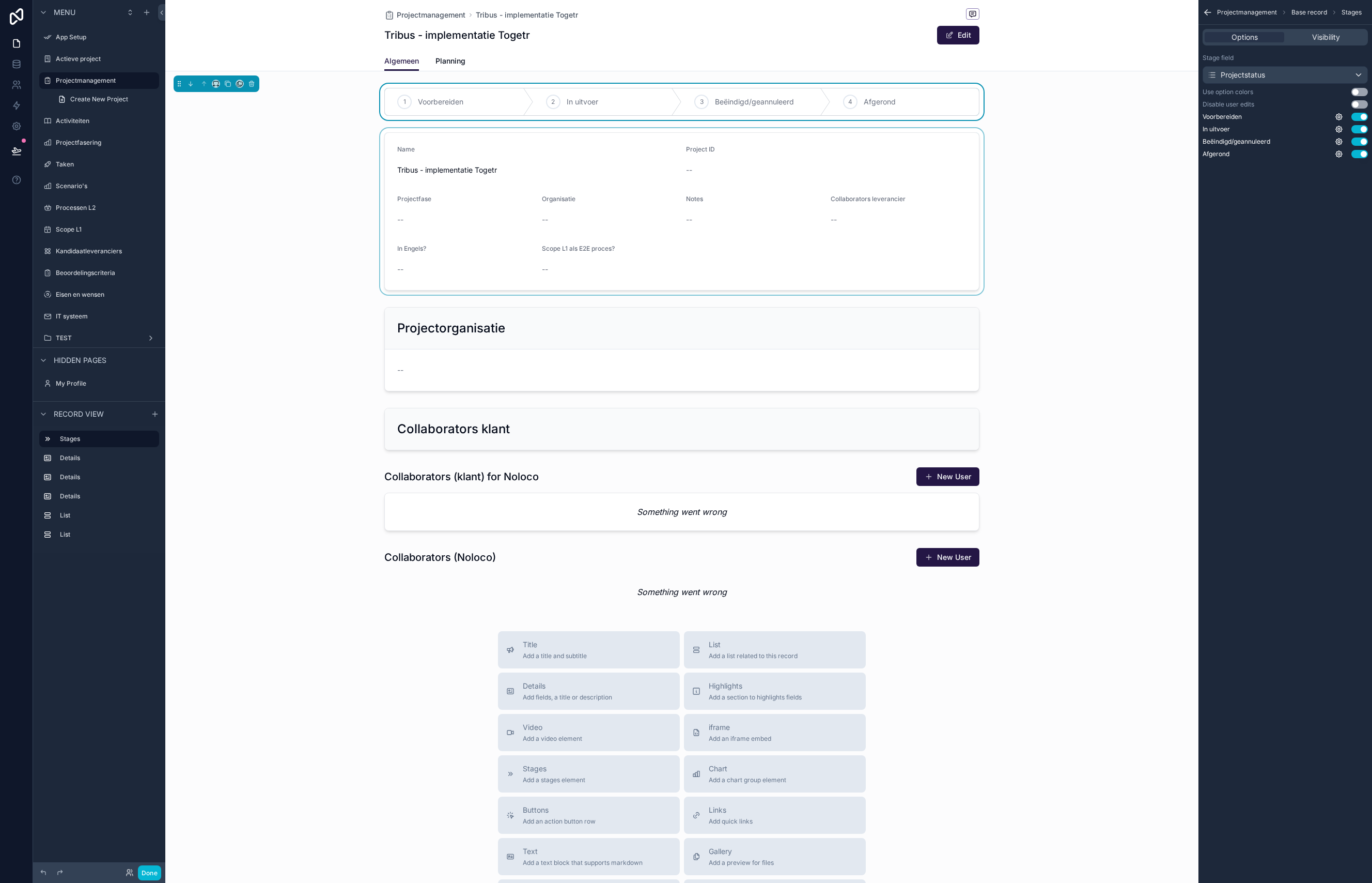
click at [1208, 13] on icon "scrollable content" at bounding box center [1208, 13] width 11 height 11
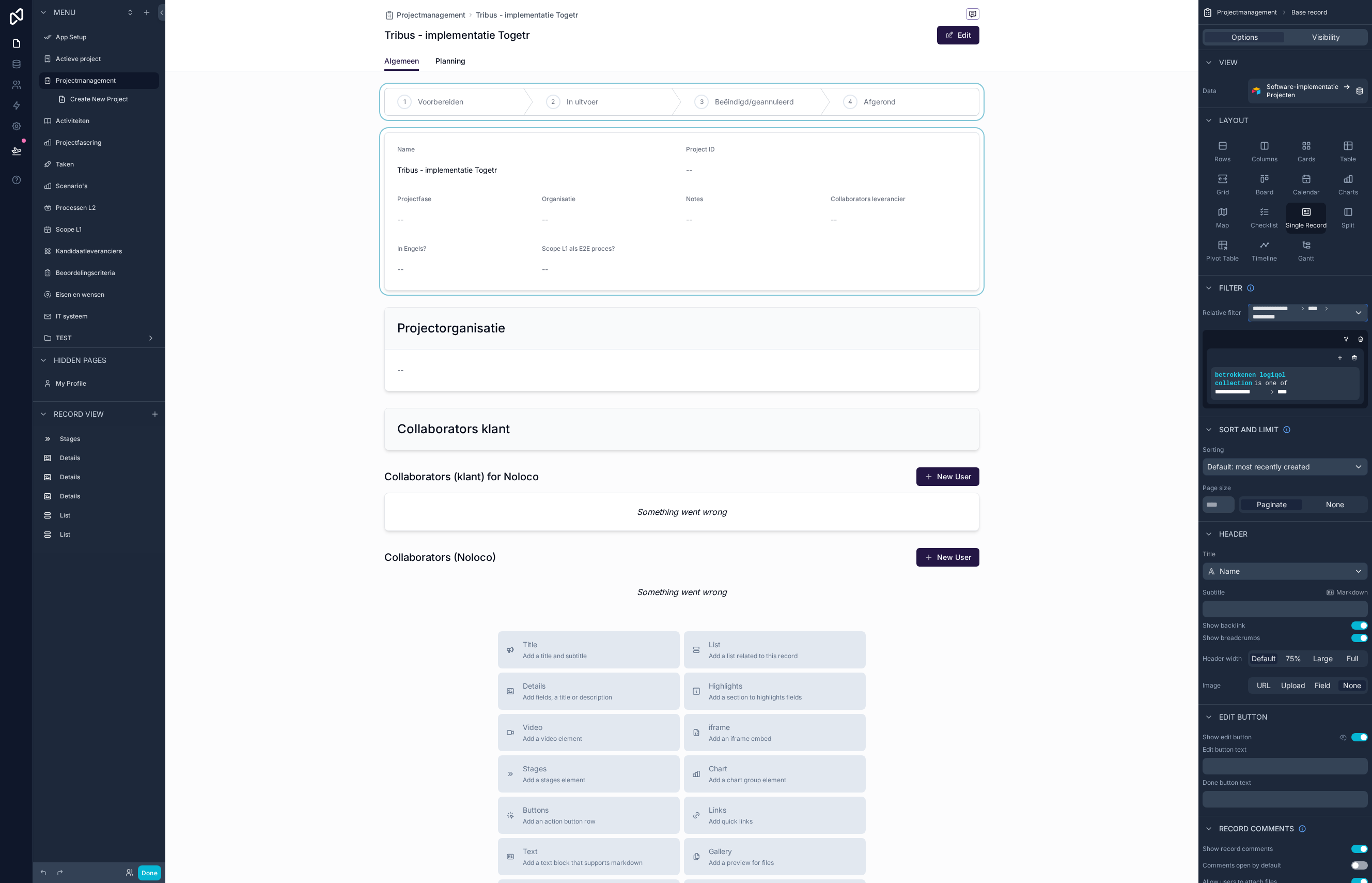
click at [1357, 312] on div "**********" at bounding box center [1308, 312] width 119 height 17
click at [1275, 364] on div "All" at bounding box center [1307, 368] width 101 height 13
